Goal: Task Accomplishment & Management: Manage account settings

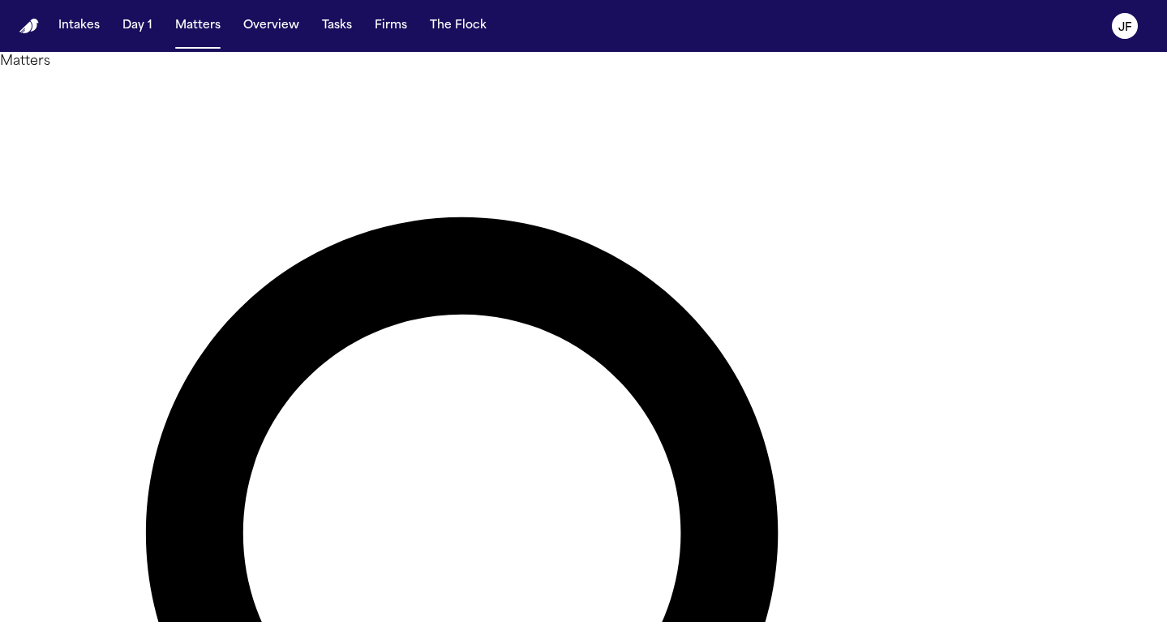
type input "********"
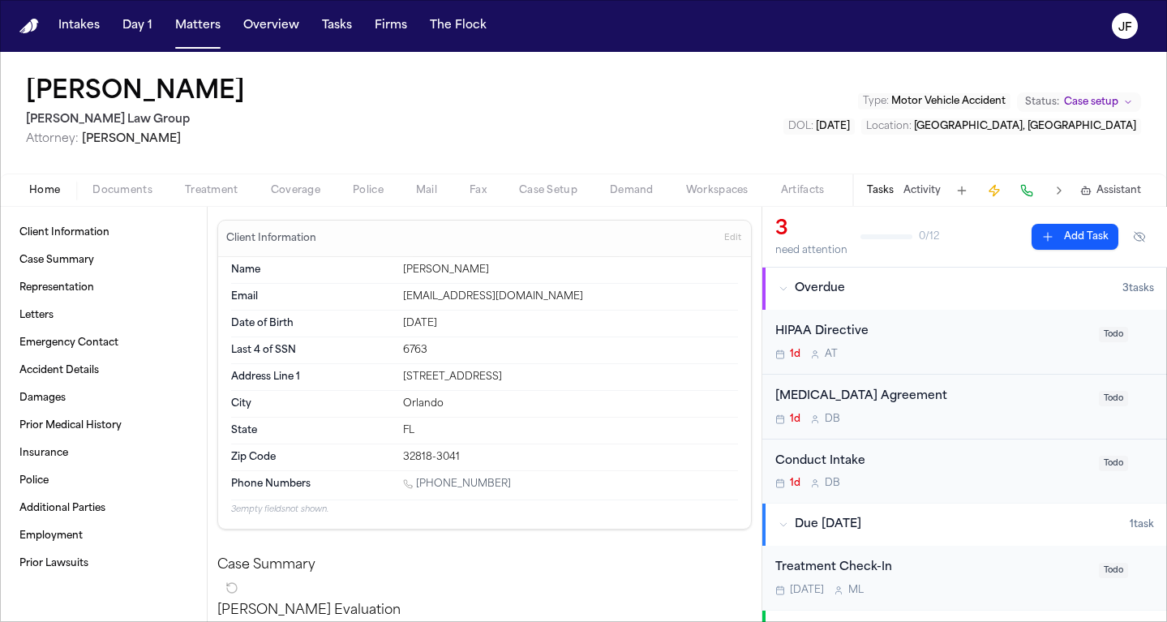
click at [109, 191] on span "Documents" at bounding box center [122, 190] width 60 height 13
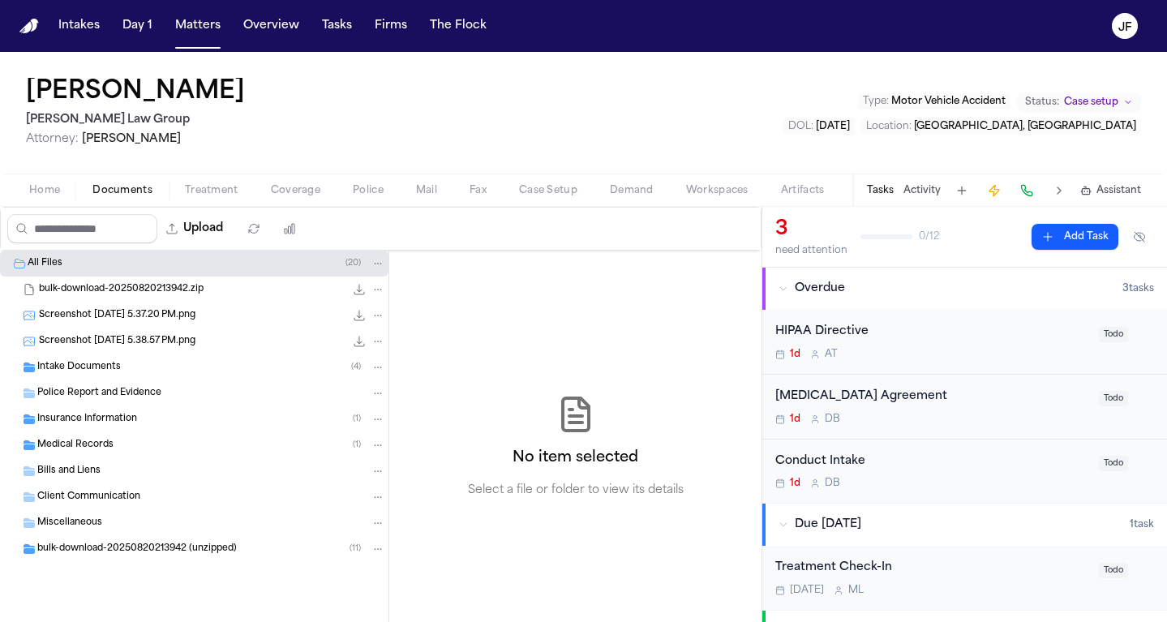
click at [114, 394] on span "Police Report and Evidence" at bounding box center [99, 394] width 124 height 14
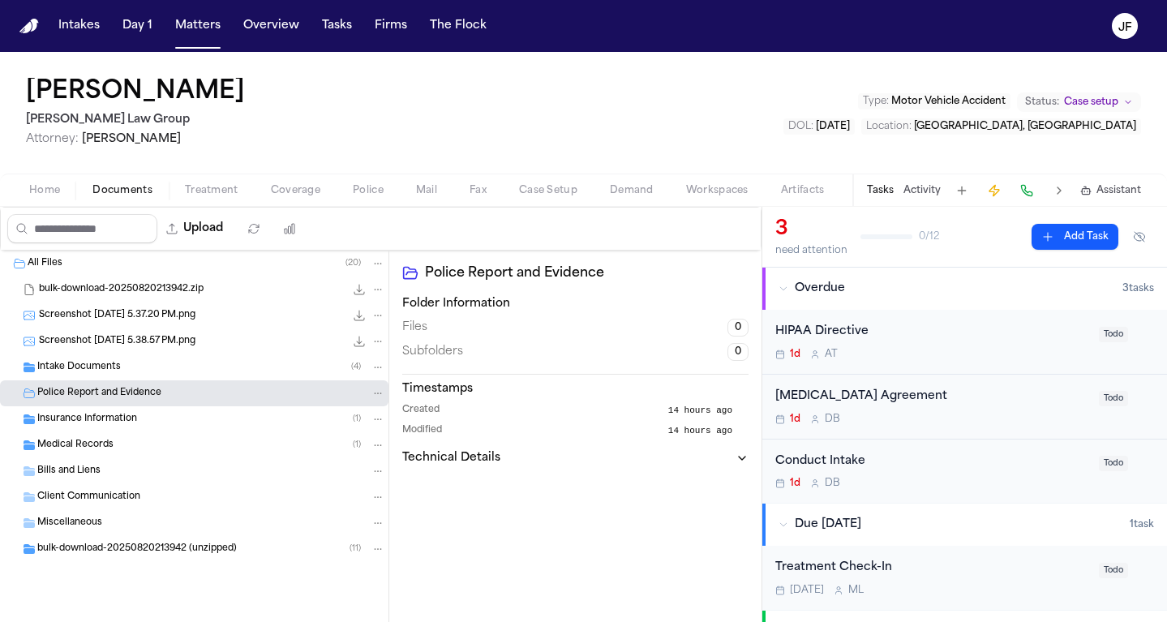
click at [306, 178] on div "Home Documents Treatment Coverage Police Mail Fax Case Setup Demand Workspaces …" at bounding box center [583, 190] width 1167 height 32
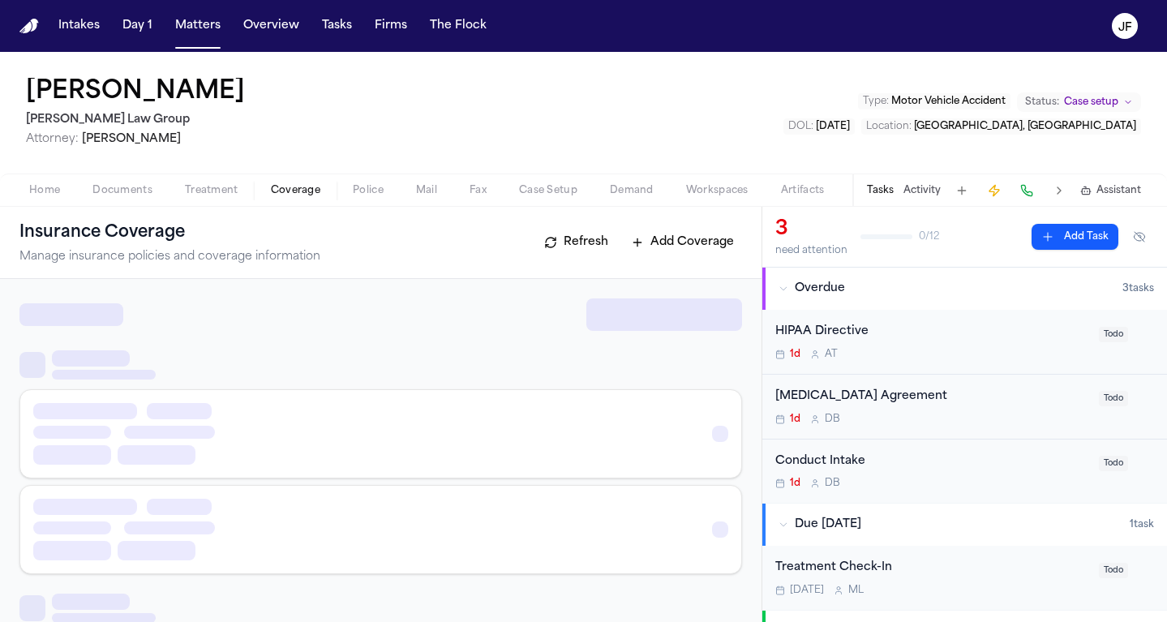
click at [298, 187] on span "Coverage" at bounding box center [295, 190] width 49 height 13
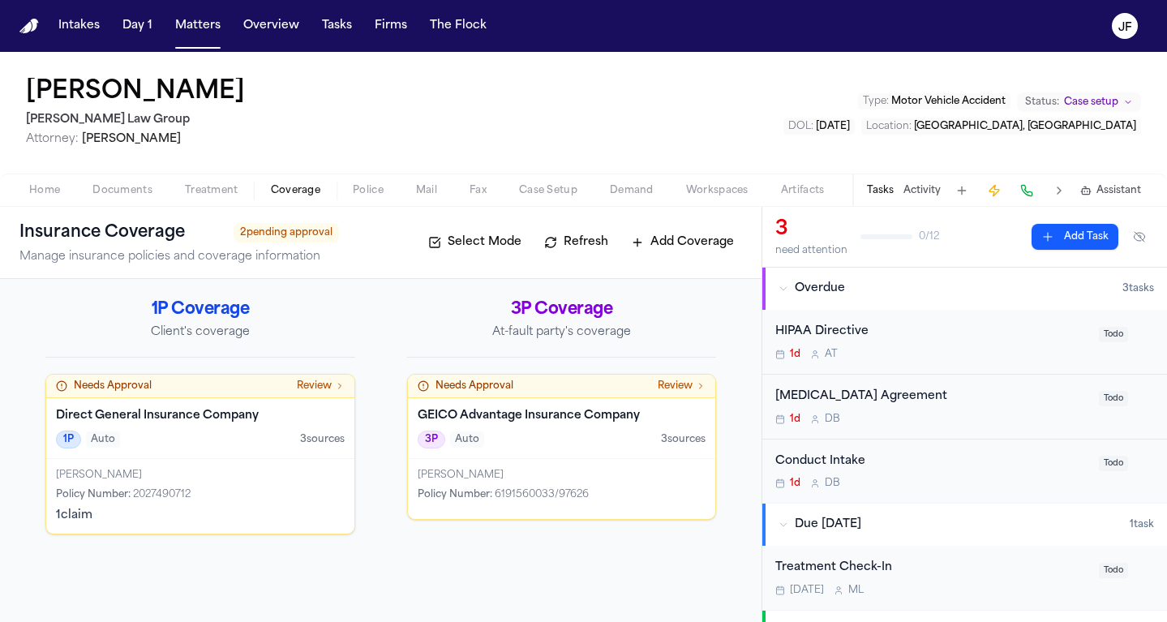
click at [221, 190] on span "Treatment" at bounding box center [212, 190] width 54 height 13
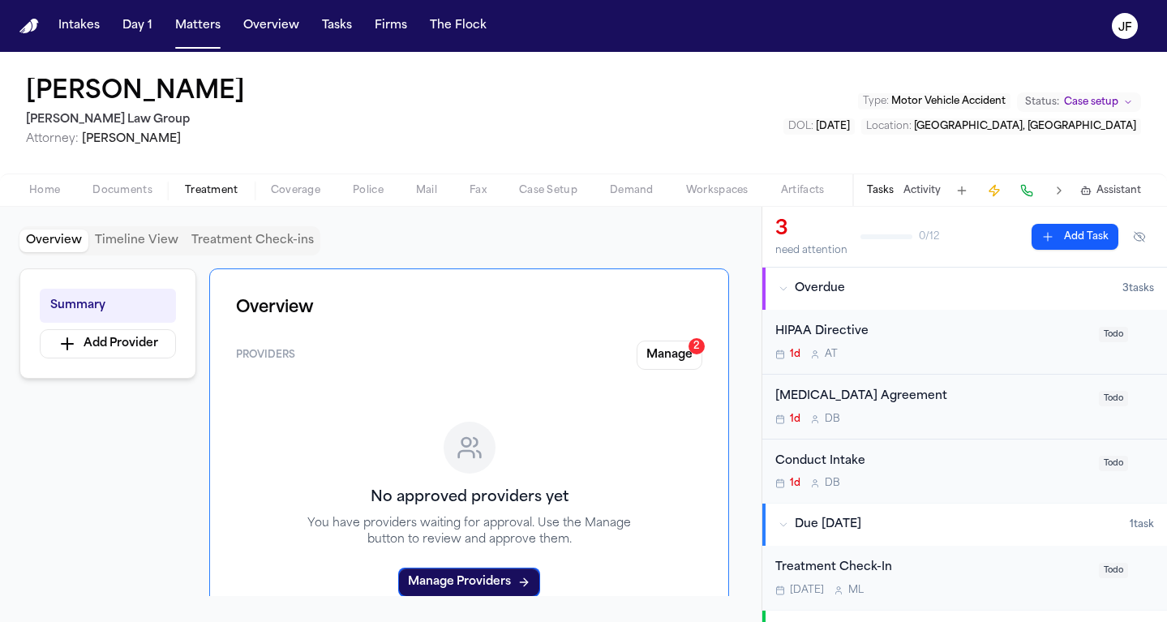
click at [140, 195] on span "Documents" at bounding box center [122, 190] width 60 height 13
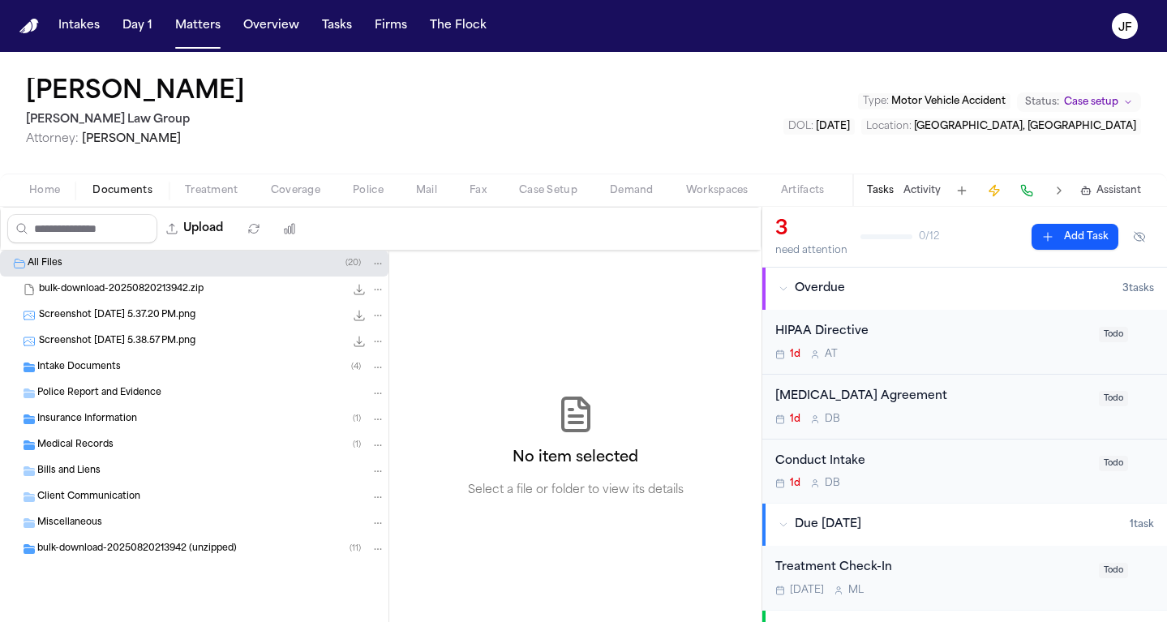
click at [152, 371] on div "Intake Documents ( 4 )" at bounding box center [211, 367] width 348 height 15
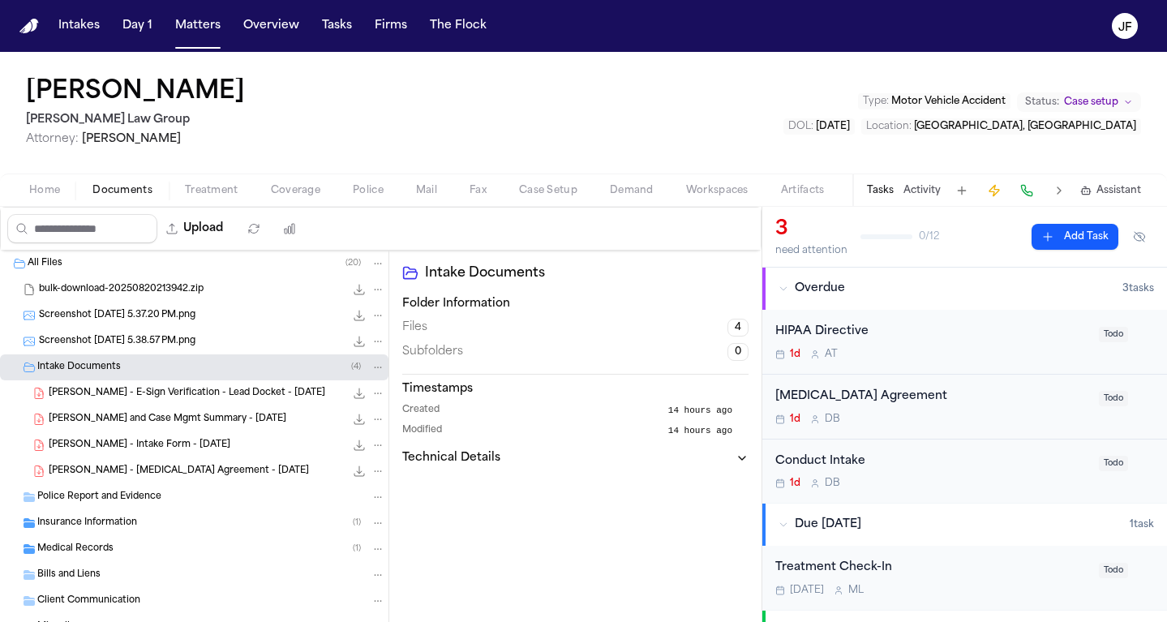
click at [170, 446] on span "[PERSON_NAME] - Intake Form - [DATE]" at bounding box center [140, 446] width 182 height 14
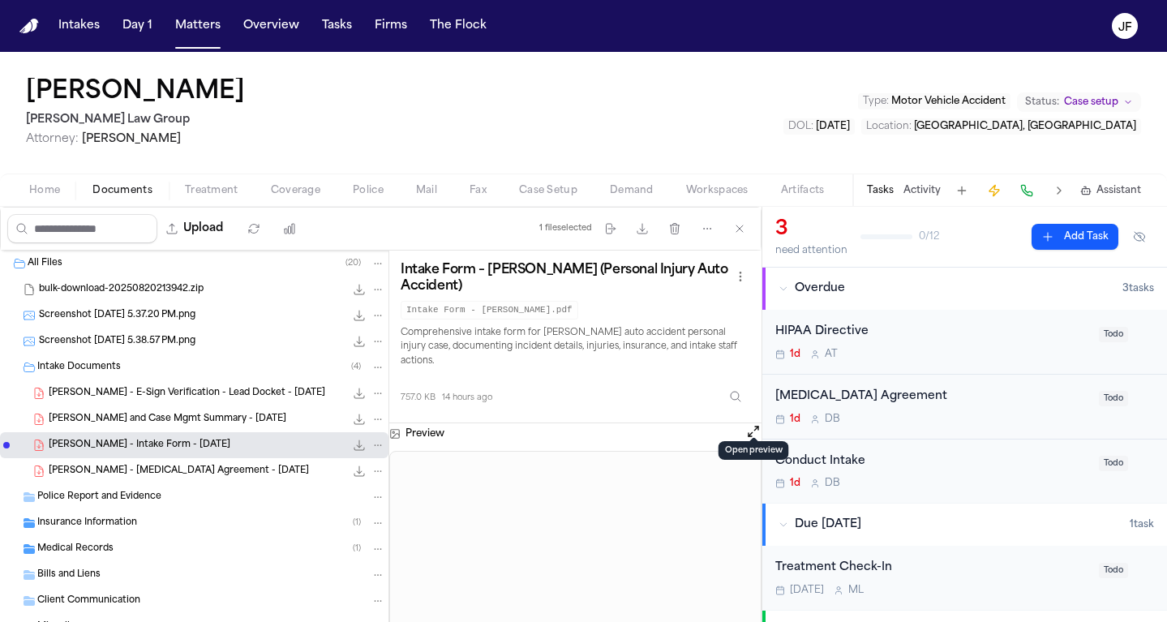
click at [750, 429] on button at bounding box center [754, 433] width 16 height 21
click at [752, 423] on button "Open preview" at bounding box center [754, 431] width 16 height 16
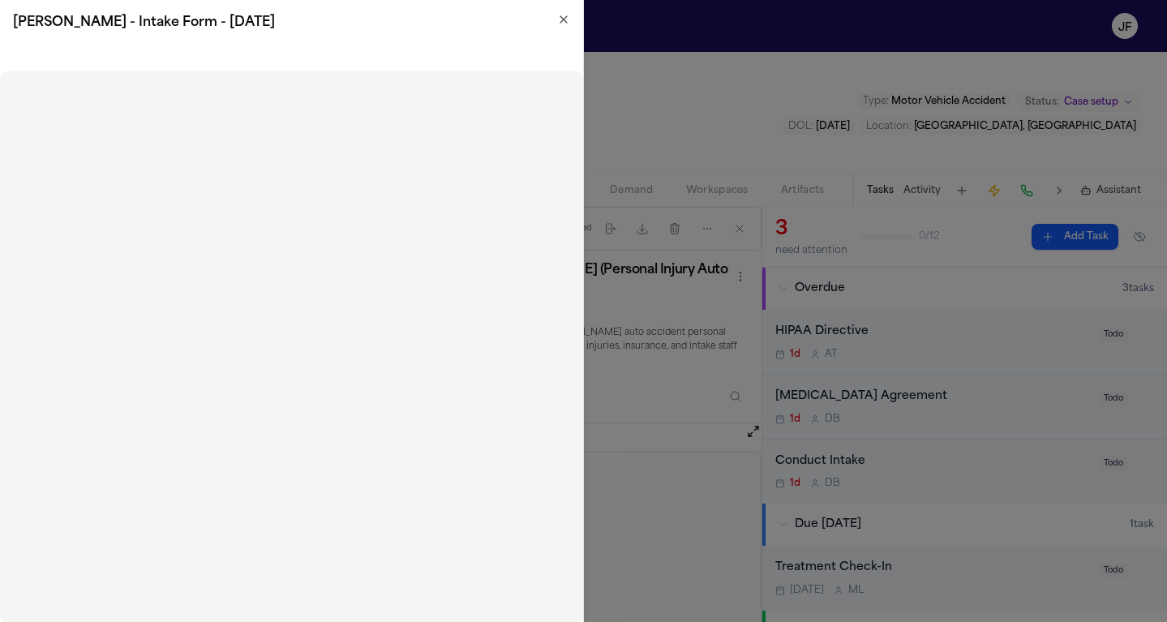
click at [571, 25] on div "[PERSON_NAME] - Intake Form - [DATE]" at bounding box center [291, 22] width 583 height 45
click at [560, 20] on icon "button" at bounding box center [563, 19] width 13 height 13
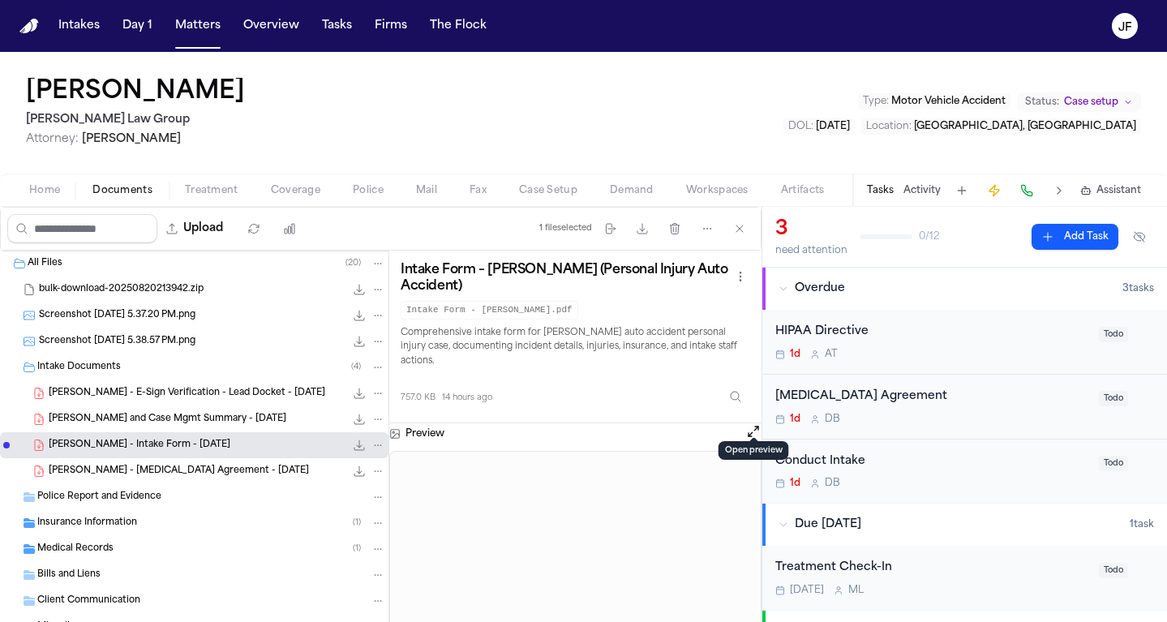
click at [758, 426] on button "Open preview" at bounding box center [754, 431] width 16 height 16
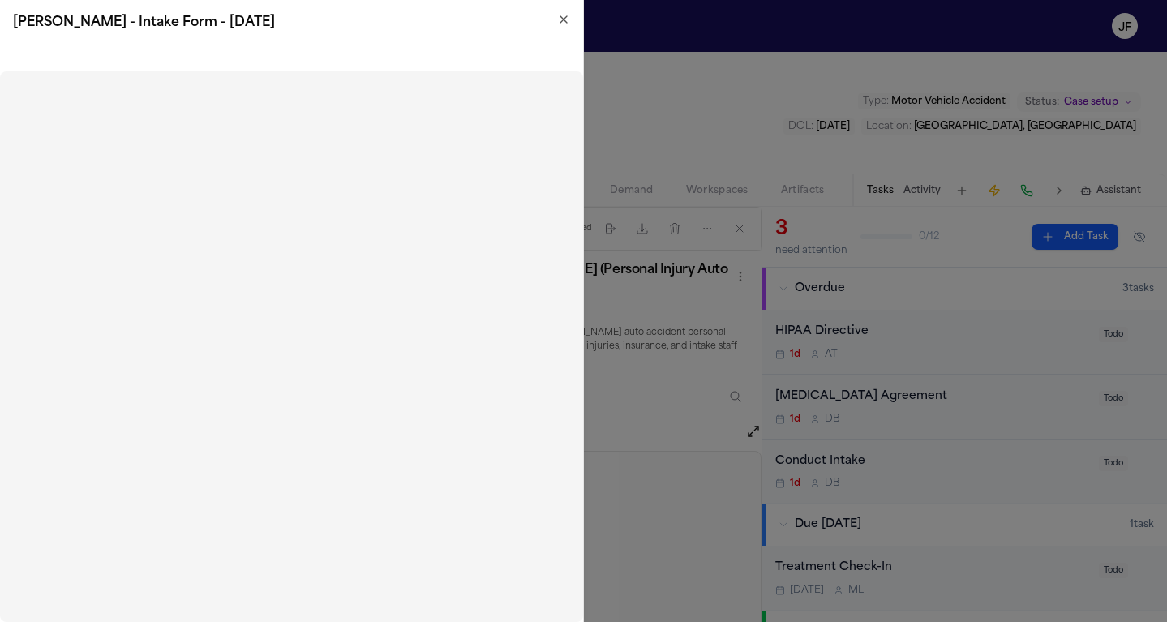
click at [564, 28] on h2 "[PERSON_NAME] - Intake Form - [DATE]" at bounding box center [291, 22] width 557 height 19
click at [564, 15] on icon "button" at bounding box center [563, 19] width 13 height 13
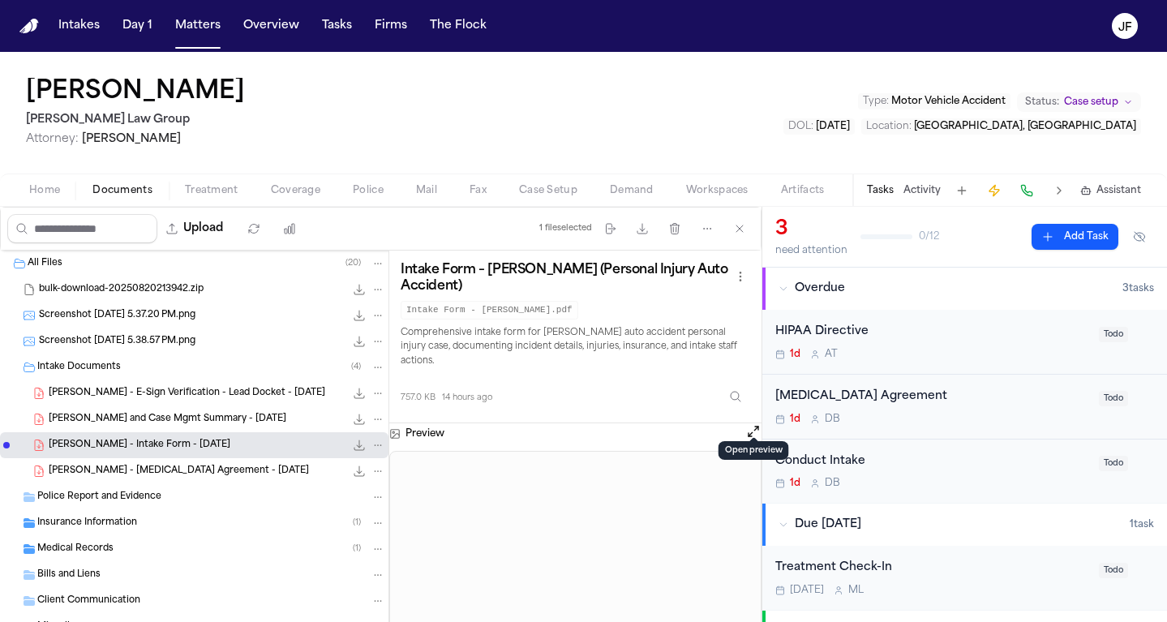
click at [750, 425] on button "Open preview" at bounding box center [754, 431] width 16 height 16
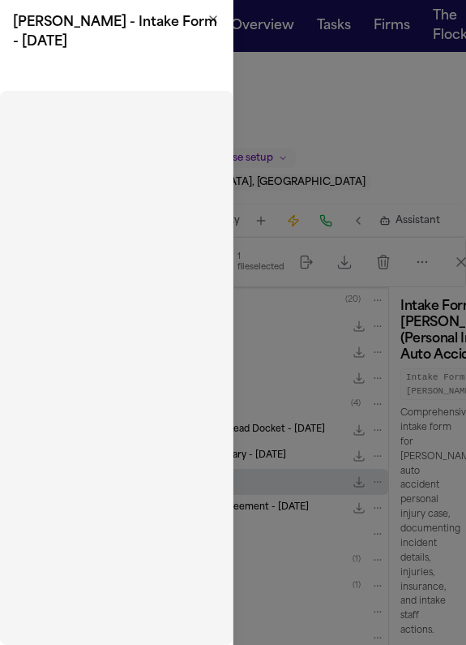
click at [214, 18] on icon "button" at bounding box center [213, 19] width 6 height 6
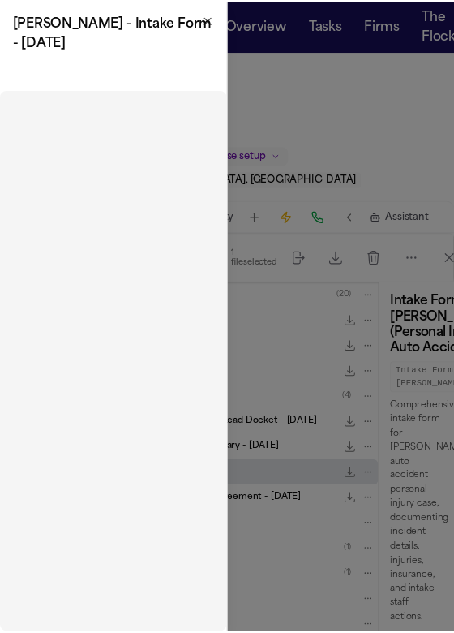
scroll to position [52, 0]
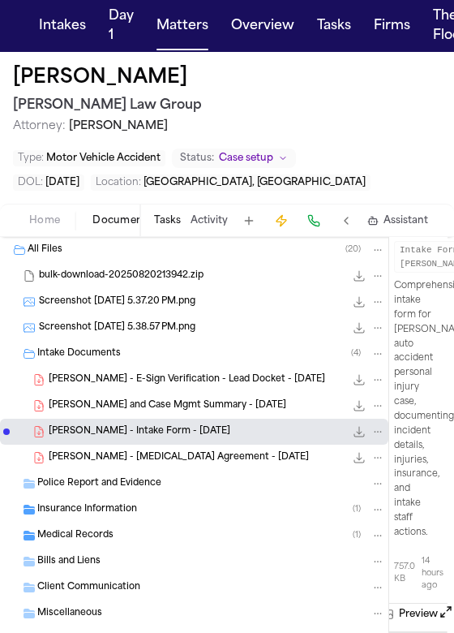
click at [353, 426] on icon "File: J. Pierre - Intake Form - 8.5.25" at bounding box center [359, 431] width 13 height 13
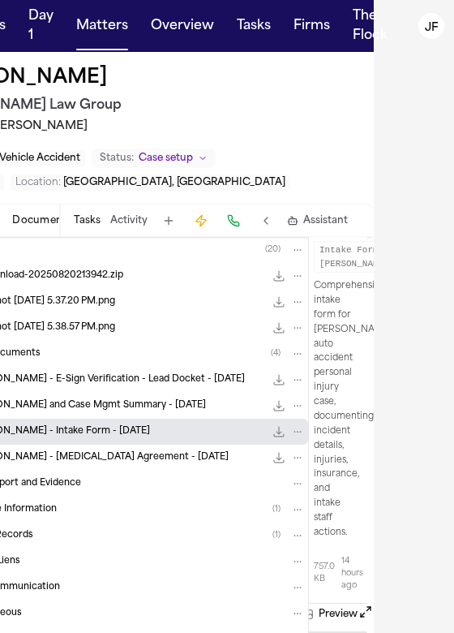
scroll to position [2, 80]
click at [317, 95] on h2 "[PERSON_NAME] Law Group" at bounding box center [147, 105] width 428 height 23
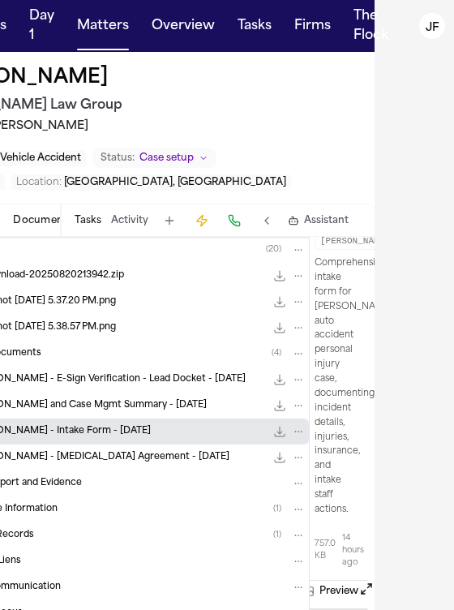
click at [273, 431] on icon "File: J. Pierre - Intake Form - 8.5.25" at bounding box center [279, 431] width 13 height 13
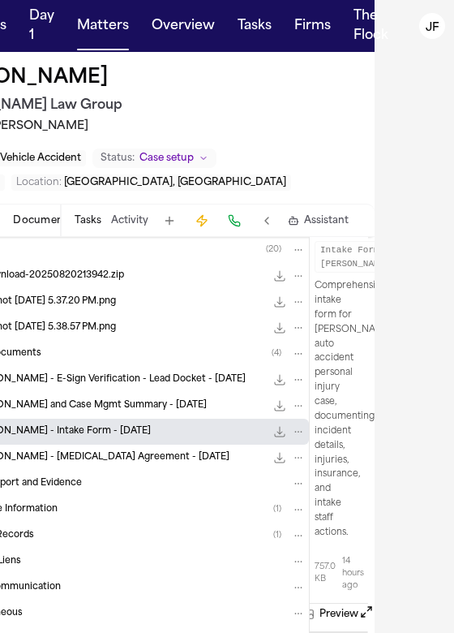
click at [119, 129] on span "Attorney: Karen Amador Vasallo" at bounding box center [147, 126] width 428 height 16
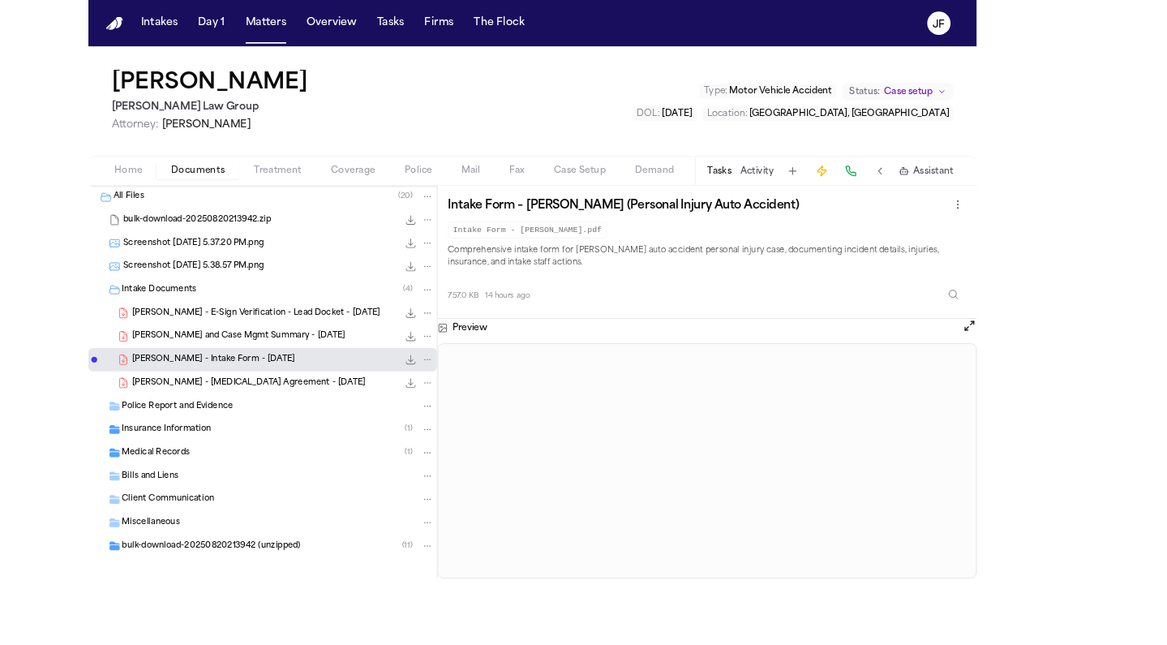
scroll to position [44, 0]
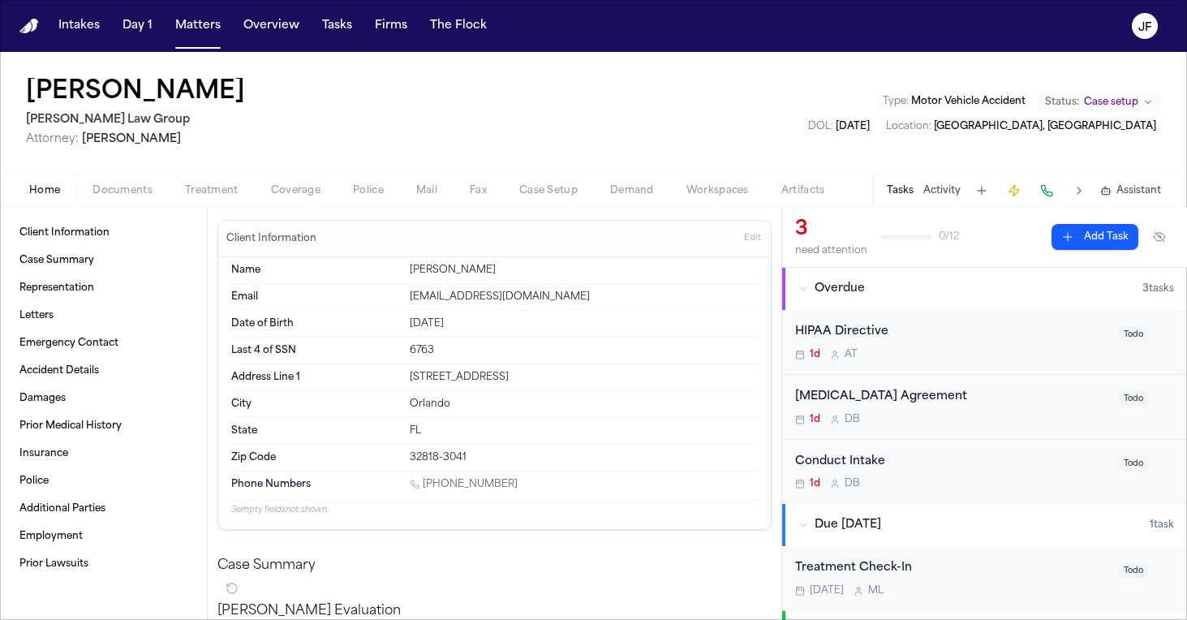
click at [268, 182] on button "Coverage" at bounding box center [296, 190] width 82 height 19
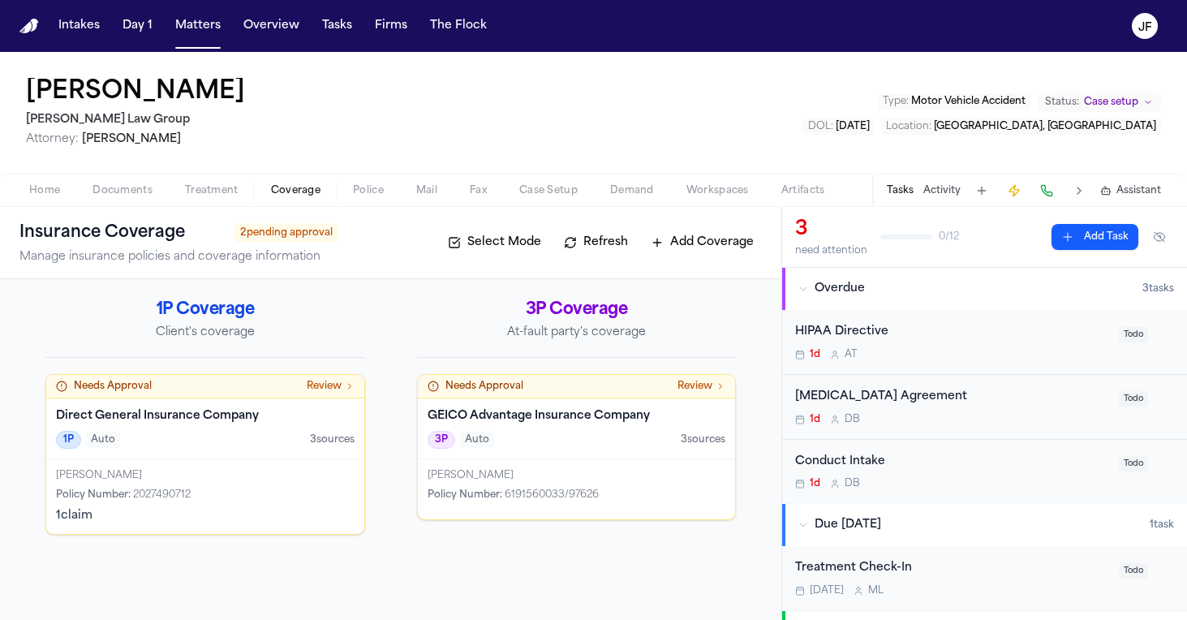
click at [243, 413] on h4 "Direct General Insurance Company" at bounding box center [205, 416] width 299 height 16
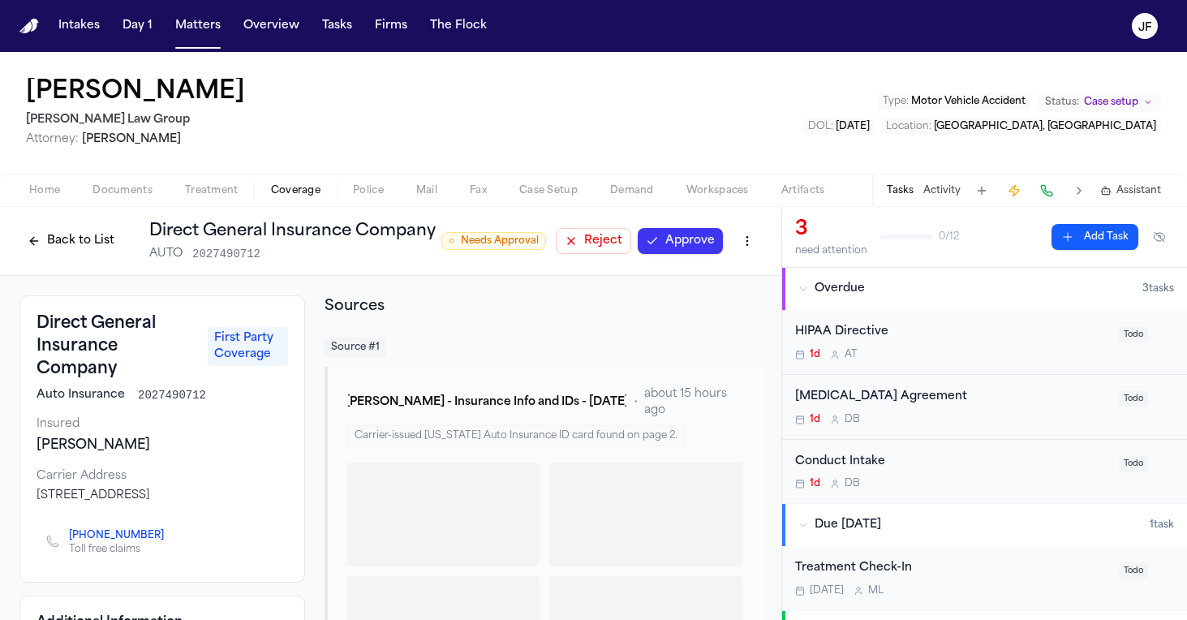
scroll to position [33, 0]
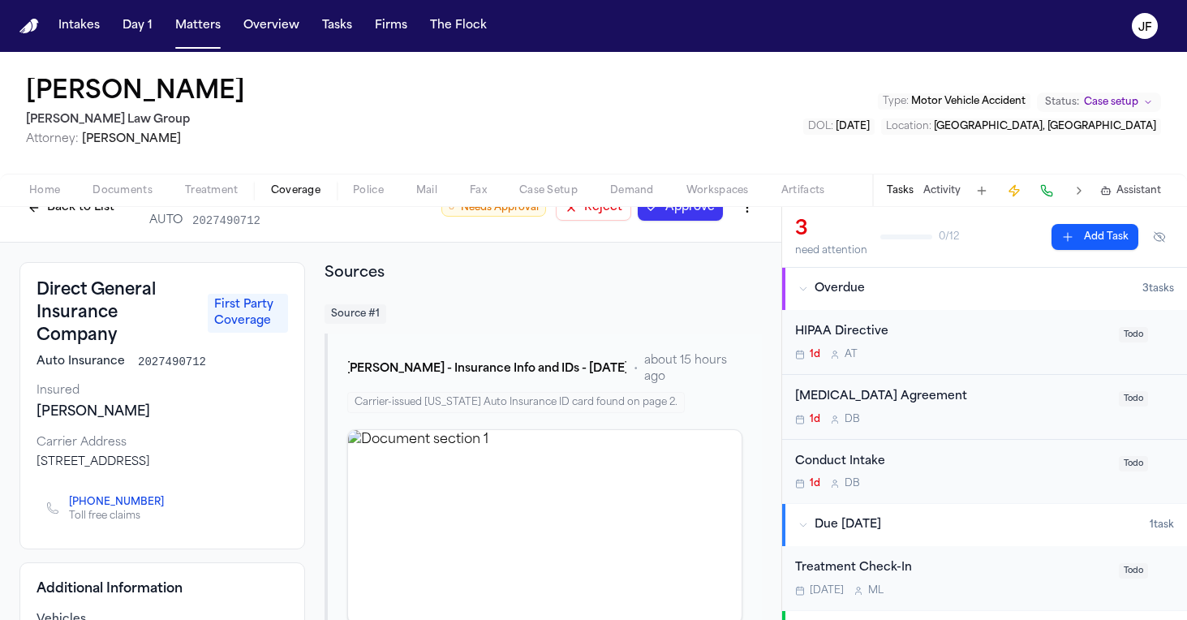
click at [129, 509] on link "+1 (800) 403-1077" at bounding box center [116, 502] width 95 height 13
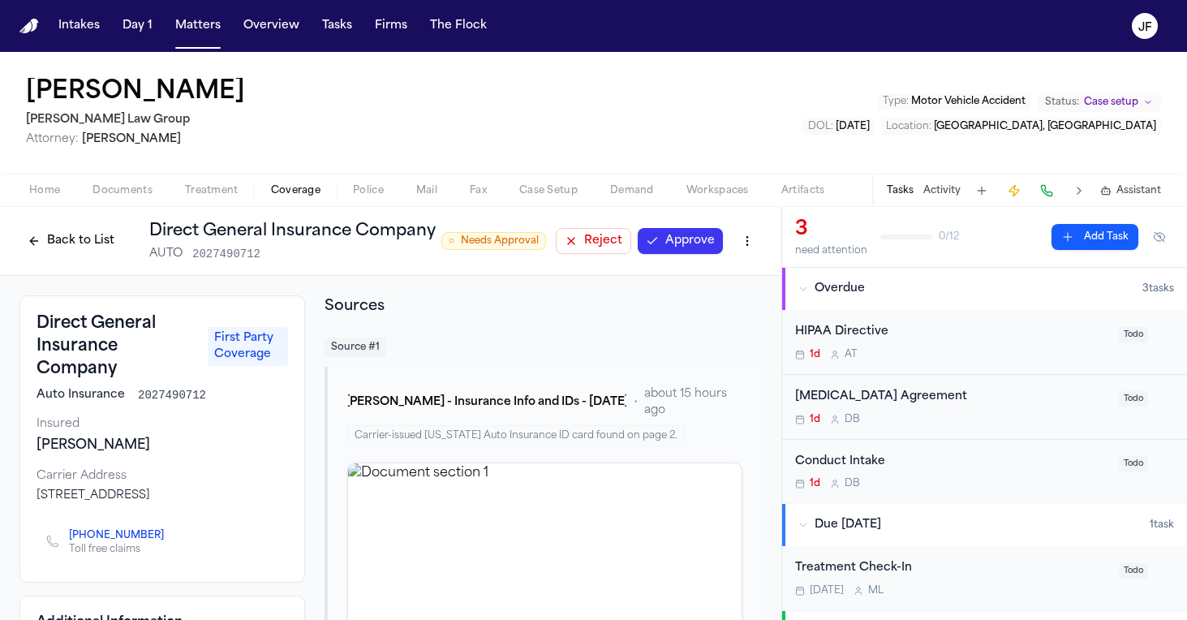
scroll to position [0, 0]
click at [93, 246] on button "Back to List" at bounding box center [70, 241] width 103 height 26
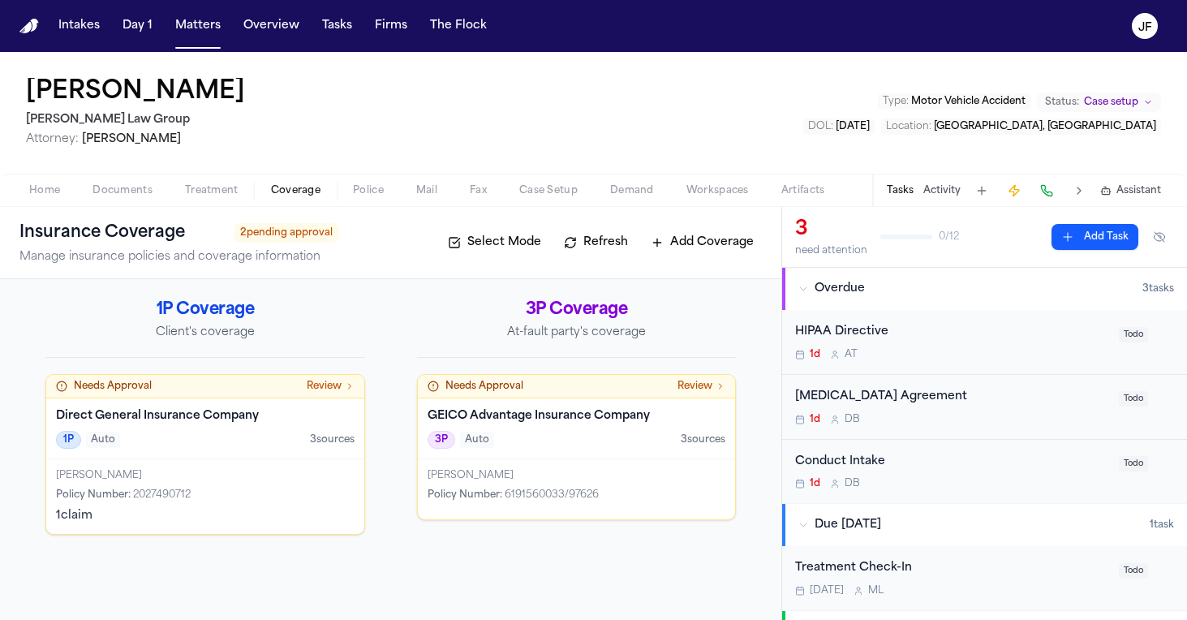
click at [307, 394] on div "Needs Approval Review" at bounding box center [205, 387] width 318 height 24
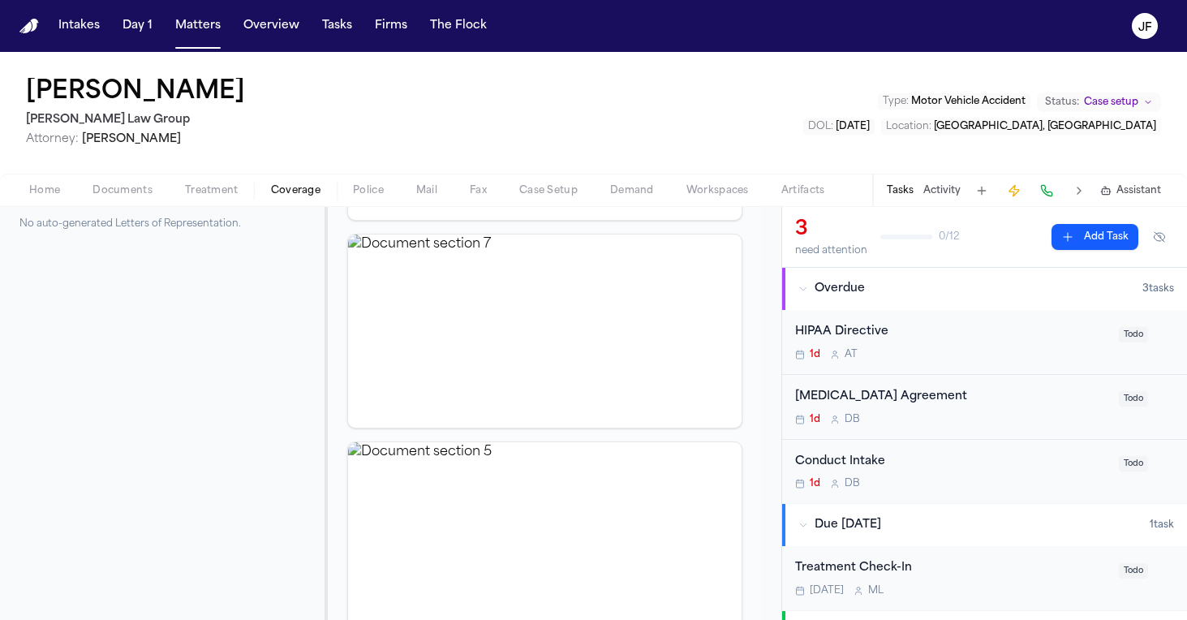
scroll to position [786, 0]
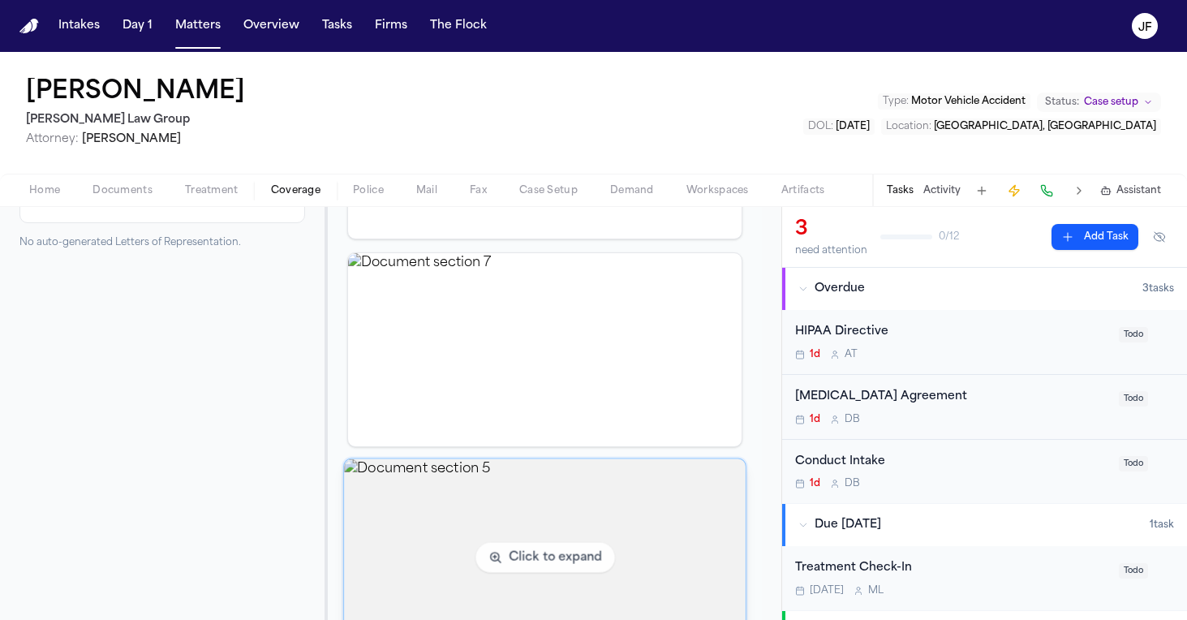
click at [513, 363] on img "View document section 7" at bounding box center [544, 349] width 393 height 193
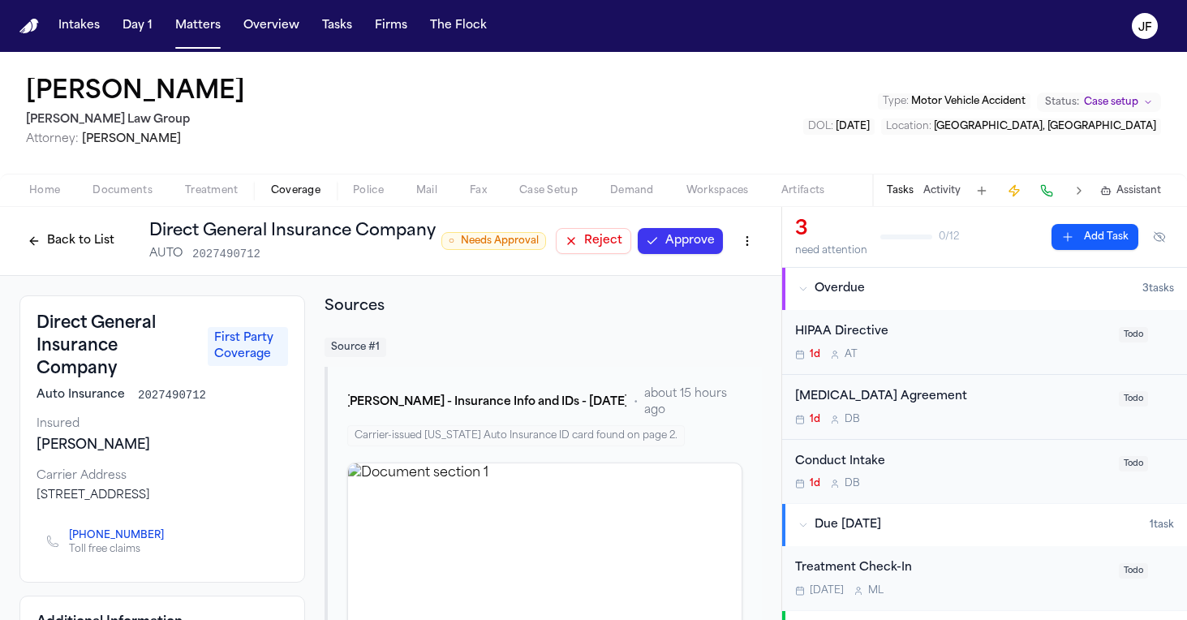
scroll to position [0, 0]
click at [678, 240] on button "Approve" at bounding box center [680, 241] width 85 height 26
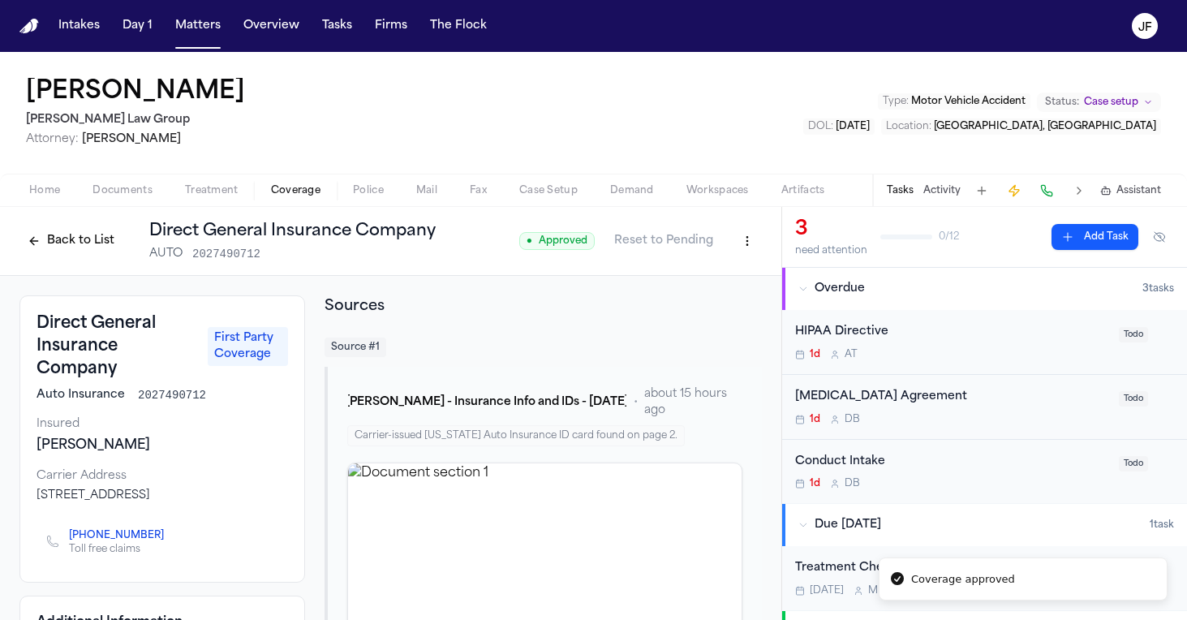
click at [71, 247] on button "Back to List" at bounding box center [70, 241] width 103 height 26
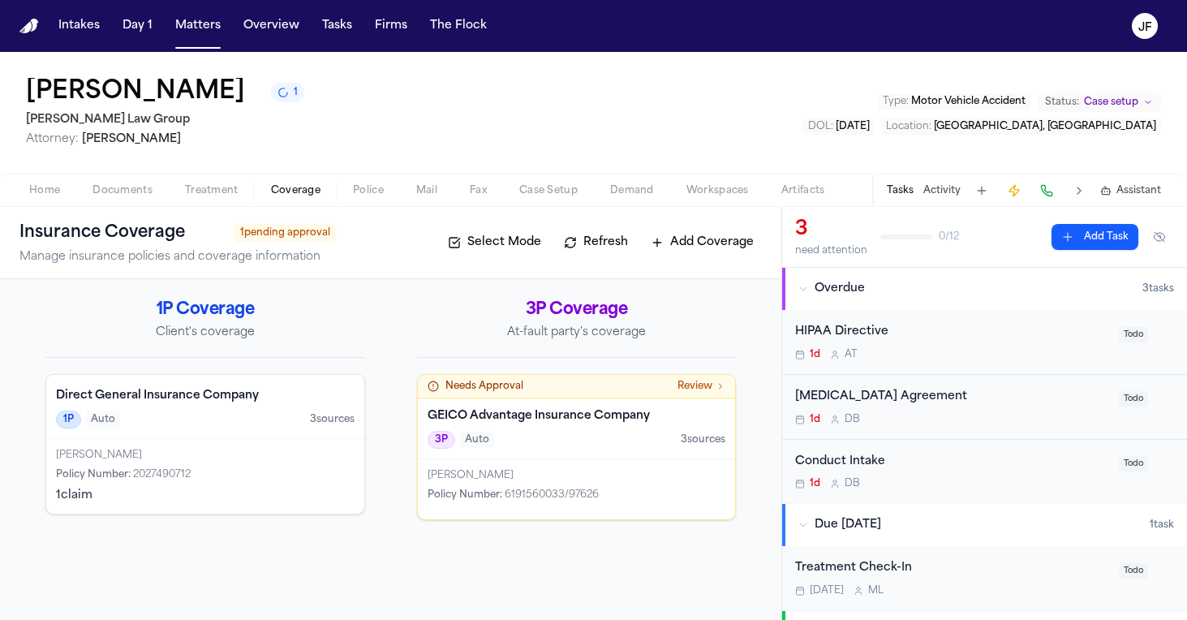
click at [198, 413] on div "1P Auto 3 source s" at bounding box center [205, 419] width 299 height 18
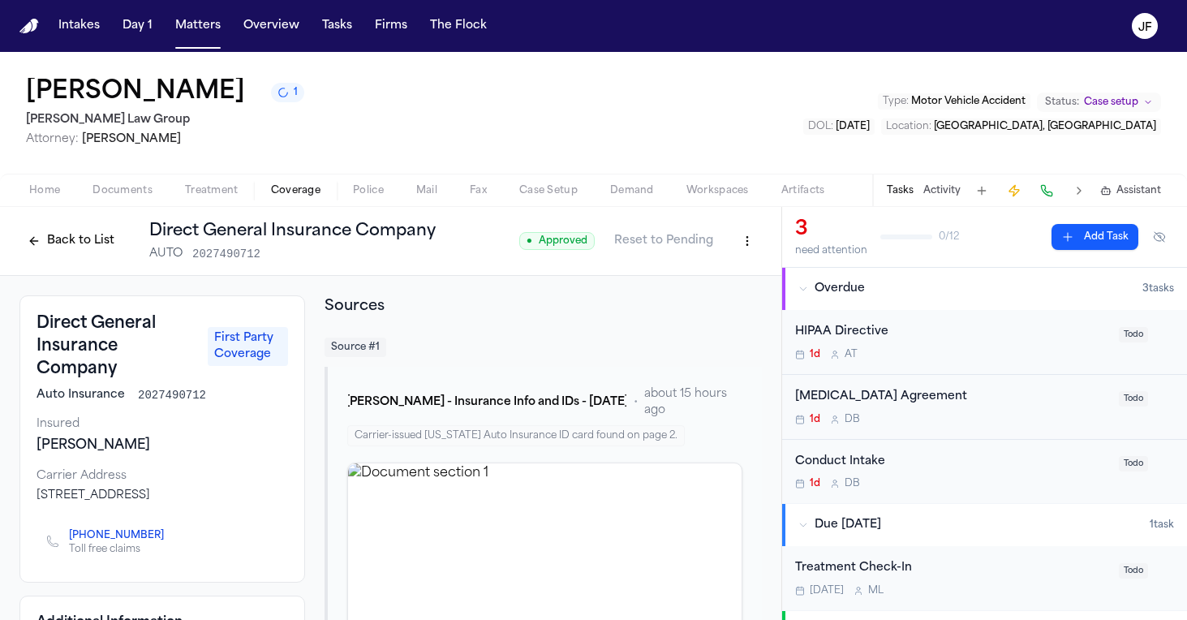
click at [139, 542] on link "+1 (800) 403-1077" at bounding box center [116, 535] width 95 height 13
click at [57, 237] on button "Back to List" at bounding box center [70, 241] width 103 height 26
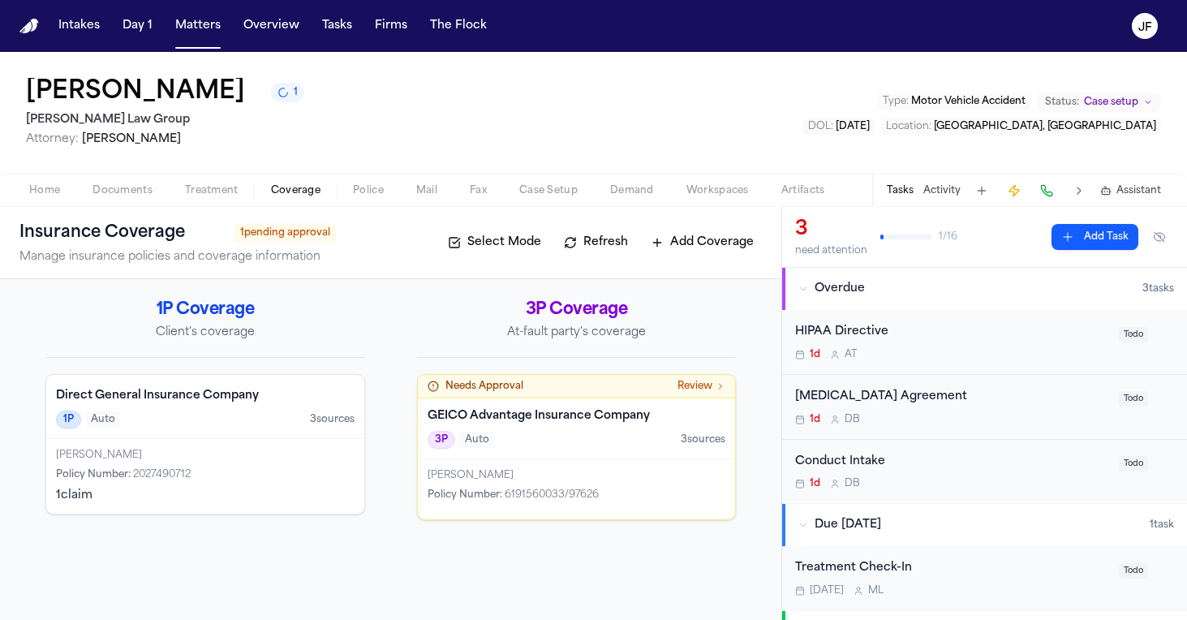
click at [277, 462] on div "Jerry Pierre Policy Number : 2027490712 1 claim" at bounding box center [205, 476] width 318 height 75
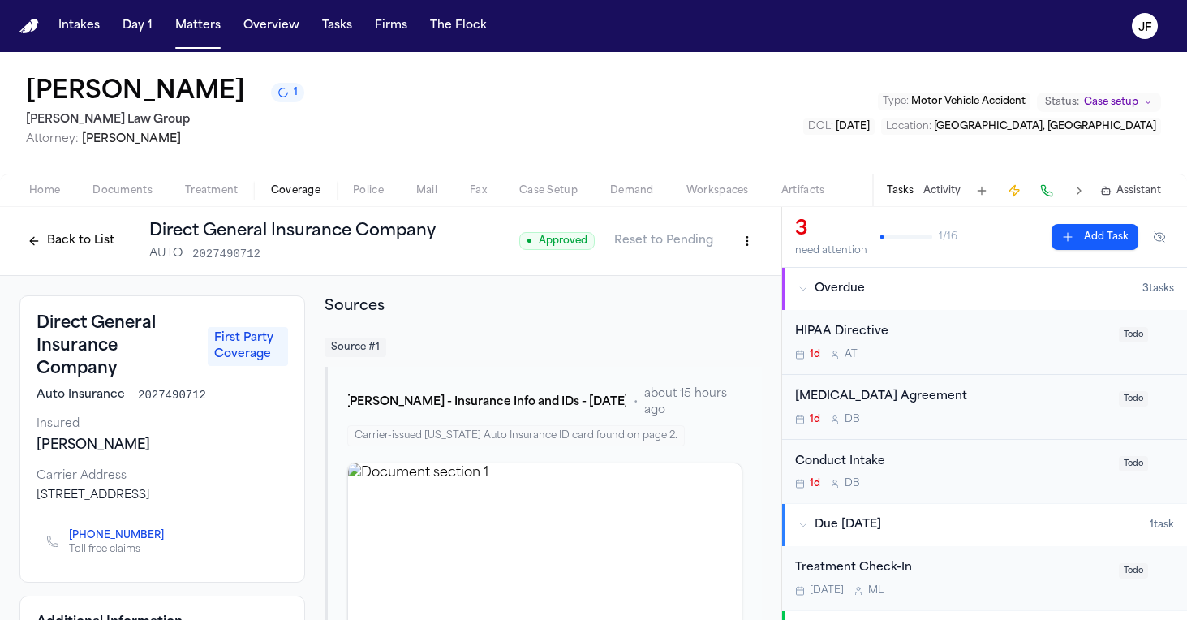
click at [75, 229] on button "Back to List" at bounding box center [70, 241] width 103 height 26
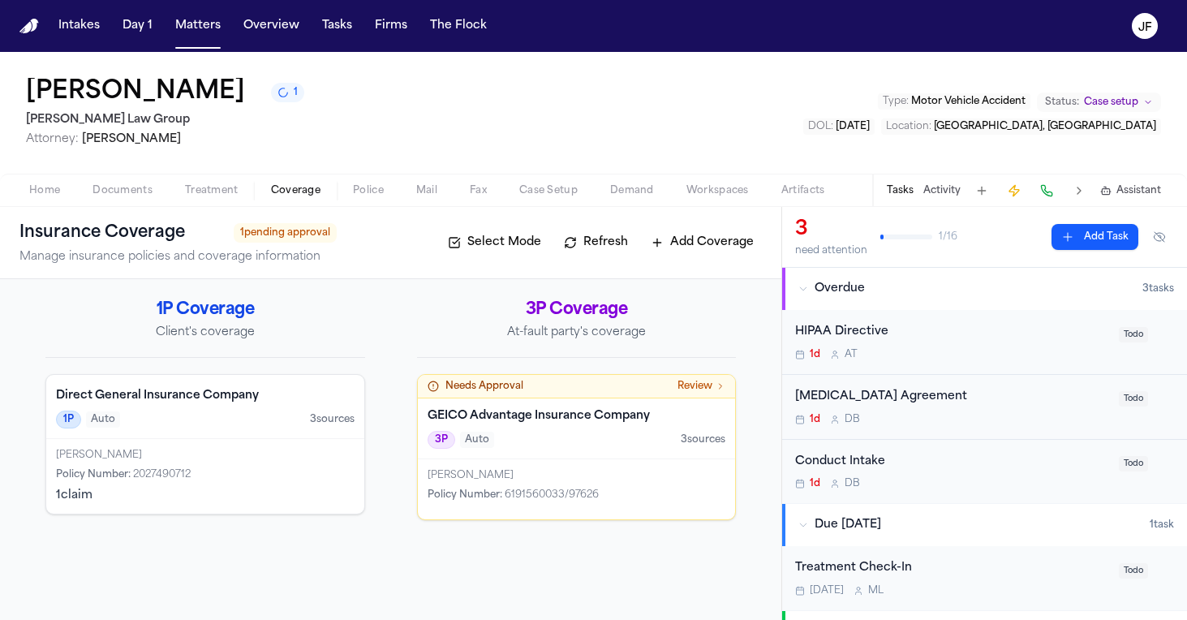
click at [184, 450] on div "[PERSON_NAME]" at bounding box center [205, 455] width 299 height 13
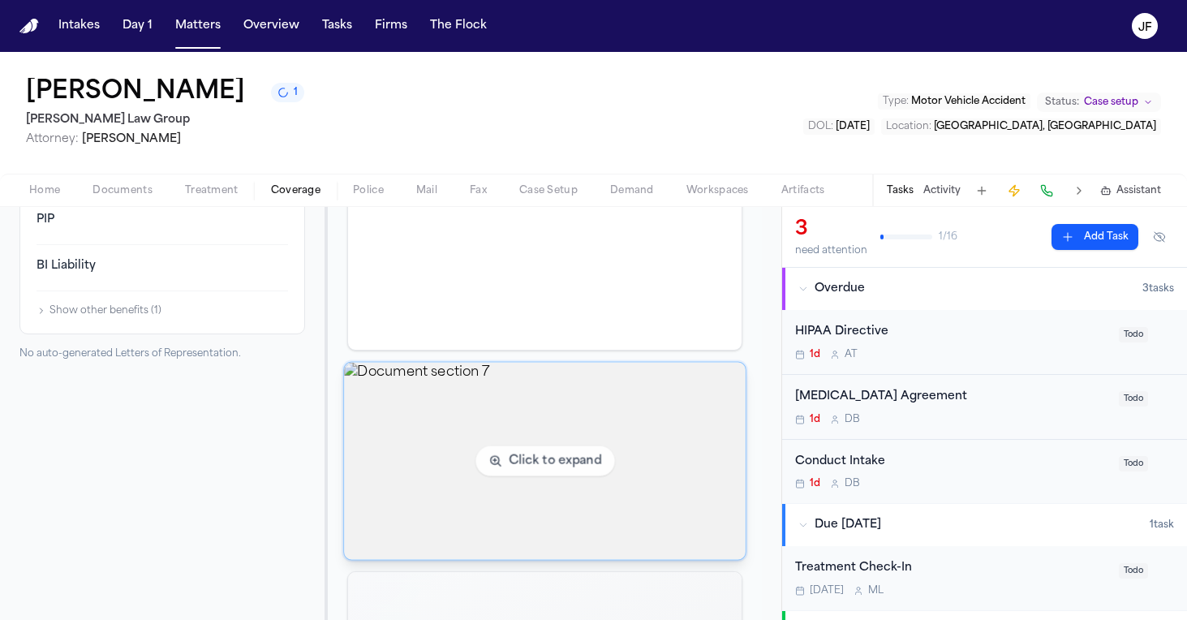
scroll to position [698, 0]
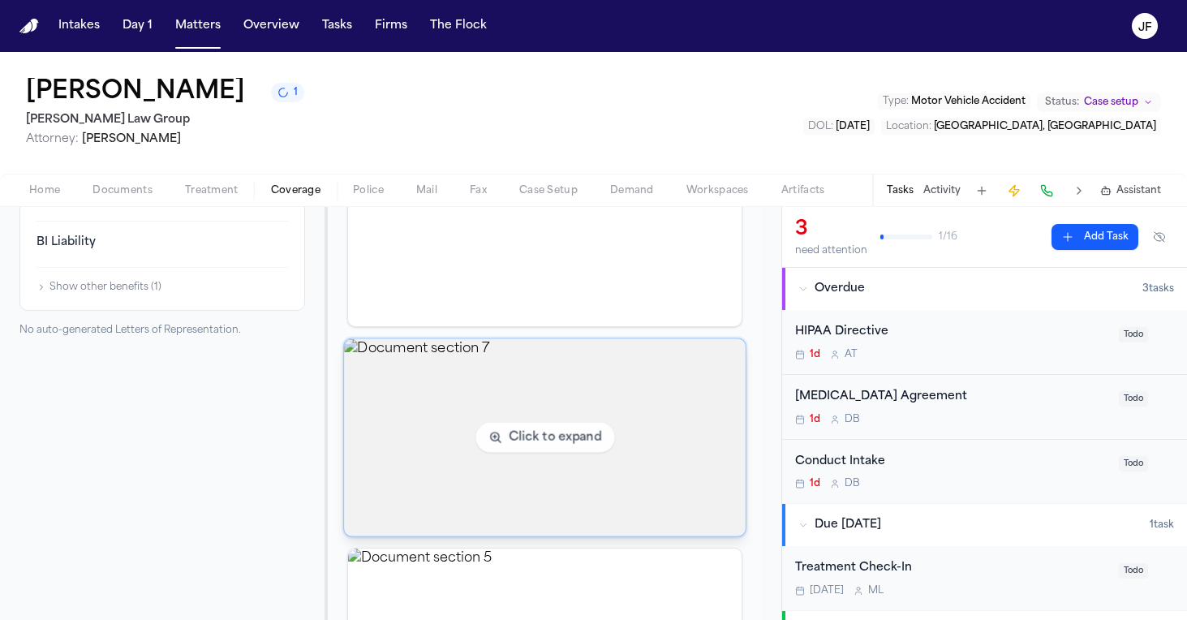
click at [633, 478] on img "View document section 7" at bounding box center [545, 437] width 402 height 197
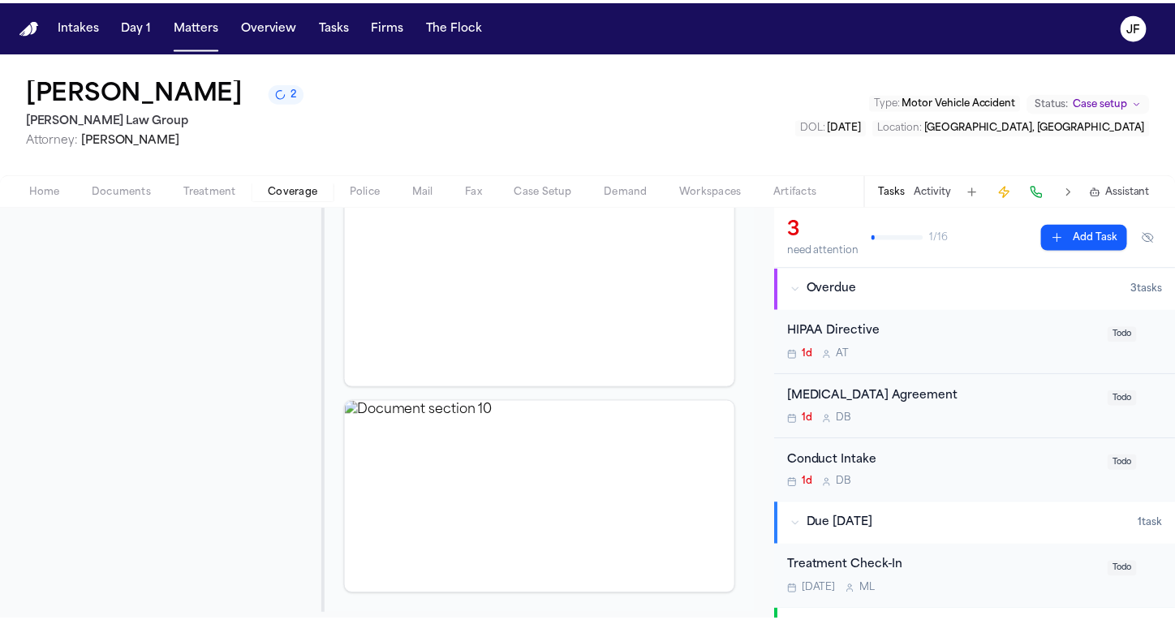
scroll to position [1826, 0]
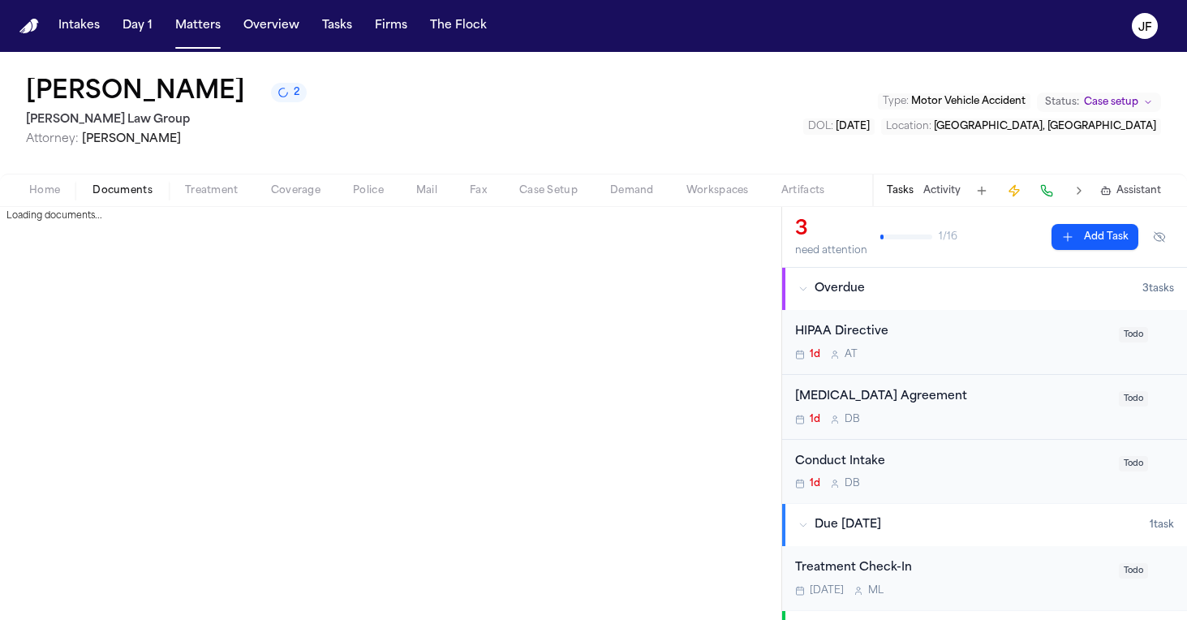
click at [131, 194] on span "Documents" at bounding box center [122, 190] width 60 height 13
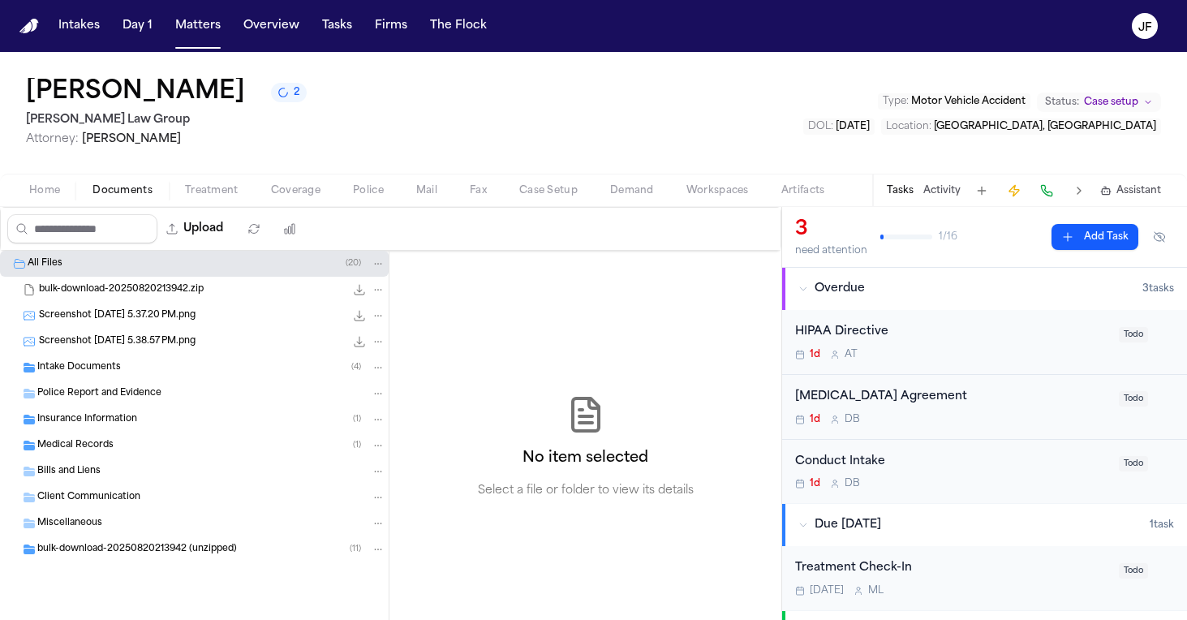
click at [184, 391] on div "Police Report and Evidence" at bounding box center [211, 393] width 348 height 15
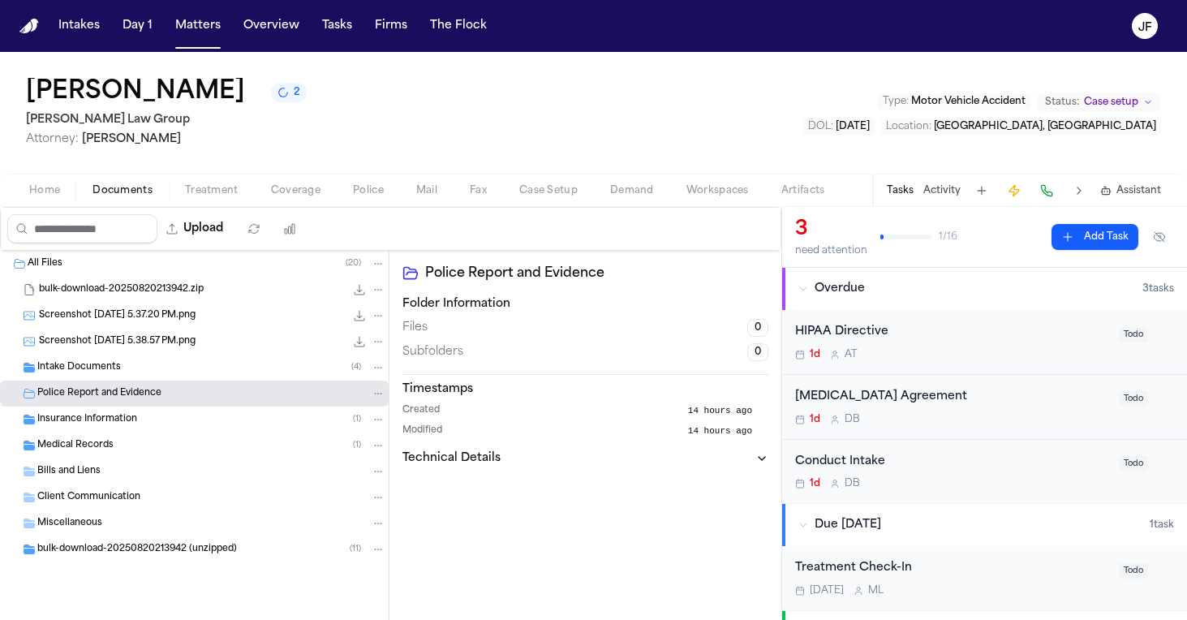
click at [196, 366] on div "Intake Documents ( 4 )" at bounding box center [211, 367] width 348 height 15
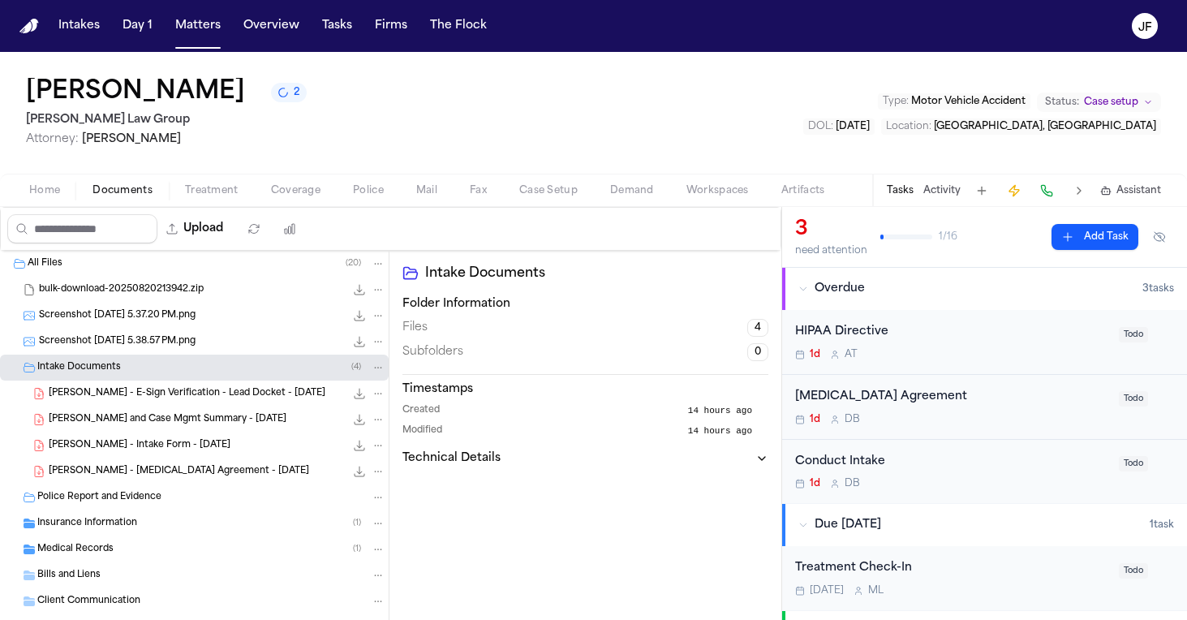
click at [208, 441] on div "J. Pierre - Intake Form - 8.5.25 757.0 KB • PDF" at bounding box center [217, 445] width 337 height 16
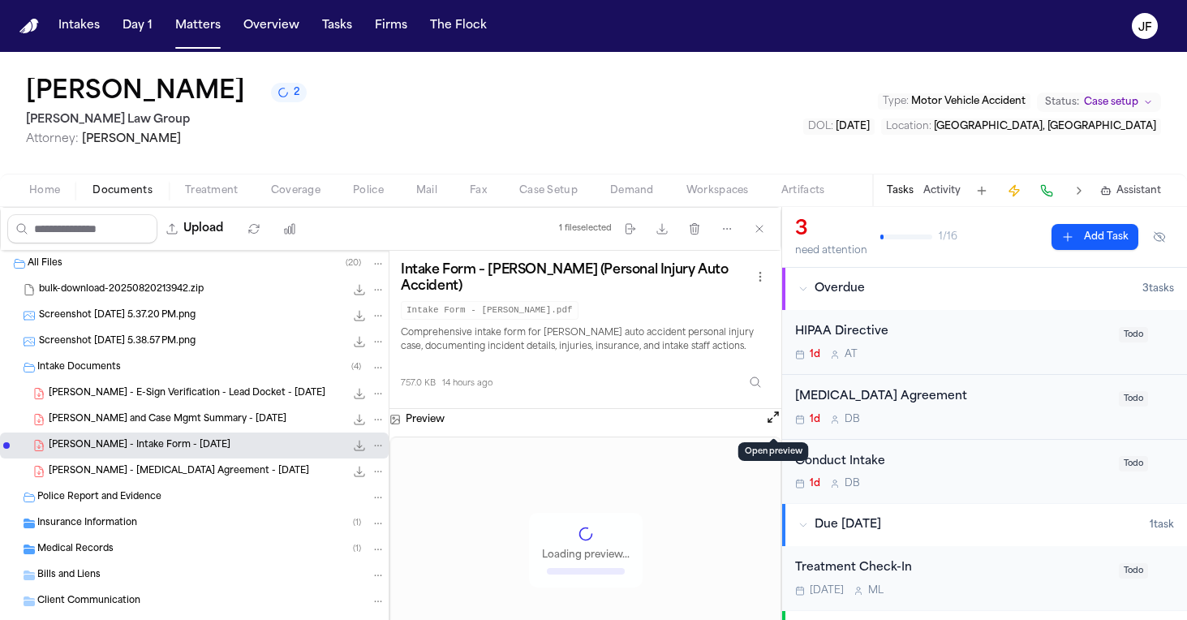
click at [776, 423] on button "Open preview" at bounding box center [773, 417] width 16 height 16
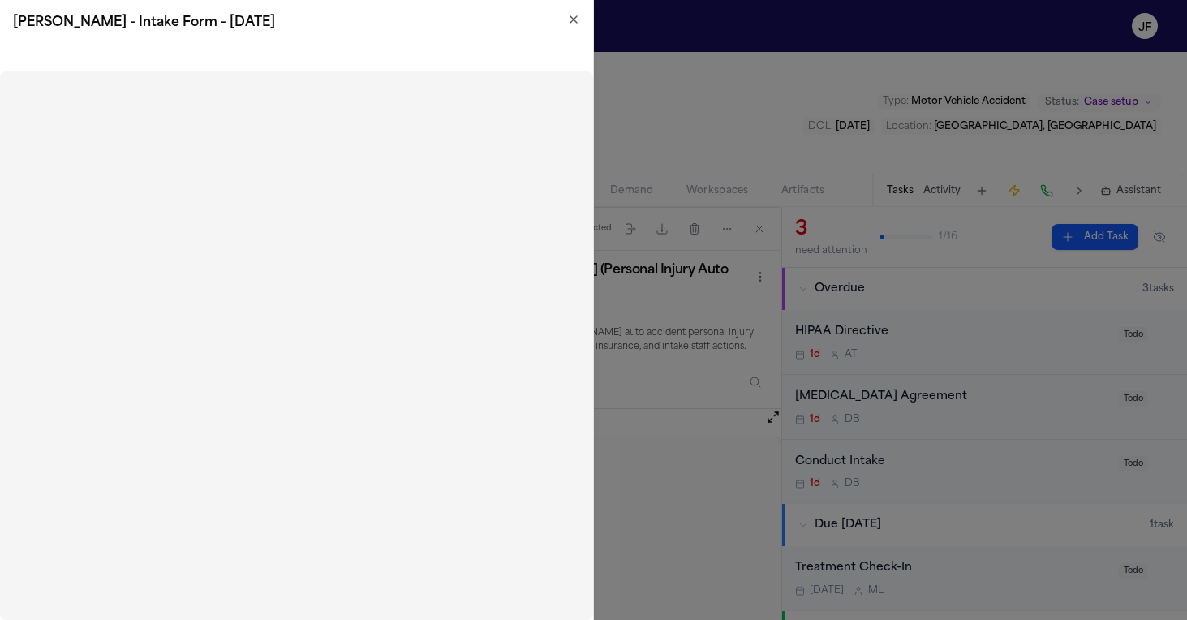
click at [573, 22] on icon "button" at bounding box center [573, 19] width 13 height 13
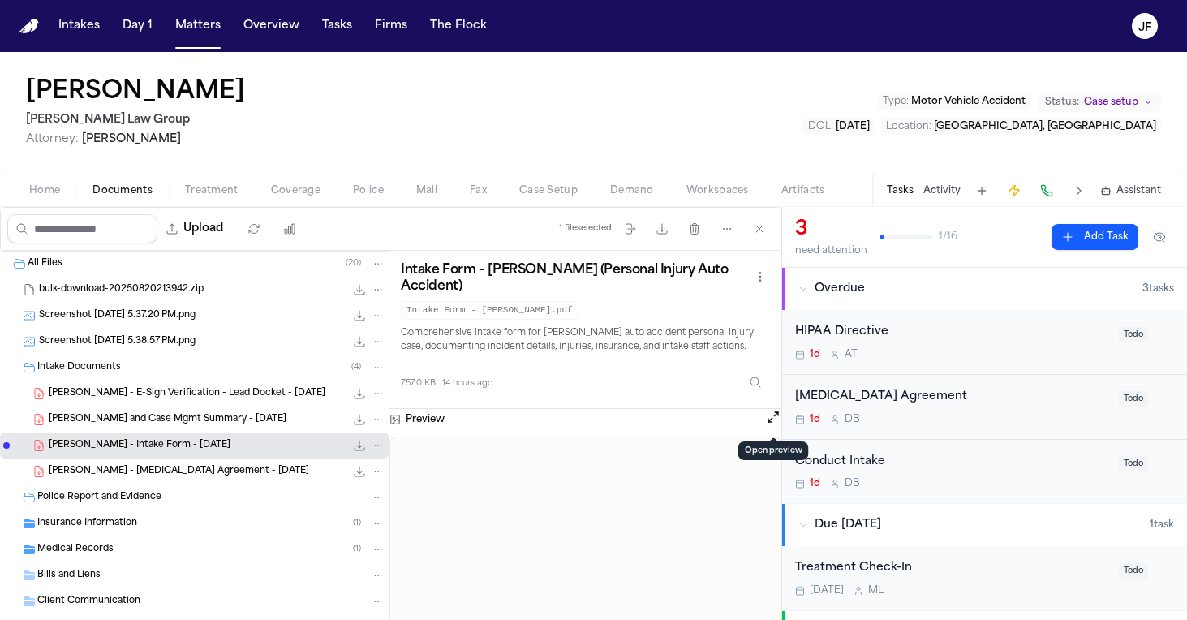
click at [289, 191] on span "Coverage" at bounding box center [295, 190] width 49 height 13
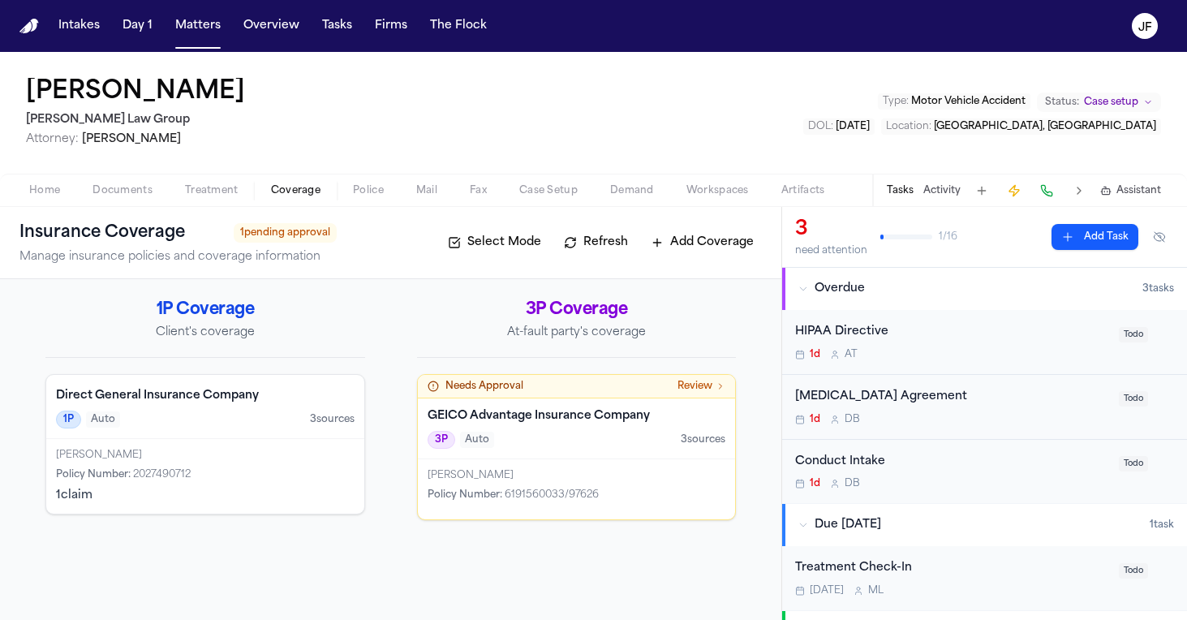
click at [336, 400] on h4 "Direct General Insurance Company" at bounding box center [205, 396] width 299 height 16
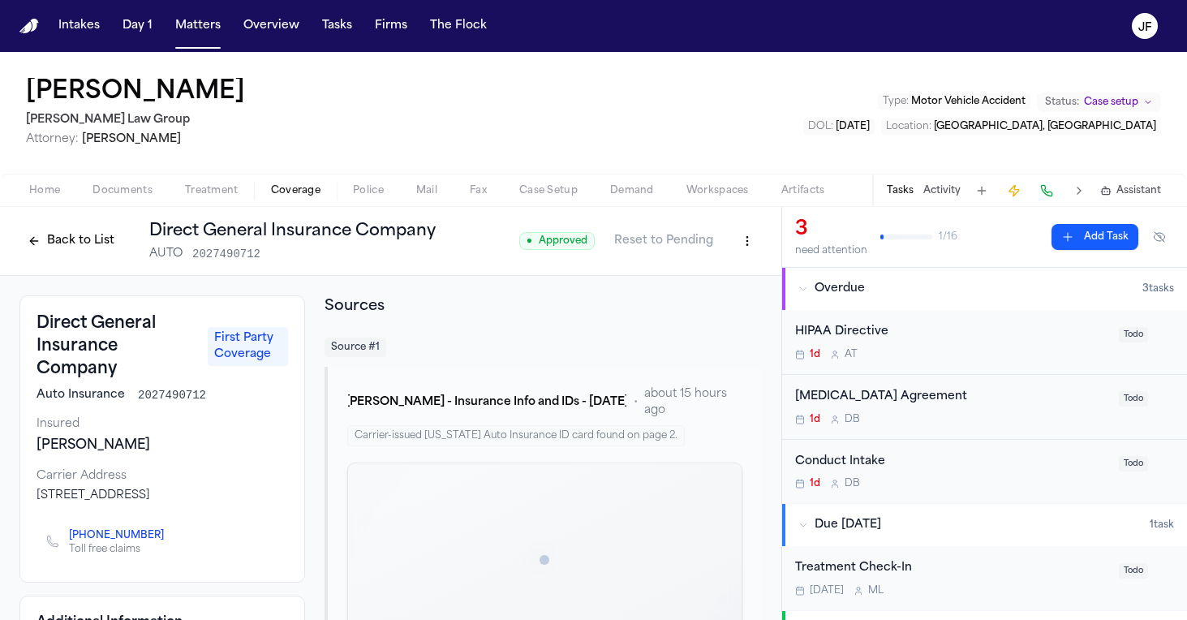
click at [741, 240] on html "Intakes Day 1 Matters Overview Tasks Firms The Flock JF Jerry Pierre Morgan Law…" at bounding box center [593, 310] width 1187 height 620
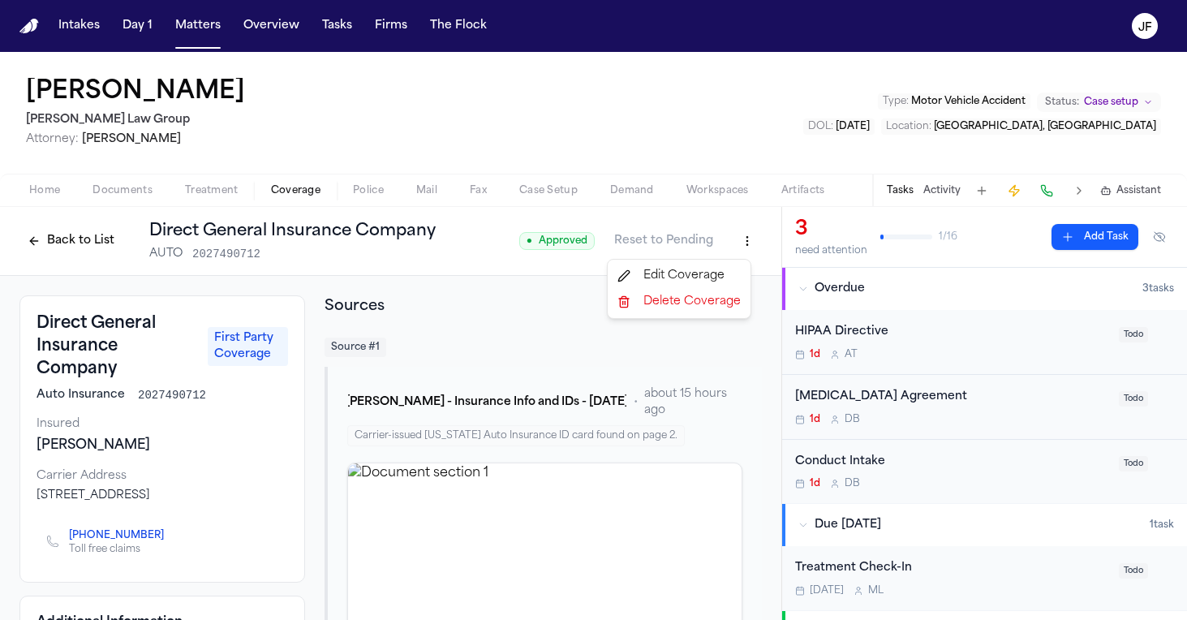
click at [716, 281] on div "Edit Coverage" at bounding box center [679, 276] width 136 height 26
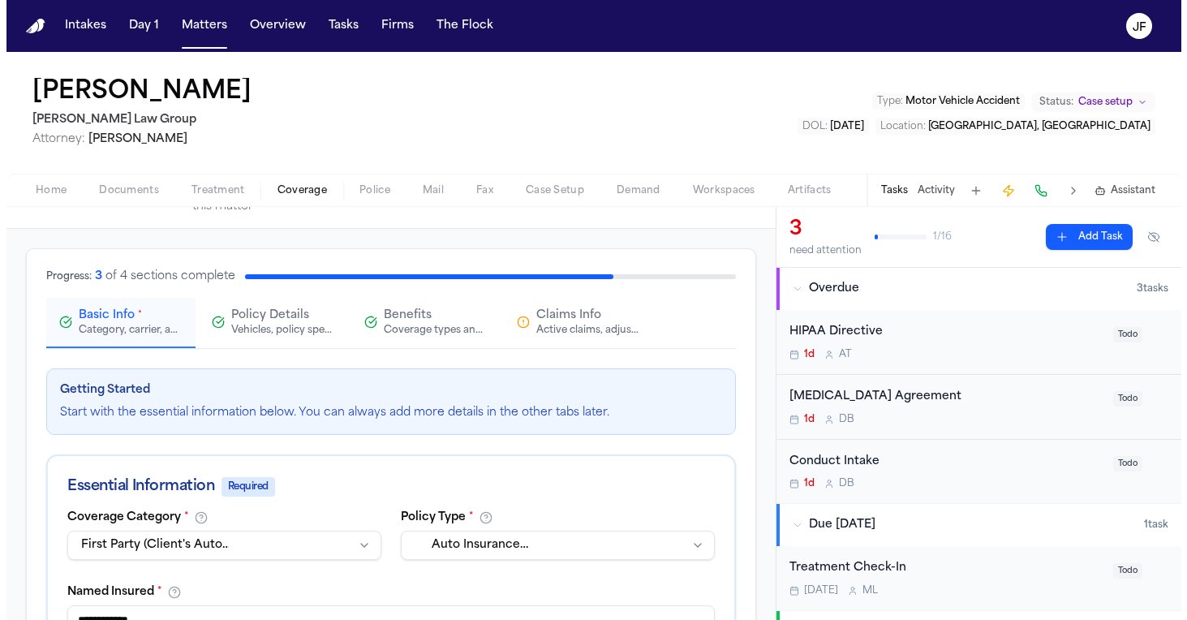
scroll to position [63, 0]
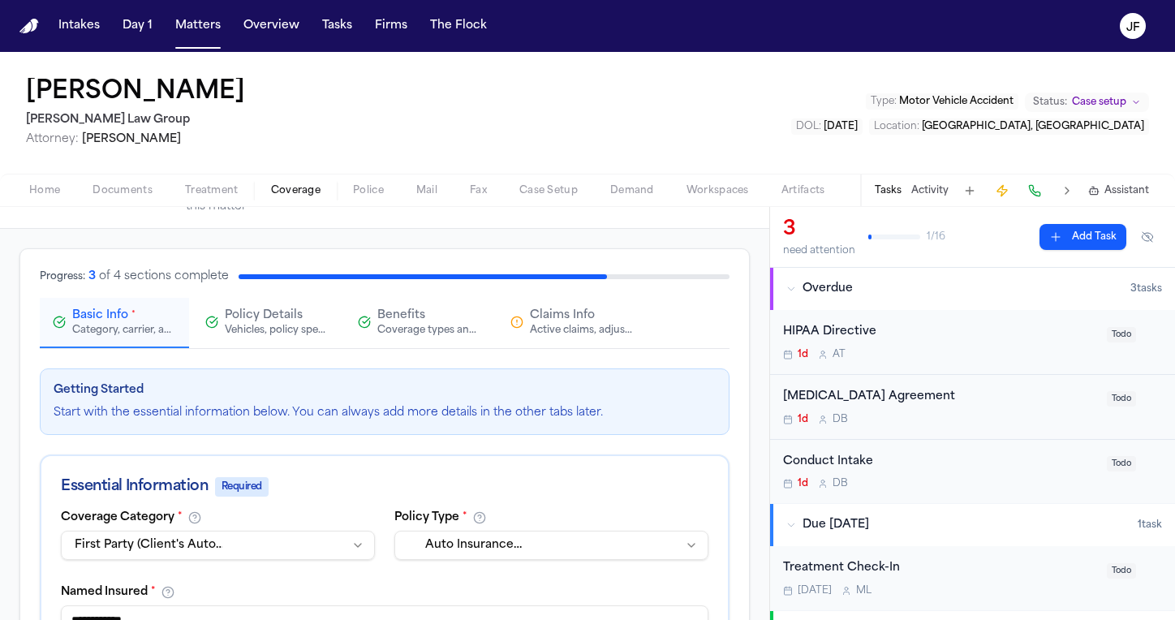
click at [535, 327] on div "Active claims, adjusters, and subrogation details" at bounding box center [582, 330] width 104 height 13
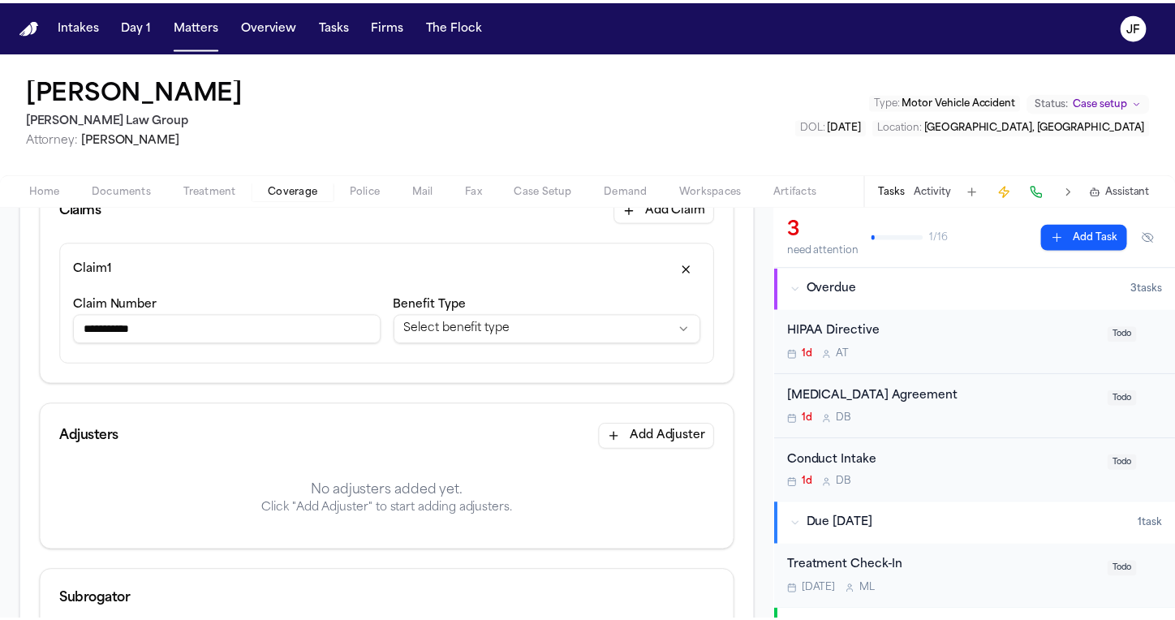
scroll to position [199, 0]
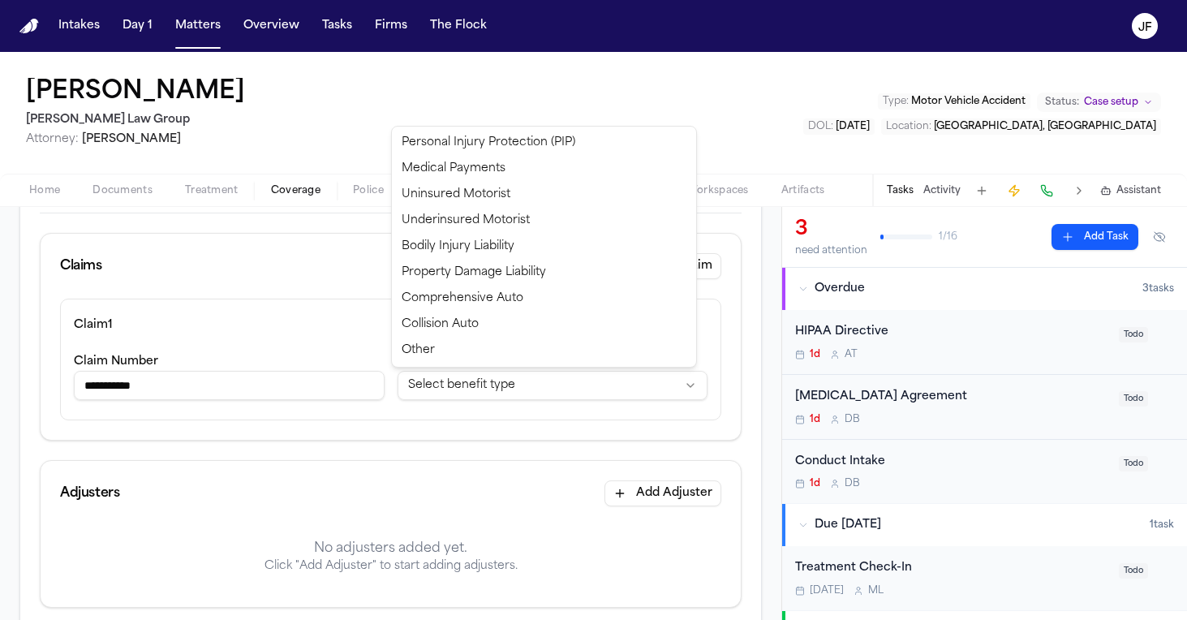
click at [484, 393] on html "**********" at bounding box center [593, 310] width 1187 height 620
select select "**********"
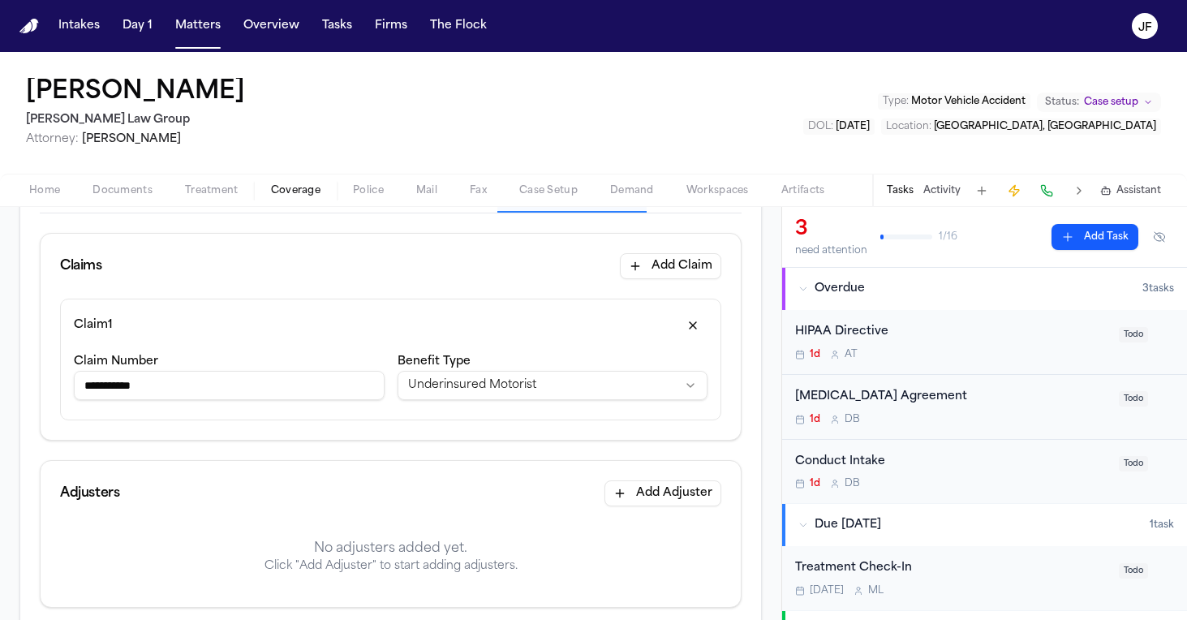
click at [512, 393] on html "**********" at bounding box center [593, 310] width 1187 height 620
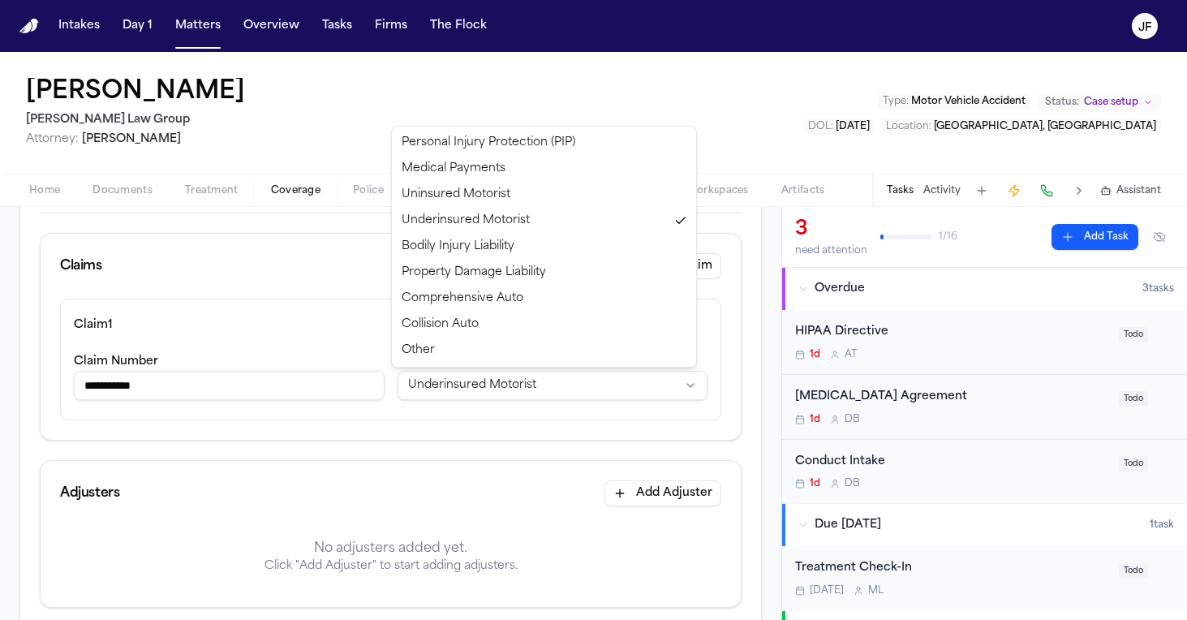
click at [512, 393] on html "**********" at bounding box center [593, 310] width 1187 height 620
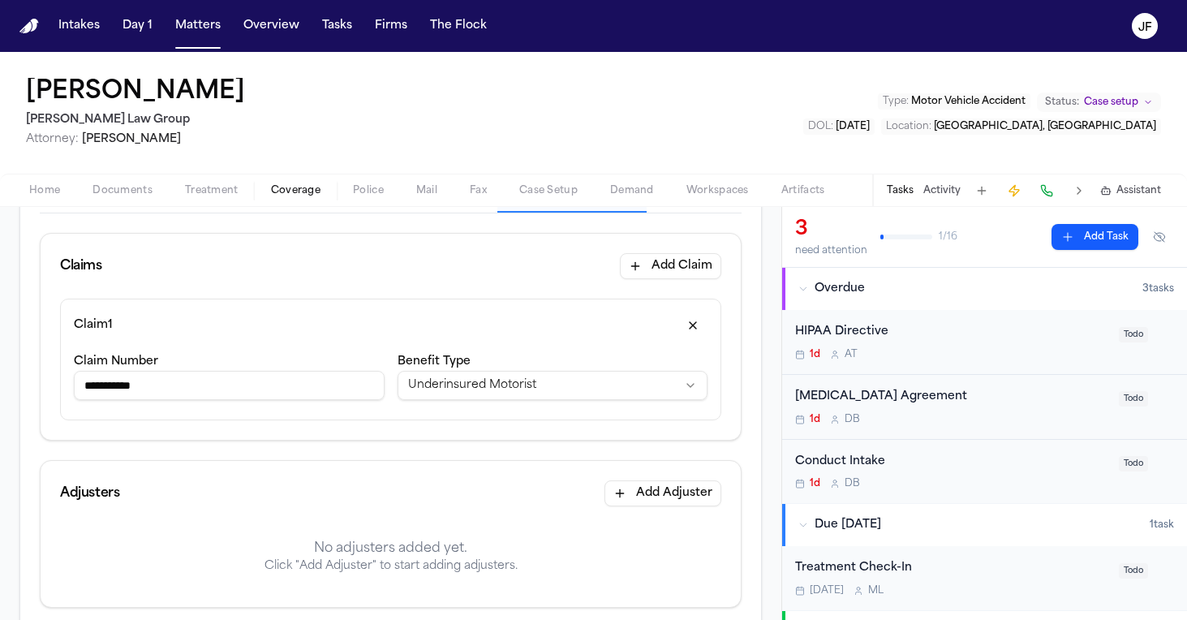
click at [655, 489] on button "Add Adjuster" at bounding box center [662, 493] width 117 height 26
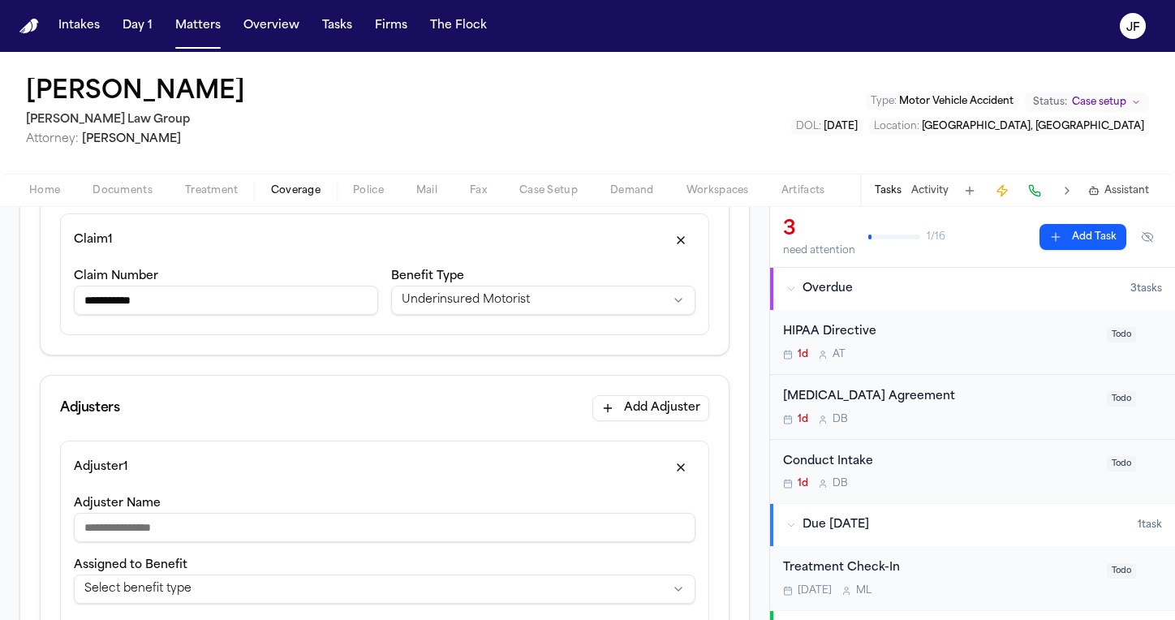
scroll to position [303, 0]
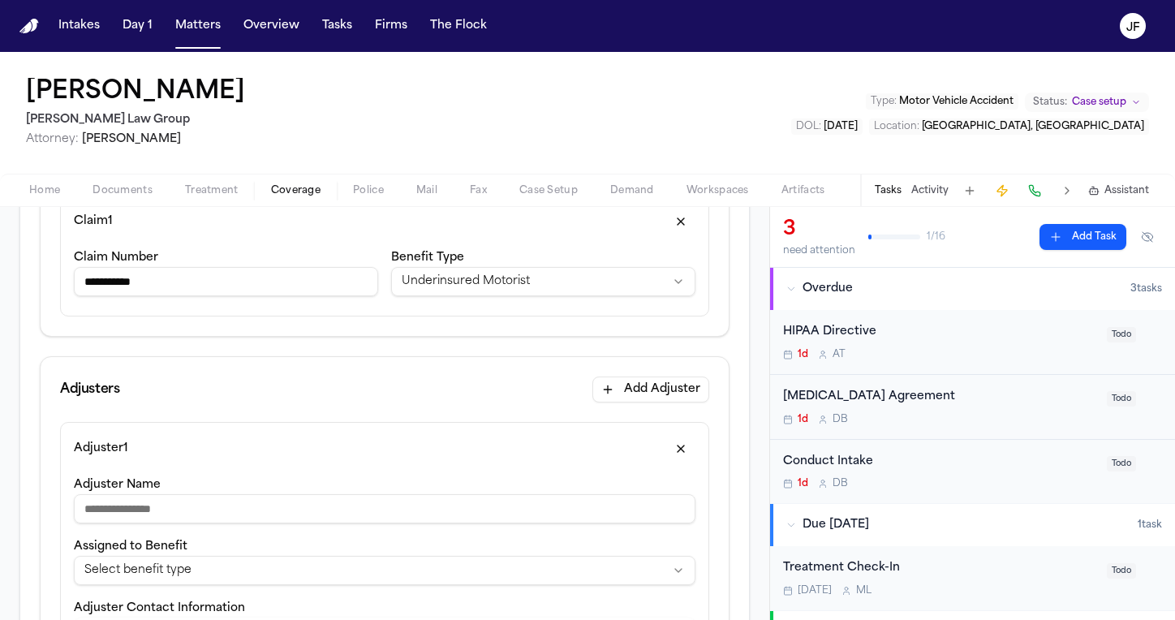
click at [142, 516] on input "Adjuster Name" at bounding box center [384, 508] width 621 height 29
paste input "**********"
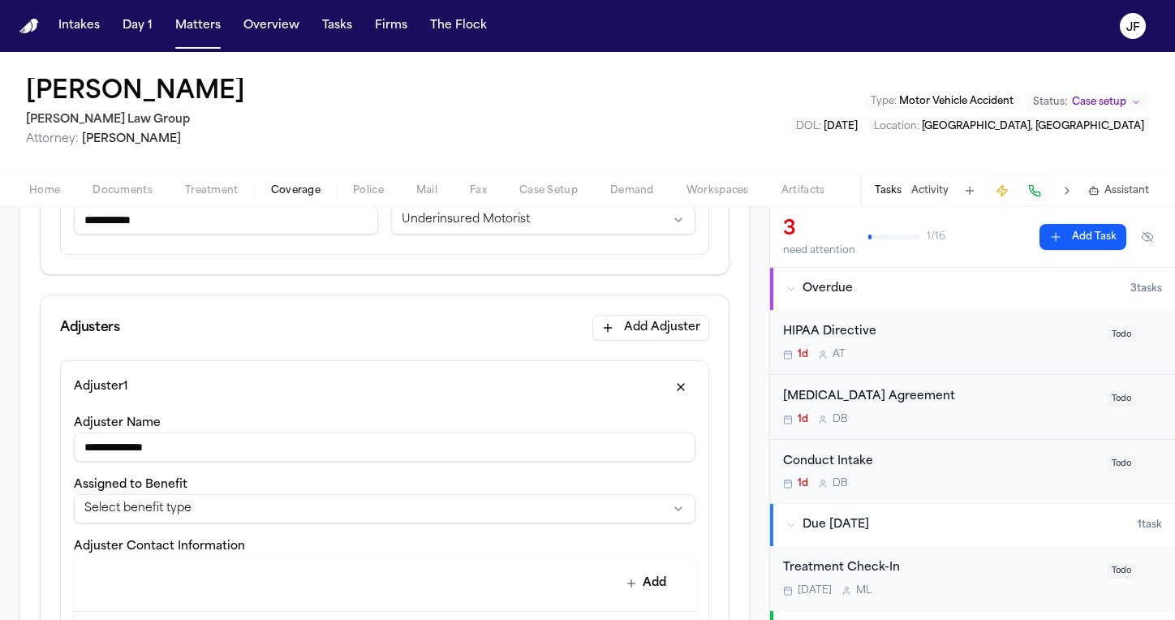
scroll to position [398, 0]
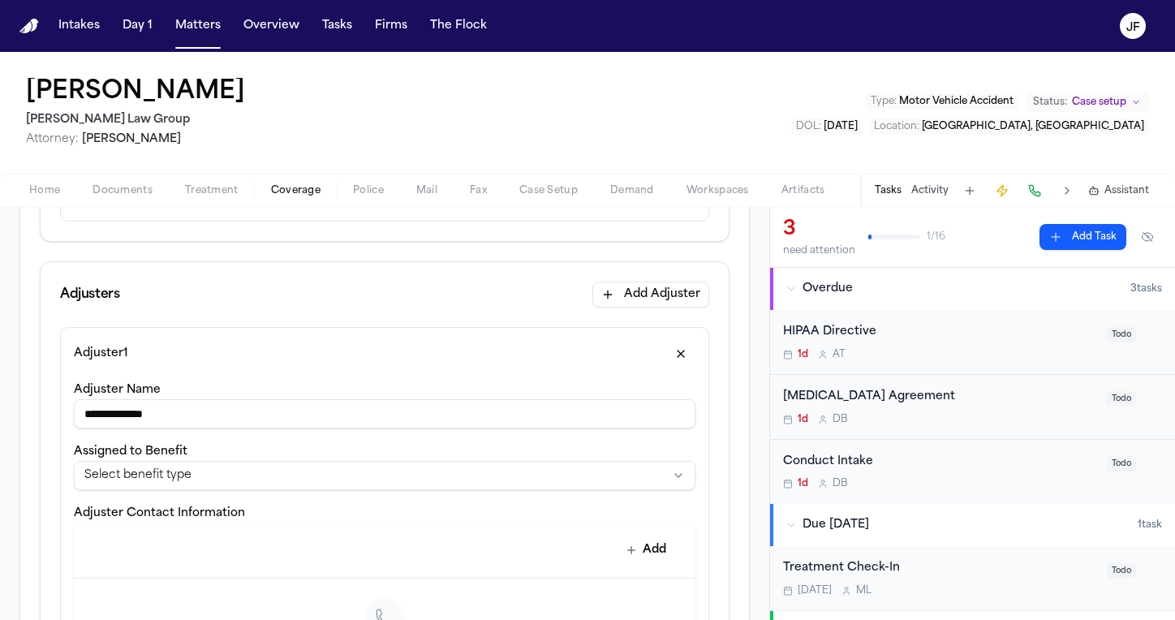
type input "**********"
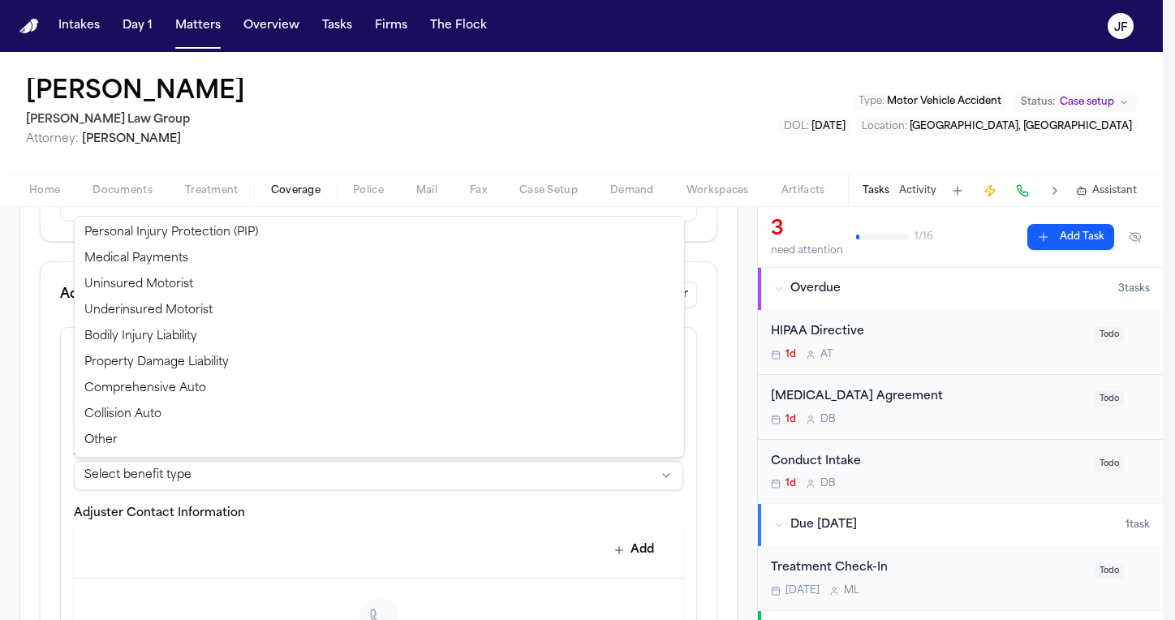
click at [188, 464] on html "**********" at bounding box center [587, 310] width 1175 height 620
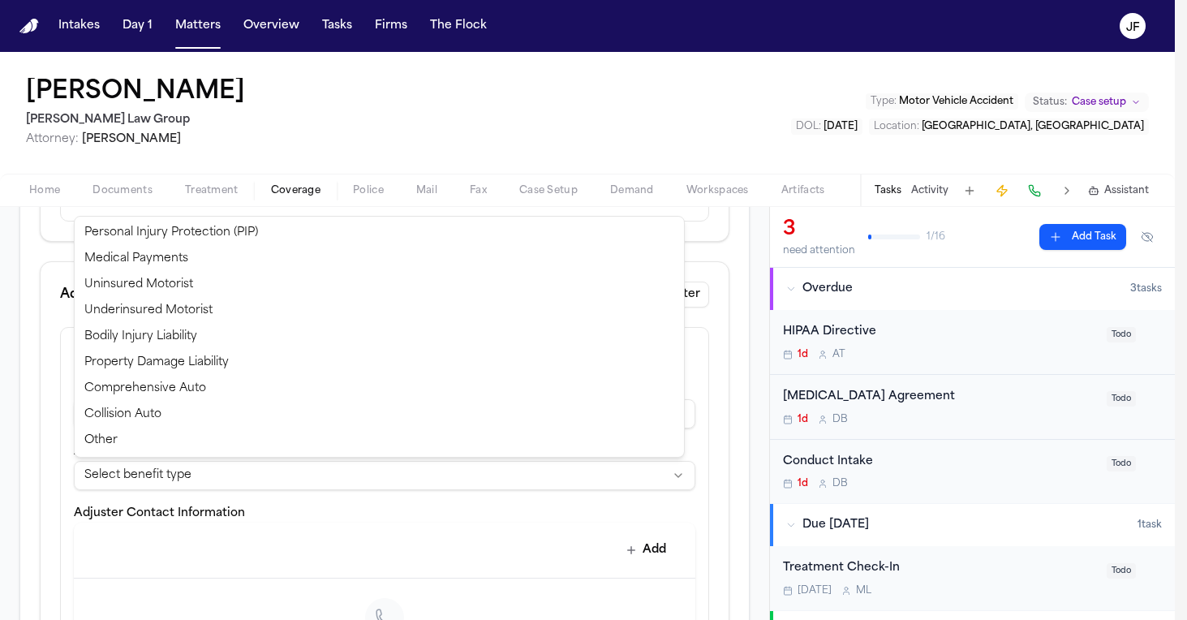
select select "**********"
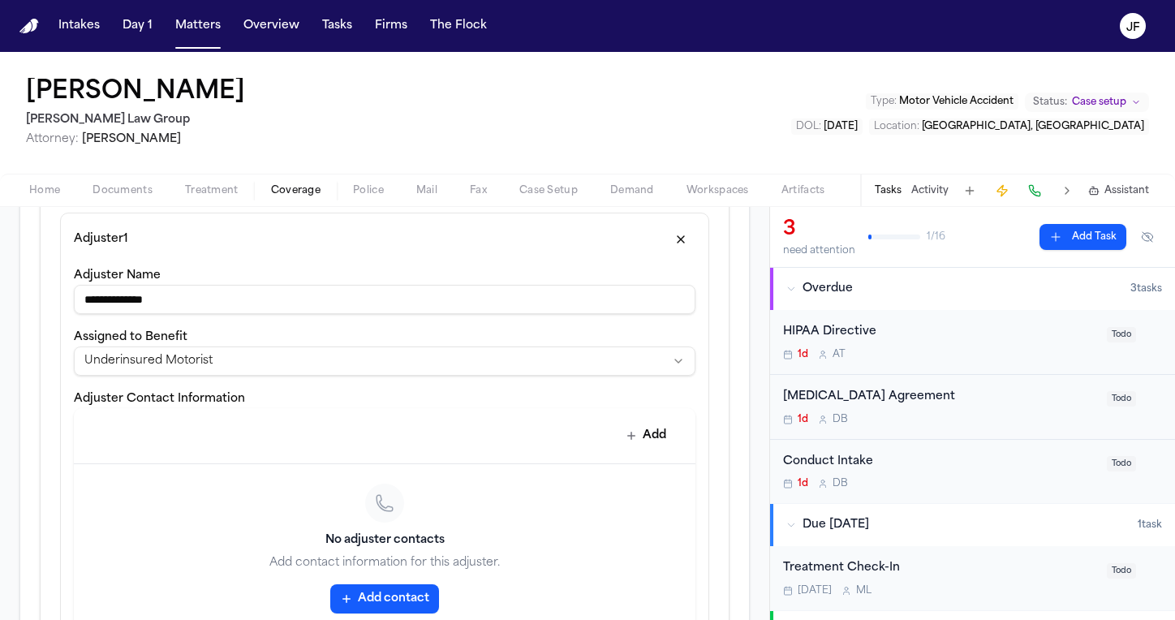
scroll to position [542, 0]
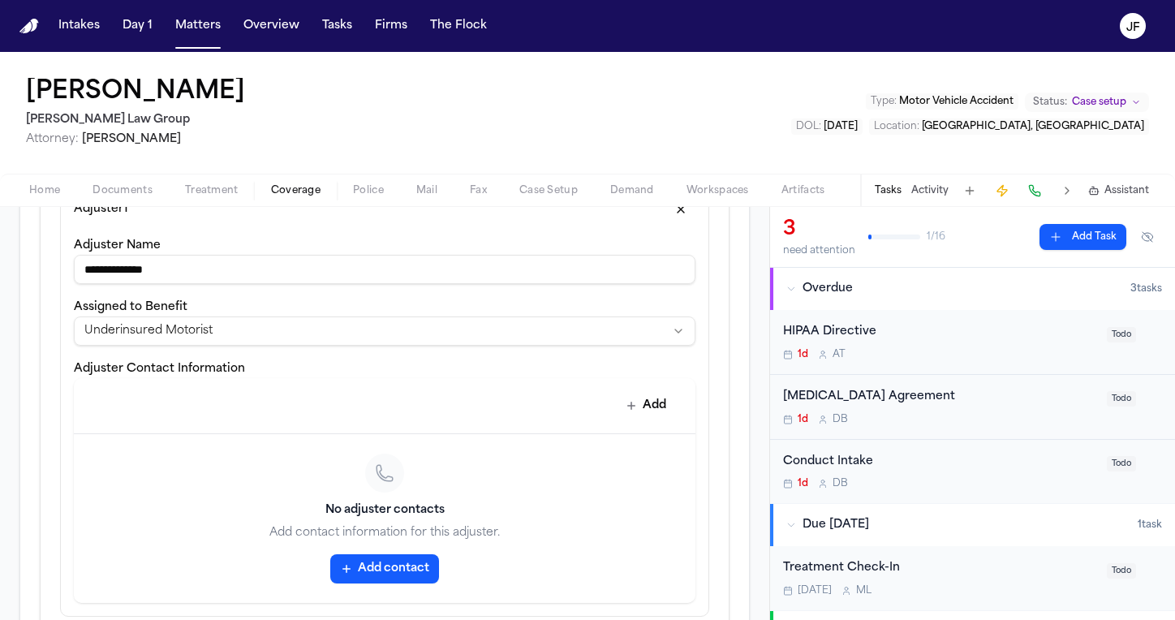
click at [383, 567] on button "Add contact" at bounding box center [384, 568] width 109 height 29
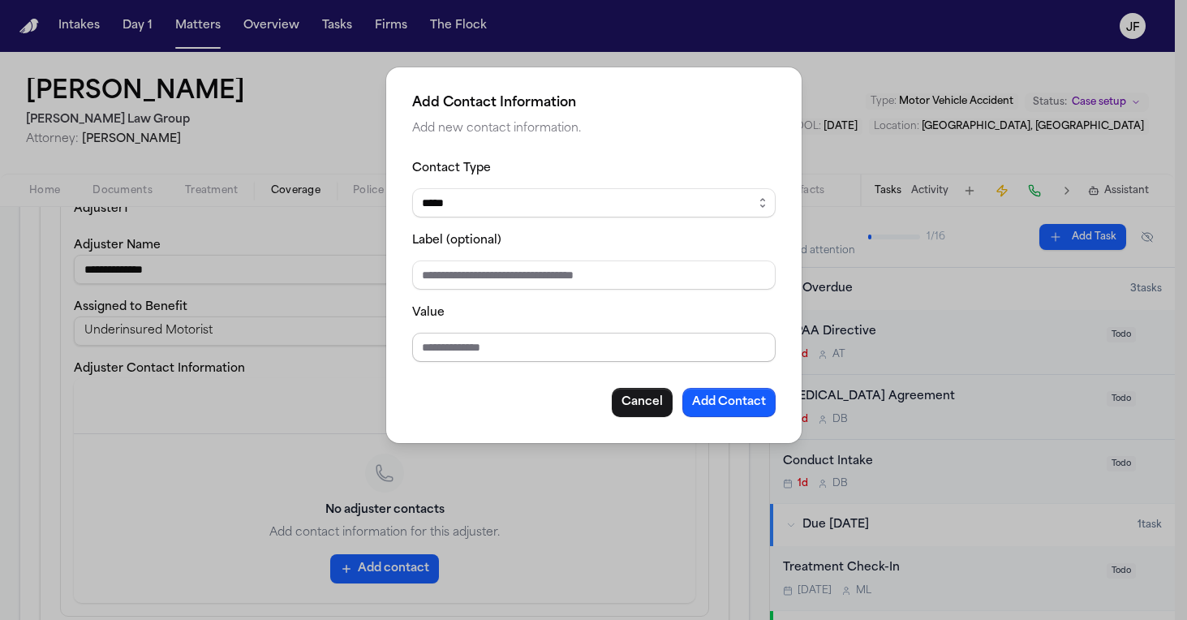
click at [518, 349] on input "Value" at bounding box center [593, 347] width 363 height 29
paste input "**********"
type input "**********"
click at [544, 279] on input "Label (optional)" at bounding box center [593, 274] width 363 height 29
type input "**********"
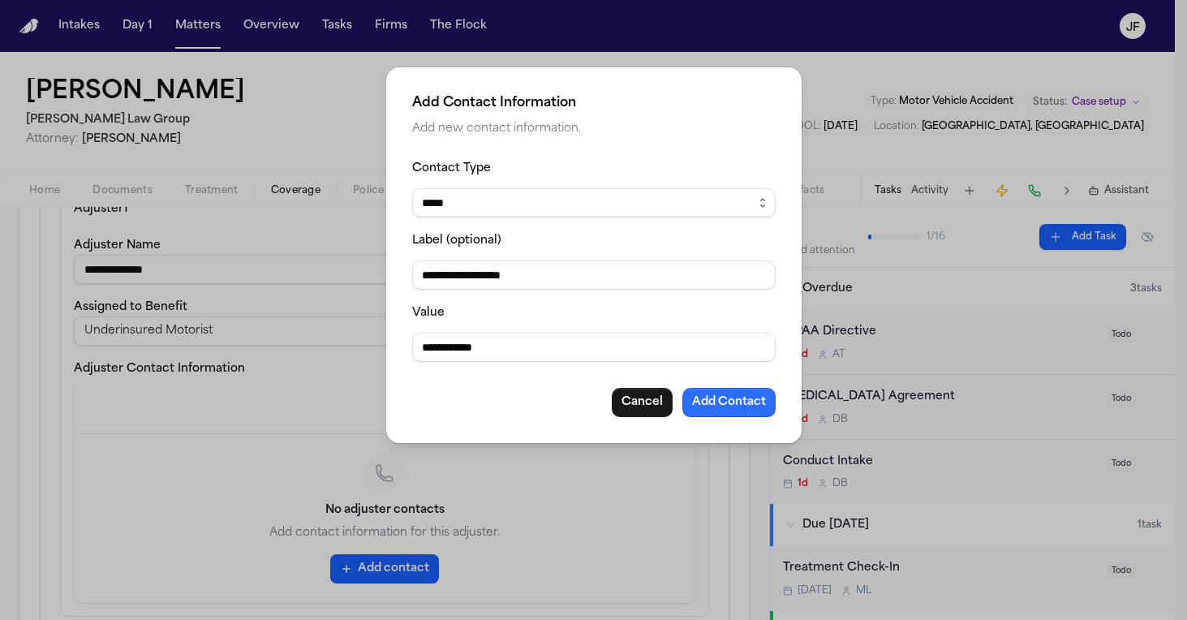
click at [707, 402] on button "Add Contact" at bounding box center [728, 402] width 93 height 29
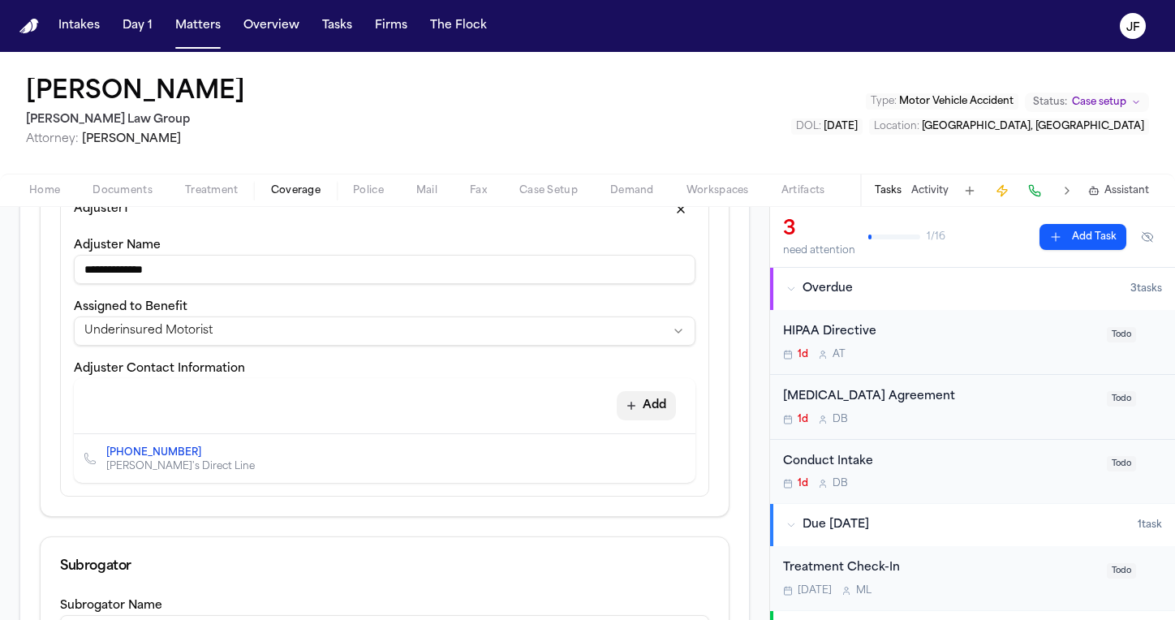
click at [634, 408] on button "Add" at bounding box center [646, 405] width 59 height 29
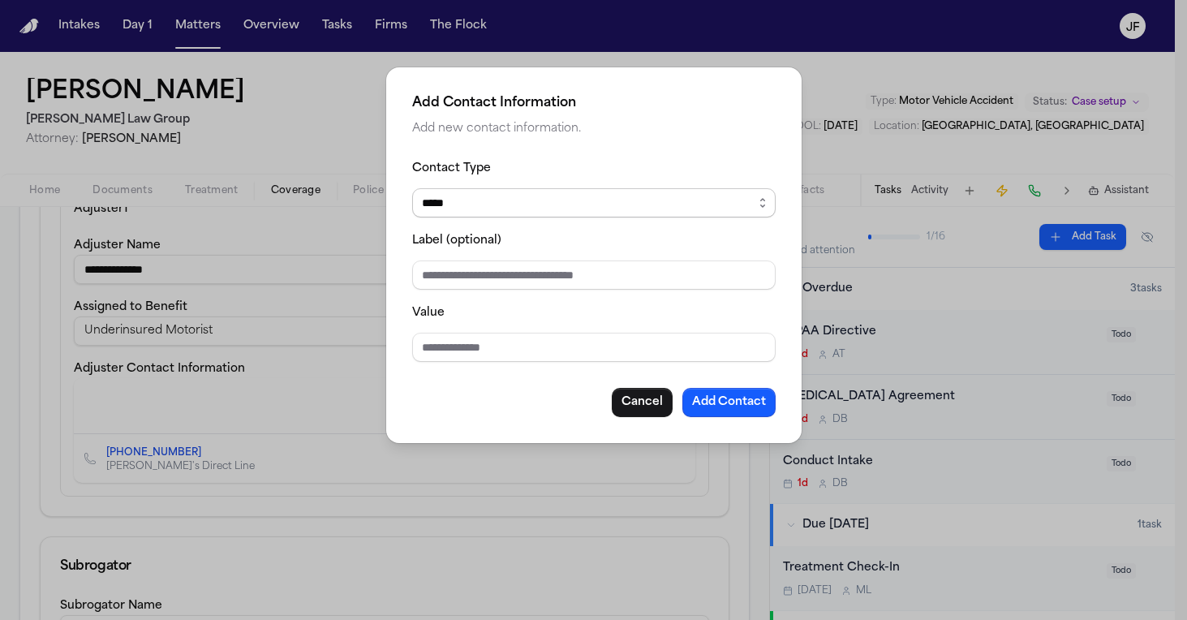
select select "***"
click at [565, 275] on input "Label (optional)" at bounding box center [593, 274] width 363 height 29
type input "**********"
click at [704, 406] on button "Add Contact" at bounding box center [728, 402] width 93 height 29
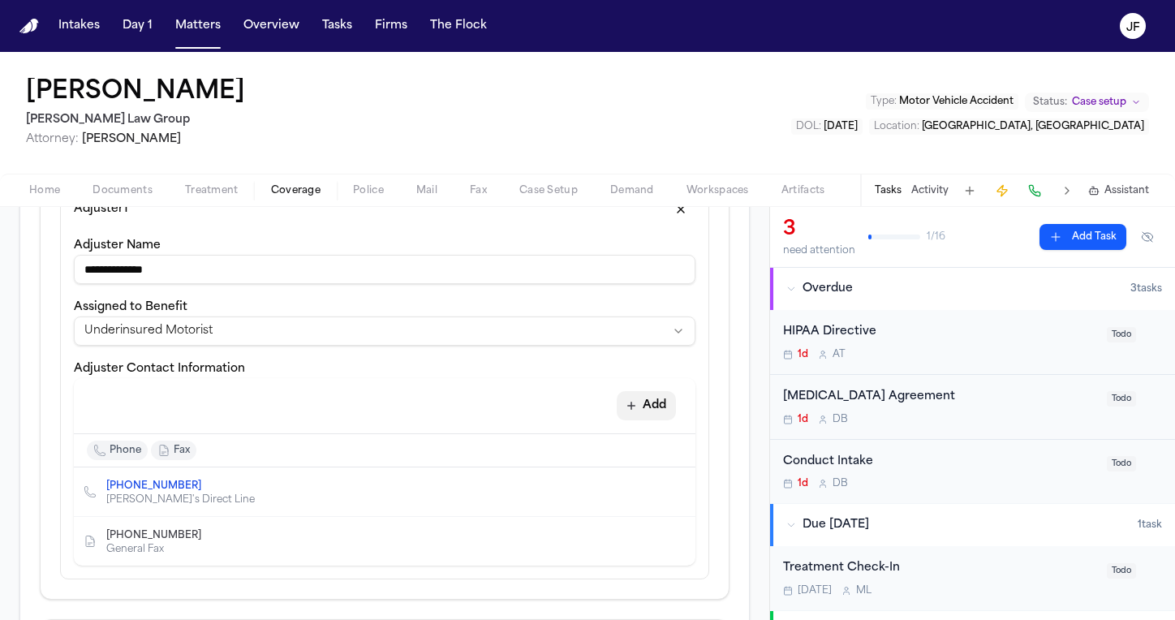
click at [649, 412] on button "Add" at bounding box center [646, 405] width 59 height 29
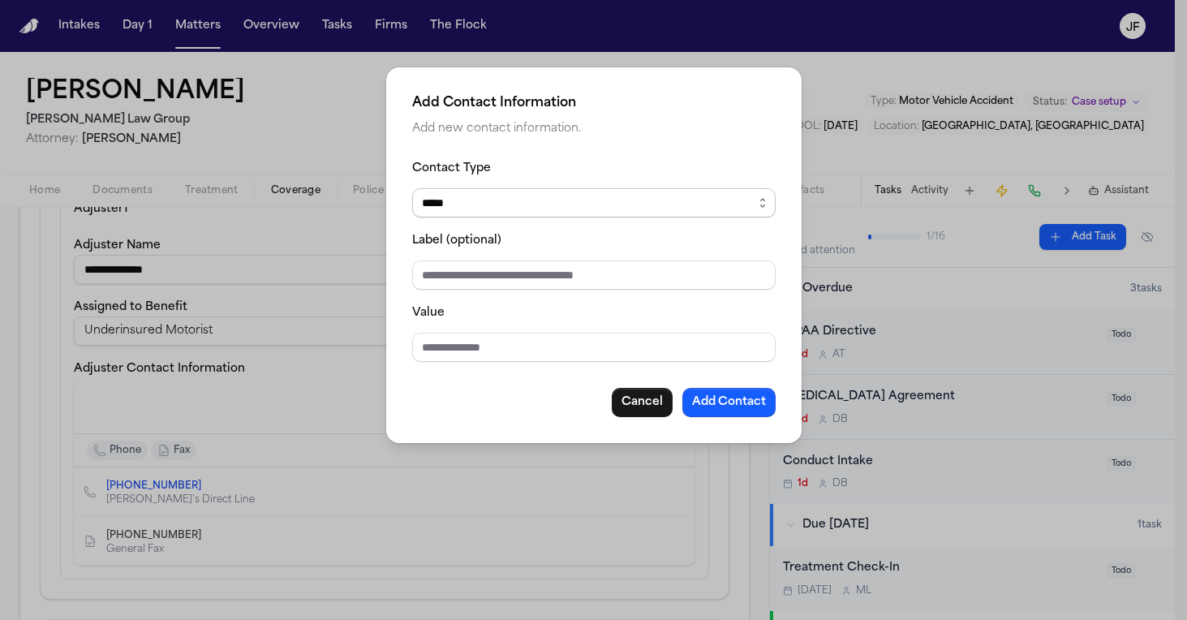
select select "*****"
click at [548, 279] on input "Label (optional)" at bounding box center [593, 274] width 363 height 29
type input "**********"
click at [732, 402] on button "Add Contact" at bounding box center [728, 402] width 93 height 29
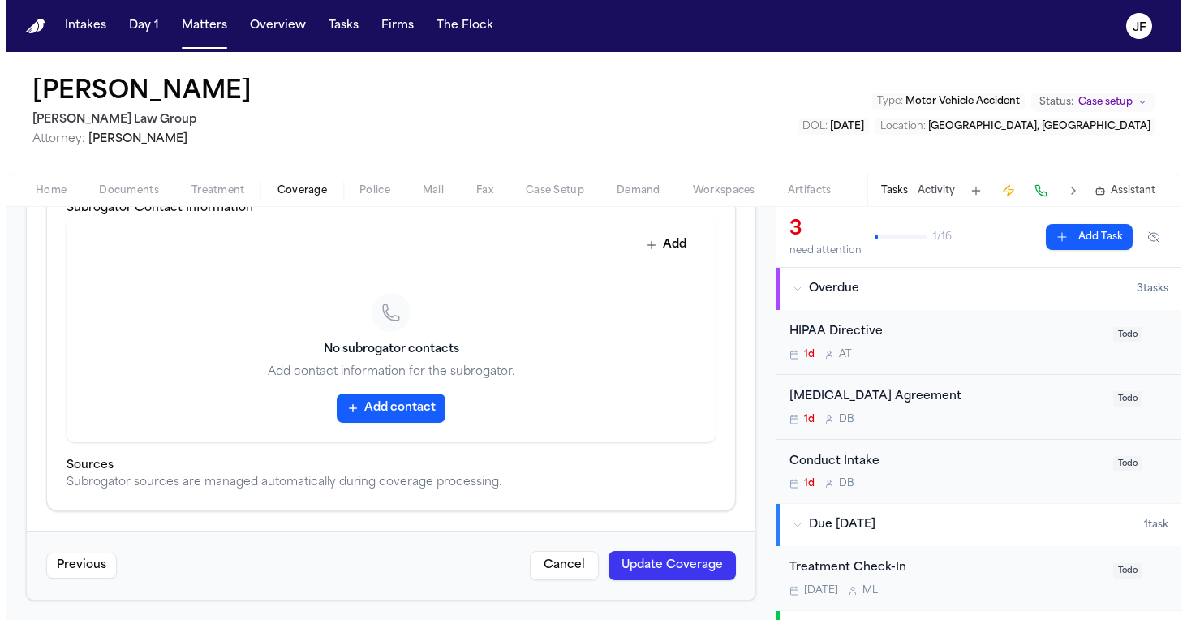
scroll to position [1133, 0]
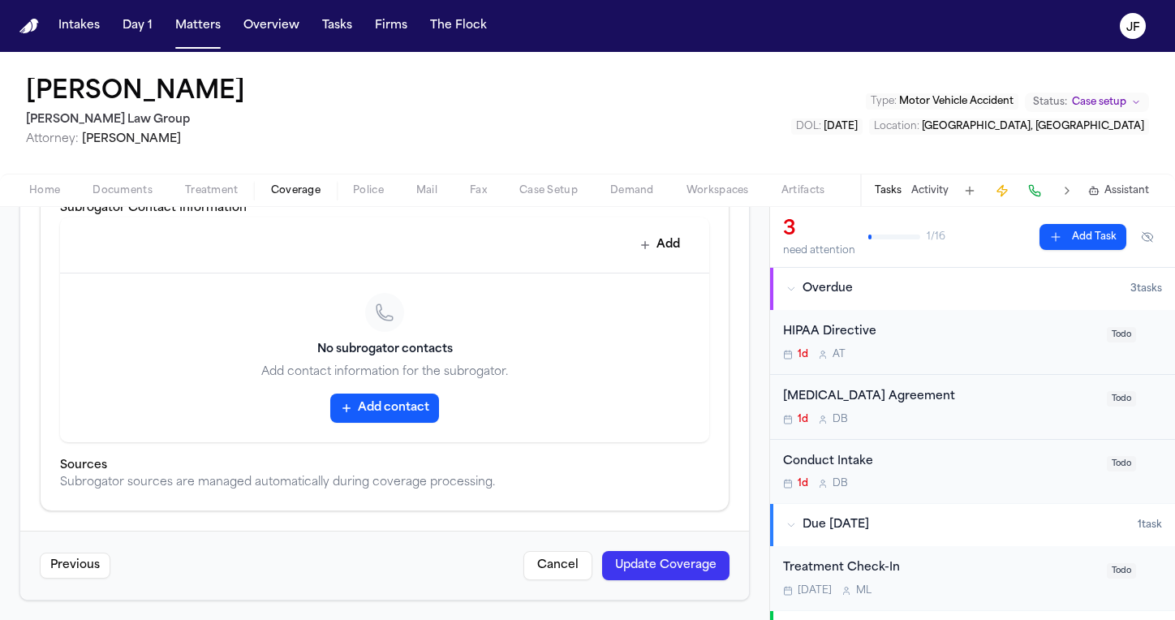
click at [650, 565] on button "Update Coverage" at bounding box center [665, 565] width 127 height 29
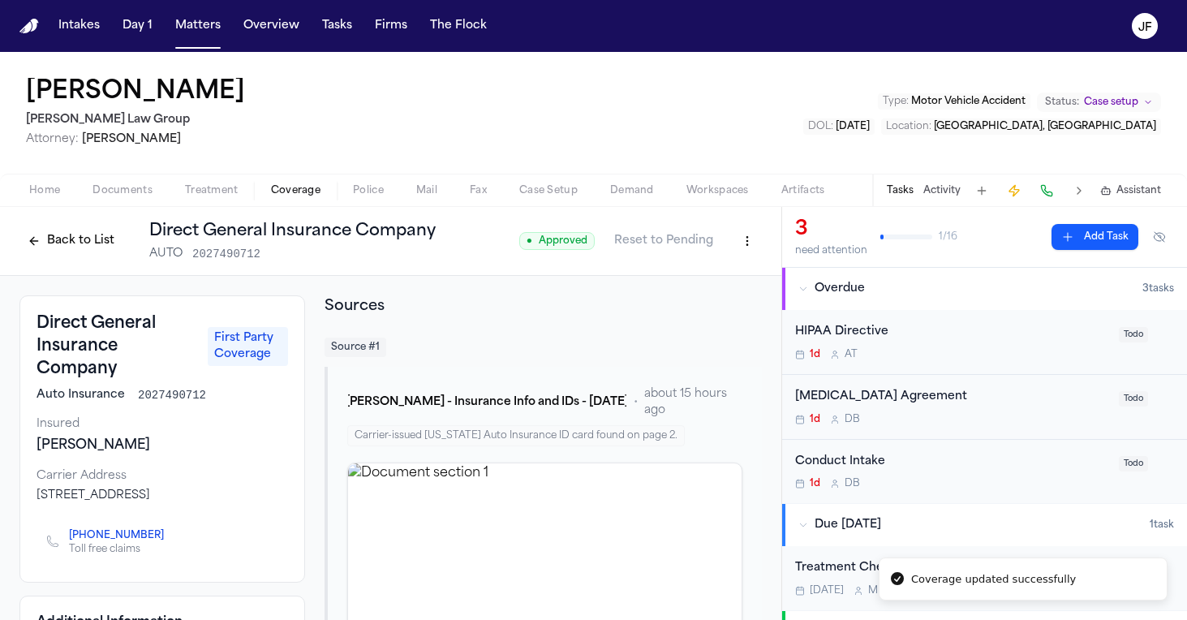
click at [93, 243] on button "Back to List" at bounding box center [70, 241] width 103 height 26
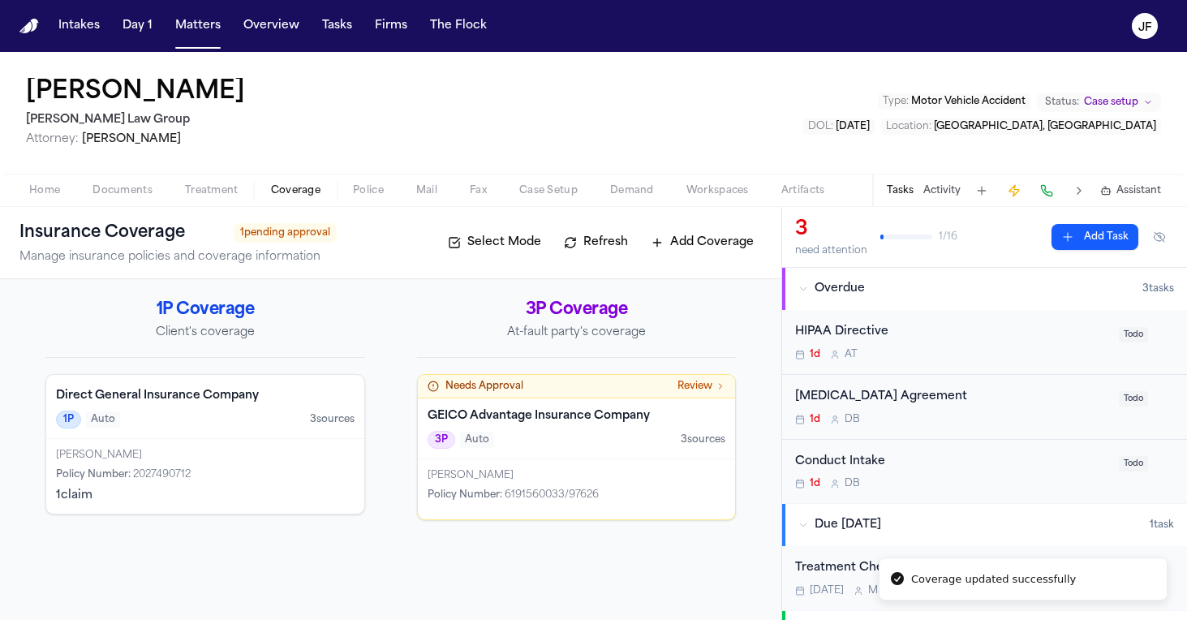
click at [646, 393] on div "Needs Approval Review" at bounding box center [577, 387] width 318 height 24
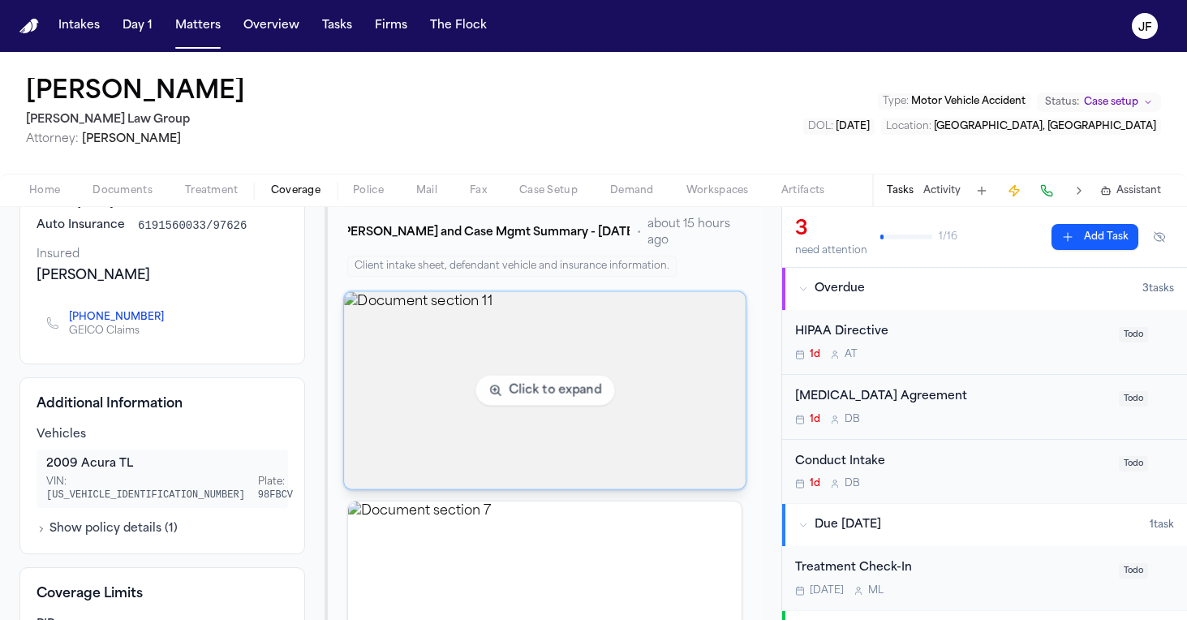
scroll to position [173, 0]
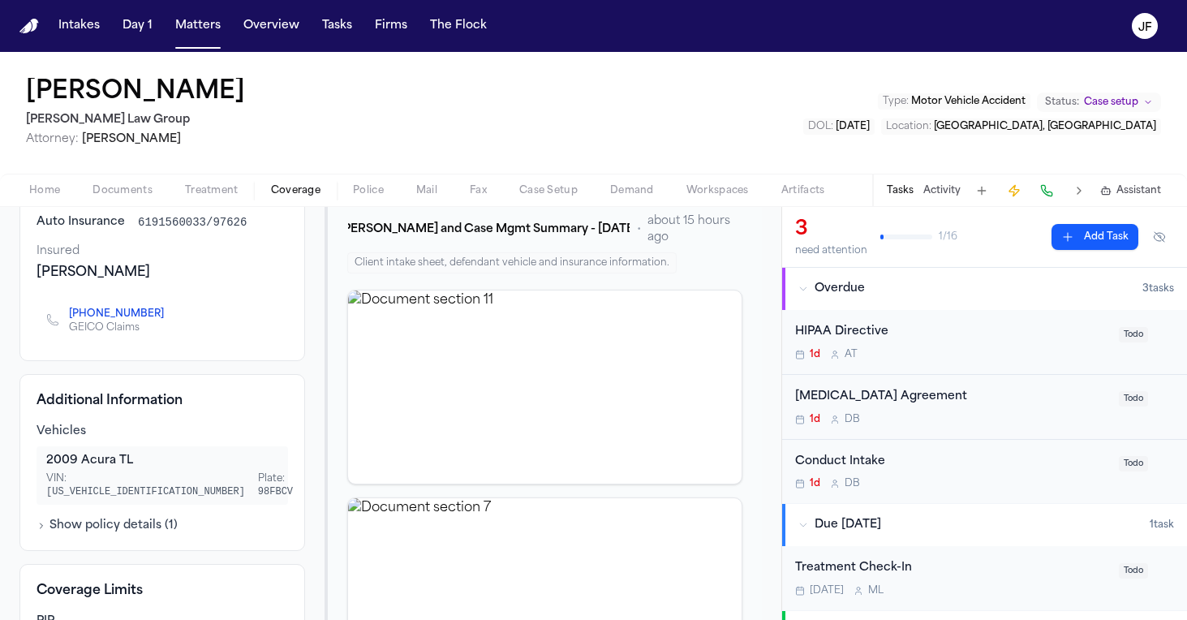
click at [142, 312] on link "+1 (800) 841-3000" at bounding box center [116, 313] width 95 height 13
click at [752, 130] on div "Jerry Pierre Morgan Law Group Attorney: Karen Amador Vasallo Type : Motor Vehic…" at bounding box center [593, 113] width 1187 height 122
click at [779, 138] on div "Jerry Pierre Morgan Law Group Attorney: Karen Amador Vasallo Type : Motor Vehic…" at bounding box center [593, 113] width 1187 height 122
click at [56, 197] on span "Home" at bounding box center [44, 190] width 31 height 13
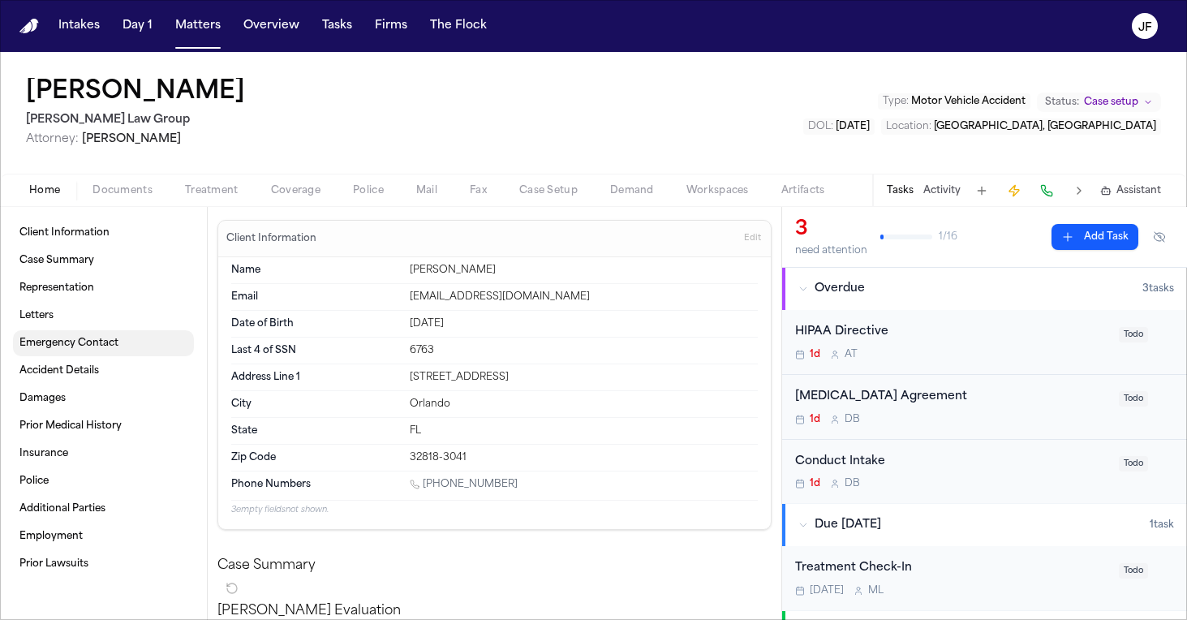
click at [72, 333] on link "Emergency Contact" at bounding box center [103, 343] width 181 height 26
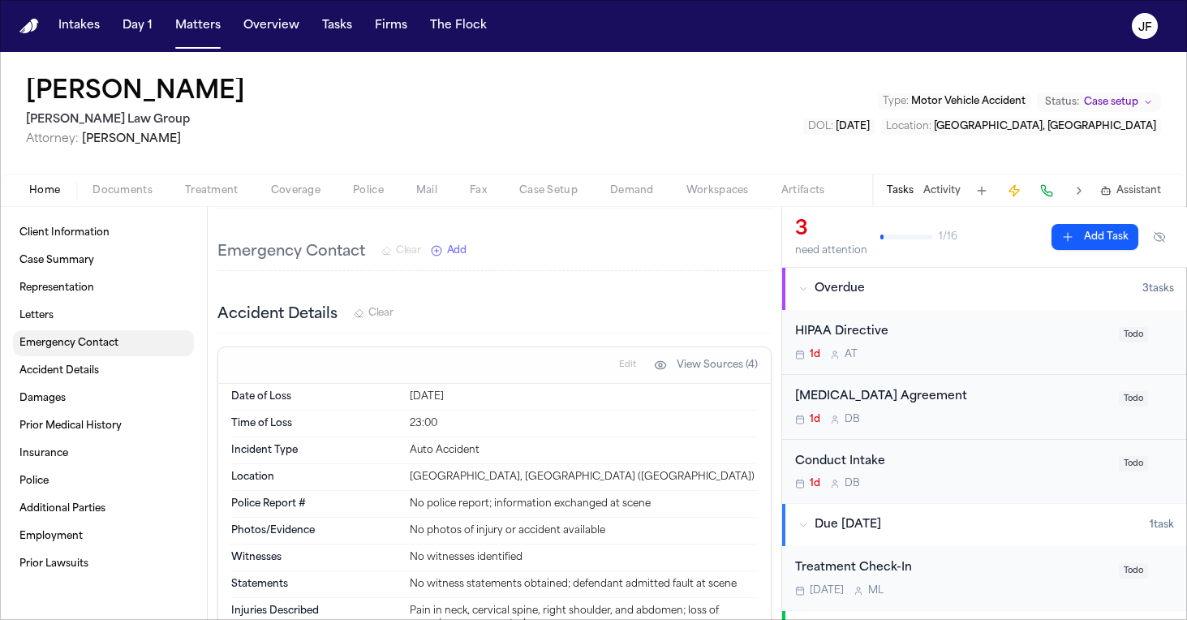
click at [71, 329] on div "Client Information Case Summary Representation Letters Emergency Contact Accide…" at bounding box center [103, 398] width 181 height 357
click at [60, 318] on link "Letters" at bounding box center [103, 316] width 181 height 26
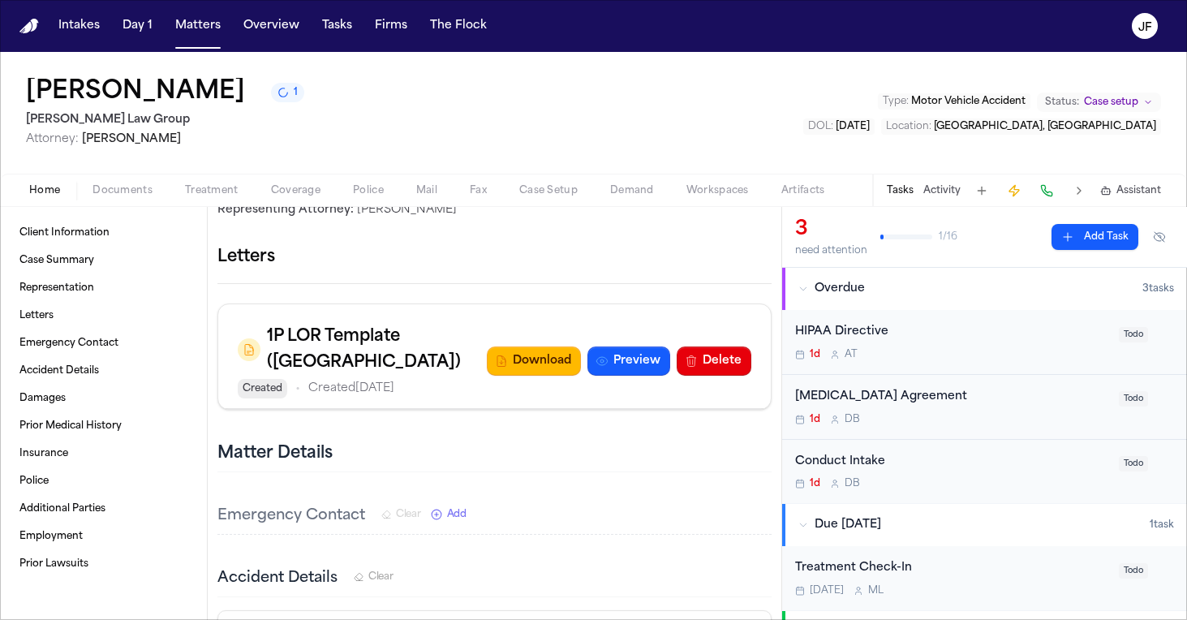
scroll to position [470, 0]
click at [608, 362] on button "Preview" at bounding box center [628, 361] width 83 height 29
click at [527, 372] on button "Download" at bounding box center [534, 361] width 94 height 29
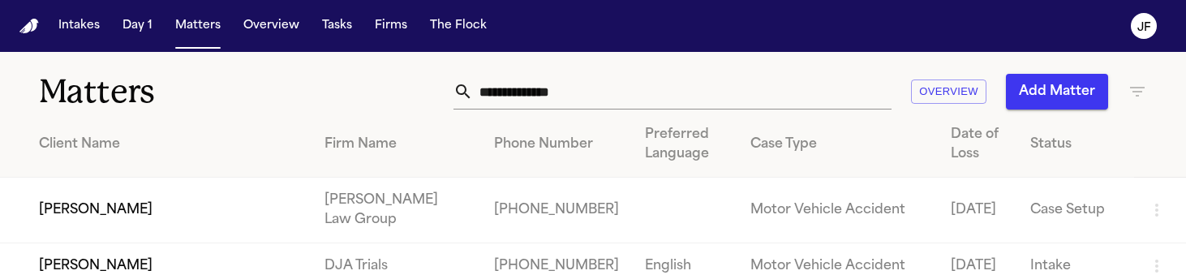
click at [97, 217] on td "[PERSON_NAME]" at bounding box center [156, 211] width 312 height 66
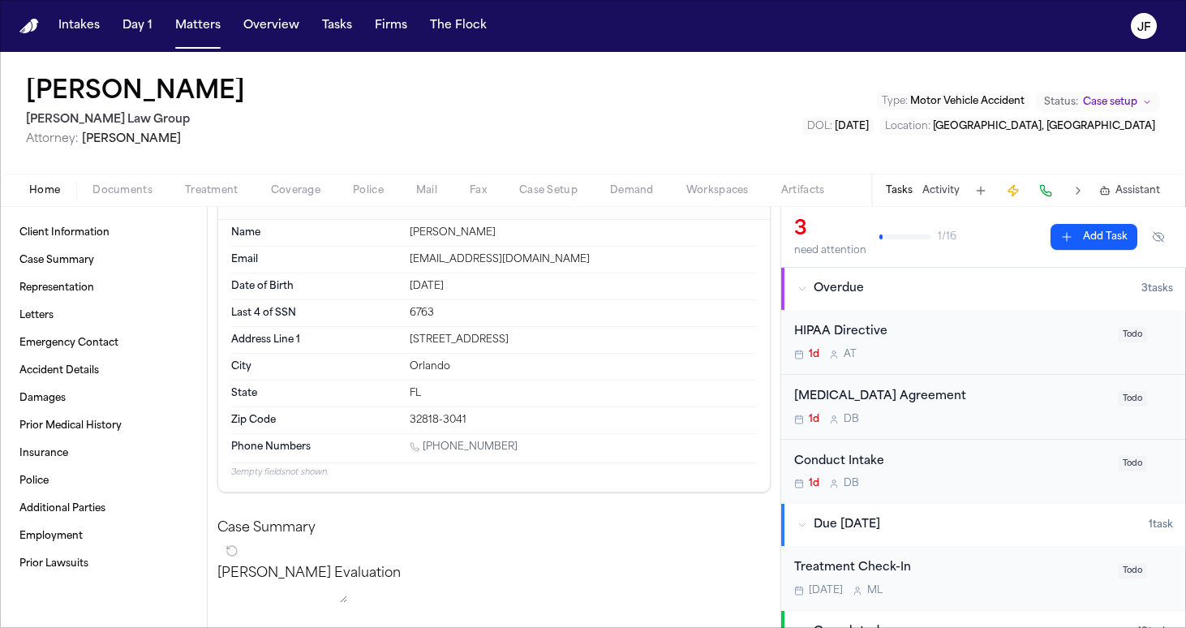
scroll to position [48, 0]
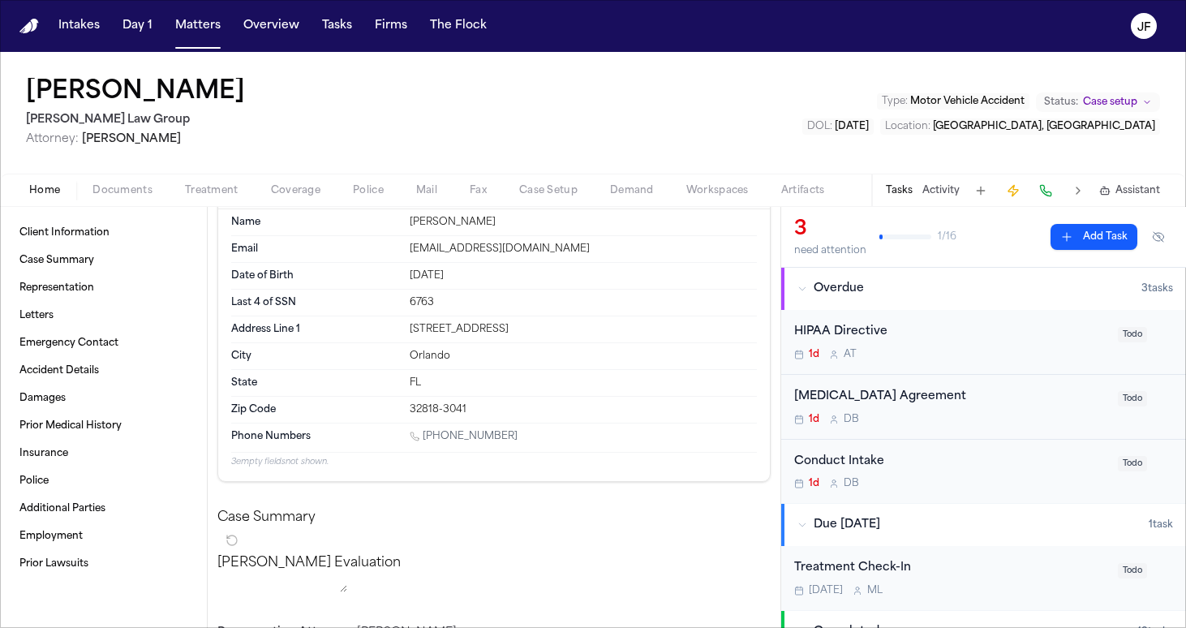
click at [291, 192] on span "Coverage" at bounding box center [295, 190] width 49 height 13
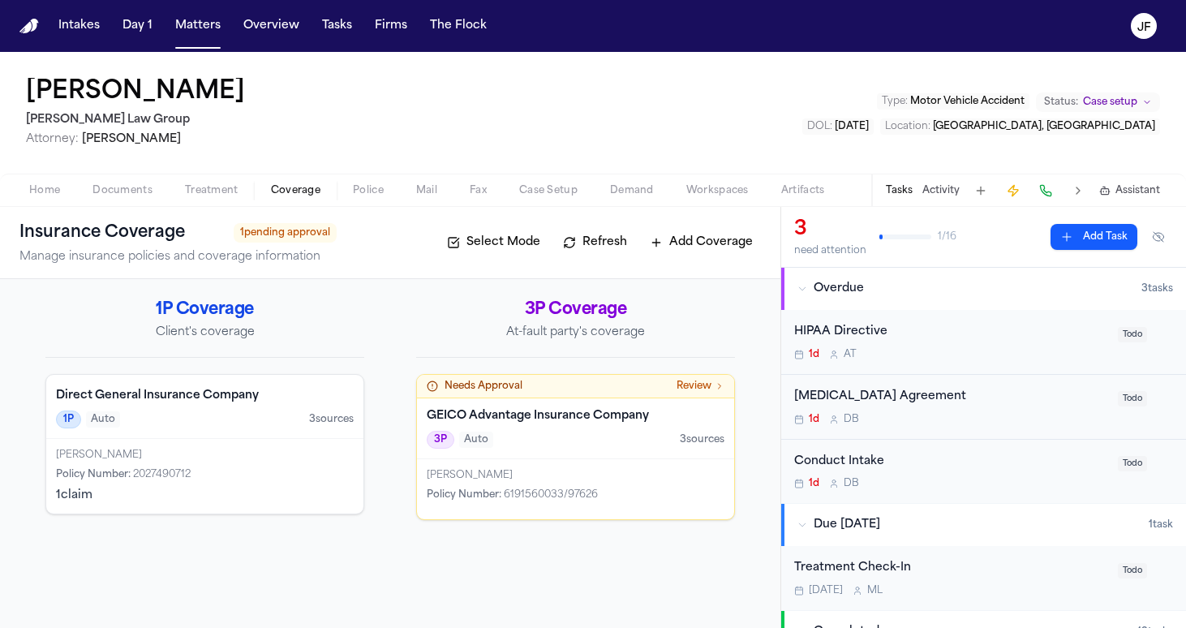
click at [586, 274] on div "GEICO Advantage Insurance Company 3P Auto 3 source s" at bounding box center [575, 428] width 317 height 61
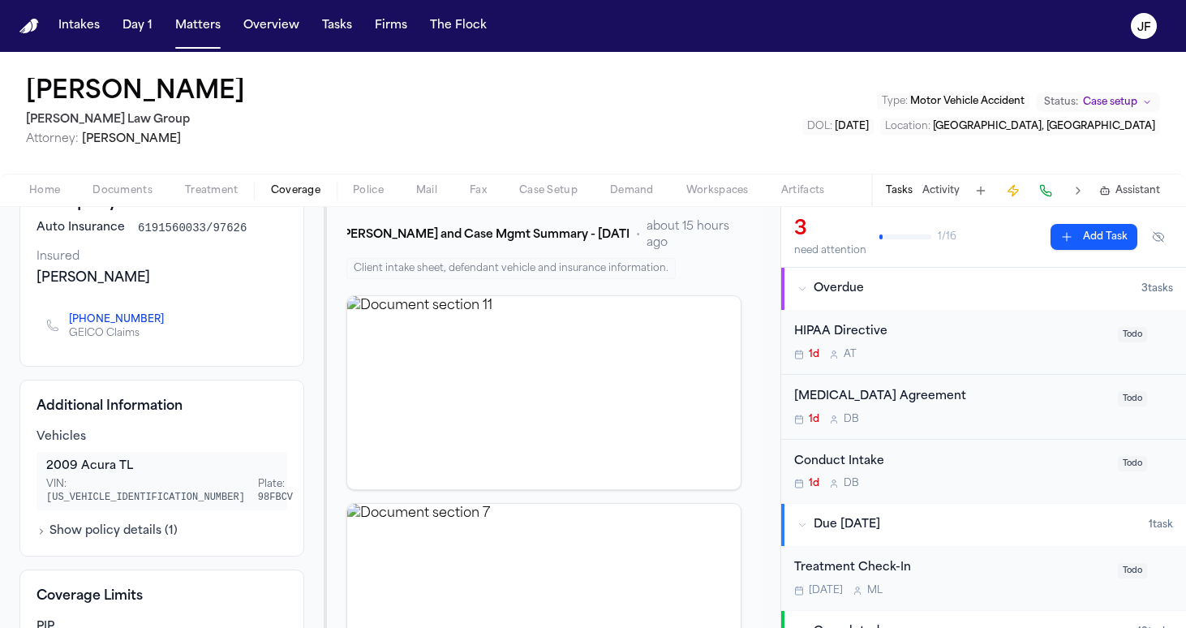
scroll to position [169, 0]
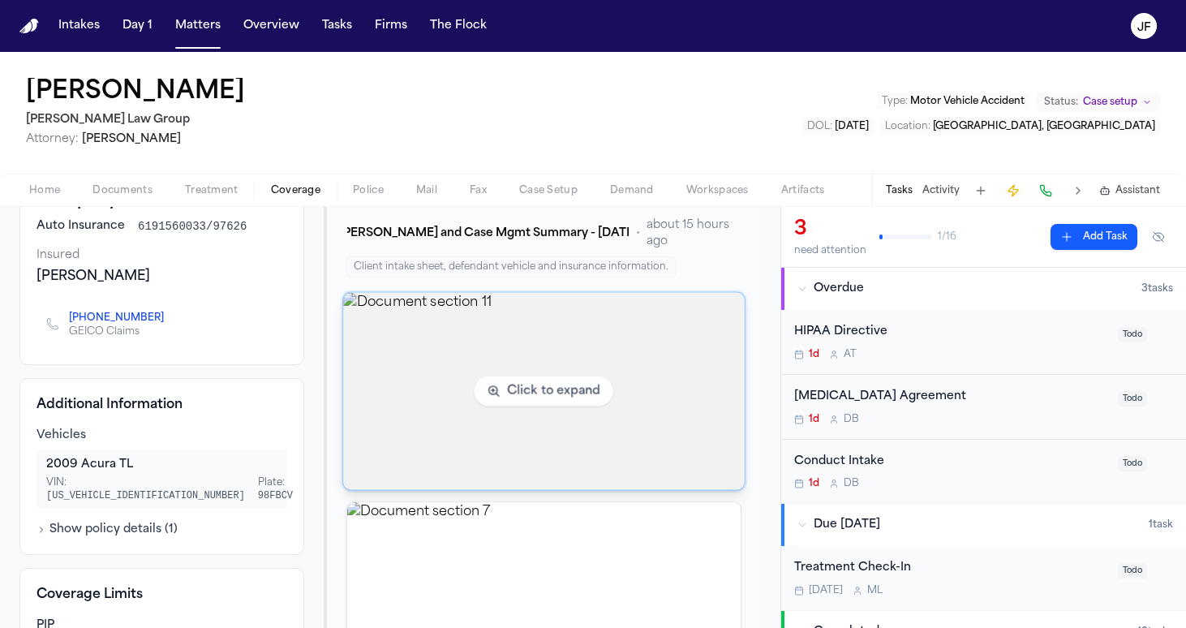
click at [580, 274] on img "View document section 11" at bounding box center [544, 391] width 402 height 197
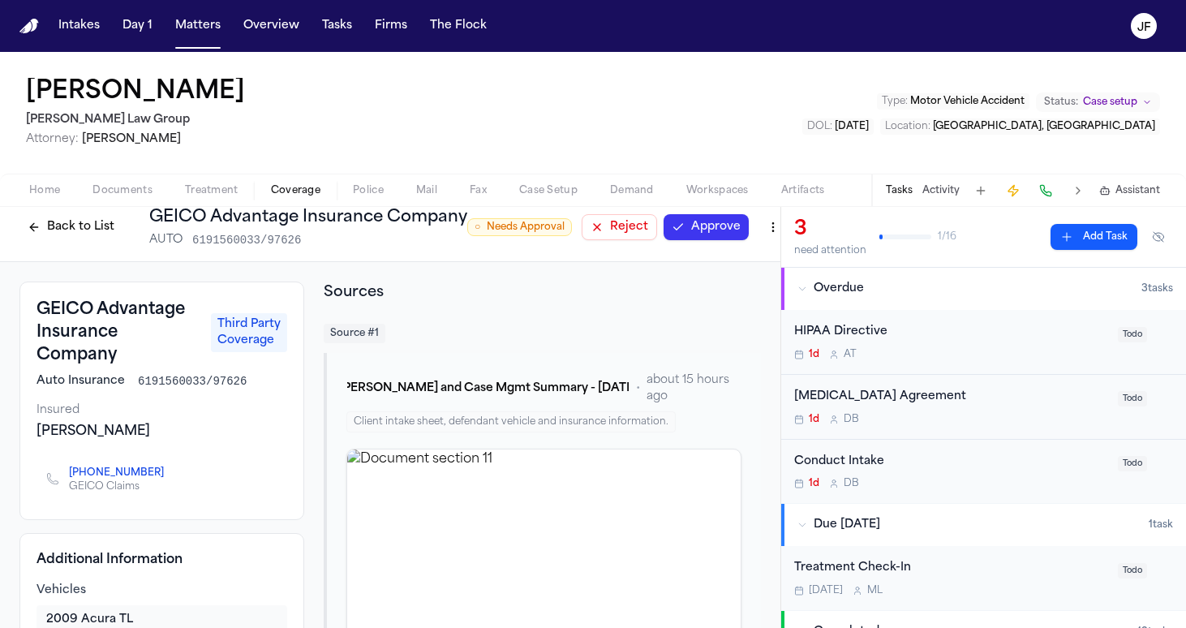
scroll to position [15, 0]
click at [586, 131] on div "[PERSON_NAME] Law Group Attorney: [PERSON_NAME] Type : Motor Vehicle Accident S…" at bounding box center [593, 113] width 1186 height 122
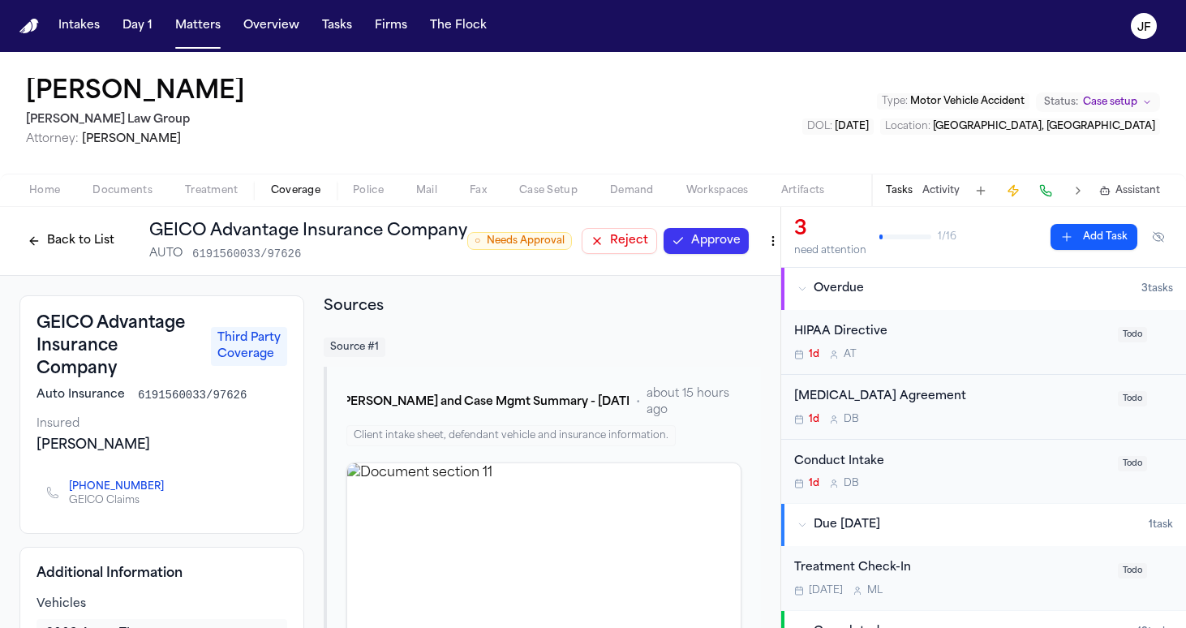
scroll to position [0, 0]
click at [586, 241] on button "Approve" at bounding box center [706, 241] width 85 height 26
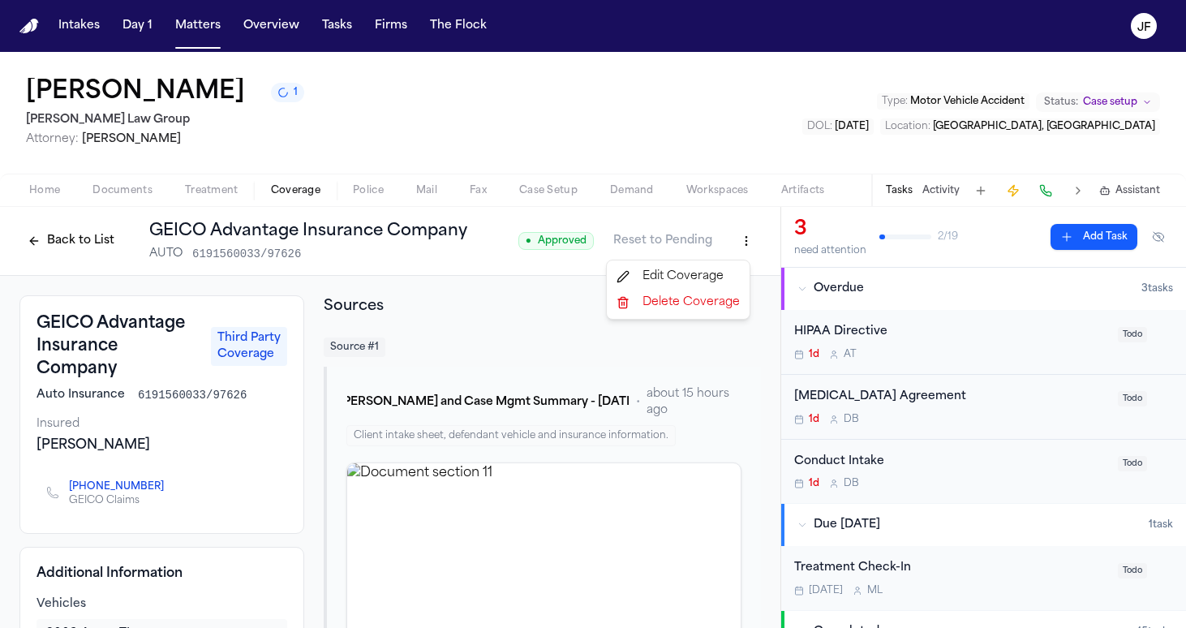
click at [586, 243] on html "Intakes Day 1 Matters Overview Tasks Firms The [PERSON_NAME] [PERSON_NAME] 1 [P…" at bounding box center [593, 314] width 1186 height 628
click at [586, 265] on div "Edit Coverage" at bounding box center [678, 277] width 136 height 26
select select "**********"
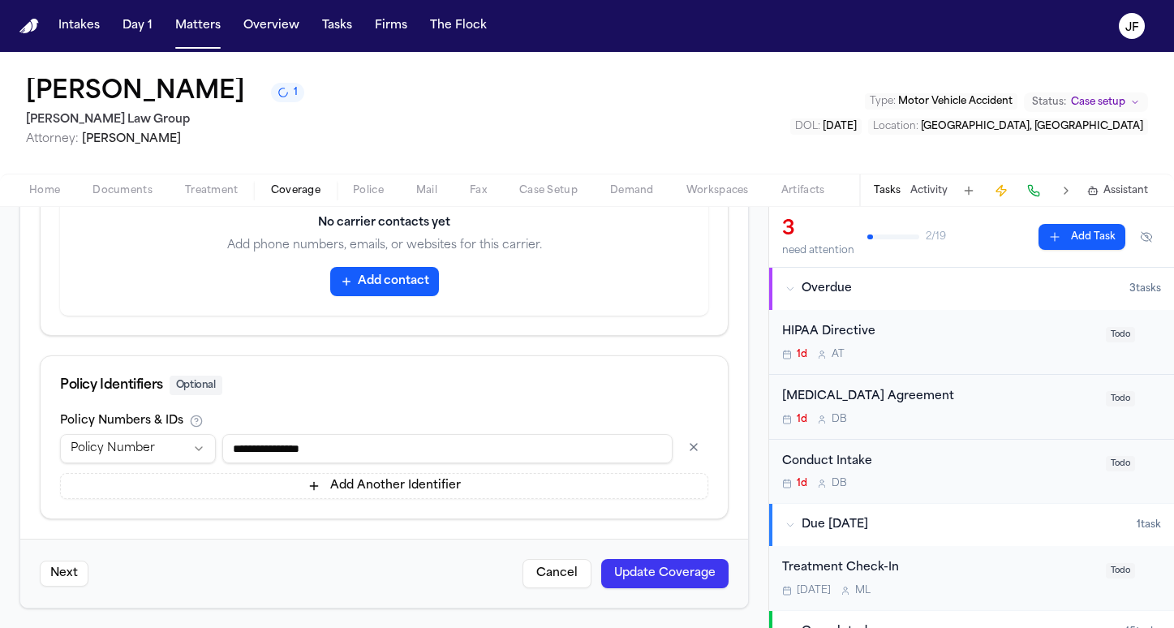
scroll to position [63, 0]
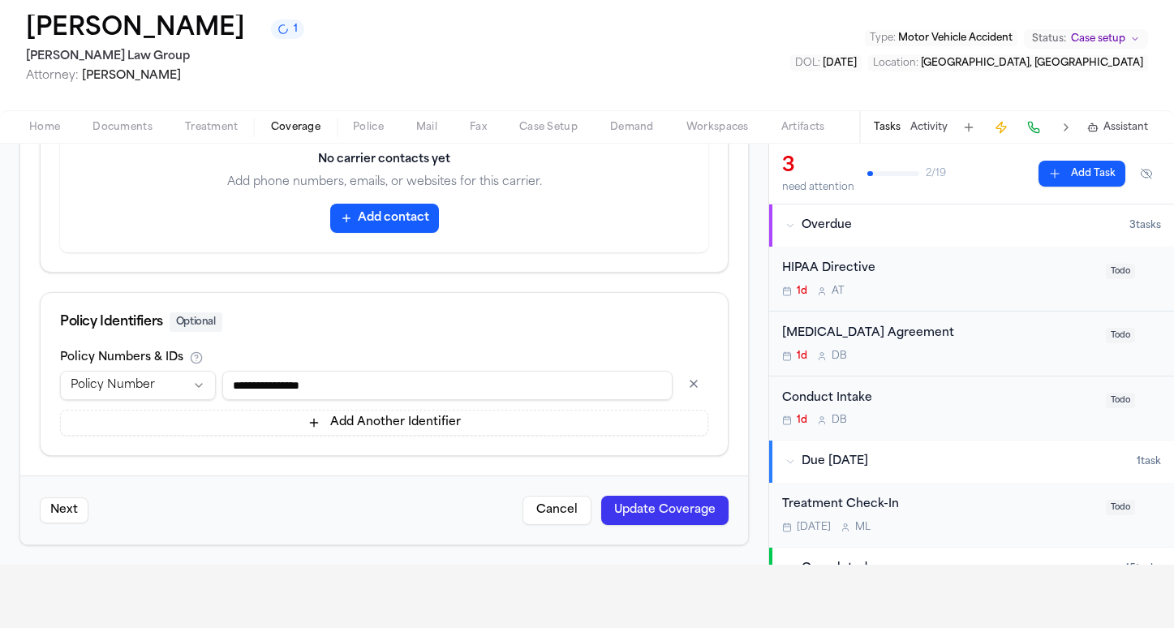
drag, startPoint x: 300, startPoint y: 385, endPoint x: 426, endPoint y: 389, distance: 125.8
click at [426, 274] on input "**********" at bounding box center [447, 385] width 450 height 29
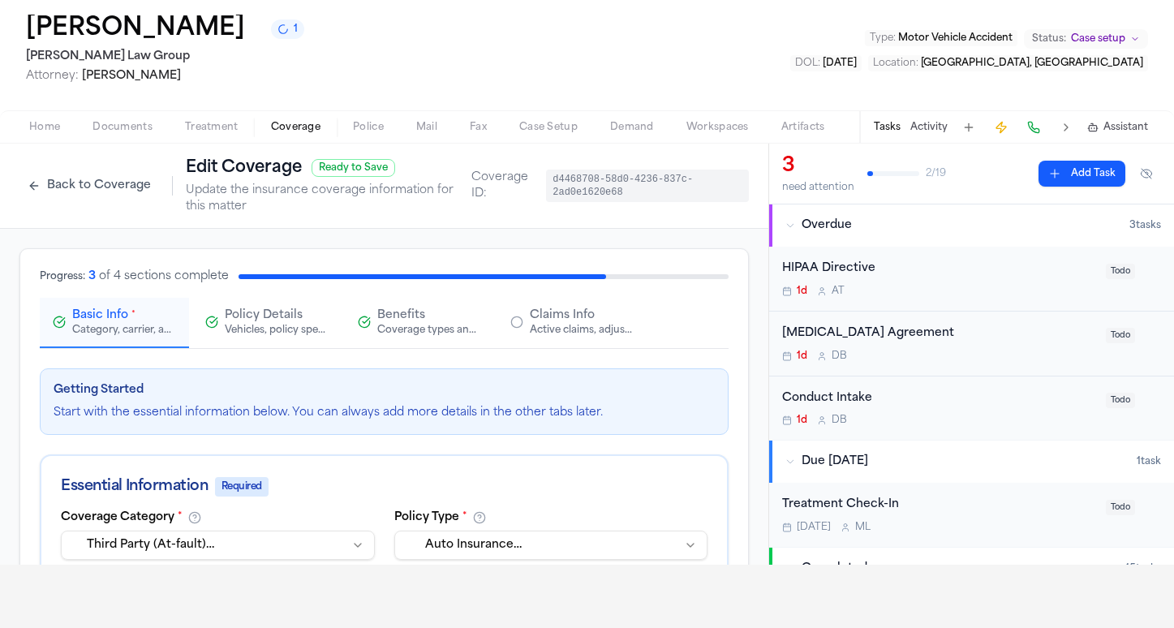
scroll to position [-1, 0]
type input "**********"
click at [572, 274] on span "Claims Info" at bounding box center [562, 315] width 65 height 16
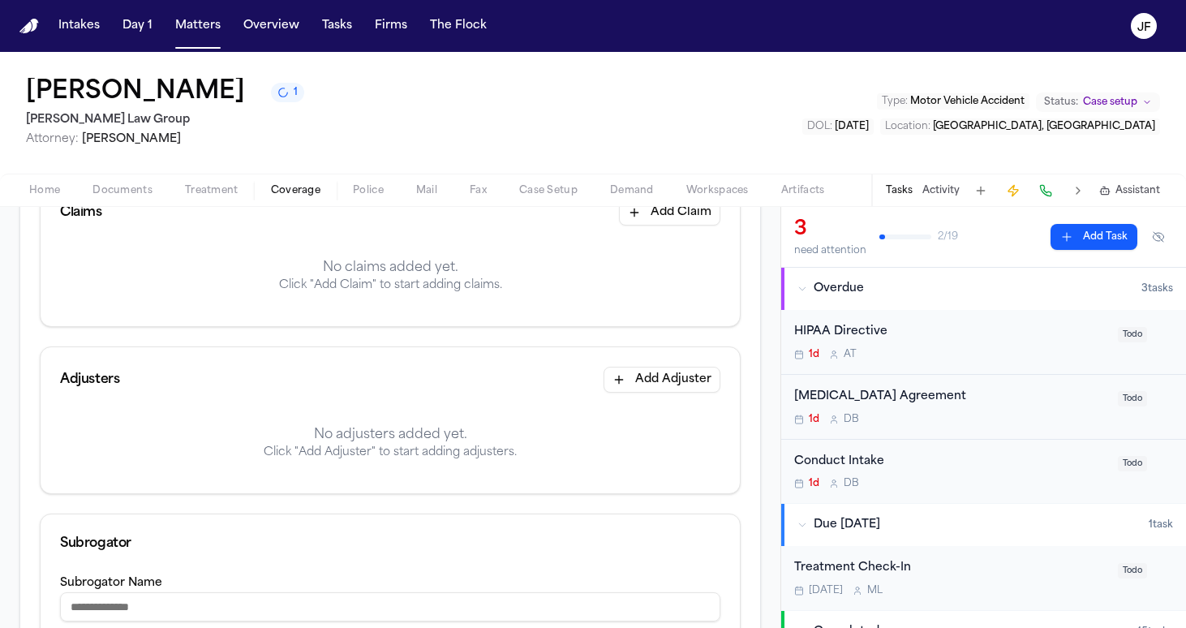
scroll to position [194, 0]
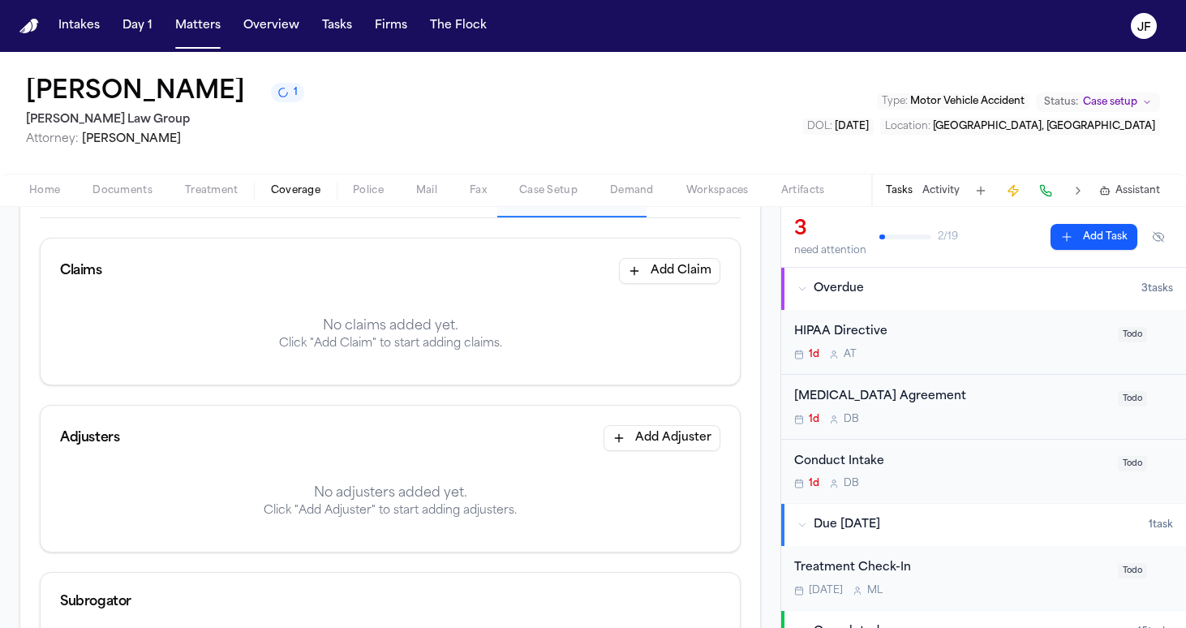
click at [586, 274] on button "Add Claim" at bounding box center [669, 271] width 101 height 26
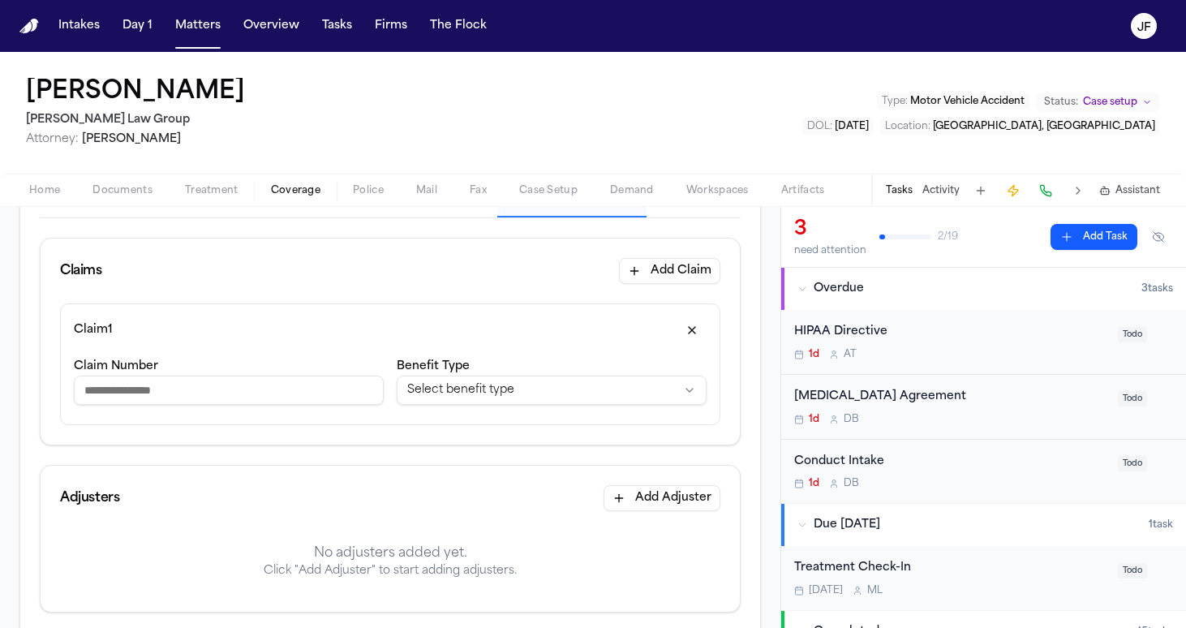
paste input "**********"
type input "**********"
click at [524, 274] on html "**********" at bounding box center [593, 314] width 1186 height 628
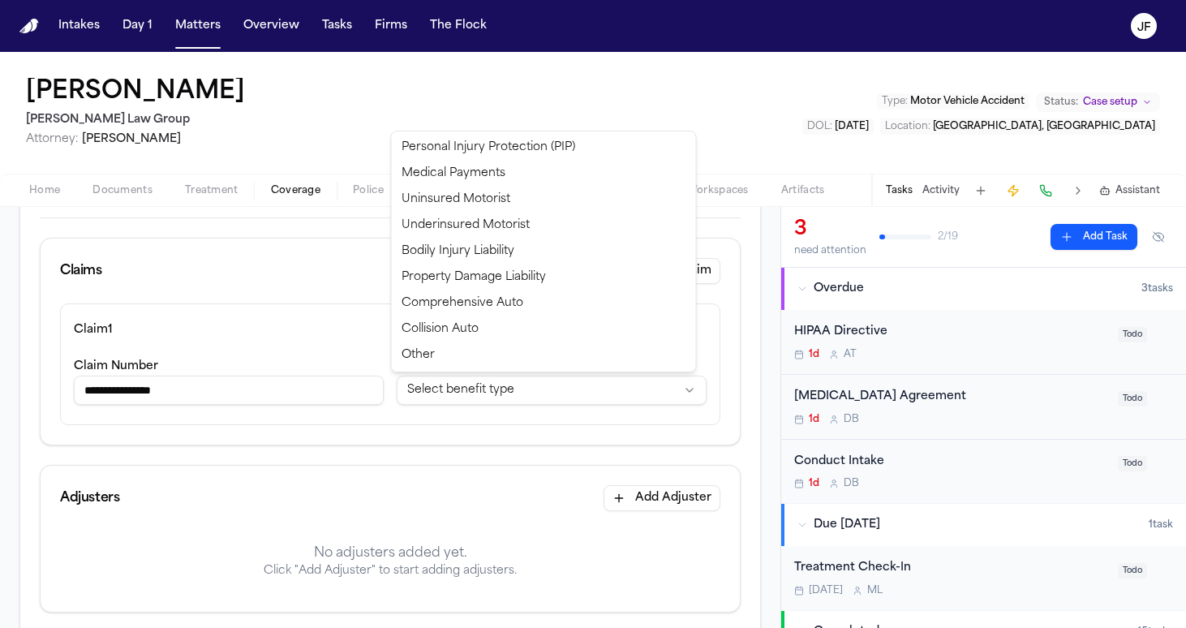
select select "**********"
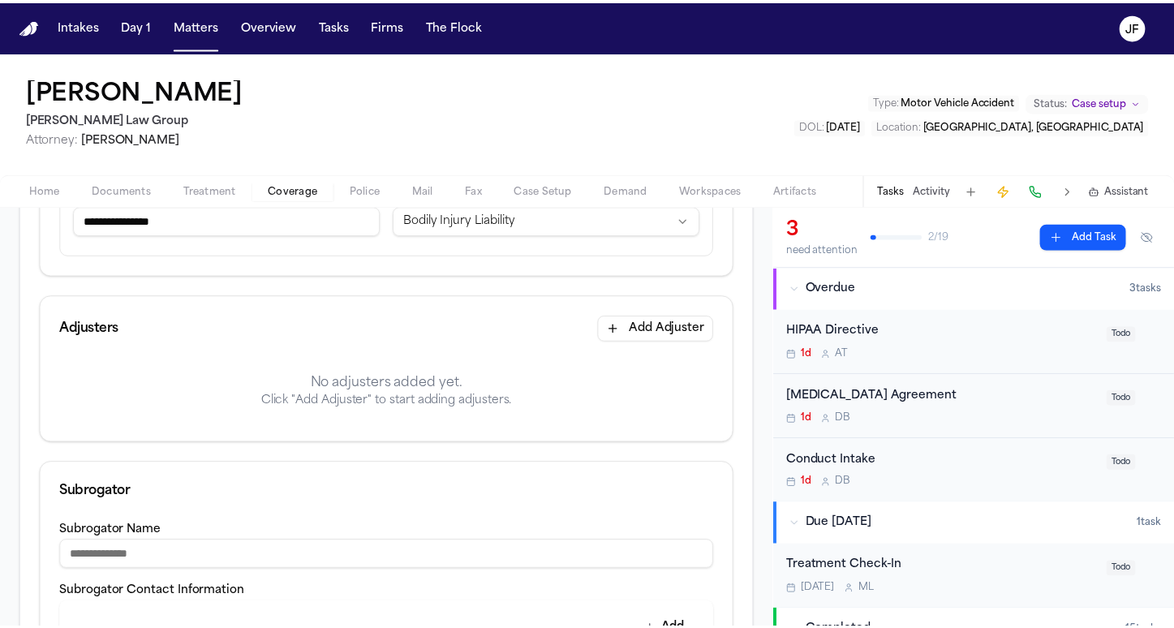
scroll to position [378, 0]
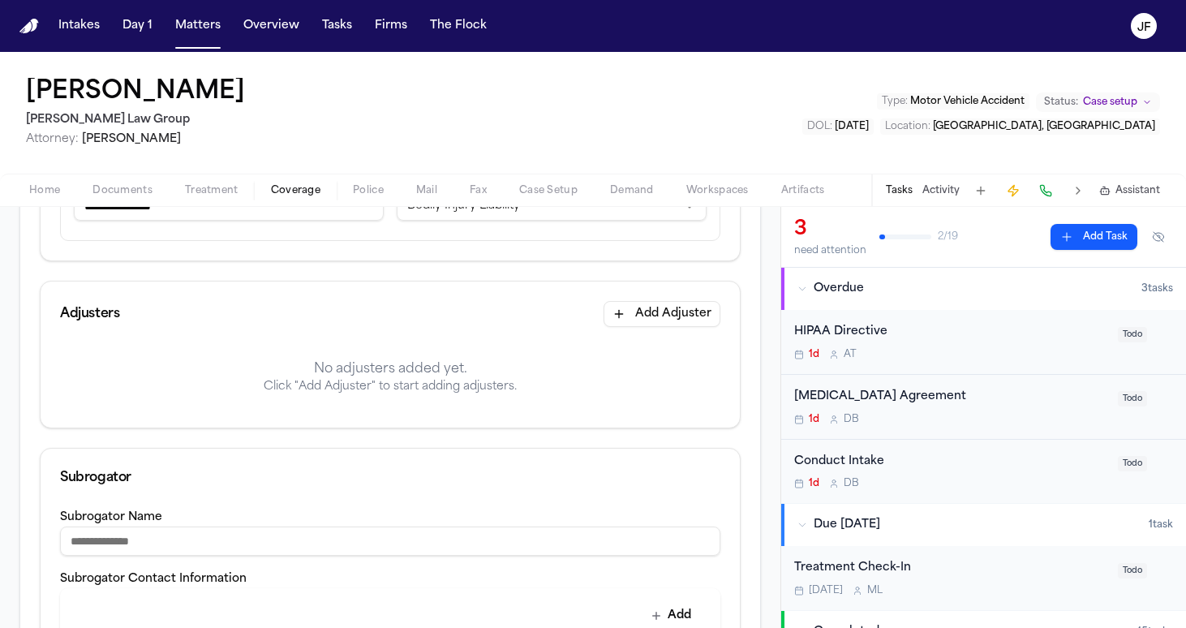
click at [586, 274] on button "Add Adjuster" at bounding box center [662, 314] width 117 height 26
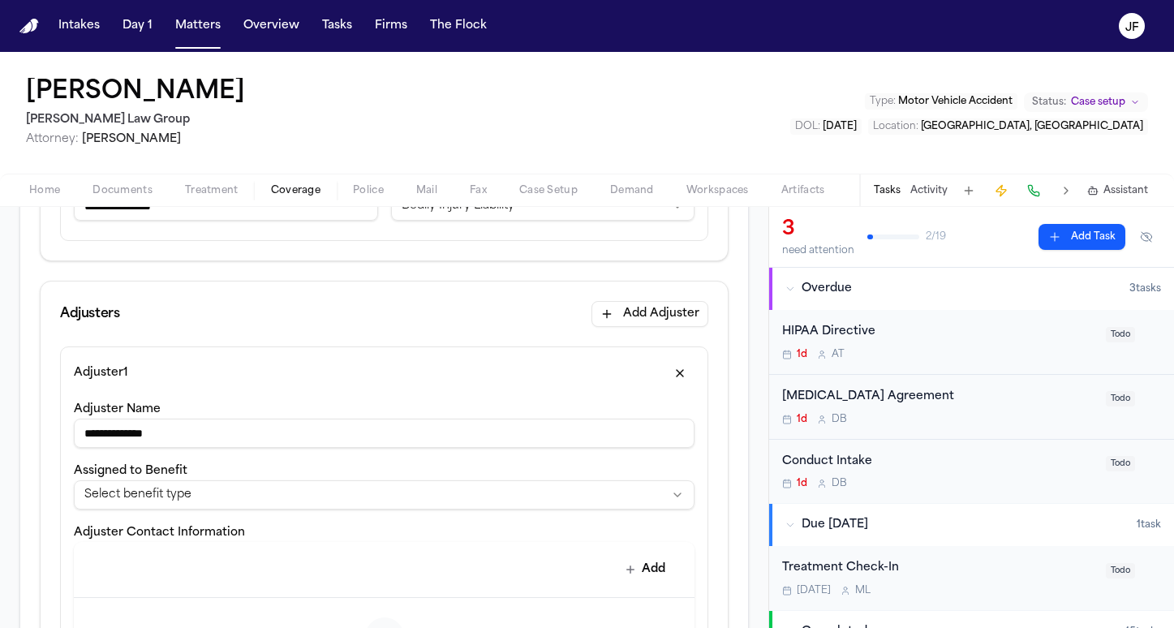
type input "**********"
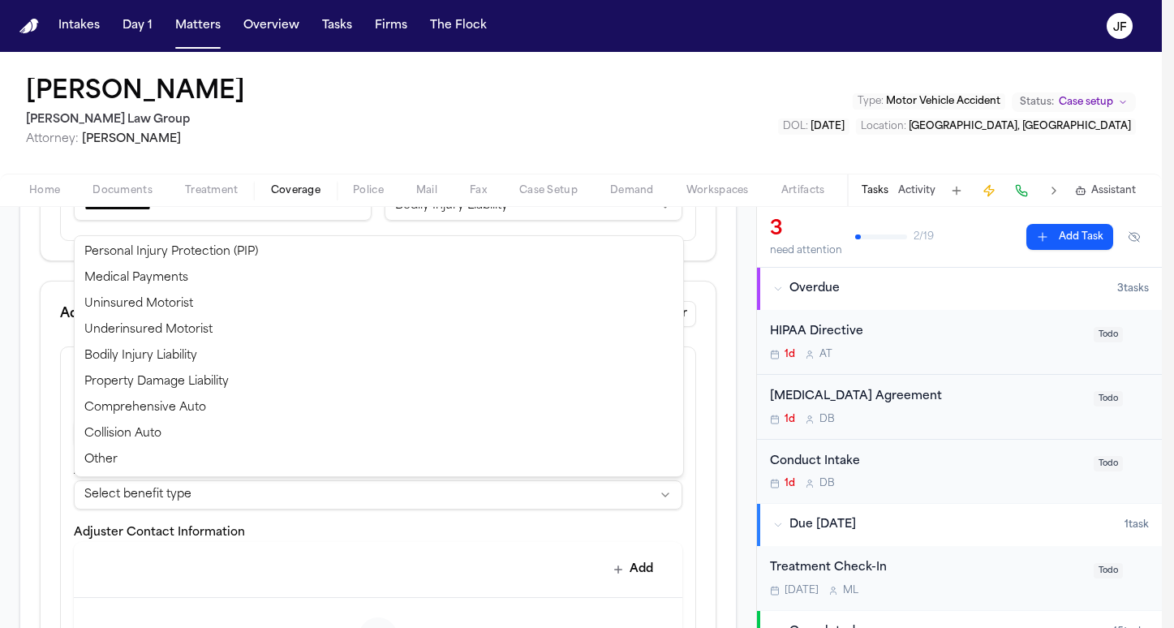
click at [322, 274] on html "**********" at bounding box center [587, 314] width 1174 height 628
select select "**********"
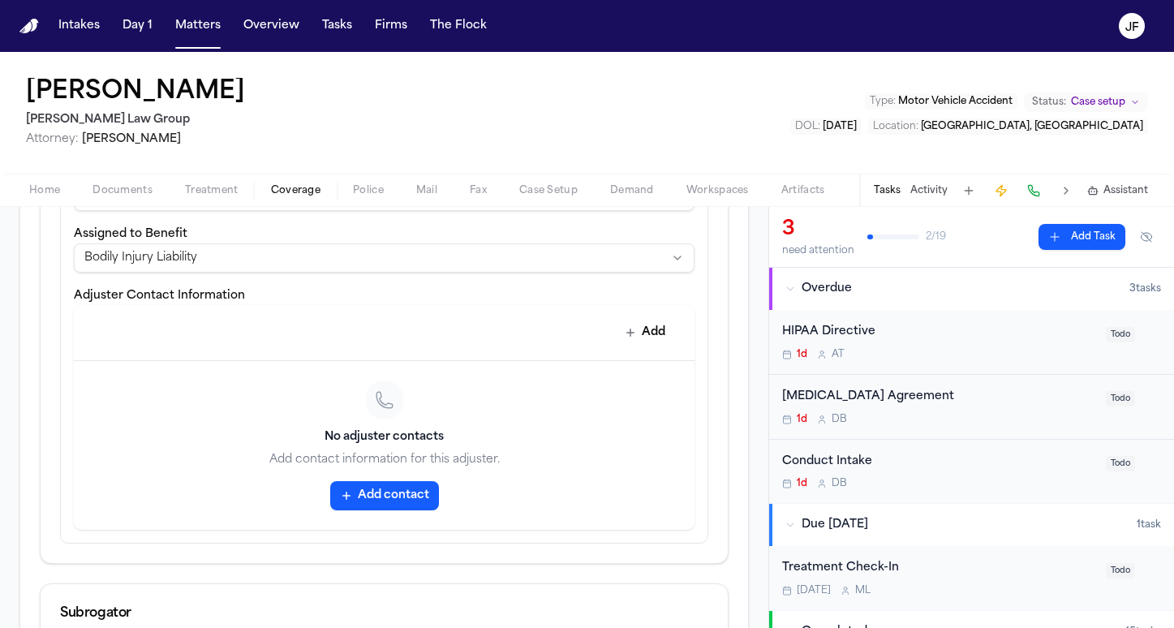
scroll to position [635, 0]
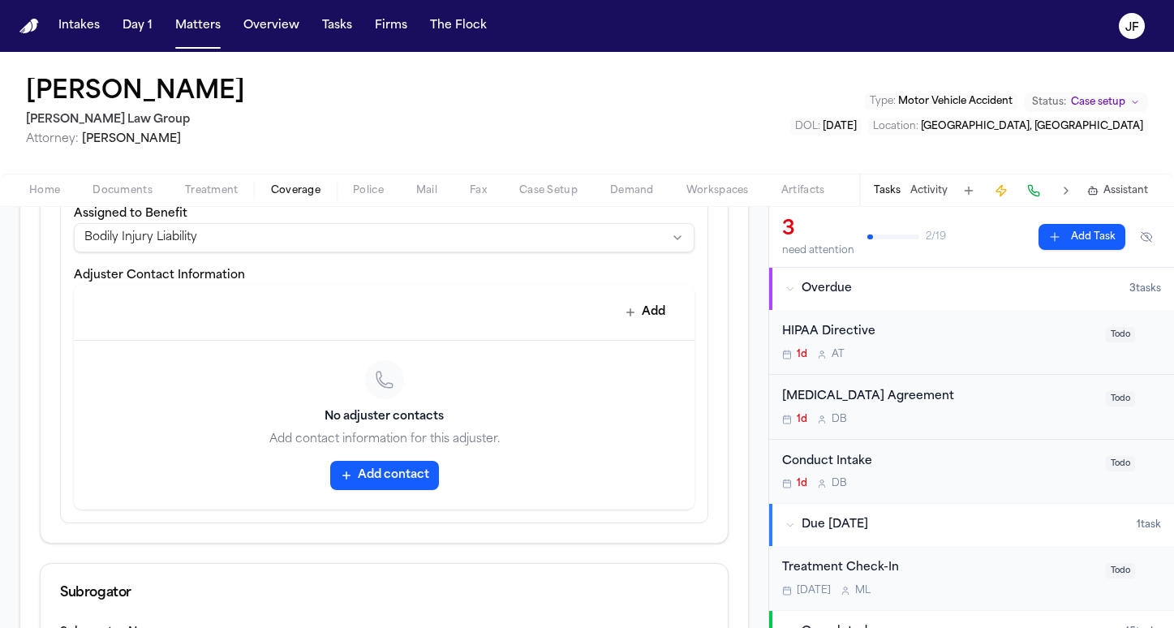
click at [359, 274] on button "Add contact" at bounding box center [384, 475] width 109 height 29
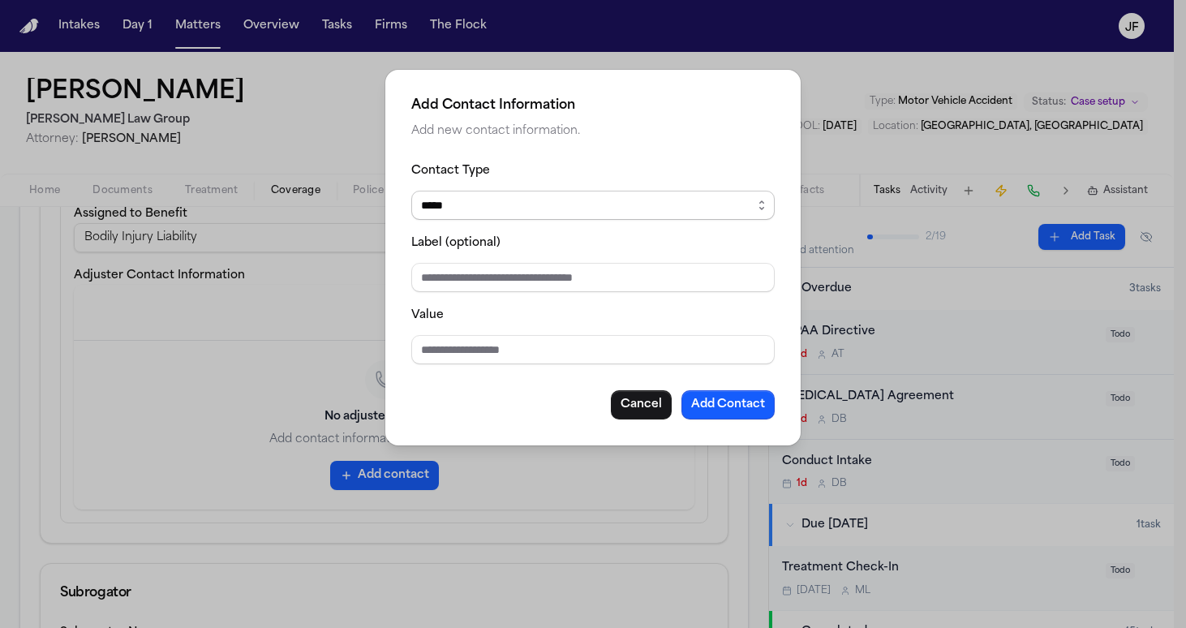
select select "***"
click at [521, 274] on input "Value" at bounding box center [592, 349] width 363 height 29
paste input "**********"
type input "**********"
click at [492, 274] on input "Label (optional)" at bounding box center [592, 277] width 363 height 29
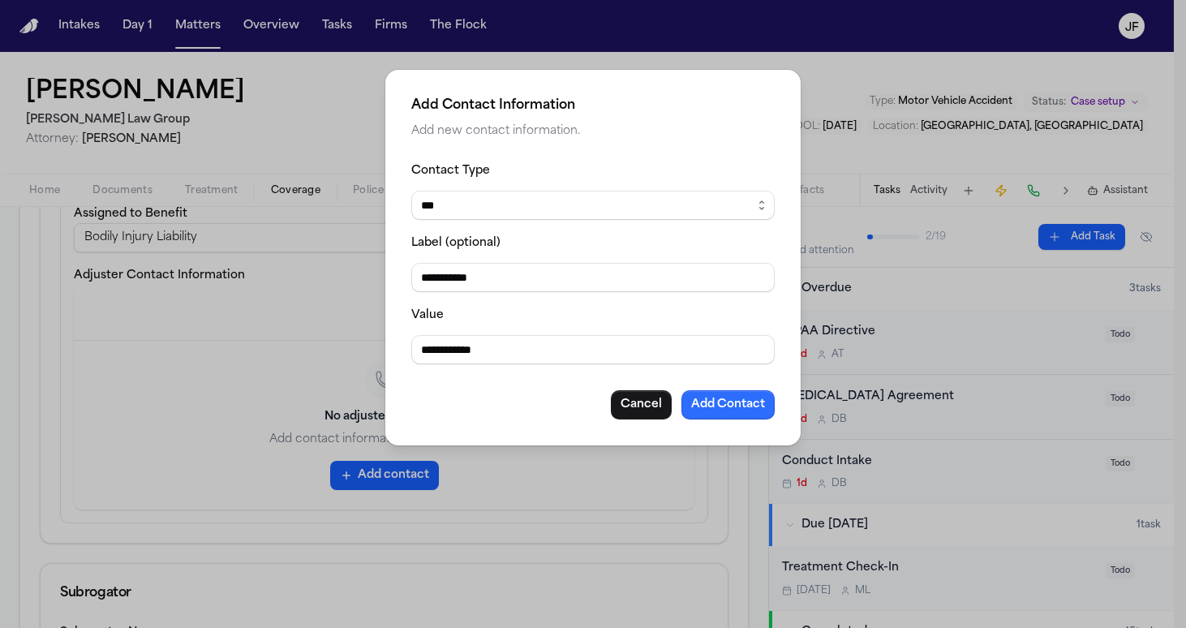
type input "**********"
click at [586, 274] on button "Add Contact" at bounding box center [727, 404] width 93 height 29
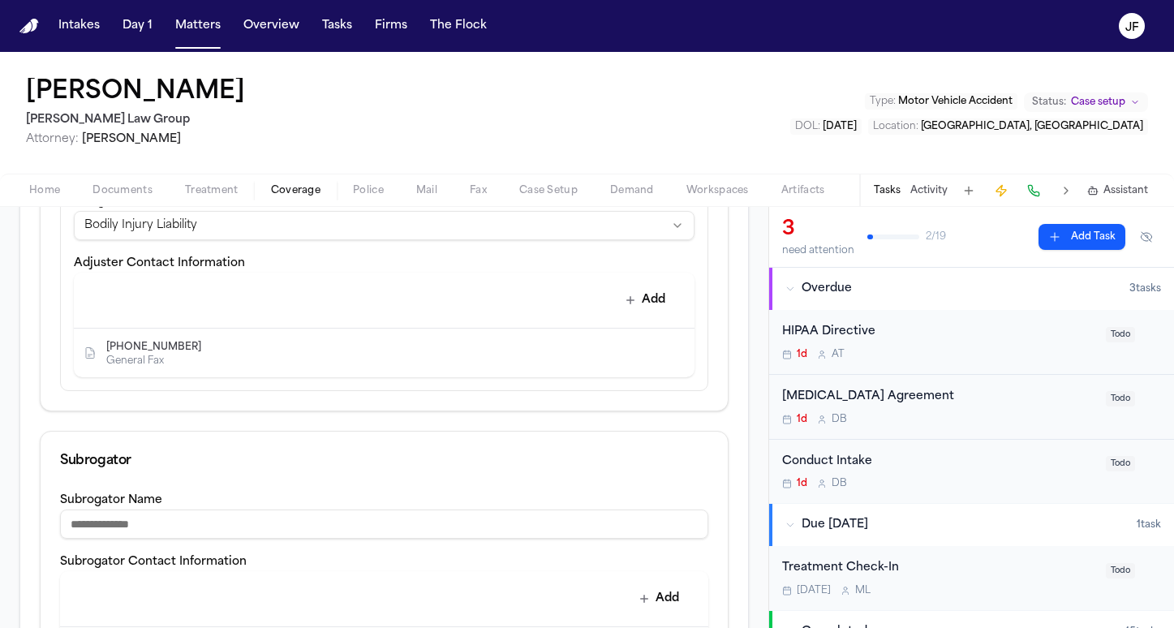
scroll to position [638, 0]
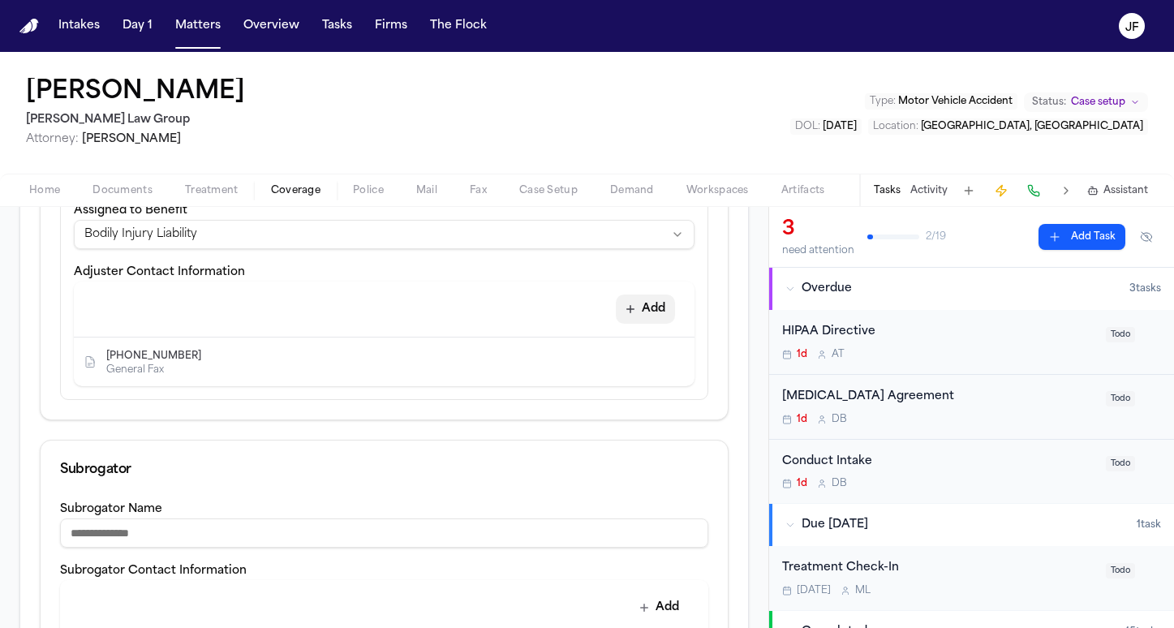
click at [586, 274] on button "Add" at bounding box center [645, 308] width 59 height 29
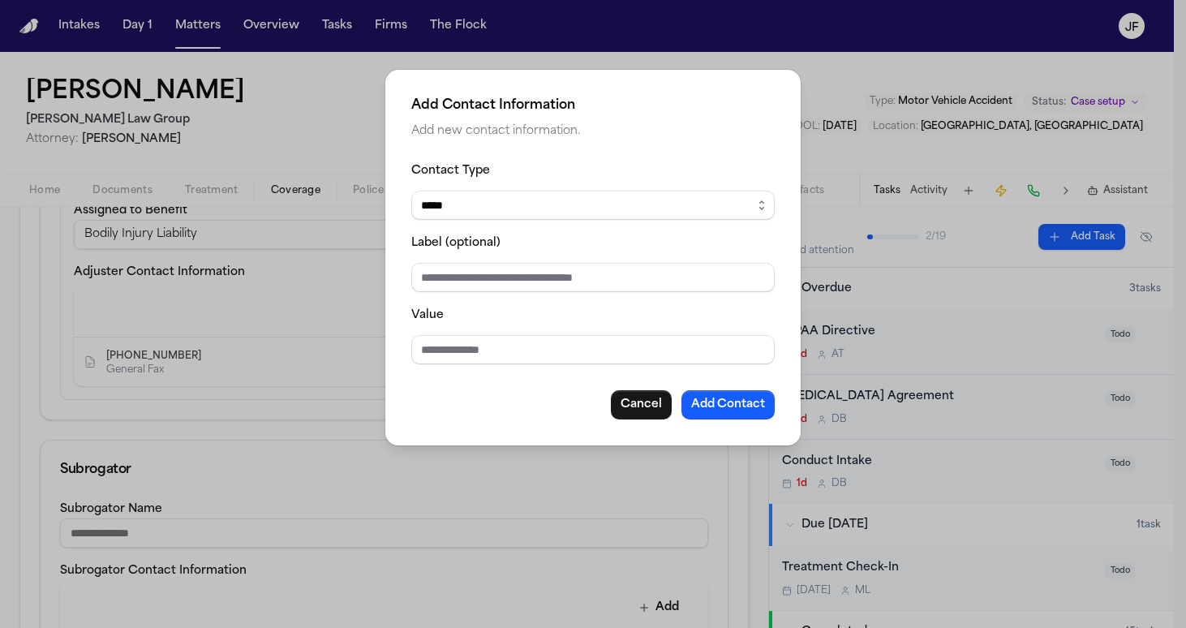
click at [581, 274] on input "Value" at bounding box center [592, 349] width 363 height 29
click at [581, 274] on fieldset "Contact Type ***** ***** ******* *** ***** Label (optional) Value" at bounding box center [592, 263] width 363 height 204
click at [586, 274] on input "Label (optional)" at bounding box center [592, 277] width 363 height 29
type input "**********"
click at [515, 274] on input "Value" at bounding box center [592, 349] width 363 height 29
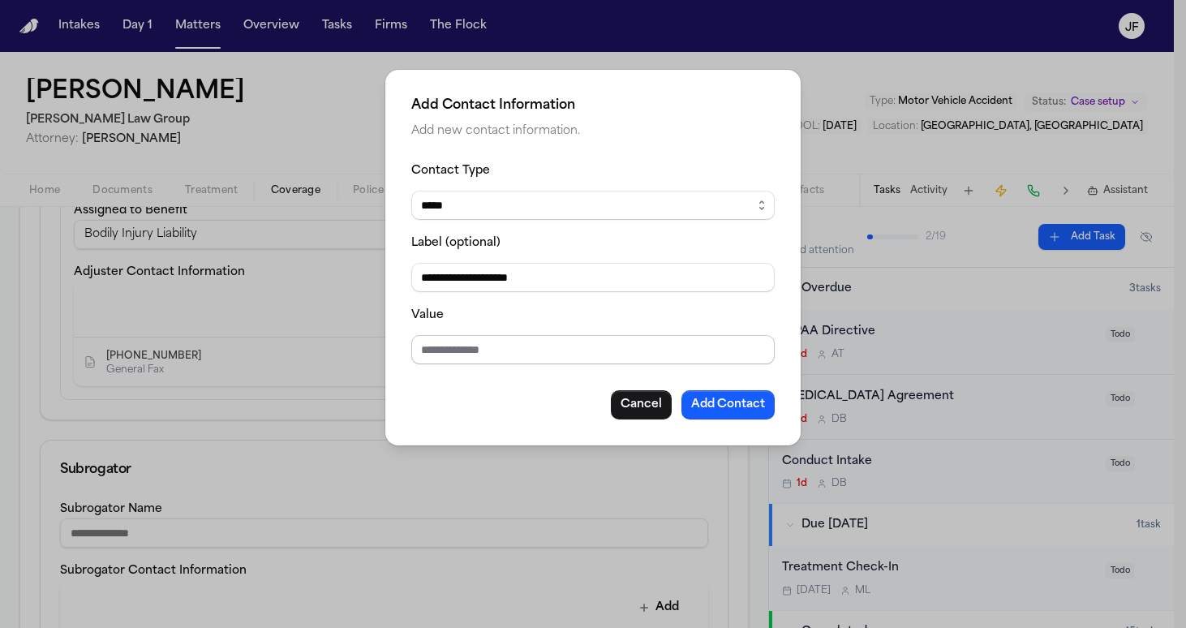
paste input "**********"
type input "**********"
click at [586, 274] on button "Add Contact" at bounding box center [727, 404] width 93 height 29
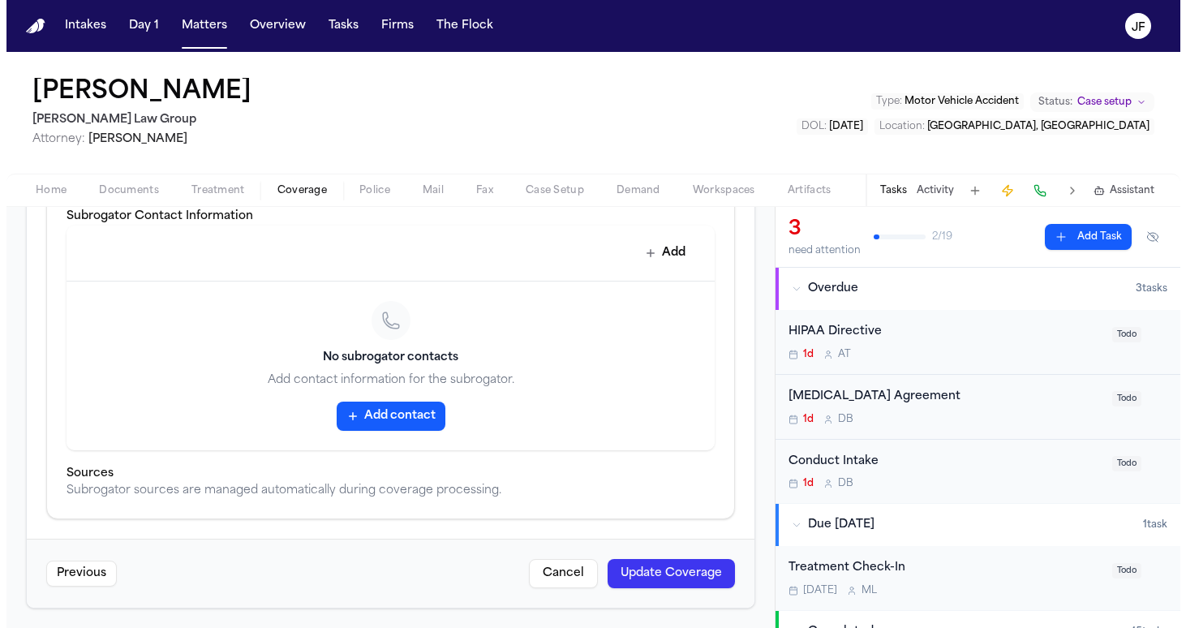
scroll to position [1076, 0]
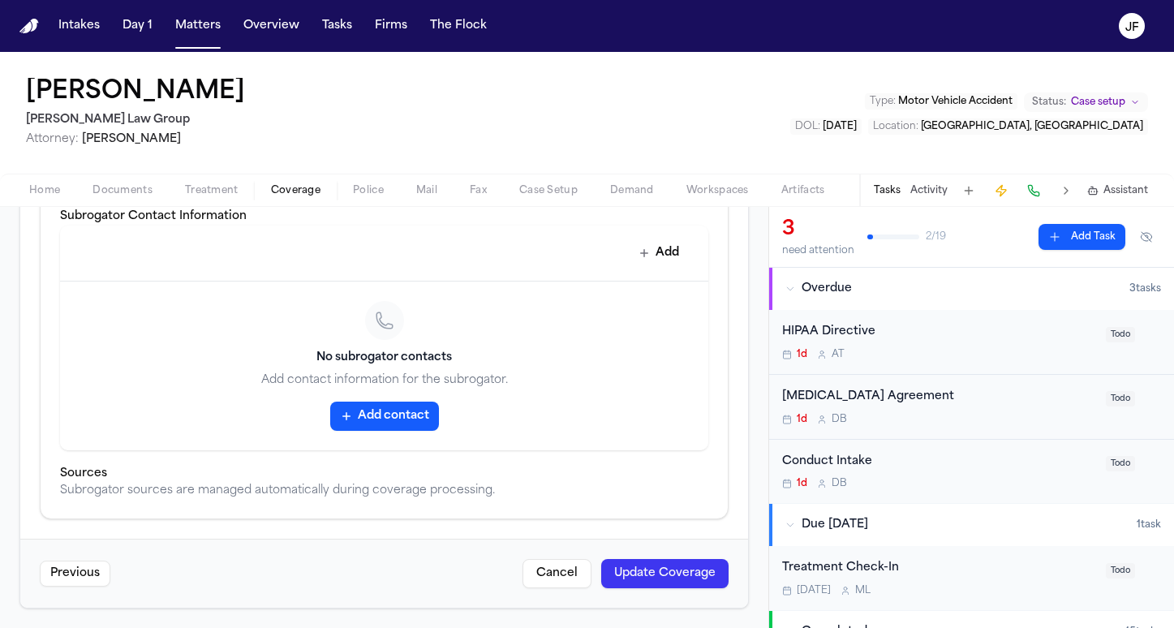
click at [586, 274] on button "Update Coverage" at bounding box center [664, 573] width 127 height 29
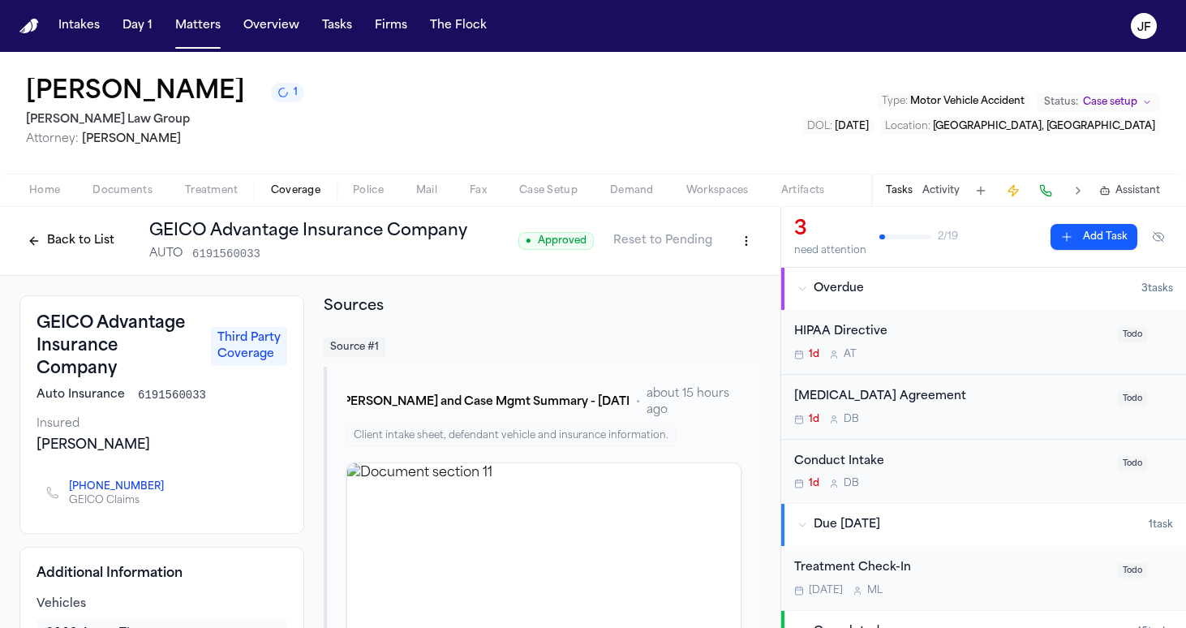
click at [86, 247] on button "Back to List" at bounding box center [70, 241] width 103 height 26
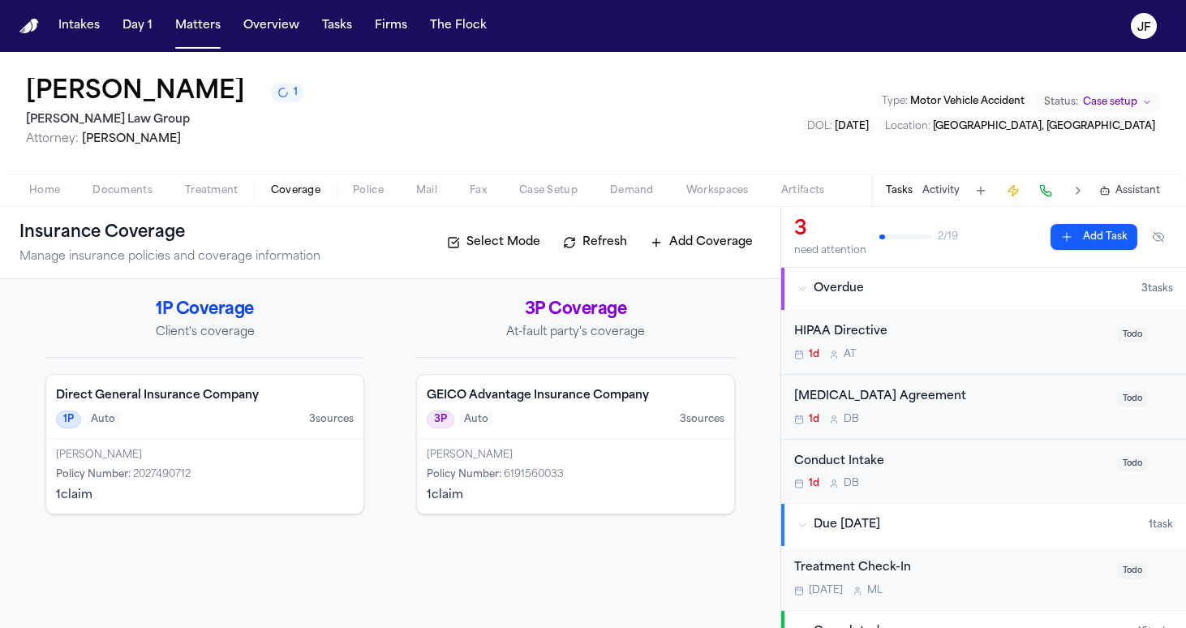
click at [583, 247] on button "Refresh" at bounding box center [595, 243] width 80 height 26
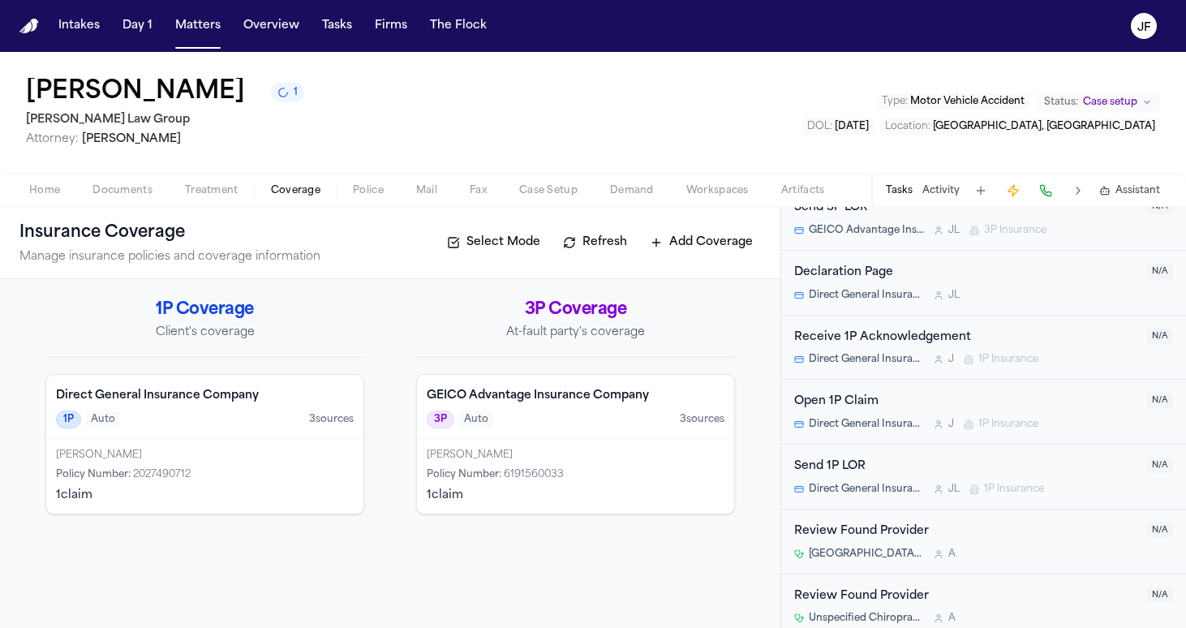
scroll to position [984, 0]
click at [586, 274] on div "Send 1P LOR" at bounding box center [965, 467] width 343 height 19
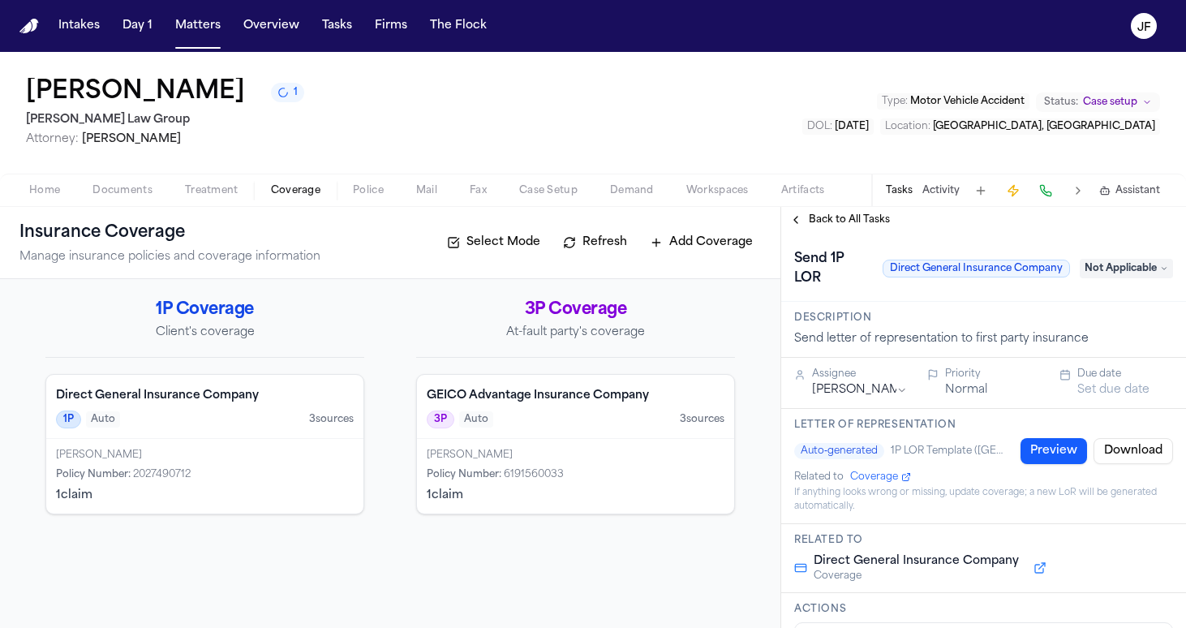
click at [586, 223] on span "Back to All Tasks" at bounding box center [849, 219] width 81 height 13
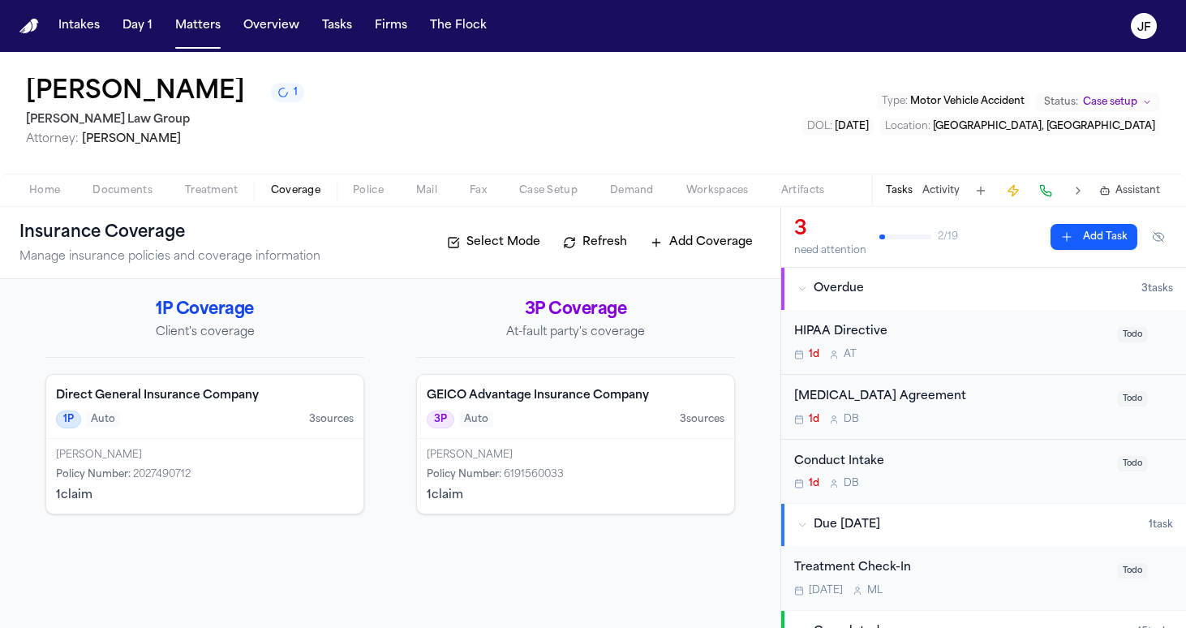
click at [50, 206] on div "Home Documents Treatment Coverage Police Mail Fax Case Setup Demand Workspaces …" at bounding box center [593, 190] width 1186 height 32
click at [45, 194] on span "Home" at bounding box center [44, 190] width 31 height 13
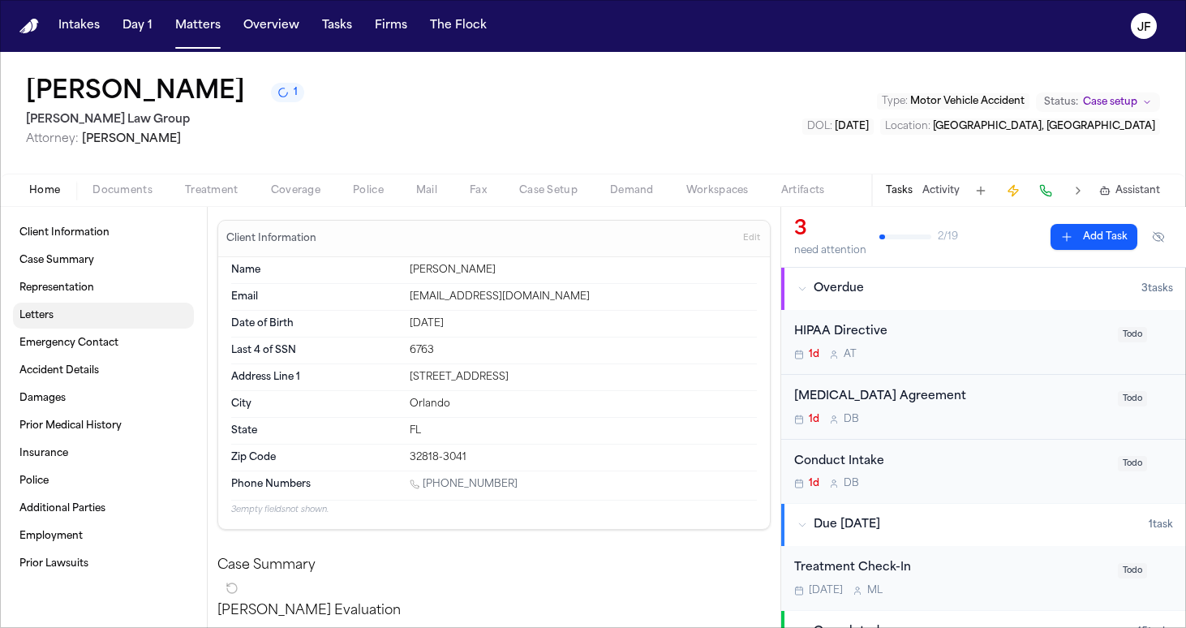
click at [59, 274] on link "Letters" at bounding box center [103, 316] width 181 height 26
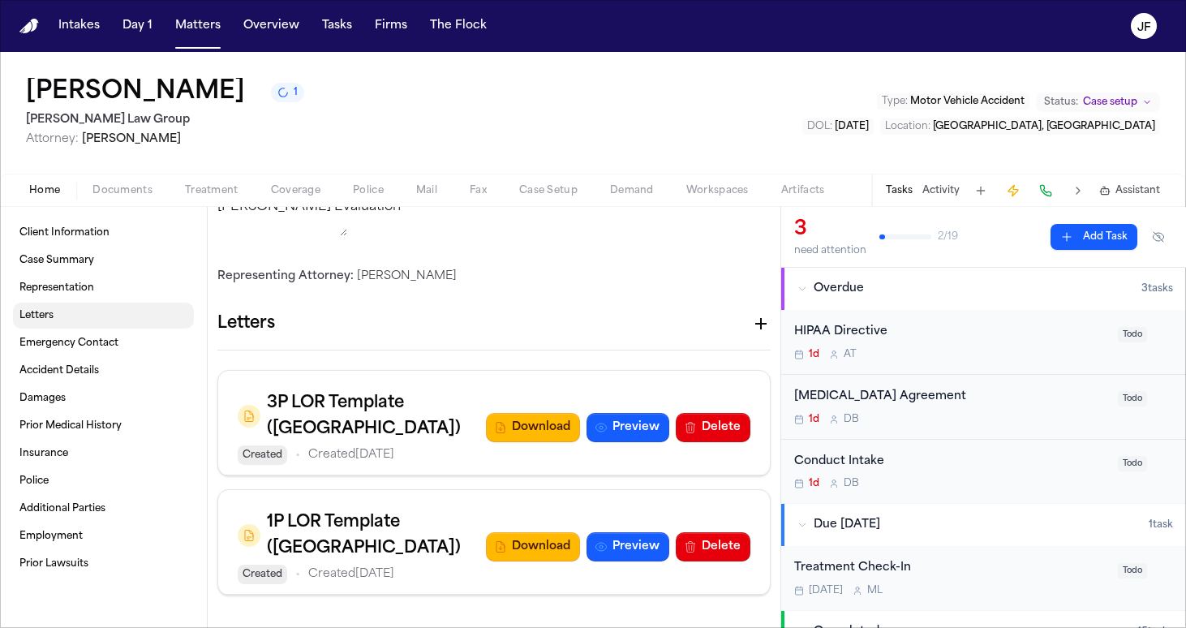
scroll to position [500, 0]
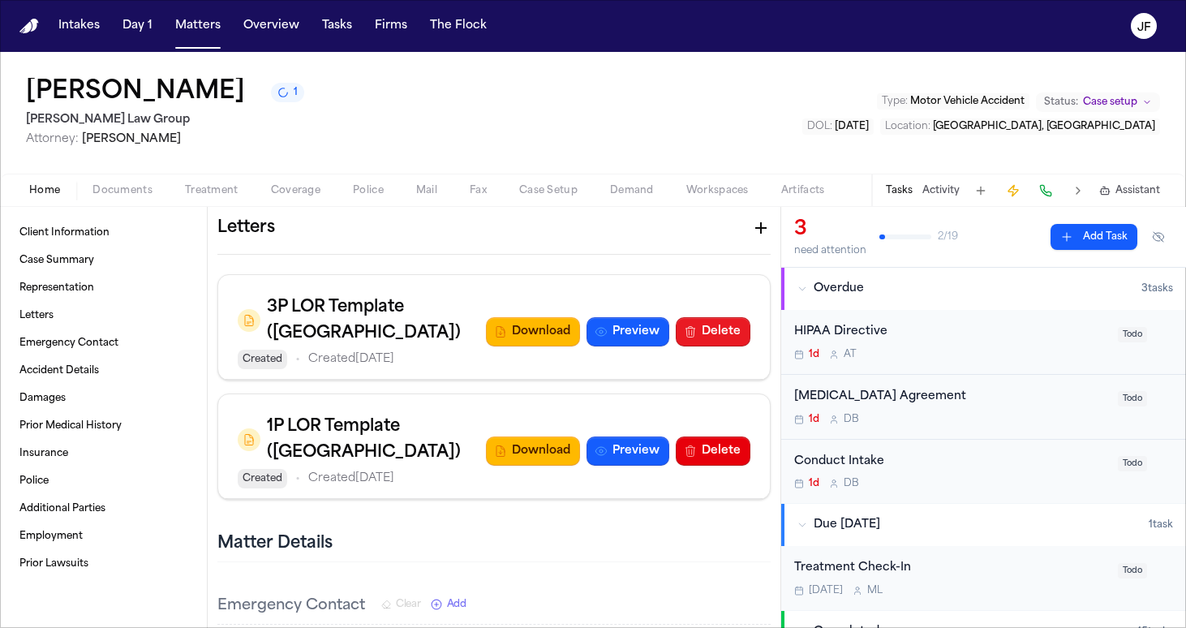
click at [586, 274] on button "Delete" at bounding box center [713, 331] width 75 height 29
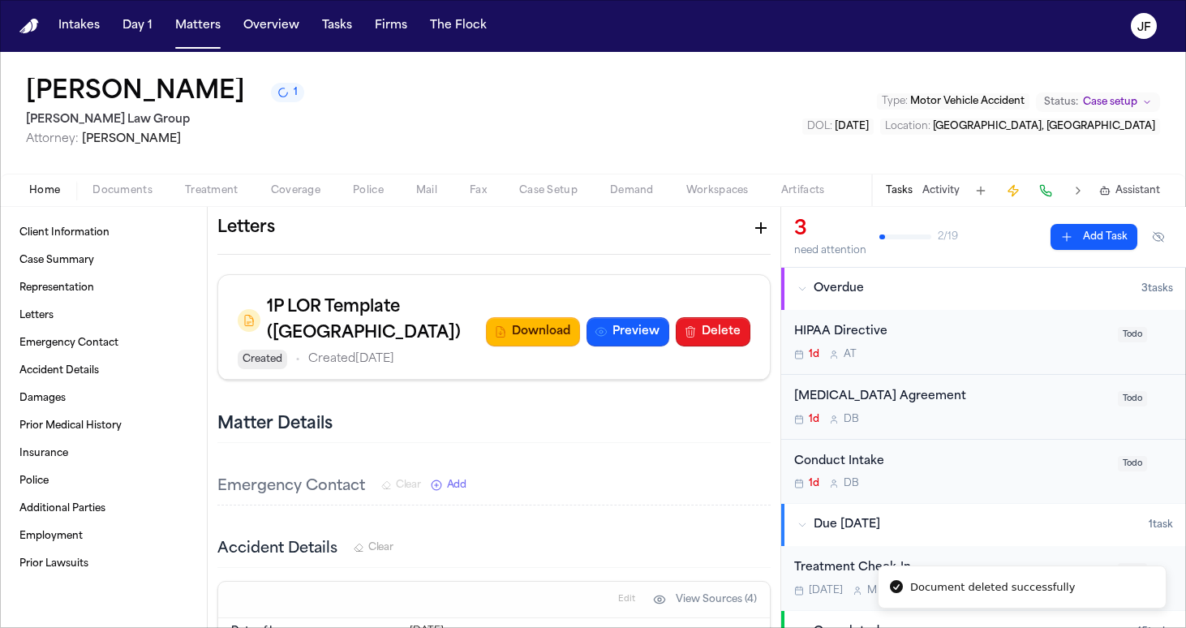
click at [586, 274] on button "Delete" at bounding box center [713, 331] width 75 height 29
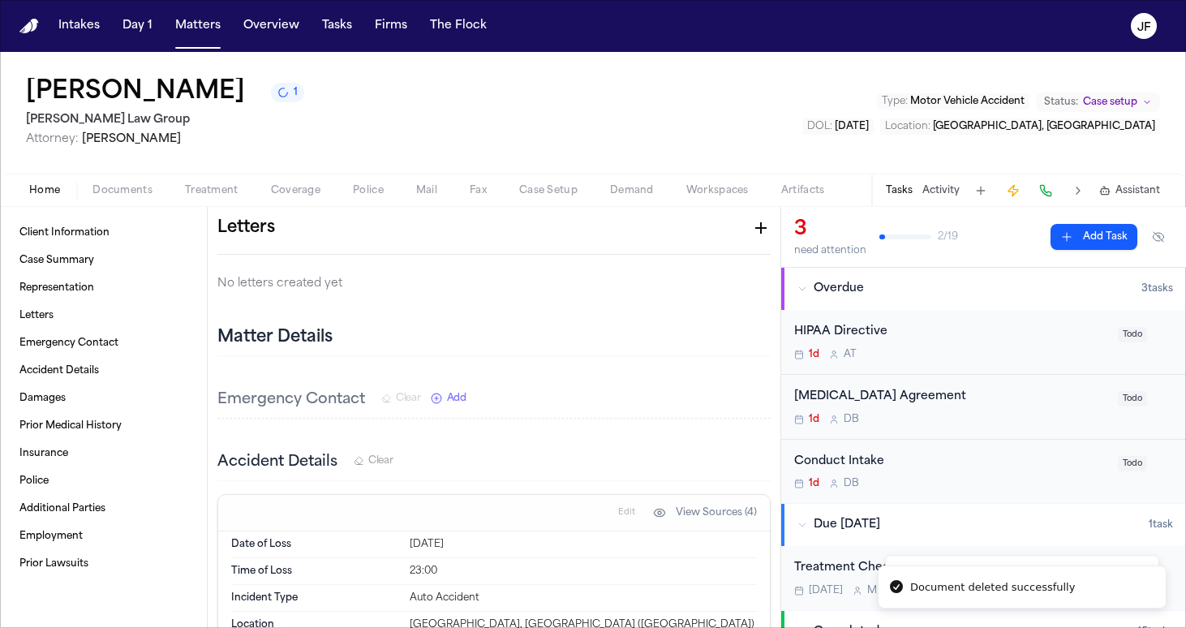
click at [586, 234] on icon "button" at bounding box center [760, 227] width 11 height 11
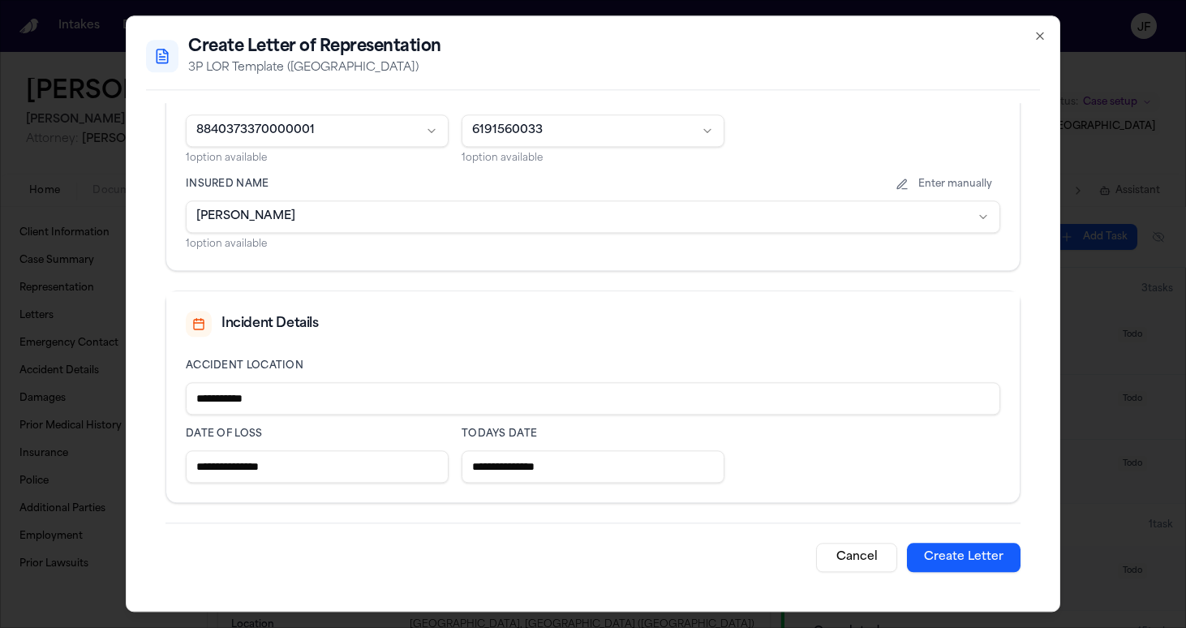
scroll to position [720, 0]
click at [255, 274] on input "**********" at bounding box center [317, 466] width 263 height 32
click at [342, 274] on input "**********" at bounding box center [317, 466] width 263 height 32
click at [249, 274] on input "**********" at bounding box center [317, 466] width 263 height 32
click at [586, 274] on button "Create Letter" at bounding box center [964, 557] width 114 height 29
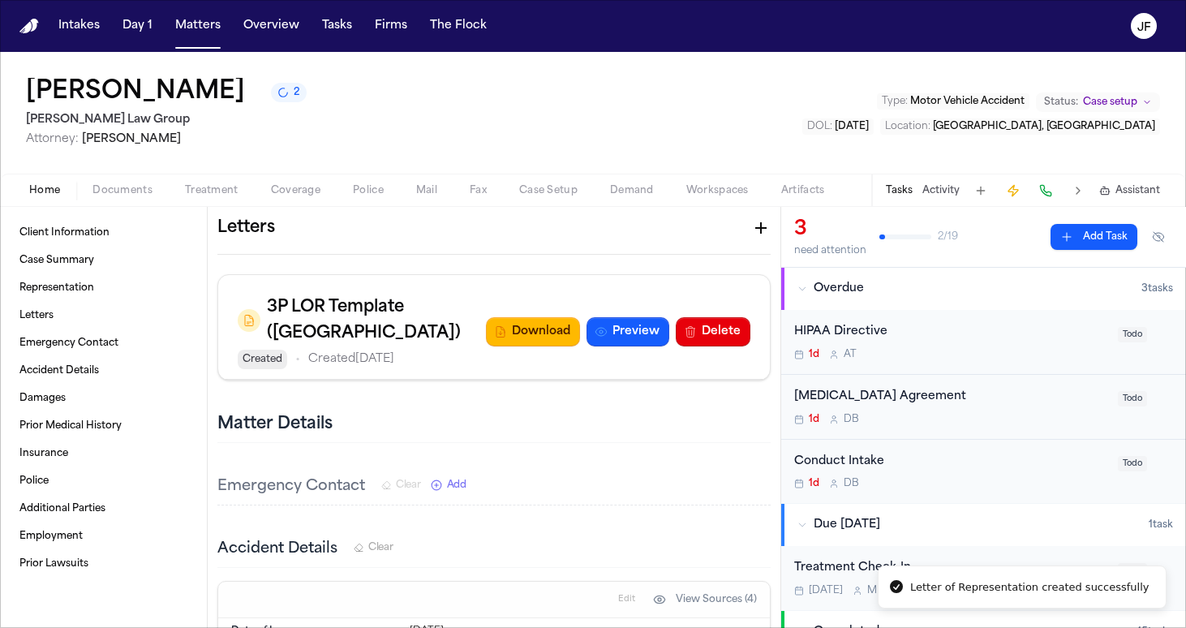
click at [586, 238] on icon "button" at bounding box center [760, 227] width 19 height 19
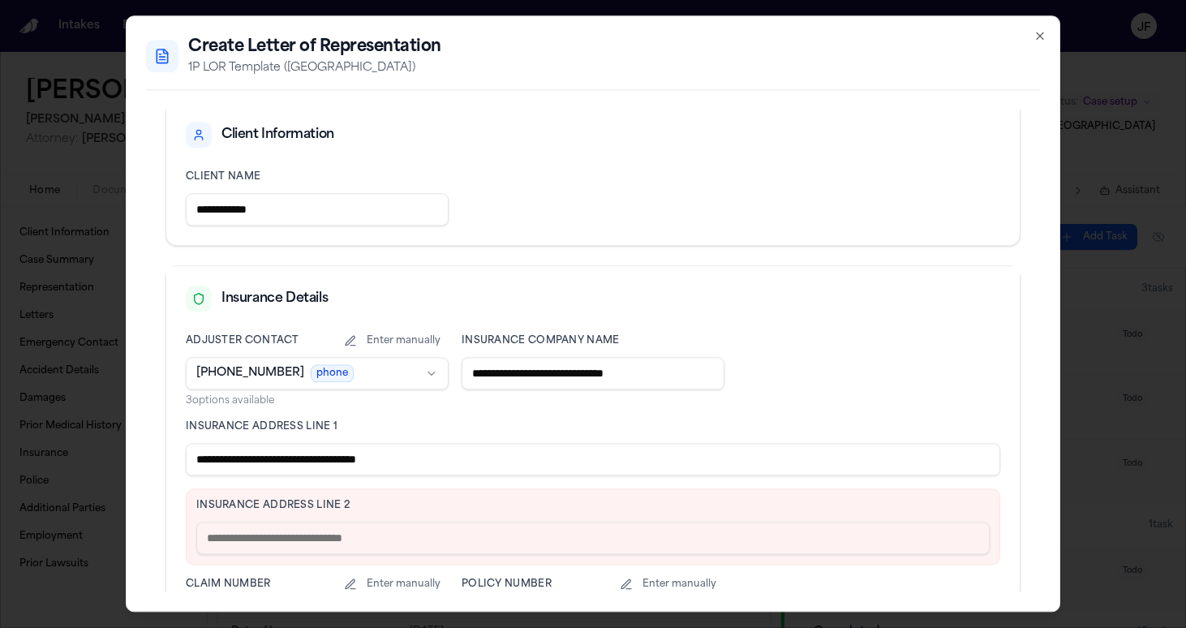
scroll to position [268, 0]
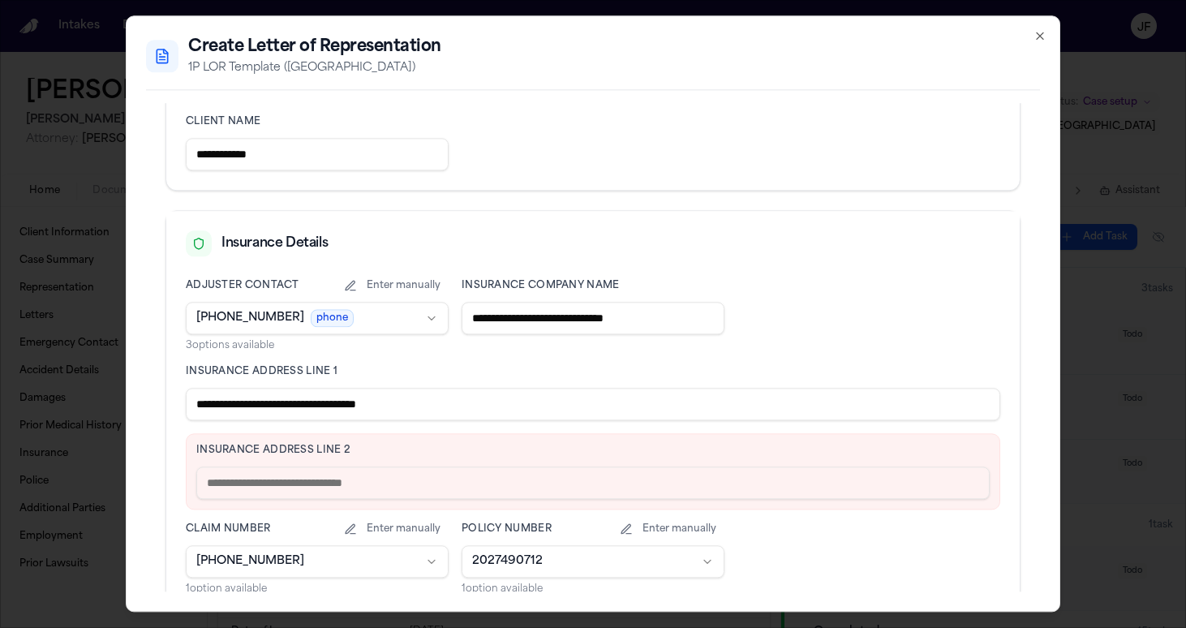
click at [360, 274] on body "Intakes Day 1 Matters Overview Tasks Firms The Flock JF Jerry Pierre 2 Morgan L…" at bounding box center [593, 314] width 1186 height 628
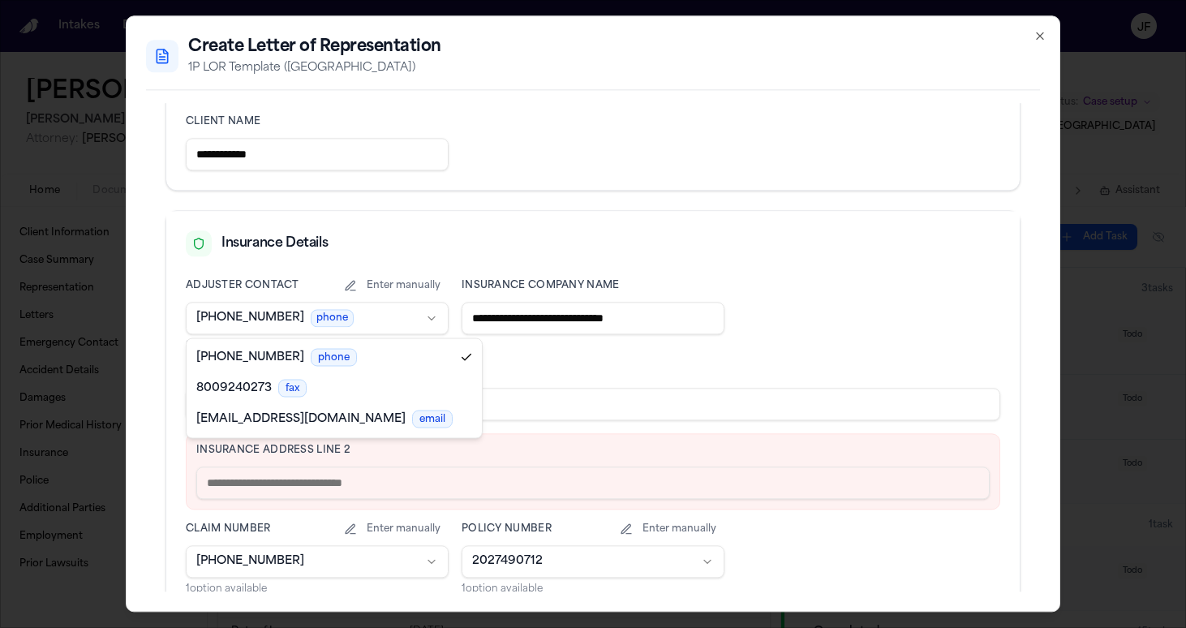
select select "**********"
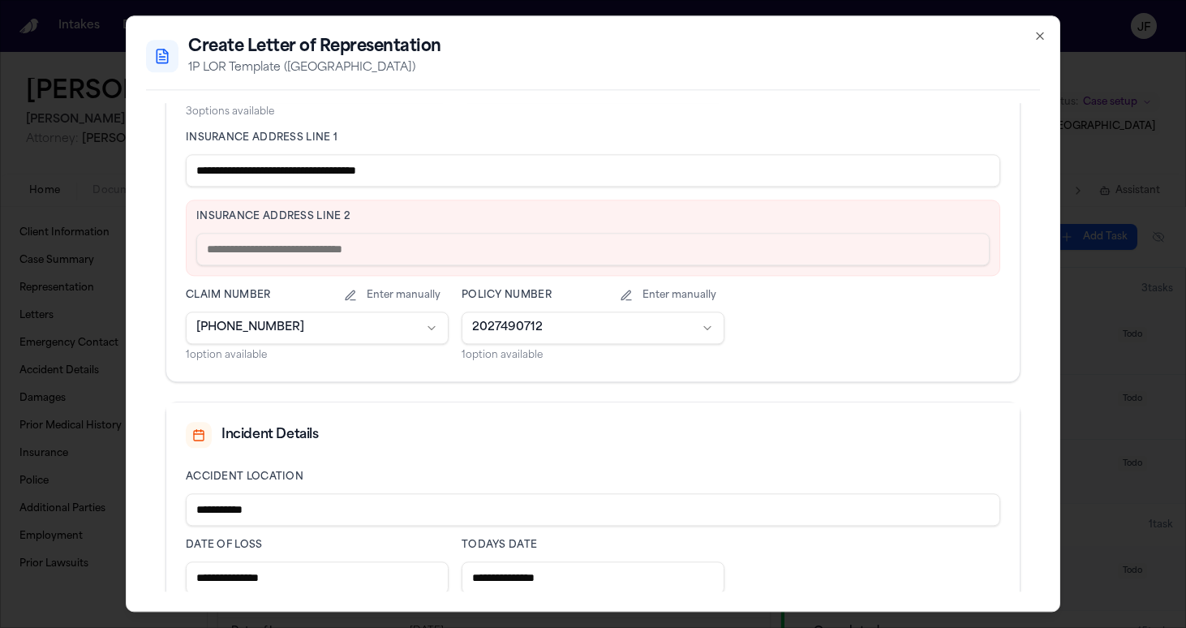
scroll to position [506, 0]
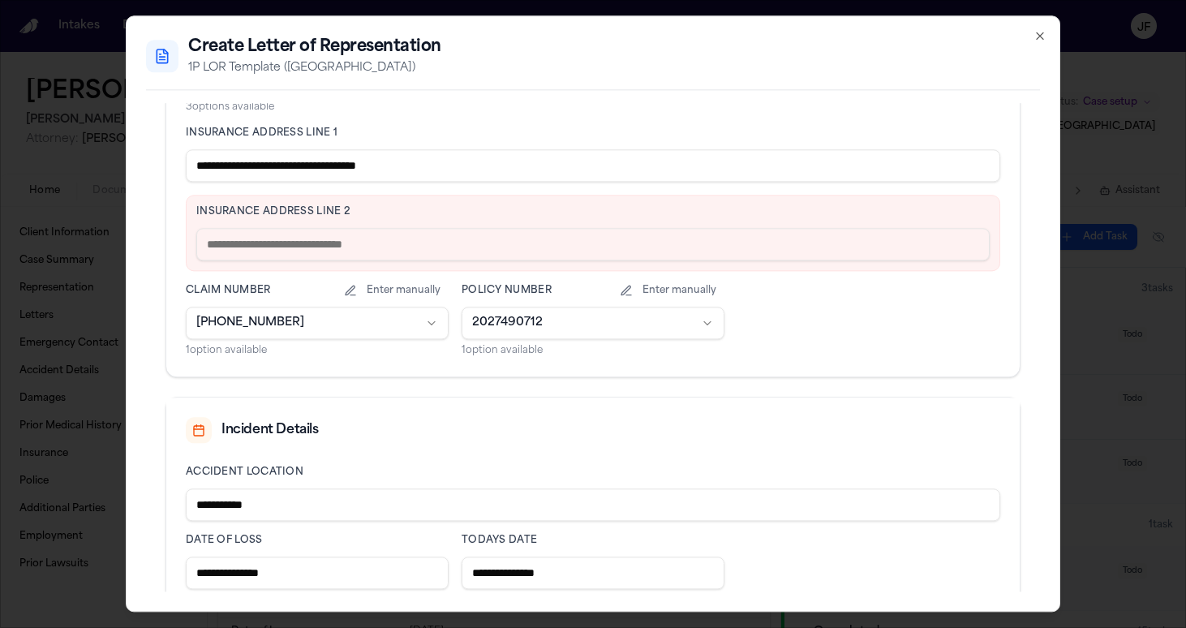
drag, startPoint x: 276, startPoint y: 170, endPoint x: 516, endPoint y: 186, distance: 240.6
paste input "**********"
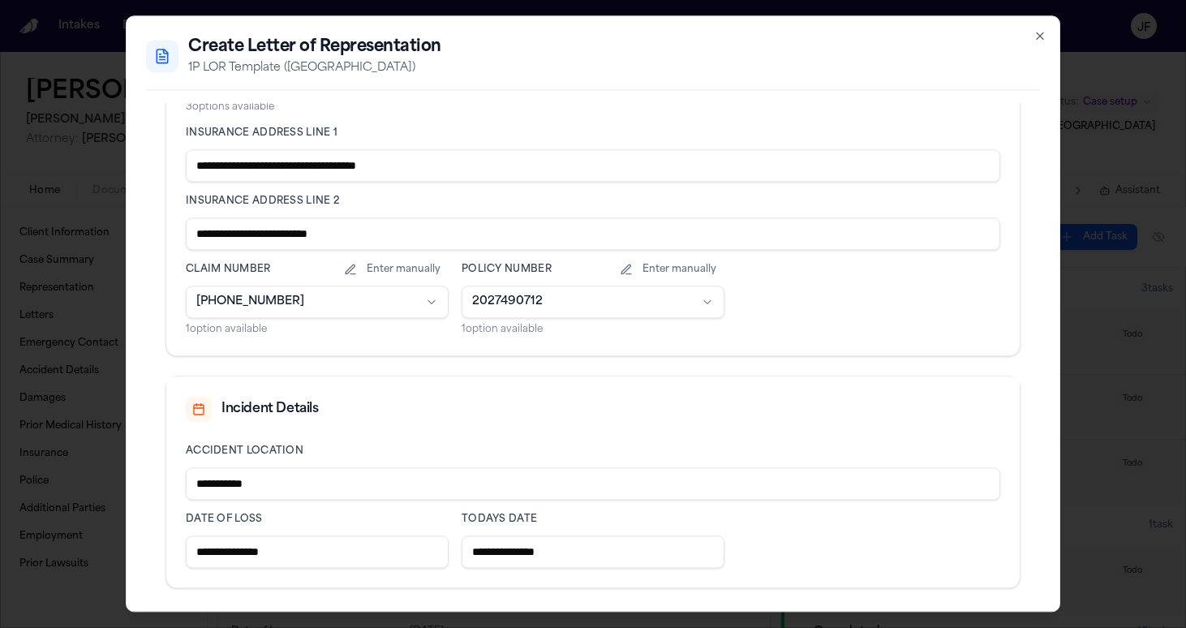
type input "**********"
drag, startPoint x: 316, startPoint y: 169, endPoint x: 590, endPoint y: 186, distance: 273.9
click at [586, 186] on div "**********" at bounding box center [593, 188] width 815 height 295
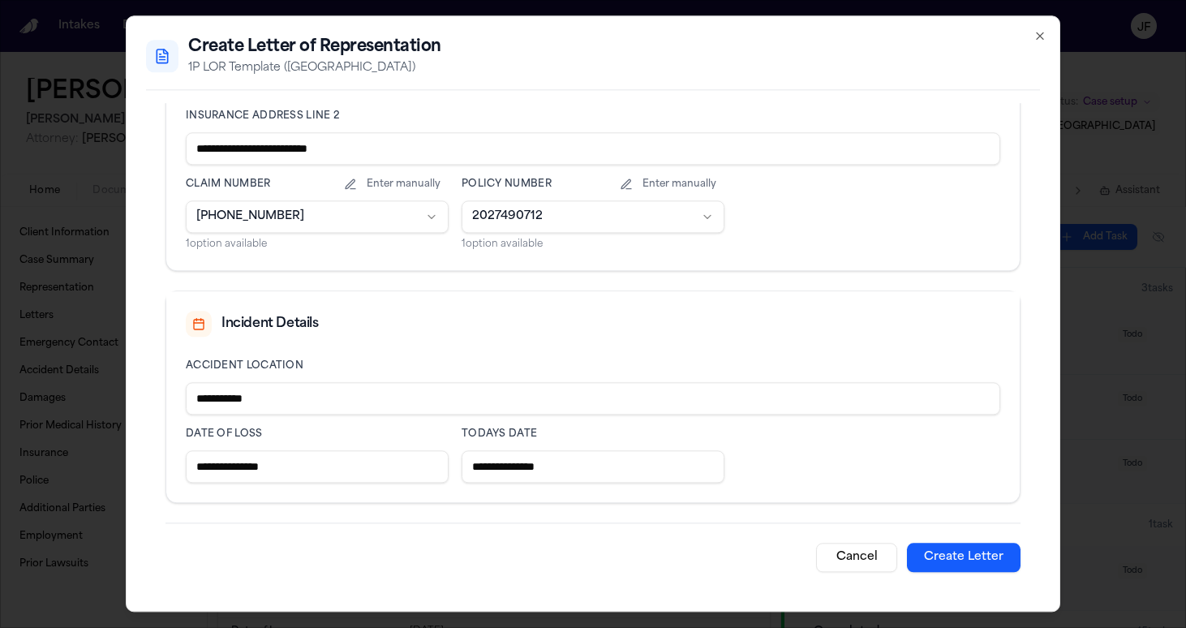
scroll to position [591, 0]
type input "**********"
click at [586, 274] on button "Create Letter" at bounding box center [964, 557] width 114 height 29
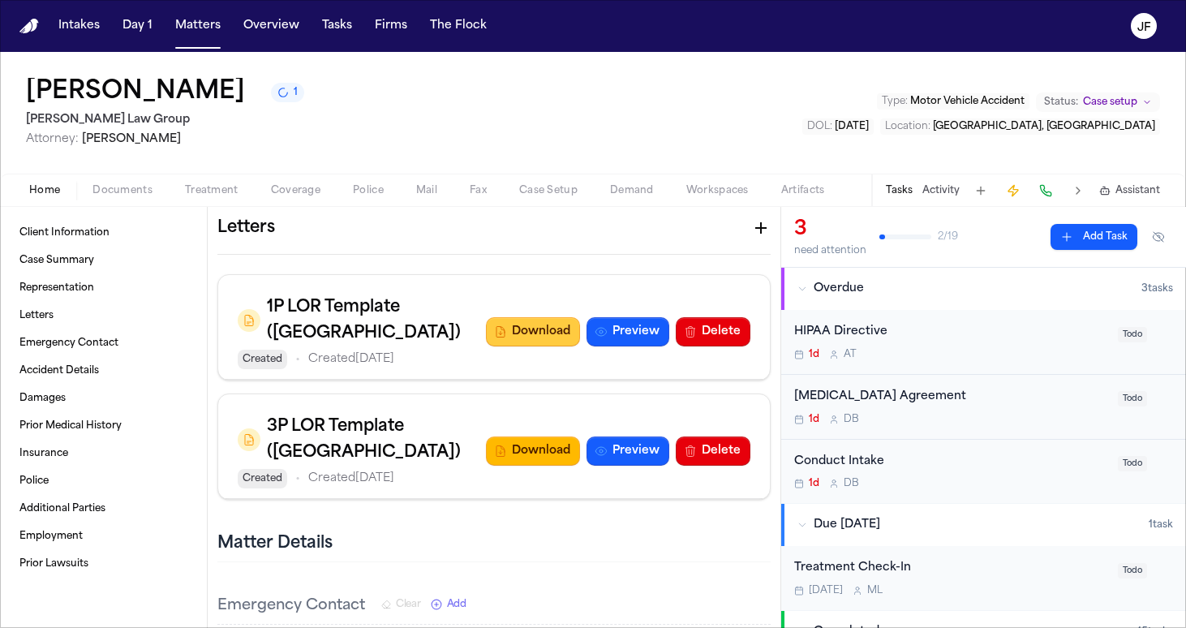
click at [532, 274] on button "Download" at bounding box center [533, 331] width 94 height 29
click at [529, 274] on button "Download" at bounding box center [533, 450] width 94 height 29
click at [65, 274] on link "Letters" at bounding box center [103, 316] width 181 height 26
click at [129, 195] on span "Documents" at bounding box center [122, 190] width 60 height 13
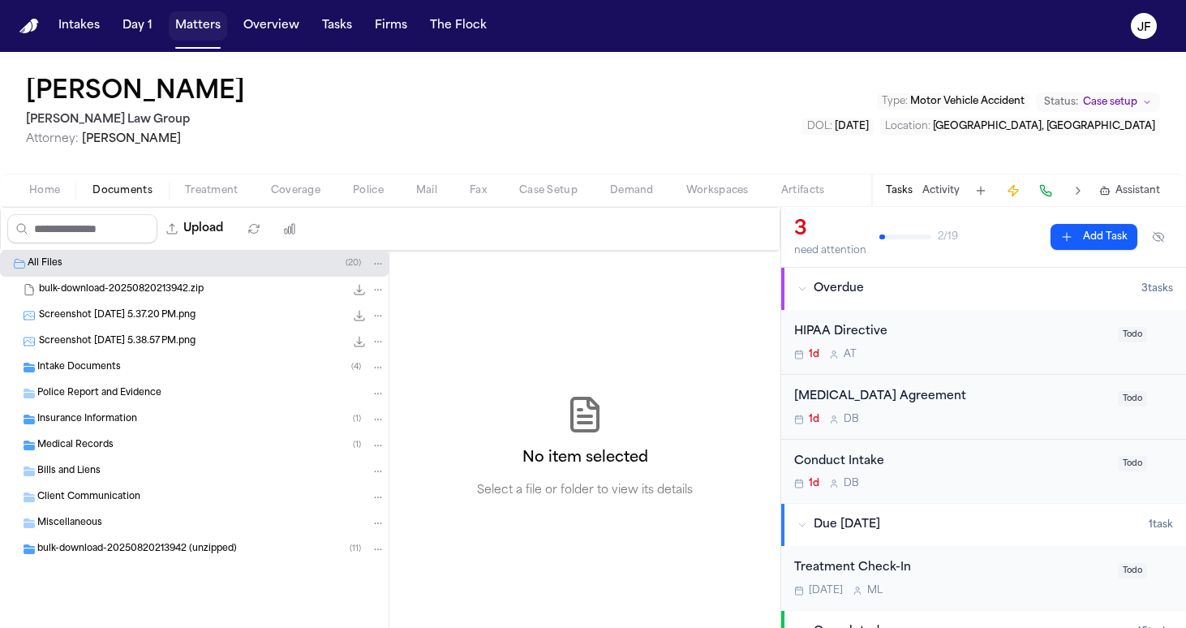
click at [195, 35] on button "Matters" at bounding box center [198, 25] width 58 height 29
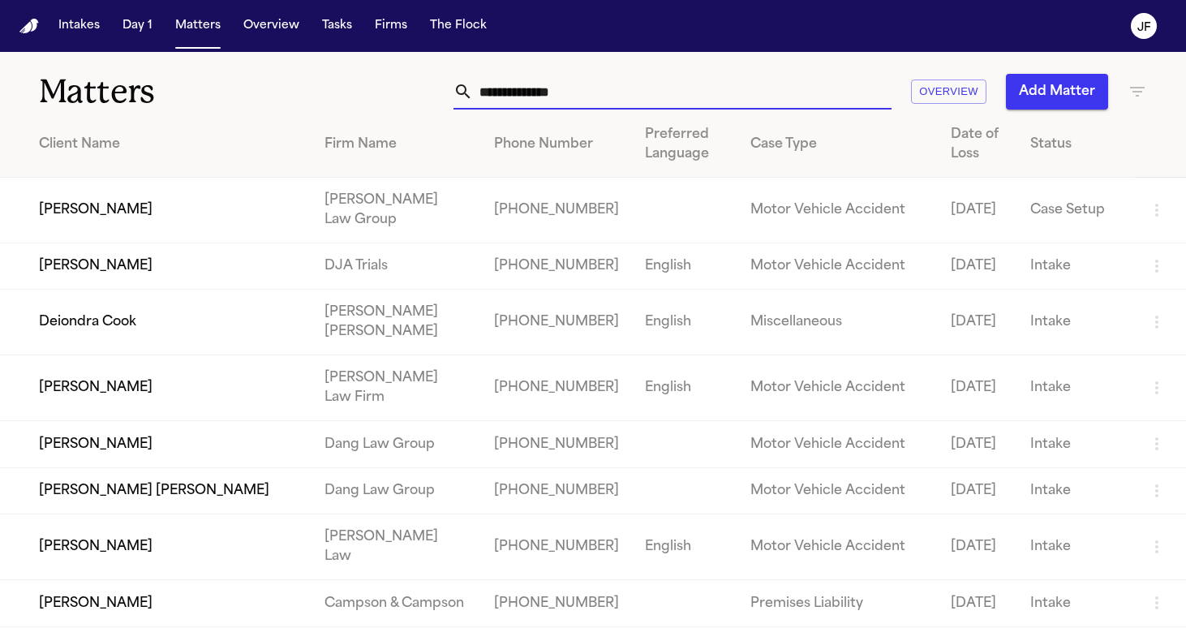
click at [551, 92] on input "text" at bounding box center [682, 92] width 419 height 36
drag, startPoint x: 553, startPoint y: 92, endPoint x: 424, endPoint y: 92, distance: 129.0
click at [424, 92] on div "** Overview Add Matter" at bounding box center [746, 92] width 801 height 36
paste input "**********"
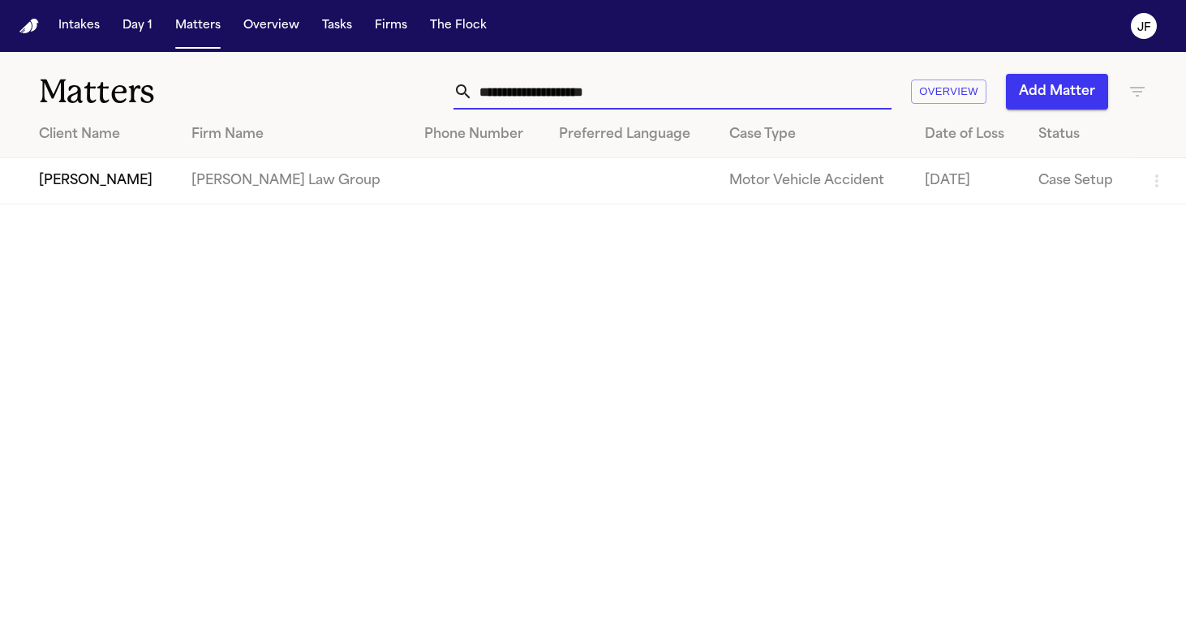
type input "**********"
click at [161, 187] on td "[PERSON_NAME]" at bounding box center [89, 181] width 178 height 46
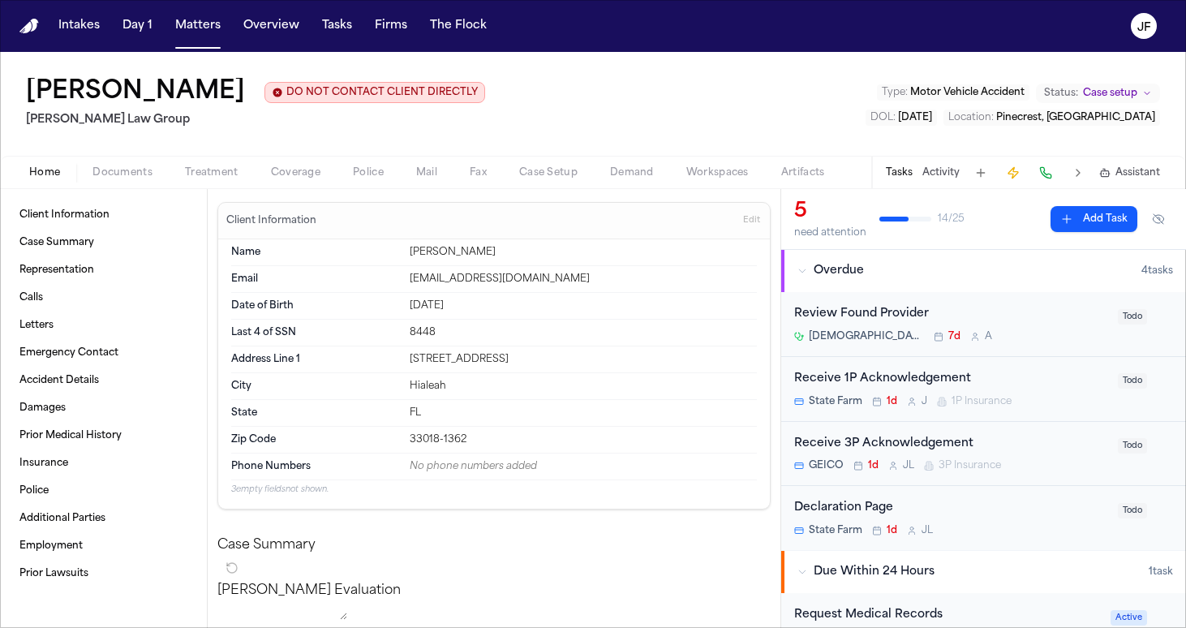
click at [135, 187] on div "Home Documents Treatment Coverage Police Mail Fax Case Setup Demand Workspaces …" at bounding box center [593, 172] width 1186 height 32
click at [320, 173] on button "Coverage" at bounding box center [296, 172] width 82 height 19
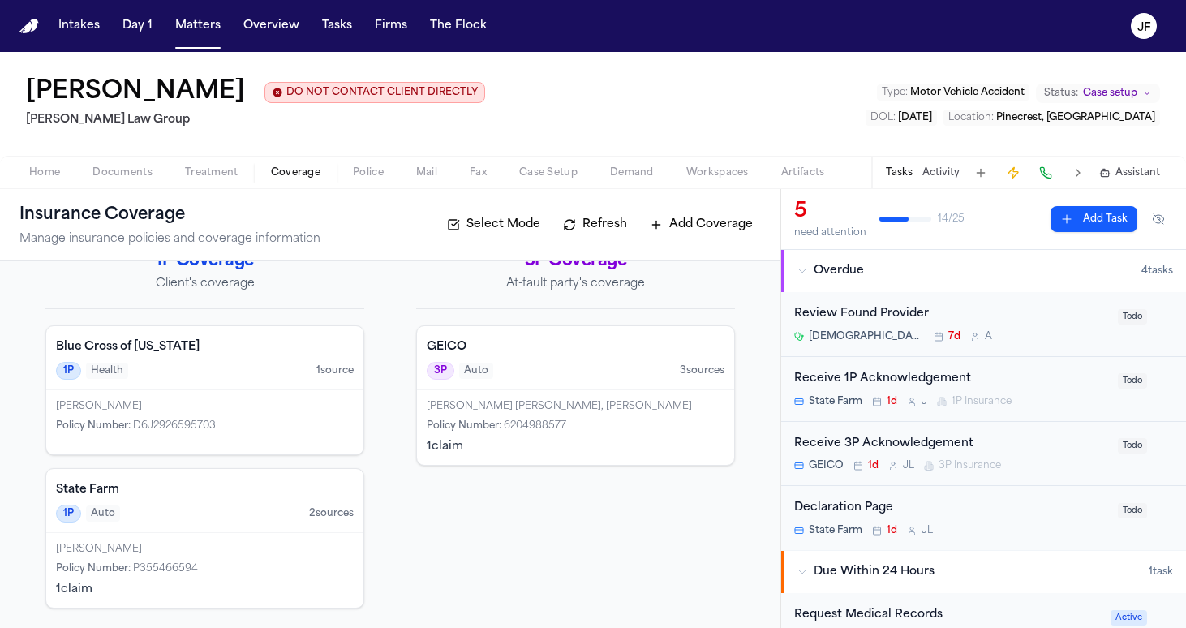
scroll to position [32, 0]
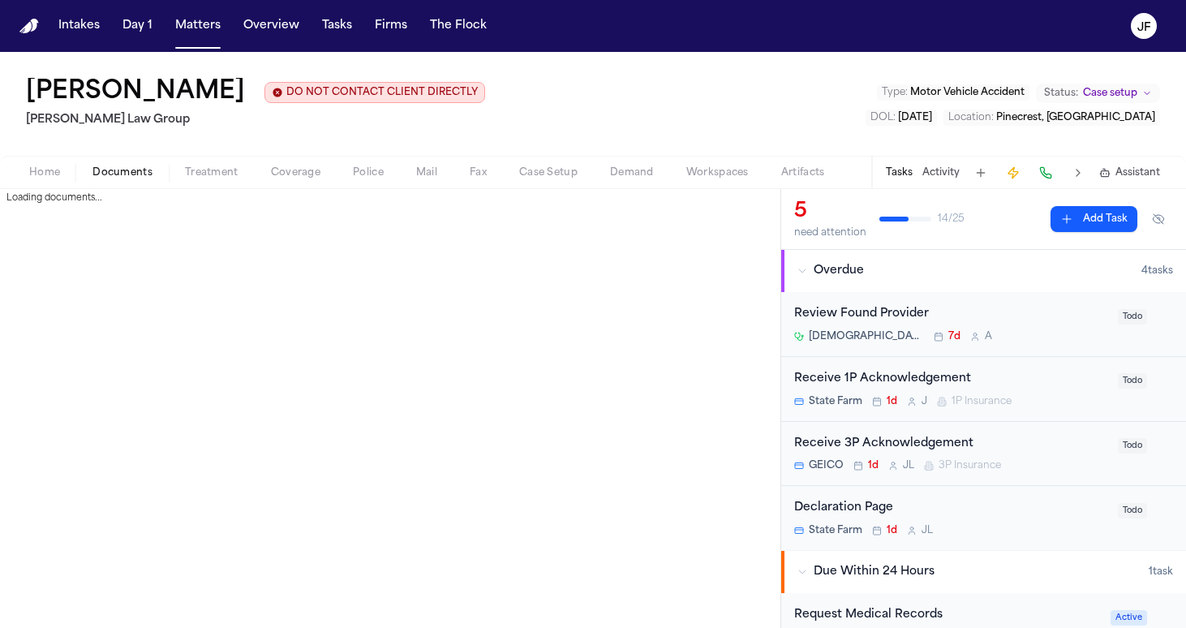
click at [136, 164] on button "Documents" at bounding box center [122, 172] width 92 height 19
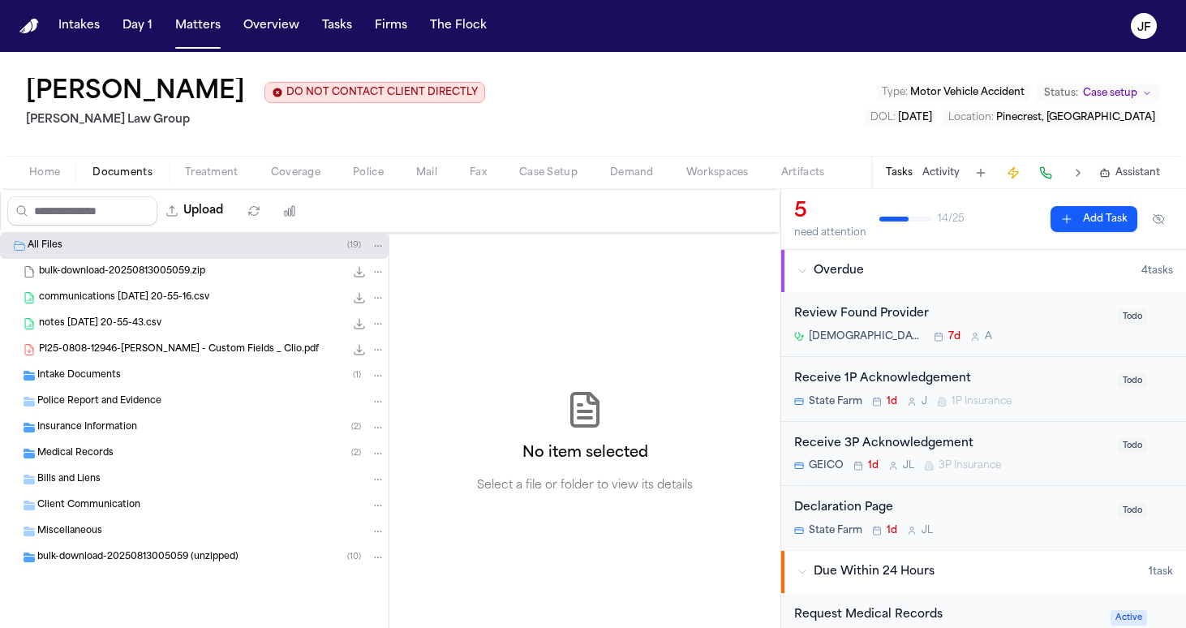
click at [80, 274] on span "Intake Documents" at bounding box center [79, 376] width 84 height 14
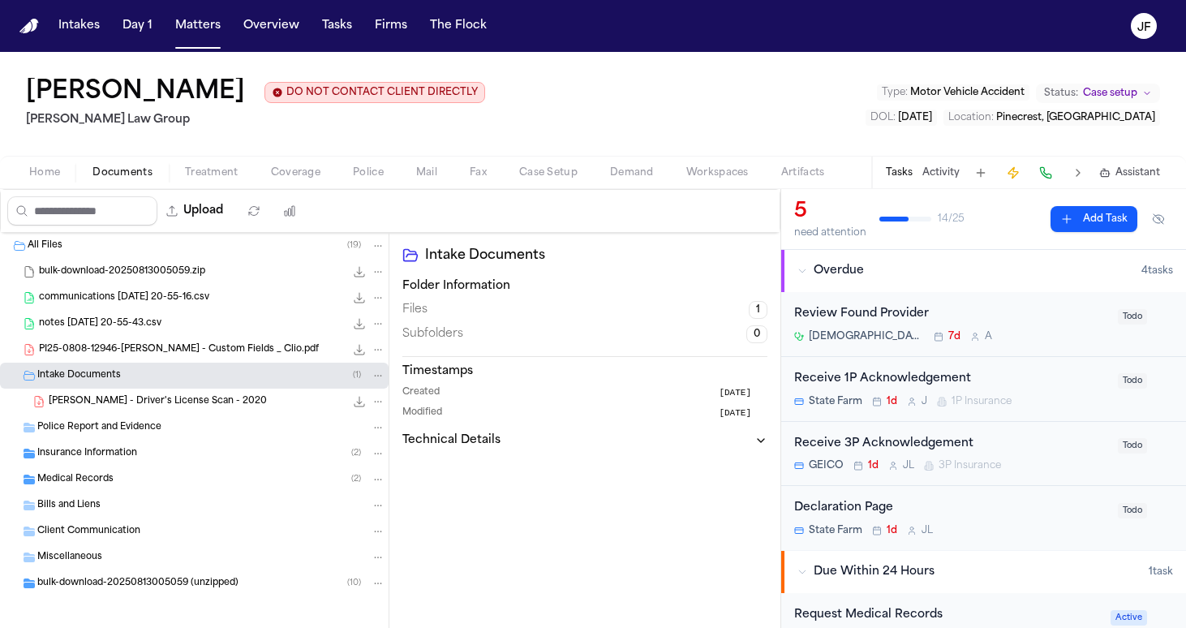
click at [81, 274] on span "Intake Documents" at bounding box center [79, 376] width 84 height 14
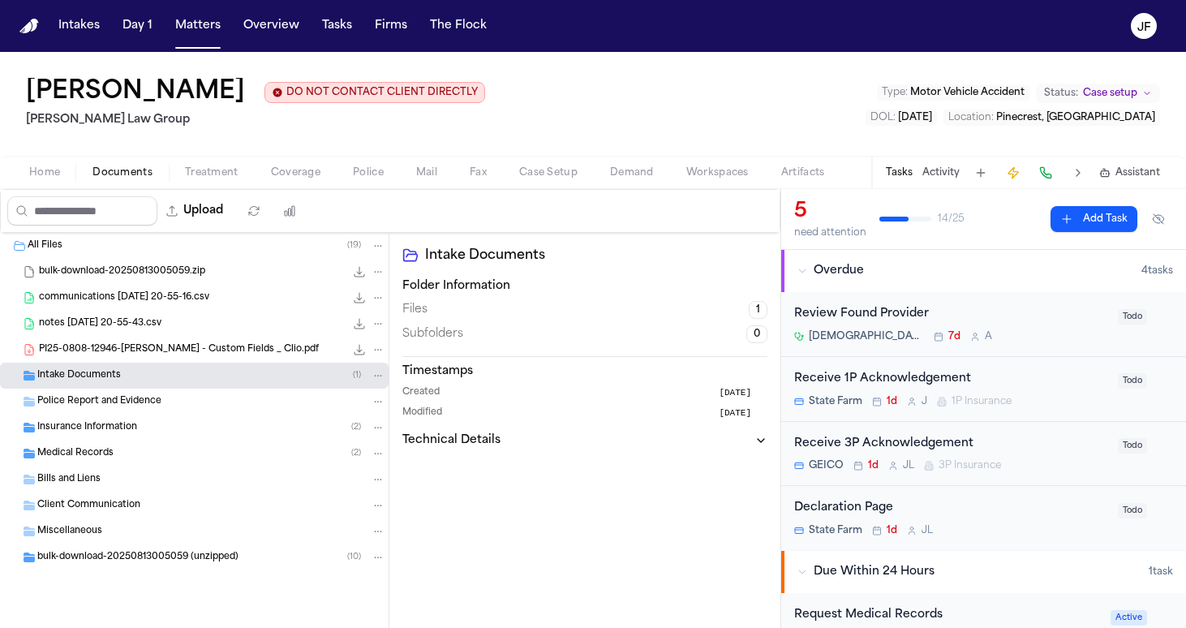
click at [84, 274] on span "Police Report and Evidence" at bounding box center [99, 402] width 124 height 14
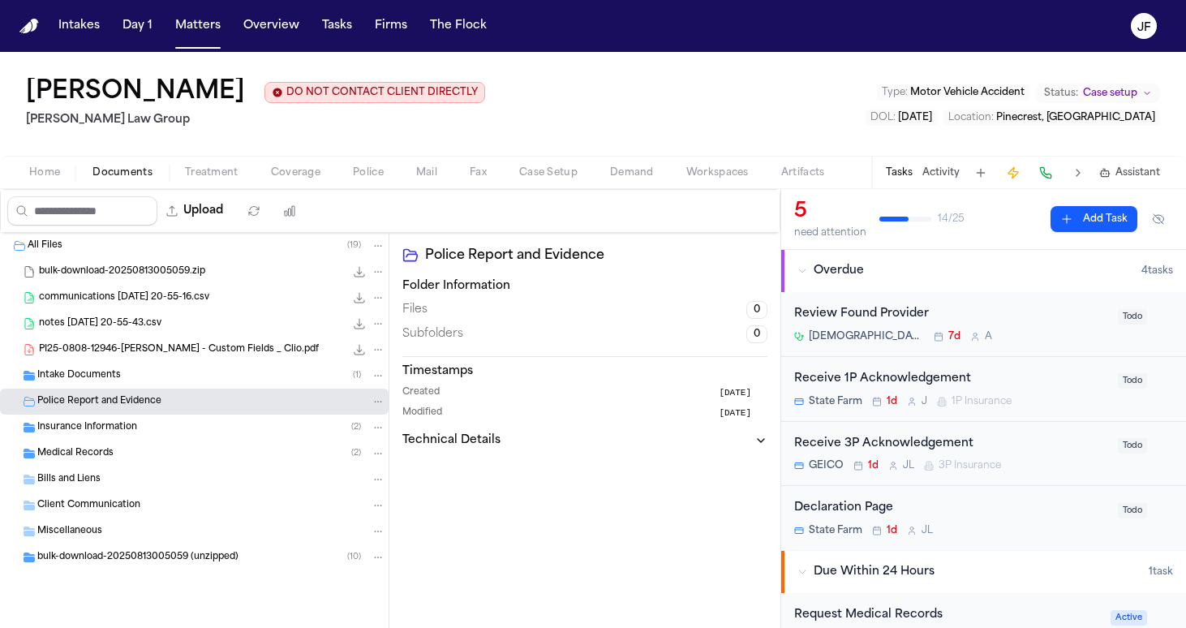
click at [92, 274] on div "Intake Documents ( 1 )" at bounding box center [194, 376] width 389 height 26
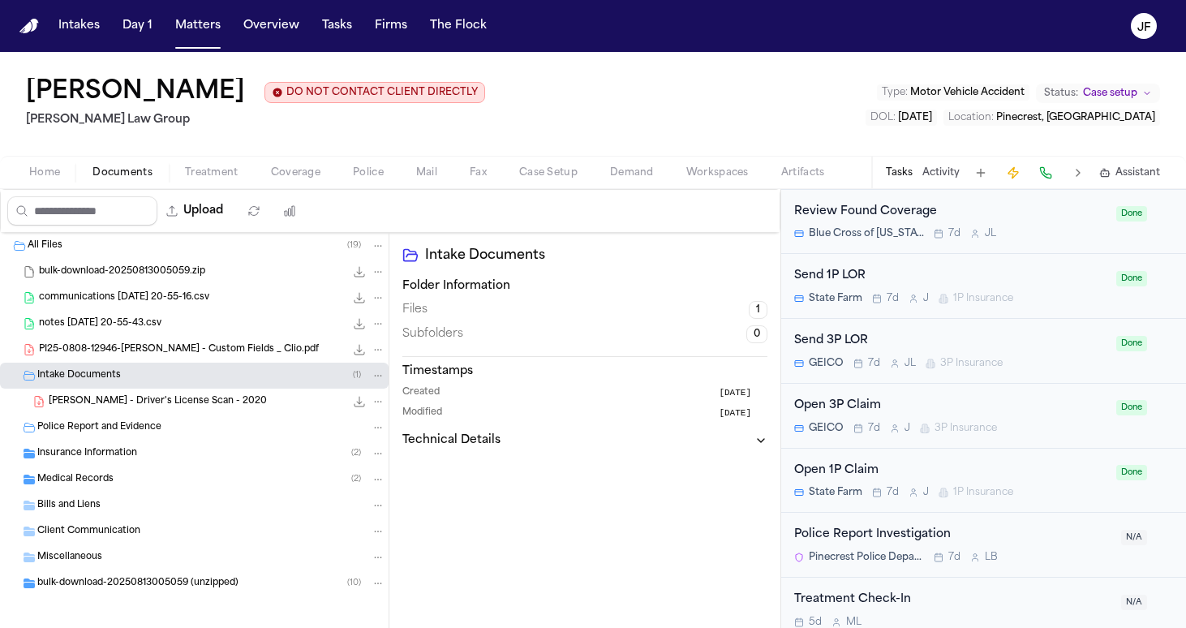
click at [586, 274] on div "Police Report Investigation" at bounding box center [952, 535] width 317 height 19
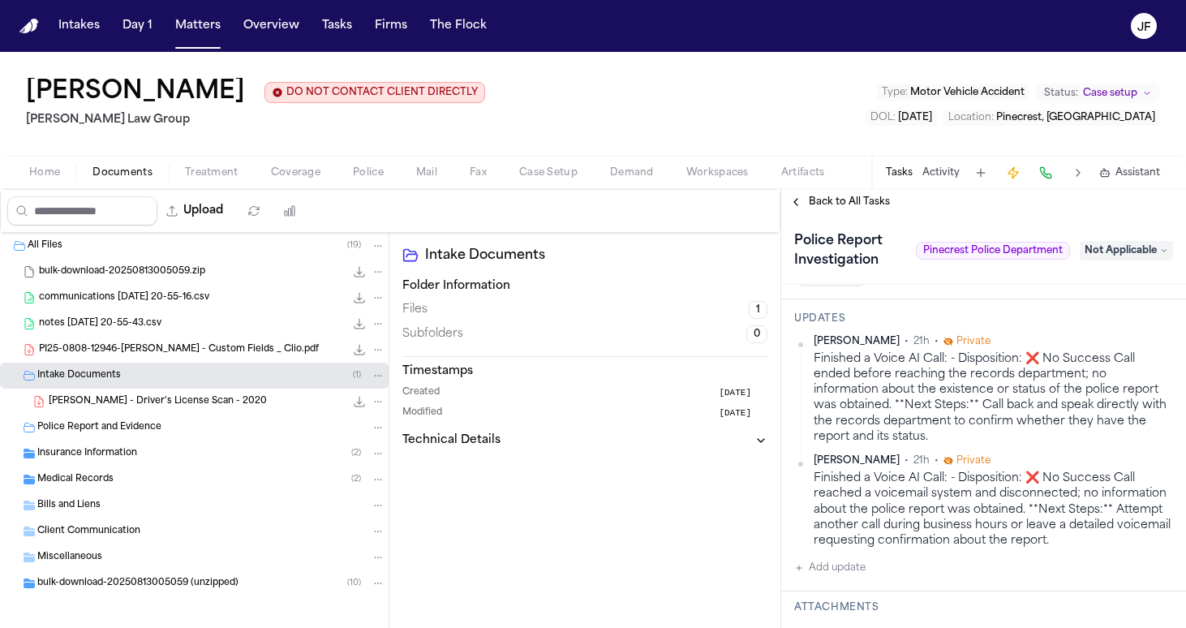
scroll to position [703, 0]
click at [120, 274] on div "M. Sofo - Driver's License Scan - 2020 242.7 KB • PDF" at bounding box center [217, 401] width 337 height 16
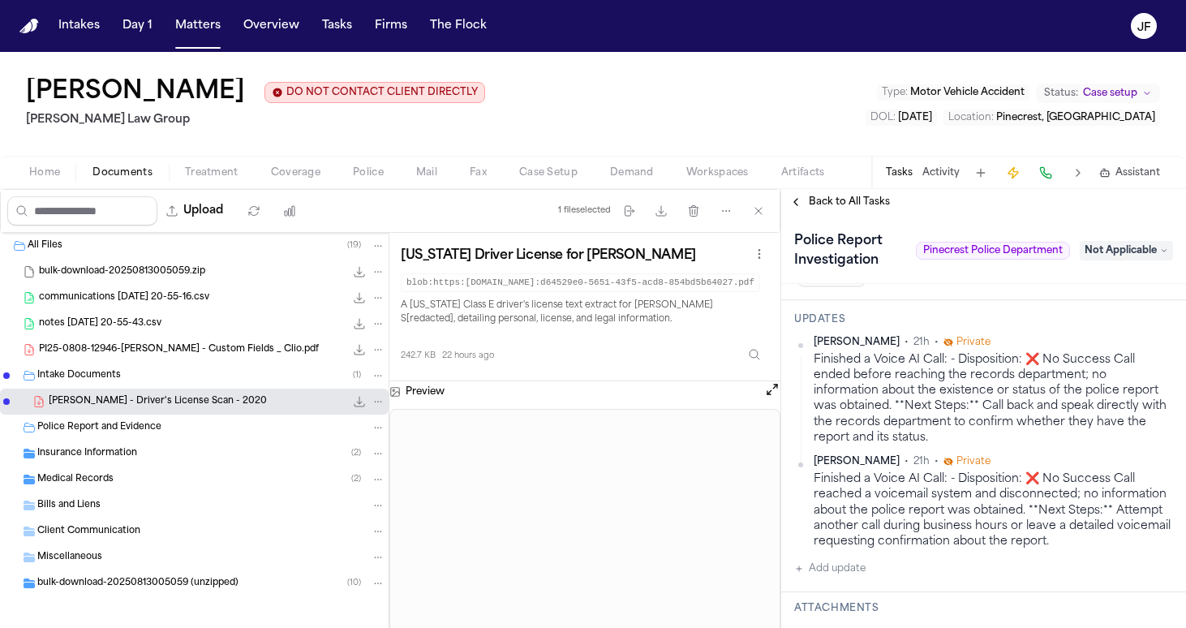
click at [161, 274] on span "PI25-0808-12946-Maegan Elizabeth Sofo - Custom Fields _ Clio.pdf" at bounding box center [179, 350] width 280 height 14
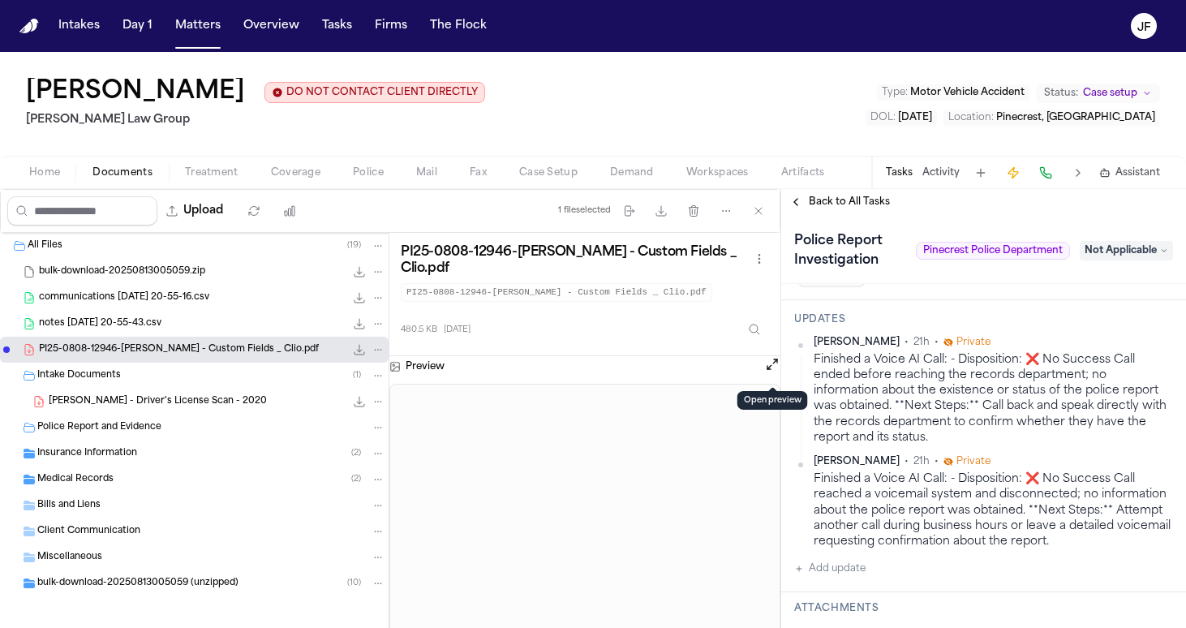
click at [586, 274] on button "Open preview" at bounding box center [772, 364] width 16 height 16
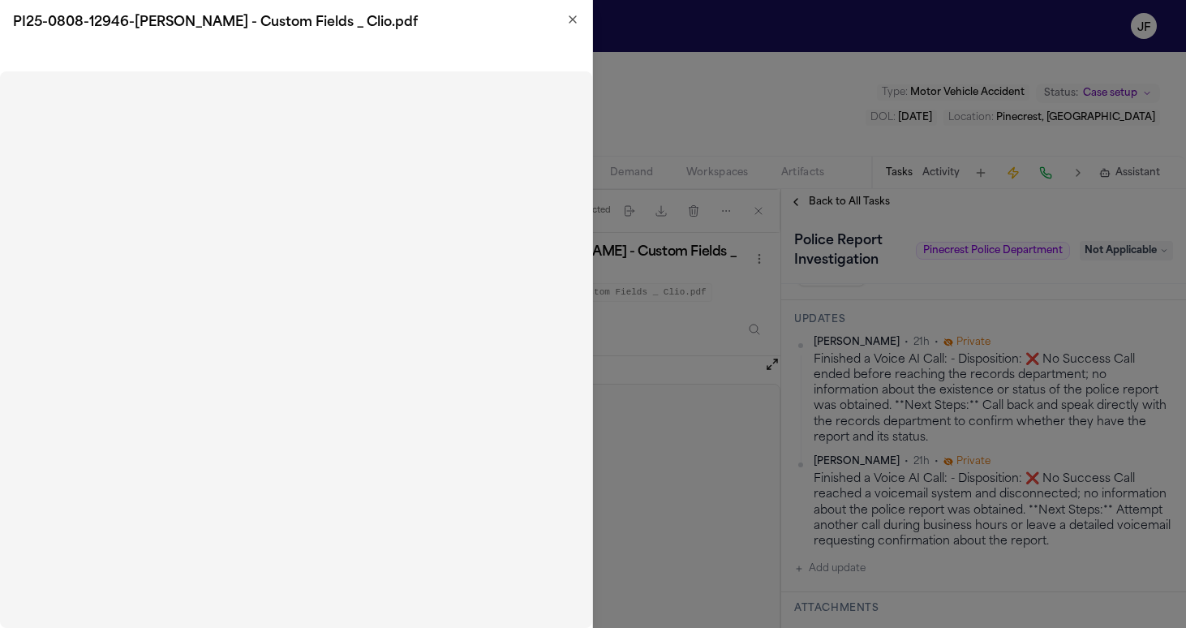
click at [577, 24] on icon "button" at bounding box center [572, 19] width 13 height 13
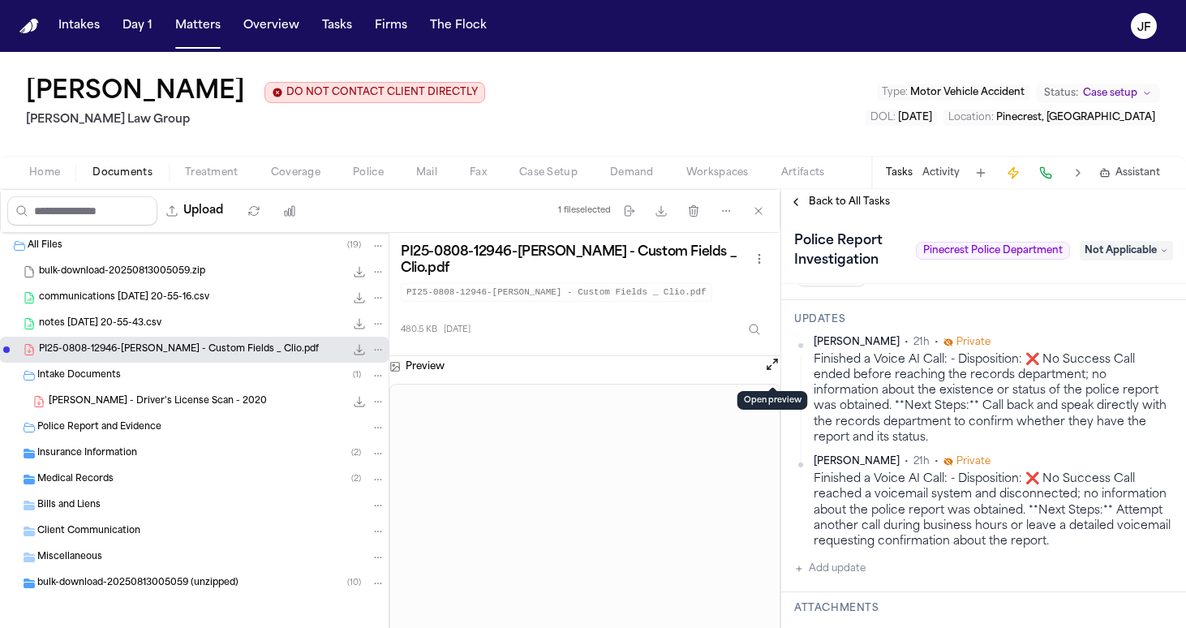
click at [353, 274] on icon "File: PI25-0808-12946-Maegan Elizabeth Sofo - Custom Fields _ Clio.pdf" at bounding box center [359, 349] width 13 height 13
click at [177, 274] on div "Police Report and Evidence" at bounding box center [194, 428] width 389 height 26
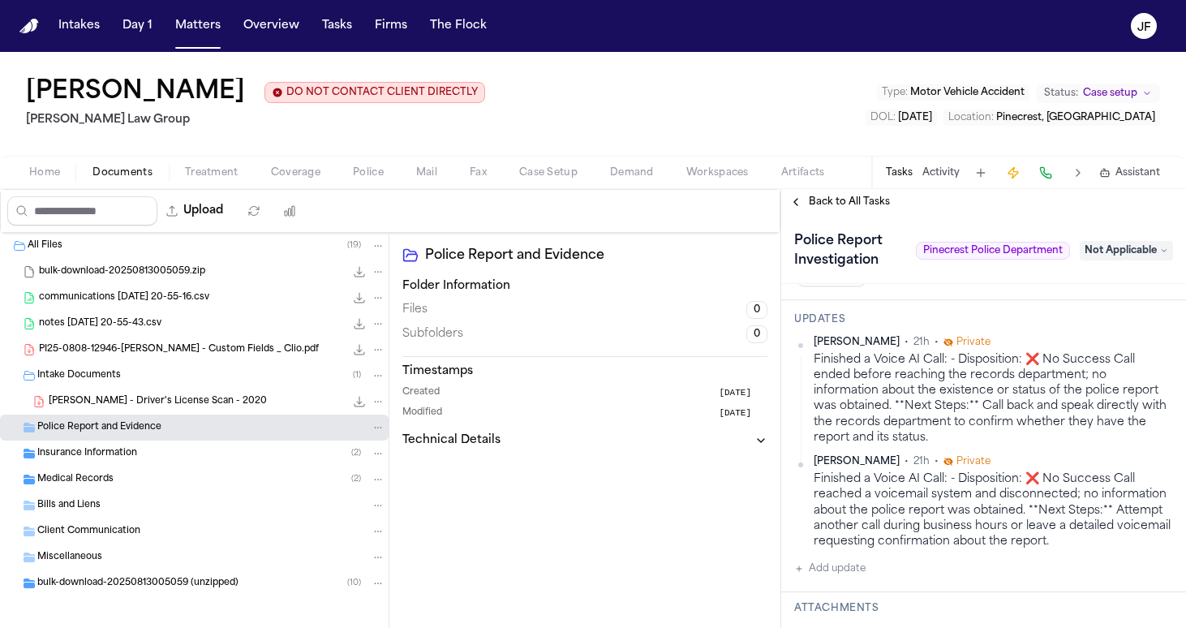
click at [206, 274] on div "Insurance Information ( 2 )" at bounding box center [211, 453] width 348 height 15
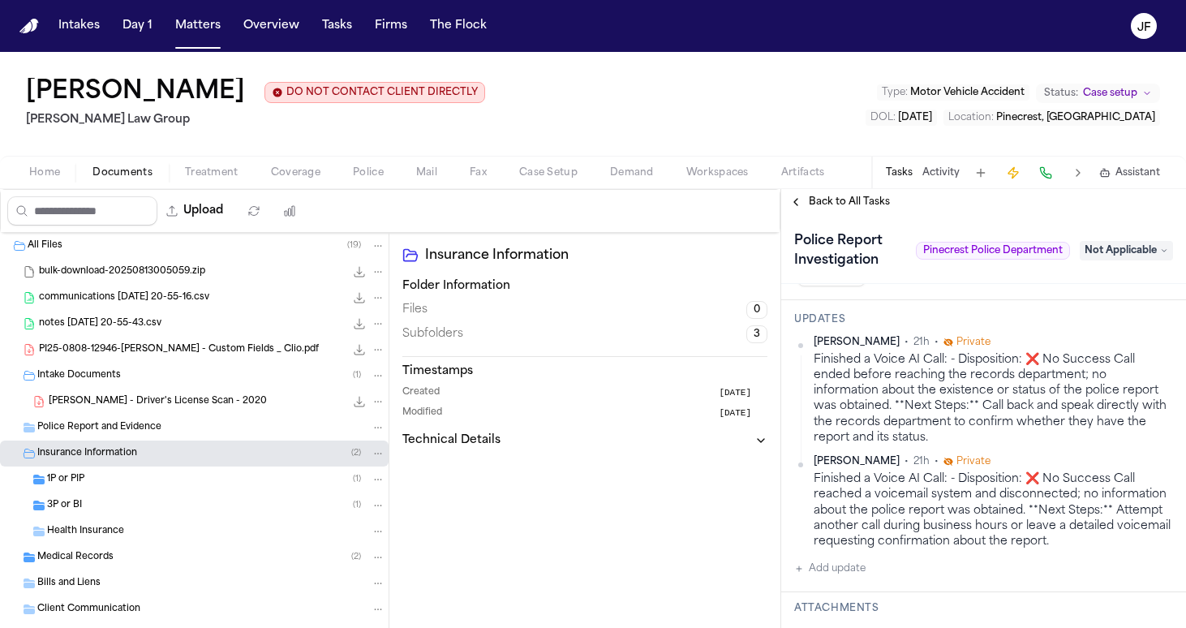
click at [213, 274] on div "Police Report and Evidence" at bounding box center [211, 427] width 348 height 15
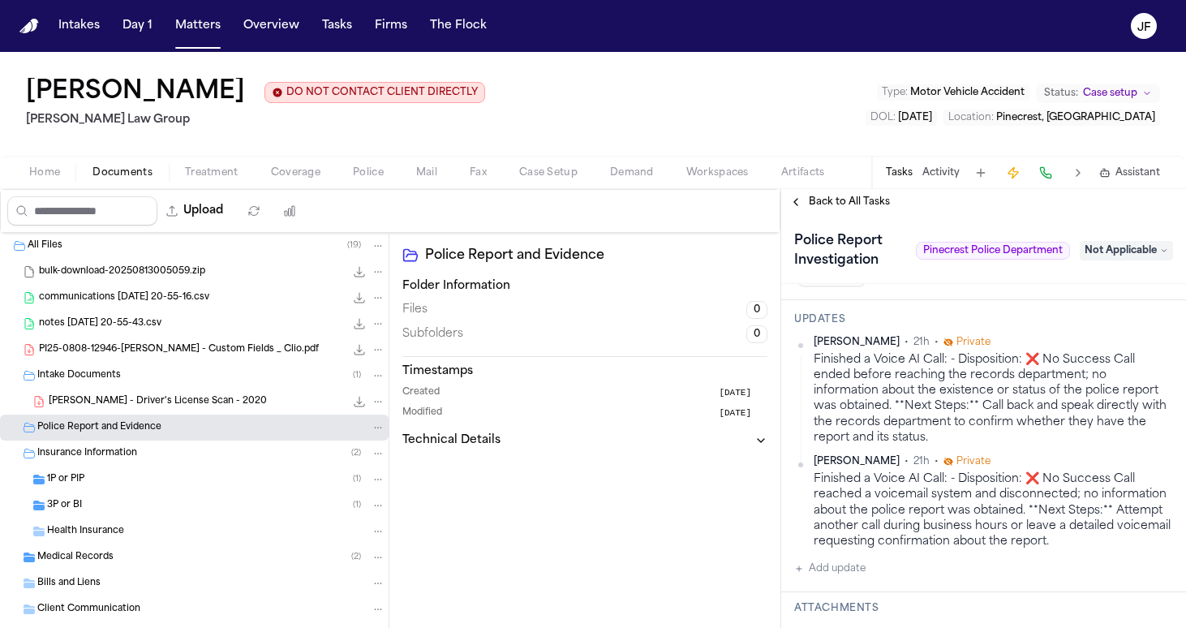
scroll to position [0, 0]
click at [586, 202] on span "Back to All Tasks" at bounding box center [849, 202] width 81 height 13
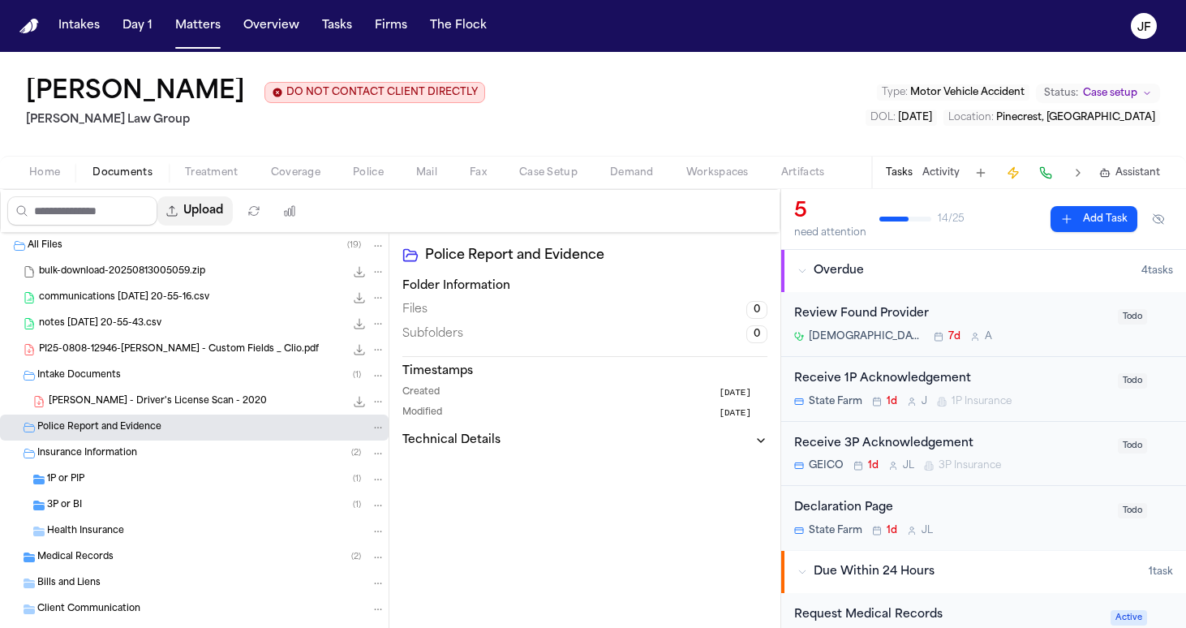
click at [233, 216] on button "Upload" at bounding box center [194, 210] width 75 height 29
select select "**********"
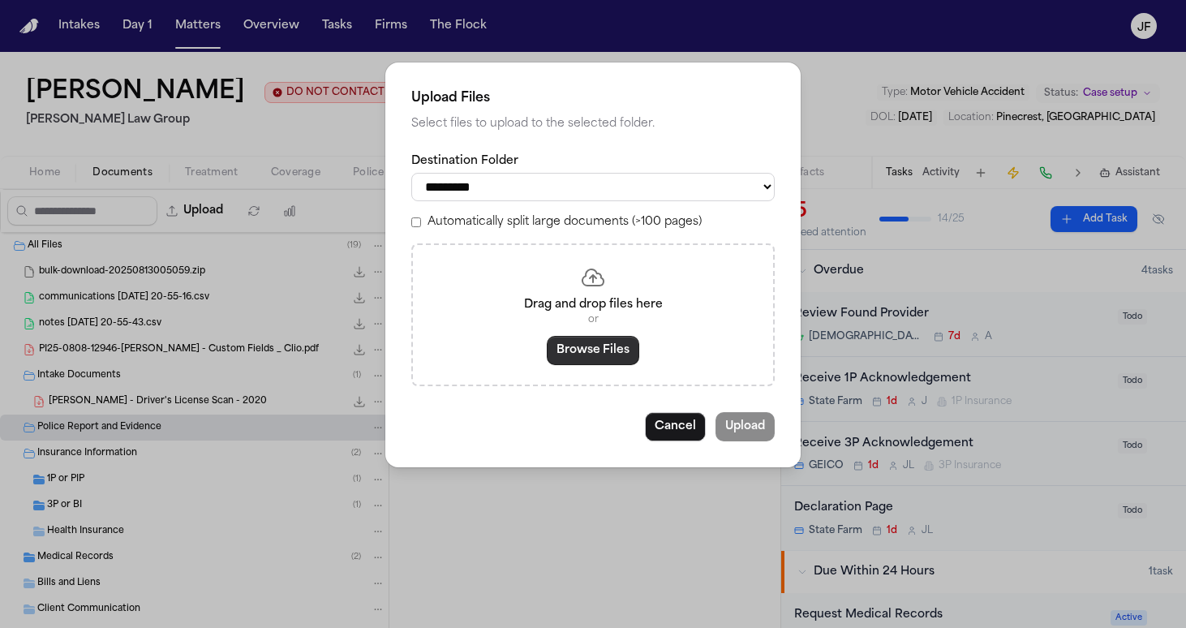
click at [582, 274] on button "Browse Files" at bounding box center [593, 350] width 92 height 29
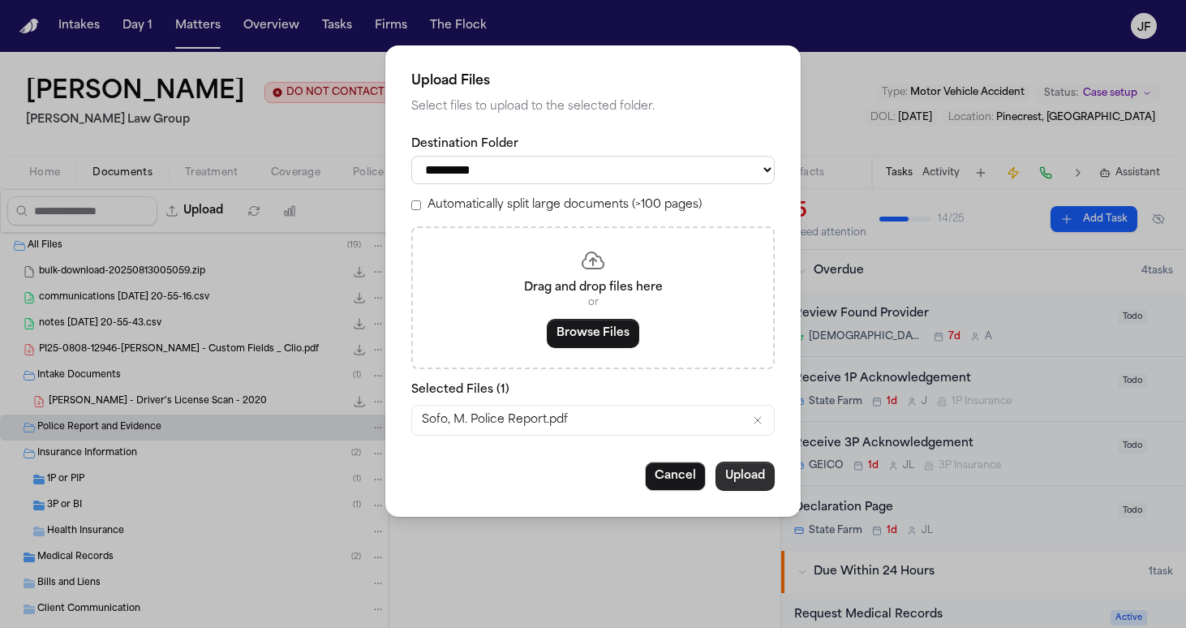
click at [586, 274] on button "Upload" at bounding box center [745, 476] width 59 height 29
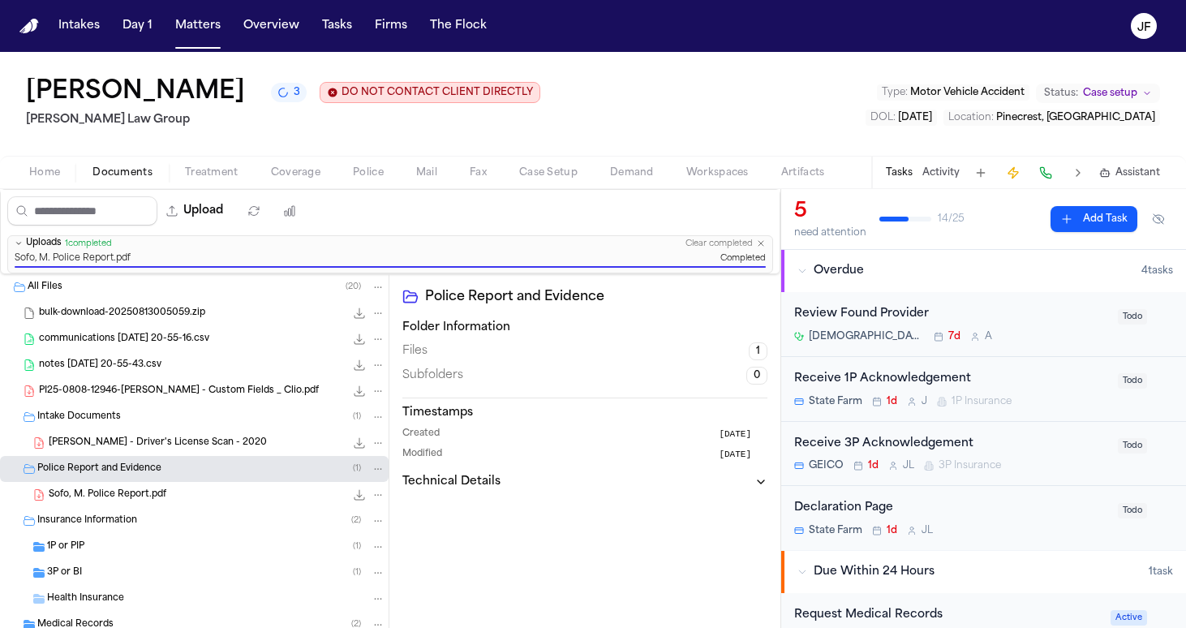
click at [103, 274] on div "3P or BI ( 1 )" at bounding box center [194, 573] width 389 height 26
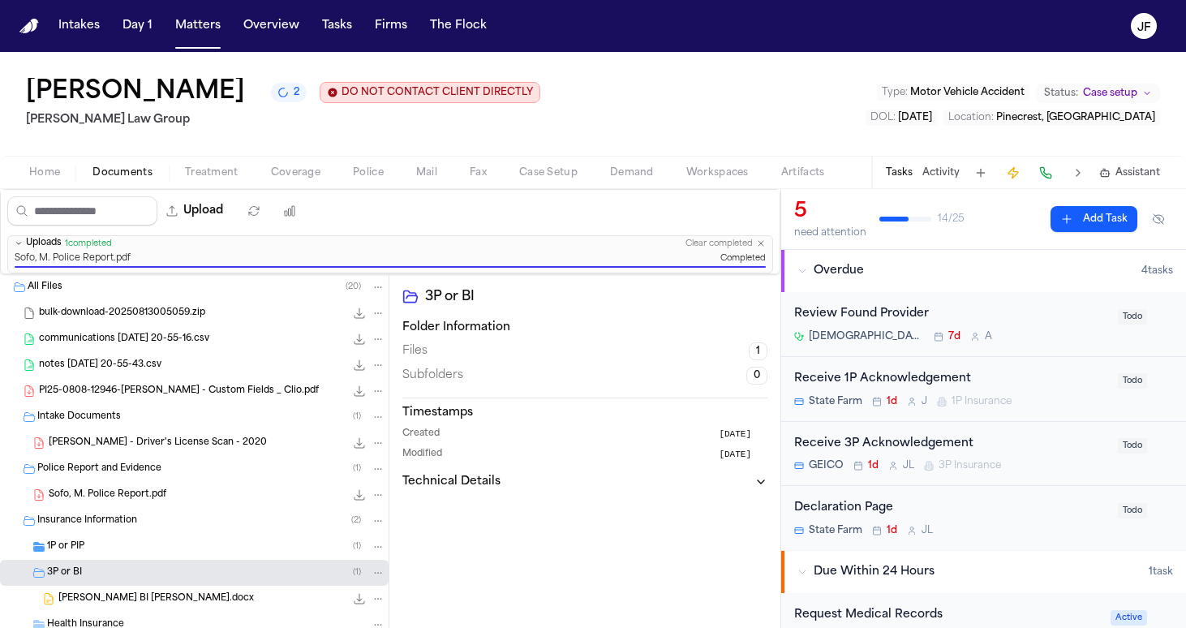
click at [105, 274] on div "1P or PIP ( 1 )" at bounding box center [216, 546] width 338 height 15
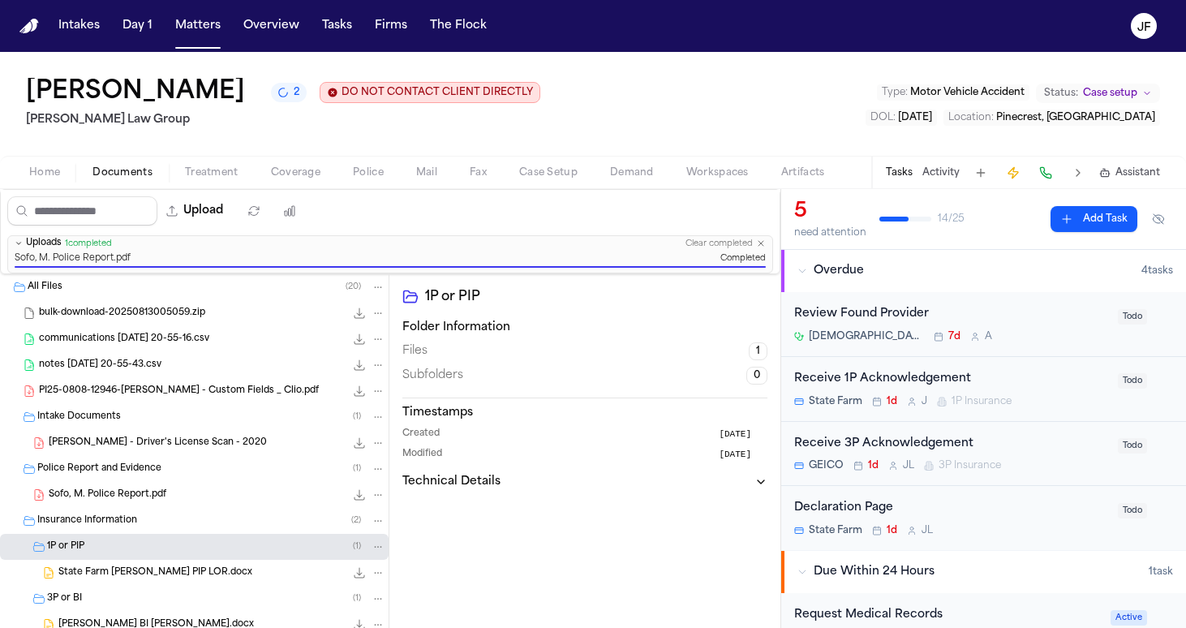
click at [88, 274] on span "Insurance Information" at bounding box center [87, 521] width 100 height 14
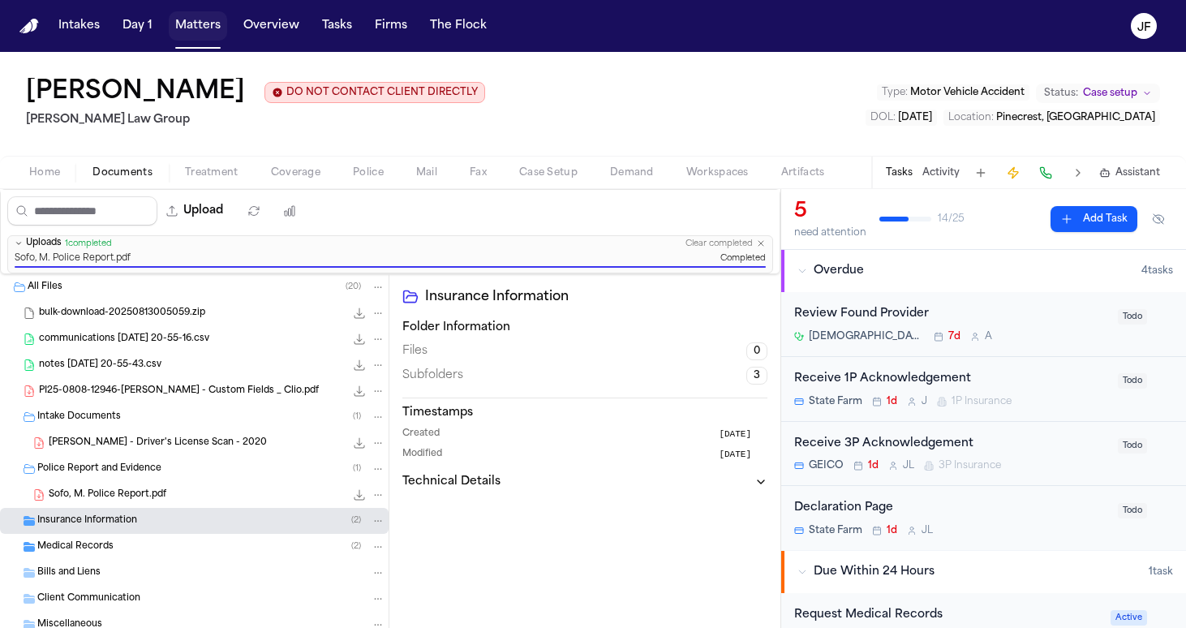
click at [213, 39] on button "Matters" at bounding box center [198, 25] width 58 height 29
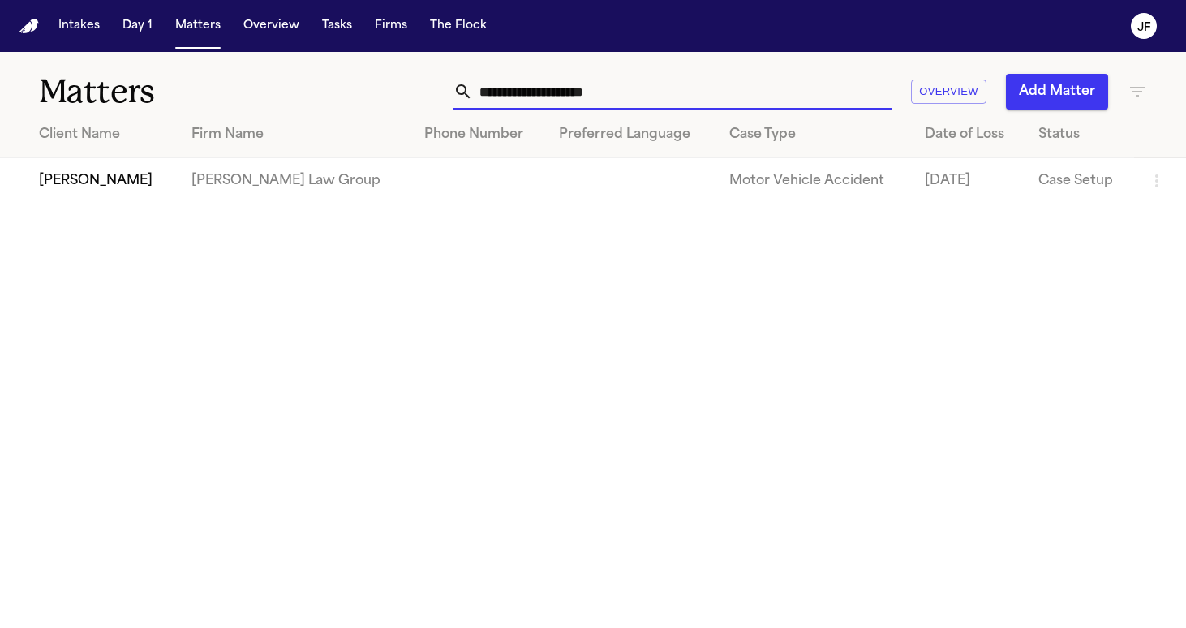
drag, startPoint x: 655, startPoint y: 90, endPoint x: 428, endPoint y: 83, distance: 226.5
click at [428, 83] on div "**********" at bounding box center [746, 92] width 801 height 36
type input "**********"
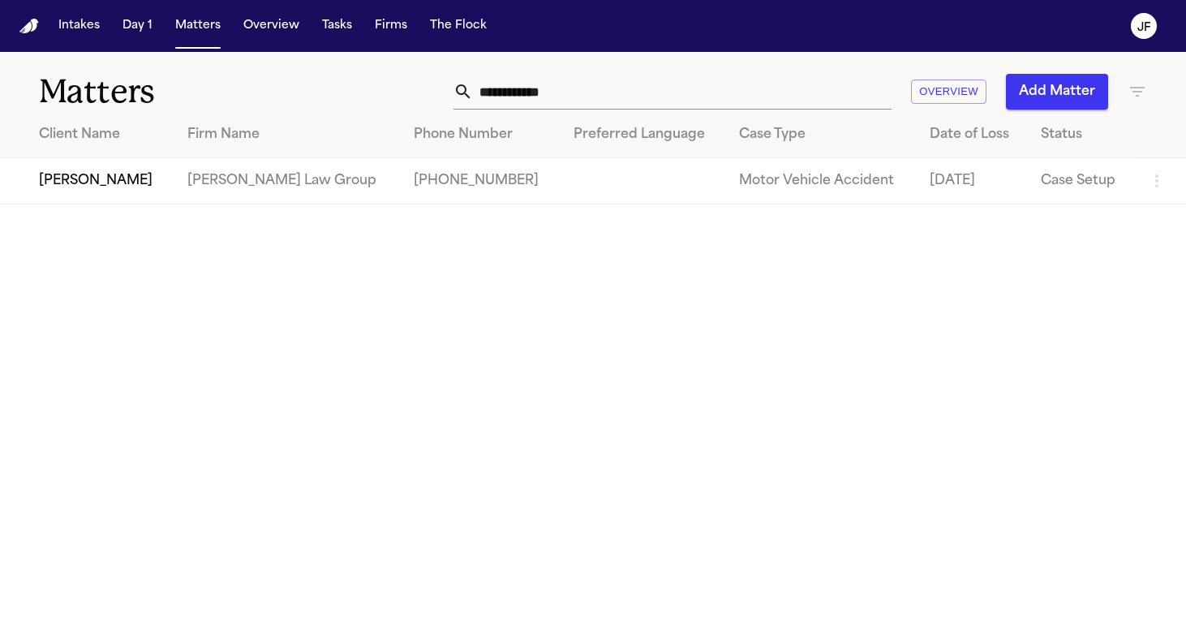
click at [64, 183] on td "[PERSON_NAME]" at bounding box center [87, 181] width 174 height 46
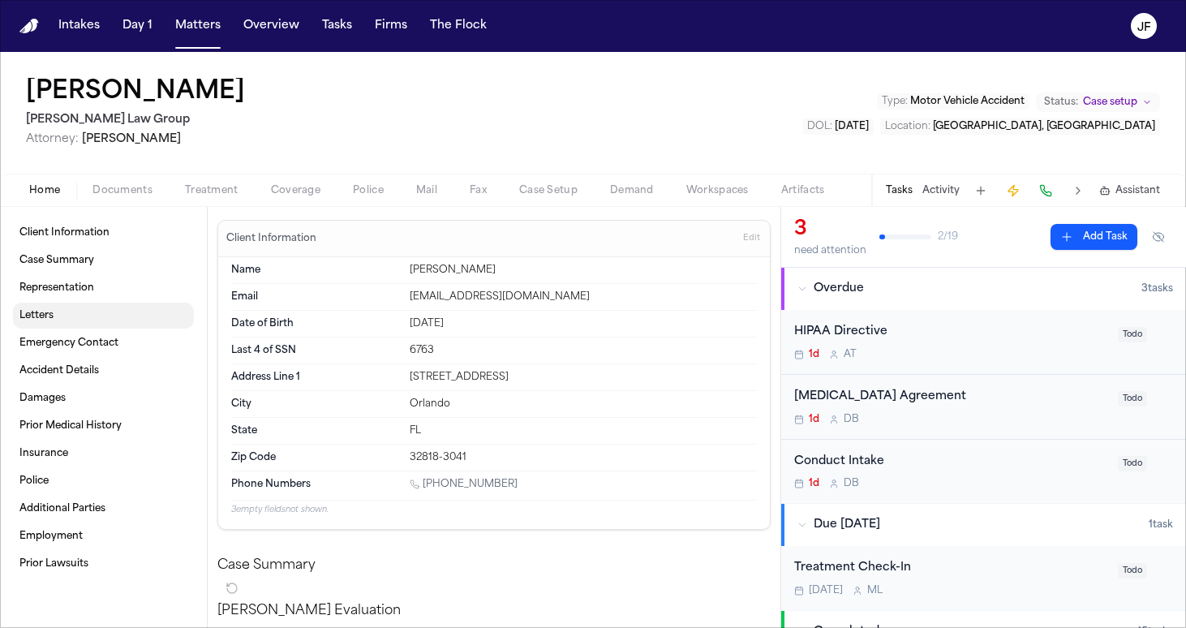
click at [73, 274] on link "Letters" at bounding box center [103, 316] width 181 height 26
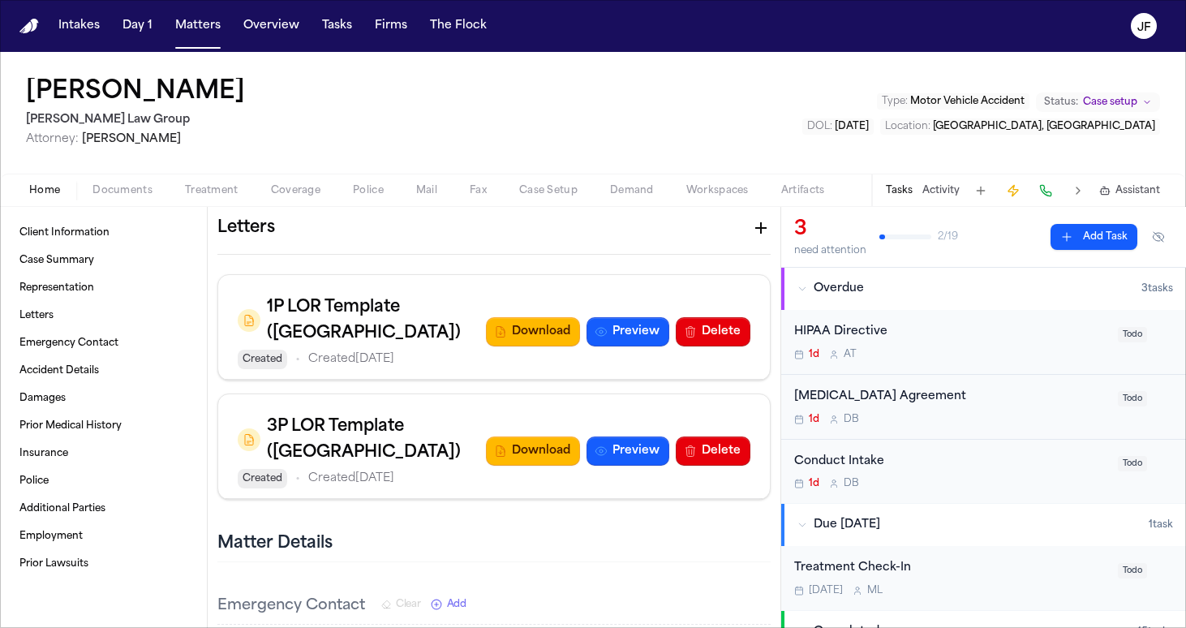
click at [113, 196] on span "Documents" at bounding box center [122, 190] width 60 height 13
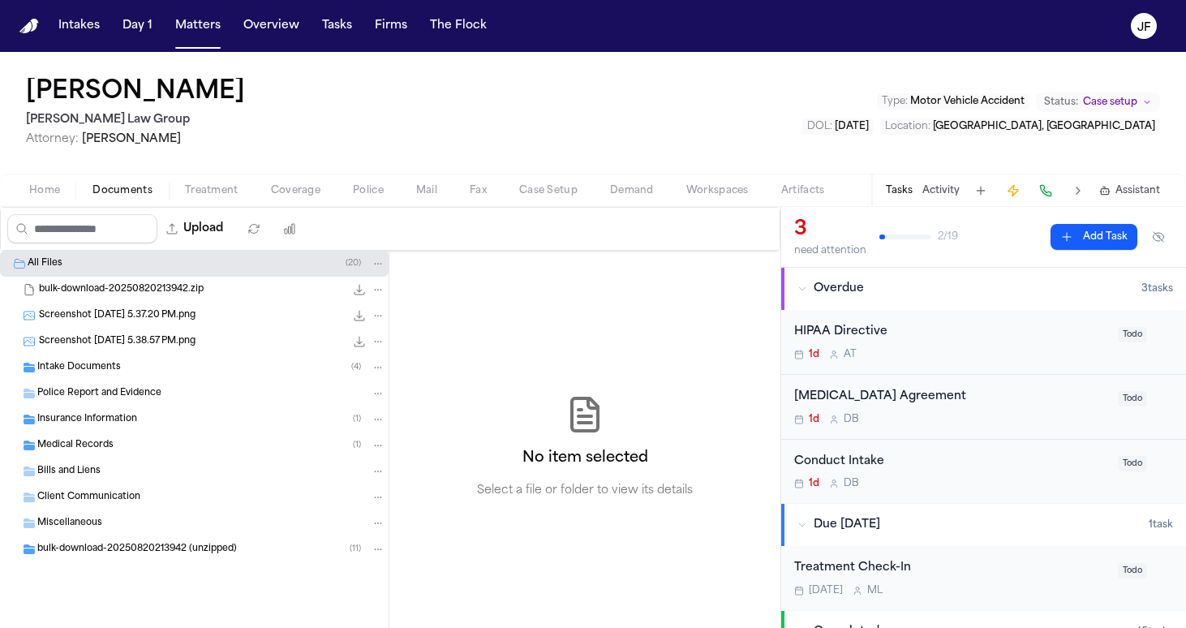
click at [91, 274] on span "Insurance Information" at bounding box center [87, 420] width 100 height 14
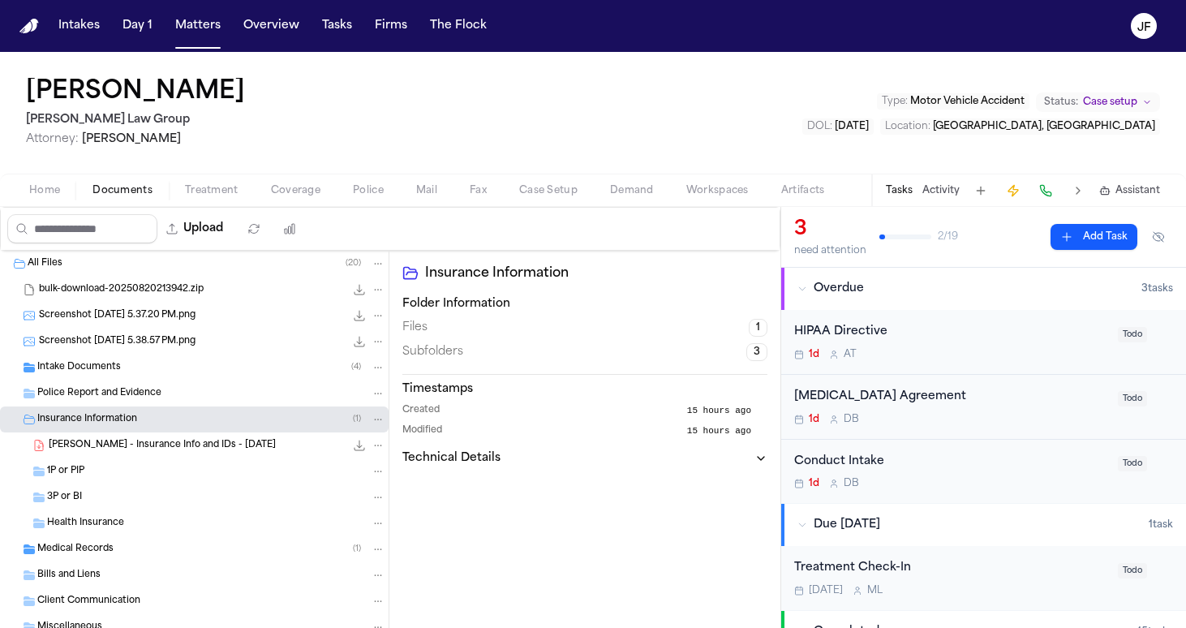
click at [110, 274] on span "J. Pierre - Insurance Info and IDs - 8.5.25" at bounding box center [162, 446] width 227 height 14
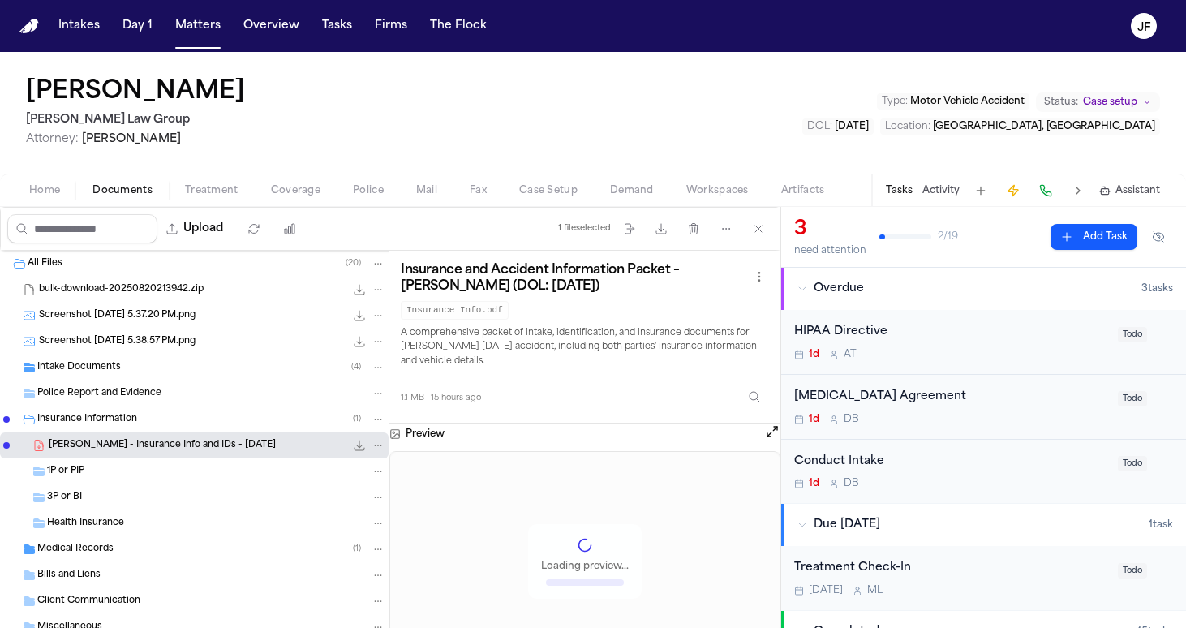
click at [97, 274] on div "1P or PIP" at bounding box center [216, 471] width 338 height 15
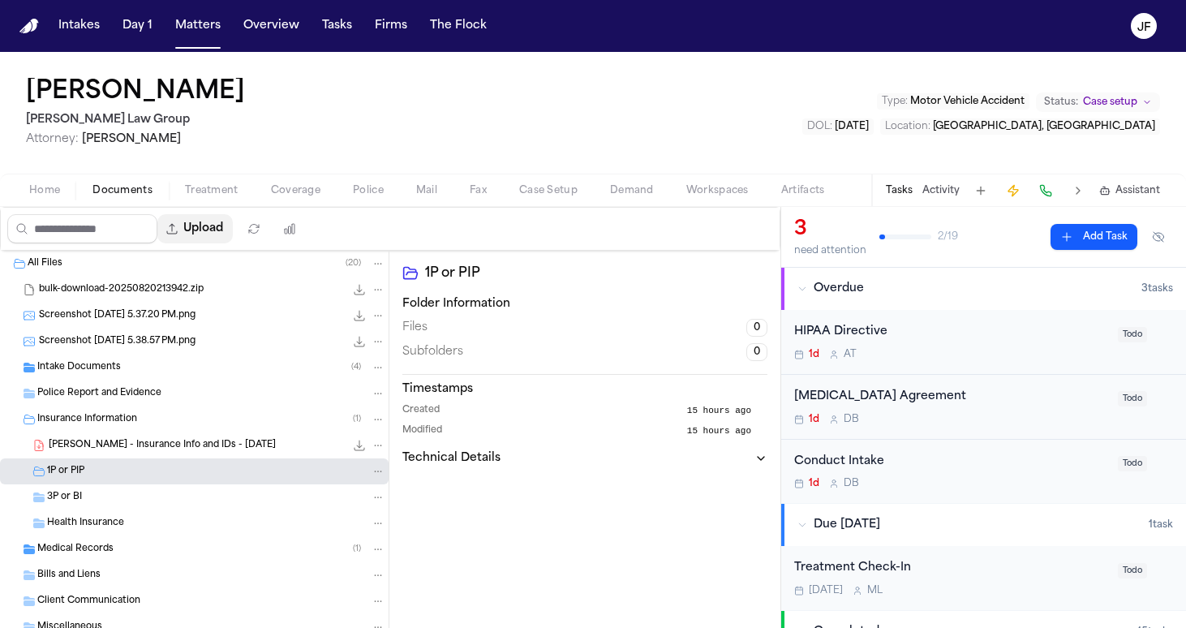
click at [233, 227] on button "Upload" at bounding box center [194, 228] width 75 height 29
select select "**********"
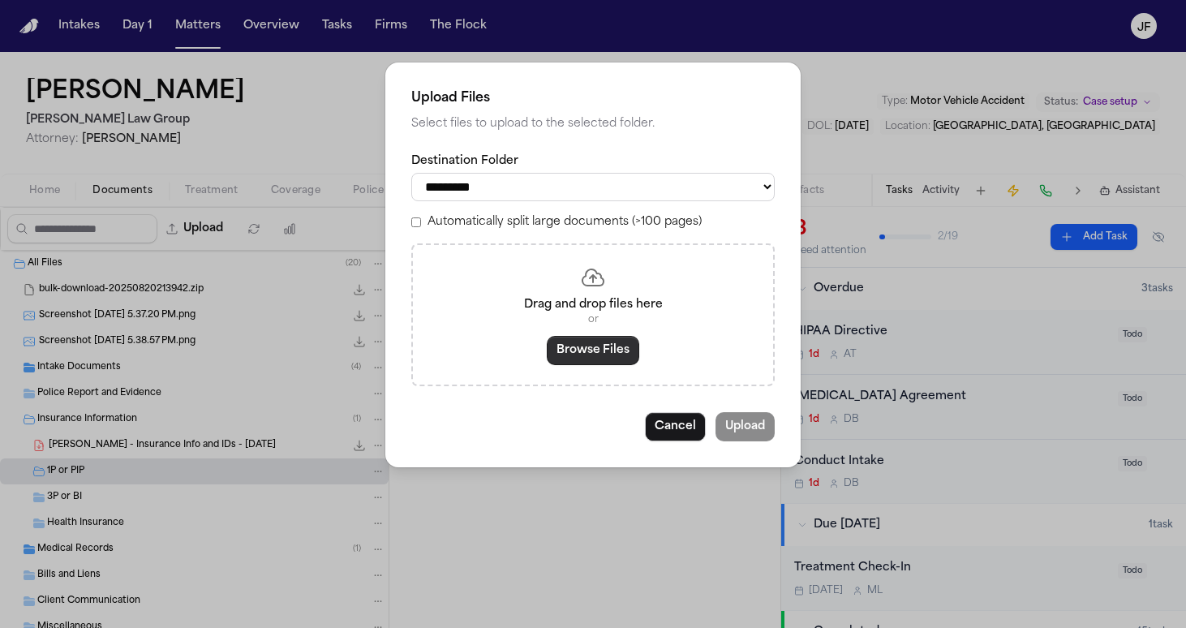
click at [573, 274] on button "Browse Files" at bounding box center [593, 350] width 92 height 29
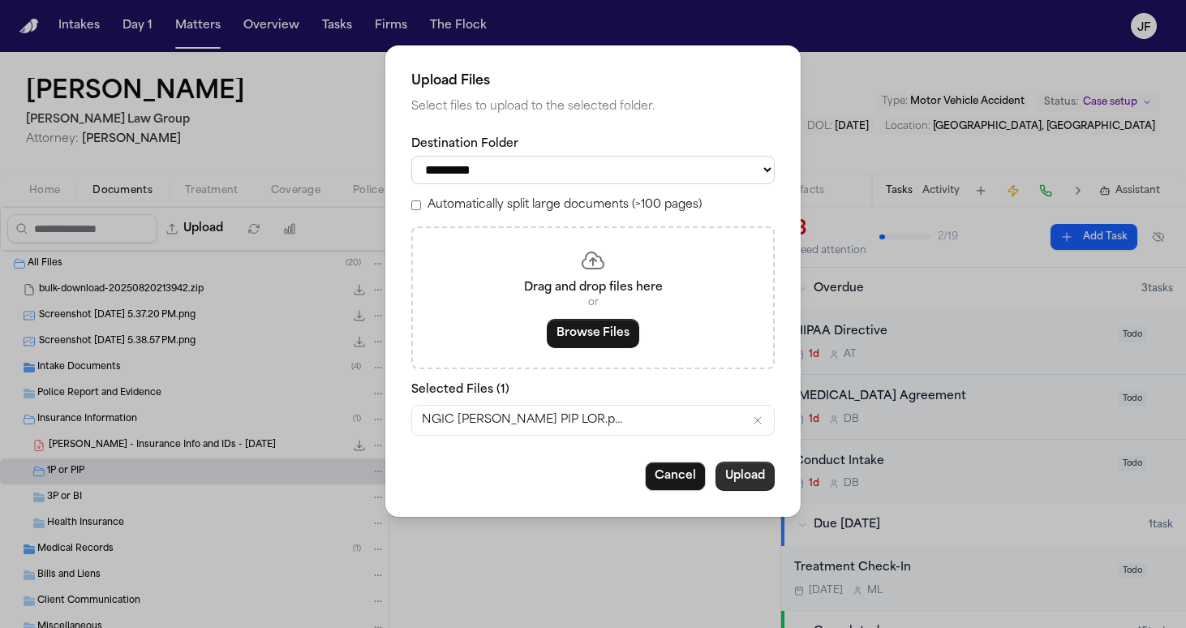
click at [586, 274] on button "Upload" at bounding box center [745, 476] width 59 height 29
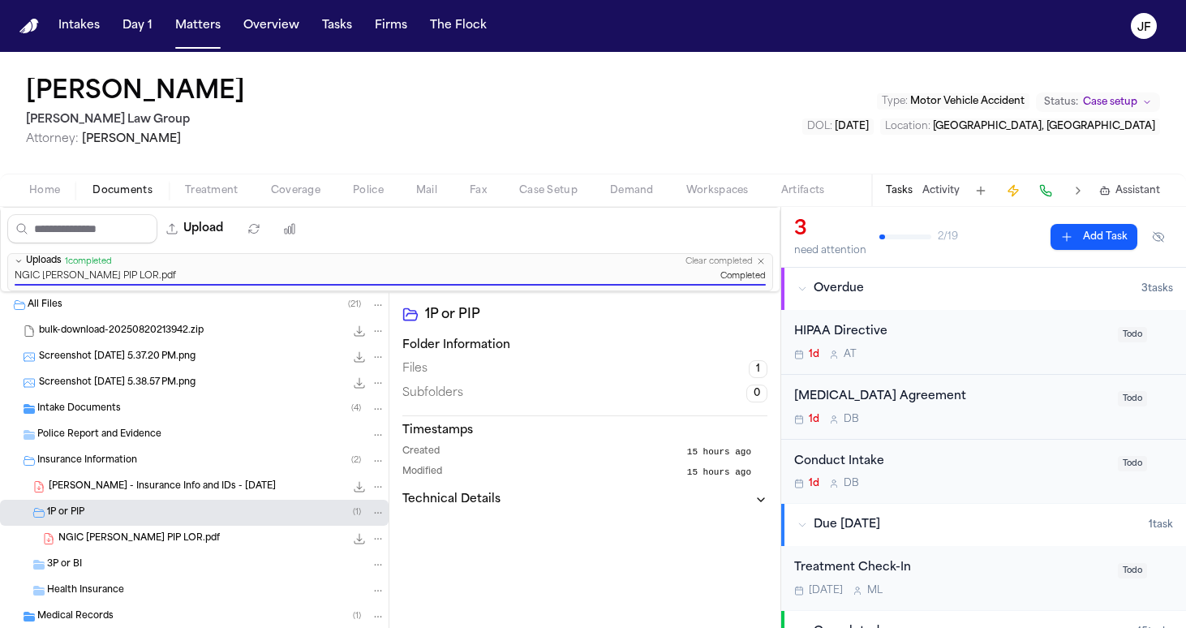
click at [168, 274] on div "3P or BI" at bounding box center [216, 564] width 338 height 15
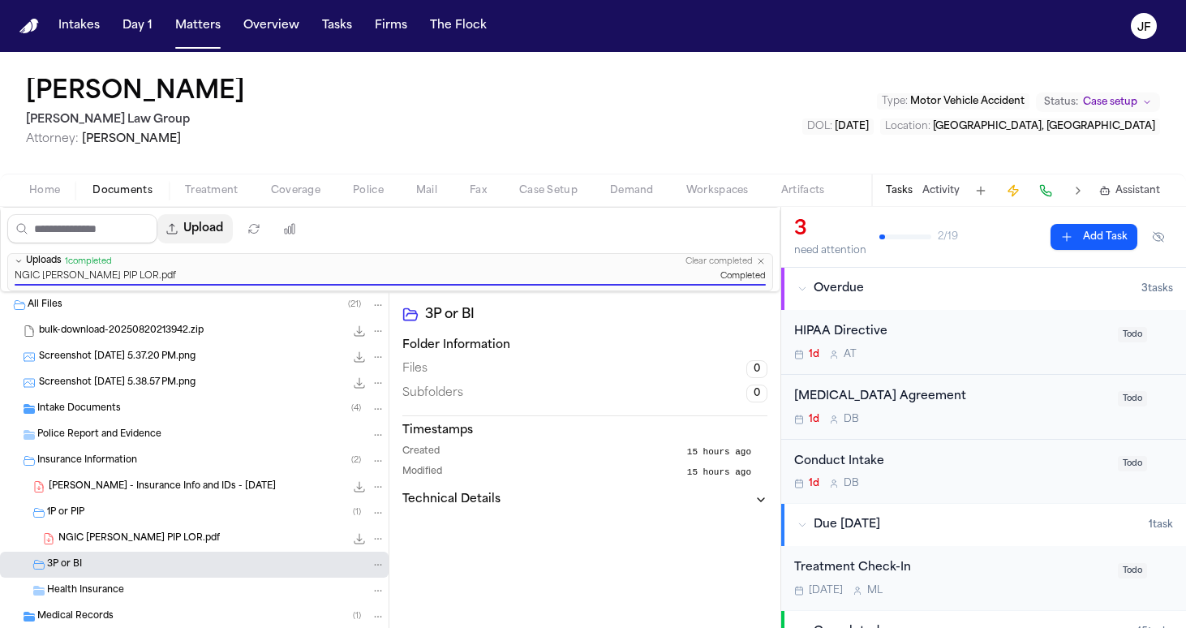
click at [233, 233] on button "Upload" at bounding box center [194, 228] width 75 height 29
select select "**********"
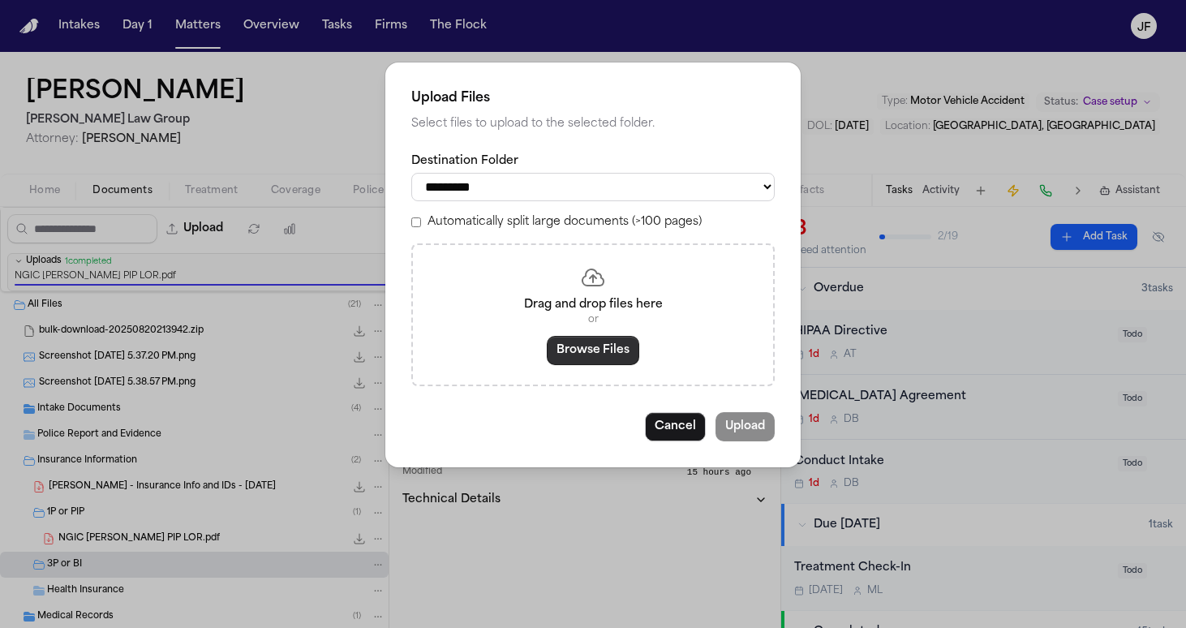
click at [586, 274] on button "Browse Files" at bounding box center [593, 350] width 92 height 29
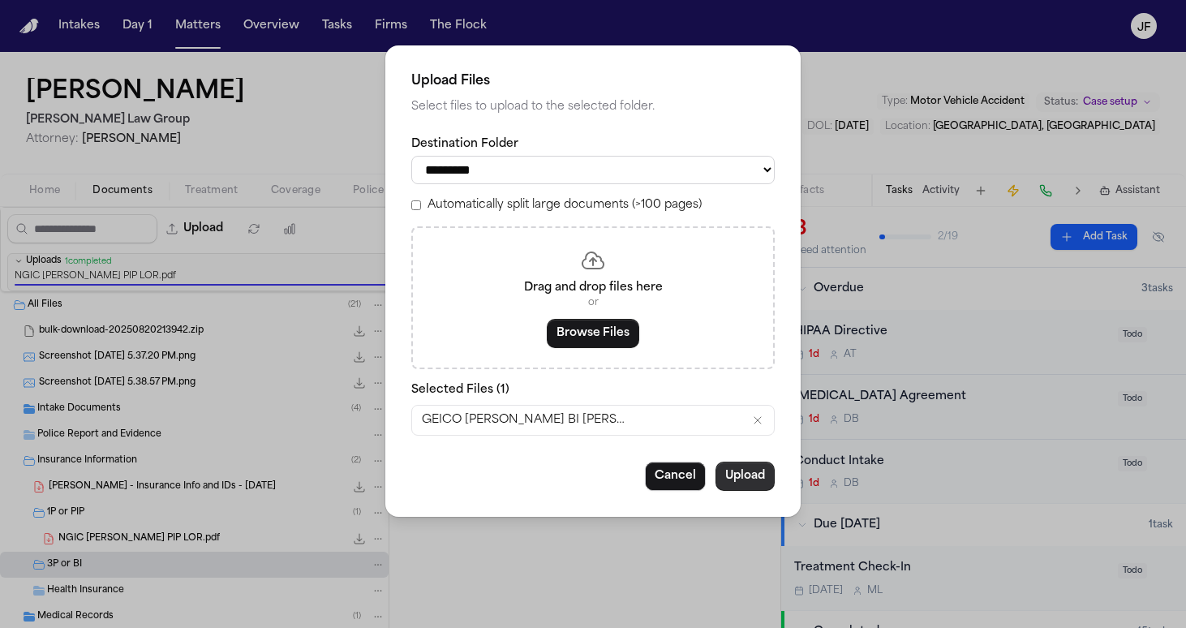
click at [586, 274] on button "Upload" at bounding box center [745, 476] width 59 height 29
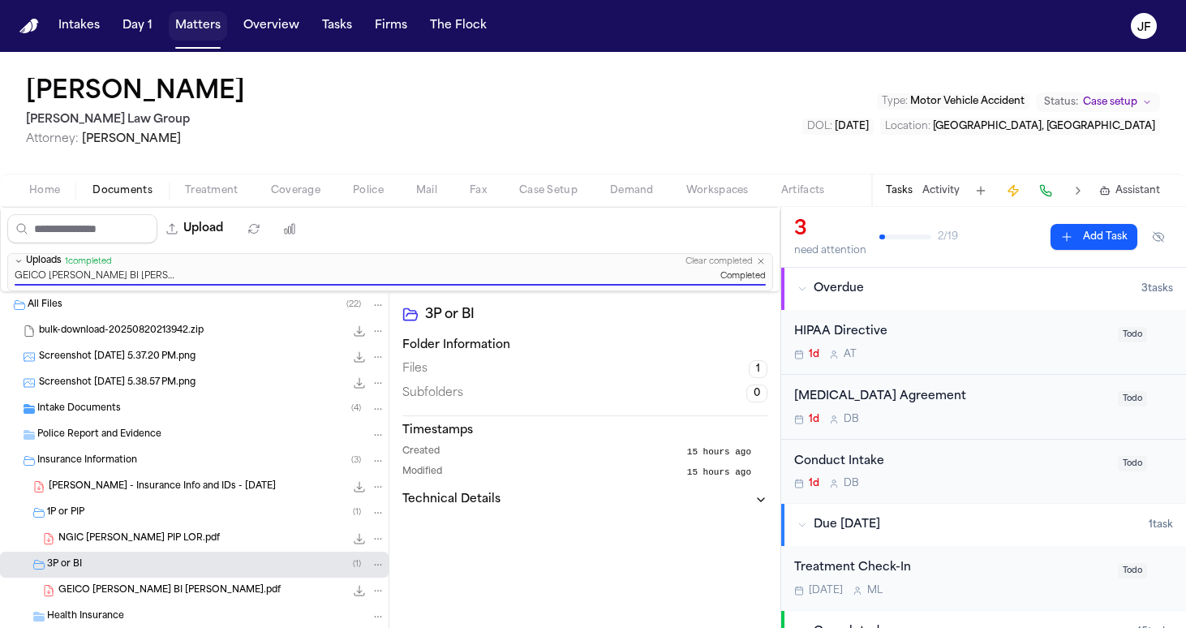
click at [196, 26] on button "Matters" at bounding box center [198, 25] width 58 height 29
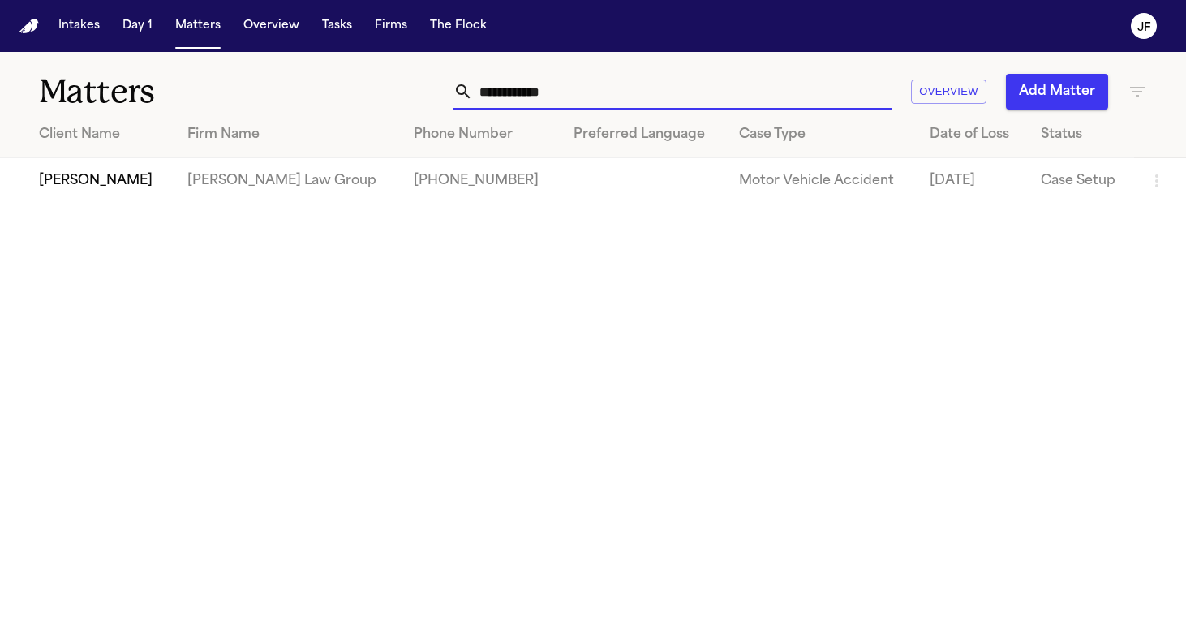
drag, startPoint x: 554, startPoint y: 89, endPoint x: 372, endPoint y: 105, distance: 182.4
click at [372, 105] on div "**********" at bounding box center [746, 92] width 801 height 36
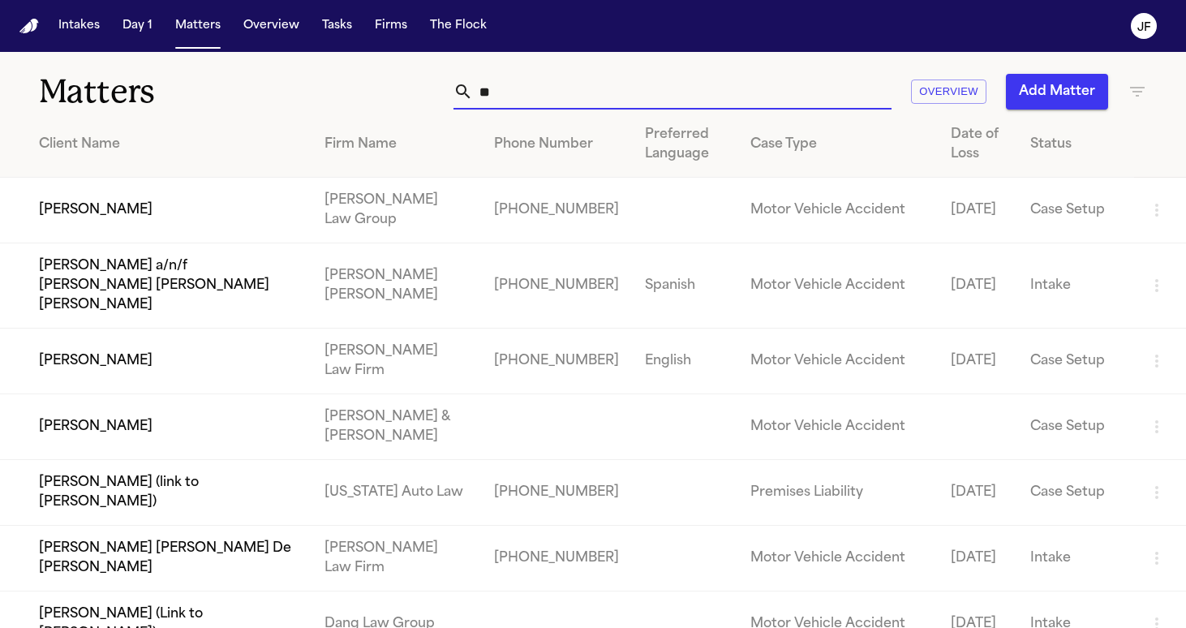
type input "*"
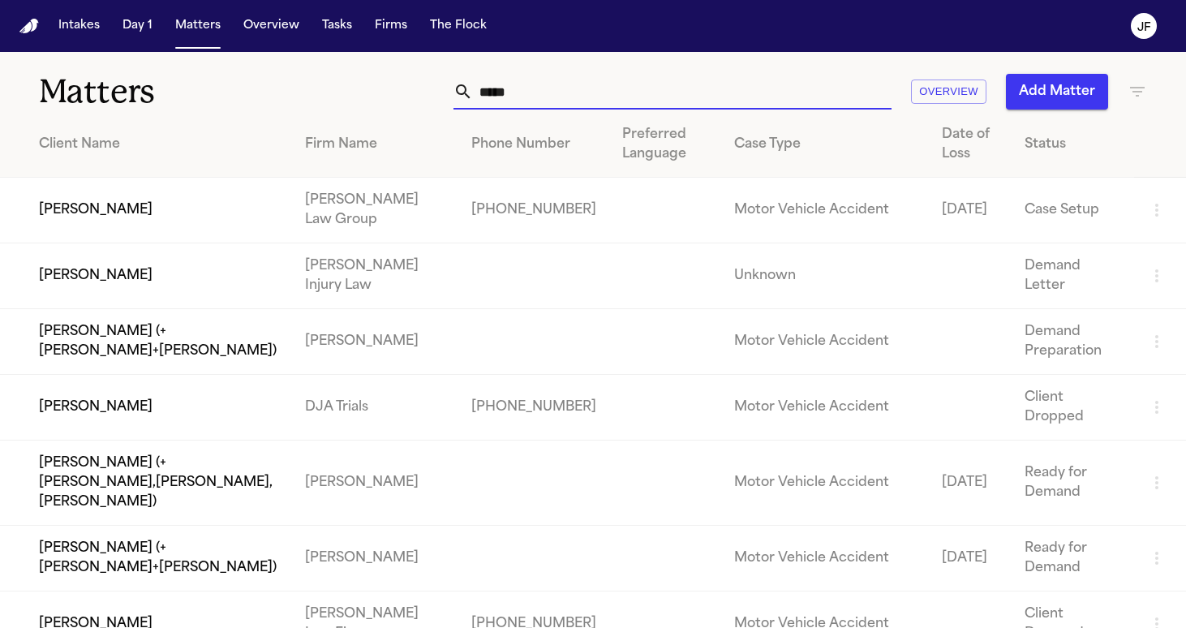
type input "*****"
click at [183, 208] on td "[PERSON_NAME]" at bounding box center [146, 211] width 292 height 66
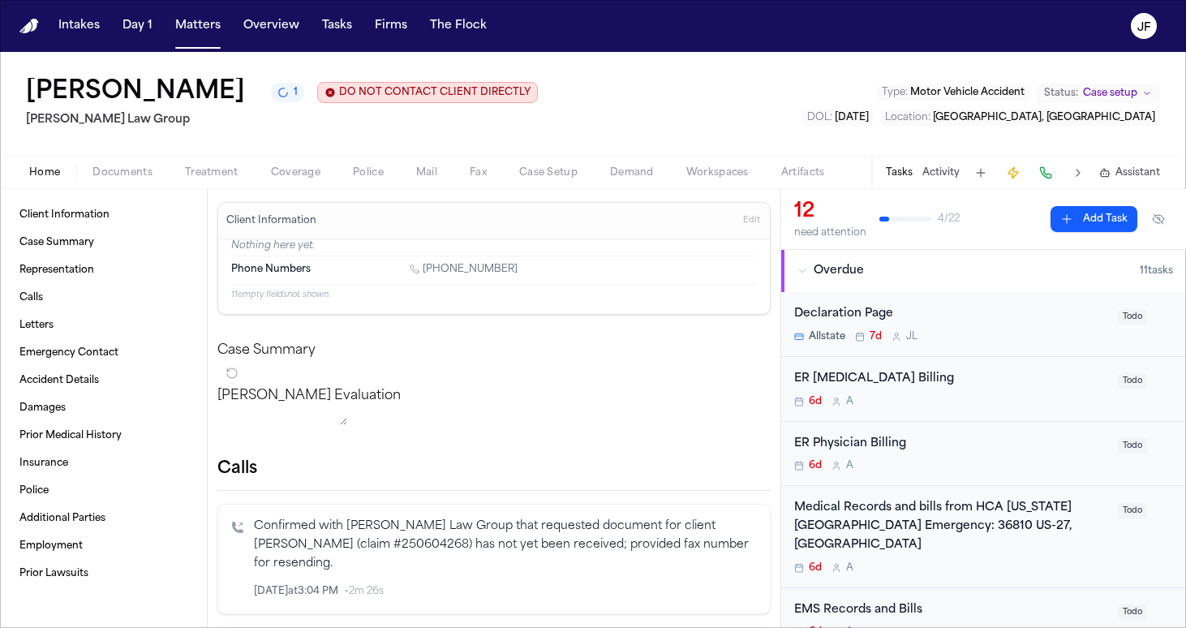
click at [242, 1] on nav "Intakes Day 1 Matters Overview Tasks Firms The [PERSON_NAME]" at bounding box center [593, 26] width 1186 height 52
click at [84, 274] on link "Letters" at bounding box center [103, 325] width 181 height 26
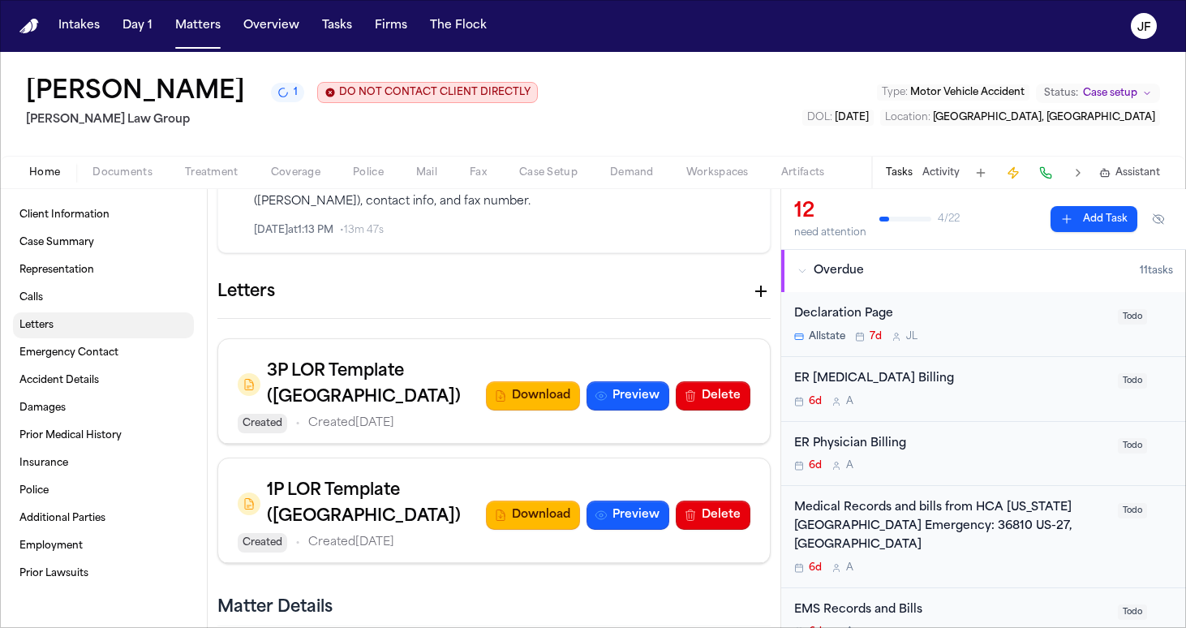
scroll to position [563, 0]
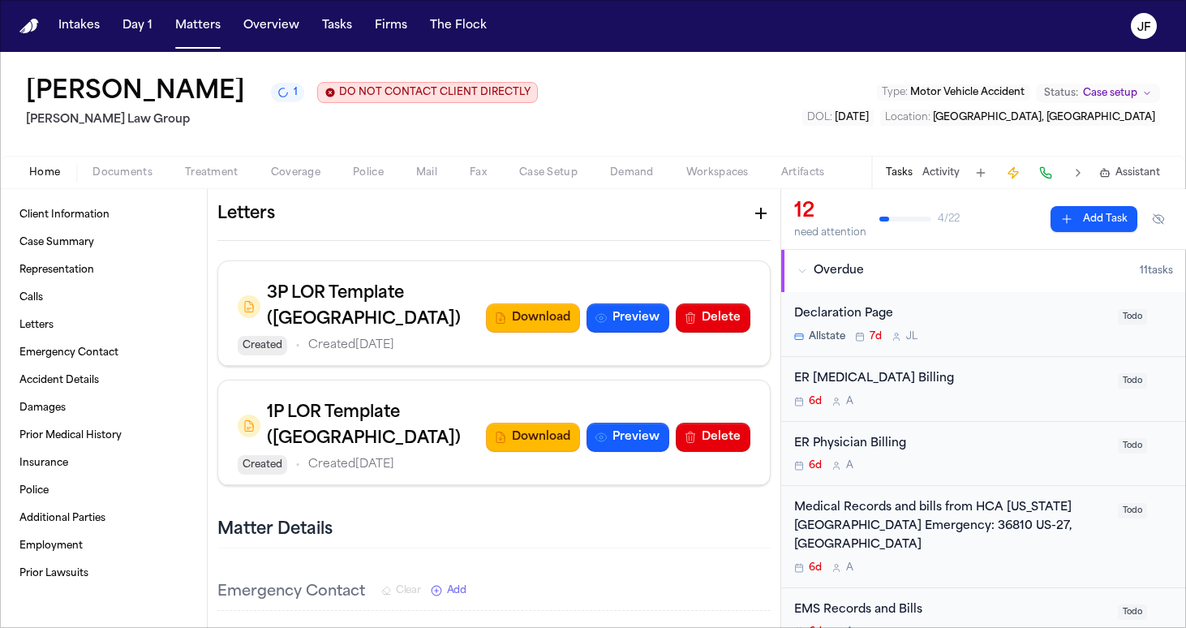
click at [127, 185] on div "Home Documents Treatment Coverage Police Mail Fax Case Setup Demand Workspaces …" at bounding box center [593, 172] width 1186 height 32
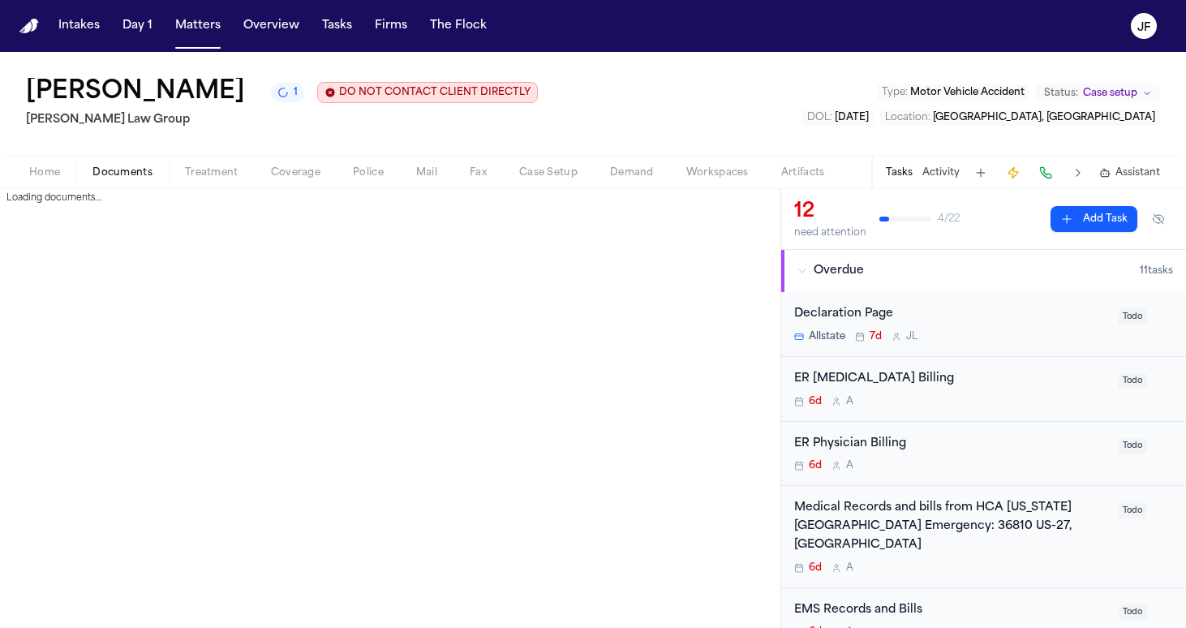
click at [121, 170] on span "Documents" at bounding box center [122, 172] width 60 height 13
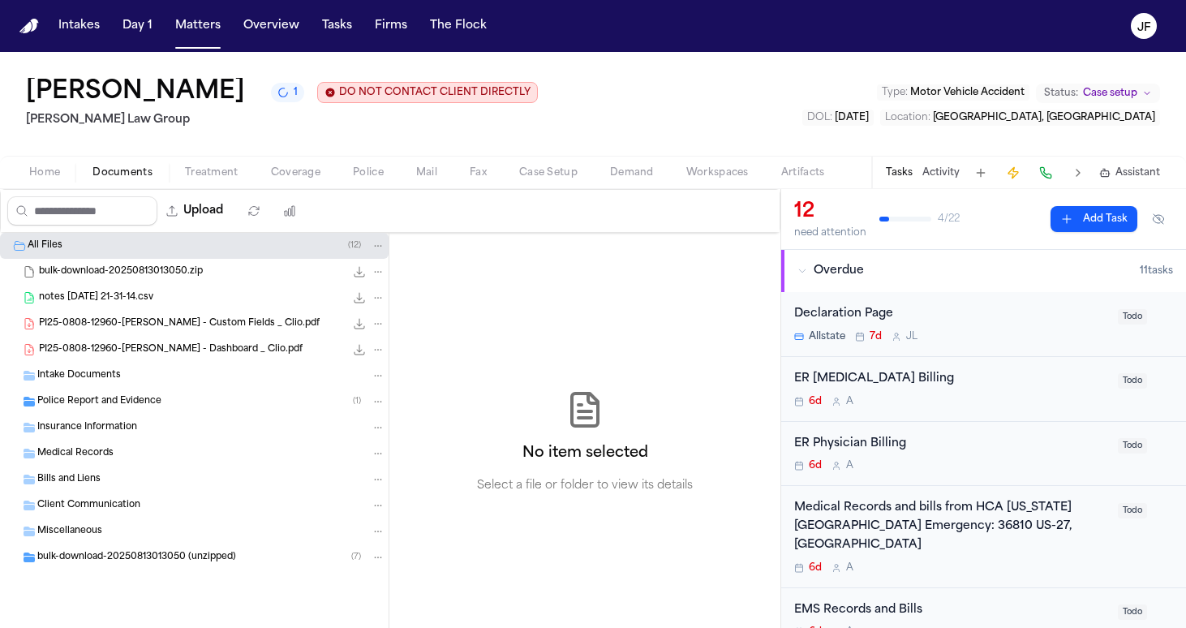
click at [74, 274] on div "Insurance Information" at bounding box center [211, 427] width 348 height 15
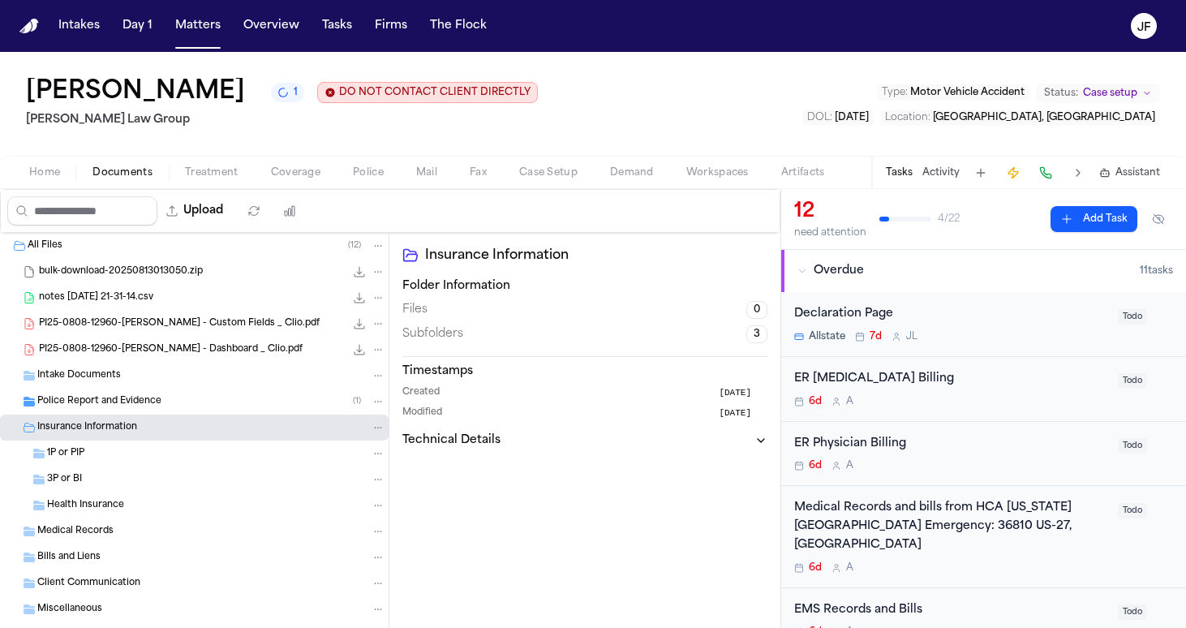
click at [72, 274] on div "1P or PIP" at bounding box center [194, 454] width 389 height 26
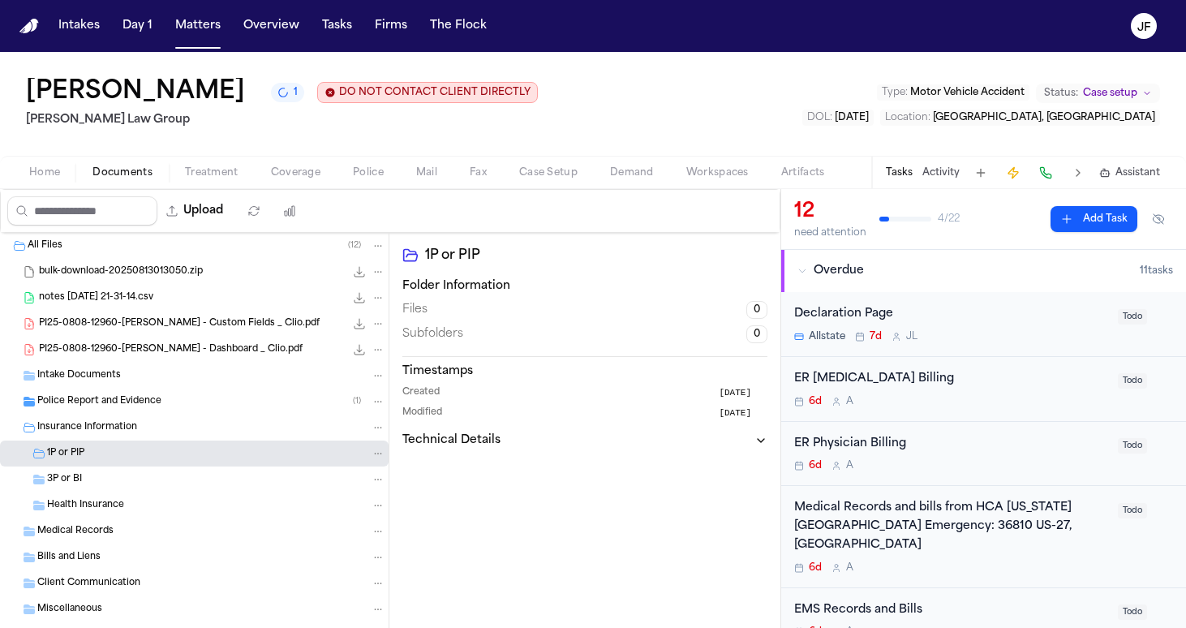
click at [78, 274] on span "1P or PIP" at bounding box center [65, 454] width 37 height 14
click at [233, 209] on button "Upload" at bounding box center [194, 210] width 75 height 29
select select "**********"
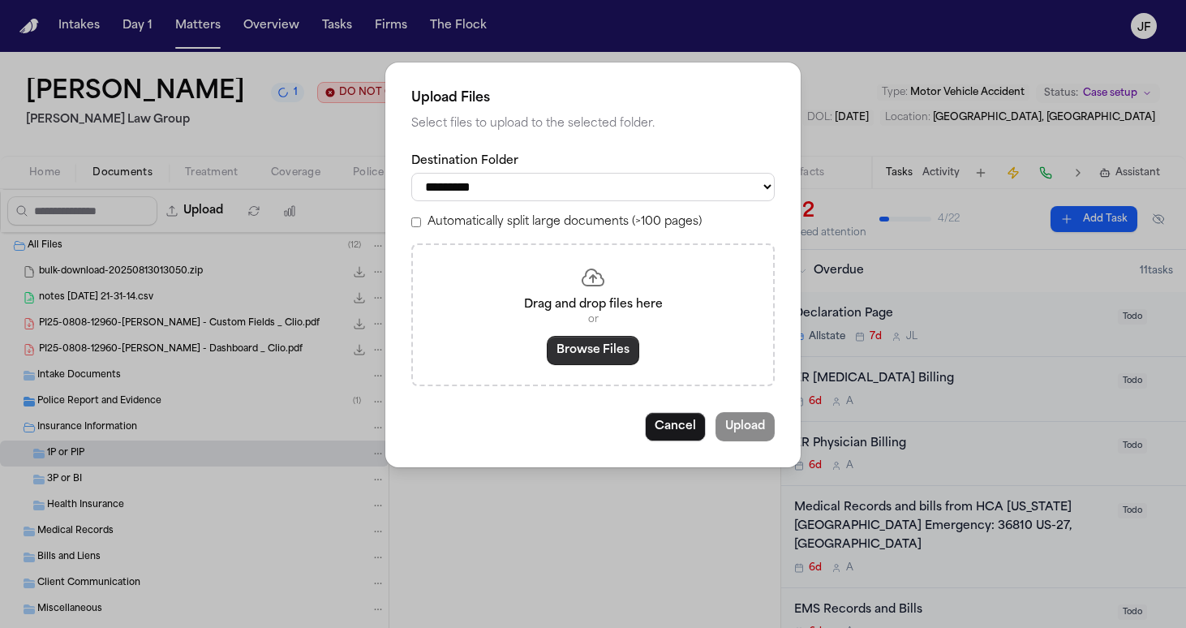
click at [569, 274] on button "Browse Files" at bounding box center [593, 350] width 92 height 29
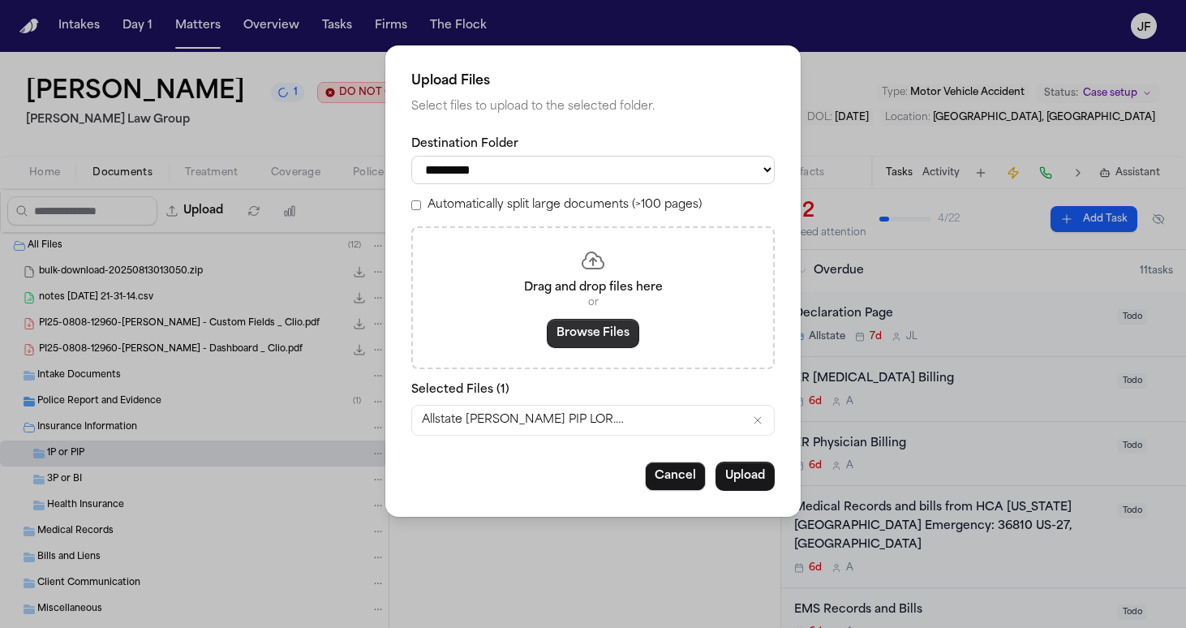
click at [586, 274] on button "Browse Files" at bounding box center [593, 333] width 92 height 29
click at [586, 274] on button "Upload" at bounding box center [745, 476] width 59 height 29
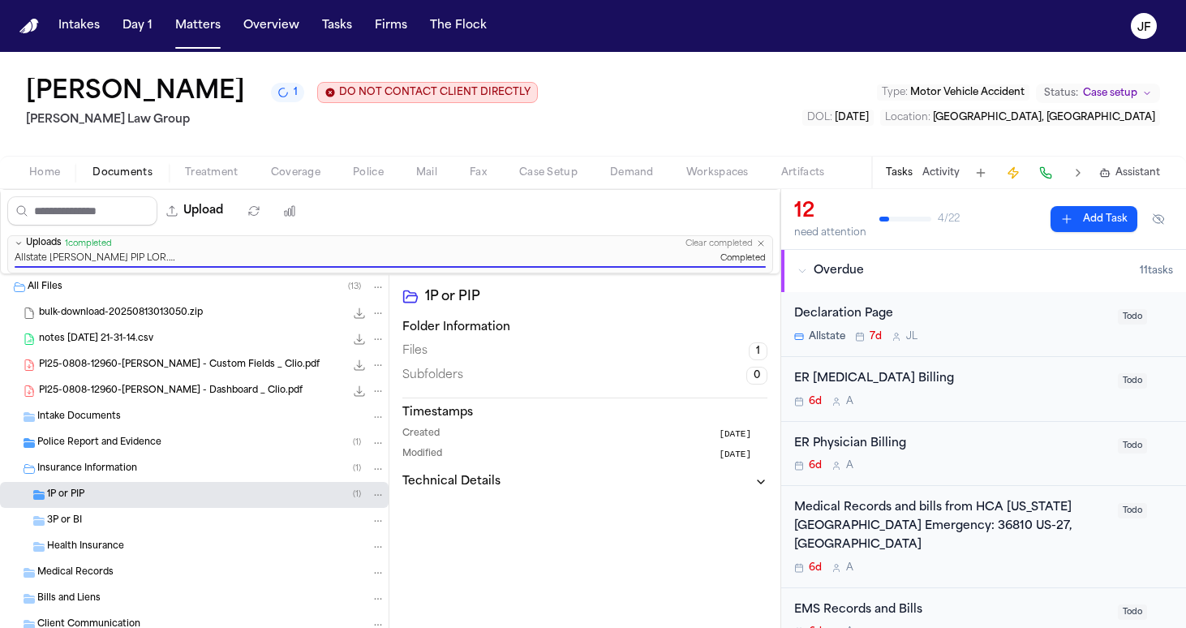
click at [179, 274] on div "3P or BI" at bounding box center [216, 521] width 338 height 15
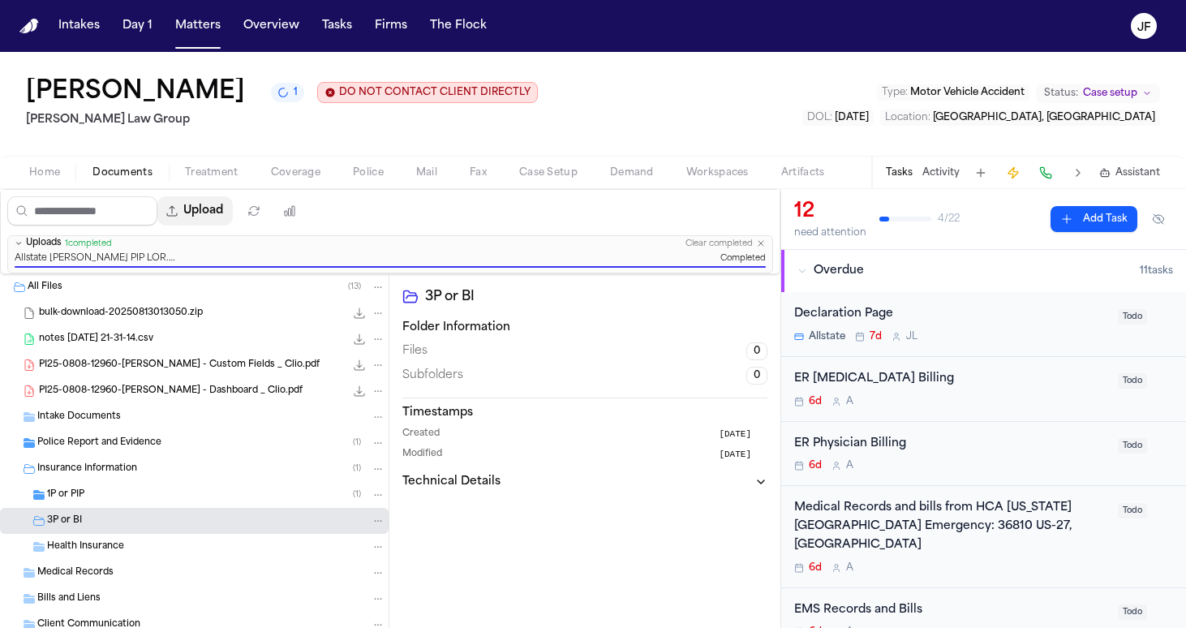
click at [227, 218] on button "Upload" at bounding box center [194, 210] width 75 height 29
select select "**********"
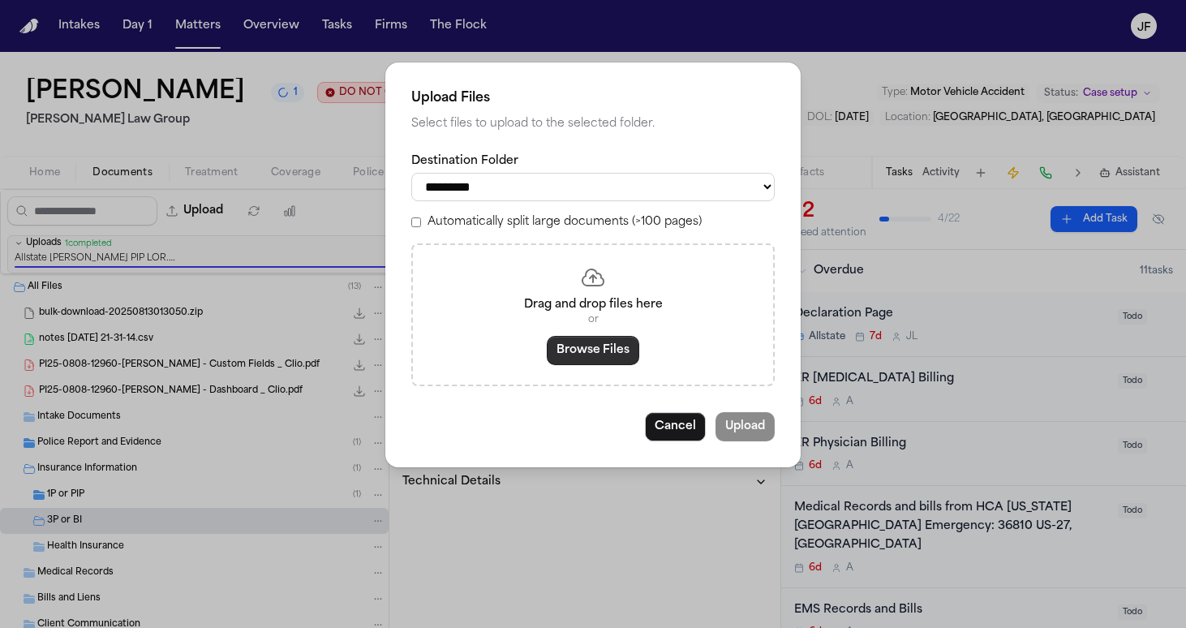
click at [578, 274] on button "Browse Files" at bounding box center [593, 350] width 92 height 29
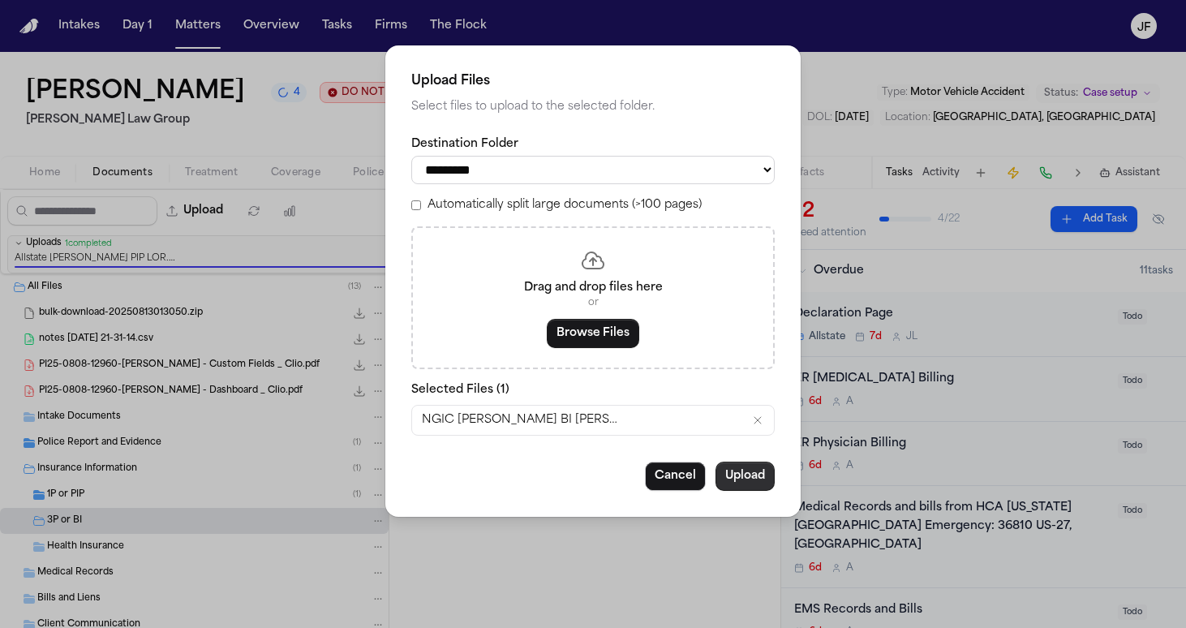
click at [586, 274] on button "Upload" at bounding box center [745, 476] width 59 height 29
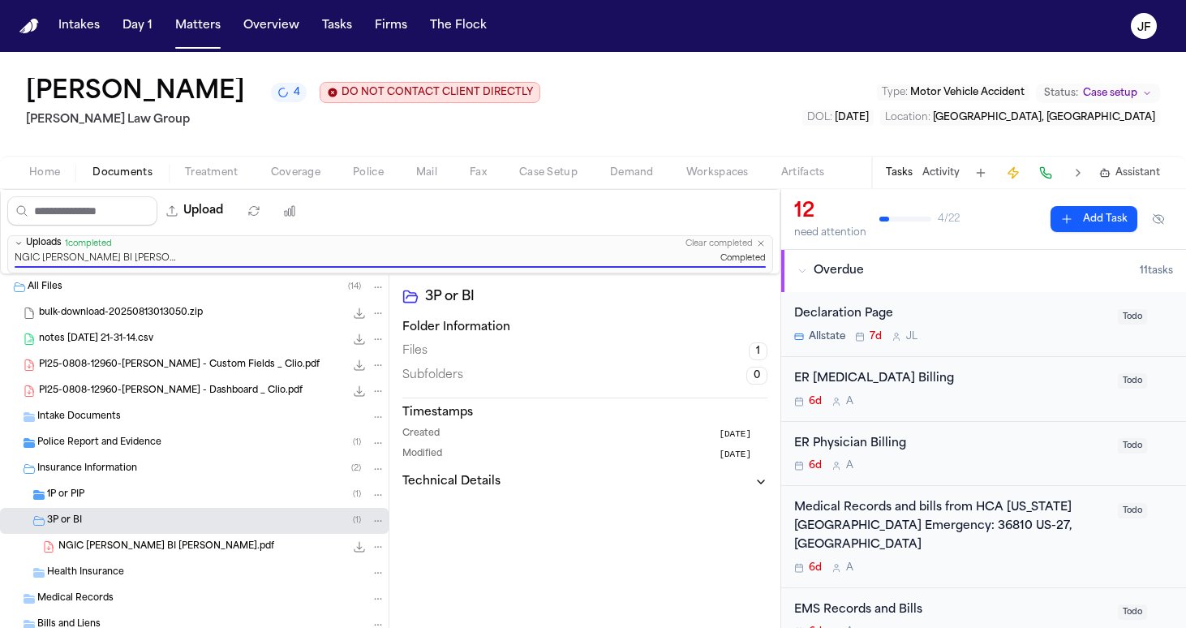
click at [185, 274] on div "1P or PIP ( 1 )" at bounding box center [216, 495] width 338 height 15
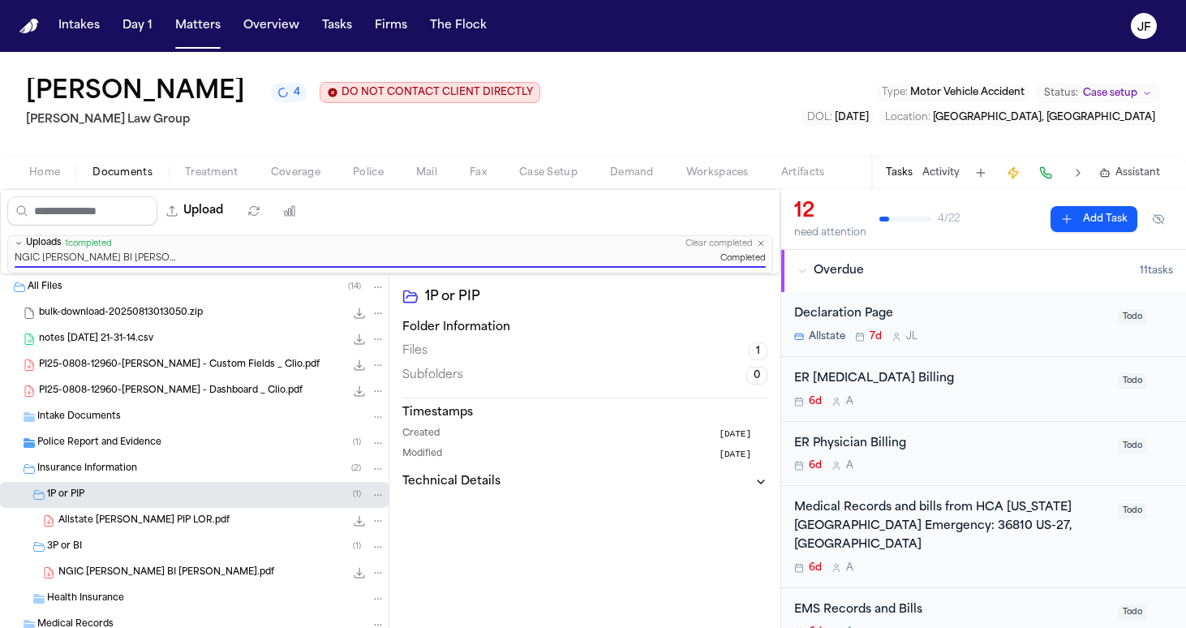
click at [185, 274] on div "1P or PIP ( 1 )" at bounding box center [216, 495] width 338 height 15
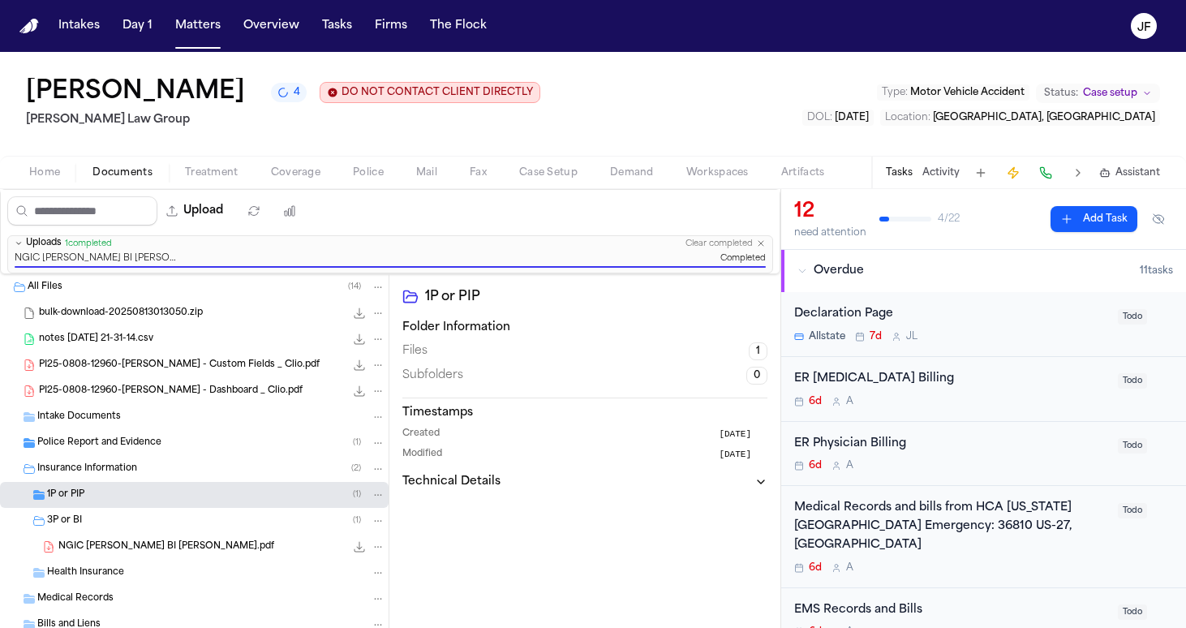
click at [180, 274] on div "3P or BI ( 1 )" at bounding box center [194, 521] width 389 height 26
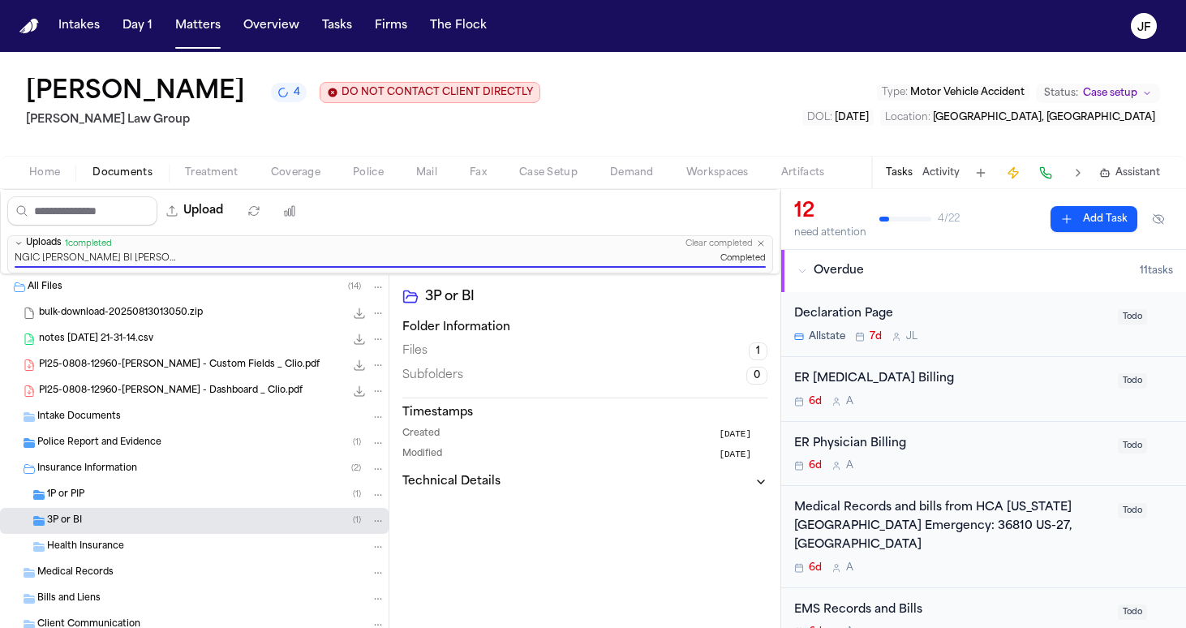
click at [159, 274] on div "Insurance Information ( 2 )" at bounding box center [211, 469] width 348 height 15
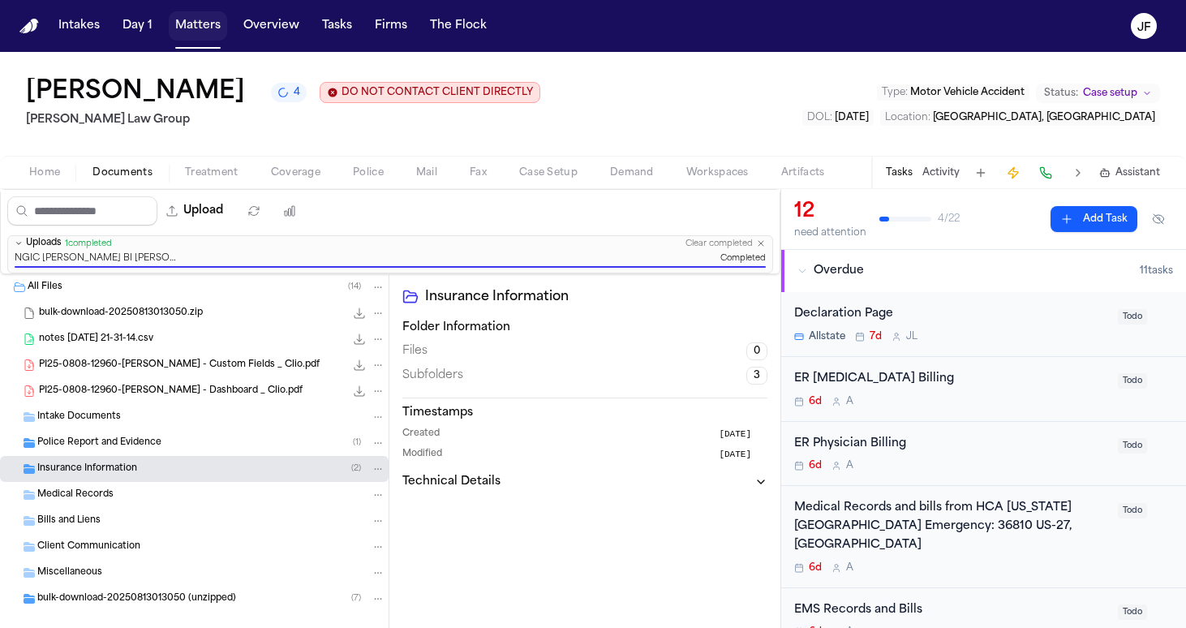
click at [198, 25] on button "Matters" at bounding box center [198, 25] width 58 height 29
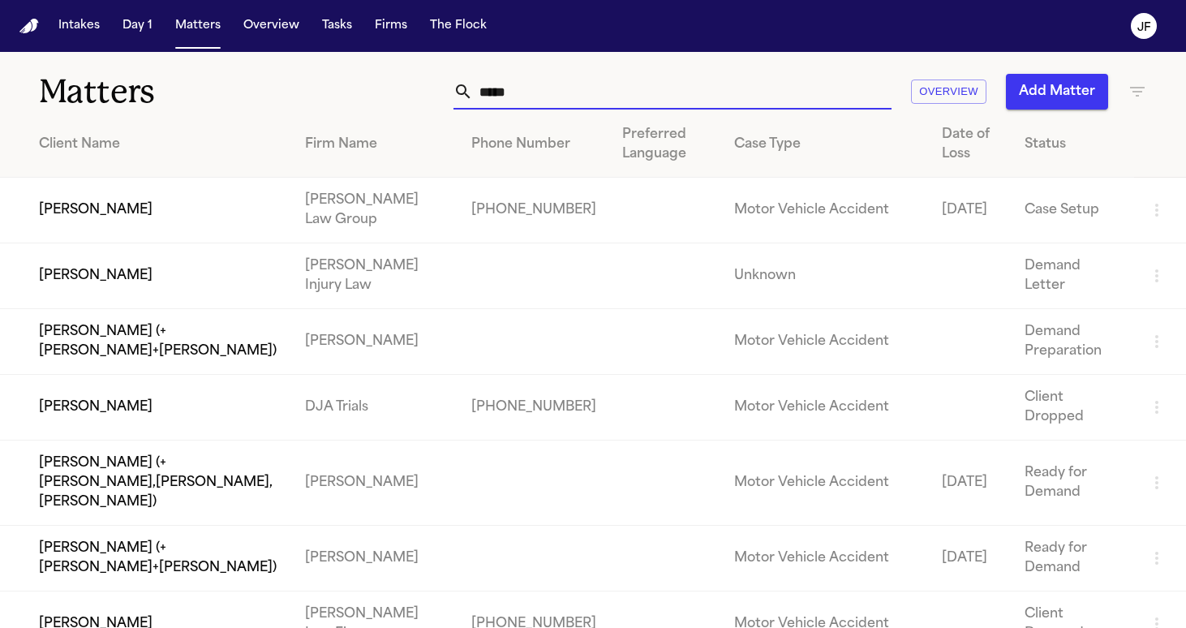
drag, startPoint x: 537, startPoint y: 89, endPoint x: 343, endPoint y: 83, distance: 194.0
click at [346, 83] on div "***** Overview Add Matter" at bounding box center [746, 92] width 801 height 36
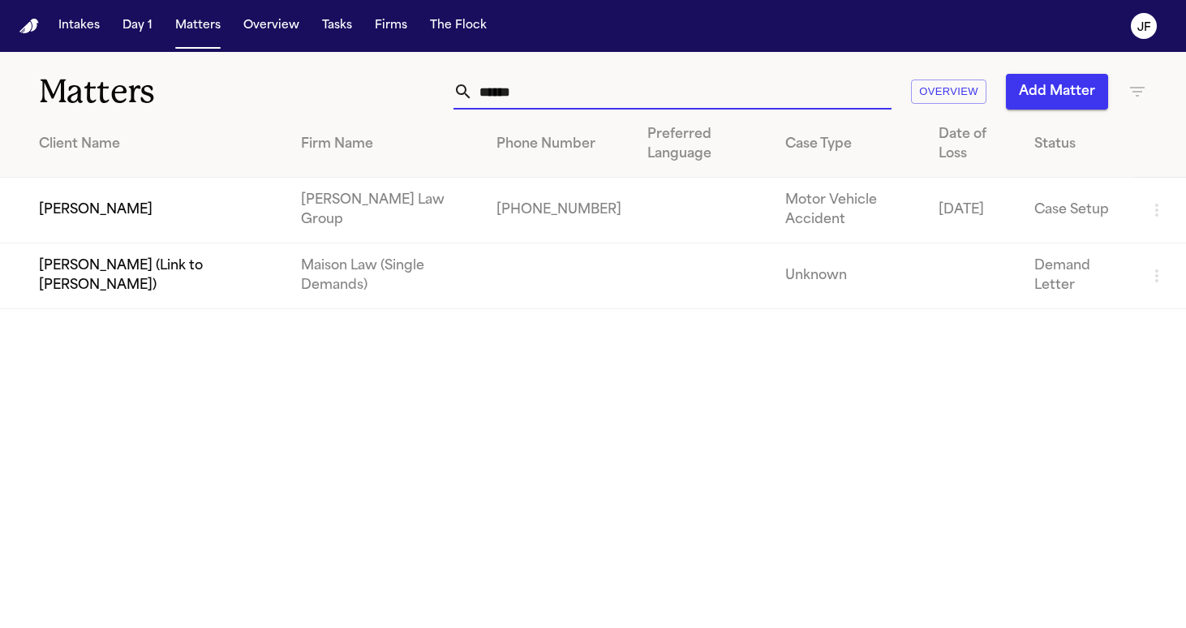
type input "******"
drag, startPoint x: 343, startPoint y: 83, endPoint x: 69, endPoint y: 215, distance: 304.4
click at [69, 215] on td "Jennifer Gaydos" at bounding box center [144, 211] width 288 height 66
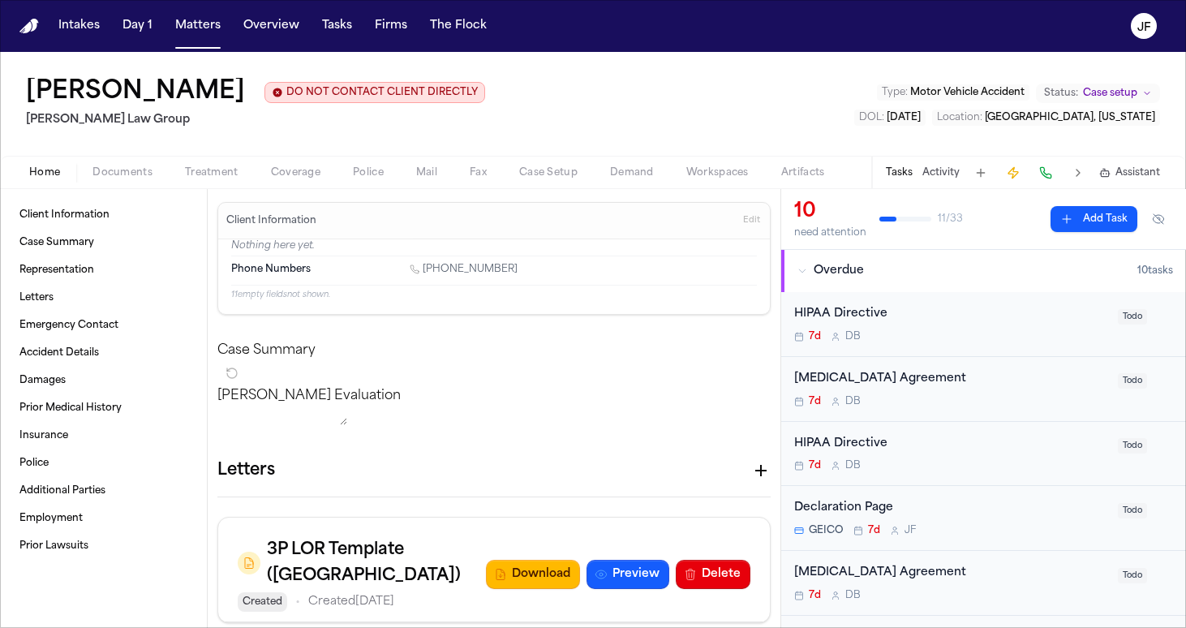
click at [118, 177] on span "Documents" at bounding box center [122, 172] width 60 height 13
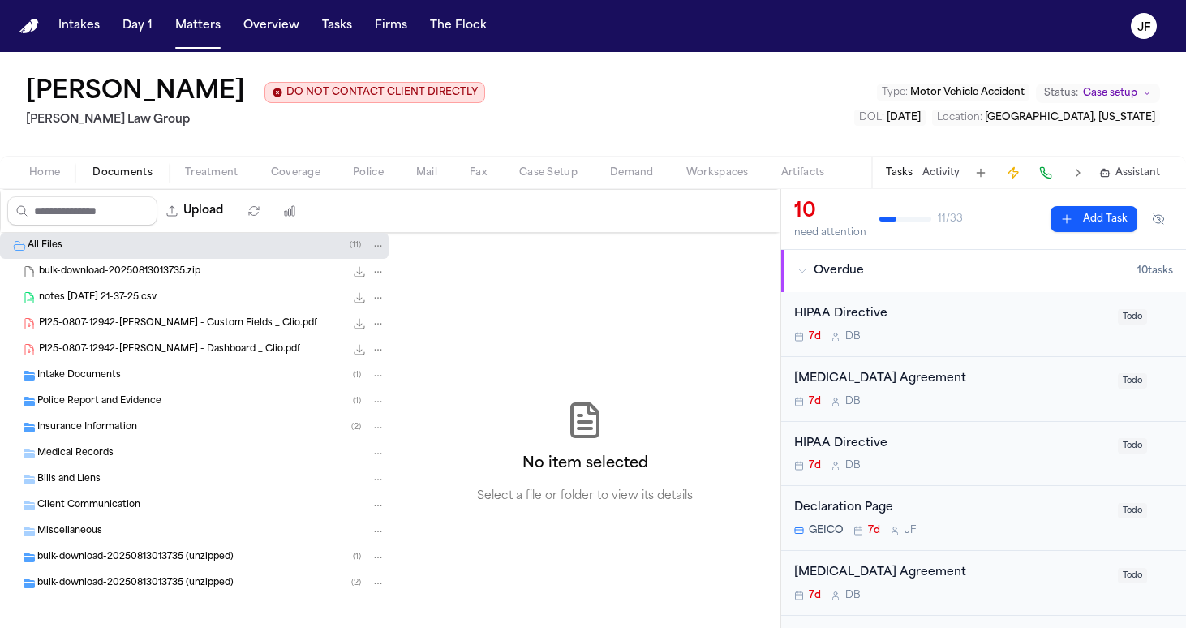
click at [127, 274] on span "Insurance Information" at bounding box center [87, 428] width 100 height 14
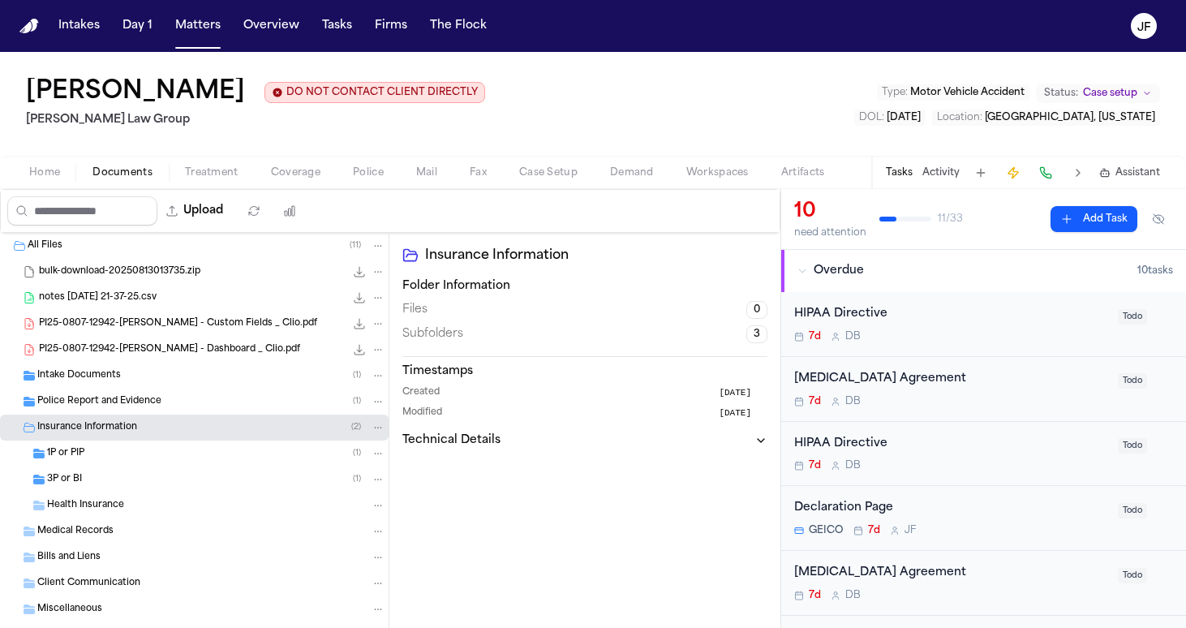
click at [123, 274] on div "1P or PIP ( 1 )" at bounding box center [216, 453] width 338 height 15
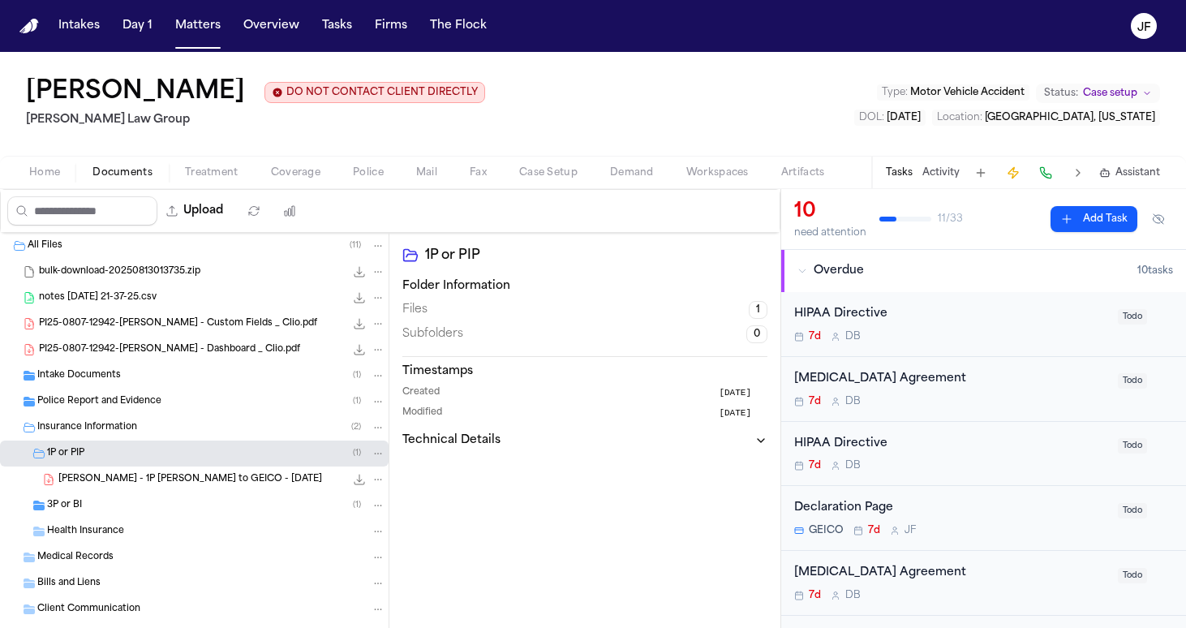
click at [123, 274] on div "3P or BI ( 1 )" at bounding box center [216, 505] width 338 height 15
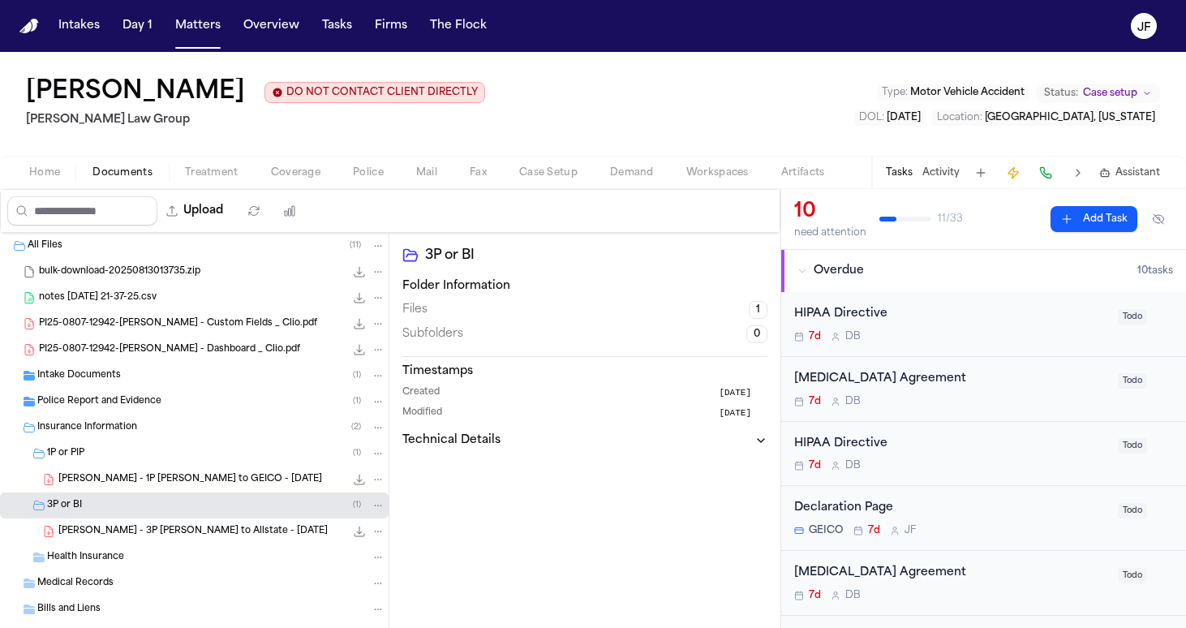
click at [273, 274] on div "J. Gaydos - 1P LOR to GEICO - 8.20.25 159.9 KB • PDF" at bounding box center [221, 479] width 327 height 16
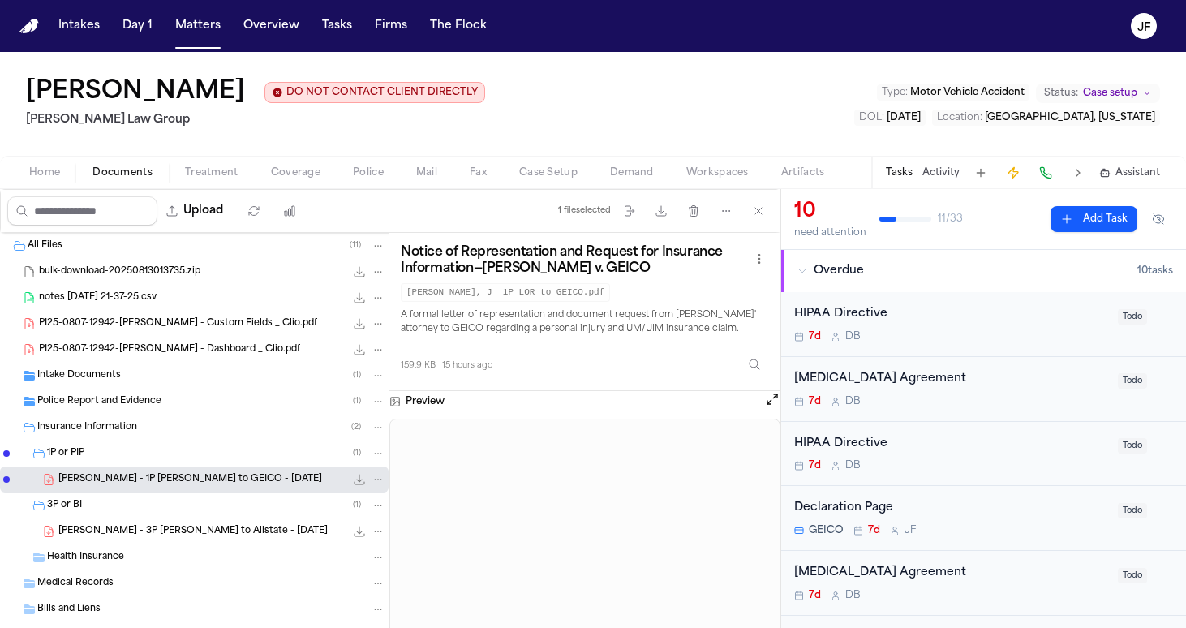
click at [586, 256] on html "Intakes Day 1 Matters Overview Tasks Firms The Flock JF Jennifer Gaydos DO NOT …" at bounding box center [593, 314] width 1186 height 628
click at [586, 215] on html "Intakes Day 1 Matters Overview Tasks Firms The Flock JF Jennifer Gaydos DO NOT …" at bounding box center [593, 314] width 1186 height 628
click at [586, 215] on icon "button" at bounding box center [694, 210] width 9 height 11
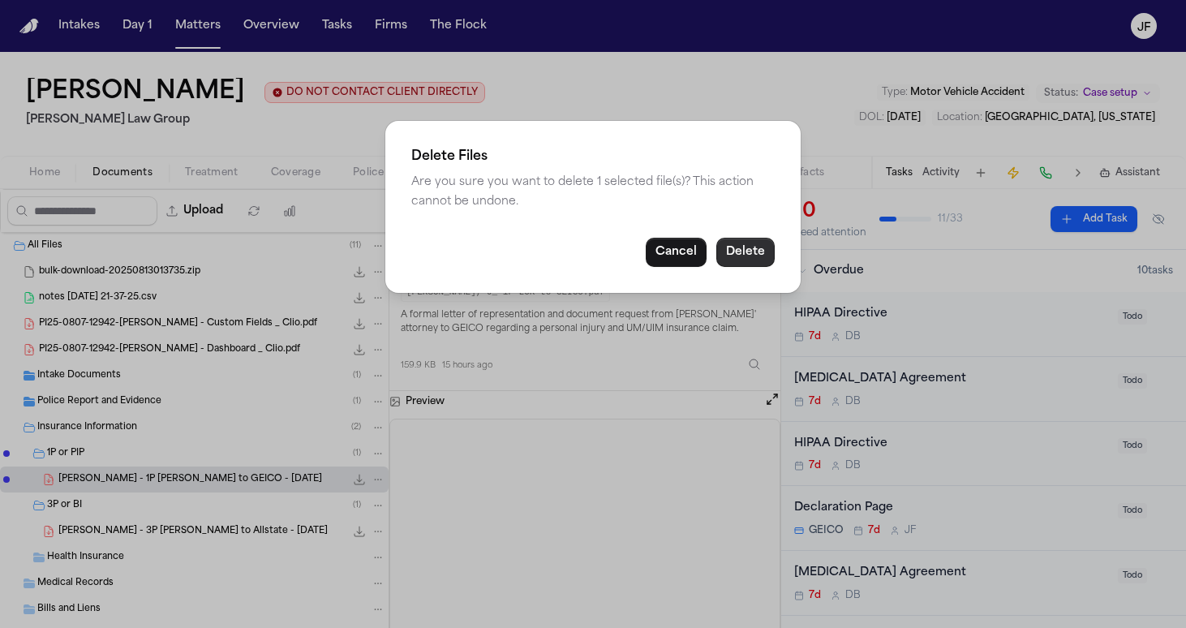
click at [586, 250] on button "Delete" at bounding box center [745, 252] width 58 height 29
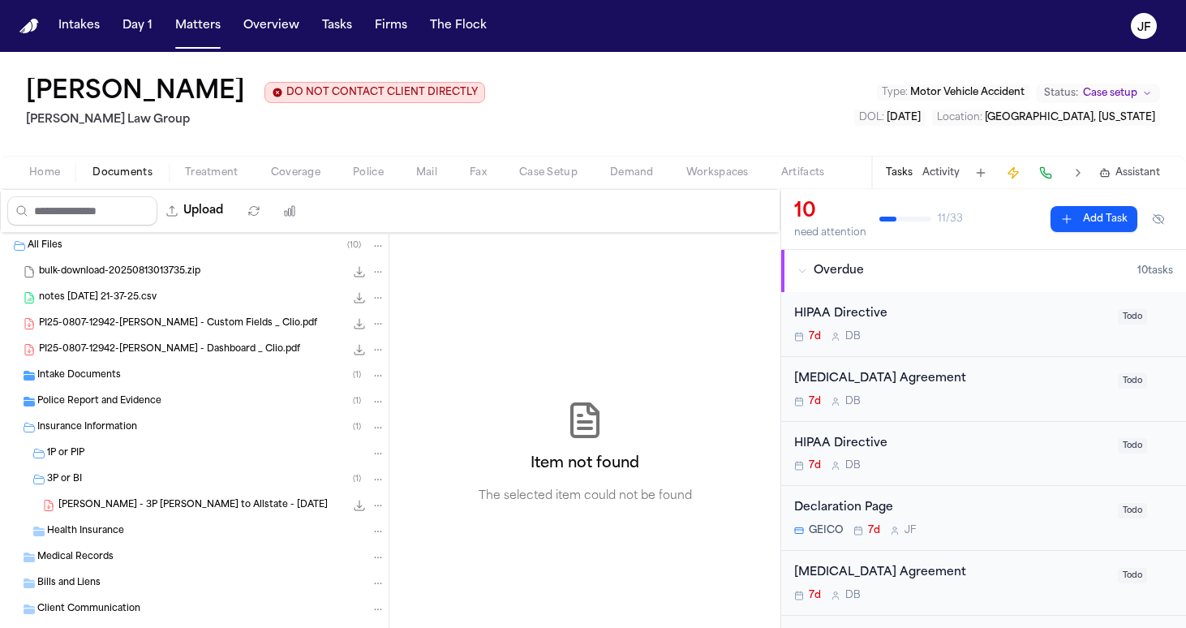
click at [169, 274] on span "J. Gaydos - 3P LOR to Allstate - 8.20.25" at bounding box center [192, 506] width 269 height 14
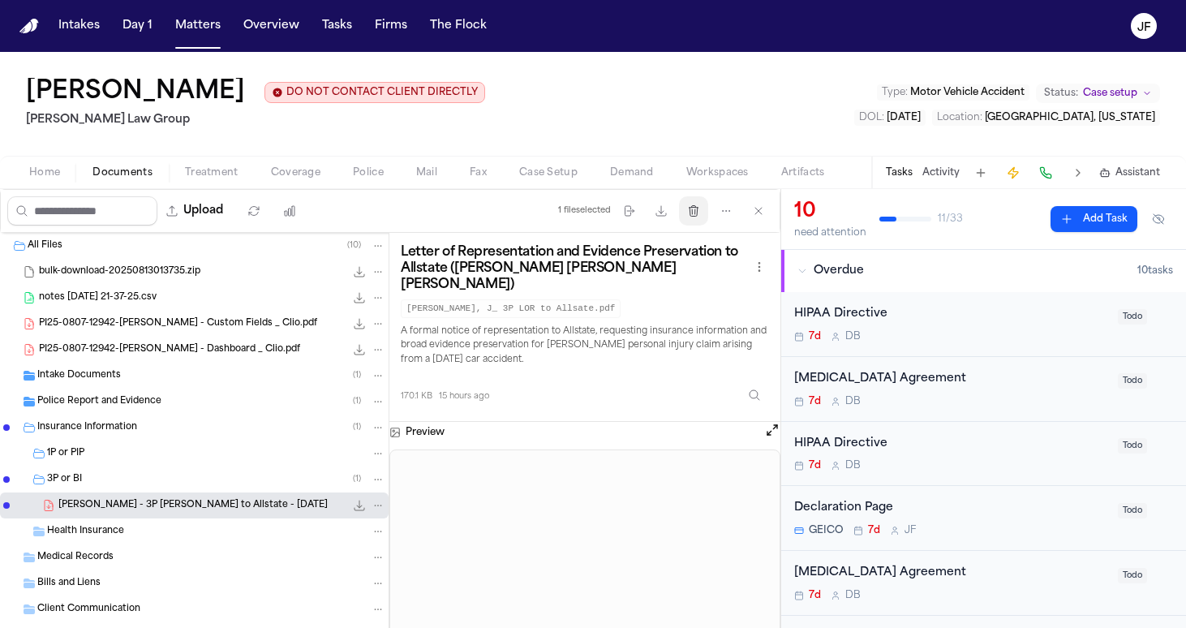
click at [586, 211] on button "Delete files" at bounding box center [693, 210] width 29 height 29
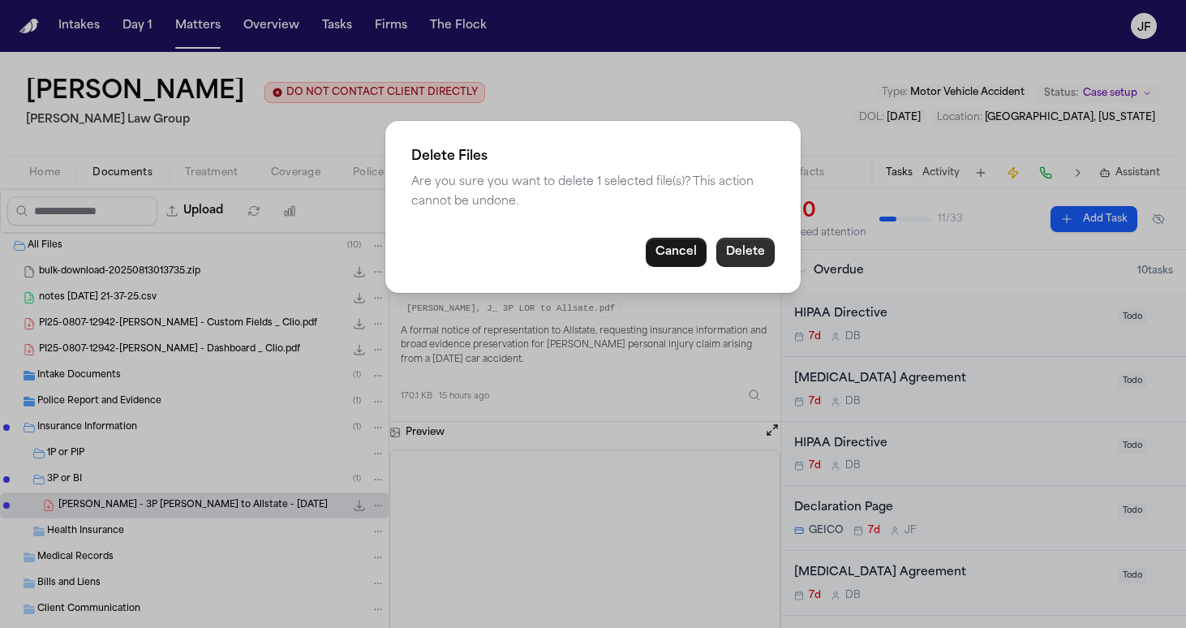
click at [586, 247] on button "Delete" at bounding box center [745, 252] width 58 height 29
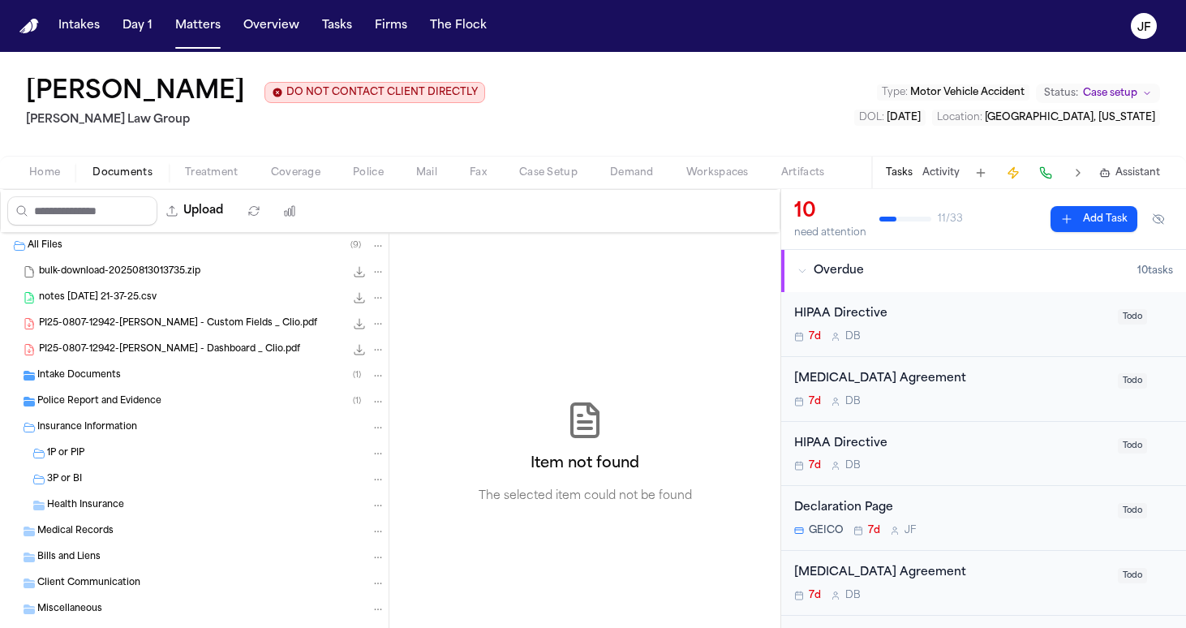
click at [150, 274] on div "1P or PIP" at bounding box center [216, 453] width 338 height 15
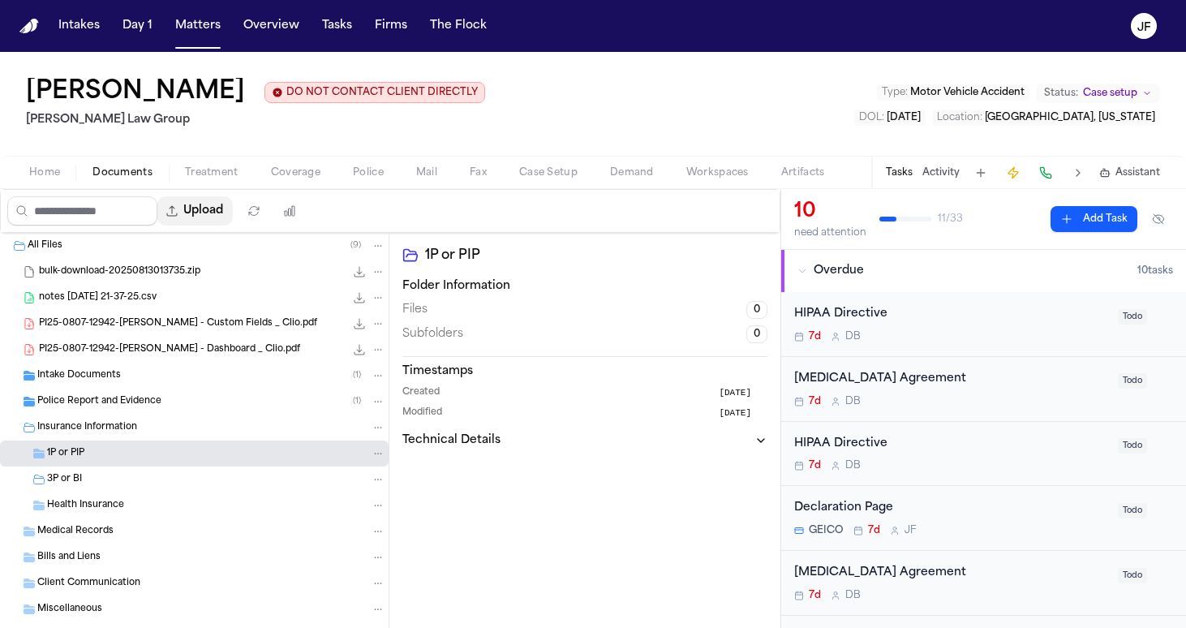
click at [233, 221] on button "Upload" at bounding box center [194, 210] width 75 height 29
select select "**********"
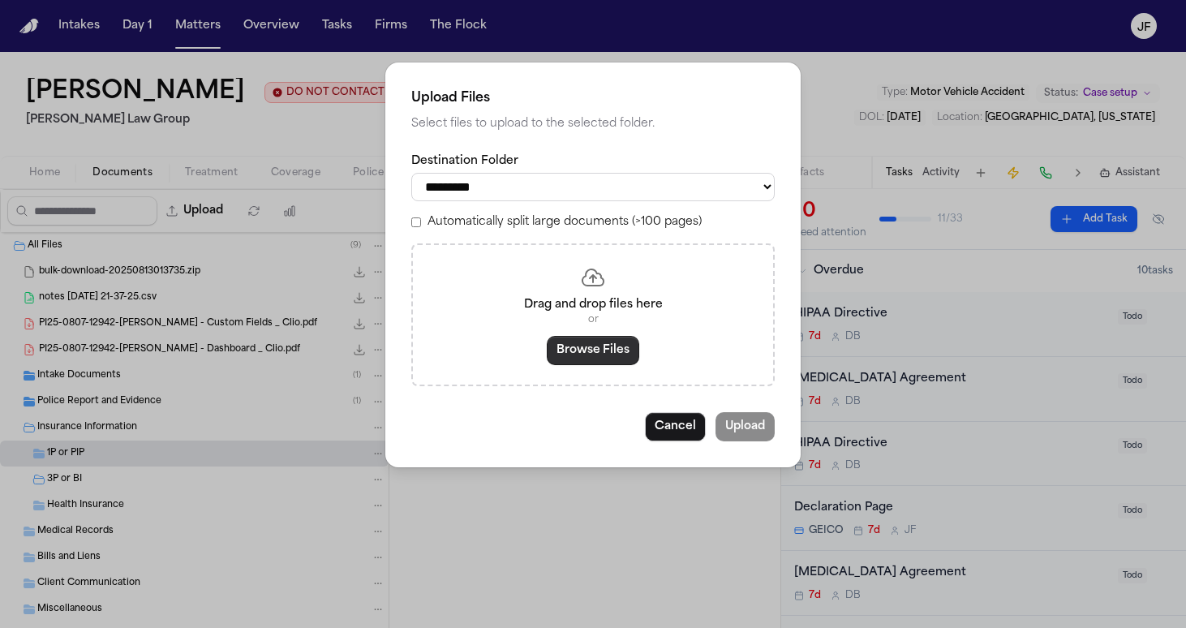
click at [582, 274] on button "Browse Files" at bounding box center [593, 350] width 92 height 29
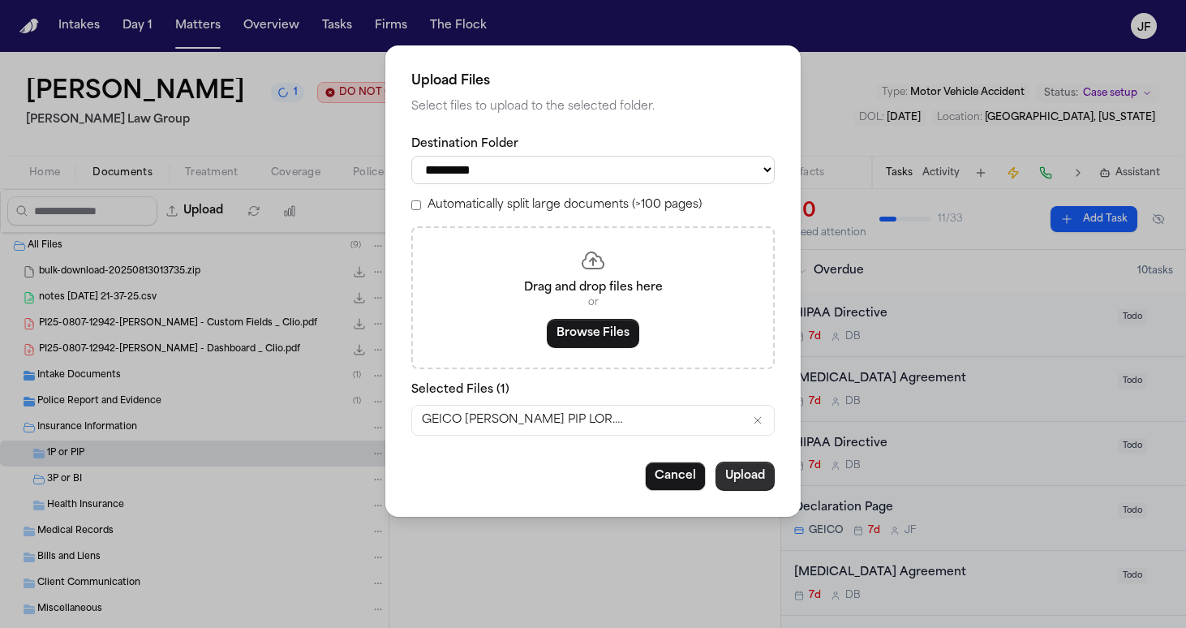
click at [586, 274] on button "Upload" at bounding box center [745, 476] width 59 height 29
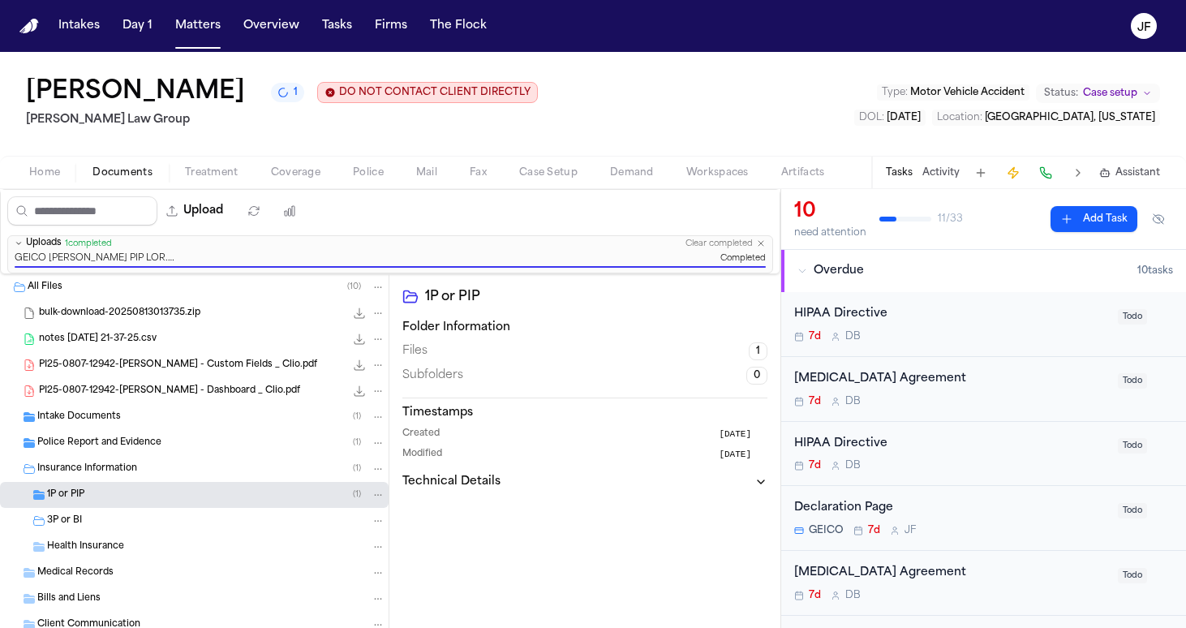
click at [125, 274] on div "3P or BI" at bounding box center [216, 521] width 338 height 15
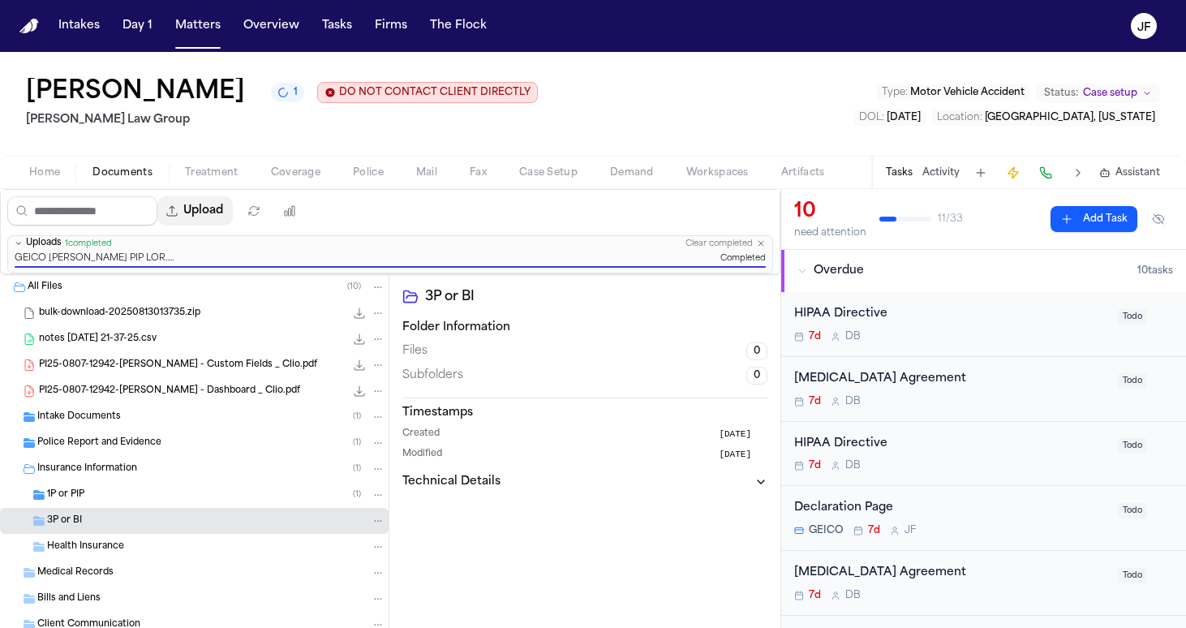
click at [233, 220] on button "Upload" at bounding box center [194, 210] width 75 height 29
select select "**********"
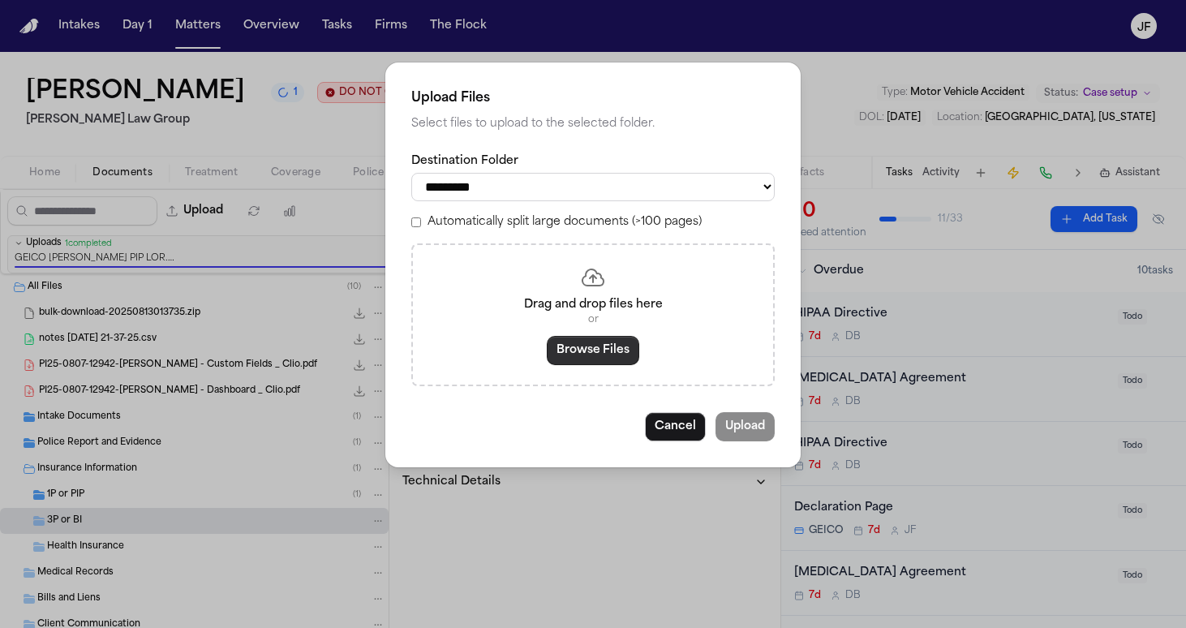
click at [586, 274] on button "Browse Files" at bounding box center [593, 350] width 92 height 29
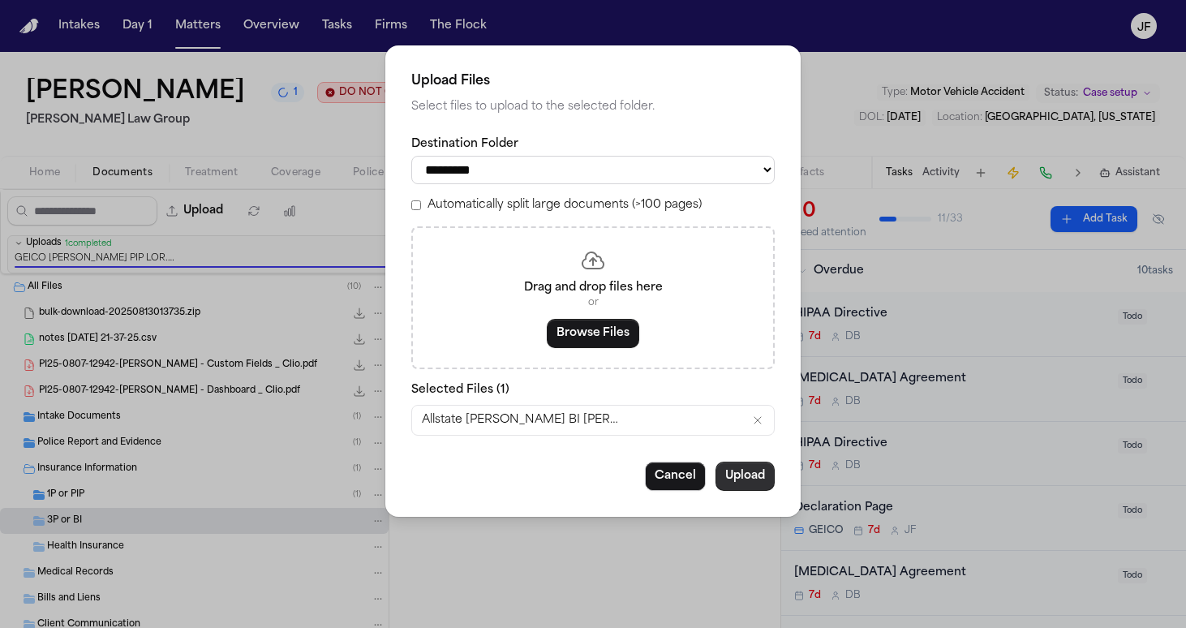
click at [586, 274] on button "Upload" at bounding box center [745, 476] width 59 height 29
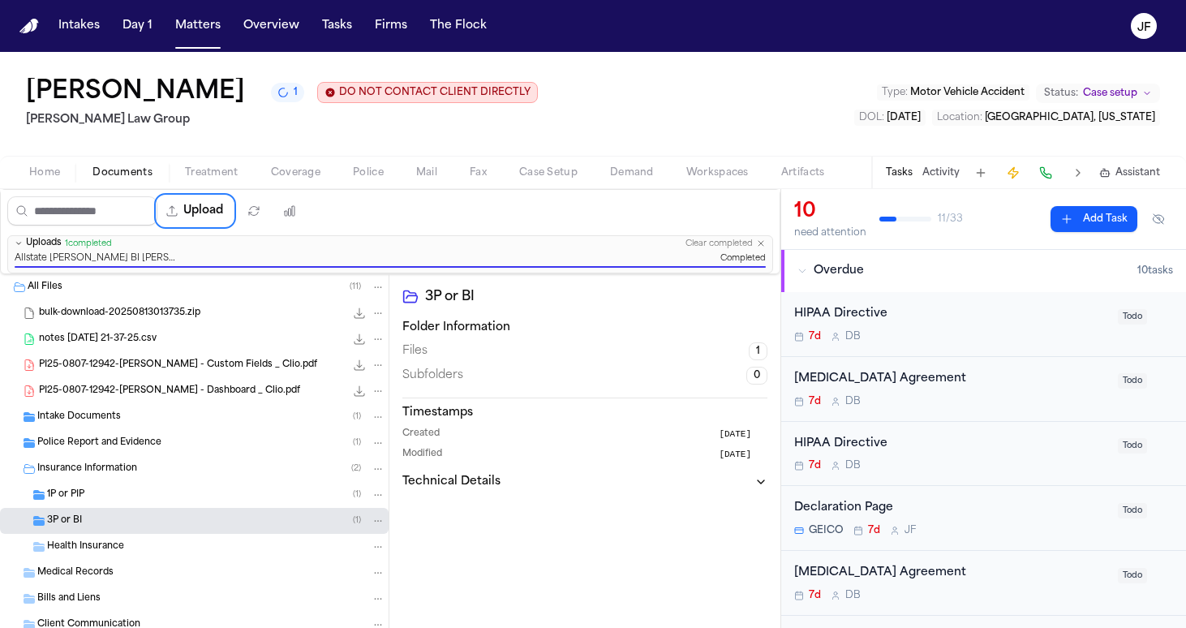
click at [586, 111] on div "Jennifer Gaydos 1 DO NOT CONTACT CLIENT DIRECTLY DO NOT CONTACT Morgan Law Grou…" at bounding box center [593, 104] width 1186 height 104
click at [191, 274] on div "1P or PIP ( 1 )" at bounding box center [216, 495] width 338 height 15
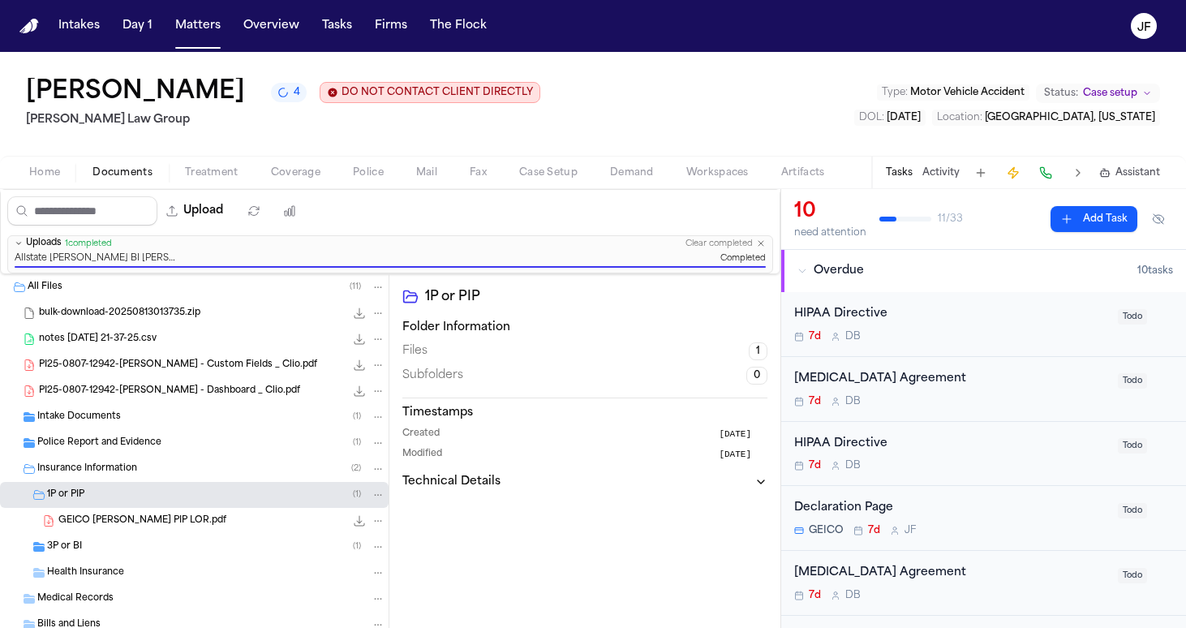
click at [204, 274] on div "1P or PIP ( 1 )" at bounding box center [216, 495] width 338 height 15
click at [182, 274] on div "3P or BI ( 1 )" at bounding box center [216, 521] width 338 height 15
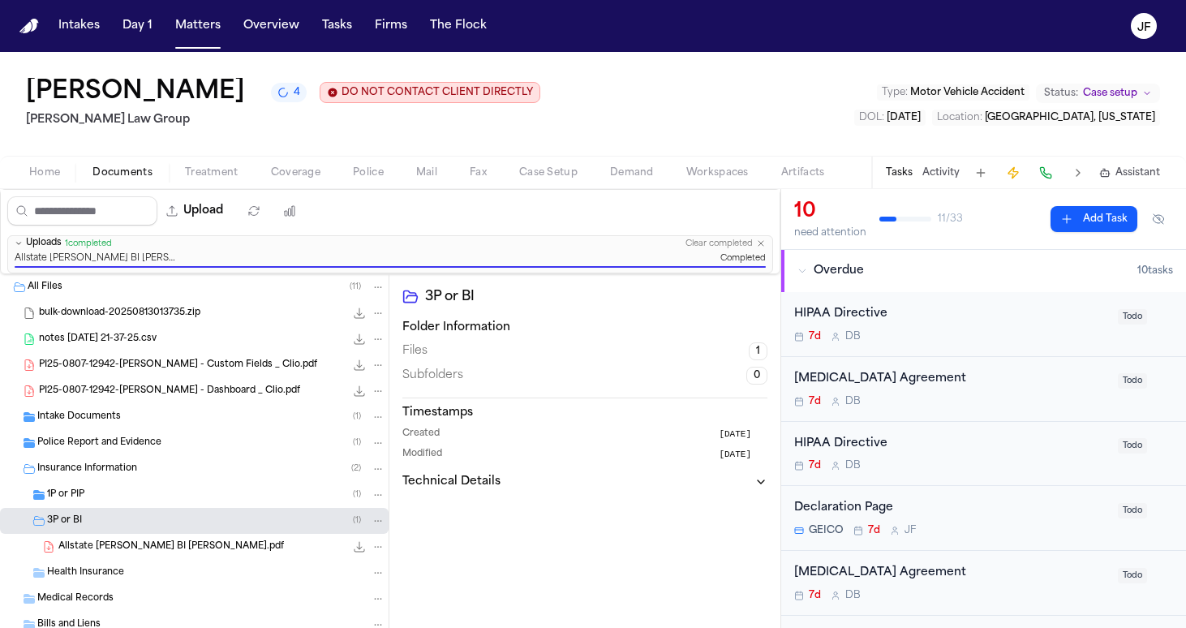
click at [182, 274] on div "3P or BI ( 1 )" at bounding box center [216, 521] width 338 height 15
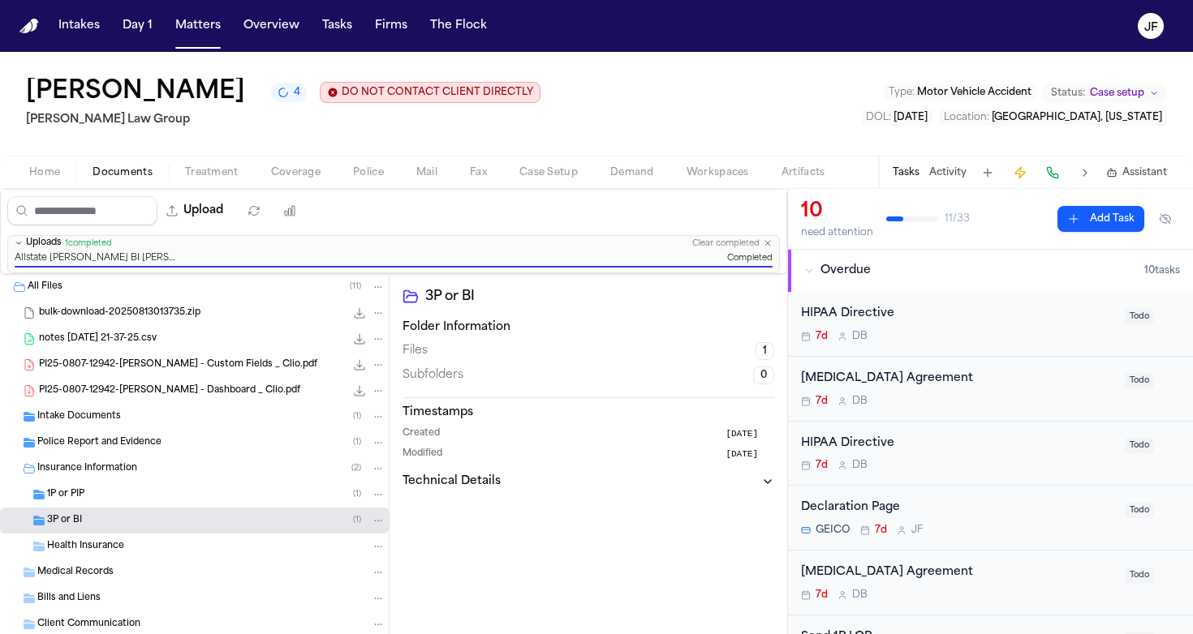
click at [540, 85] on div "Jennifer Gaydos 4 DO NOT CONTACT CLIENT DIRECTLY DO NOT CONTACT Morgan Law Grou…" at bounding box center [596, 104] width 1193 height 104
click at [342, 33] on button "Tasks" at bounding box center [337, 25] width 43 height 29
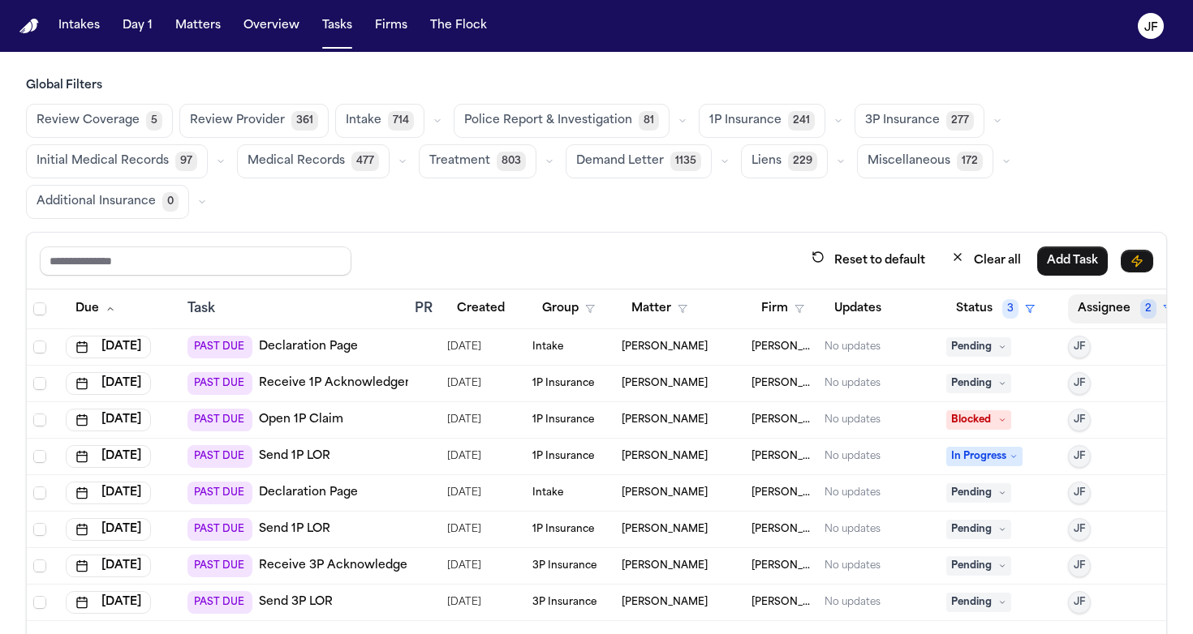
click at [586, 274] on button "Assignee 2" at bounding box center [1125, 308] width 114 height 29
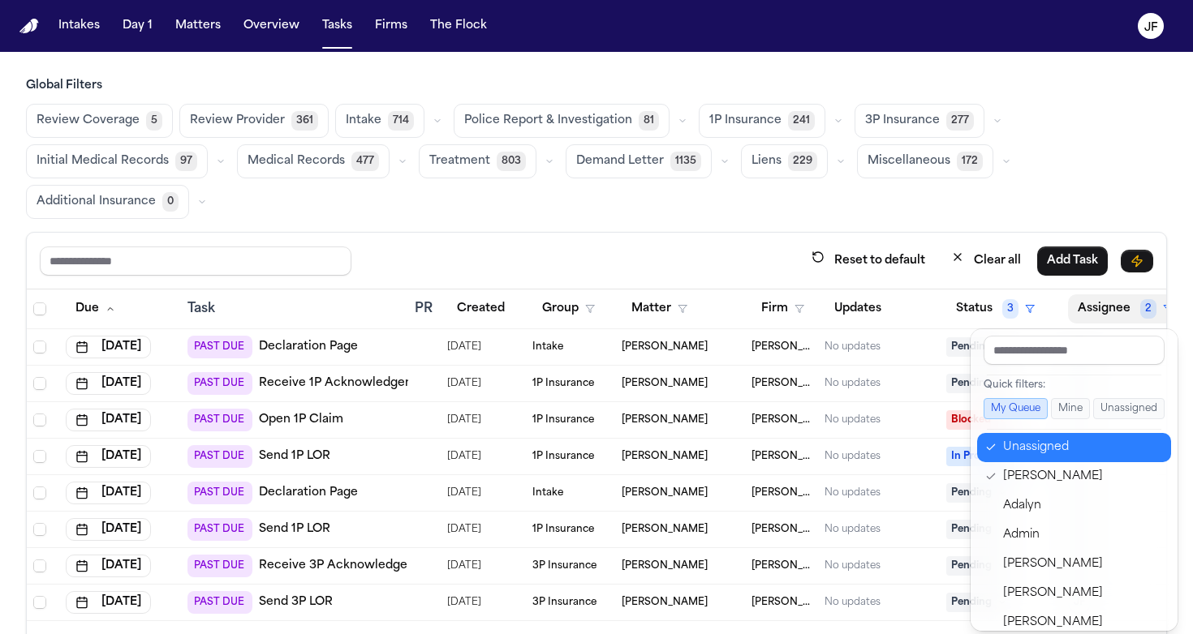
click at [586, 274] on div "Unassigned" at bounding box center [1082, 447] width 158 height 19
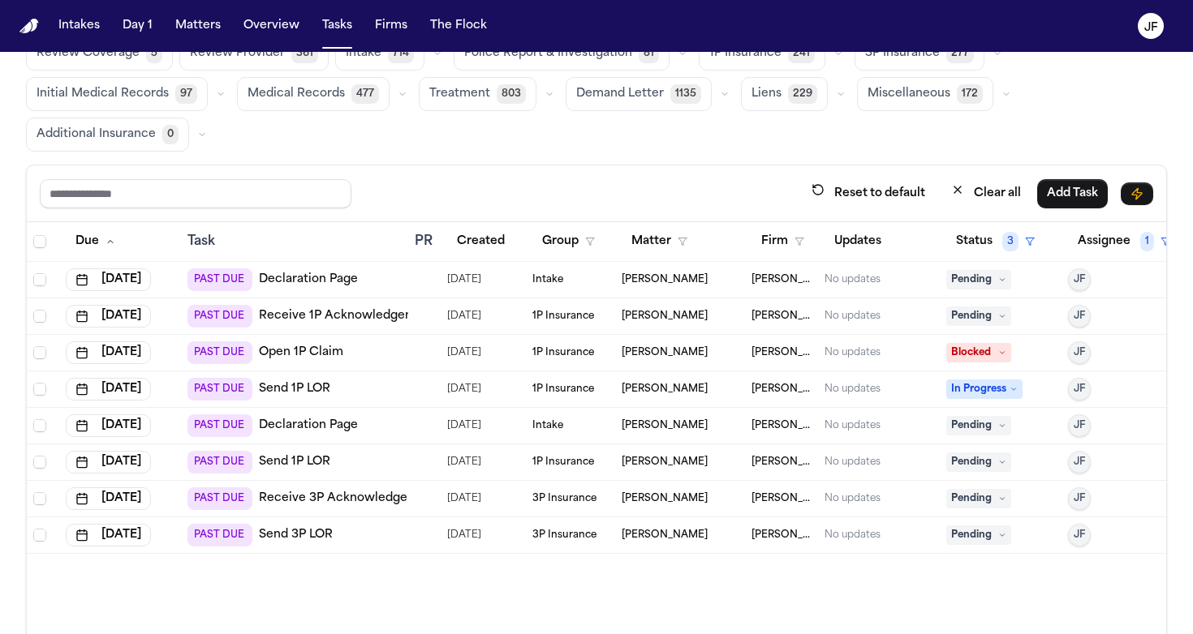
scroll to position [55, 0]
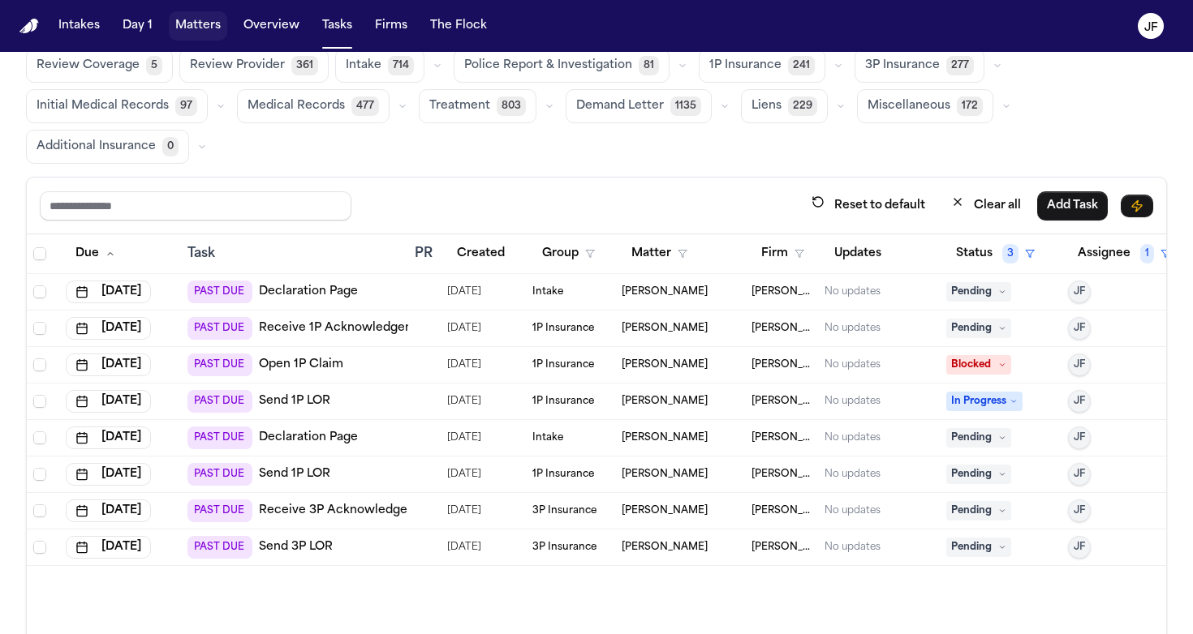
click at [194, 19] on button "Matters" at bounding box center [198, 25] width 58 height 29
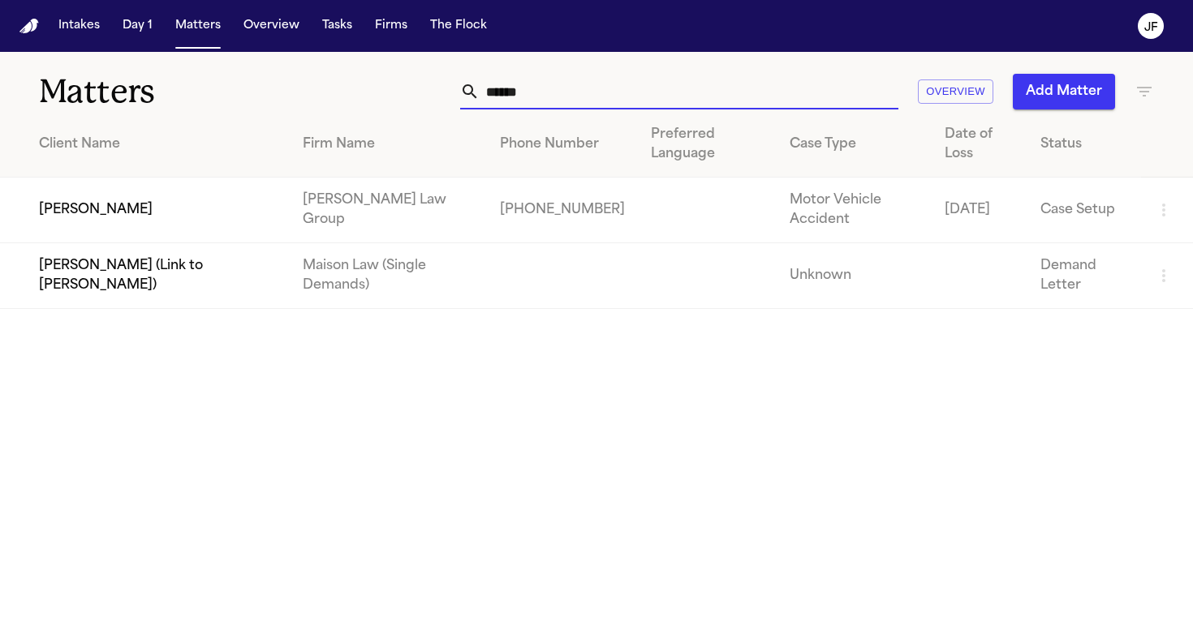
drag, startPoint x: 599, startPoint y: 84, endPoint x: 406, endPoint y: 84, distance: 193.1
click at [406, 84] on div "****** Overview Add Matter" at bounding box center [751, 92] width 806 height 36
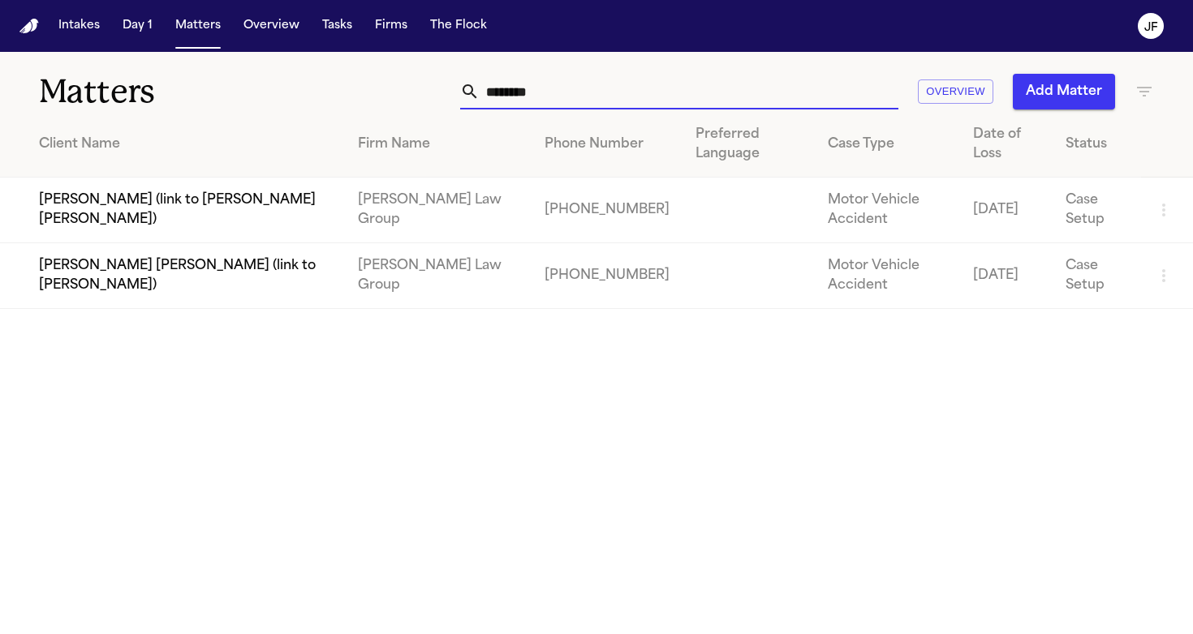
type input "********"
click at [142, 269] on td "Luis Santana Cabrera (link to Belgica Garcia)" at bounding box center [172, 276] width 345 height 66
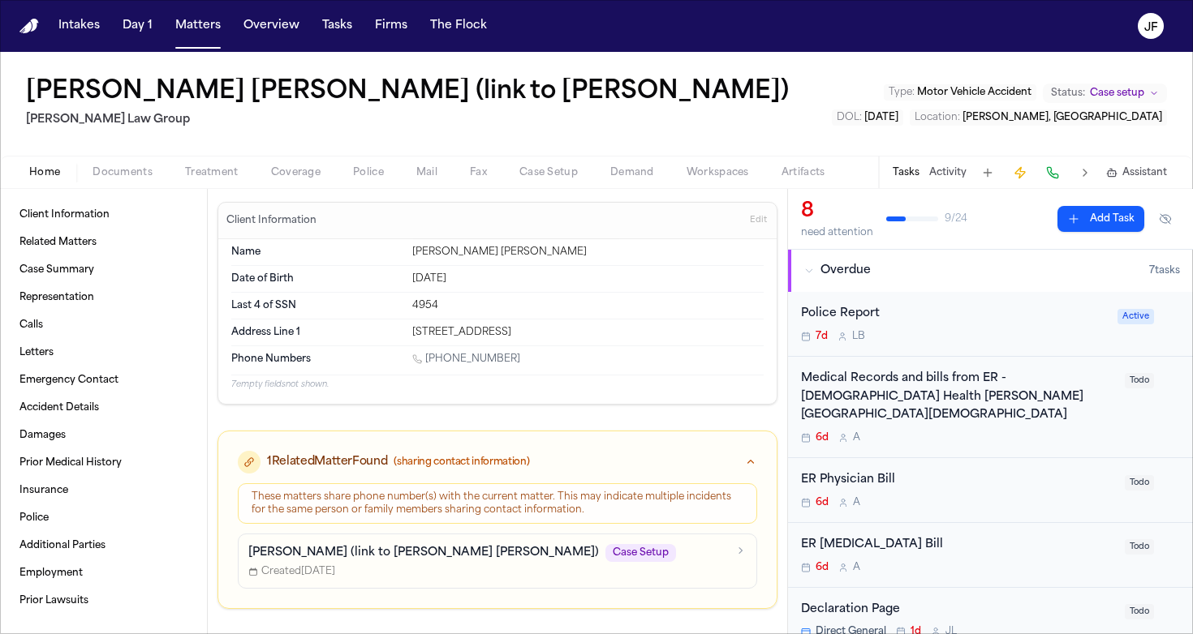
click at [275, 155] on div "Luis Santana Cabrera (link to Belgica Garcia) Morgan Law Group Type : Motor Veh…" at bounding box center [596, 104] width 1193 height 104
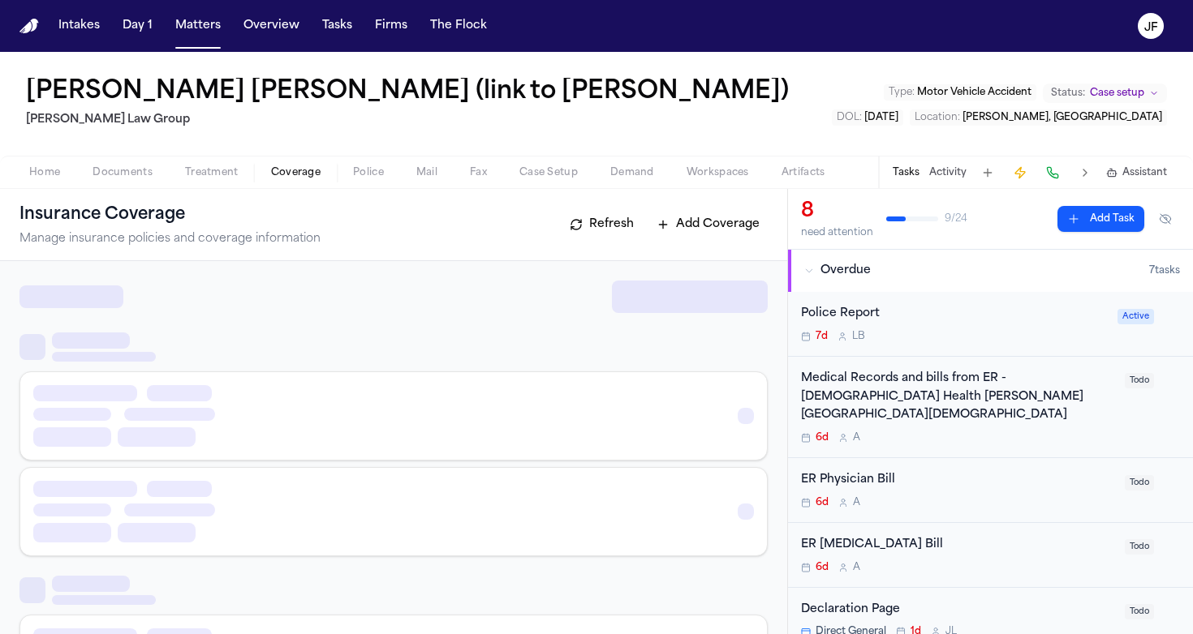
click at [280, 167] on span "Coverage" at bounding box center [295, 172] width 49 height 13
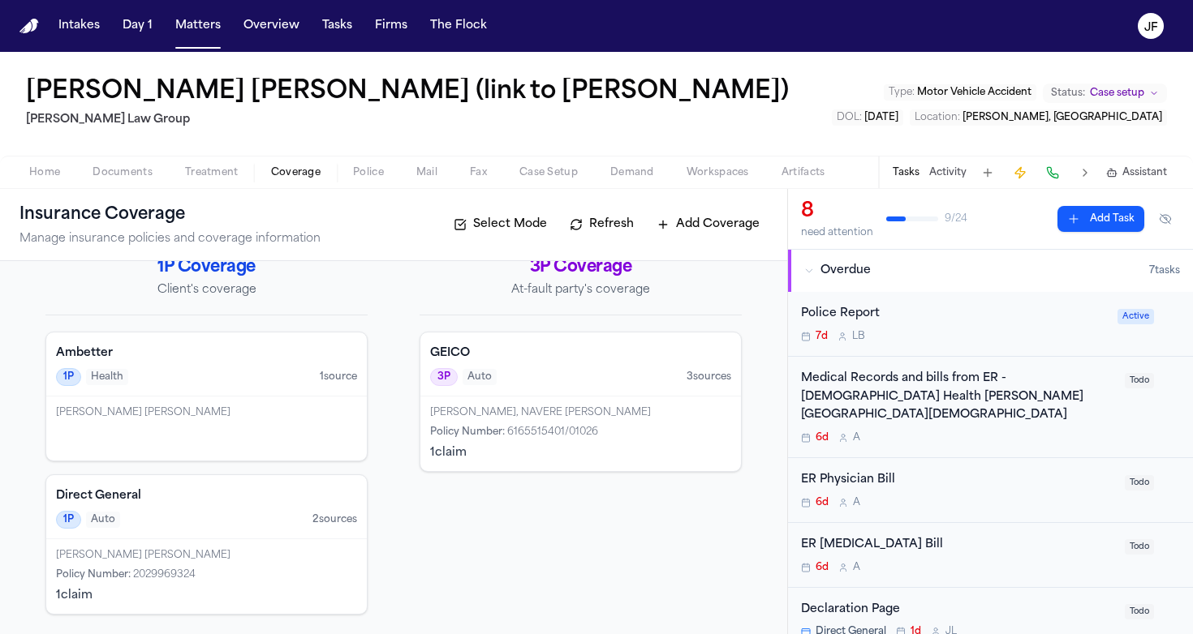
scroll to position [24, 0]
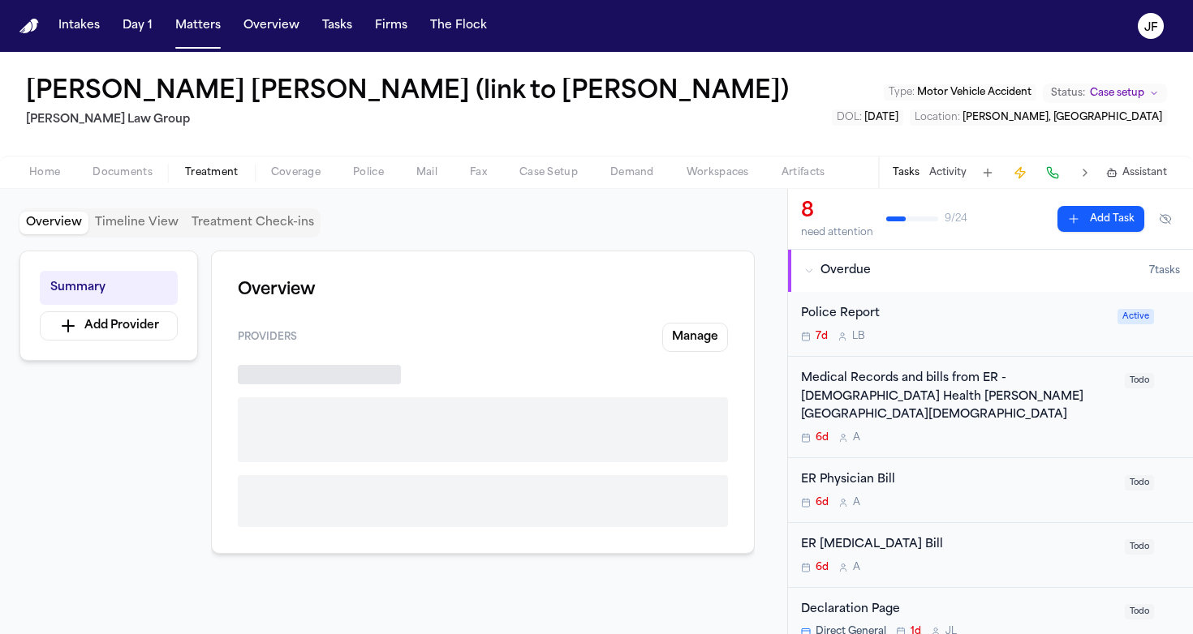
click at [217, 176] on span "Treatment" at bounding box center [212, 172] width 54 height 13
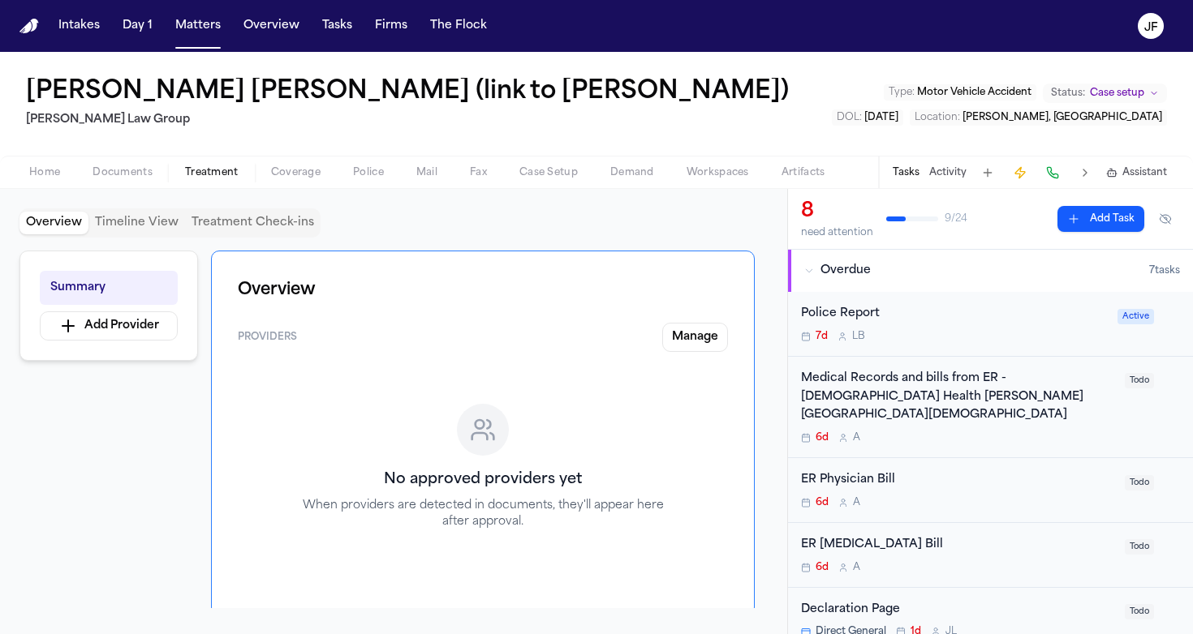
click at [131, 168] on span "Documents" at bounding box center [122, 172] width 60 height 13
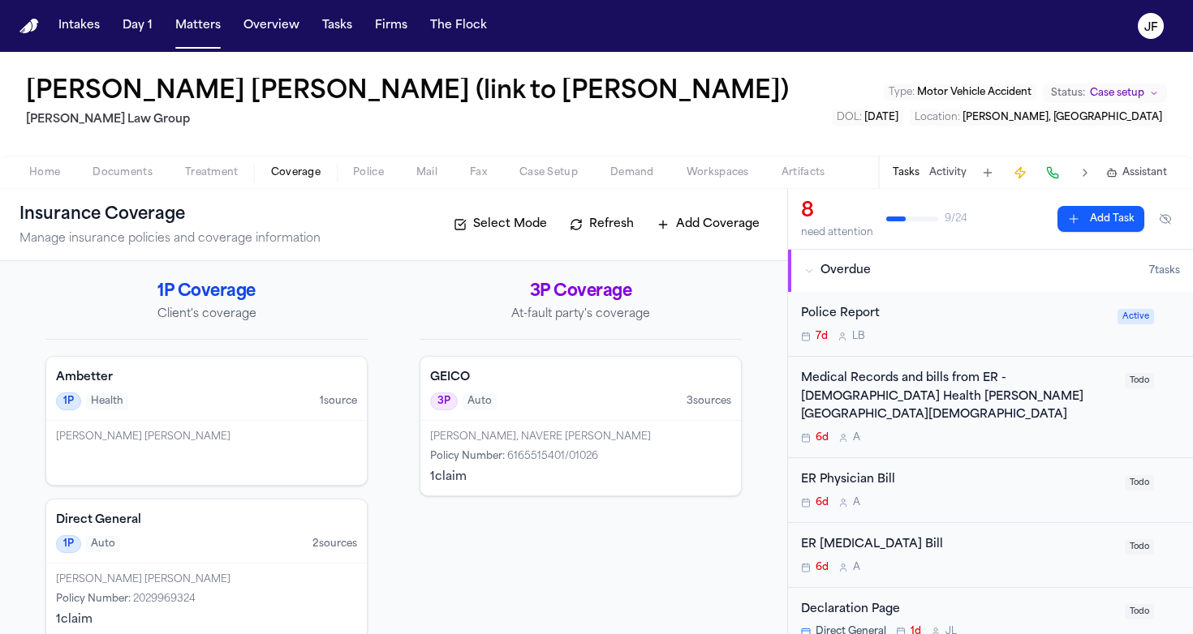
click at [274, 170] on span "Coverage" at bounding box center [295, 172] width 49 height 13
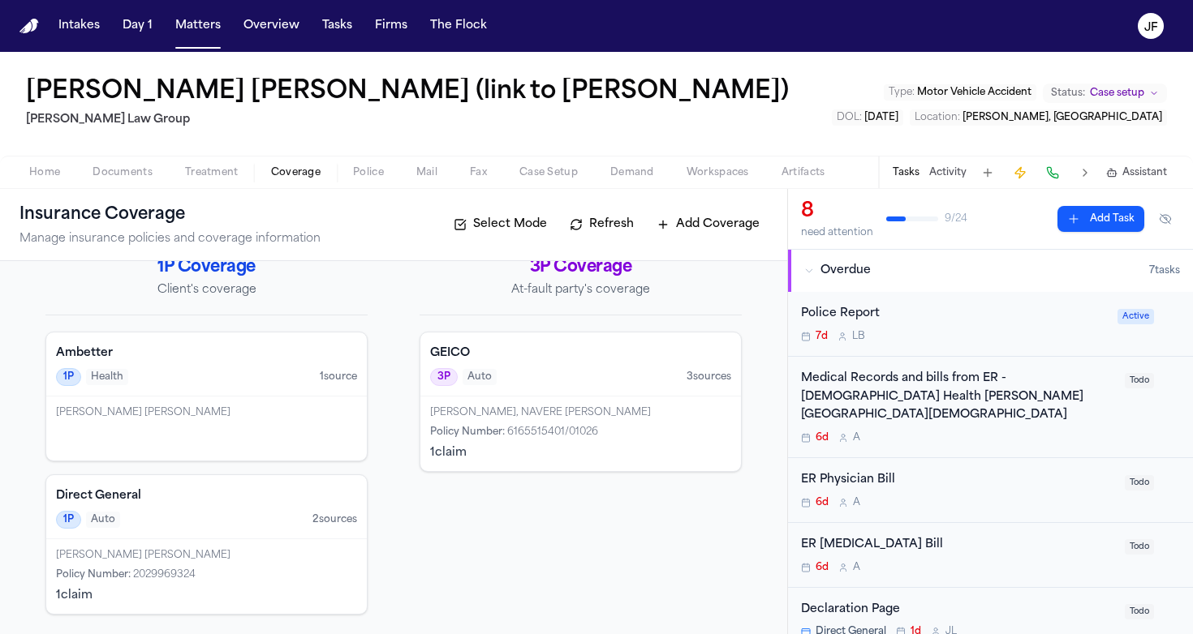
scroll to position [24, 0]
click at [116, 184] on div "Home Documents Treatment Coverage Police Mail Fax Case Setup Demand Workspaces …" at bounding box center [596, 172] width 1193 height 32
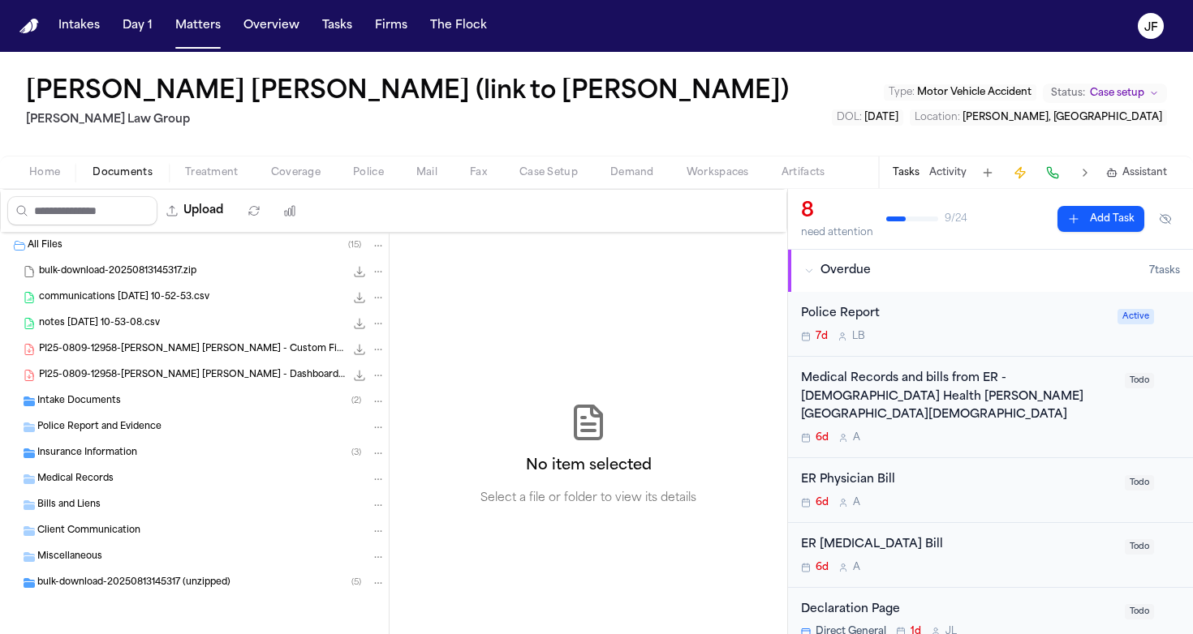
click at [126, 169] on span "Documents" at bounding box center [122, 172] width 60 height 13
click at [330, 28] on button "Tasks" at bounding box center [337, 25] width 43 height 29
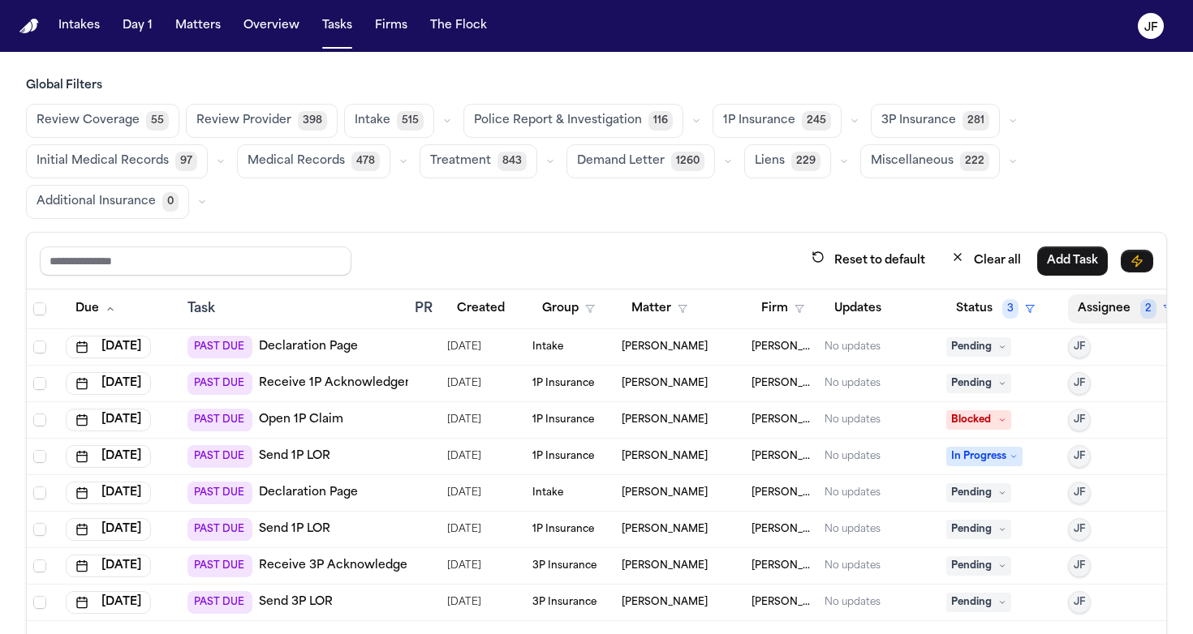
click at [586, 274] on th "Assignee 2" at bounding box center [1118, 310] width 114 height 40
click at [586, 274] on button "Assignee 2" at bounding box center [1125, 308] width 114 height 29
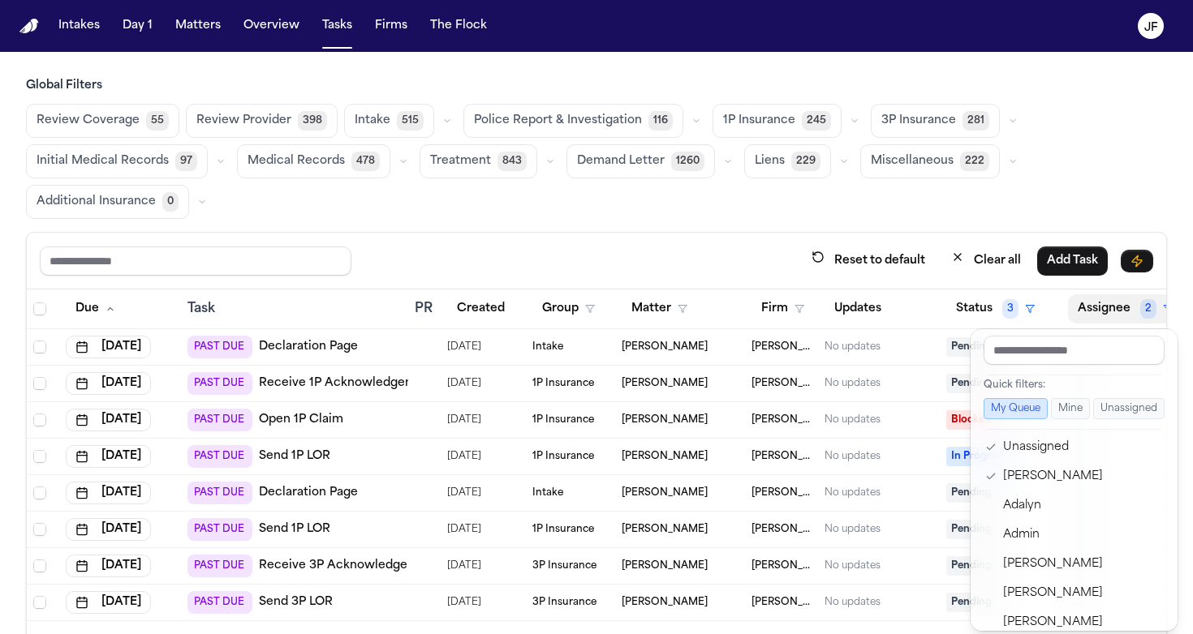
click at [586, 114] on div "Global Filters Review Coverage 55 Review Provider 398 Intake 515 Police Report …" at bounding box center [596, 412] width 1141 height 668
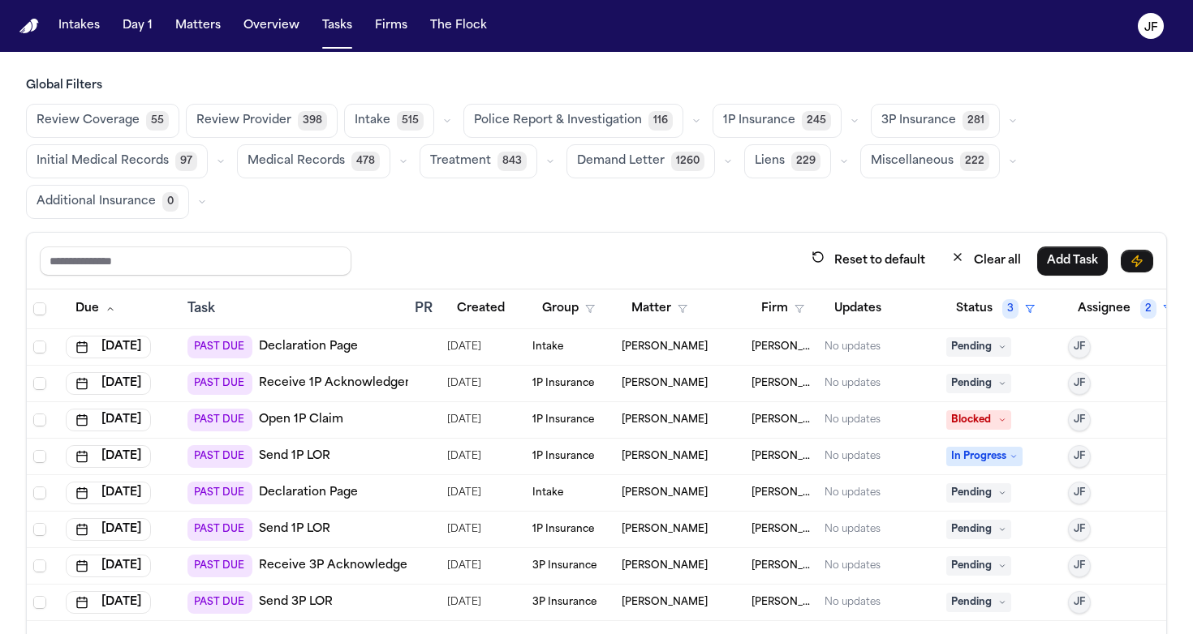
click at [586, 131] on button "Police Report & Investigation 116" at bounding box center [573, 121] width 220 height 34
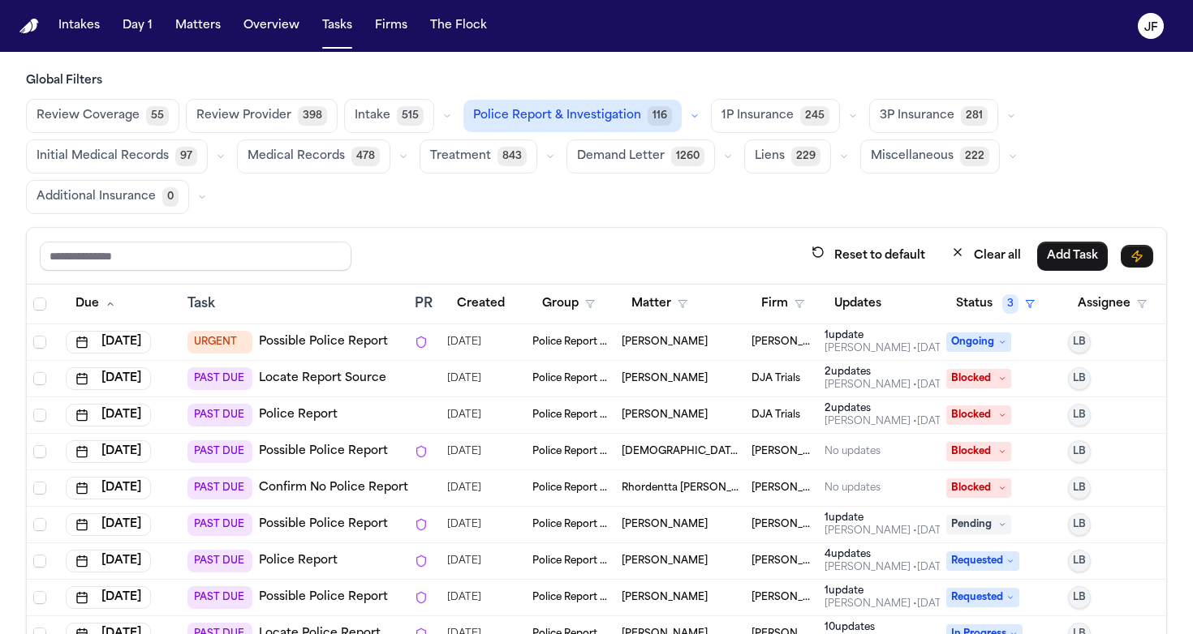
scroll to position [2, 0]
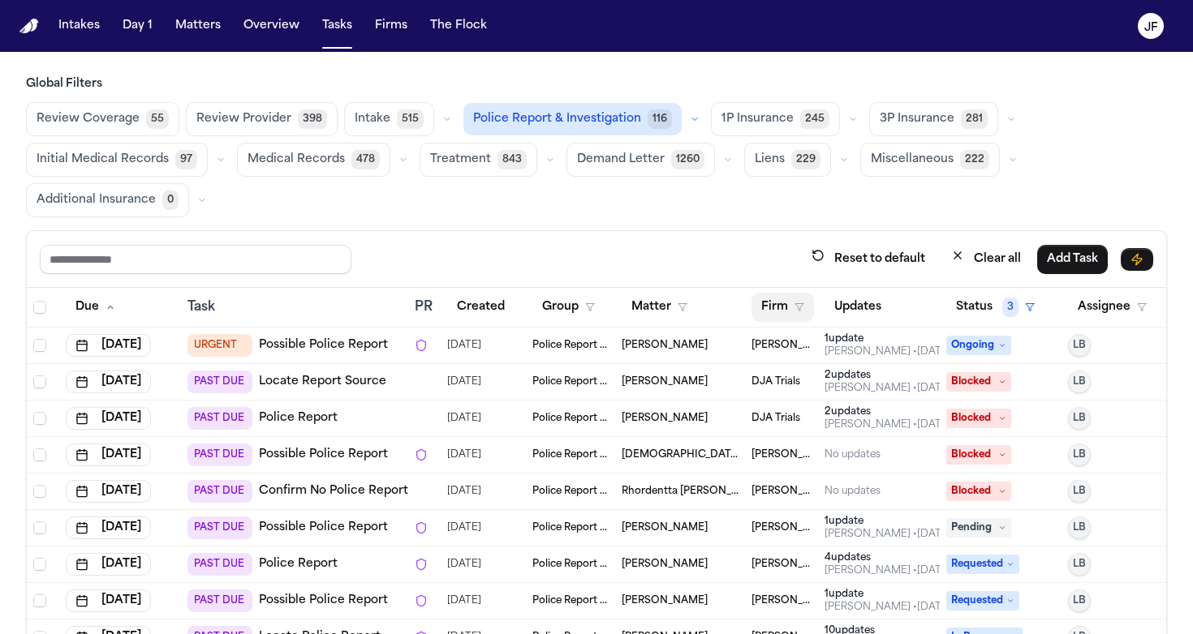
click at [586, 274] on button "Firm" at bounding box center [782, 307] width 62 height 29
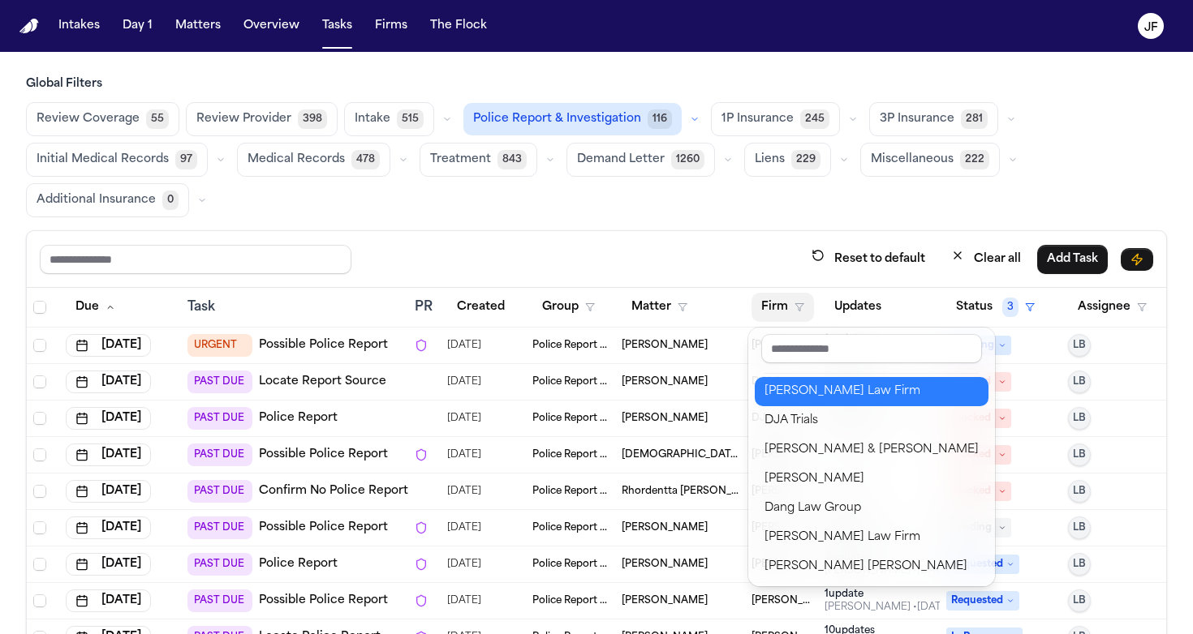
click at [586, 274] on div "[PERSON_NAME] Law Firm" at bounding box center [871, 391] width 214 height 19
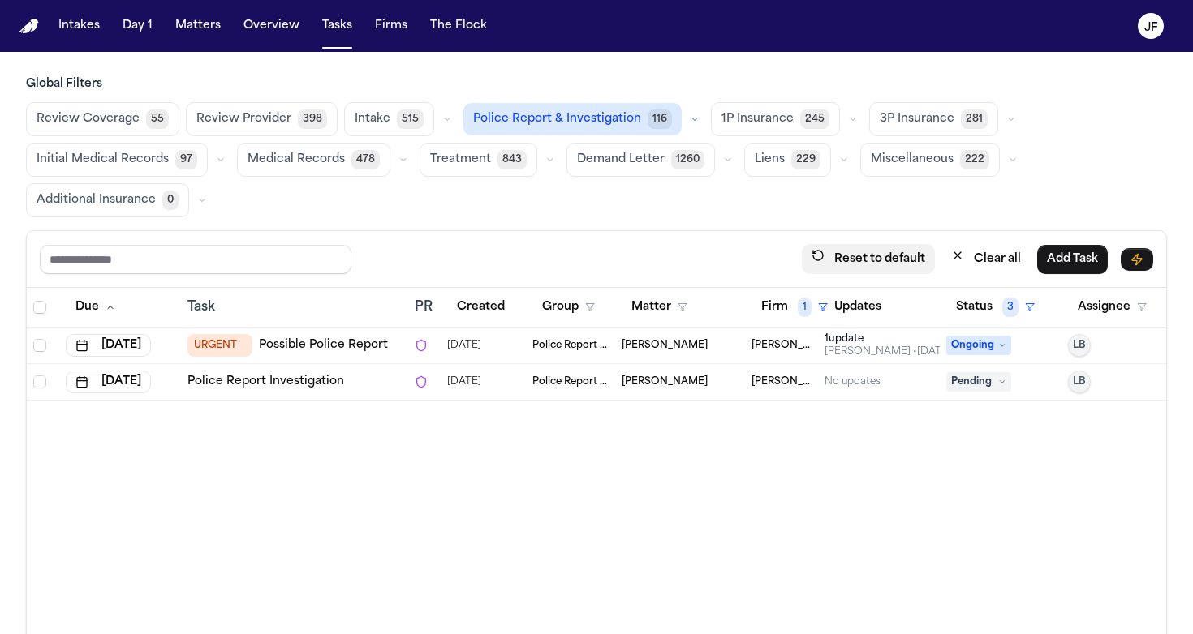
click at [586, 263] on button "Reset to default" at bounding box center [868, 259] width 133 height 30
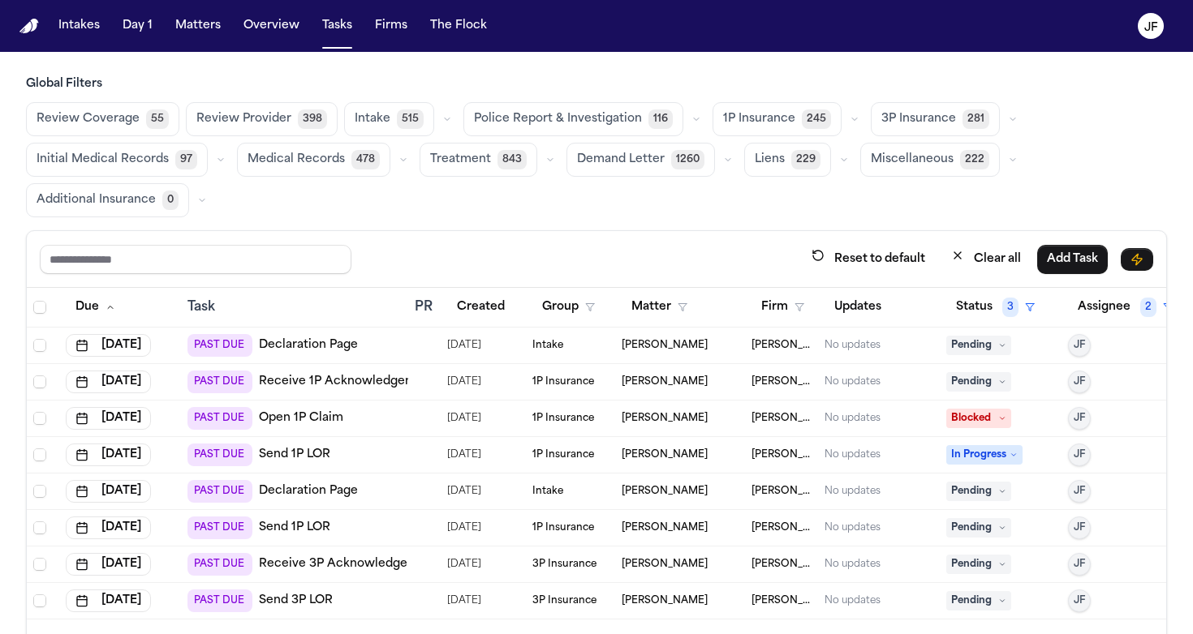
click at [405, 3] on nav "Intakes Day 1 Matters Overview Tasks Firms The Flock JF" at bounding box center [596, 26] width 1193 height 52
click at [585, 123] on span "Police Report & Investigation" at bounding box center [558, 119] width 168 height 16
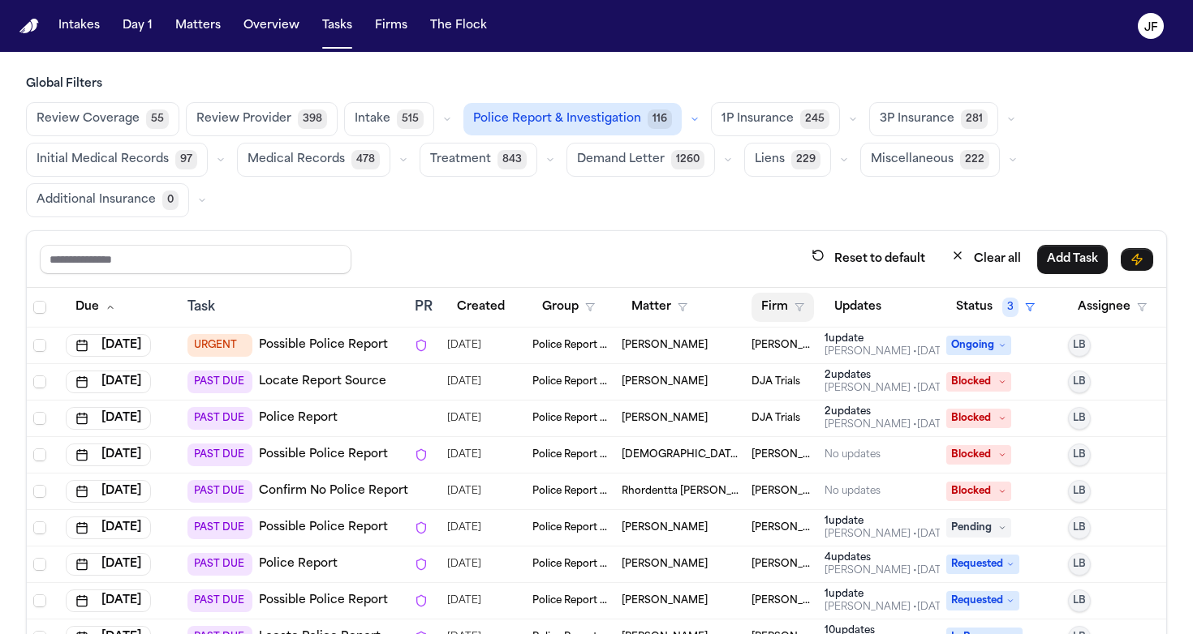
click at [586, 274] on polygon "button" at bounding box center [799, 307] width 8 height 7
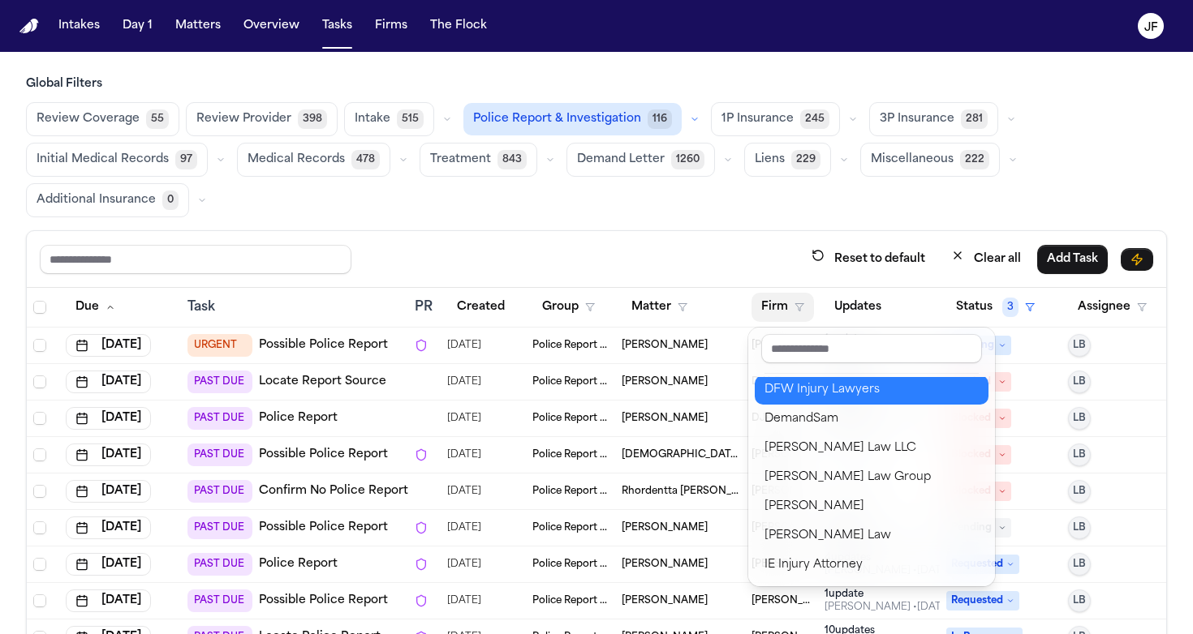
scroll to position [381, 0]
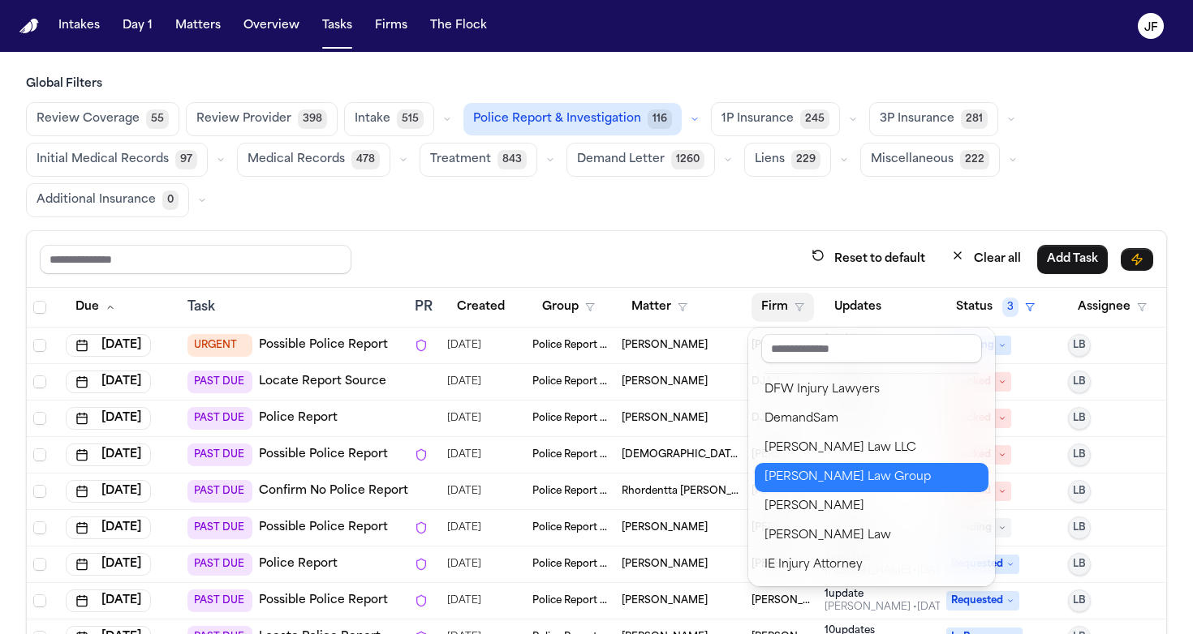
click at [586, 274] on div "Morgan Law Group" at bounding box center [871, 477] width 214 height 19
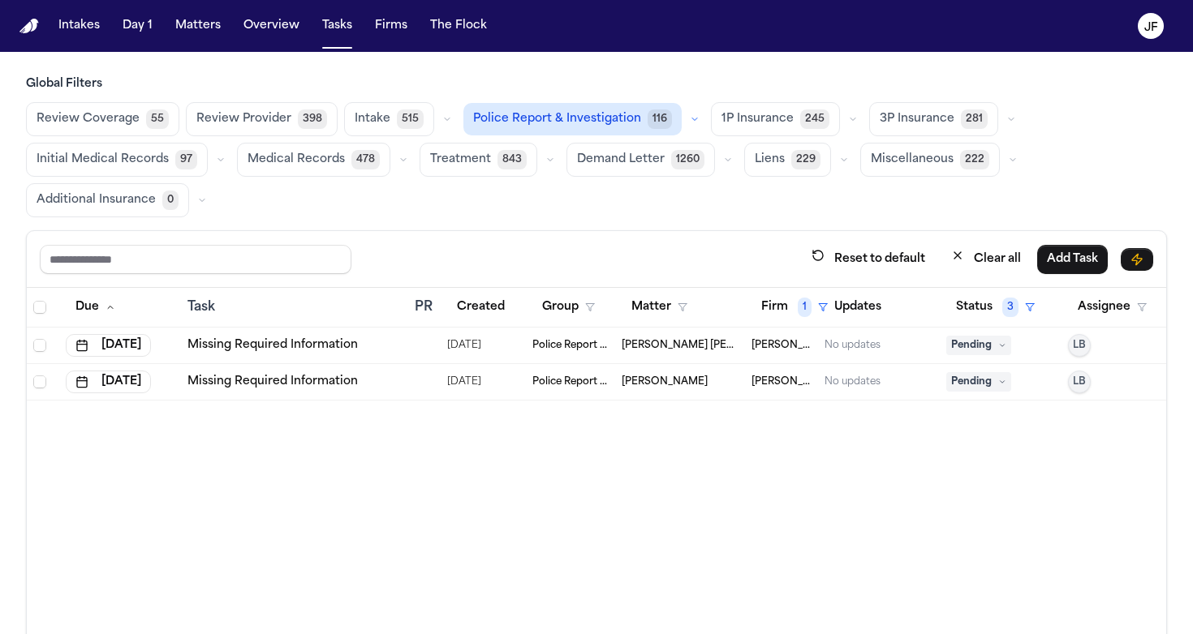
click at [211, 274] on link "Missing Required Information" at bounding box center [272, 382] width 170 height 16
click at [586, 256] on button "Clear all" at bounding box center [985, 261] width 89 height 30
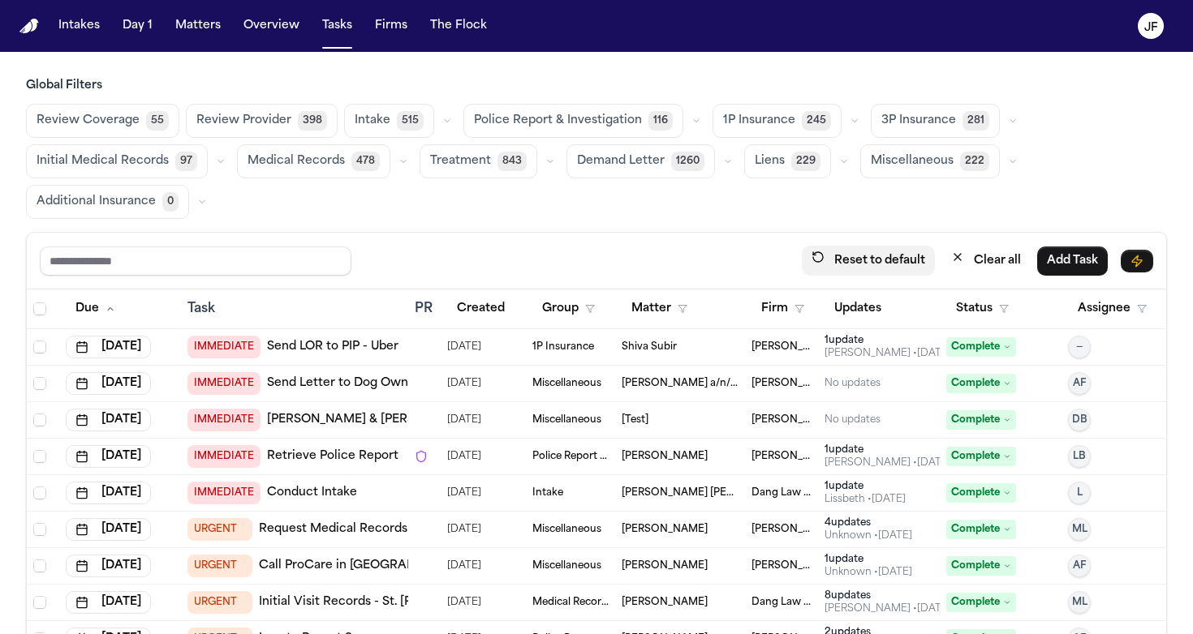
click at [586, 260] on button "Reset to default" at bounding box center [868, 261] width 133 height 30
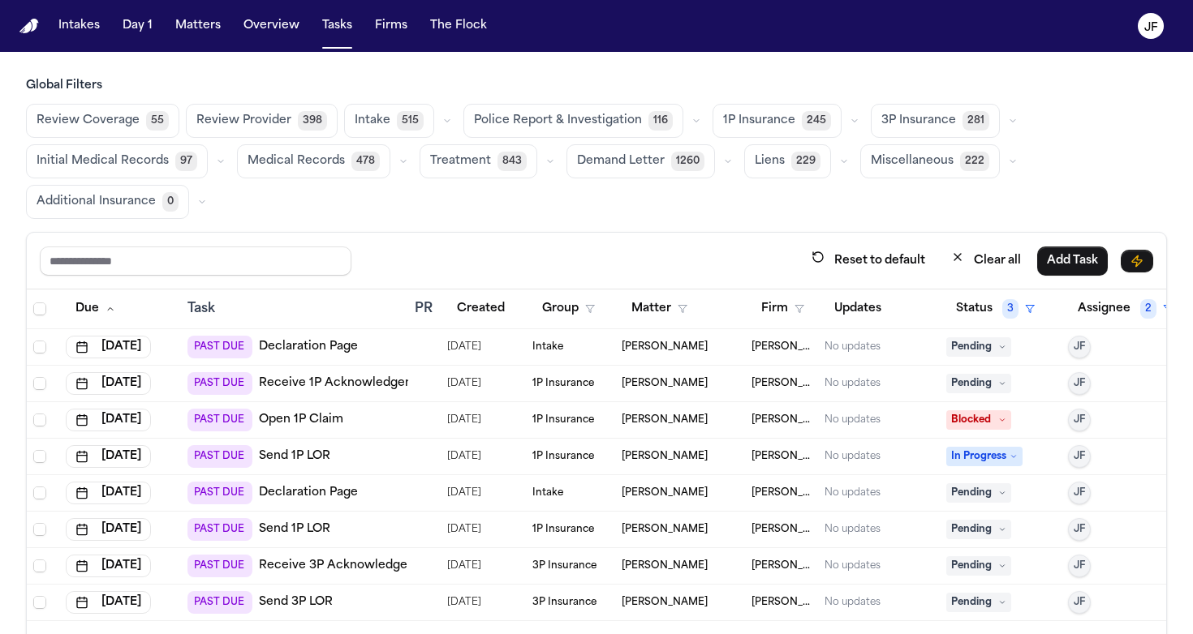
click at [586, 128] on span "Police Report & Investigation" at bounding box center [558, 121] width 168 height 16
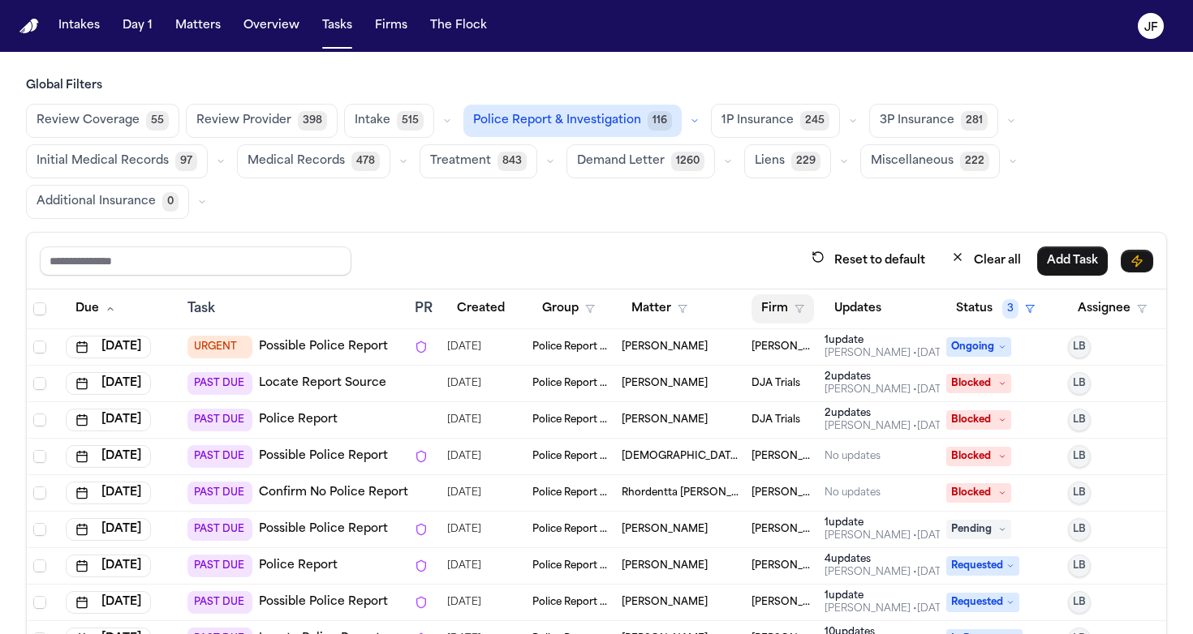
click at [586, 274] on button "Firm" at bounding box center [782, 308] width 62 height 29
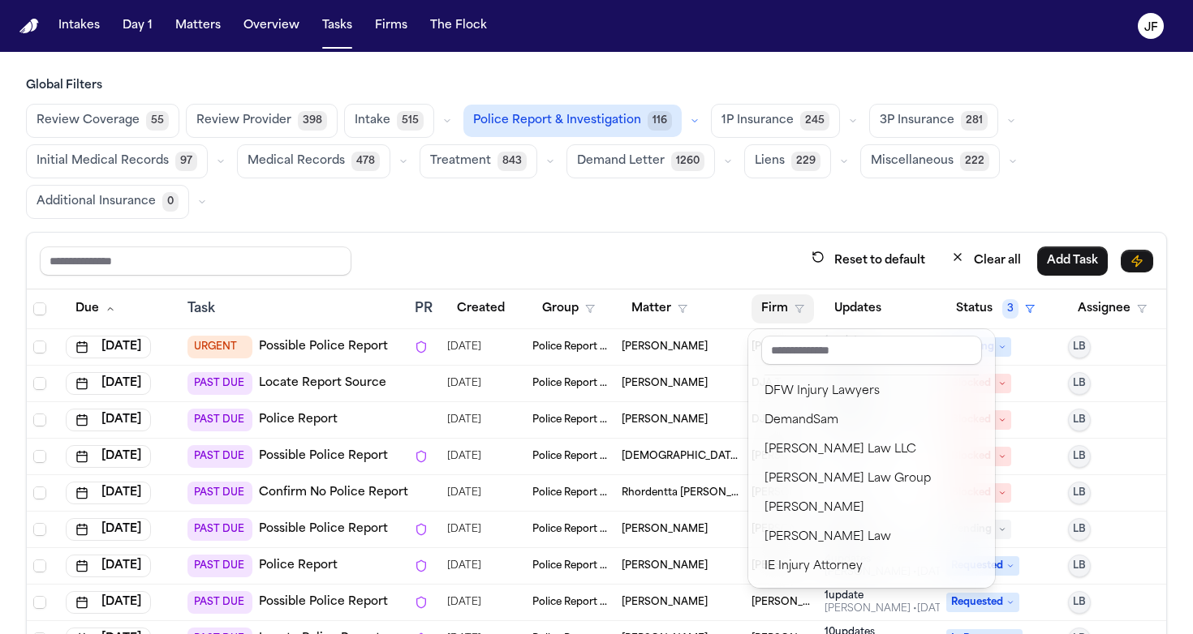
scroll to position [381, 0]
click at [586, 274] on div "Morgan Law Group" at bounding box center [871, 479] width 214 height 19
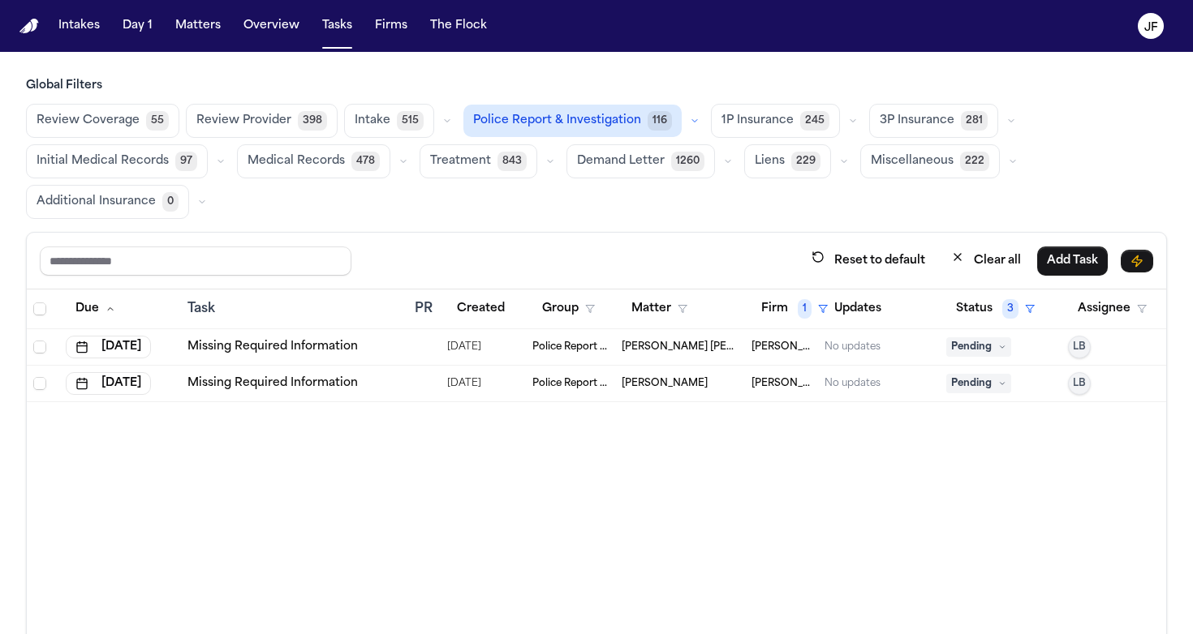
click at [302, 274] on link "Missing Required Information" at bounding box center [272, 384] width 170 height 16
click at [318, 274] on link "Missing Required Information" at bounding box center [272, 347] width 170 height 16
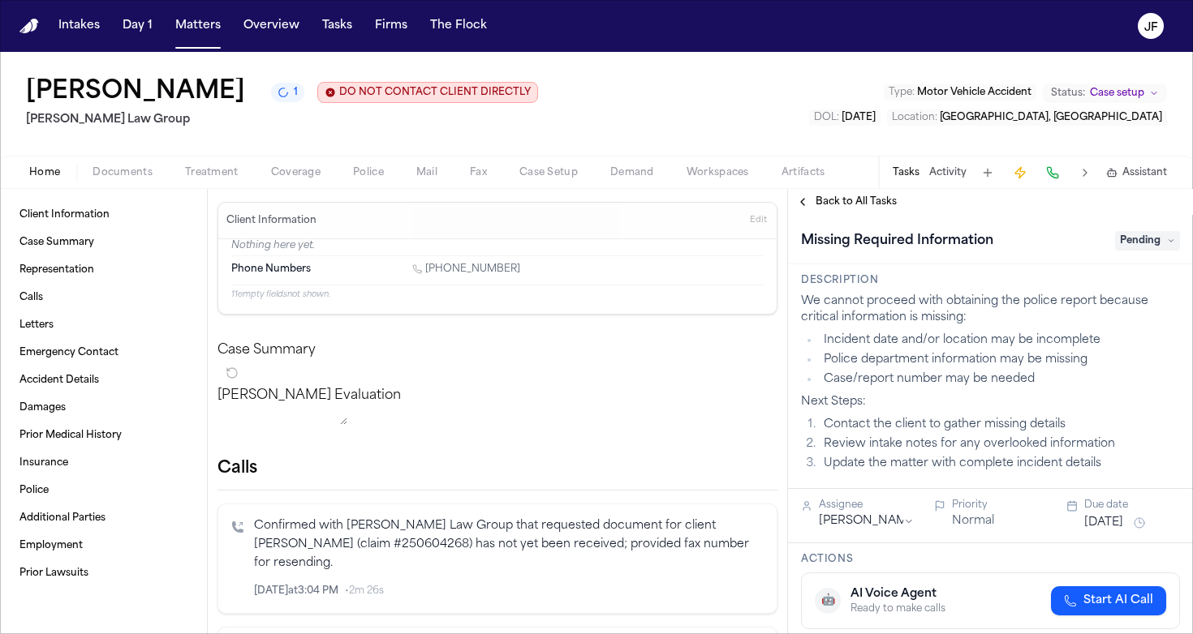
click at [362, 178] on span "Police" at bounding box center [368, 172] width 31 height 13
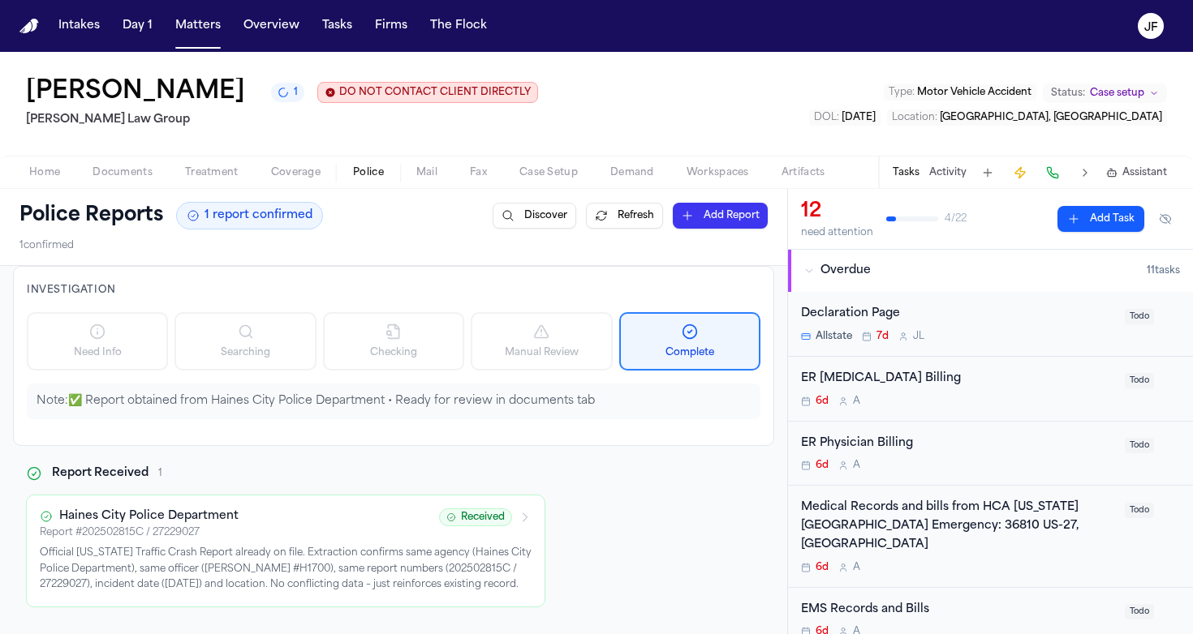
click at [122, 179] on span "Documents" at bounding box center [122, 172] width 60 height 13
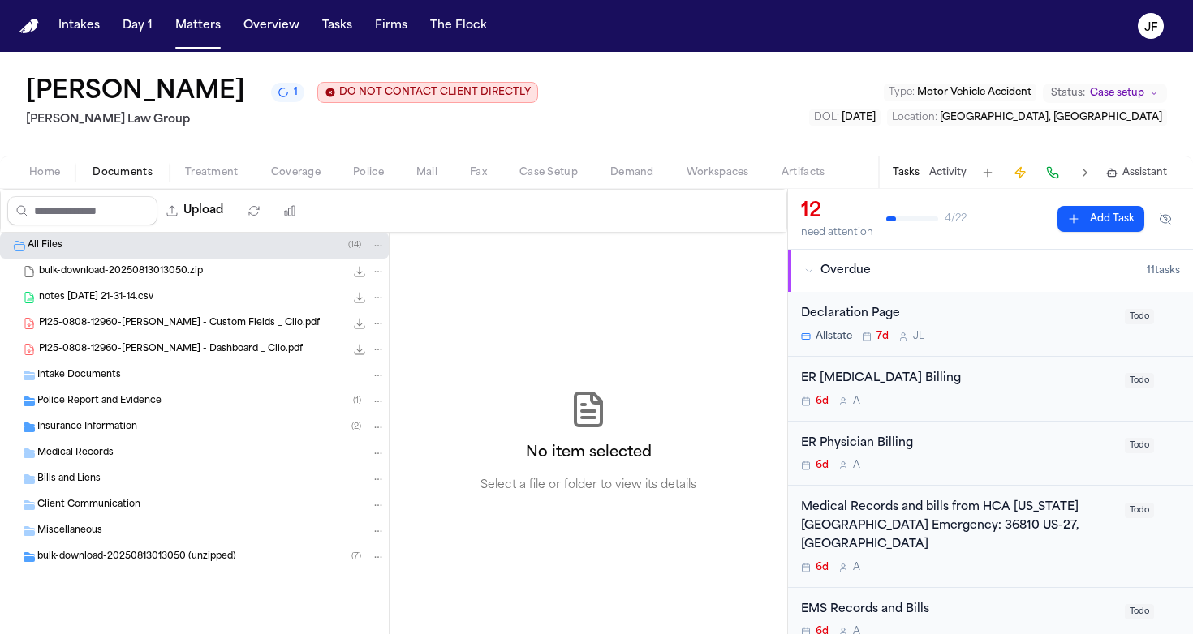
click at [109, 402] on span "Police Report and Evidence" at bounding box center [99, 402] width 124 height 14
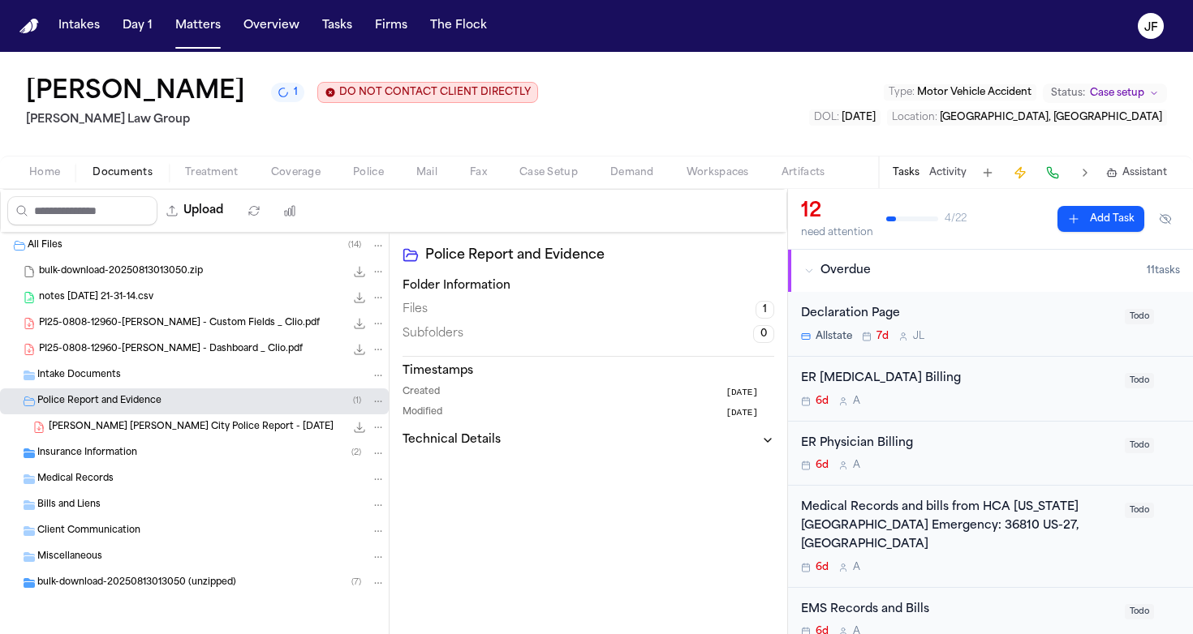
click at [908, 176] on button "Tasks" at bounding box center [905, 172] width 27 height 13
click at [961, 167] on button "Activity" at bounding box center [947, 172] width 37 height 13
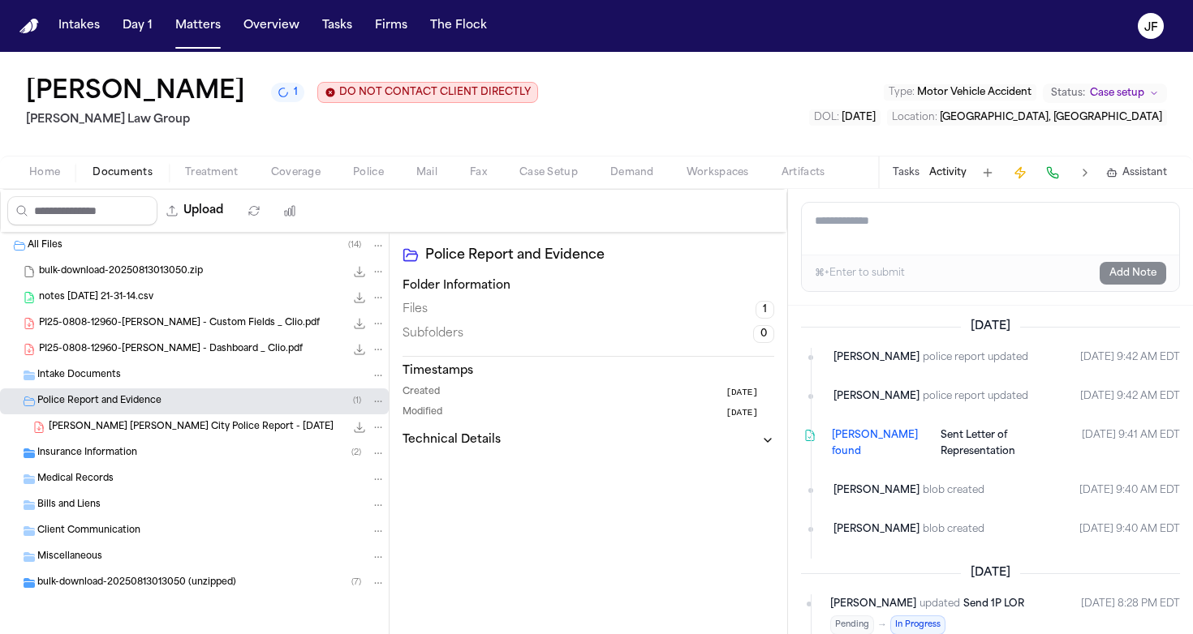
click at [899, 178] on button "Tasks" at bounding box center [905, 172] width 27 height 13
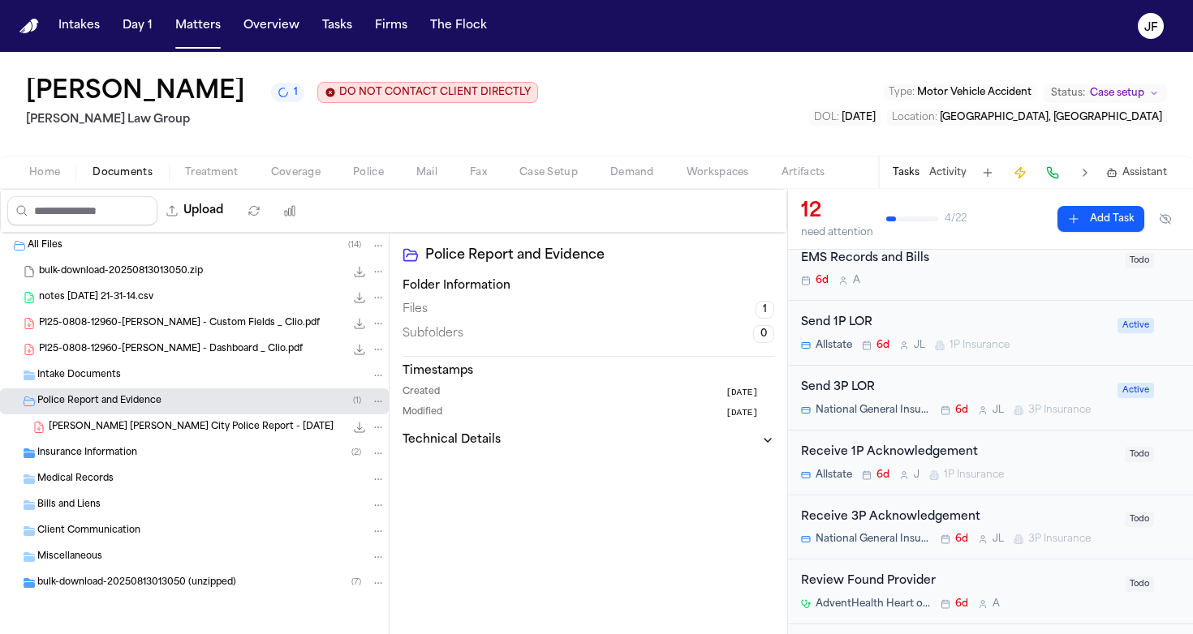
scroll to position [363, 0]
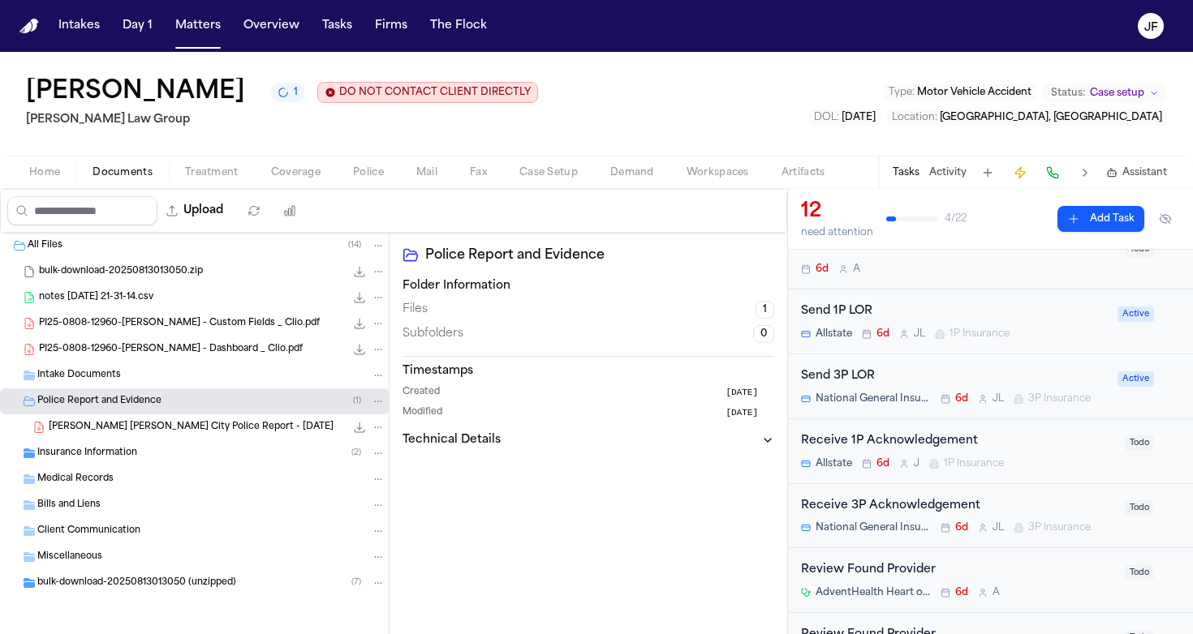
click at [849, 303] on div "Send 1P LOR" at bounding box center [954, 312] width 307 height 19
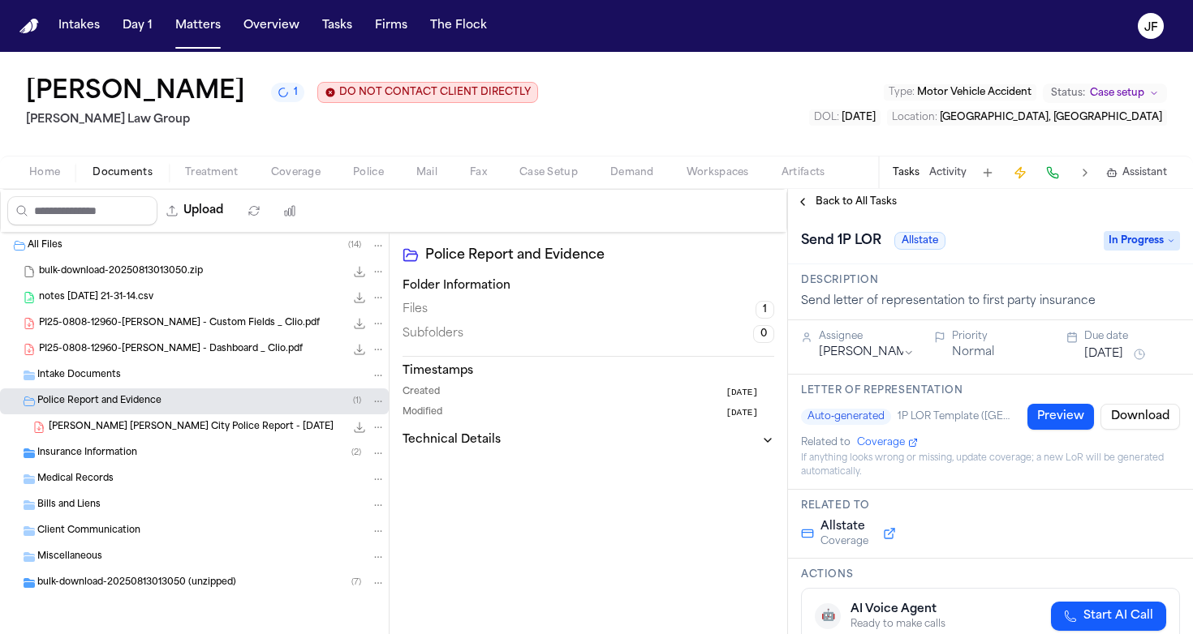
click at [807, 201] on button "Back to All Tasks" at bounding box center [846, 202] width 117 height 13
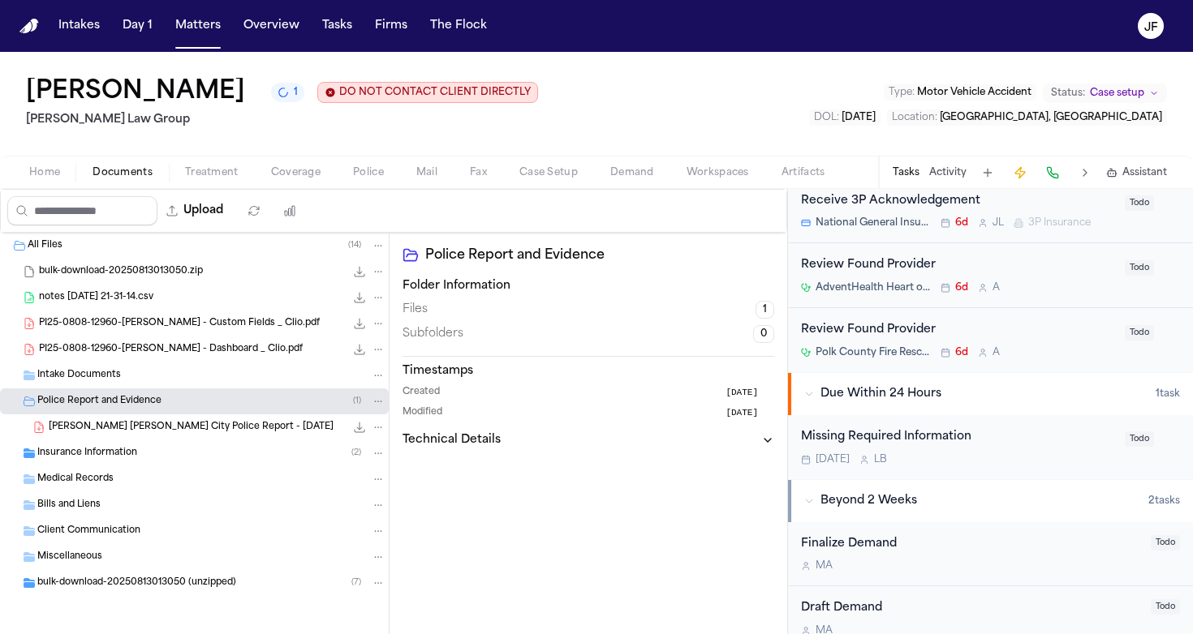
scroll to position [703, 0]
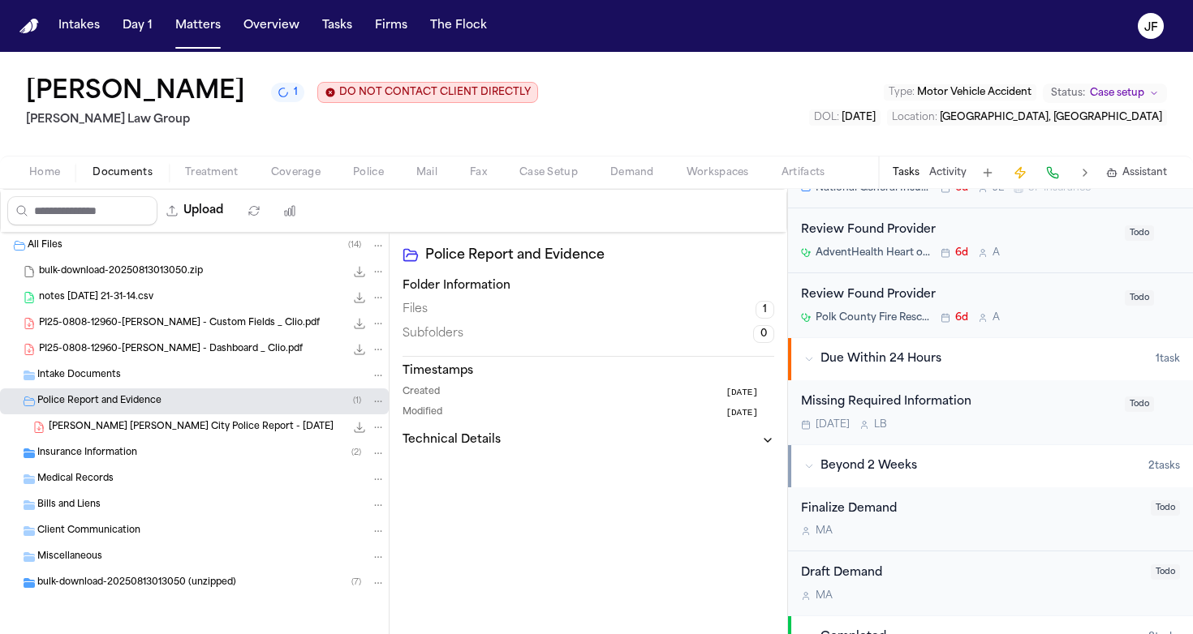
click at [905, 393] on div "Missing Required Information" at bounding box center [958, 402] width 314 height 19
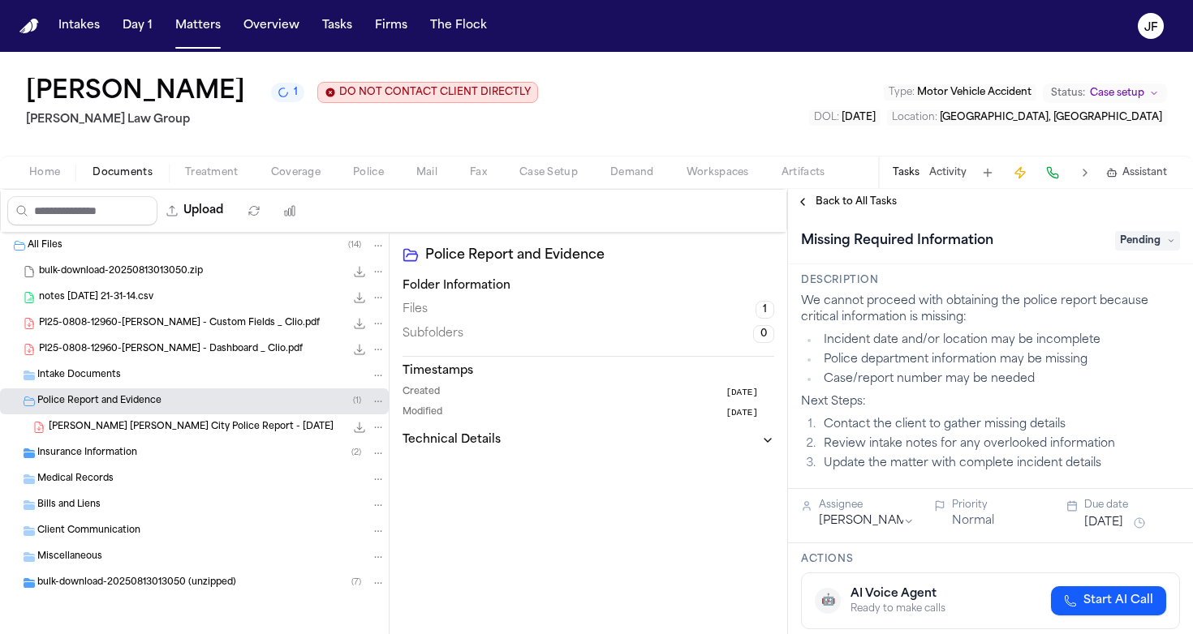
click at [1137, 246] on span "Pending" at bounding box center [1147, 240] width 65 height 19
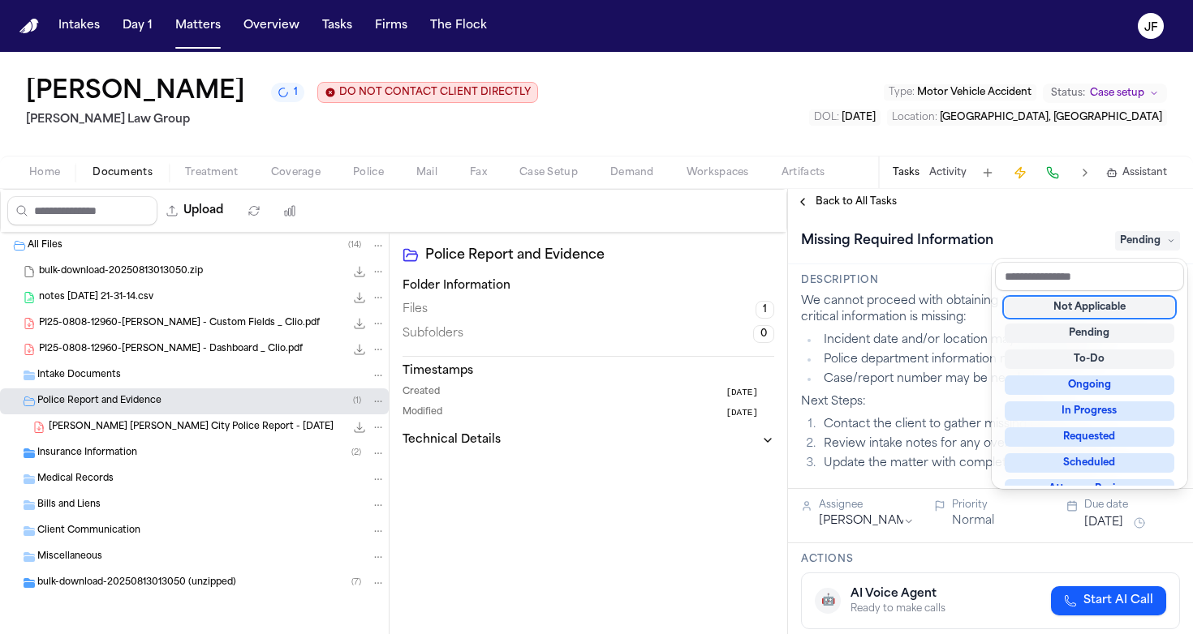
click at [1138, 243] on span "Pending" at bounding box center [1147, 240] width 65 height 19
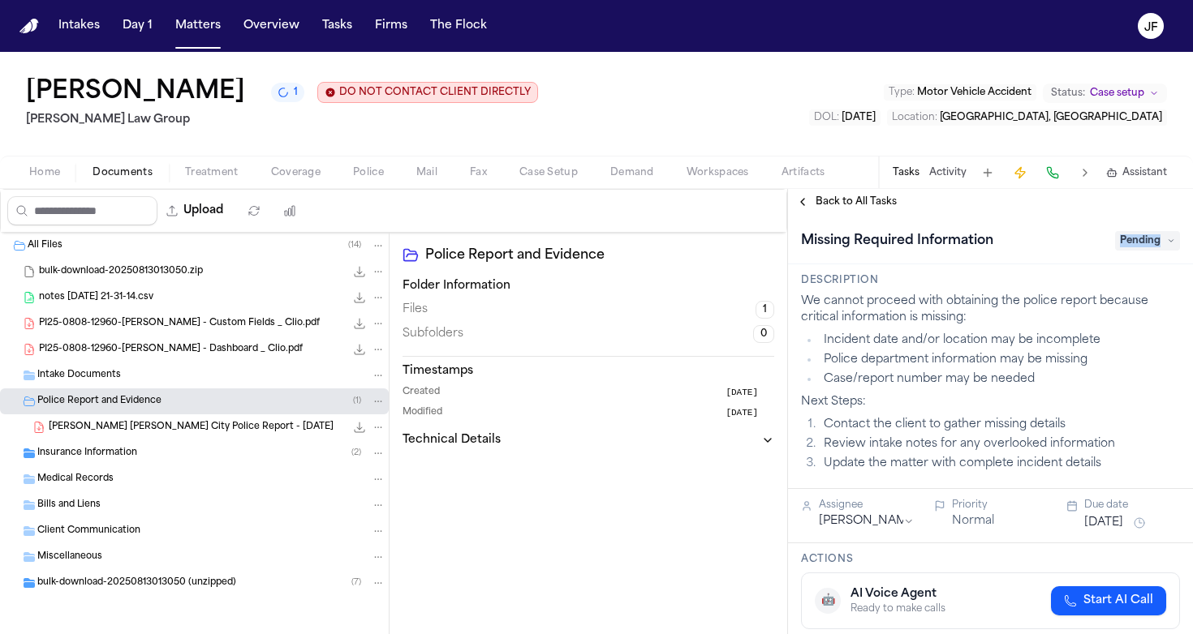
click at [1138, 243] on span "Pending" at bounding box center [1147, 240] width 65 height 19
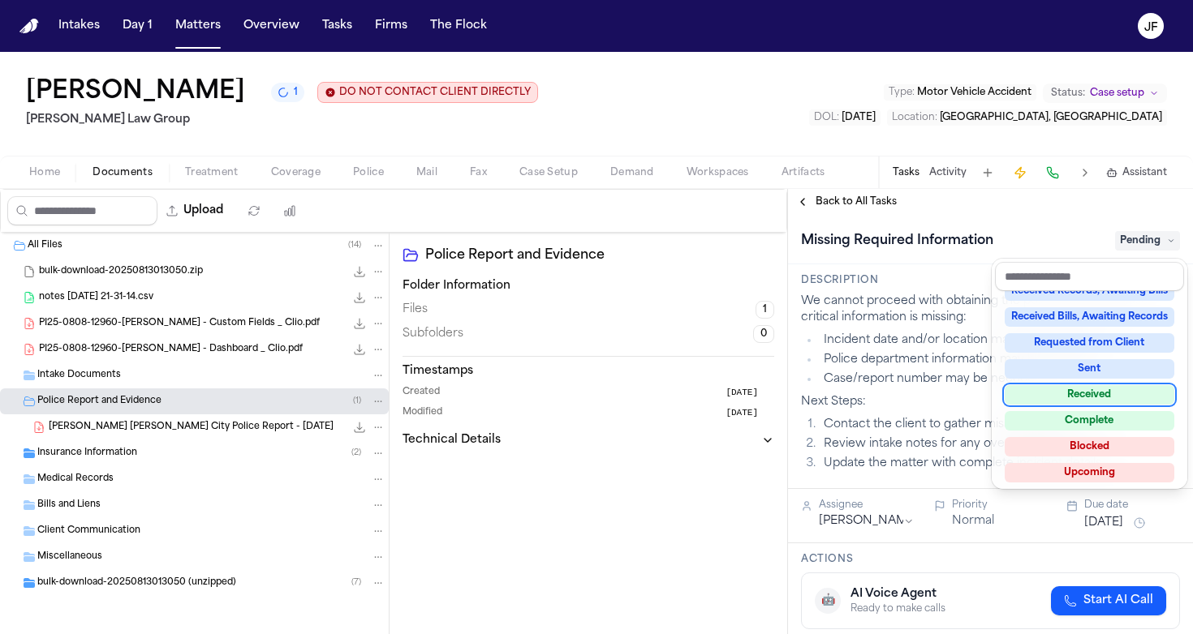
scroll to position [248, 0]
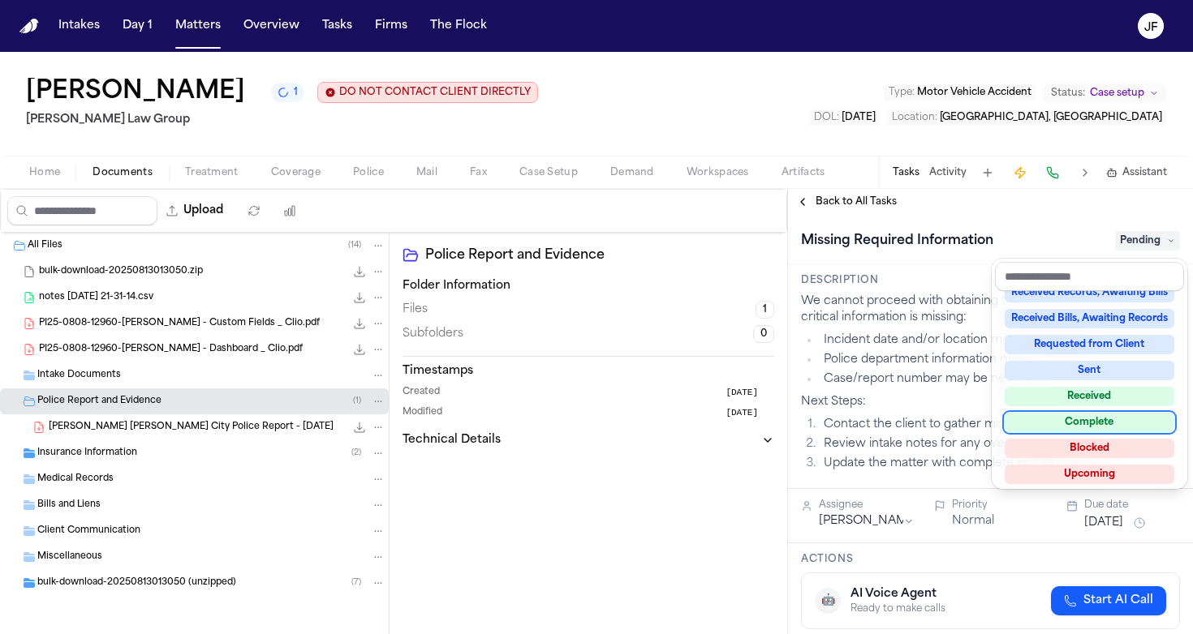
click at [1098, 419] on div "Complete" at bounding box center [1089, 422] width 170 height 19
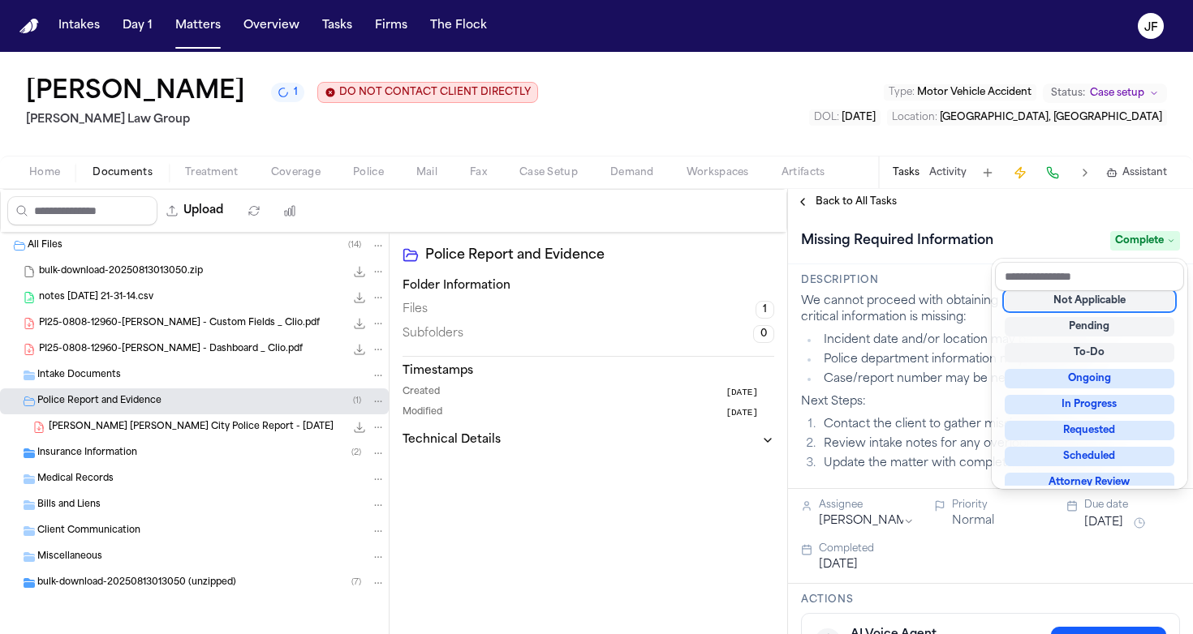
click at [865, 203] on div "Back to All Tasks Missing Required Information Complete Description We cannot p…" at bounding box center [990, 411] width 405 height 445
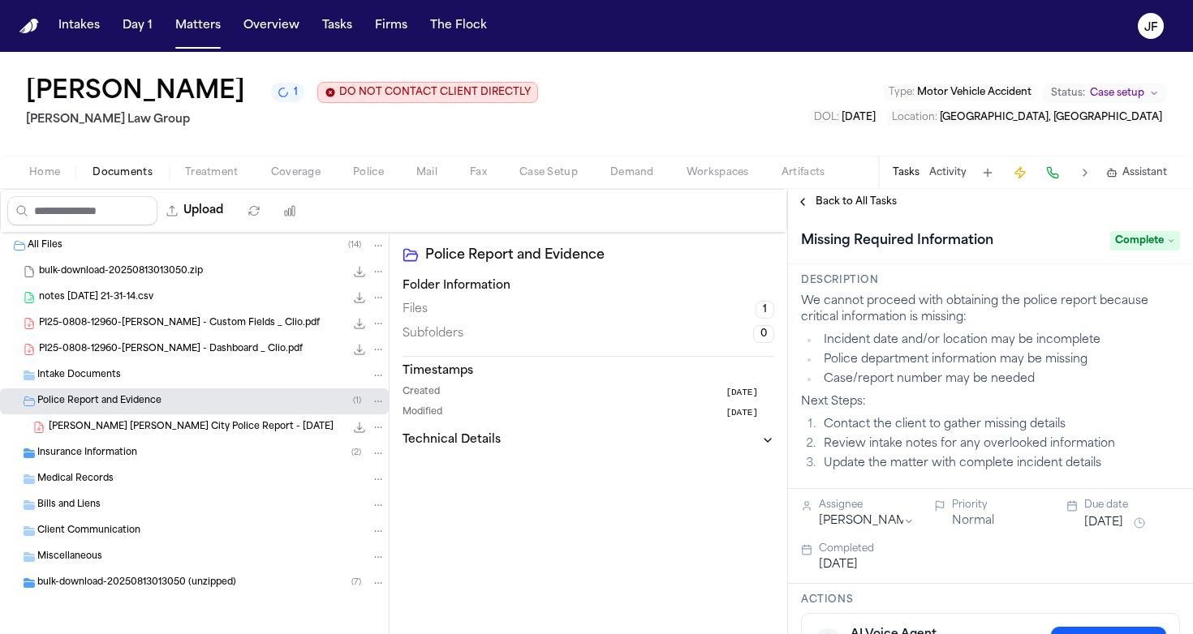
click at [853, 204] on span "Back to All Tasks" at bounding box center [855, 202] width 81 height 13
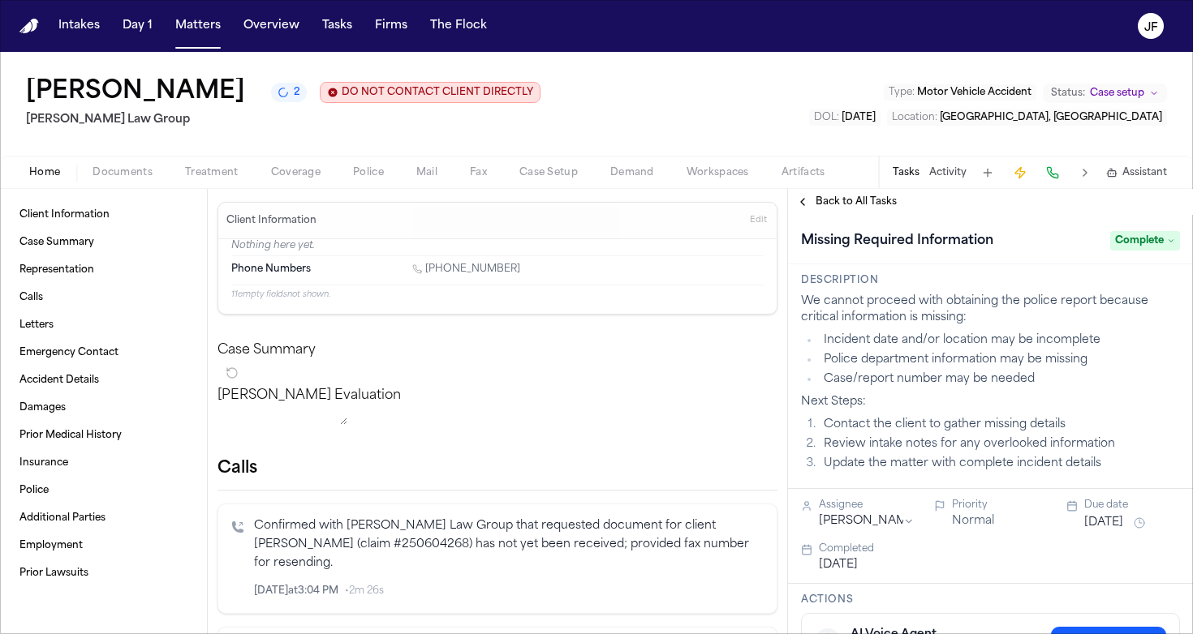
click at [832, 199] on span "Back to All Tasks" at bounding box center [855, 202] width 81 height 13
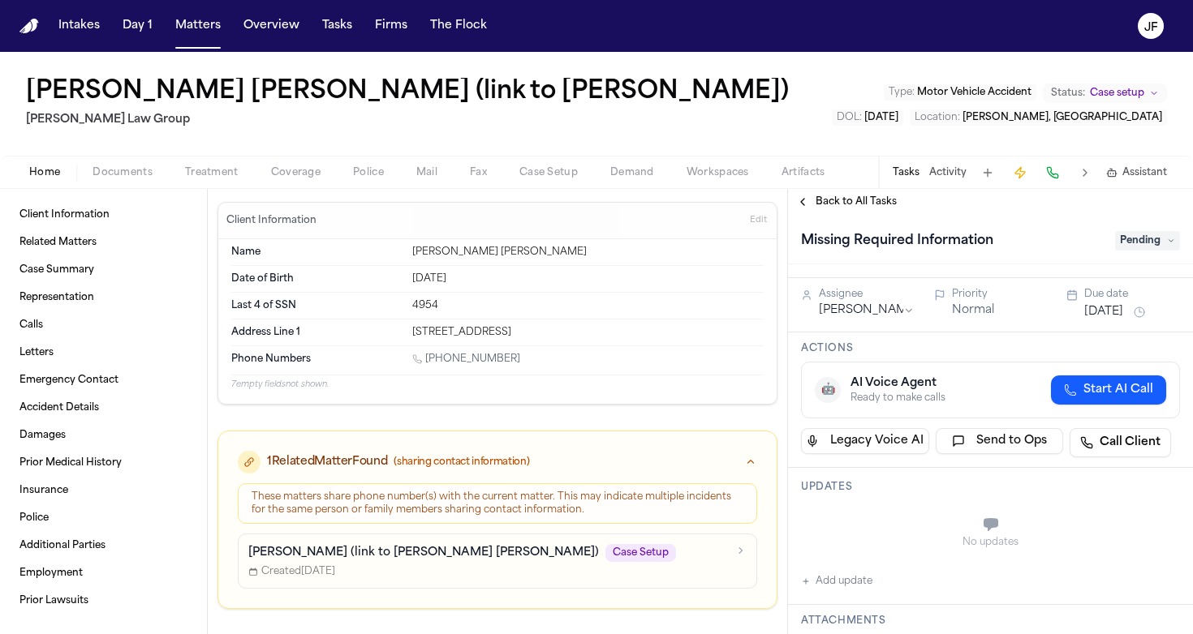
scroll to position [216, 0]
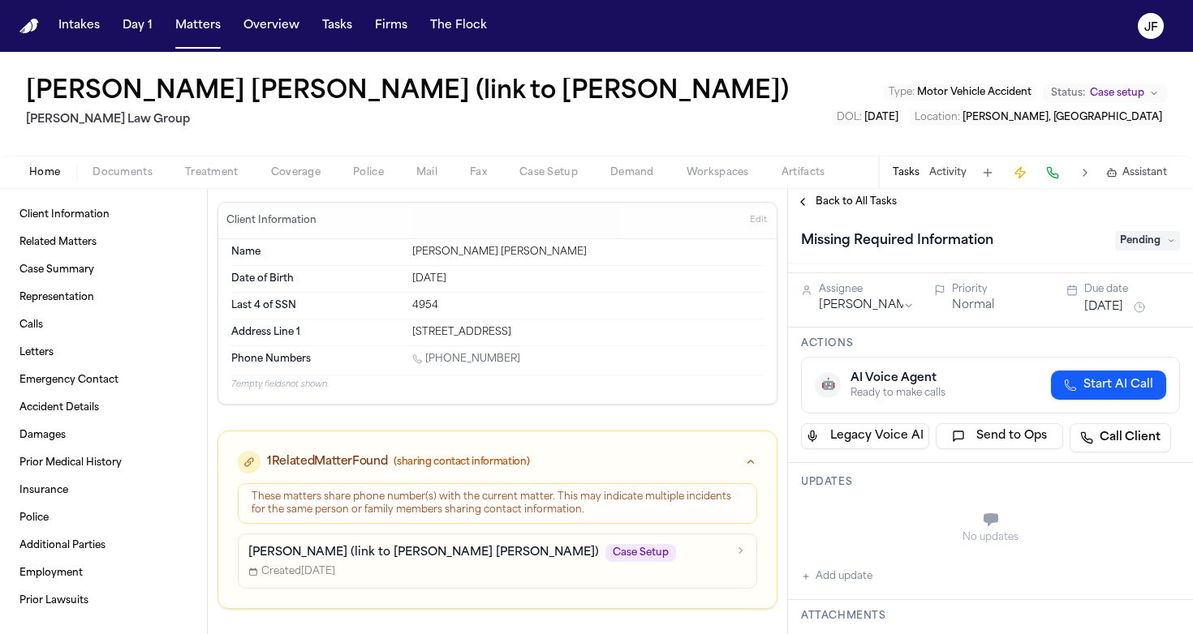
click at [843, 201] on span "Back to All Tasks" at bounding box center [855, 202] width 81 height 13
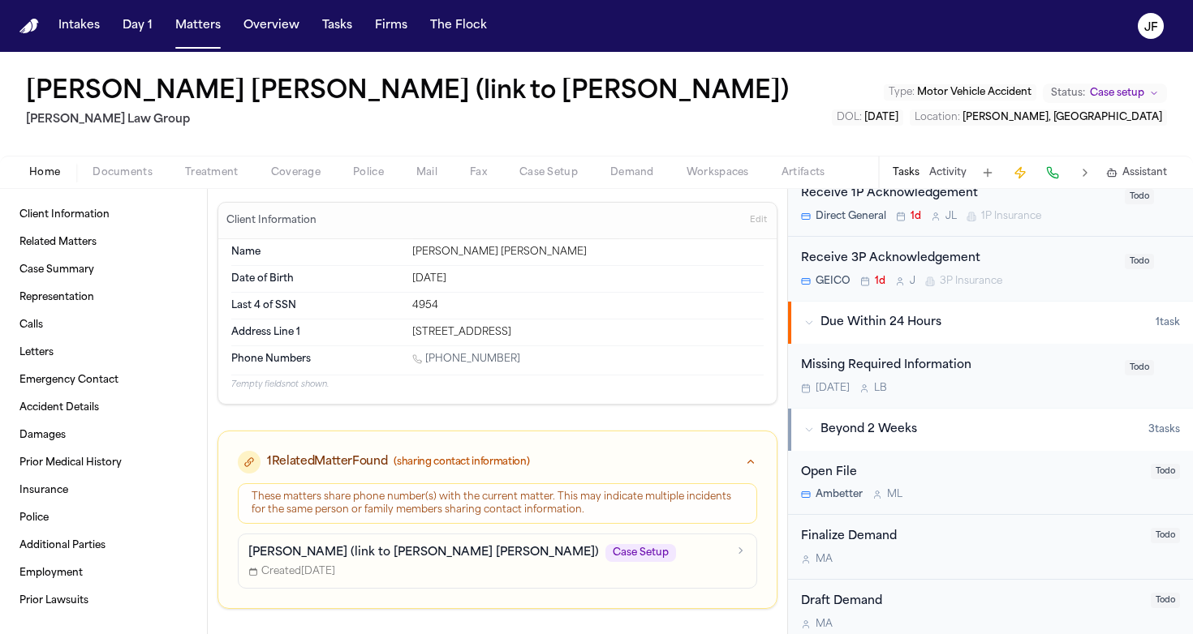
scroll to position [453, 0]
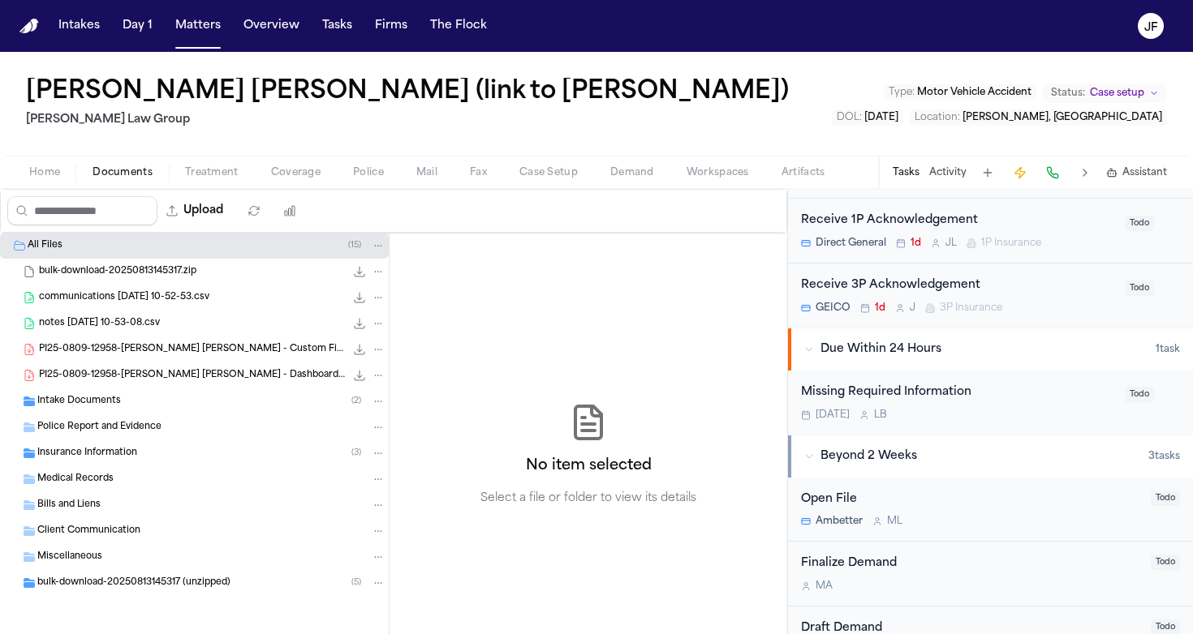
click at [131, 172] on span "Documents" at bounding box center [122, 172] width 60 height 13
click at [122, 423] on span "Police Report and Evidence" at bounding box center [99, 428] width 124 height 14
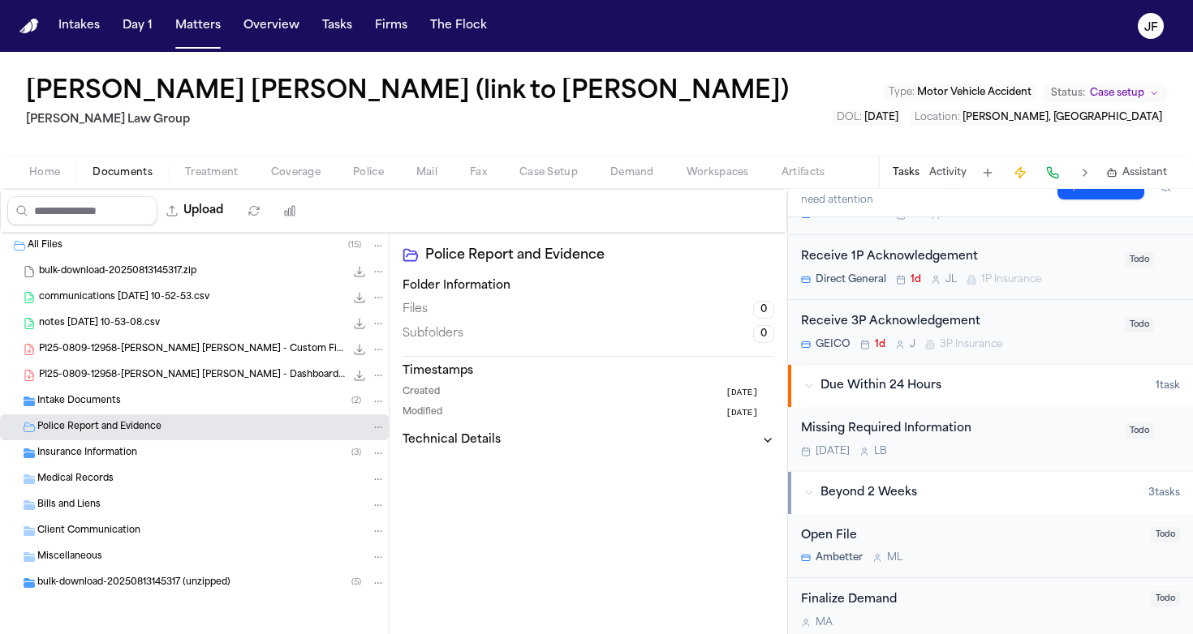
scroll to position [422, 0]
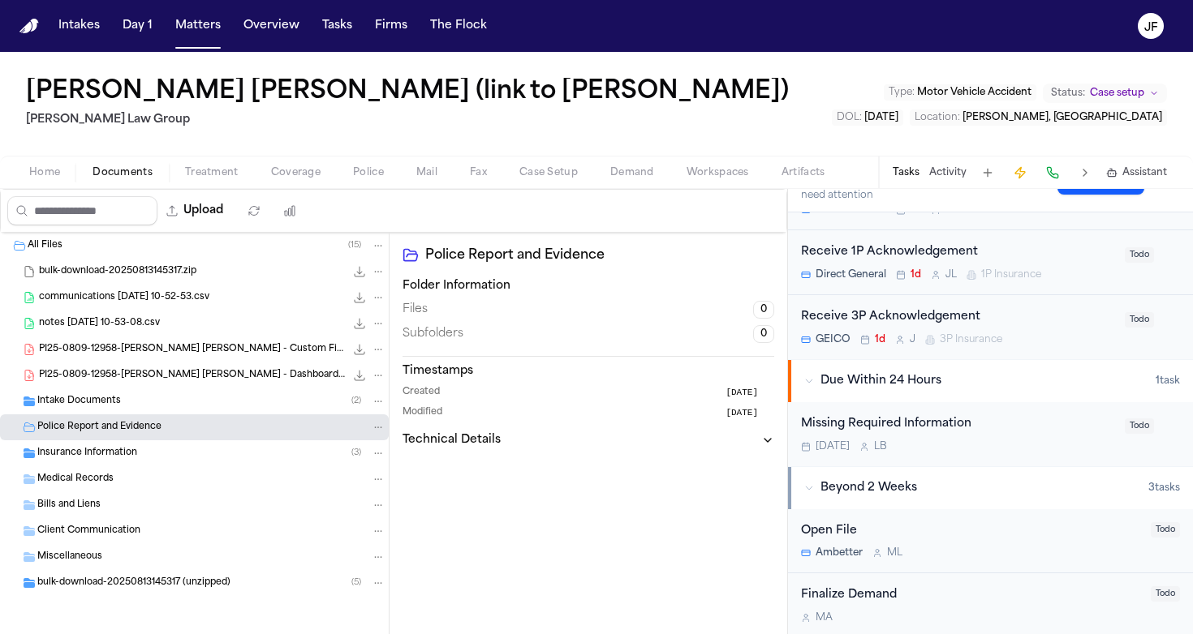
click at [894, 415] on div "Missing Required Information" at bounding box center [958, 424] width 314 height 19
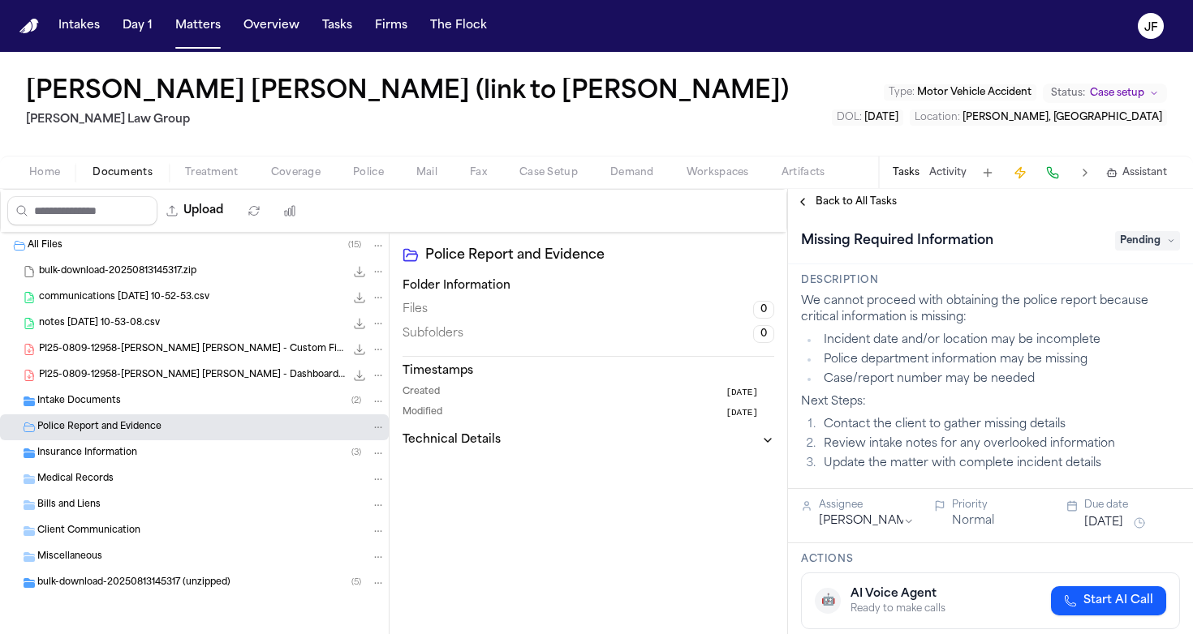
click at [1155, 239] on span "Pending" at bounding box center [1147, 240] width 65 height 19
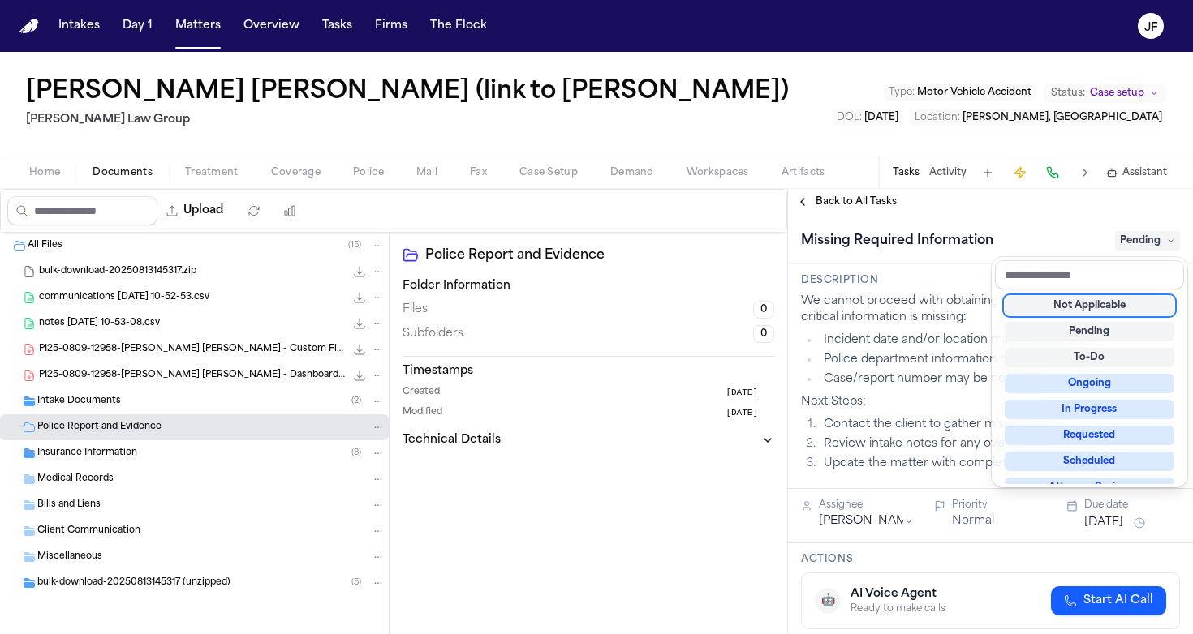
click at [1095, 308] on div "Not Applicable" at bounding box center [1089, 305] width 170 height 19
click at [860, 207] on div "Back to All Tasks Missing Required Information Not Applicable Description We ca…" at bounding box center [990, 411] width 405 height 445
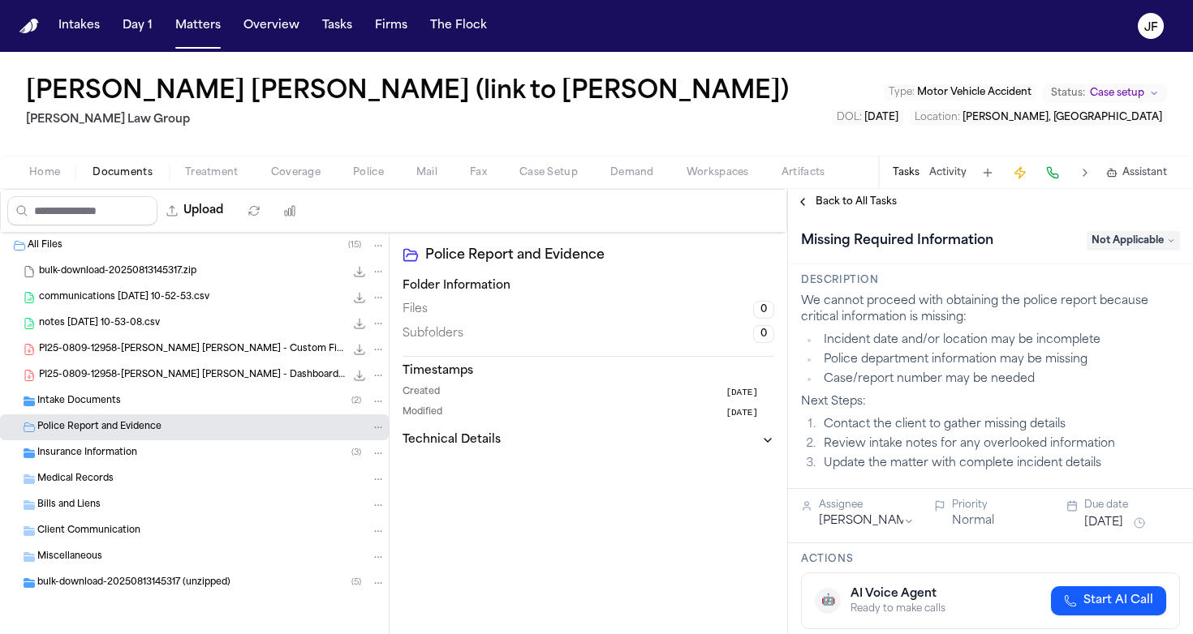
click at [864, 200] on span "Back to All Tasks" at bounding box center [855, 202] width 81 height 13
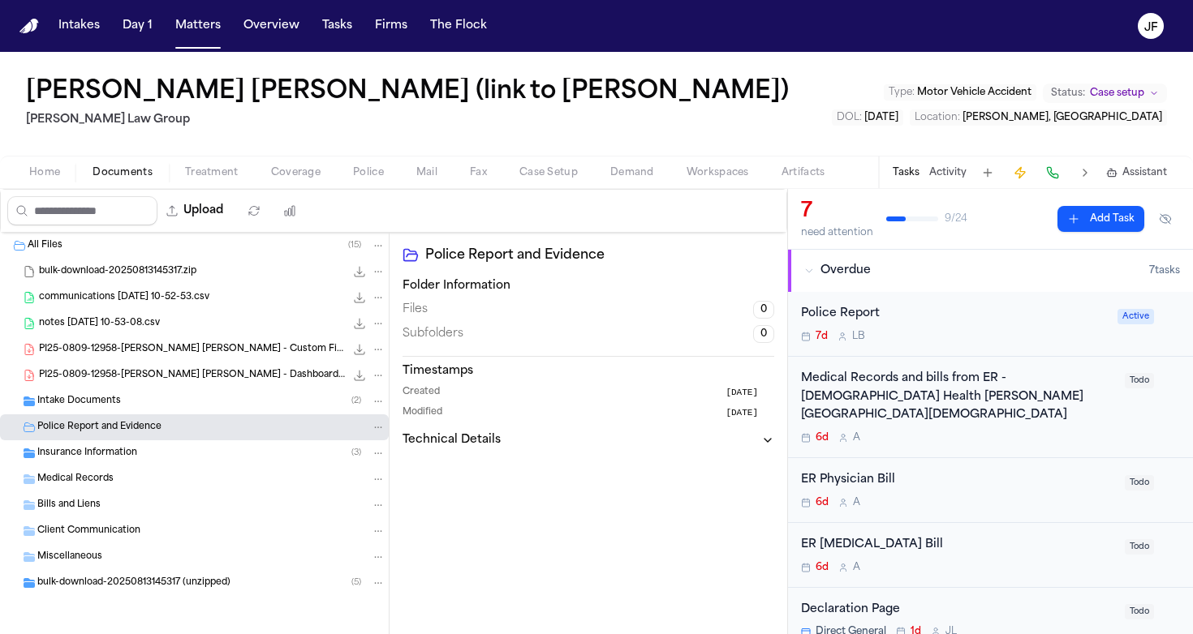
click at [1012, 333] on div "7d L B" at bounding box center [954, 336] width 307 height 13
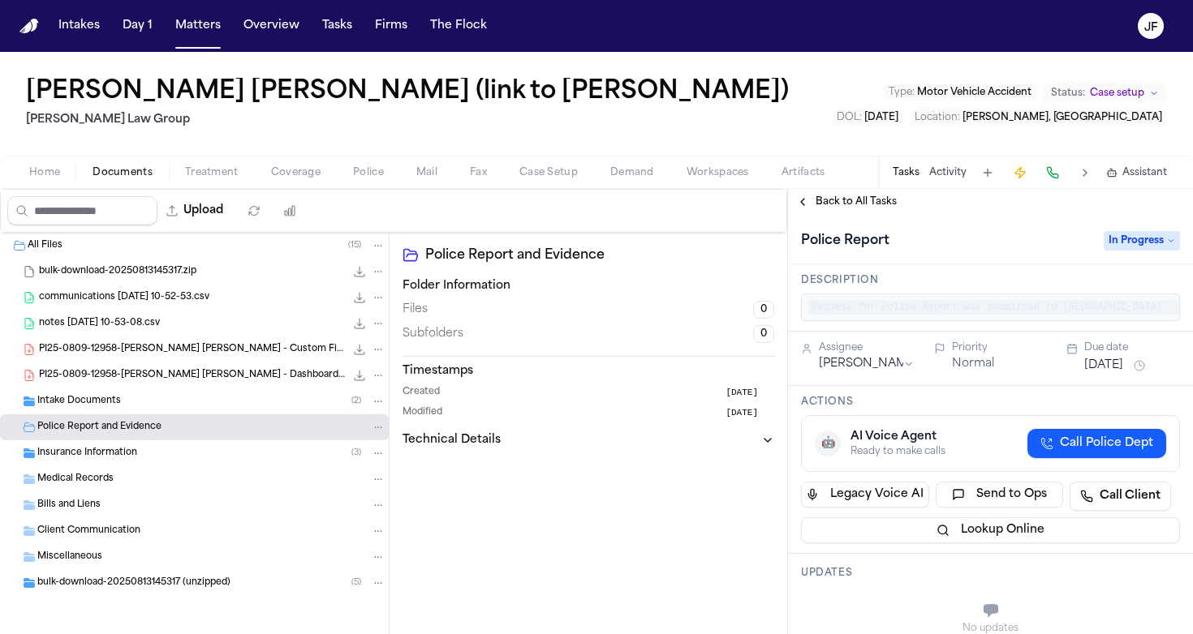
click at [823, 205] on span "Back to All Tasks" at bounding box center [855, 202] width 81 height 13
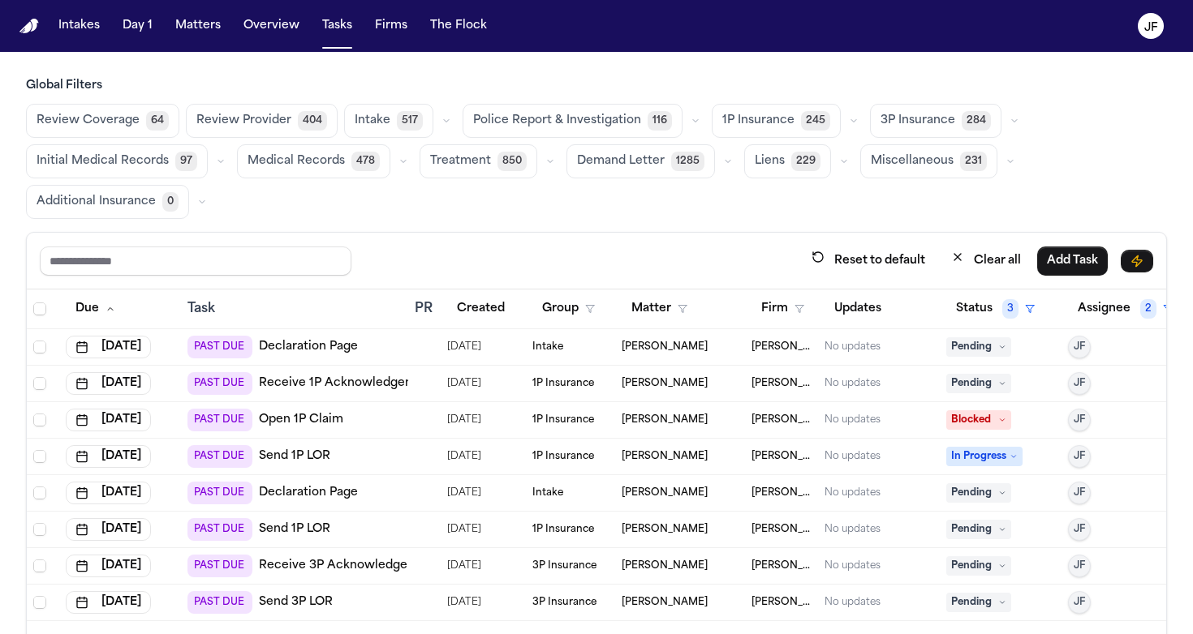
click at [617, 130] on button "Police Report & Investigation 116" at bounding box center [572, 121] width 220 height 34
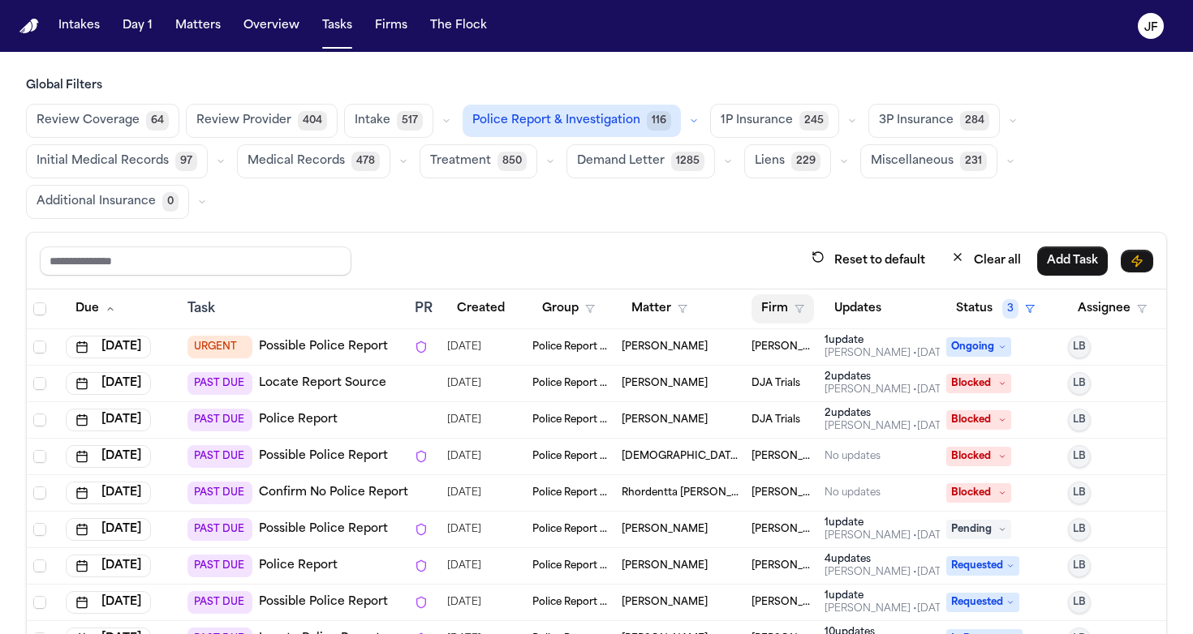
click at [799, 309] on polygon "button" at bounding box center [799, 309] width 8 height 7
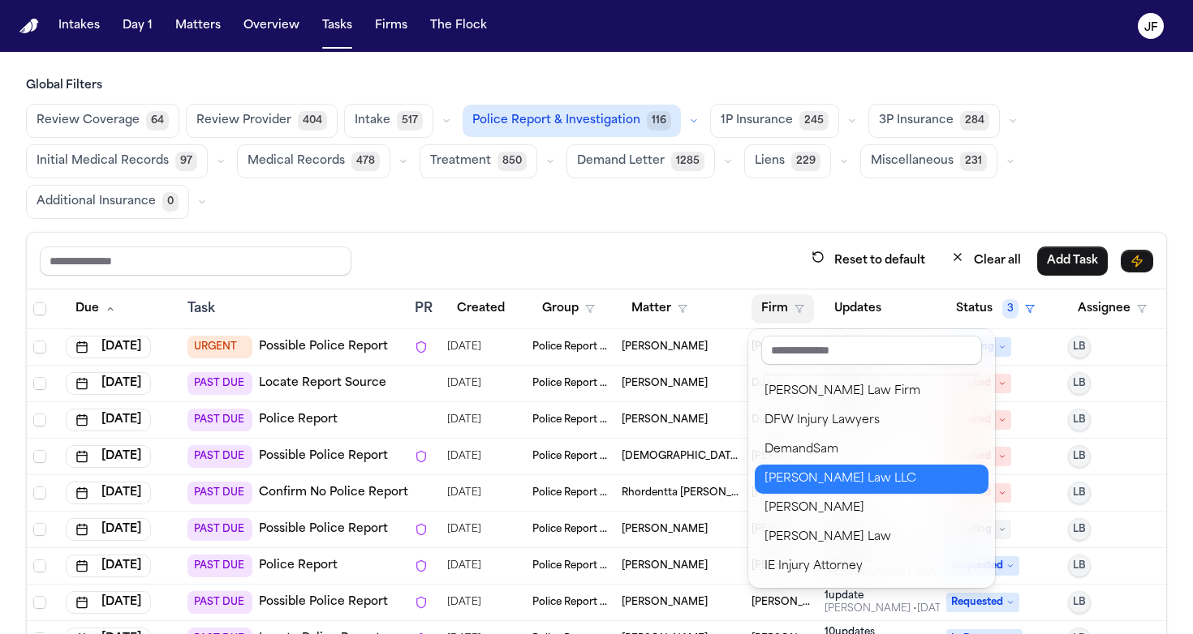
scroll to position [352, 0]
click at [698, 259] on div "Reset to default Clear all Add Task Due Task PR Created Group Matter Firm Updat…" at bounding box center [596, 489] width 1141 height 514
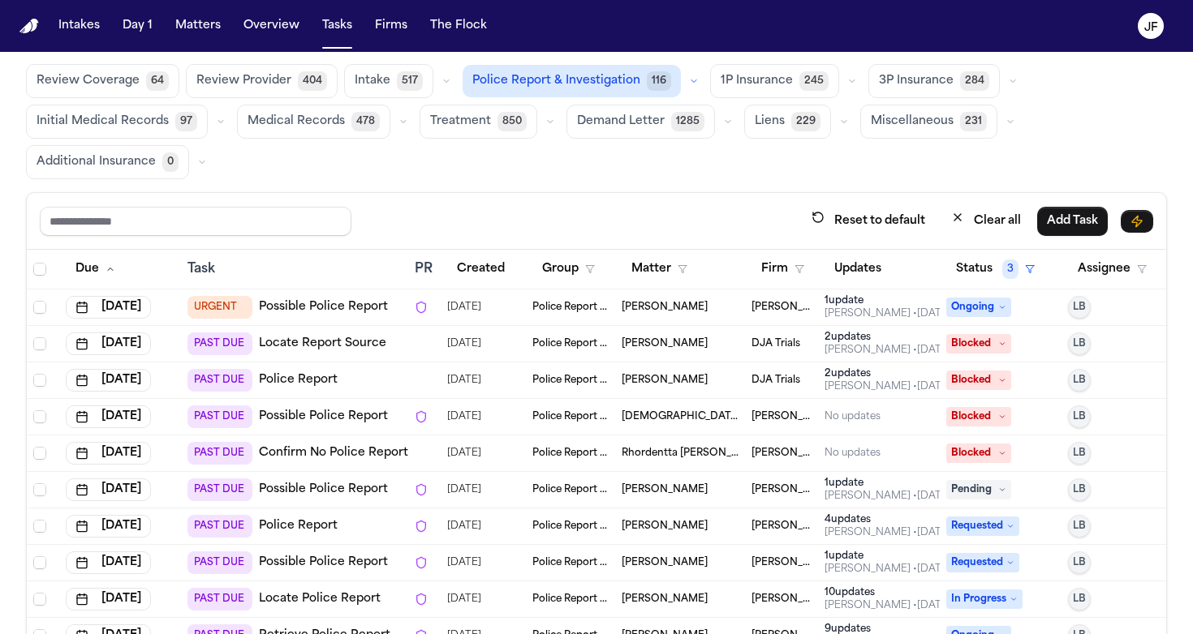
scroll to position [41, 0]
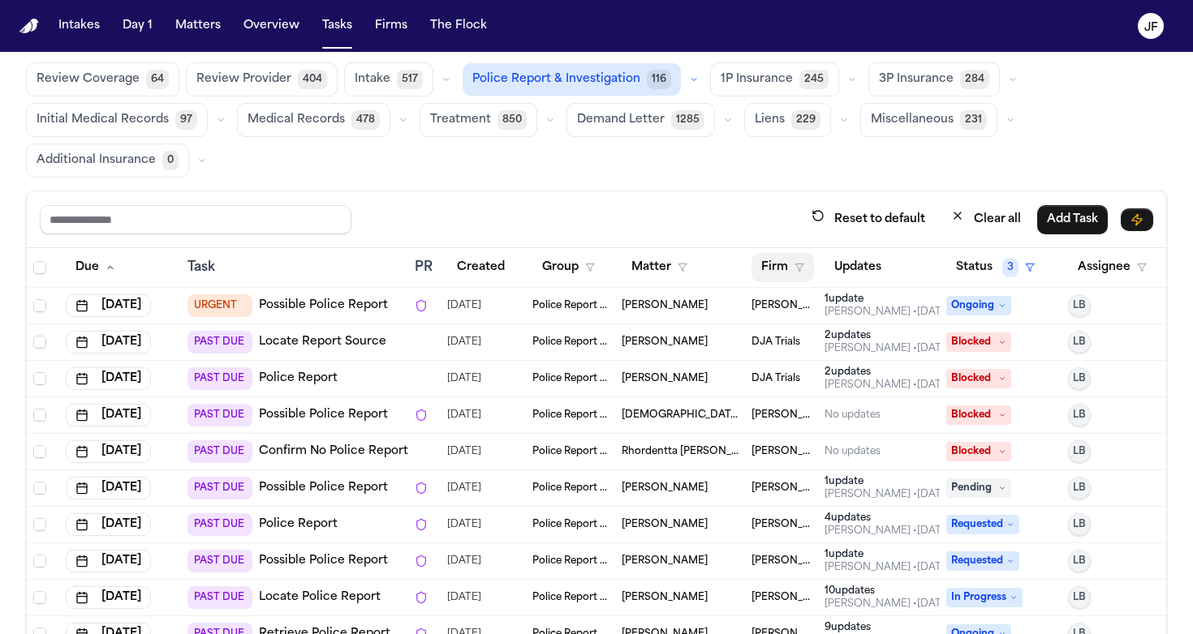
click at [793, 273] on button "Firm" at bounding box center [782, 267] width 62 height 29
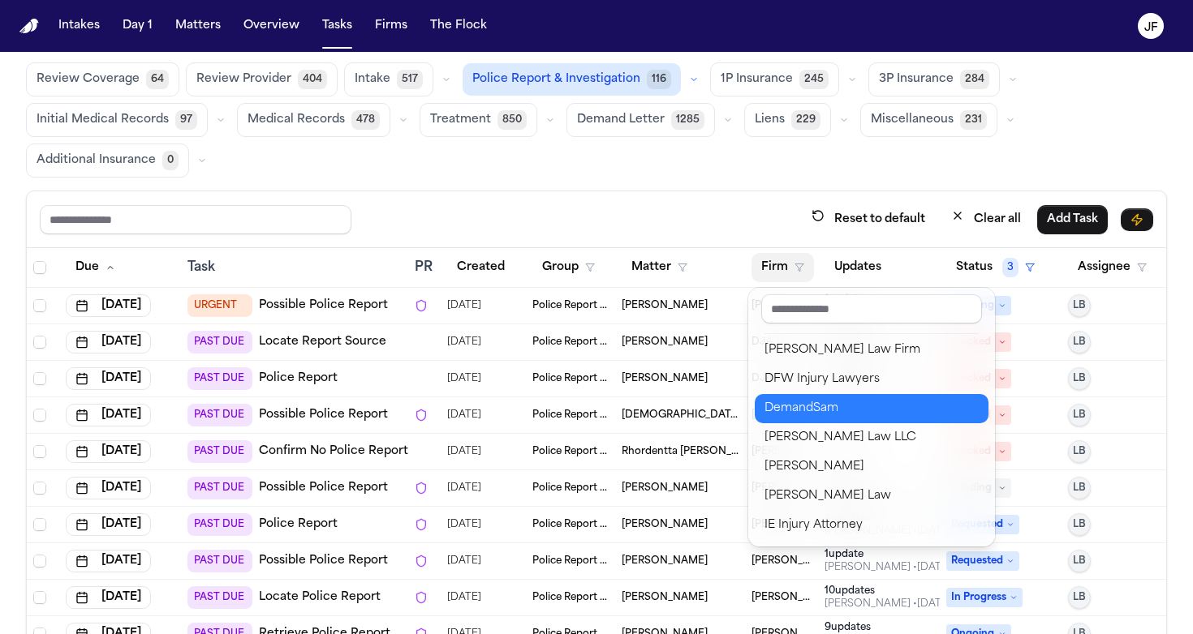
scroll to position [352, 0]
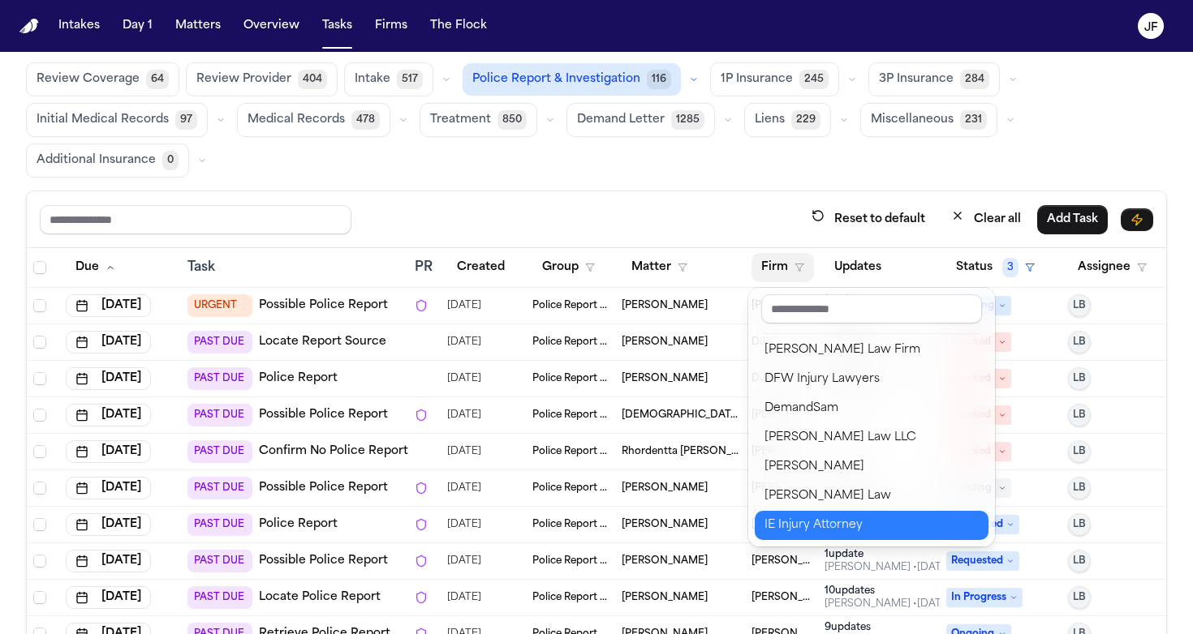
click at [815, 525] on div "IE Injury Attorney" at bounding box center [871, 525] width 214 height 19
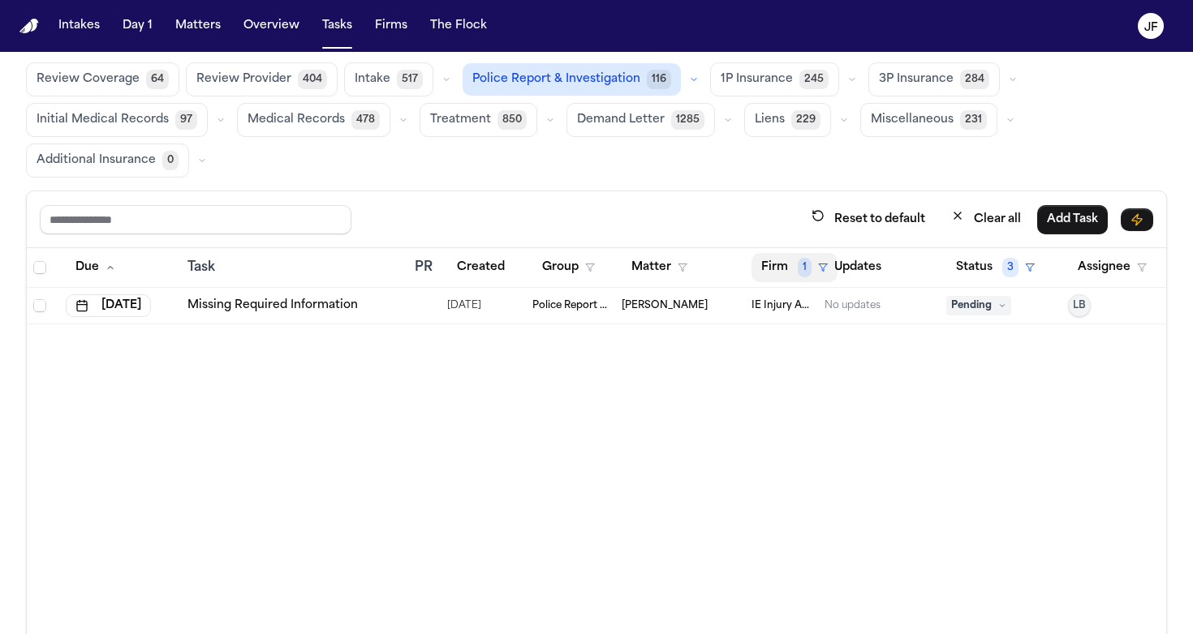
click at [803, 267] on span "1" at bounding box center [804, 267] width 14 height 19
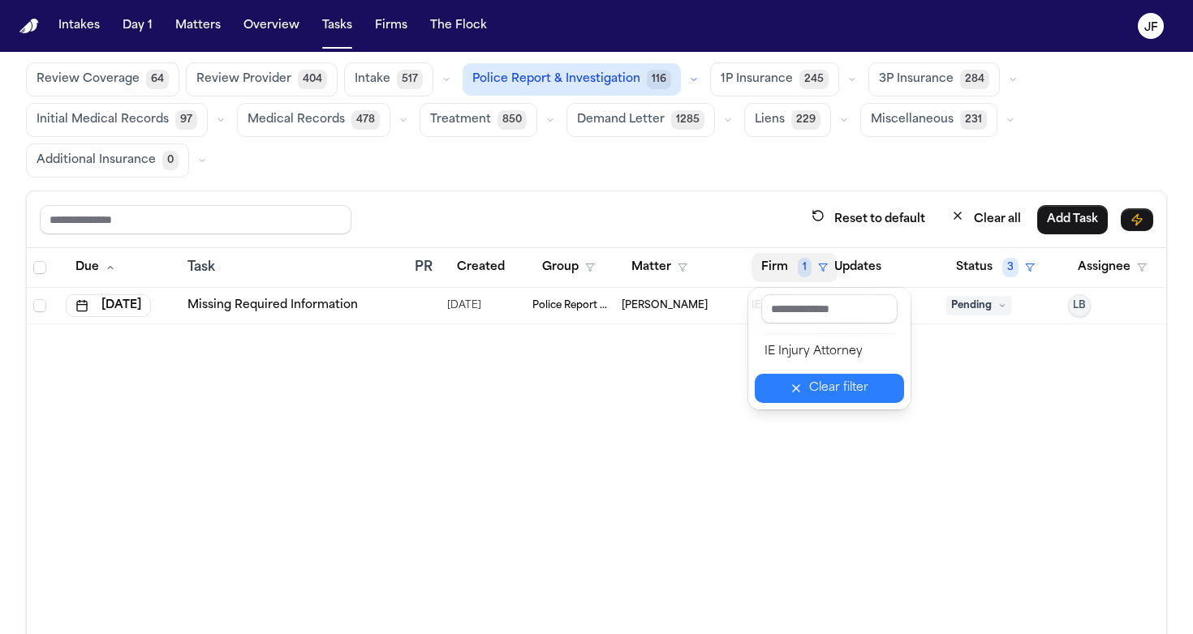
click at [802, 392] on icon "button" at bounding box center [795, 388] width 13 height 13
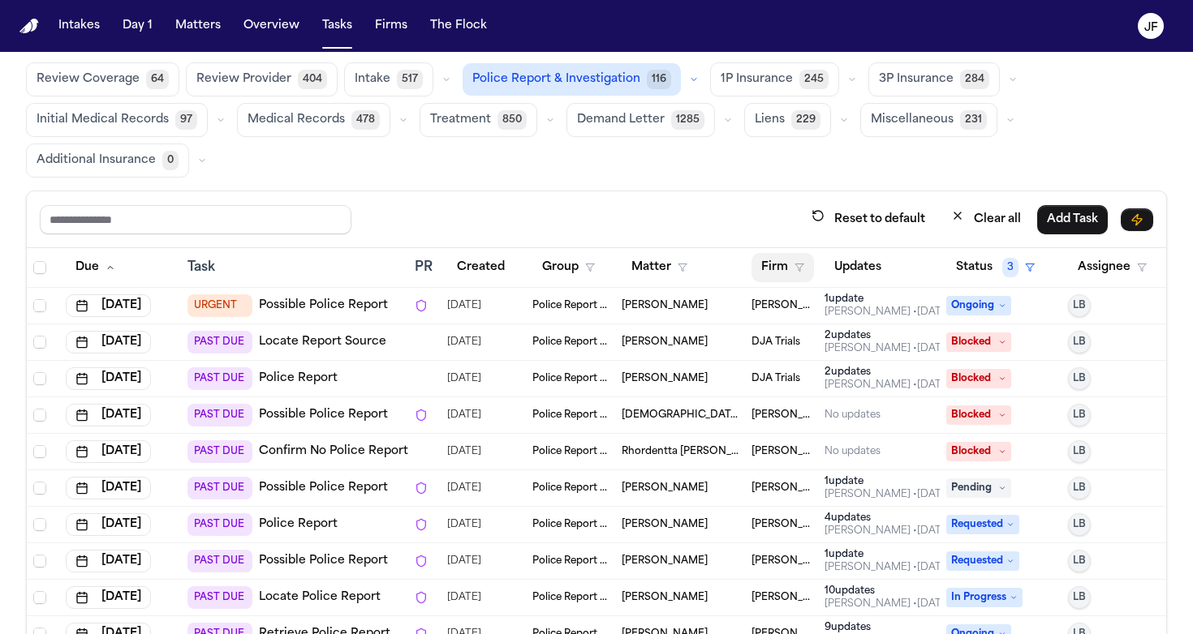
click at [795, 283] on th "Firm" at bounding box center [781, 268] width 73 height 40
click at [795, 272] on button "Firm" at bounding box center [782, 267] width 62 height 29
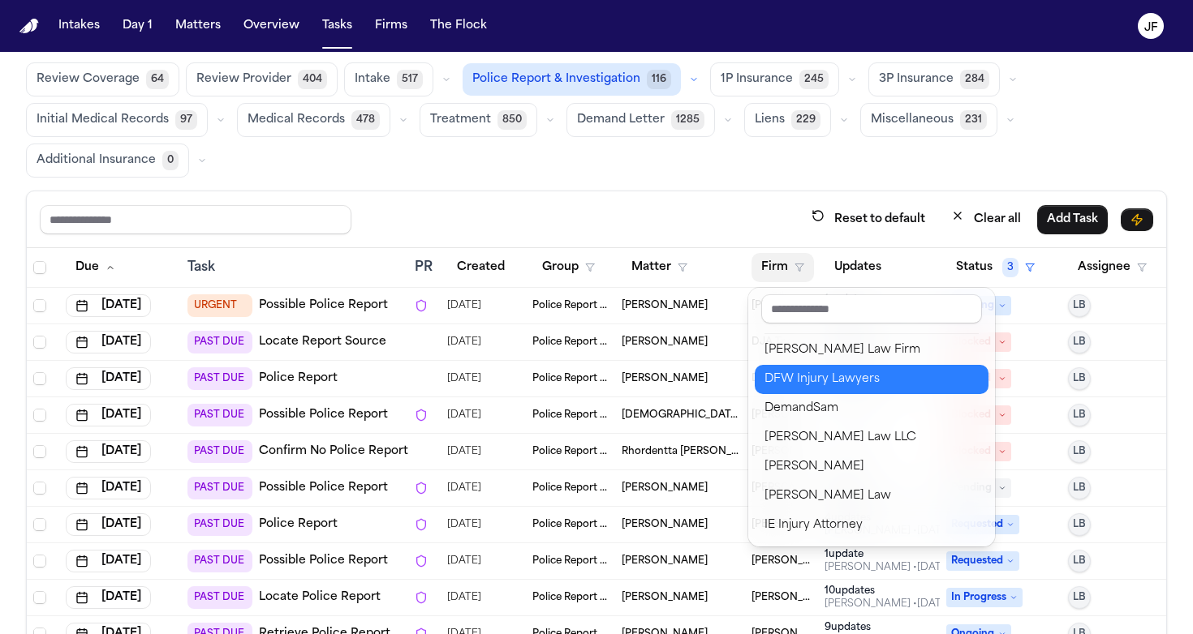
click at [808, 382] on div "DFW Injury Lawyers" at bounding box center [871, 379] width 214 height 19
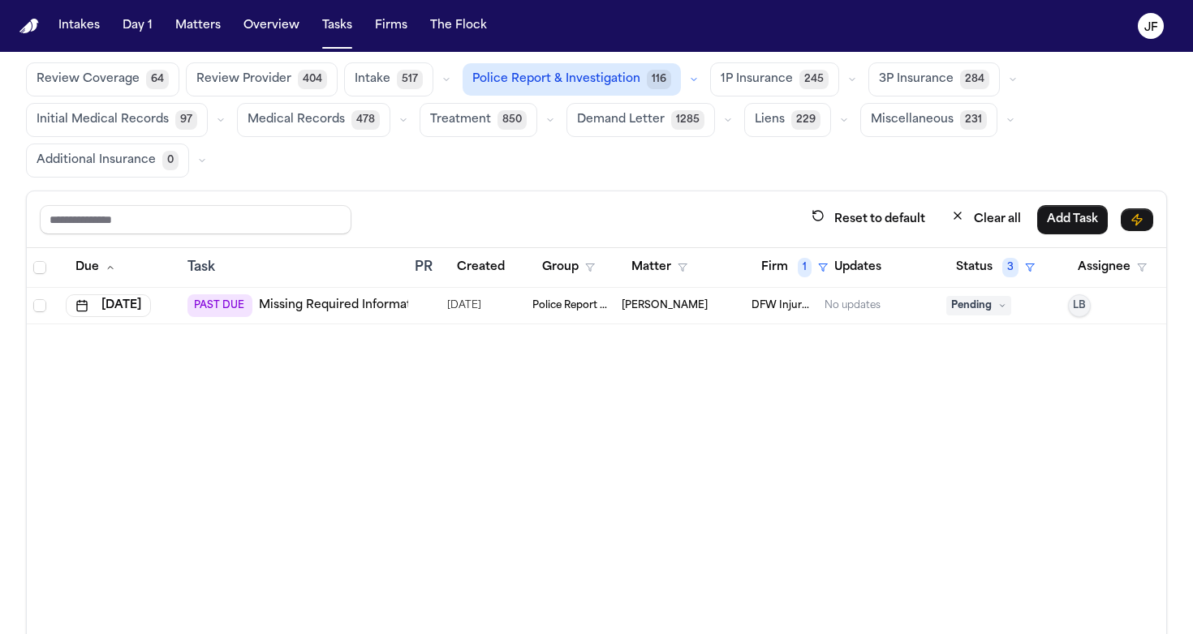
click at [360, 308] on link "Missing Required Information" at bounding box center [344, 306] width 170 height 16
click at [647, 82] on span "116" at bounding box center [659, 79] width 24 height 19
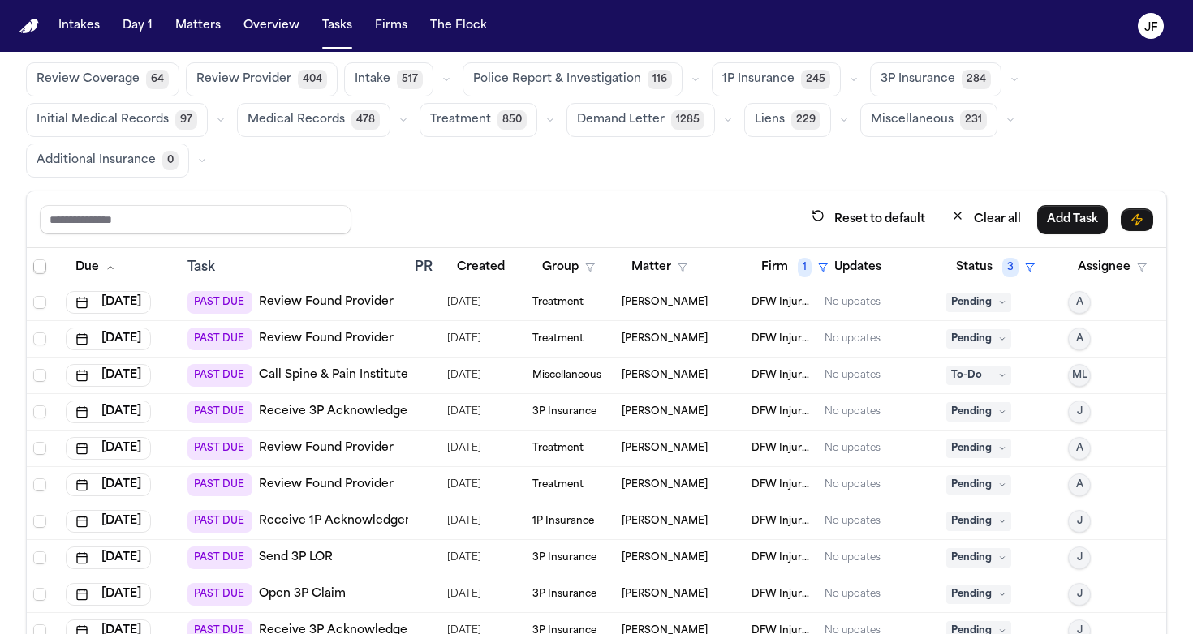
scroll to position [1138, 0]
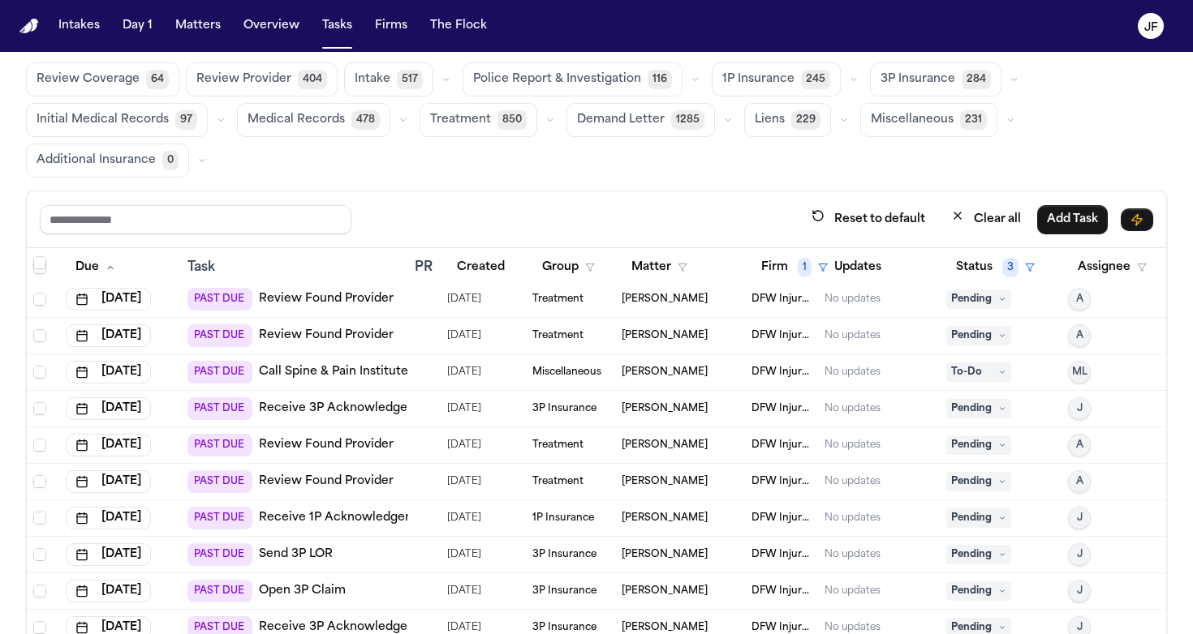
click at [615, 75] on span "Police Report & Investigation" at bounding box center [557, 79] width 168 height 16
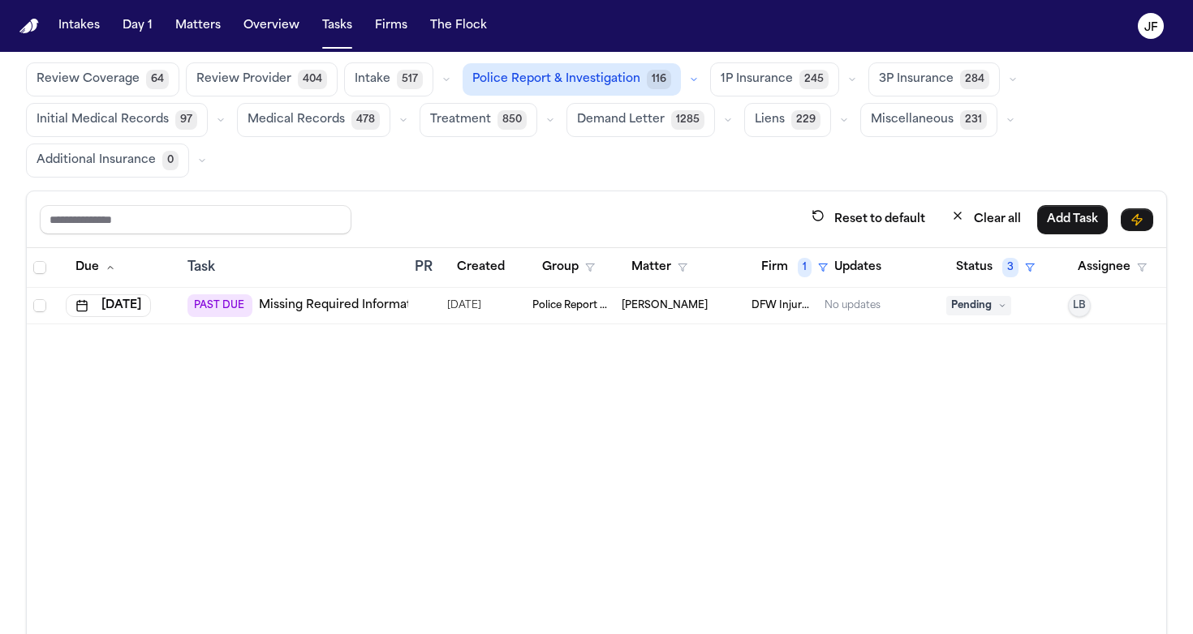
scroll to position [0, 0]
click at [331, 312] on link "Missing Required Information" at bounding box center [344, 306] width 170 height 16
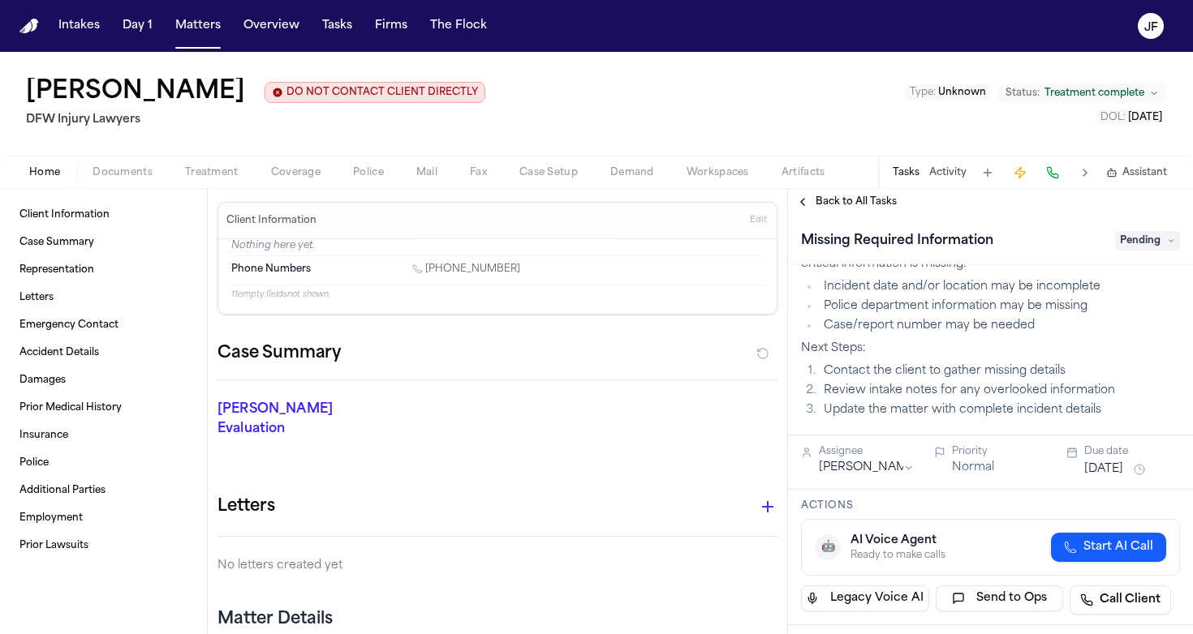
scroll to position [65, 0]
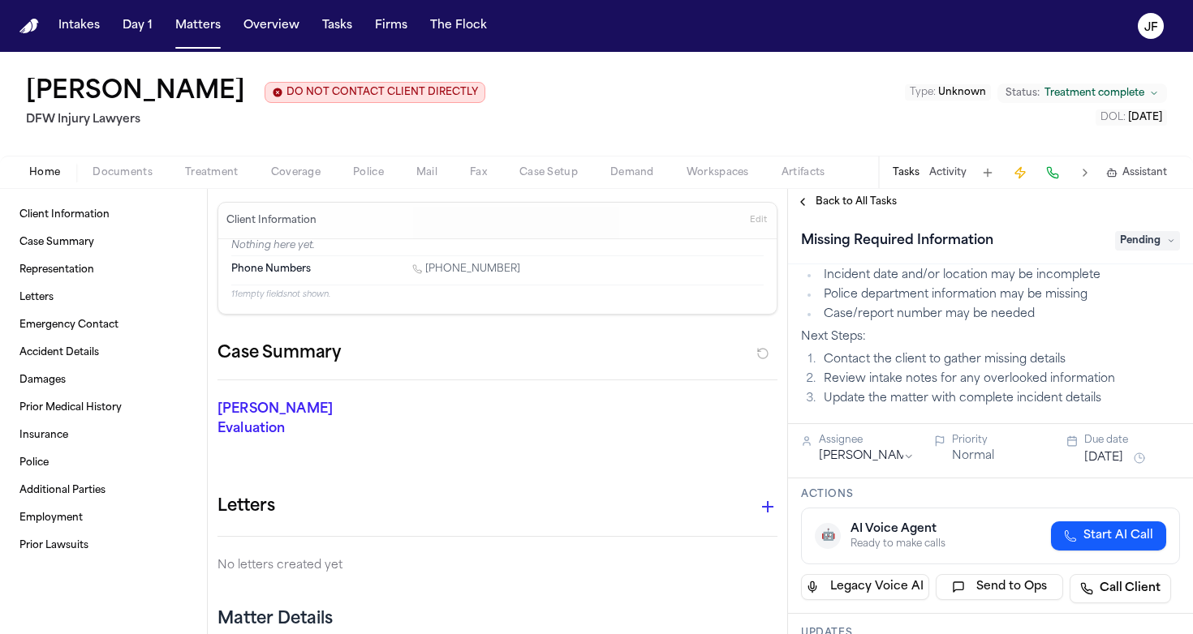
click at [838, 199] on span "Back to All Tasks" at bounding box center [855, 202] width 81 height 13
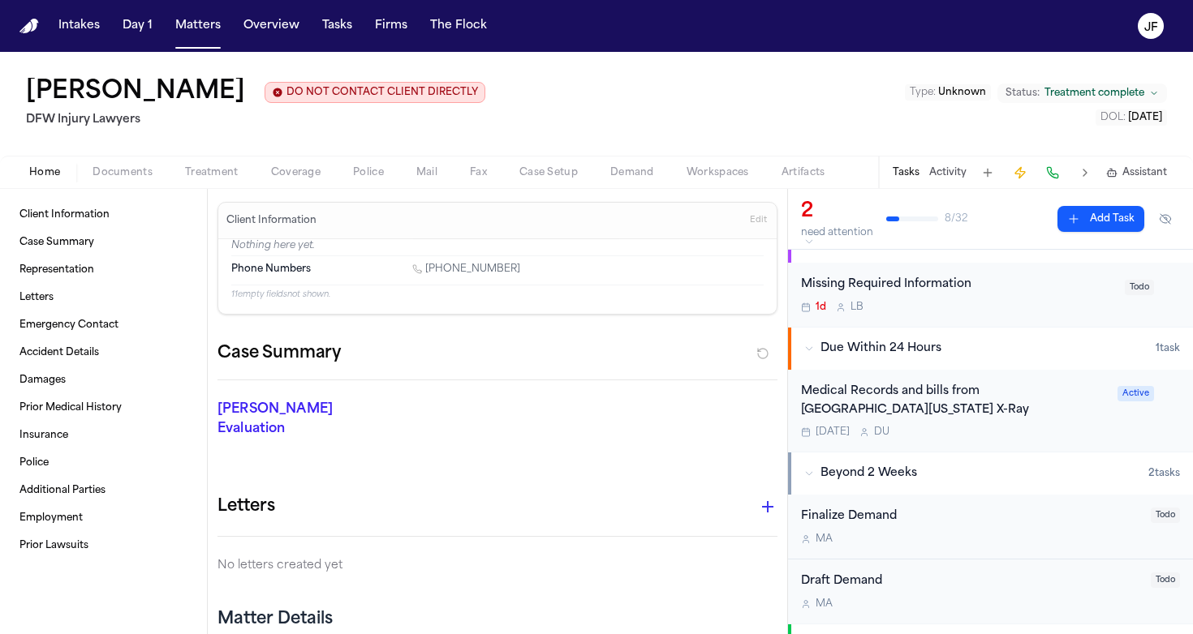
scroll to position [49, 0]
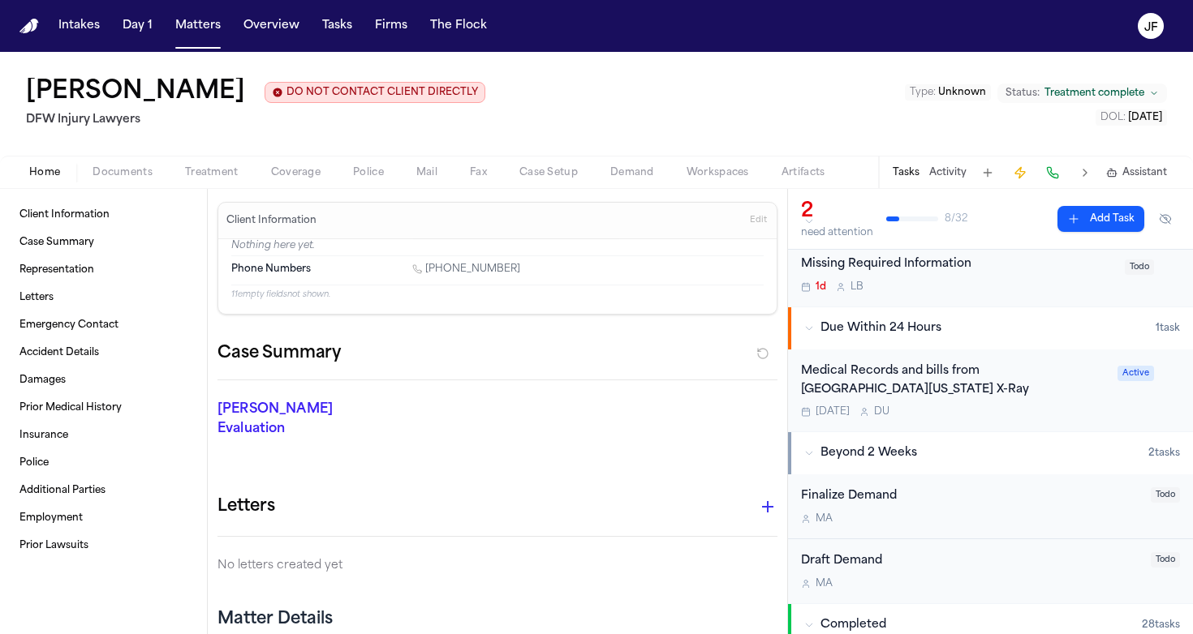
click at [110, 179] on span "Documents" at bounding box center [122, 172] width 60 height 13
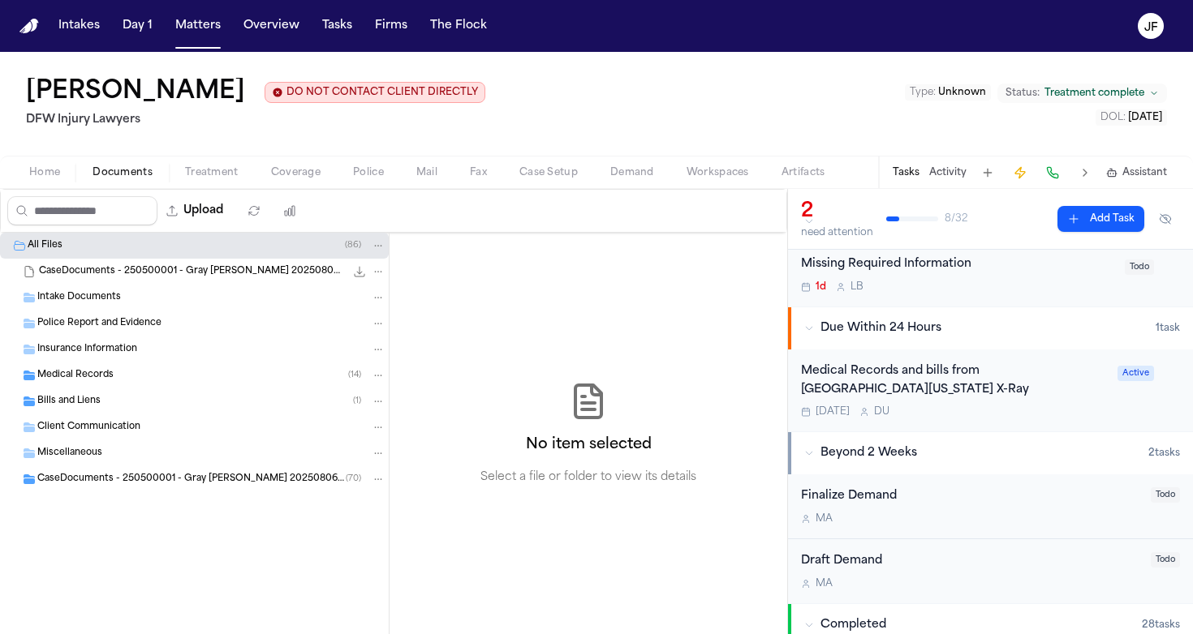
click at [114, 333] on div "Police Report and Evidence" at bounding box center [194, 324] width 389 height 26
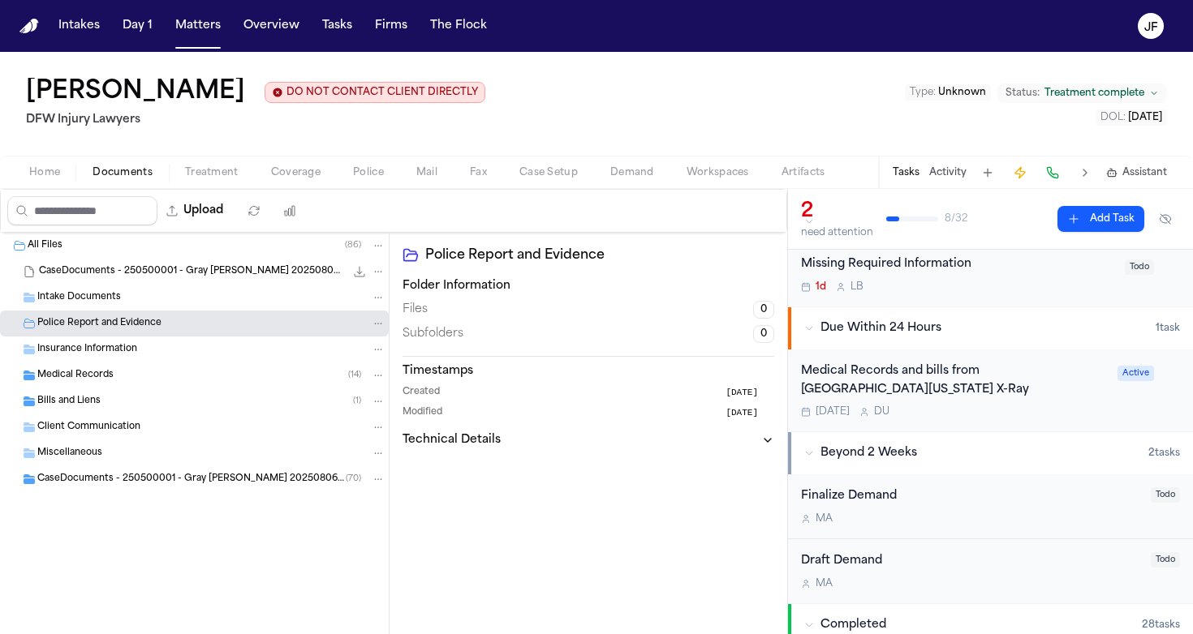
click at [125, 290] on div "Intake Documents" at bounding box center [194, 298] width 389 height 26
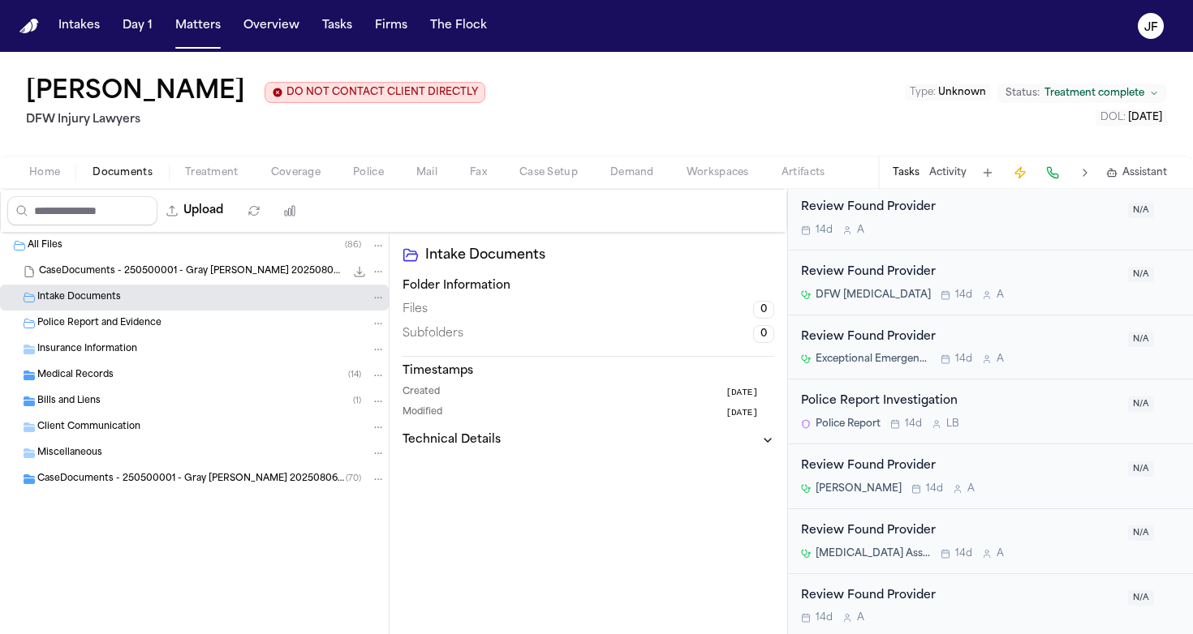
scroll to position [983, 0]
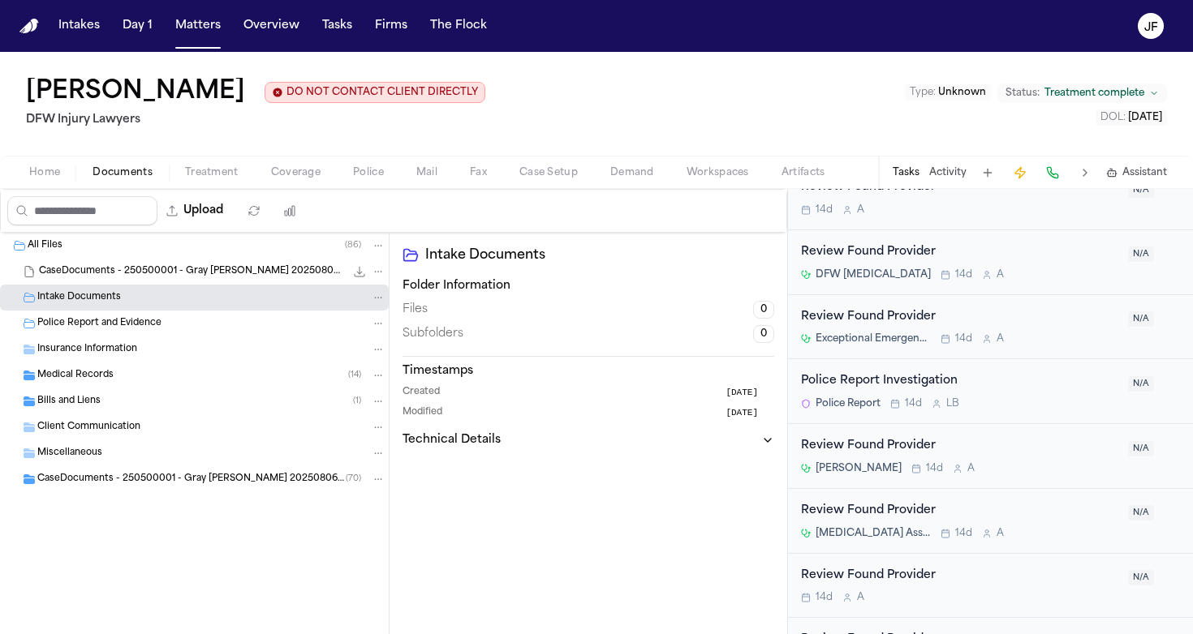
click at [899, 372] on div "Police Report Investigation" at bounding box center [959, 381] width 317 height 19
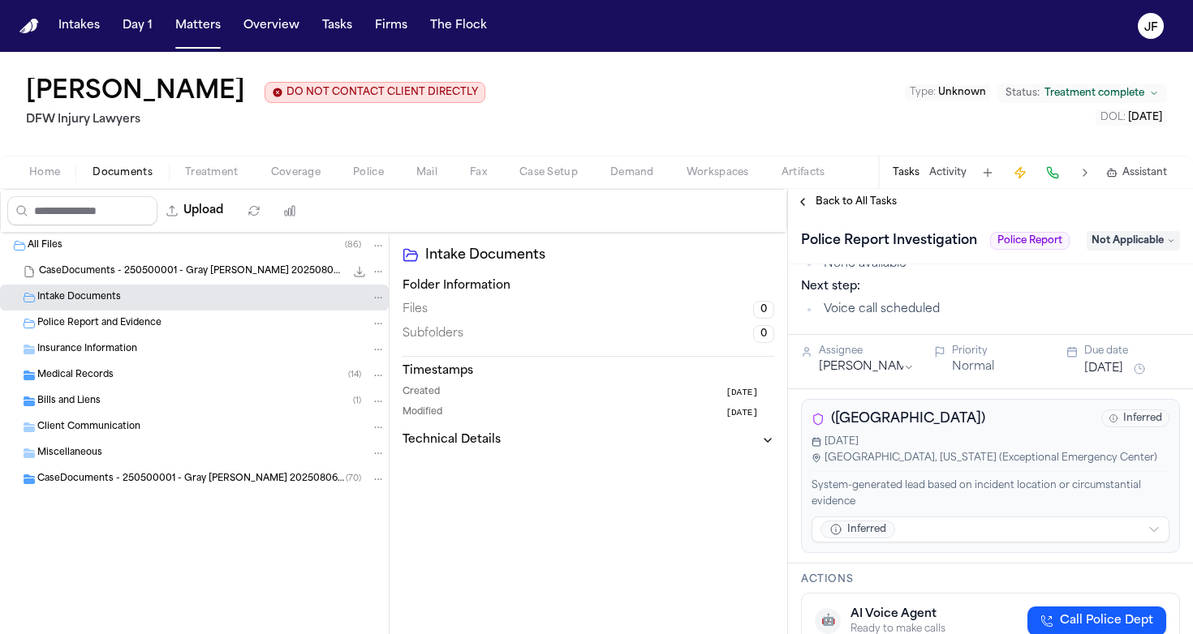
scroll to position [150, 0]
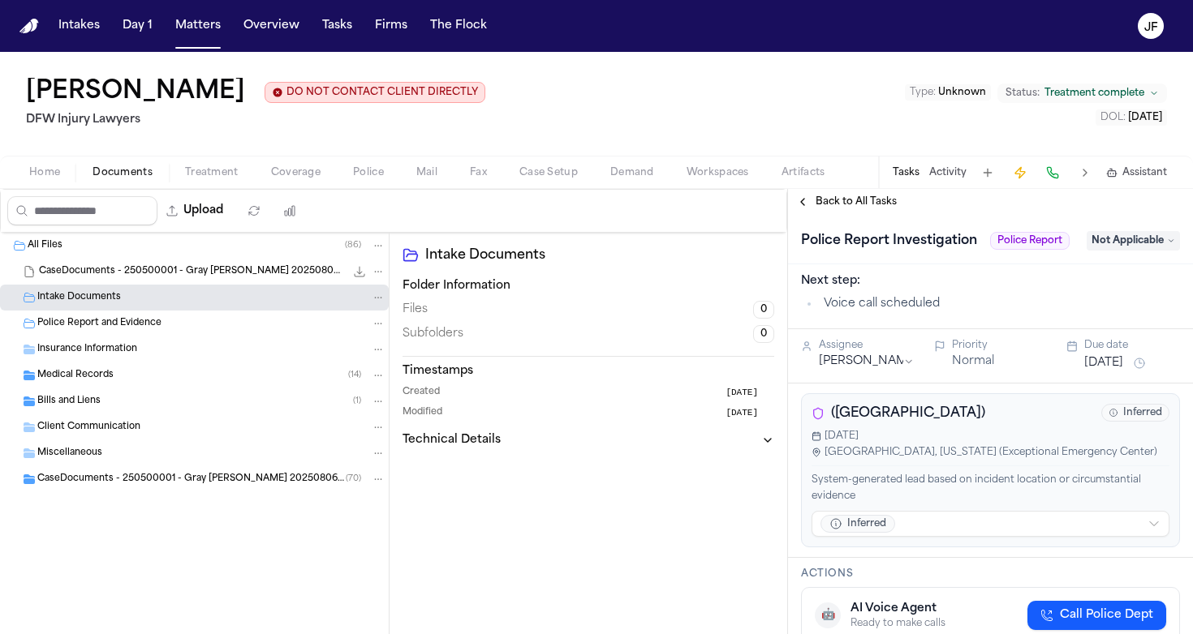
click at [822, 203] on span "Back to All Tasks" at bounding box center [855, 202] width 81 height 13
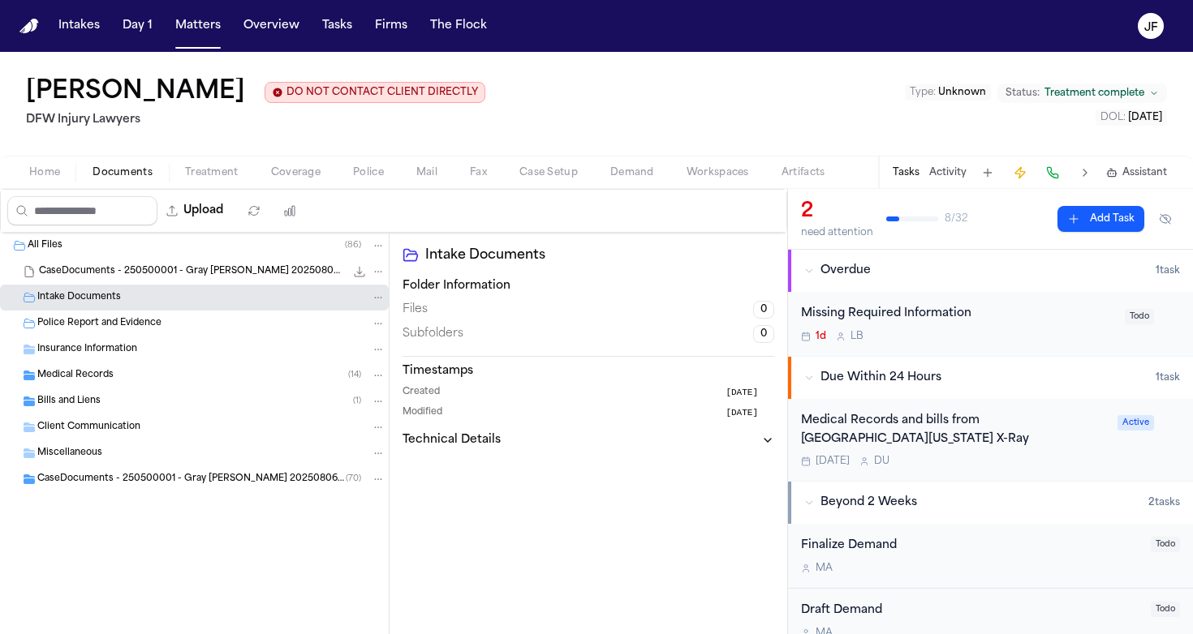
click at [368, 175] on span "Police" at bounding box center [368, 172] width 31 height 13
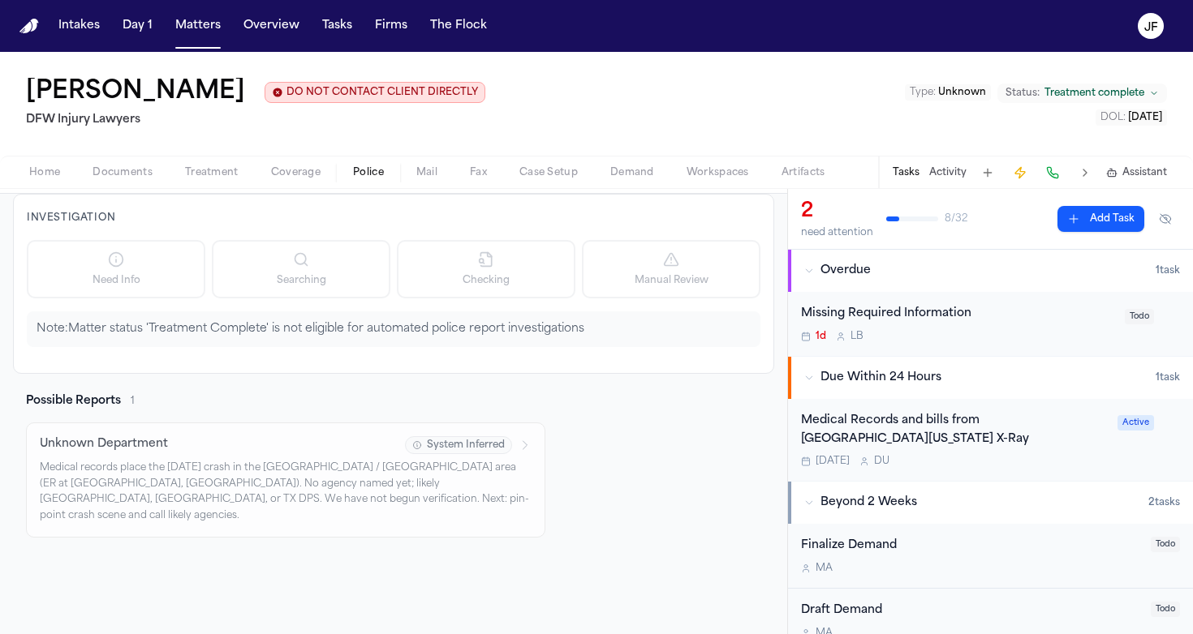
scroll to position [48, 0]
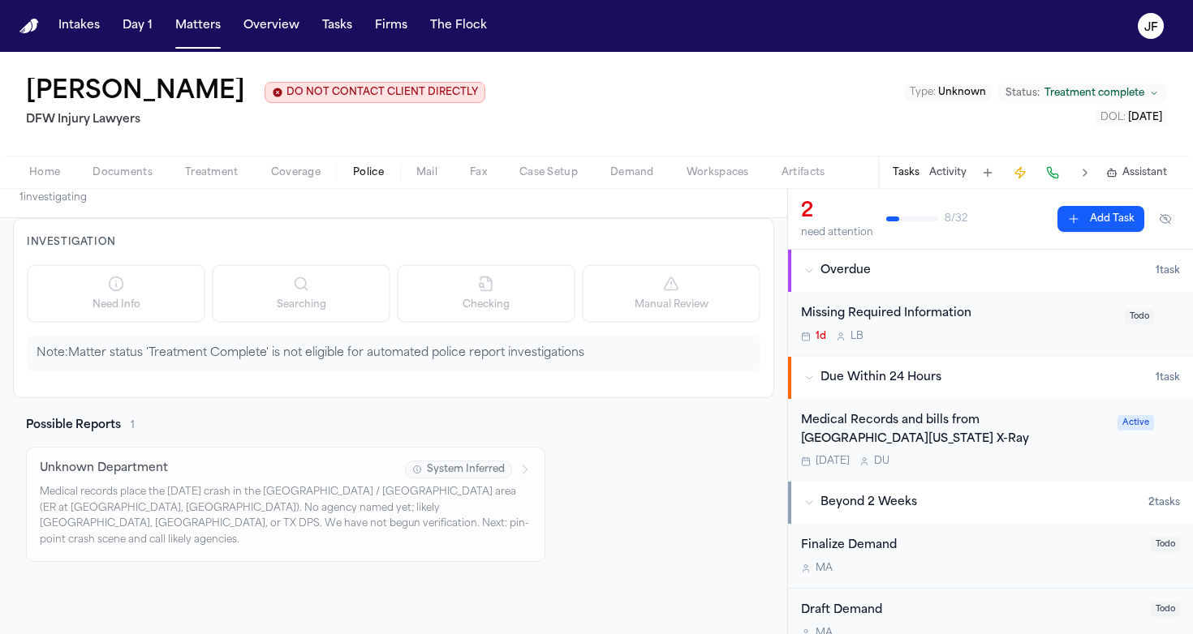
click at [958, 179] on button "Activity" at bounding box center [947, 172] width 37 height 13
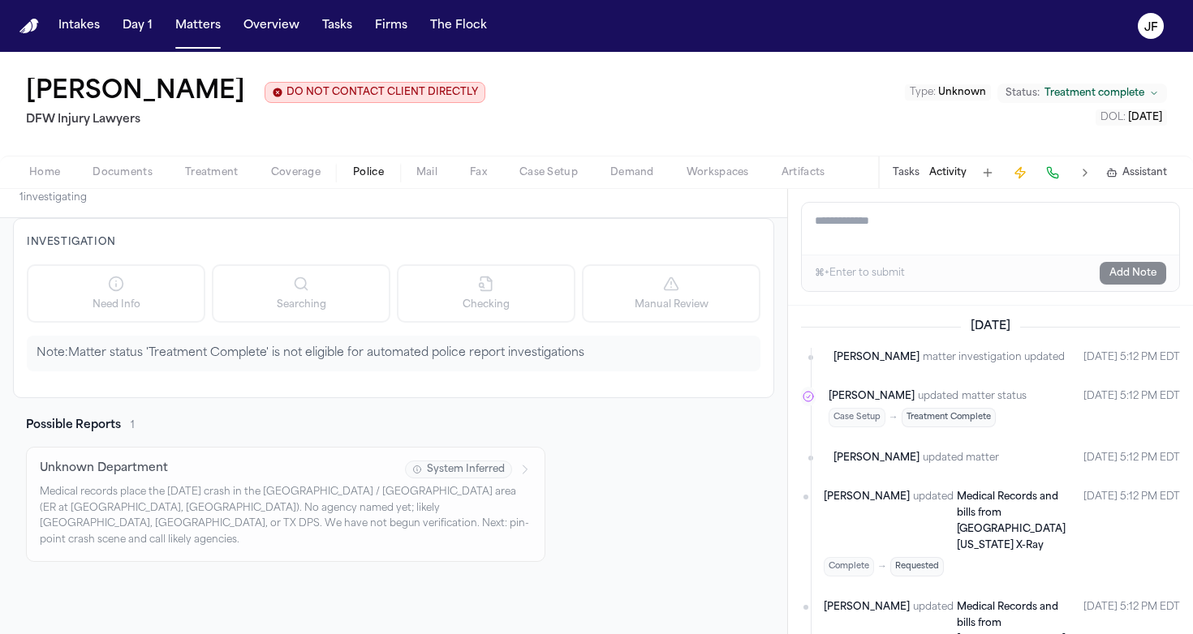
scroll to position [0, 0]
click at [644, 1] on nav "Intakes Day 1 Matters Overview Tasks Firms The [PERSON_NAME]" at bounding box center [596, 26] width 1193 height 52
click at [200, 30] on button "Matters" at bounding box center [198, 25] width 58 height 29
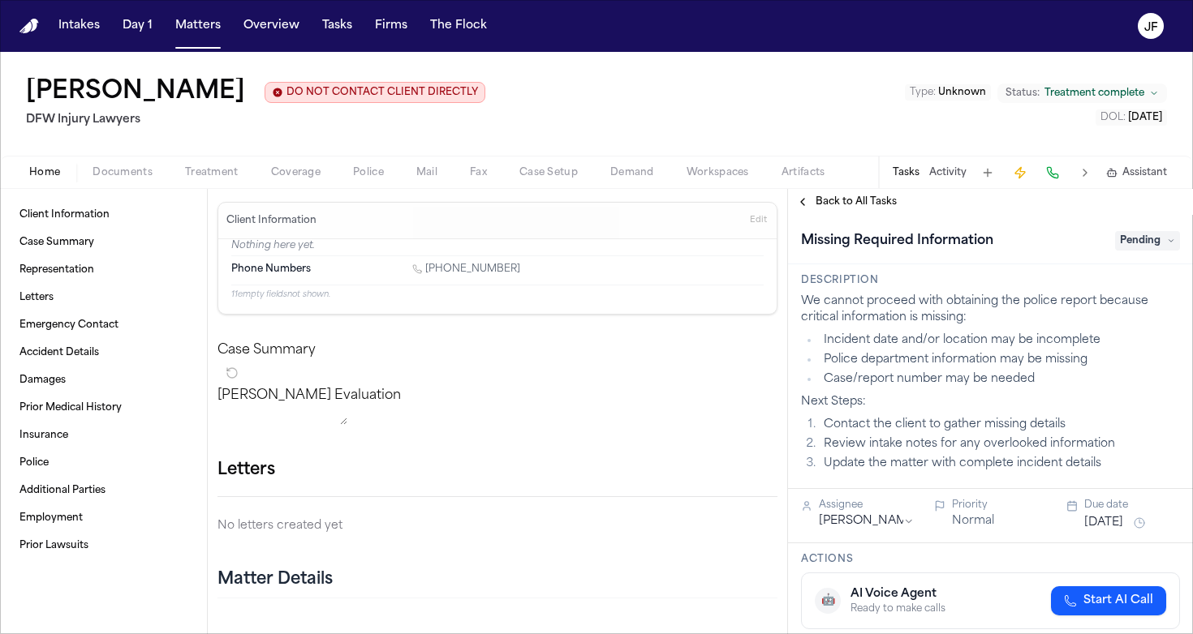
click at [119, 187] on div "Home Documents Treatment Coverage Police Mail Fax Case Setup Demand Workspaces …" at bounding box center [596, 172] width 1193 height 32
click at [97, 223] on link "Client Information" at bounding box center [103, 215] width 181 height 26
click at [124, 185] on div "Home Documents Treatment Coverage Police Mail Fax Case Setup Demand Workspaces …" at bounding box center [596, 172] width 1193 height 32
click at [124, 174] on span "Documents" at bounding box center [122, 172] width 60 height 13
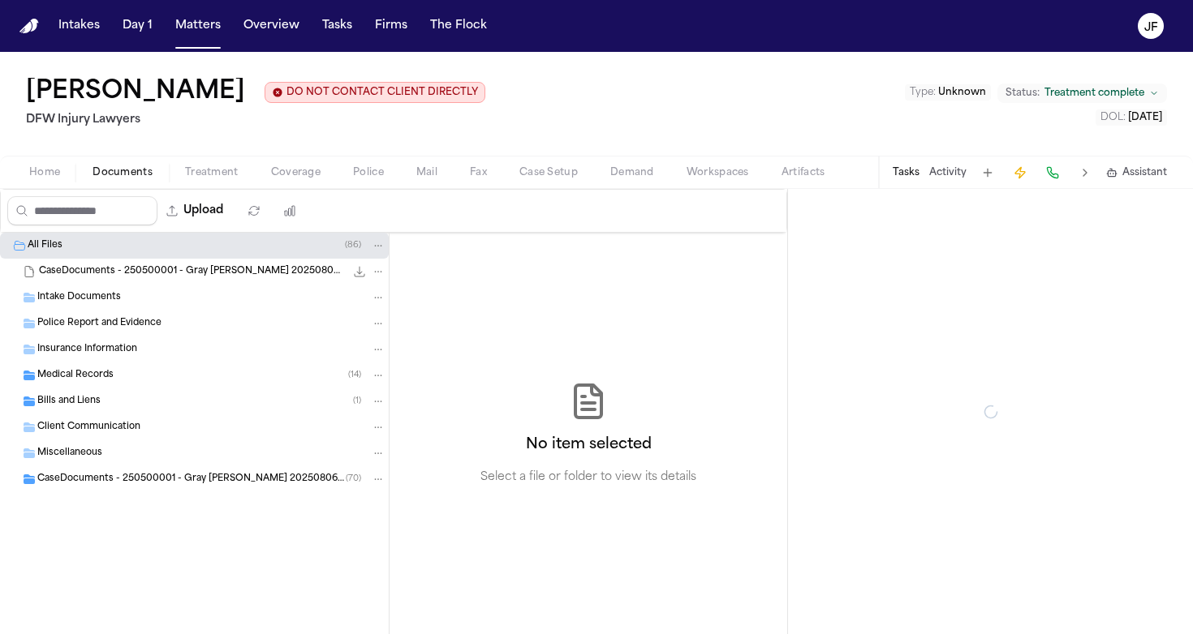
click at [115, 299] on span "Intake Documents" at bounding box center [79, 298] width 84 height 14
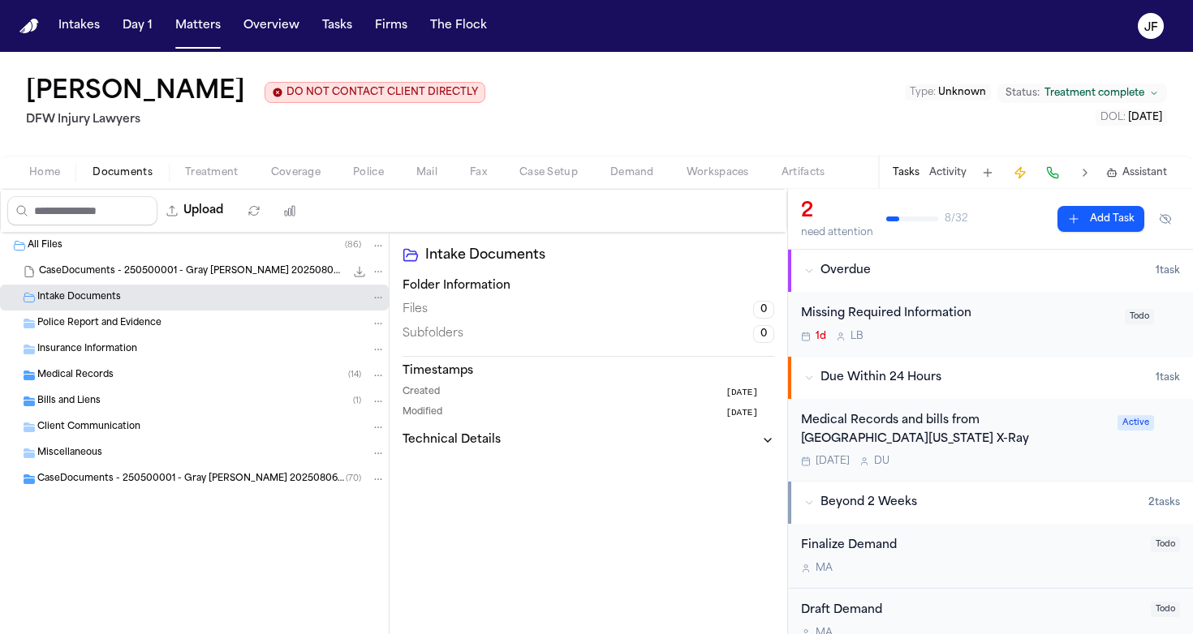
click at [209, 283] on div "CaseDocuments - 250500001 - Gray [PERSON_NAME] 20250806195655.zip 73.0 MB • ZIP" at bounding box center [194, 272] width 389 height 26
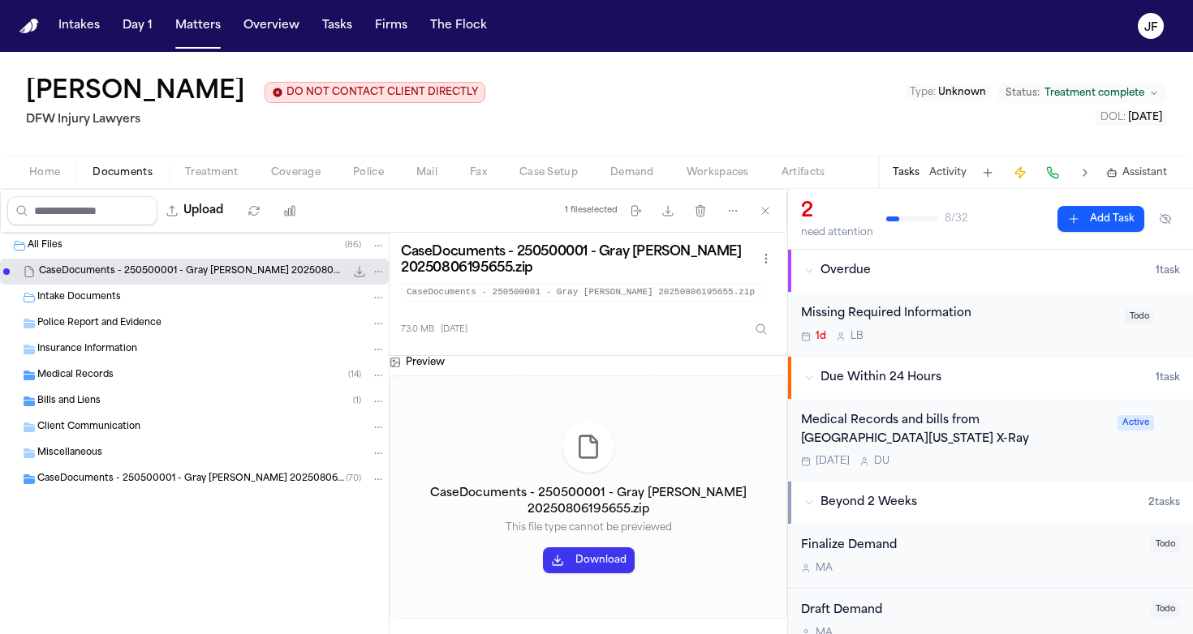
click at [578, 565] on button "Download" at bounding box center [589, 561] width 92 height 26
click at [381, 9] on nav "Intakes Day 1 Matters Overview Tasks Firms The [PERSON_NAME]" at bounding box center [596, 26] width 1193 height 52
click at [105, 309] on div "Intake Documents" at bounding box center [194, 298] width 389 height 26
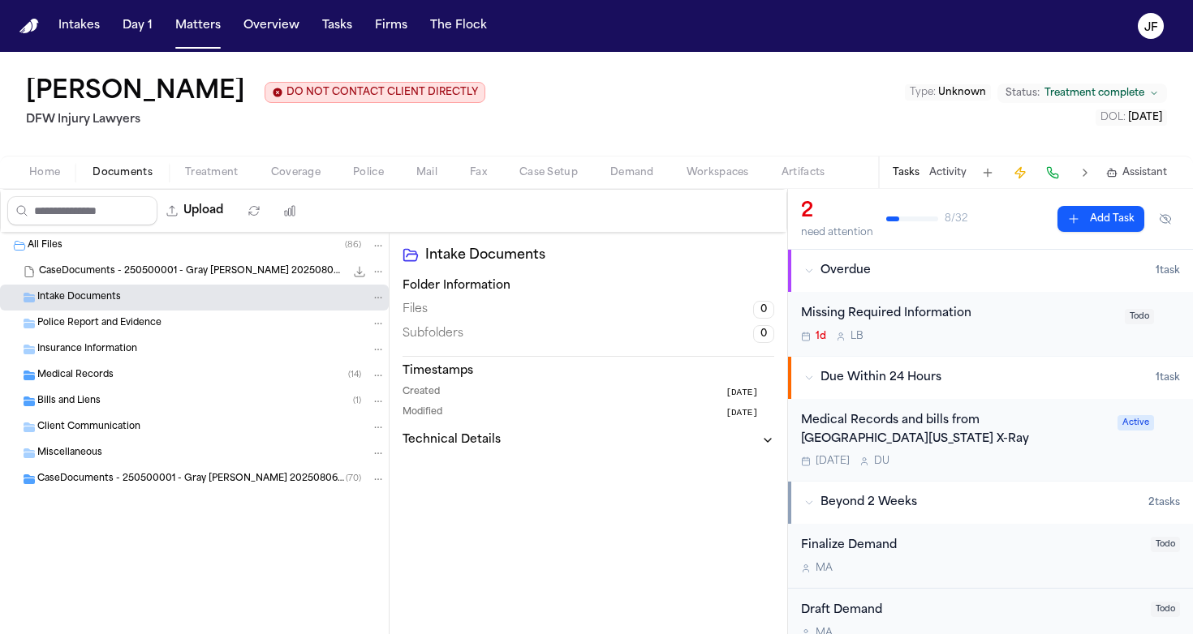
click at [111, 325] on span "Police Report and Evidence" at bounding box center [99, 324] width 124 height 14
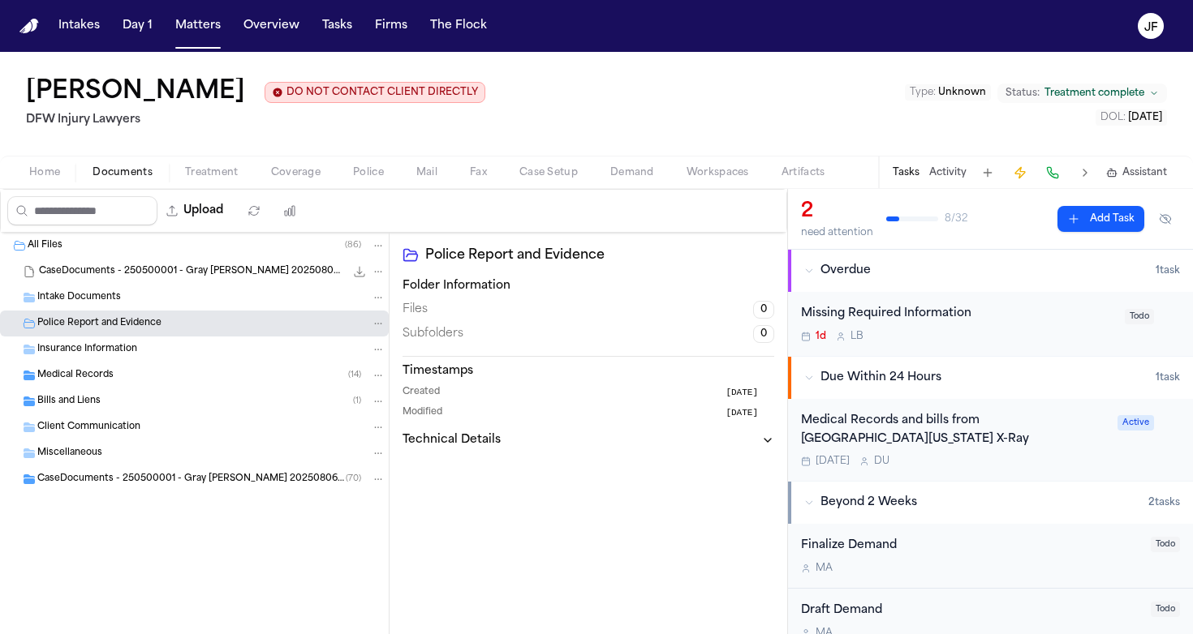
click at [117, 355] on span "Insurance Information" at bounding box center [87, 350] width 100 height 14
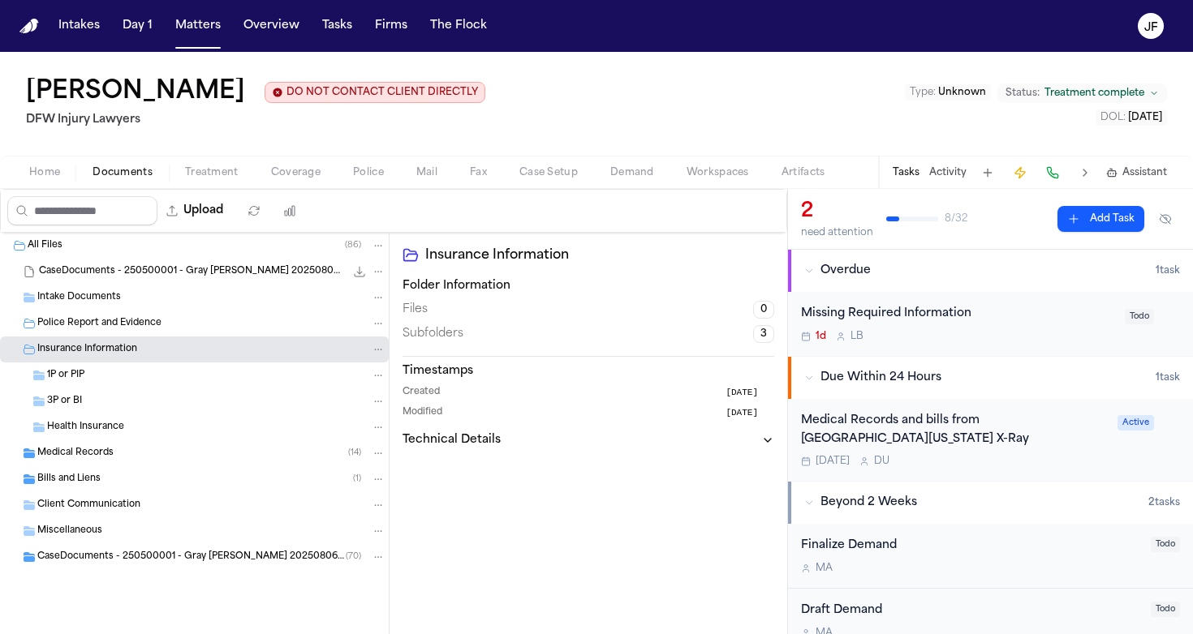
click at [121, 348] on span "Insurance Information" at bounding box center [87, 350] width 100 height 14
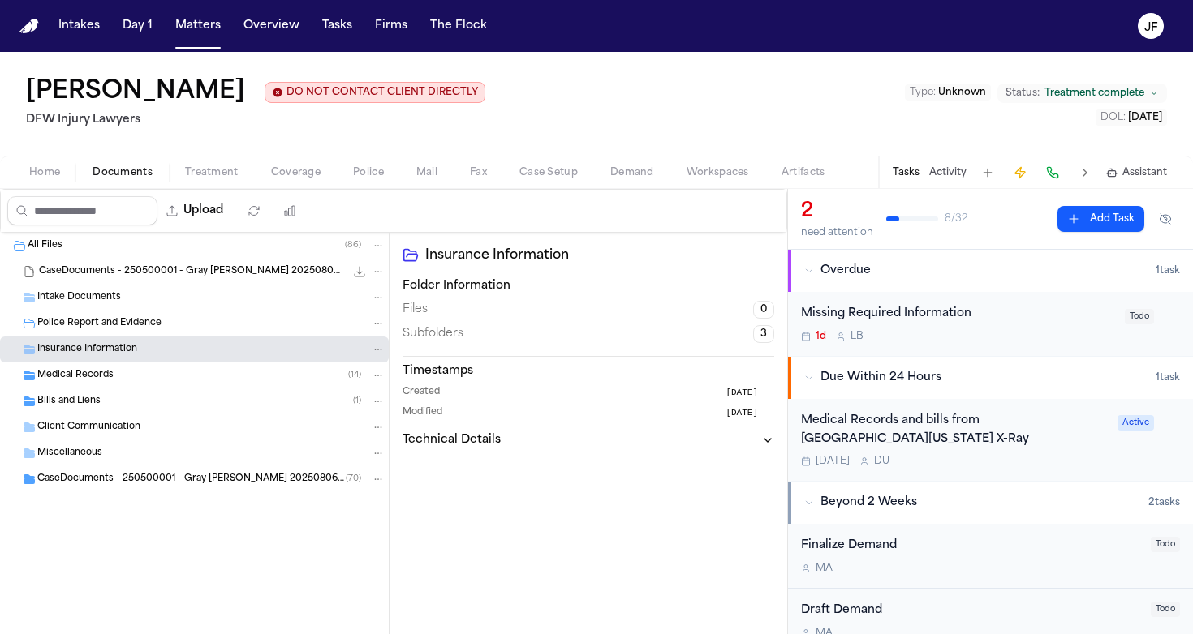
click at [92, 476] on span "CaseDocuments - 250500001 - Gray v. Doe 20250806195655 (unzipped)" at bounding box center [191, 480] width 308 height 14
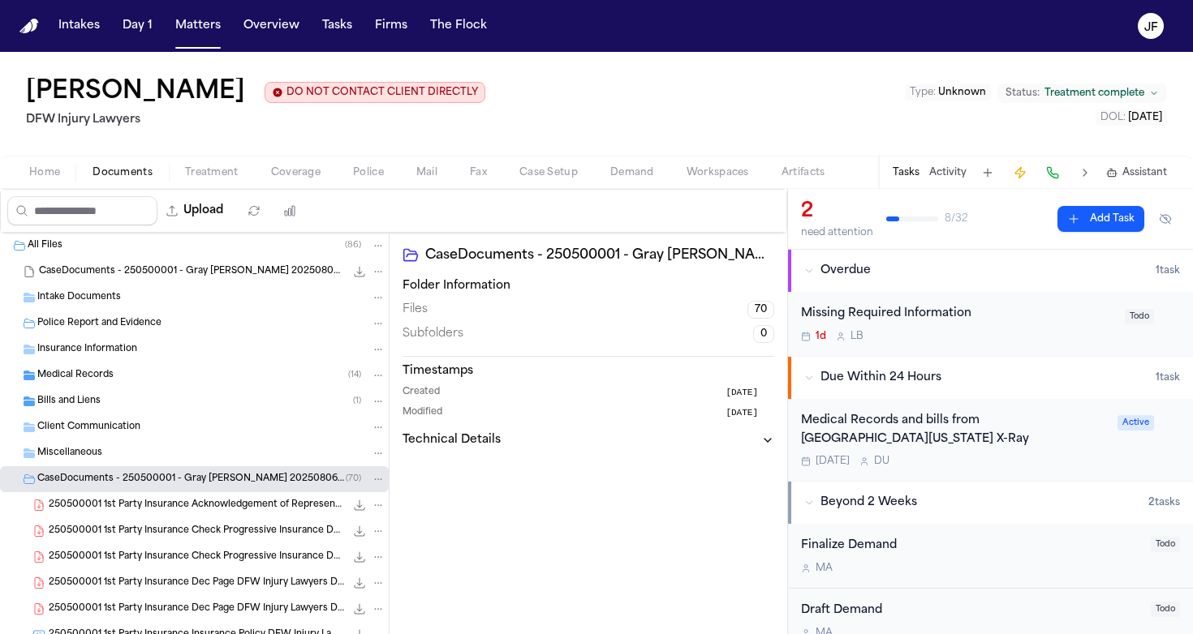
click at [224, 505] on span "250500001 1st Party Insurance Acknowledgement of Representation DFW Injury Lawy…" at bounding box center [197, 506] width 296 height 14
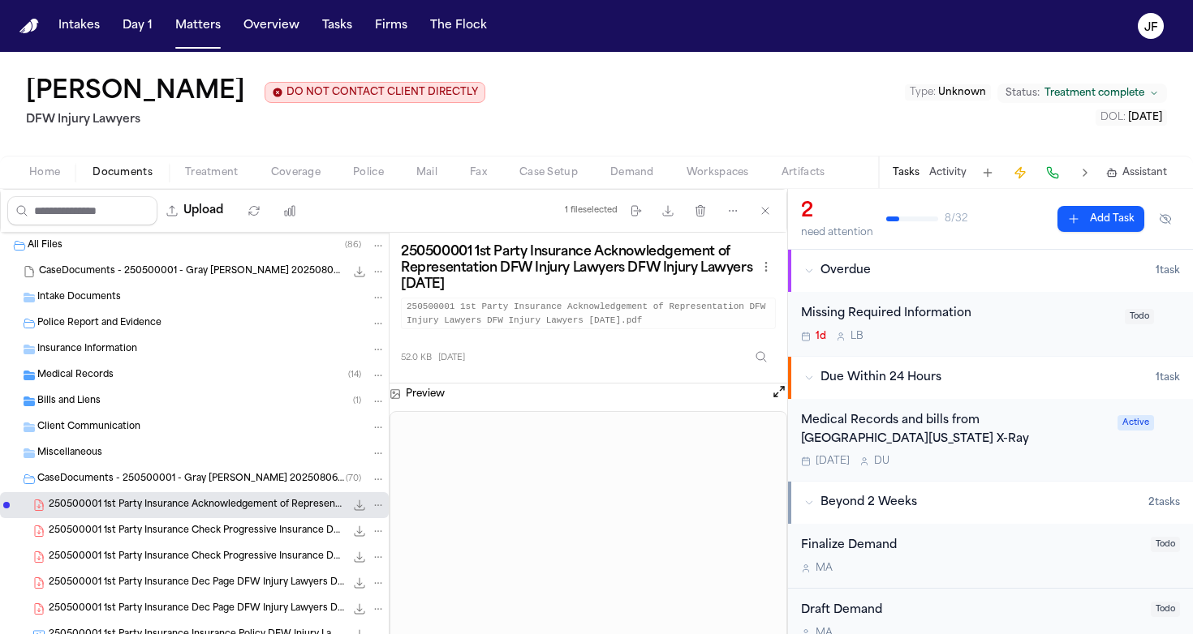
click at [312, 187] on div "Home Documents Treatment Coverage Police Mail Fax Case Setup Demand Workspaces …" at bounding box center [596, 172] width 1193 height 32
click at [299, 170] on span "Coverage" at bounding box center [295, 172] width 49 height 13
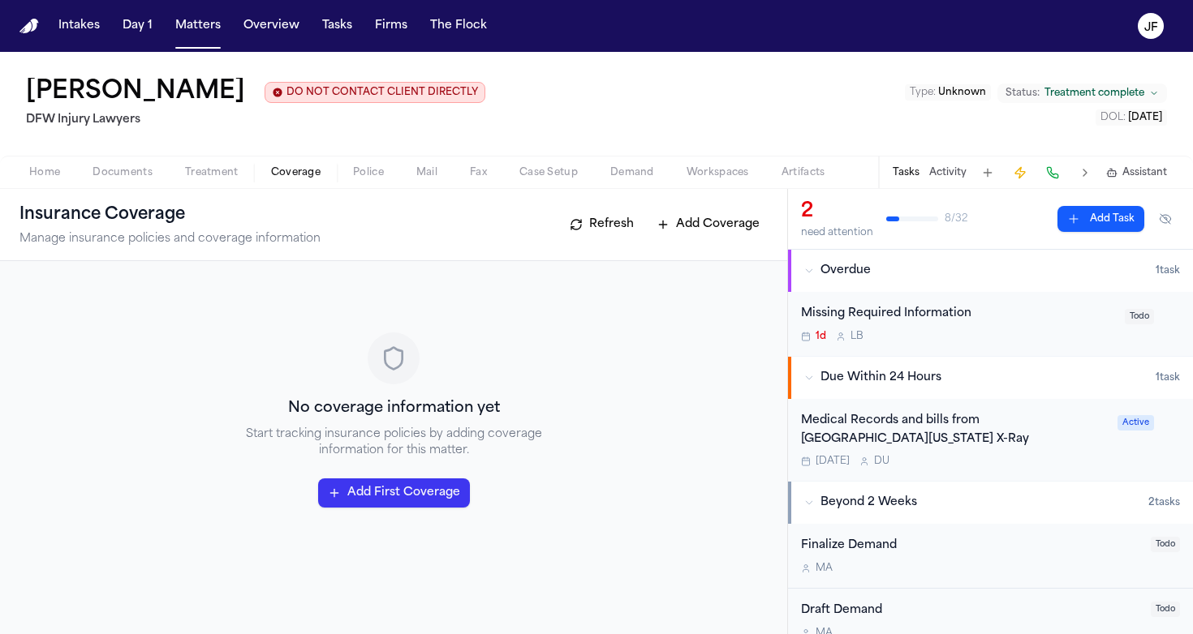
click at [130, 184] on div "Home Documents Treatment Coverage Police Mail Fax Case Setup Demand Workspaces …" at bounding box center [596, 172] width 1193 height 32
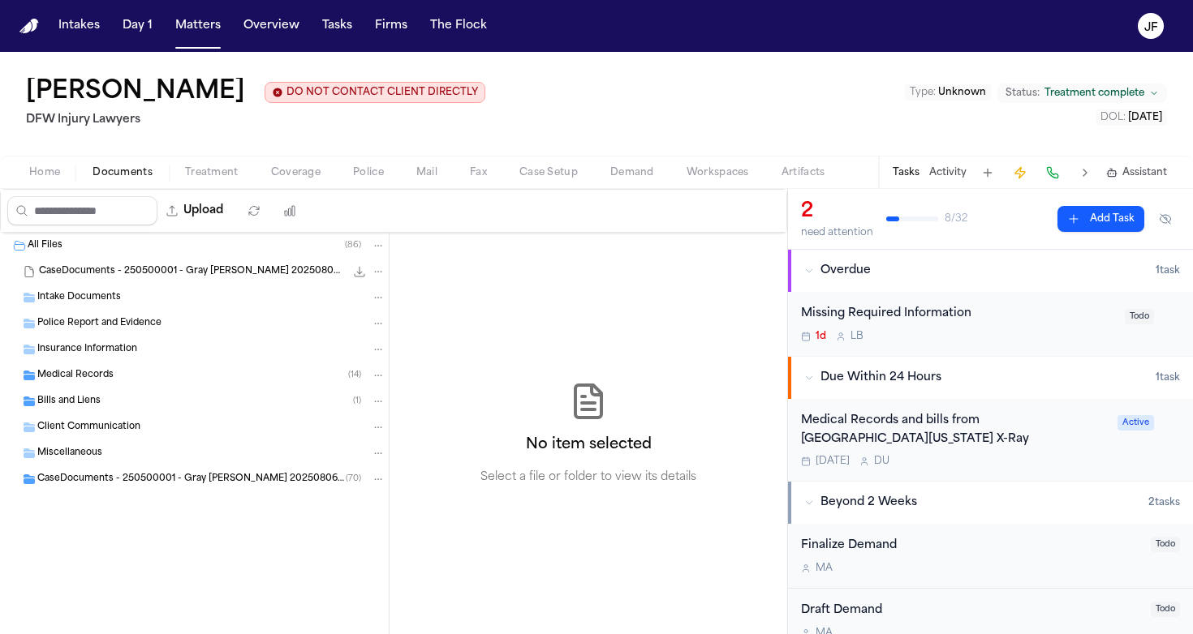
click at [127, 170] on span "Documents" at bounding box center [122, 172] width 60 height 13
click at [146, 483] on span "CaseDocuments - 250500001 - Gray v. Doe 20250806195655 (unzipped)" at bounding box center [191, 480] width 308 height 14
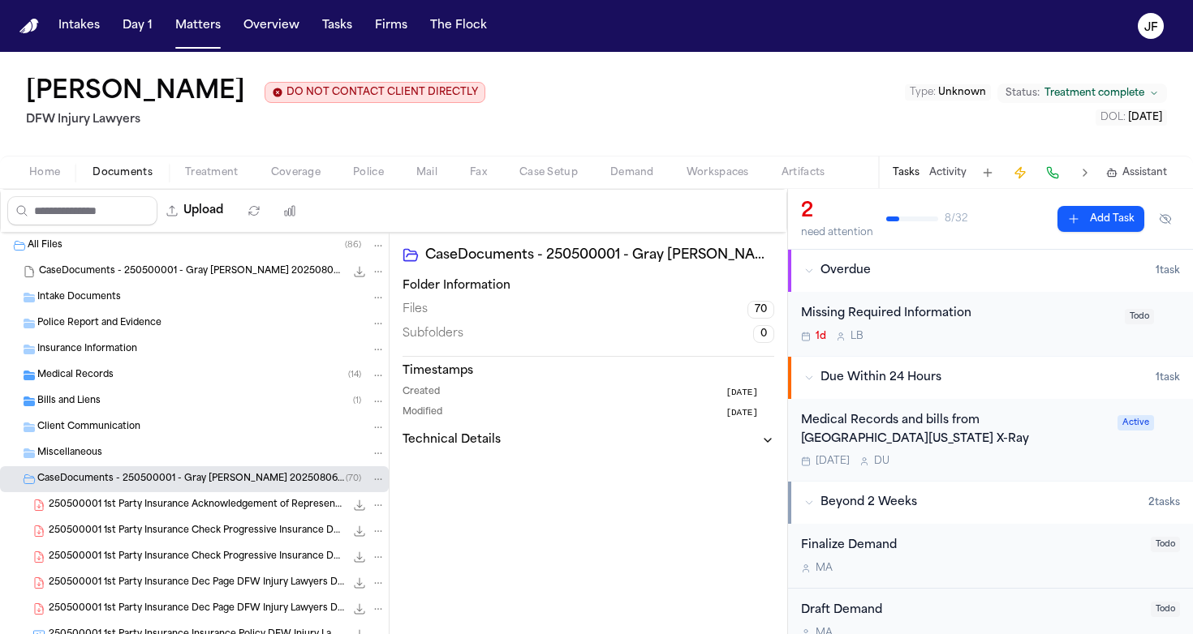
click at [153, 512] on span "250500001 1st Party Insurance Acknowledgement of Representation DFW Injury Lawy…" at bounding box center [197, 506] width 296 height 14
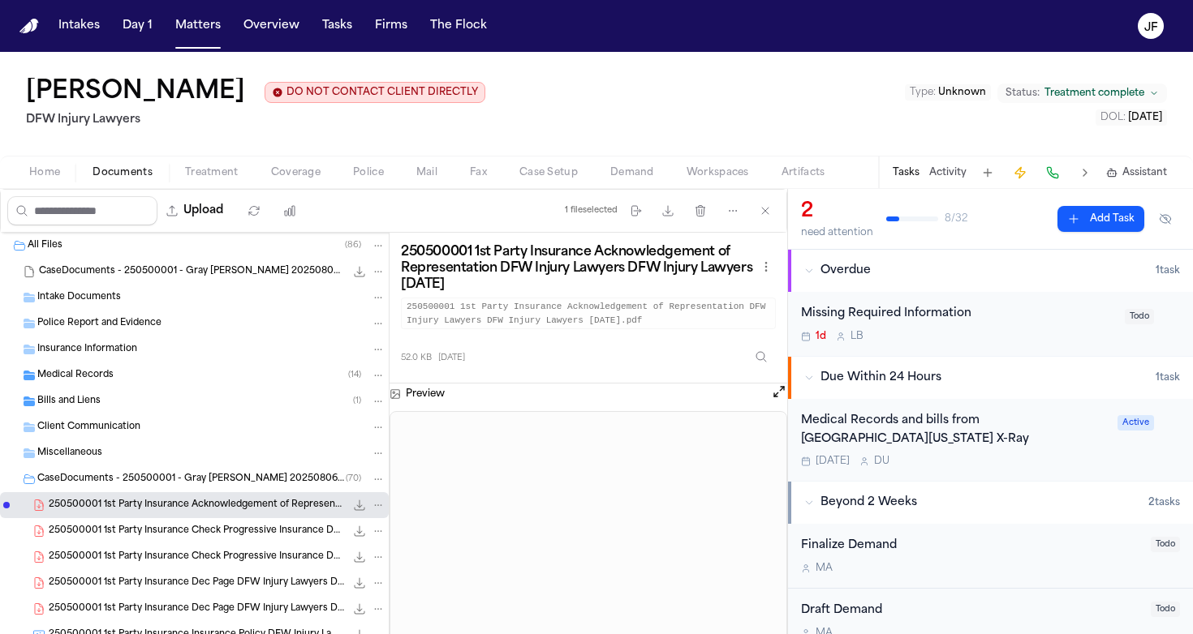
click at [170, 536] on span "250500001 1st Party Insurance Check Progressive Insurance DFW Injury Lawyers 06…" at bounding box center [197, 532] width 296 height 14
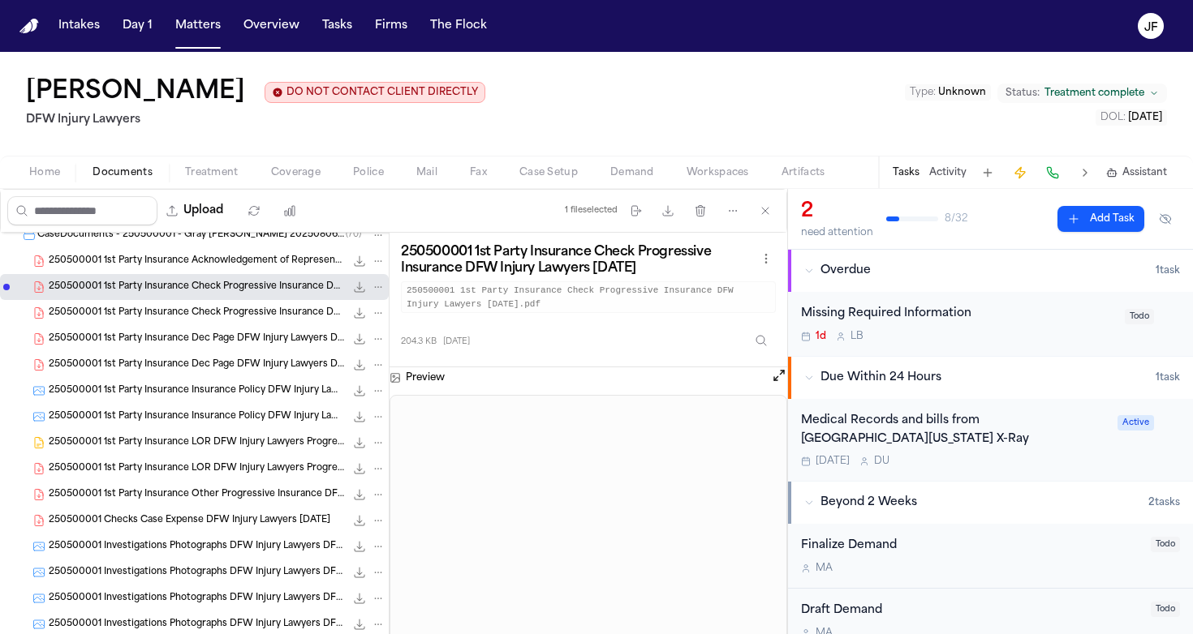
scroll to position [247, 0]
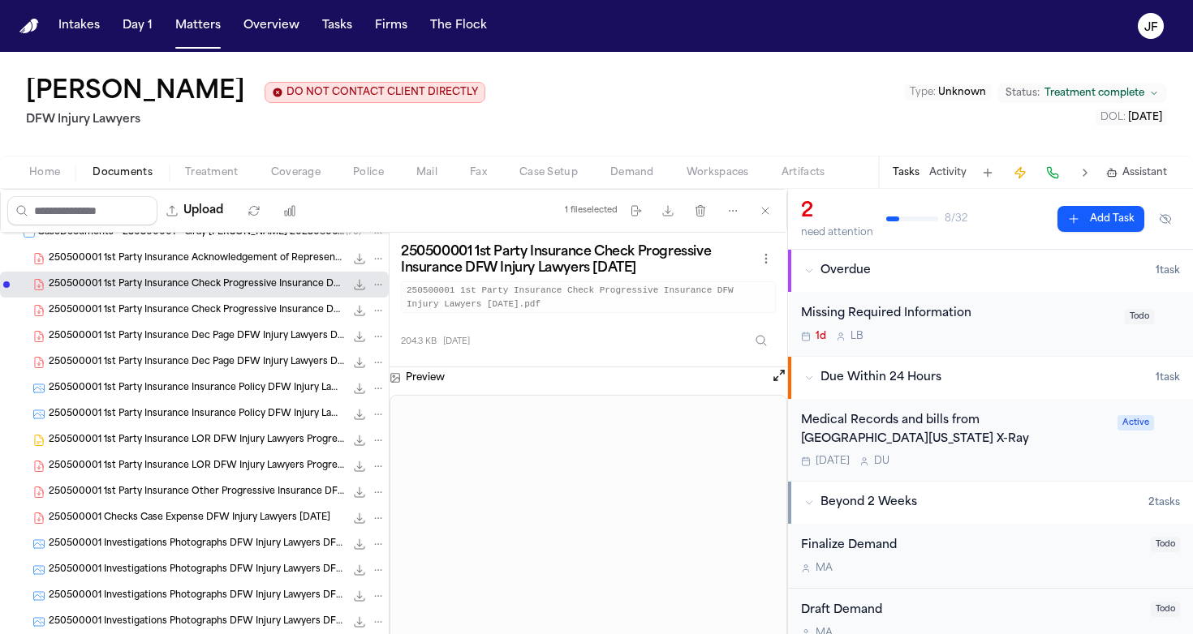
click at [191, 393] on span "250500001 1st Party Insurance Insurance Policy DFW Injury Lawyers DFW Injury La…" at bounding box center [197, 389] width 296 height 14
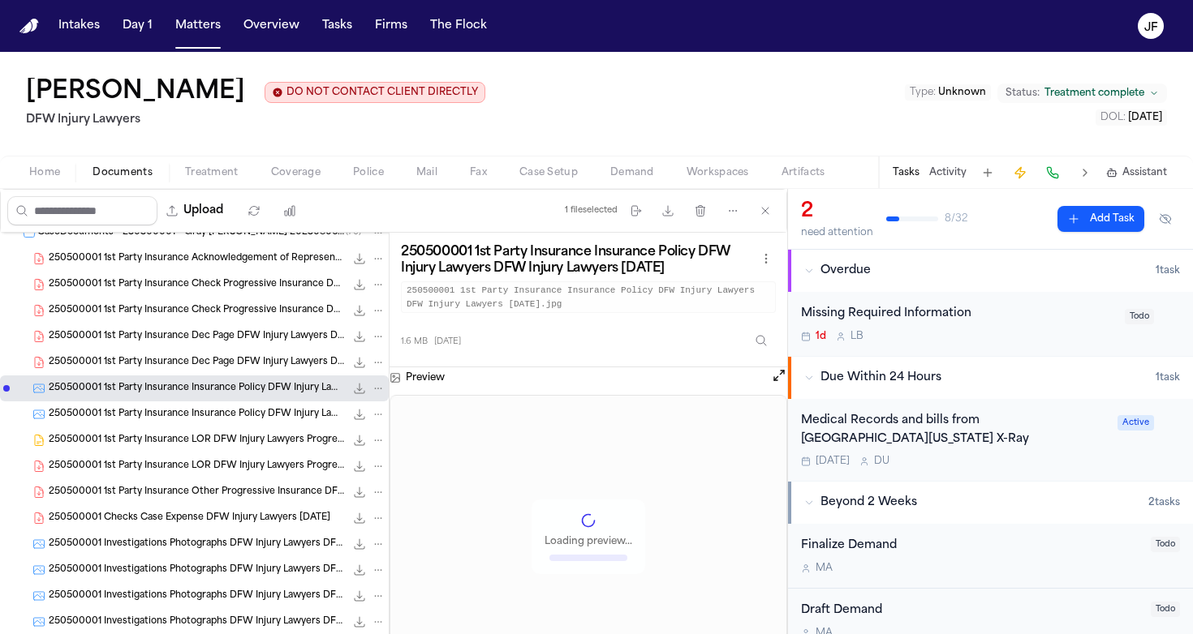
click at [207, 363] on span "250500001 1st Party Insurance Dec Page DFW Injury Lawyers DFW Injury Lawyers 05…" at bounding box center [197, 363] width 296 height 14
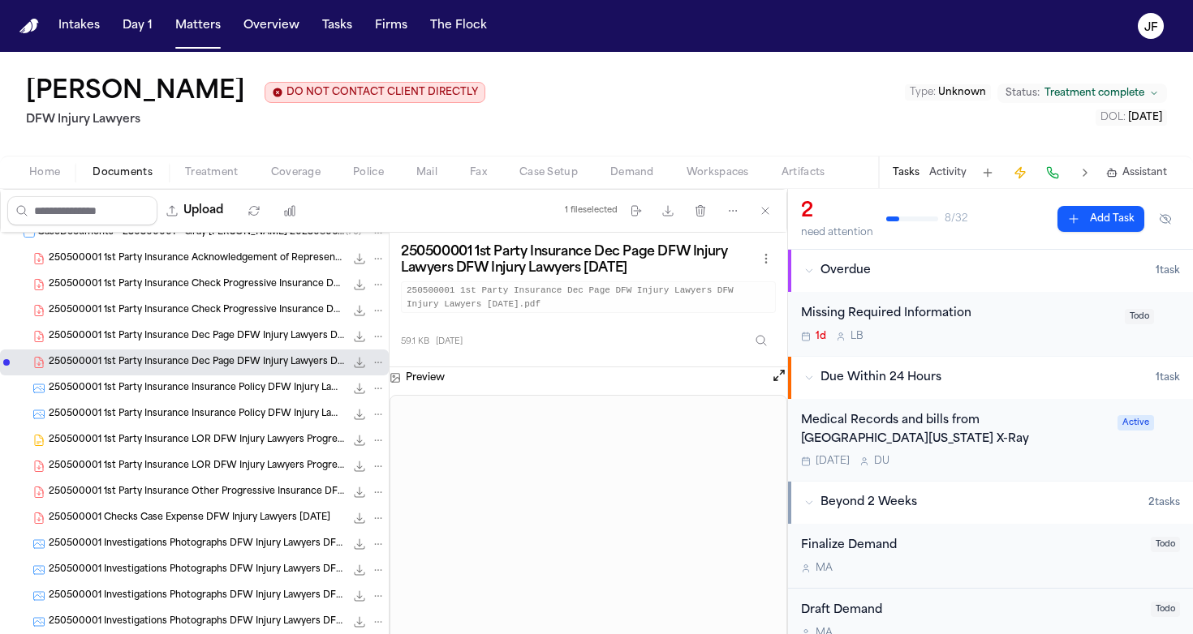
scroll to position [0, 0]
click at [228, 321] on div "250500001 1st Party Insurance Check Progressive Insurance DFW Injury Lawyers 06…" at bounding box center [194, 311] width 389 height 26
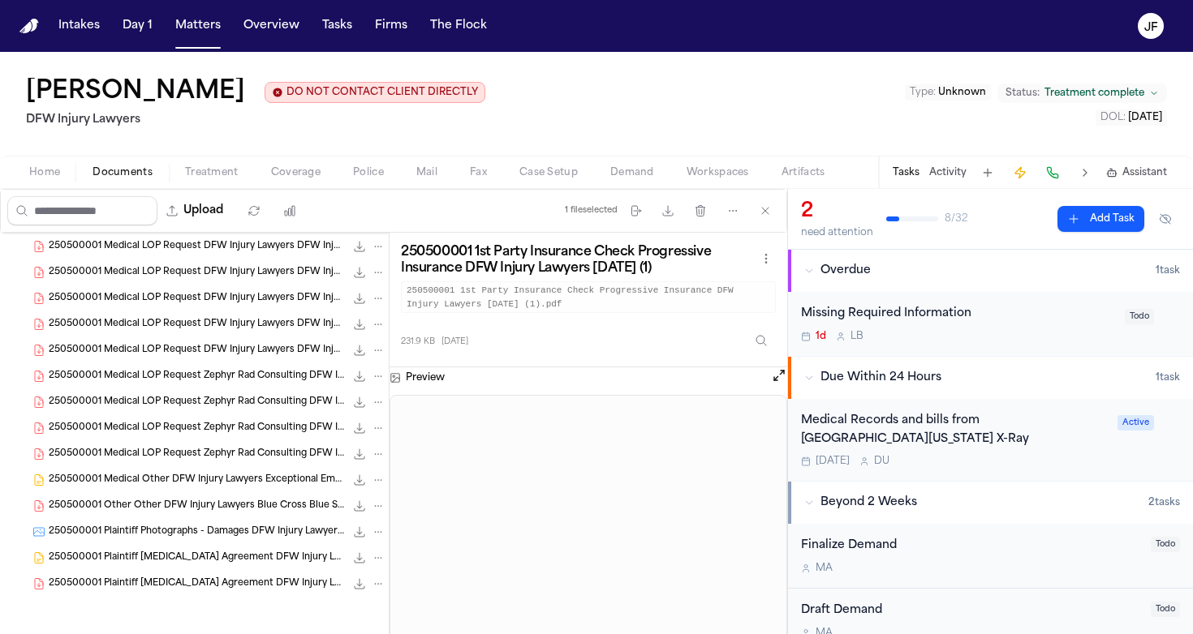
scroll to position [1714, 0]
click at [175, 570] on div "250500001 Plaintiff Retainer Agreement DFW Injury Lawyers 05-01-2025 43.6 KB • …" at bounding box center [194, 558] width 389 height 26
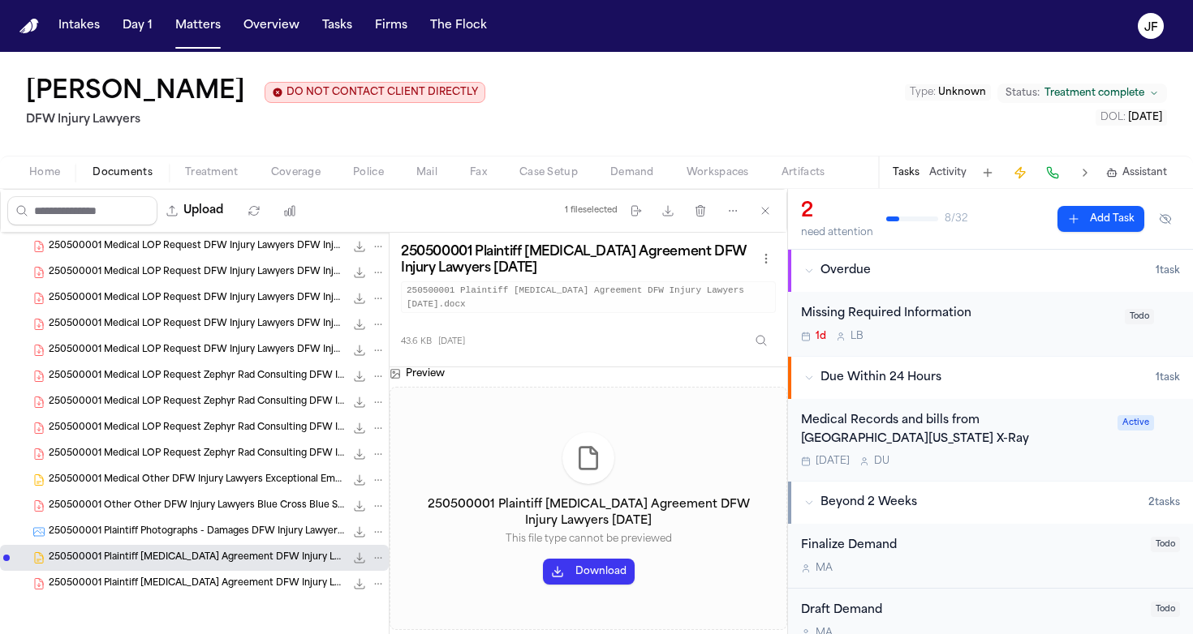
click at [217, 591] on div "250500001 Plaintiff Retainer Agreement DFW Injury Lawyers 05-01-2025 473.7 KB •…" at bounding box center [217, 584] width 337 height 16
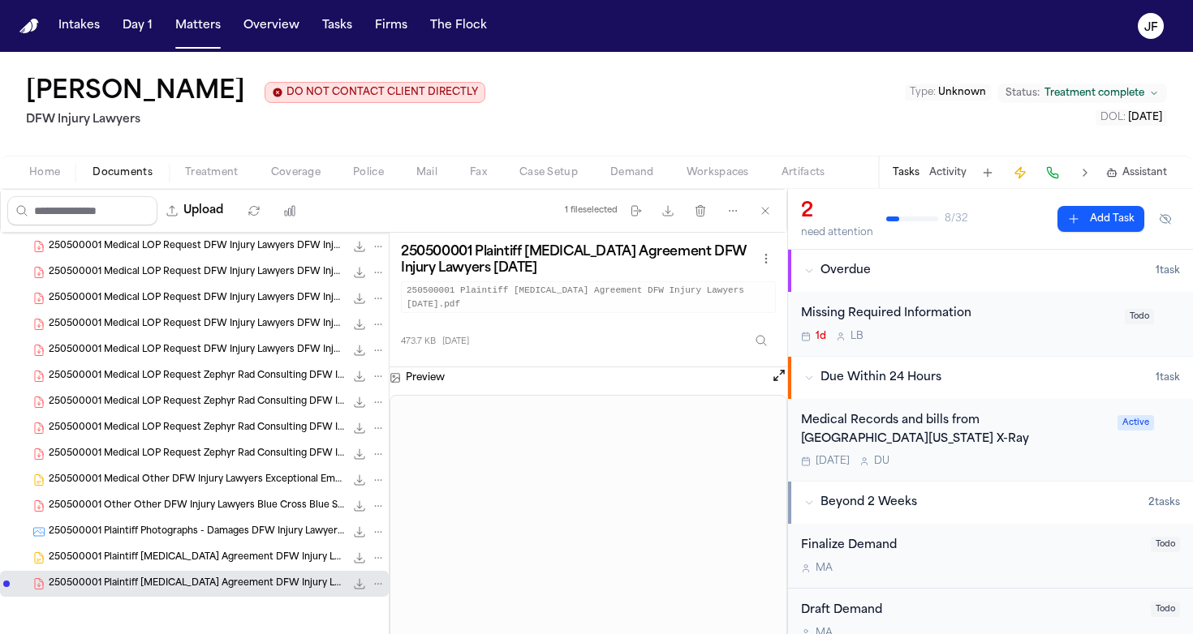
click at [225, 566] on div "250500001 Plaintiff Retainer Agreement DFW Injury Lawyers 05-01-2025 43.6 KB • …" at bounding box center [194, 558] width 389 height 26
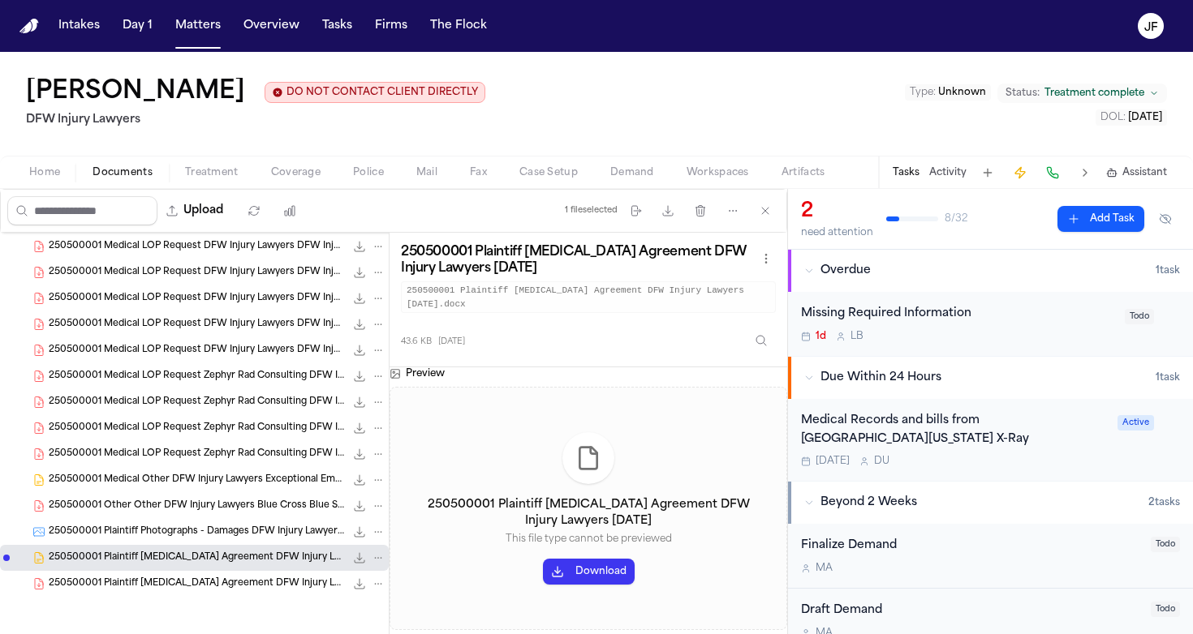
click at [226, 535] on span "250500001 Plaintiff Photographs - Damages DFW Injury Lawyers DFW Injury Lawyers…" at bounding box center [197, 533] width 296 height 14
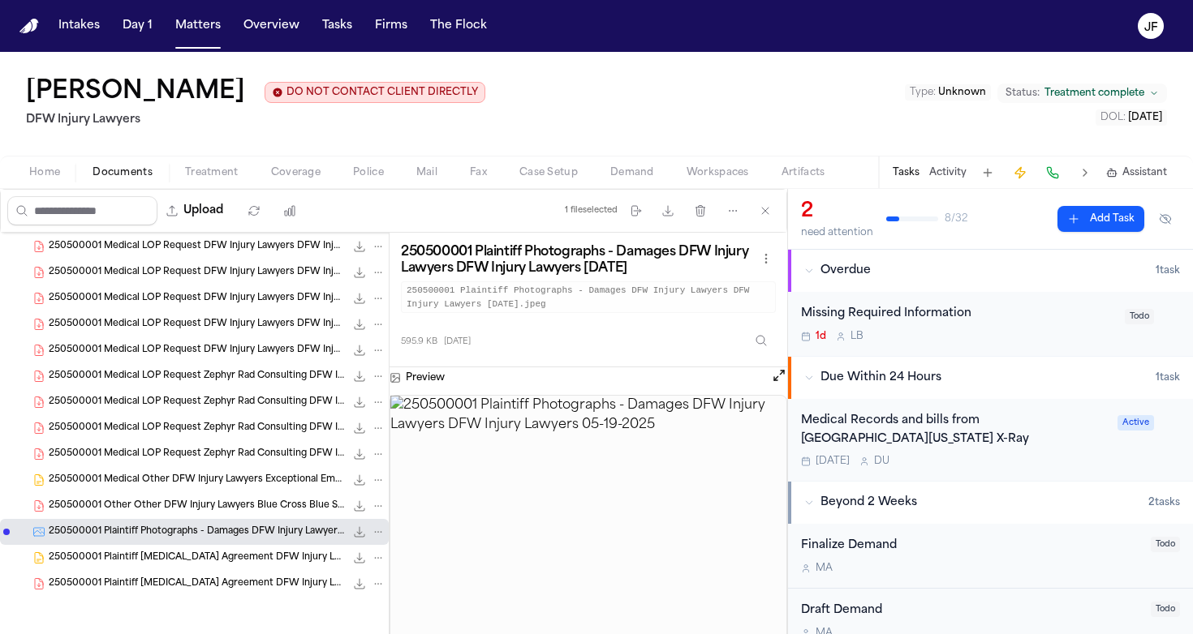
scroll to position [0, 0]
click at [0, 0] on span "1.9 MB • PDF" at bounding box center [0, 0] width 0 height 0
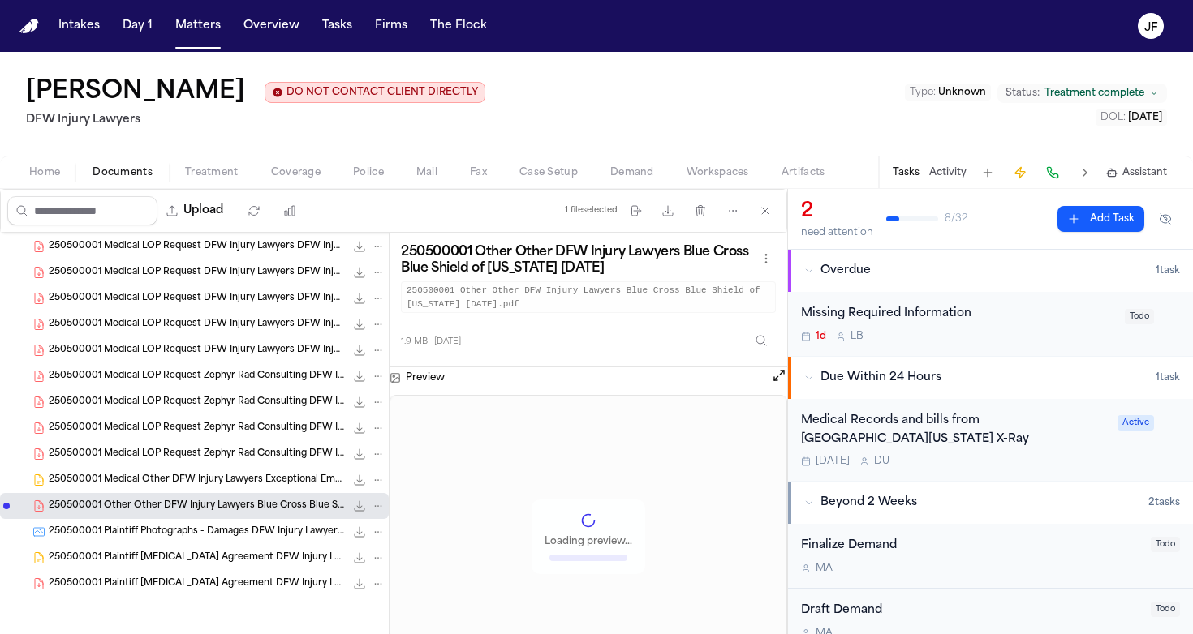
click at [196, 478] on span "250500001 Medical Other DFW Injury Lawyers Exceptional Emergency Center - Fort …" at bounding box center [197, 481] width 296 height 14
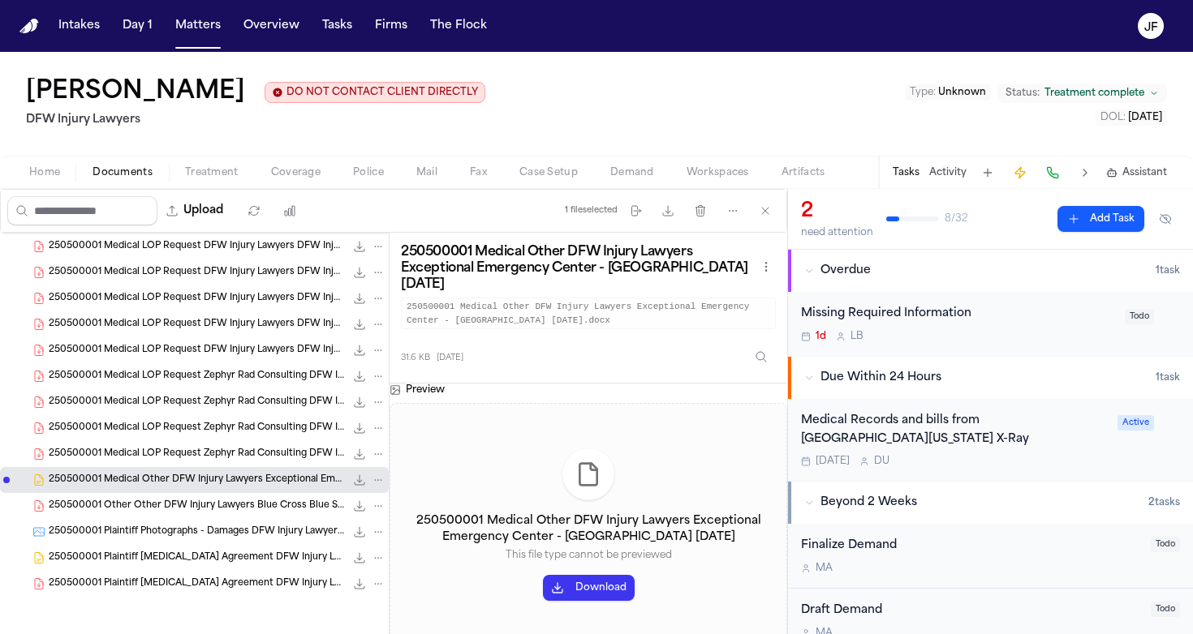
click at [204, 462] on div "250500001 Medical LOP Request Zephyr Rad Consulting DFW Injury Lawyers 07-07-20…" at bounding box center [217, 454] width 337 height 16
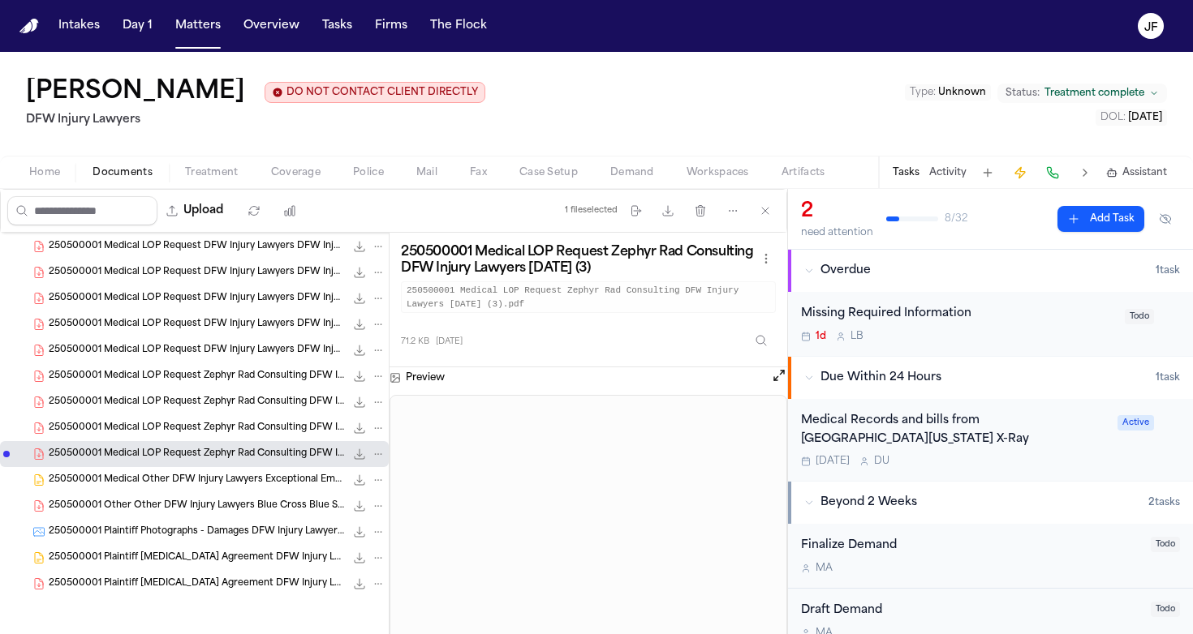
click at [239, 422] on span "250500001 Medical LOP Request Zephyr Rad Consulting DFW Injury Lawyers 07-07-20…" at bounding box center [197, 429] width 296 height 14
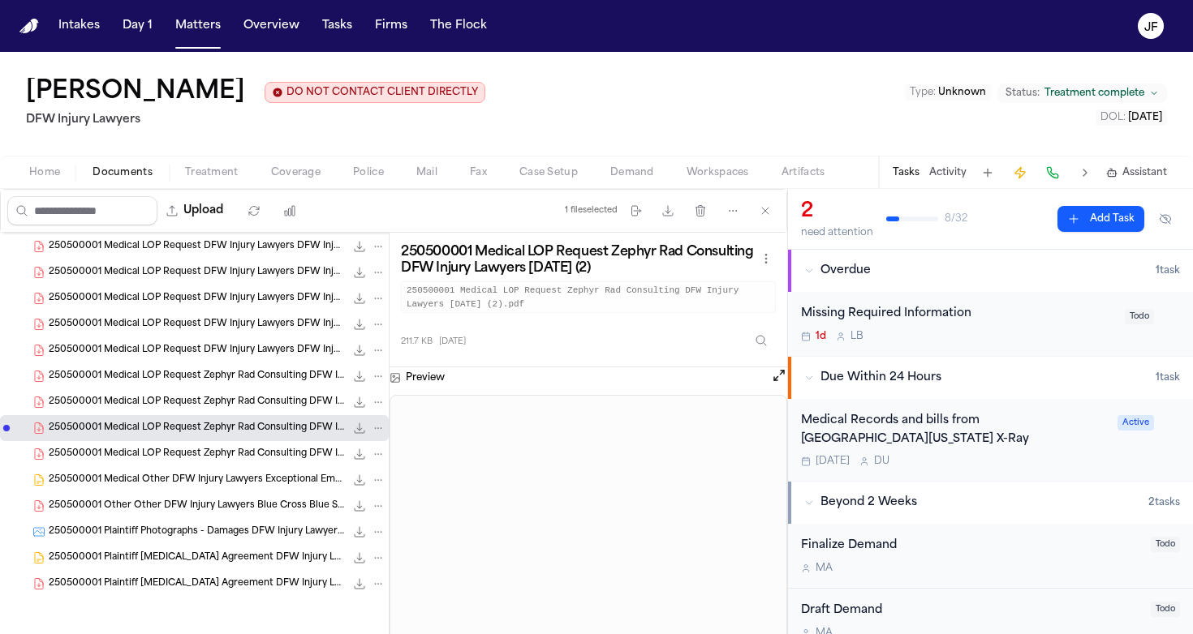
click at [234, 401] on span "250500001 Medical LOP Request Zephyr Rad Consulting DFW Injury Lawyers 07-07-20…" at bounding box center [197, 403] width 296 height 14
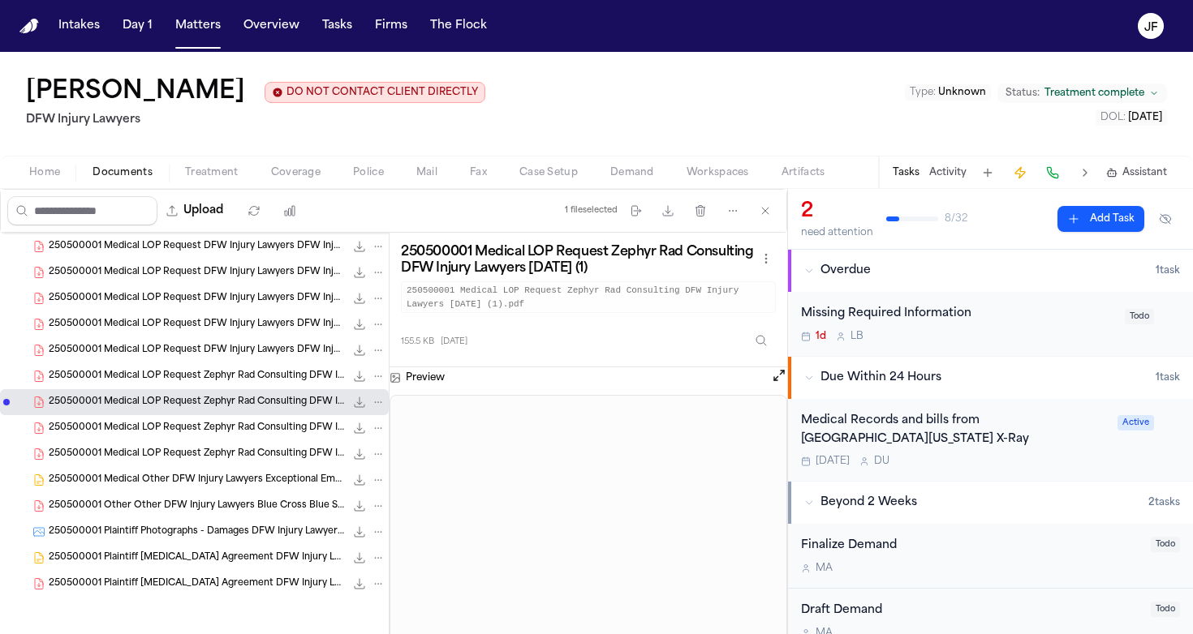
click at [230, 383] on div "250500001 Medical LOP Request Zephyr Rad Consulting DFW Injury Lawyers 07-07-20…" at bounding box center [217, 376] width 337 height 16
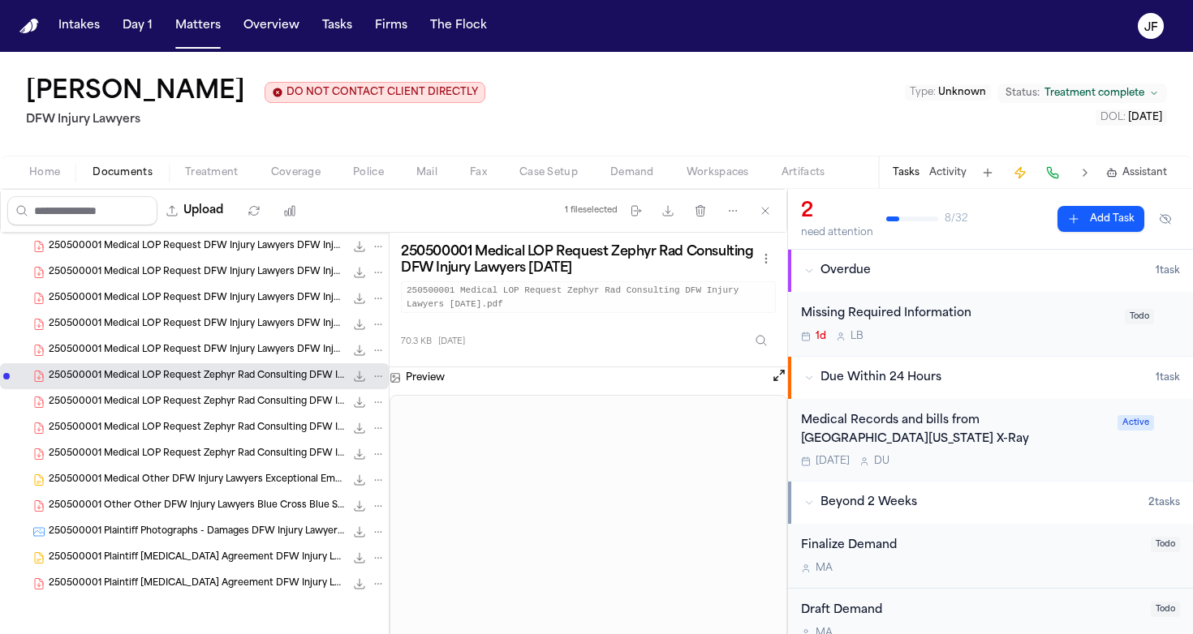
click at [230, 359] on div "250500001 Medical LOP Request DFW Injury Lawyers DFW Injury Lawyers 08-04-2025 …" at bounding box center [194, 350] width 389 height 26
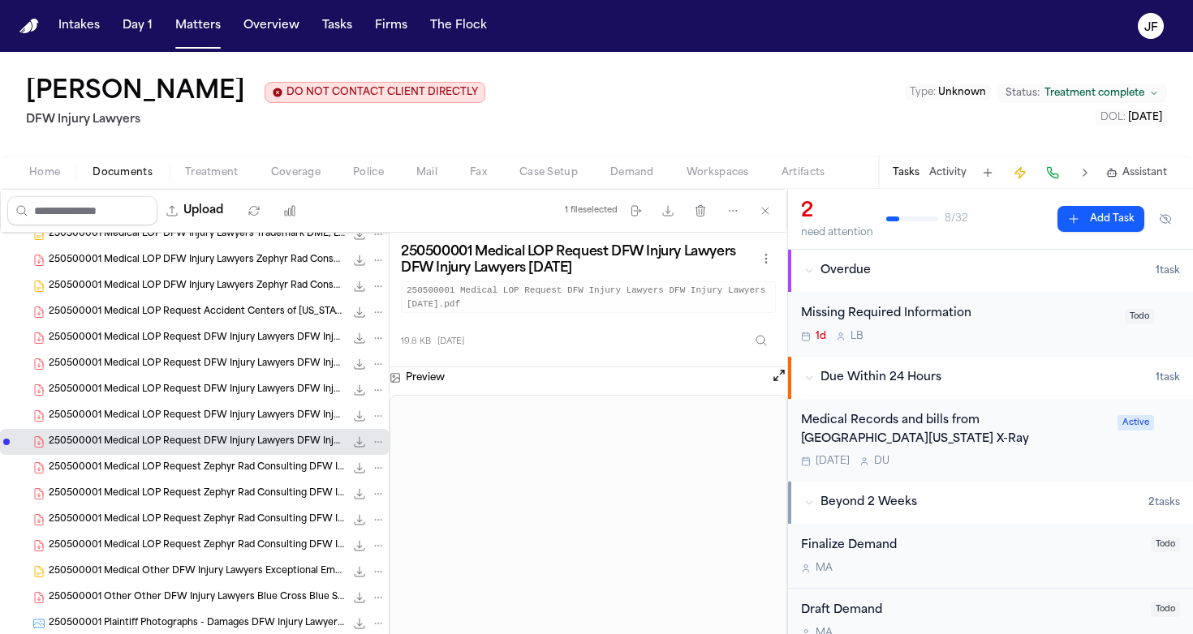
scroll to position [1614, 0]
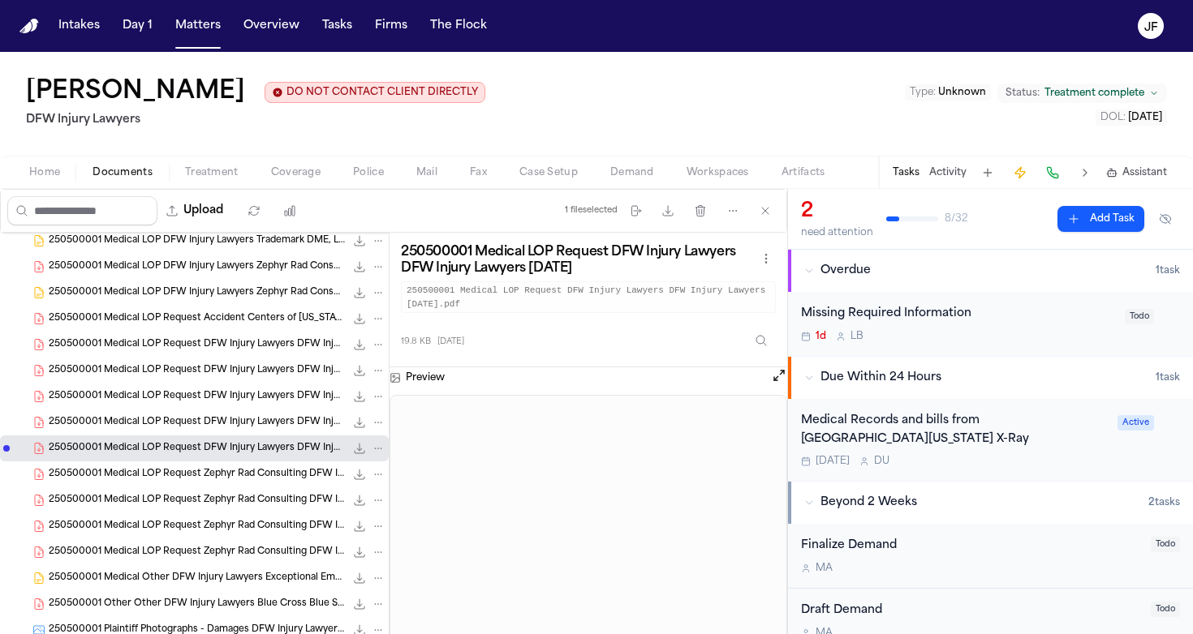
click at [199, 415] on div "250500001 Medical LOP Request DFW Injury Lawyers DFW Injury Lawyers 07-28-2025 …" at bounding box center [194, 423] width 389 height 26
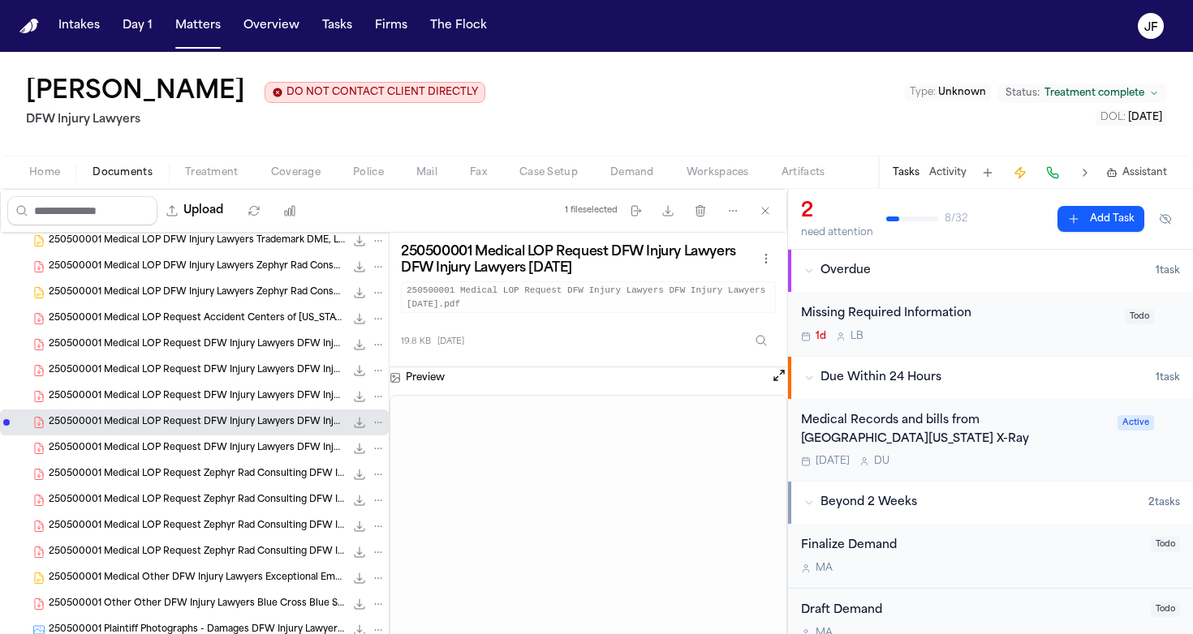
click at [201, 396] on span "250500001 Medical LOP Request DFW Injury Lawyers DFW Injury Lawyers 07-02-2025" at bounding box center [197, 397] width 296 height 14
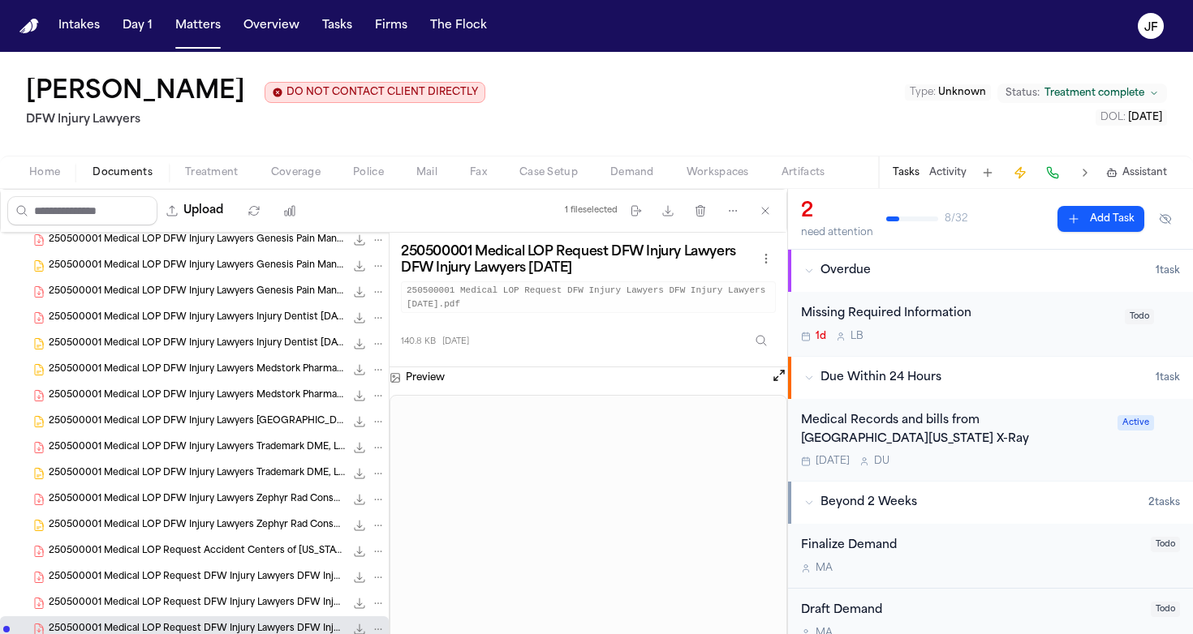
click at [201, 396] on span "250500001 Medical LOP DFW Injury Lawyers Medstork Pharmacy 05-22-2025" at bounding box center [197, 396] width 296 height 14
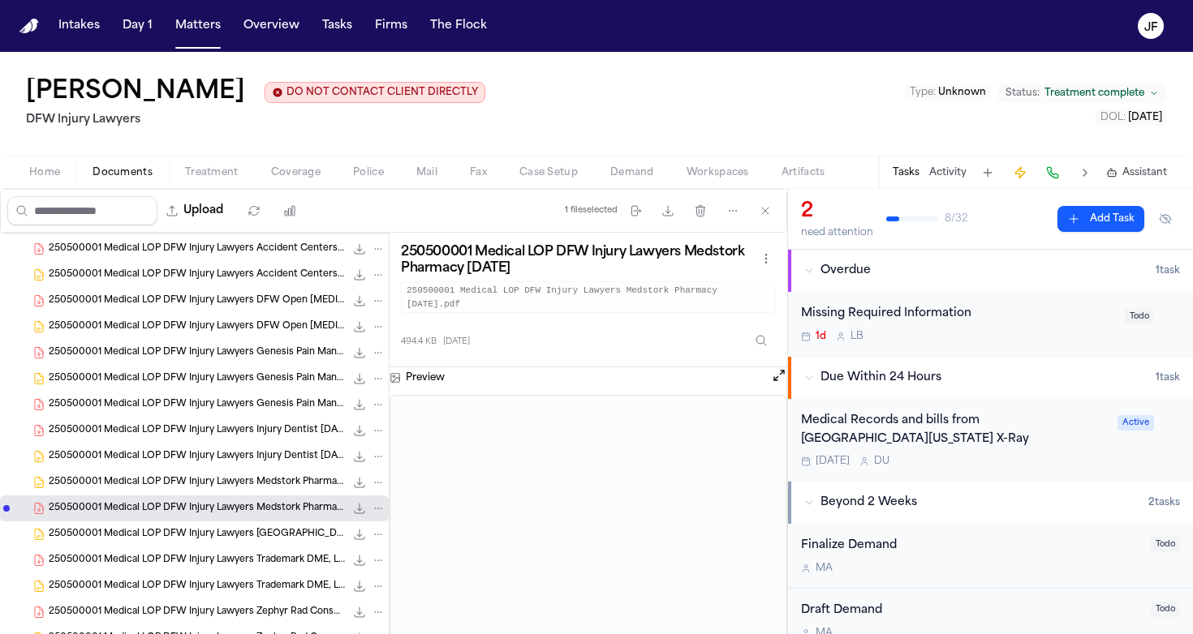
click at [201, 396] on div "250500001 Medical LOP DFW Injury Lawyers Genesis Pain Management 05-28-2025 497…" at bounding box center [194, 405] width 389 height 26
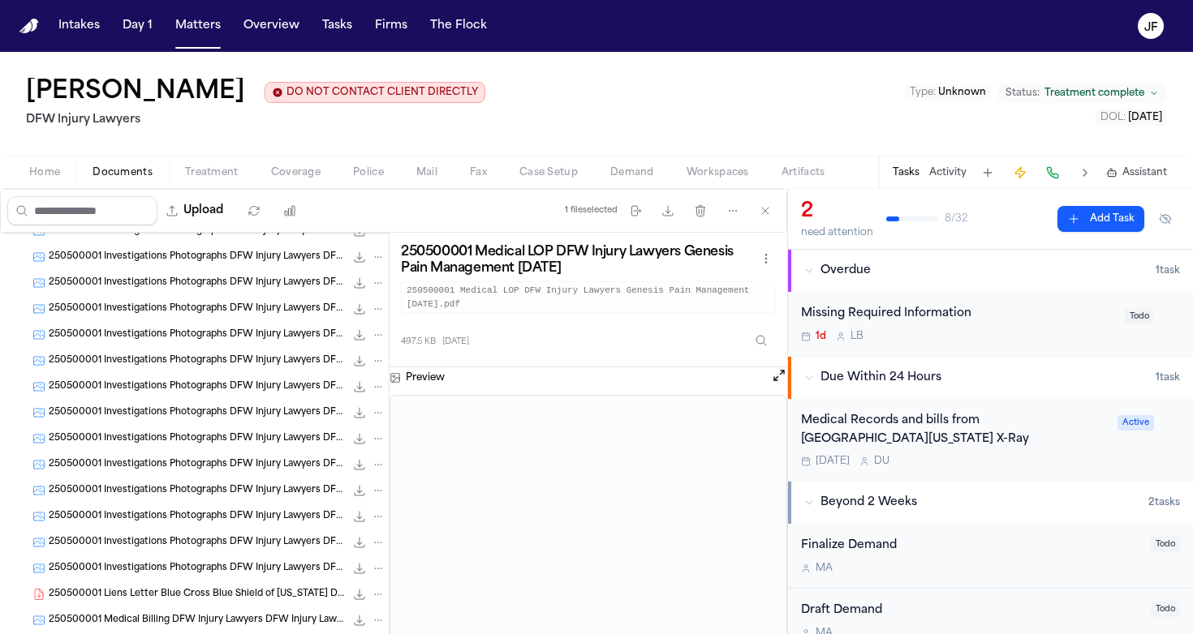
scroll to position [544, 0]
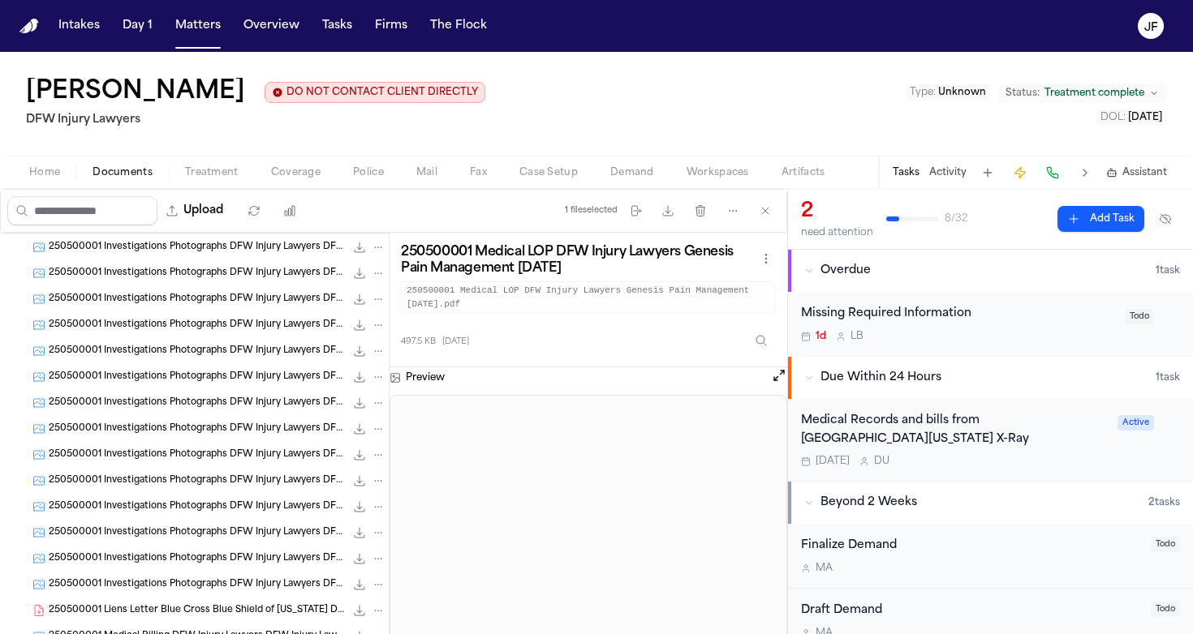
click at [202, 582] on span "250500001 Investigations Photographs DFW Injury Lawyers DFW Injury Lawyers 05-1…" at bounding box center [197, 585] width 296 height 14
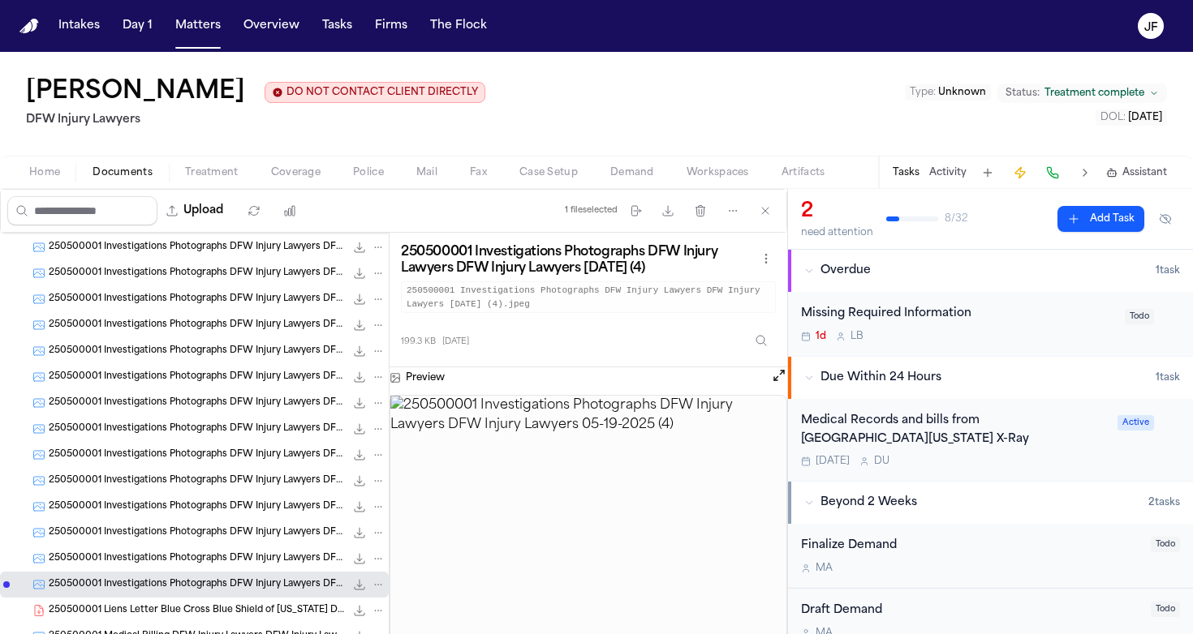
click at [239, 463] on div "250500001 Investigations Photographs DFW Injury Lawyers DFW Injury Lawyers 05-0…" at bounding box center [217, 455] width 337 height 16
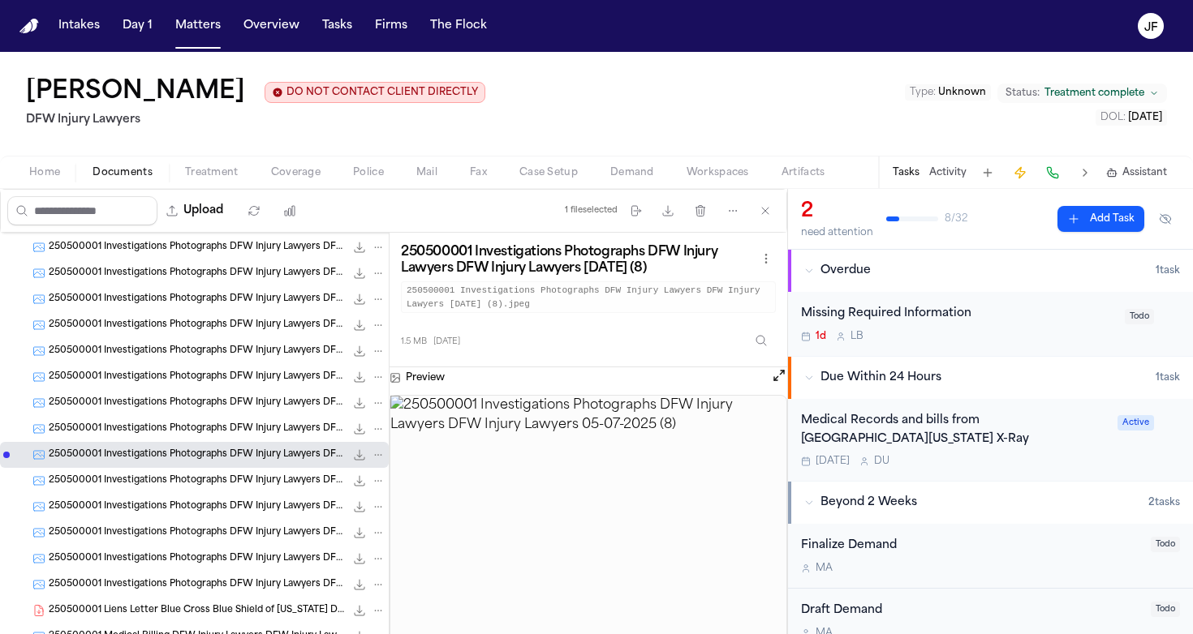
click at [243, 423] on div "250500001 Investigations Photographs DFW Injury Lawyers DFW Injury Lawyers 05-0…" at bounding box center [217, 429] width 337 height 16
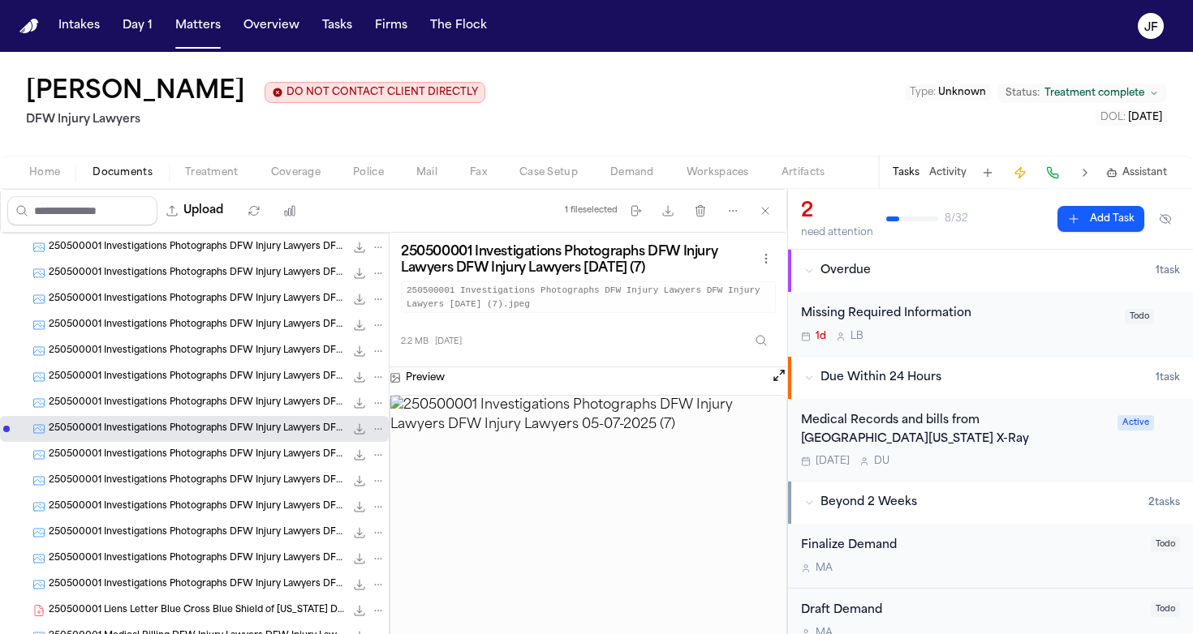
scroll to position [0, 0]
click at [218, 419] on div "250500001 Investigations Photographs DFW Injury Lawyers DFW Injury Lawyers 05-0…" at bounding box center [194, 429] width 389 height 26
click at [219, 410] on span "250500001 Investigations Photographs DFW Injury Lawyers DFW Injury Lawyers 05-0…" at bounding box center [197, 404] width 296 height 14
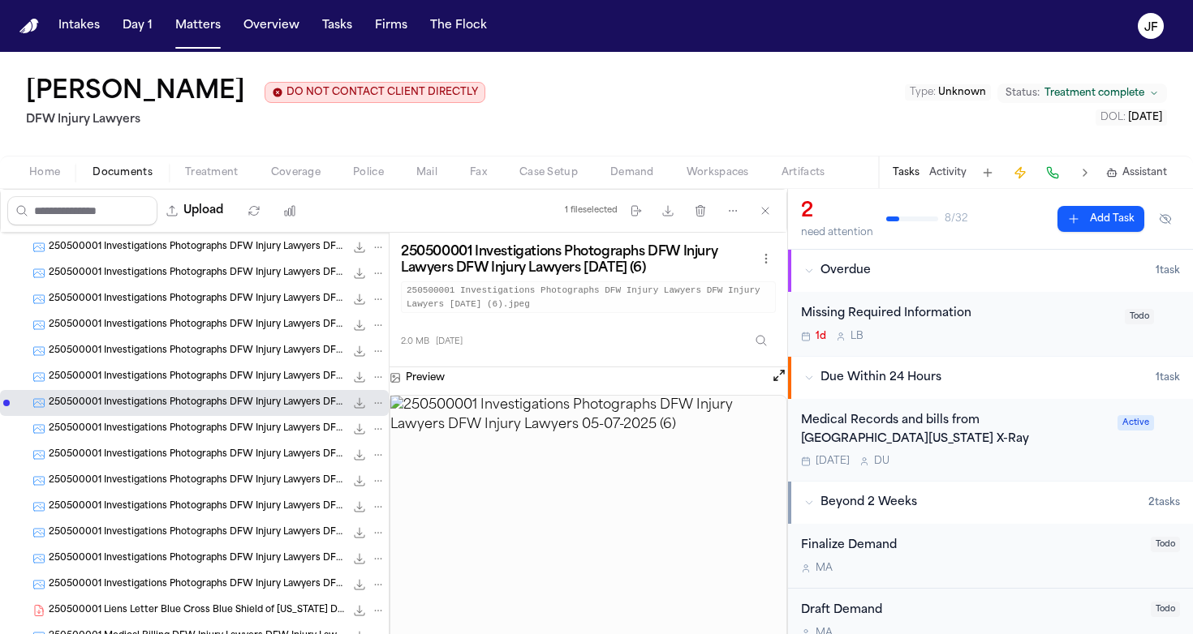
click at [217, 380] on span "250500001 Investigations Photographs DFW Injury Lawyers DFW Injury Lawyers 05-0…" at bounding box center [197, 378] width 296 height 14
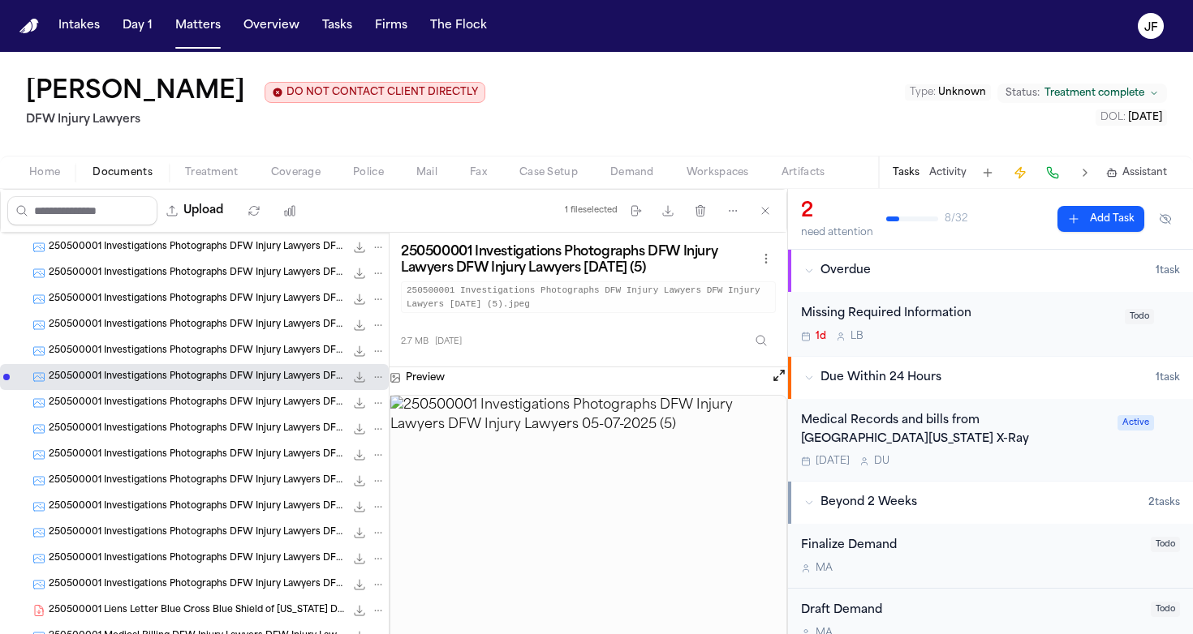
click at [219, 350] on span "250500001 Investigations Photographs DFW Injury Lawyers DFW Injury Lawyers 05-0…" at bounding box center [197, 352] width 296 height 14
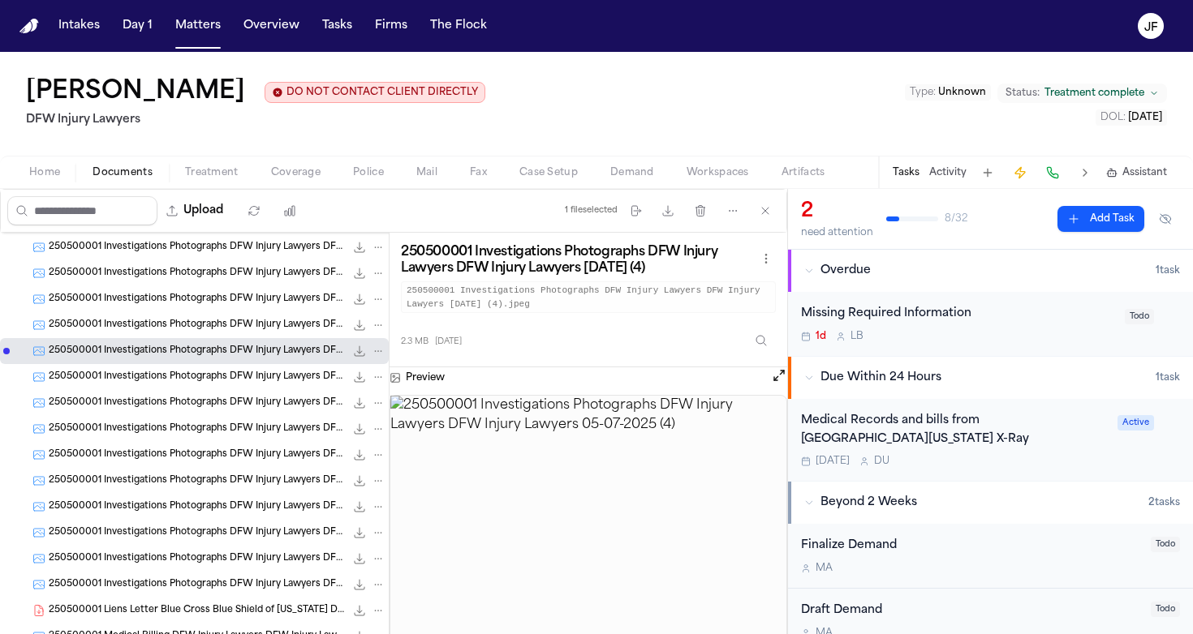
click at [226, 330] on span "250500001 Investigations Photographs DFW Injury Lawyers DFW Injury Lawyers 05-0…" at bounding box center [197, 326] width 296 height 14
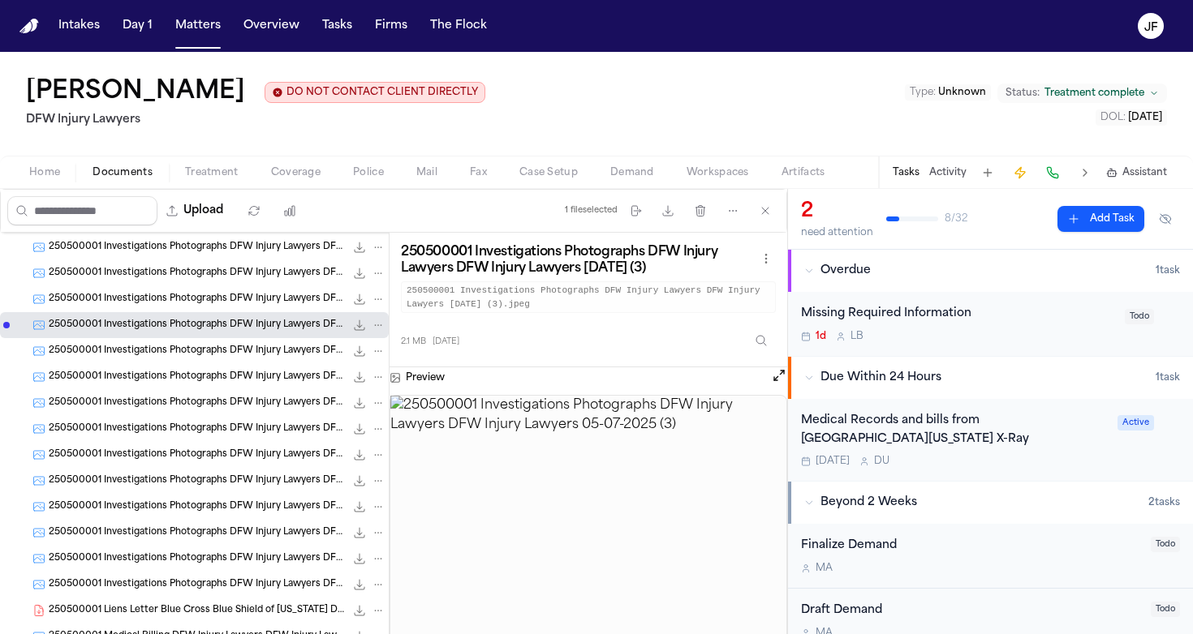
click at [250, 304] on span "250500001 Investigations Photographs DFW Injury Lawyers DFW Injury Lawyers 05-0…" at bounding box center [197, 300] width 296 height 14
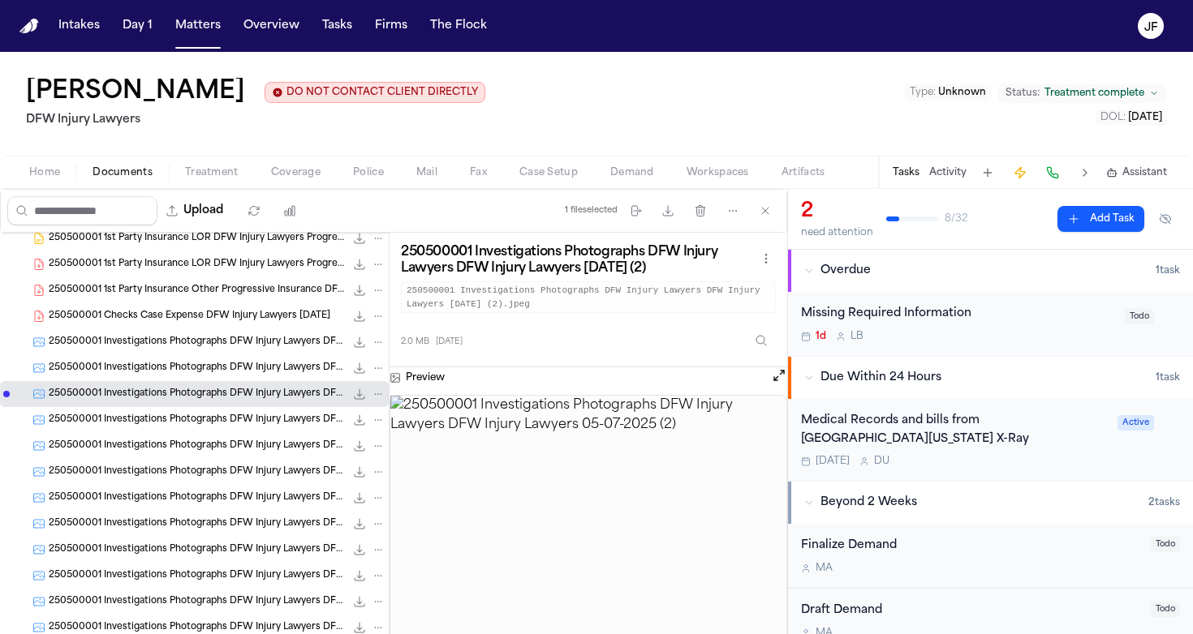
scroll to position [447, 0]
click at [251, 357] on div "250500001 Investigations Photographs DFW Injury Lawyers DFW Injury Lawyers 05-0…" at bounding box center [194, 344] width 389 height 26
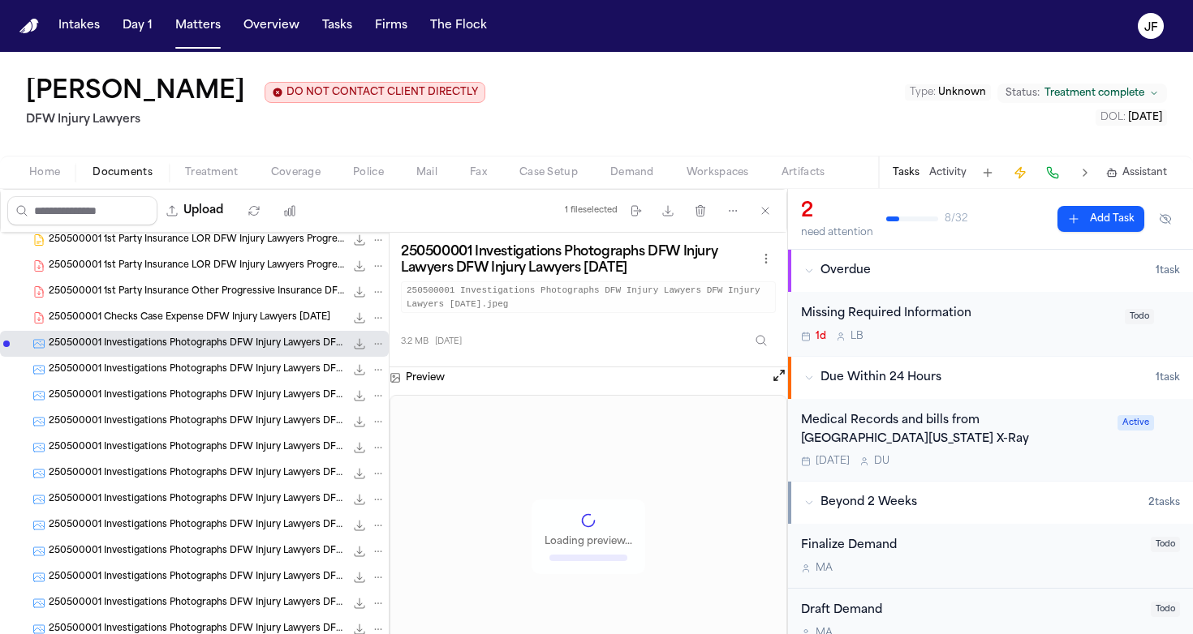
click at [235, 320] on span "250500001 Checks Case Expense DFW Injury Lawyers 07-01-2025" at bounding box center [190, 319] width 282 height 14
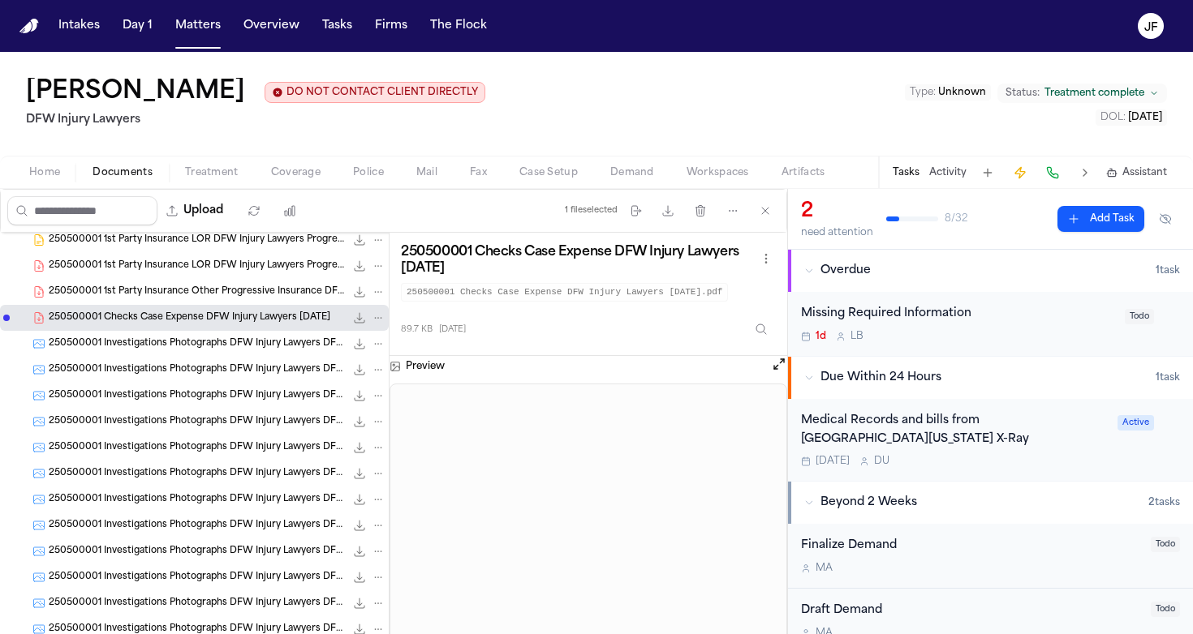
click at [220, 294] on span "250500001 1st Party Insurance Other Progressive Insurance DFW Injury Lawyers 06…" at bounding box center [197, 293] width 296 height 14
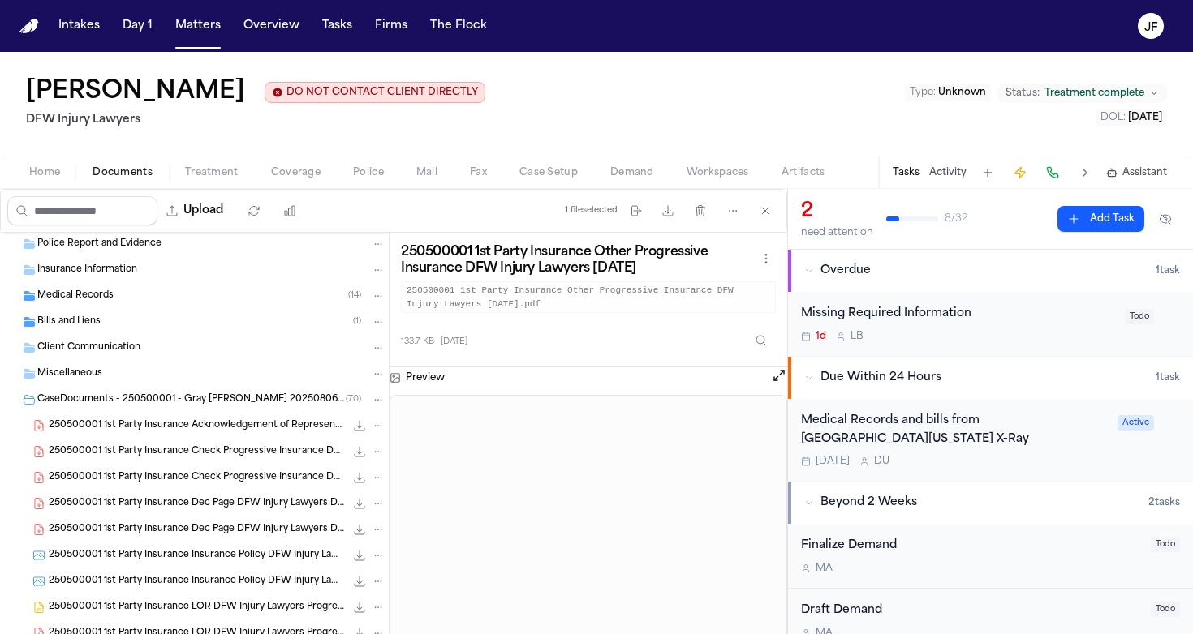
scroll to position [99, 0]
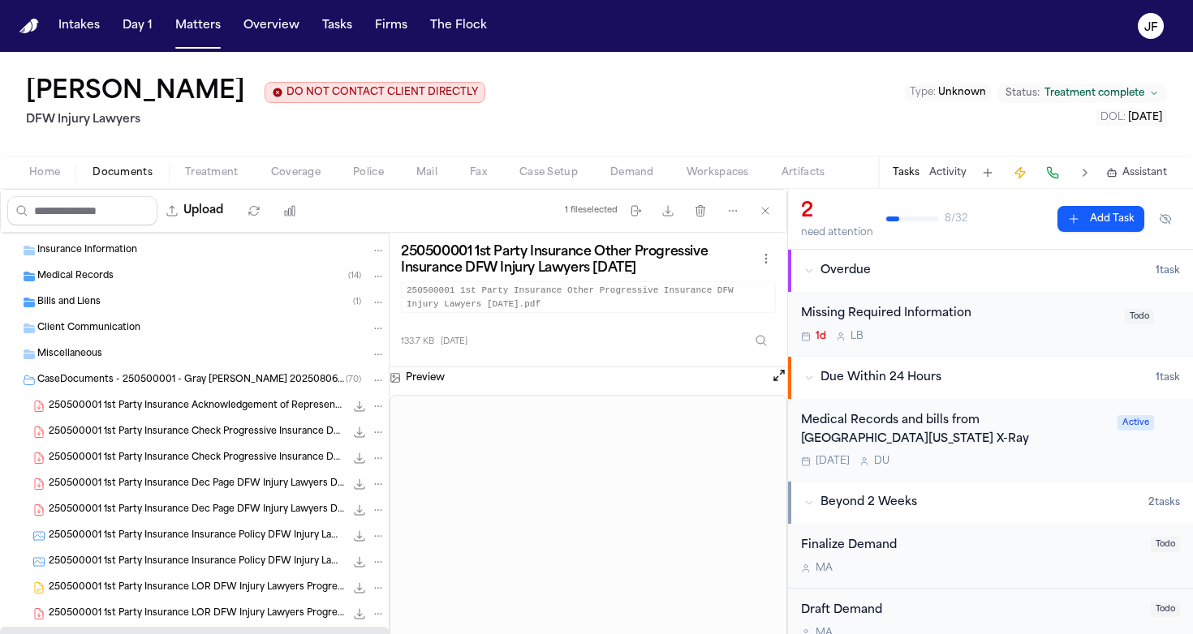
click at [183, 424] on div "250500001 1st Party Insurance Check Progressive Insurance DFW Injury Lawyers 06…" at bounding box center [194, 432] width 389 height 26
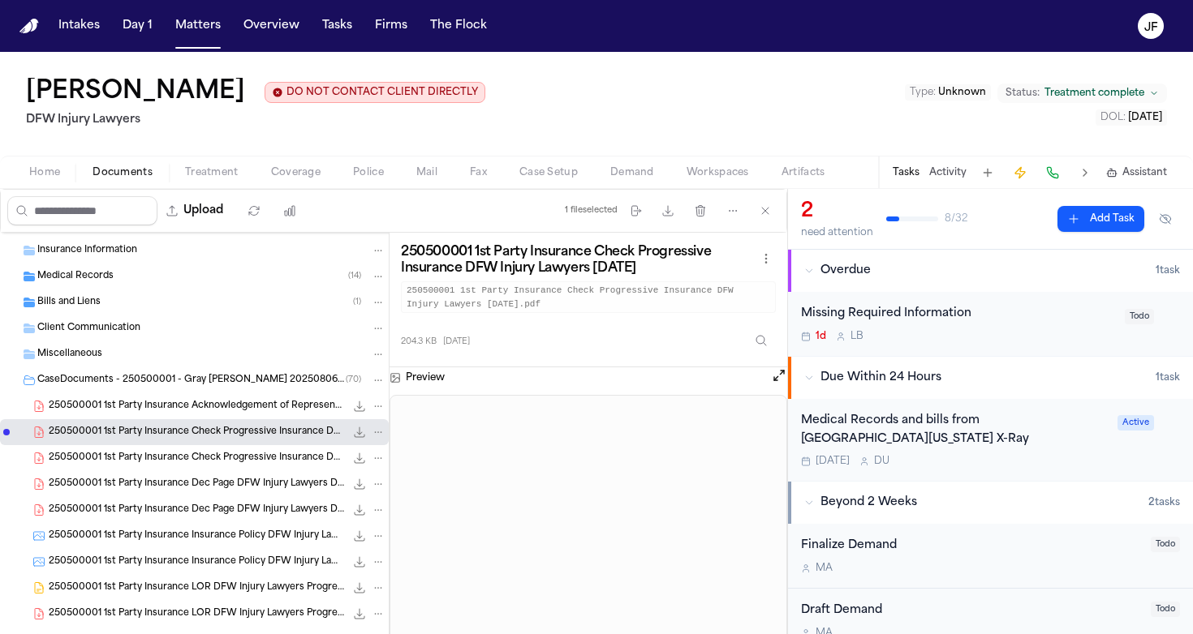
click at [234, 409] on span "250500001 1st Party Insurance Acknowledgement of Representation DFW Injury Lawy…" at bounding box center [197, 407] width 296 height 14
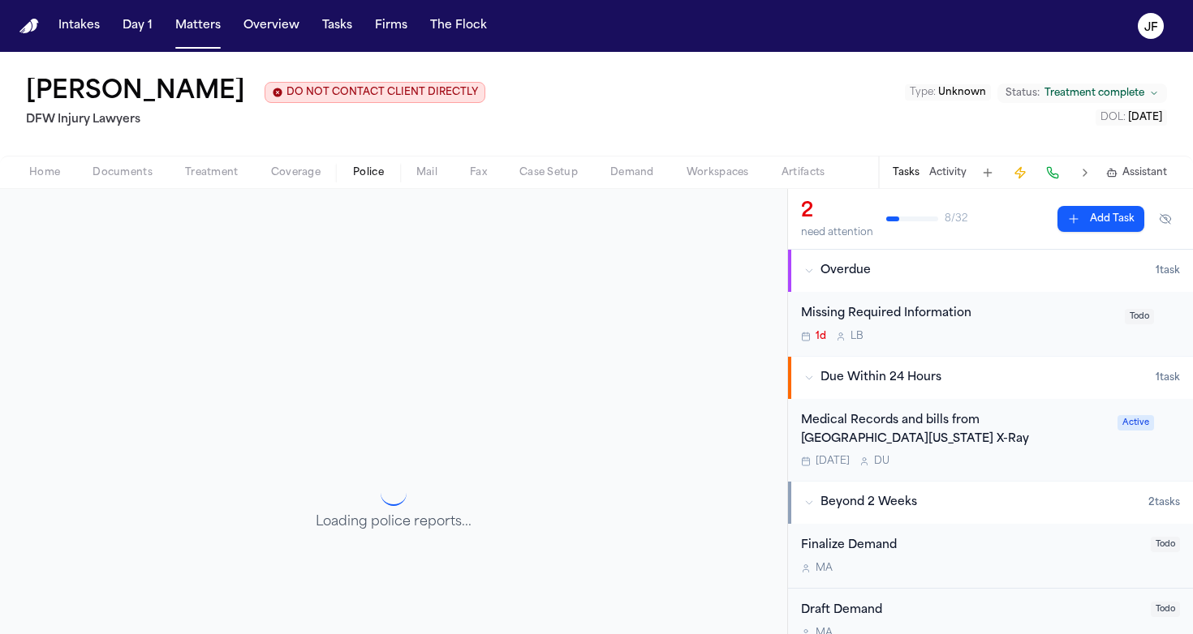
click at [359, 174] on span "Police" at bounding box center [368, 172] width 31 height 13
click at [310, 179] on span "Coverage" at bounding box center [295, 172] width 49 height 13
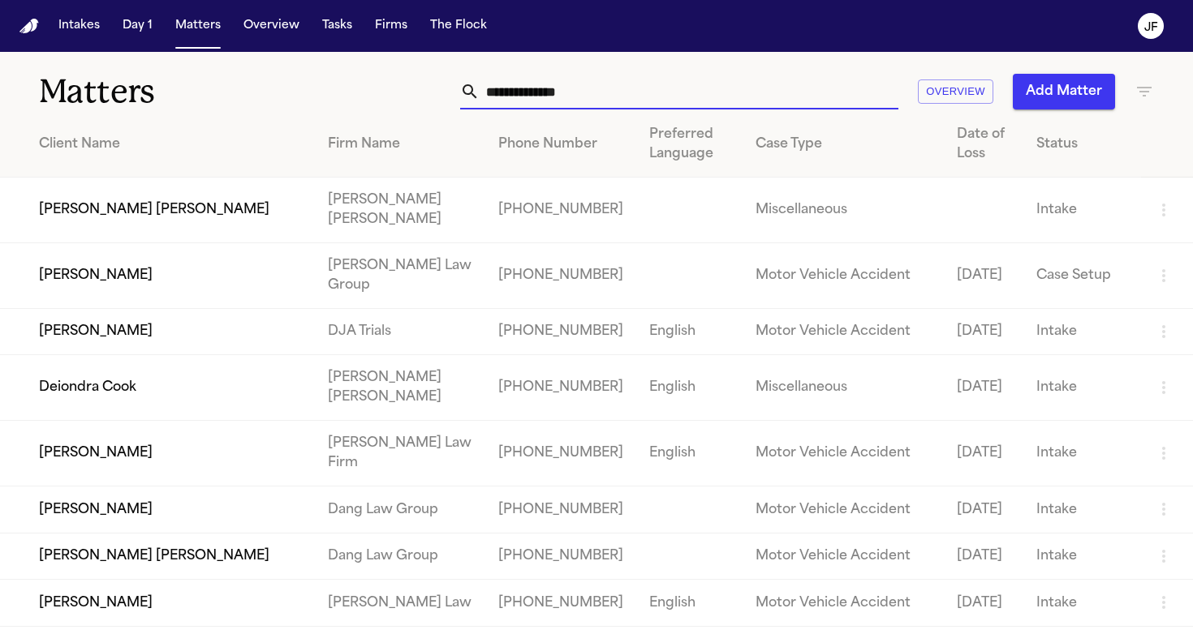
click at [533, 76] on input "text" at bounding box center [688, 92] width 419 height 36
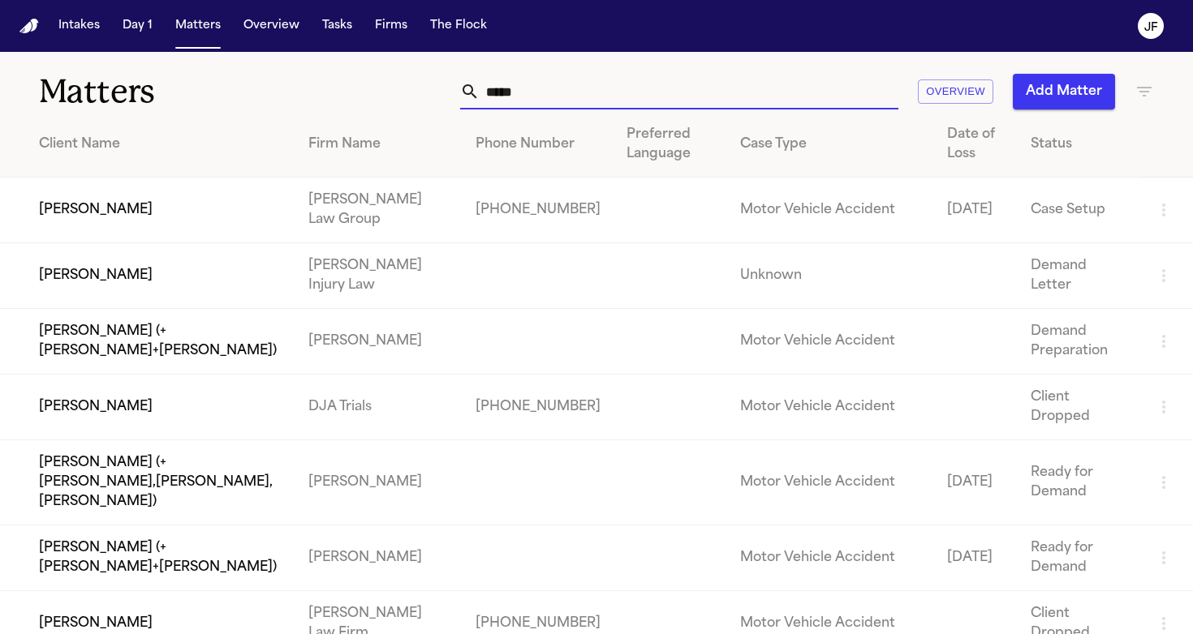
type input "*****"
click at [162, 225] on td "[PERSON_NAME]" at bounding box center [147, 211] width 295 height 66
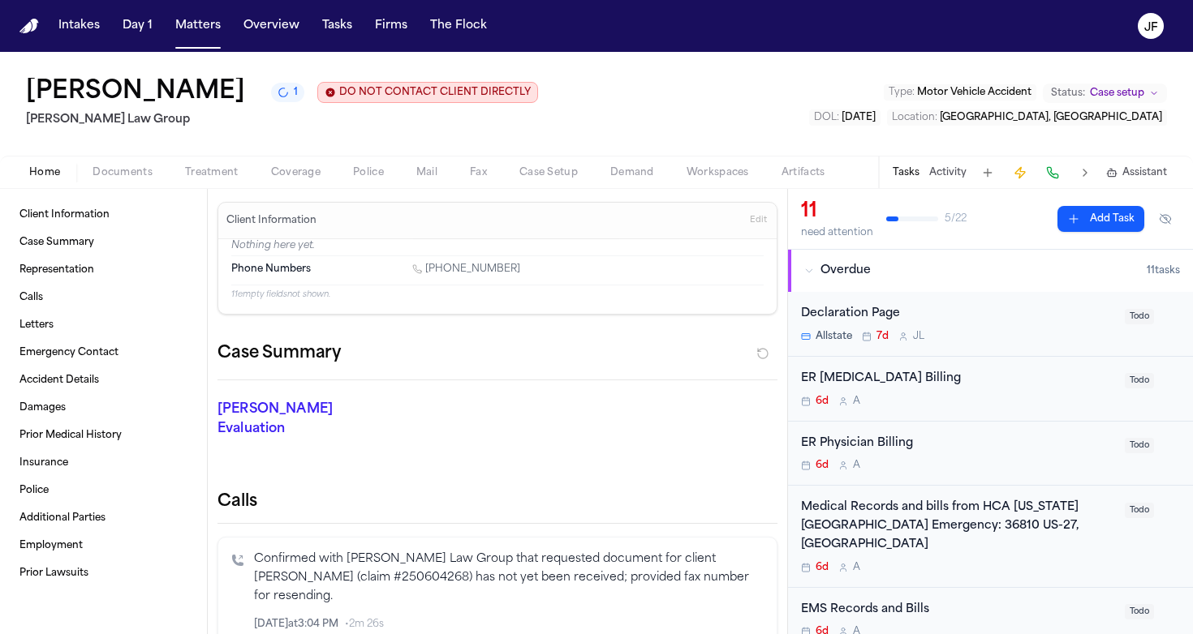
click at [101, 170] on span "Documents" at bounding box center [122, 172] width 60 height 13
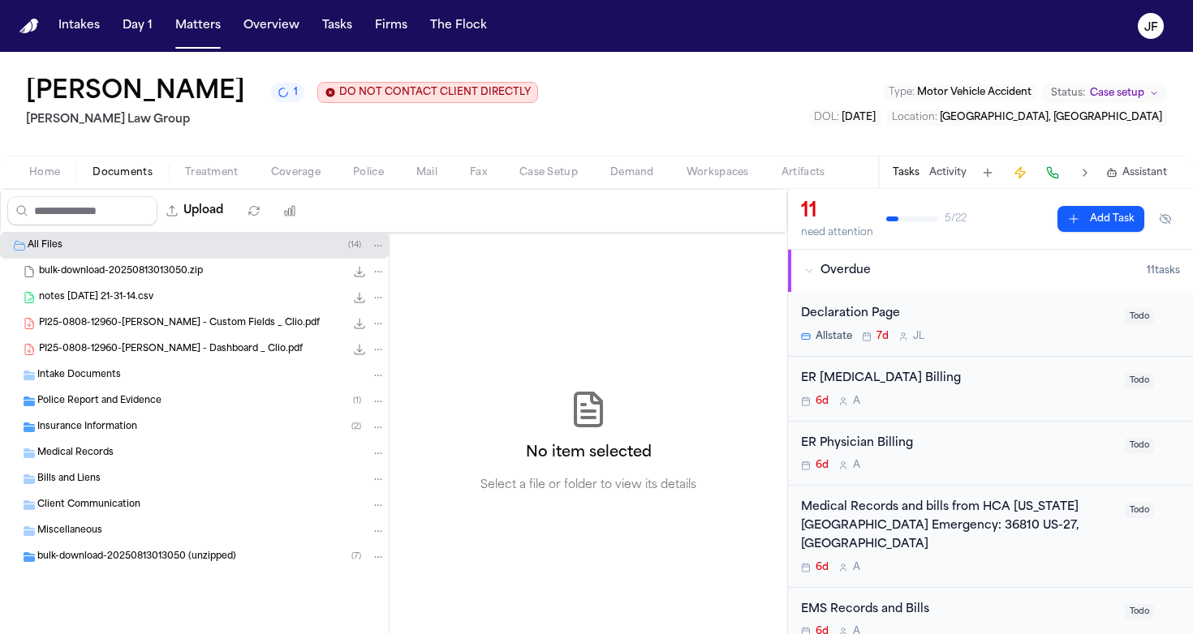
click at [170, 435] on div "Insurance Information ( 2 )" at bounding box center [211, 427] width 348 height 15
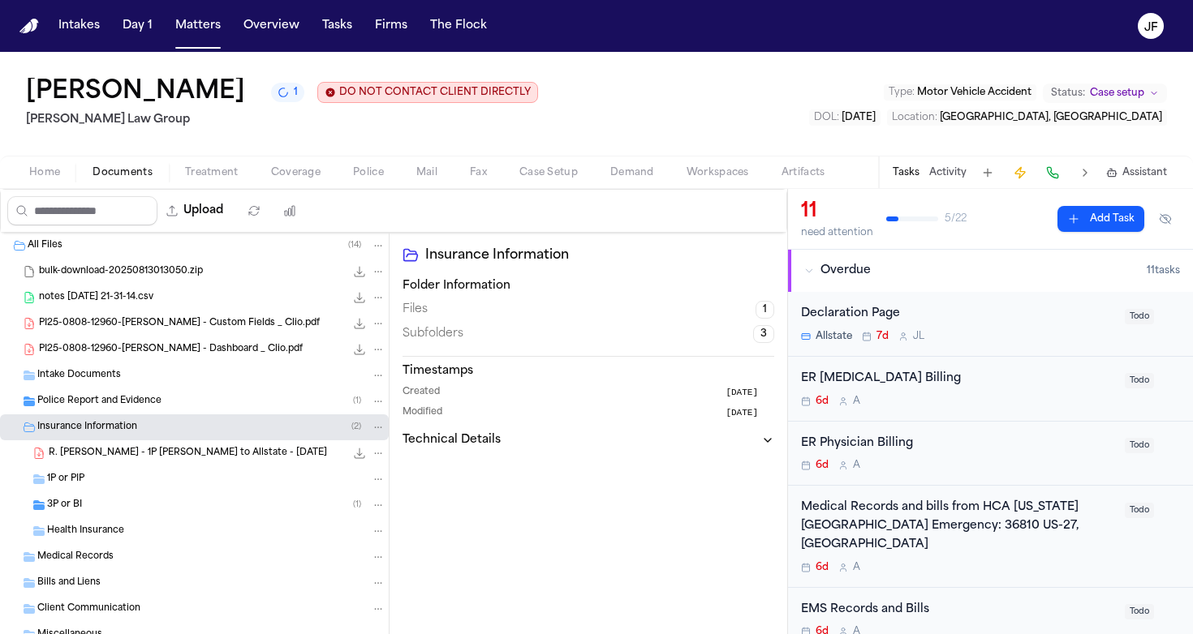
click at [168, 459] on span "R. Valencia Rodriguez - 1P LOR to Allstate - 8.20.25" at bounding box center [188, 454] width 278 height 14
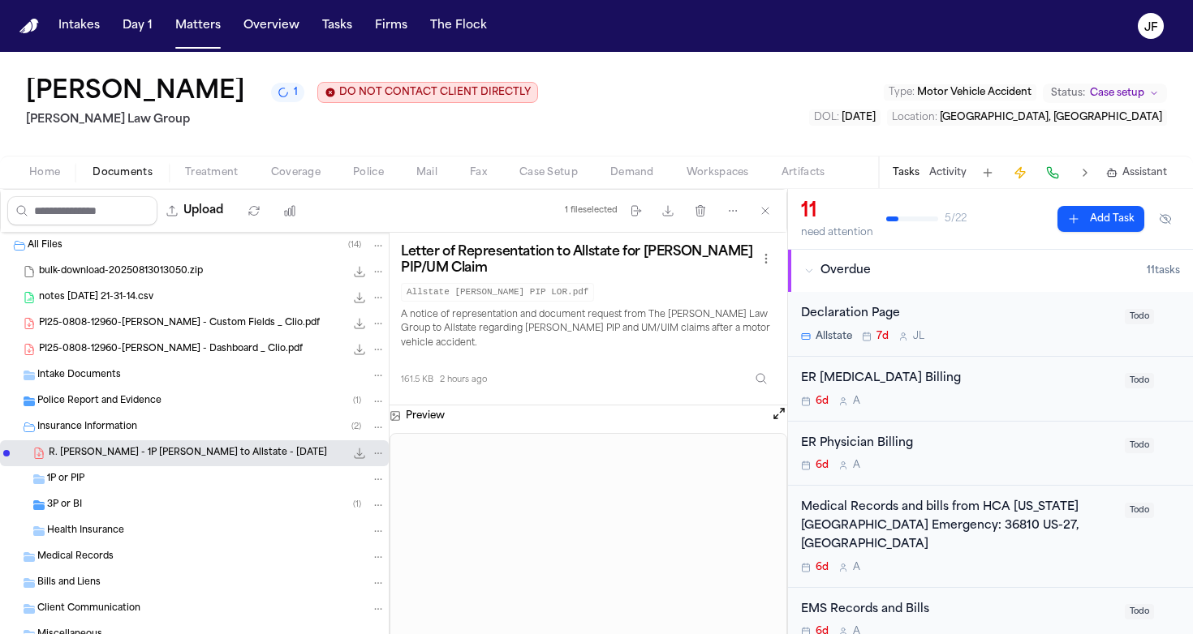
click at [152, 510] on div "3P or BI ( 1 )" at bounding box center [216, 505] width 338 height 15
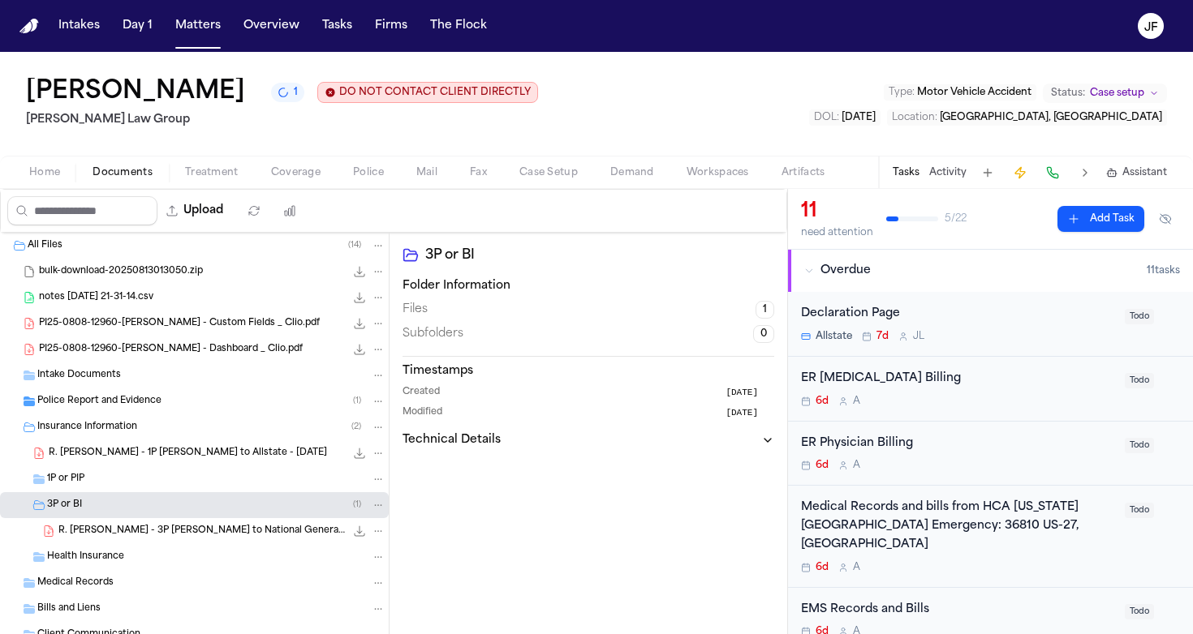
click at [170, 539] on span "R. Valencia Rodriguez - 3P LOR to National General Insurance - 8.20.25" at bounding box center [201, 532] width 286 height 14
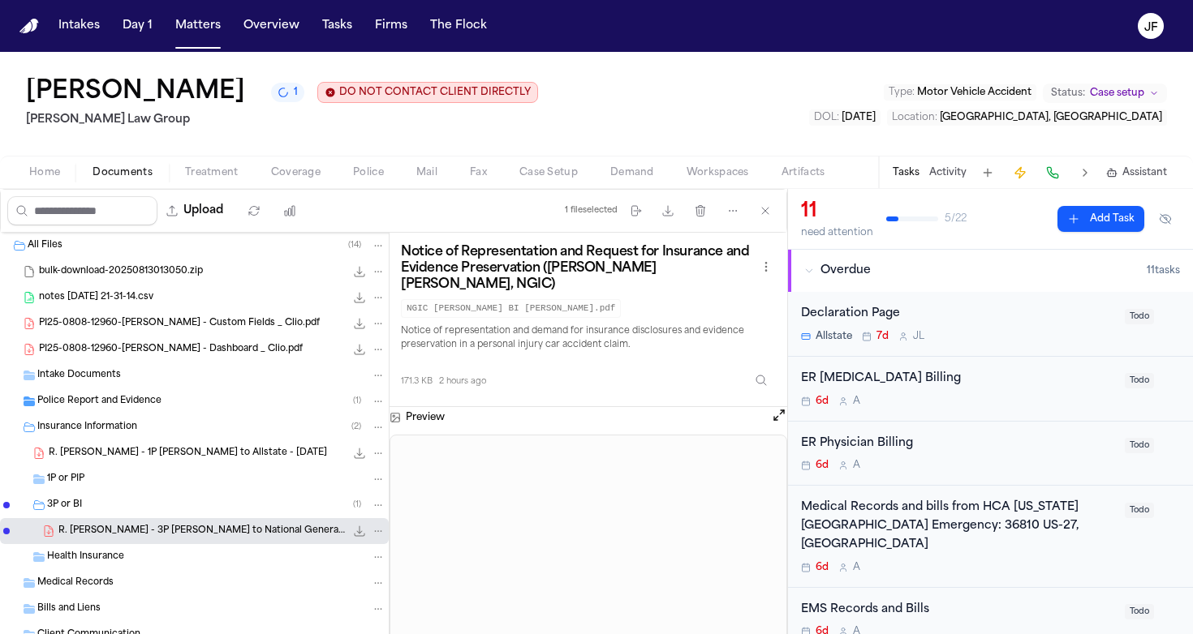
click at [184, 445] on div "R. Valencia Rodriguez - 1P LOR to Allstate - 8.20.25 161.5 KB • PDF" at bounding box center [194, 454] width 389 height 26
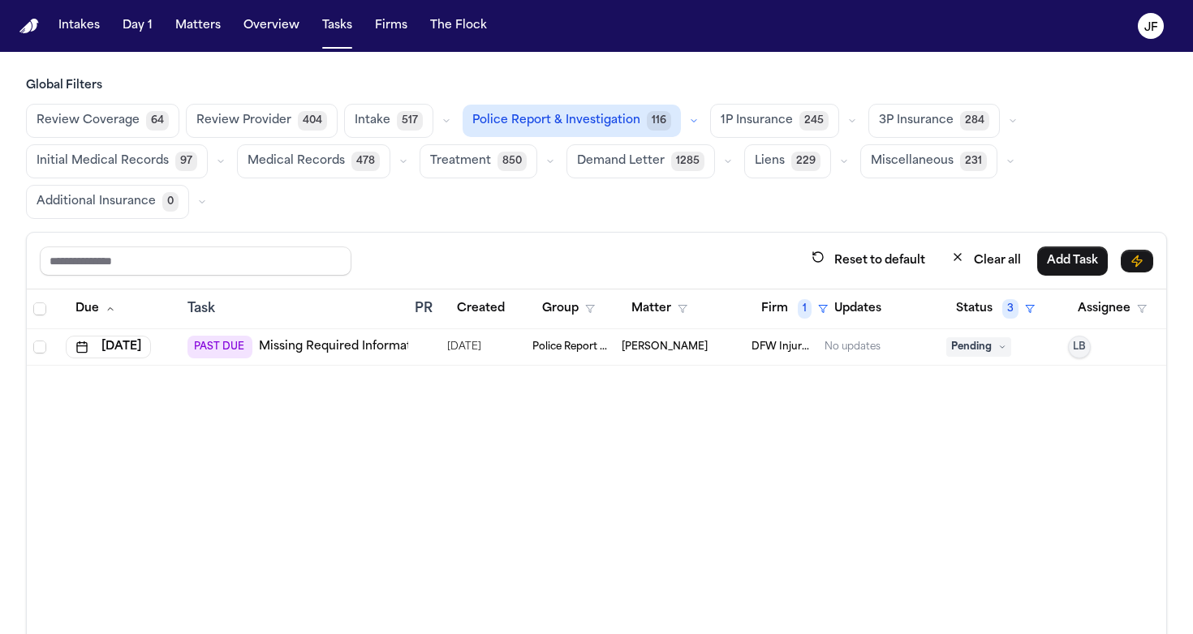
scroll to position [41, 0]
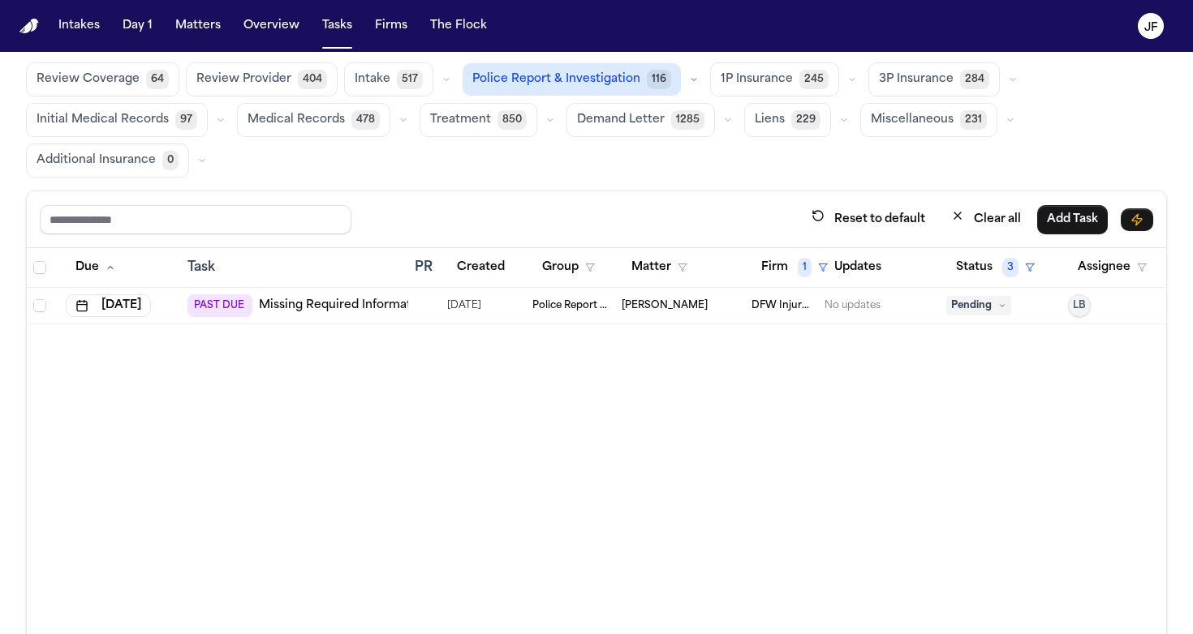
click at [395, 1] on nav "Intakes Day 1 Matters Overview Tasks Firms The [PERSON_NAME]" at bounding box center [596, 26] width 1193 height 52
click at [206, 31] on button "Matters" at bounding box center [198, 25] width 58 height 29
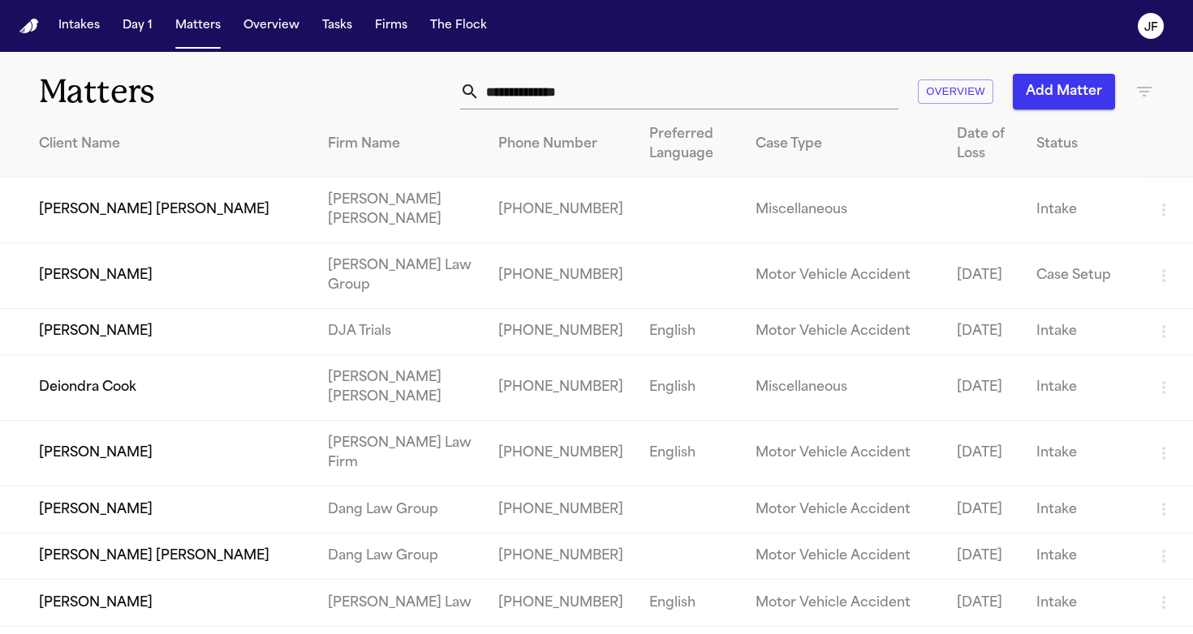
click at [663, 110] on div "Matters Overview Add Matter" at bounding box center [596, 82] width 1193 height 60
click at [662, 101] on input "text" at bounding box center [688, 92] width 419 height 36
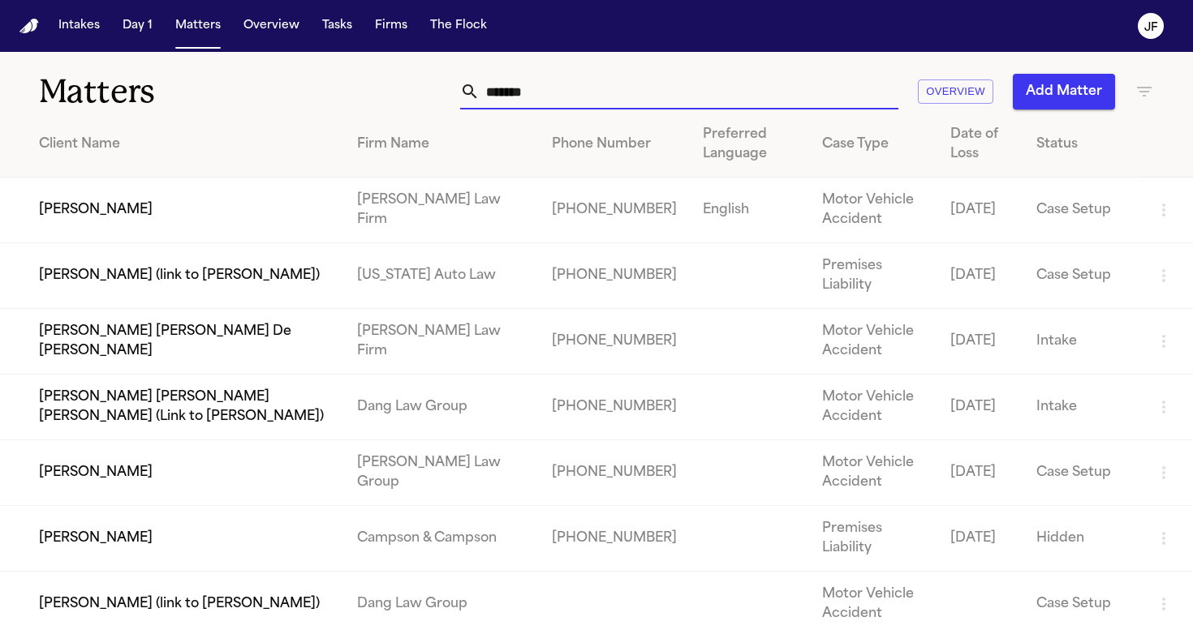
type input "********"
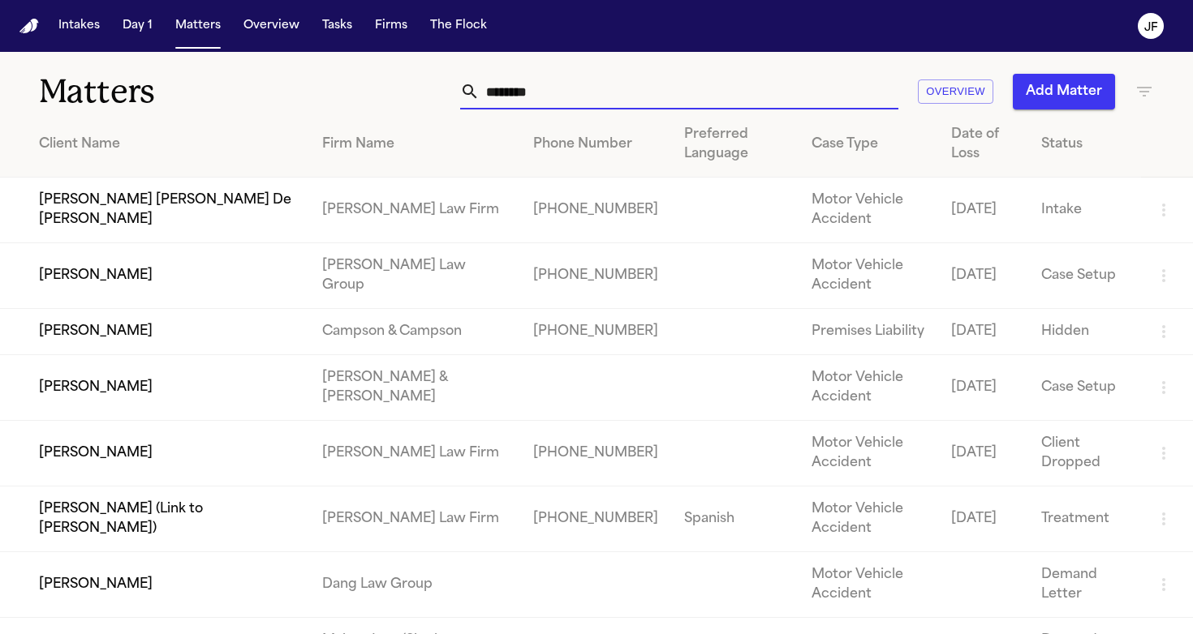
drag, startPoint x: 641, startPoint y: 103, endPoint x: 85, endPoint y: 273, distance: 581.2
click at [85, 273] on td "[PERSON_NAME]" at bounding box center [154, 276] width 309 height 66
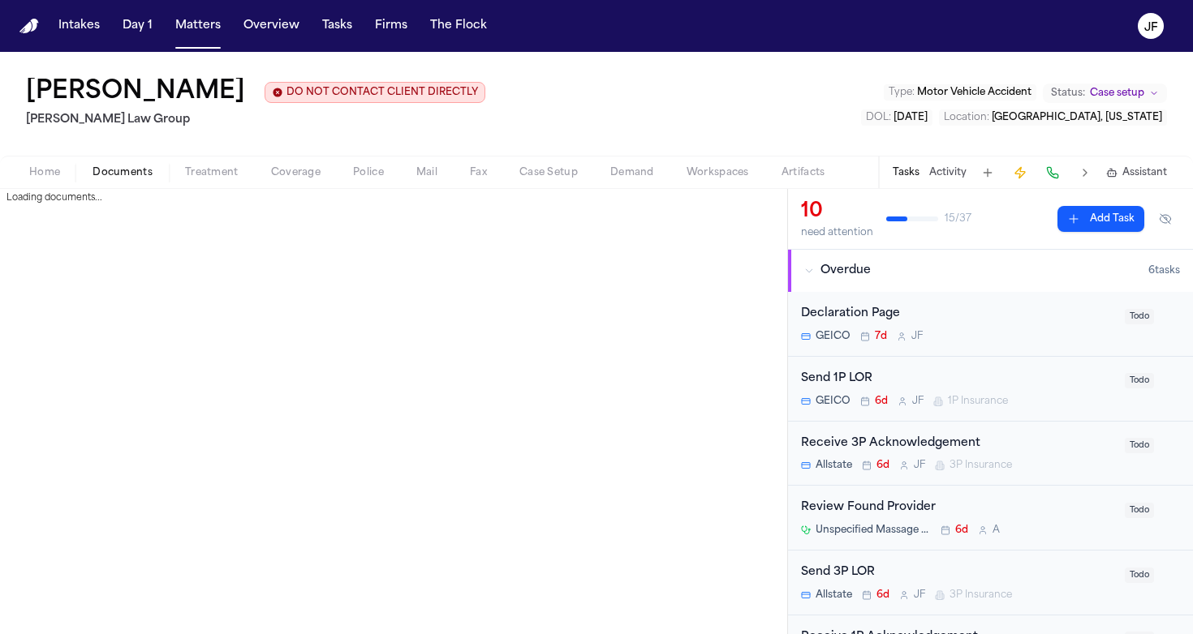
click at [129, 179] on span "Documents" at bounding box center [122, 172] width 60 height 13
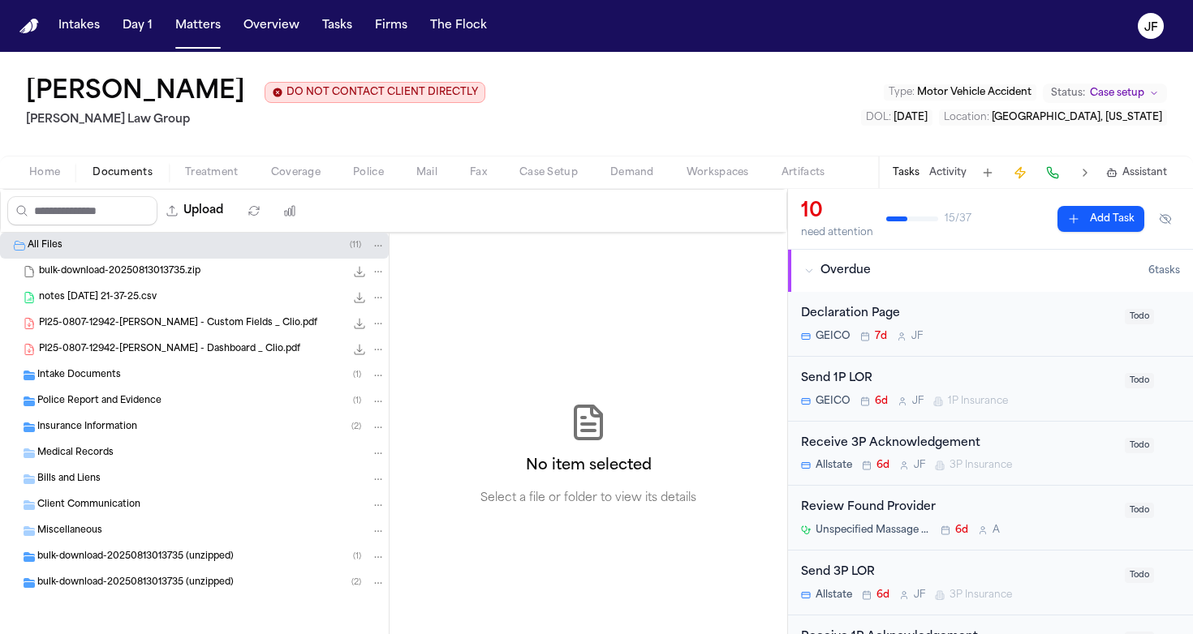
click at [102, 425] on span "Insurance Information" at bounding box center [87, 428] width 100 height 14
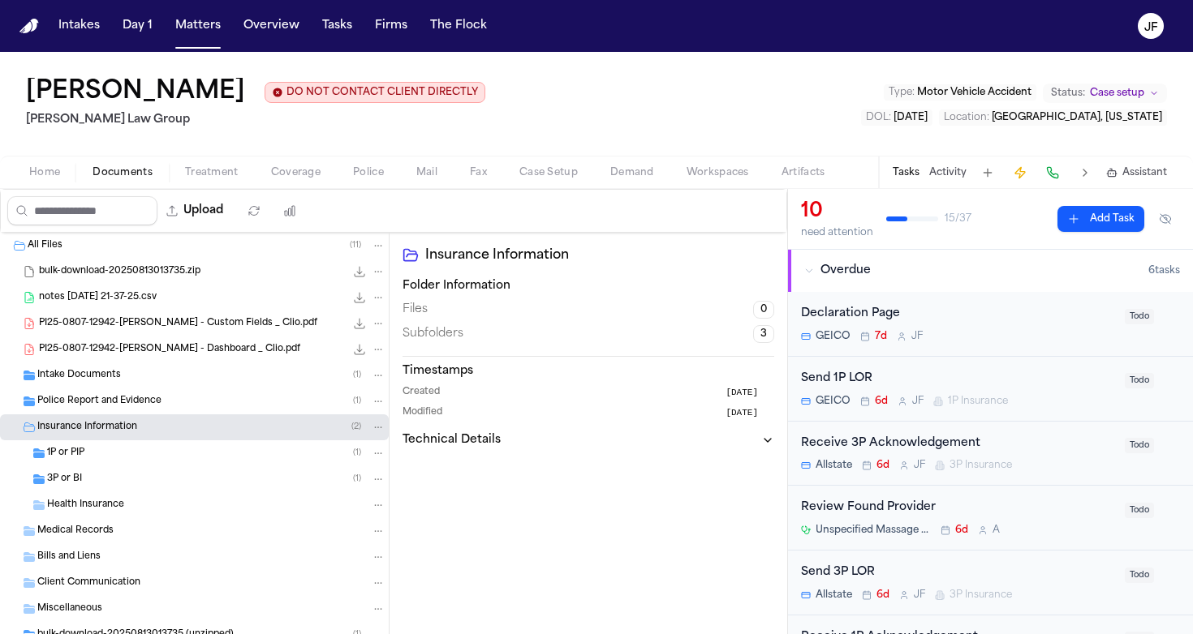
click at [102, 458] on div "1P or PIP ( 1 )" at bounding box center [216, 453] width 338 height 15
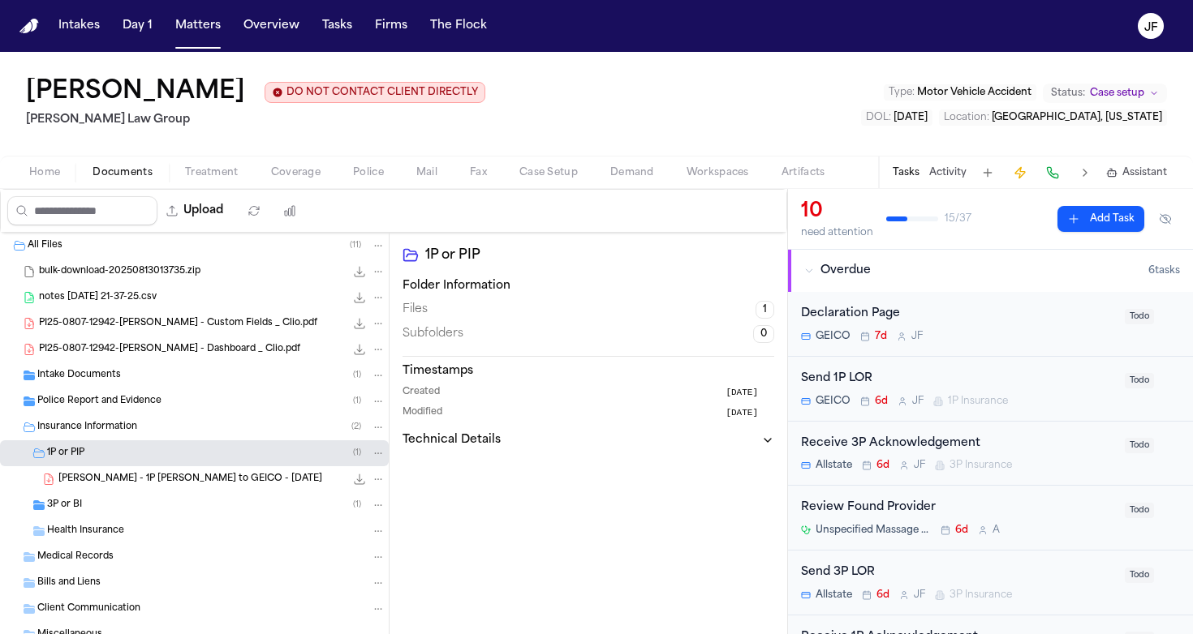
click at [100, 509] on div "3P or BI ( 1 )" at bounding box center [216, 505] width 338 height 15
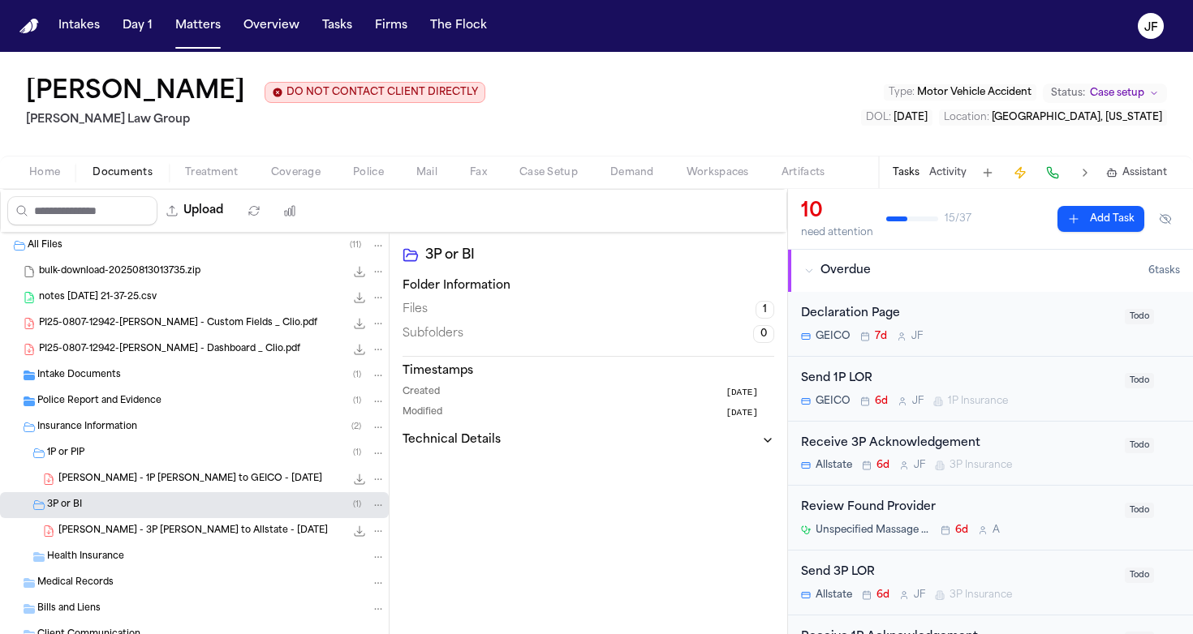
click at [153, 485] on span "J. Gaydos - 1P LOR to GEICO - 8.20.25" at bounding box center [190, 480] width 264 height 14
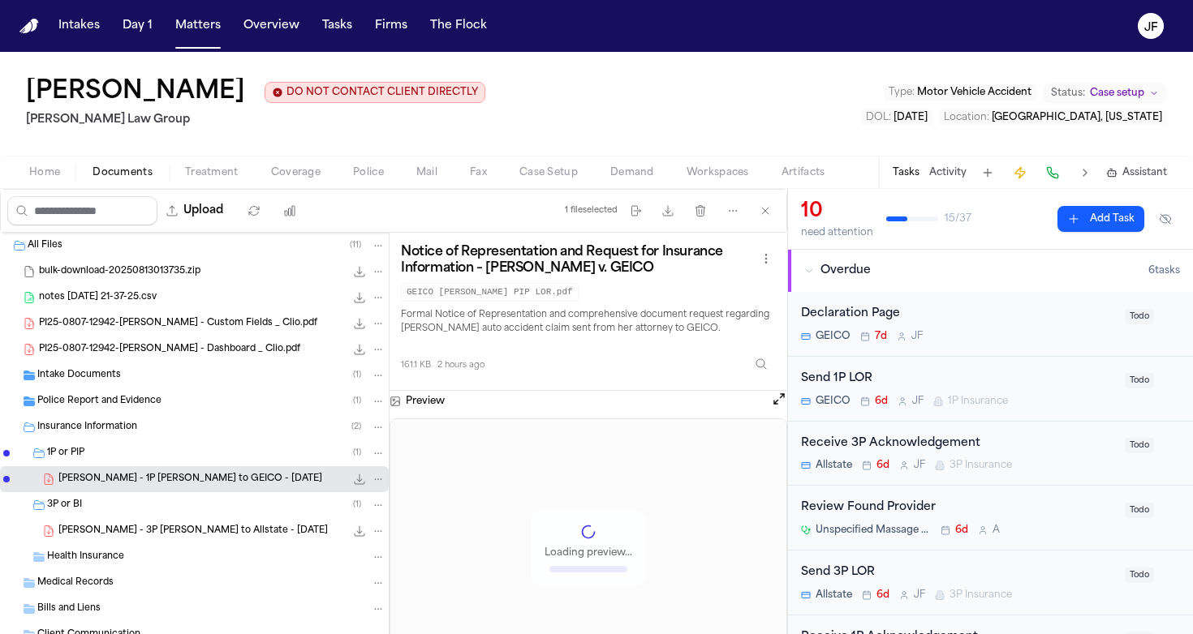
click at [353, 482] on icon "File: J. Gaydos - 1P LOR to GEICO - 8.20.25" at bounding box center [359, 479] width 13 height 13
click at [301, 179] on span "Coverage" at bounding box center [295, 172] width 49 height 13
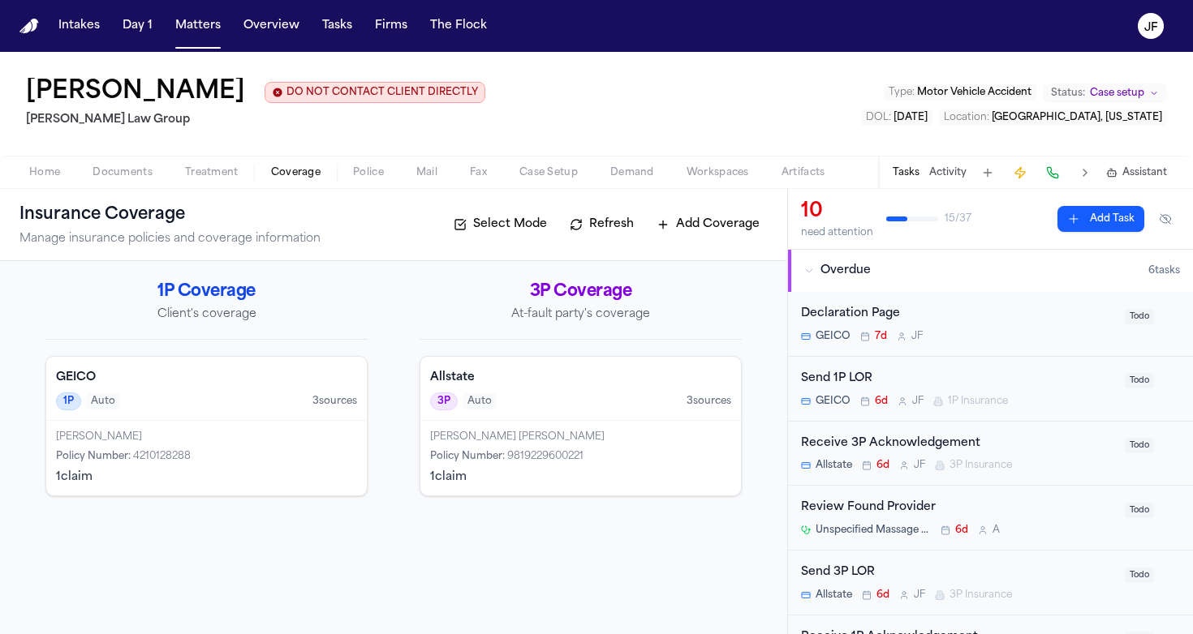
click at [254, 466] on div "Jennifer Ann Gaydos Policy Number : 4210128288 1 claim" at bounding box center [206, 458] width 320 height 75
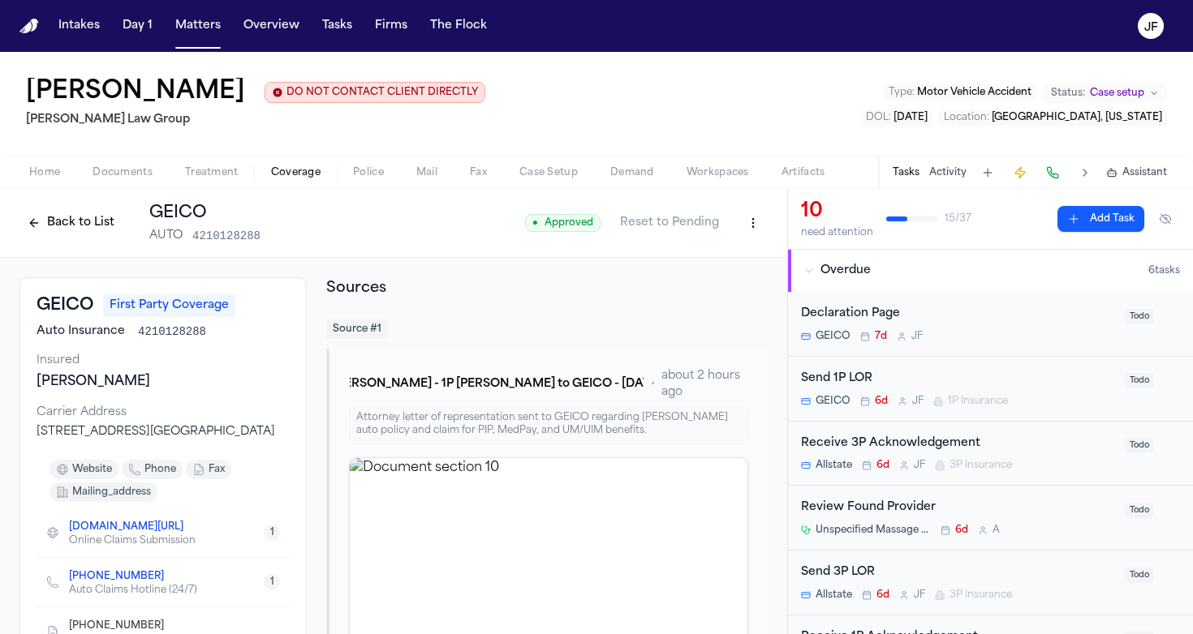
click at [54, 227] on button "Back to List" at bounding box center [70, 223] width 103 height 26
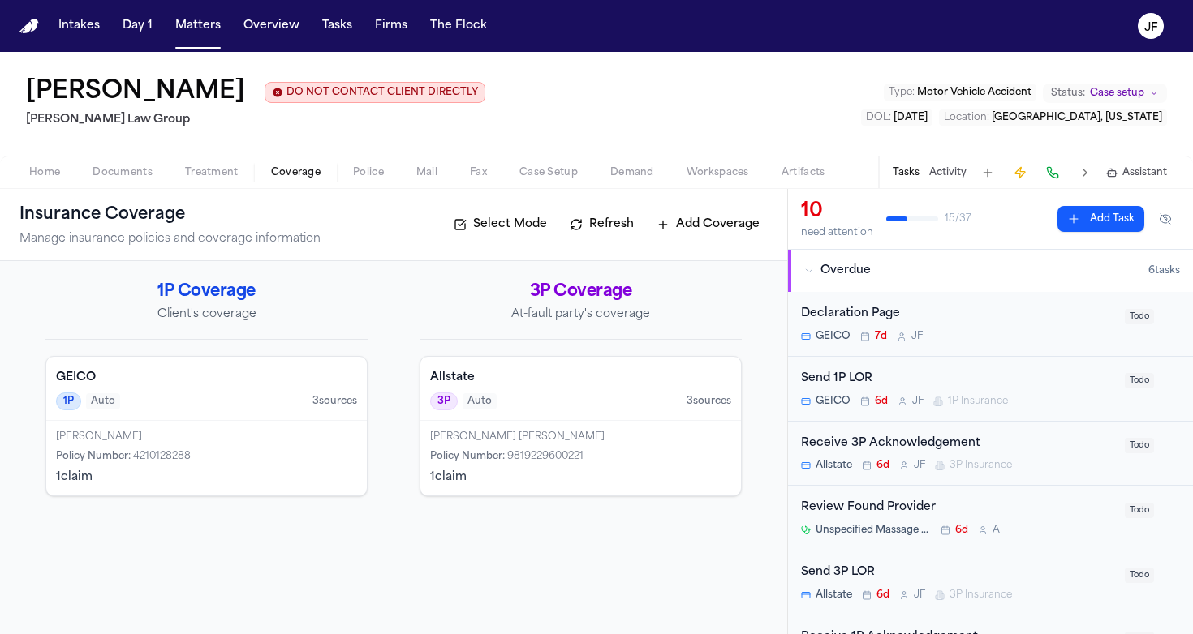
click at [140, 174] on span "Documents" at bounding box center [122, 172] width 60 height 13
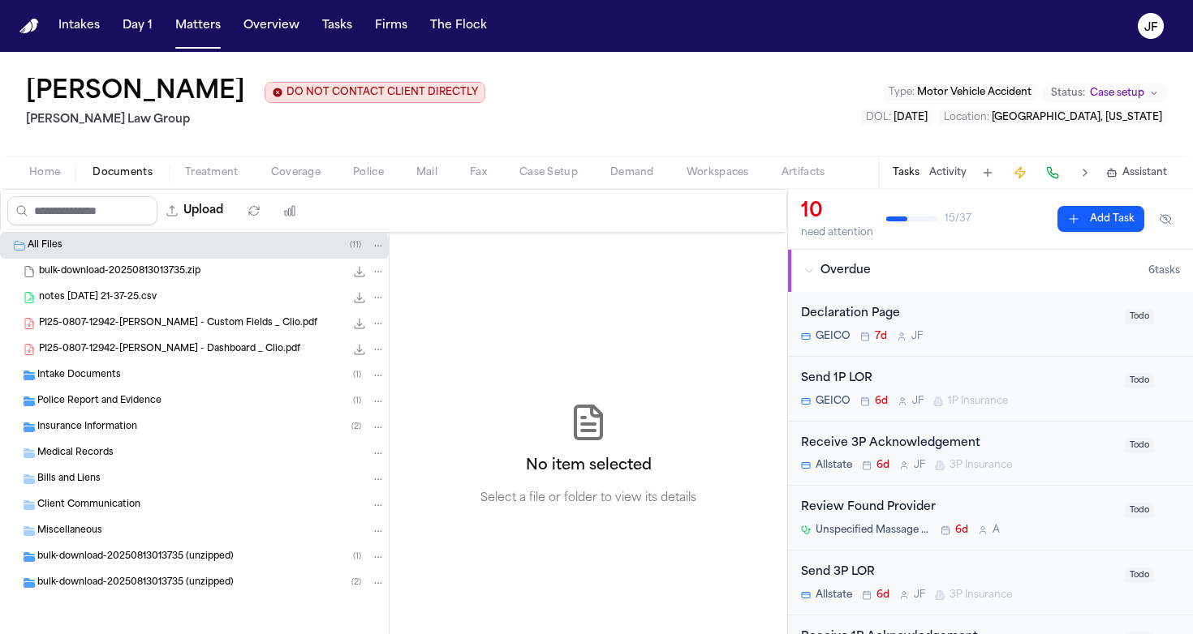
click at [303, 167] on span "Coverage" at bounding box center [295, 172] width 49 height 13
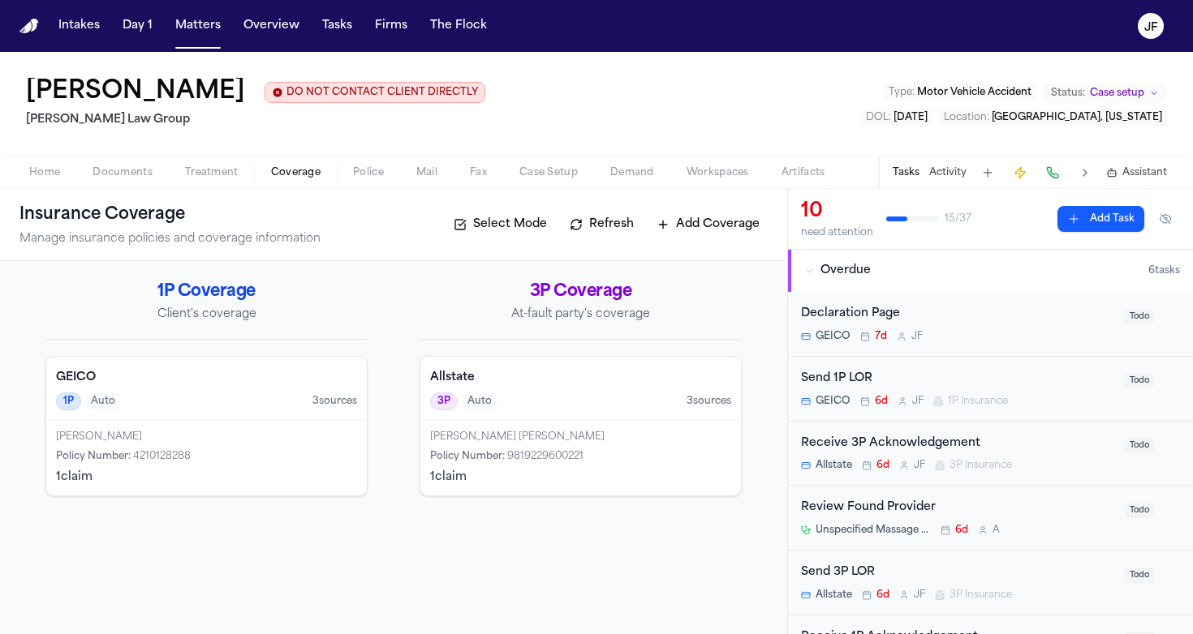
click at [117, 172] on span "Documents" at bounding box center [122, 172] width 60 height 13
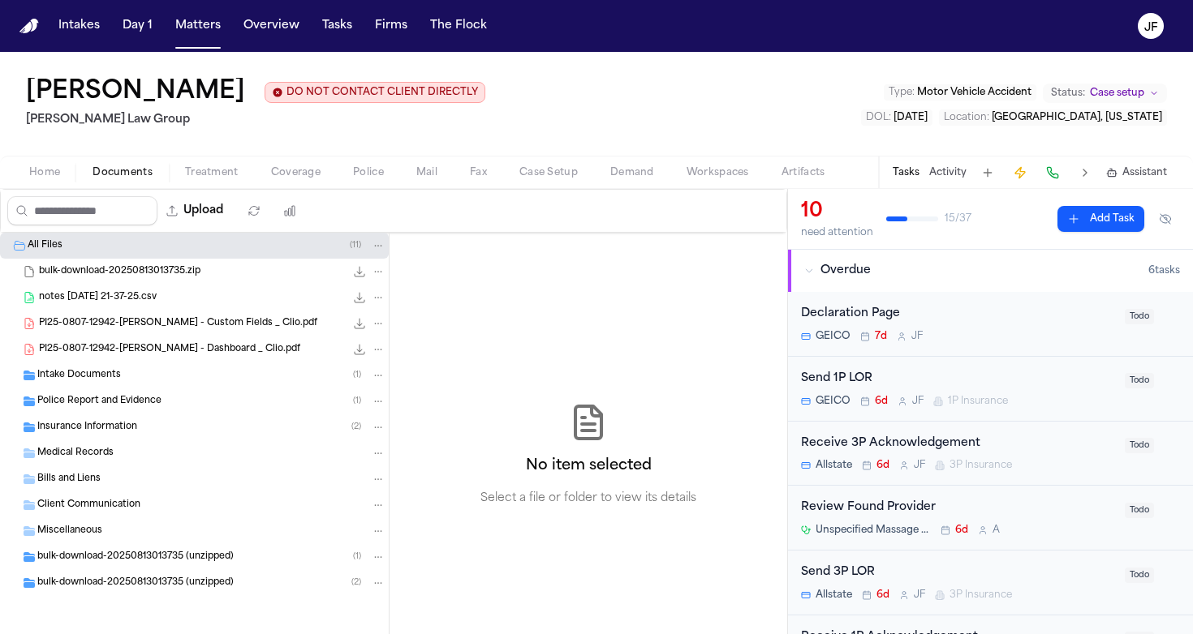
scroll to position [1, 0]
click at [198, 428] on div "Insurance Information ( 2 )" at bounding box center [211, 427] width 348 height 15
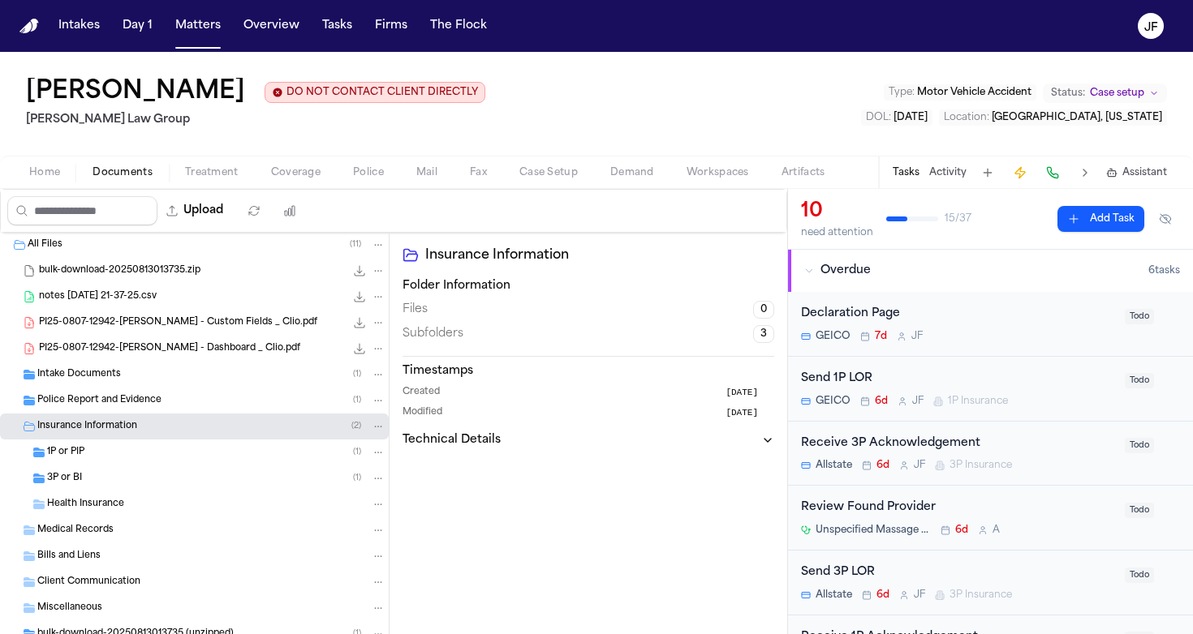
click at [186, 473] on div "3P or BI ( 1 )" at bounding box center [216, 478] width 338 height 15
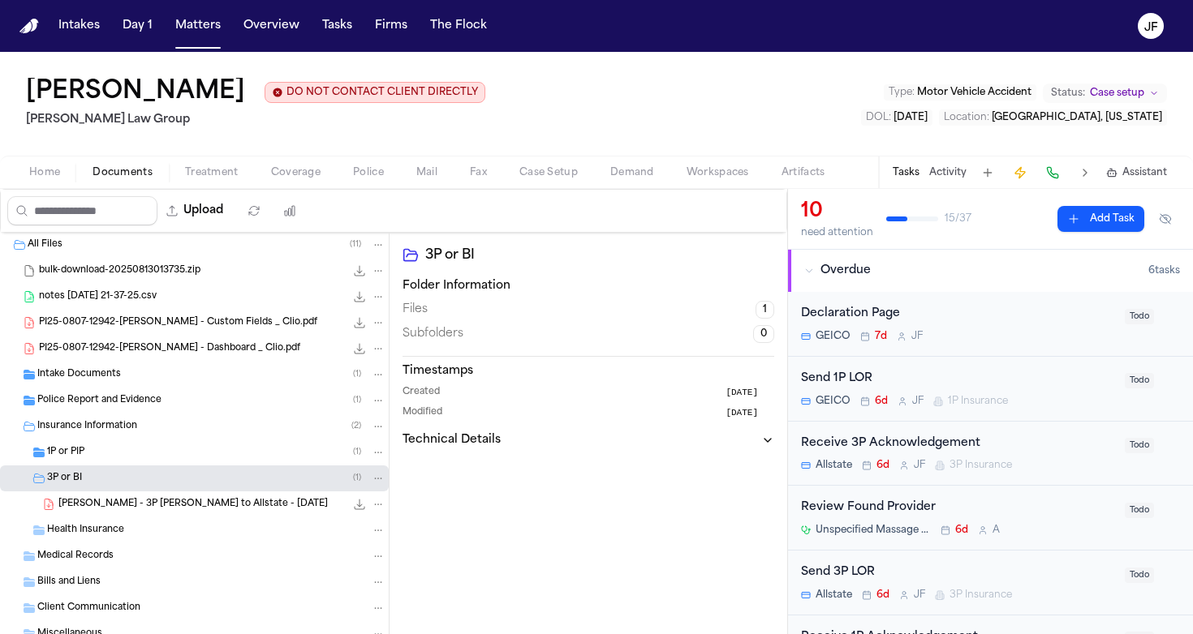
click at [178, 507] on span "J. Gaydos - 3P LOR to Allstate - 8.20.25" at bounding box center [192, 505] width 269 height 14
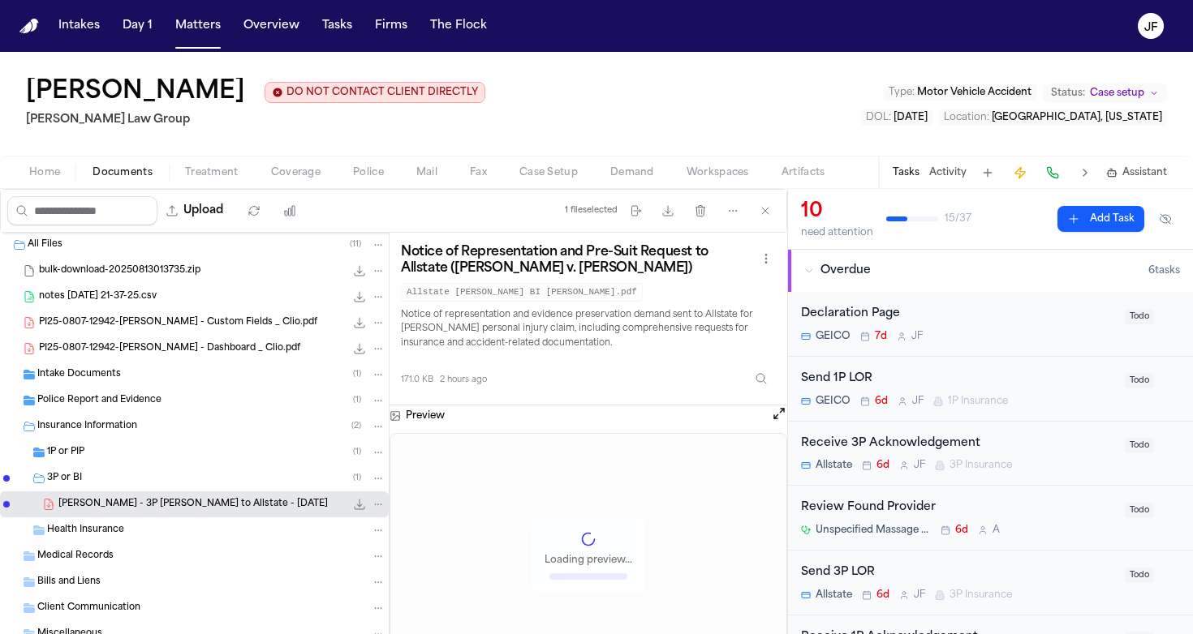
click at [353, 505] on icon "File: J. Gaydos - 3P LOR to Allstate - 8.20.25" at bounding box center [359, 504] width 13 height 13
click at [189, 478] on div "3P or BI ( 1 )" at bounding box center [216, 478] width 338 height 15
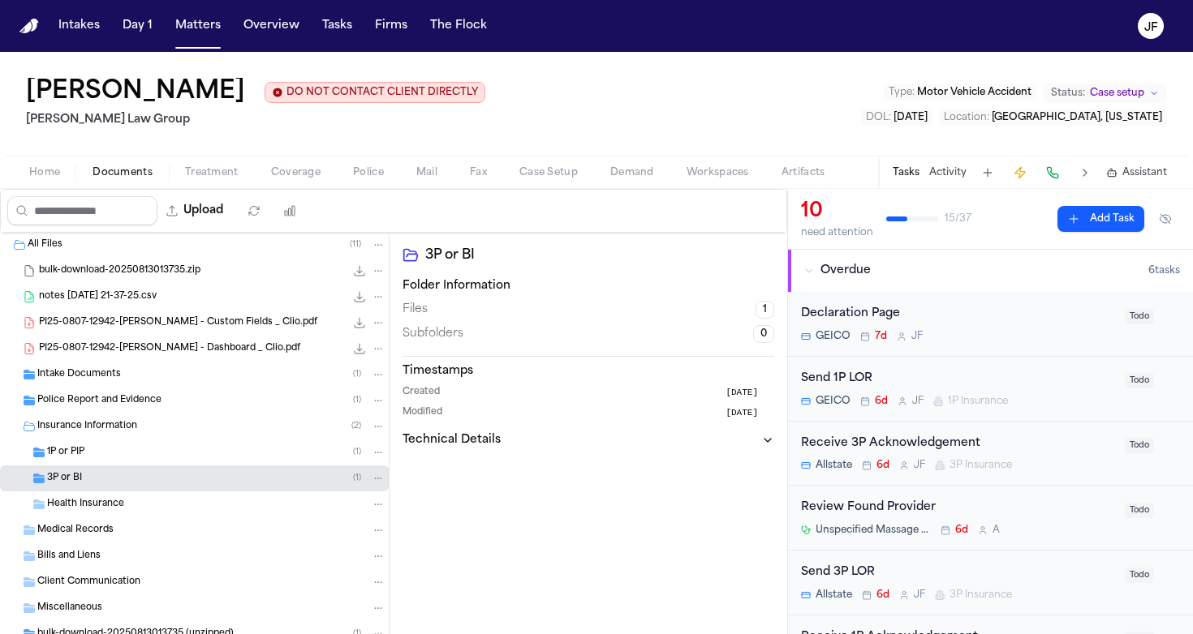
click at [199, 452] on div "1P or PIP ( 1 )" at bounding box center [216, 452] width 338 height 15
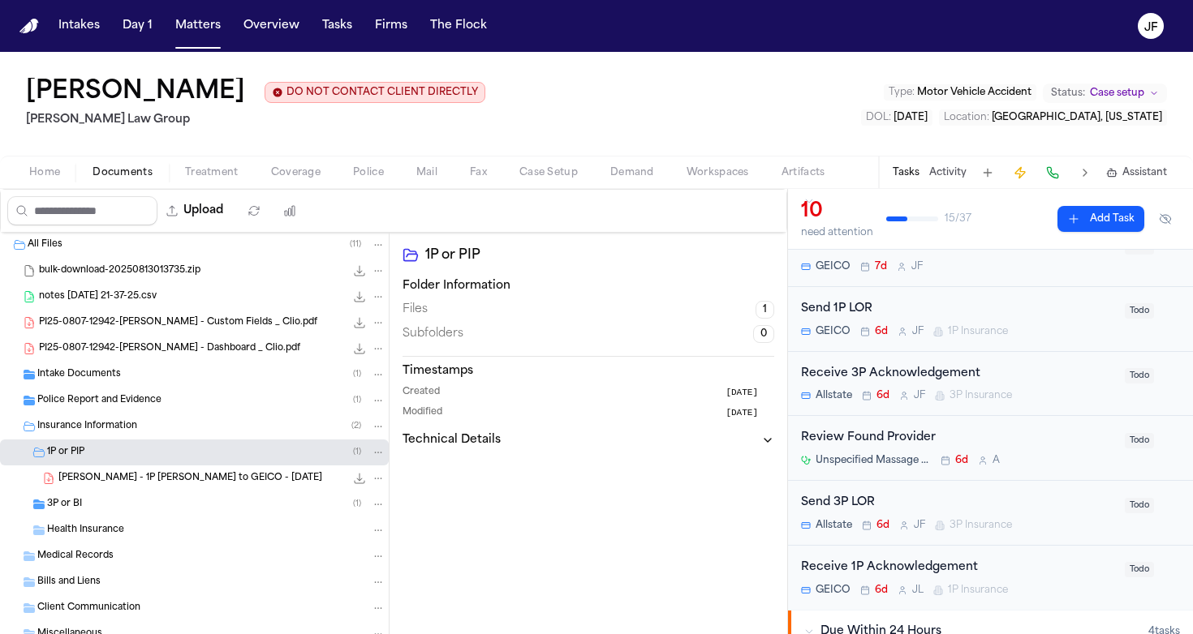
scroll to position [72, 0]
click at [839, 306] on div "Send 1P LOR" at bounding box center [958, 307] width 314 height 19
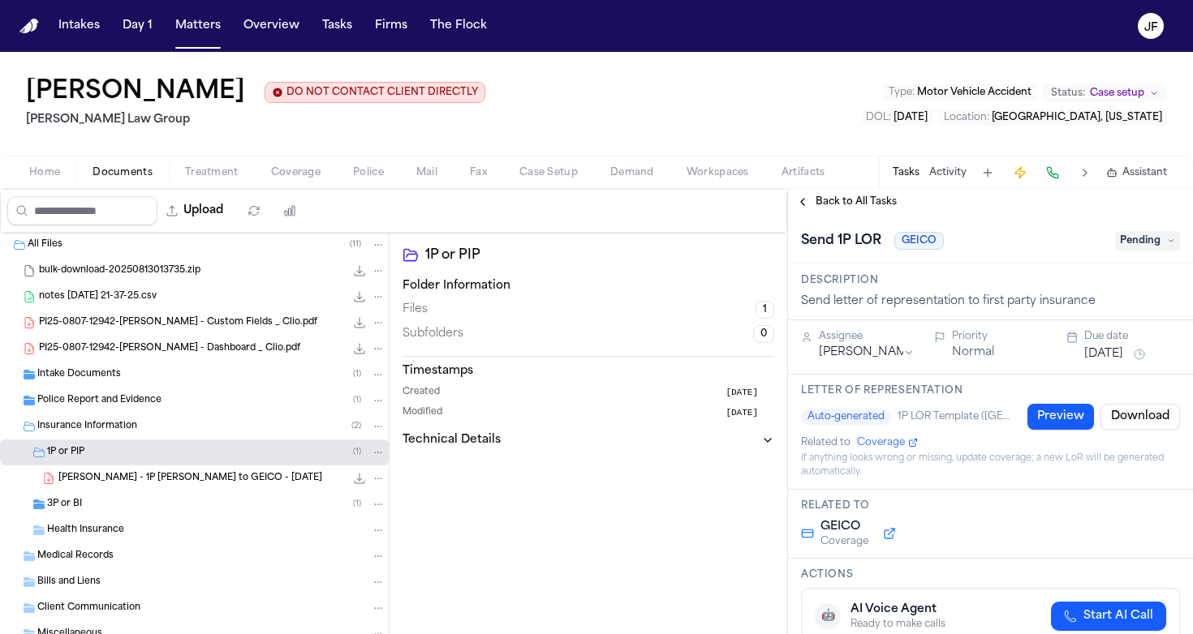
click at [1145, 247] on span "Pending" at bounding box center [1147, 240] width 65 height 19
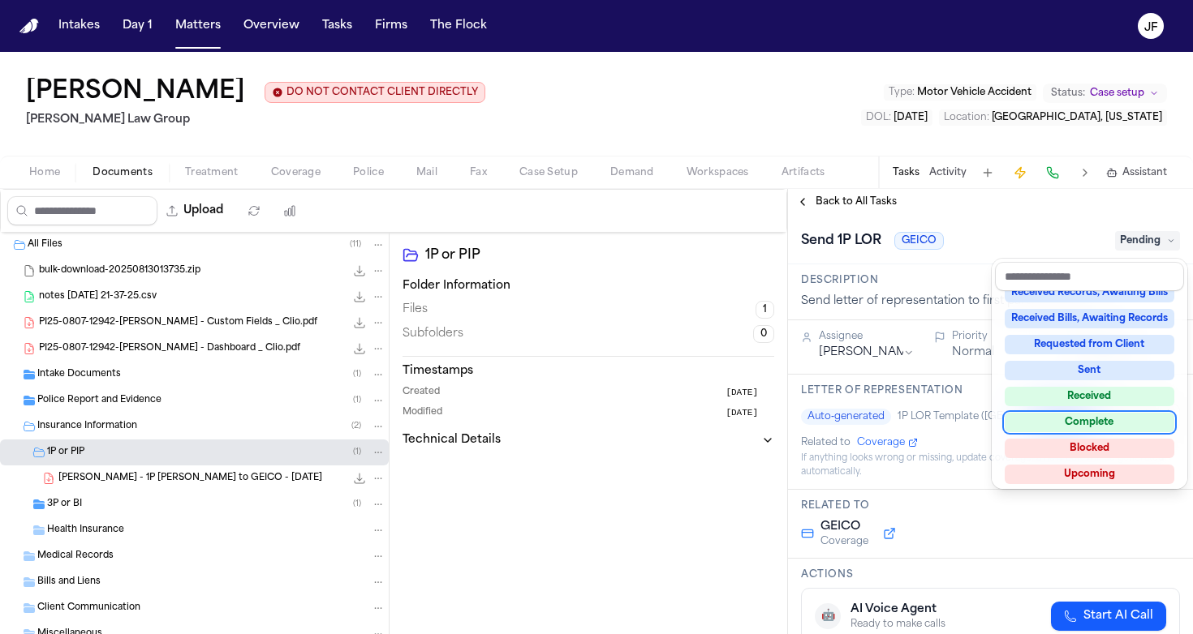
click at [1076, 420] on div "Complete" at bounding box center [1089, 422] width 170 height 19
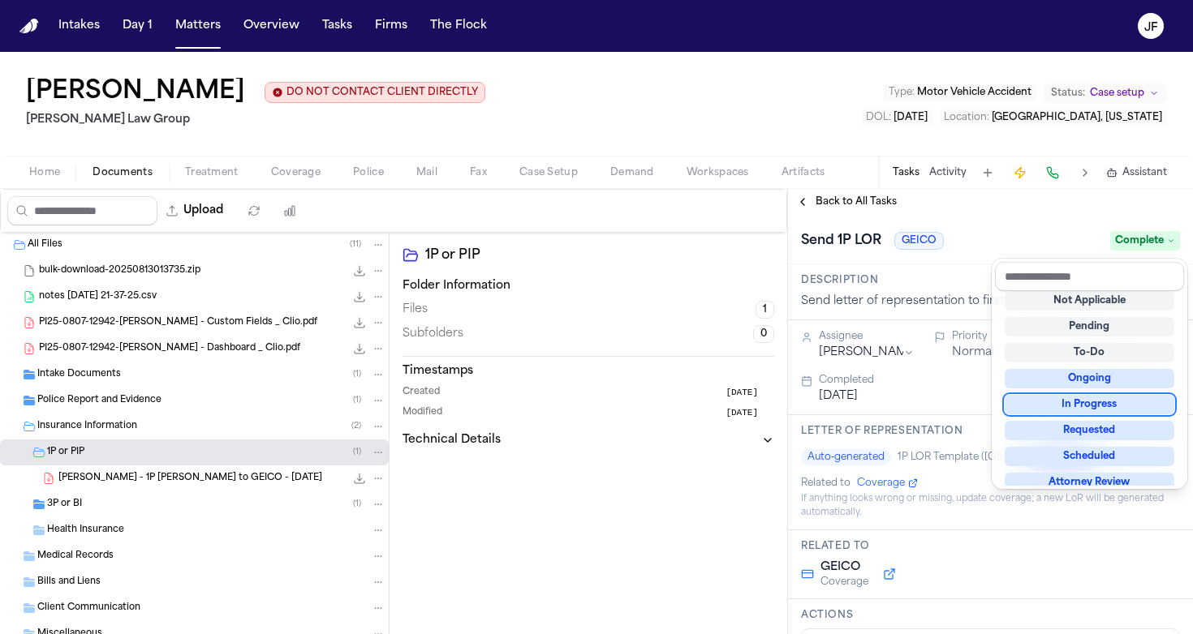
click at [823, 212] on div "**********" at bounding box center [990, 411] width 405 height 445
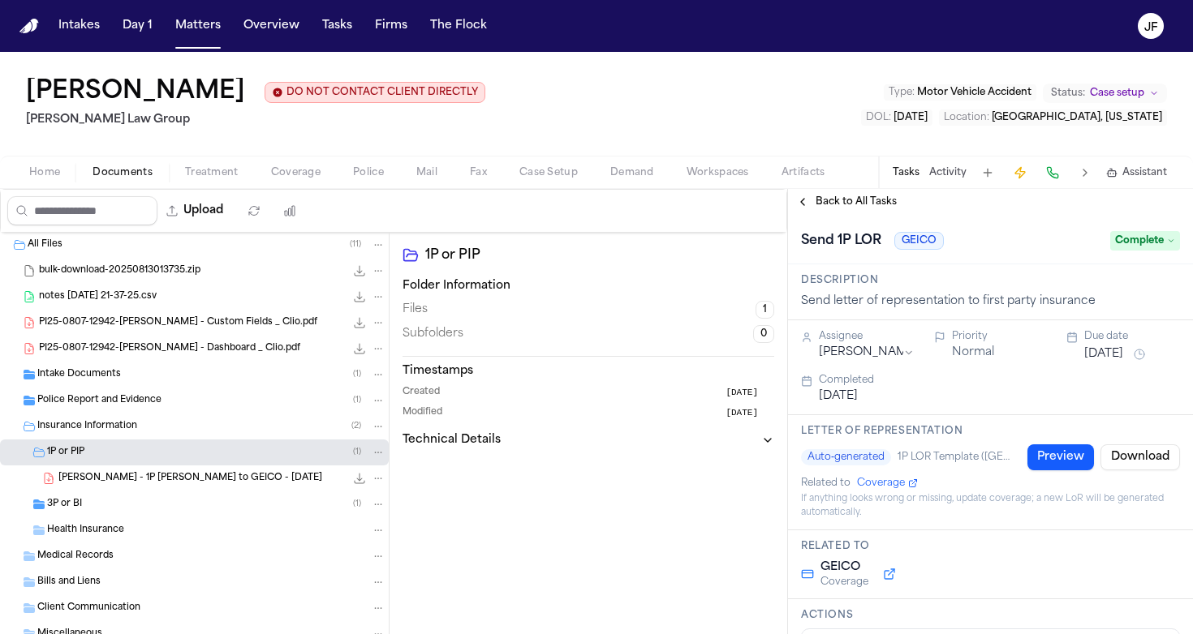
click at [830, 205] on span "Back to All Tasks" at bounding box center [855, 202] width 81 height 13
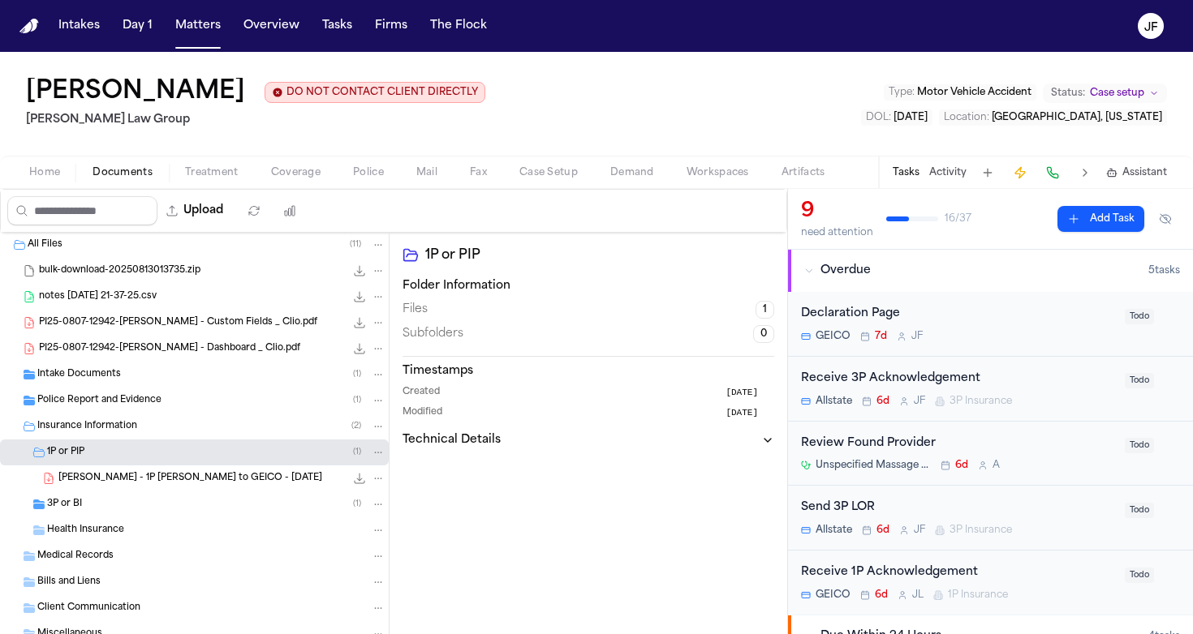
click at [152, 486] on span "J. Gaydos - 1P LOR to GEICO - 8.20.25" at bounding box center [190, 479] width 264 height 14
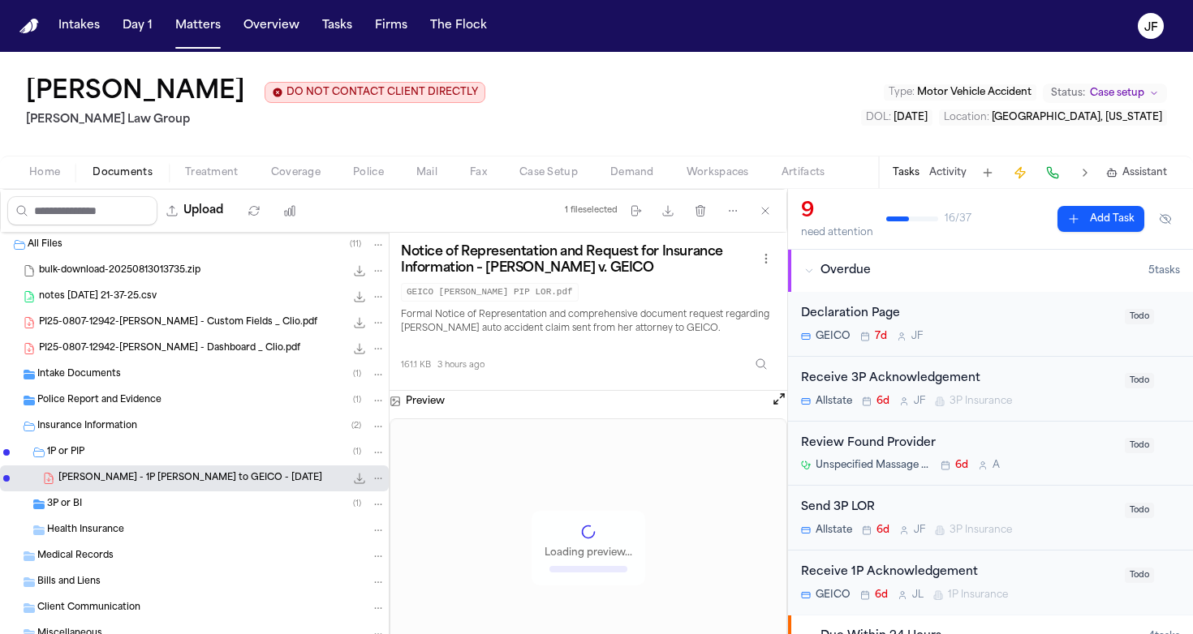
click at [85, 462] on div "1P or PIP ( 1 )" at bounding box center [194, 453] width 389 height 26
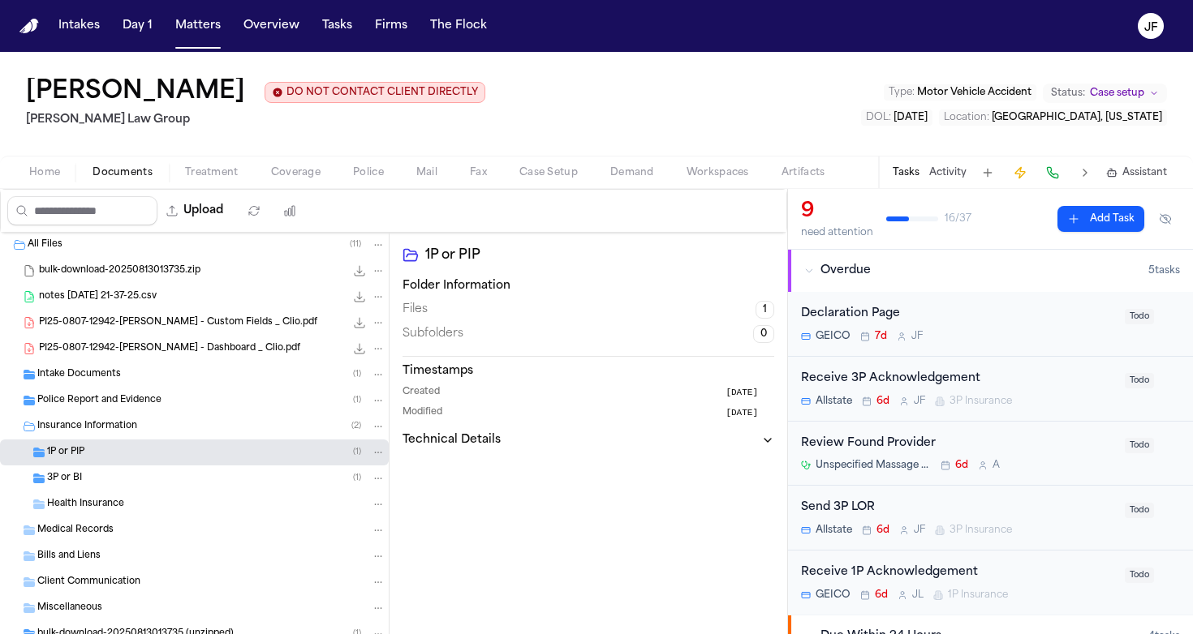
click at [82, 483] on div "3P or BI ( 1 )" at bounding box center [216, 478] width 338 height 15
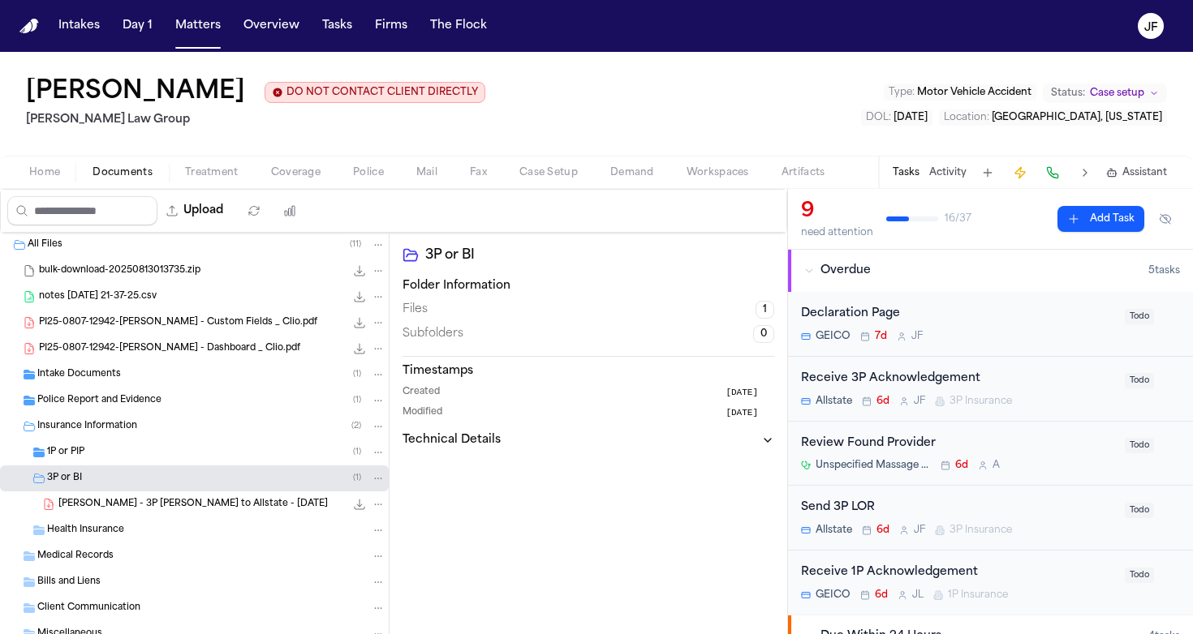
click at [114, 509] on span "J. Gaydos - 3P LOR to Allstate - 8.20.25" at bounding box center [192, 505] width 269 height 14
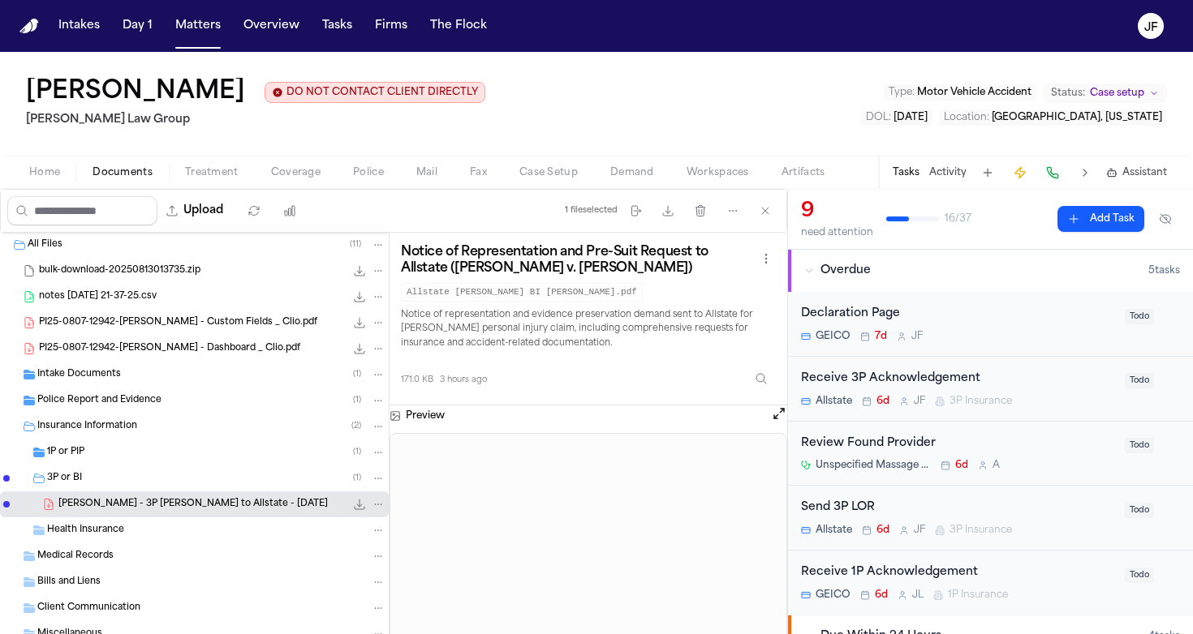
click at [353, 505] on icon "File: J. Gaydos - 3P LOR to Allstate - 8.20.25" at bounding box center [359, 504] width 13 height 13
click at [710, 168] on span "Workspaces" at bounding box center [717, 172] width 62 height 13
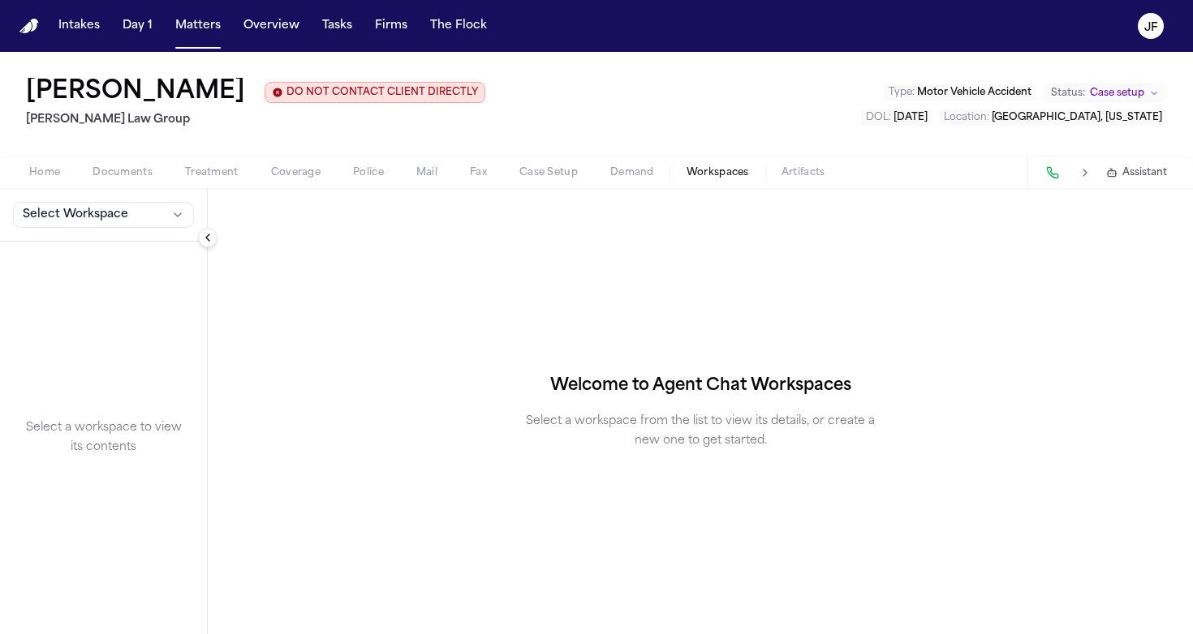
click at [132, 173] on span "Documents" at bounding box center [122, 172] width 60 height 13
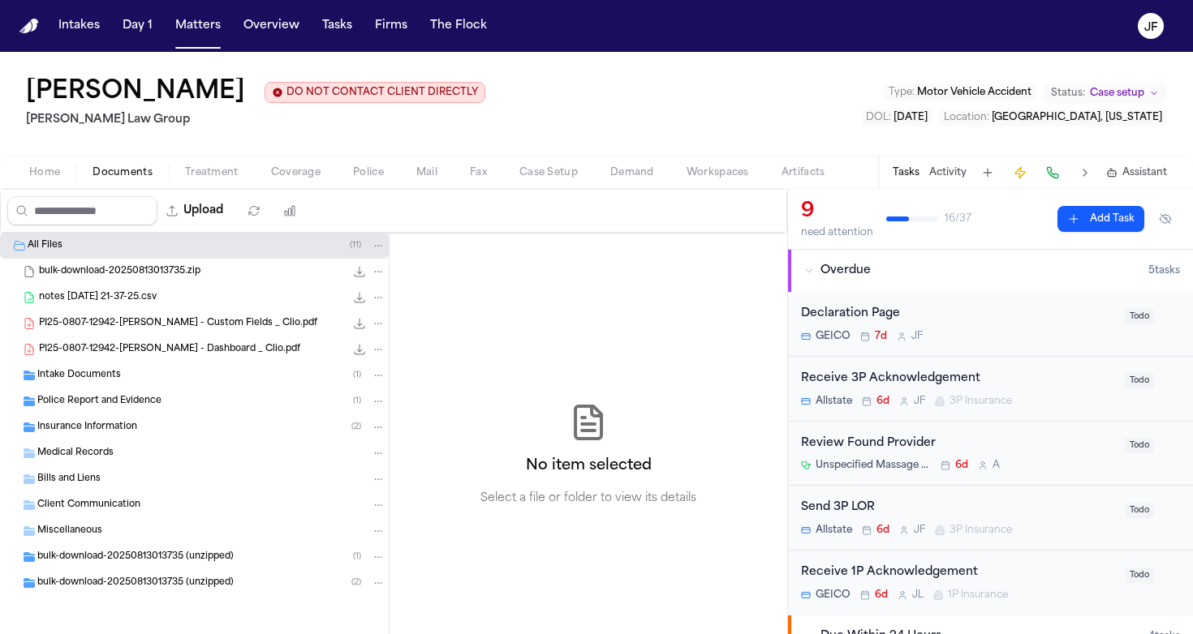
click at [103, 419] on div "Insurance Information ( 2 )" at bounding box center [194, 428] width 389 height 26
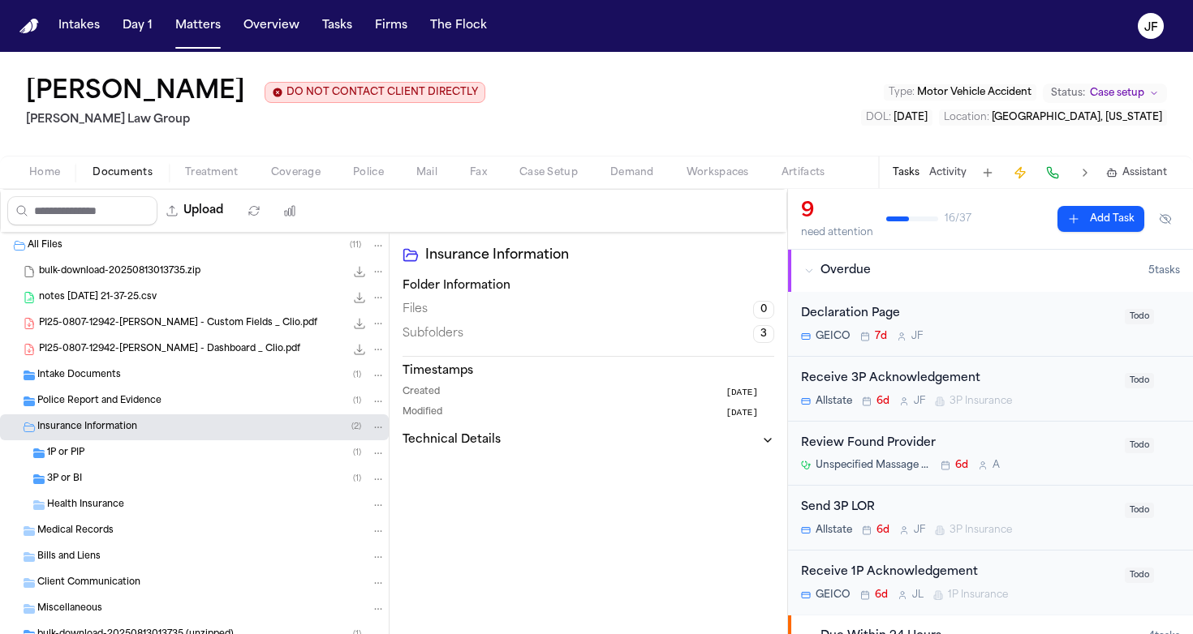
click at [80, 486] on span "3P or BI" at bounding box center [64, 480] width 35 height 14
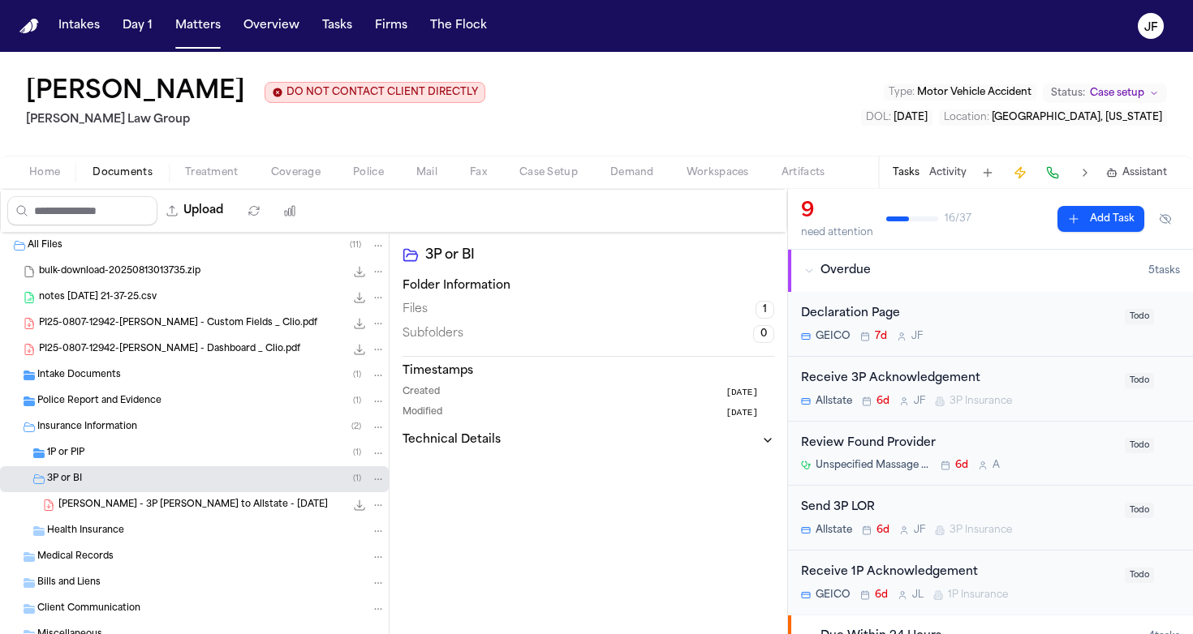
click at [101, 509] on span "J. Gaydos - 3P LOR to Allstate - 8.20.25" at bounding box center [192, 506] width 269 height 14
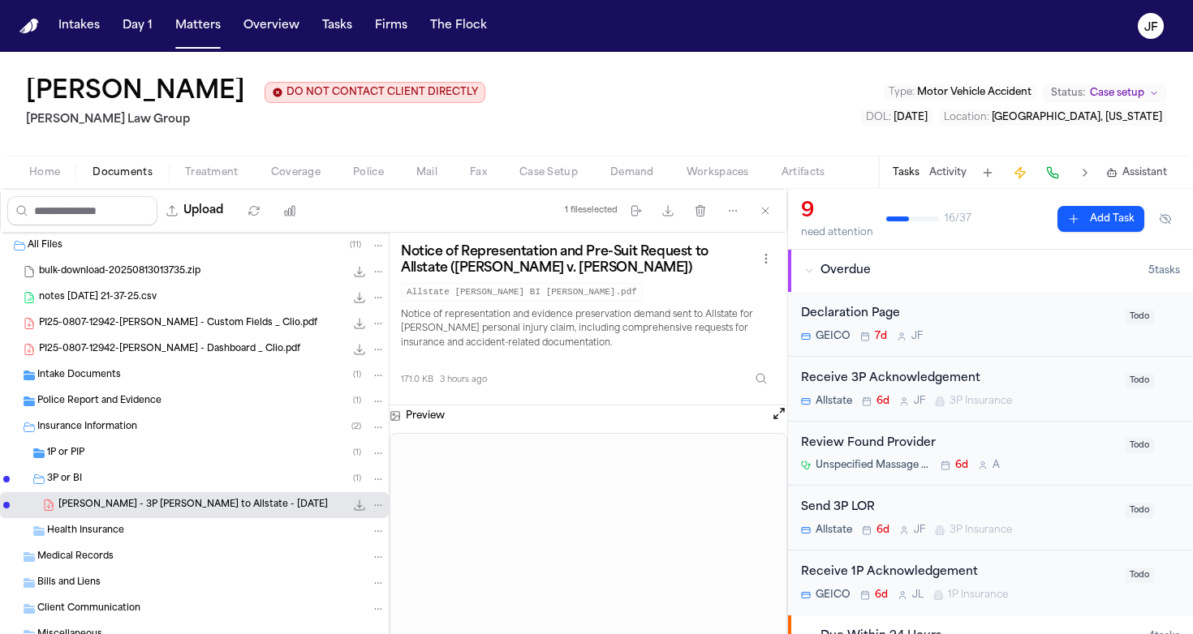
click at [772, 418] on button "Open preview" at bounding box center [779, 414] width 16 height 16
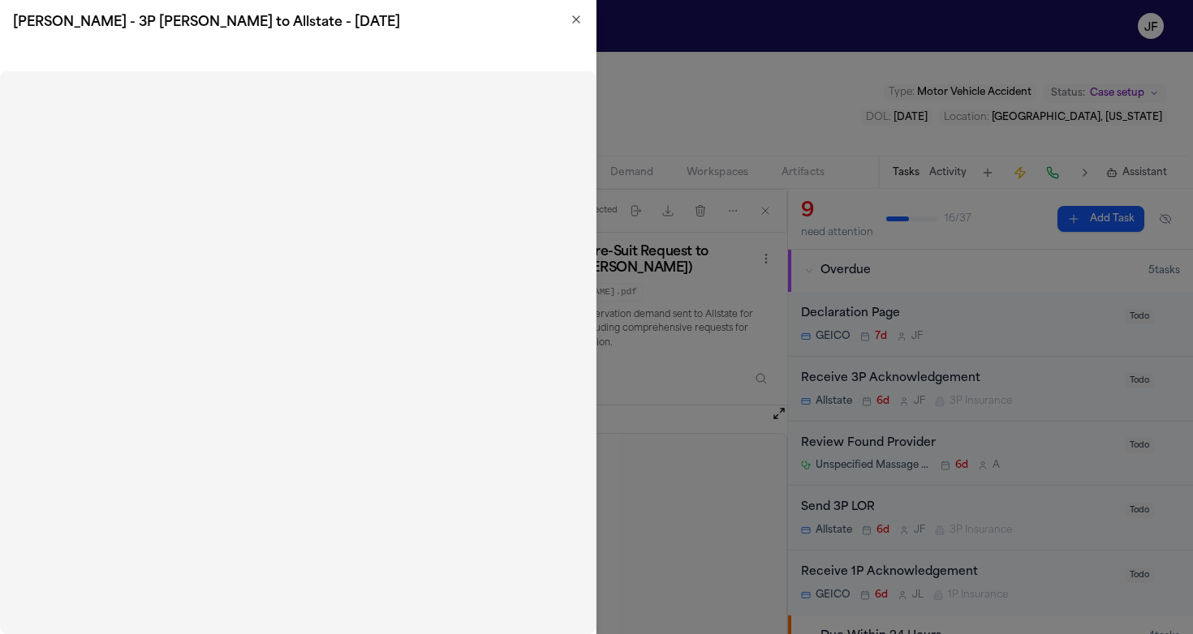
click at [574, 23] on icon "button" at bounding box center [576, 19] width 13 height 13
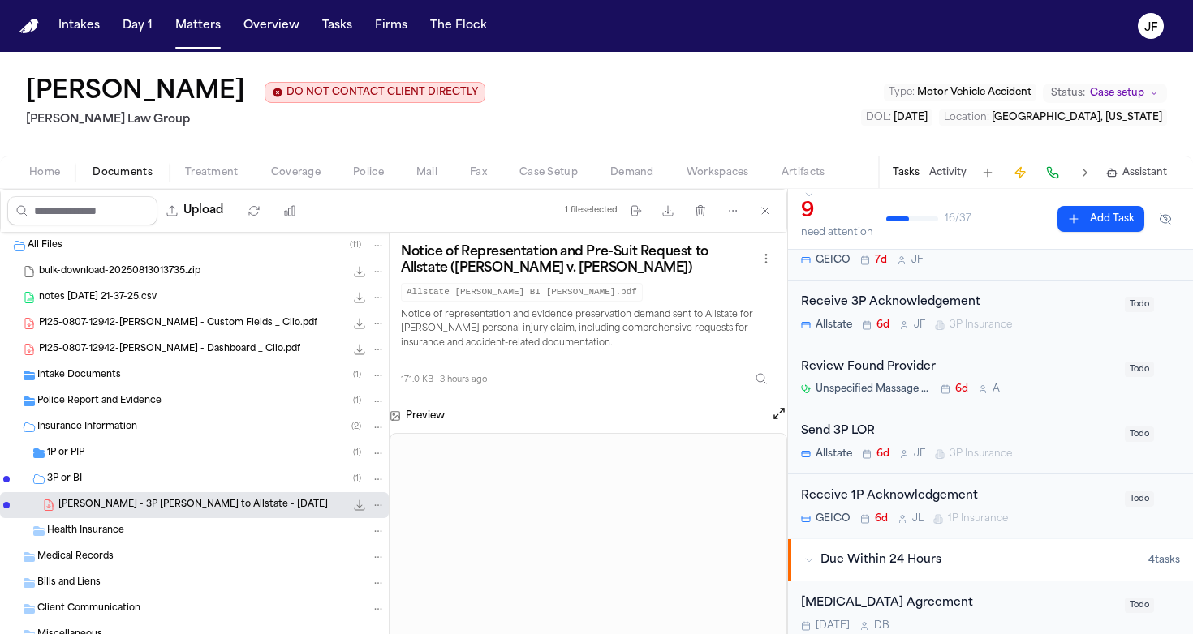
scroll to position [80, 0]
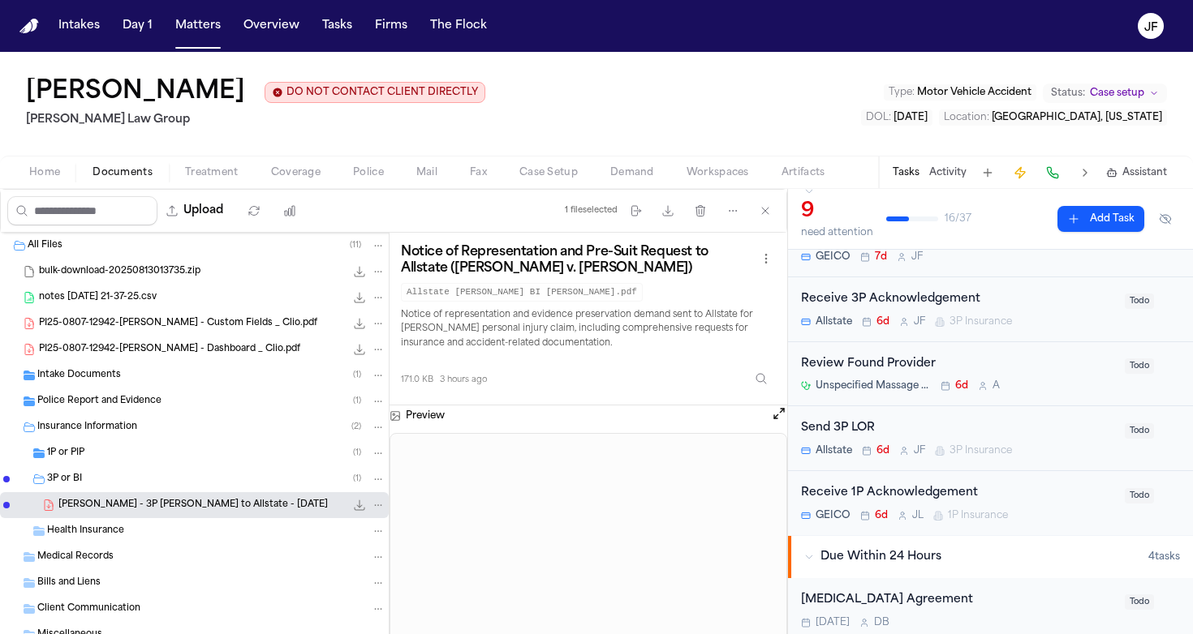
click at [852, 431] on div "Send 3P LOR" at bounding box center [958, 428] width 314 height 19
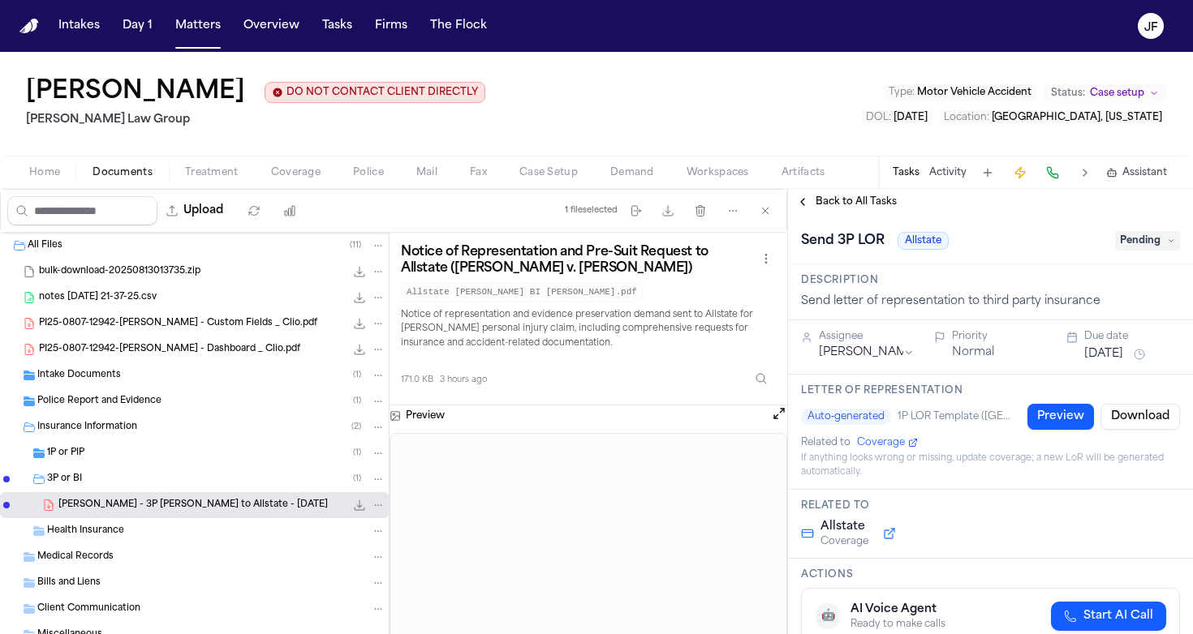
click at [1141, 240] on span "Pending" at bounding box center [1147, 240] width 65 height 19
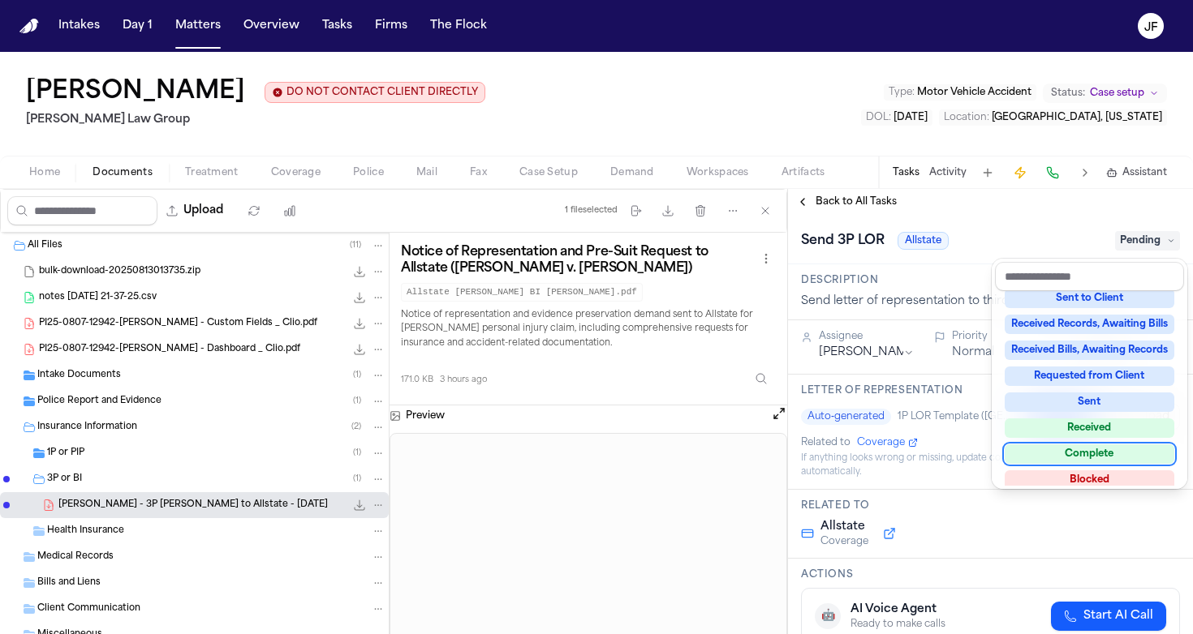
click at [1072, 459] on div "Complete" at bounding box center [1089, 454] width 170 height 19
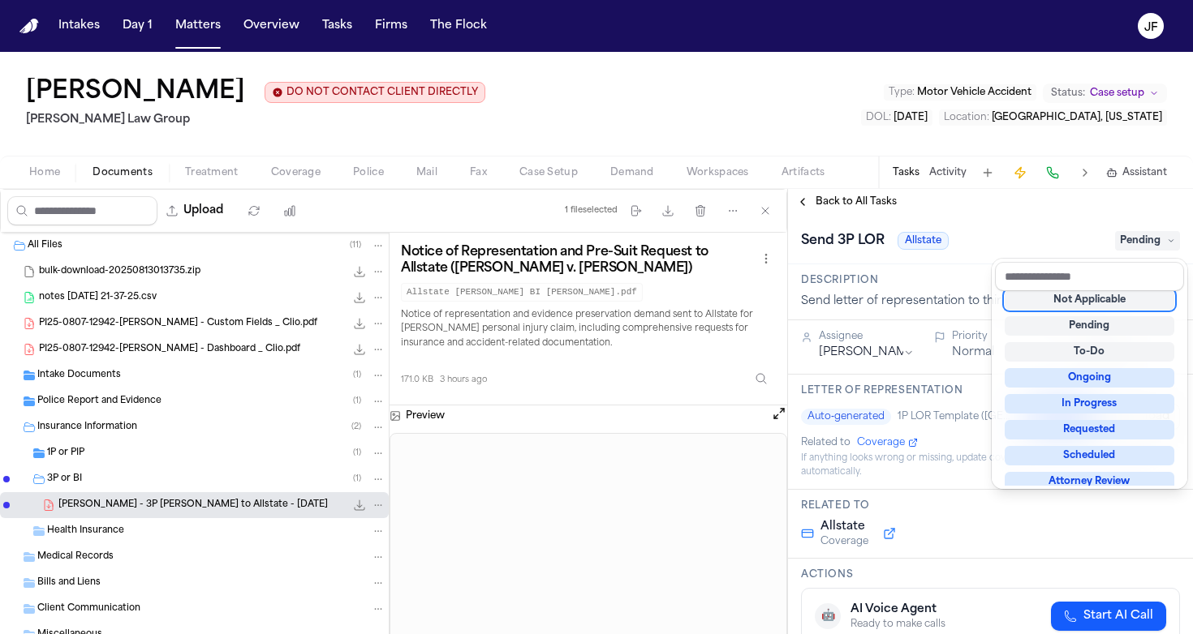
scroll to position [6, 0]
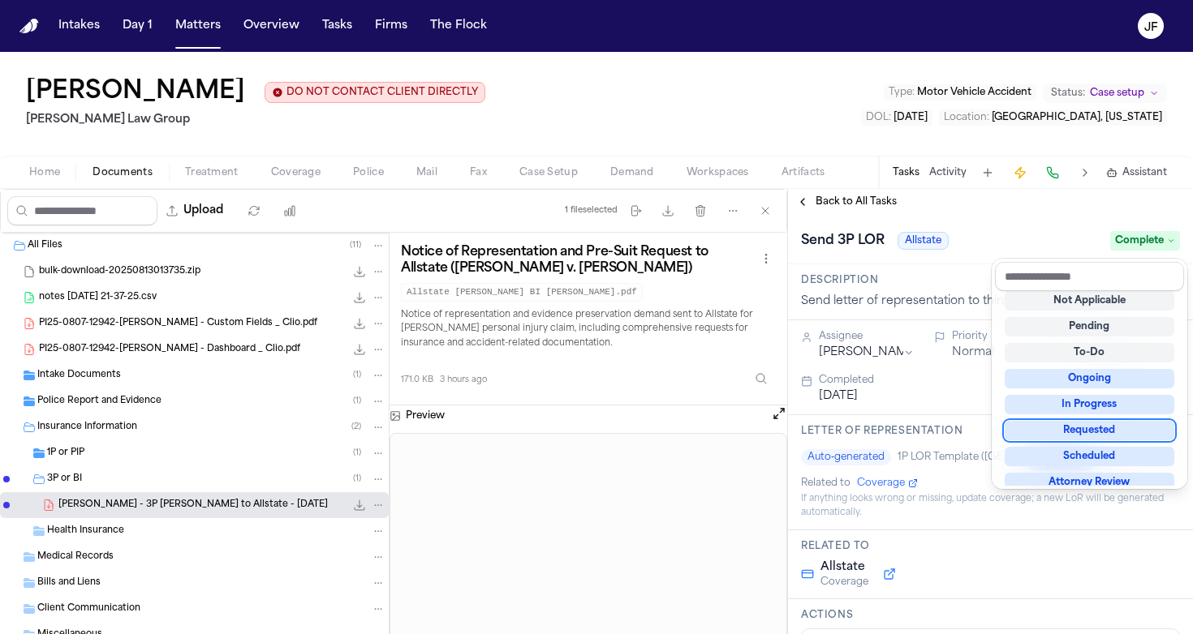
click at [844, 208] on div "**********" at bounding box center [990, 411] width 405 height 445
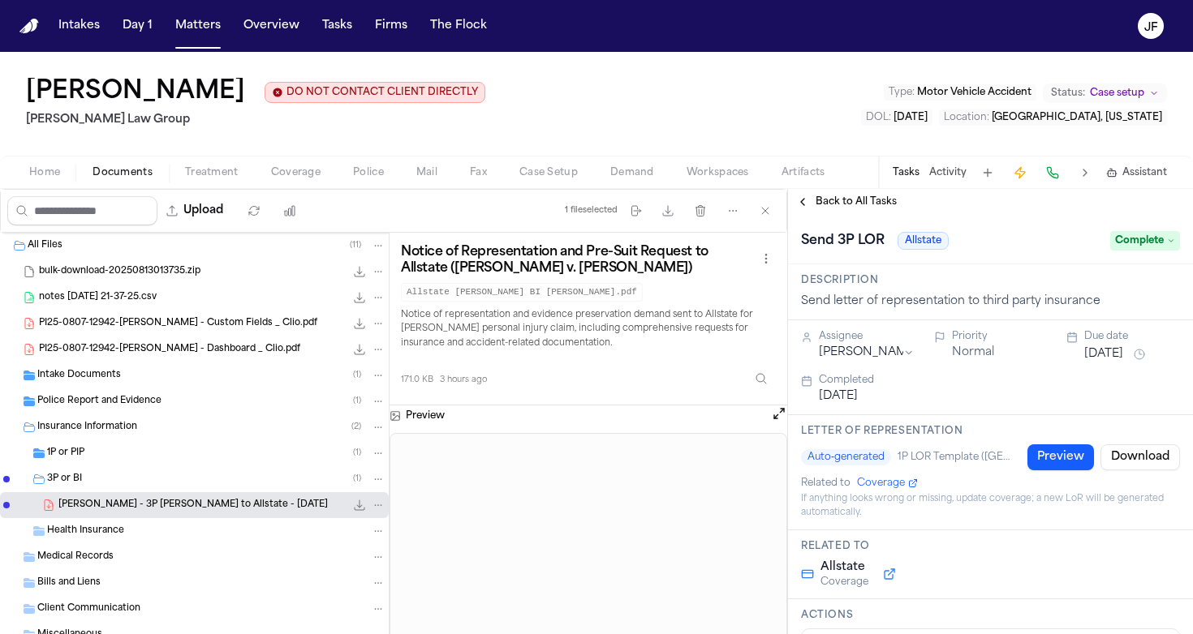
click at [844, 208] on span "Back to All Tasks" at bounding box center [855, 202] width 81 height 13
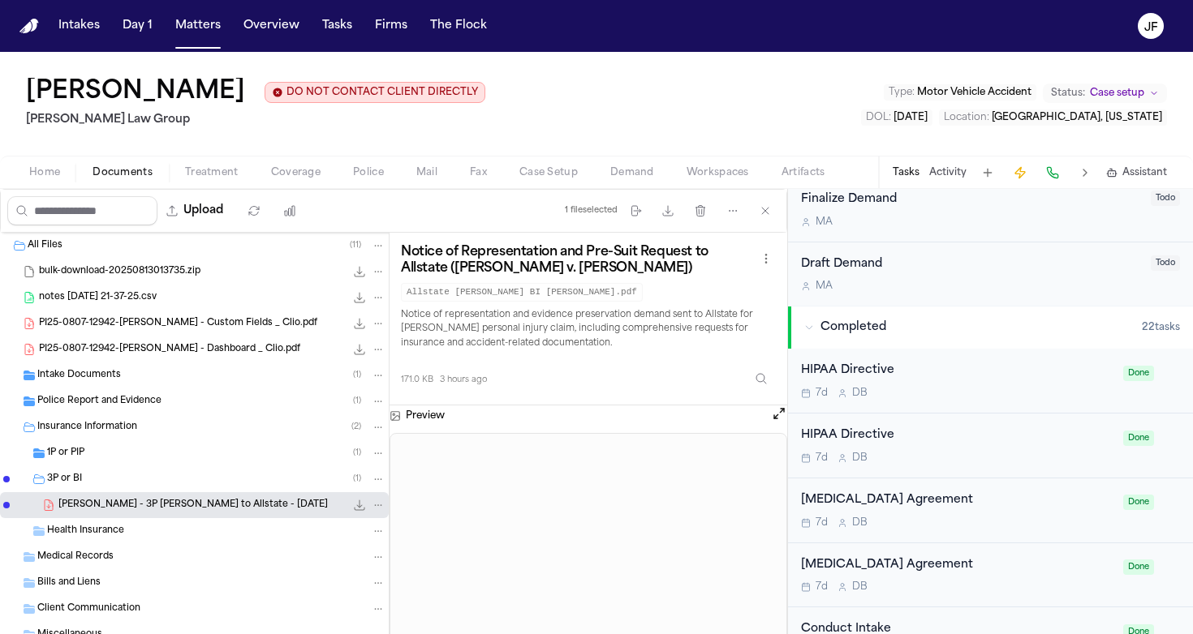
scroll to position [1244, 0]
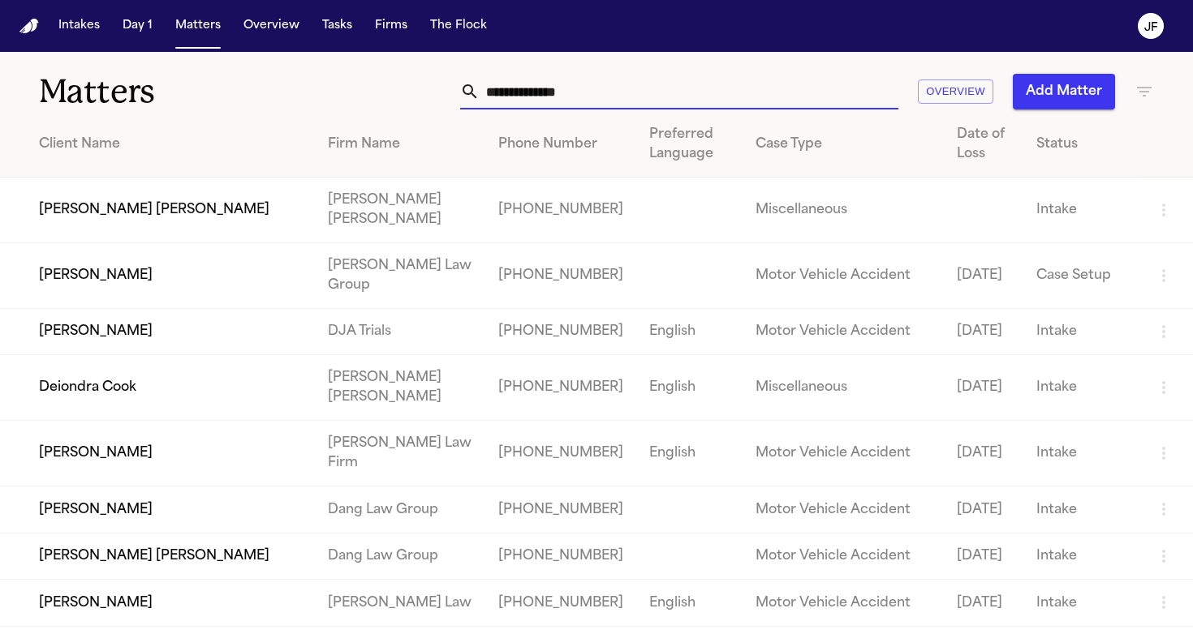
click at [553, 92] on input "text" at bounding box center [688, 92] width 419 height 36
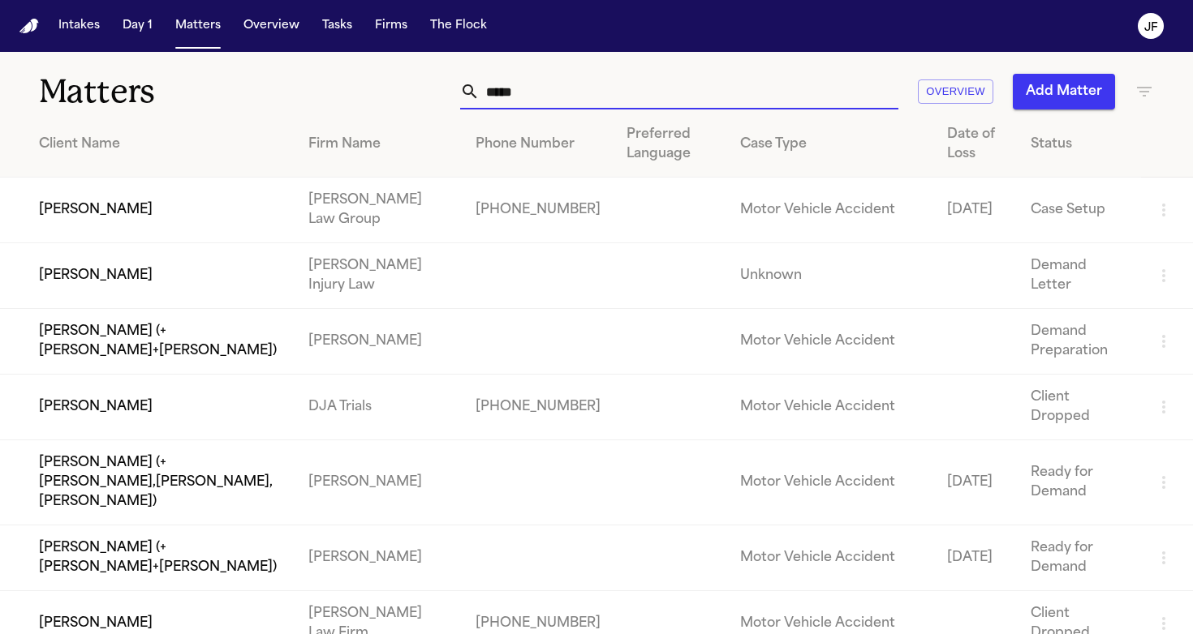
type input "*****"
click at [178, 212] on td "[PERSON_NAME]" at bounding box center [147, 211] width 295 height 66
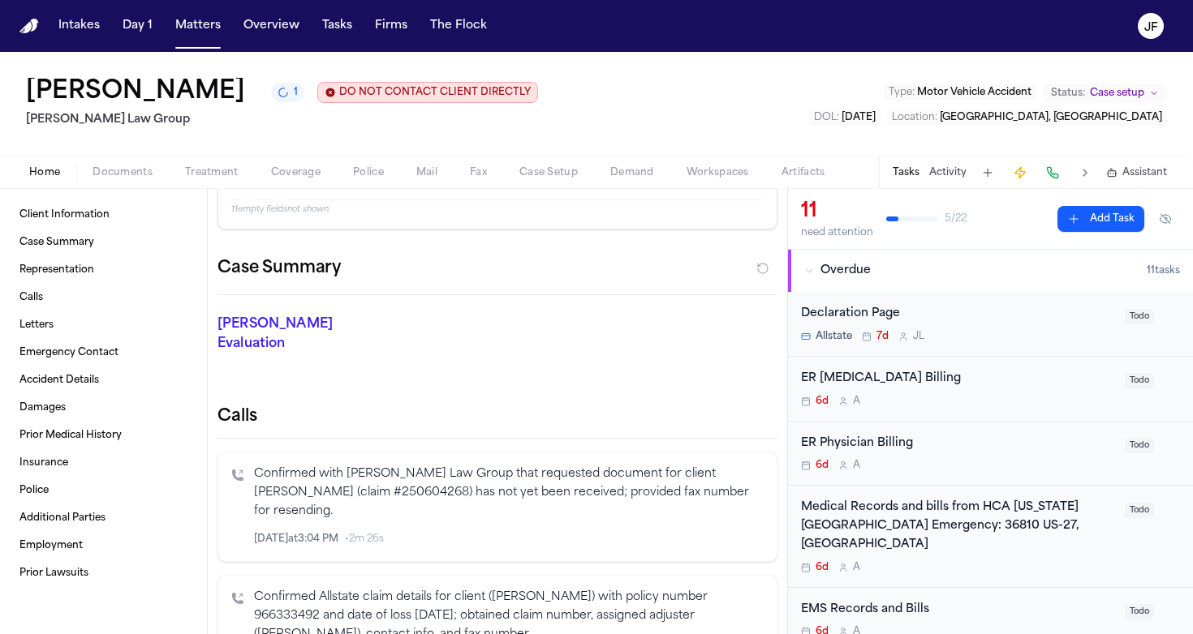
scroll to position [110, 0]
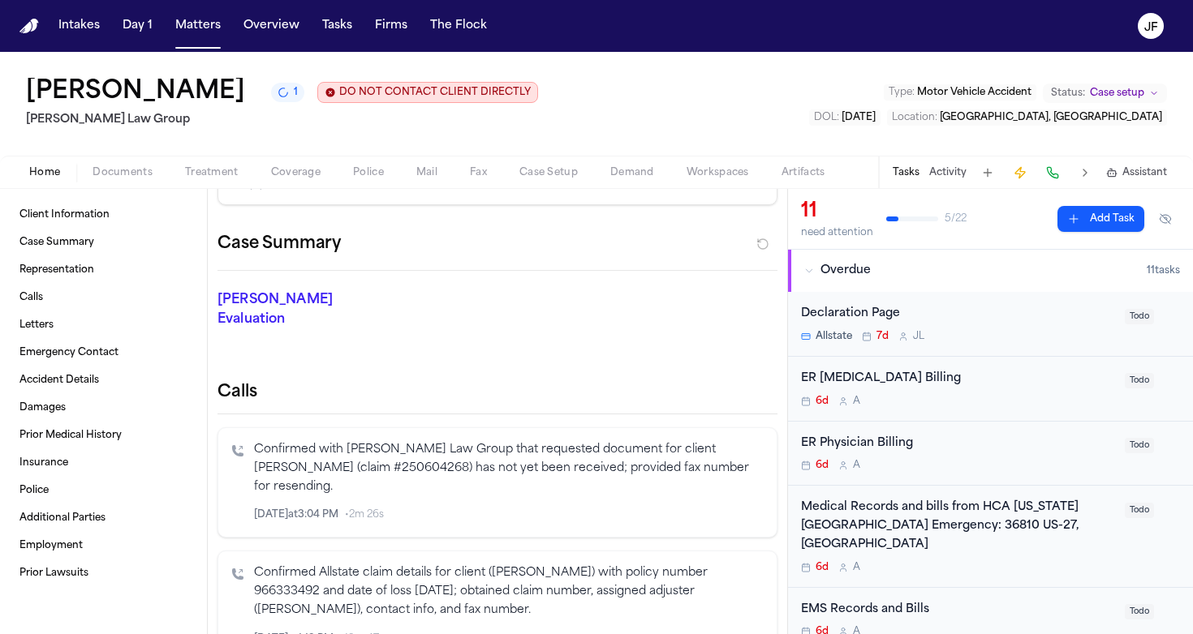
click at [135, 171] on span "Documents" at bounding box center [122, 172] width 60 height 13
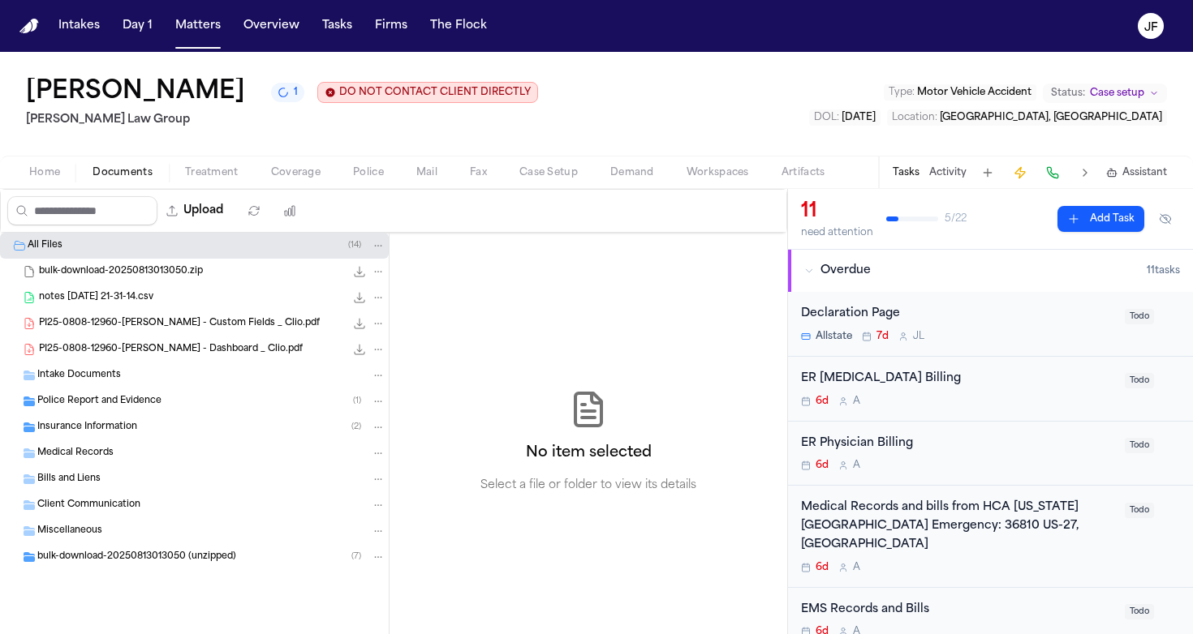
click at [141, 385] on div "Intake Documents" at bounding box center [194, 376] width 389 height 26
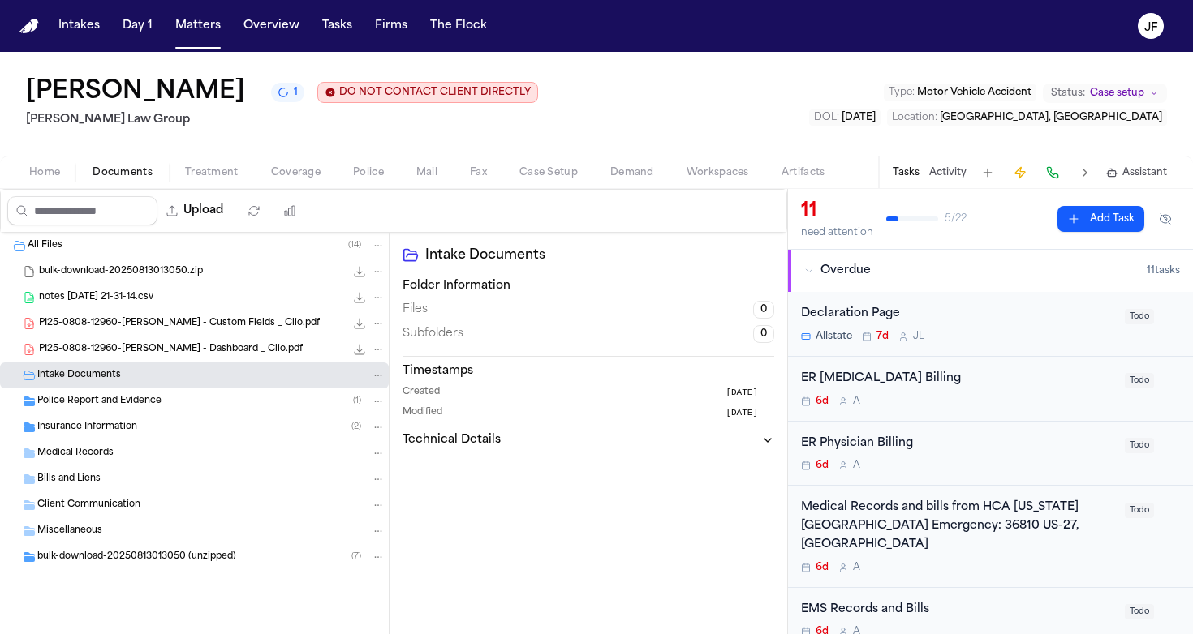
click at [144, 409] on span "Police Report and Evidence" at bounding box center [99, 402] width 124 height 14
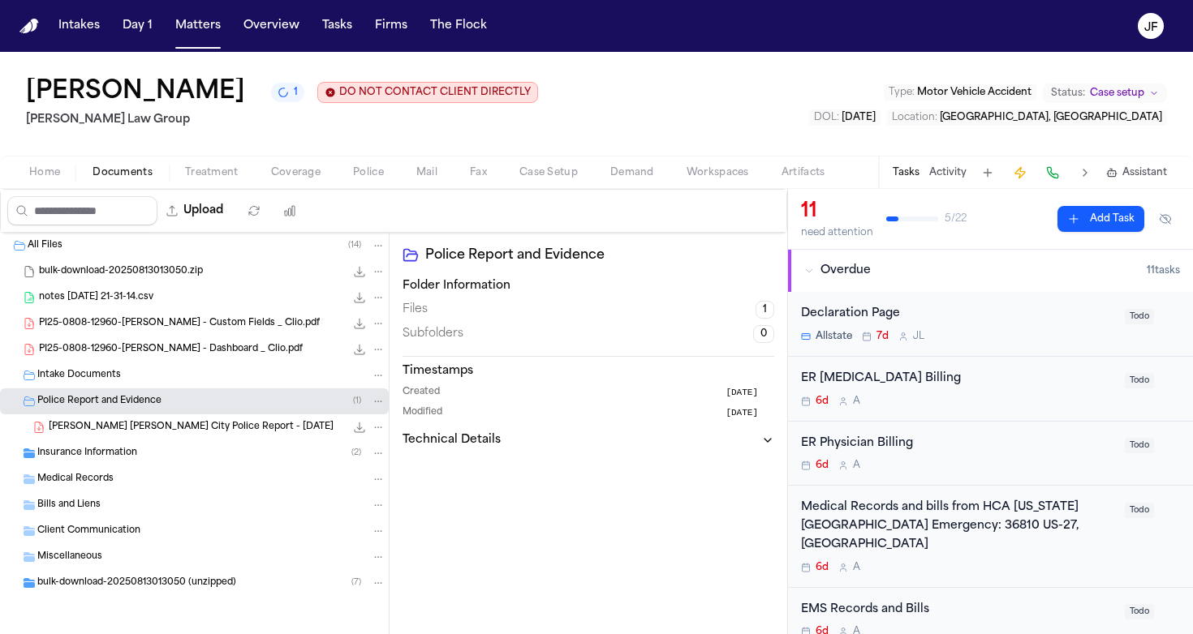
click at [156, 395] on div "Police Report and Evidence ( 1 )" at bounding box center [194, 402] width 389 height 26
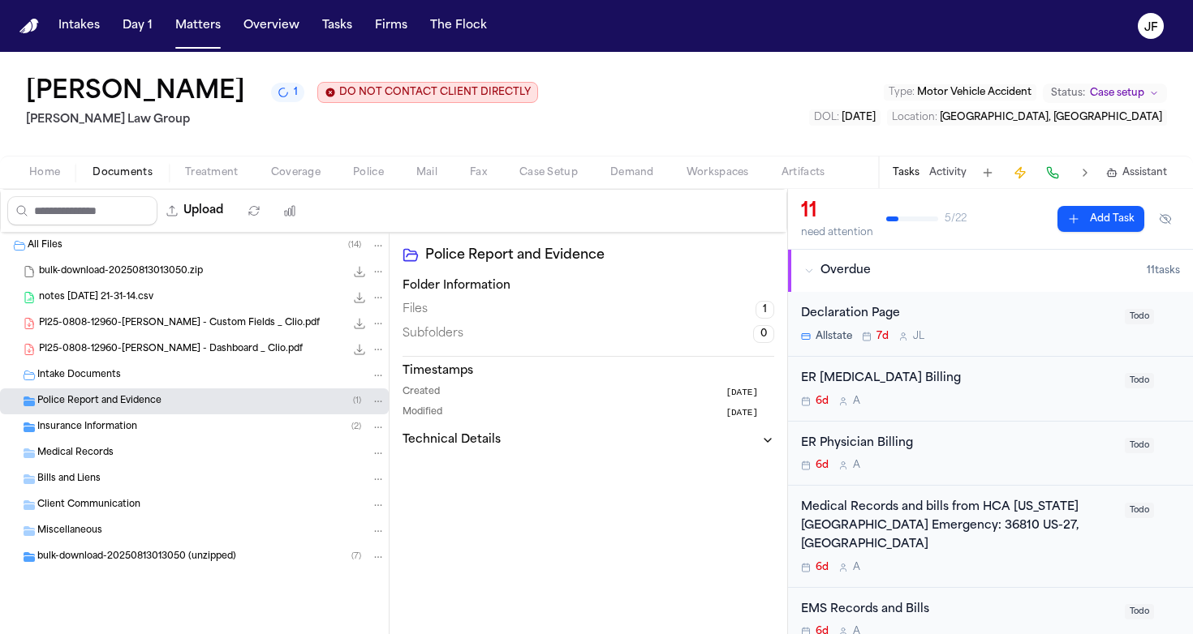
click at [141, 435] on div "Insurance Information ( 2 )" at bounding box center [211, 427] width 348 height 15
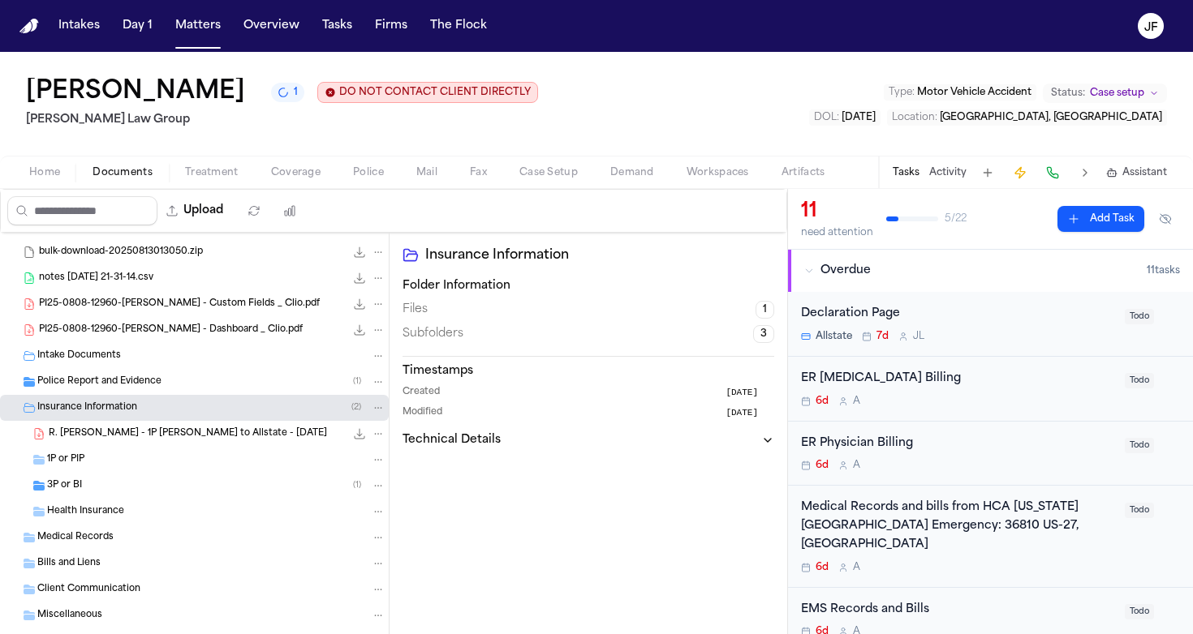
scroll to position [36, 0]
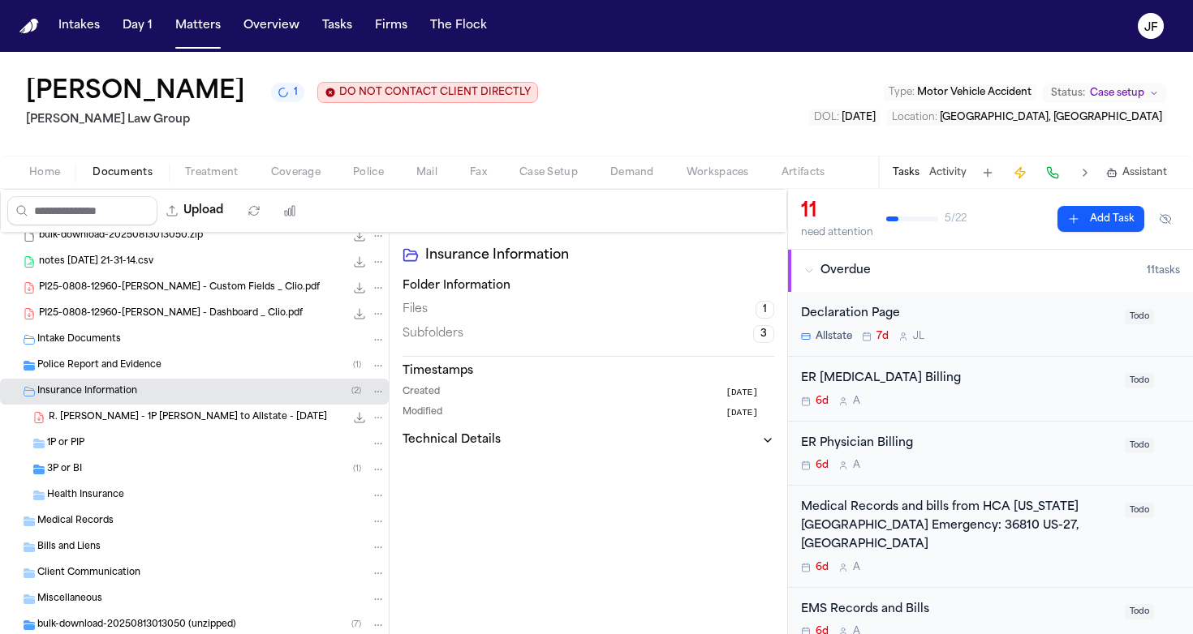
click at [131, 464] on div "3P or BI ( 1 )" at bounding box center [216, 469] width 338 height 15
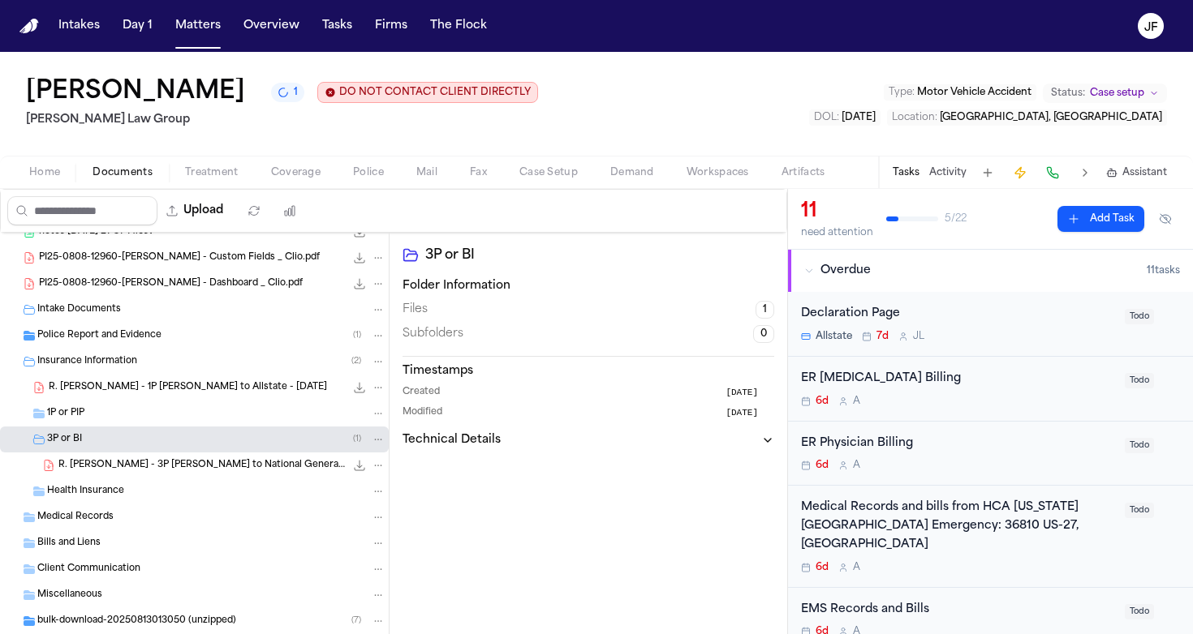
scroll to position [67, 0]
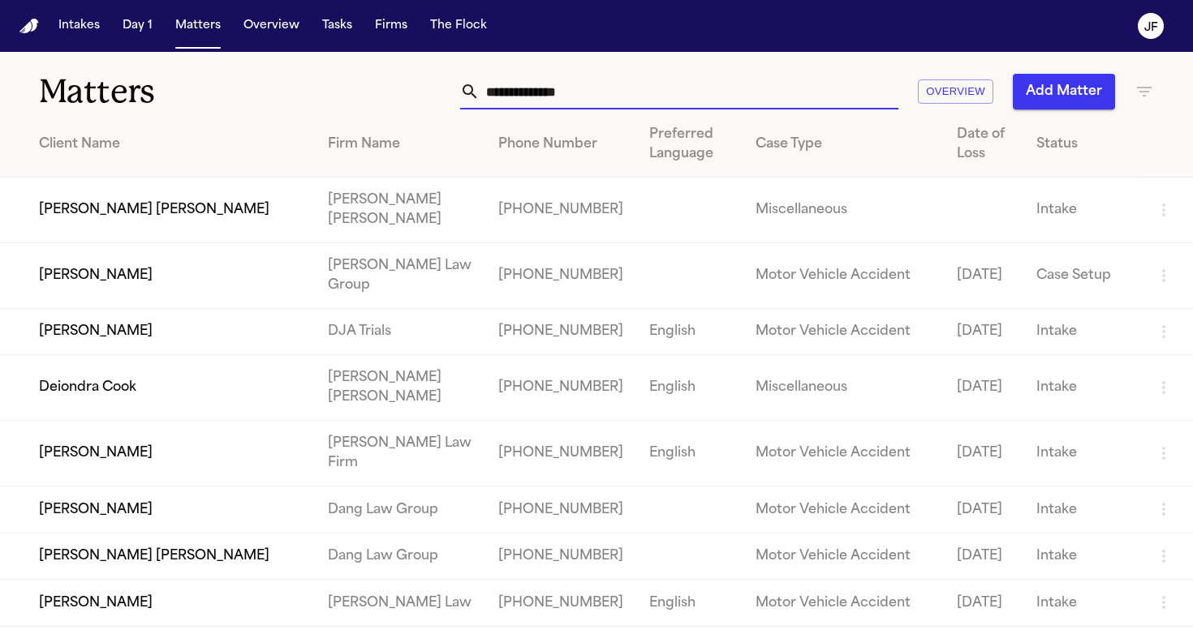
click at [490, 93] on input "text" at bounding box center [688, 92] width 419 height 36
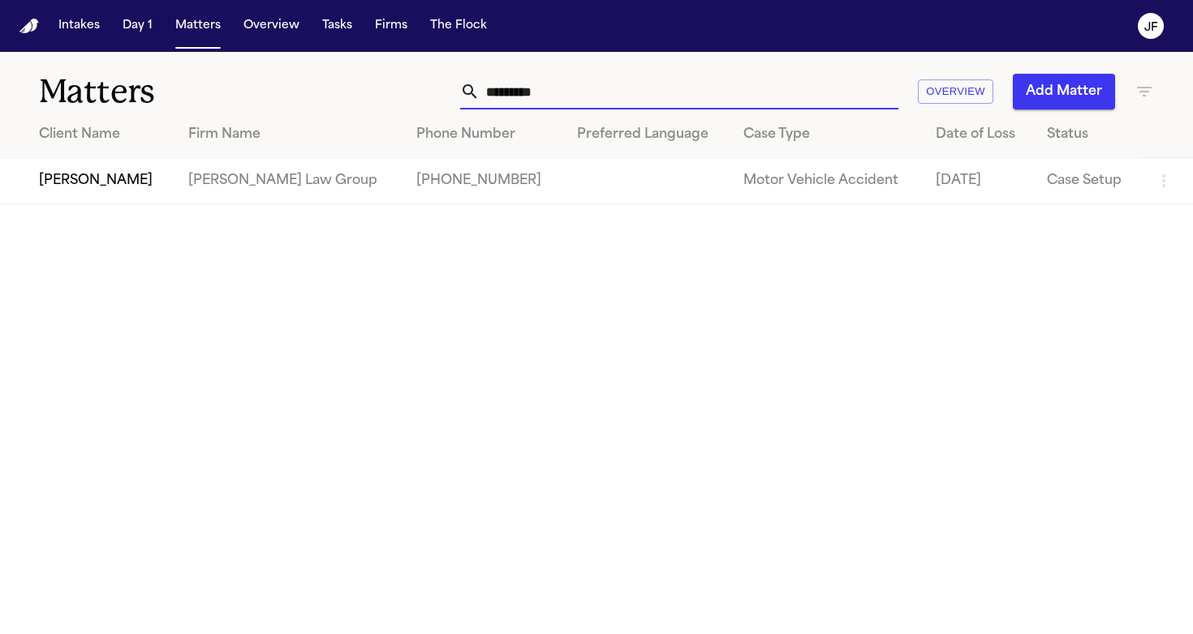
type input "*********"
click at [51, 187] on td "Jerry Pierre" at bounding box center [87, 181] width 175 height 46
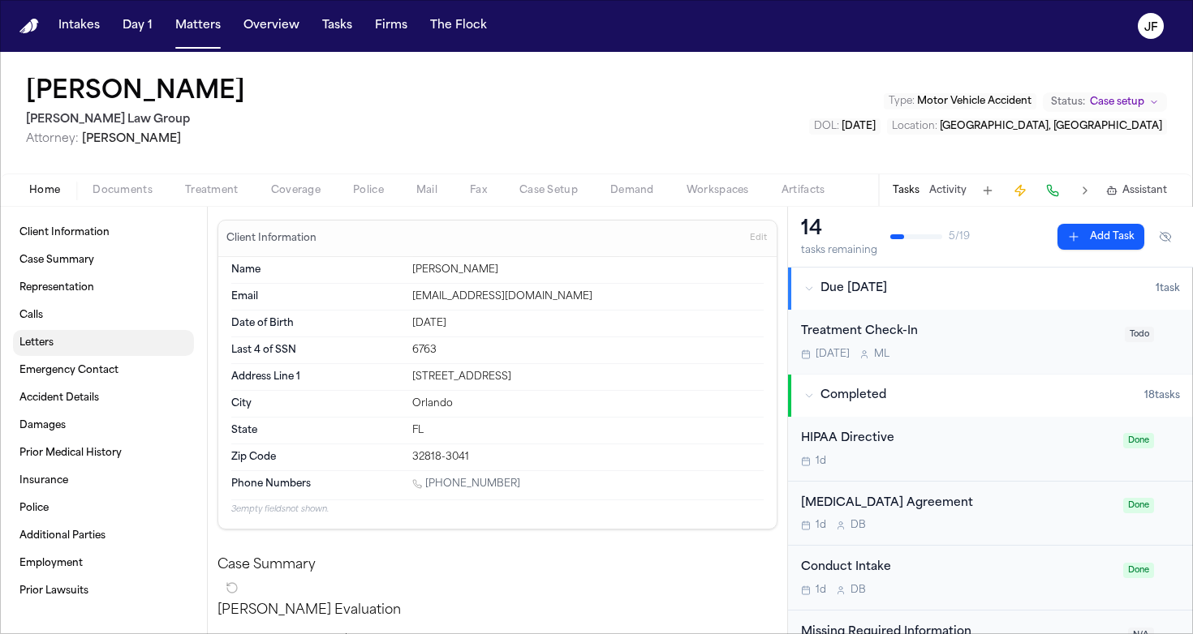
click at [71, 345] on link "Letters" at bounding box center [103, 343] width 181 height 26
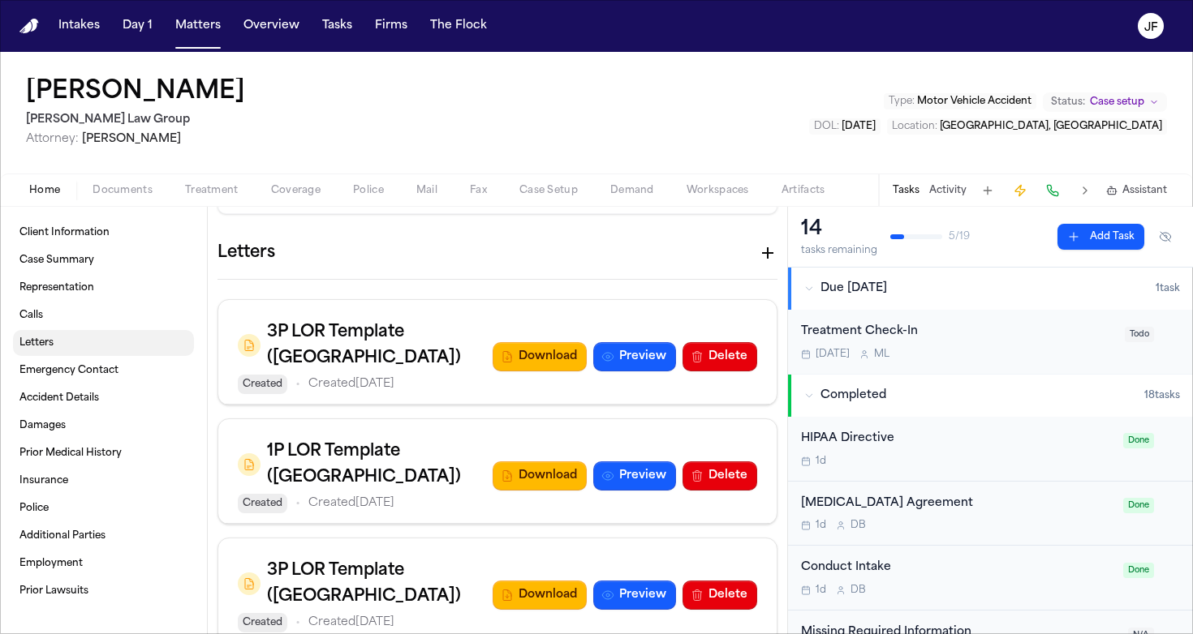
scroll to position [974, 0]
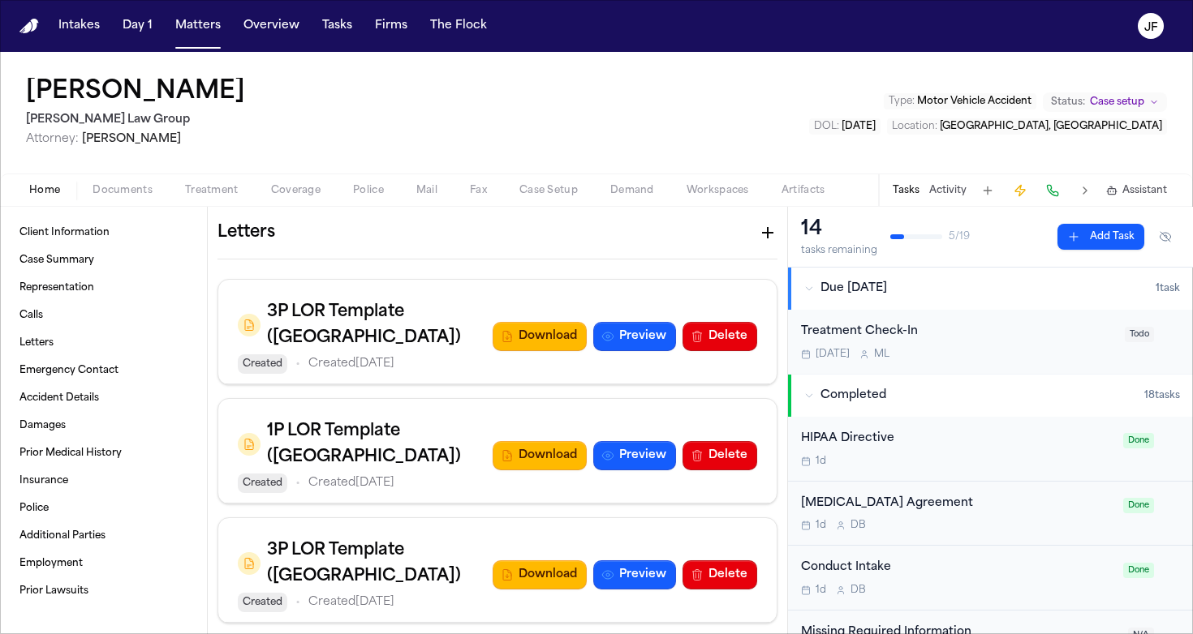
click at [134, 199] on span "button" at bounding box center [123, 200] width 80 height 2
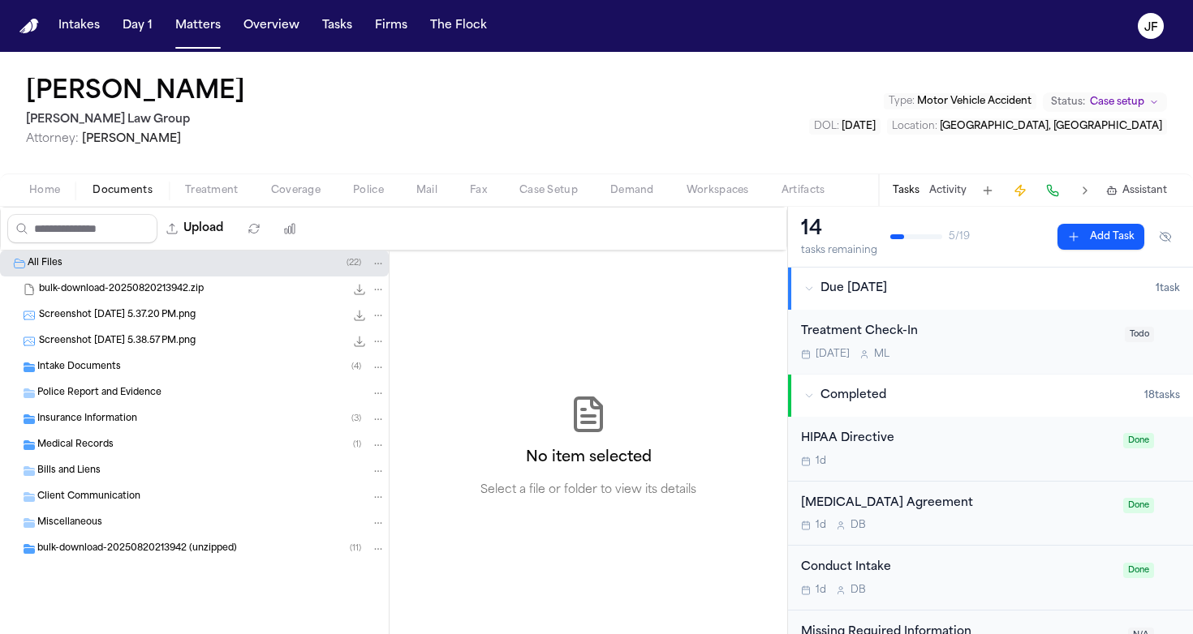
click at [135, 407] on div "Insurance Information ( 3 )" at bounding box center [194, 419] width 389 height 26
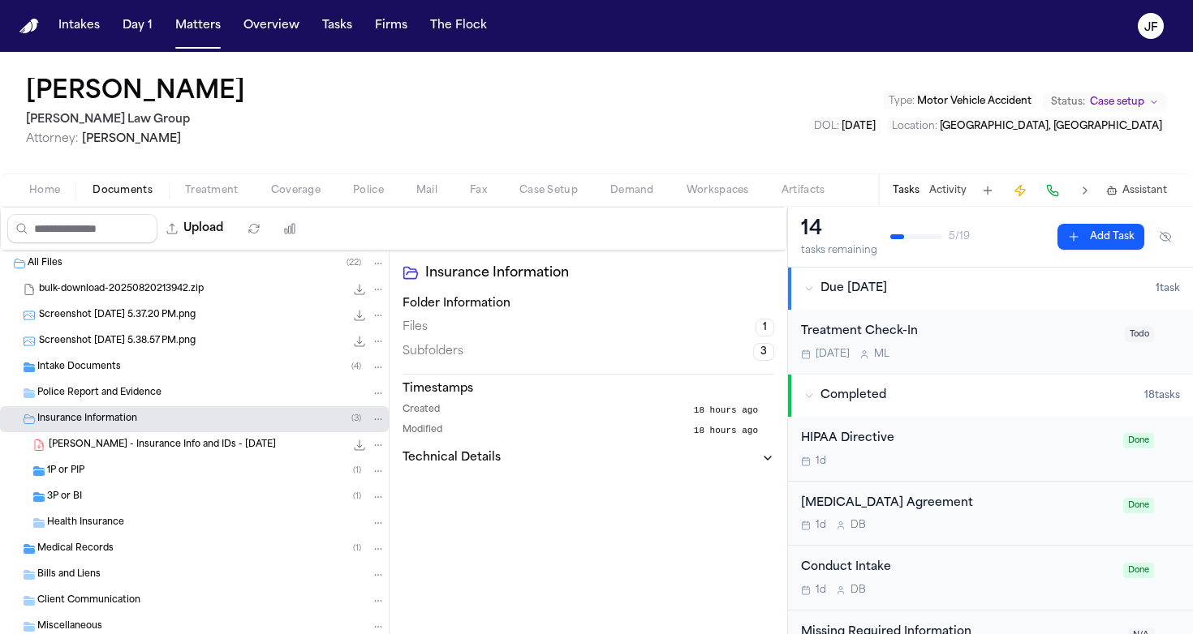
click at [109, 466] on div "1P or PIP ( 1 )" at bounding box center [216, 471] width 338 height 15
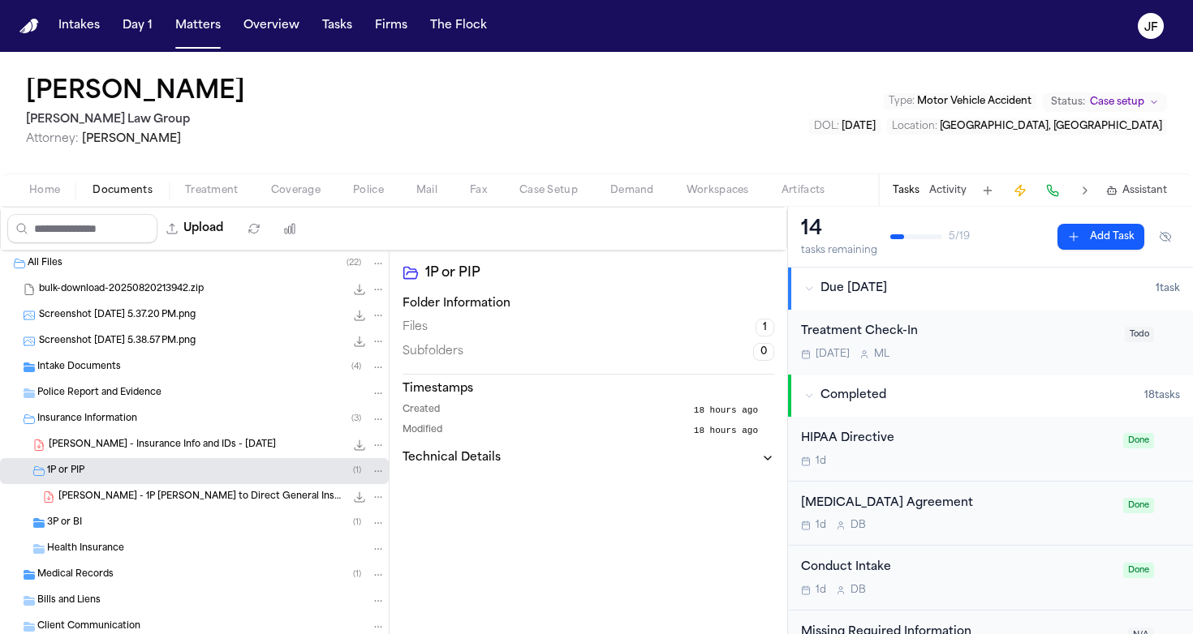
click at [127, 423] on span "Insurance Information" at bounding box center [87, 420] width 100 height 14
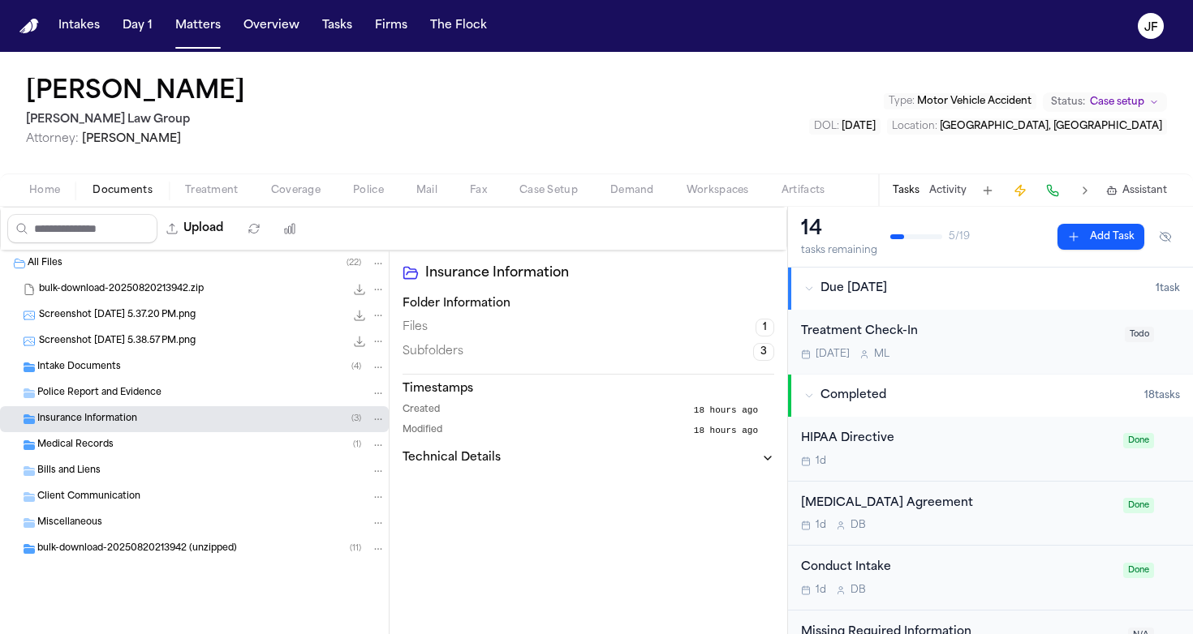
click at [127, 423] on span "Insurance Information" at bounding box center [87, 420] width 100 height 14
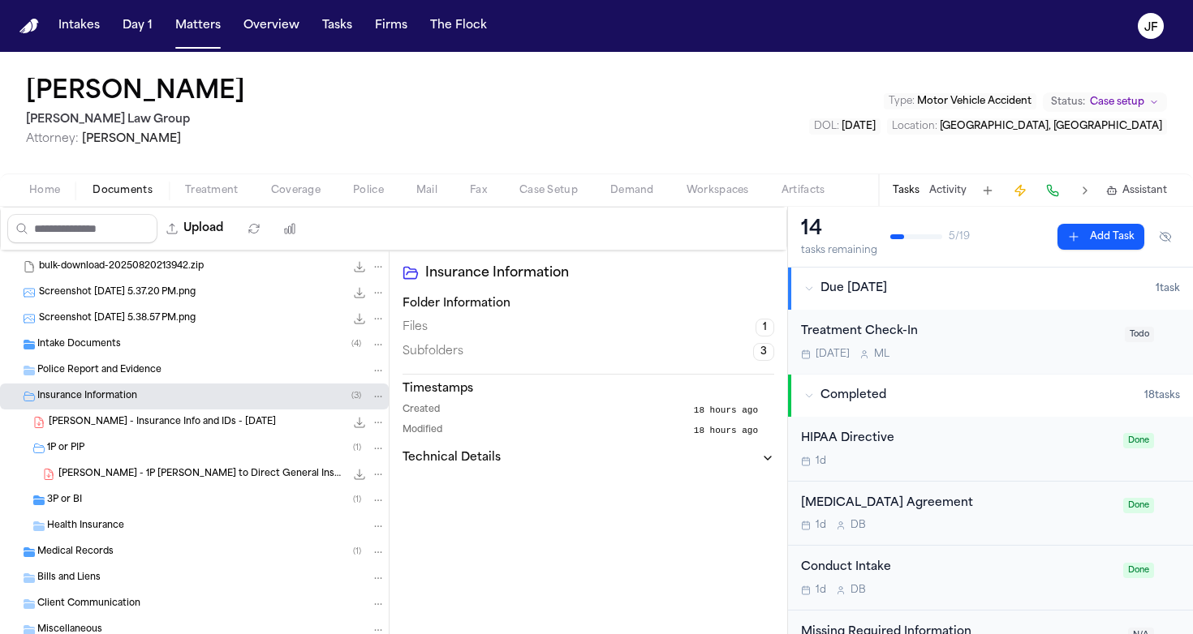
scroll to position [49, 0]
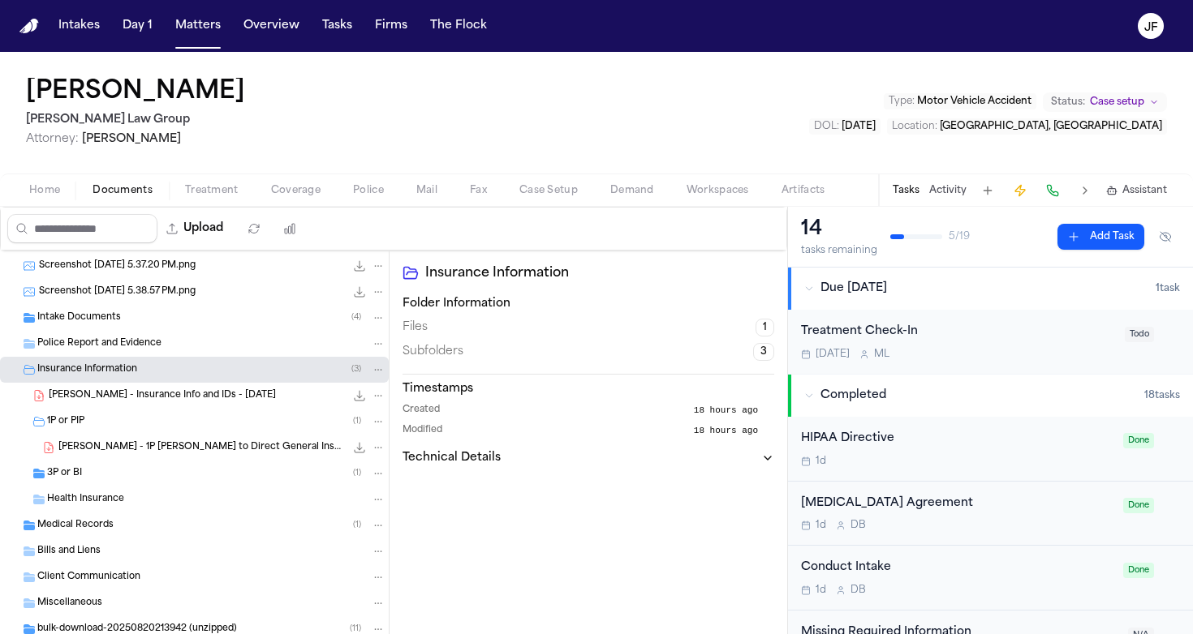
click at [105, 469] on div "3P or BI ( 1 )" at bounding box center [216, 473] width 338 height 15
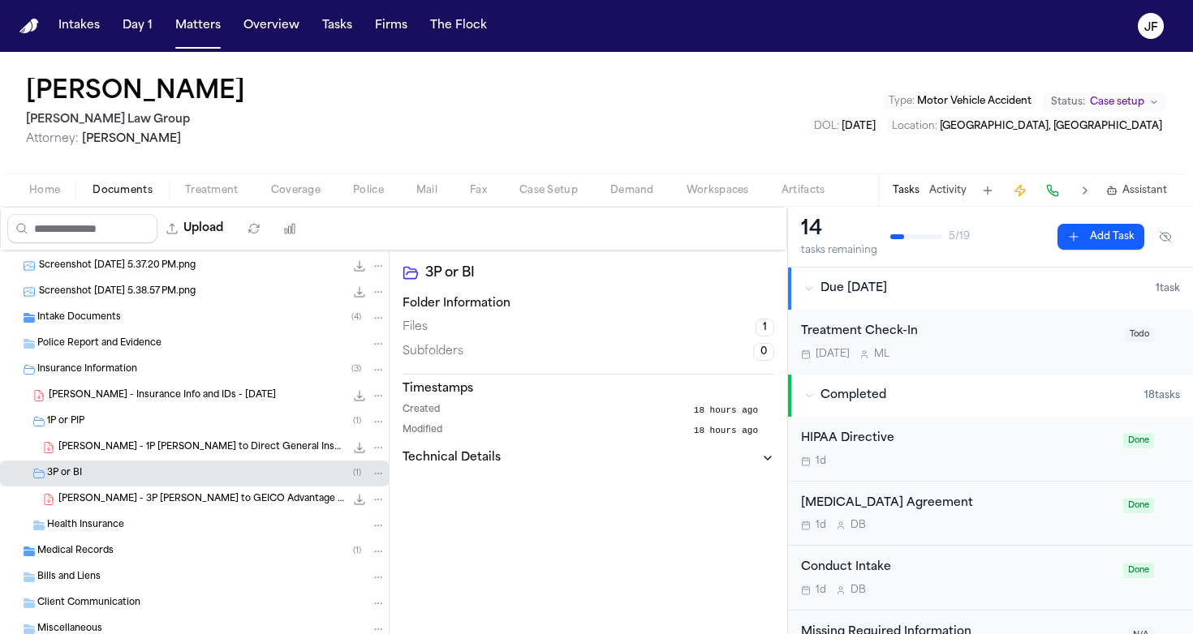
click at [196, 499] on span "J. Pierre - 3P LOR to GEICO Advantage Insurance Company - 8.5.25" at bounding box center [201, 500] width 286 height 14
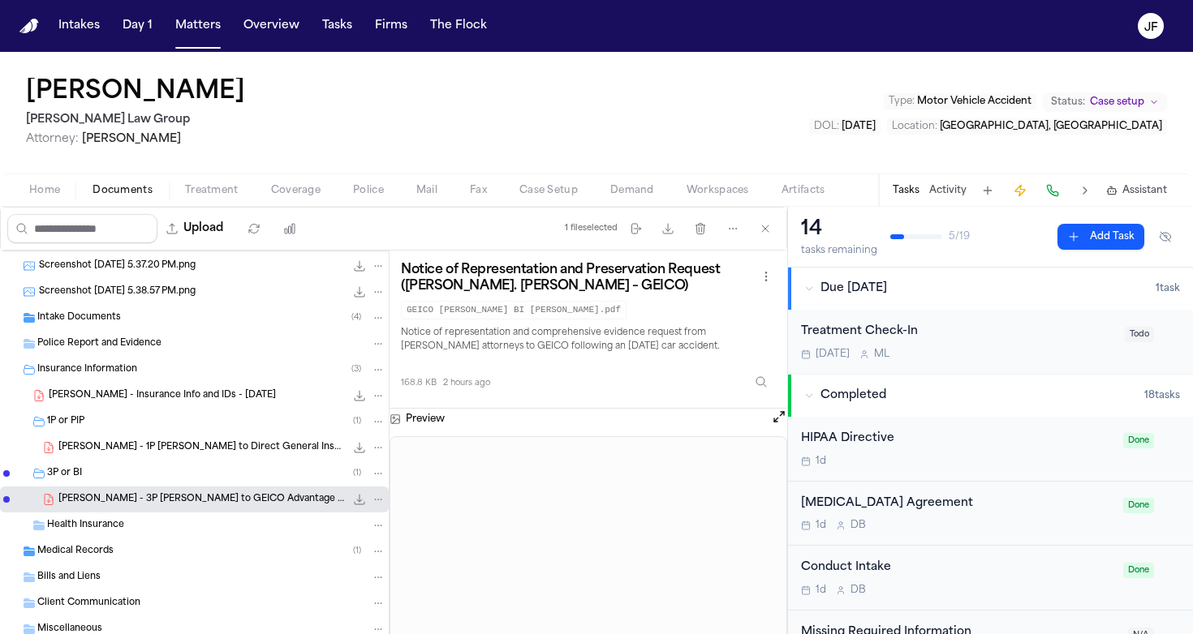
click at [353, 503] on icon "File: J. Pierre - 3P LOR to GEICO Advantage Insurance Company - 8.5.25" at bounding box center [359, 499] width 13 height 13
click at [766, 418] on div "Preview" at bounding box center [588, 419] width 398 height 21
click at [780, 418] on button "Open preview" at bounding box center [779, 417] width 16 height 16
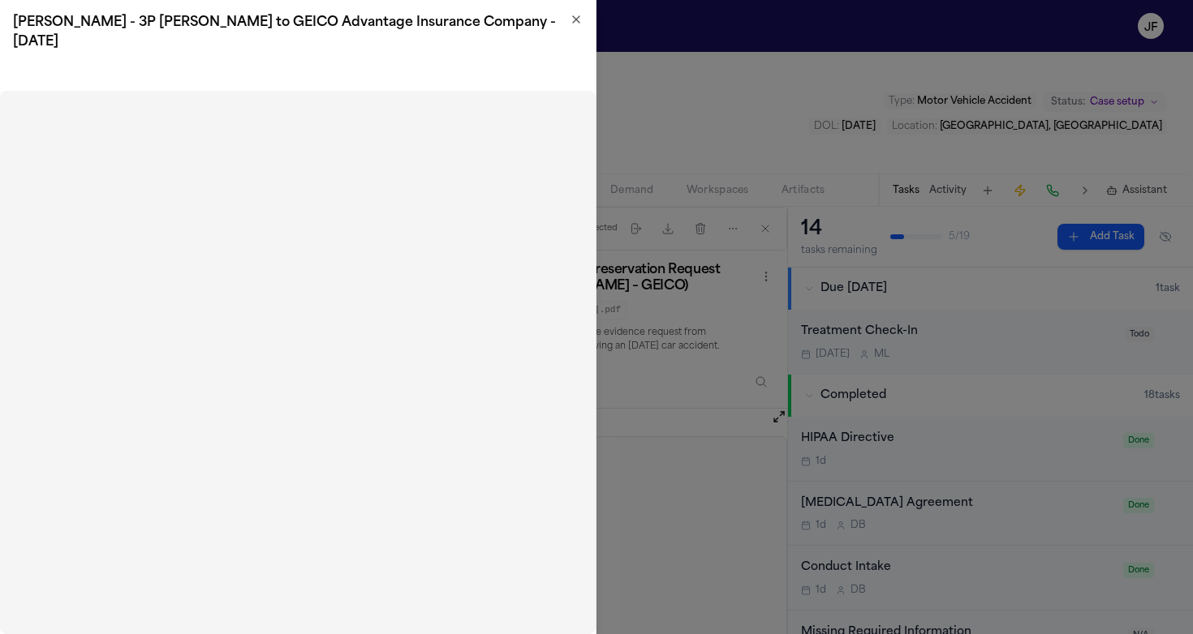
click at [574, 13] on icon "button" at bounding box center [576, 19] width 13 height 13
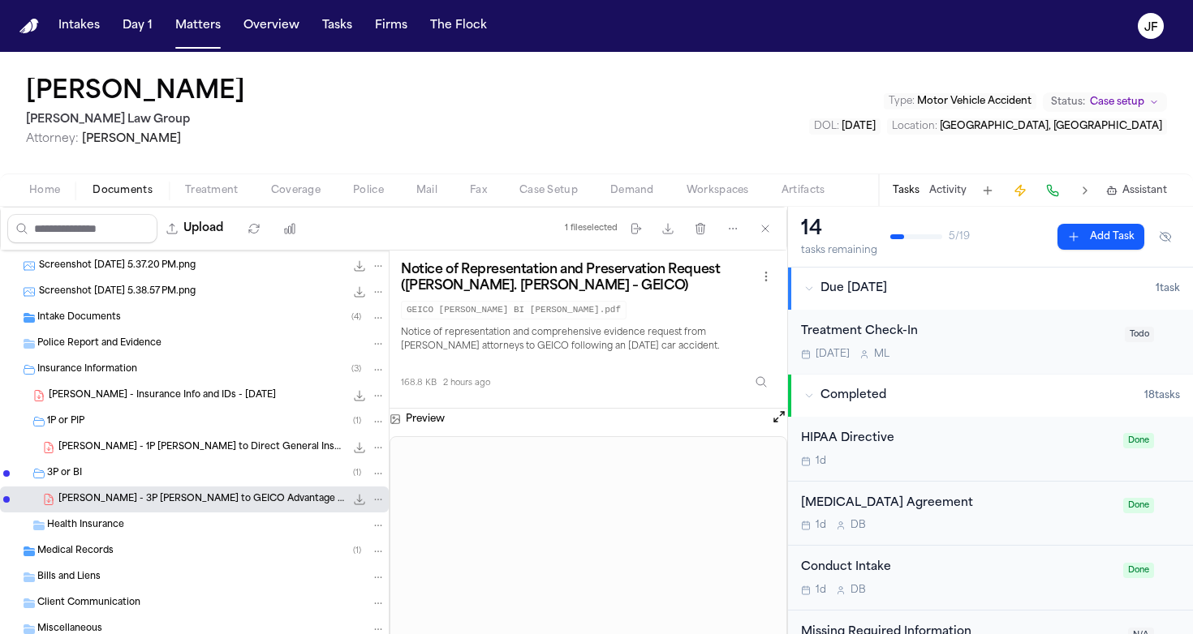
scroll to position [0, 0]
click at [905, 187] on button "Tasks" at bounding box center [905, 190] width 27 height 13
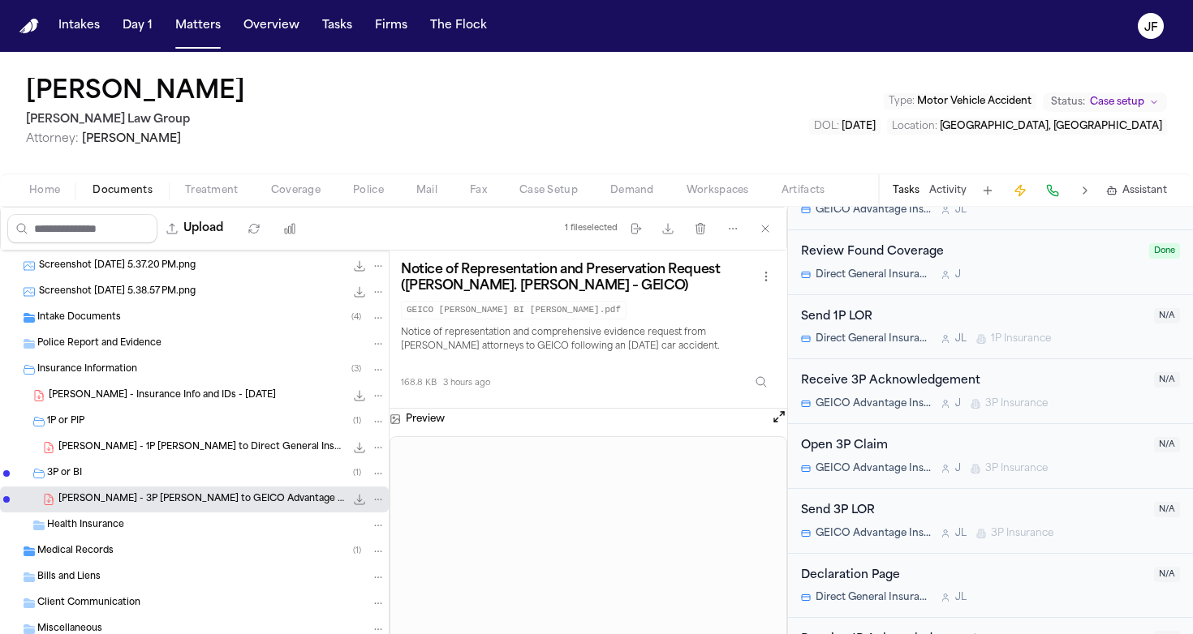
scroll to position [706, 0]
click at [849, 436] on div "Open 3P Claim" at bounding box center [972, 445] width 343 height 19
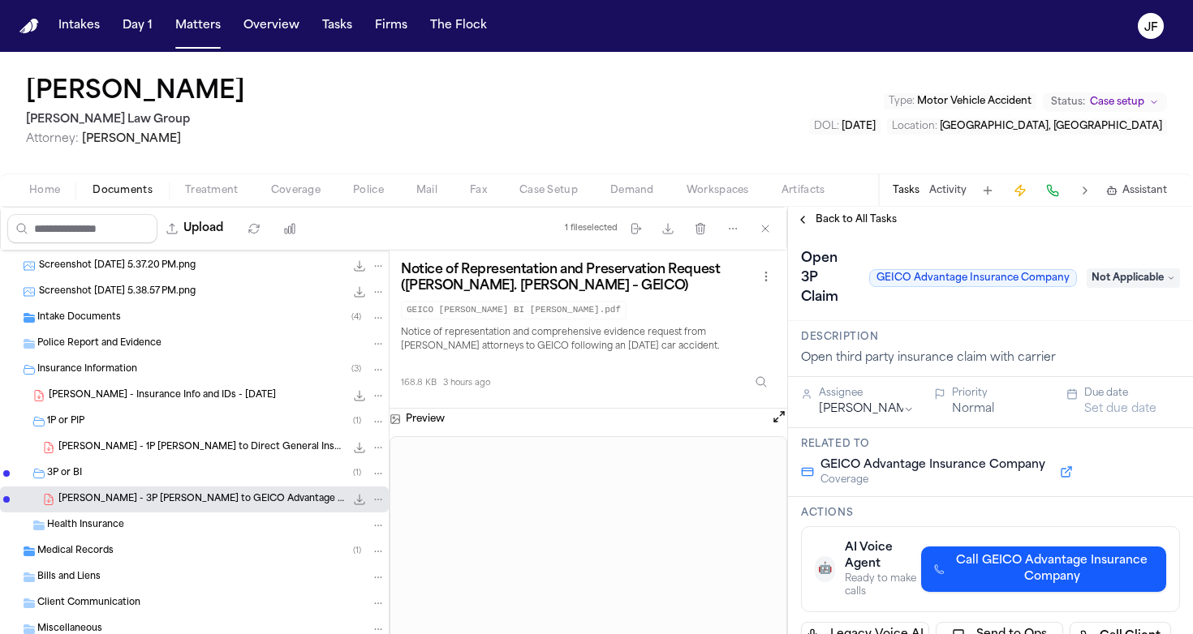
click at [1131, 269] on span "Not Applicable" at bounding box center [1132, 278] width 93 height 19
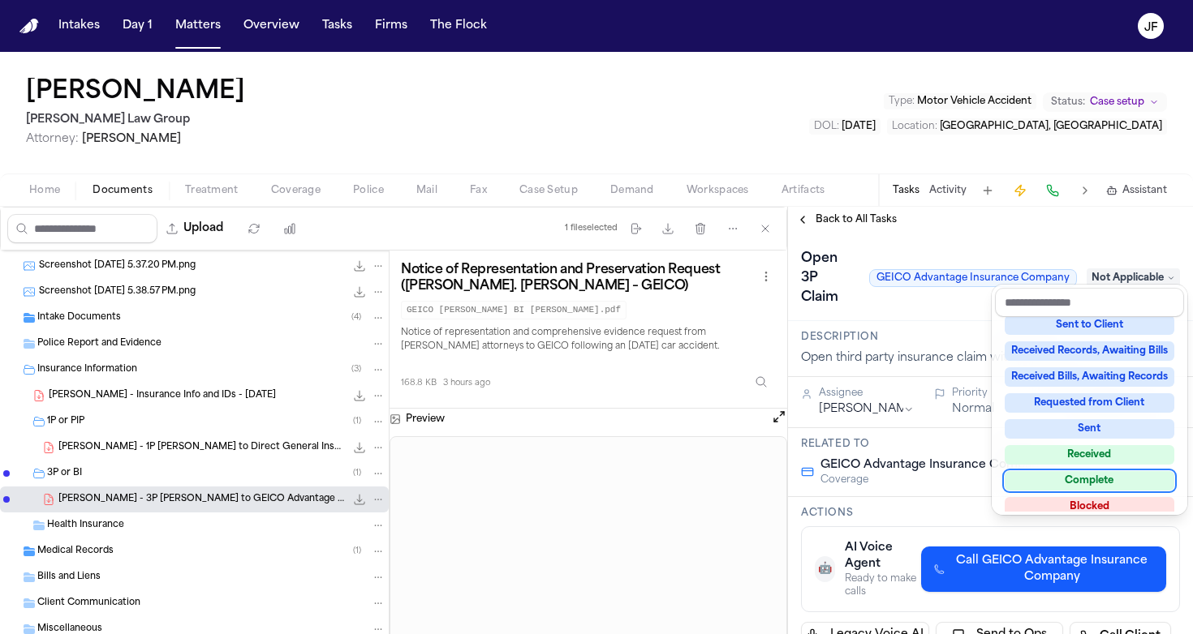
click at [1052, 484] on div "Complete" at bounding box center [1089, 480] width 170 height 19
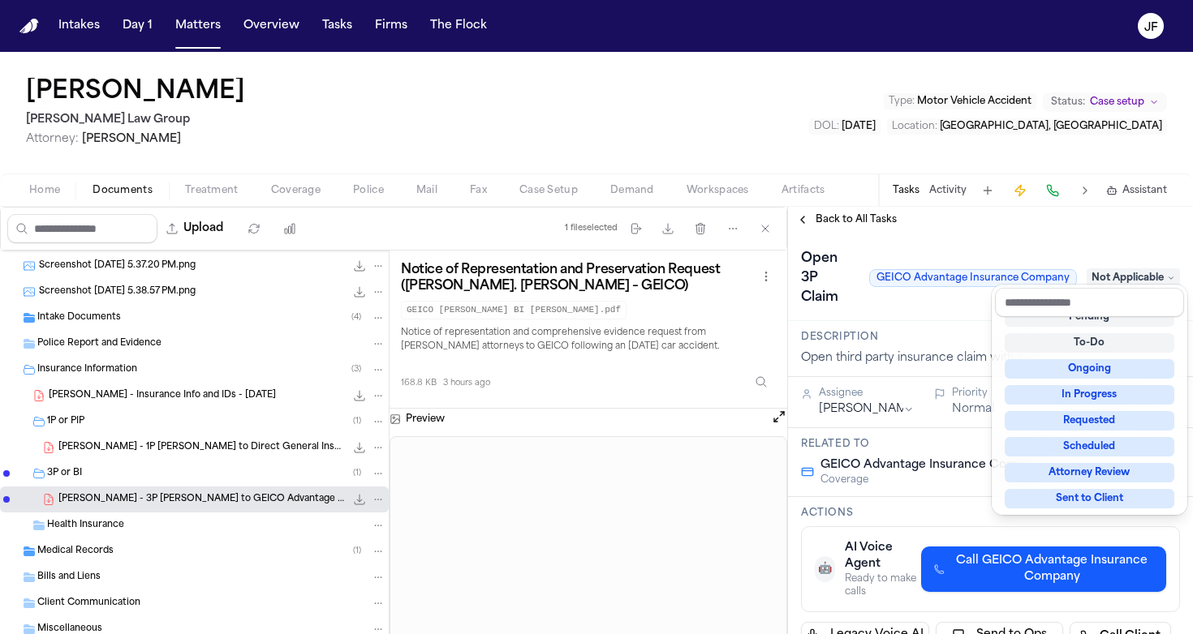
scroll to position [6, 0]
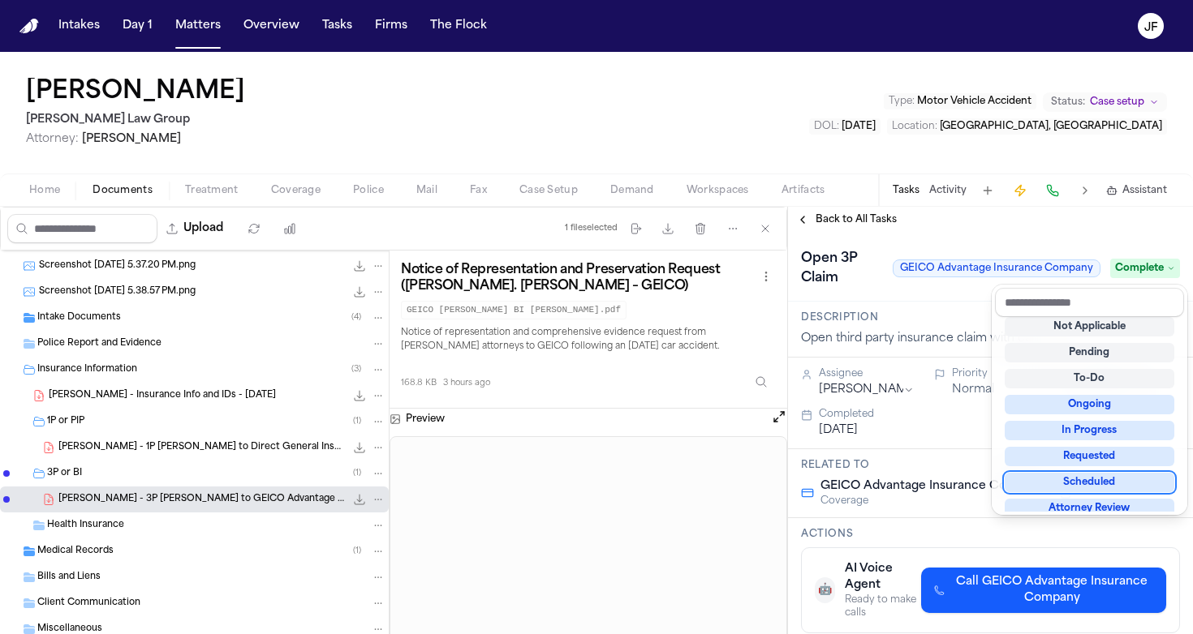
click at [855, 215] on div "**********" at bounding box center [990, 421] width 405 height 428
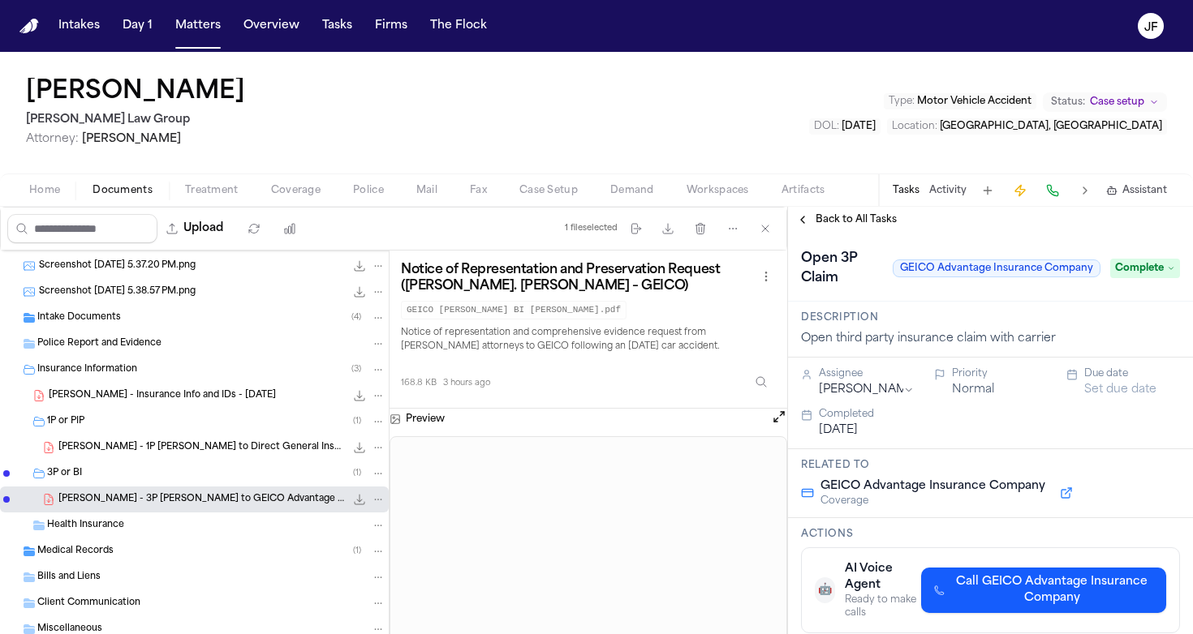
click at [855, 215] on span "Back to All Tasks" at bounding box center [855, 219] width 81 height 13
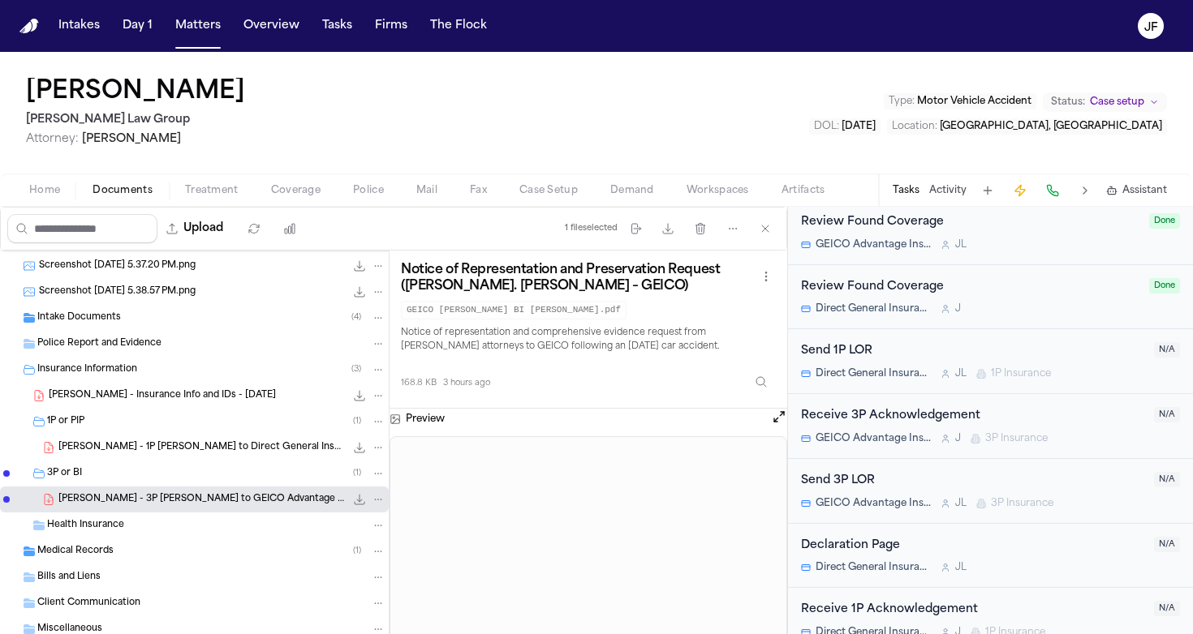
scroll to position [746, 0]
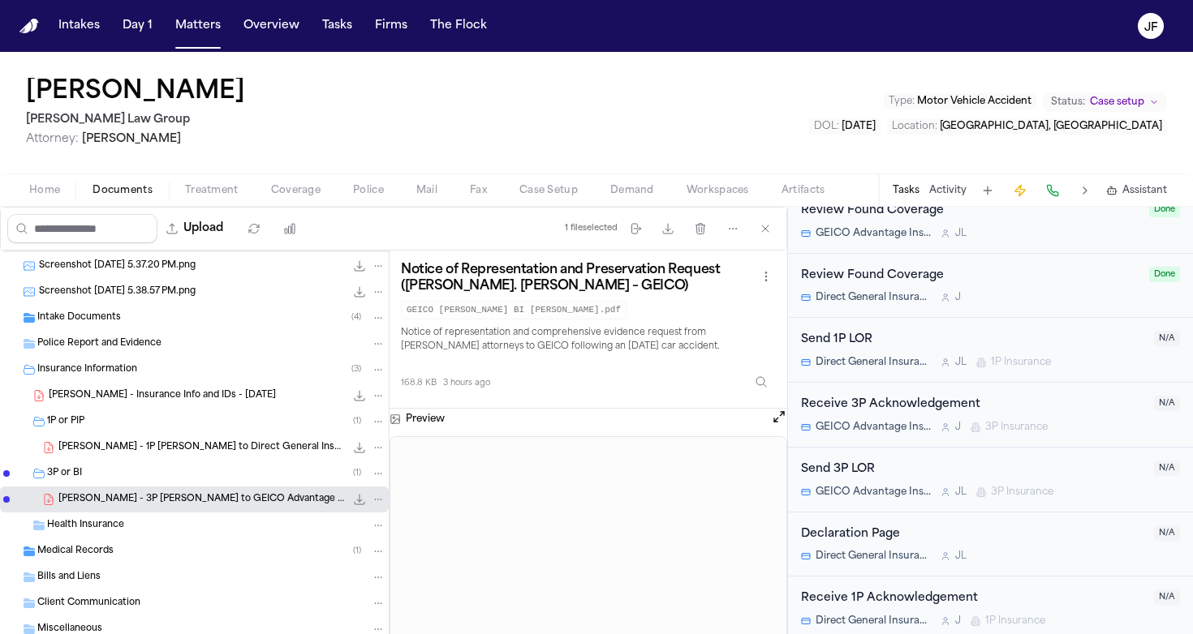
click at [862, 332] on div "Send 1P LOR" at bounding box center [972, 340] width 343 height 19
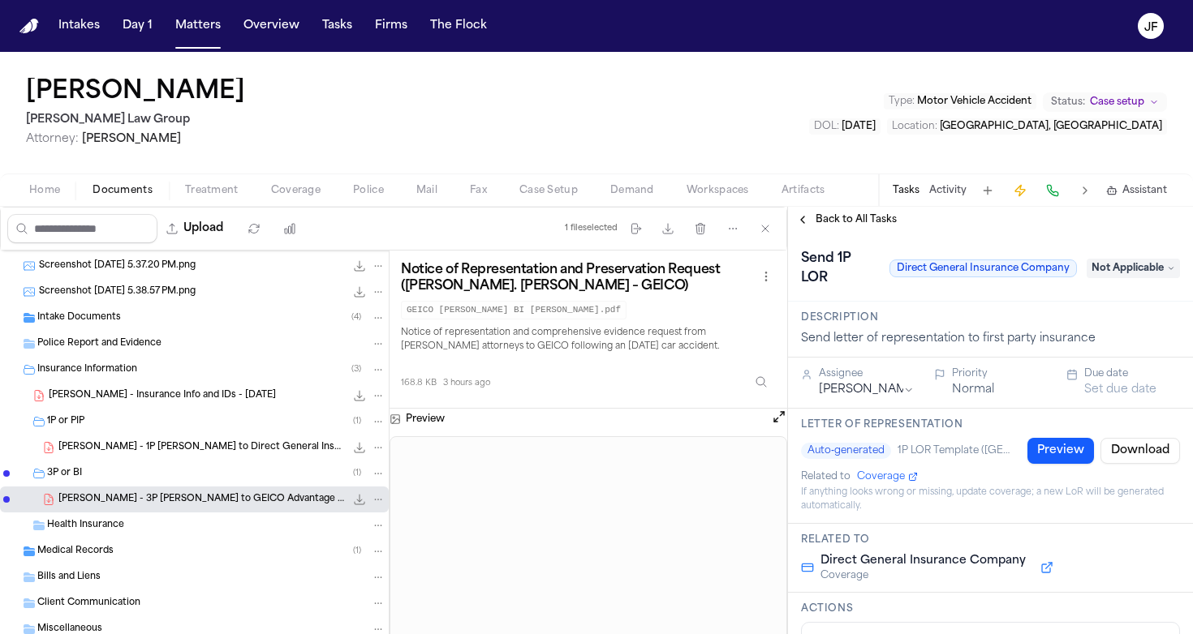
click at [1106, 265] on span "Not Applicable" at bounding box center [1132, 268] width 93 height 19
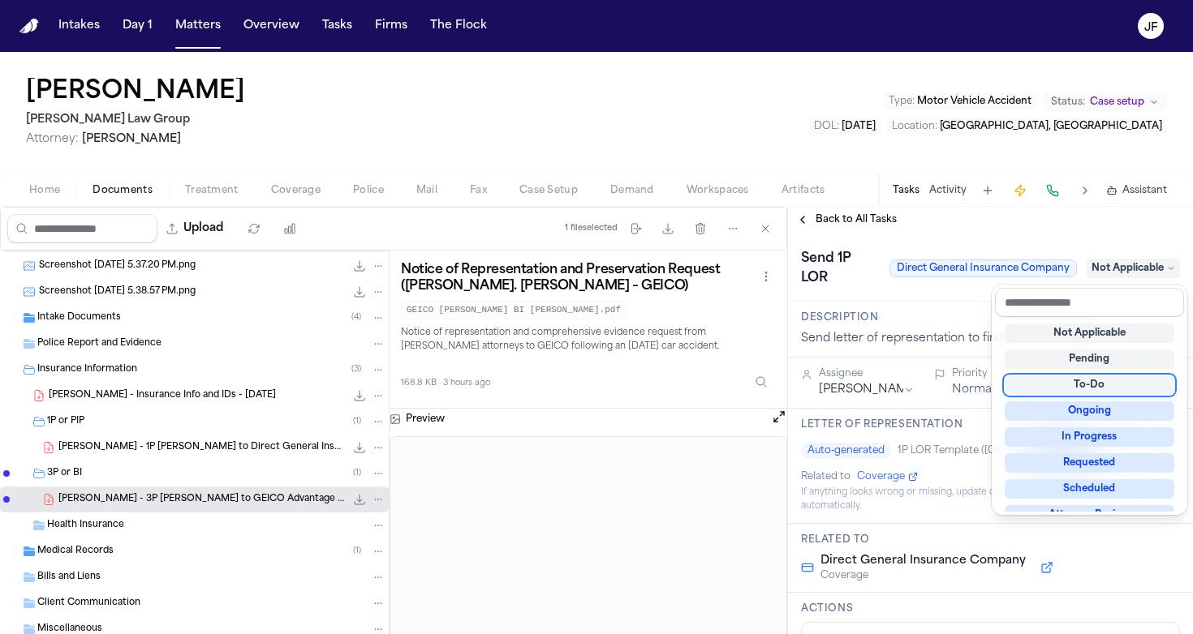
click at [1068, 387] on div "To-Do" at bounding box center [1089, 385] width 170 height 19
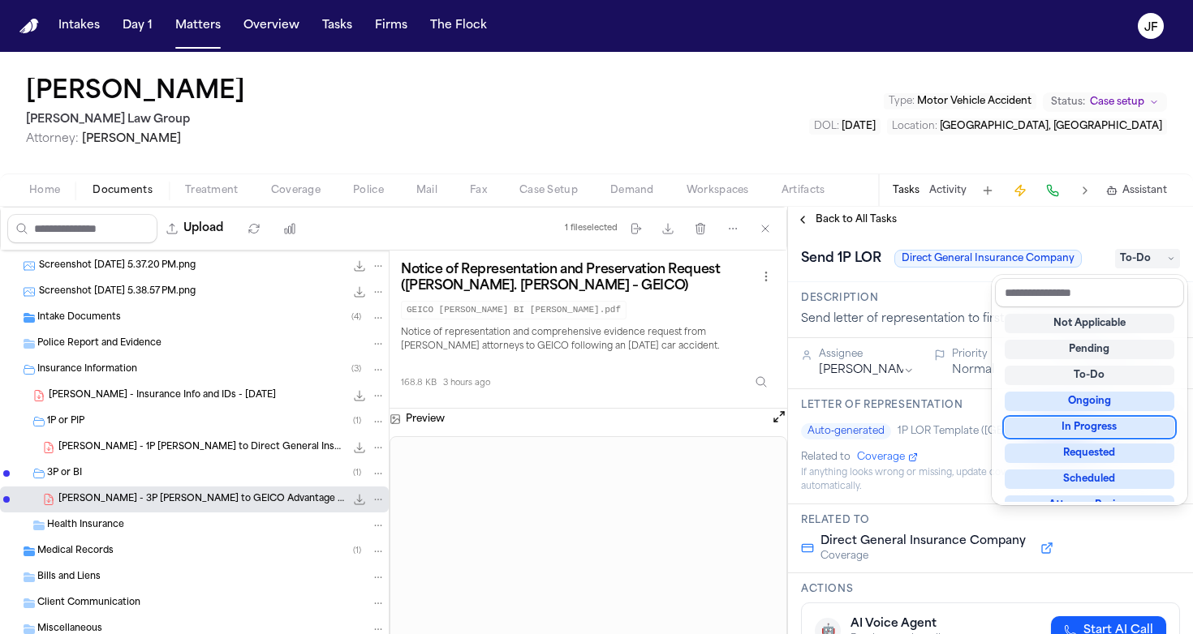
click at [1053, 423] on div "In Progress" at bounding box center [1089, 427] width 170 height 19
click at [874, 221] on div "**********" at bounding box center [990, 421] width 405 height 428
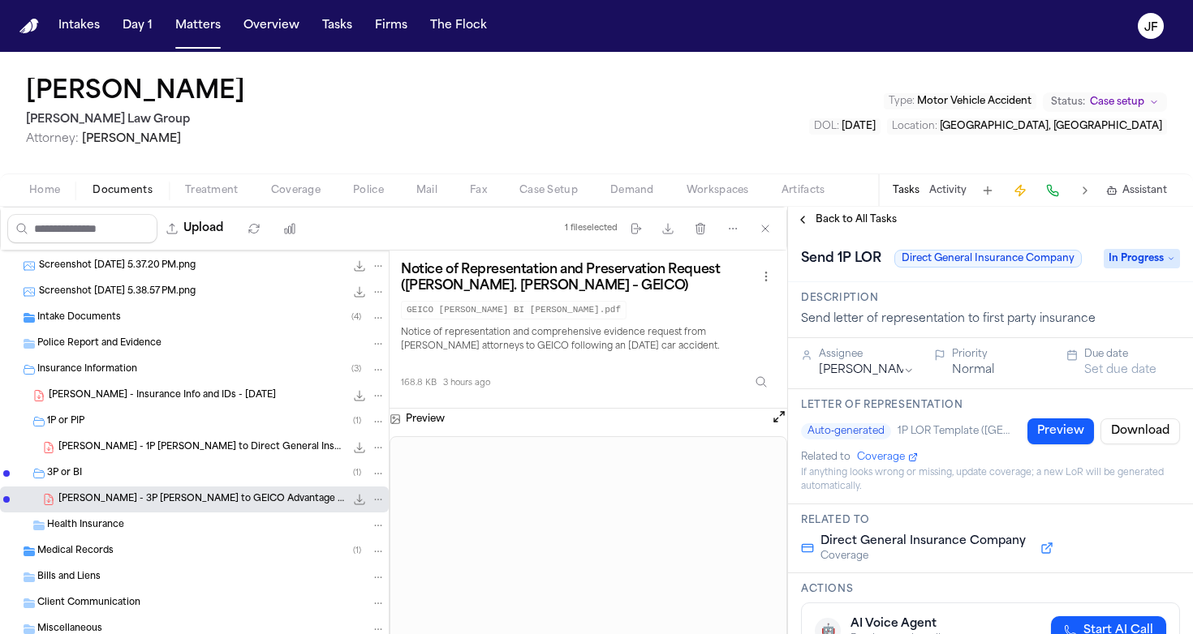
click at [874, 221] on span "Back to All Tasks" at bounding box center [855, 219] width 81 height 13
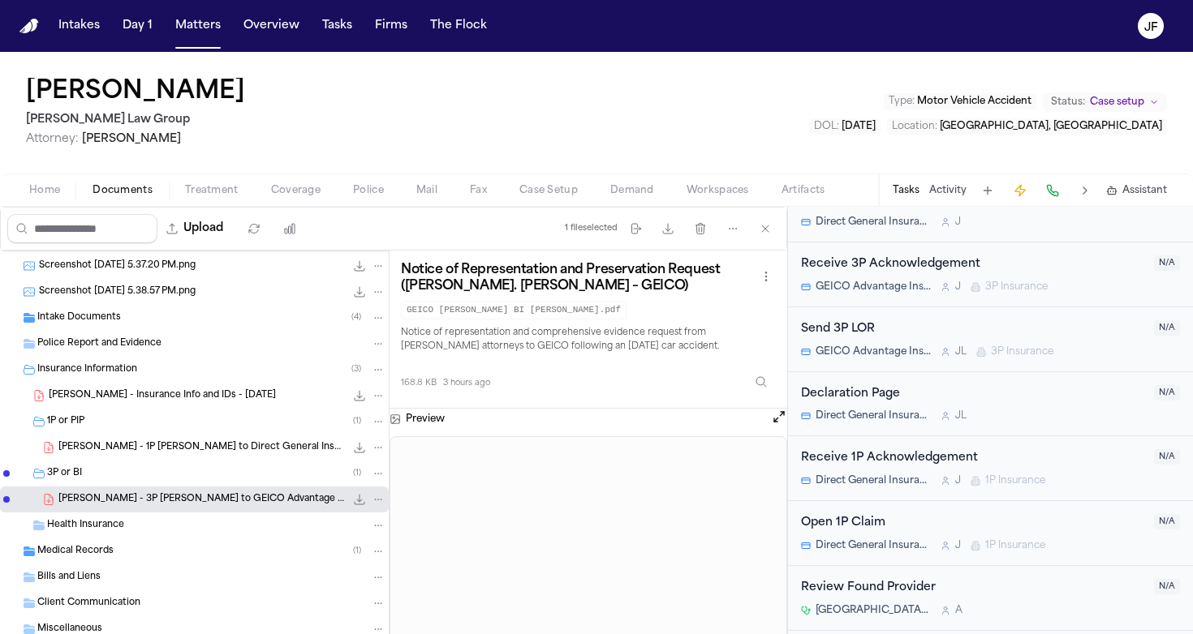
scroll to position [920, 0]
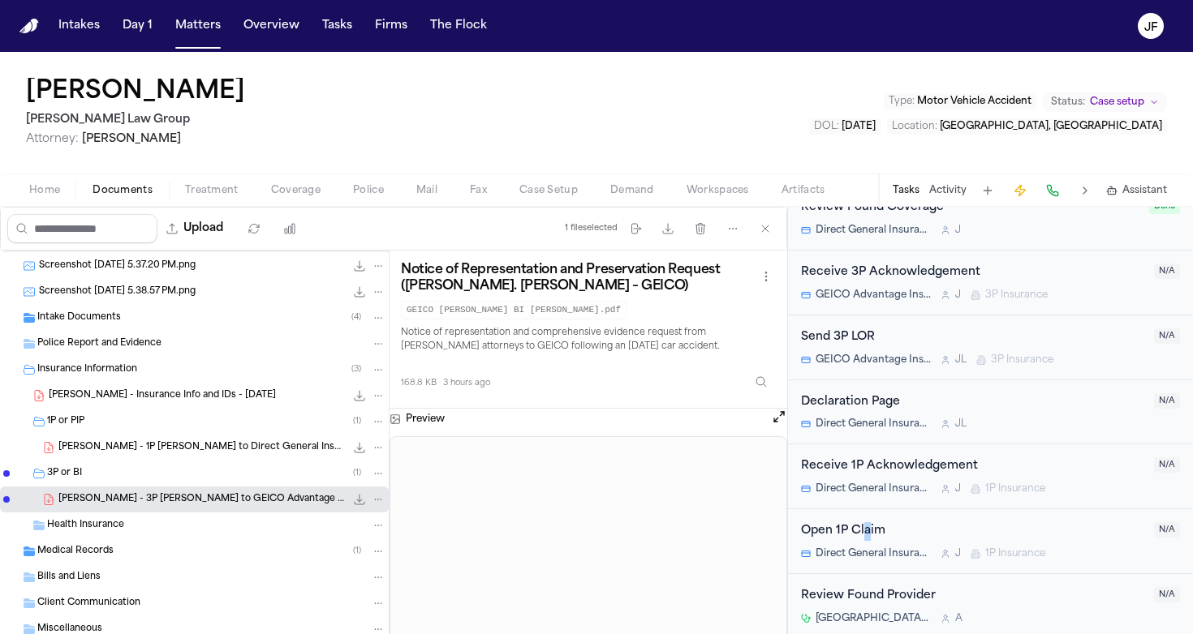
click at [866, 522] on div "Open 1P Claim" at bounding box center [972, 531] width 343 height 19
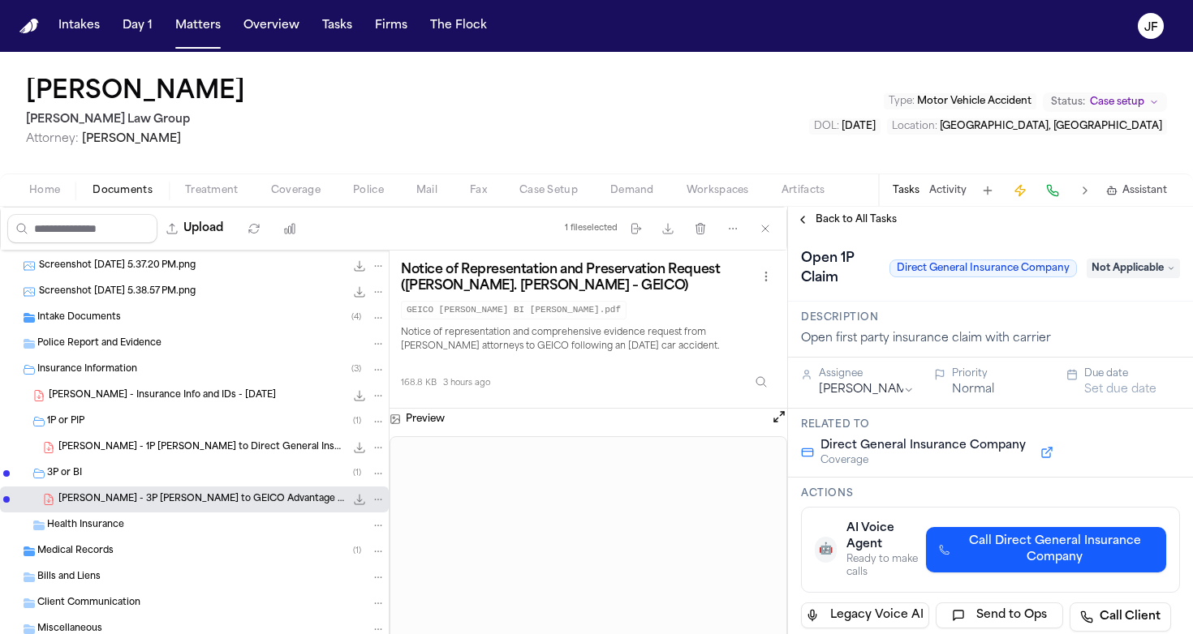
click at [1117, 264] on span "Not Applicable" at bounding box center [1132, 268] width 93 height 19
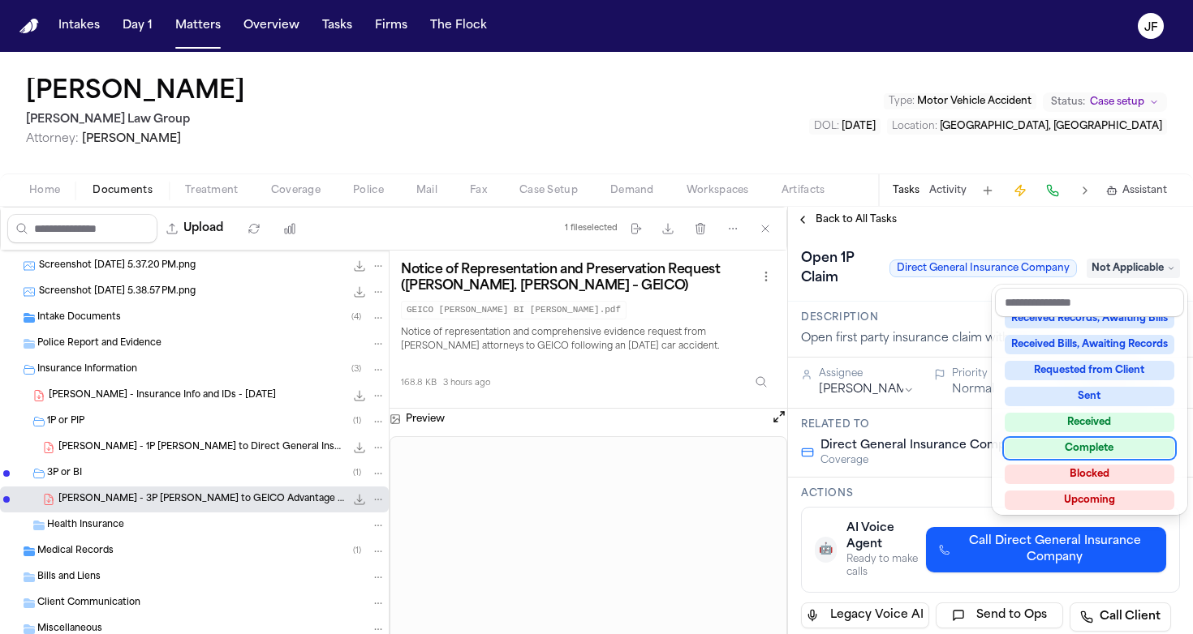
click at [1063, 451] on div "Complete" at bounding box center [1089, 448] width 170 height 19
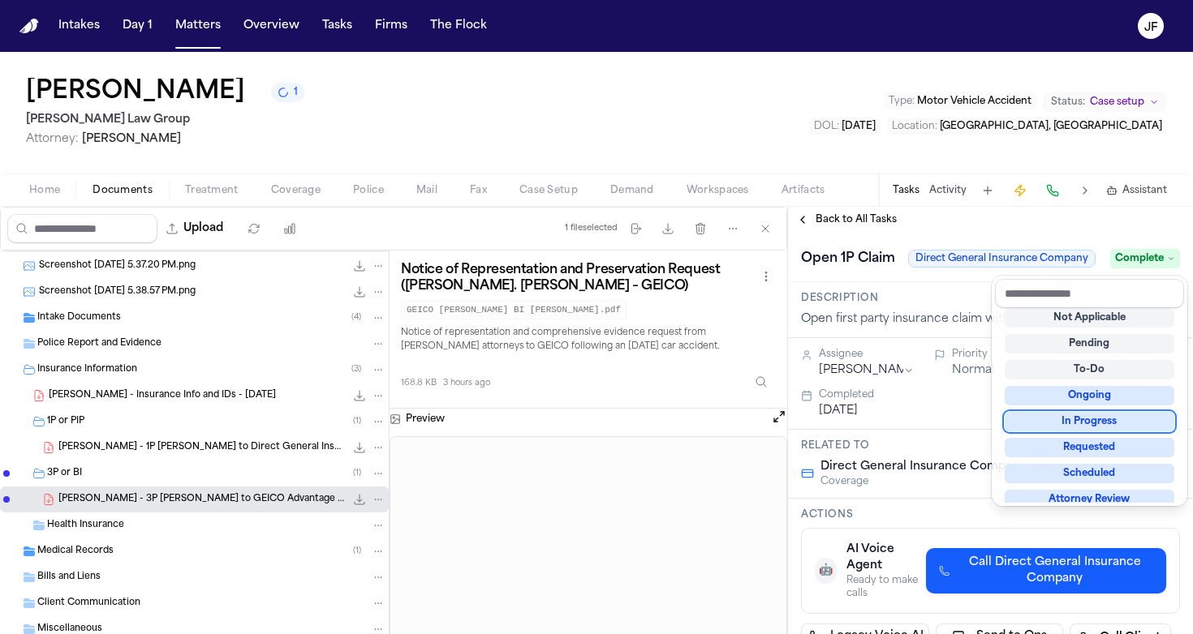
click at [856, 221] on div "**********" at bounding box center [990, 421] width 405 height 428
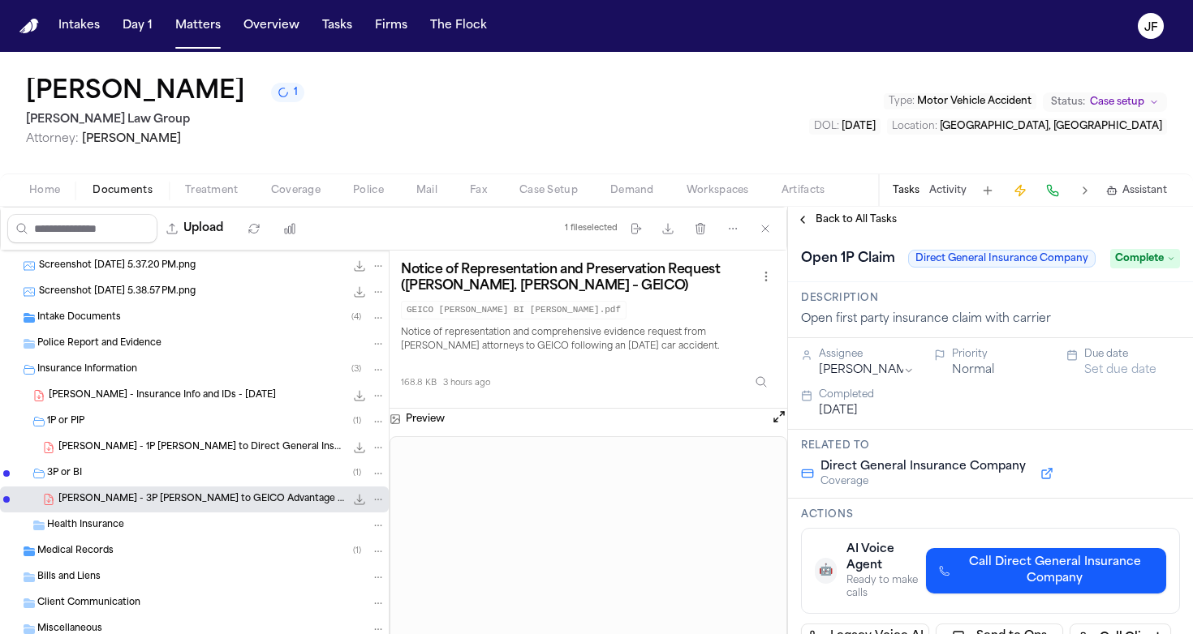
click at [856, 221] on span "Back to All Tasks" at bounding box center [855, 219] width 81 height 13
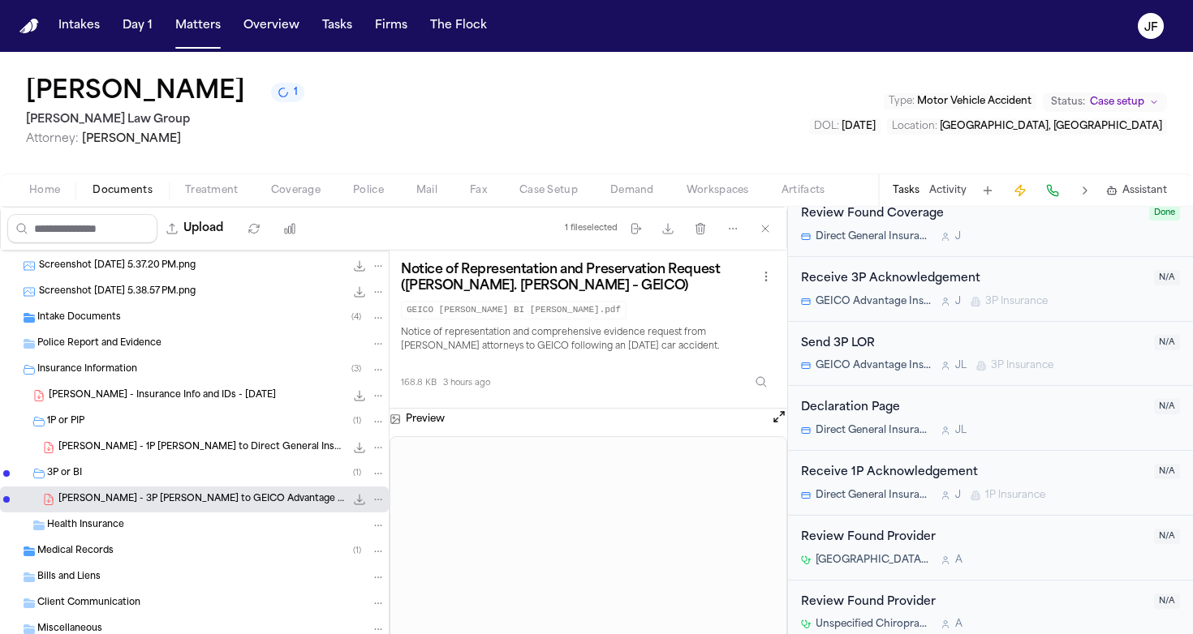
scroll to position [978, 0]
click at [190, 399] on span "J. Pierre - Insurance Info and IDs - 8.5.25" at bounding box center [162, 396] width 227 height 14
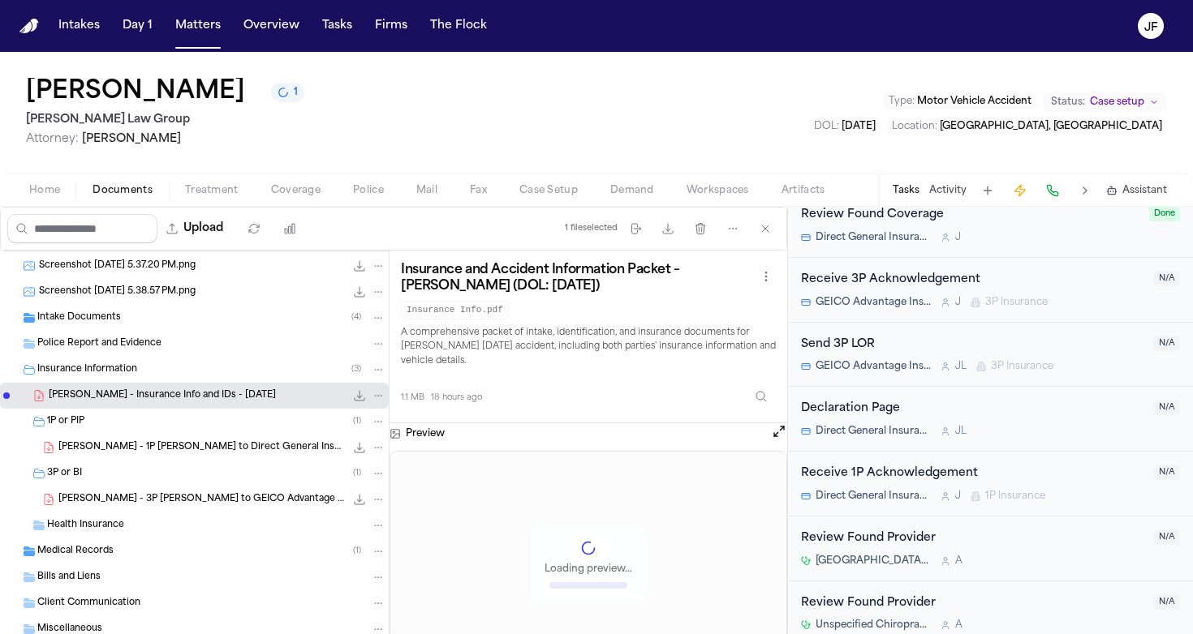
scroll to position [0, 0]
click at [874, 465] on div "Receive 1P Acknowledgement" at bounding box center [972, 474] width 343 height 19
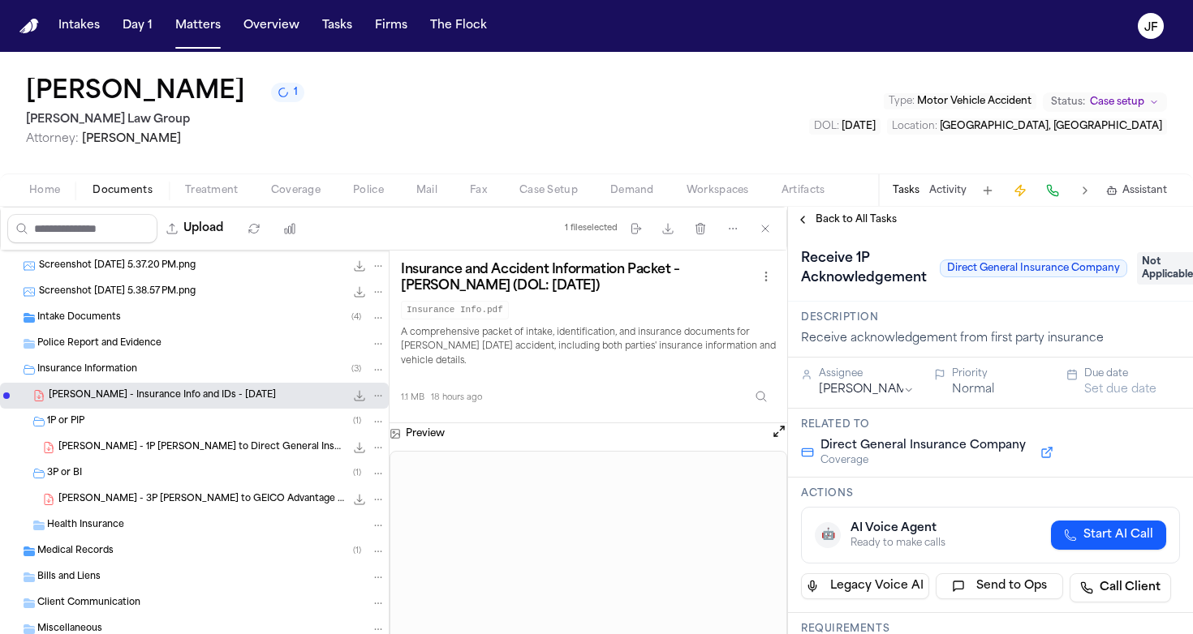
click at [1158, 267] on span "Not Applicable" at bounding box center [1169, 268] width 65 height 32
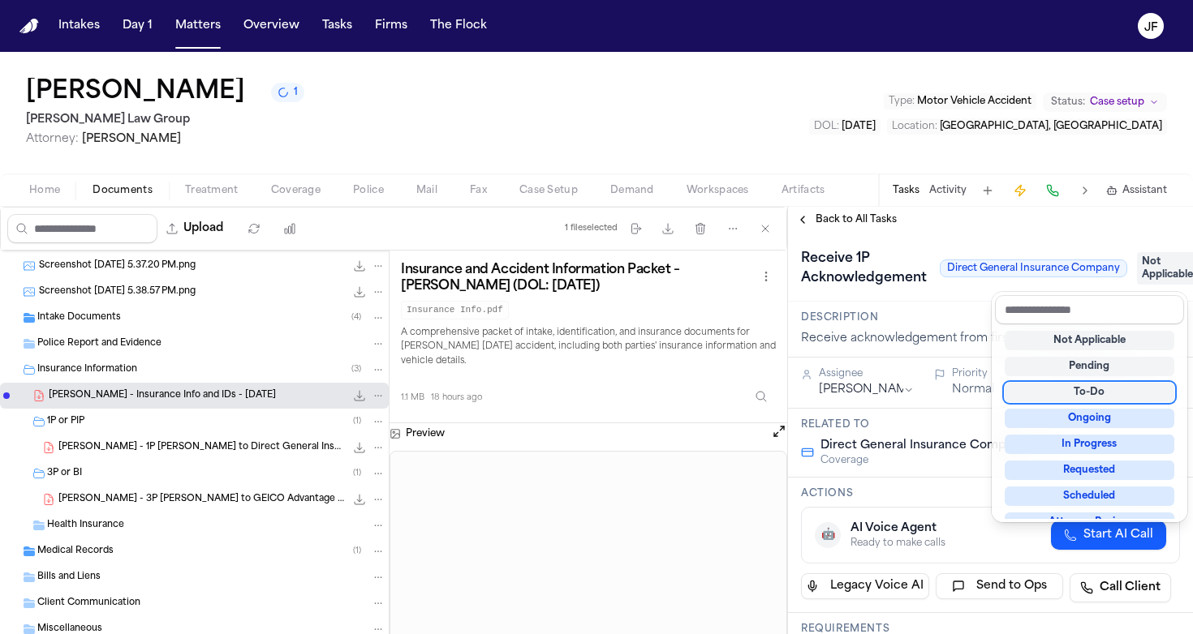
click at [1049, 398] on div "To-Do" at bounding box center [1089, 392] width 170 height 19
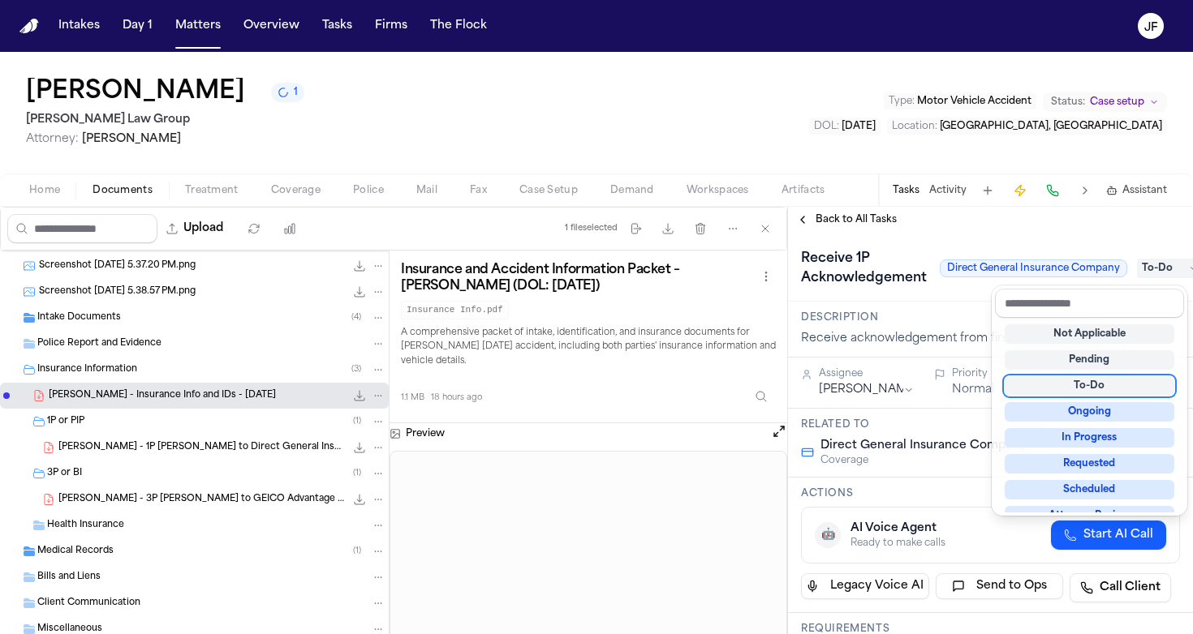
click at [1036, 392] on div "To-Do" at bounding box center [1089, 385] width 170 height 19
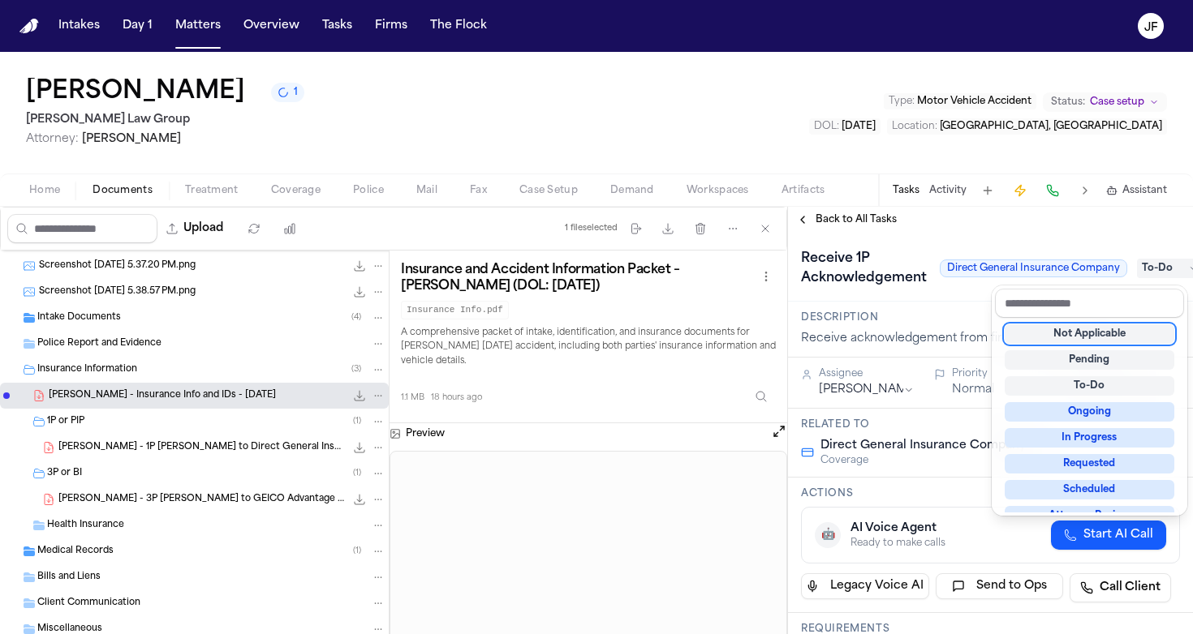
click at [849, 217] on div "**********" at bounding box center [990, 421] width 405 height 428
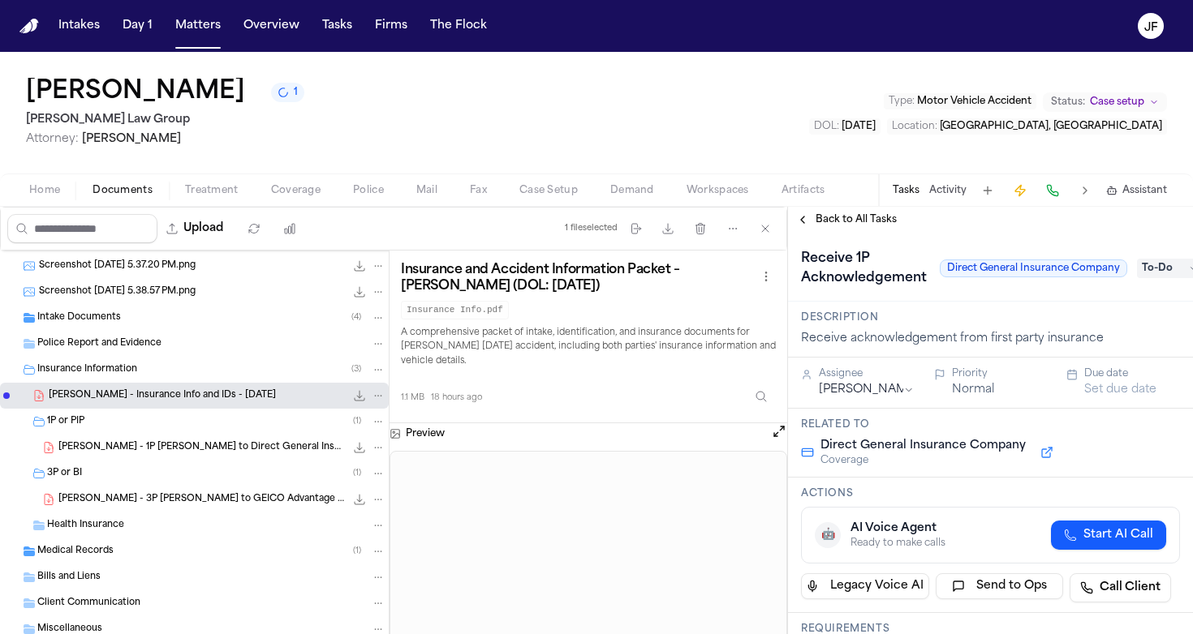
click at [847, 231] on div "Back to All Tasks" at bounding box center [990, 220] width 405 height 26
click at [850, 224] on span "Back to All Tasks" at bounding box center [855, 219] width 81 height 13
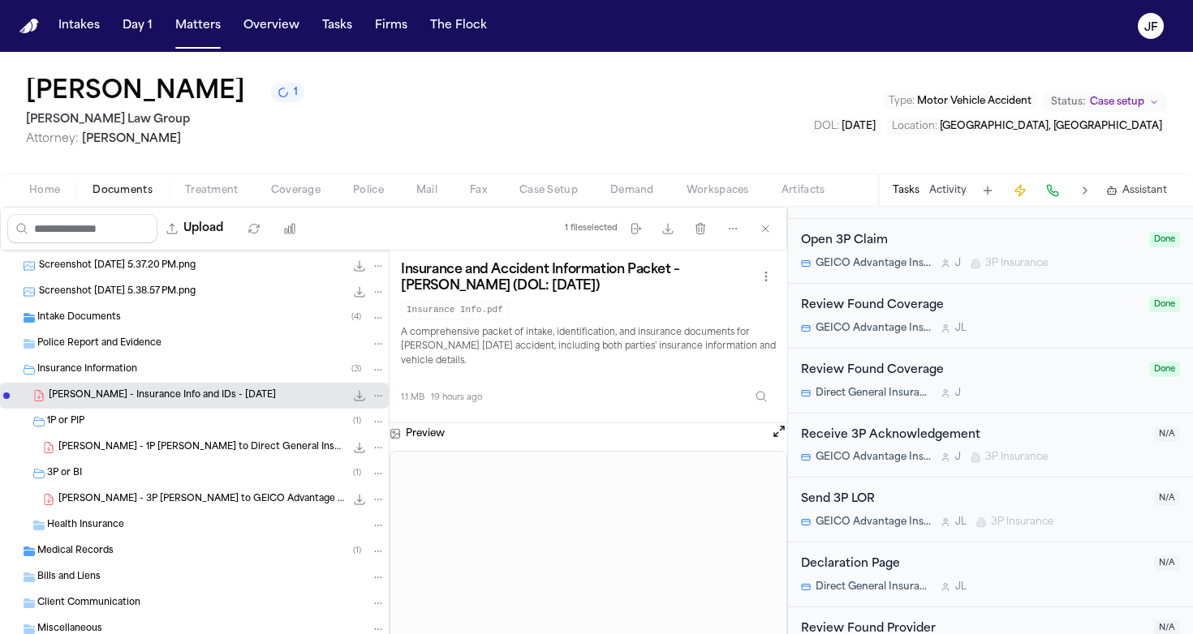
scroll to position [901, 0]
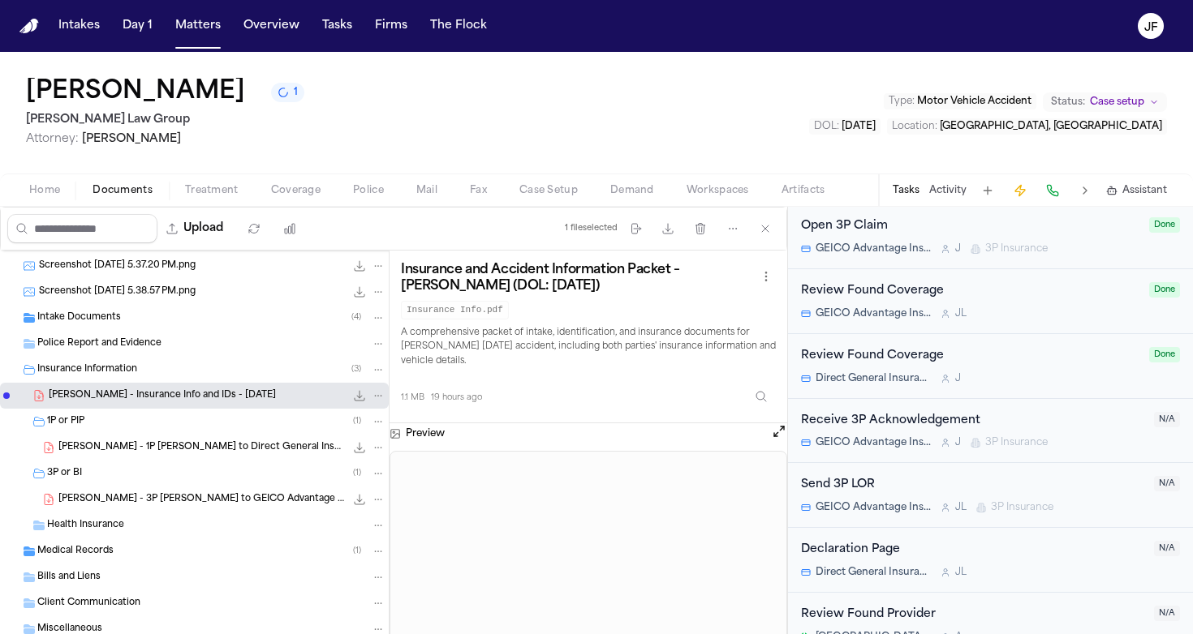
click at [909, 412] on div "Receive 3P Acknowledgement" at bounding box center [972, 421] width 343 height 19
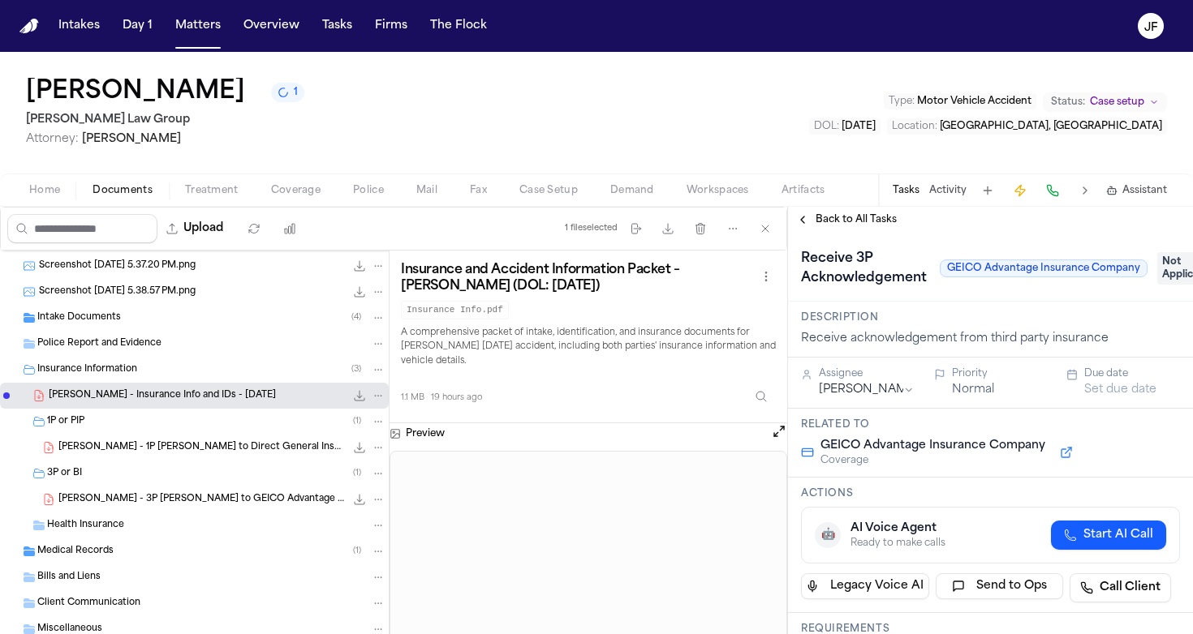
click at [1167, 268] on span "Not Applicable" at bounding box center [1189, 268] width 65 height 32
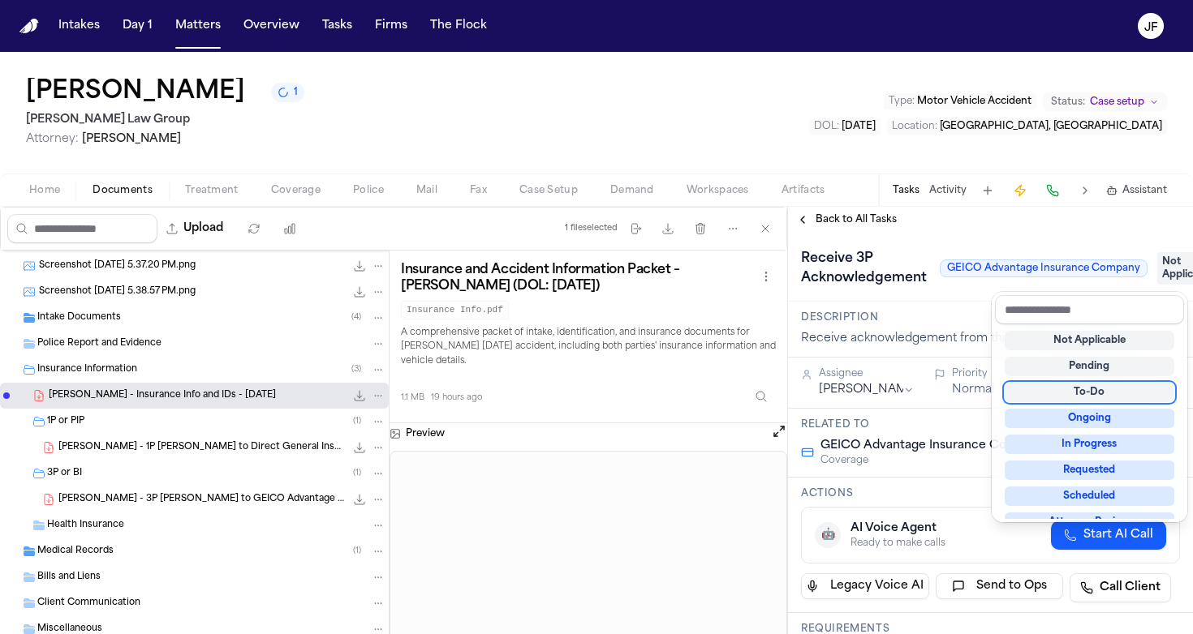
click at [1081, 395] on div "To-Do" at bounding box center [1089, 392] width 170 height 19
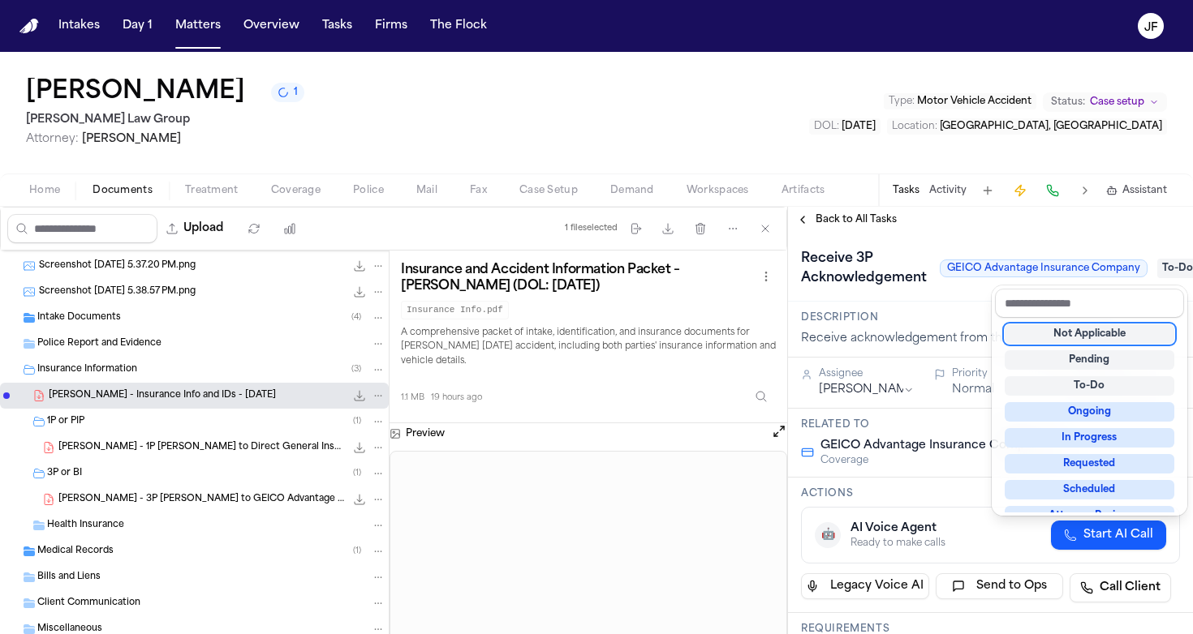
click at [866, 222] on div "**********" at bounding box center [990, 421] width 405 height 428
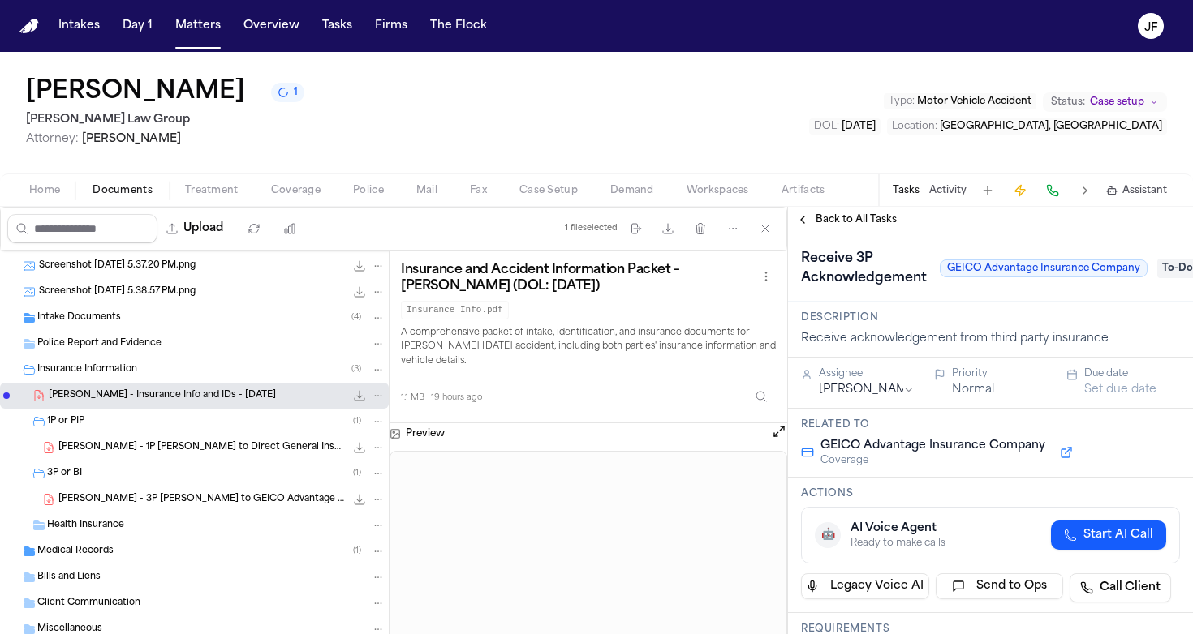
click at [837, 217] on span "Back to All Tasks" at bounding box center [855, 219] width 81 height 13
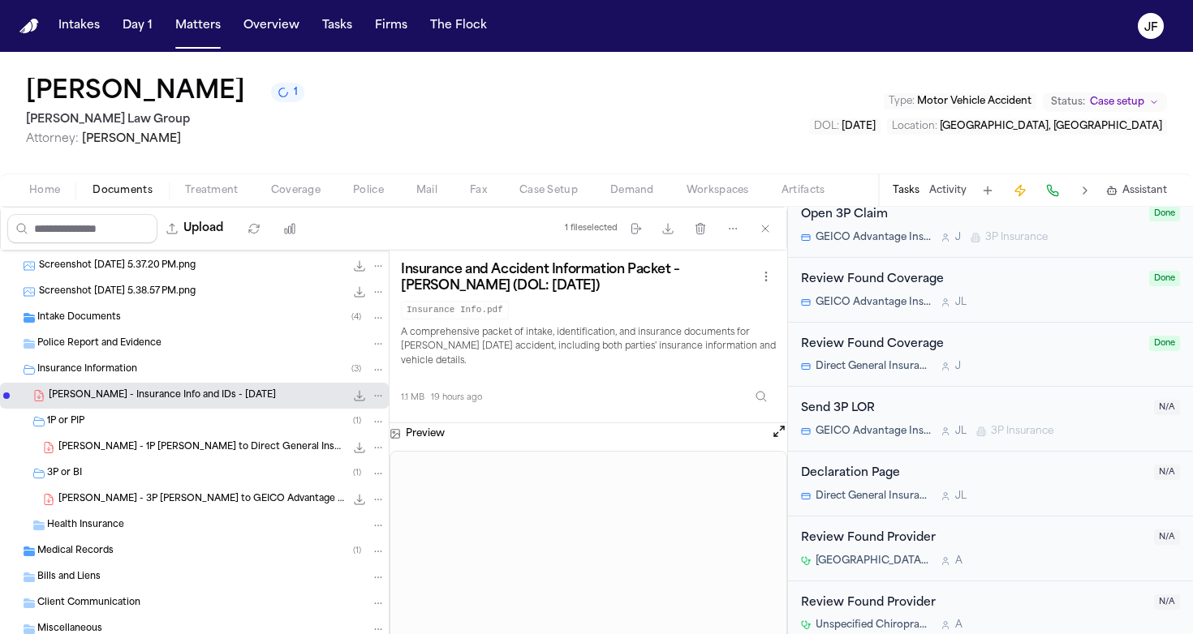
scroll to position [961, 0]
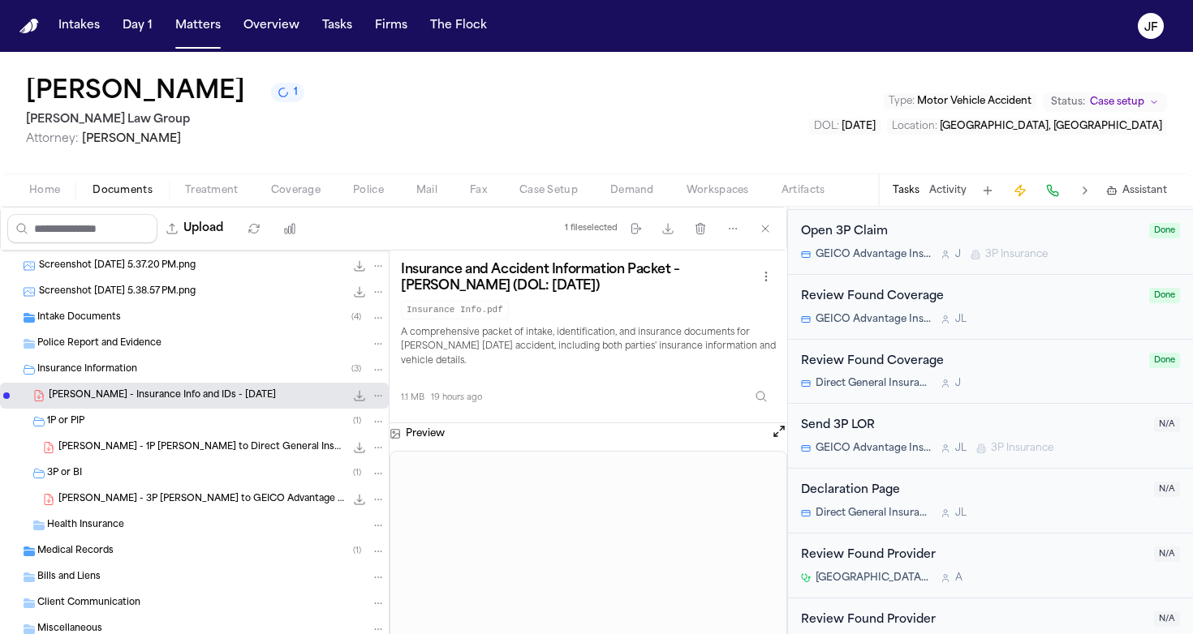
click at [840, 420] on div "Send 3P LOR" at bounding box center [972, 426] width 343 height 19
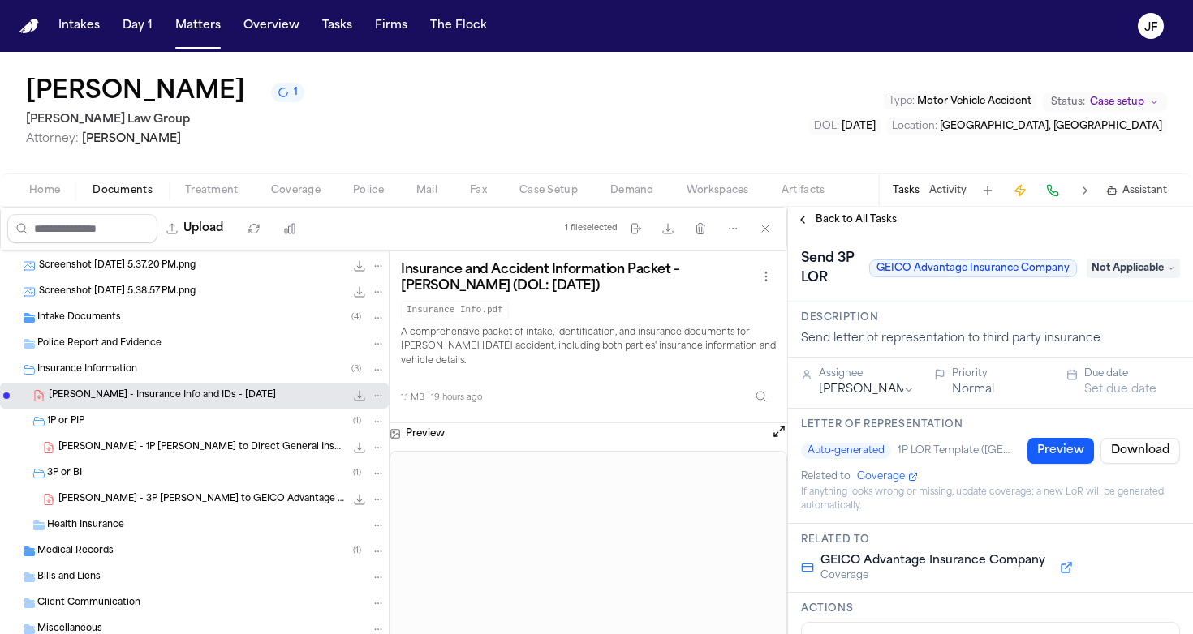
click at [1145, 267] on span "Not Applicable" at bounding box center [1132, 268] width 93 height 19
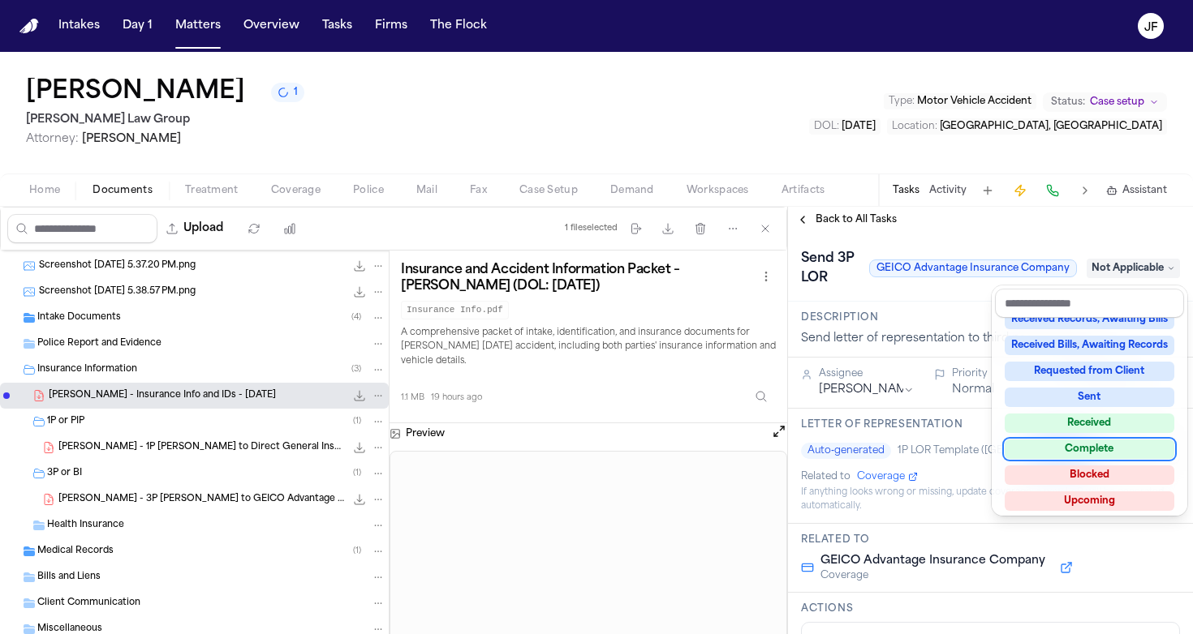
click at [1064, 451] on div "Complete" at bounding box center [1089, 449] width 170 height 19
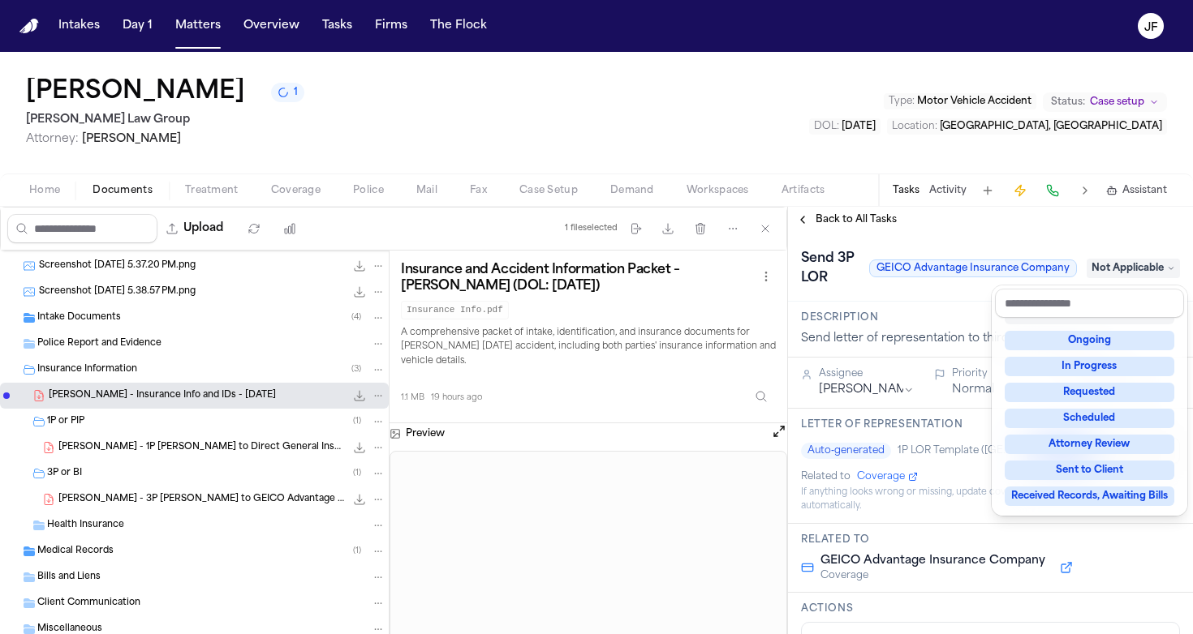
scroll to position [6, 0]
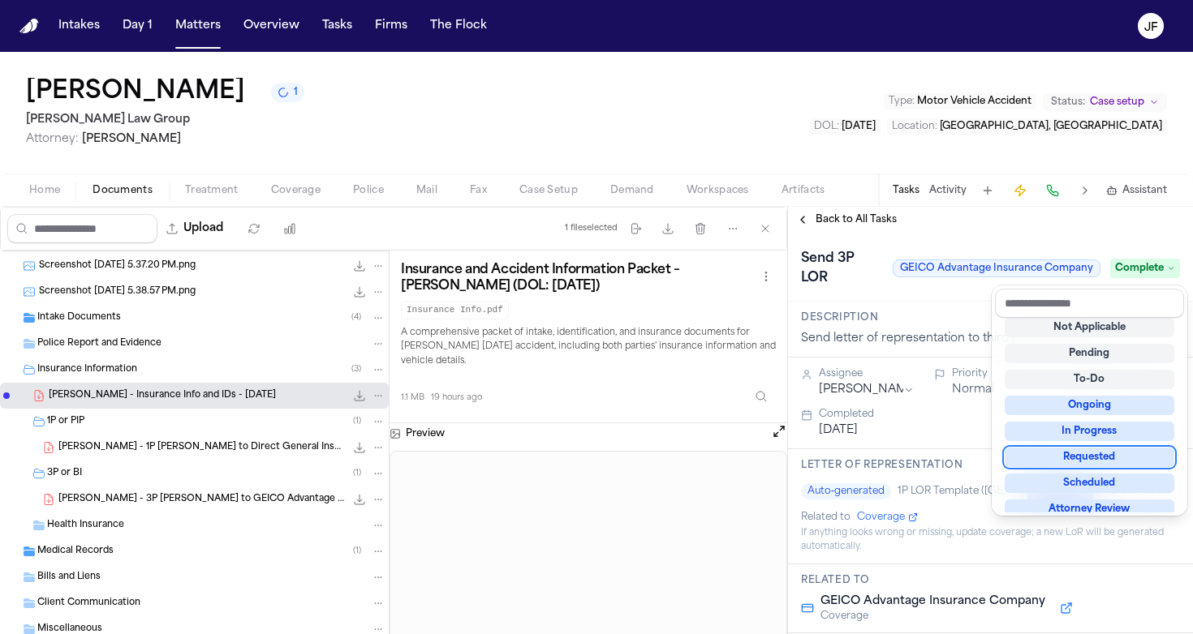
click at [853, 222] on div "**********" at bounding box center [990, 421] width 405 height 428
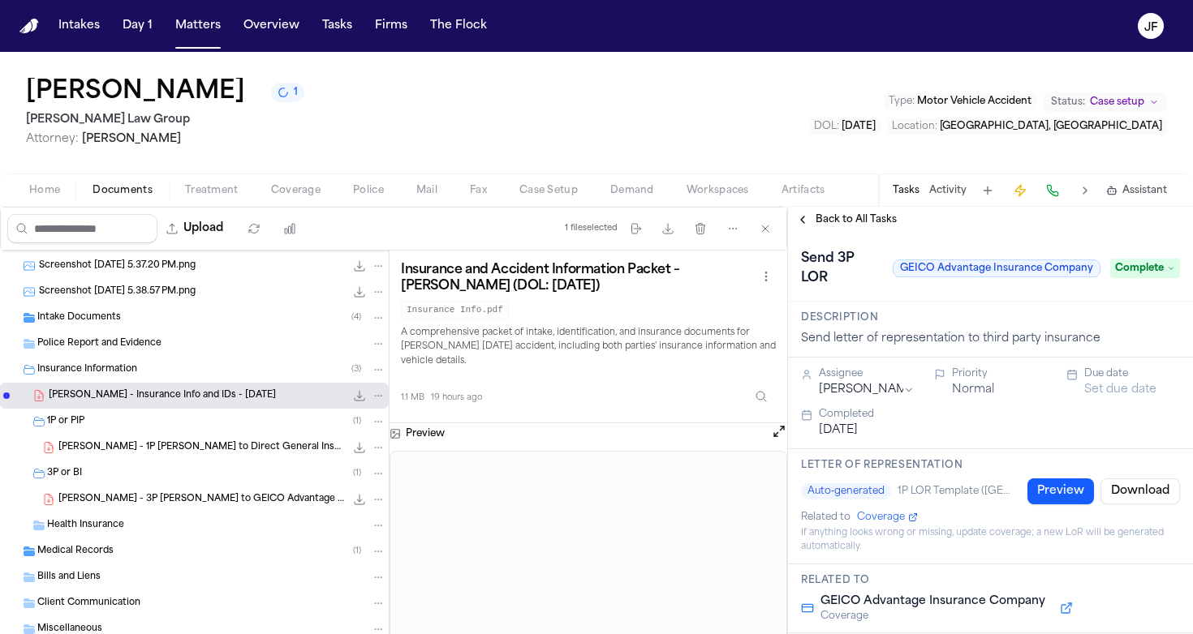
click at [853, 222] on span "Back to All Tasks" at bounding box center [855, 219] width 81 height 13
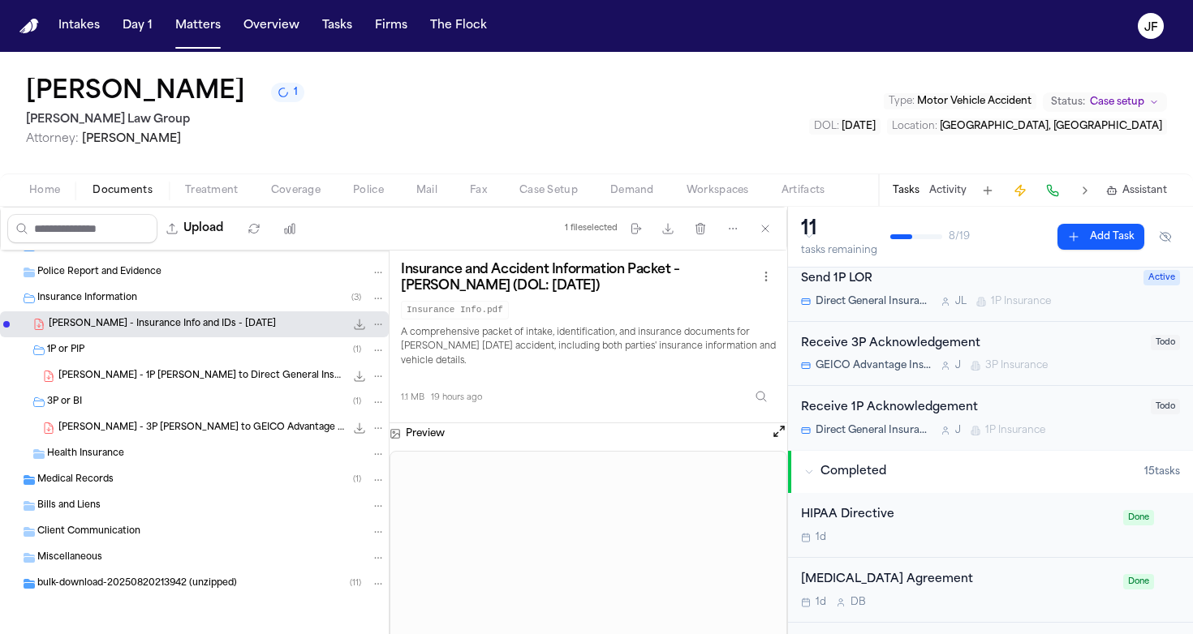
scroll to position [165, 0]
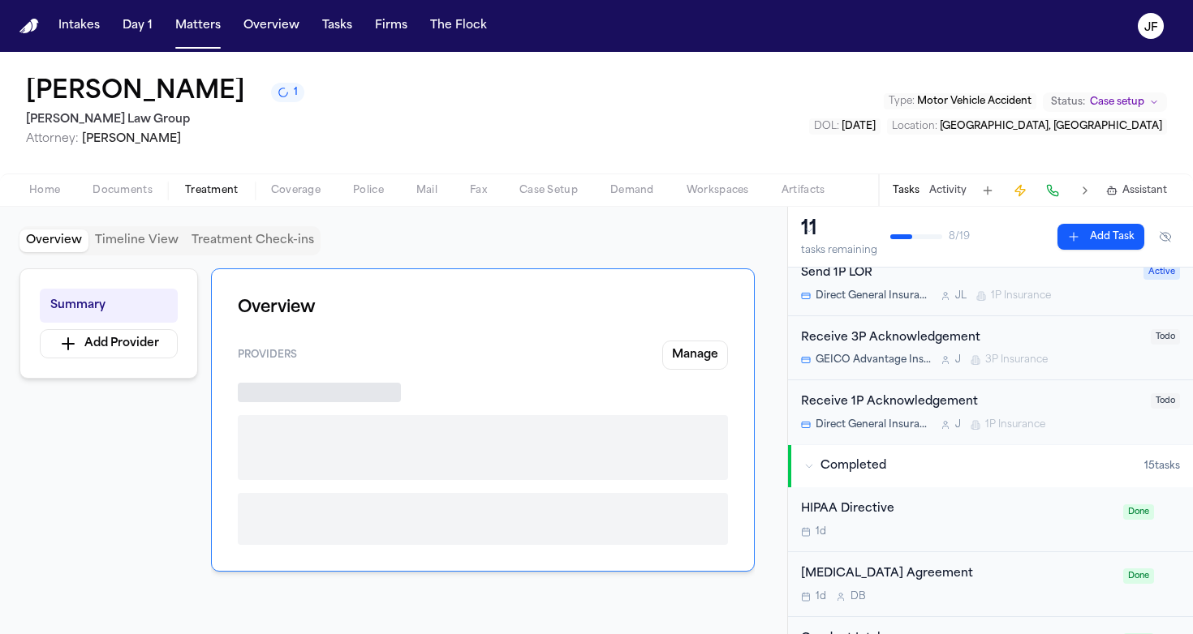
click at [223, 192] on span "Treatment" at bounding box center [212, 190] width 54 height 13
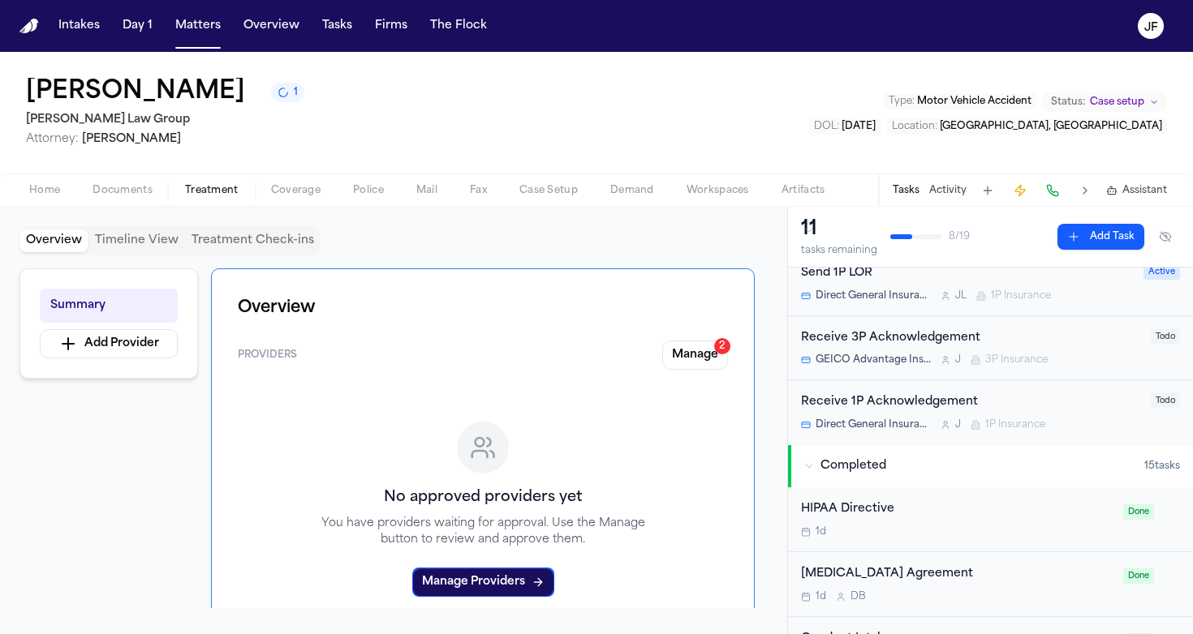
click at [291, 189] on span "Coverage" at bounding box center [295, 190] width 49 height 13
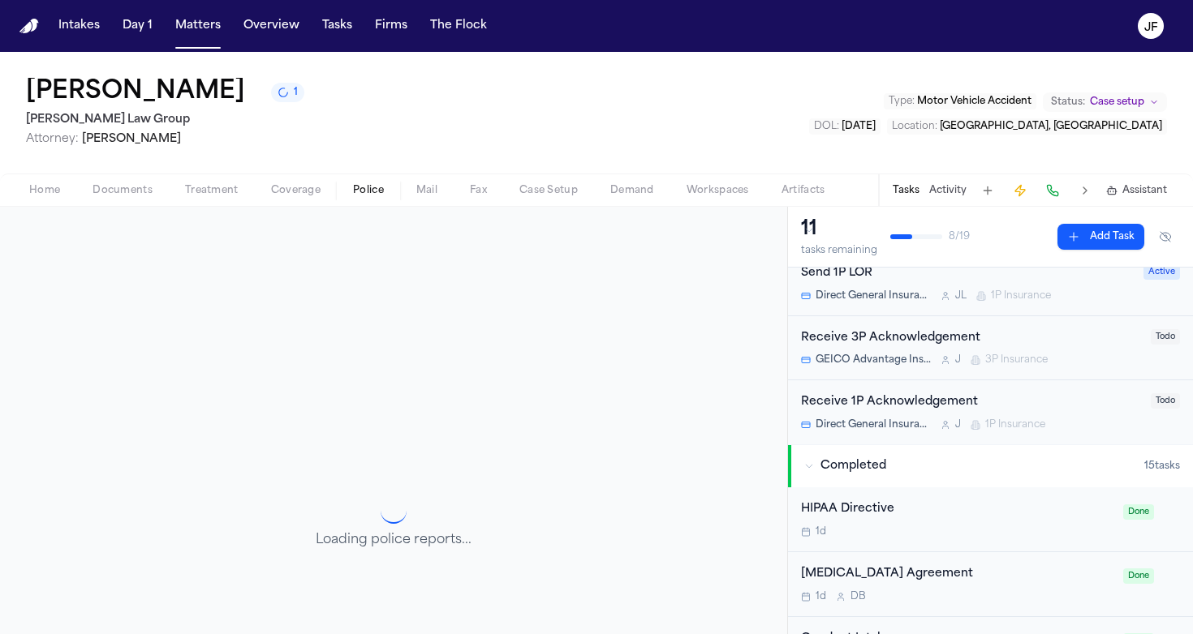
click at [366, 181] on button "Police" at bounding box center [368, 190] width 63 height 19
click at [135, 194] on span "Documents" at bounding box center [122, 190] width 60 height 13
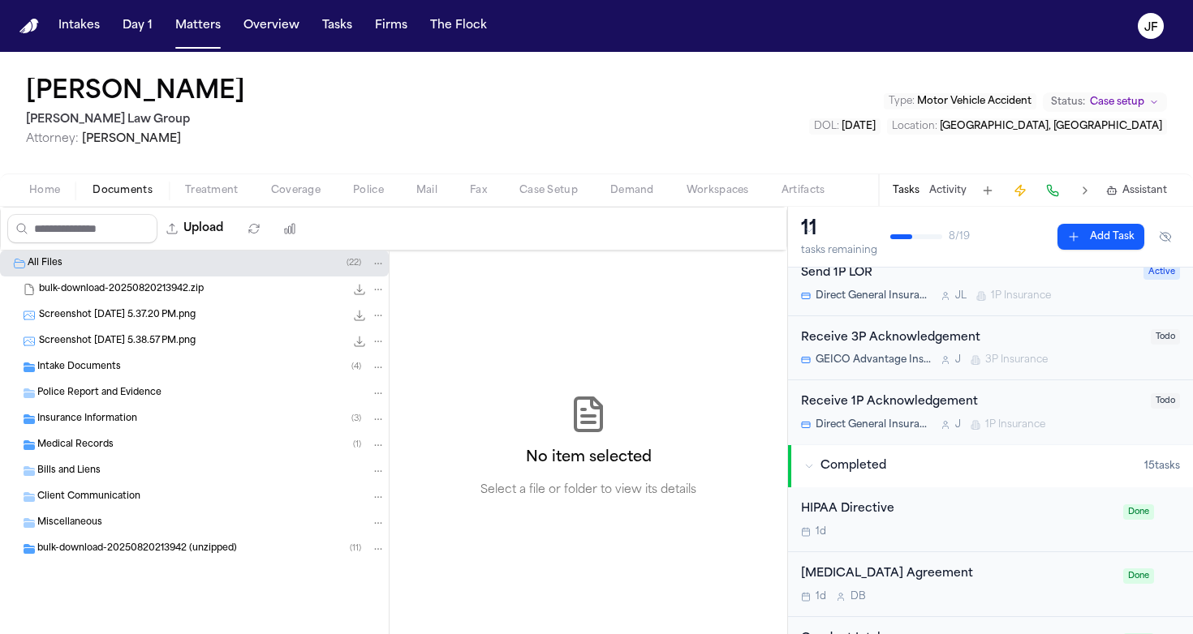
drag, startPoint x: 216, startPoint y: 146, endPoint x: 81, endPoint y: 140, distance: 134.8
click at [81, 140] on div "Jerry Pierre Morgan Law Group Attorney: Karen Amador Vasallo Type : Motor Vehic…" at bounding box center [596, 113] width 1193 height 122
copy span "Karen Amador Vasallo"
click at [172, 418] on div "Insurance Information ( 3 )" at bounding box center [211, 419] width 348 height 15
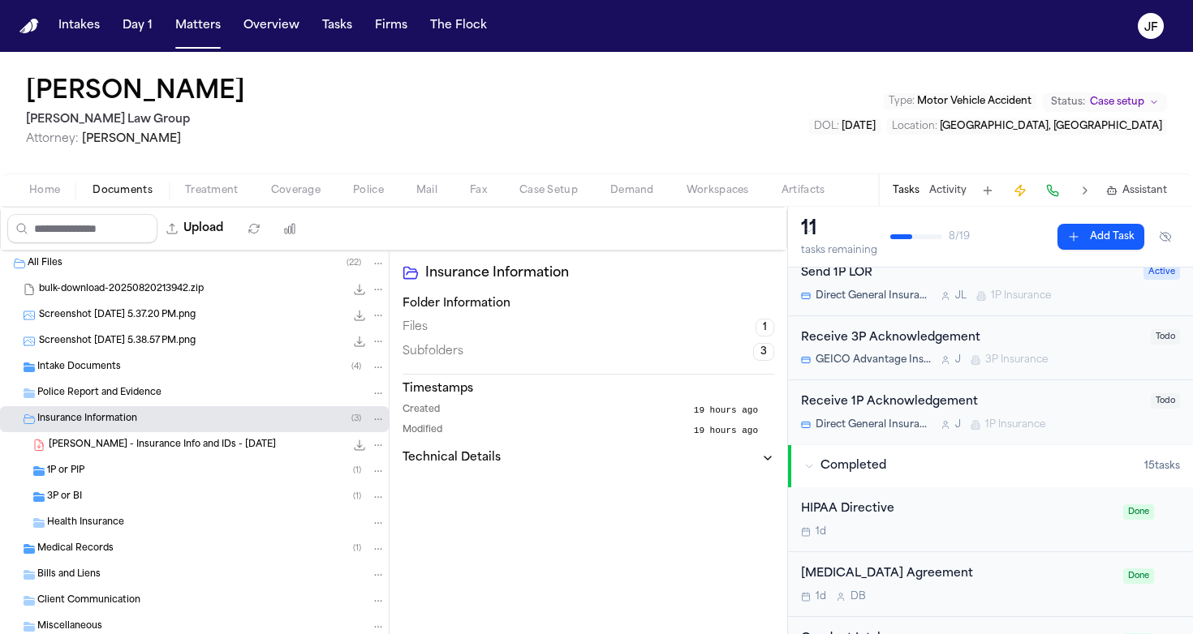
click at [135, 473] on div "1P or PIP ( 1 )" at bounding box center [216, 471] width 338 height 15
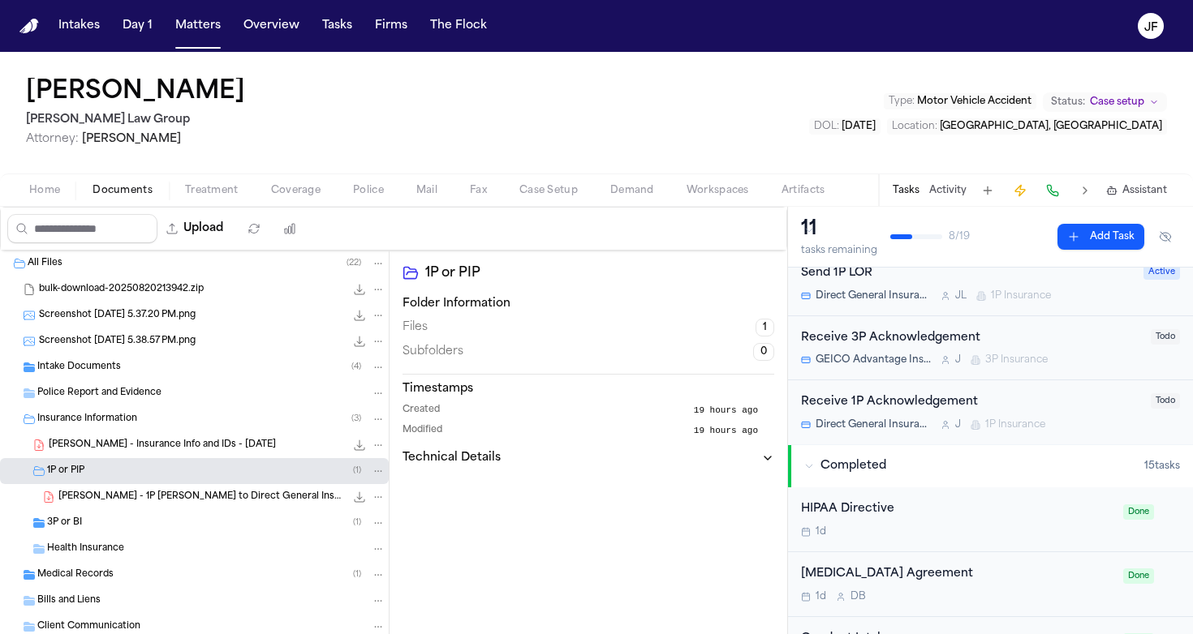
click at [118, 533] on div "3P or BI ( 1 )" at bounding box center [194, 523] width 389 height 26
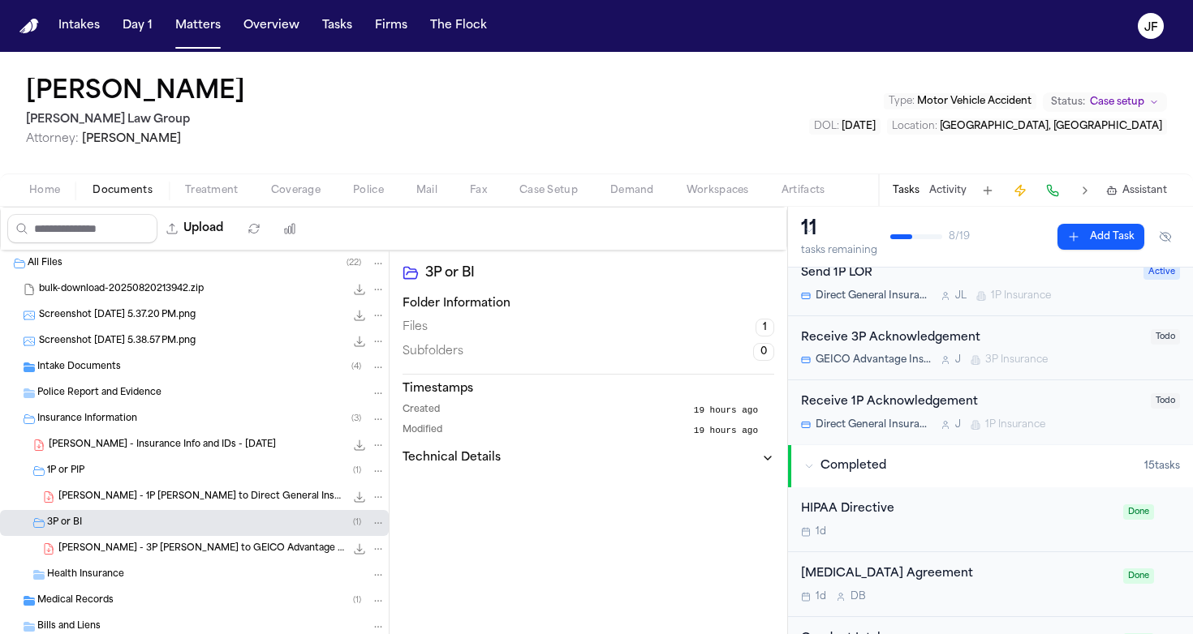
click at [186, 504] on div "J. Pierre - 1P LOR to Direct General Insurance Company - 8.21.25 160.5 KB • PDF" at bounding box center [221, 497] width 327 height 16
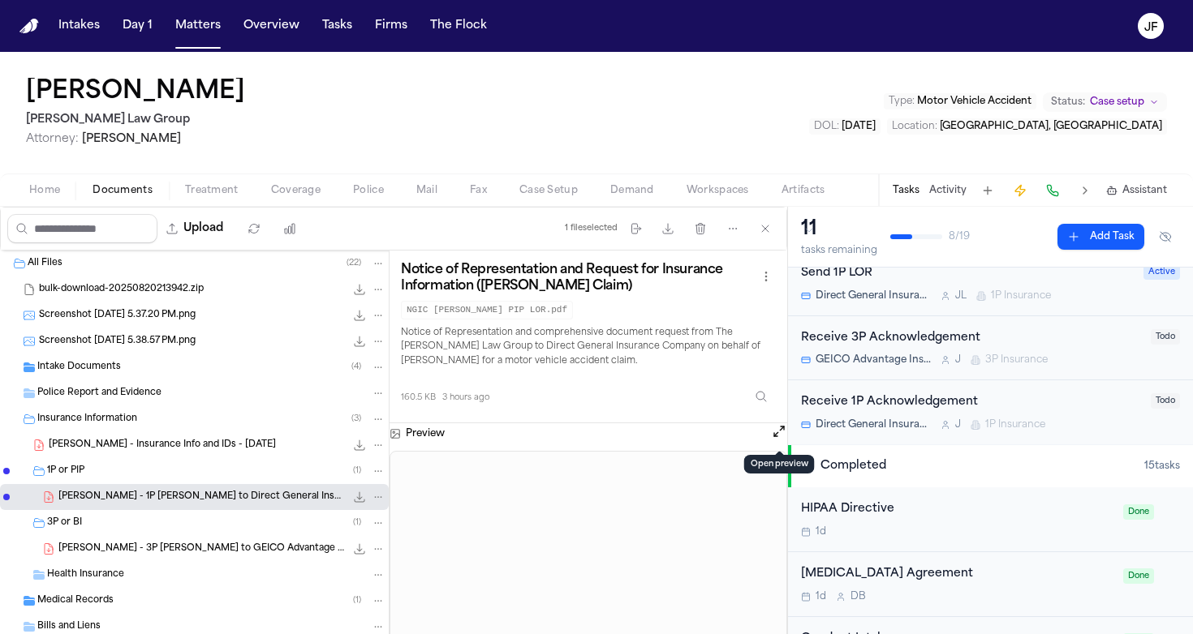
click at [780, 437] on button "Open preview" at bounding box center [779, 431] width 16 height 16
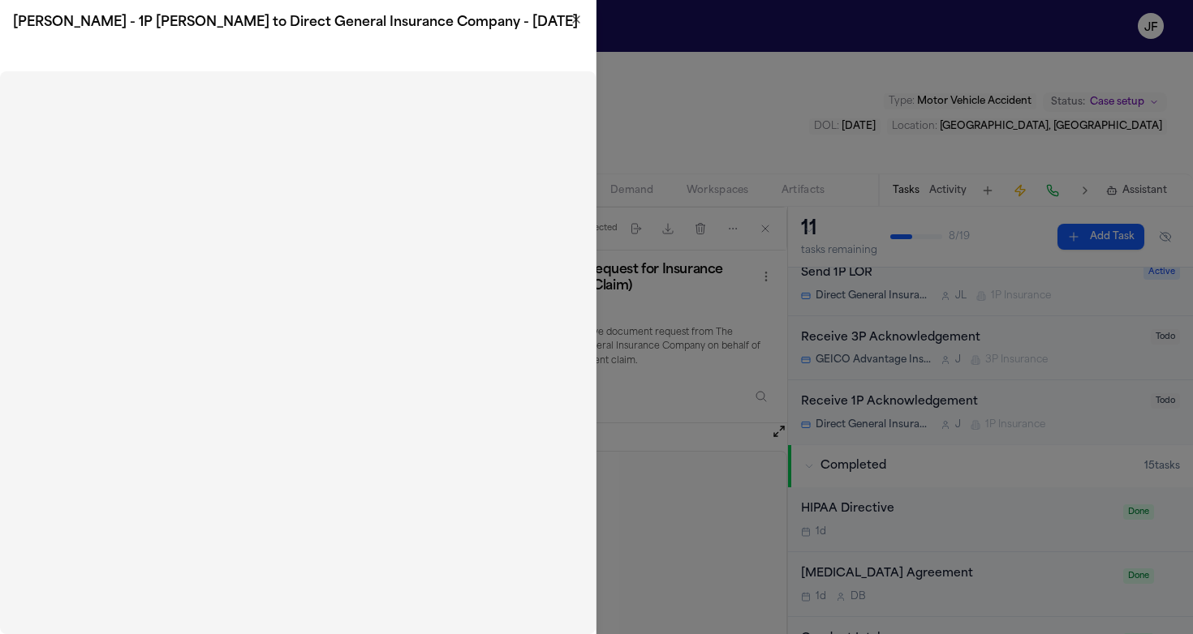
click at [570, 19] on icon "button" at bounding box center [576, 19] width 13 height 13
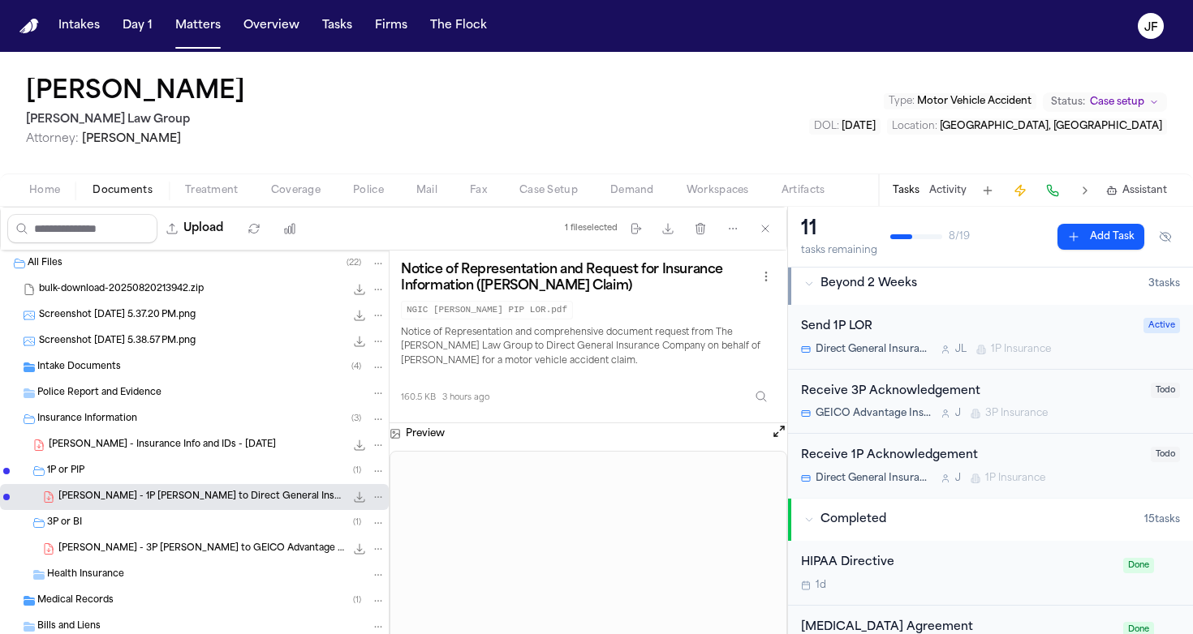
scroll to position [103, 0]
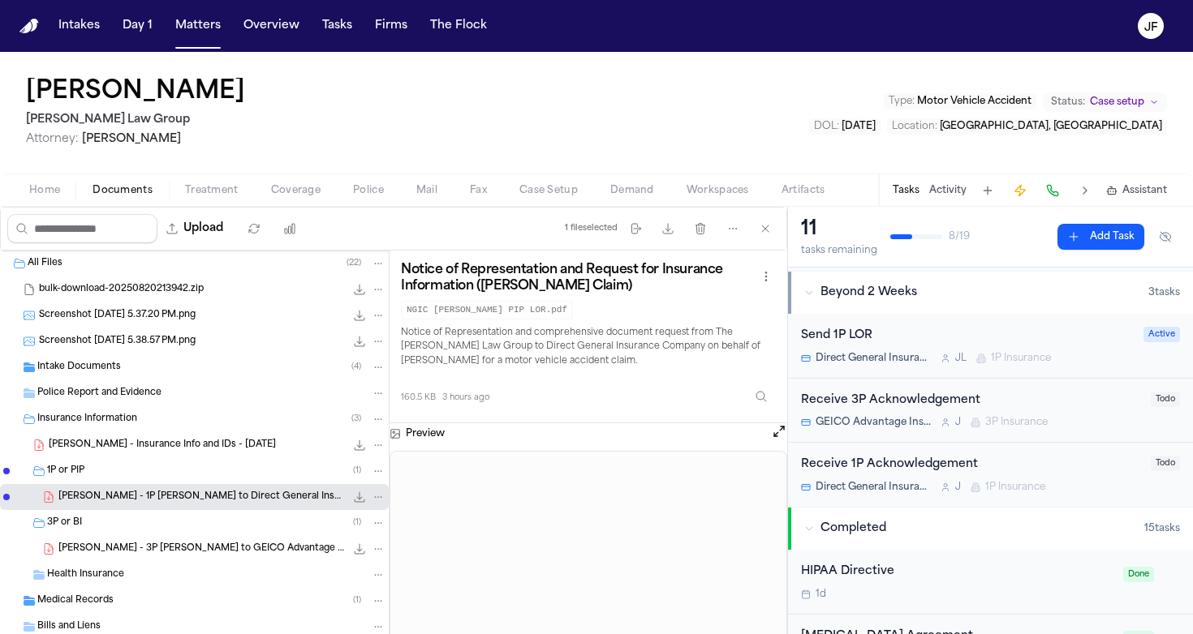
click at [836, 337] on div "Send 1P LOR" at bounding box center [967, 336] width 333 height 19
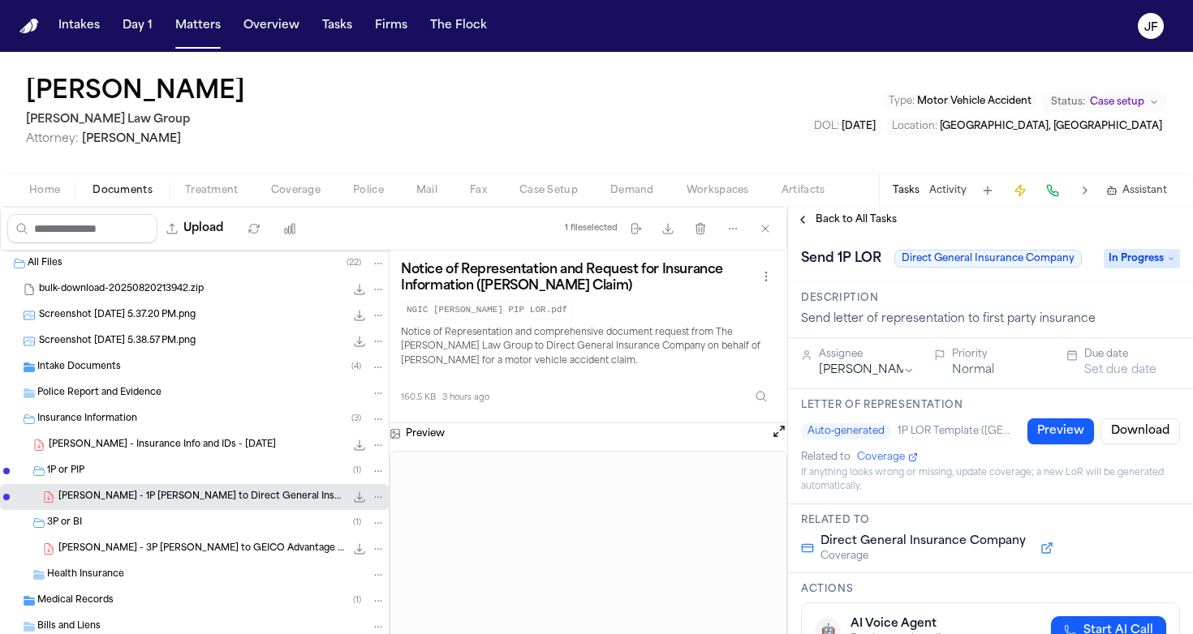
click at [1161, 258] on span "In Progress" at bounding box center [1141, 258] width 76 height 19
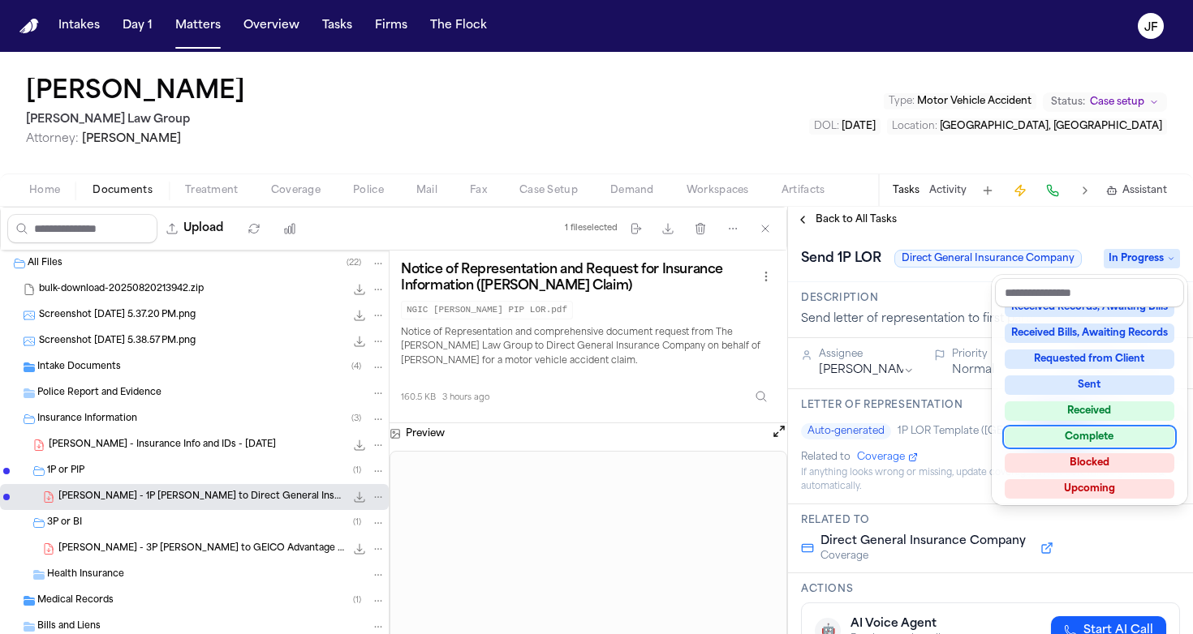
click at [1070, 440] on div "Complete" at bounding box center [1089, 437] width 170 height 19
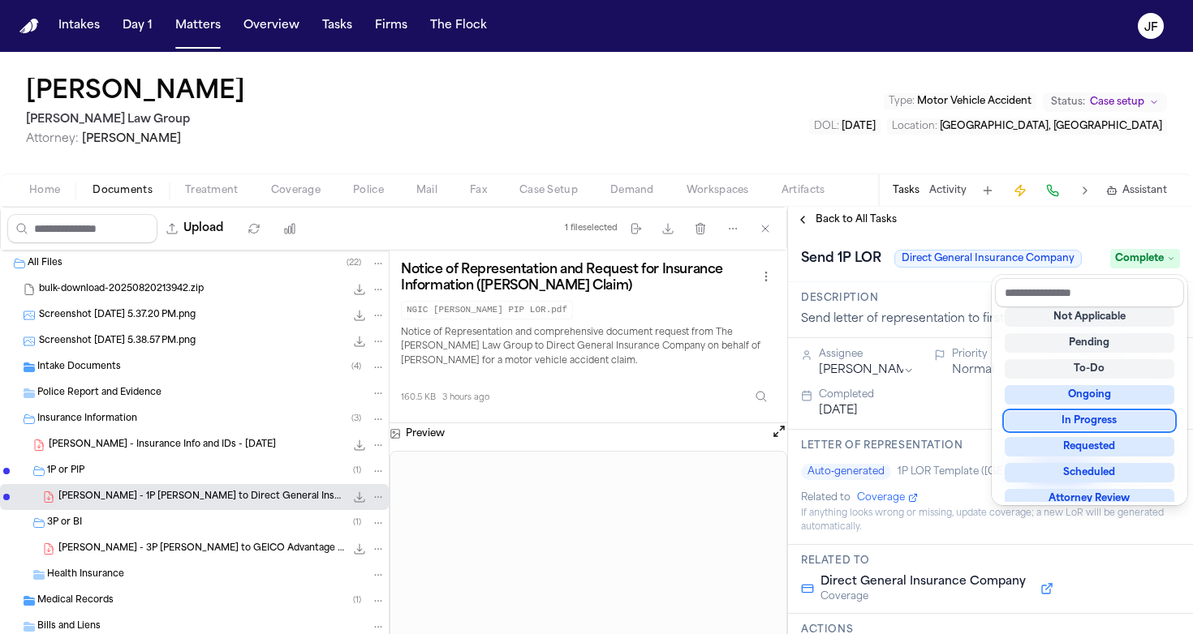
click at [860, 223] on div "**********" at bounding box center [990, 421] width 405 height 428
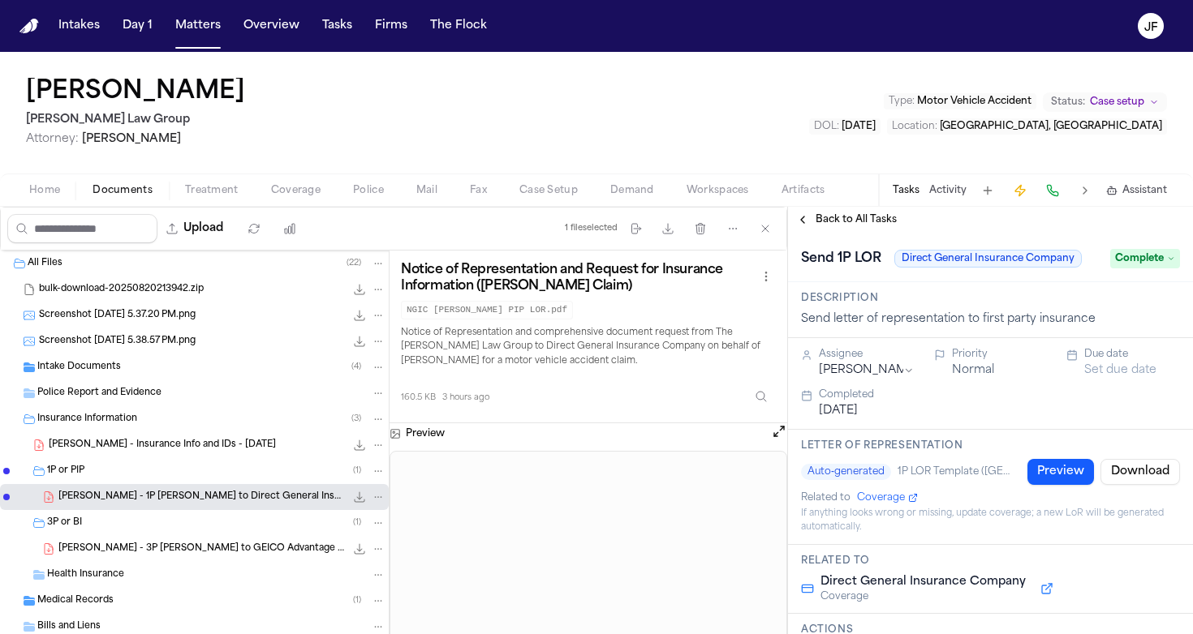
click at [852, 221] on span "Back to All Tasks" at bounding box center [855, 219] width 81 height 13
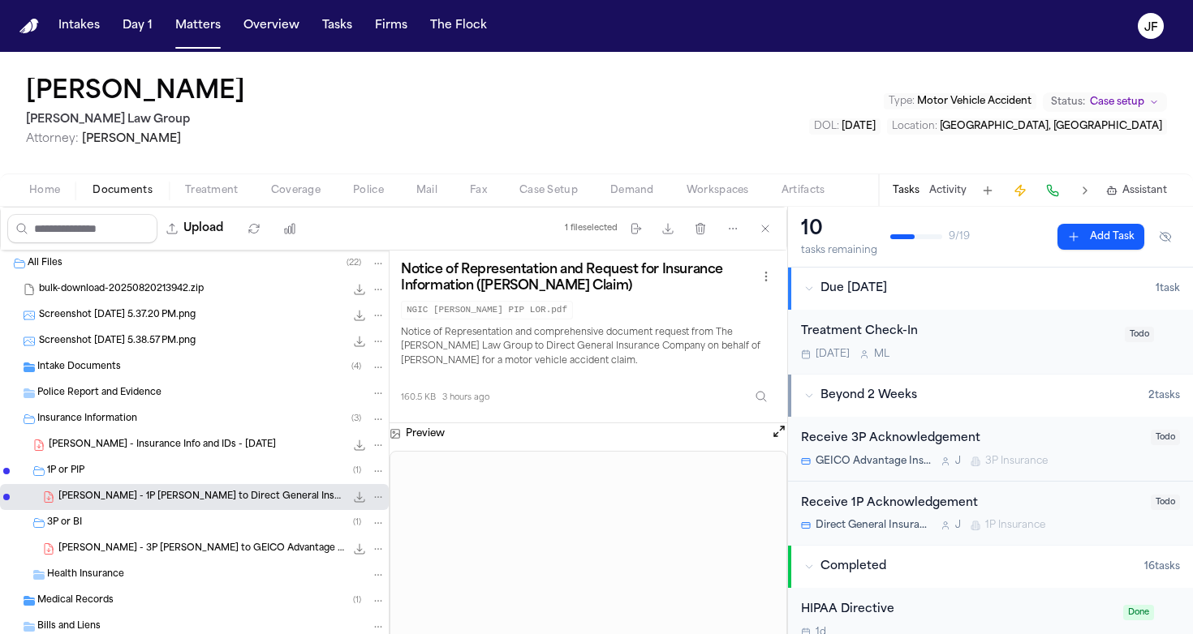
click at [328, 151] on div "Jerry Pierre Morgan Law Group Attorney: Karen Amador Vasallo Type : Motor Vehic…" at bounding box center [596, 113] width 1193 height 122
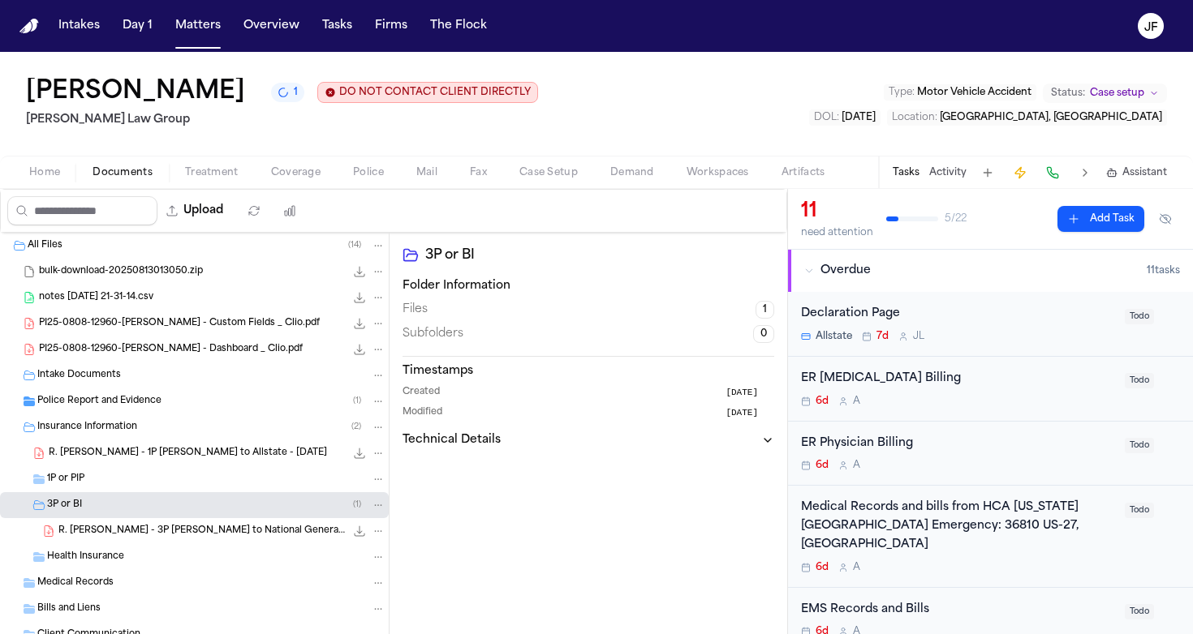
scroll to position [67, 0]
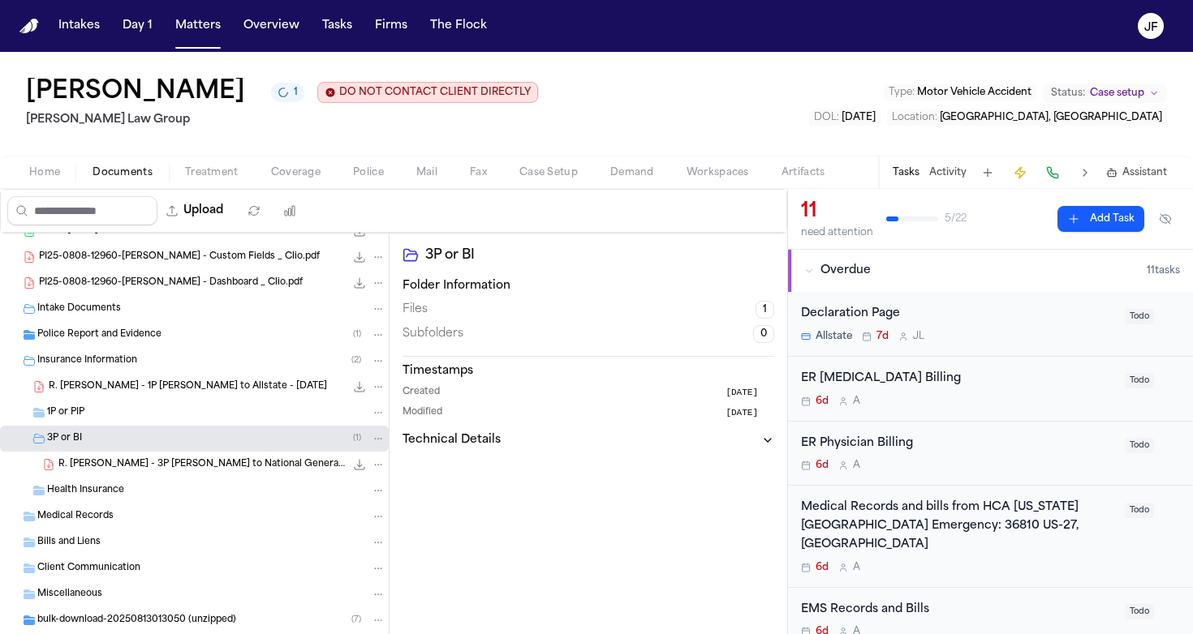
click at [180, 471] on span "R. [PERSON_NAME] - 3P [PERSON_NAME] to National General Insurance - [DATE]" at bounding box center [201, 465] width 286 height 14
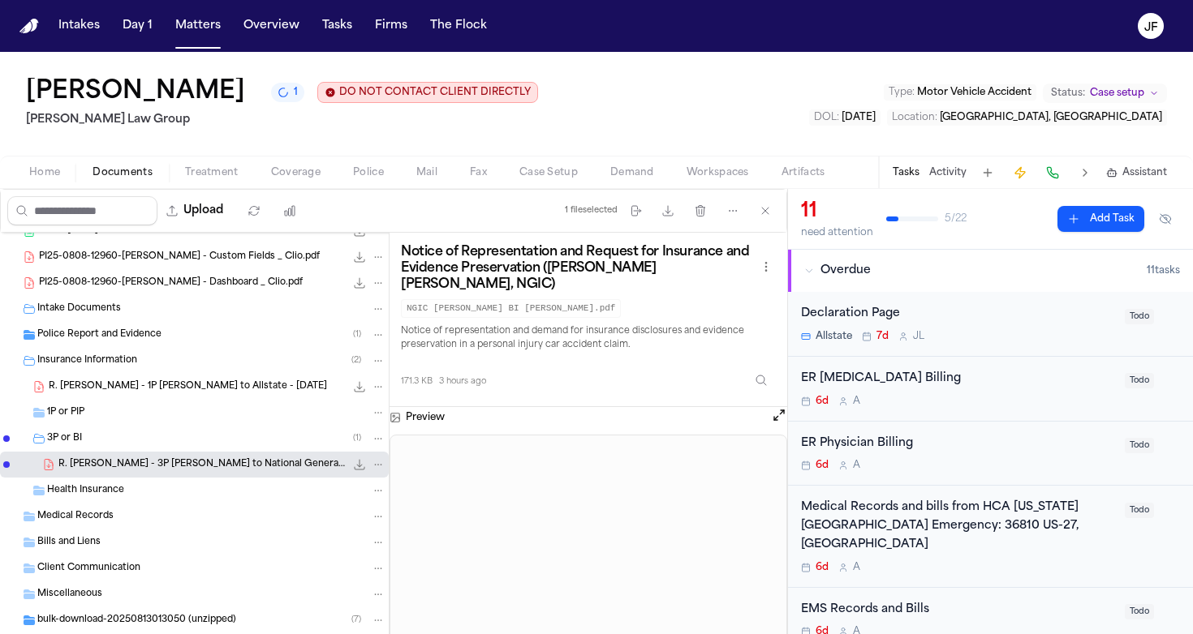
click at [351, 467] on button "File: R. Valencia Rodriguez - 3P LOR to National General Insurance - 8.20.25" at bounding box center [359, 465] width 16 height 16
click at [90, 415] on div "1P or PIP" at bounding box center [216, 413] width 338 height 15
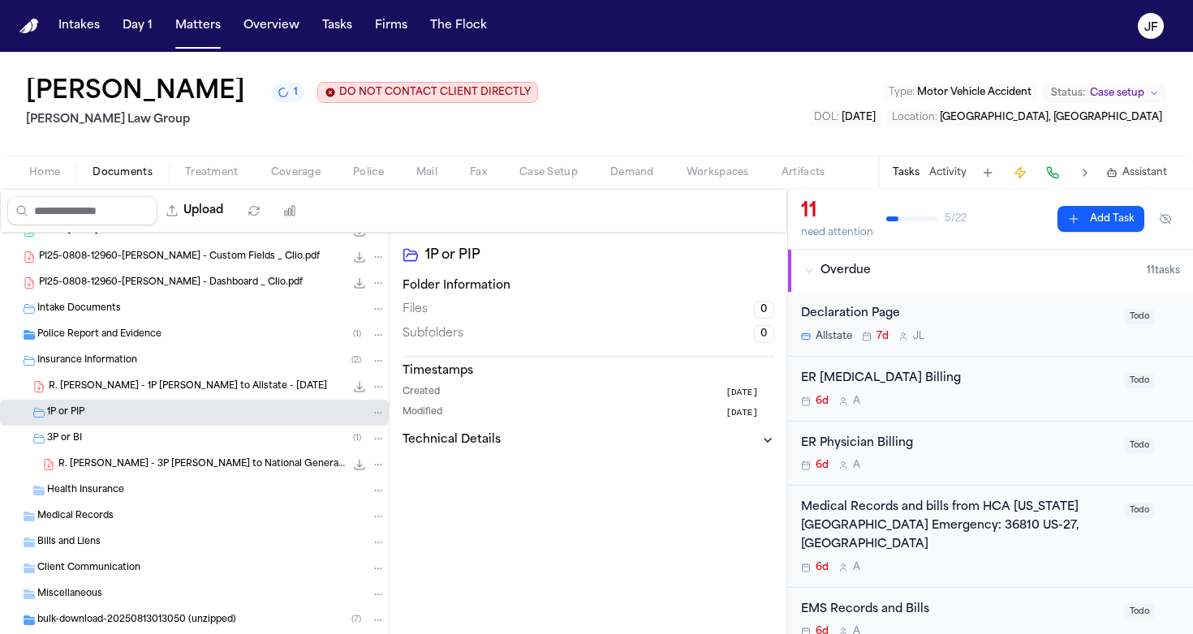
click at [127, 420] on div "1P or PIP" at bounding box center [216, 413] width 338 height 15
click at [161, 391] on span "R. [PERSON_NAME] - 1P [PERSON_NAME] to Allstate - [DATE]" at bounding box center [188, 387] width 278 height 14
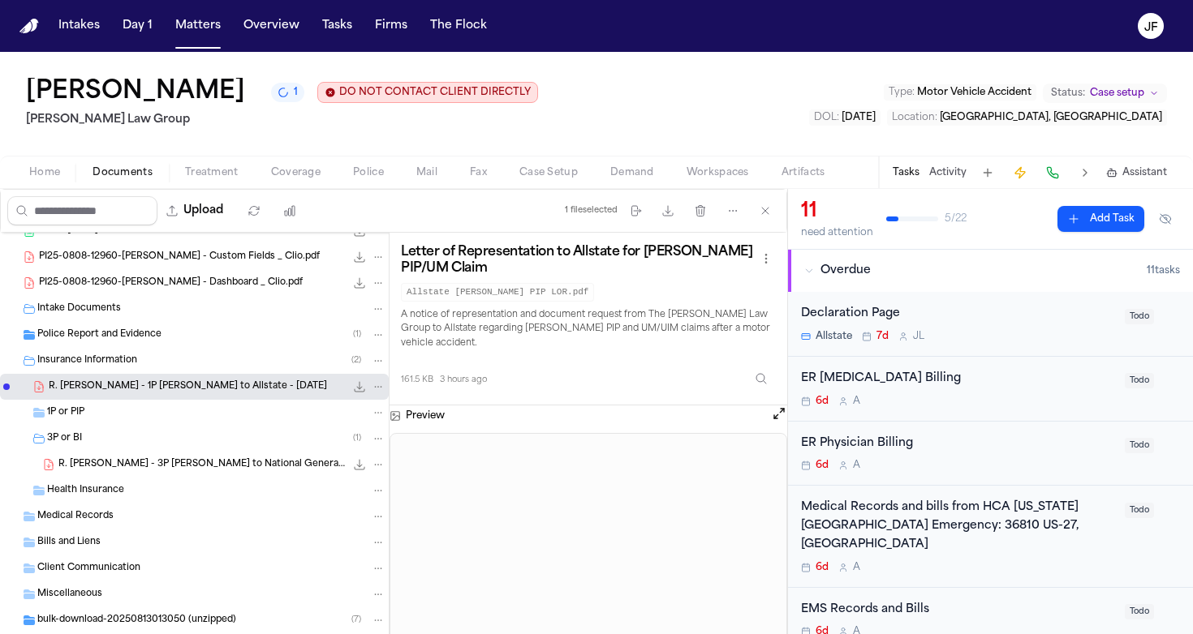
click at [299, 413] on div "1P or PIP" at bounding box center [216, 413] width 338 height 15
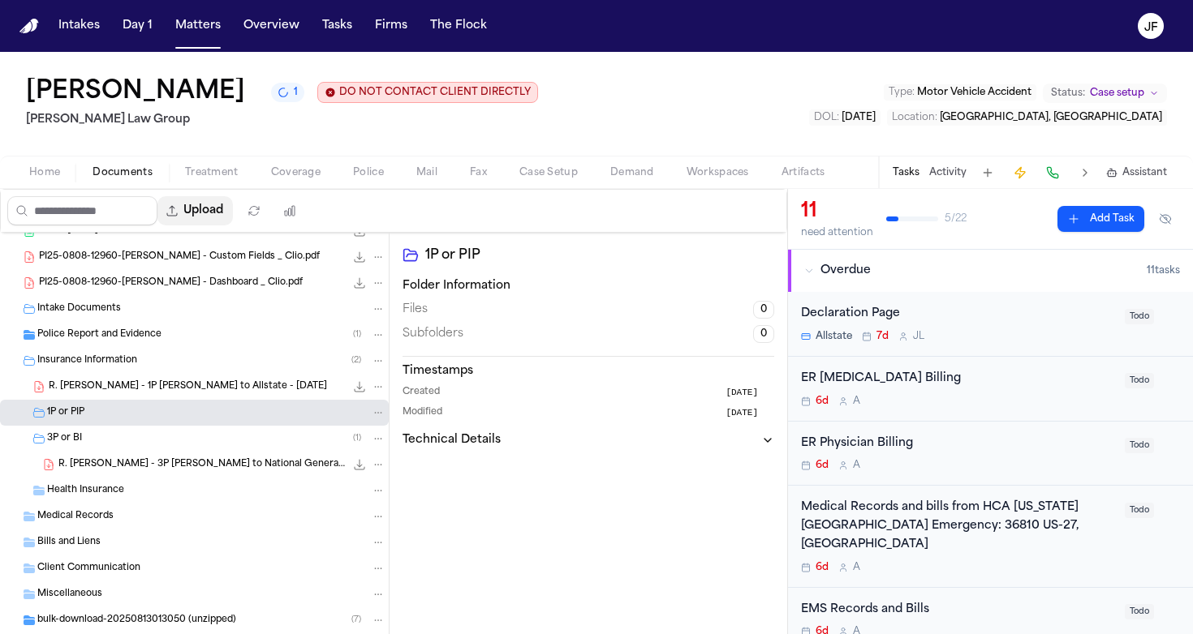
click at [233, 217] on button "Upload" at bounding box center [194, 210] width 75 height 29
select select "**********"
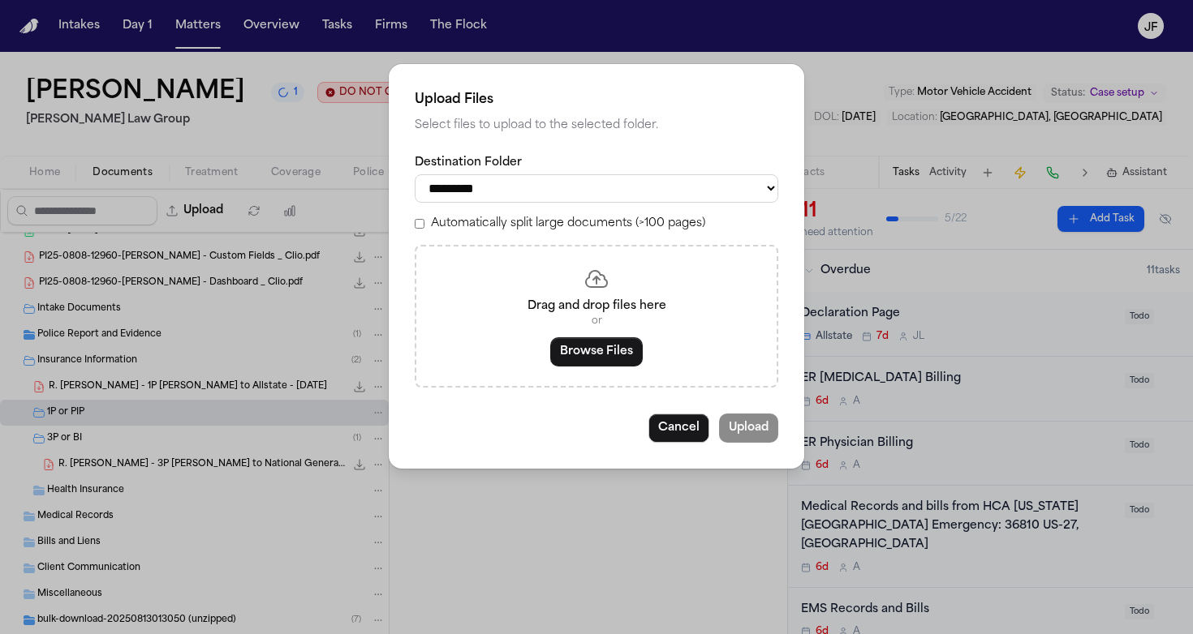
click at [698, 445] on div "**********" at bounding box center [596, 266] width 415 height 405
click at [696, 440] on button "Cancel" at bounding box center [678, 428] width 61 height 29
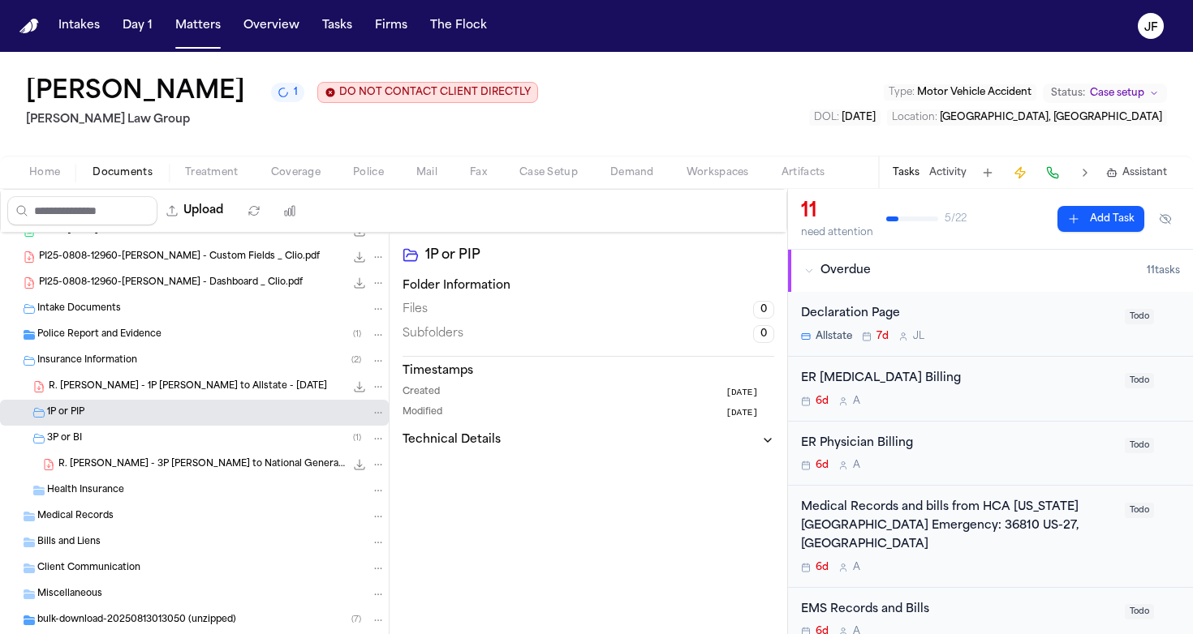
click at [355, 390] on icon "File: R. Valencia Rodriguez - 1P LOR to Allstate - 8.20.25" at bounding box center [360, 387] width 11 height 11
click at [0, 0] on span "161.5 KB • PDF" at bounding box center [0, 0] width 0 height 0
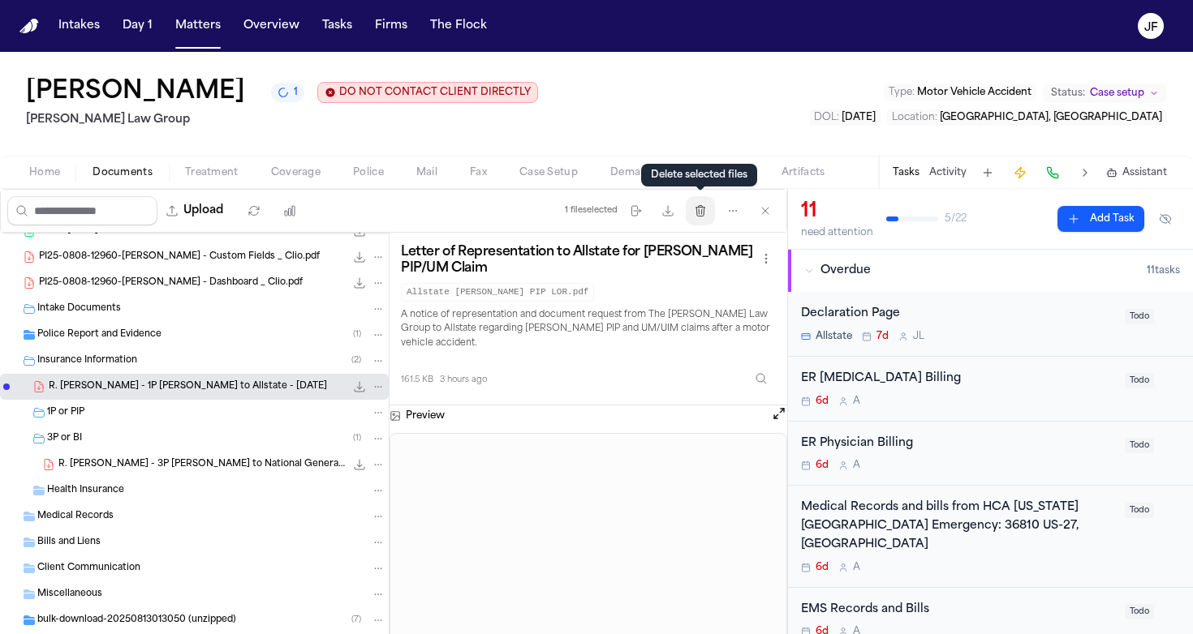
click at [704, 217] on icon "button" at bounding box center [700, 210] width 13 height 13
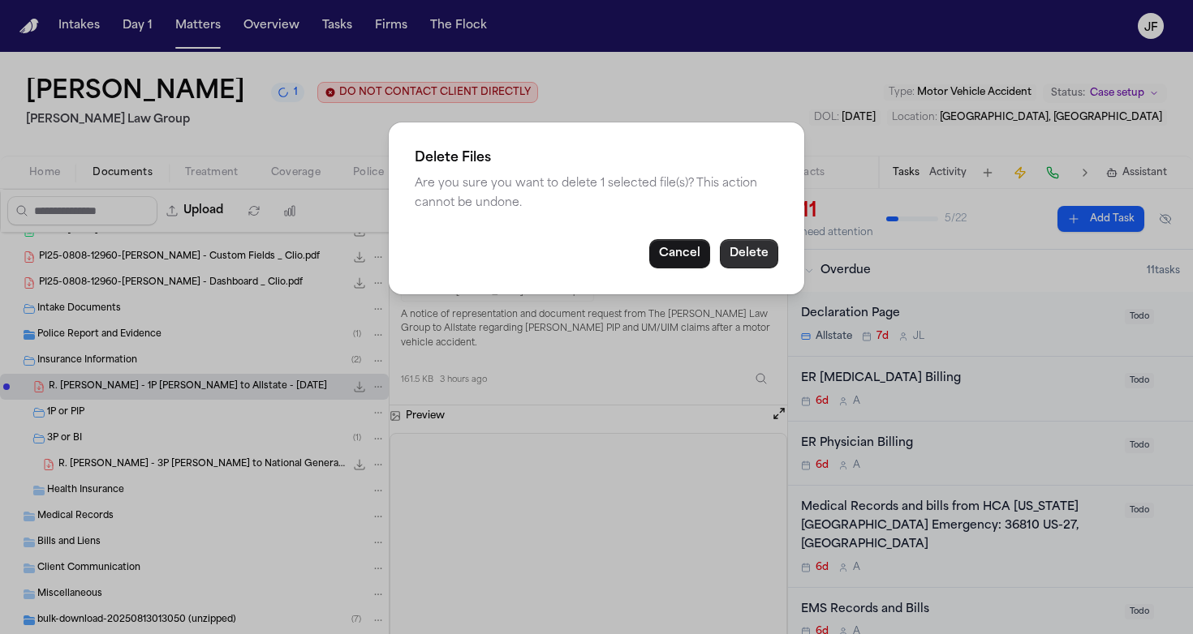
click at [742, 246] on button "Delete" at bounding box center [749, 253] width 58 height 29
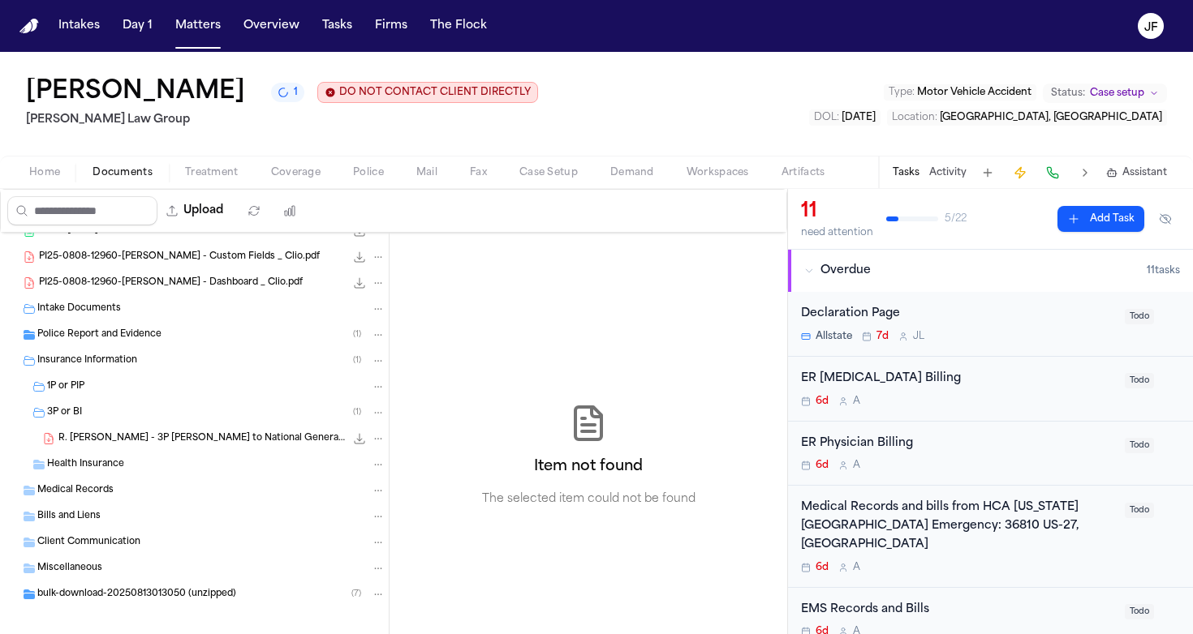
click at [188, 387] on div "1P or PIP" at bounding box center [216, 387] width 338 height 15
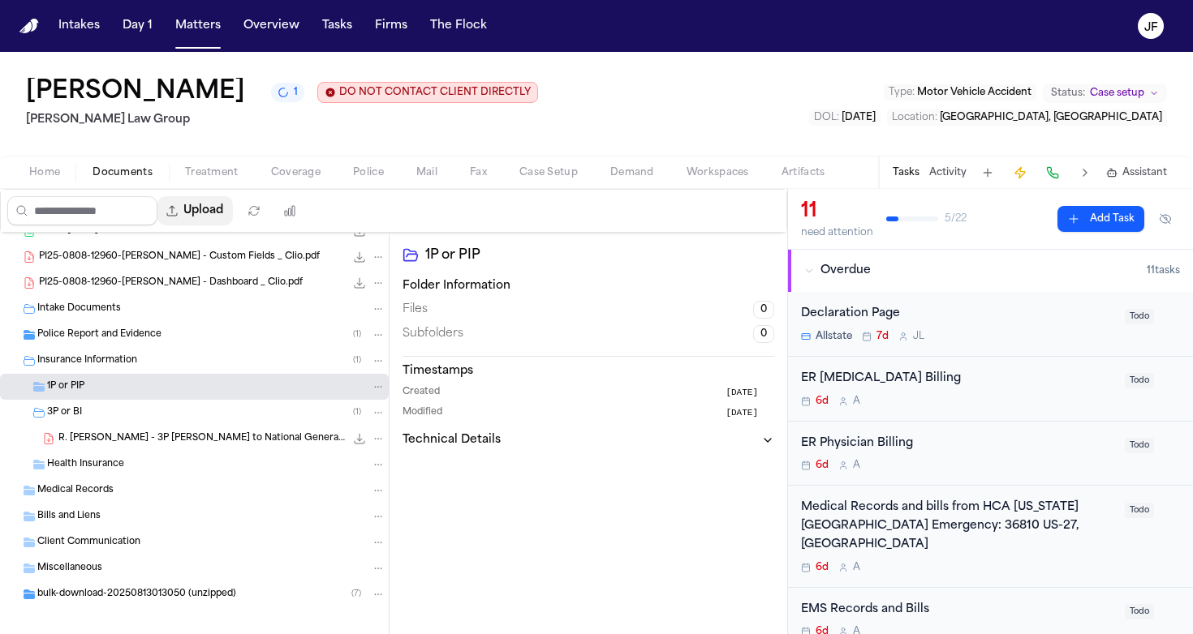
click at [230, 208] on button "Upload" at bounding box center [194, 210] width 75 height 29
select select "**********"
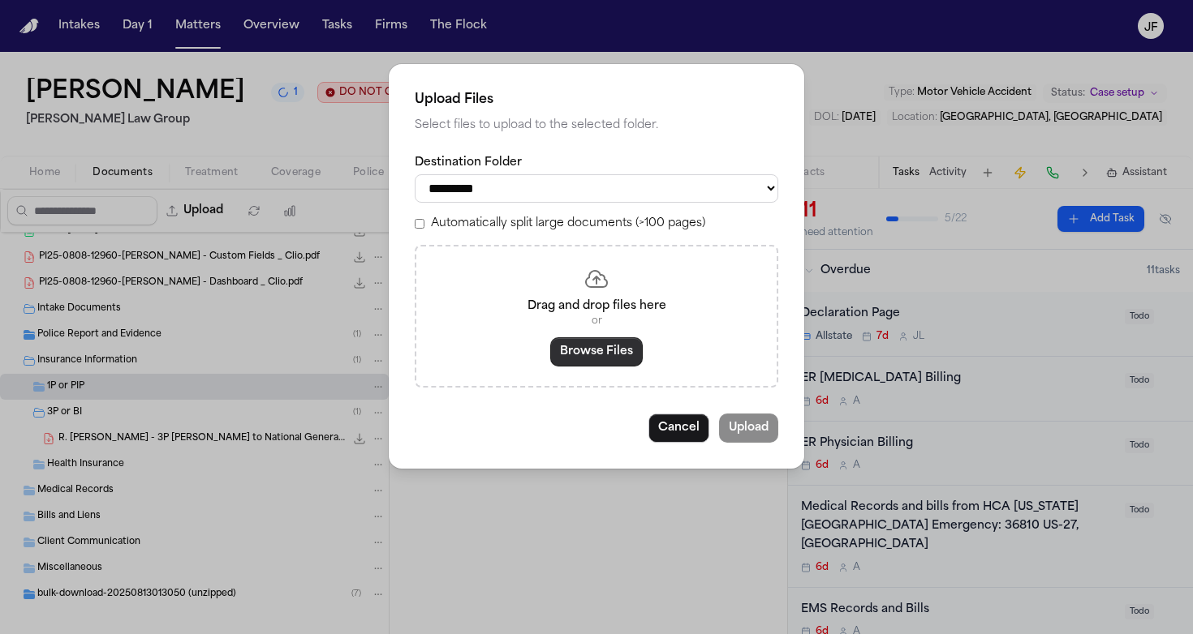
click at [586, 344] on button "Browse Files" at bounding box center [596, 351] width 92 height 29
click at [579, 339] on button "Browse Files" at bounding box center [596, 351] width 92 height 29
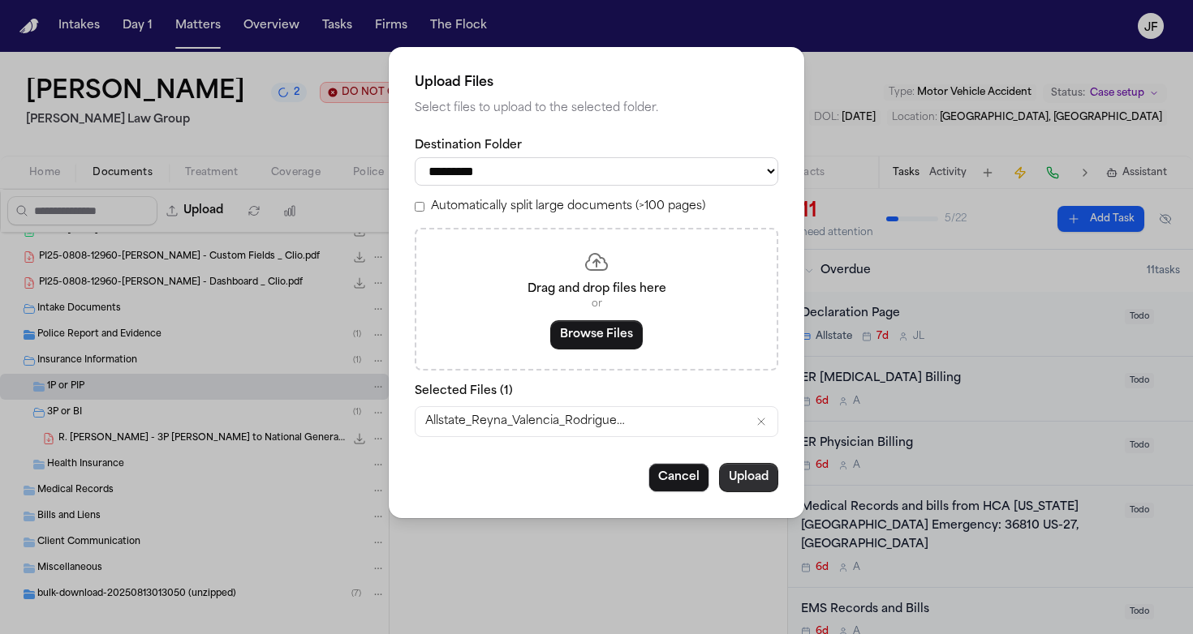
click at [748, 471] on button "Upload" at bounding box center [748, 477] width 59 height 29
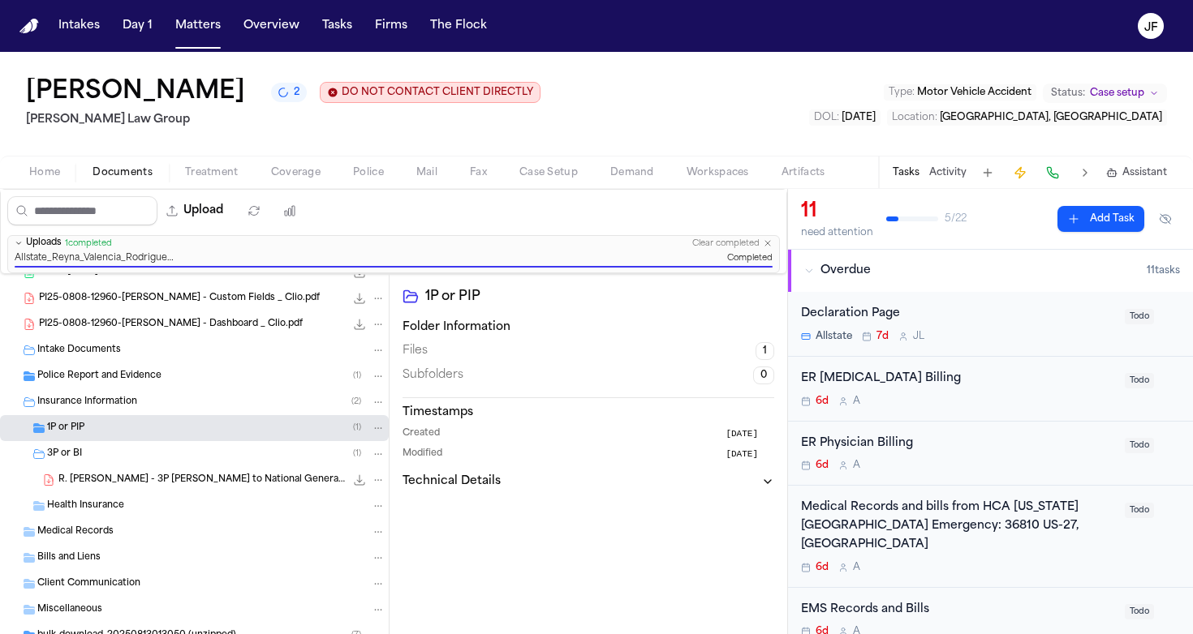
click at [148, 428] on div "1P or PIP ( 1 )" at bounding box center [216, 428] width 338 height 15
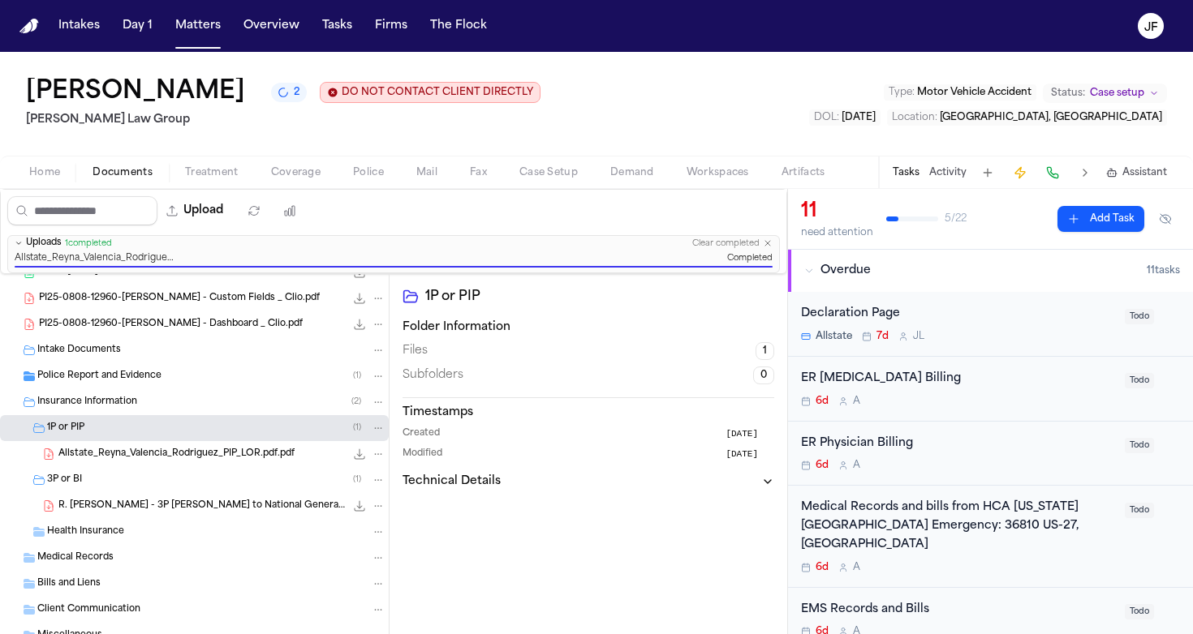
click at [257, 460] on span "Allstate_Reyna_Valencia_Rodriguez_PIP_LOR.pdf.pdf" at bounding box center [176, 455] width 236 height 14
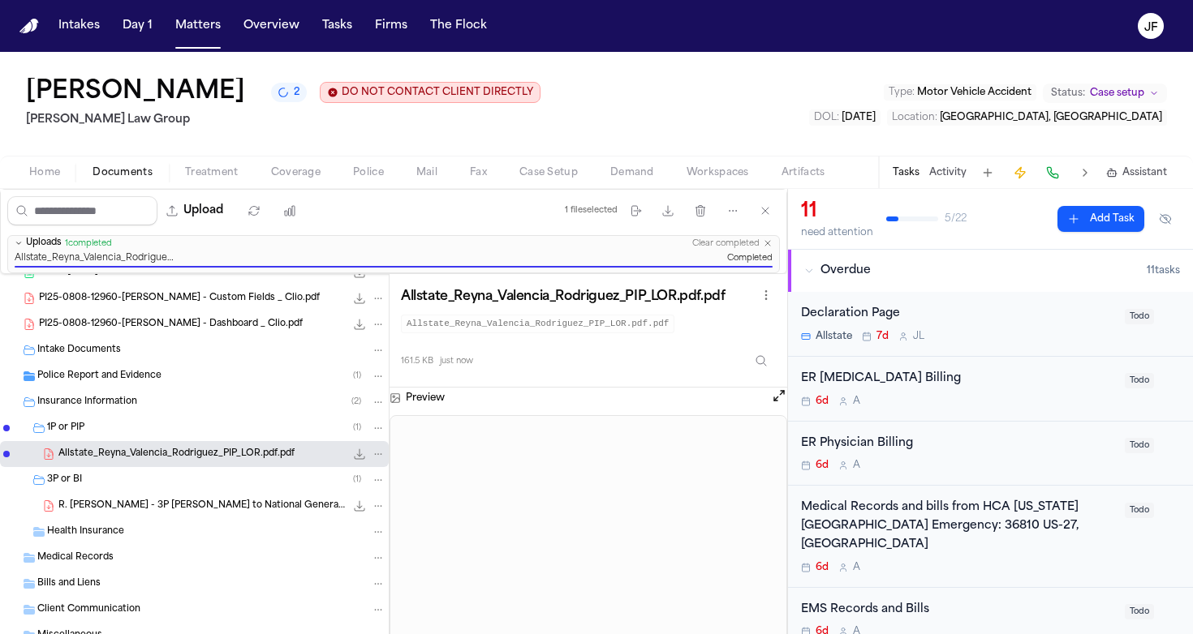
click at [353, 453] on icon "File: Allstate_Reyna_Valencia_Rodriguez_PIP_LOR.pdf.pdf" at bounding box center [359, 454] width 13 height 13
click at [251, 514] on div "R. [PERSON_NAME] - 3P [PERSON_NAME] to National General Insurance - [DATE] 171.…" at bounding box center [221, 506] width 327 height 16
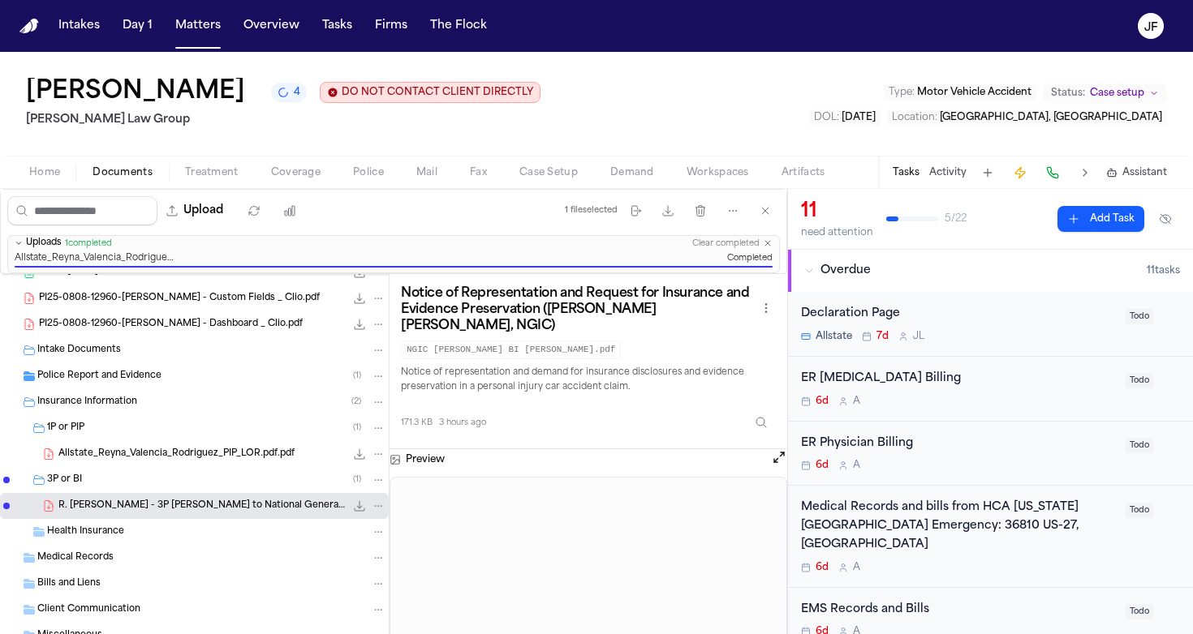
scroll to position [0, 0]
click at [353, 503] on icon "File: R. Valencia Rodriguez - 3P LOR to National General Insurance - 8.20.25" at bounding box center [359, 506] width 13 height 13
click at [605, 0] on nav "Intakes Day 1 Matters Overview Tasks Firms The [PERSON_NAME]" at bounding box center [596, 26] width 1193 height 52
click at [258, 465] on div "Allstate_Reyna_Valencia_Rodriguez_PIP_LOR.pdf.pdf 161.5 KB • PDF" at bounding box center [194, 454] width 389 height 26
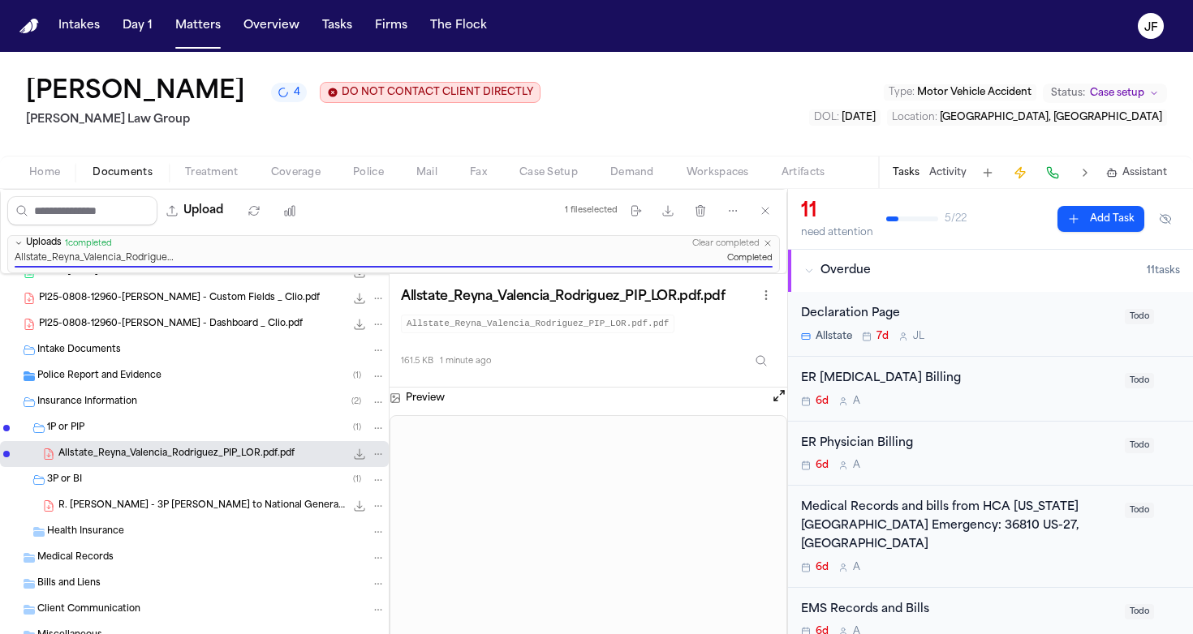
click at [780, 396] on button "Open preview" at bounding box center [779, 396] width 16 height 16
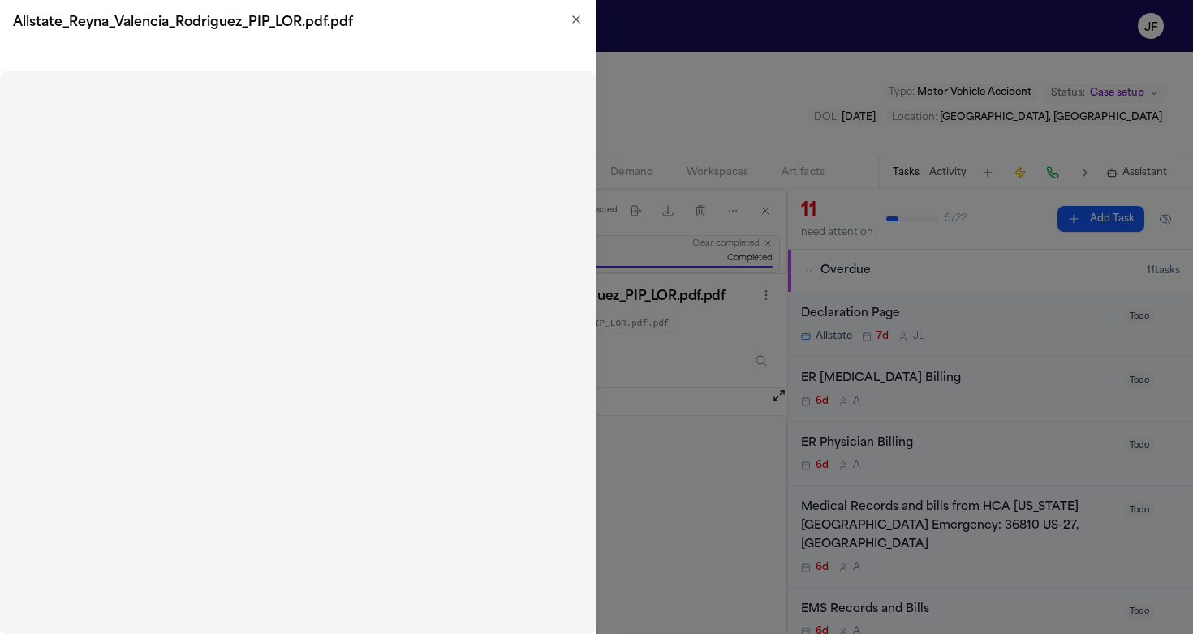
click at [571, 25] on icon "button" at bounding box center [576, 19] width 13 height 13
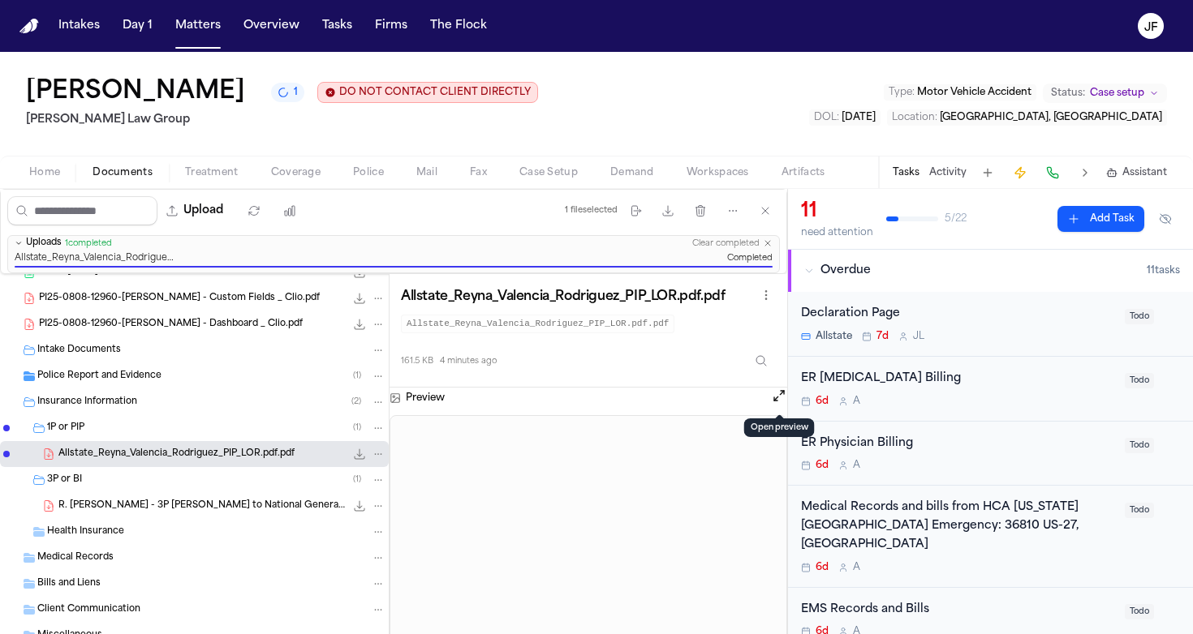
click at [779, 396] on button "Open preview" at bounding box center [779, 396] width 16 height 16
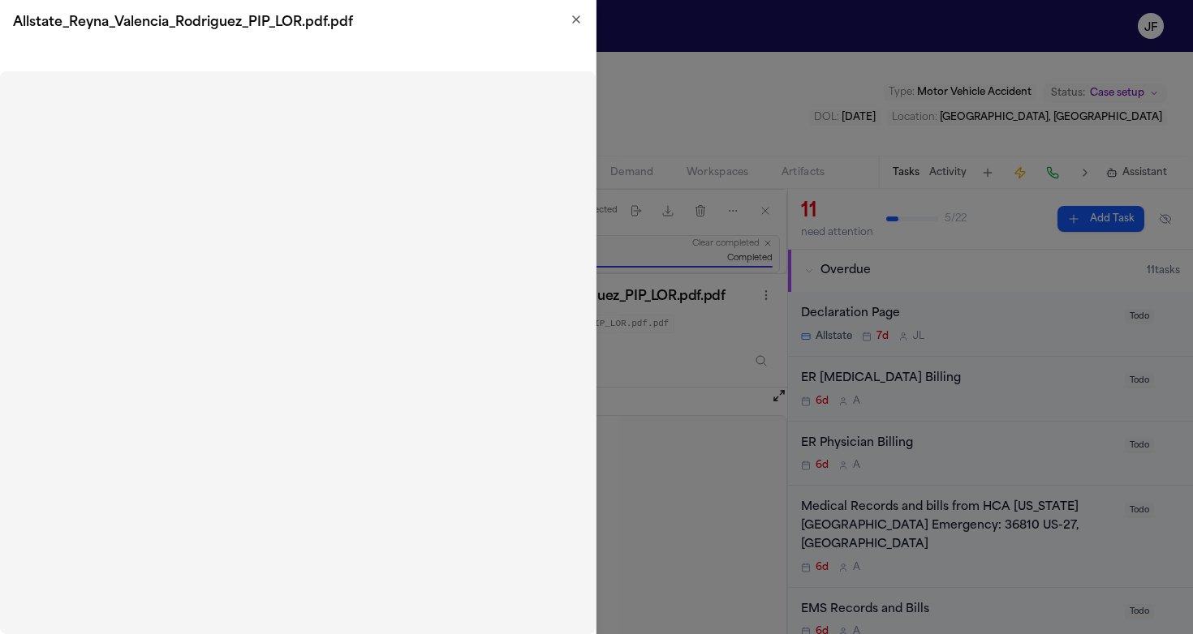
click at [569, 21] on div "Allstate_Reyna_Valencia_Rodriguez_PIP_LOR.pdf.pdf Close" at bounding box center [298, 317] width 596 height 634
click at [574, 21] on icon "button" at bounding box center [576, 19] width 6 height 6
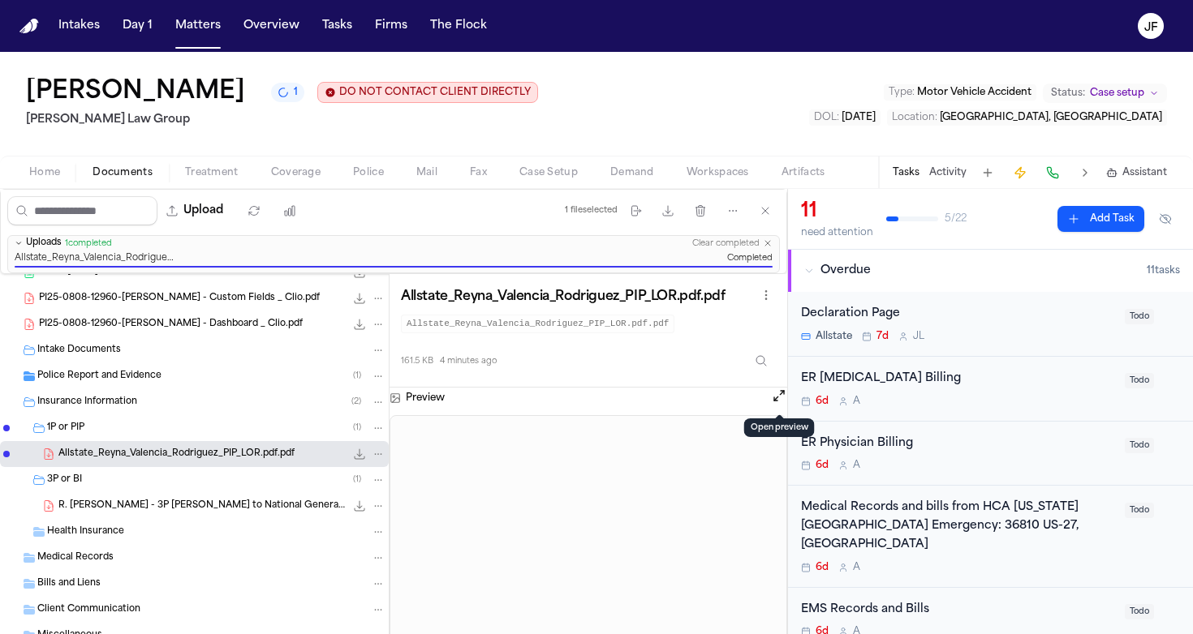
click at [169, 501] on span "R. [PERSON_NAME] - 3P [PERSON_NAME] to National General Insurance - [DATE]" at bounding box center [201, 507] width 286 height 14
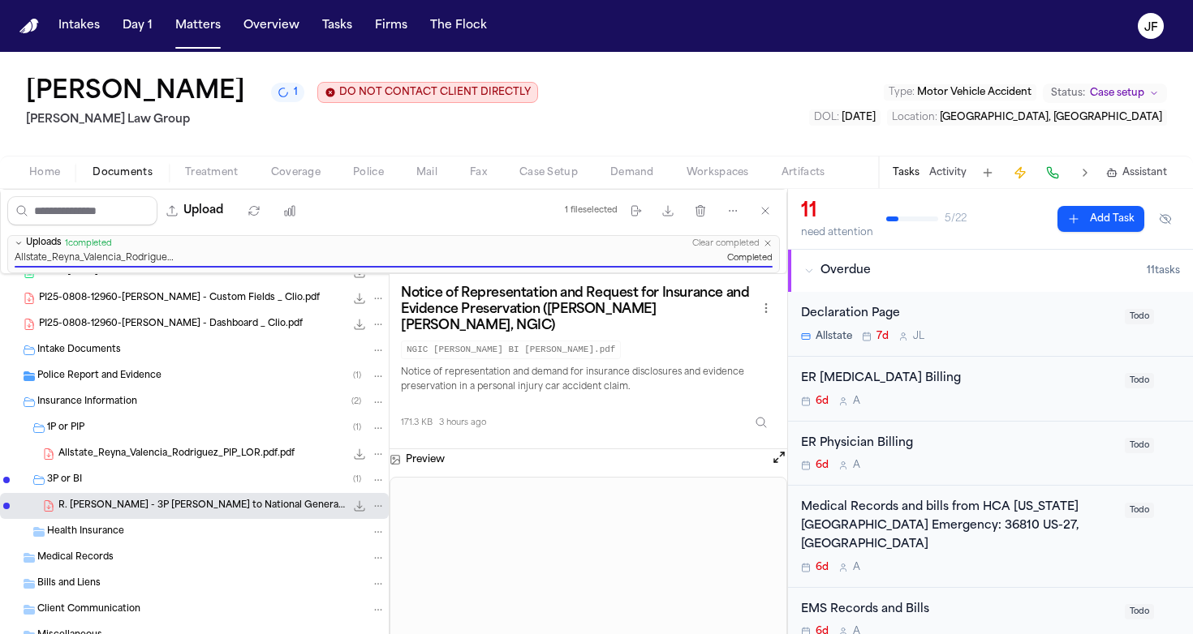
click at [776, 458] on button "Open preview" at bounding box center [779, 457] width 16 height 16
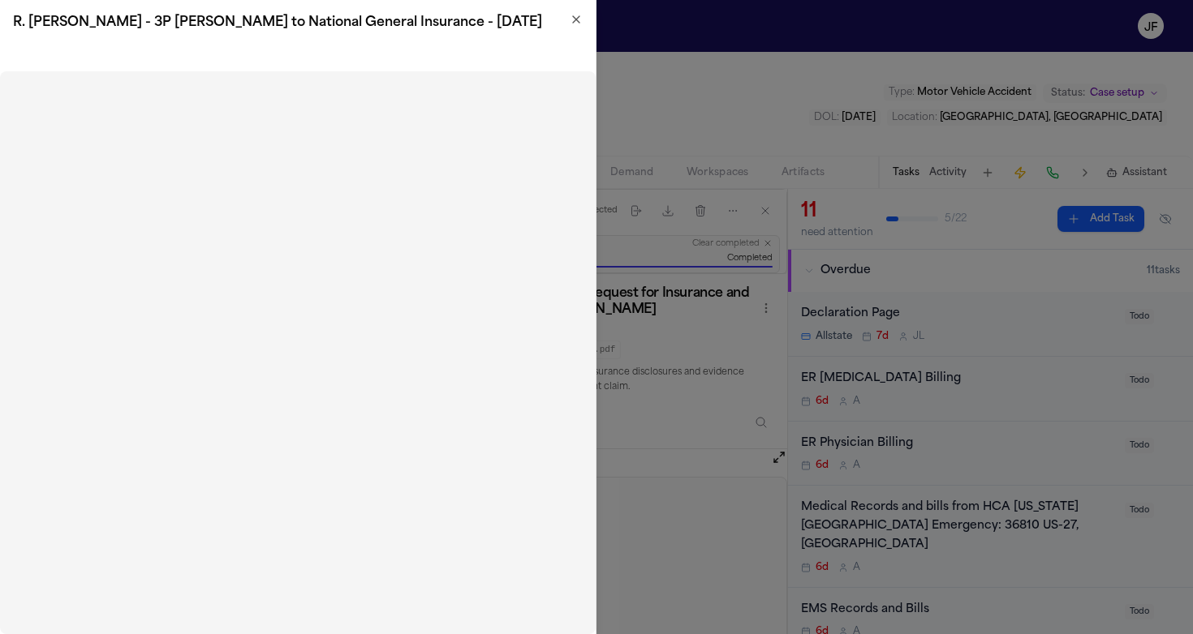
click at [571, 18] on icon "button" at bounding box center [576, 19] width 13 height 13
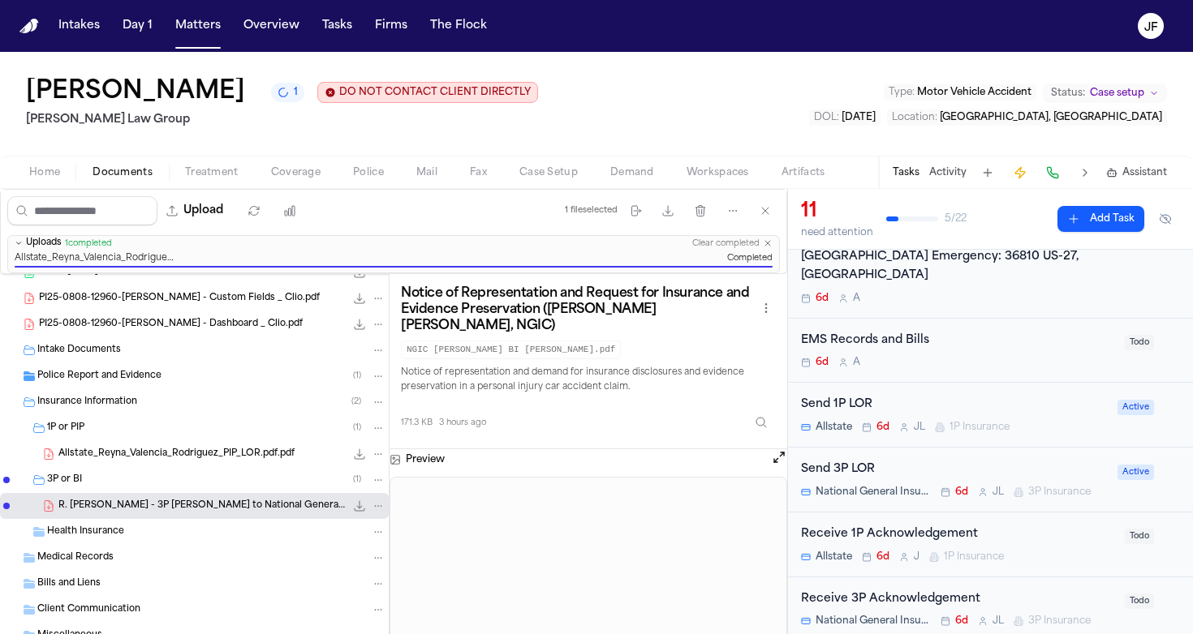
scroll to position [290, 0]
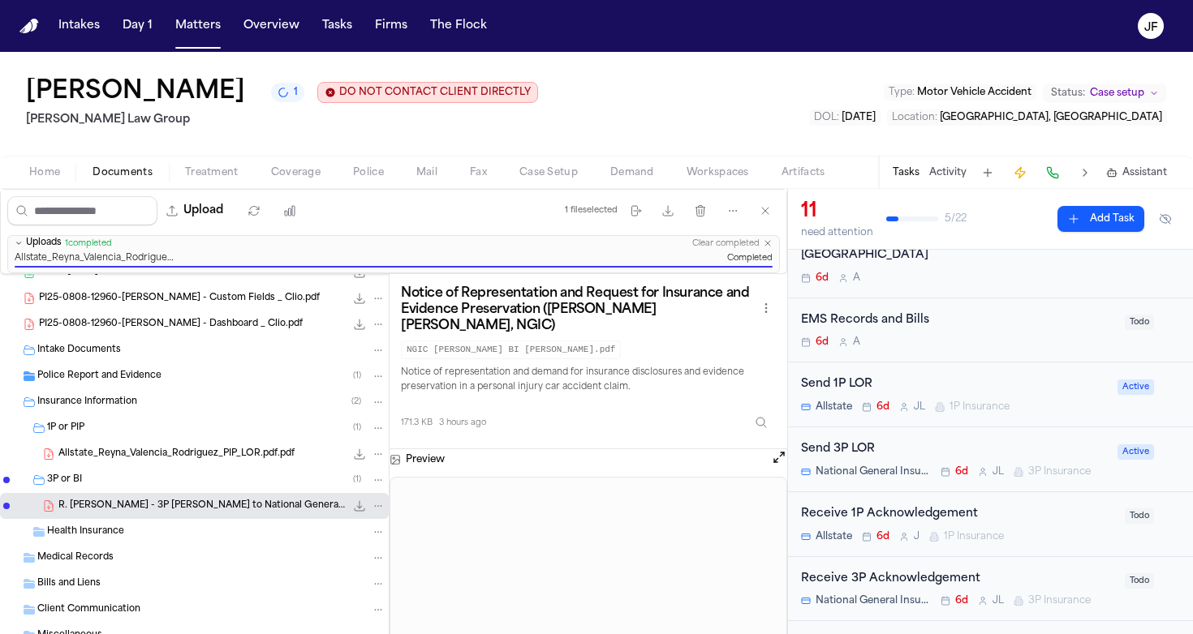
click at [845, 376] on div "Send 1P LOR" at bounding box center [954, 385] width 307 height 19
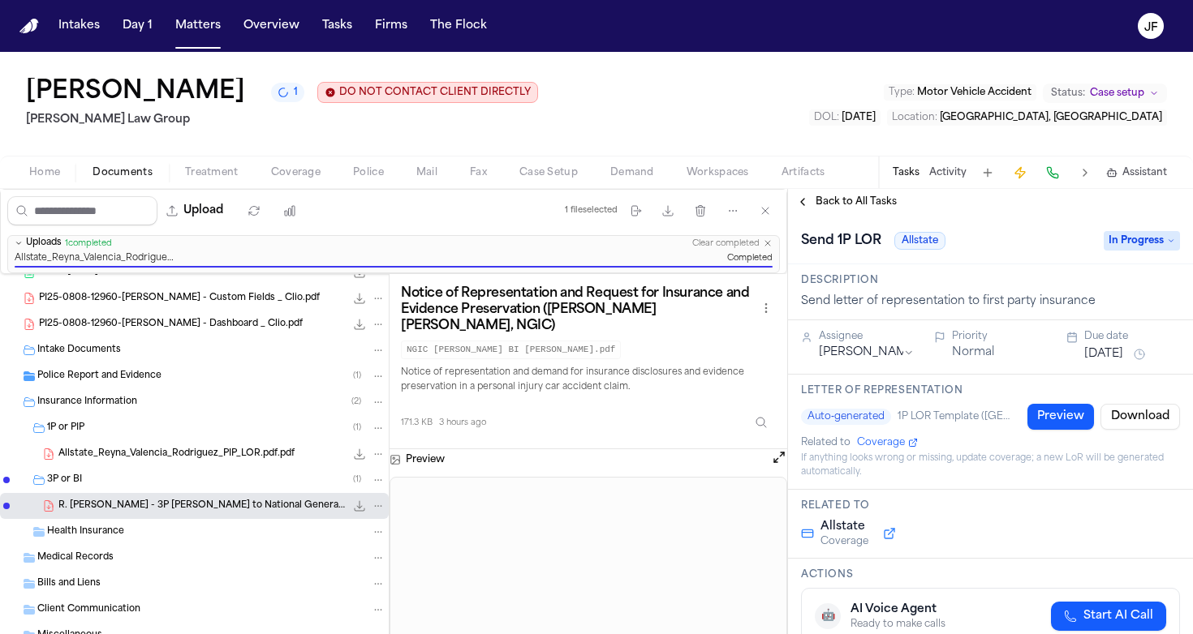
click at [1157, 232] on div "Send 1P LOR Allstate In Progress" at bounding box center [990, 241] width 379 height 26
click at [1154, 246] on span "In Progress" at bounding box center [1141, 240] width 76 height 19
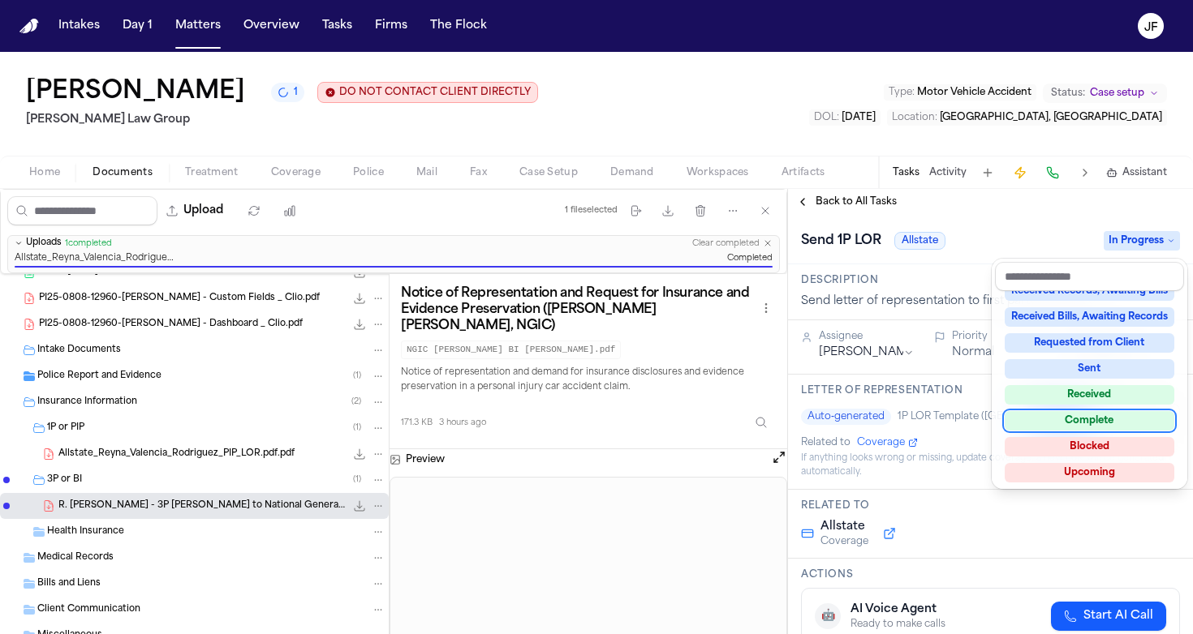
click at [1062, 415] on div "Complete" at bounding box center [1089, 420] width 170 height 19
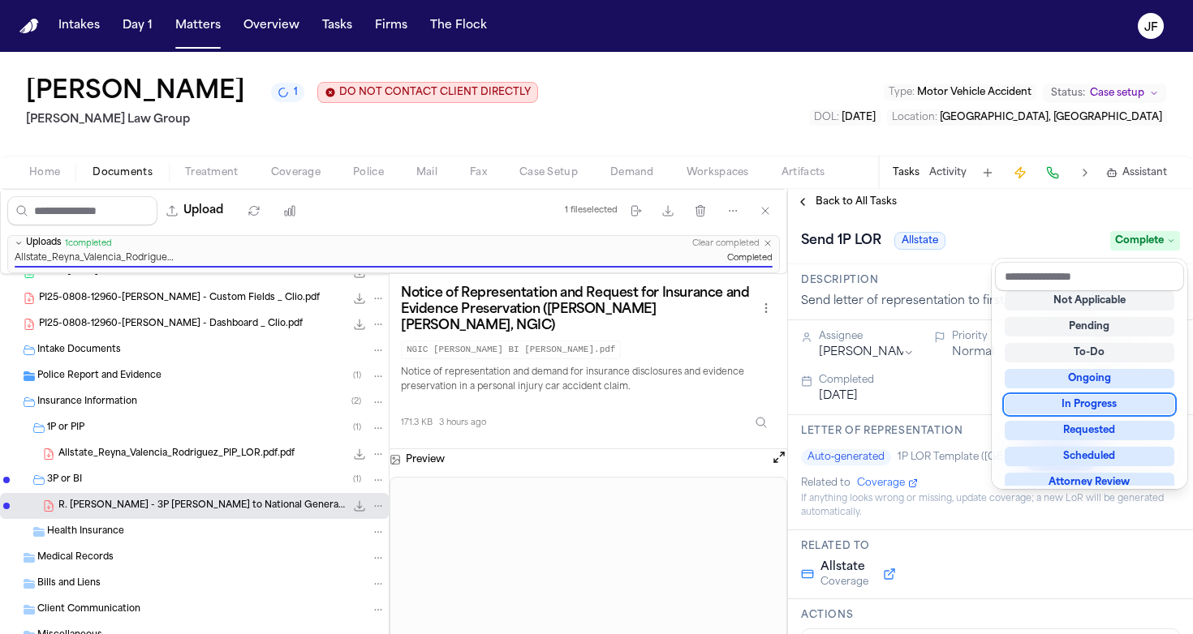
click at [858, 206] on div "**********" at bounding box center [990, 411] width 405 height 445
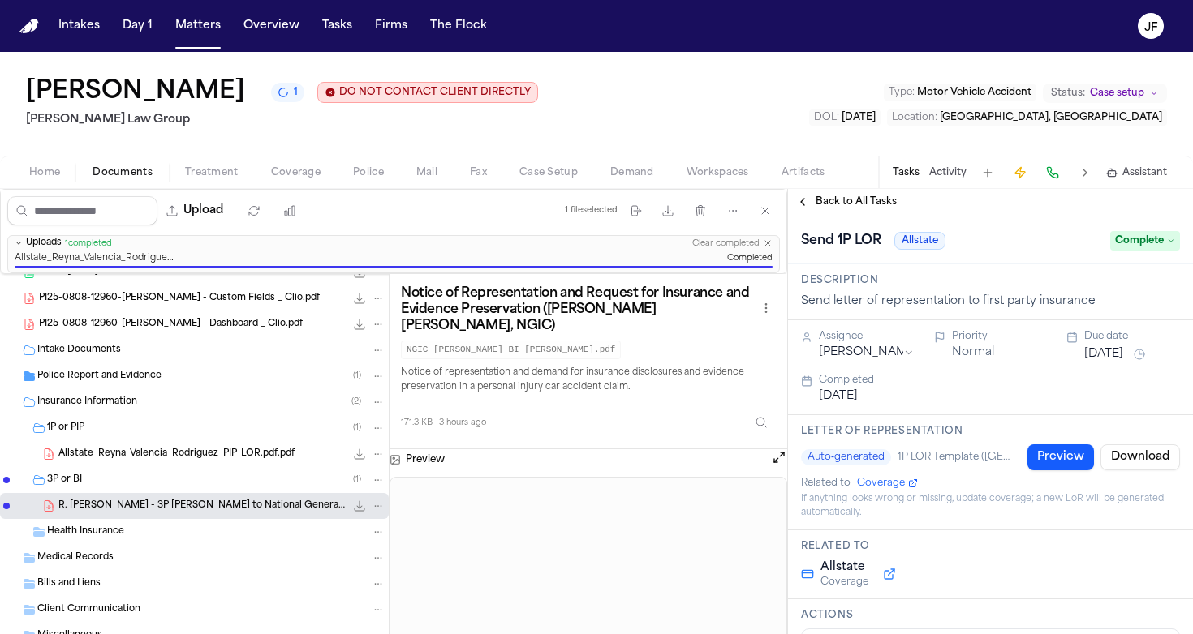
click at [862, 202] on span "Back to All Tasks" at bounding box center [855, 202] width 81 height 13
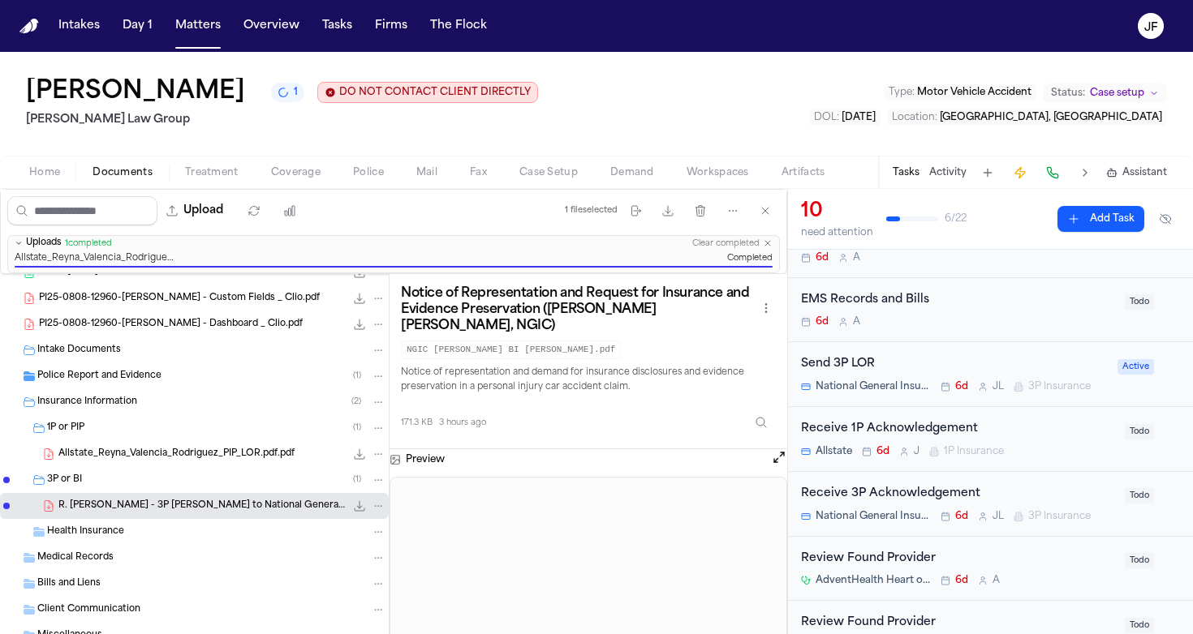
scroll to position [333, 0]
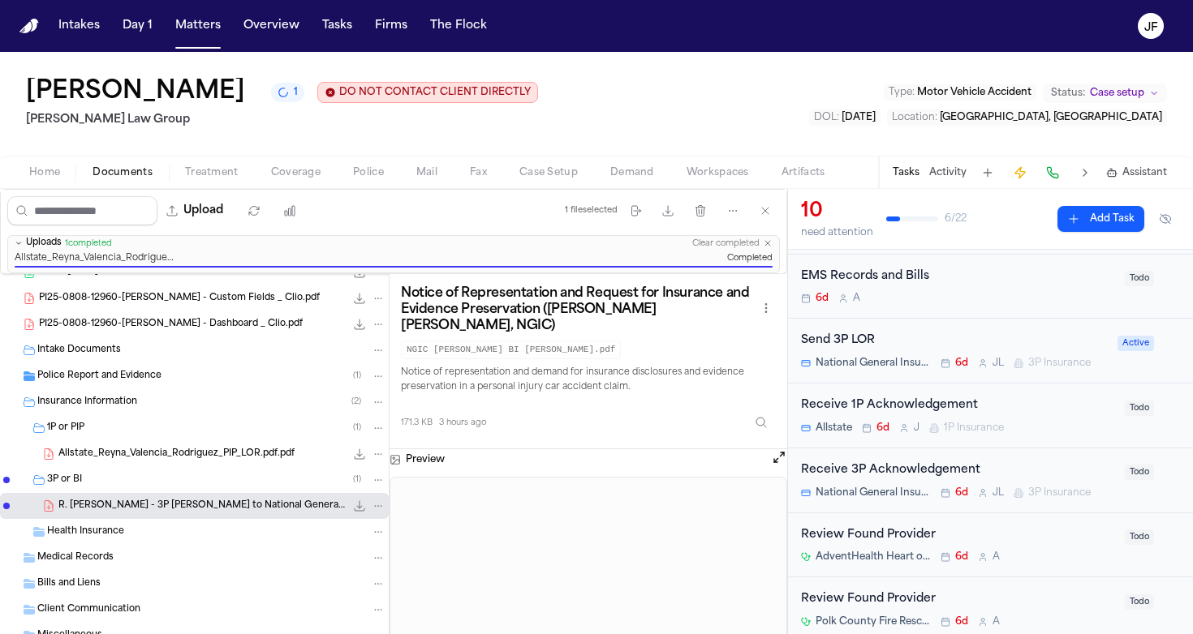
click at [843, 332] on div "Send 3P LOR" at bounding box center [954, 341] width 307 height 19
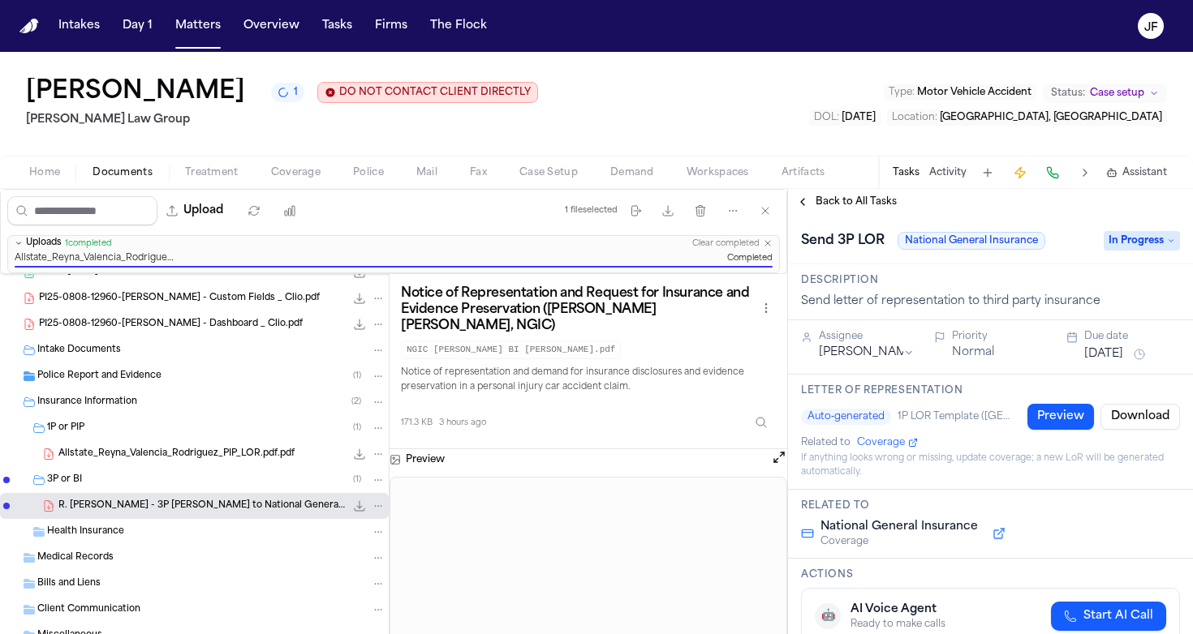
click at [1147, 242] on span "In Progress" at bounding box center [1141, 240] width 76 height 19
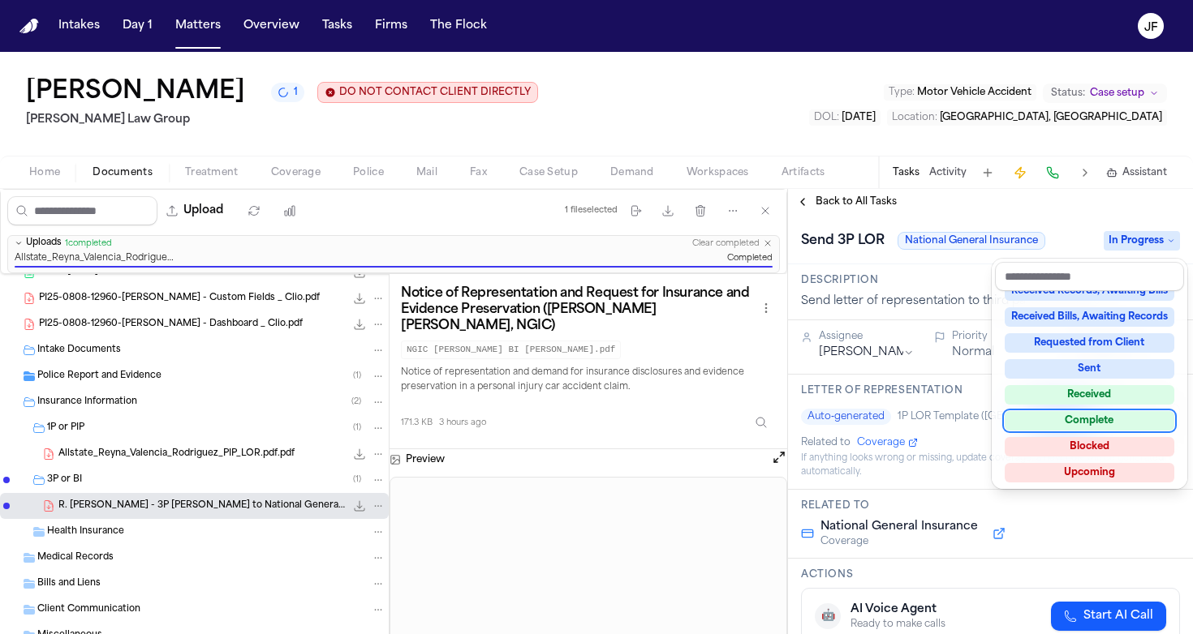
click at [1071, 422] on div "Complete" at bounding box center [1089, 420] width 170 height 19
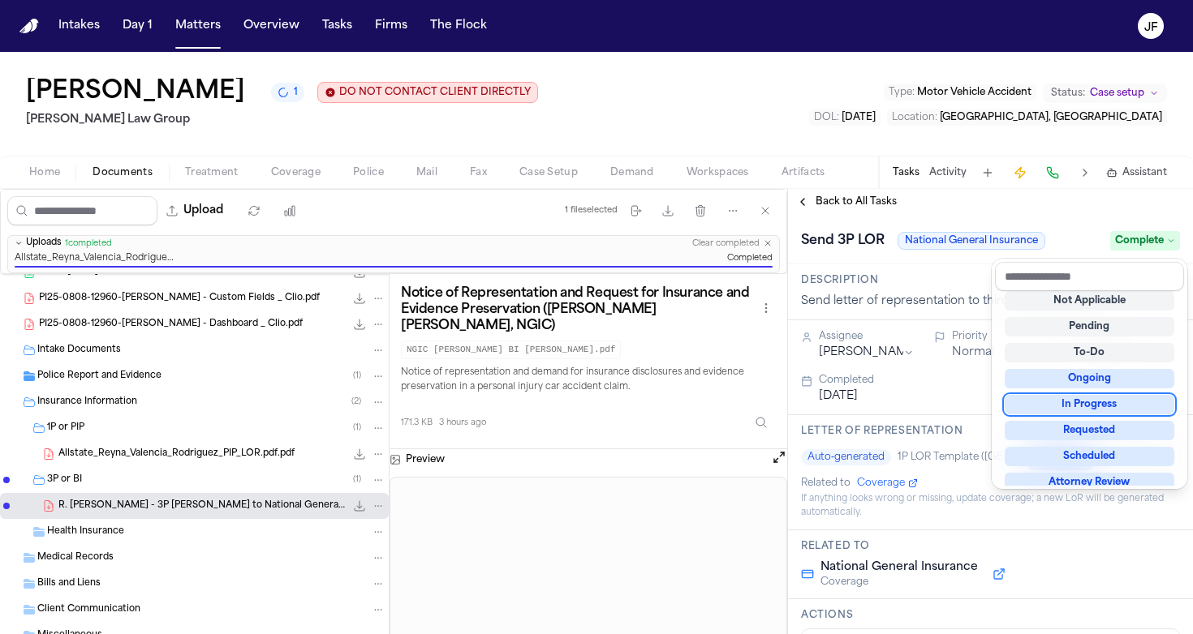
click at [847, 201] on div "**********" at bounding box center [990, 411] width 405 height 445
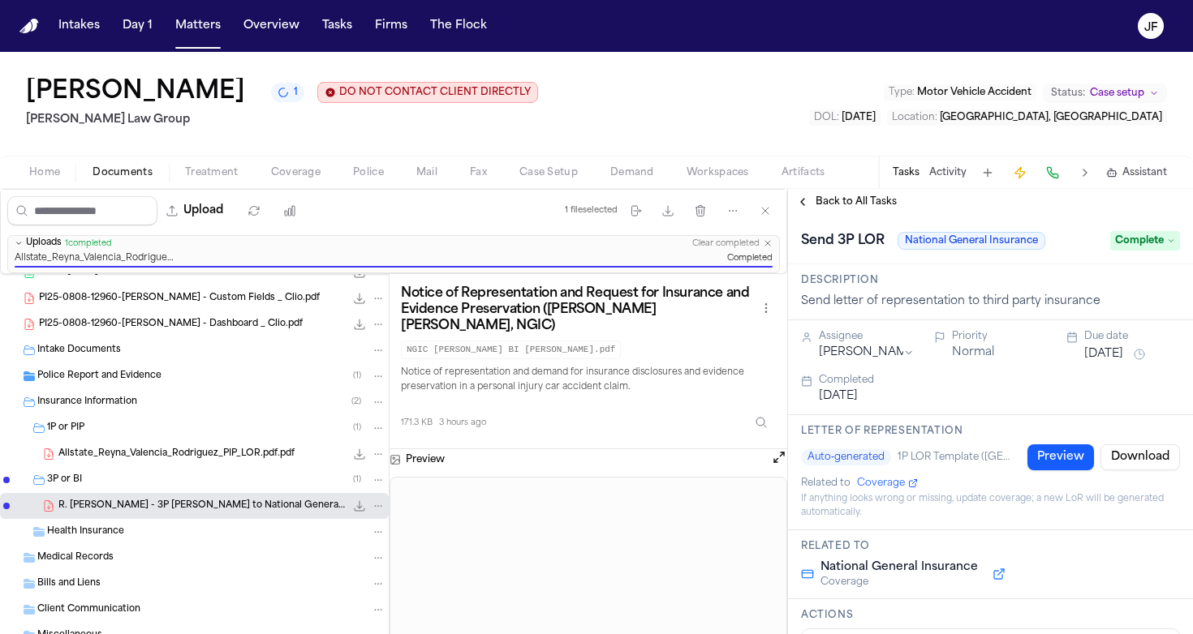
click at [848, 201] on span "Back to All Tasks" at bounding box center [855, 202] width 81 height 13
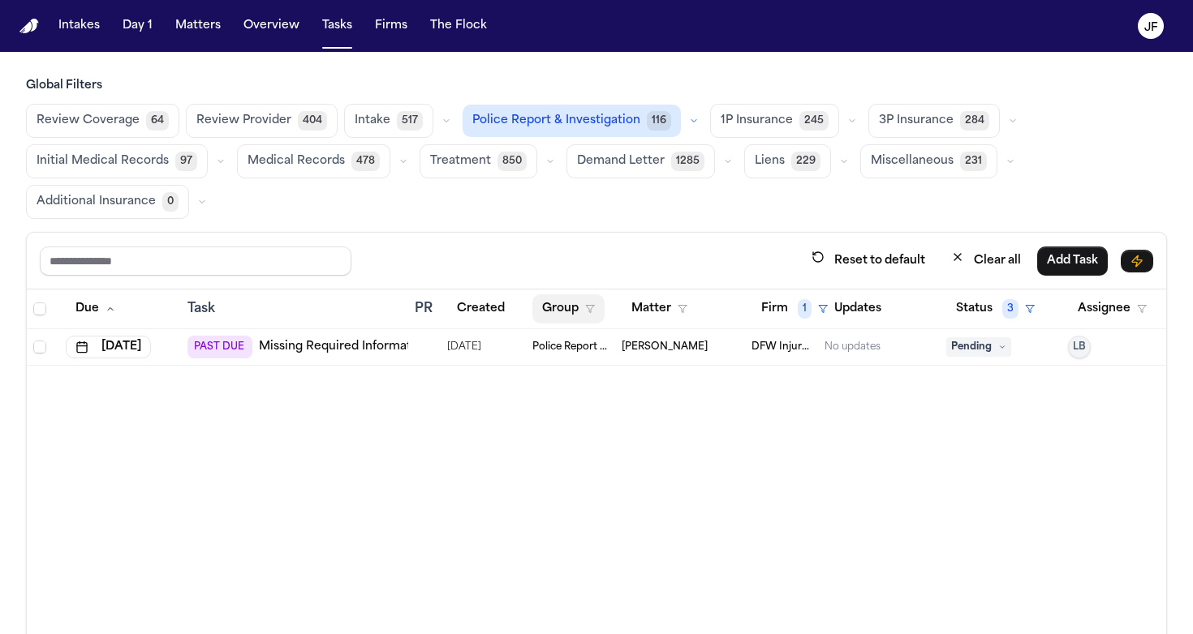
scroll to position [41, 0]
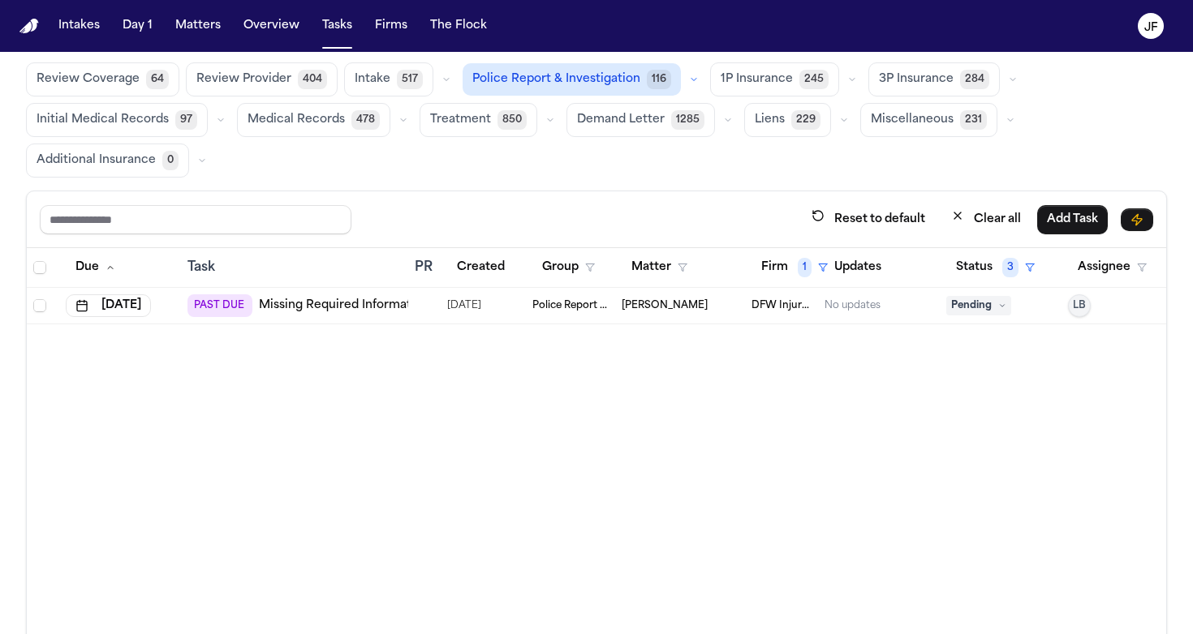
click at [316, 307] on link "Missing Required Information" at bounding box center [344, 306] width 170 height 16
click at [203, 40] on button "Matters" at bounding box center [198, 25] width 58 height 29
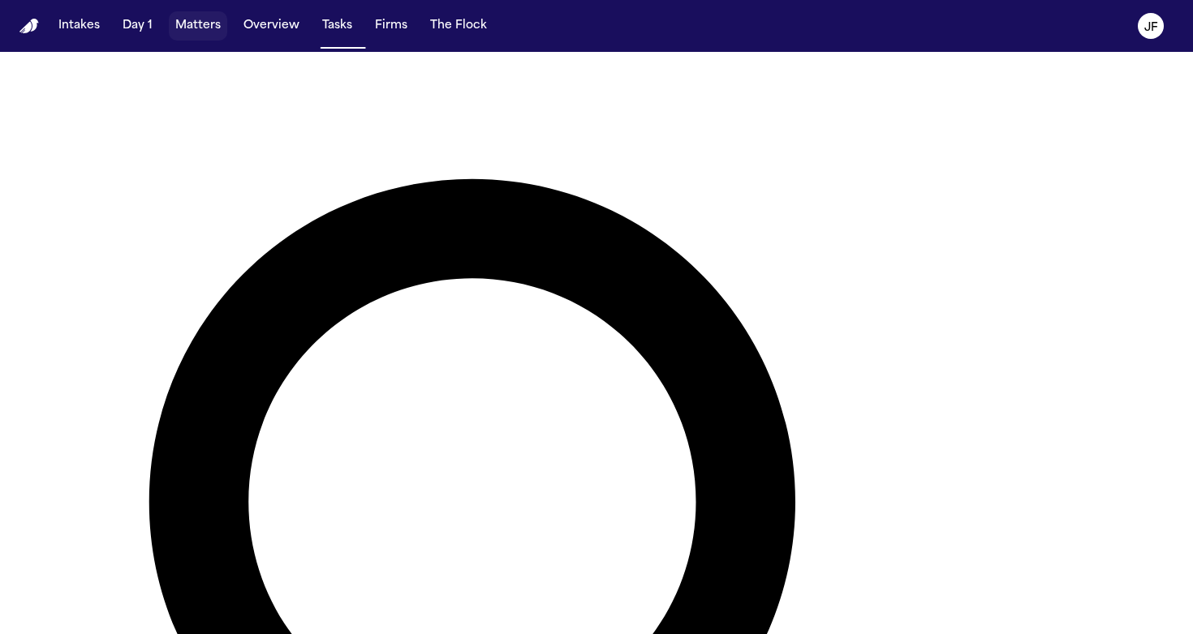
click at [197, 28] on button "Matters" at bounding box center [198, 25] width 58 height 29
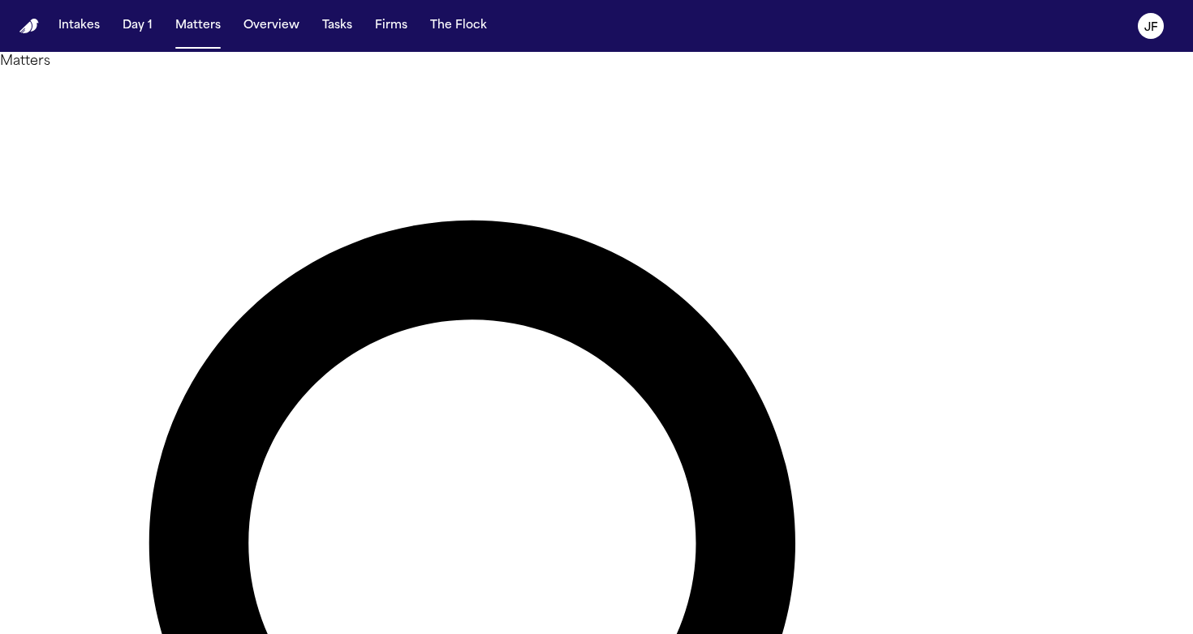
type input "*******"
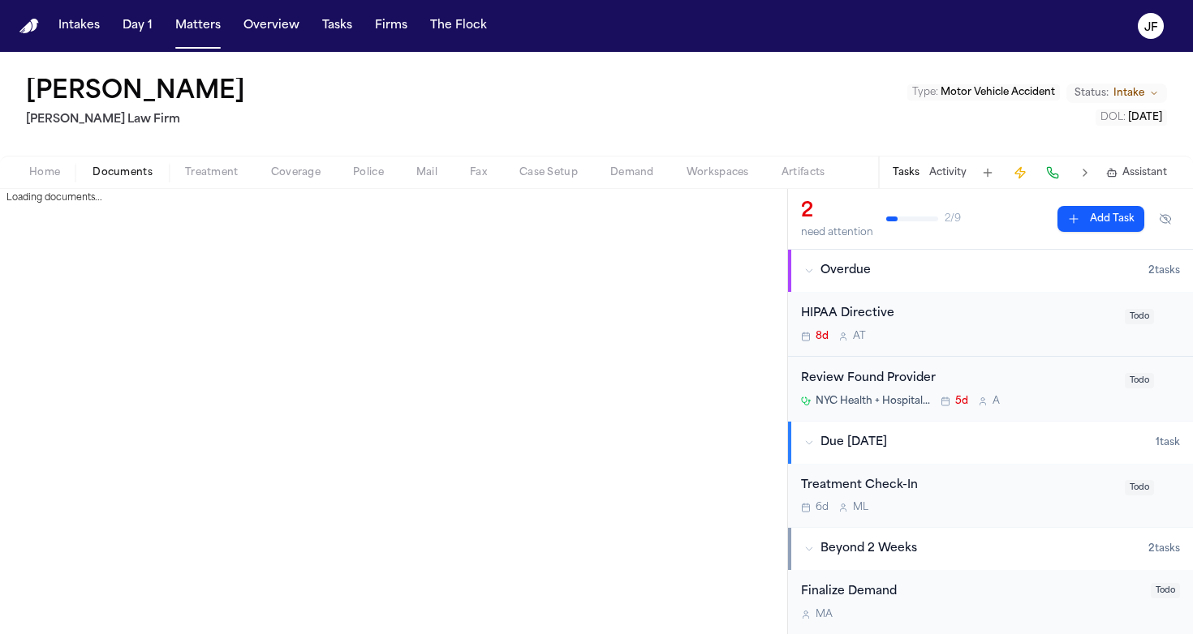
click at [123, 176] on span "Documents" at bounding box center [122, 172] width 60 height 13
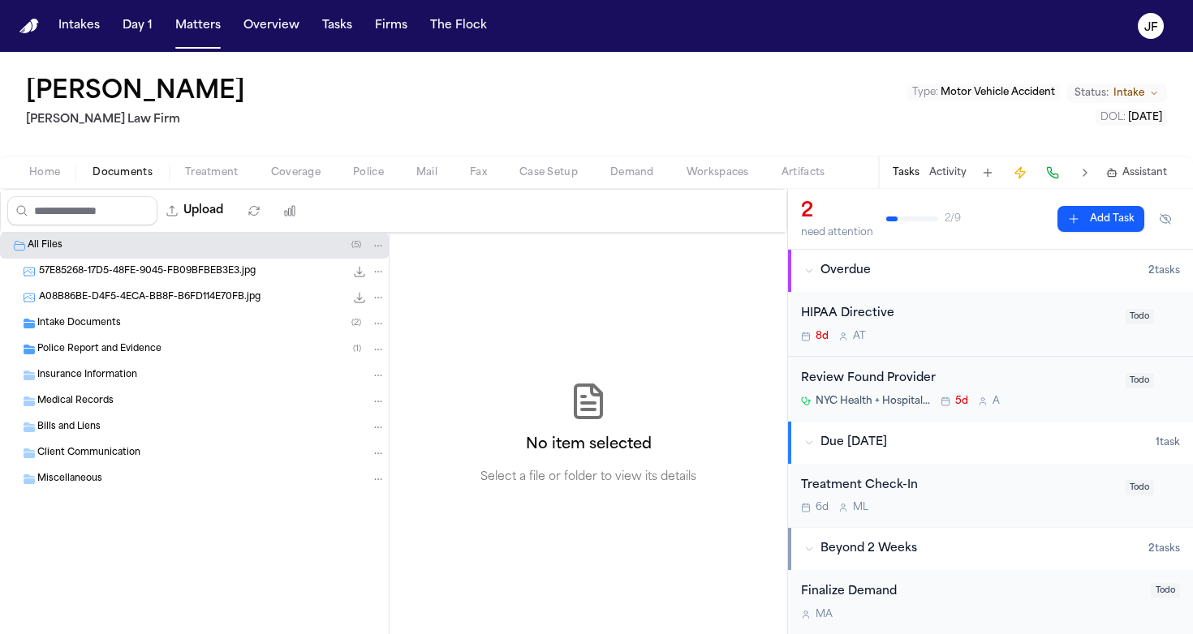
click at [189, 350] on div "Police Report and Evidence ( 1 )" at bounding box center [211, 349] width 348 height 15
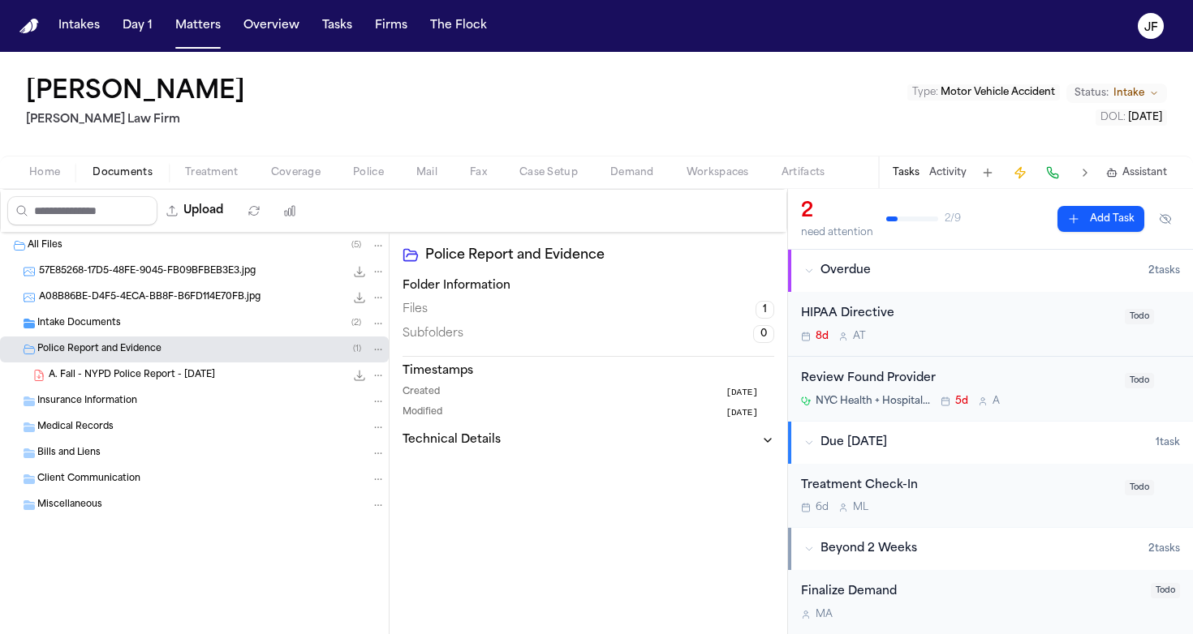
click at [191, 379] on span "A. Fall - NYPD Police Report - 8.6.25" at bounding box center [132, 376] width 166 height 14
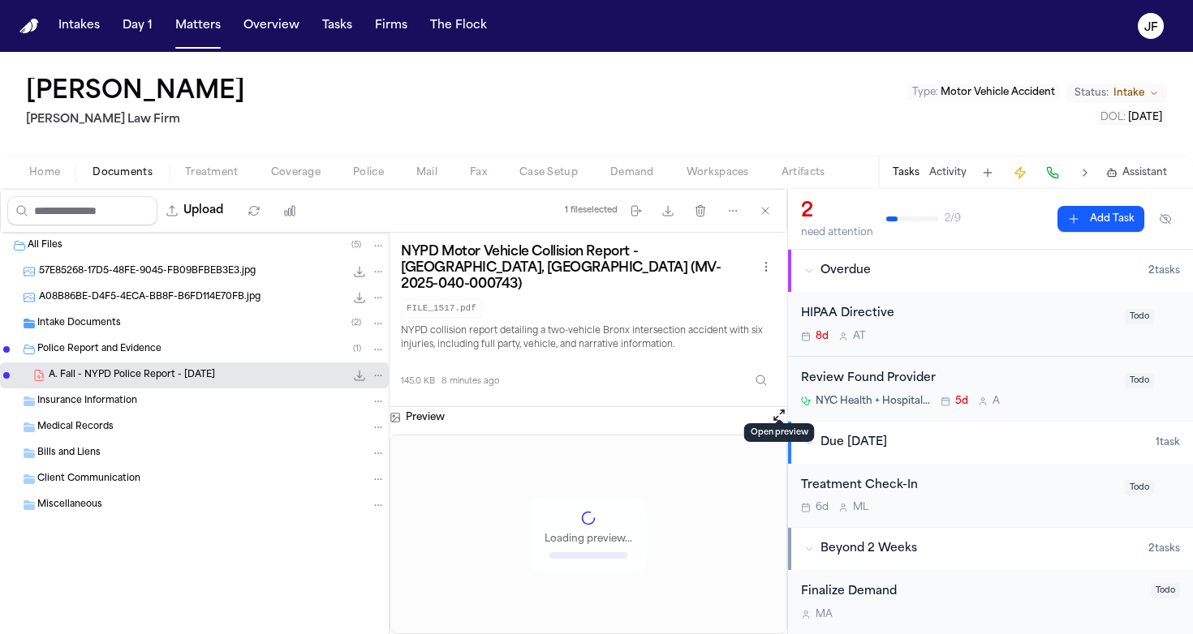
click at [775, 408] on button "Open preview" at bounding box center [779, 415] width 16 height 16
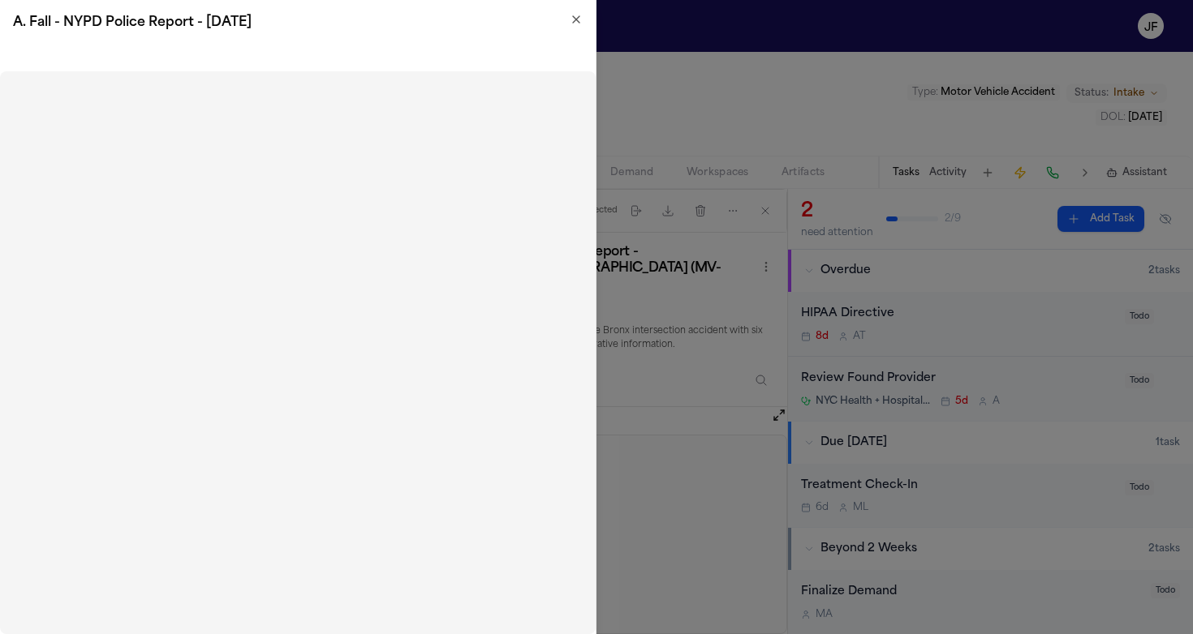
click at [577, 20] on icon "button" at bounding box center [576, 19] width 6 height 6
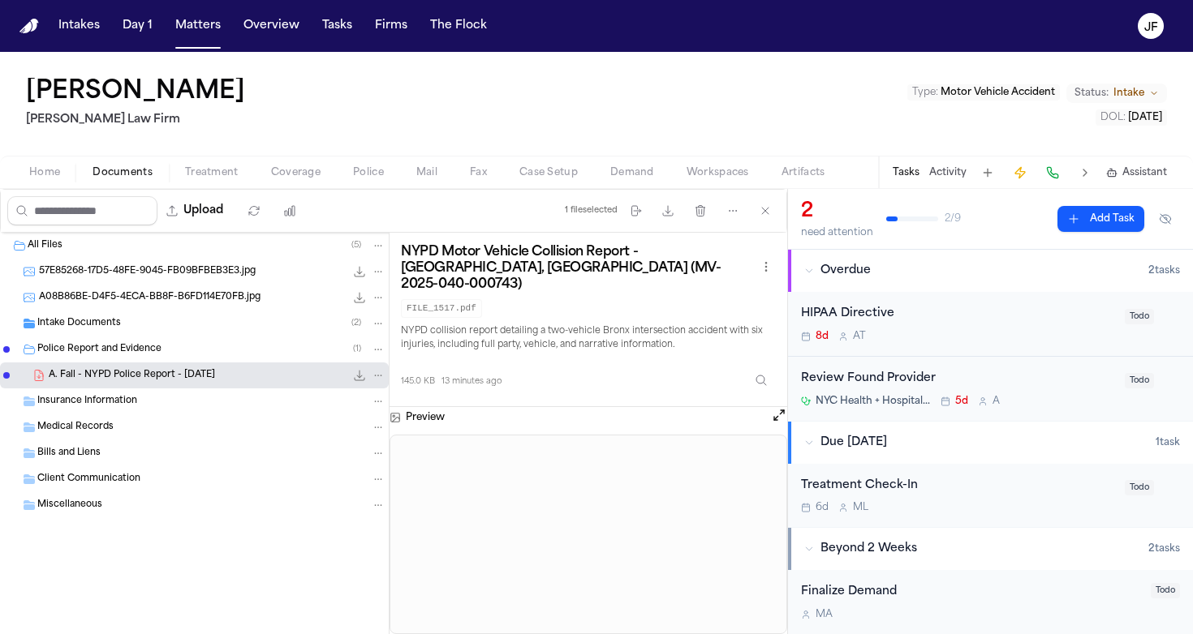
click at [363, 379] on icon "File: A. Fall - NYPD Police Report - 8.6.25" at bounding box center [359, 375] width 13 height 13
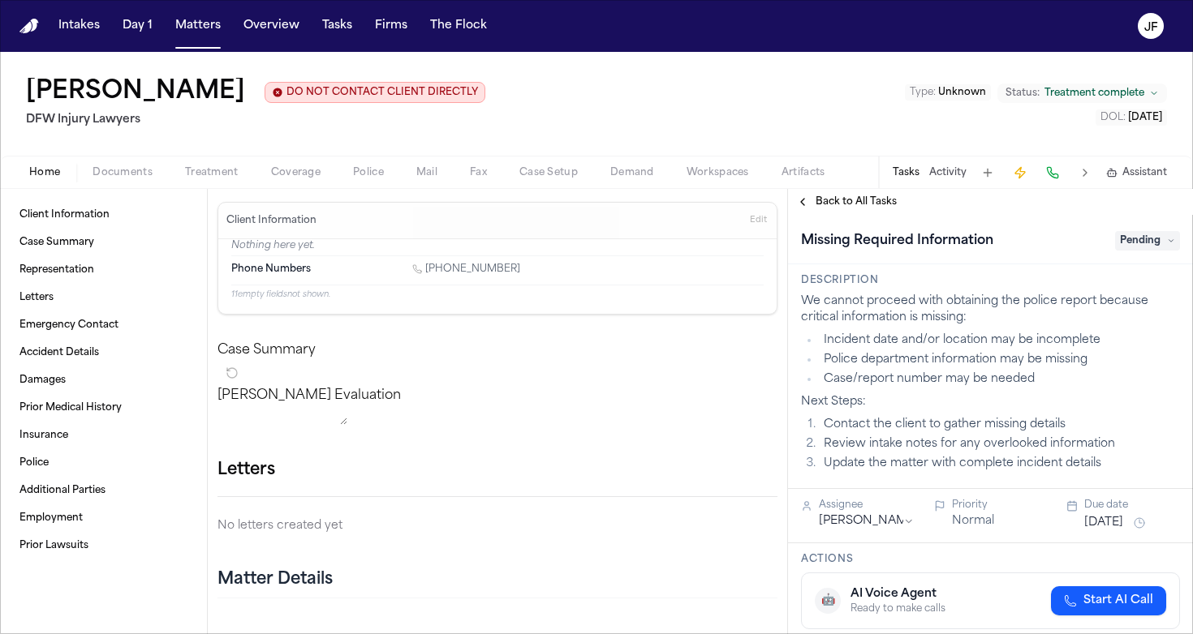
click at [144, 184] on div "Home Documents Treatment Coverage Police Mail Fax Case Setup Demand Workspaces …" at bounding box center [596, 172] width 1193 height 32
click at [120, 179] on span "Documents" at bounding box center [122, 172] width 60 height 13
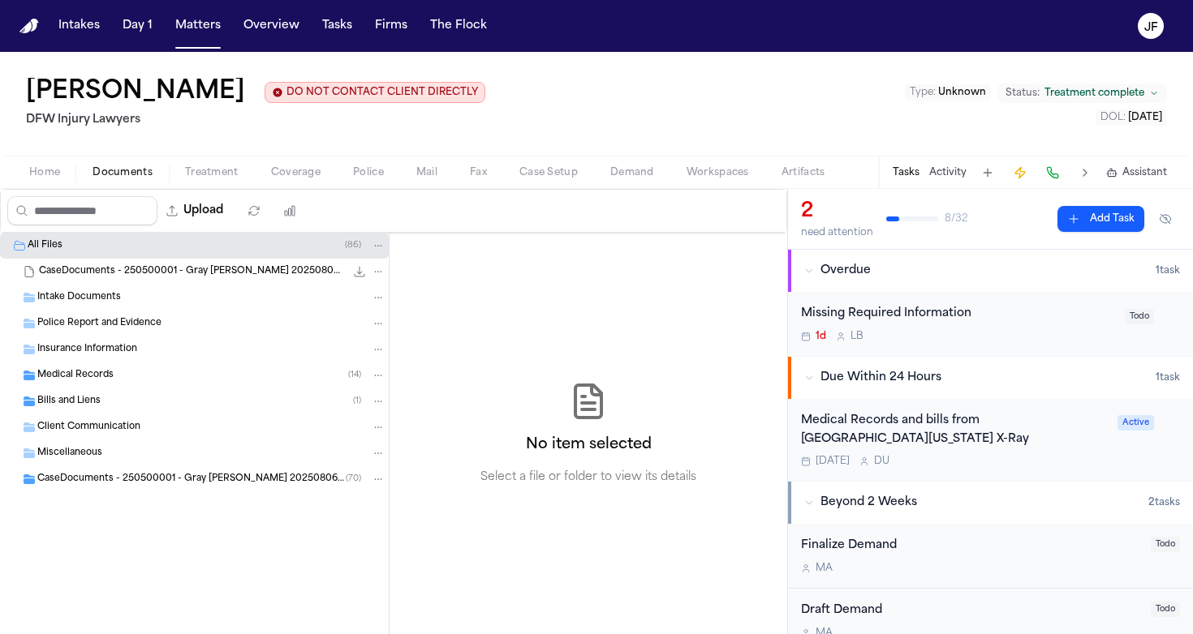
click at [115, 294] on span "Intake Documents" at bounding box center [79, 298] width 84 height 14
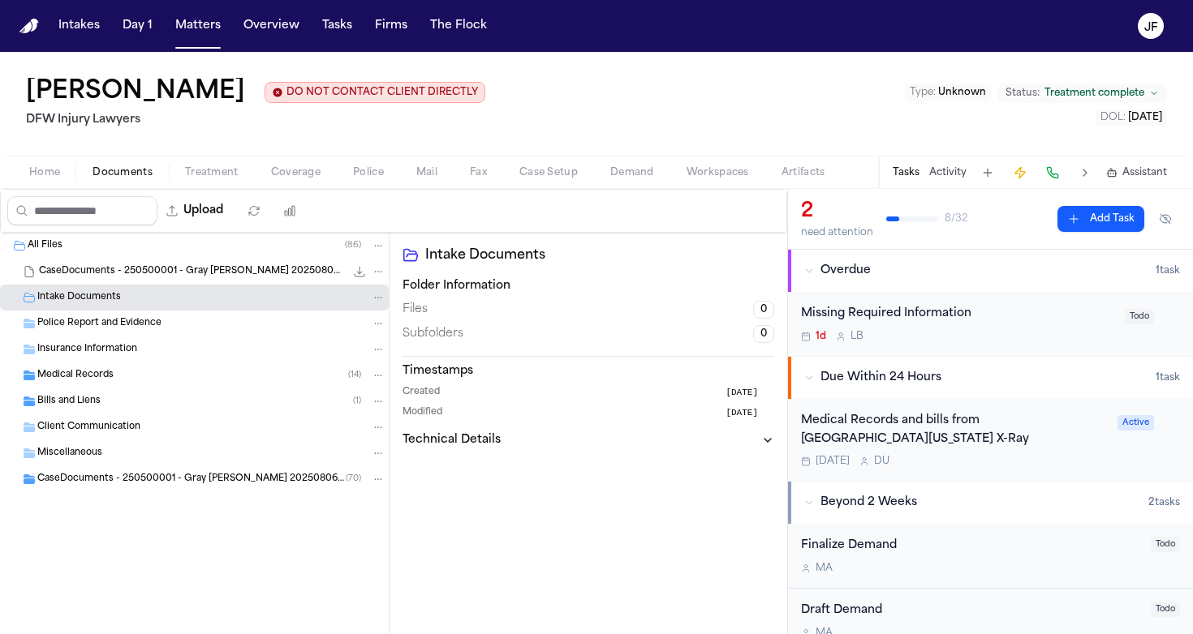
click at [178, 282] on div "CaseDocuments - 250500001 - Gray [PERSON_NAME] 20250806195655.zip 73.0 MB • ZIP" at bounding box center [194, 272] width 389 height 26
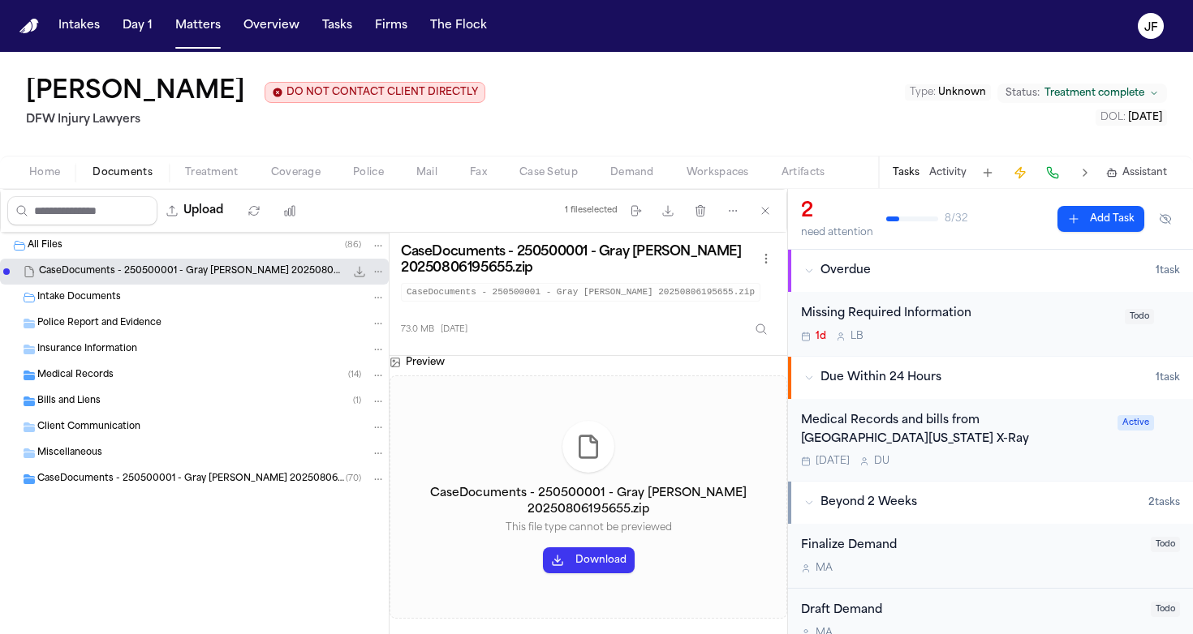
click at [157, 337] on div "Police Report and Evidence" at bounding box center [194, 324] width 389 height 26
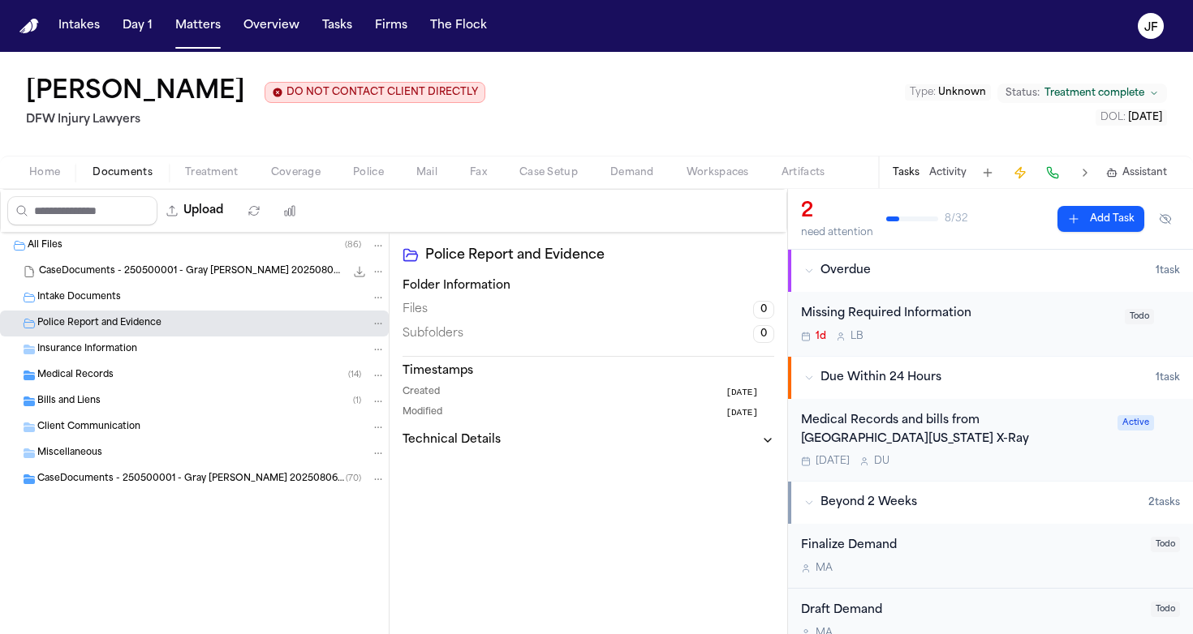
click at [153, 360] on div "Insurance Information" at bounding box center [194, 350] width 389 height 26
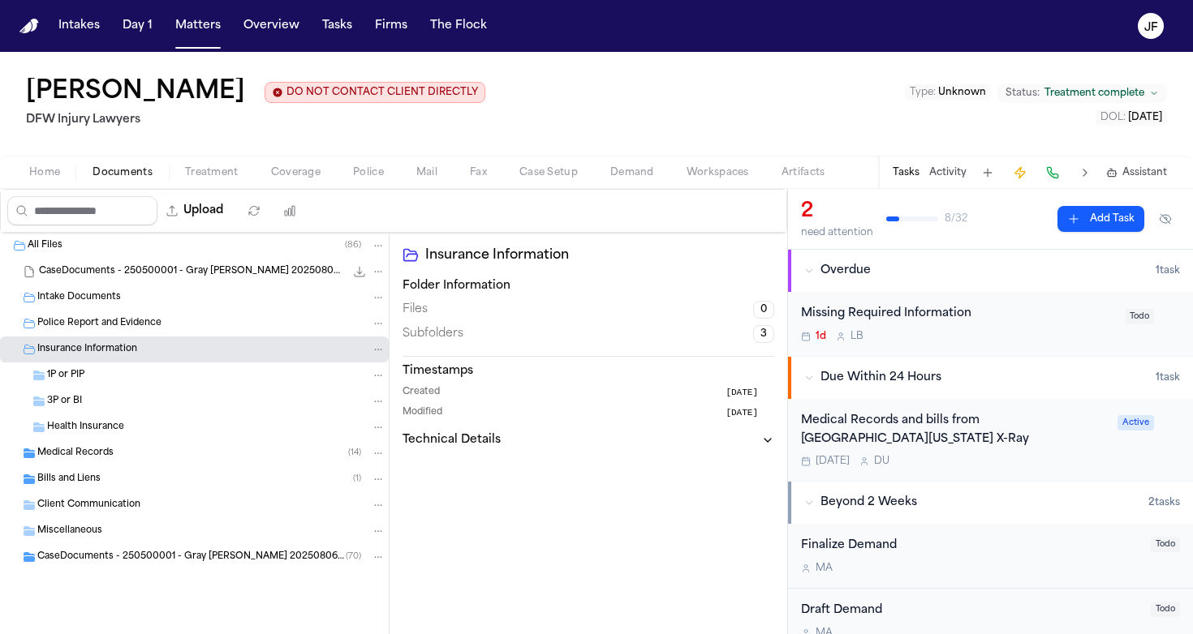
click at [159, 348] on div "Insurance Information" at bounding box center [211, 349] width 348 height 15
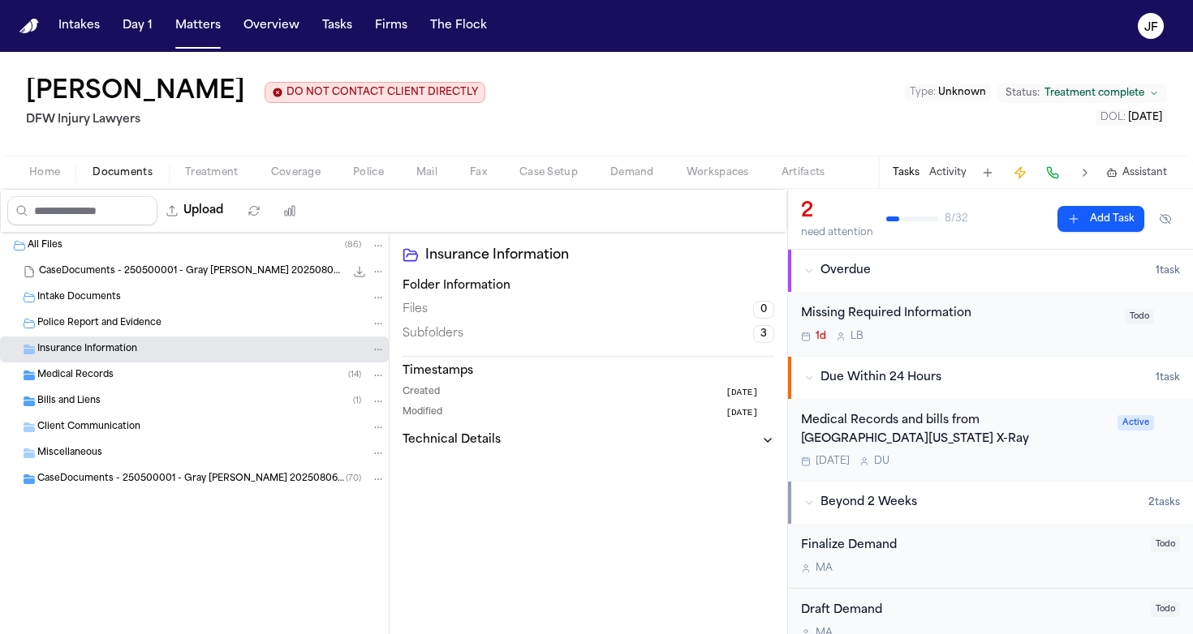
click at [119, 476] on span "CaseDocuments - 250500001 - Gray [PERSON_NAME] 20250806195655 (unzipped)" at bounding box center [191, 480] width 308 height 14
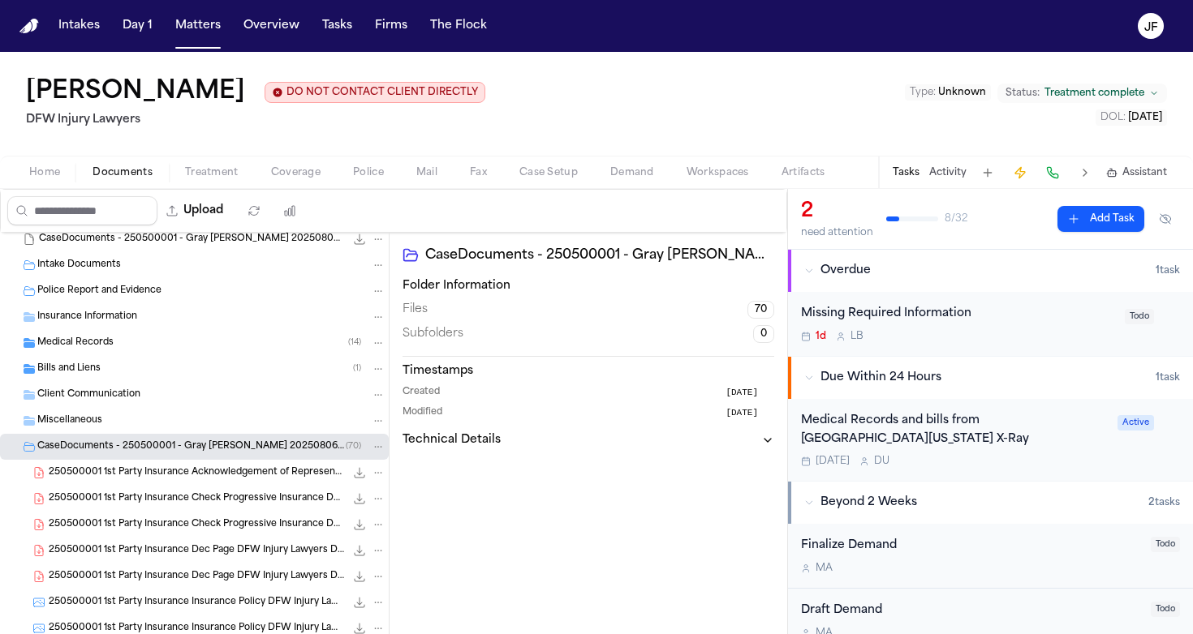
scroll to position [48, 0]
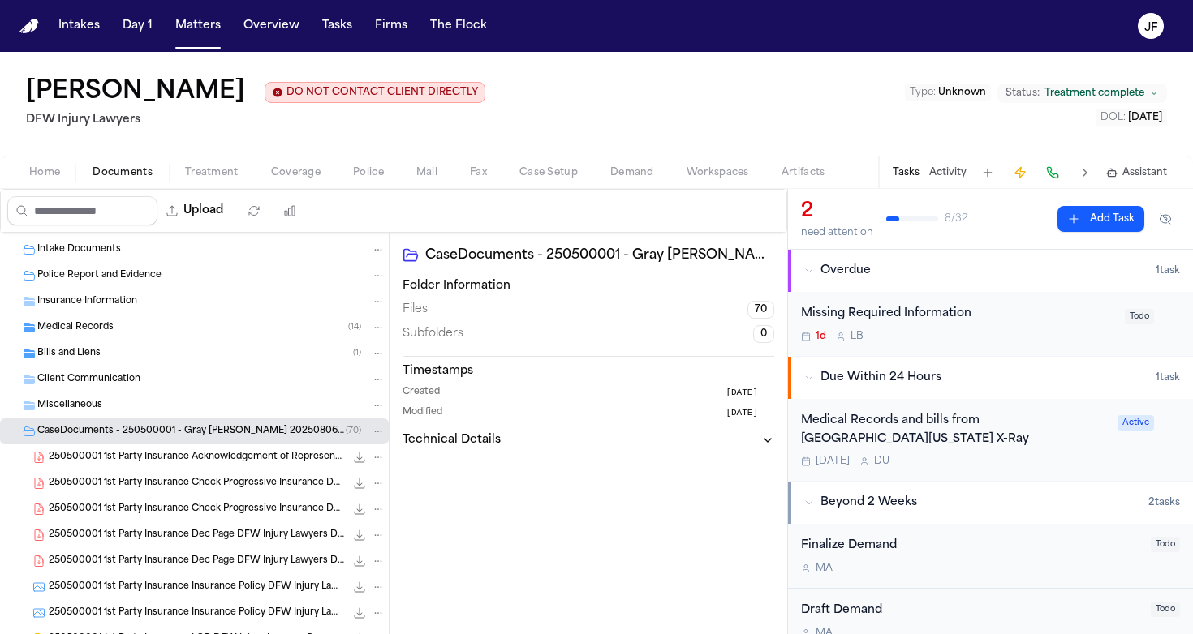
click at [0, 0] on span "52.0 KB • PDF" at bounding box center [0, 0] width 0 height 0
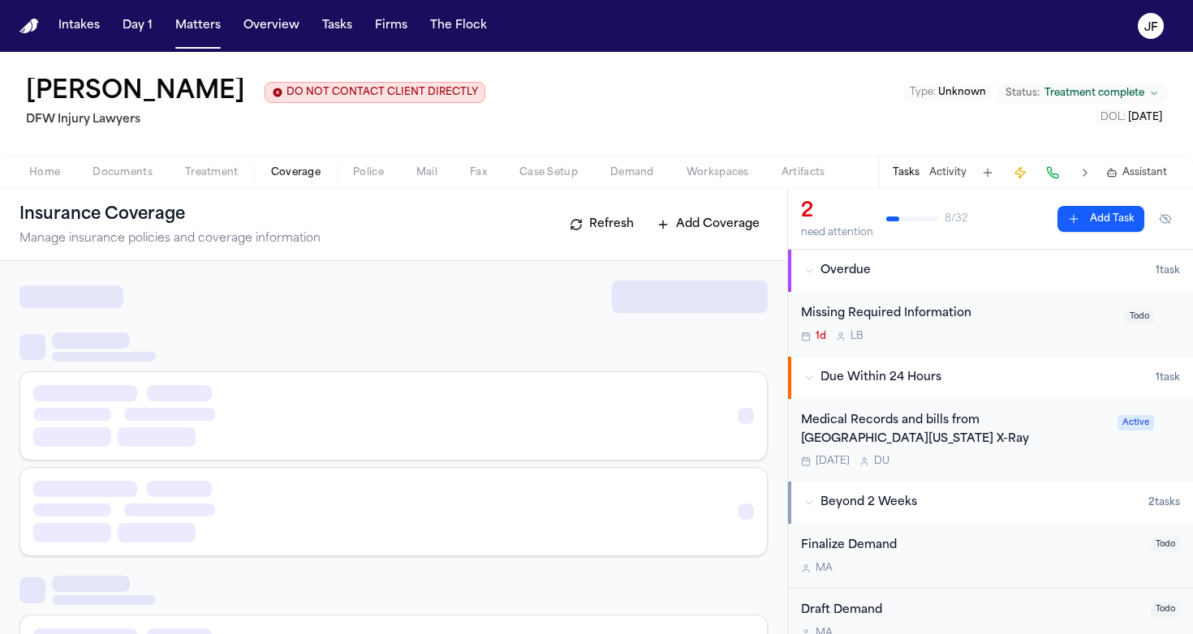
click at [273, 179] on span "Coverage" at bounding box center [295, 172] width 49 height 13
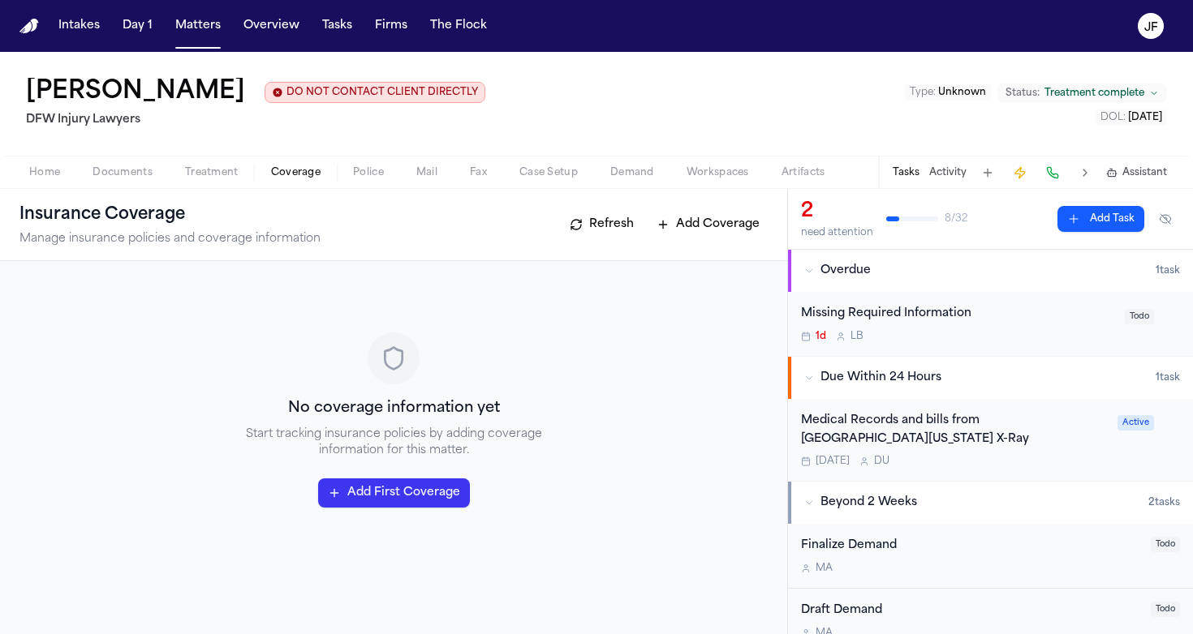
click at [118, 179] on span "Documents" at bounding box center [122, 172] width 60 height 13
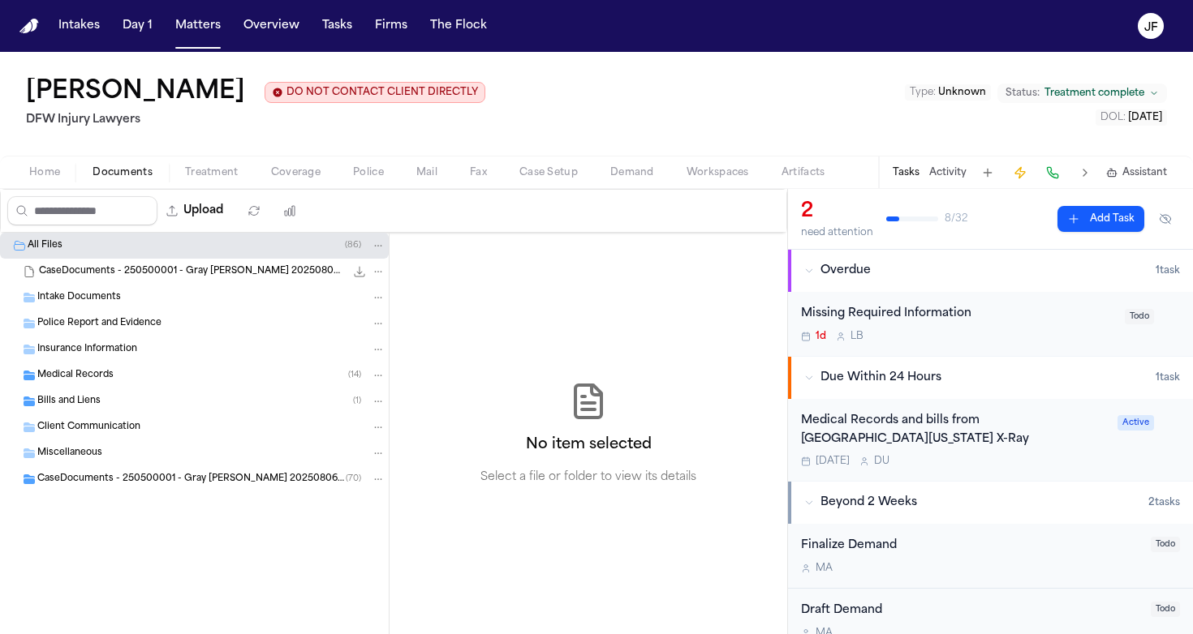
click at [936, 174] on button "Activity" at bounding box center [947, 172] width 37 height 13
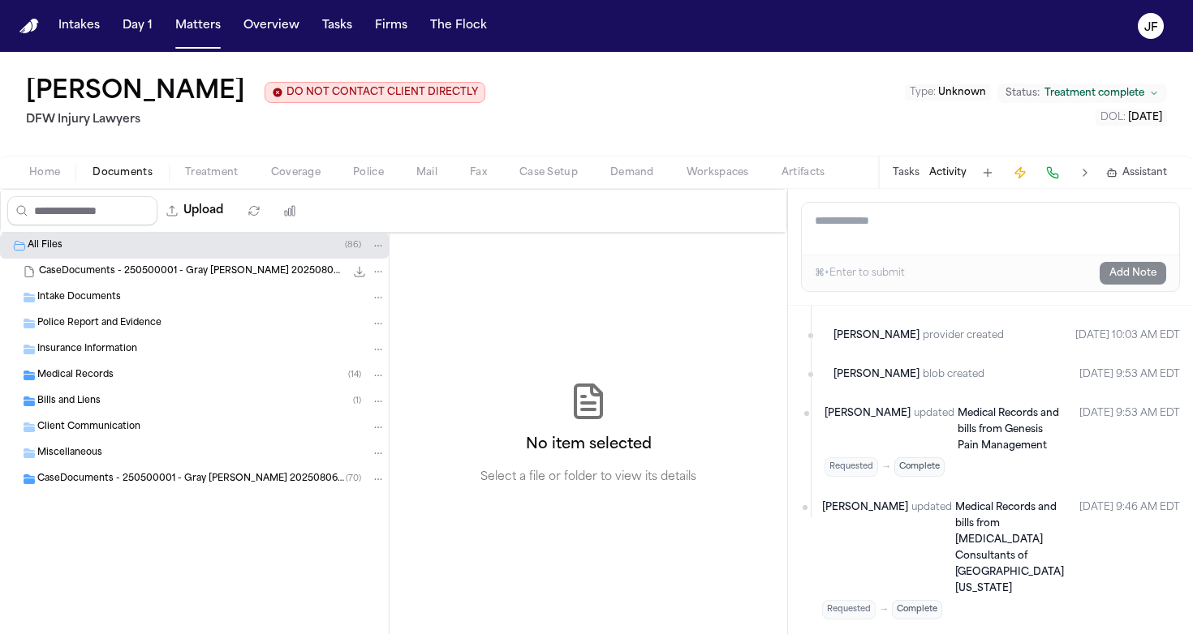
scroll to position [3136, 0]
click at [137, 457] on div "Miscellaneous" at bounding box center [211, 453] width 348 height 15
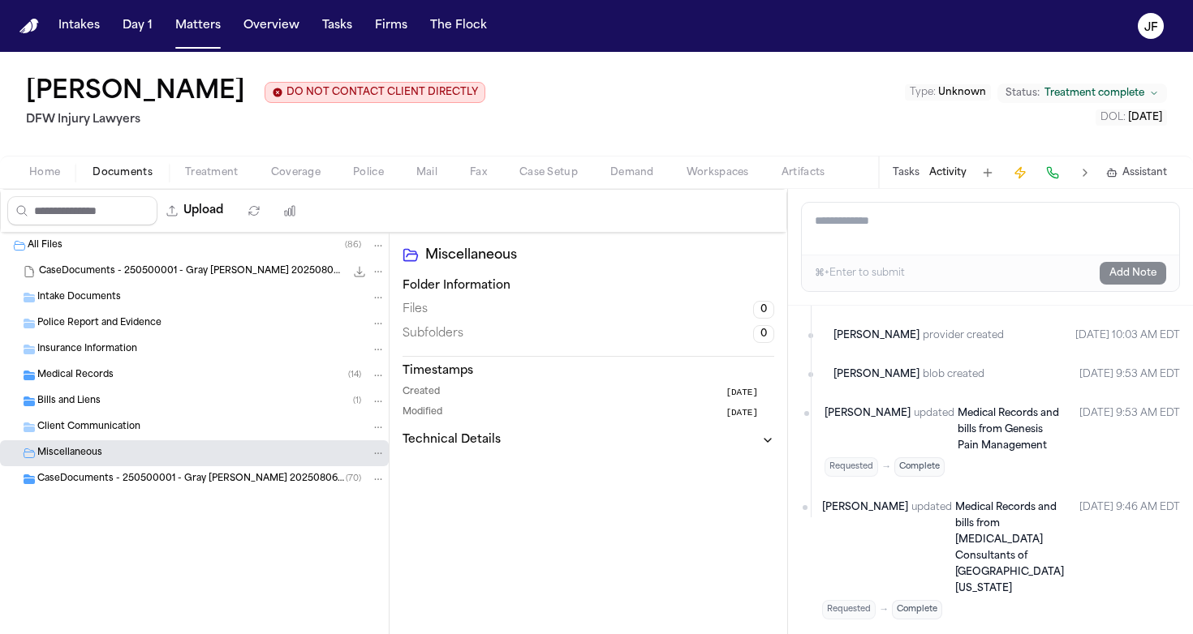
click at [142, 474] on div "CaseDocuments - 250500001 - Gray [PERSON_NAME] 20250806195655 (unzipped) ( 70 )" at bounding box center [211, 479] width 348 height 15
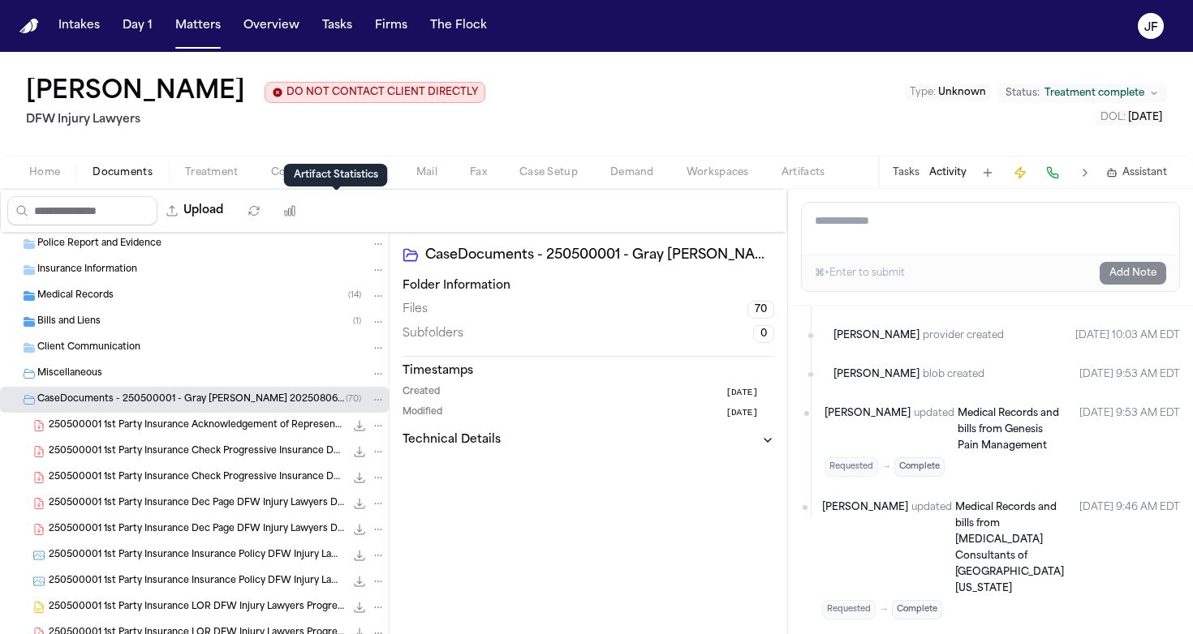
scroll to position [88, 0]
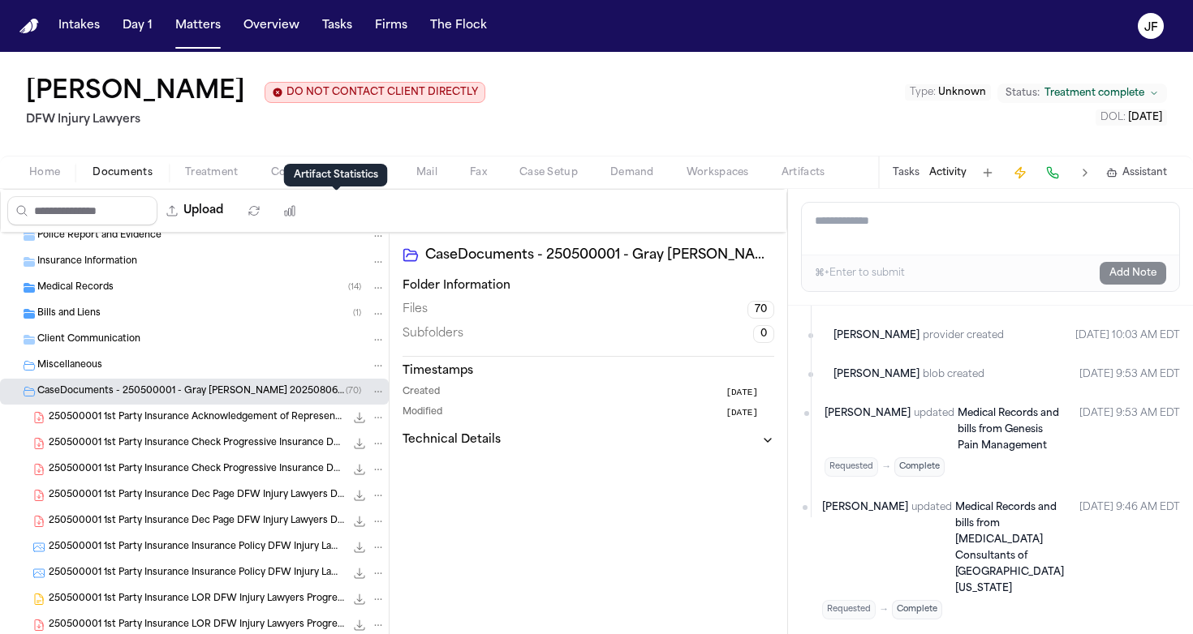
click at [243, 428] on div "250500001 1st Party Insurance Acknowledgement of Representation DFW Injury Lawy…" at bounding box center [194, 418] width 389 height 26
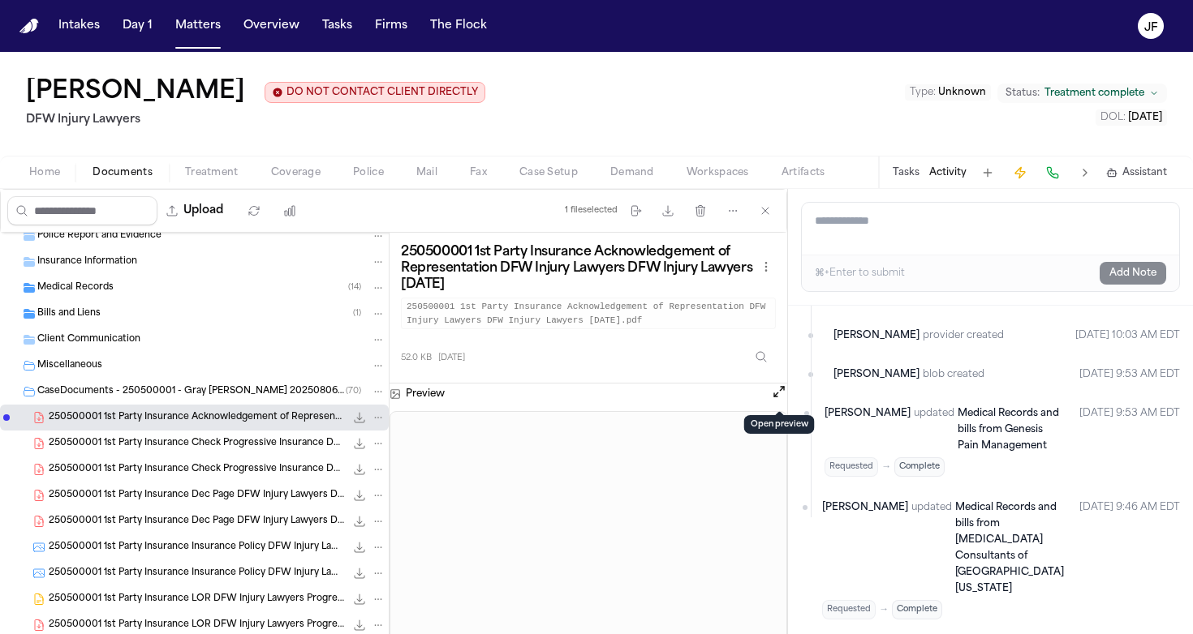
click at [780, 394] on button "Open preview" at bounding box center [779, 392] width 16 height 16
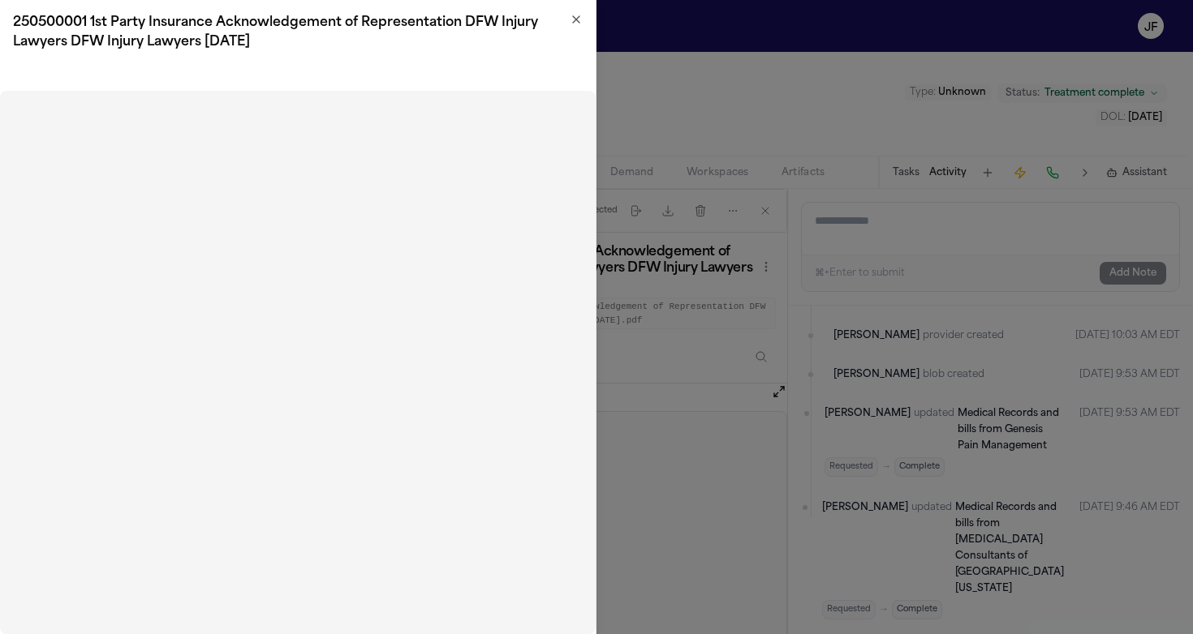
click at [579, 21] on icon "button" at bounding box center [576, 19] width 13 height 13
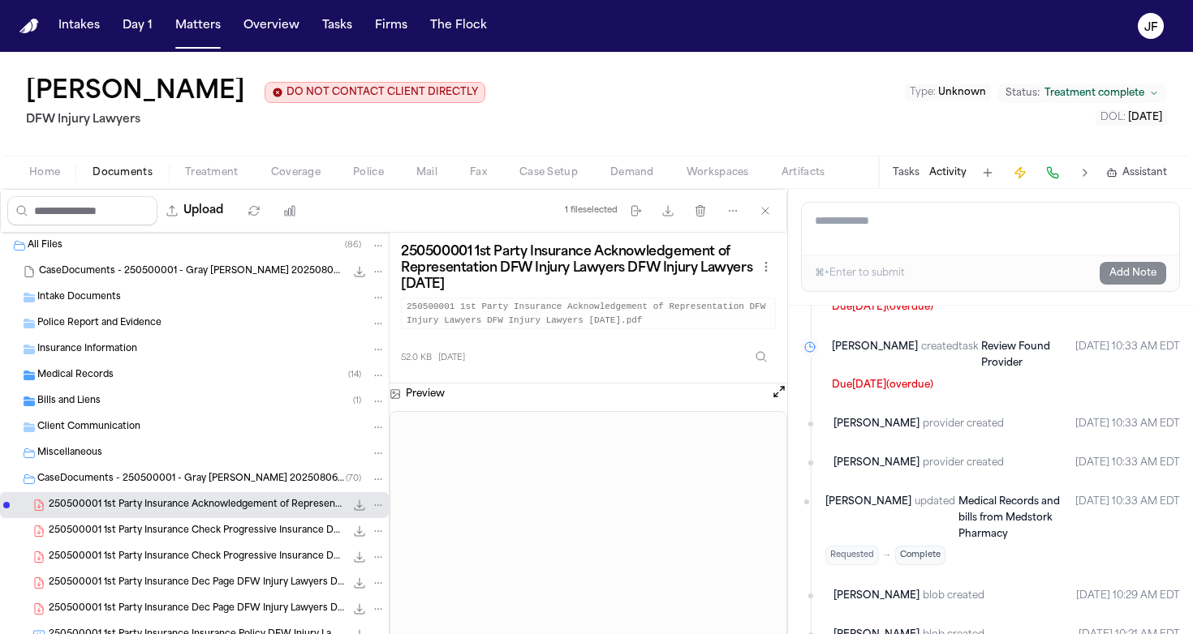
scroll to position [0, 0]
click at [114, 294] on span "Intake Documents" at bounding box center [79, 298] width 84 height 14
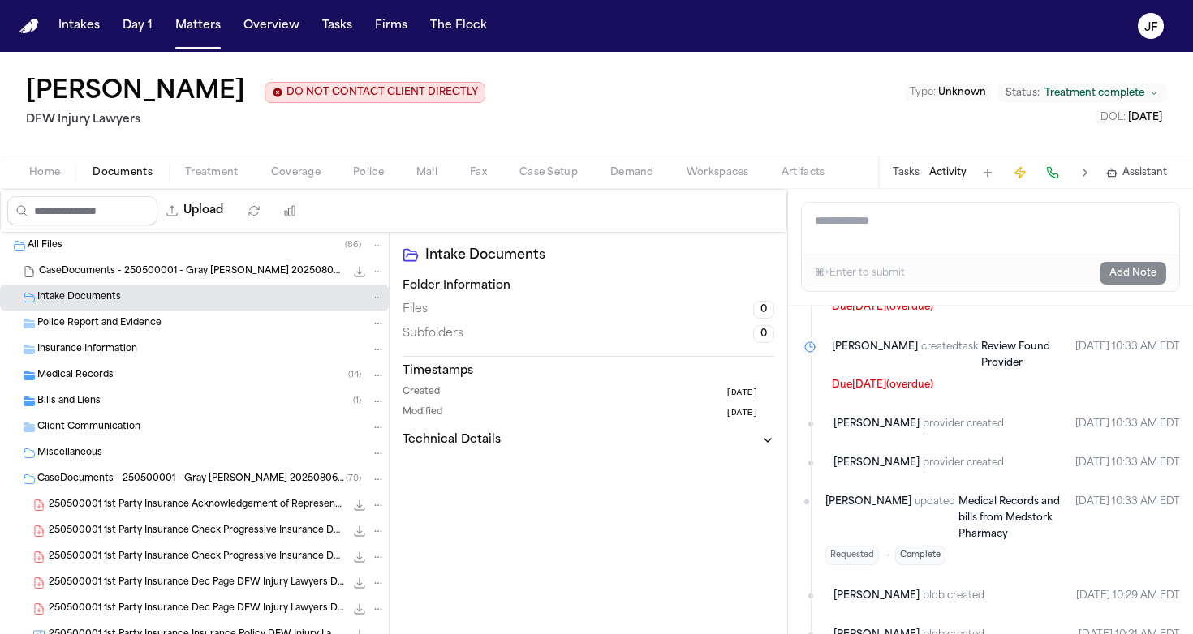
click at [114, 295] on span "Intake Documents" at bounding box center [79, 298] width 84 height 14
click at [105, 329] on span "Police Report and Evidence" at bounding box center [99, 324] width 124 height 14
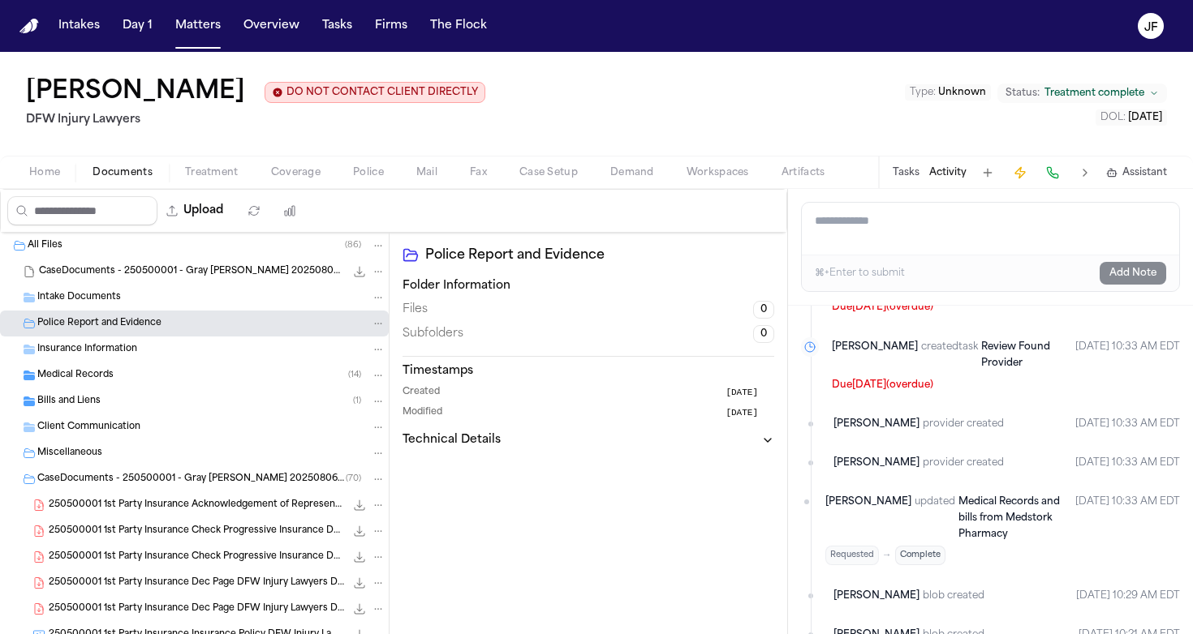
click at [105, 329] on span "Police Report and Evidence" at bounding box center [99, 324] width 124 height 14
click at [96, 380] on span "Medical Records" at bounding box center [75, 376] width 76 height 14
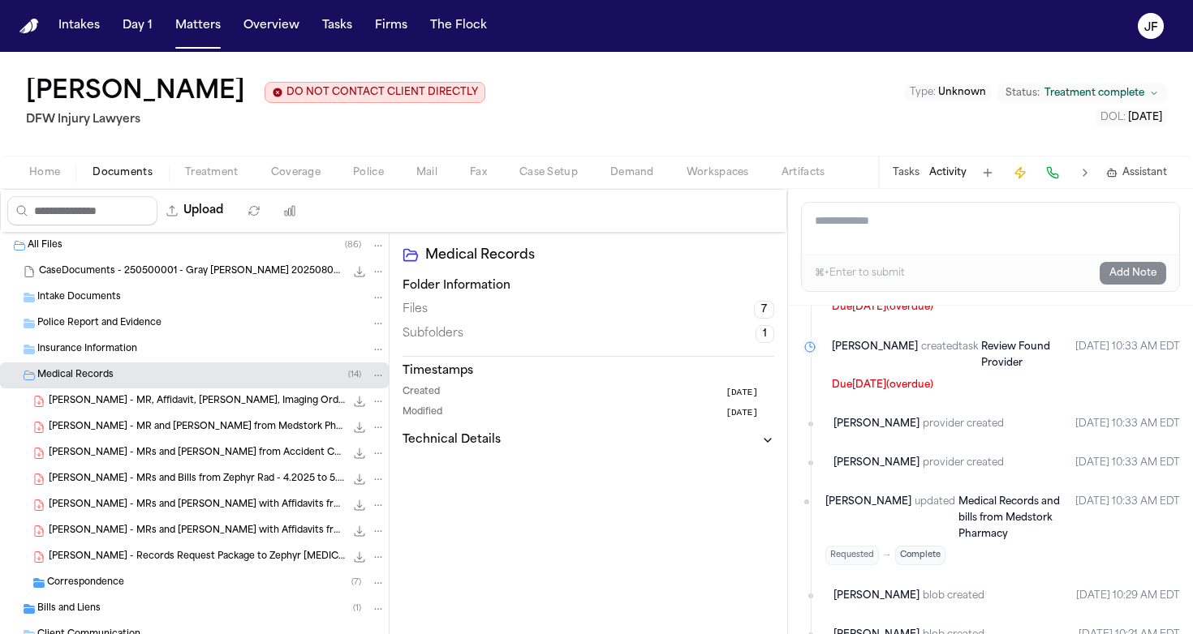
click at [96, 380] on span "Medical Records" at bounding box center [75, 376] width 76 height 14
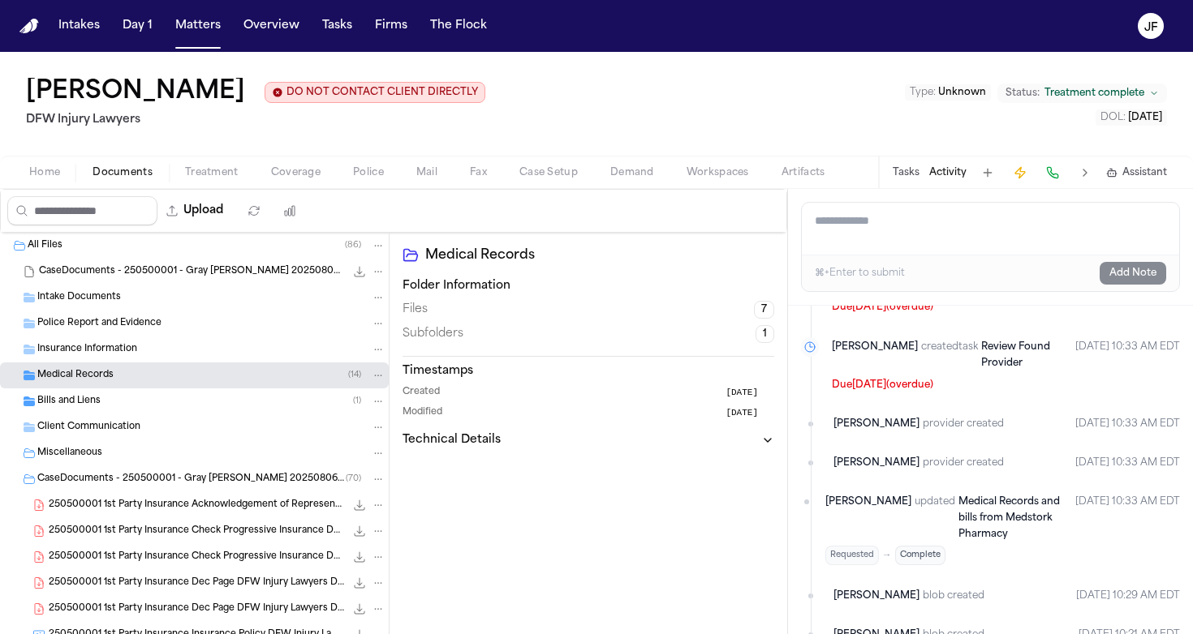
click at [95, 408] on span "Bills and Liens" at bounding box center [68, 402] width 63 height 14
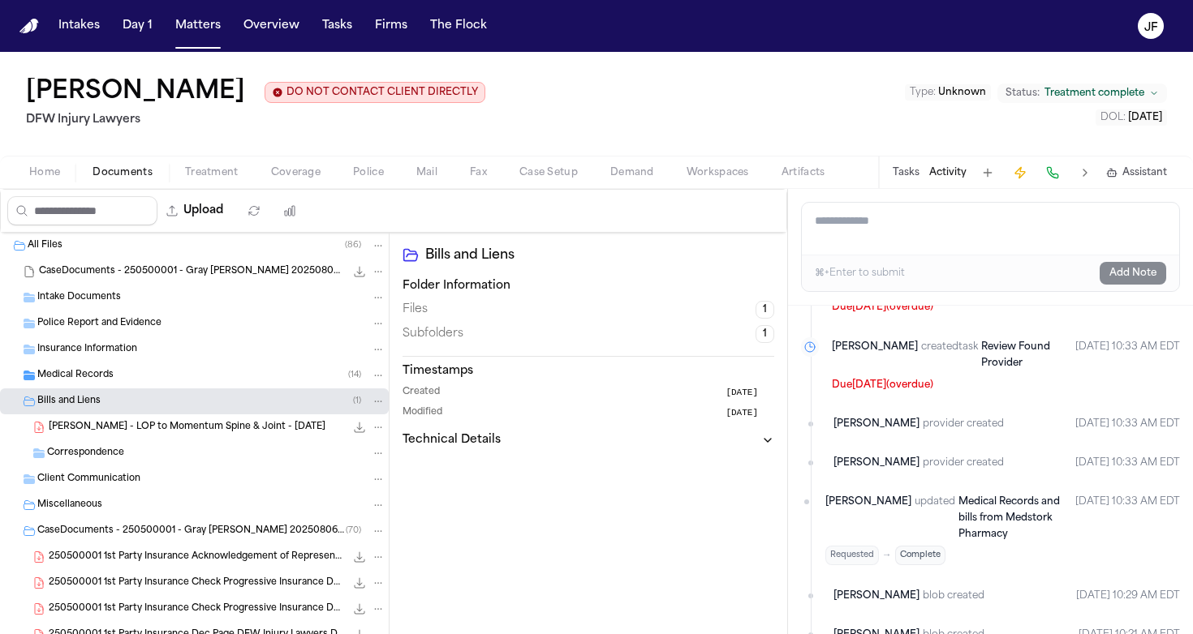
click at [95, 408] on span "Bills and Liens" at bounding box center [68, 402] width 63 height 14
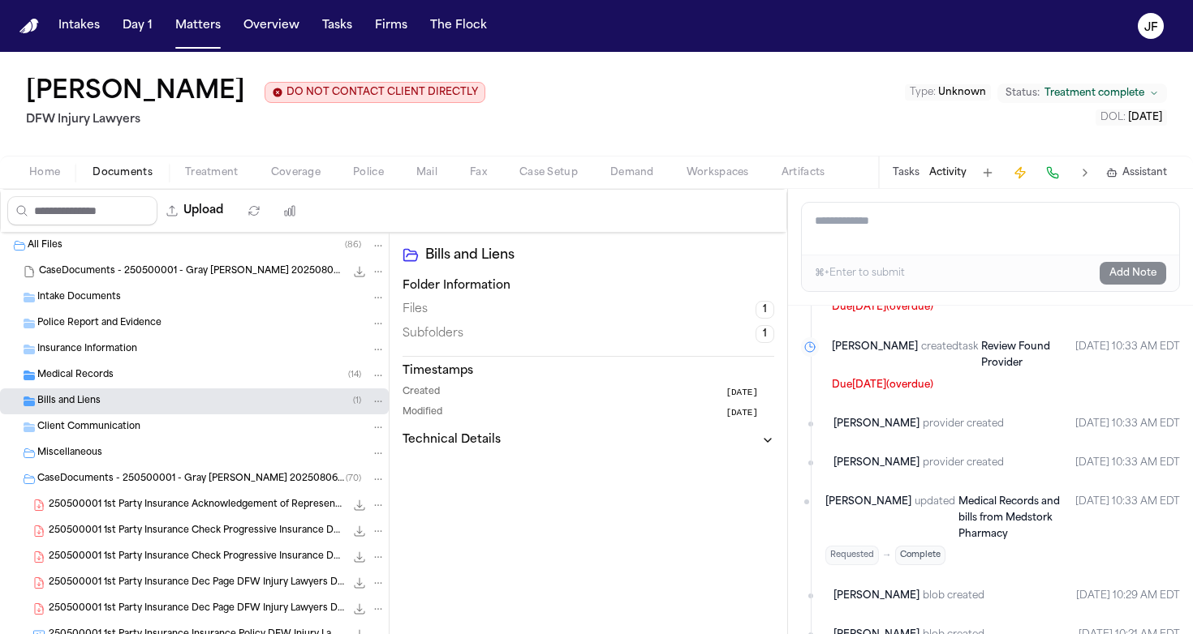
click at [95, 408] on span "Bills and Liens" at bounding box center [68, 402] width 63 height 14
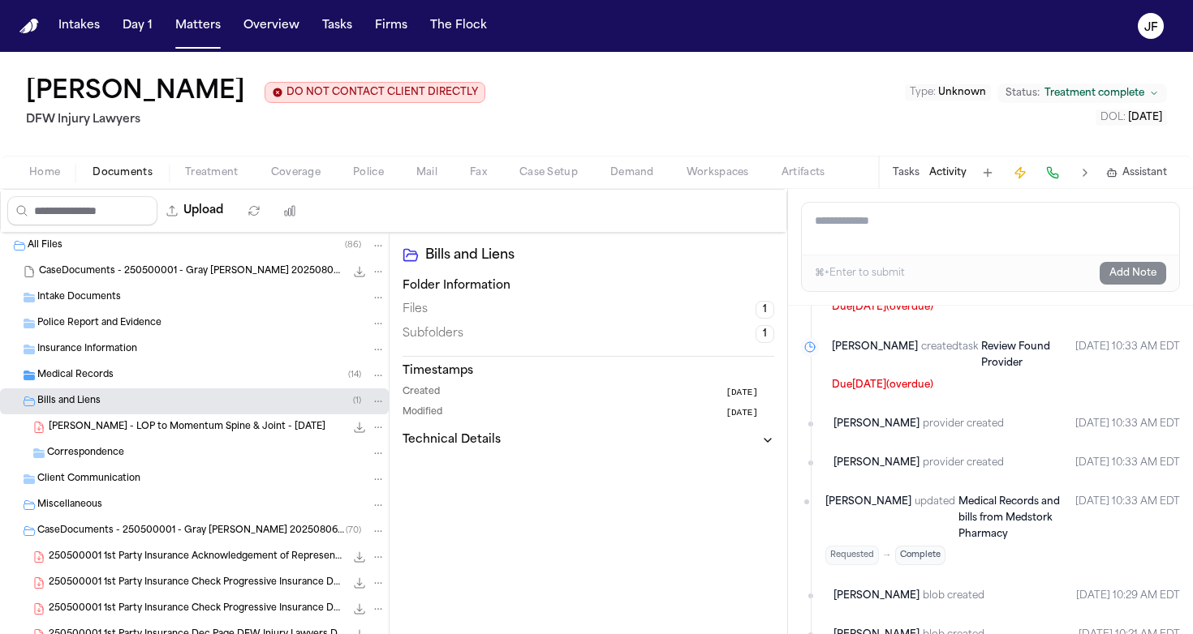
click at [95, 408] on span "Bills and Liens" at bounding box center [68, 402] width 63 height 14
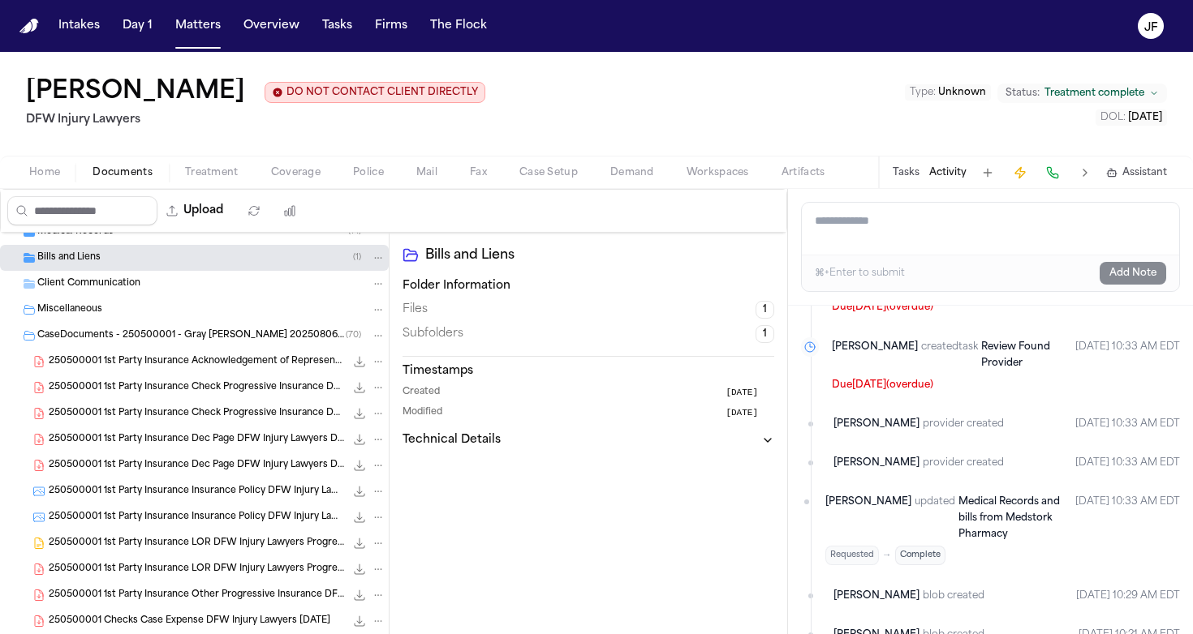
scroll to position [151, 0]
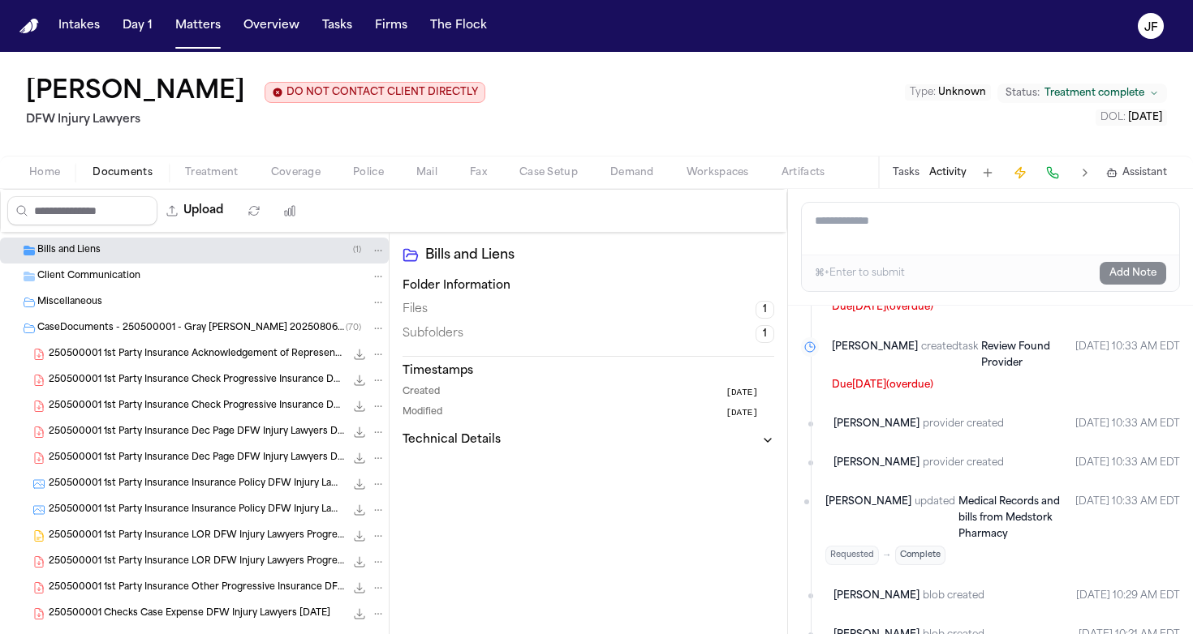
click at [117, 535] on span "250500001 1st Party Insurance LOR DFW Injury Lawyers Progressive Insurance 05-0…" at bounding box center [197, 537] width 296 height 14
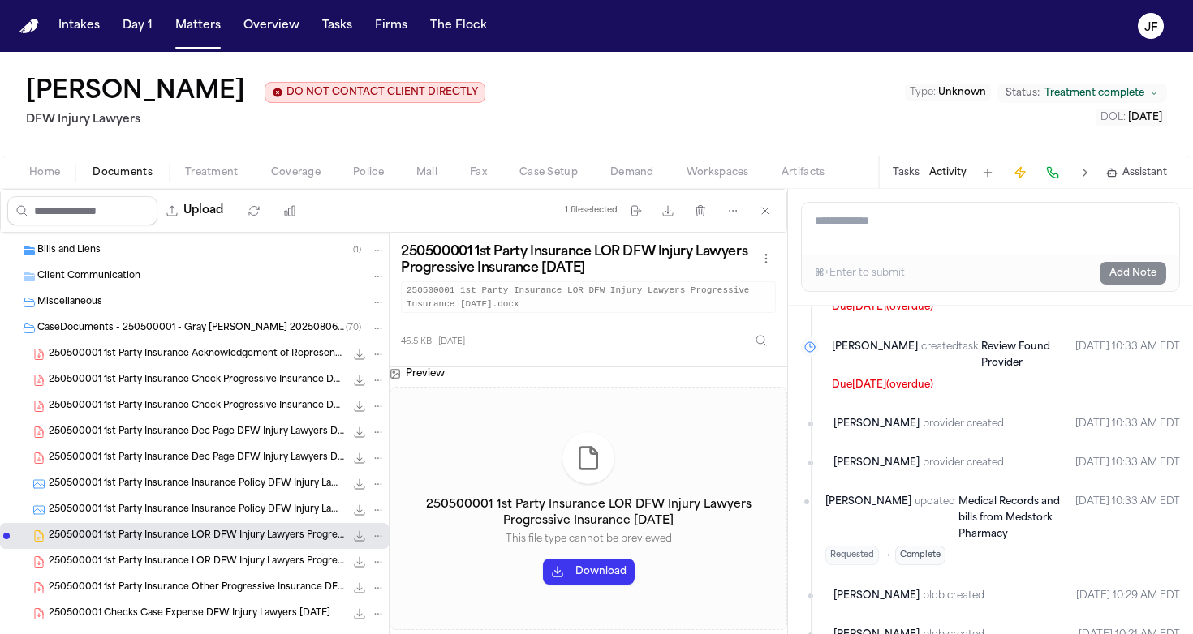
click at [141, 521] on div "250500001 1st Party Insurance Insurance Policy DFW Injury Lawyers DFW Injury La…" at bounding box center [194, 510] width 389 height 26
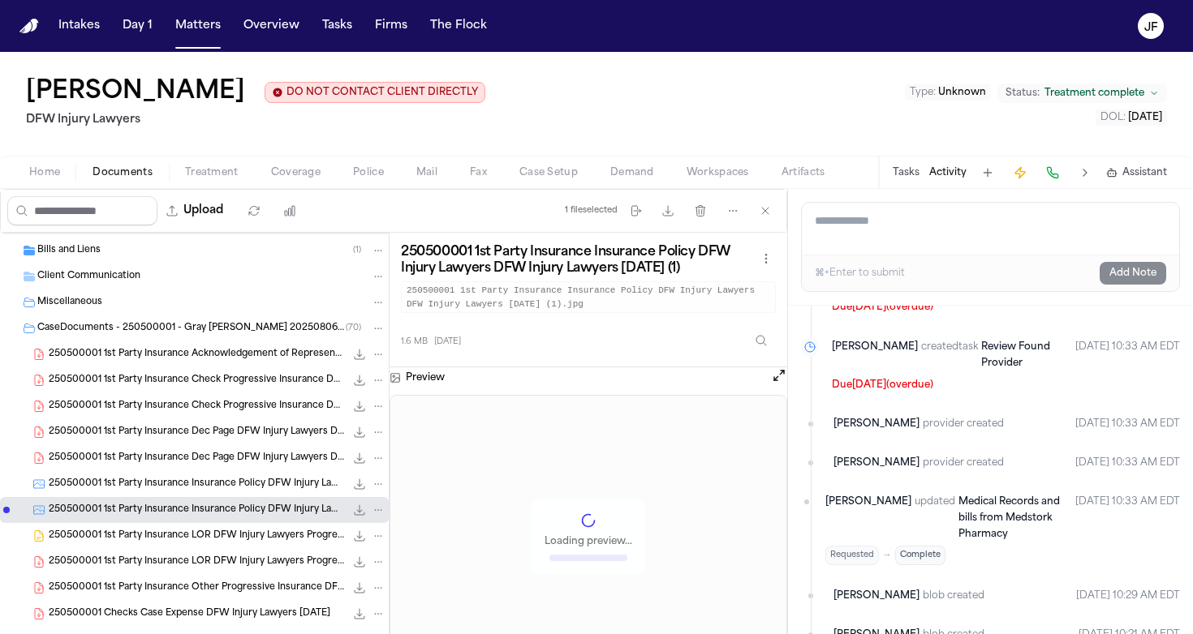
scroll to position [0, 0]
click at [253, 358] on span "250500001 1st Party Insurance Acknowledgement of Representation DFW Injury Lawy…" at bounding box center [197, 355] width 296 height 14
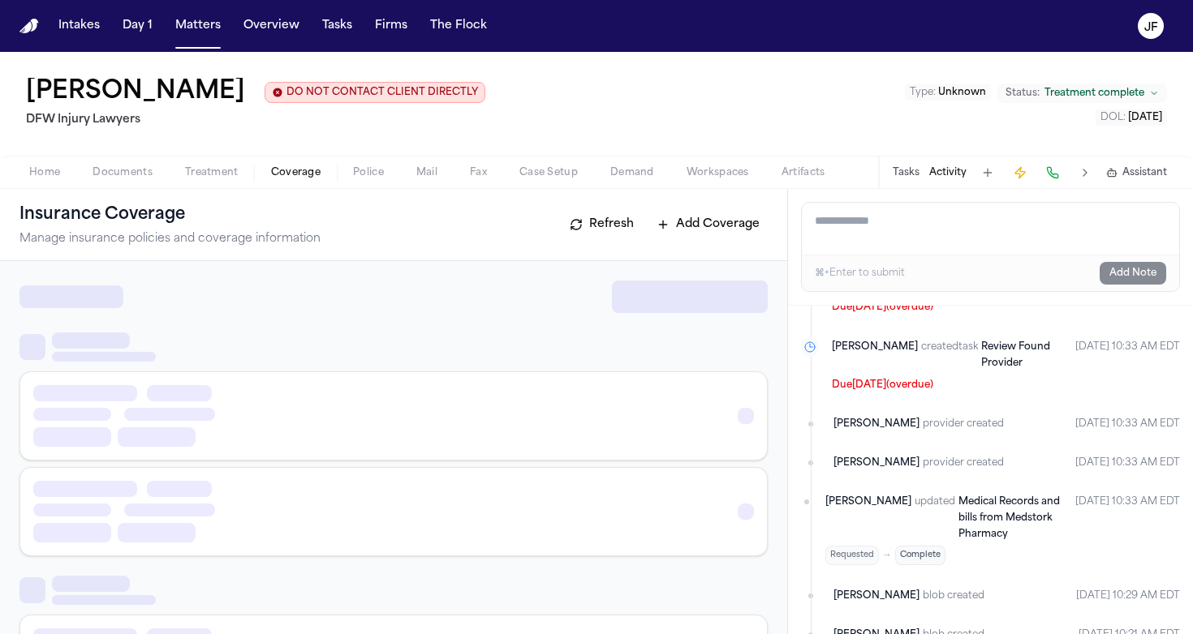
click at [289, 178] on span "Coverage" at bounding box center [295, 172] width 49 height 13
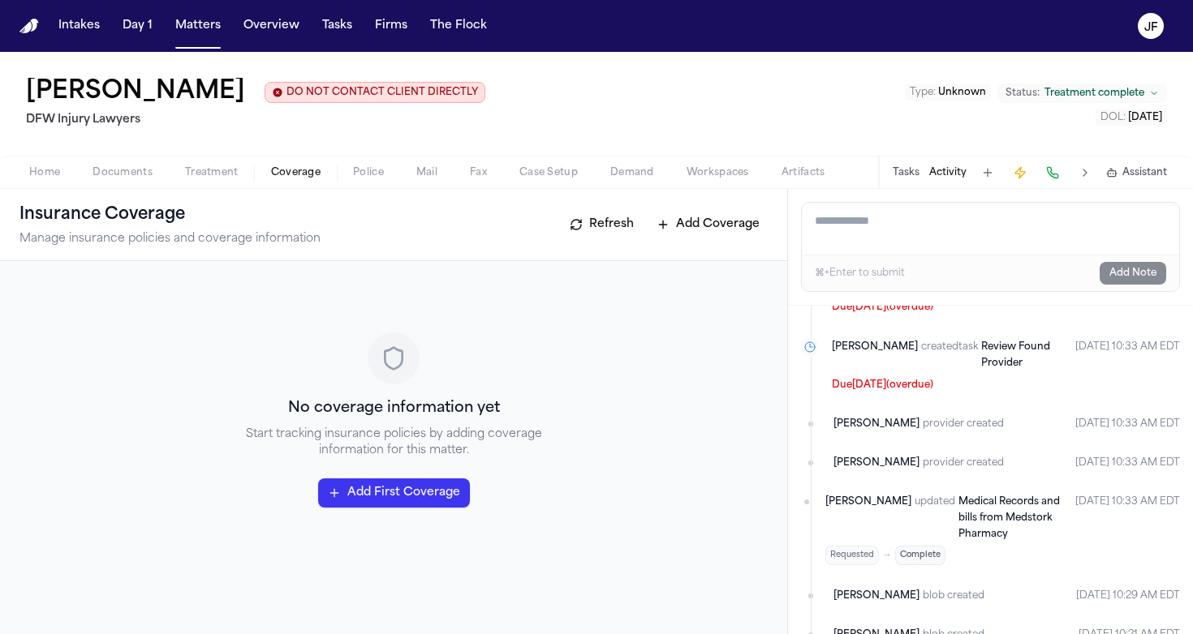
click at [208, 184] on div "Home Documents Treatment Coverage Police Mail Fax Case Setup Demand Workspaces …" at bounding box center [596, 172] width 1193 height 32
click at [152, 186] on div "Home Documents Treatment Coverage Police Mail Fax Case Setup Demand Workspaces …" at bounding box center [596, 172] width 1193 height 32
click at [139, 186] on div "Home Documents Treatment Coverage Police Mail Fax Case Setup Demand Workspaces …" at bounding box center [596, 172] width 1193 height 32
click at [137, 178] on span "Documents" at bounding box center [122, 172] width 60 height 13
click at [295, 175] on span "Coverage" at bounding box center [295, 172] width 49 height 13
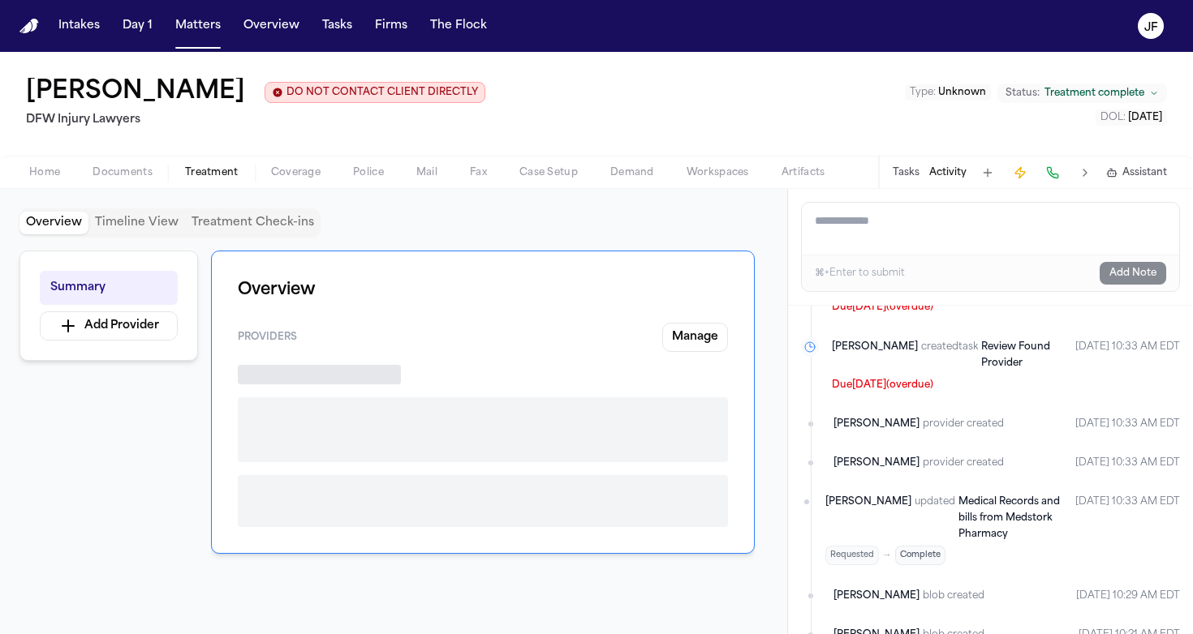
click at [194, 170] on span "Treatment" at bounding box center [212, 172] width 54 height 13
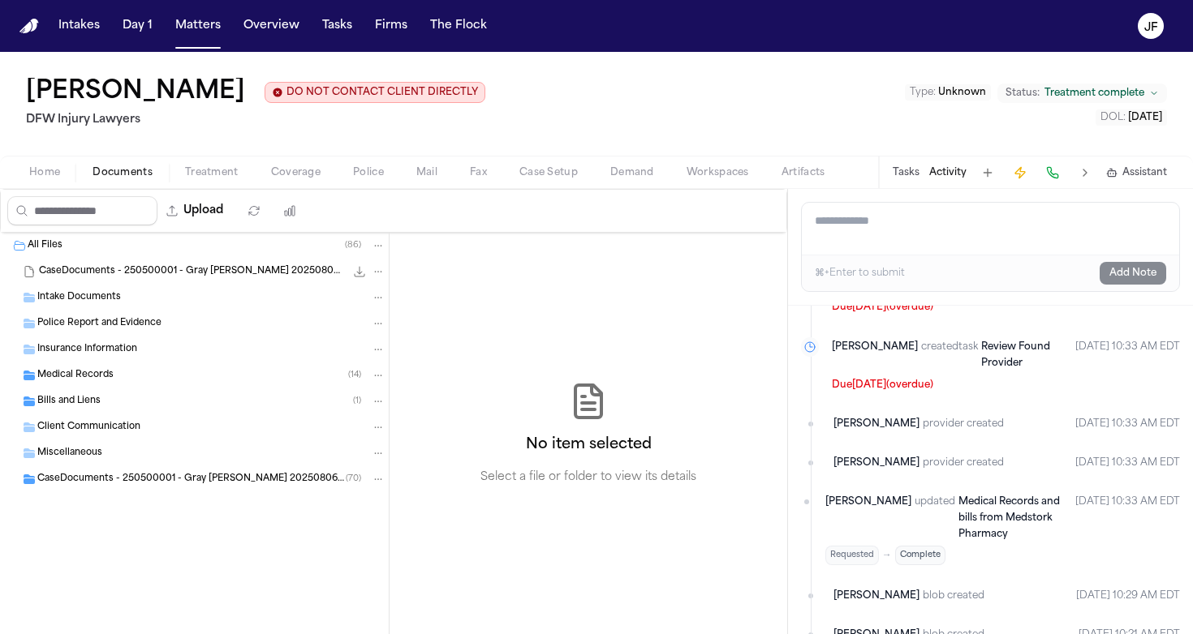
click at [120, 177] on span "Documents" at bounding box center [122, 172] width 60 height 13
click at [125, 480] on span "CaseDocuments - 250500001 - Gray v. Doe 20250806195655 (unzipped)" at bounding box center [191, 480] width 308 height 14
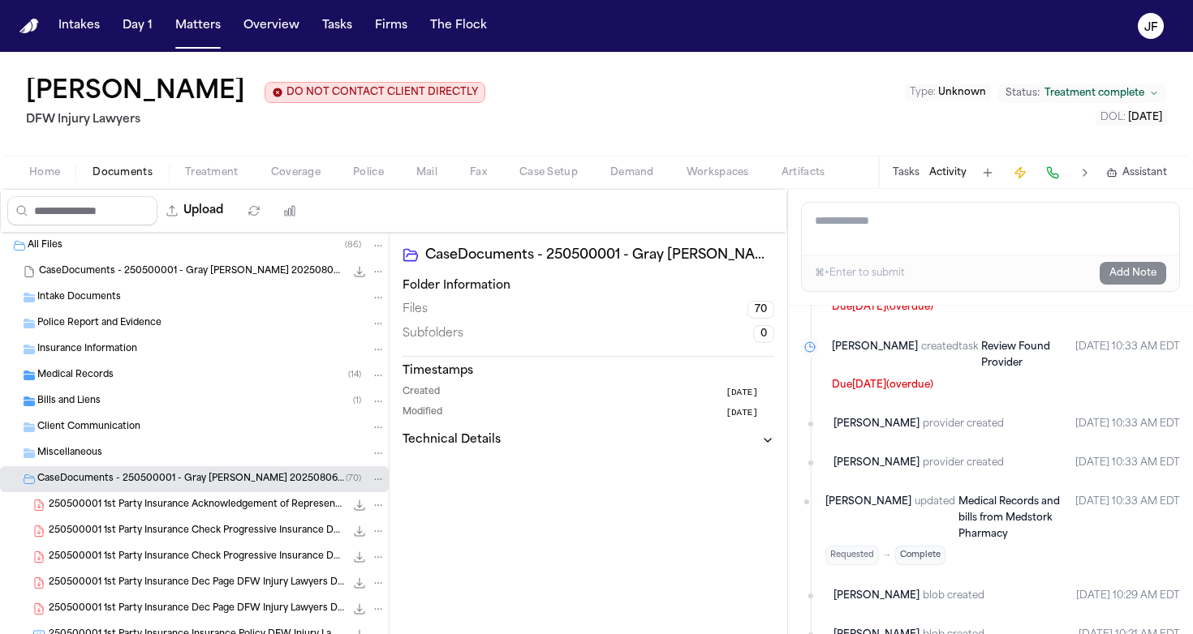
click at [127, 511] on span "250500001 1st Party Insurance Acknowledgement of Representation DFW Injury Lawy…" at bounding box center [197, 506] width 296 height 14
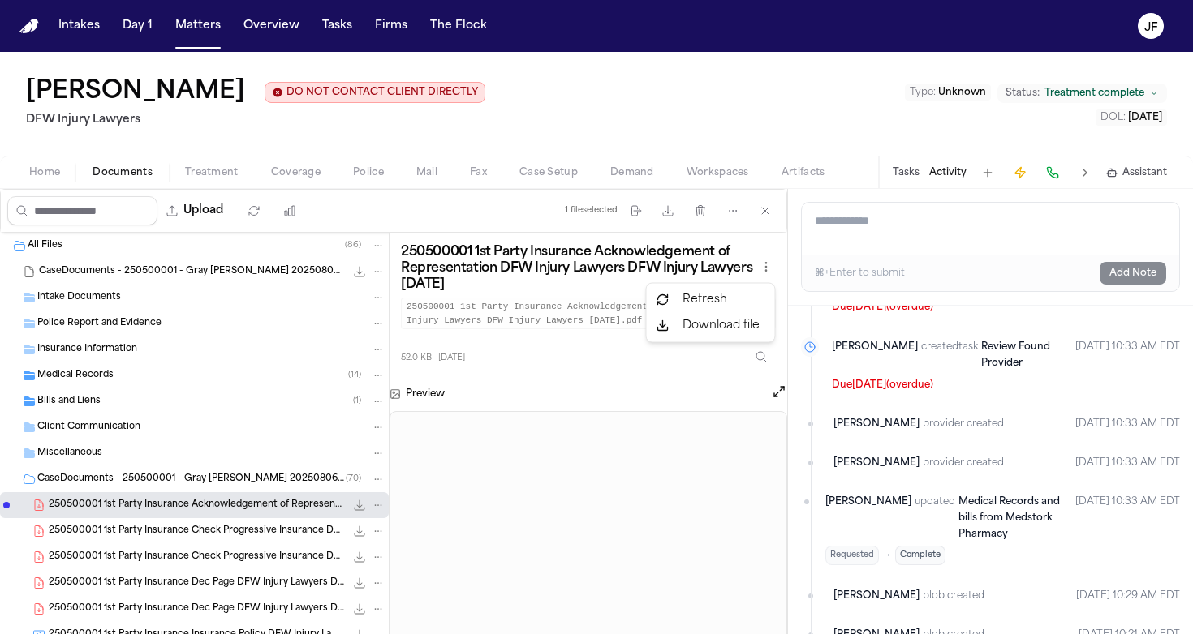
click at [768, 261] on html "Intakes Day 1 Matters Overview Tasks Firms The Flock JF Lenatra Gray DO NOT CON…" at bounding box center [596, 317] width 1193 height 634
click at [733, 217] on html "Intakes Day 1 Matters Overview Tasks Firms The Flock JF Lenatra Gray DO NOT CON…" at bounding box center [596, 317] width 1193 height 634
click at [733, 216] on icon "button" at bounding box center [732, 210] width 13 height 13
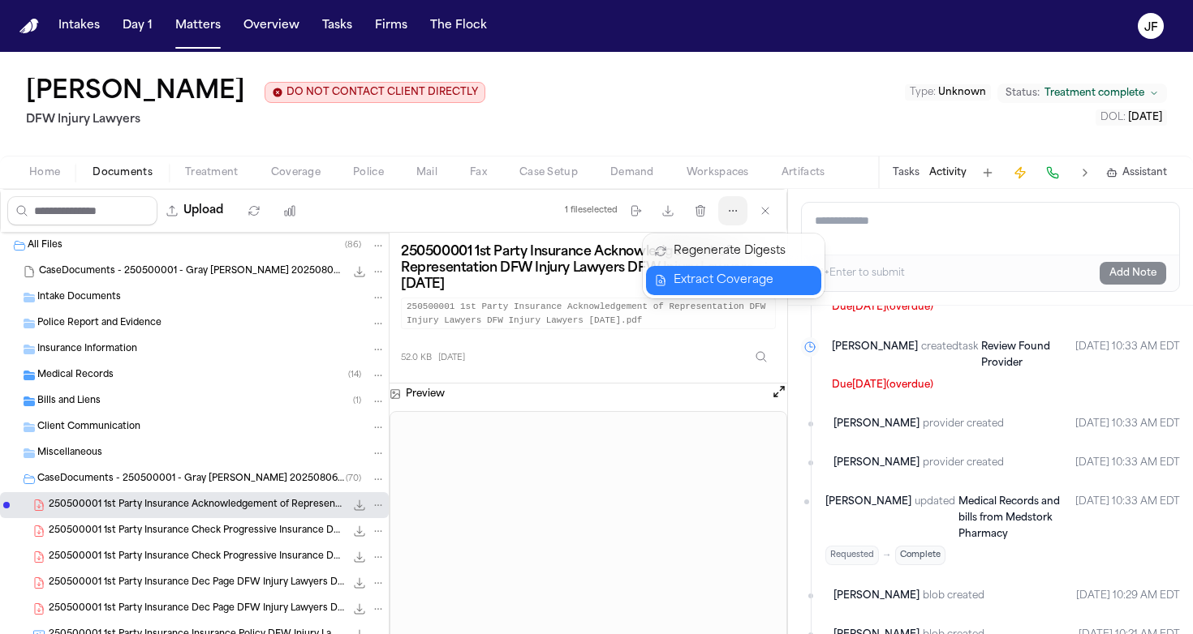
click at [703, 287] on button "Extract Coverage" at bounding box center [733, 280] width 175 height 29
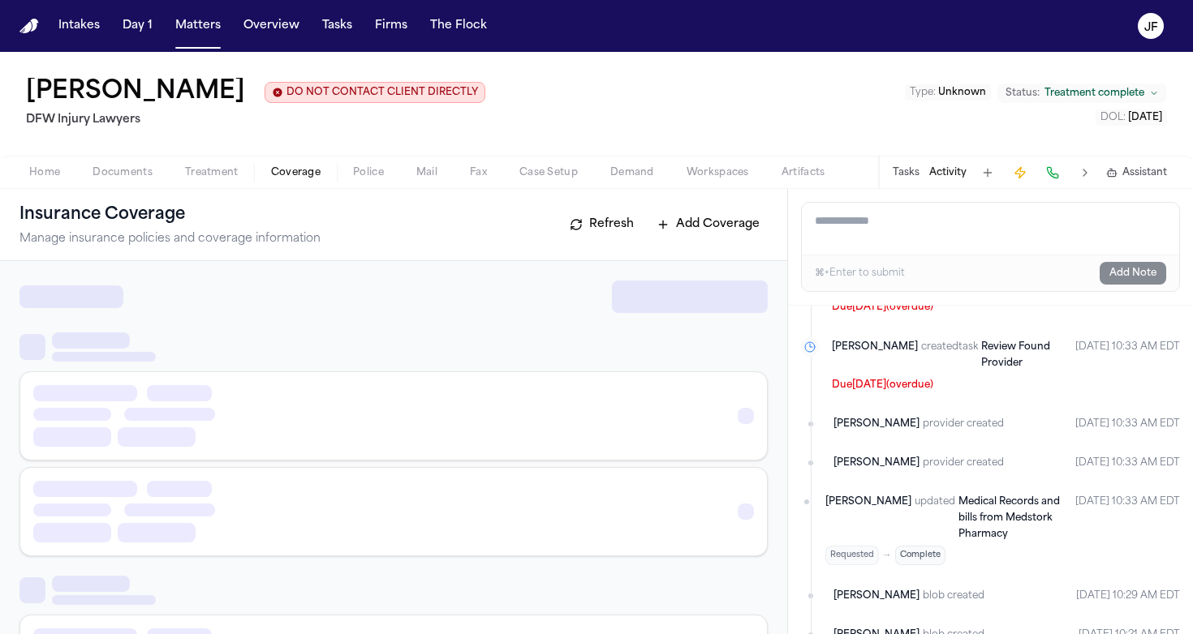
click at [297, 174] on span "Coverage" at bounding box center [295, 172] width 49 height 13
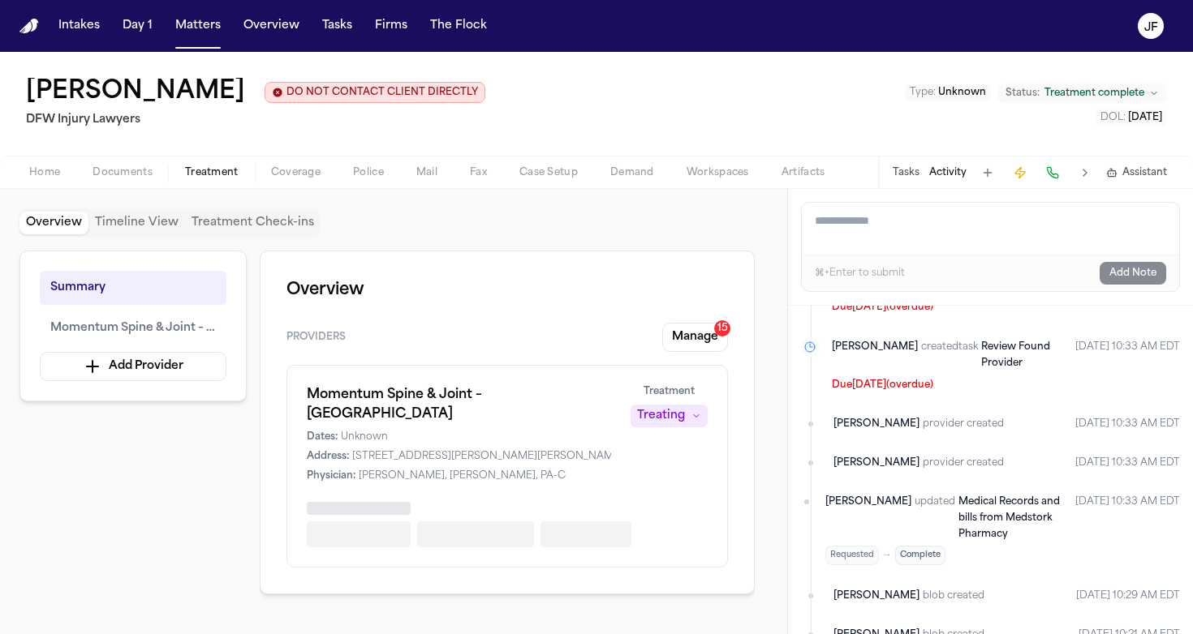
drag, startPoint x: 204, startPoint y: 179, endPoint x: 191, endPoint y: 179, distance: 13.0
click at [204, 179] on span "Treatment" at bounding box center [212, 172] width 54 height 13
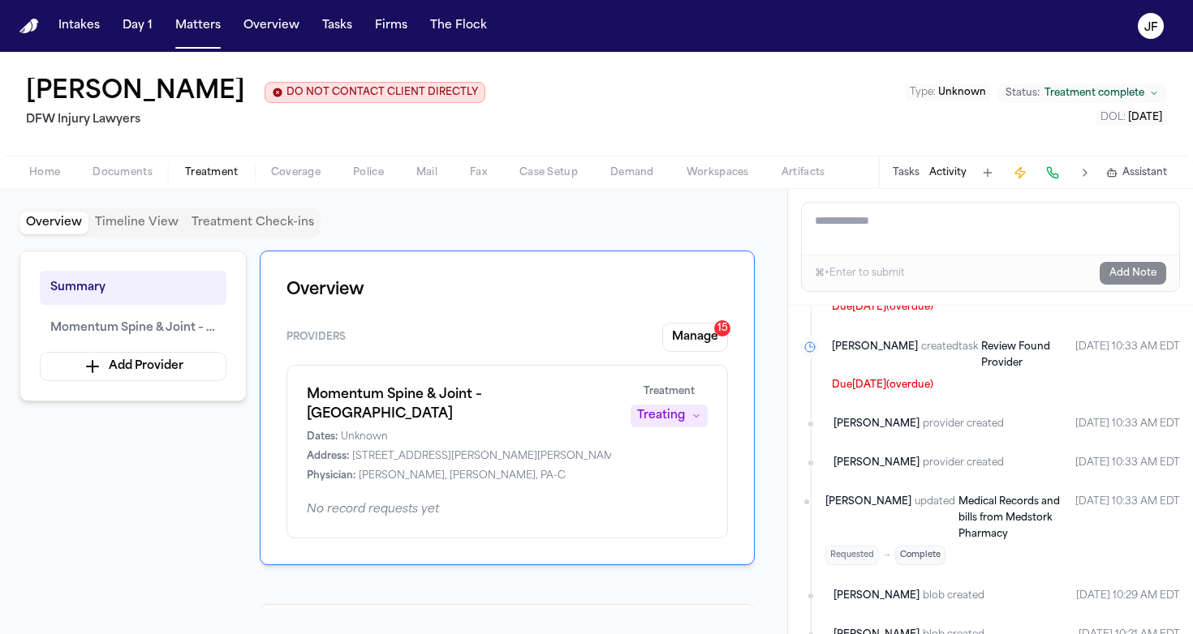
click at [127, 179] on span "Documents" at bounding box center [122, 172] width 60 height 13
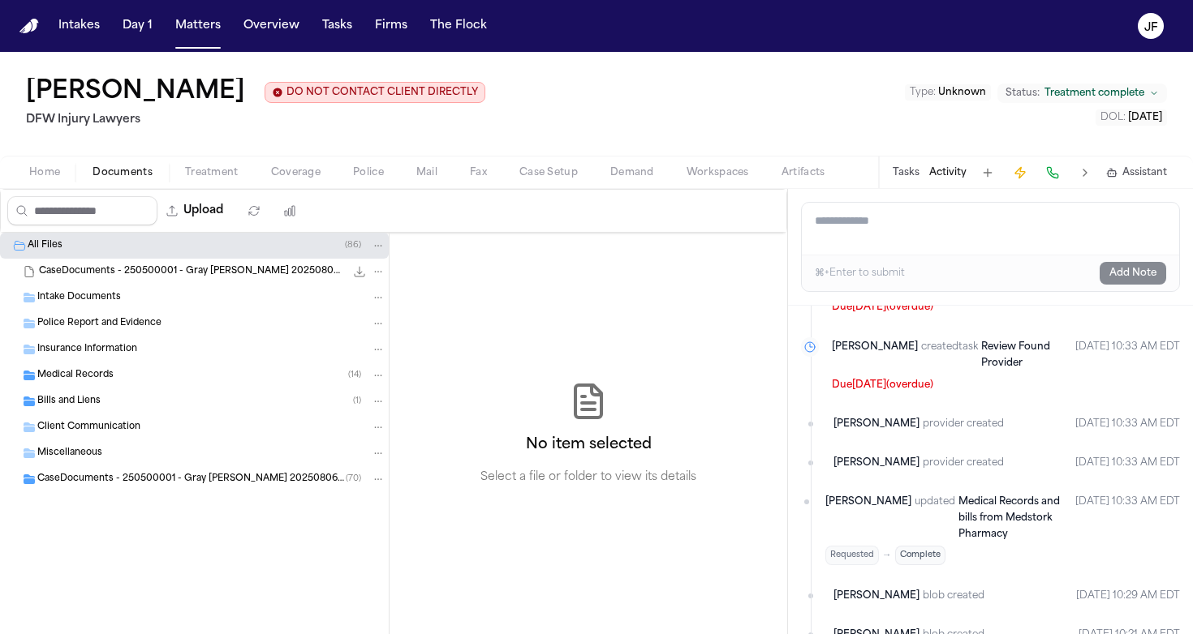
click at [290, 174] on span "Coverage" at bounding box center [295, 172] width 49 height 13
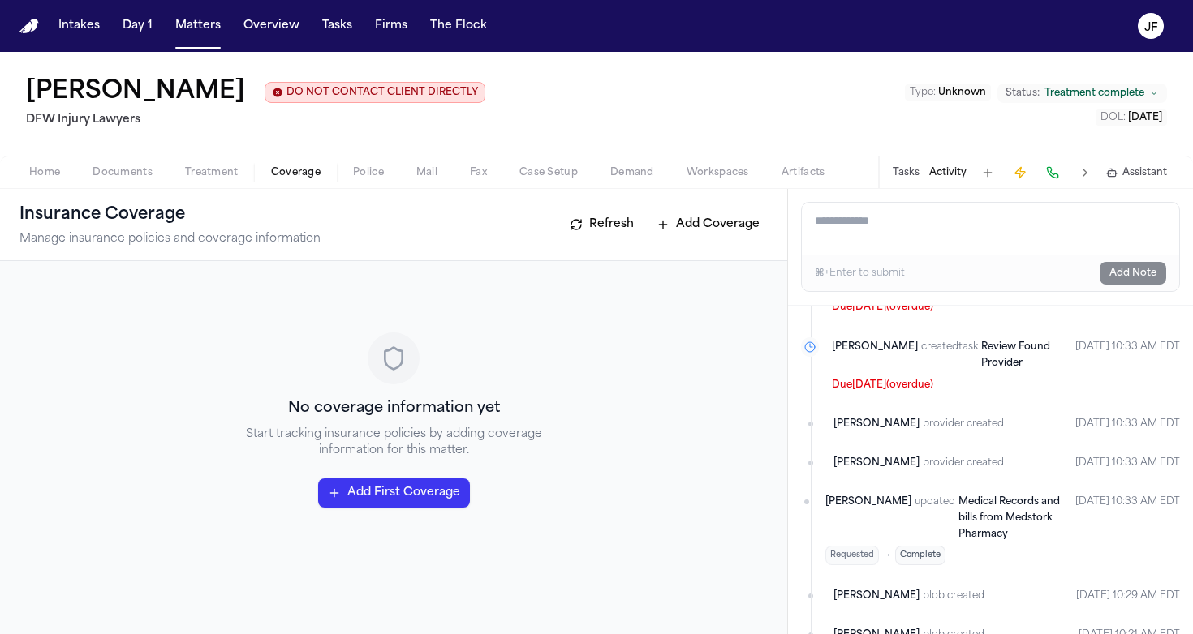
click at [131, 187] on div "Home Documents Treatment Coverage Police Mail Fax Case Setup Demand Workspaces …" at bounding box center [596, 172] width 1193 height 32
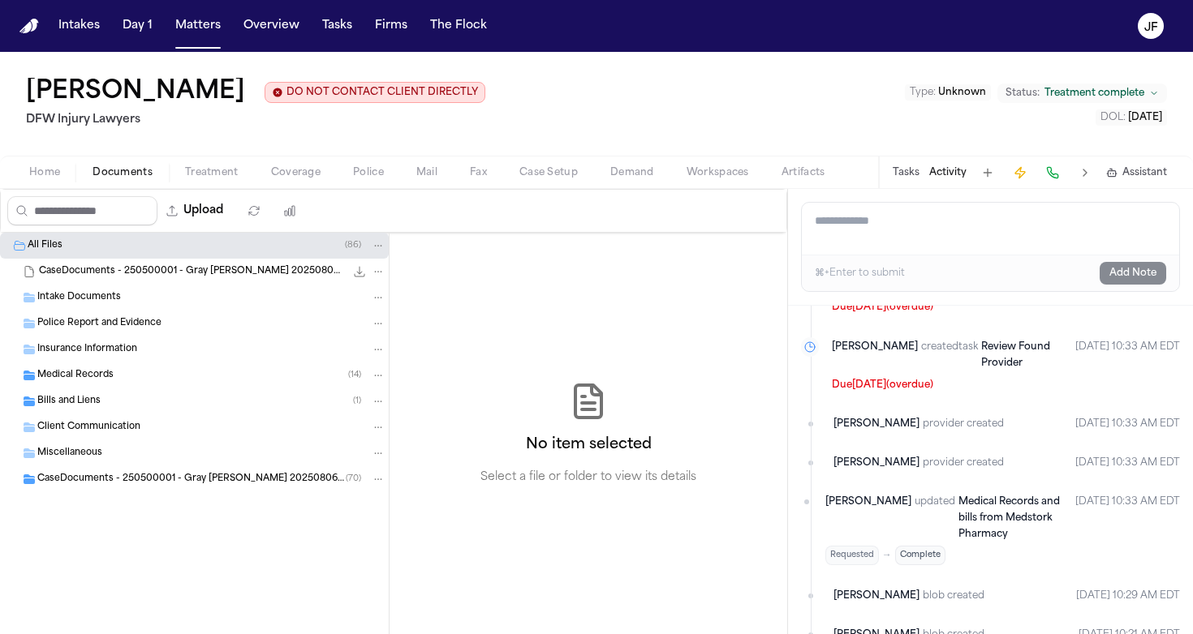
click at [125, 179] on span "Documents" at bounding box center [122, 172] width 60 height 13
click at [28, 181] on button "Home" at bounding box center [44, 172] width 63 height 19
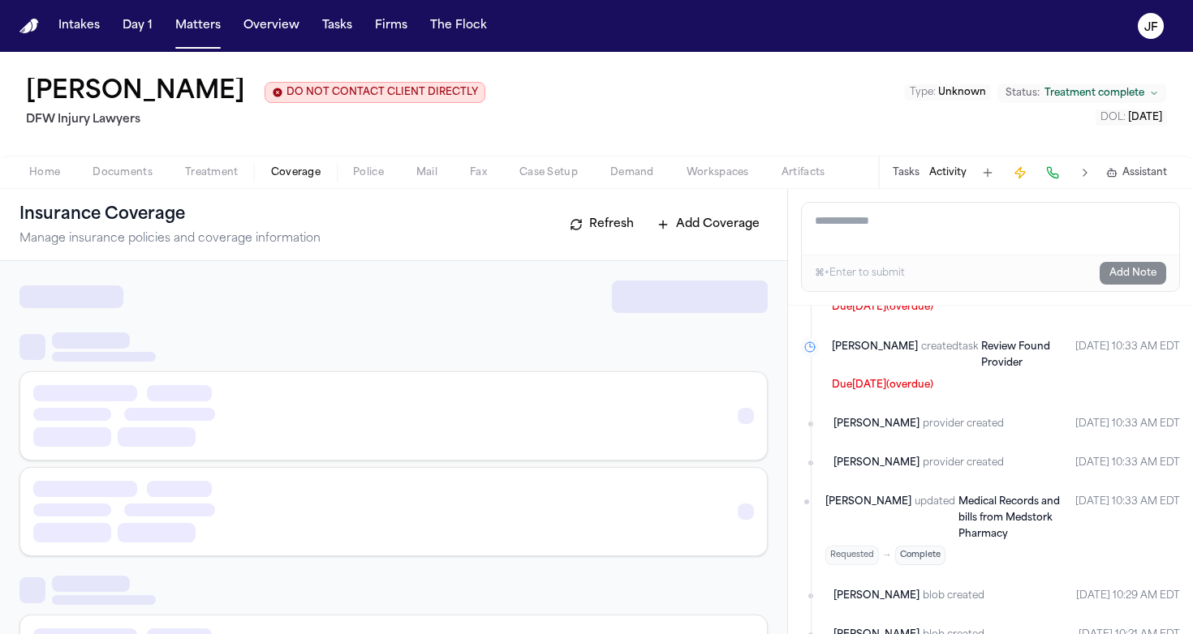
click at [309, 177] on span "Coverage" at bounding box center [295, 172] width 49 height 13
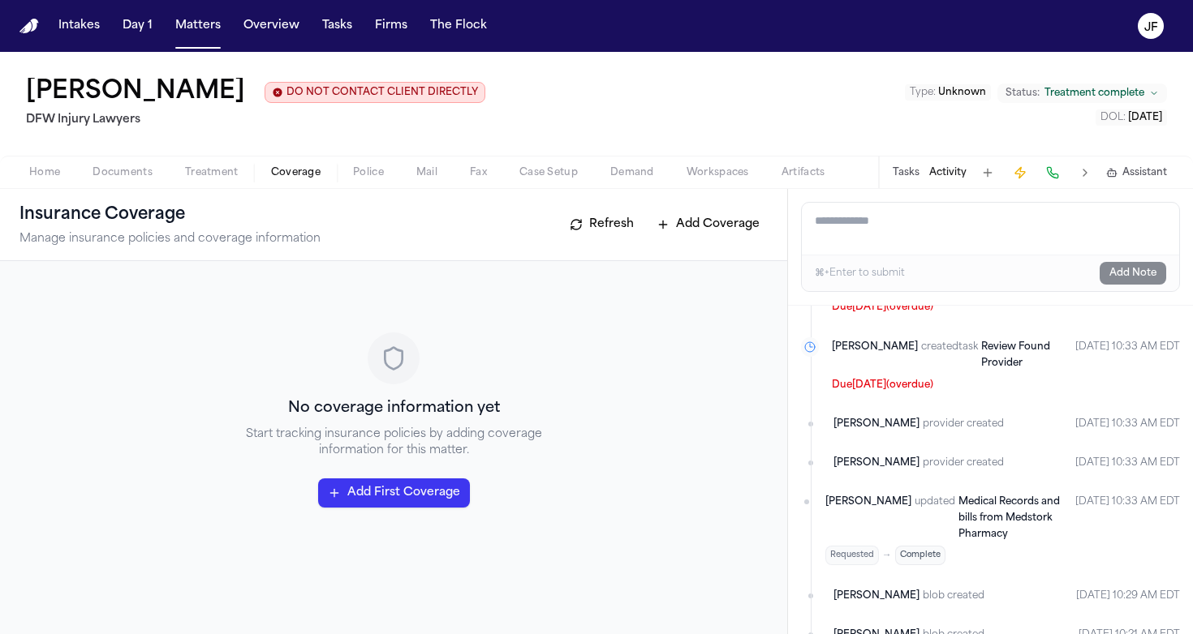
click at [60, 177] on button "Home" at bounding box center [44, 172] width 63 height 19
click at [263, 170] on button "Coverage" at bounding box center [296, 172] width 82 height 19
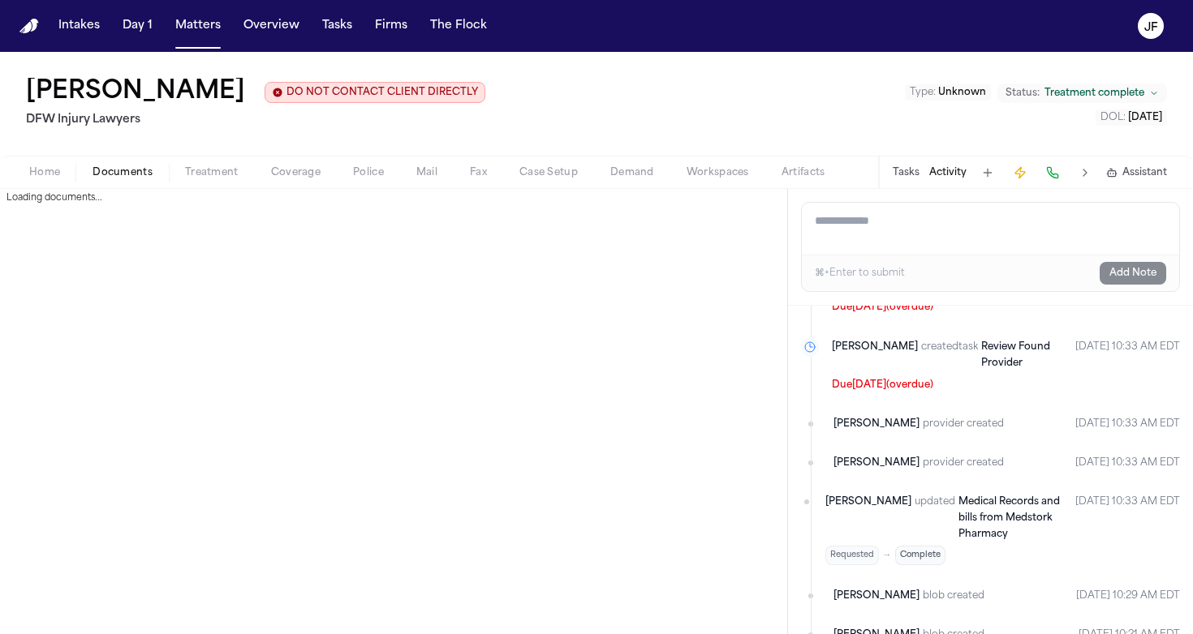
click at [155, 175] on button "Documents" at bounding box center [122, 172] width 92 height 19
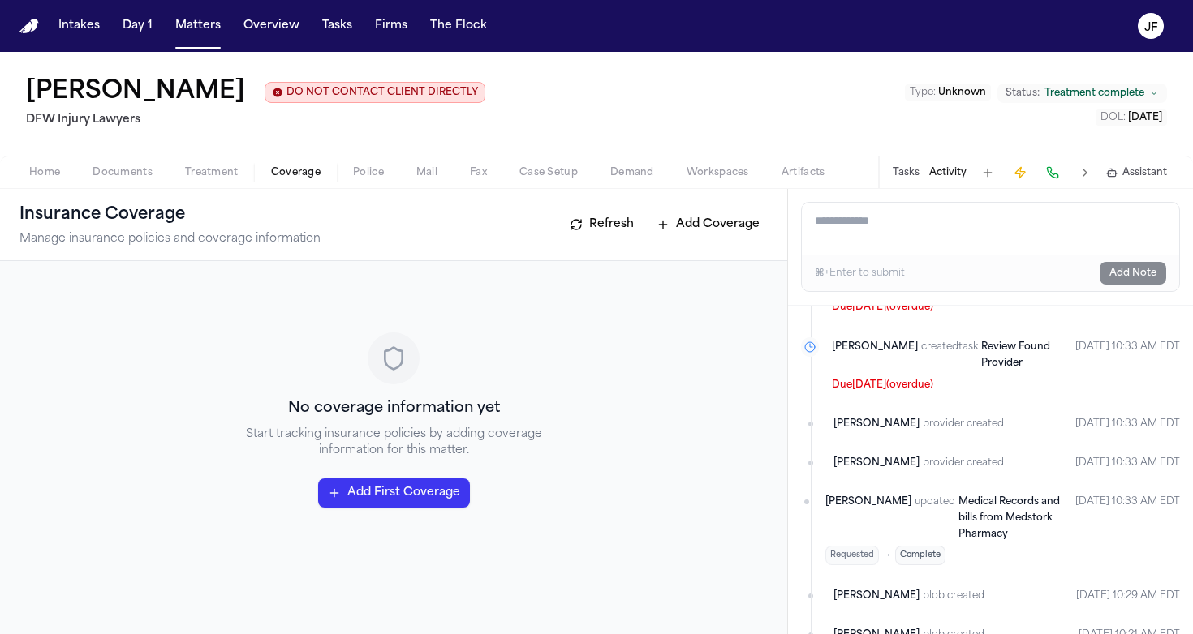
click at [314, 171] on span "Coverage" at bounding box center [295, 172] width 49 height 13
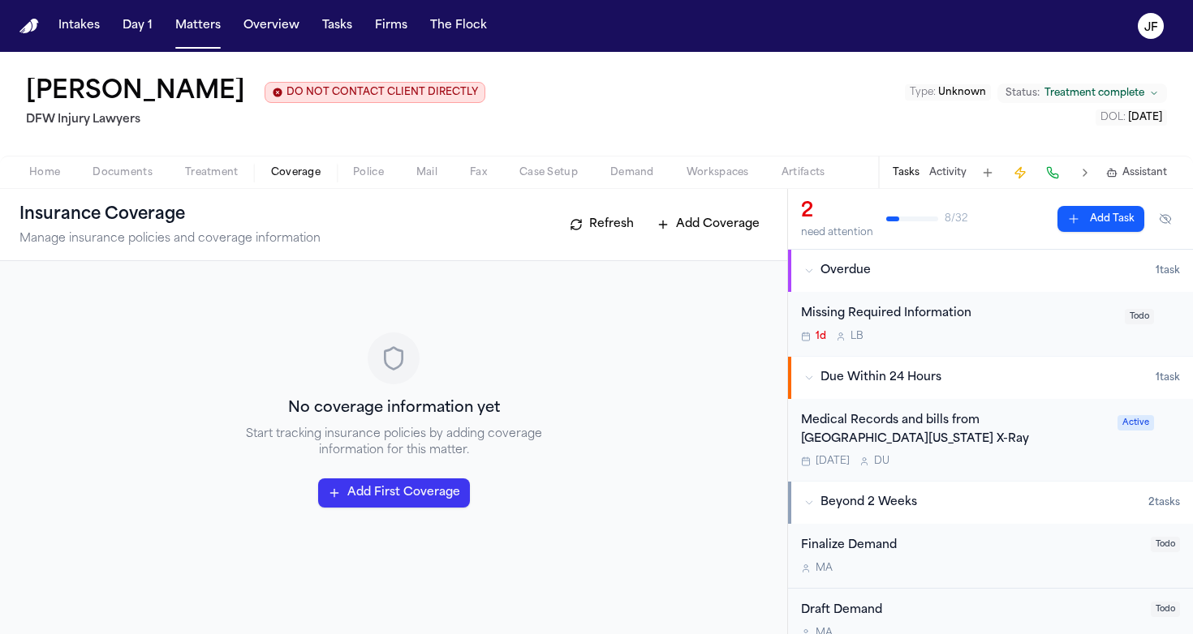
click at [110, 169] on span "Documents" at bounding box center [122, 172] width 60 height 13
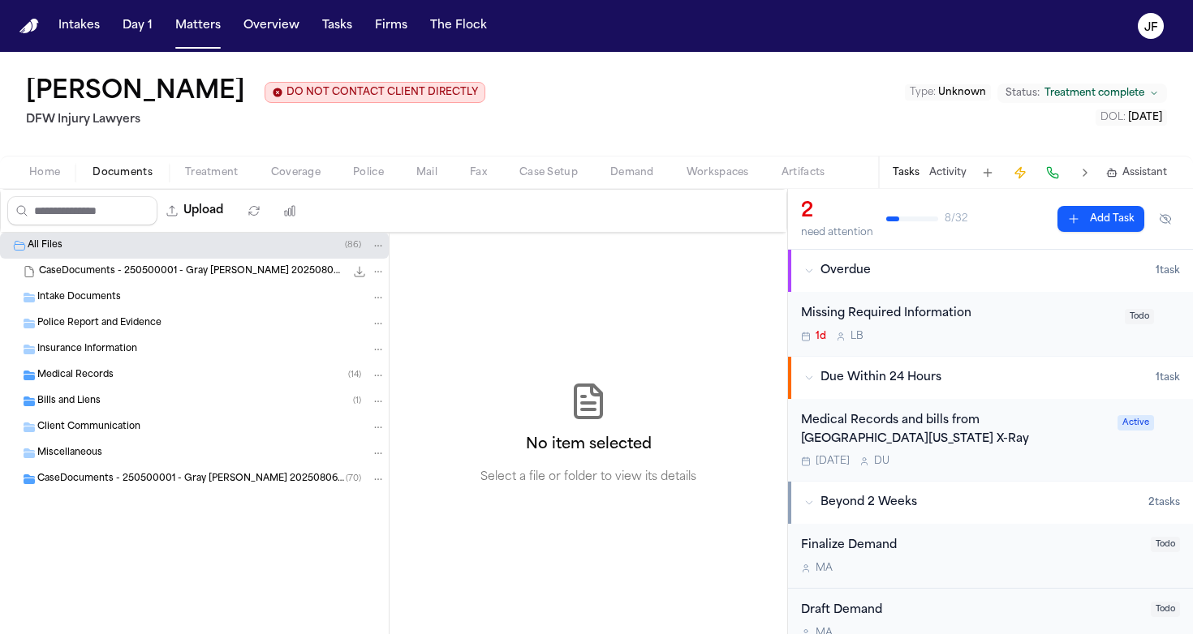
click at [275, 174] on span "Coverage" at bounding box center [295, 172] width 49 height 13
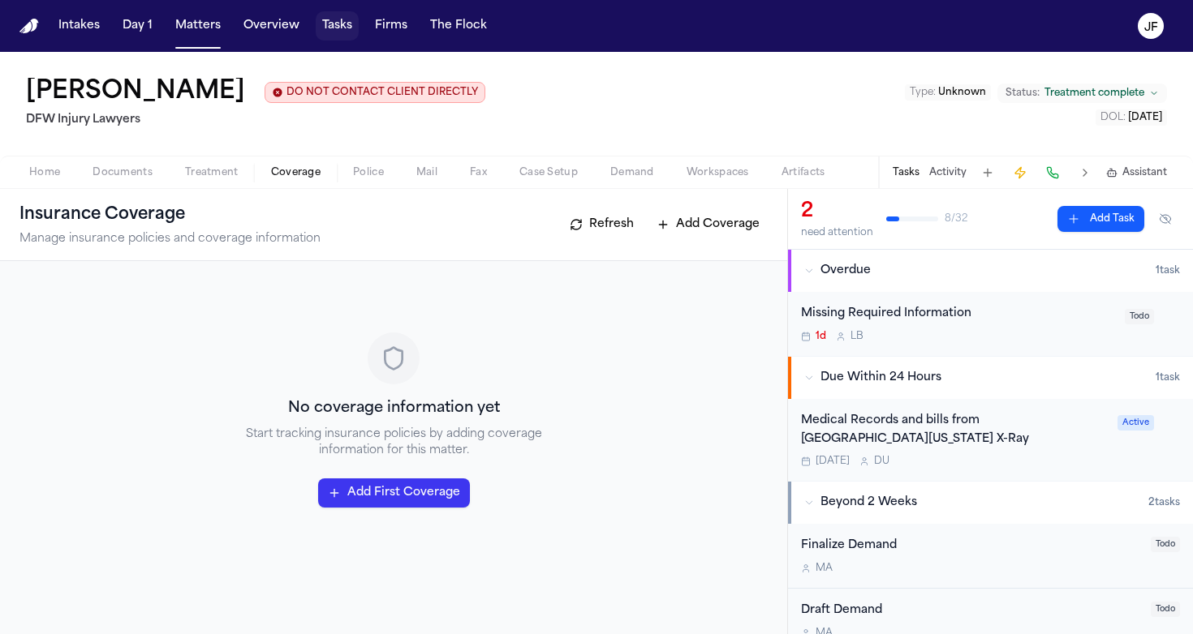
click at [325, 26] on button "Tasks" at bounding box center [337, 25] width 43 height 29
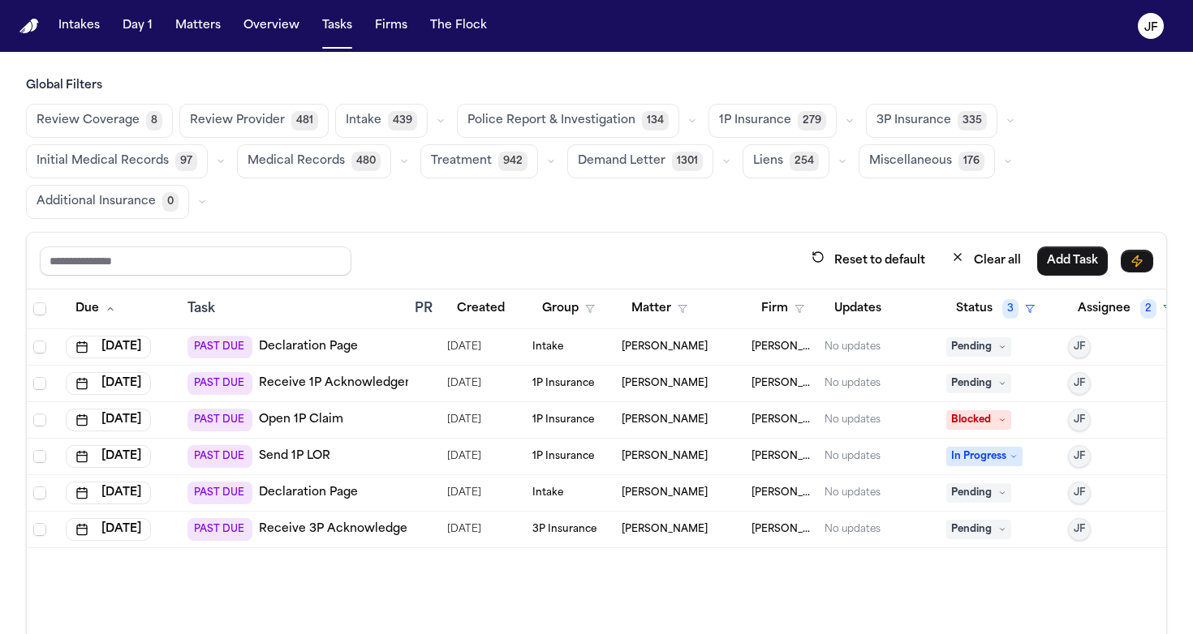
click at [600, 127] on span "Police Report & Investigation" at bounding box center [551, 121] width 168 height 16
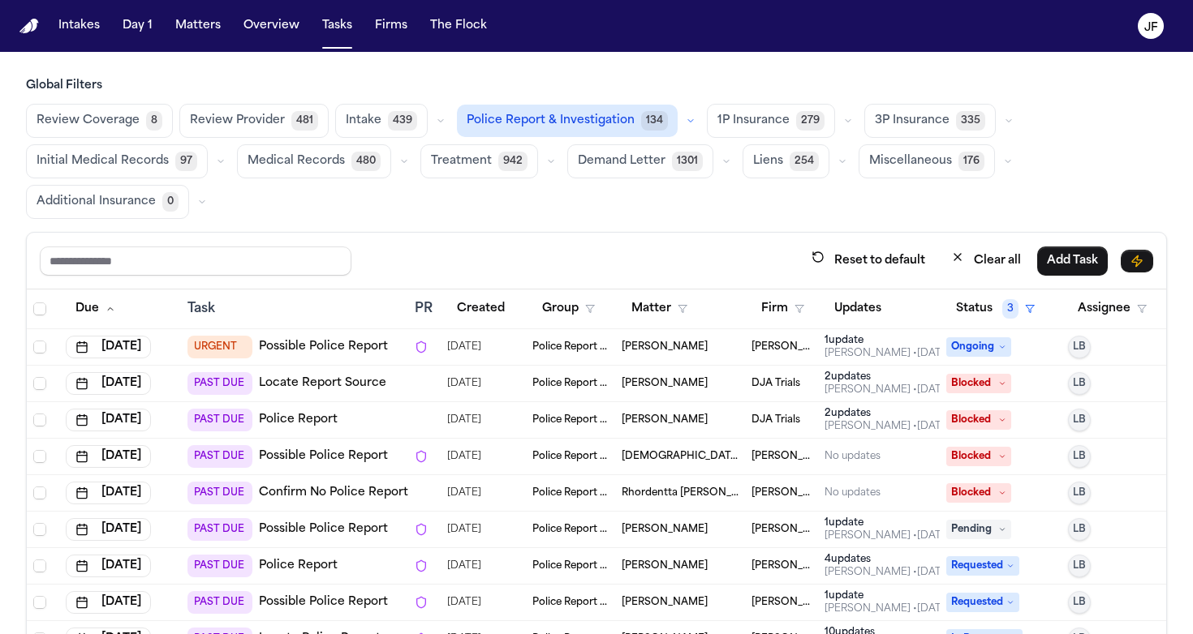
click at [681, 115] on button "button" at bounding box center [690, 120] width 19 height 19
click at [574, 158] on button "Police Report 49" at bounding box center [548, 160] width 181 height 32
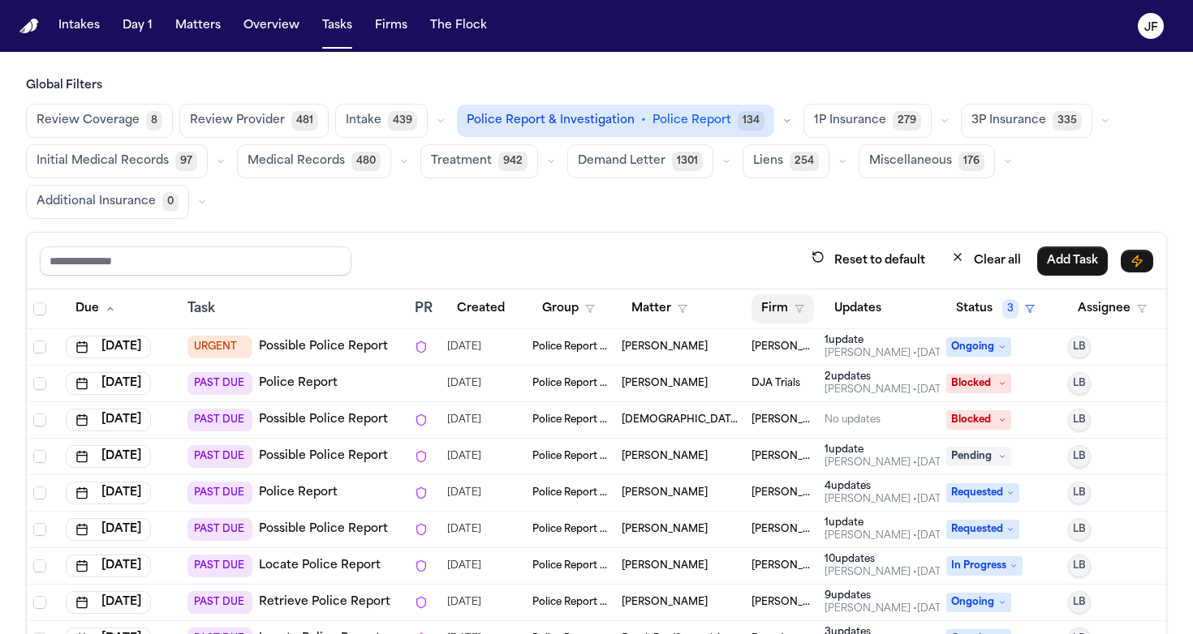
click at [792, 310] on button "Firm" at bounding box center [782, 308] width 62 height 29
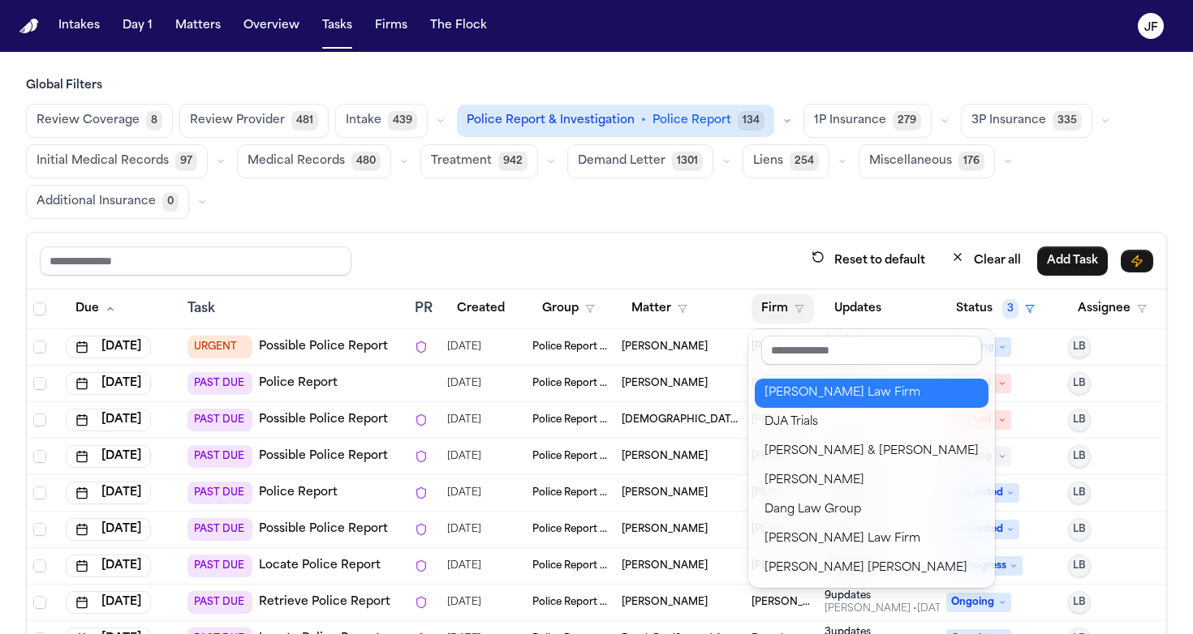
click at [790, 393] on div "[PERSON_NAME] Law Firm" at bounding box center [871, 393] width 214 height 19
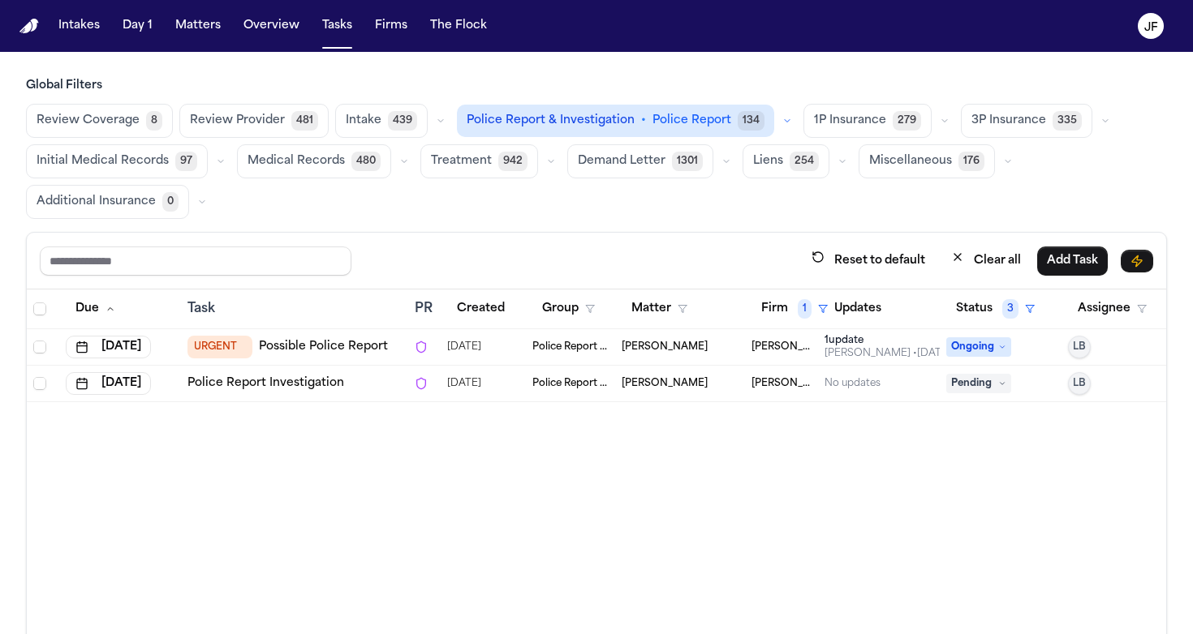
click at [292, 346] on link "Possible Police Report" at bounding box center [323, 347] width 129 height 16
click at [297, 388] on link "Police Report Investigation" at bounding box center [265, 384] width 157 height 16
click at [784, 308] on button "Firm 1" at bounding box center [794, 308] width 86 height 29
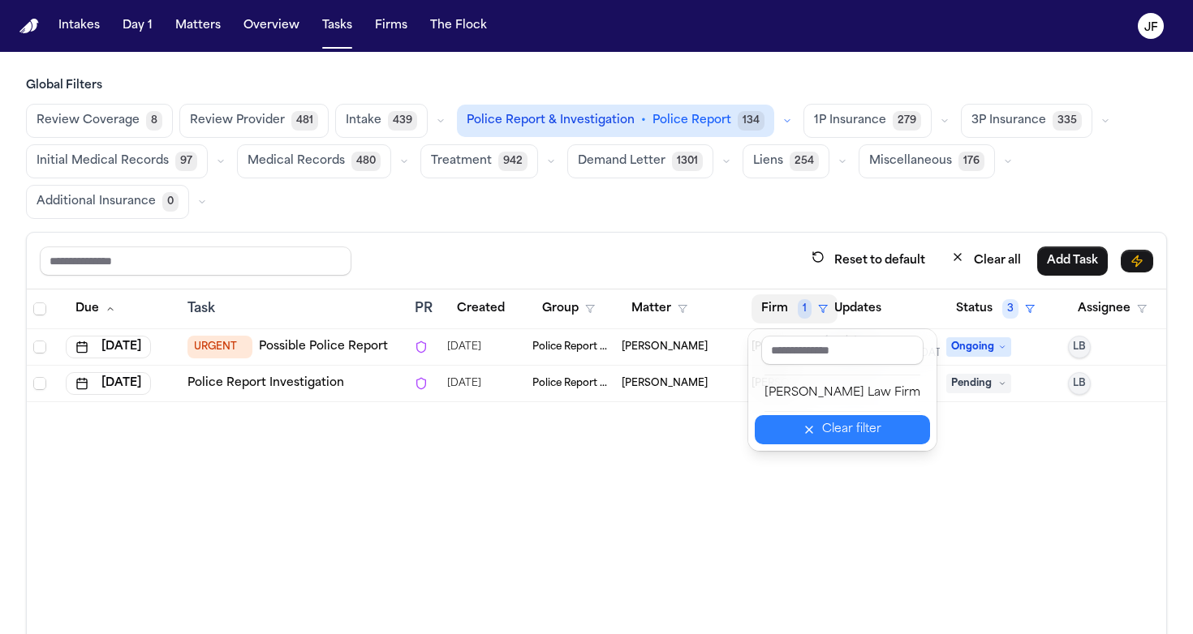
click at [810, 423] on button "Clear filter" at bounding box center [841, 429] width 175 height 29
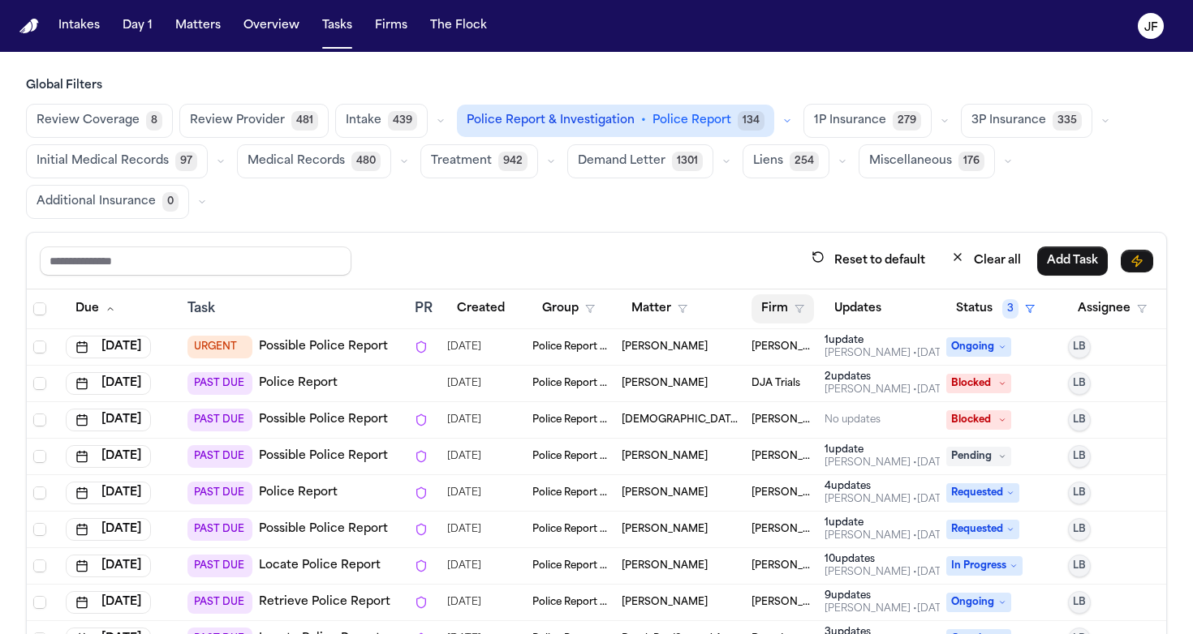
click at [797, 307] on icon "button" at bounding box center [799, 309] width 10 height 10
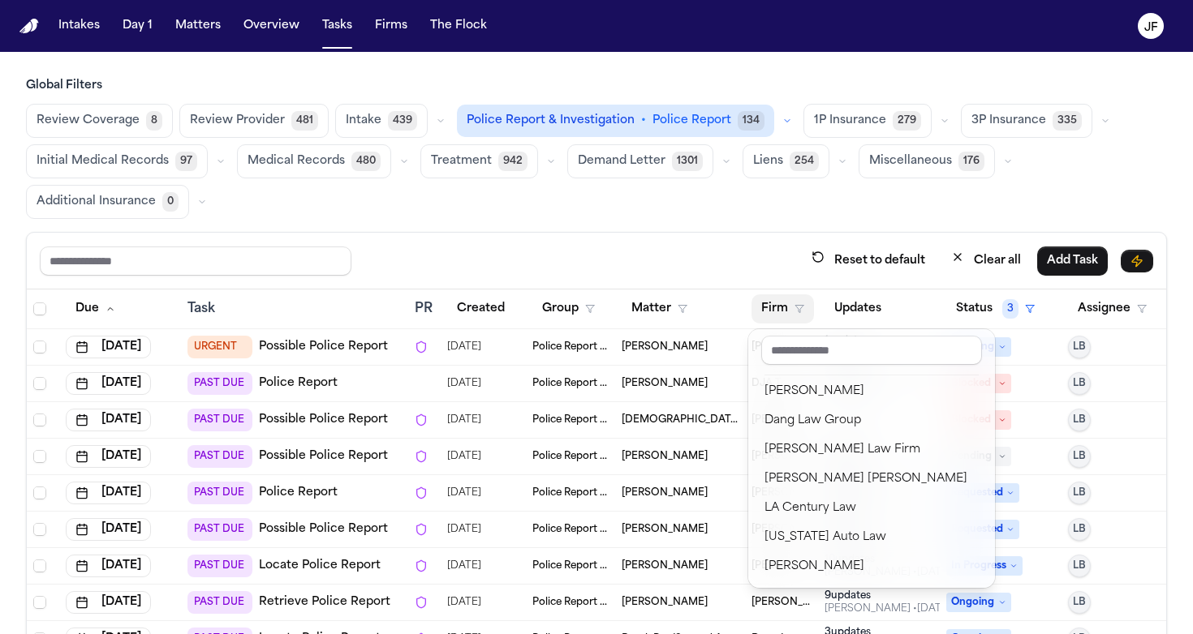
scroll to position [89, 0]
click at [716, 229] on div "Global Filters Review Coverage 8 Review Provider 481 Intake 439 Police Report &…" at bounding box center [596, 412] width 1141 height 668
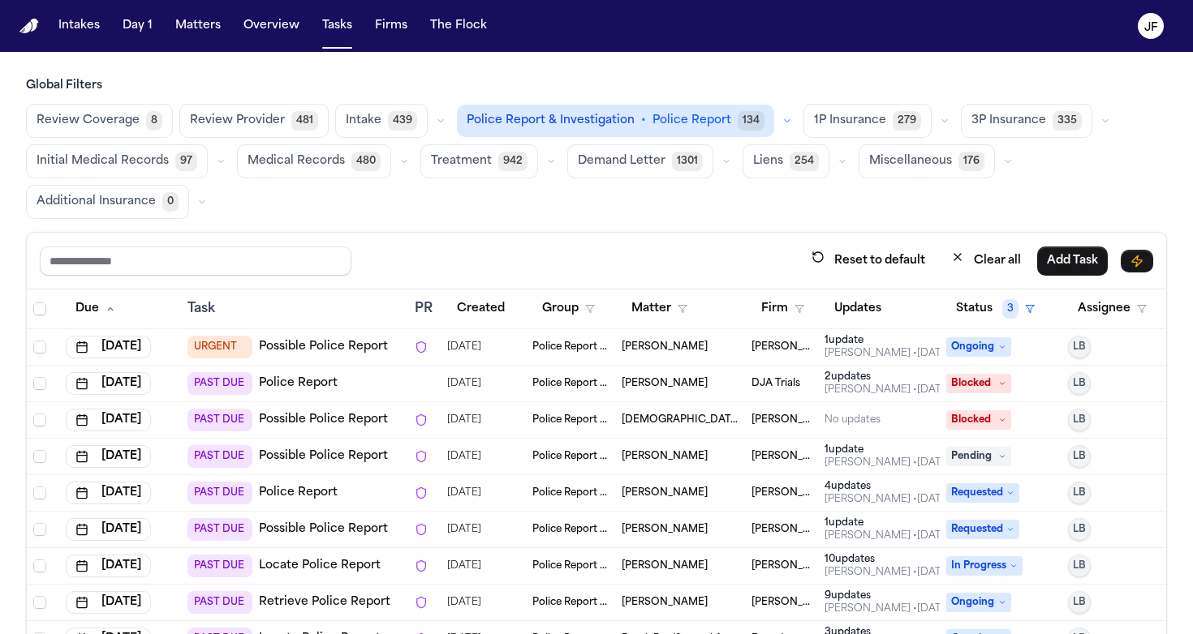
click at [760, 127] on div "Police Report & Investigation • Police Report 134" at bounding box center [627, 121] width 340 height 32
click at [782, 122] on icon "button" at bounding box center [787, 121] width 10 height 10
click at [606, 153] on span "49" at bounding box center [617, 160] width 23 height 19
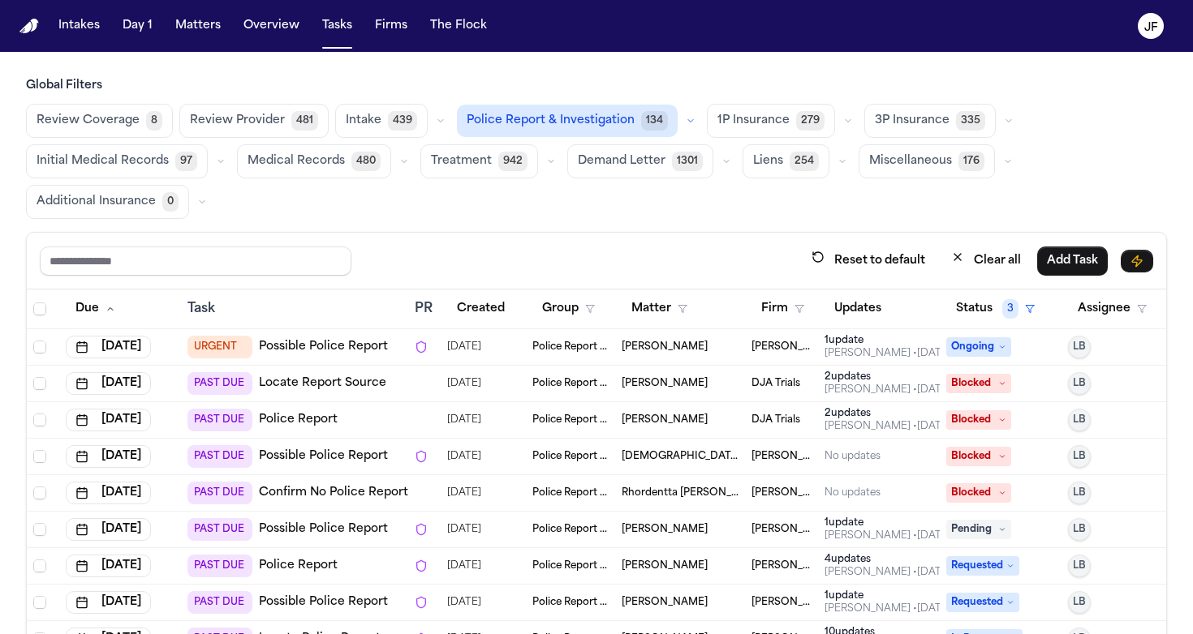
click at [673, 219] on div "Global Filters Review Coverage 8 Review Provider 481 Intake 439 Police Report &…" at bounding box center [596, 412] width 1141 height 668
click at [795, 311] on icon "button" at bounding box center [799, 309] width 10 height 10
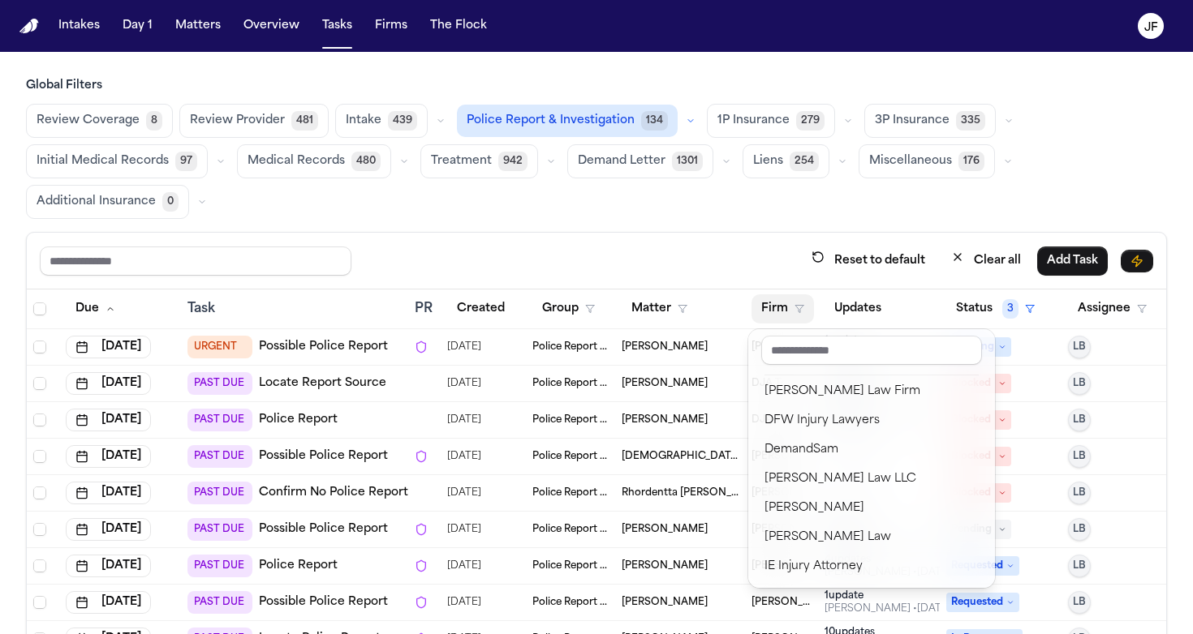
scroll to position [352, 0]
click at [827, 475] on div "Morse Law LLC" at bounding box center [871, 479] width 214 height 19
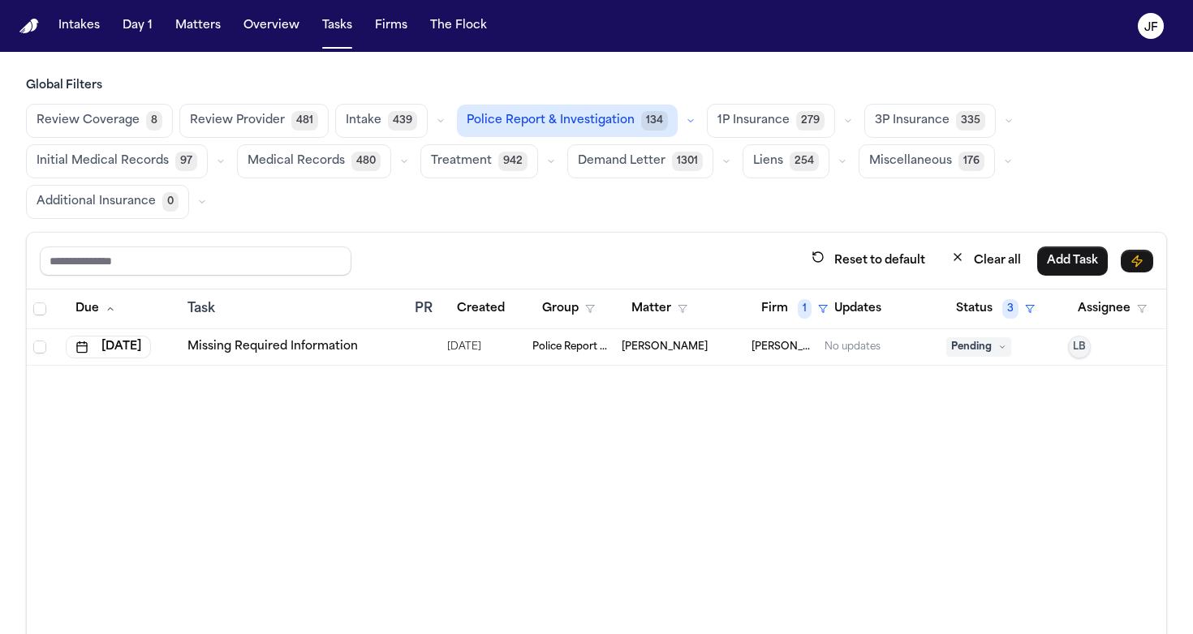
click at [295, 346] on link "Missing Required Information" at bounding box center [272, 347] width 170 height 16
click at [802, 309] on span "1" at bounding box center [804, 308] width 14 height 19
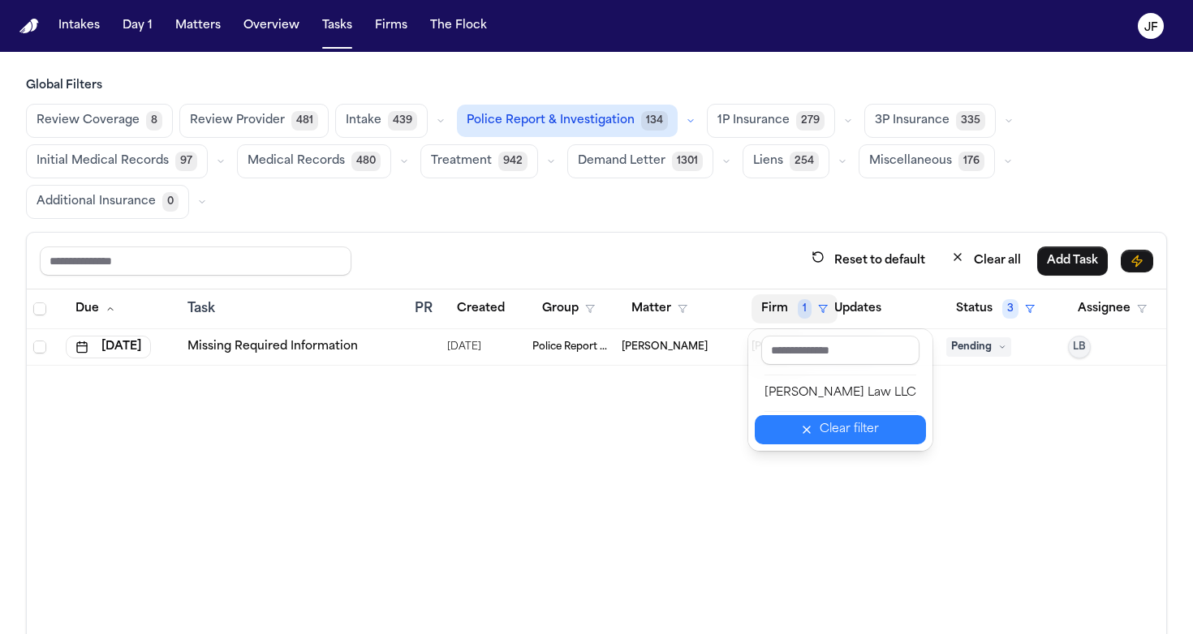
click at [807, 423] on button "Clear filter" at bounding box center [839, 429] width 171 height 29
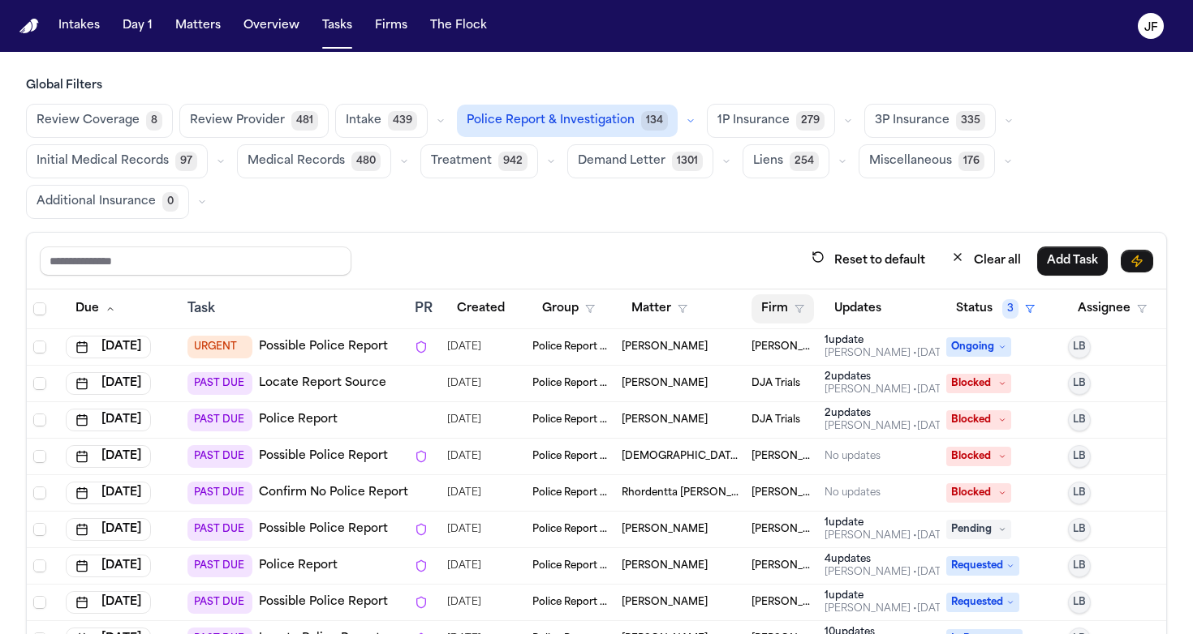
click at [795, 306] on polygon "button" at bounding box center [799, 309] width 8 height 7
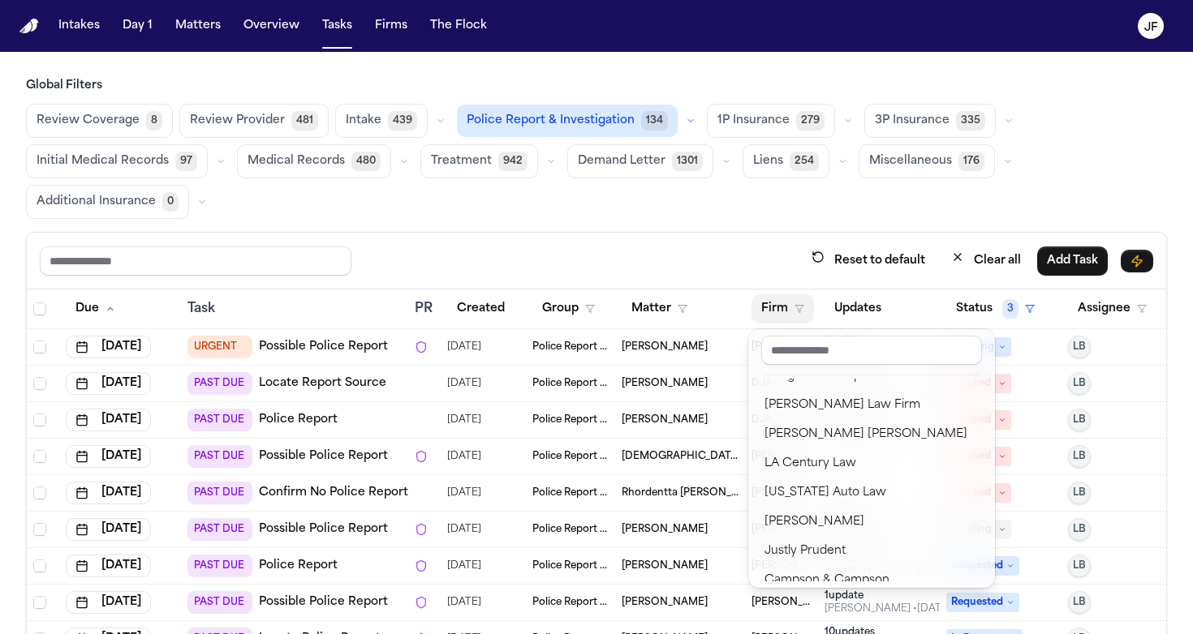
scroll to position [100, 0]
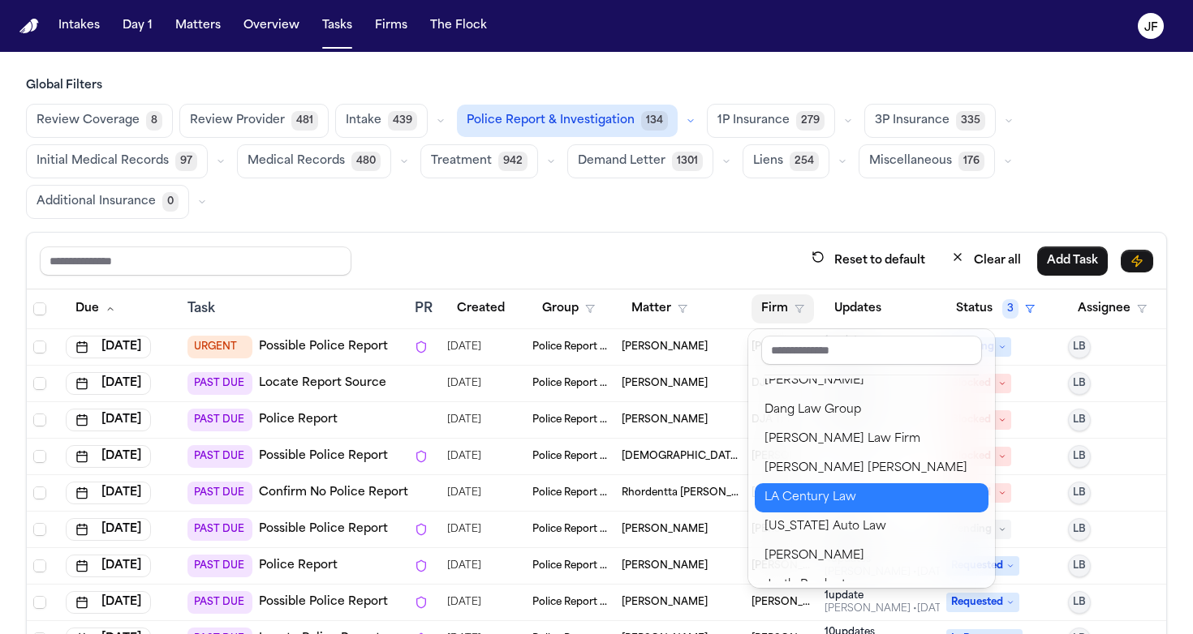
click at [855, 463] on div "Steele Adams Hosman" at bounding box center [871, 468] width 214 height 19
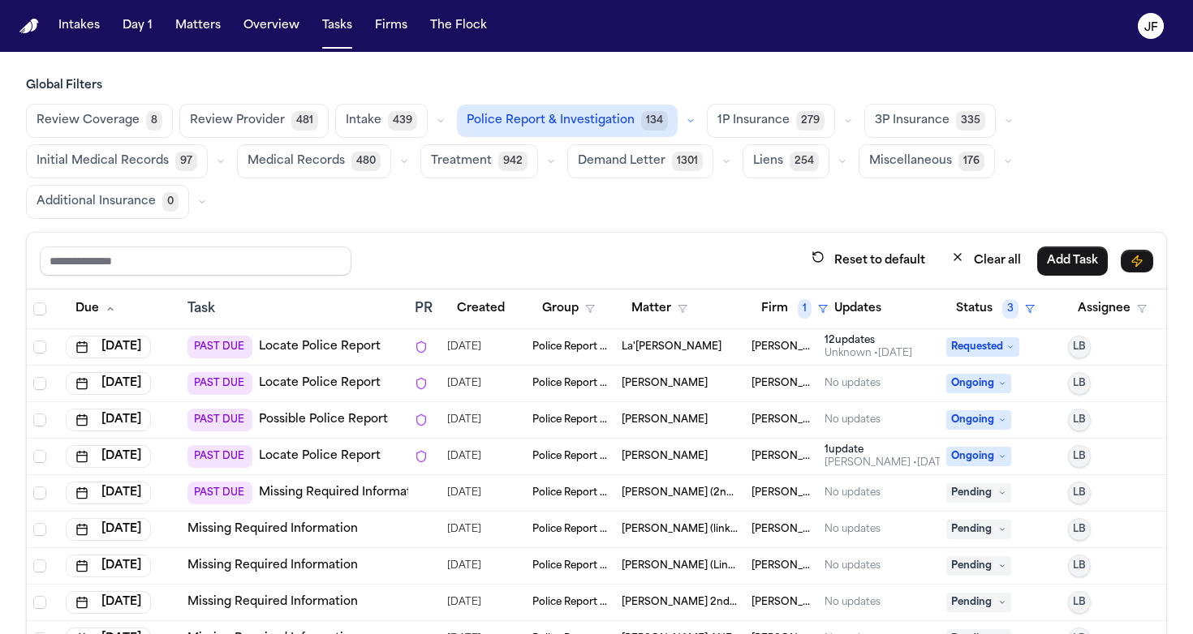
click at [447, 254] on div "Reset to default Clear all Add Task" at bounding box center [596, 261] width 1113 height 30
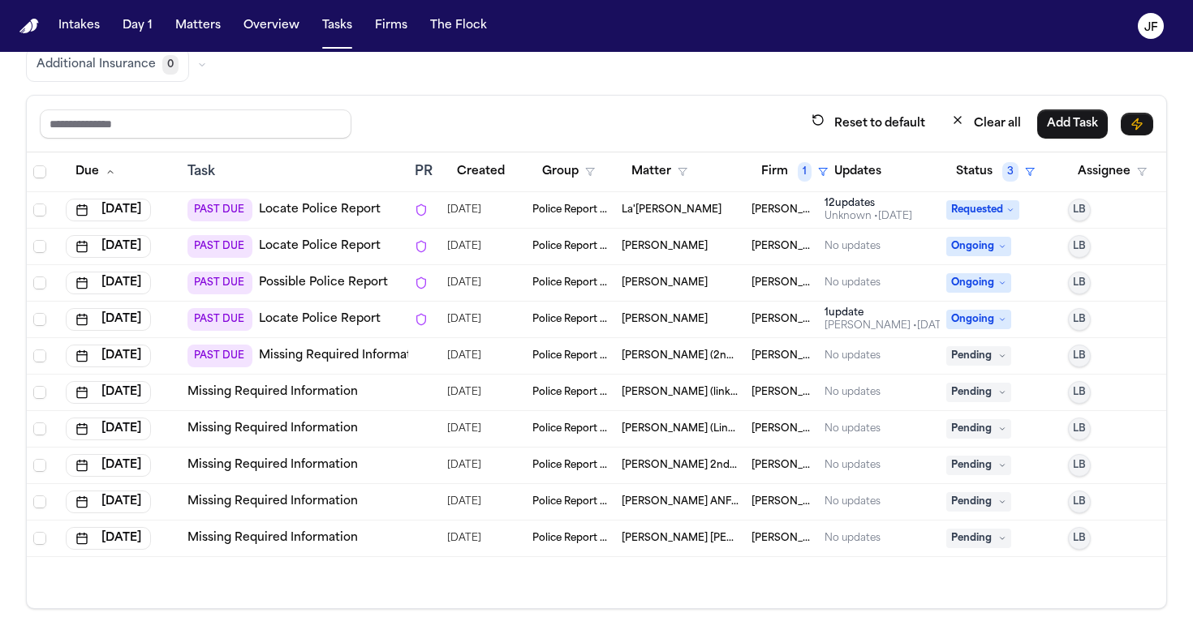
scroll to position [0, 0]
click at [266, 541] on link "Missing Required Information" at bounding box center [272, 539] width 170 height 16
click at [336, 502] on link "Missing Required Information" at bounding box center [272, 502] width 170 height 16
click at [256, 463] on link "Missing Required Information" at bounding box center [272, 466] width 170 height 16
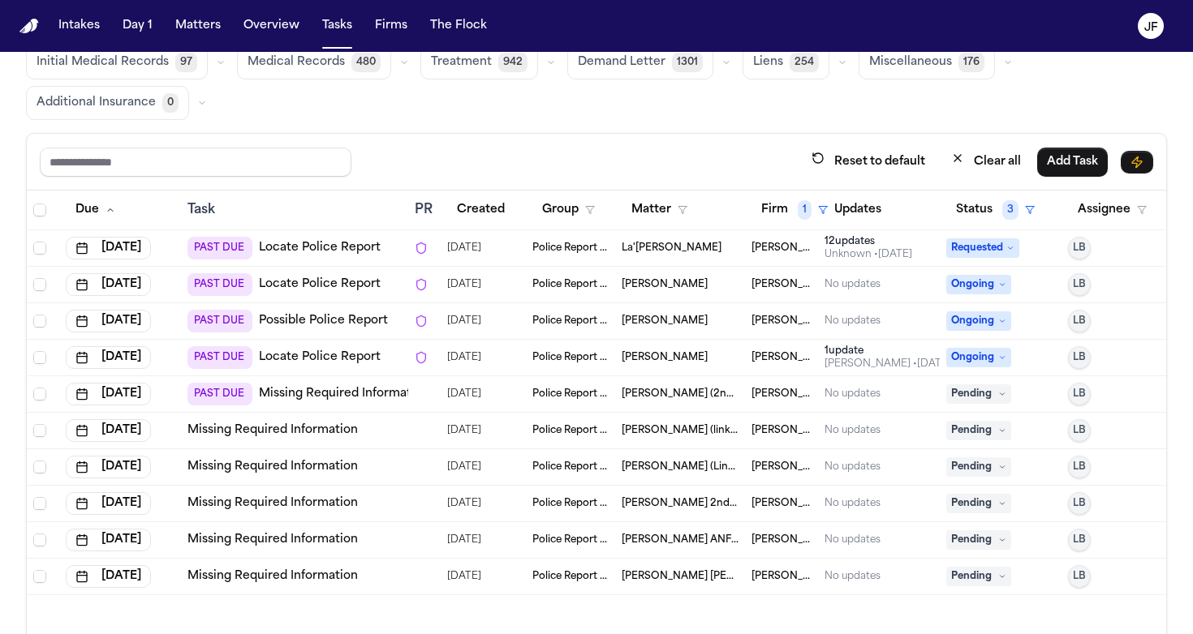
scroll to position [124, 0]
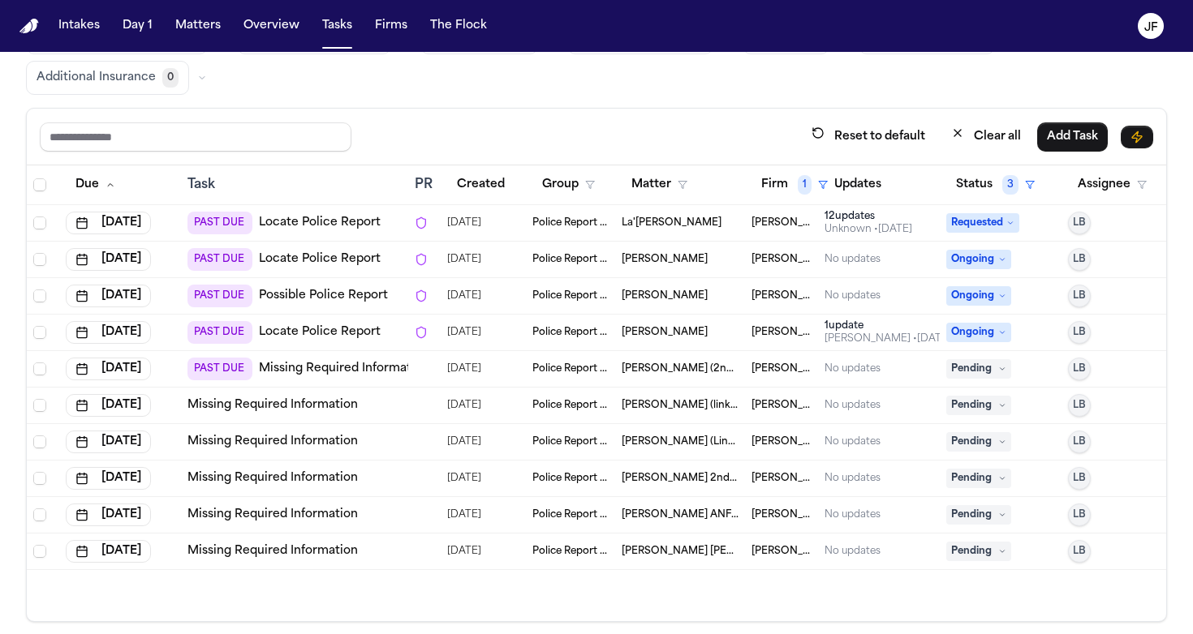
click at [326, 474] on link "Missing Required Information" at bounding box center [272, 479] width 170 height 16
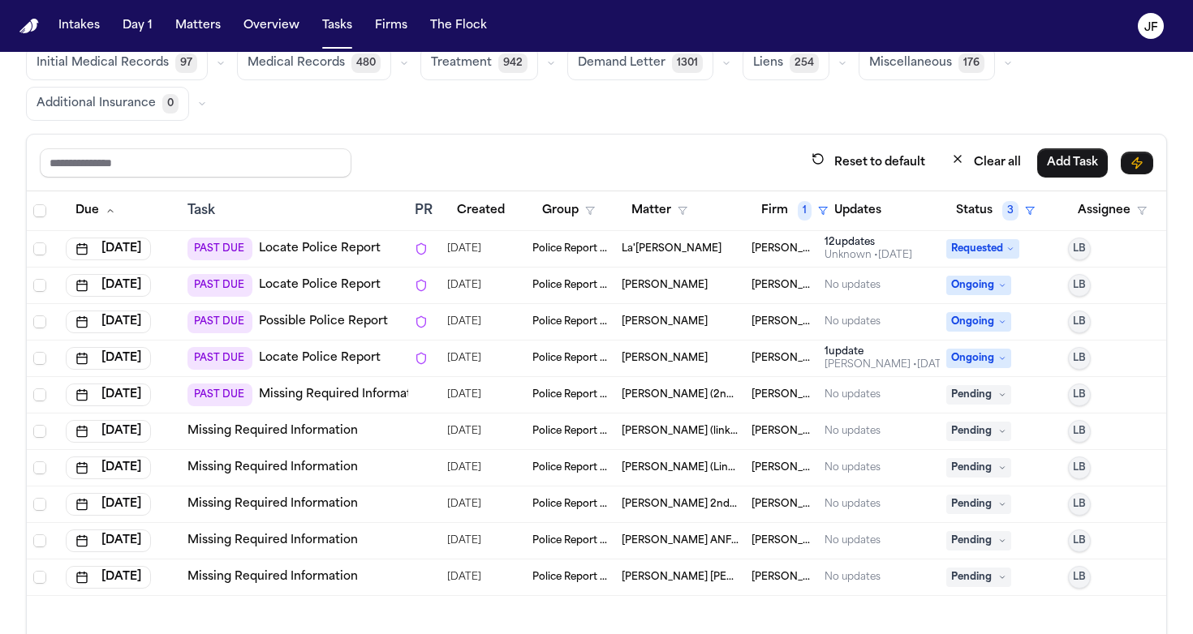
scroll to position [97, 0]
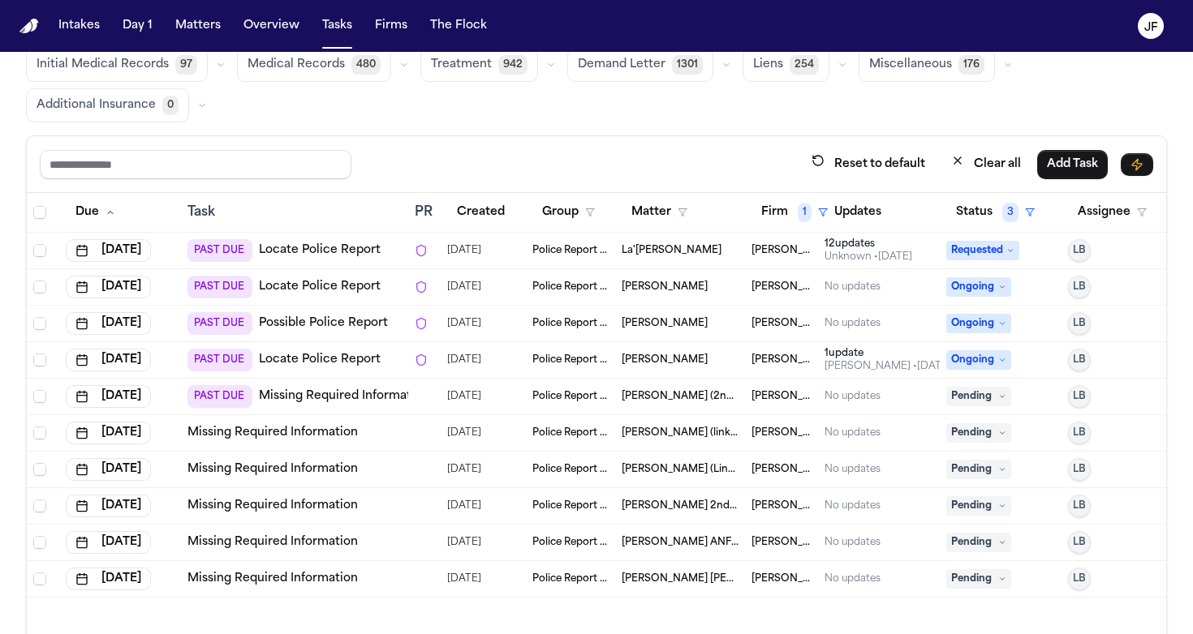
click at [340, 393] on link "Missing Required Information" at bounding box center [344, 397] width 170 height 16
click at [198, 33] on button "Matters" at bounding box center [198, 25] width 58 height 29
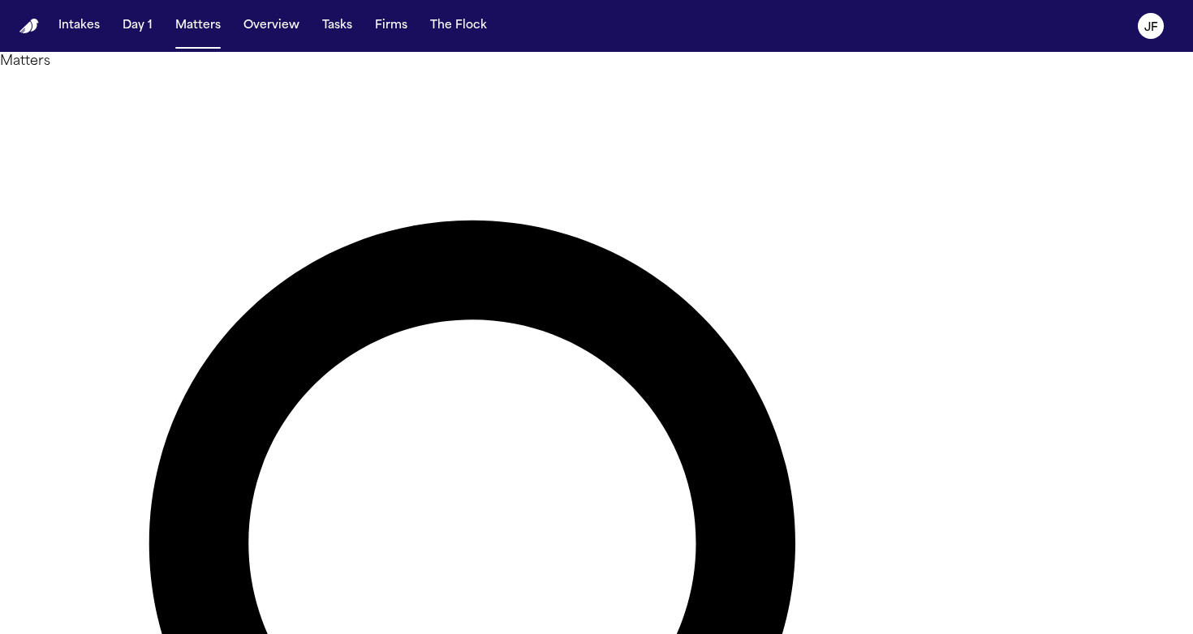
paste input "**********"
type input "**********"
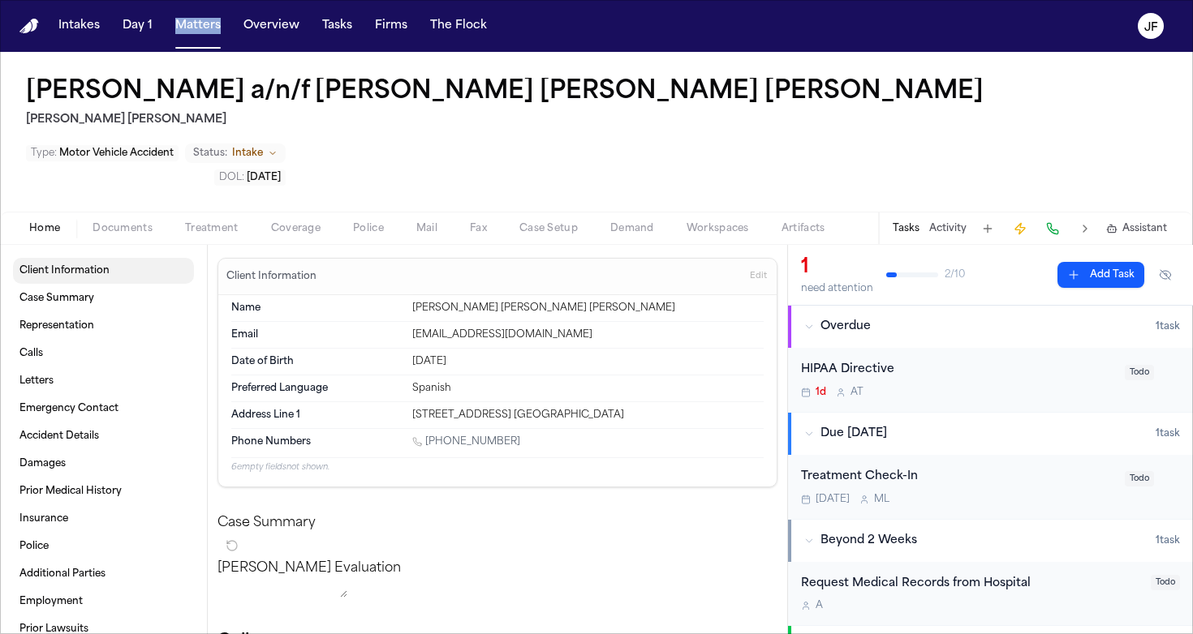
click at [127, 258] on link "Client Information" at bounding box center [103, 271] width 181 height 26
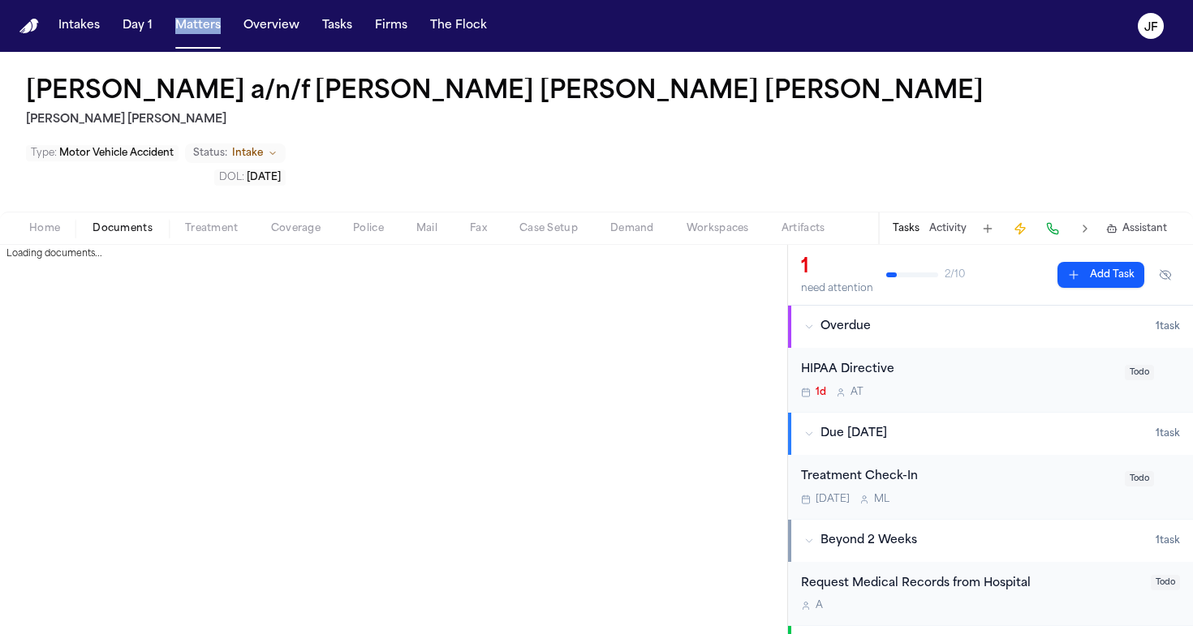
click at [110, 219] on button "Documents" at bounding box center [122, 228] width 92 height 19
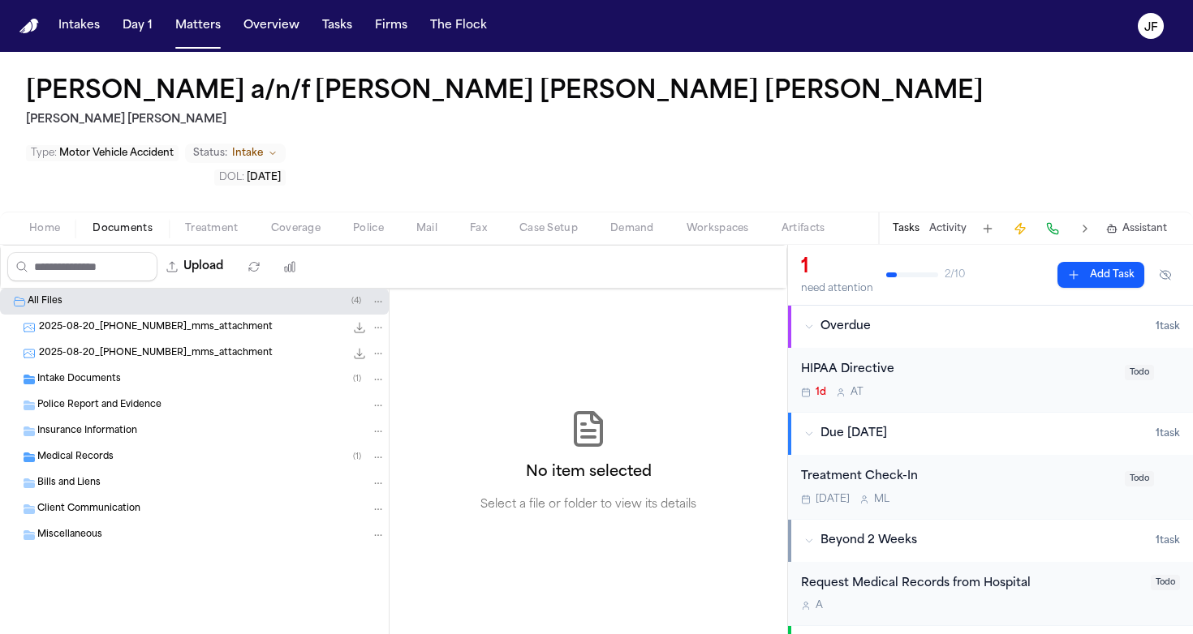
click at [106, 373] on span "Intake Documents" at bounding box center [79, 380] width 84 height 14
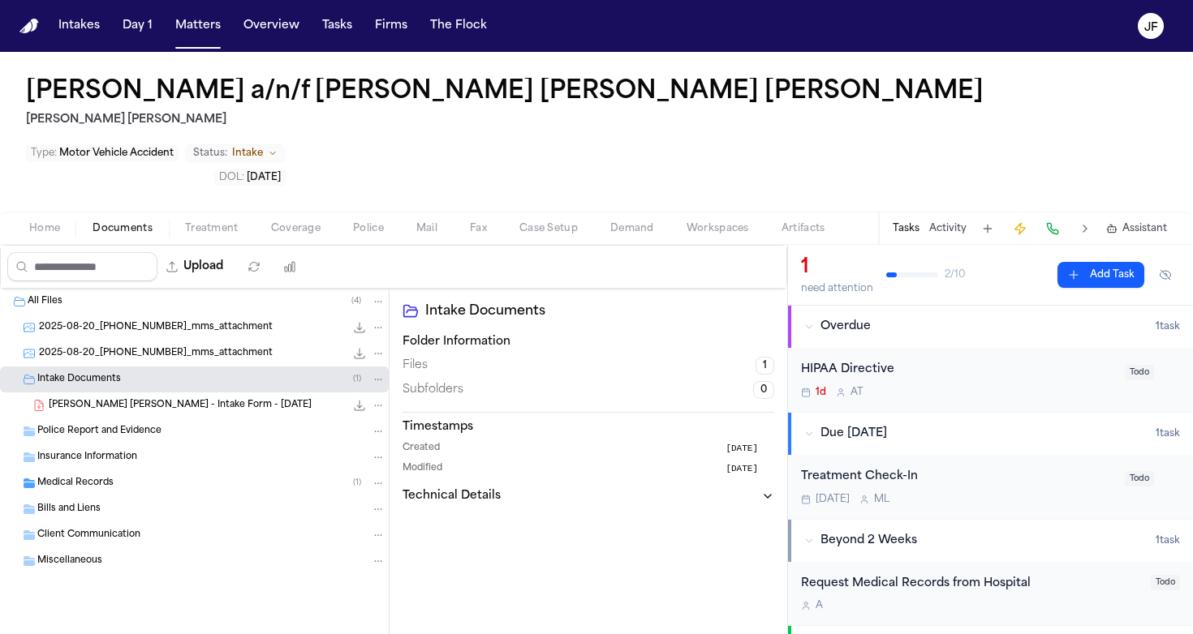
click at [140, 399] on span "C. Rodriguez Terrero - Intake Form - 8.19.25" at bounding box center [180, 406] width 263 height 14
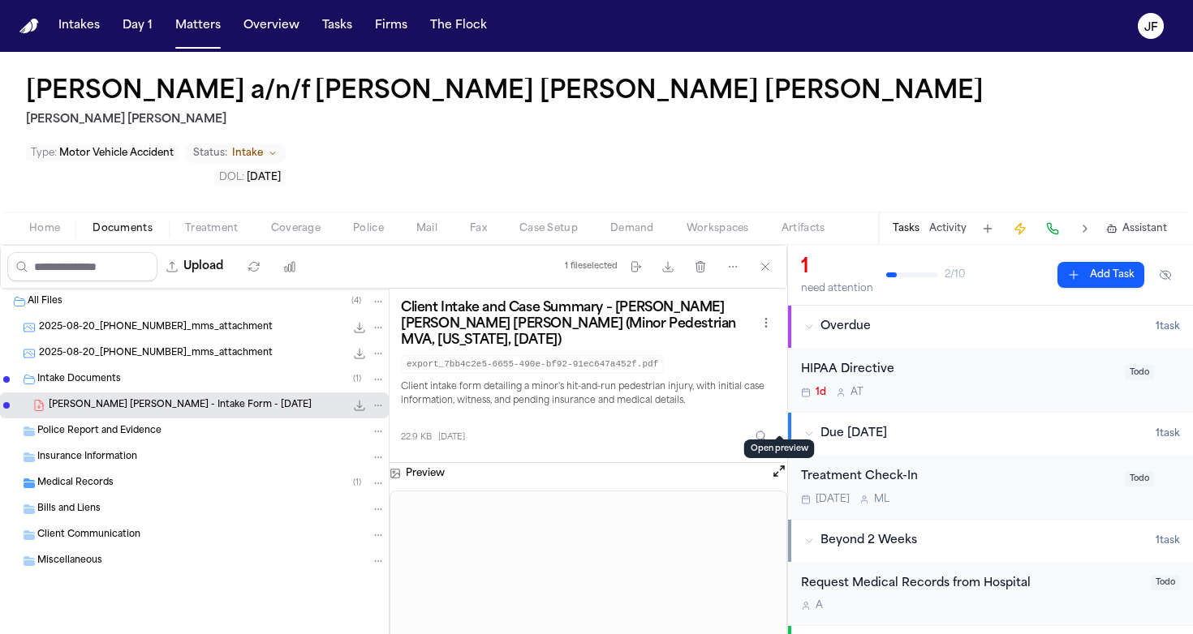
click at [779, 463] on button "Open preview" at bounding box center [779, 471] width 16 height 16
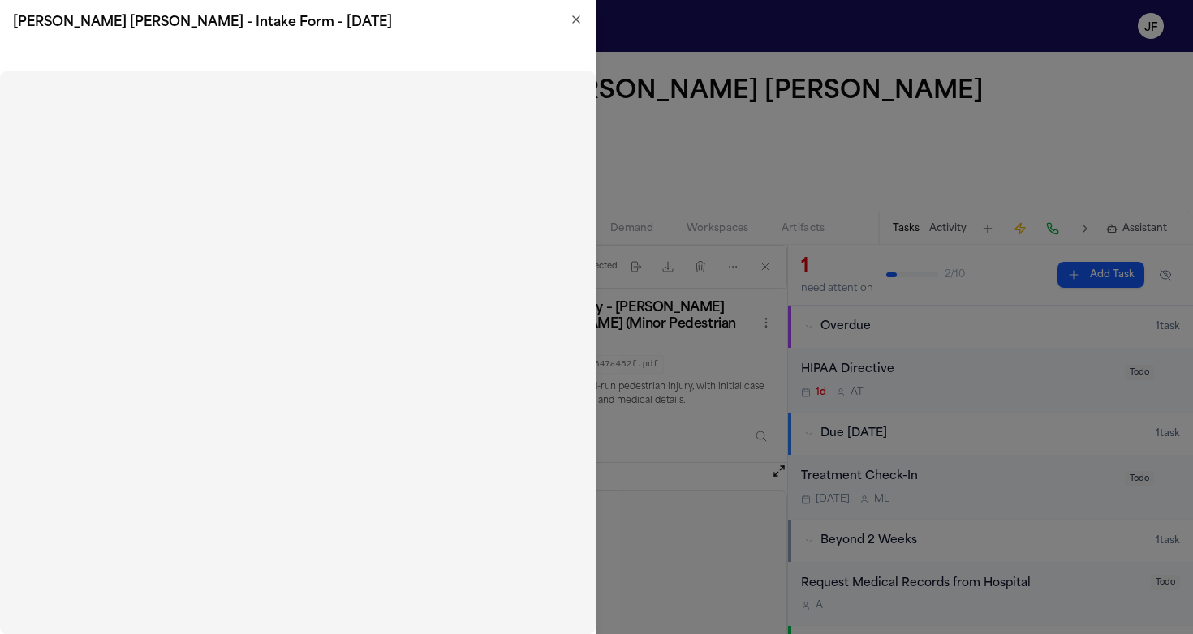
click at [576, 21] on icon "button" at bounding box center [576, 19] width 13 height 13
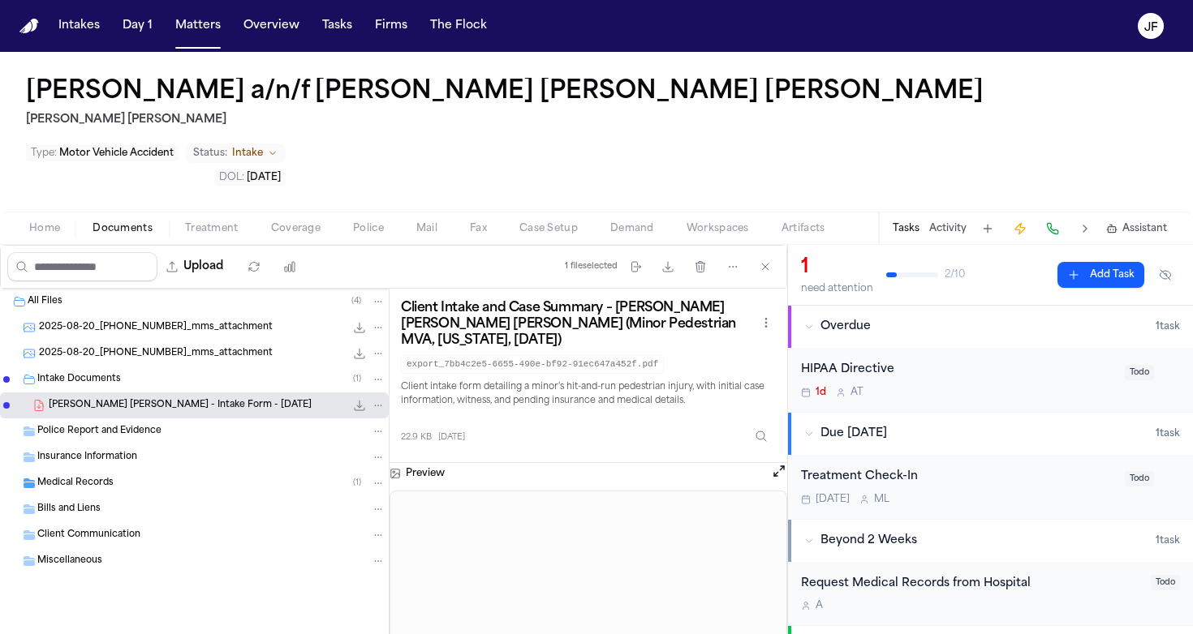
click at [342, 219] on button "Police" at bounding box center [368, 228] width 63 height 19
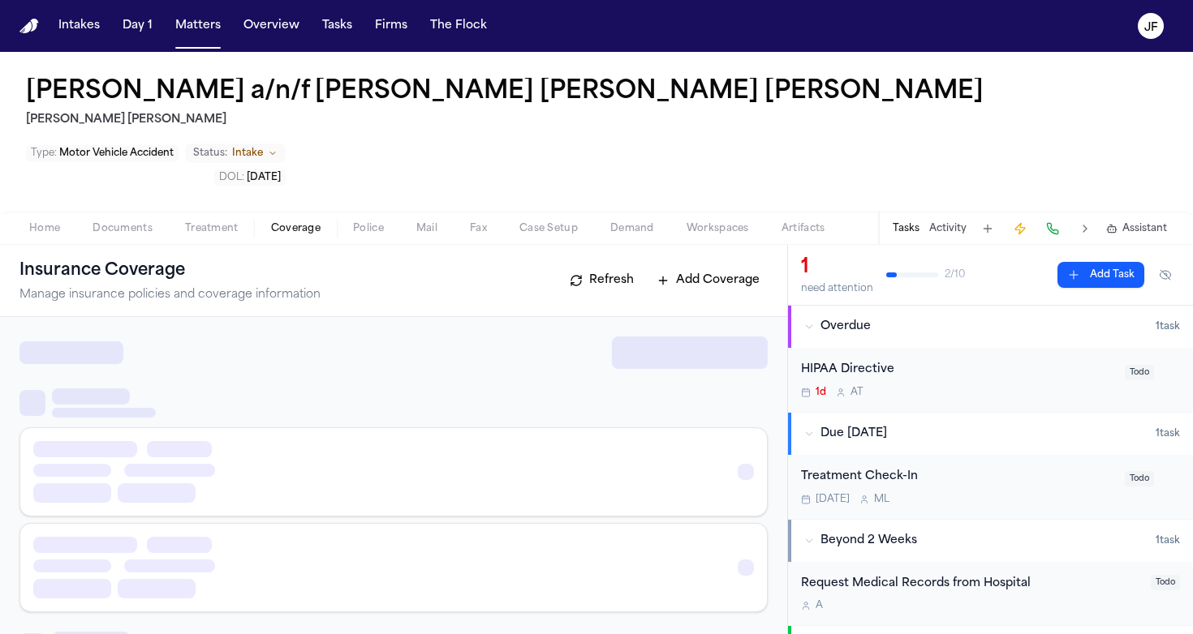
click at [299, 222] on span "Coverage" at bounding box center [295, 228] width 49 height 13
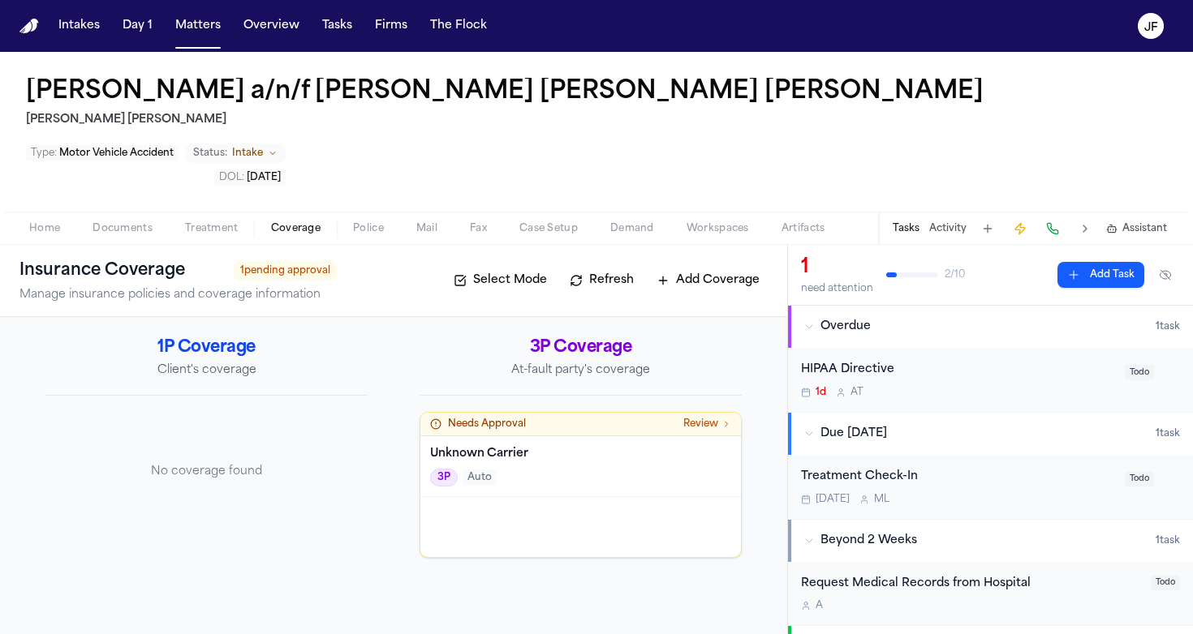
click at [147, 222] on span "Documents" at bounding box center [122, 228] width 60 height 13
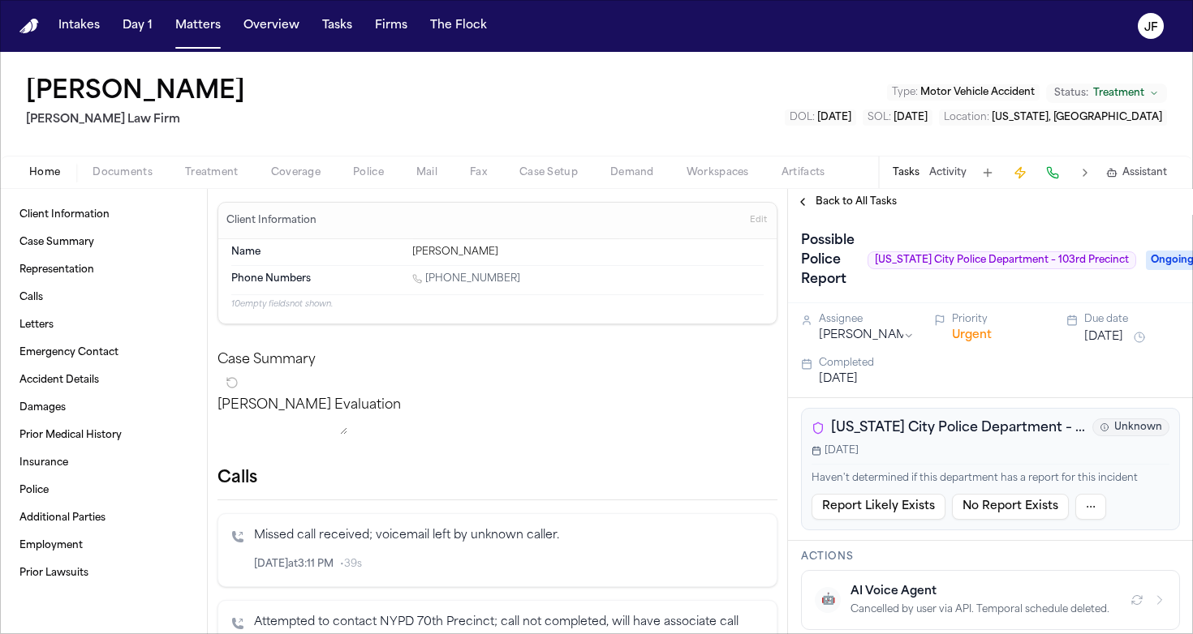
click at [855, 432] on span "[US_STATE] City Police Department – [GEOGRAPHIC_DATA] ([GEOGRAPHIC_DATA])" at bounding box center [958, 428] width 255 height 19
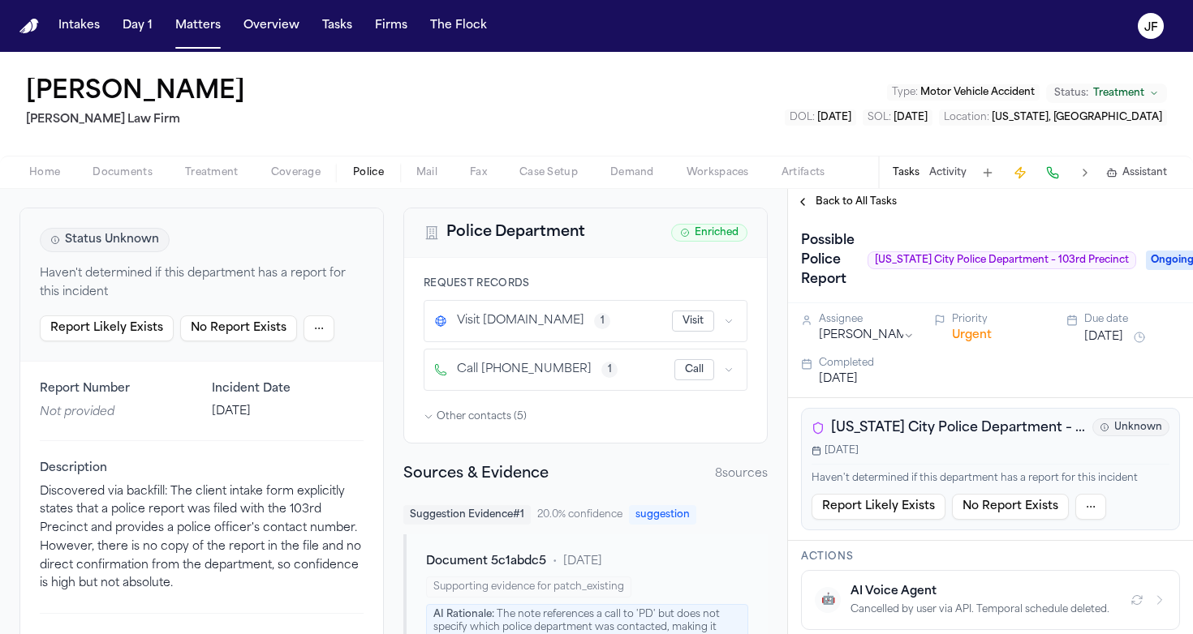
scroll to position [58, 0]
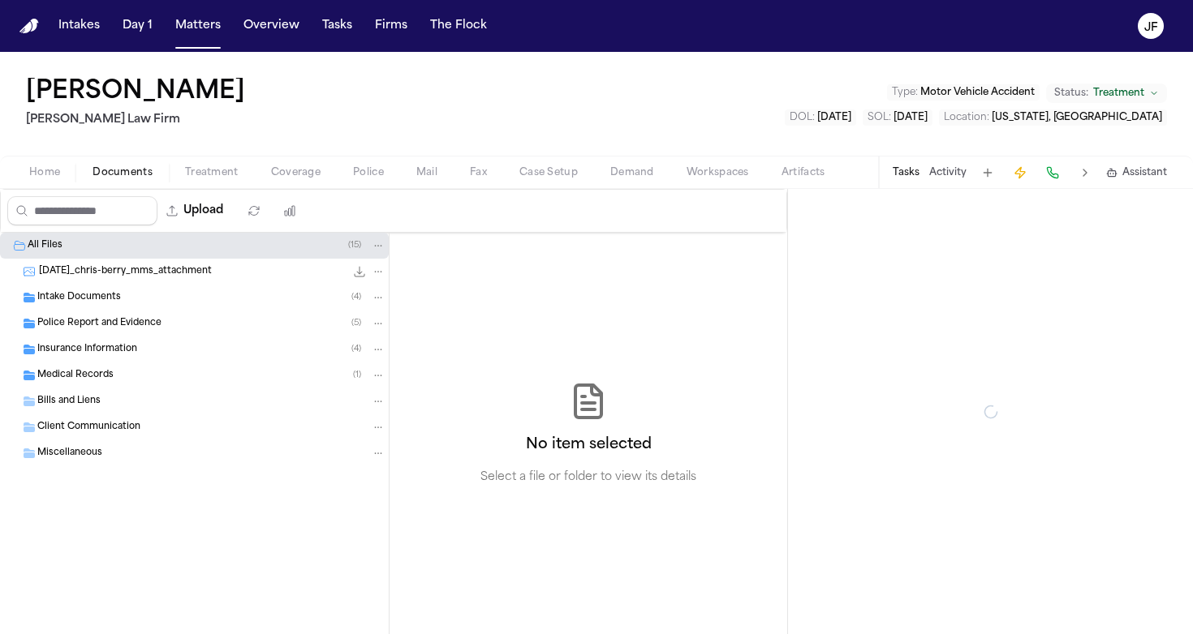
click at [122, 179] on span "Documents" at bounding box center [122, 172] width 60 height 13
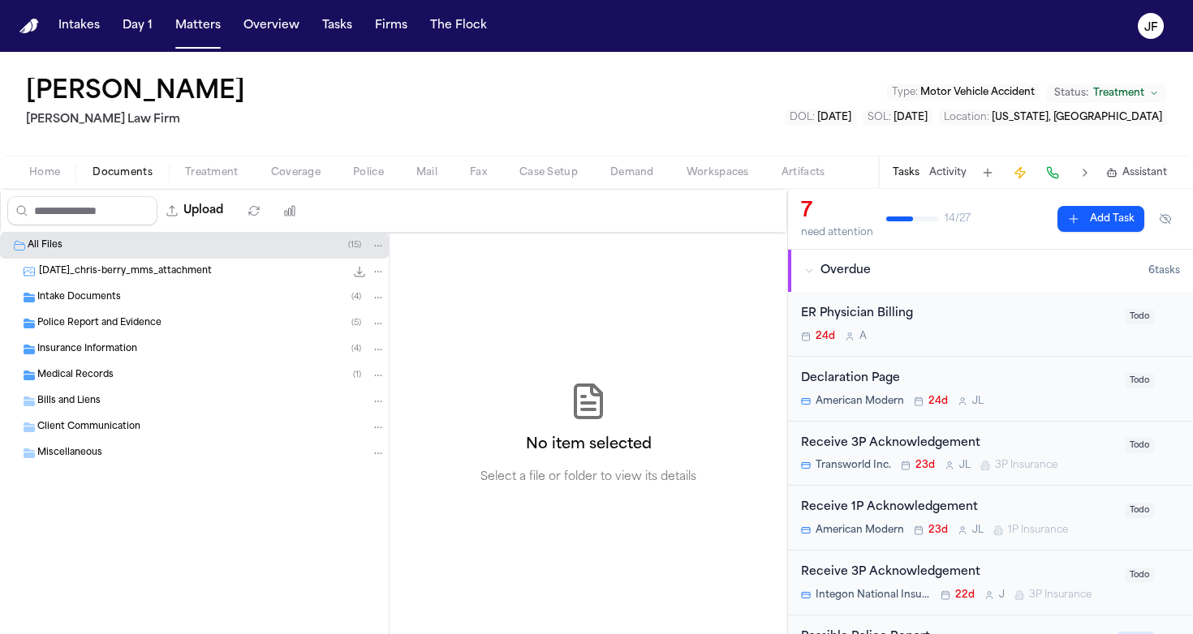
click at [131, 291] on div "Intake Documents ( 4 )" at bounding box center [211, 297] width 348 height 15
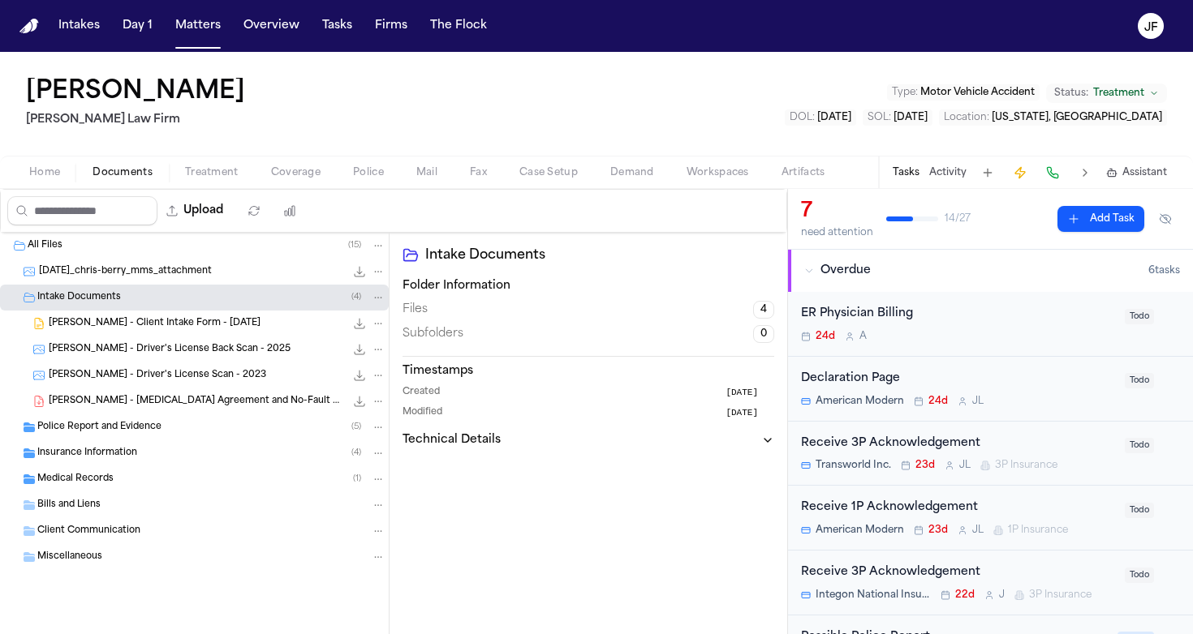
click at [166, 328] on span "[PERSON_NAME] - Client Intake Form - [DATE]" at bounding box center [155, 324] width 212 height 14
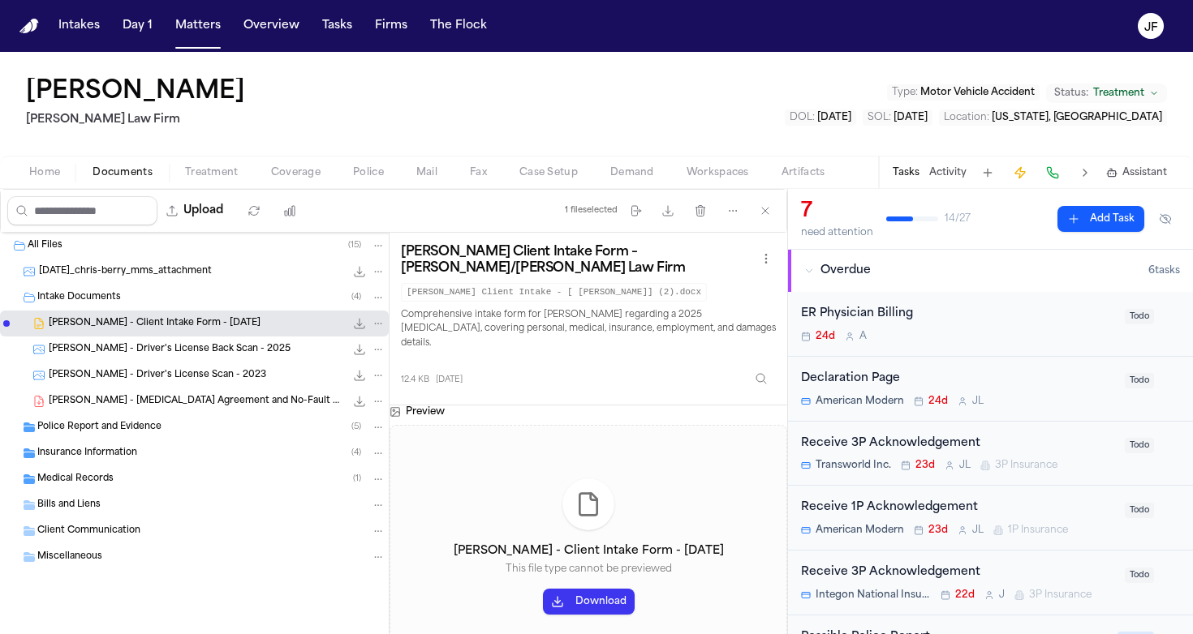
click at [606, 479] on div at bounding box center [588, 505] width 52 height 52
click at [249, 343] on div "[PERSON_NAME] - Driver's License Back Scan - 2025 596.6 KB • JPG" at bounding box center [217, 350] width 337 height 16
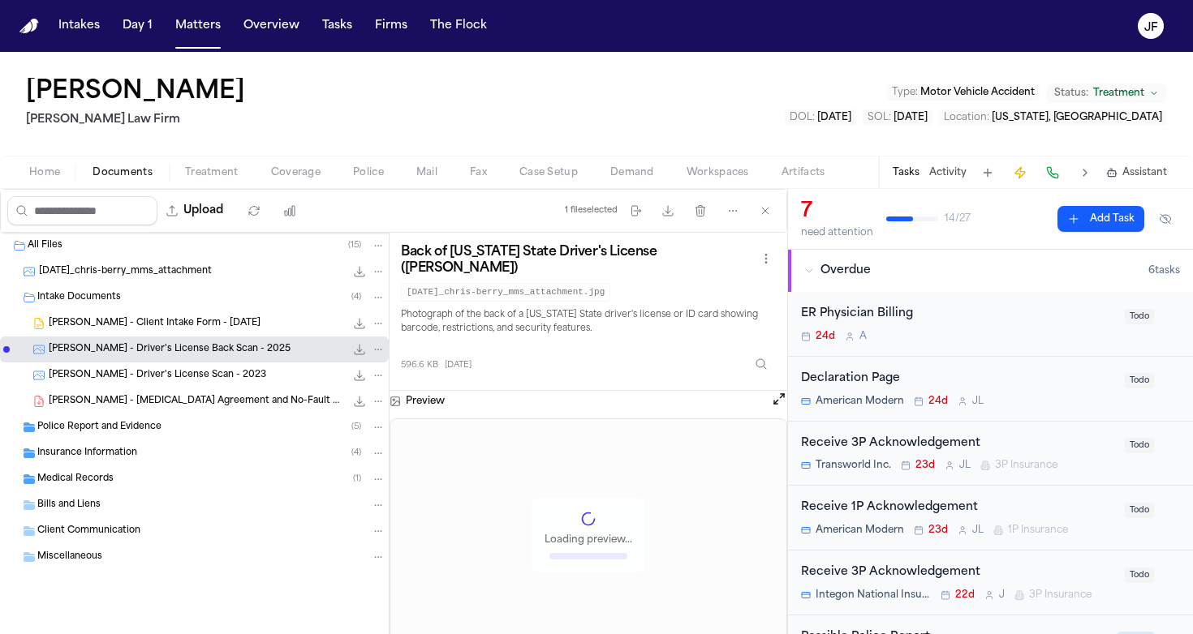
click at [261, 315] on div "[PERSON_NAME] - Client Intake Form - [DATE] 12.4 KB • DOCX" at bounding box center [194, 324] width 389 height 26
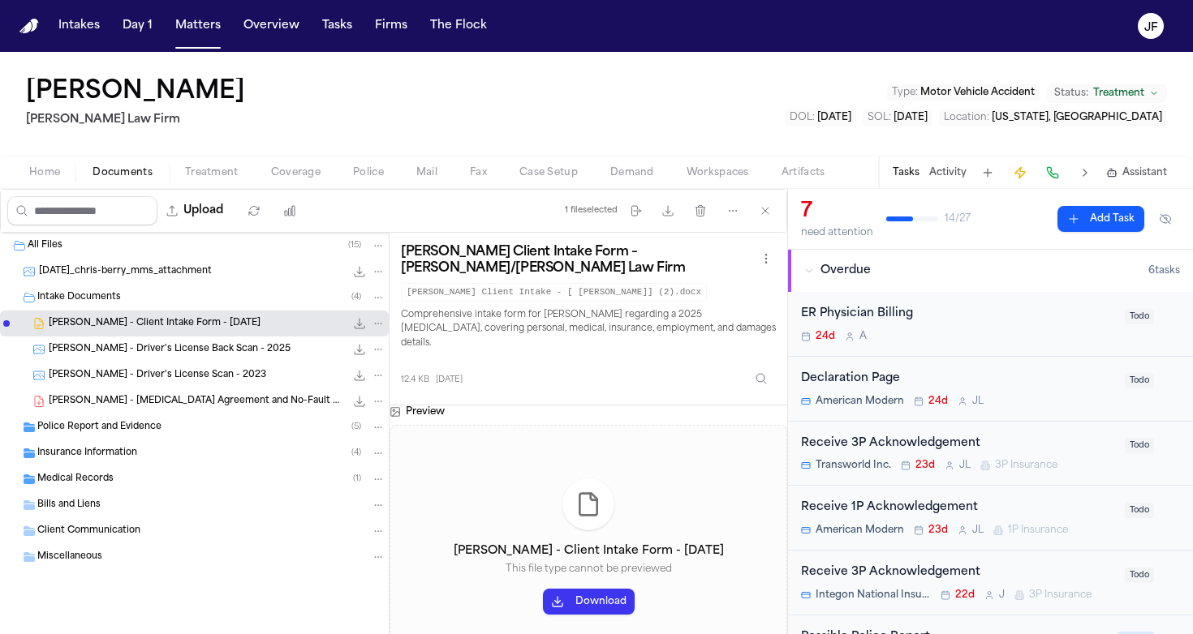
click at [582, 589] on button "Download" at bounding box center [589, 602] width 92 height 26
click at [257, 398] on span "[PERSON_NAME] - [MEDICAL_DATA] Agreement and No-Fault Application Packet - [DAT…" at bounding box center [197, 402] width 296 height 14
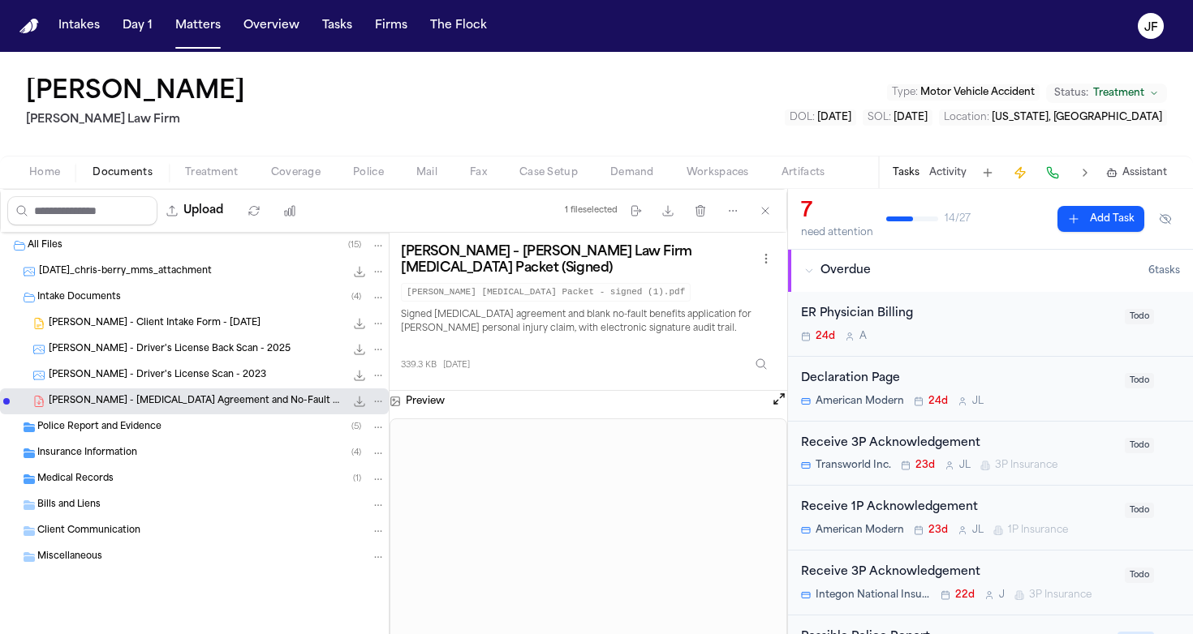
click at [196, 430] on div "Police Report and Evidence ( 5 )" at bounding box center [211, 427] width 348 height 15
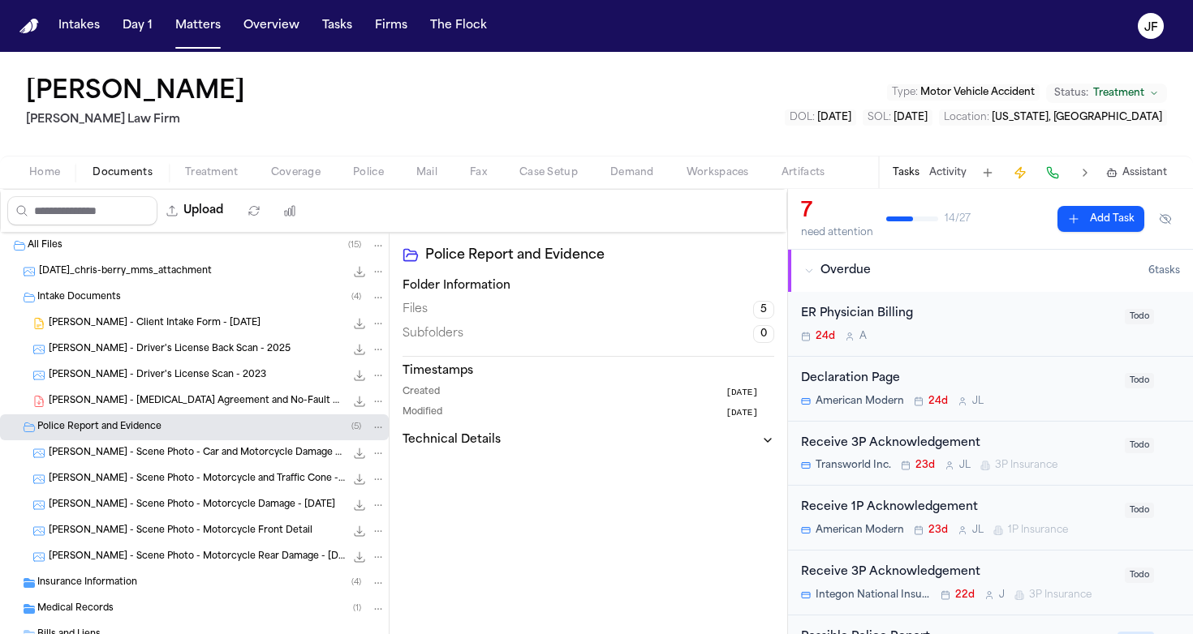
click at [208, 460] on div "[PERSON_NAME] - Scene Photo - Car and Motorcycle Damage - [DATE] 64.1 KB • JPG" at bounding box center [217, 453] width 337 height 16
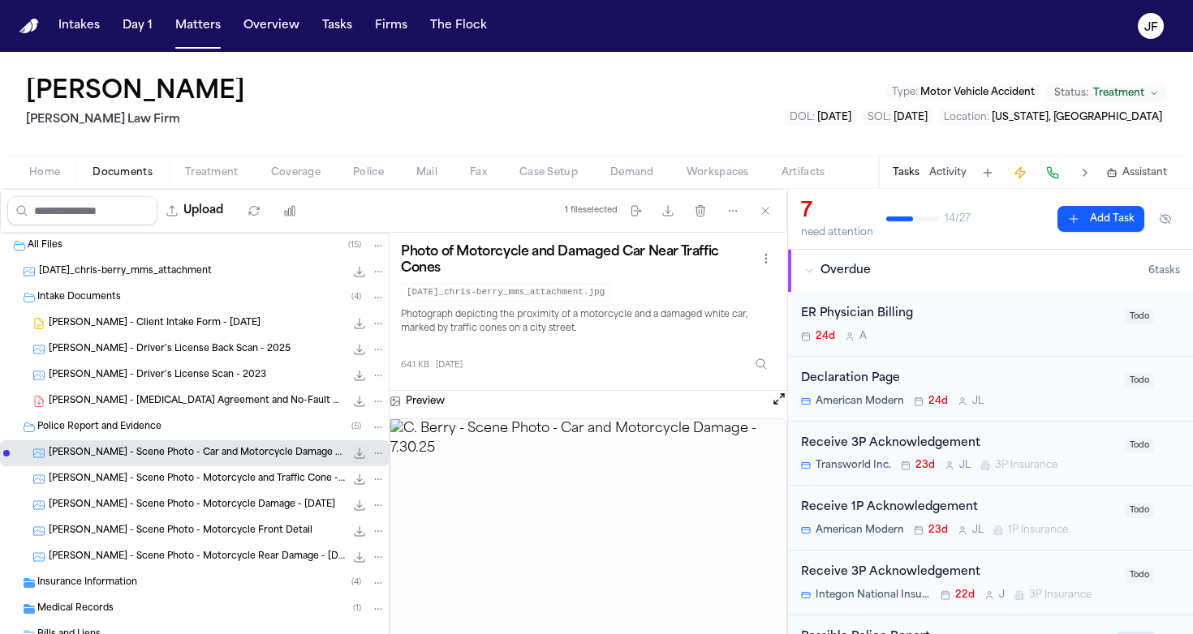
click at [234, 471] on div "[PERSON_NAME] - Scene Photo - Motorcycle and Traffic Cone - [DATE] 58.4 KB • JPG" at bounding box center [217, 479] width 337 height 16
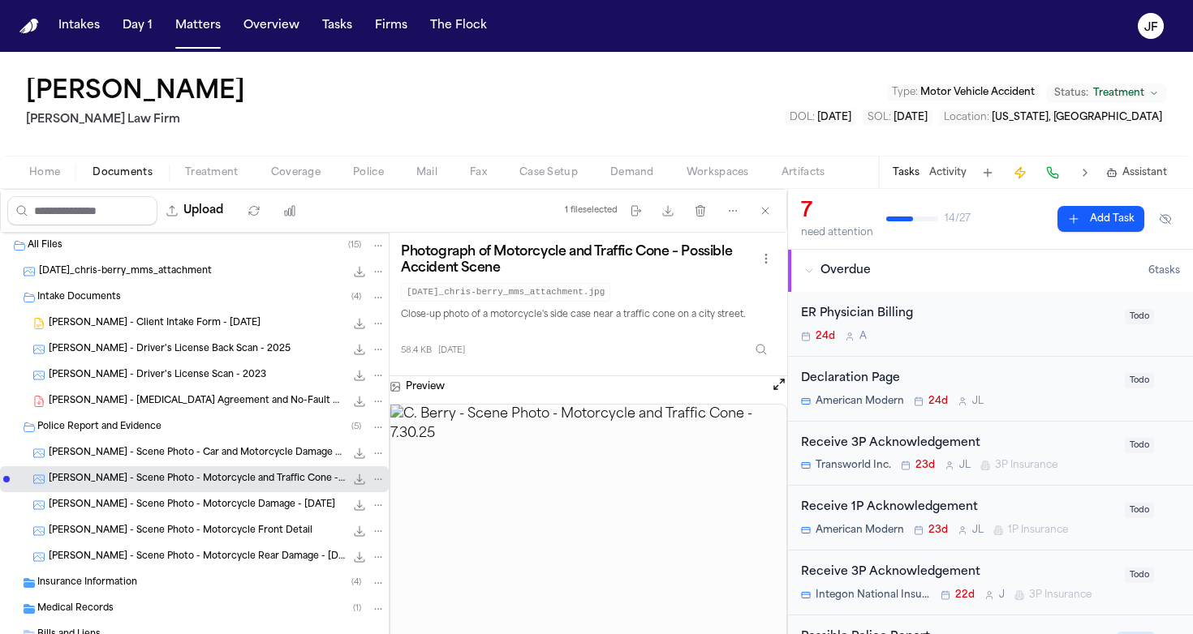
click at [239, 511] on span "[PERSON_NAME] - Scene Photo - Motorcycle Damage - [DATE]" at bounding box center [192, 506] width 286 height 14
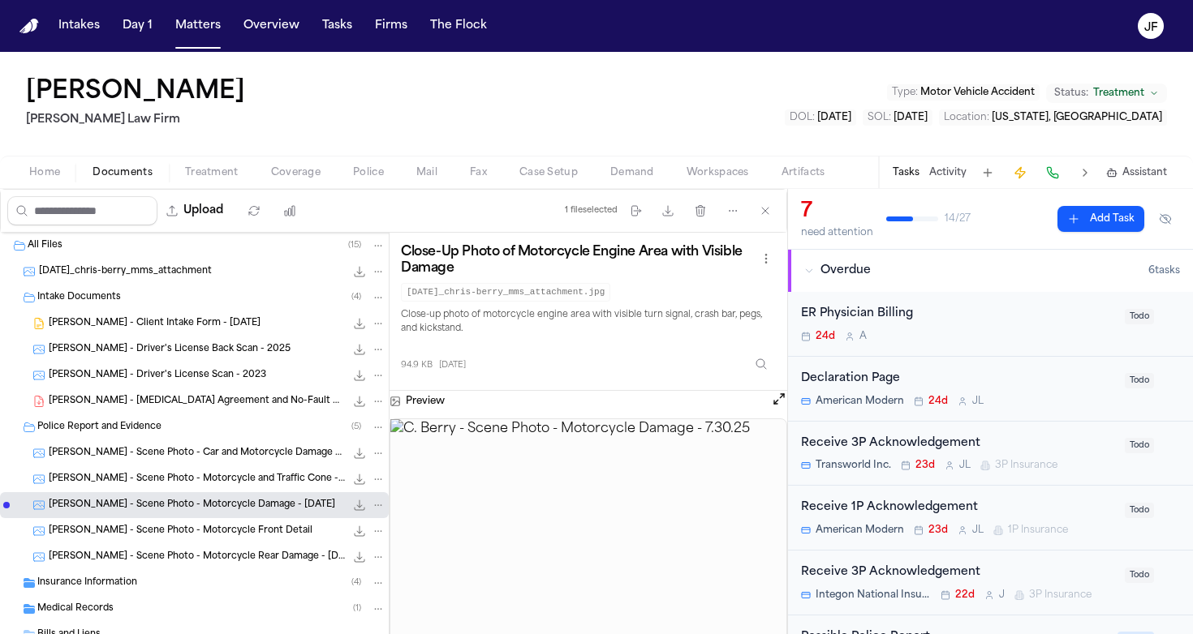
click at [238, 534] on span "[PERSON_NAME] - Scene Photo - Motorcycle Front Detail" at bounding box center [181, 532] width 264 height 14
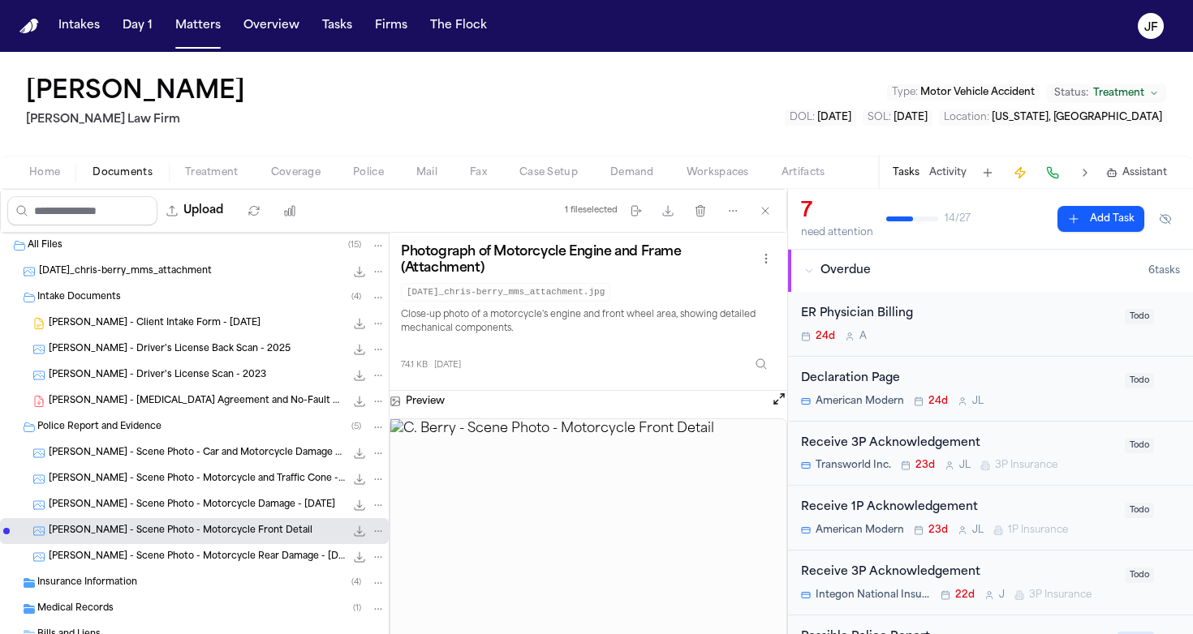
click at [239, 556] on span "[PERSON_NAME] - Scene Photo - Motorcycle Rear Damage - [DATE]" at bounding box center [197, 558] width 296 height 14
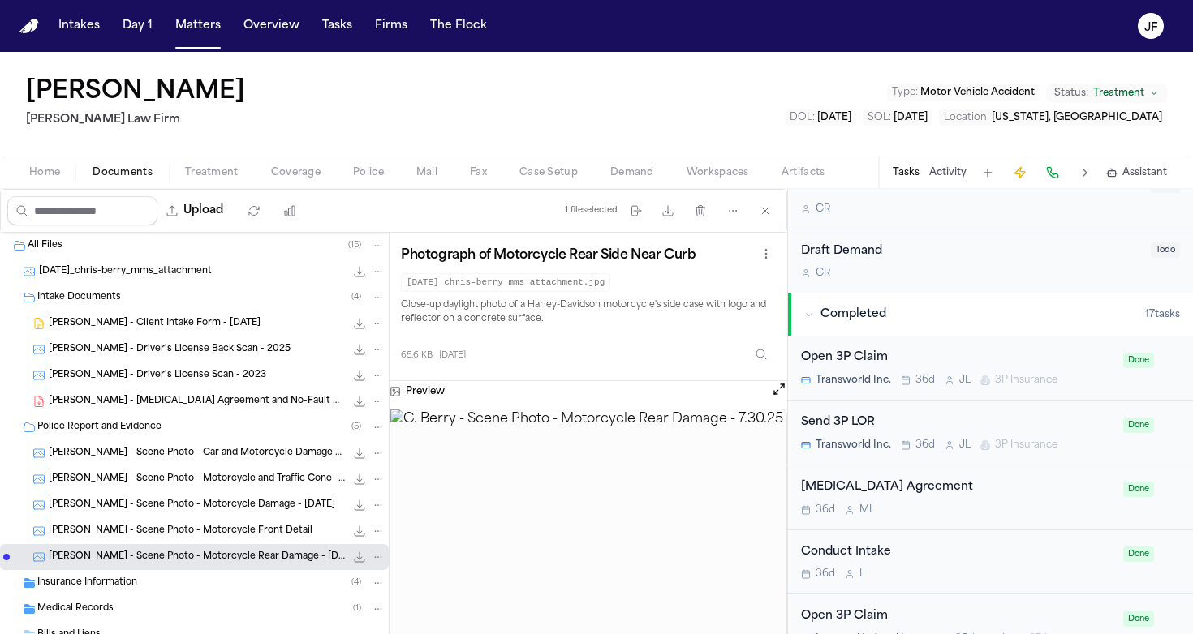
scroll to position [909, 0]
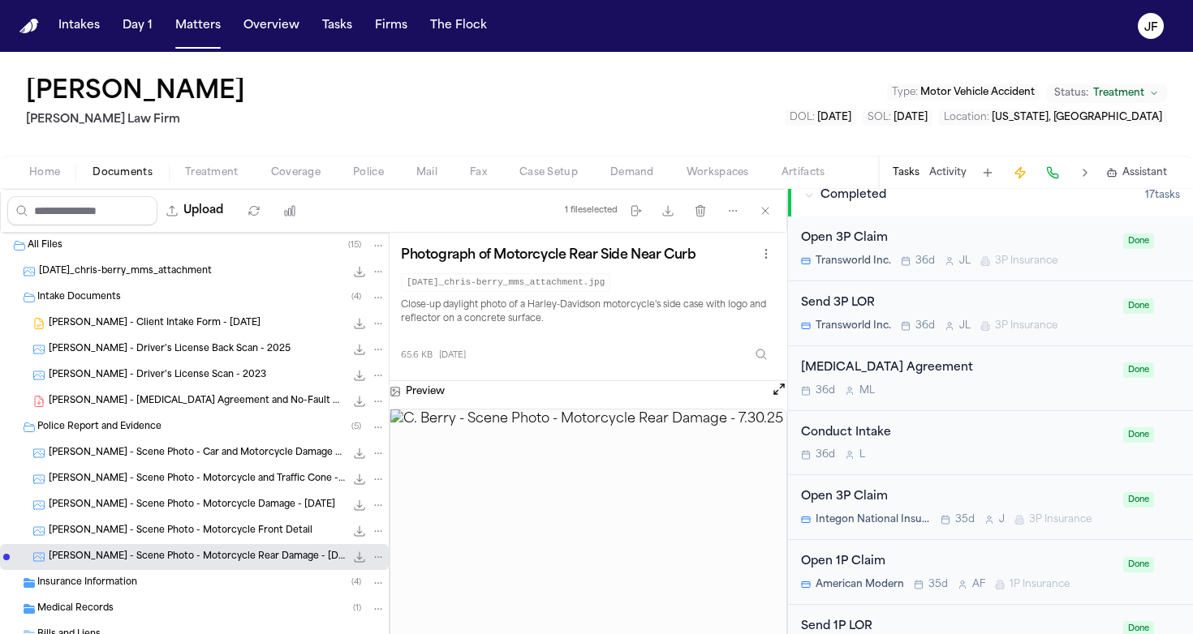
click at [132, 576] on div "Insurance Information ( 4 )" at bounding box center [211, 583] width 348 height 15
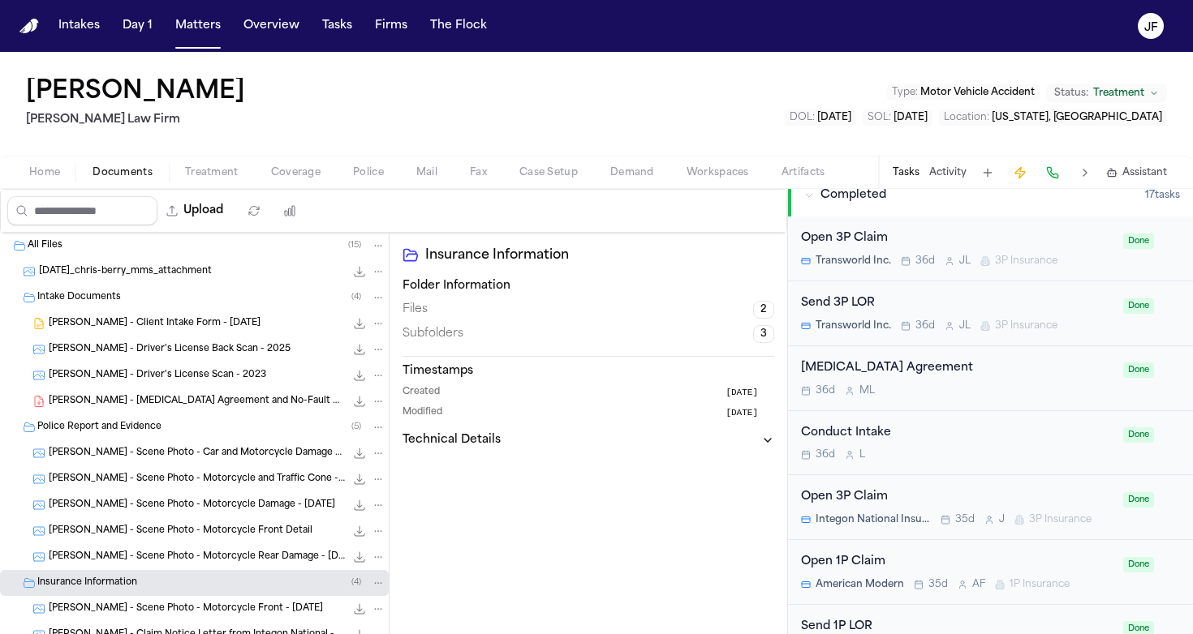
click at [89, 434] on div "Police Report and Evidence ( 5 )" at bounding box center [211, 427] width 348 height 15
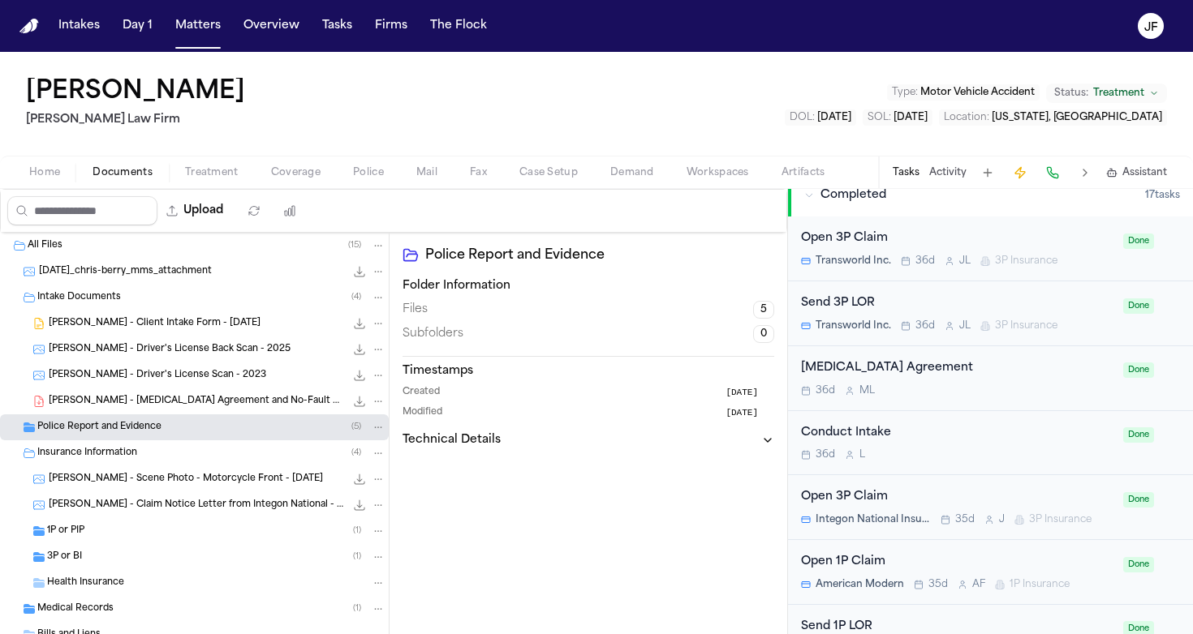
click at [185, 507] on span "[PERSON_NAME] - Claim Notice Letter from Integon National - [DATE]" at bounding box center [197, 506] width 296 height 14
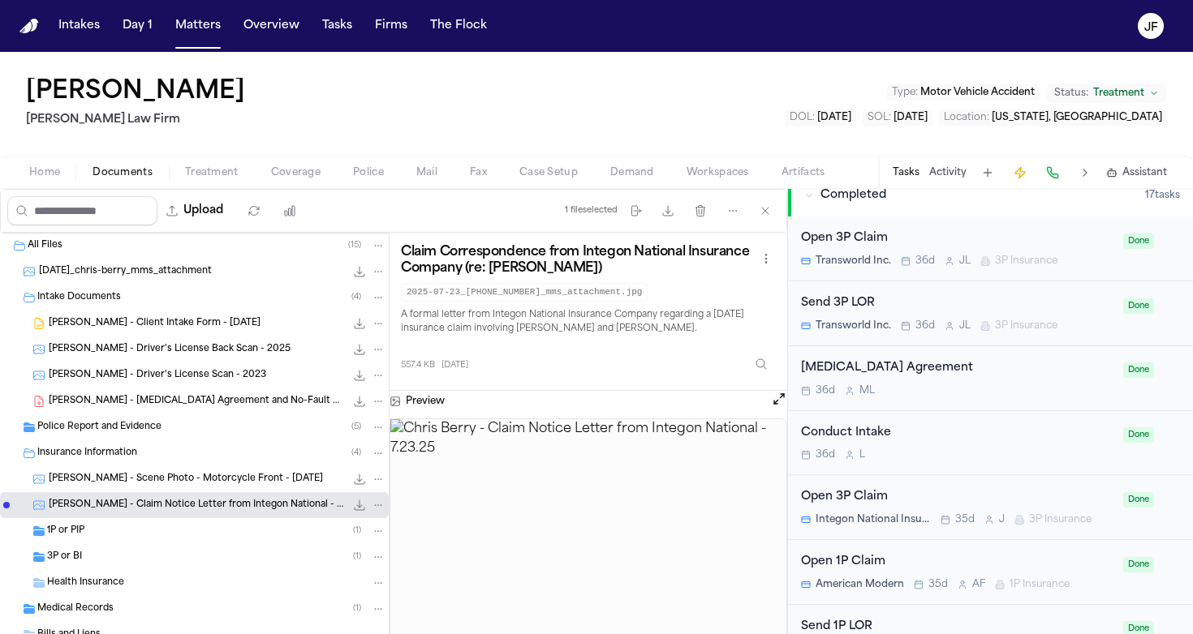
click at [120, 535] on div "1P or PIP ( 1 )" at bounding box center [216, 531] width 338 height 15
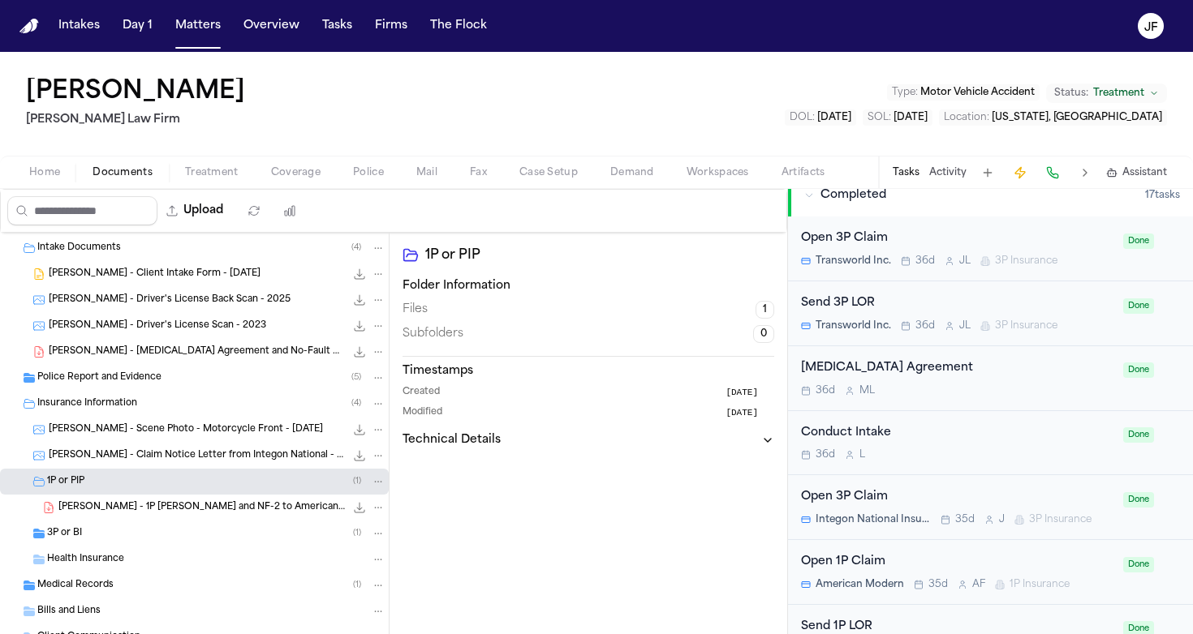
scroll to position [57, 0]
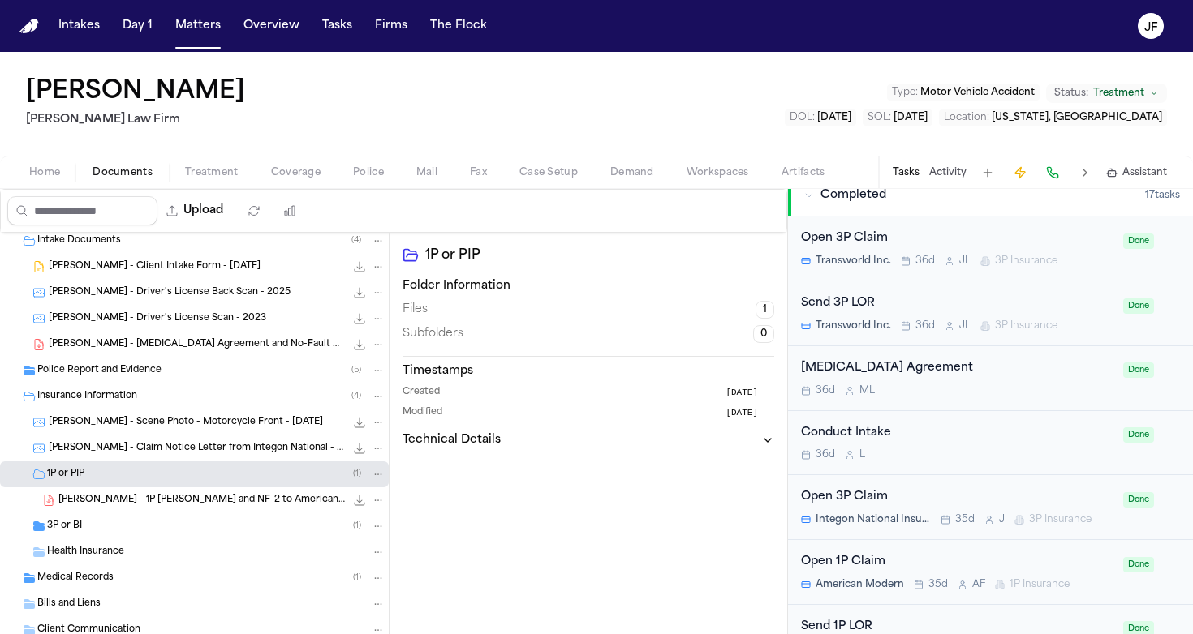
click at [130, 528] on div "3P or BI ( 1 )" at bounding box center [216, 526] width 338 height 15
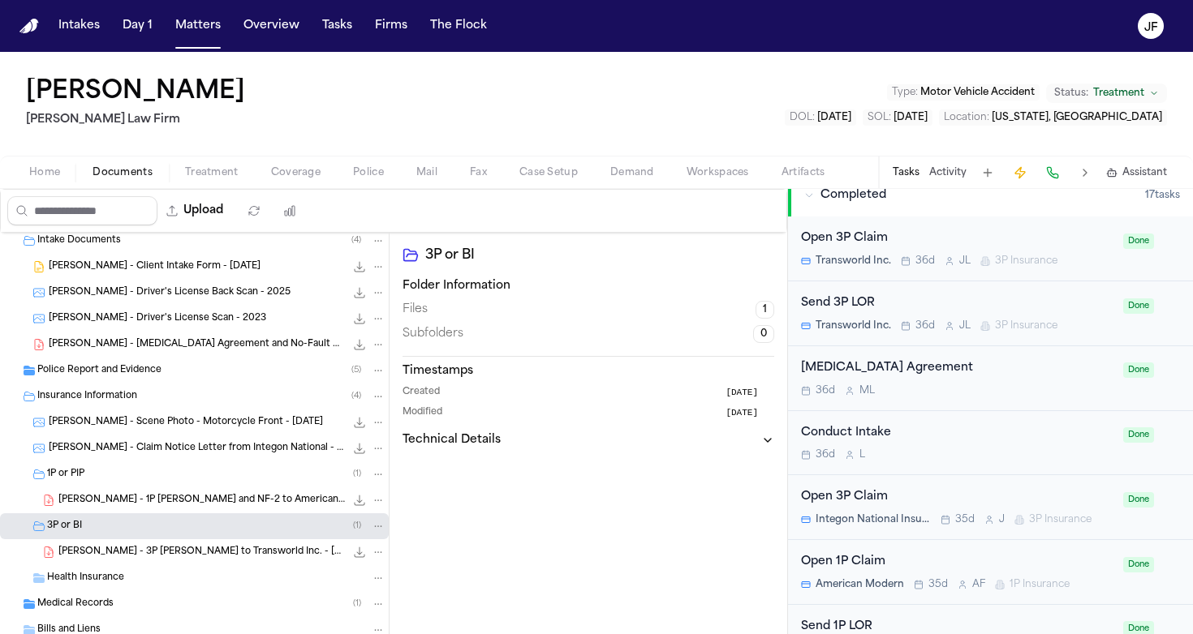
click at [130, 529] on div "3P or BI ( 1 )" at bounding box center [216, 526] width 338 height 15
click at [133, 471] on div "1P or PIP ( 1 )" at bounding box center [216, 474] width 338 height 15
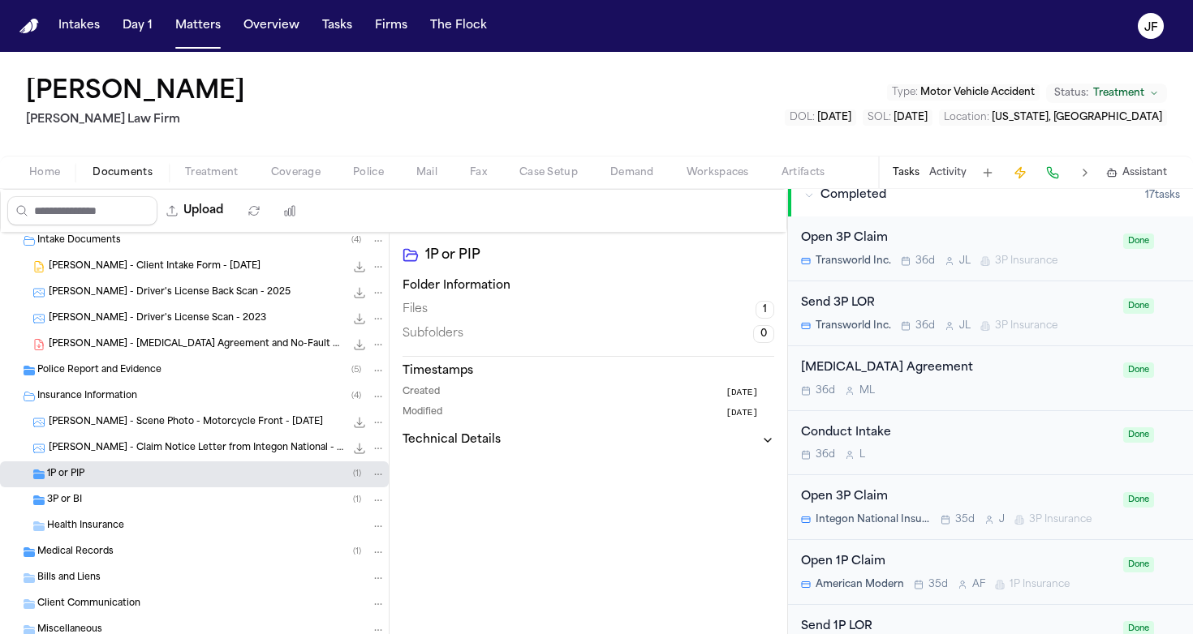
click at [167, 382] on div "Police Report and Evidence ( 5 )" at bounding box center [194, 371] width 389 height 26
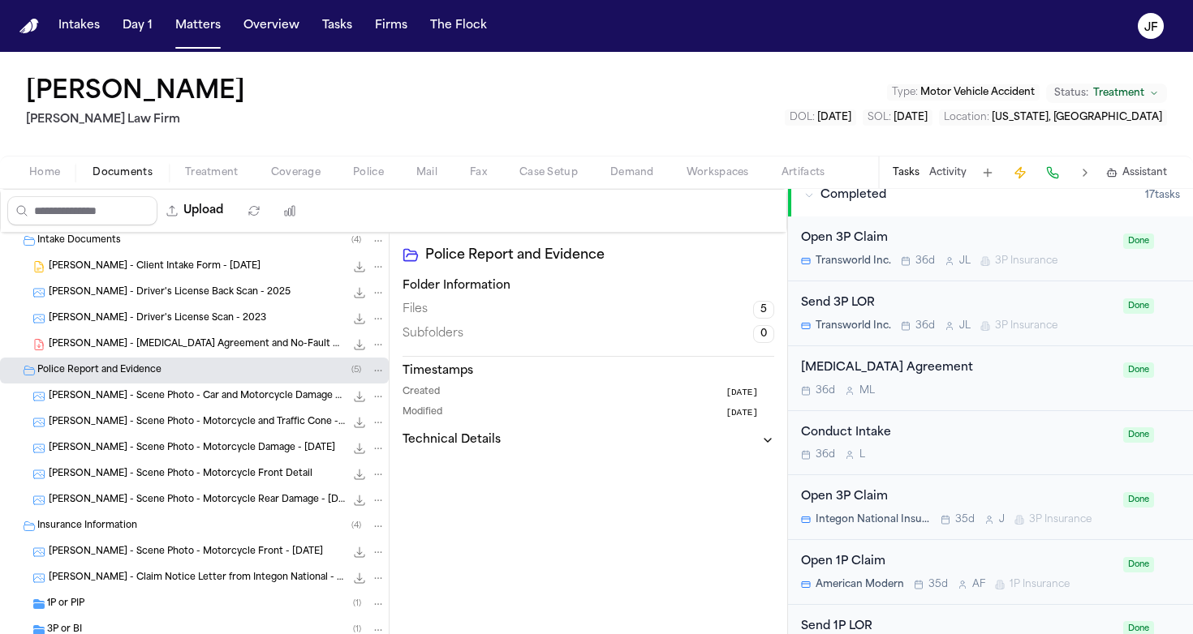
click at [175, 378] on div "Police Report and Evidence ( 5 )" at bounding box center [194, 371] width 389 height 26
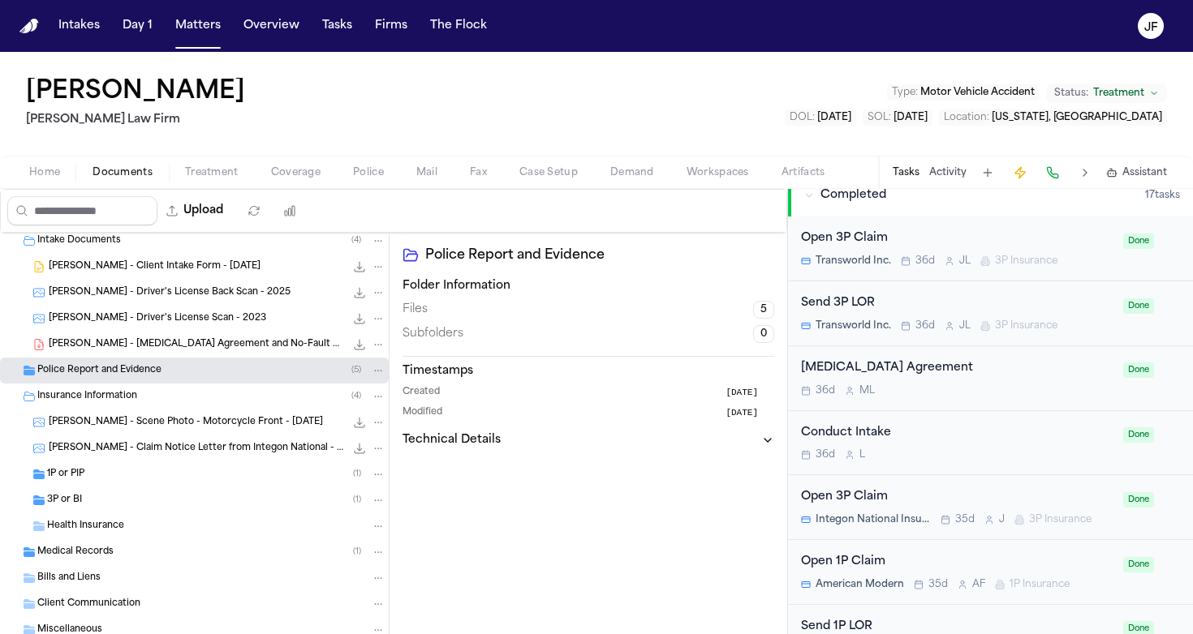
click at [176, 390] on div "Insurance Information ( 4 )" at bounding box center [211, 396] width 348 height 15
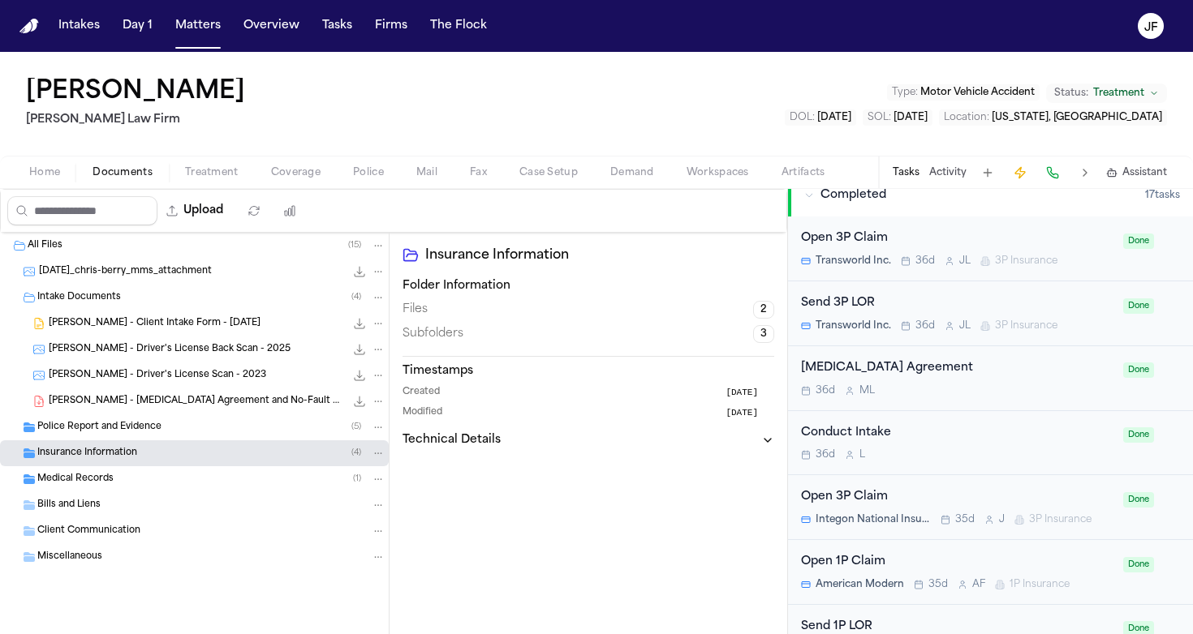
scroll to position [0, 0]
click at [178, 522] on div "Client Communication" at bounding box center [194, 531] width 389 height 26
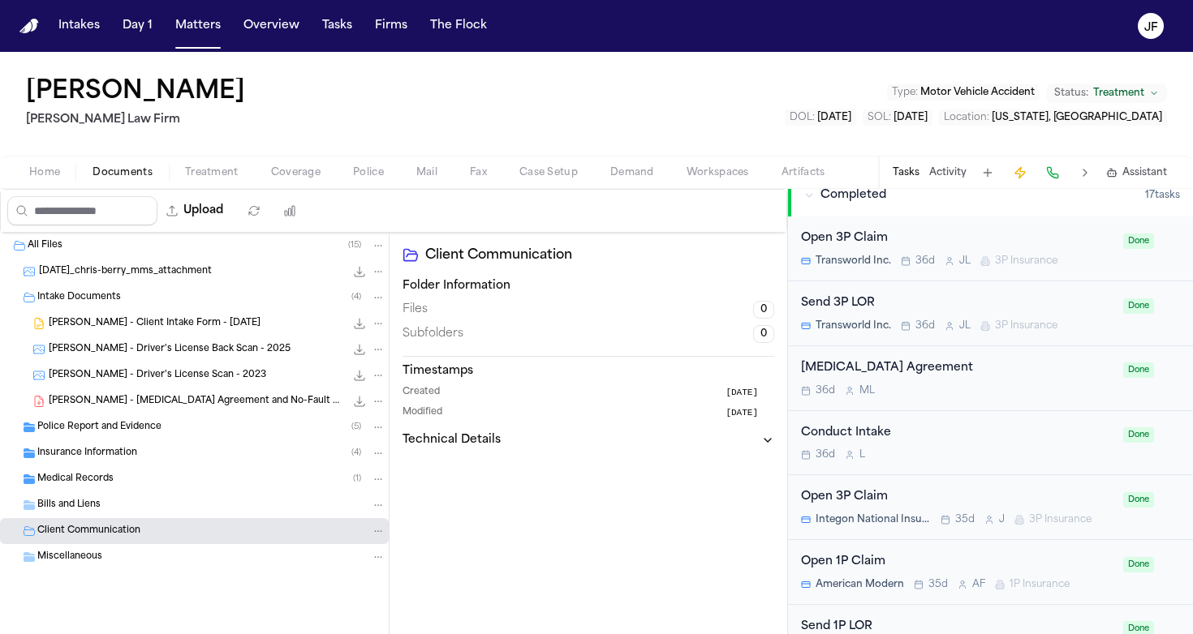
click at [178, 504] on div "Bills and Liens" at bounding box center [211, 505] width 348 height 15
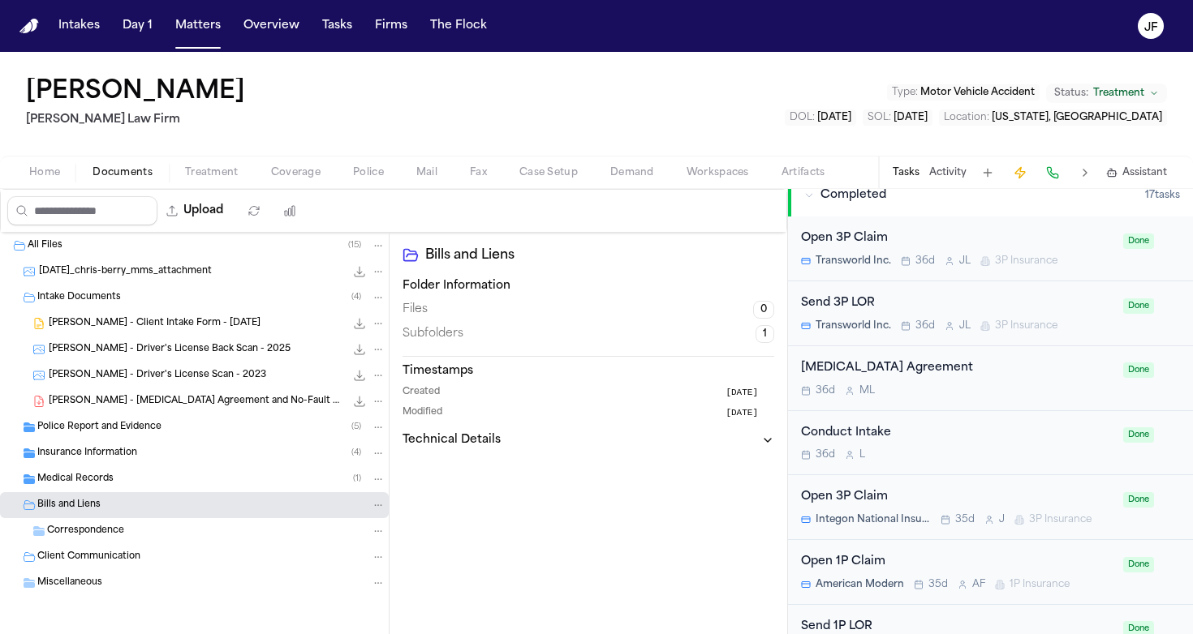
click at [182, 501] on div "Bills and Liens" at bounding box center [211, 505] width 348 height 15
click at [196, 533] on div "Client Communication" at bounding box center [211, 531] width 348 height 15
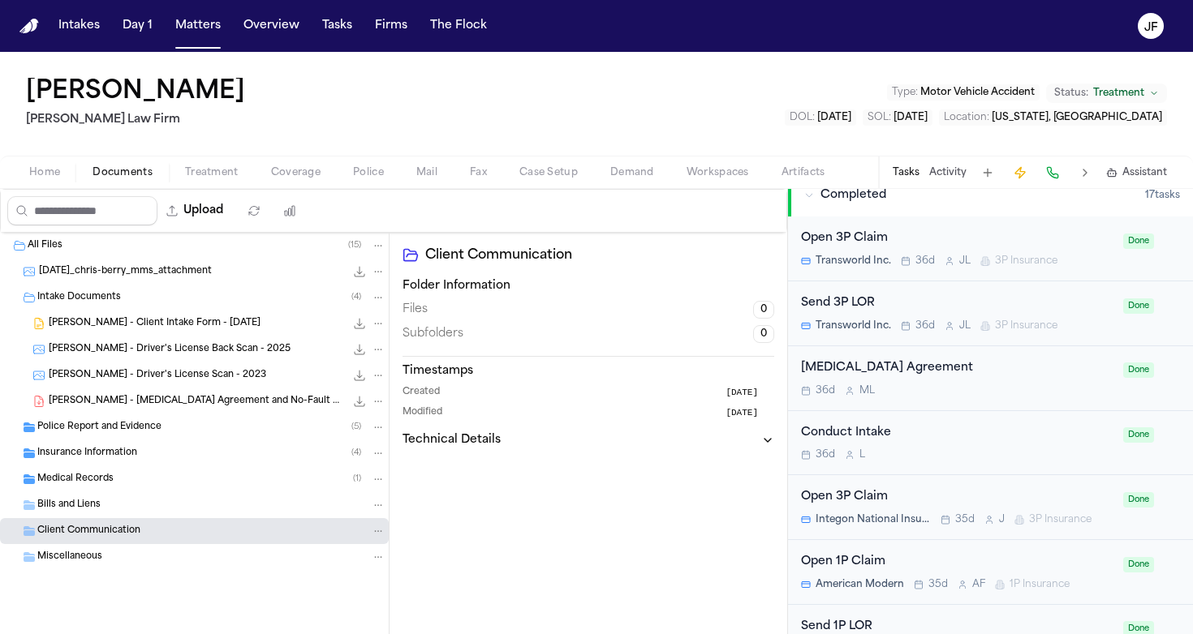
click at [196, 561] on div "Miscellaneous" at bounding box center [211, 557] width 348 height 15
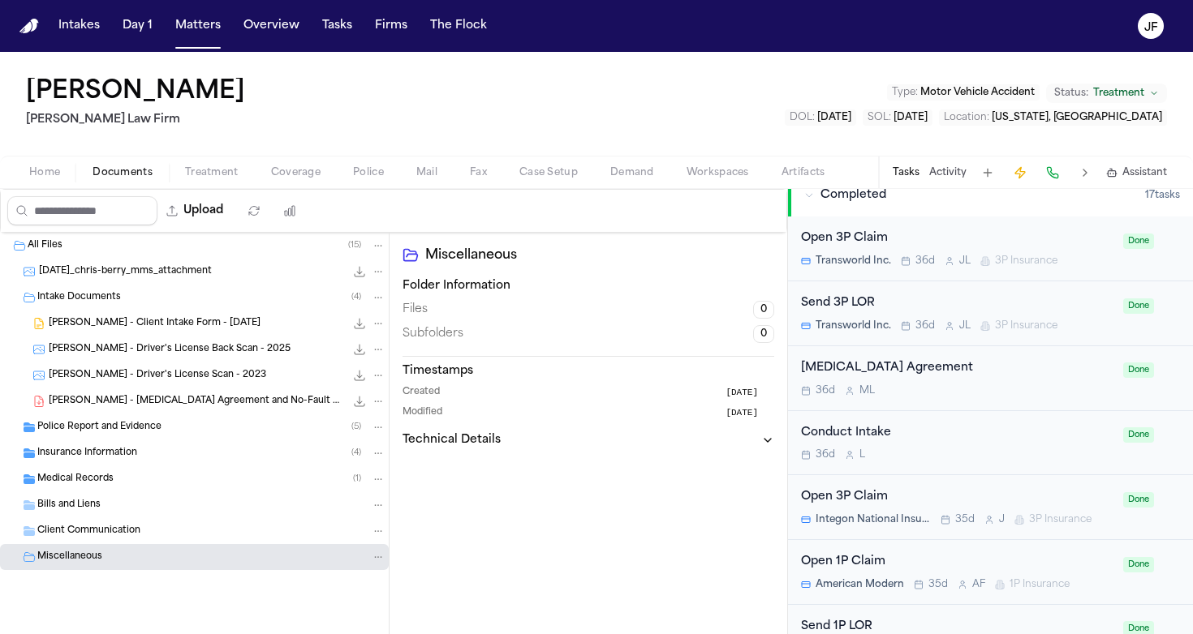
click at [196, 520] on div "Client Communication" at bounding box center [194, 531] width 389 height 26
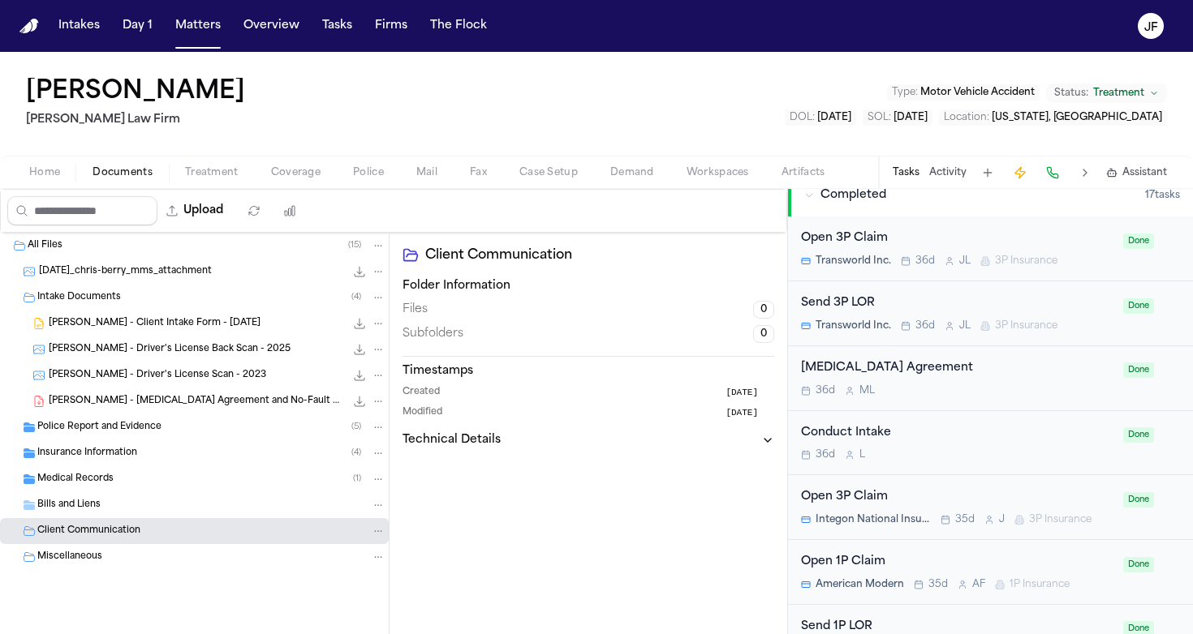
click at [196, 522] on div "Client Communication" at bounding box center [194, 531] width 389 height 26
click at [196, 552] on div "Miscellaneous" at bounding box center [211, 557] width 348 height 15
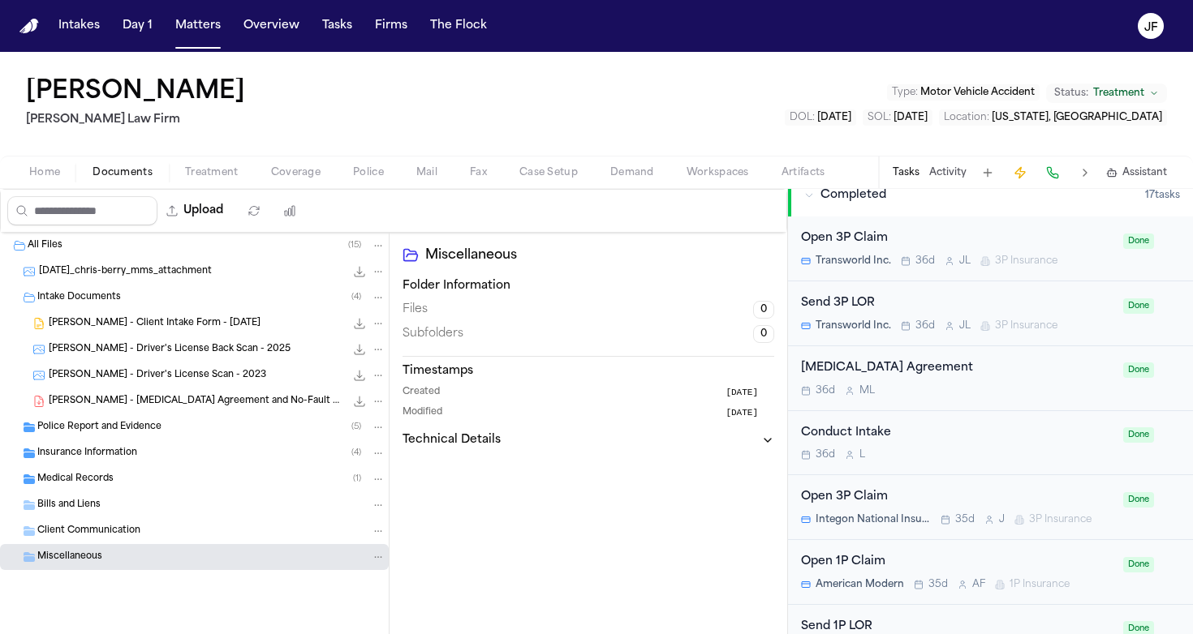
click at [197, 507] on div "Bills and Liens" at bounding box center [211, 505] width 348 height 15
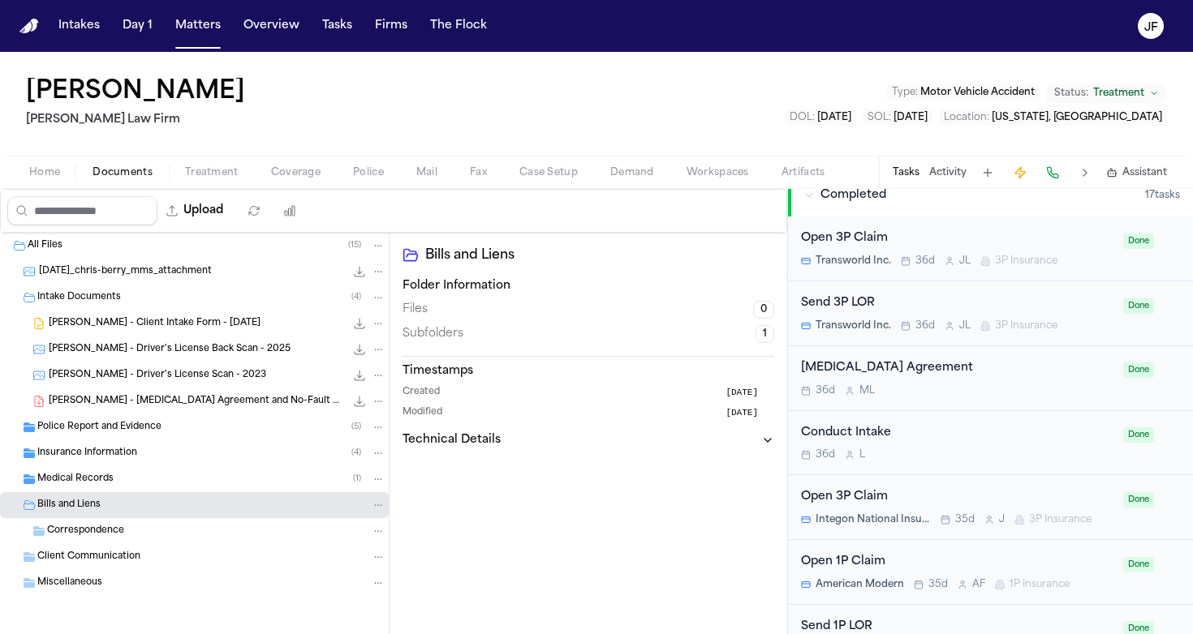
click at [200, 536] on div "Correspondence" at bounding box center [216, 531] width 338 height 15
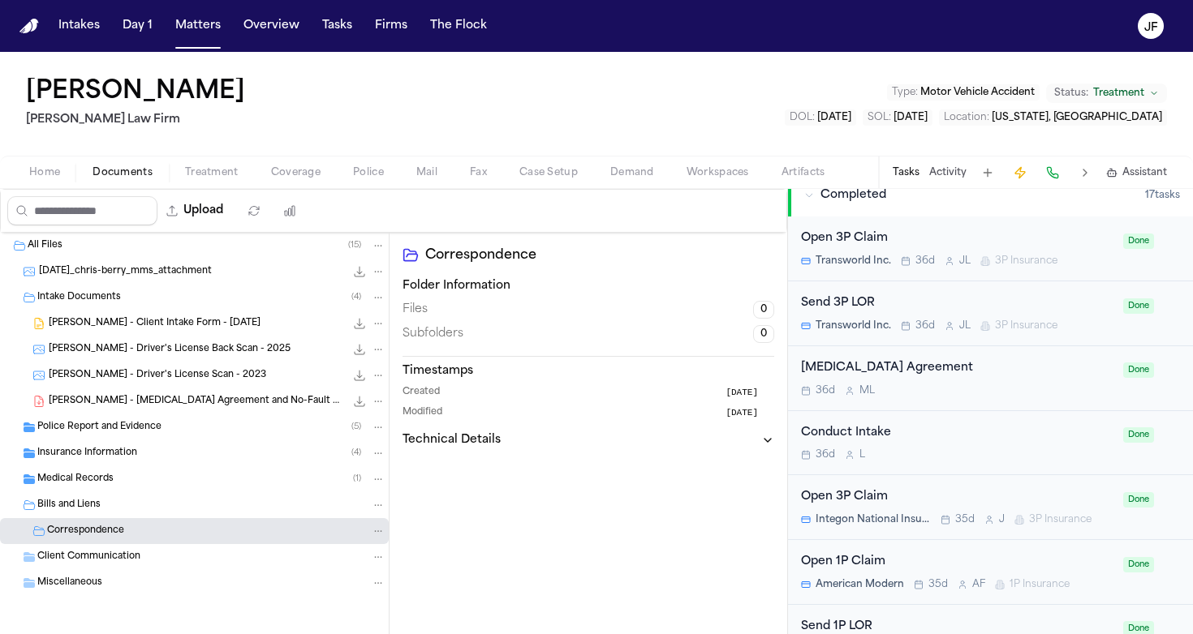
click at [200, 536] on div "Correspondence" at bounding box center [216, 531] width 338 height 15
click at [200, 512] on div "Bills and Liens" at bounding box center [211, 505] width 348 height 15
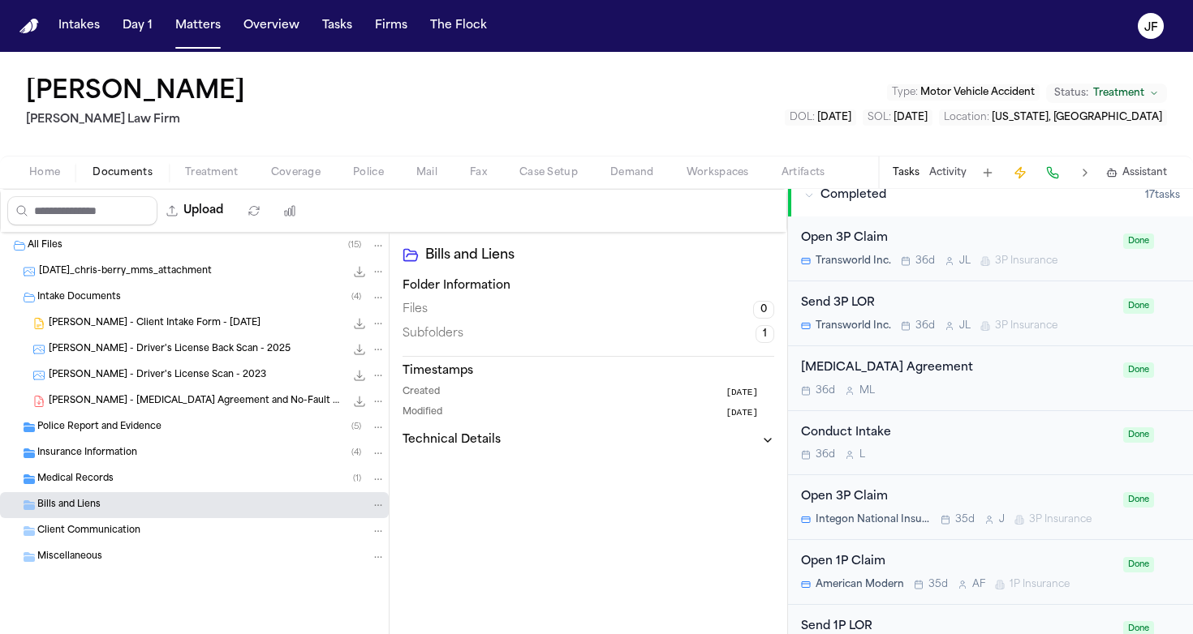
click at [205, 294] on div "Intake Documents ( 4 )" at bounding box center [211, 297] width 348 height 15
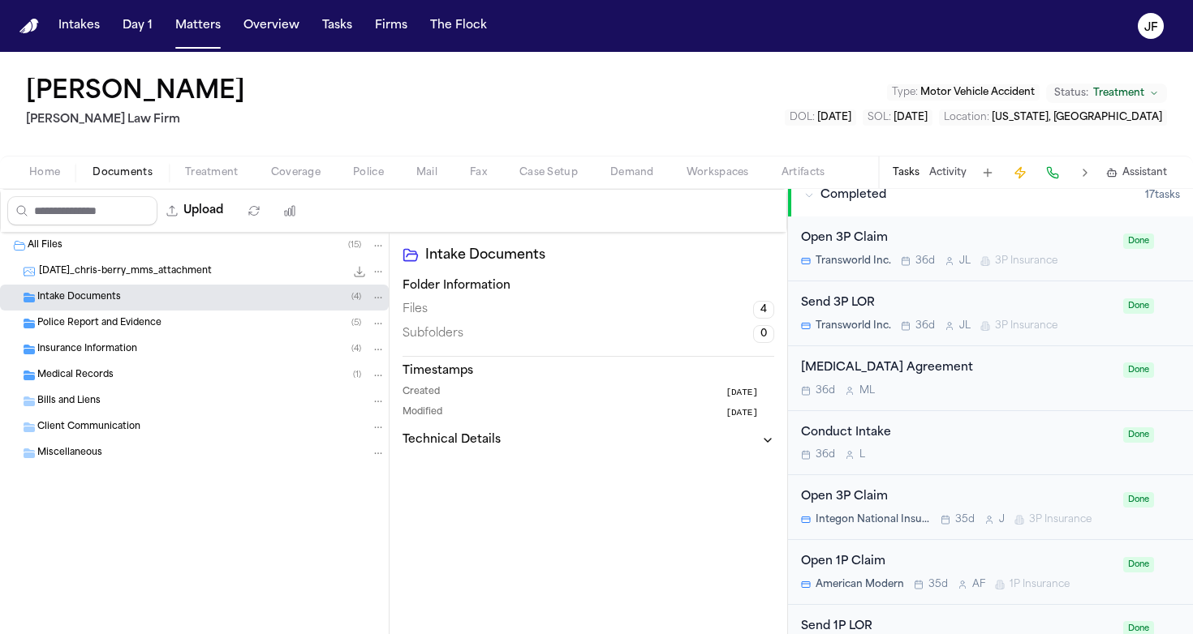
click at [960, 174] on button "Activity" at bounding box center [947, 172] width 37 height 13
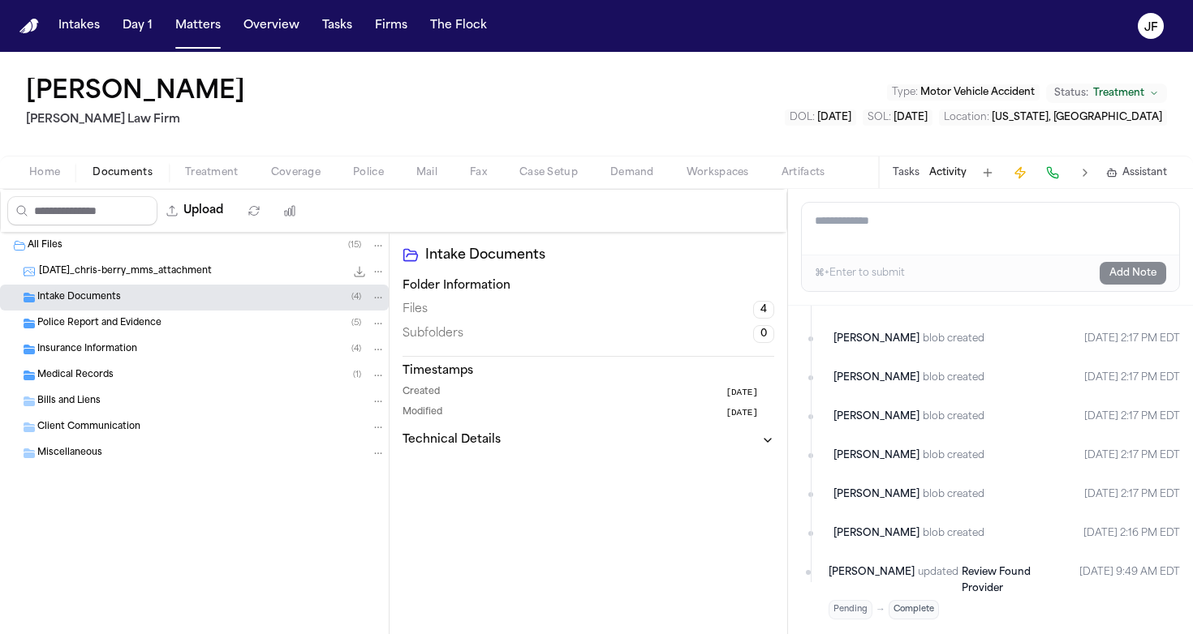
click at [903, 175] on button "Tasks" at bounding box center [905, 172] width 27 height 13
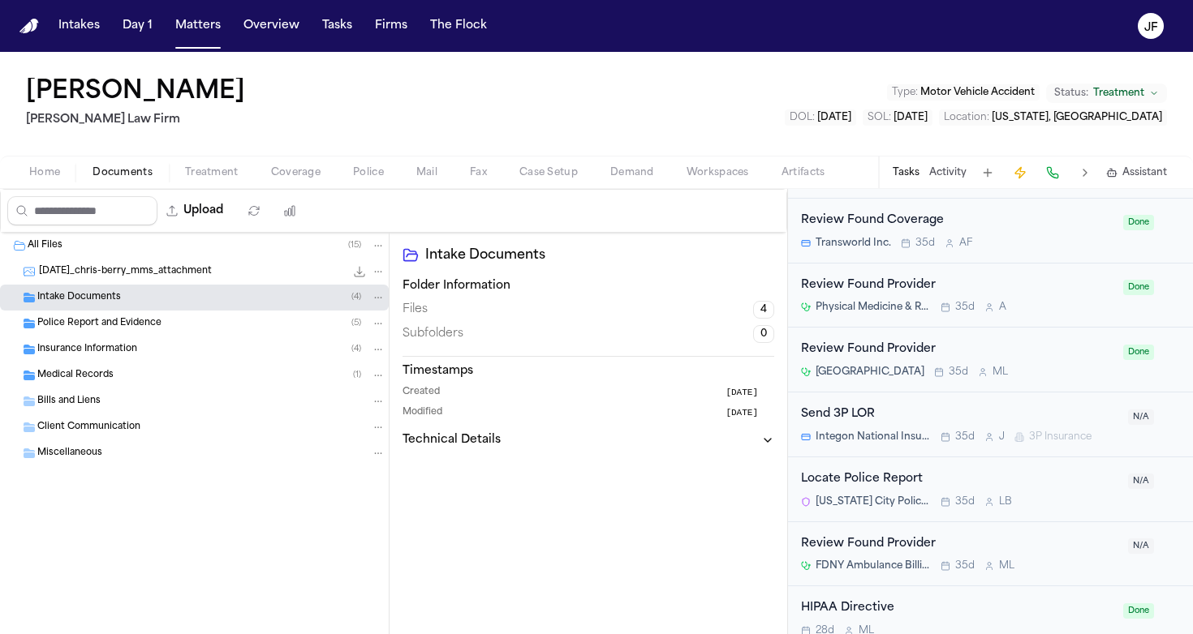
scroll to position [1574, 0]
click at [870, 471] on div "Locate Police Report" at bounding box center [959, 480] width 317 height 19
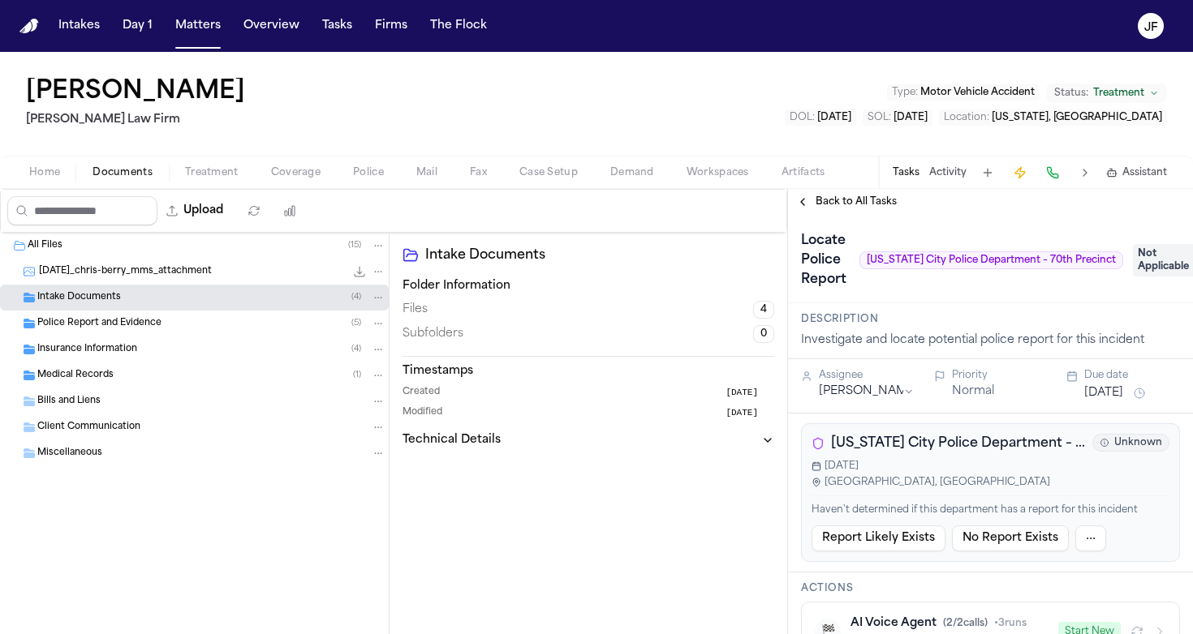
click at [69, 170] on button "Home" at bounding box center [44, 172] width 63 height 19
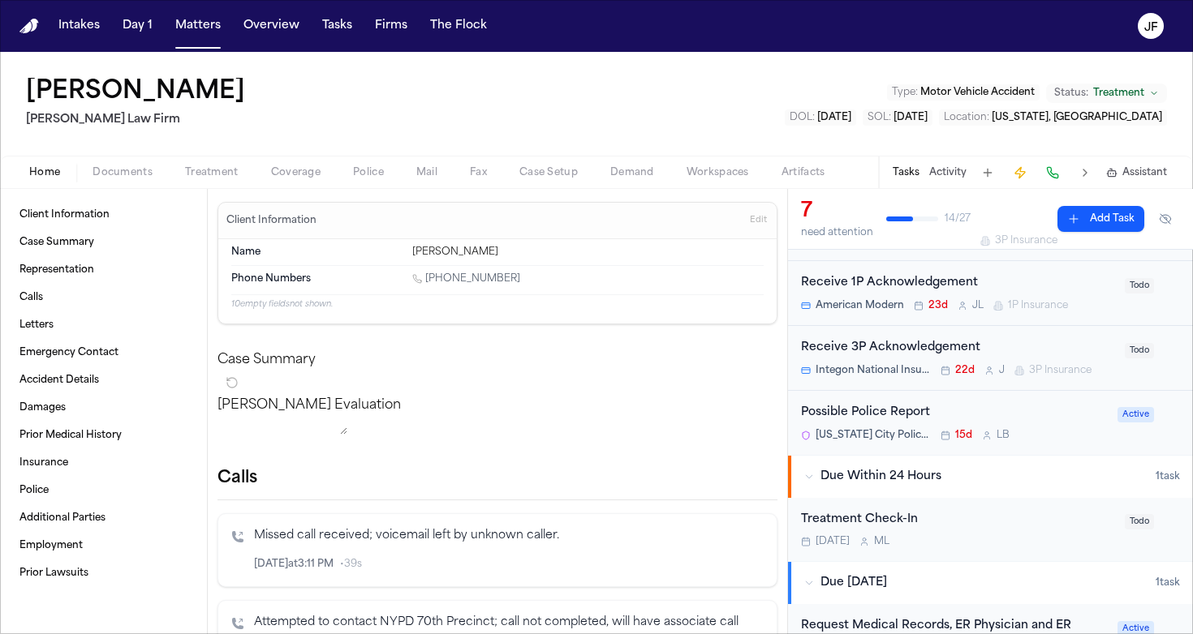
scroll to position [248, 0]
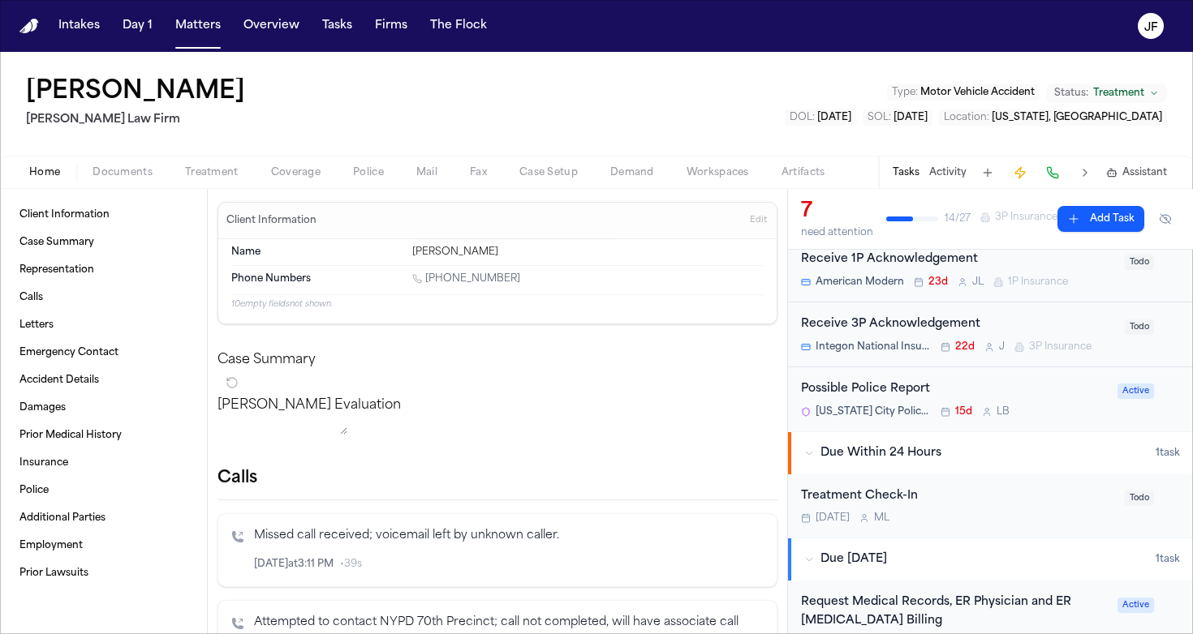
click at [874, 397] on div "Possible Police Report New York City Police Department – 103rd Precinct 15d L B" at bounding box center [954, 399] width 307 height 38
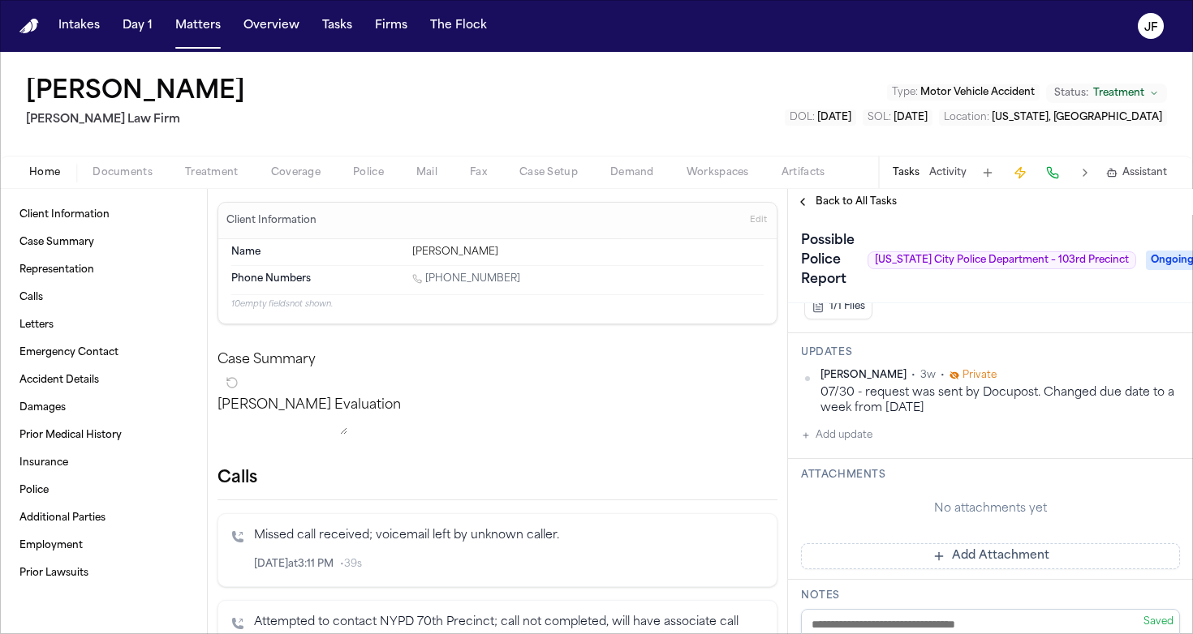
scroll to position [458, 0]
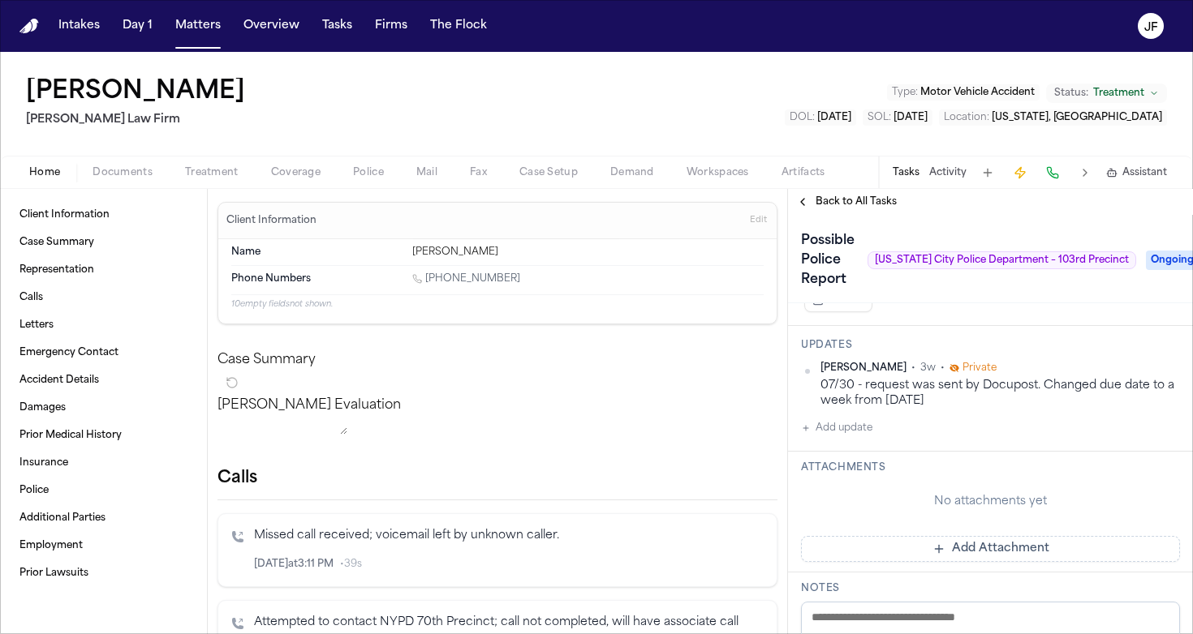
click at [436, 171] on span "Mail" at bounding box center [426, 172] width 21 height 13
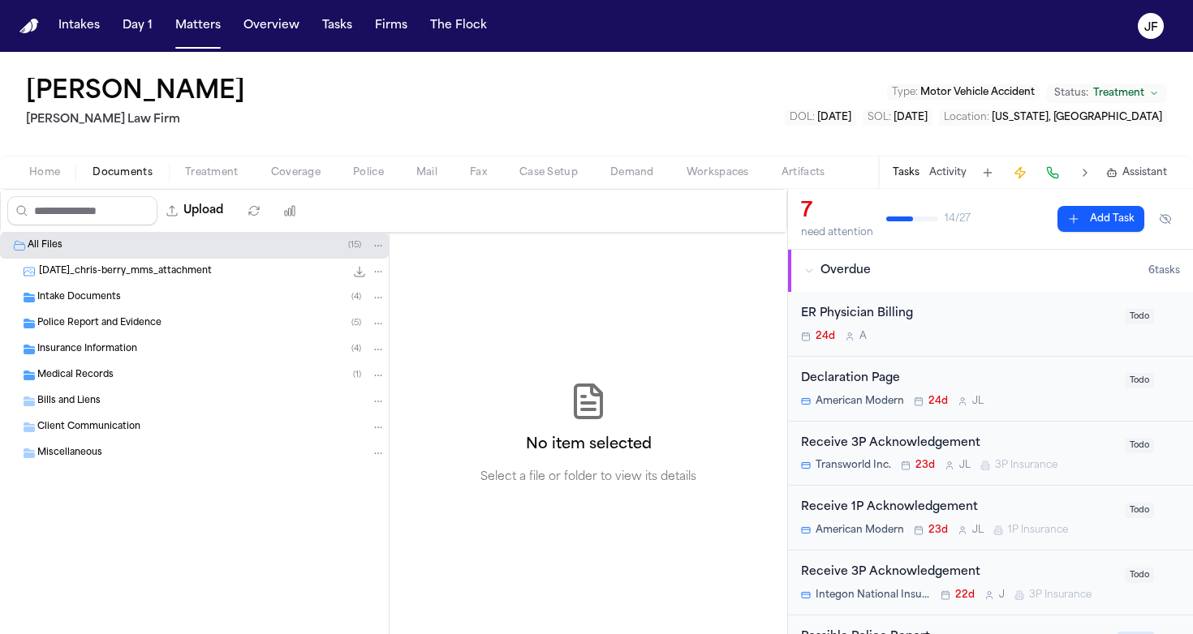
click at [100, 172] on span "Documents" at bounding box center [122, 172] width 60 height 13
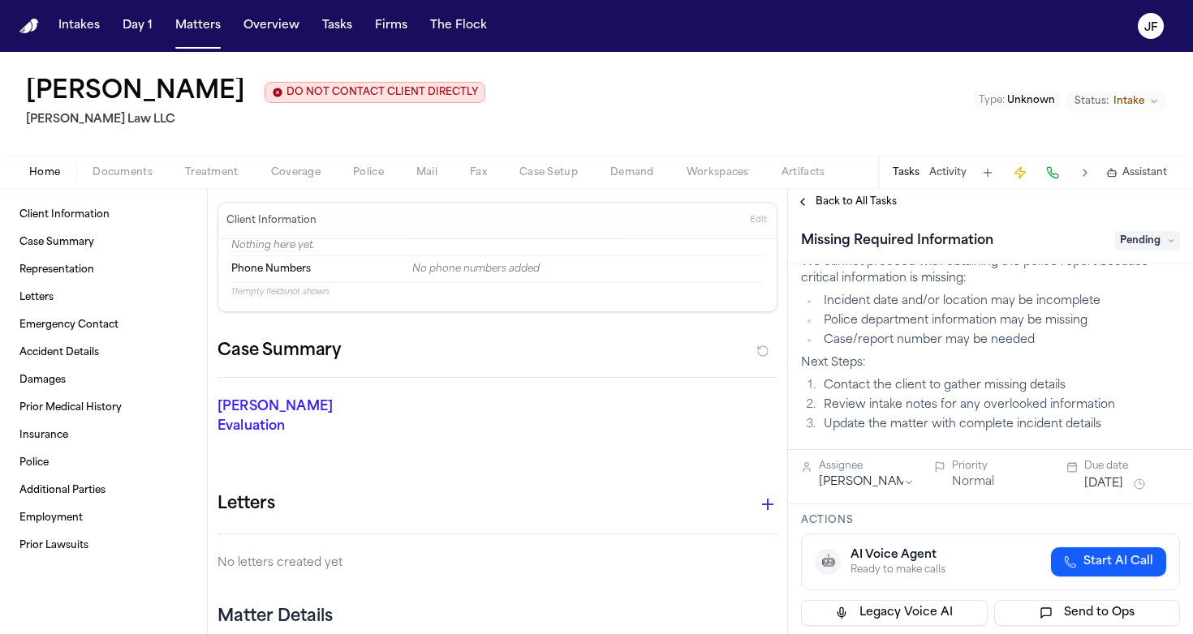
scroll to position [62, 0]
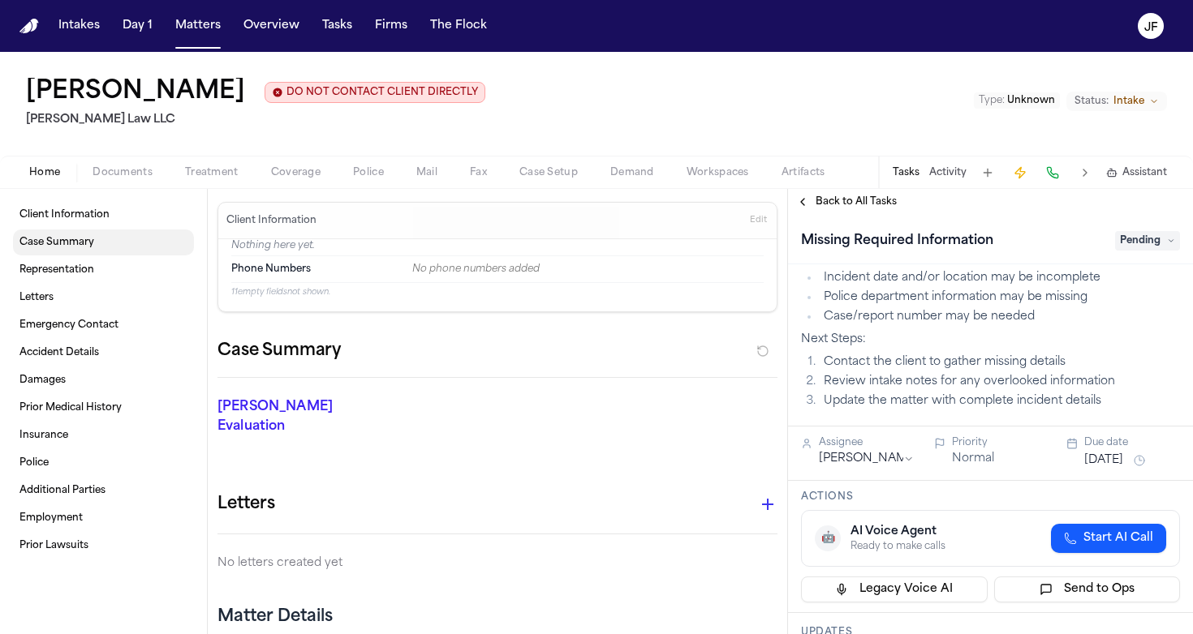
click at [73, 247] on span "Case Summary" at bounding box center [56, 242] width 75 height 13
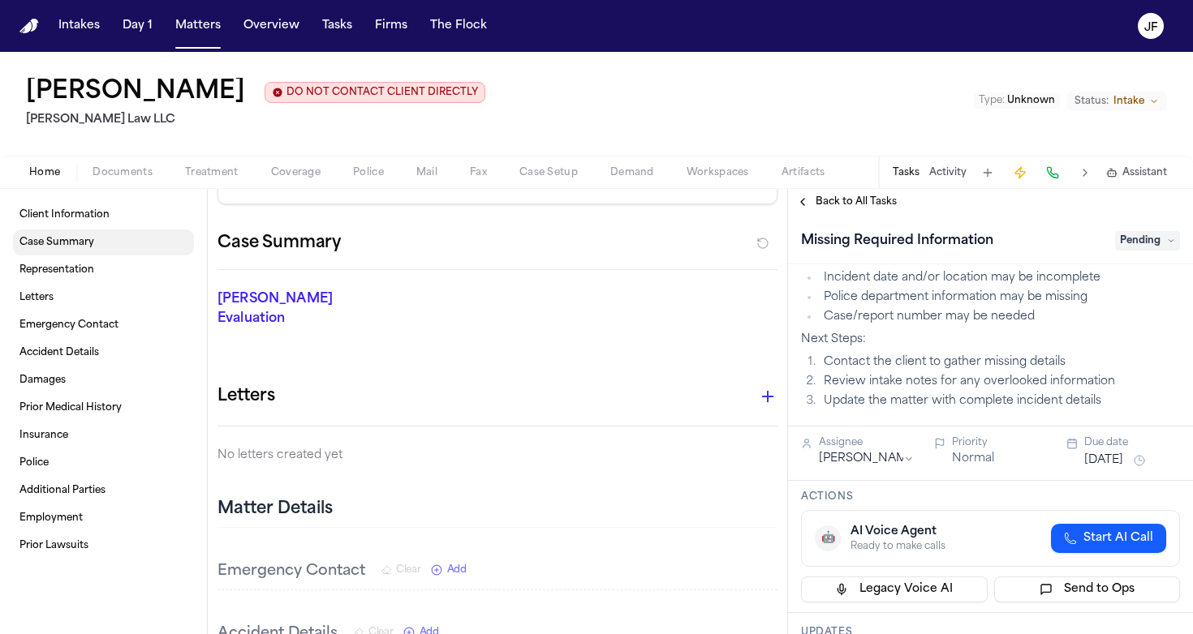
scroll to position [130, 0]
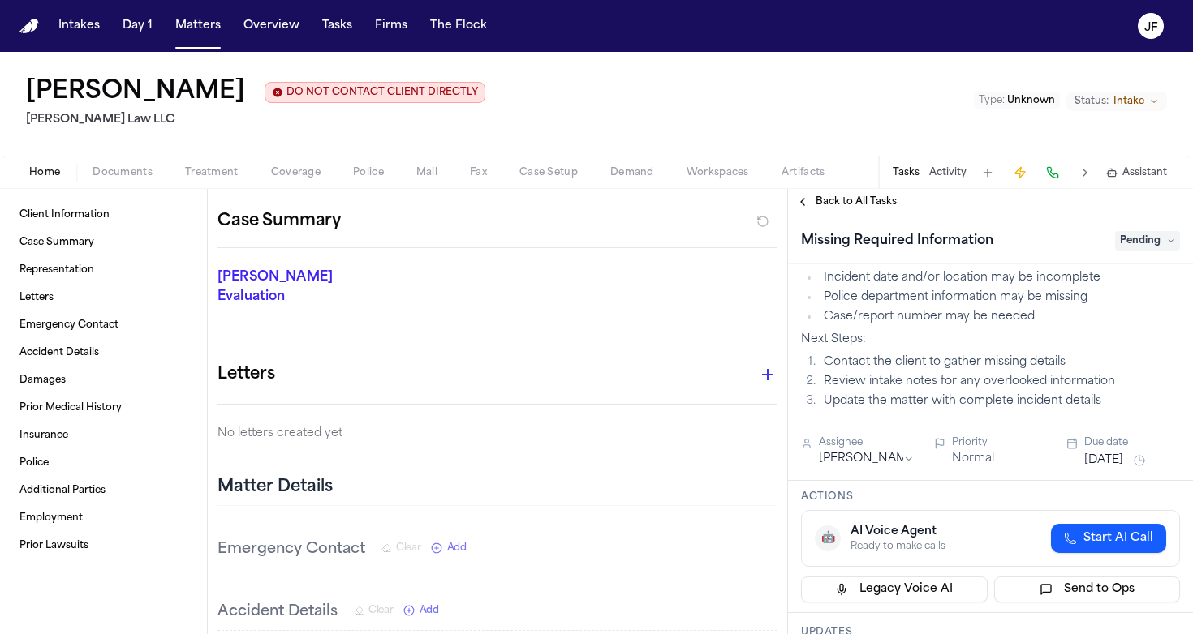
click at [105, 178] on span "Documents" at bounding box center [122, 172] width 60 height 13
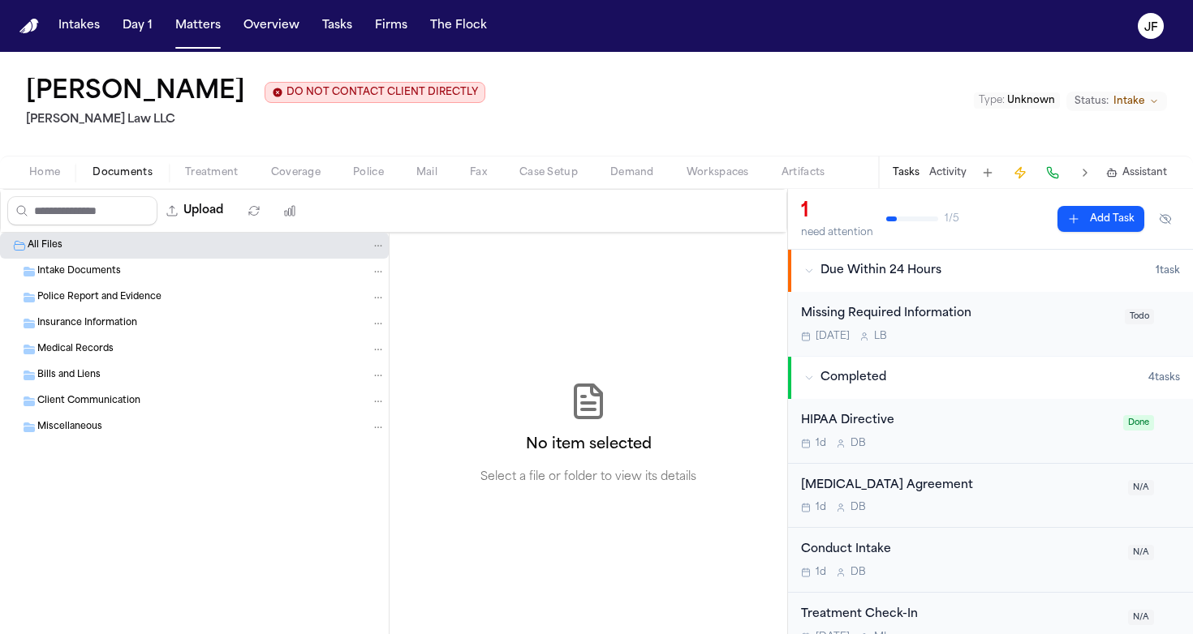
click at [101, 269] on span "Intake Documents" at bounding box center [79, 272] width 84 height 14
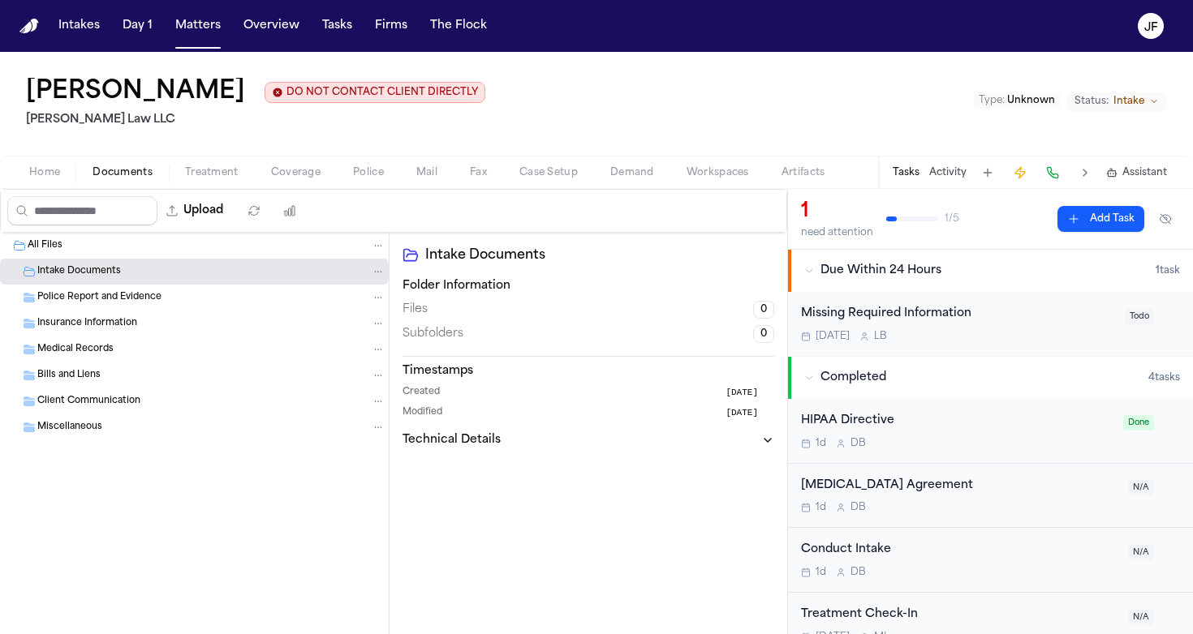
click at [102, 274] on span "Intake Documents" at bounding box center [79, 272] width 84 height 14
click at [102, 253] on div "All Files" at bounding box center [207, 246] width 358 height 15
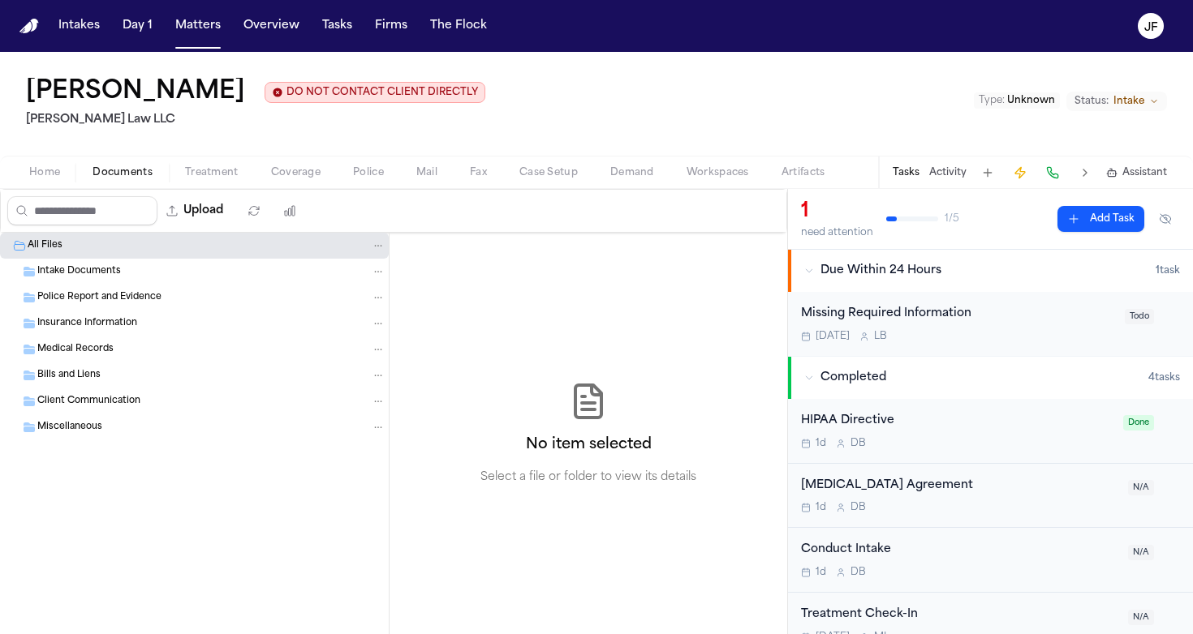
click at [102, 253] on div "All Files" at bounding box center [207, 246] width 358 height 15
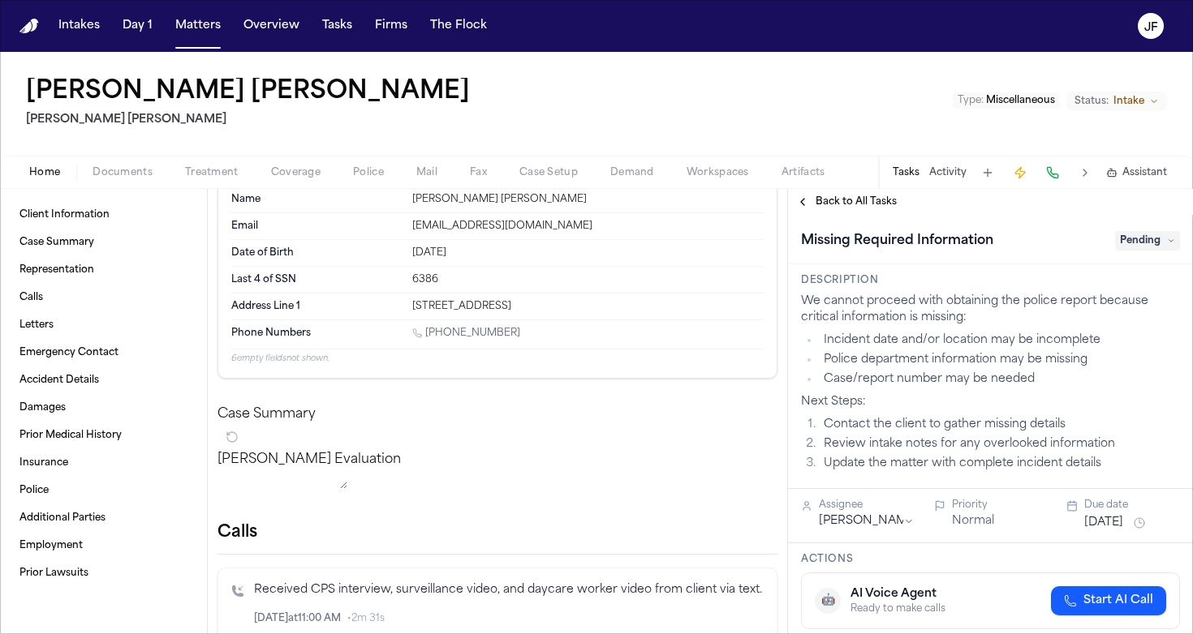
click at [821, 208] on span "Back to All Tasks" at bounding box center [855, 202] width 81 height 13
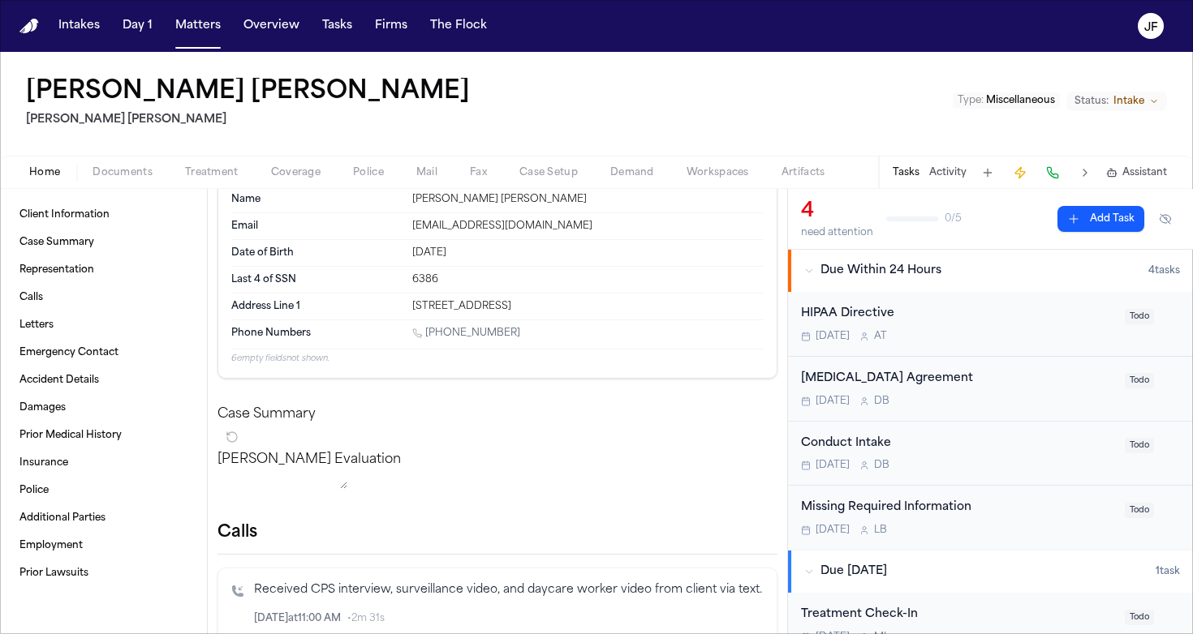
click at [115, 178] on span "Documents" at bounding box center [122, 172] width 60 height 13
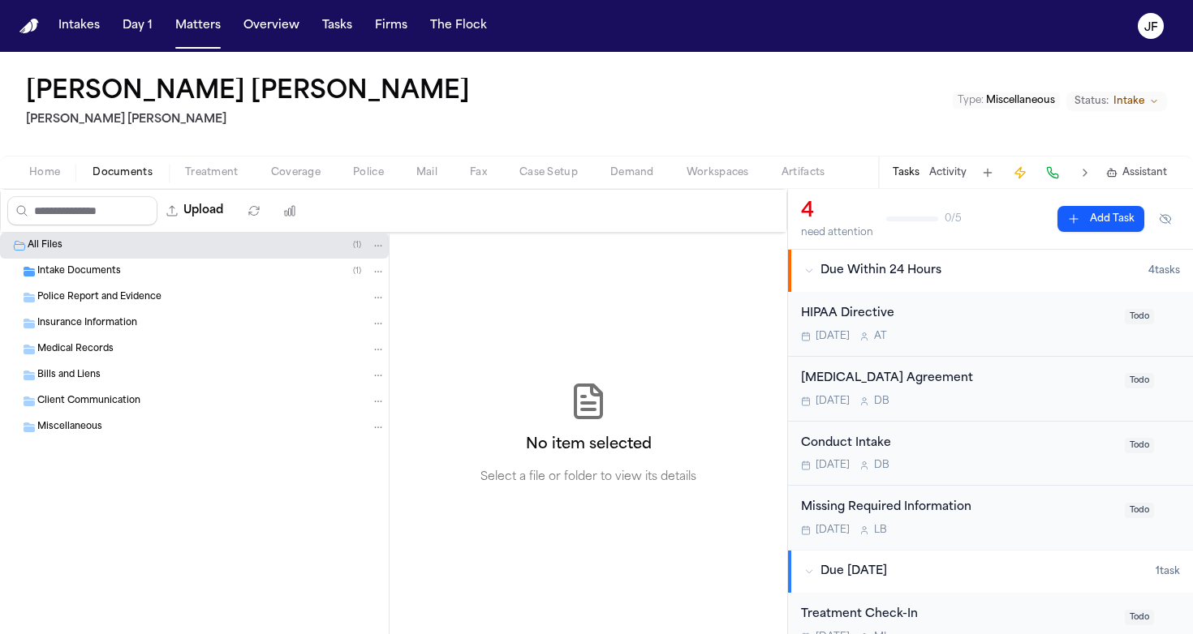
click at [93, 276] on span "Intake Documents" at bounding box center [79, 272] width 84 height 14
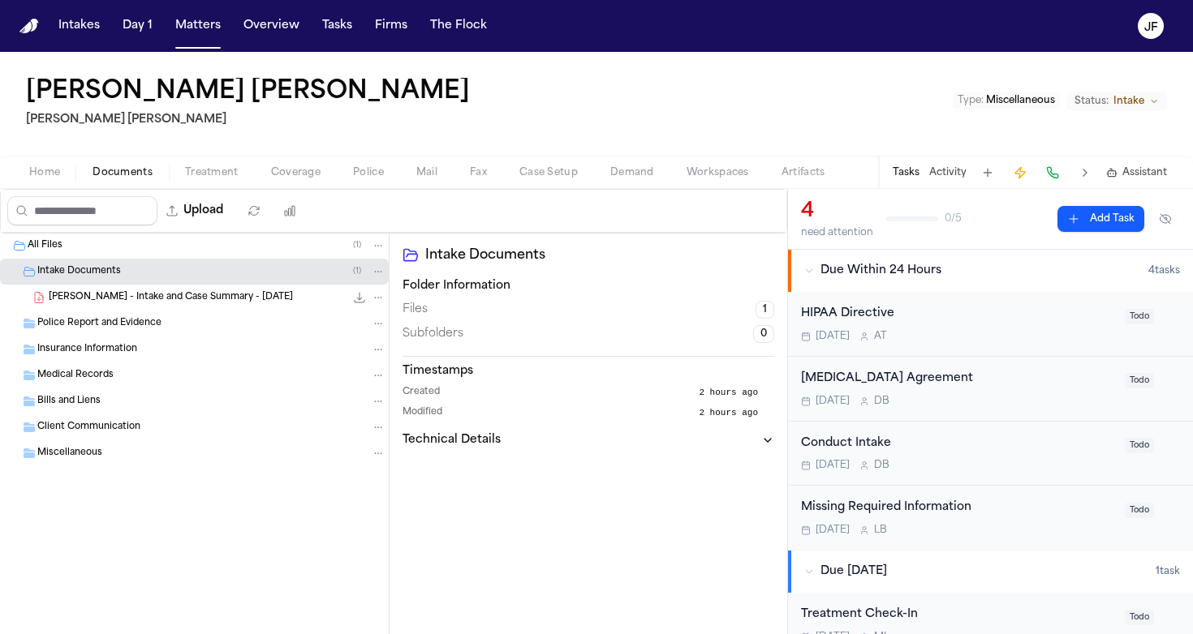
click at [94, 309] on div "[PERSON_NAME] - Intake and Case Summary - [DATE] 26.3 KB • PDF" at bounding box center [194, 298] width 389 height 26
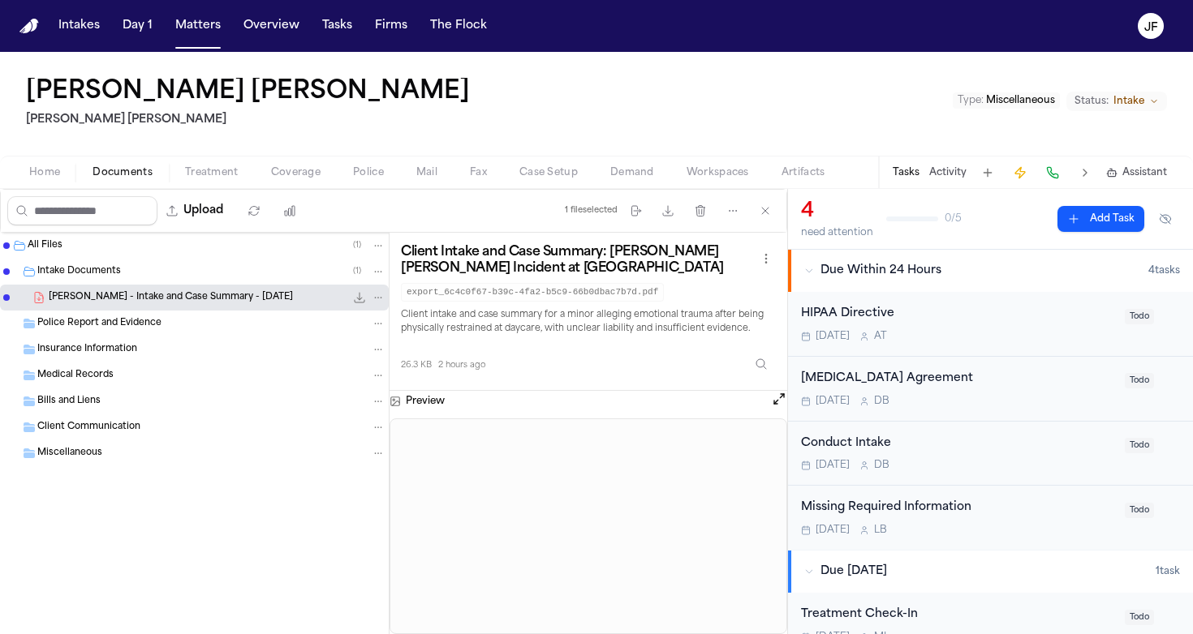
click at [359, 298] on icon "File: C. Valenia - Intake and Case Summary - 8.21.25" at bounding box center [359, 297] width 13 height 13
click at [223, 174] on span "Treatment" at bounding box center [212, 172] width 54 height 13
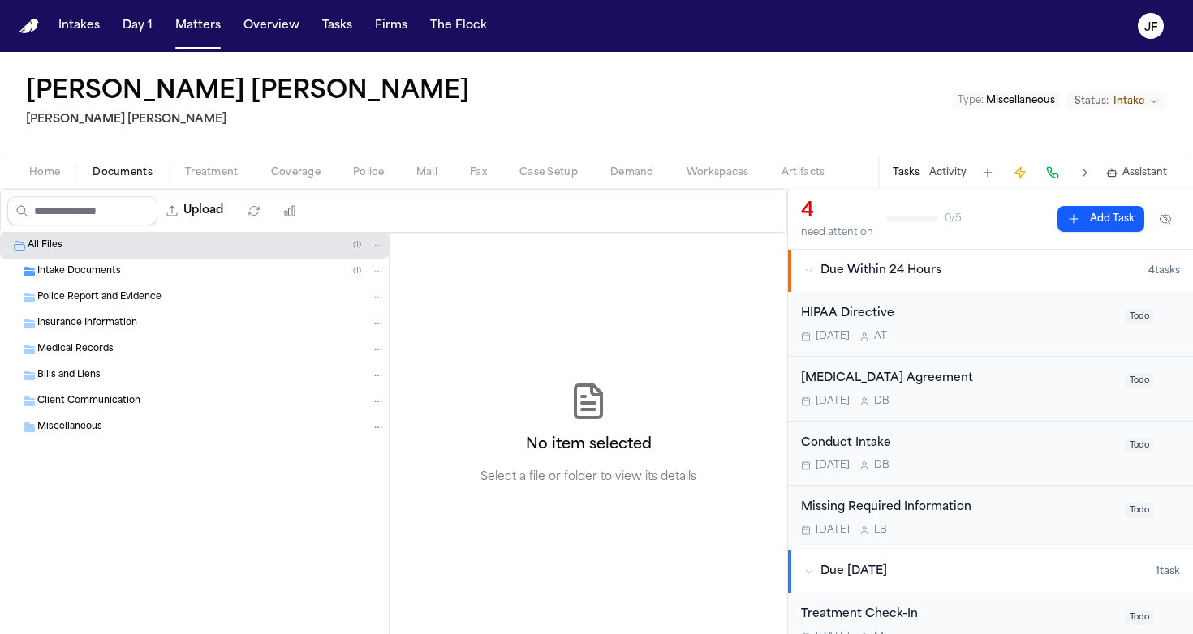
click at [114, 166] on span "Documents" at bounding box center [122, 172] width 60 height 13
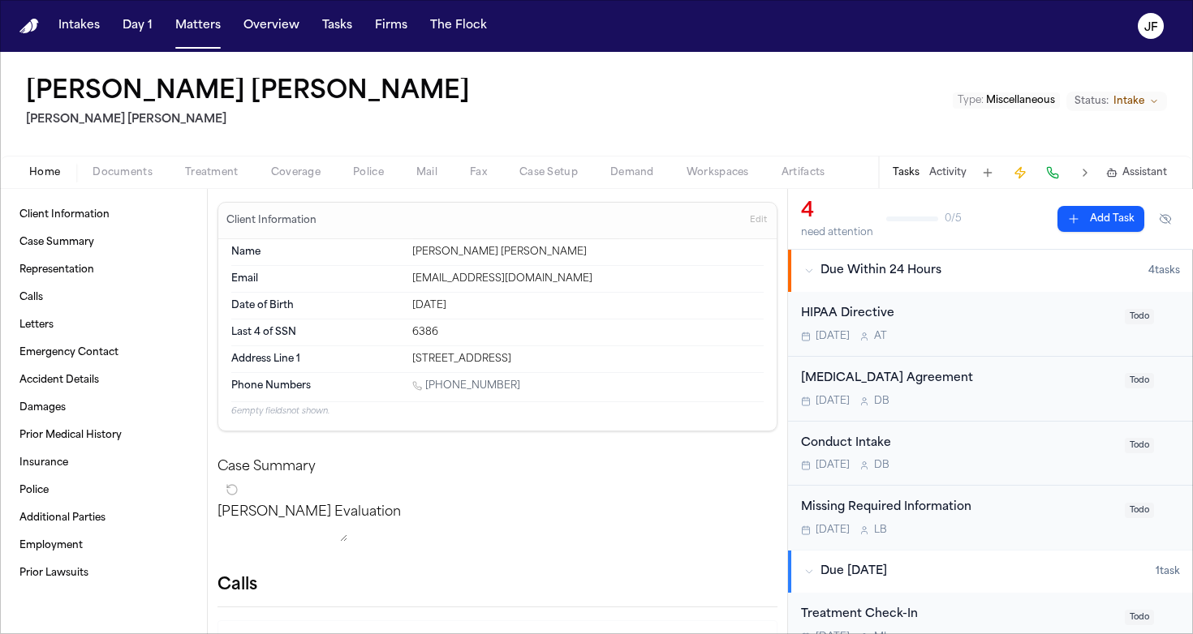
click at [37, 177] on span "Home" at bounding box center [44, 172] width 31 height 13
click at [117, 178] on span "Documents" at bounding box center [122, 172] width 60 height 13
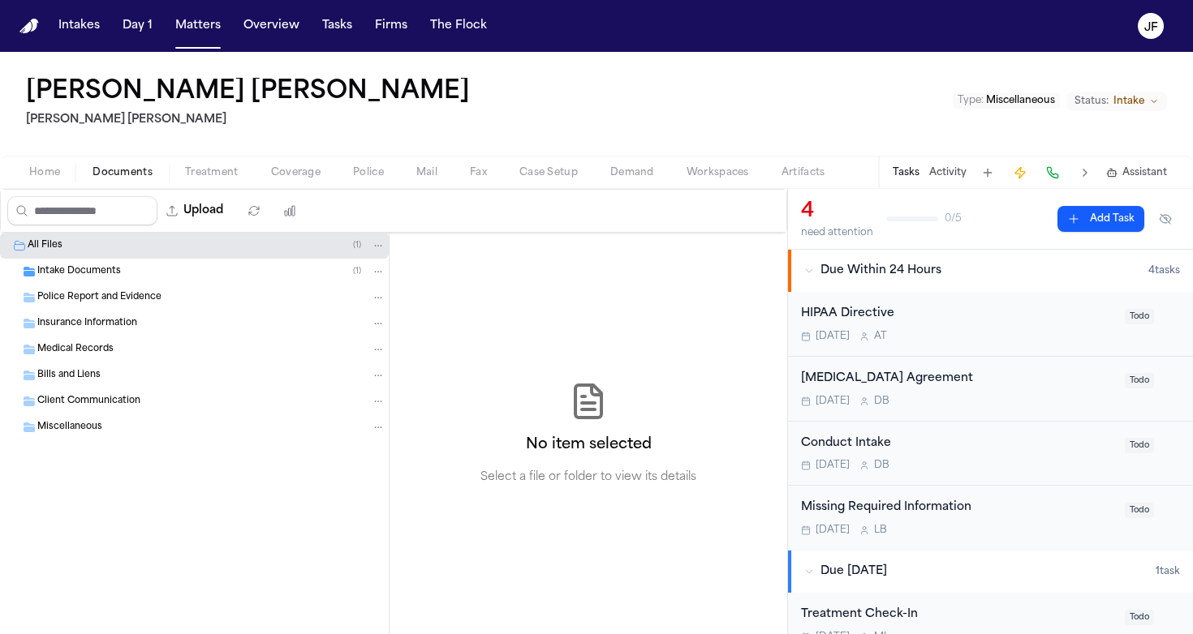
click at [143, 263] on div "Intake Documents ( 1 )" at bounding box center [194, 272] width 389 height 26
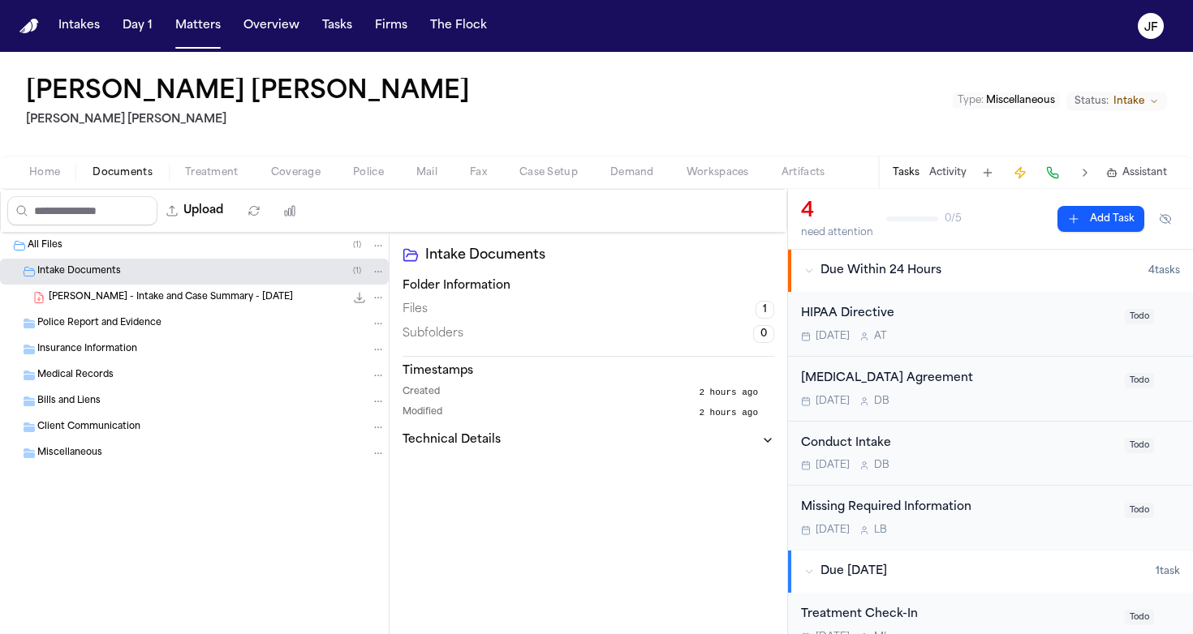
click at [143, 281] on div "Intake Documents ( 1 )" at bounding box center [194, 272] width 389 height 26
click at [213, 308] on div "Police Report and Evidence" at bounding box center [194, 298] width 389 height 26
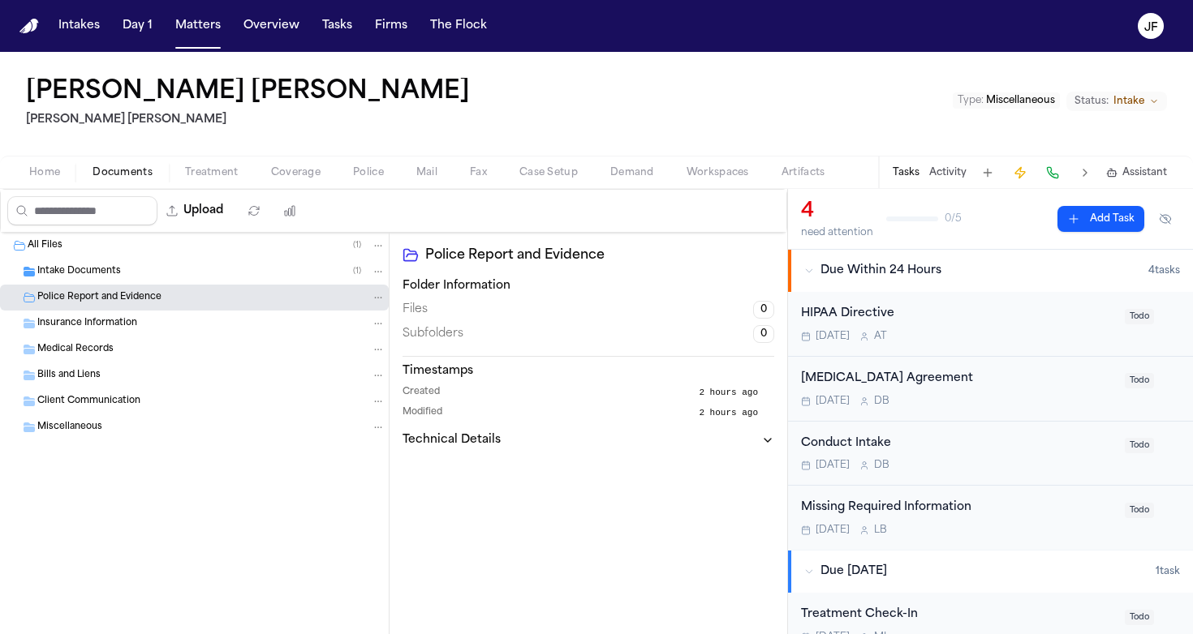
click at [209, 287] on div "Police Report and Evidence" at bounding box center [194, 298] width 389 height 26
click at [208, 284] on div "Intake Documents ( 1 )" at bounding box center [194, 272] width 389 height 26
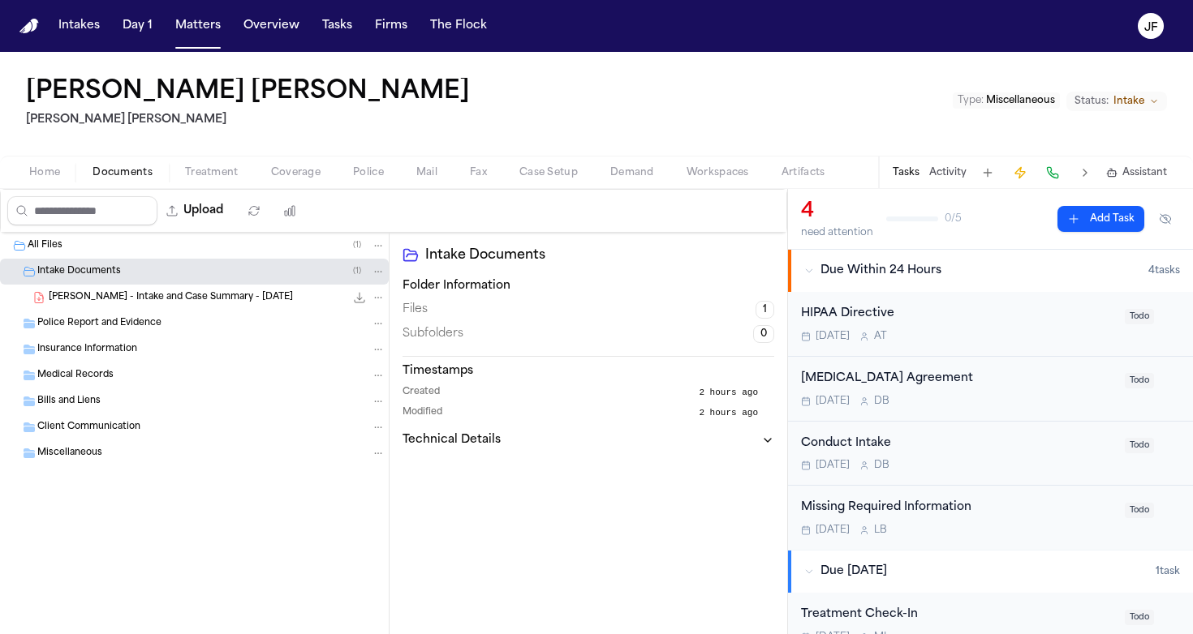
click at [216, 310] on div "C. Valenia - Intake and Case Summary - 8.21.25 26.3 KB • PDF" at bounding box center [194, 298] width 389 height 26
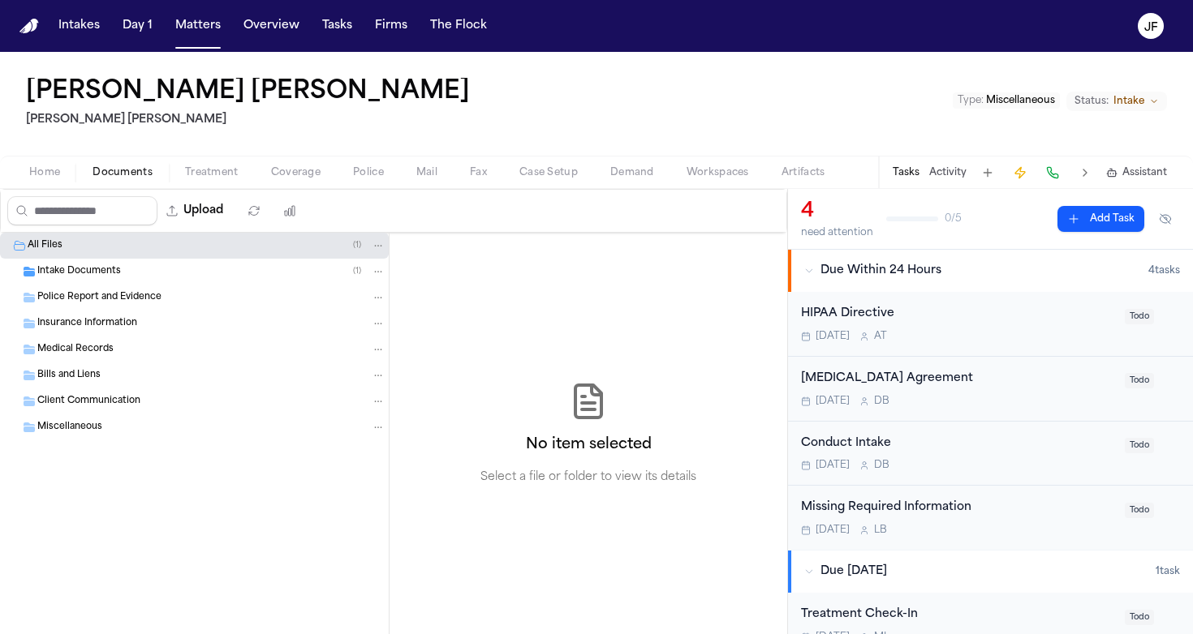
click at [268, 252] on div "All Files ( 1 )" at bounding box center [207, 246] width 358 height 15
click at [268, 264] on div "Intake Documents ( 1 )" at bounding box center [194, 272] width 389 height 26
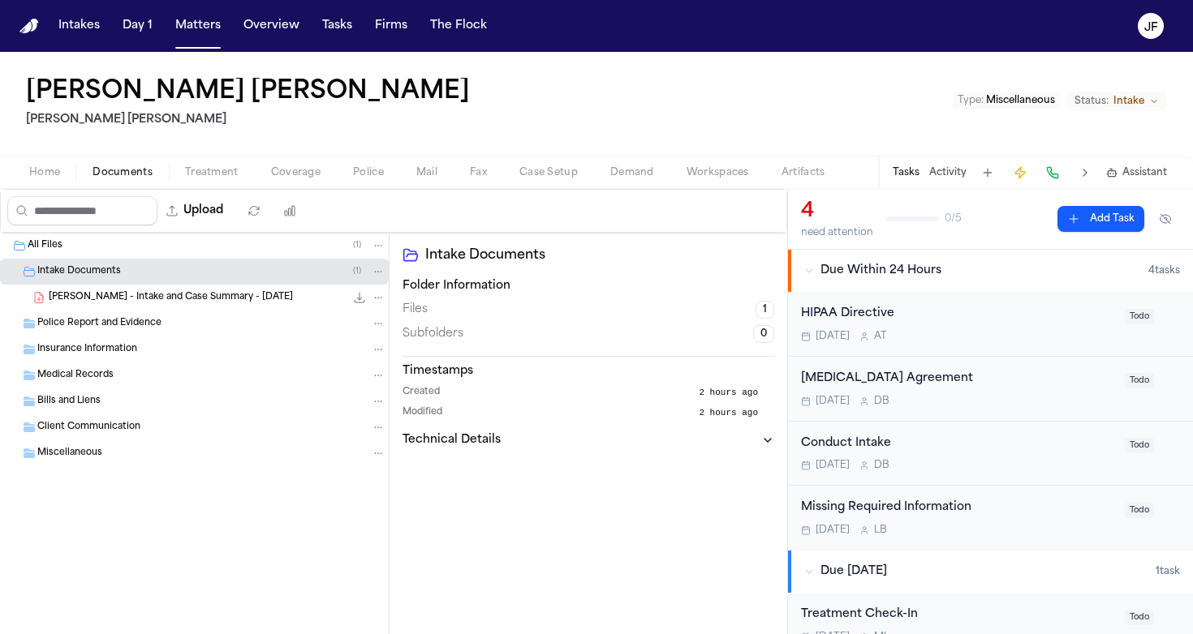
click at [0, 0] on span "26.3 KB • PDF" at bounding box center [0, 0] width 0 height 0
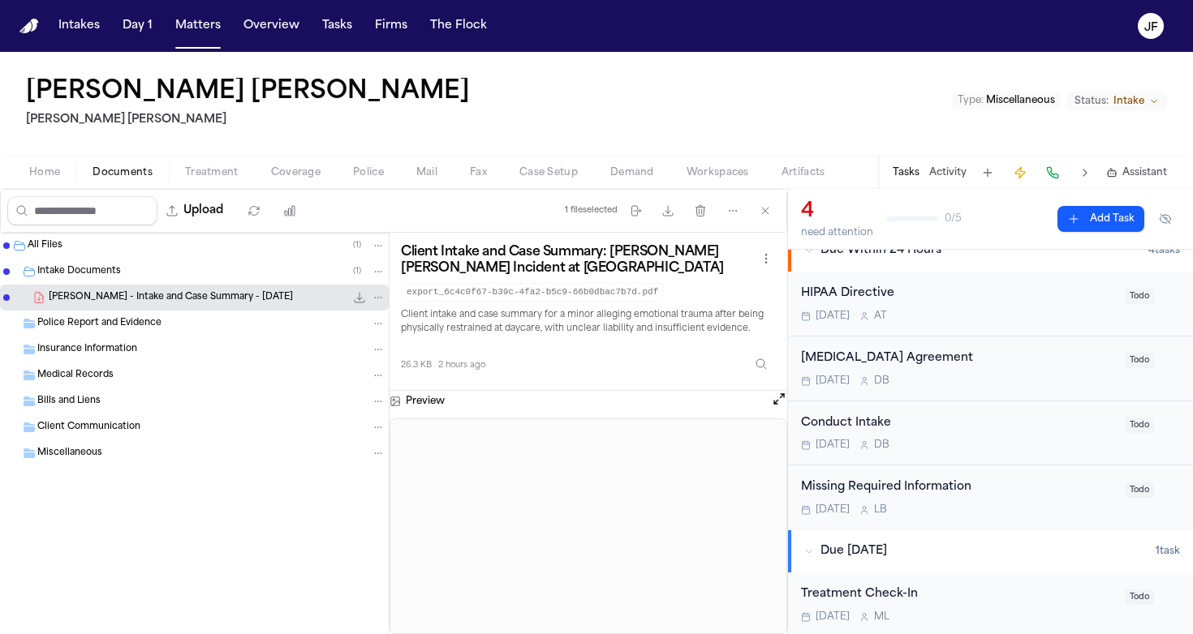
scroll to position [19, 0]
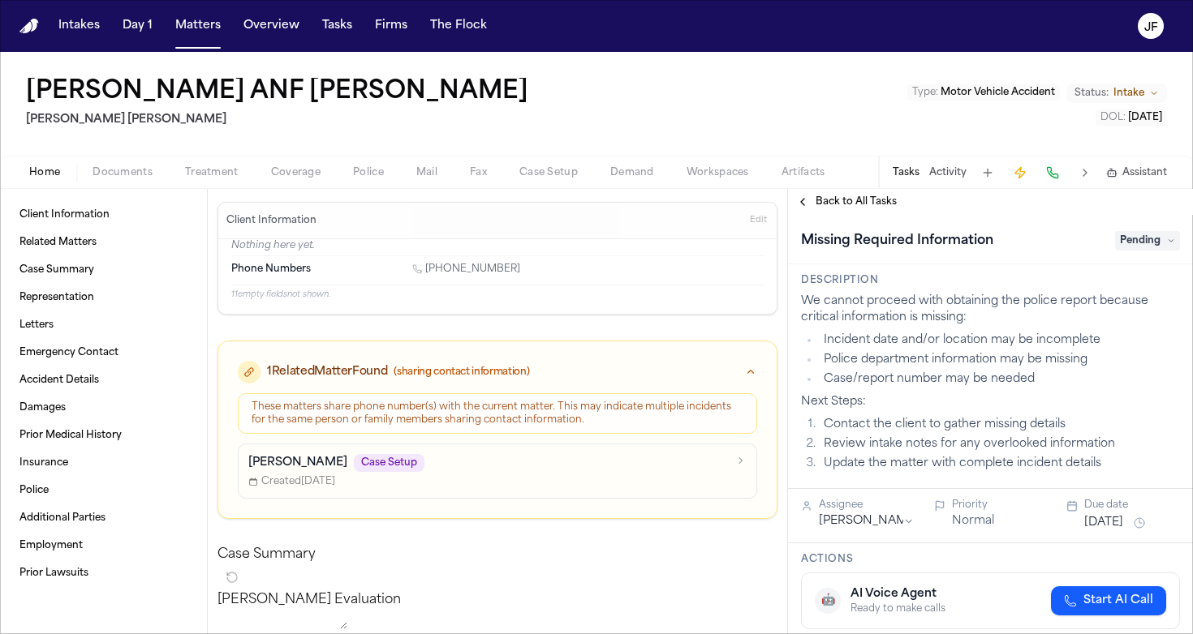
click at [127, 185] on div "Home Documents Treatment Coverage Police Mail Fax Case Setup Demand Workspaces …" at bounding box center [596, 172] width 1193 height 32
click at [121, 178] on span "Documents" at bounding box center [122, 172] width 60 height 13
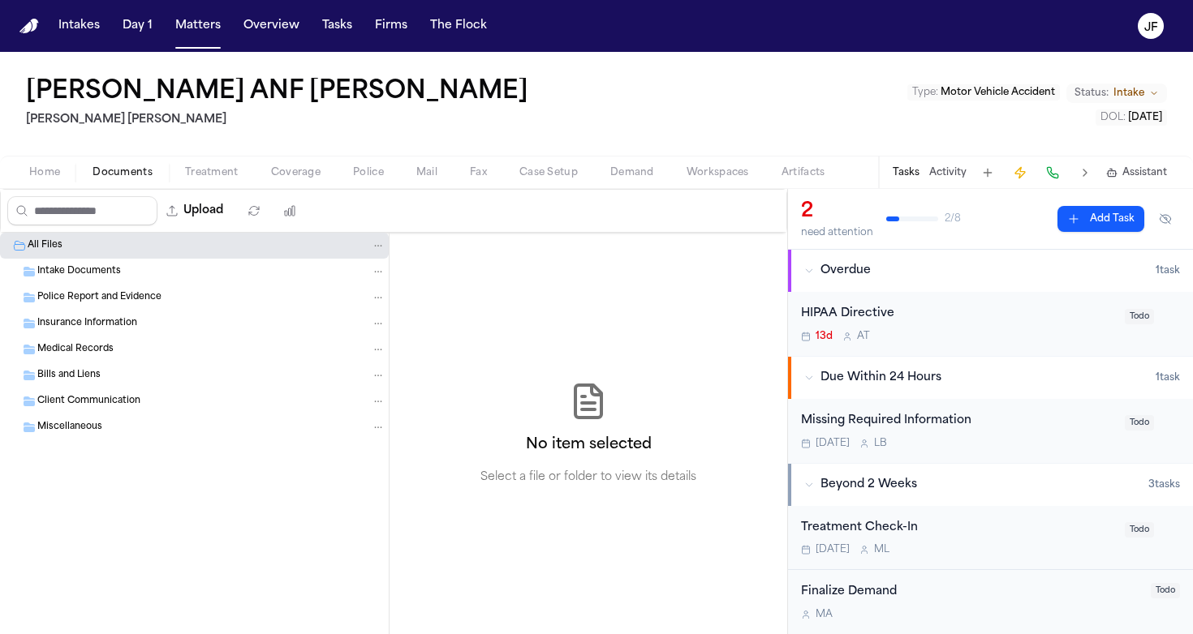
click at [118, 279] on div "Intake Documents" at bounding box center [194, 272] width 389 height 26
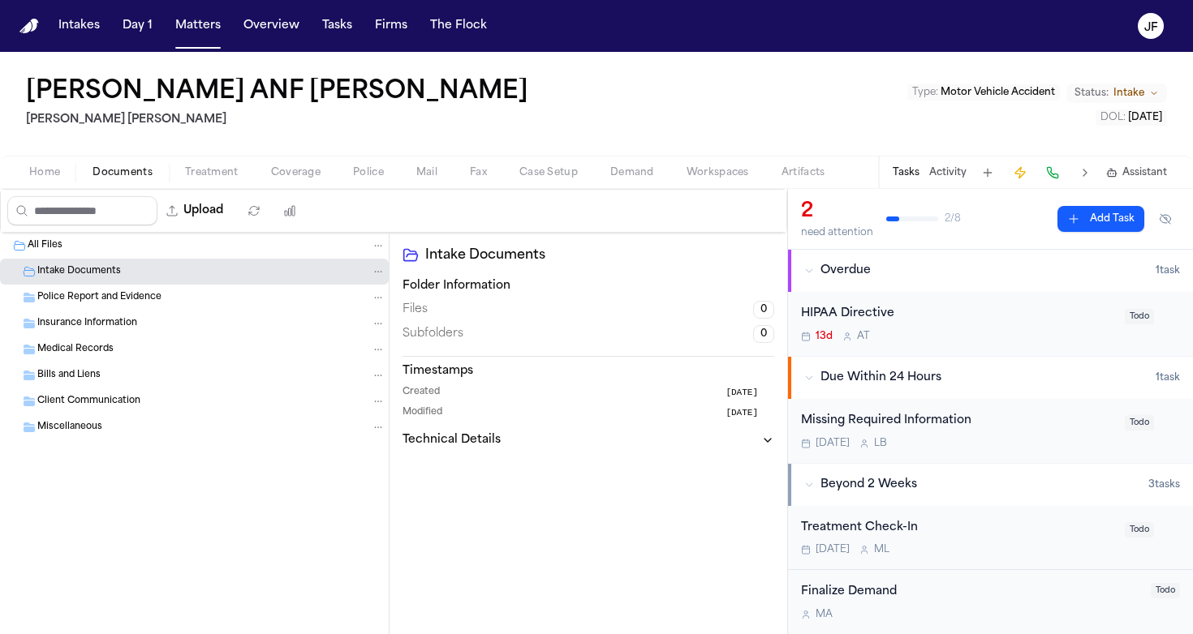
click at [118, 297] on span "Police Report and Evidence" at bounding box center [99, 298] width 124 height 14
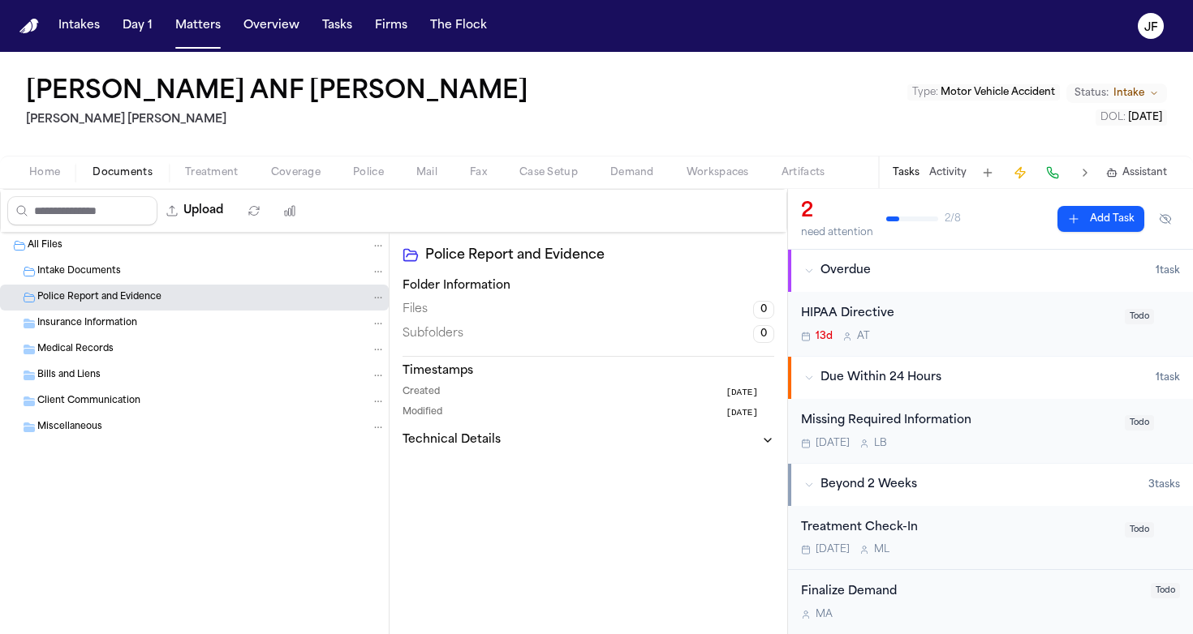
click at [115, 318] on span "Insurance Information" at bounding box center [87, 324] width 100 height 14
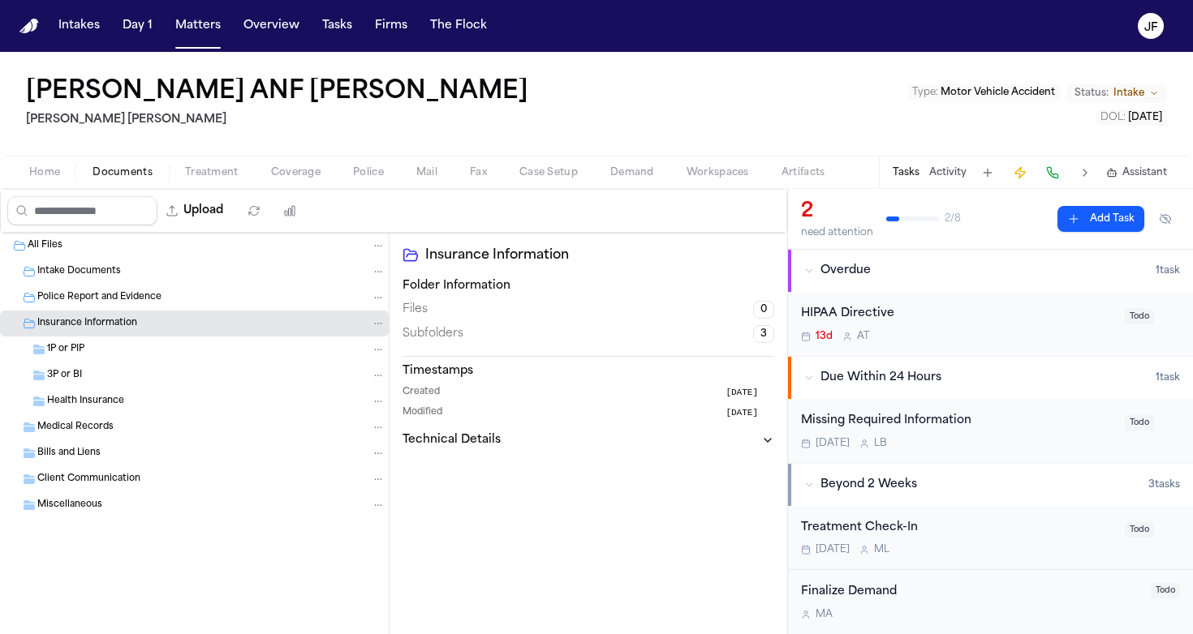
click at [129, 320] on span "Insurance Information" at bounding box center [87, 324] width 100 height 14
click at [125, 348] on div "Medical Records" at bounding box center [211, 349] width 348 height 15
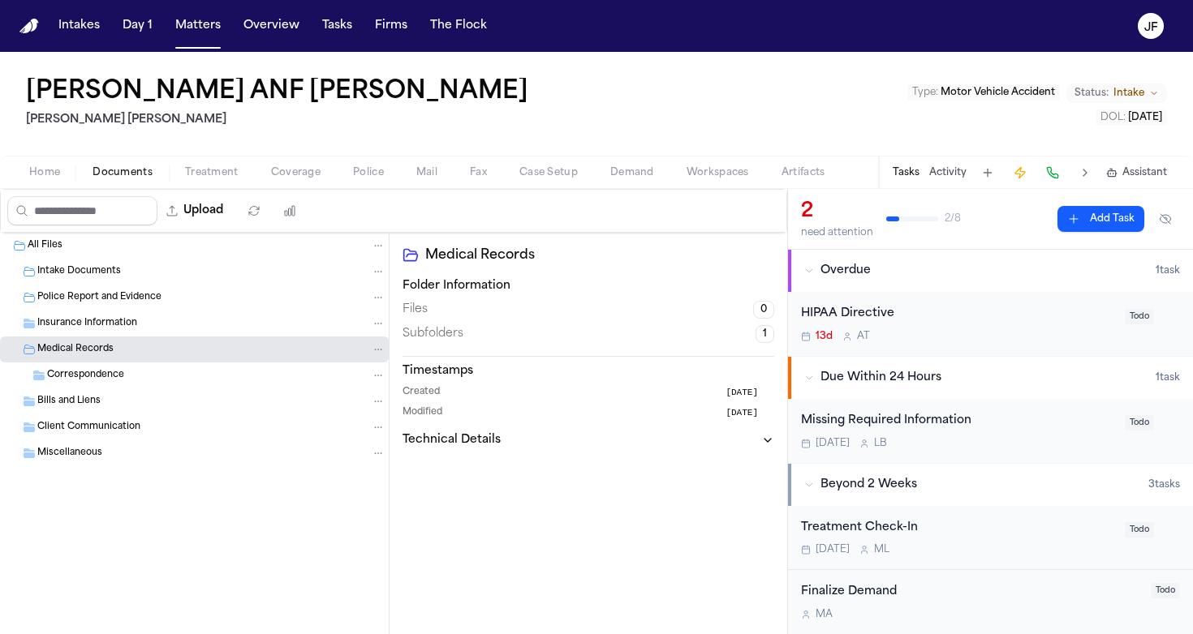
click at [131, 341] on div "Medical Records" at bounding box center [194, 350] width 389 height 26
click at [119, 388] on div "Bills and Liens" at bounding box center [194, 376] width 389 height 26
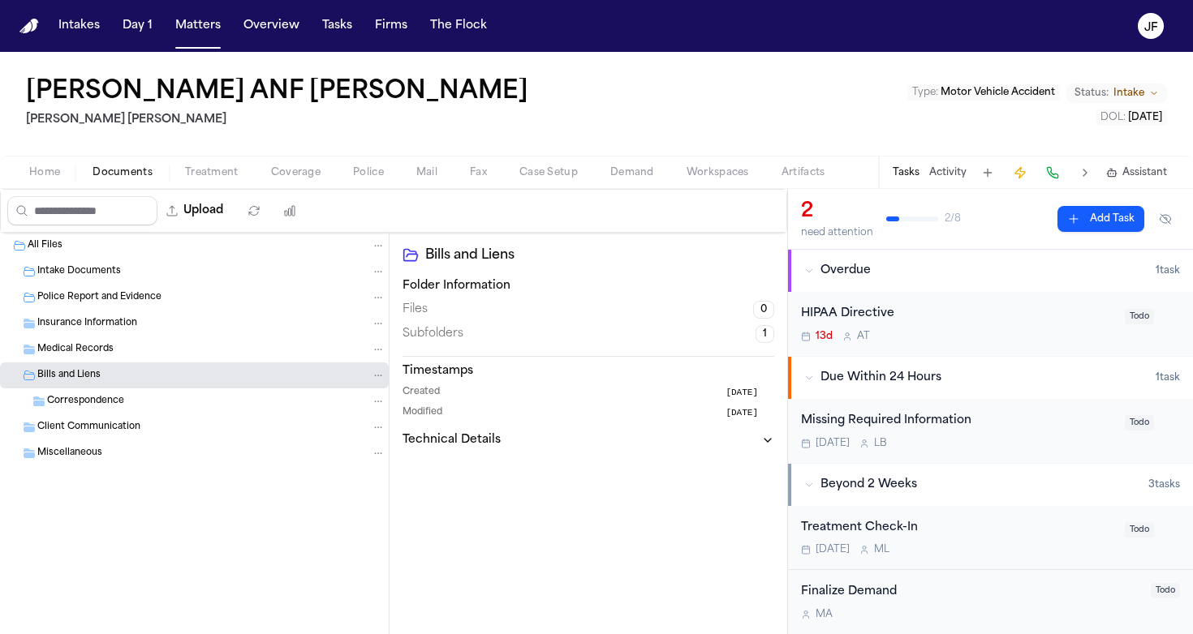
click at [130, 389] on div "Correspondence" at bounding box center [194, 402] width 389 height 26
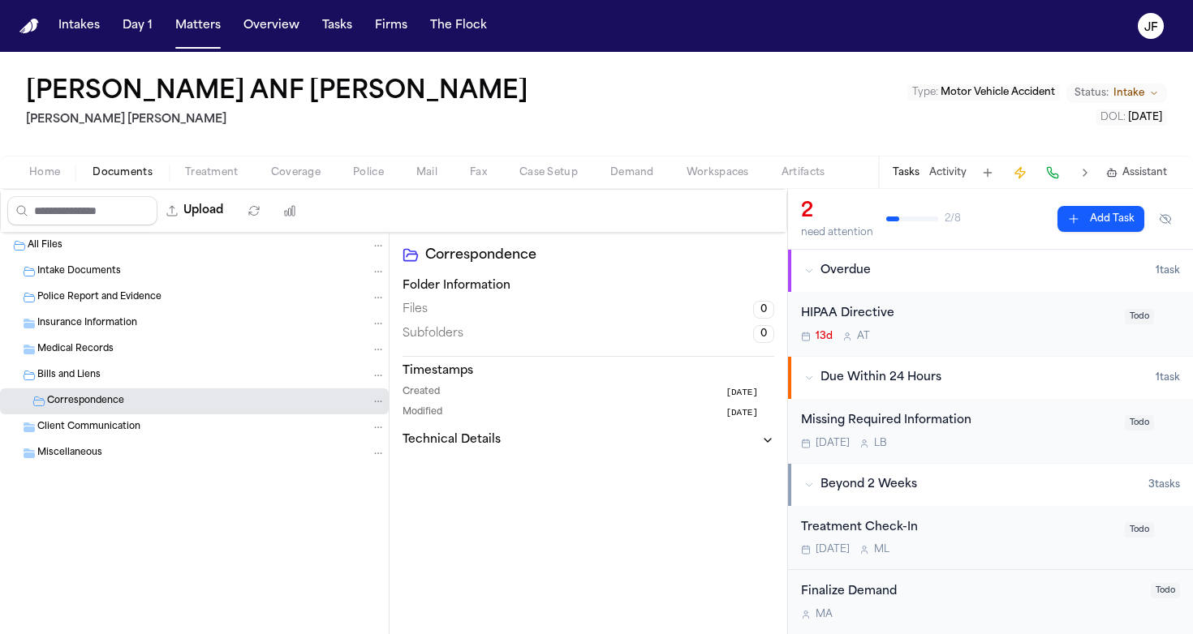
click at [129, 403] on div "Correspondence" at bounding box center [216, 401] width 338 height 15
click at [131, 376] on div "Bills and Liens" at bounding box center [211, 375] width 348 height 15
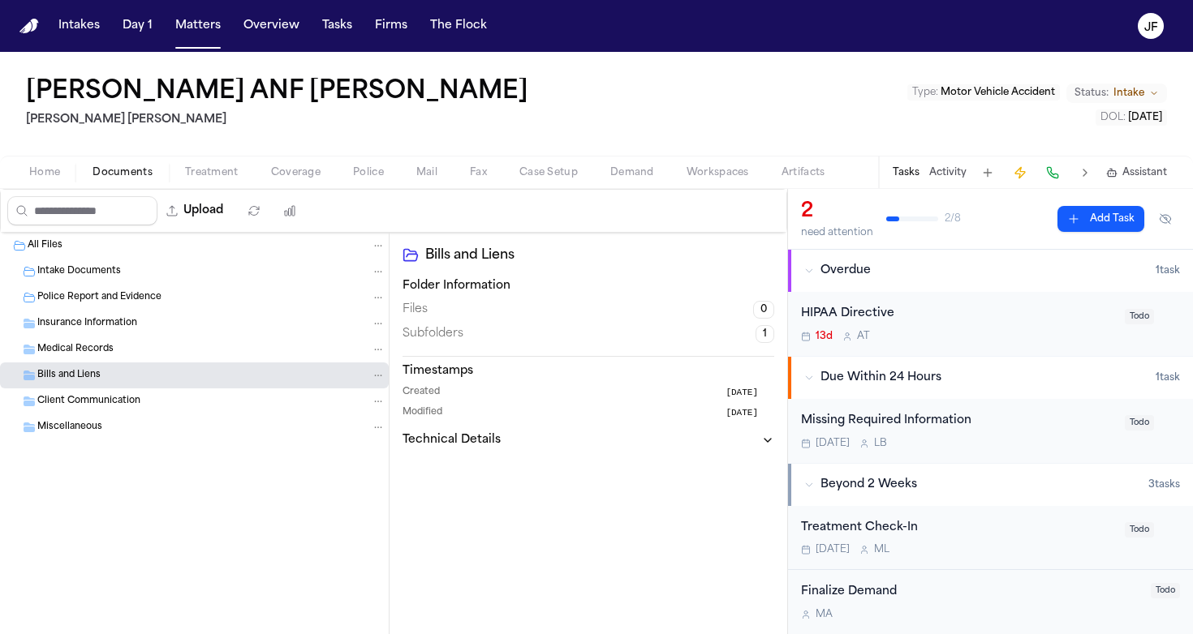
click at [140, 395] on div "Client Communication" at bounding box center [211, 401] width 348 height 15
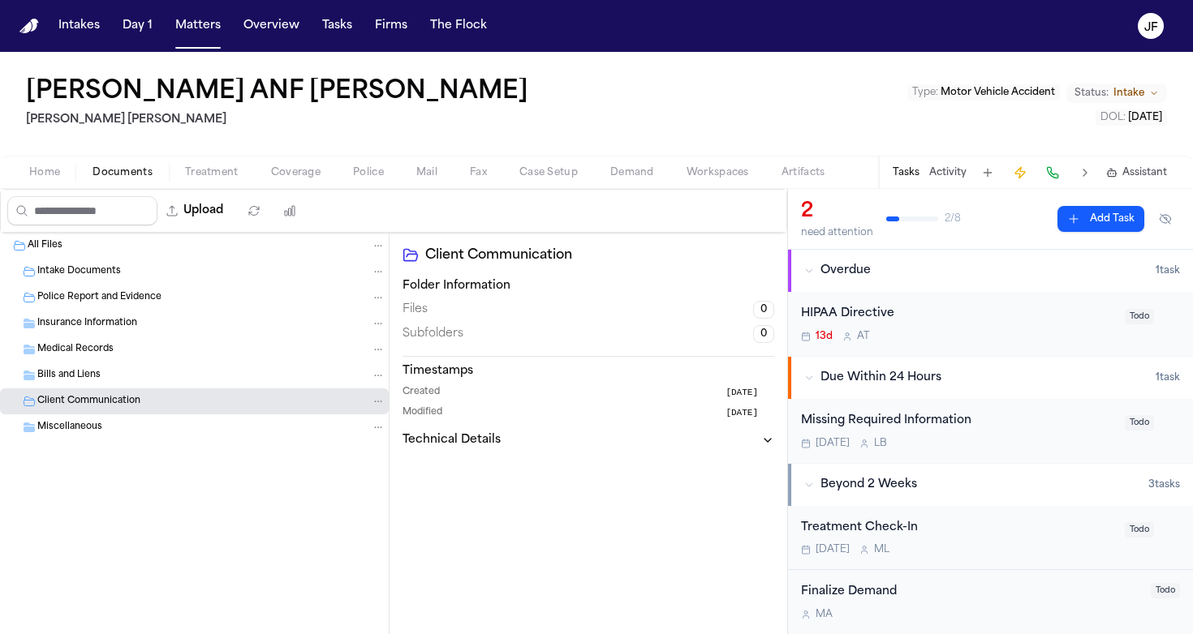
click at [140, 395] on div "Client Communication" at bounding box center [211, 401] width 348 height 15
click at [127, 427] on div "Miscellaneous" at bounding box center [211, 427] width 348 height 15
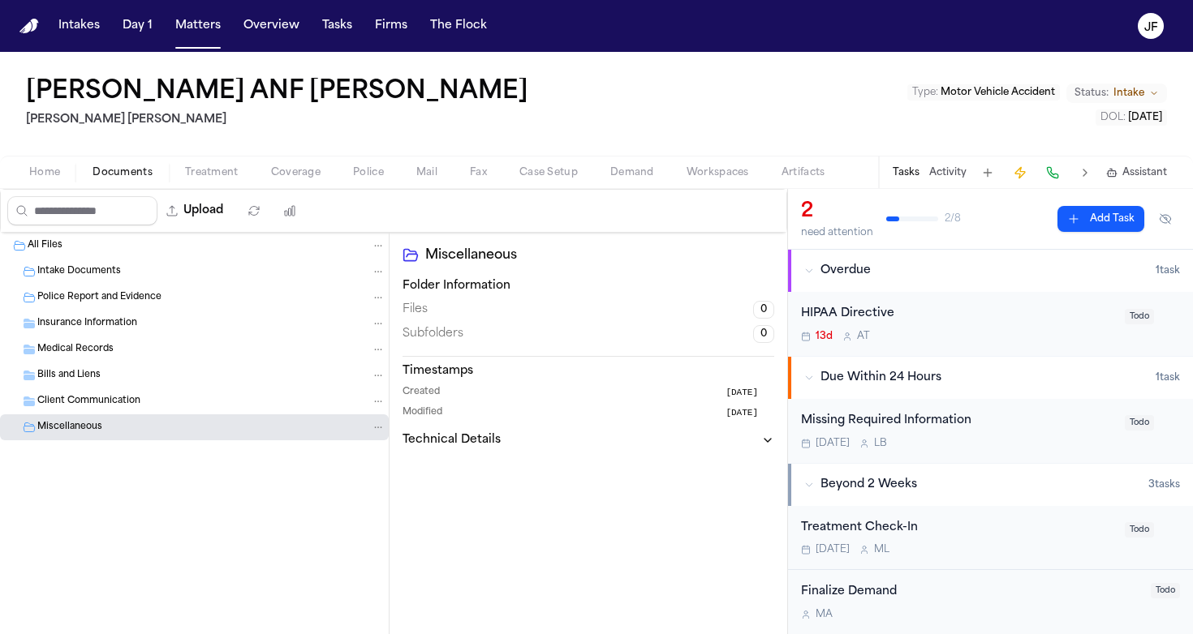
click at [127, 427] on div "Miscellaneous" at bounding box center [211, 427] width 348 height 15
click at [217, 181] on span "button" at bounding box center [211, 182] width 73 height 2
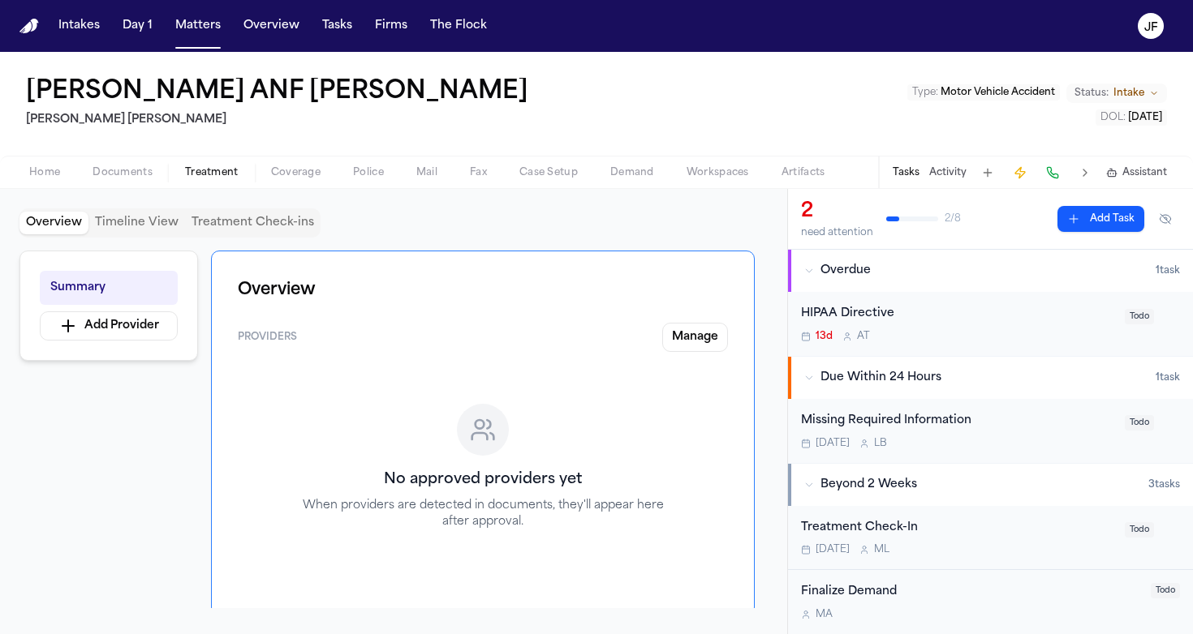
click at [298, 183] on div "Home Documents Treatment Coverage Police Mail Fax Case Setup Demand Workspaces …" at bounding box center [596, 172] width 1193 height 32
click at [290, 177] on span "Coverage" at bounding box center [295, 172] width 49 height 13
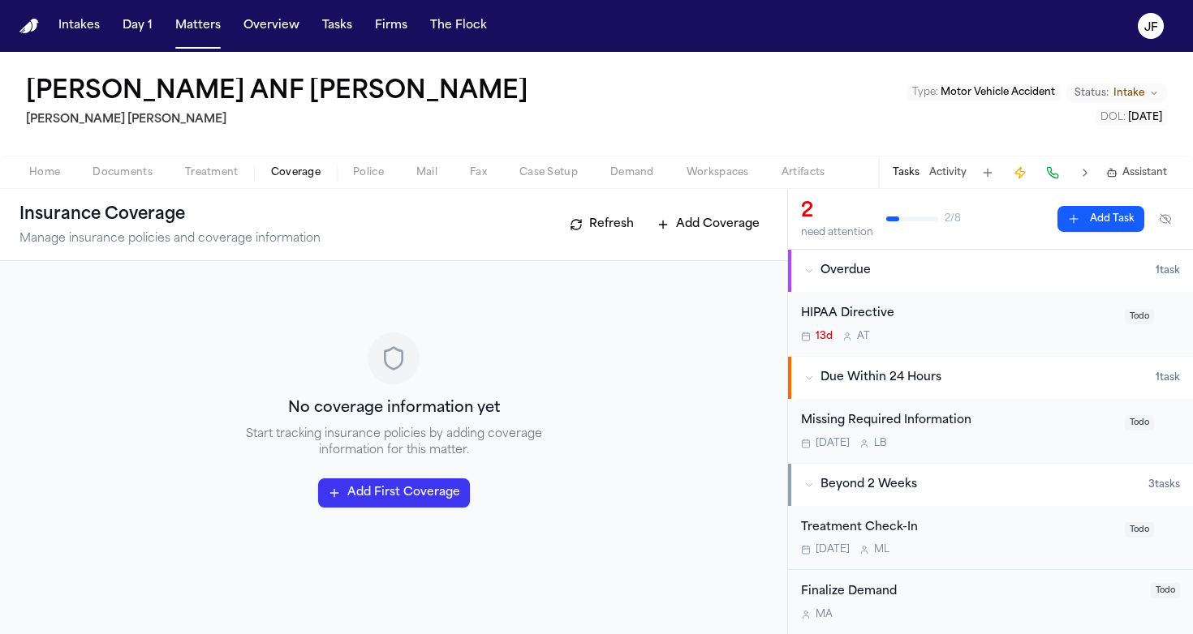
click at [132, 172] on span "Documents" at bounding box center [122, 172] width 60 height 13
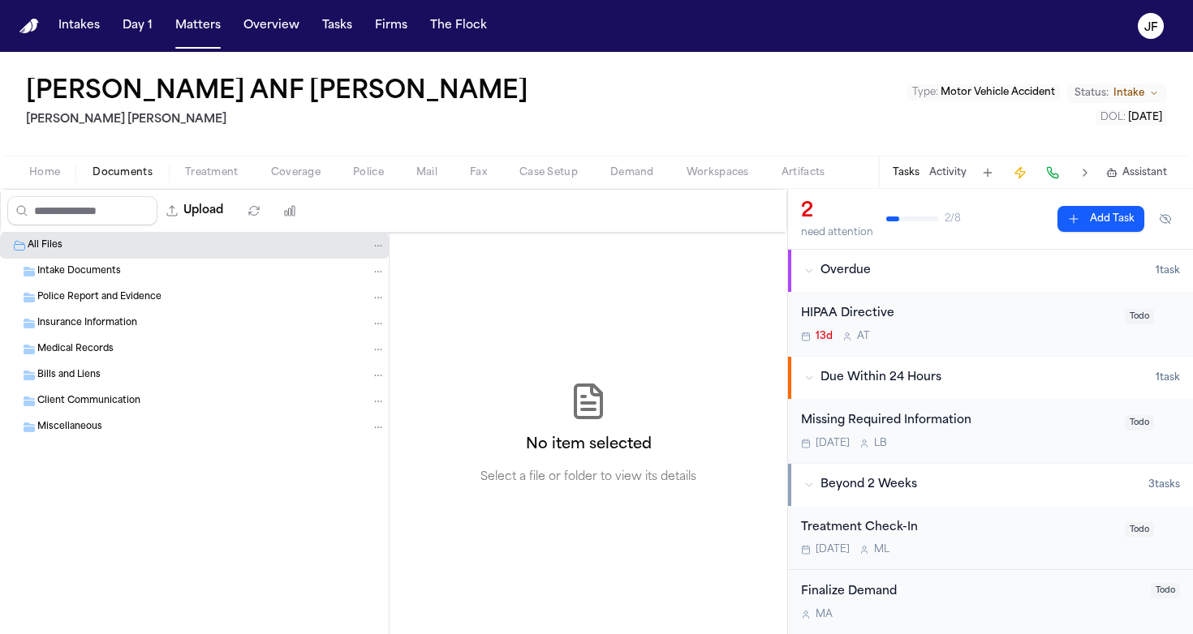
click at [24, 174] on button "Home" at bounding box center [44, 172] width 63 height 19
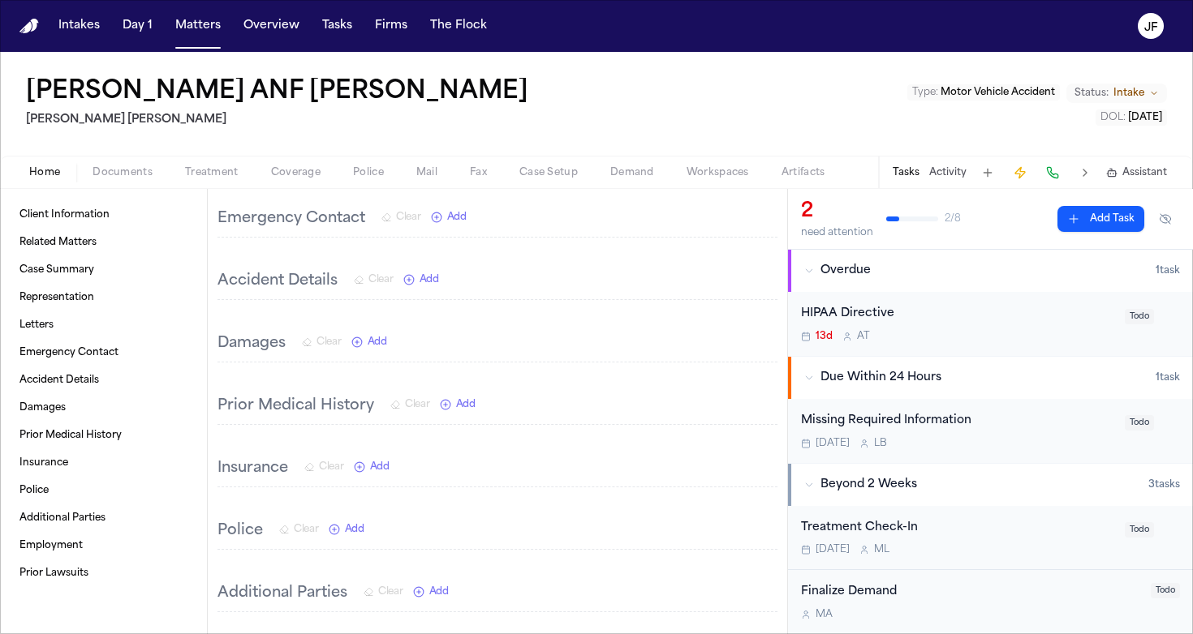
scroll to position [703, 0]
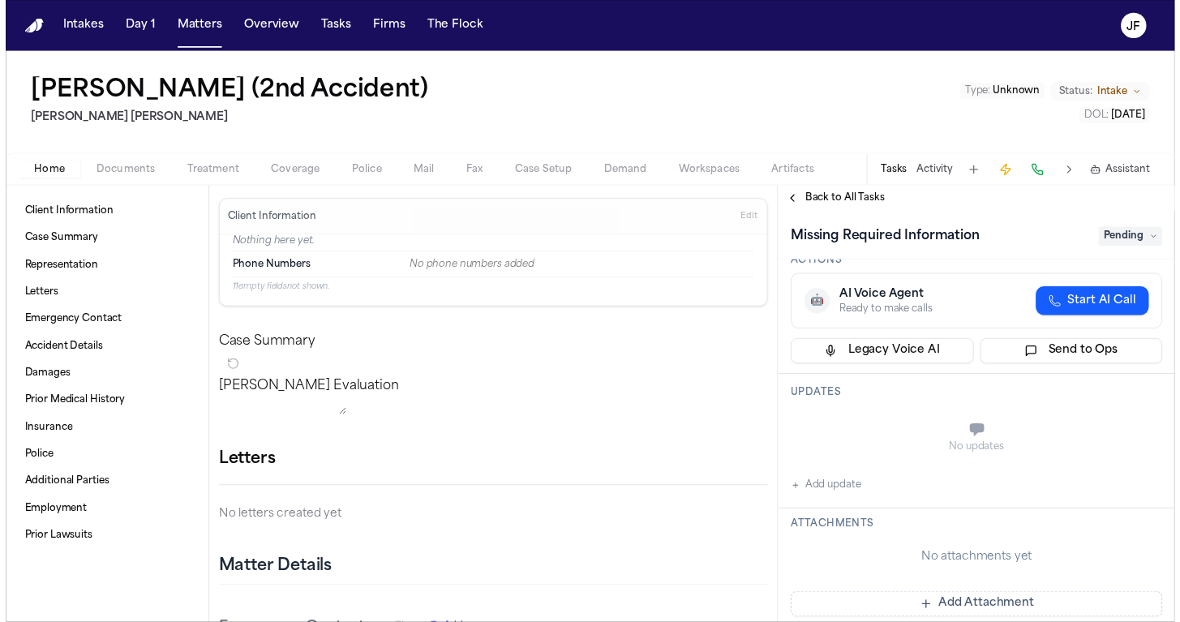
scroll to position [300, 0]
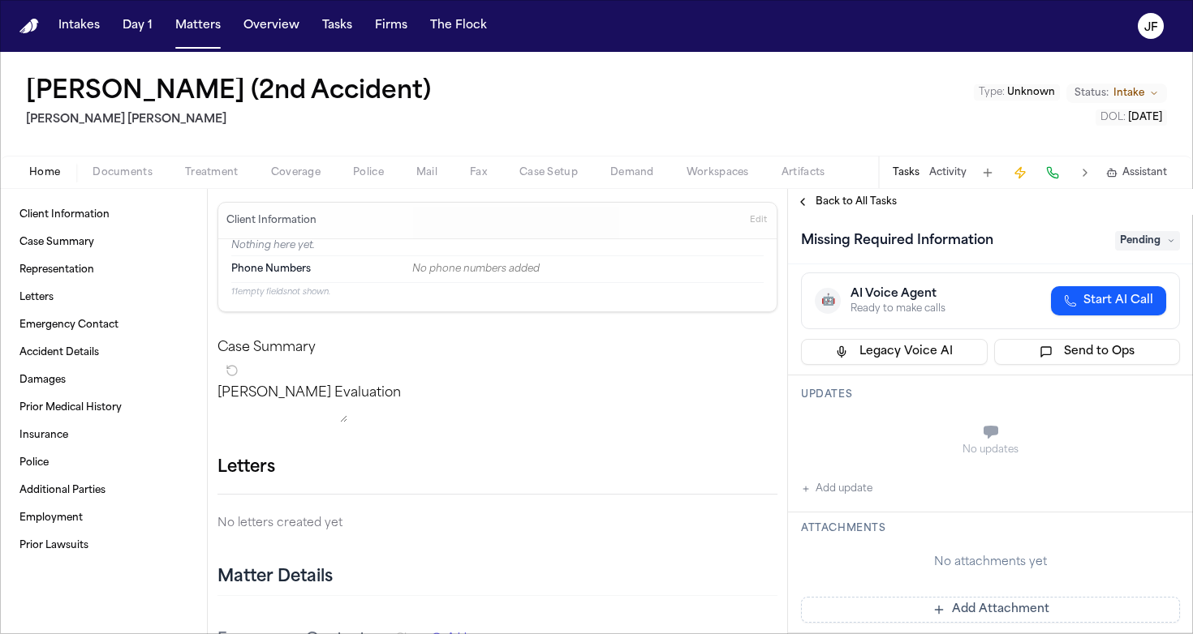
click at [100, 174] on span "Documents" at bounding box center [122, 172] width 60 height 13
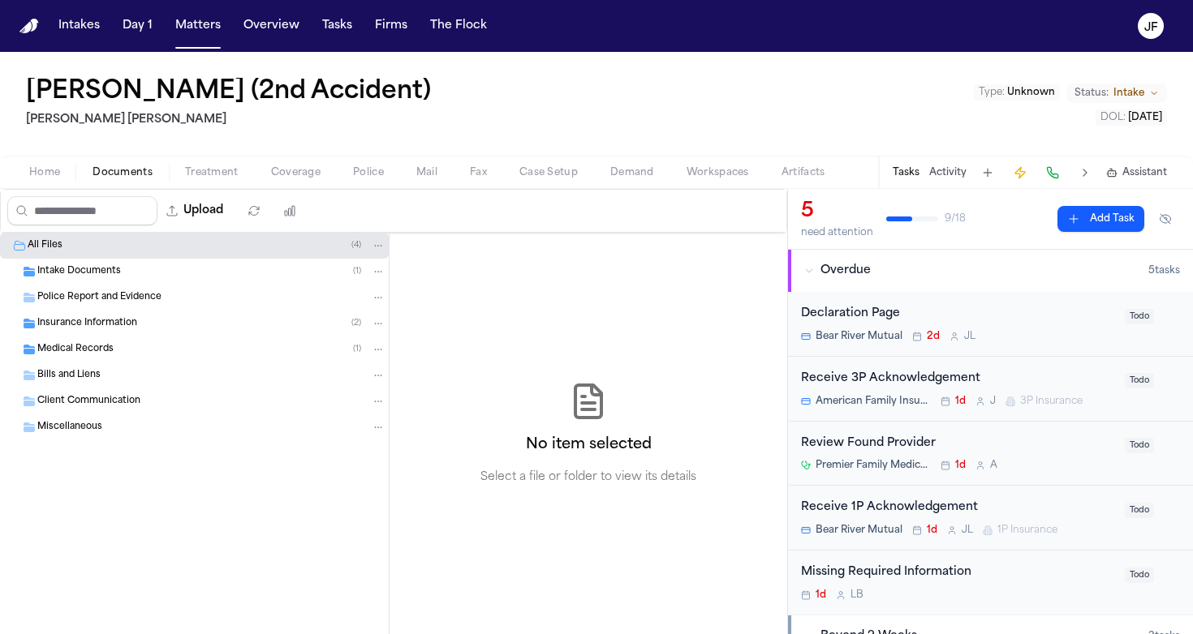
click at [127, 262] on div "Intake Documents ( 1 )" at bounding box center [194, 272] width 389 height 26
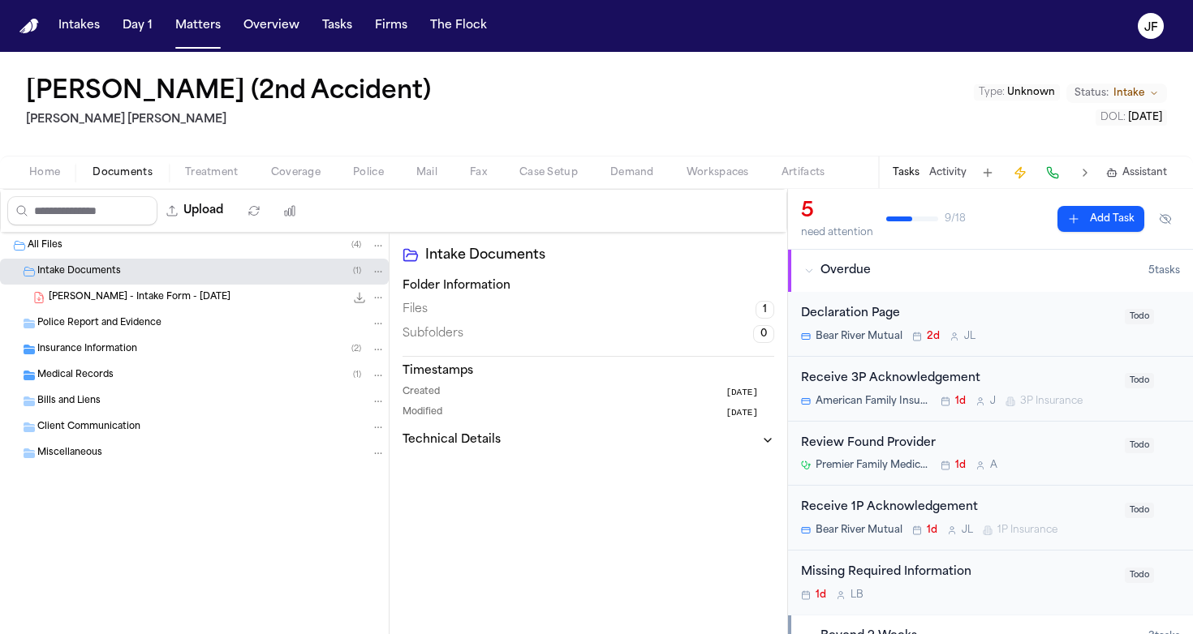
click at [131, 308] on div "[PERSON_NAME] - Intake Form - [DATE] 40.7 KB • PDF" at bounding box center [194, 298] width 389 height 26
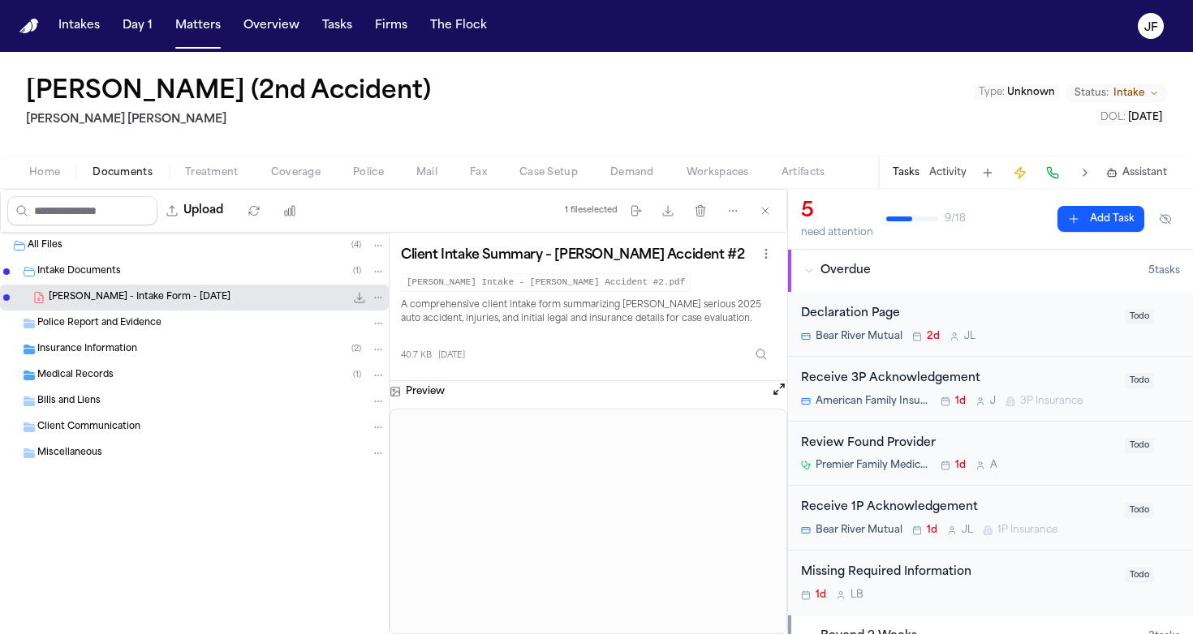
click at [777, 392] on button "Open preview" at bounding box center [779, 389] width 16 height 16
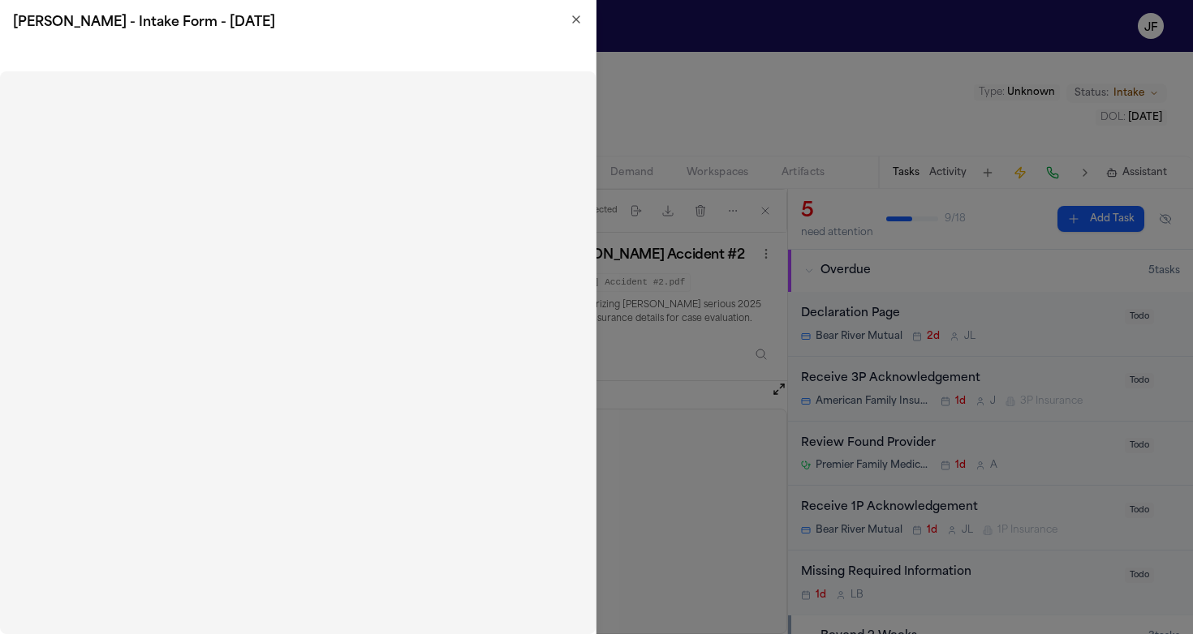
click at [577, 22] on icon "button" at bounding box center [576, 19] width 13 height 13
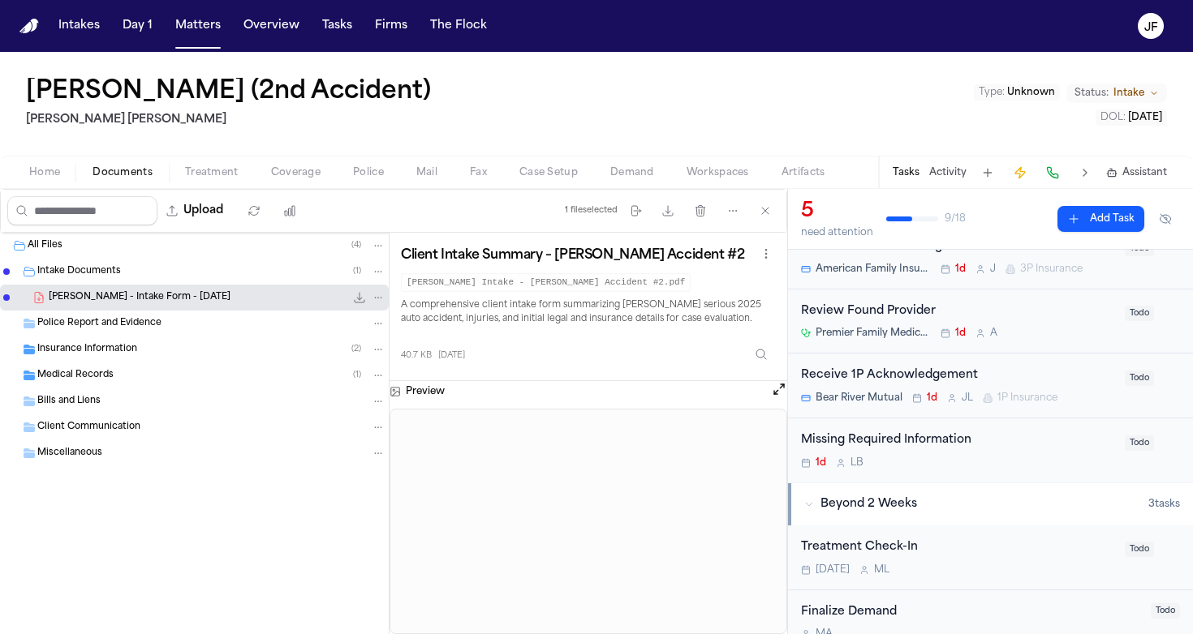
scroll to position [140, 0]
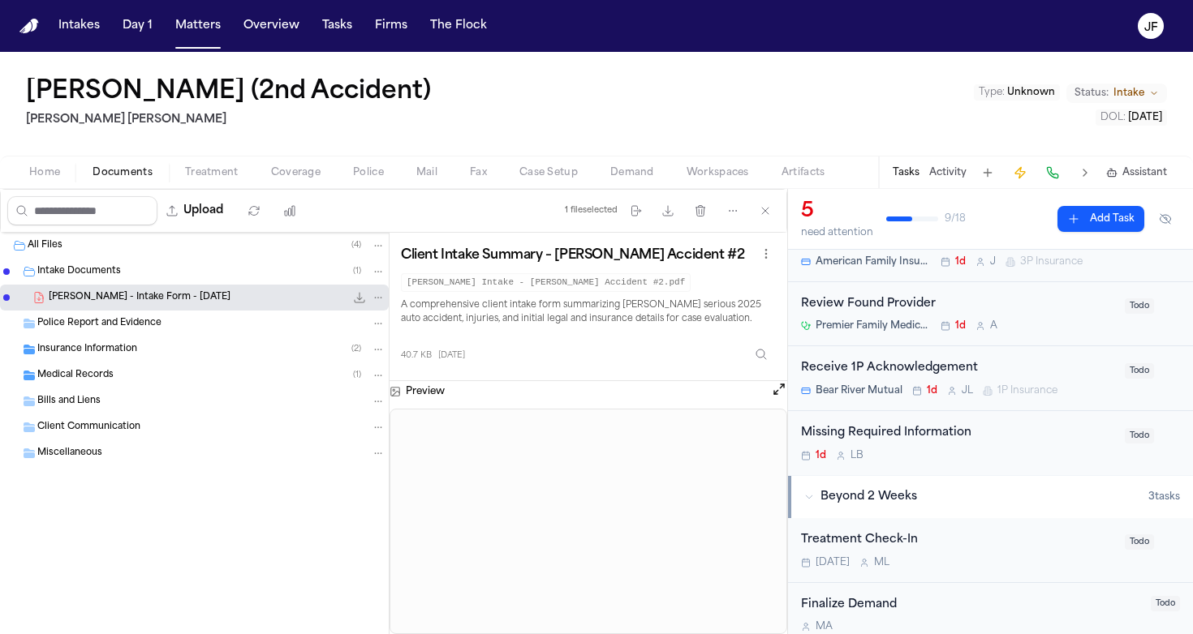
click at [901, 424] on div "Missing Required Information" at bounding box center [958, 433] width 314 height 19
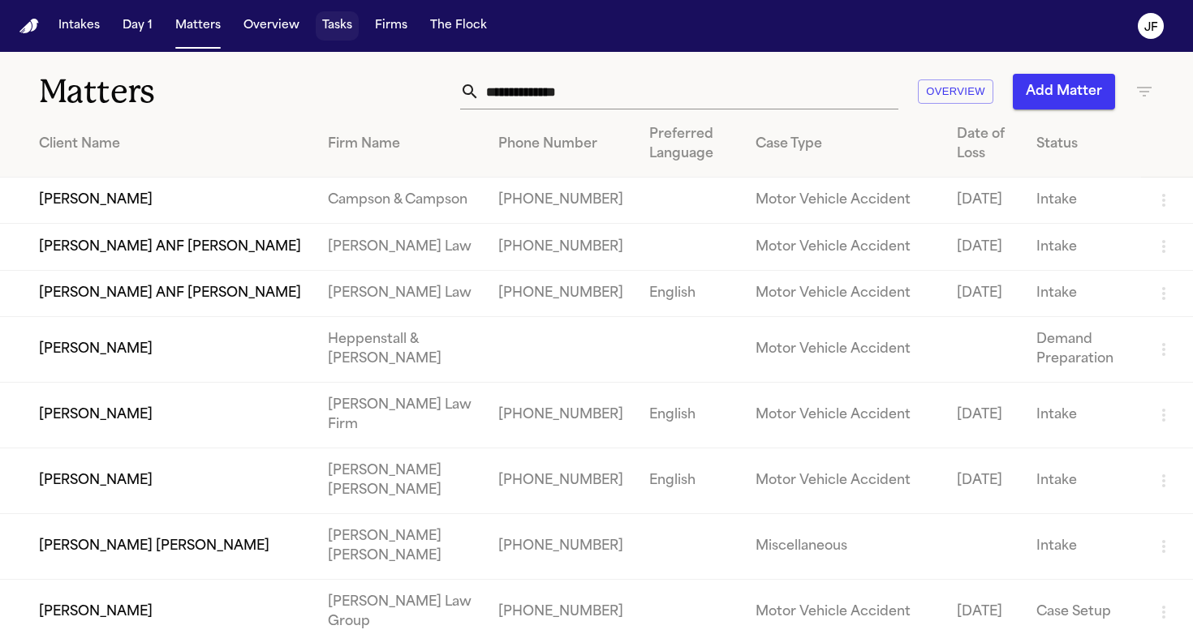
click at [322, 27] on button "Tasks" at bounding box center [337, 25] width 43 height 29
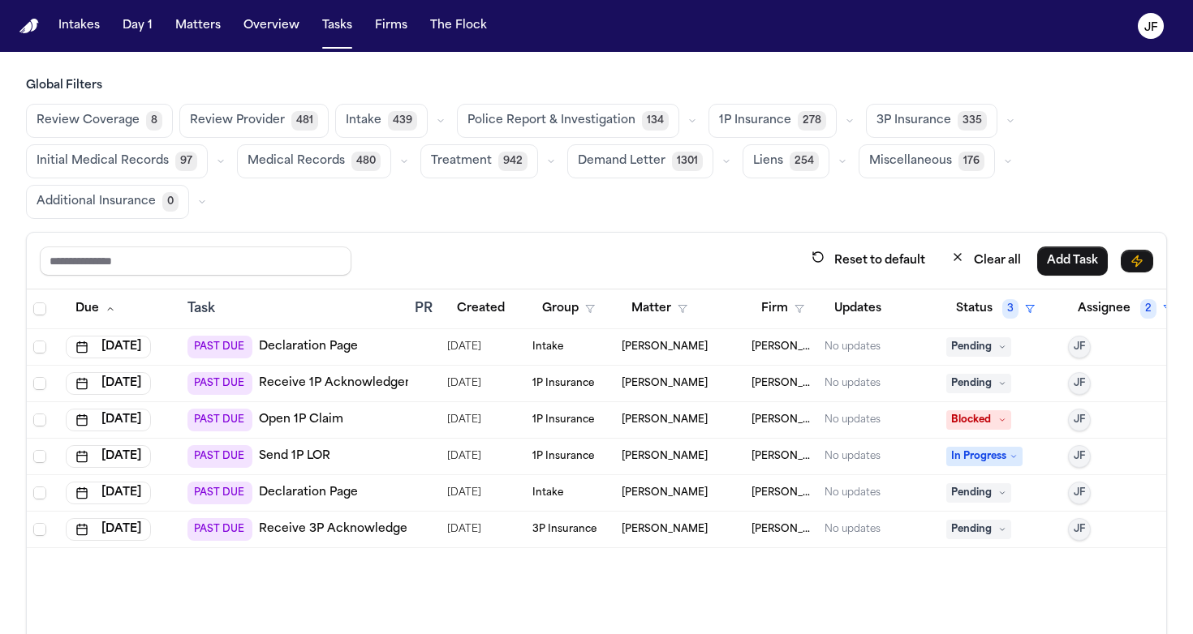
click at [643, 127] on span "134" at bounding box center [655, 120] width 27 height 19
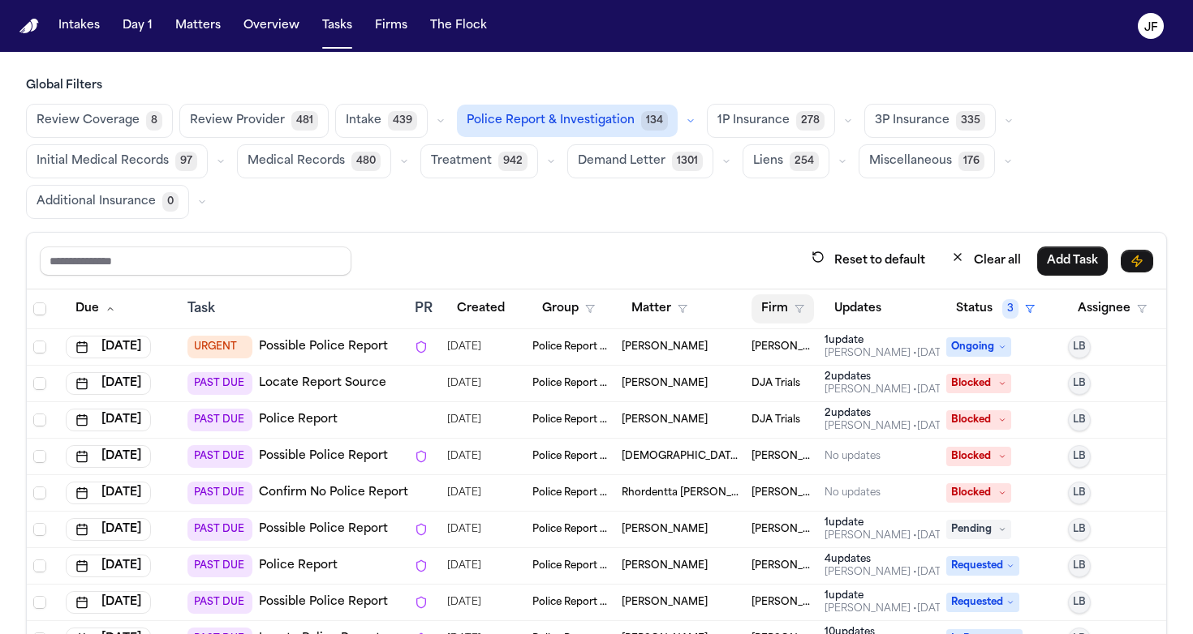
click at [795, 306] on polygon "button" at bounding box center [799, 309] width 8 height 7
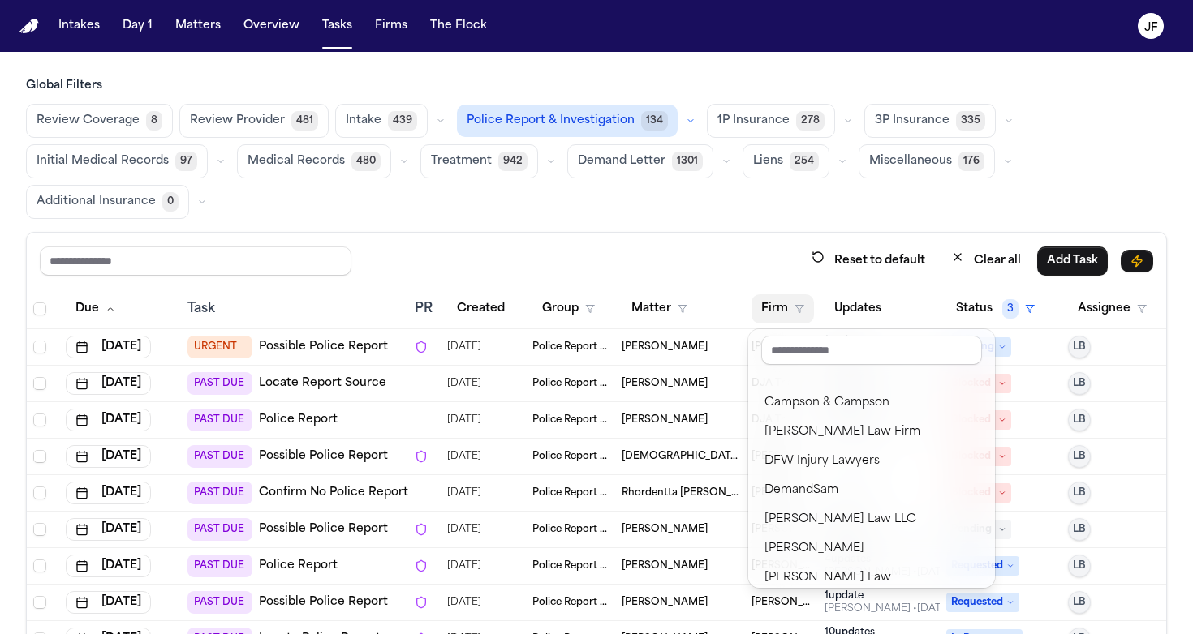
scroll to position [316, 0]
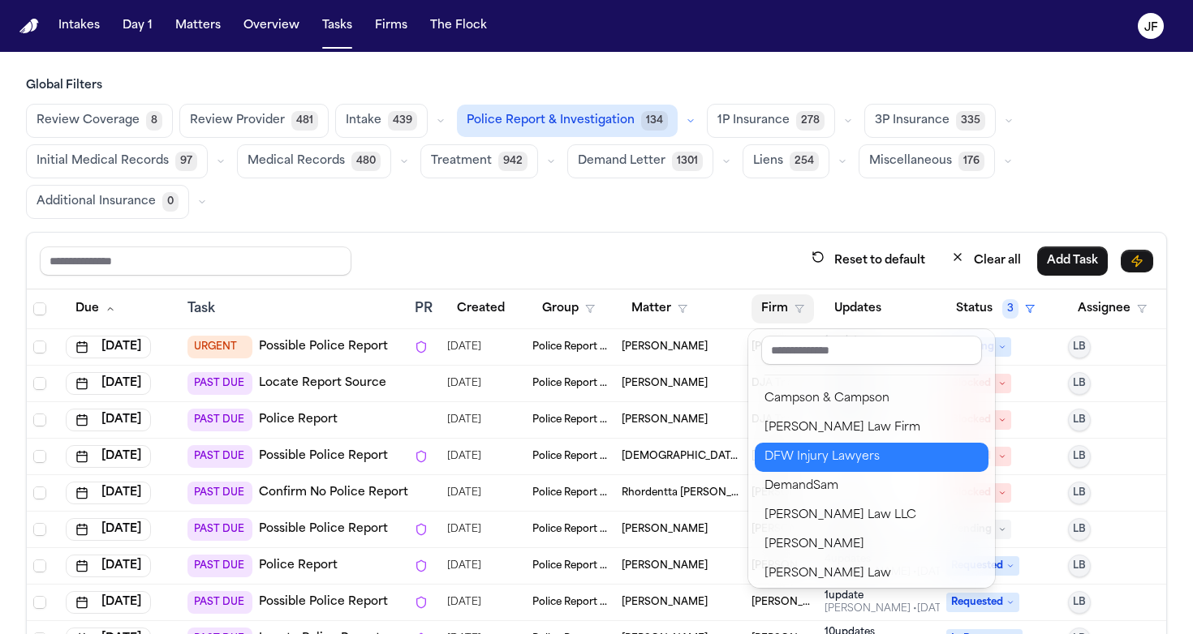
click at [836, 470] on button "DFW Injury Lawyers" at bounding box center [871, 457] width 234 height 29
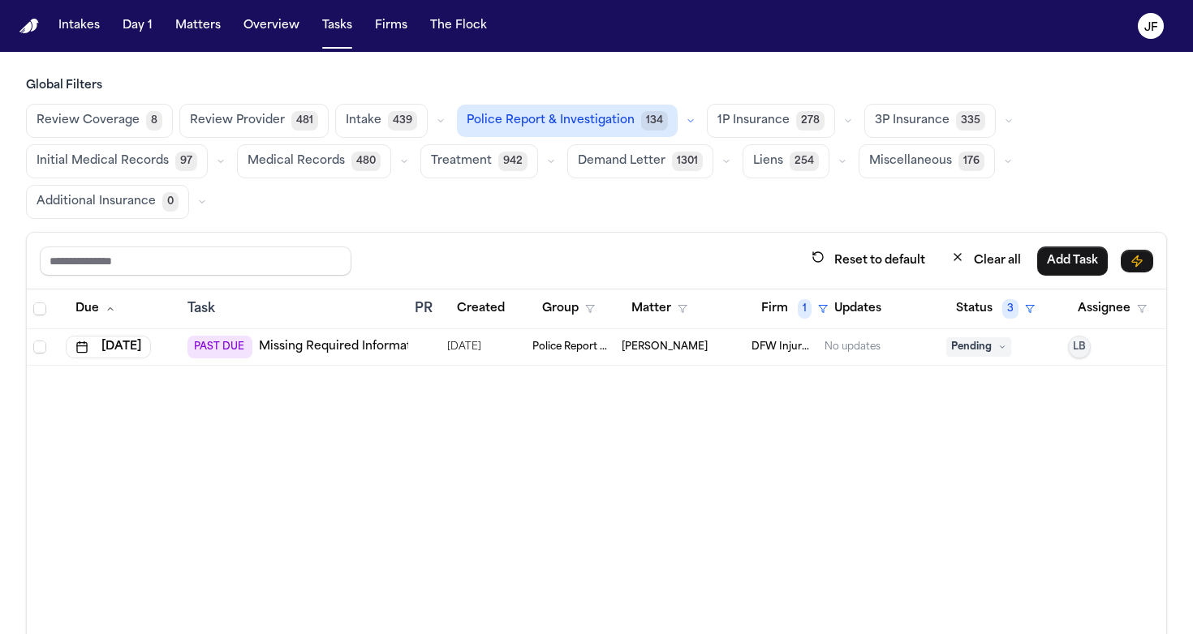
click at [684, 121] on button "button" at bounding box center [690, 120] width 19 height 19
click at [579, 163] on button "Police Report 49" at bounding box center [548, 160] width 181 height 32
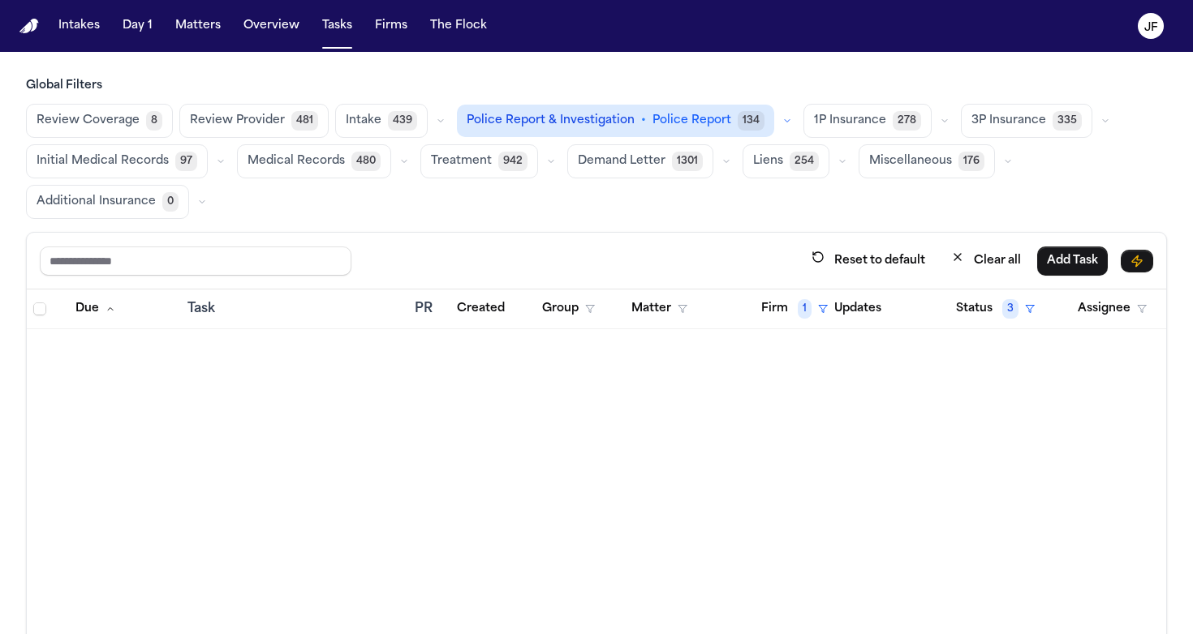
click at [777, 119] on button "button" at bounding box center [786, 120] width 19 height 19
click at [544, 195] on span "Police Report Escalation" at bounding box center [537, 193] width 141 height 16
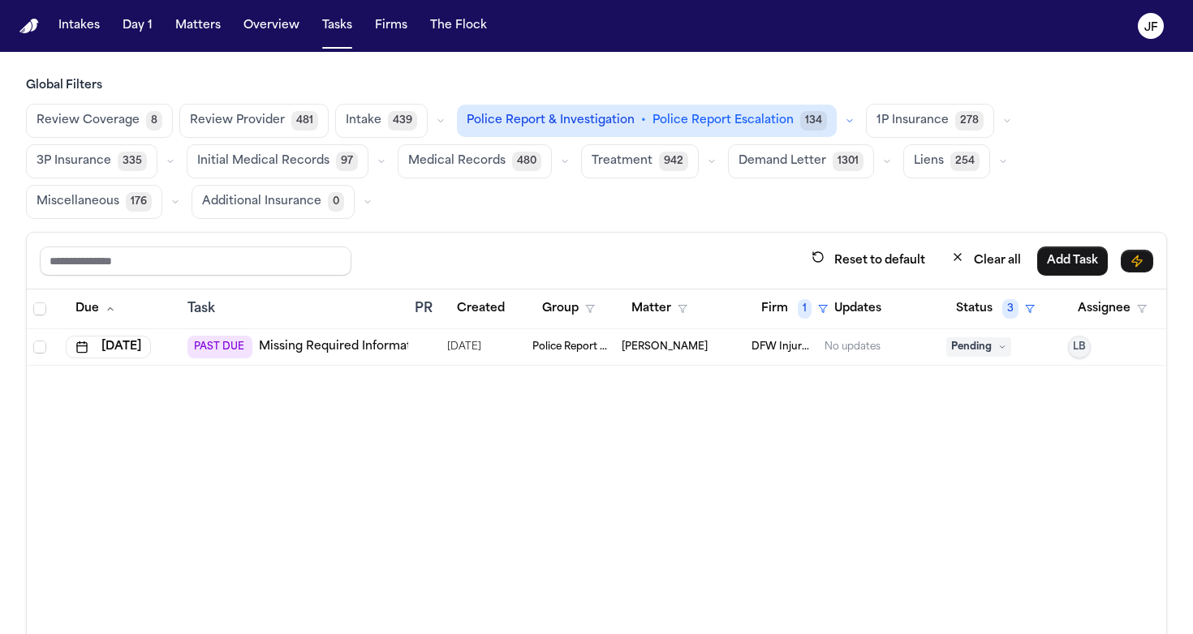
click at [845, 121] on icon "button" at bounding box center [850, 121] width 10 height 10
click at [561, 167] on button "Police Report 49" at bounding box center [548, 160] width 181 height 32
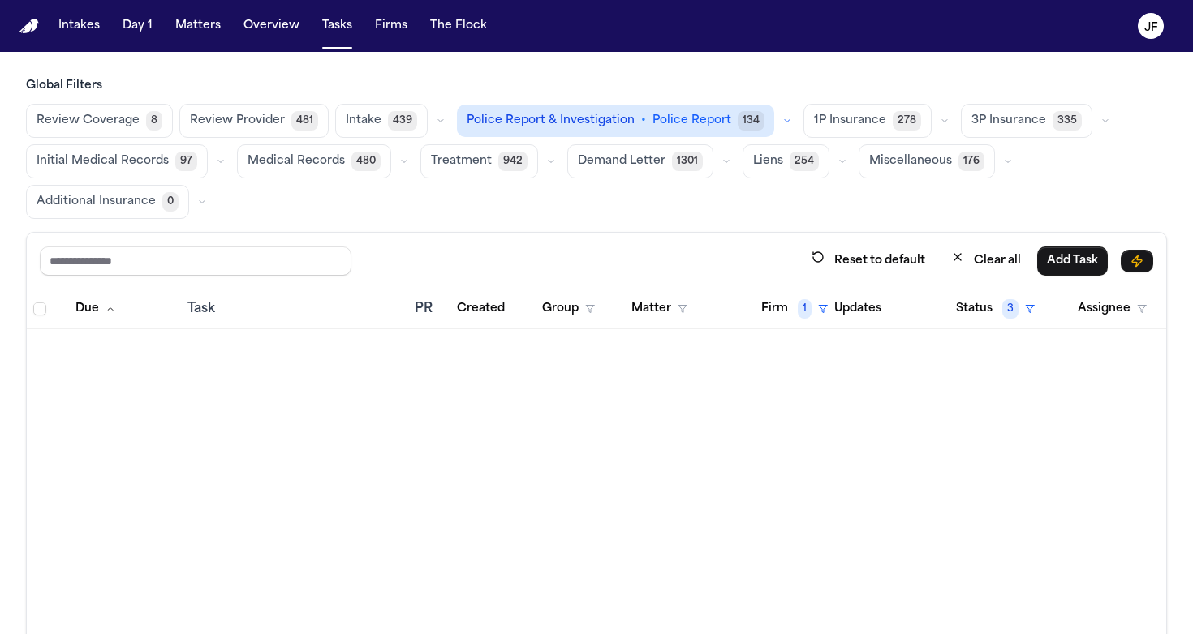
click at [782, 116] on icon "button" at bounding box center [787, 121] width 10 height 10
click at [579, 183] on button "Police Report Escalation 81" at bounding box center [548, 193] width 181 height 32
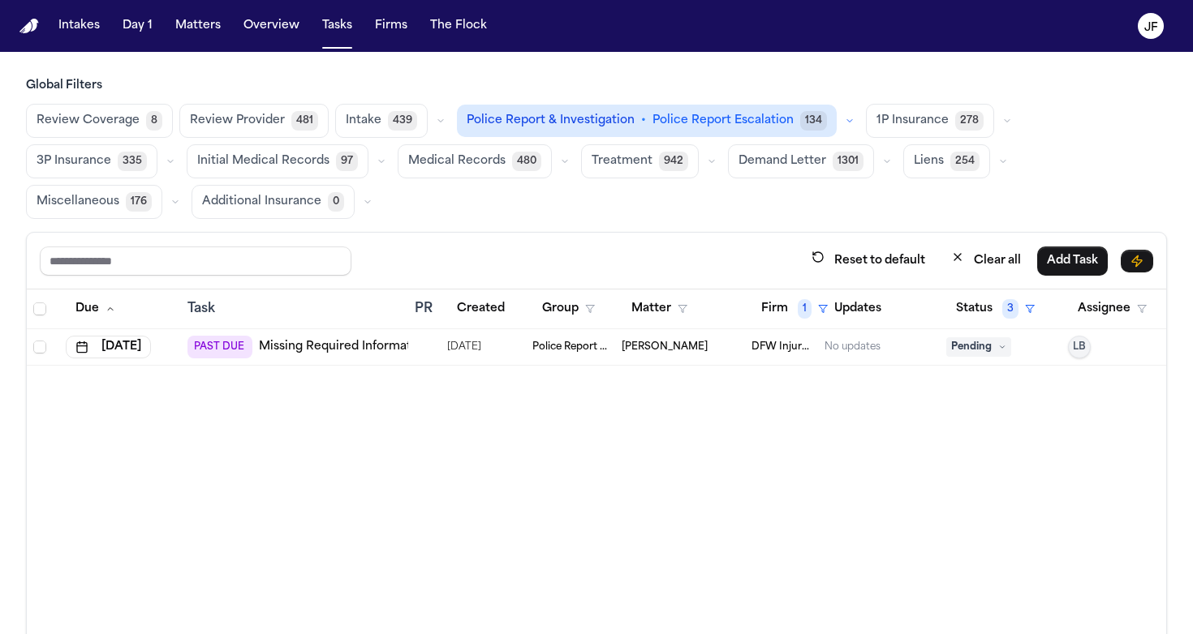
click at [661, 118] on span "Police Report Escalation" at bounding box center [722, 121] width 141 height 16
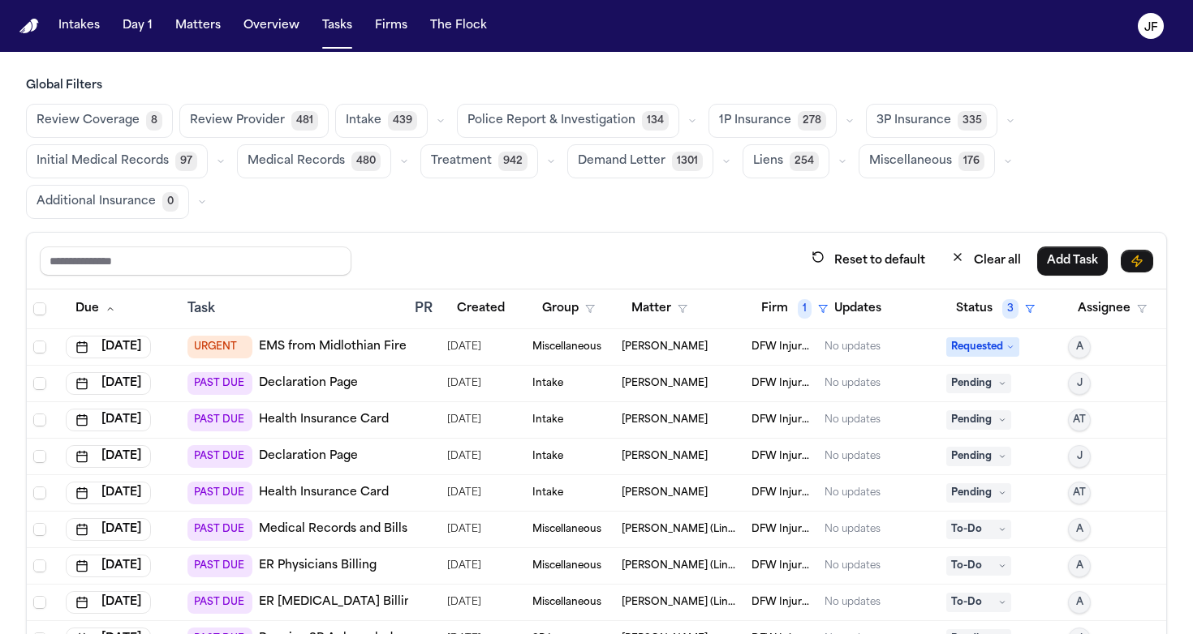
click at [523, 125] on span "Police Report & Investigation" at bounding box center [551, 121] width 168 height 16
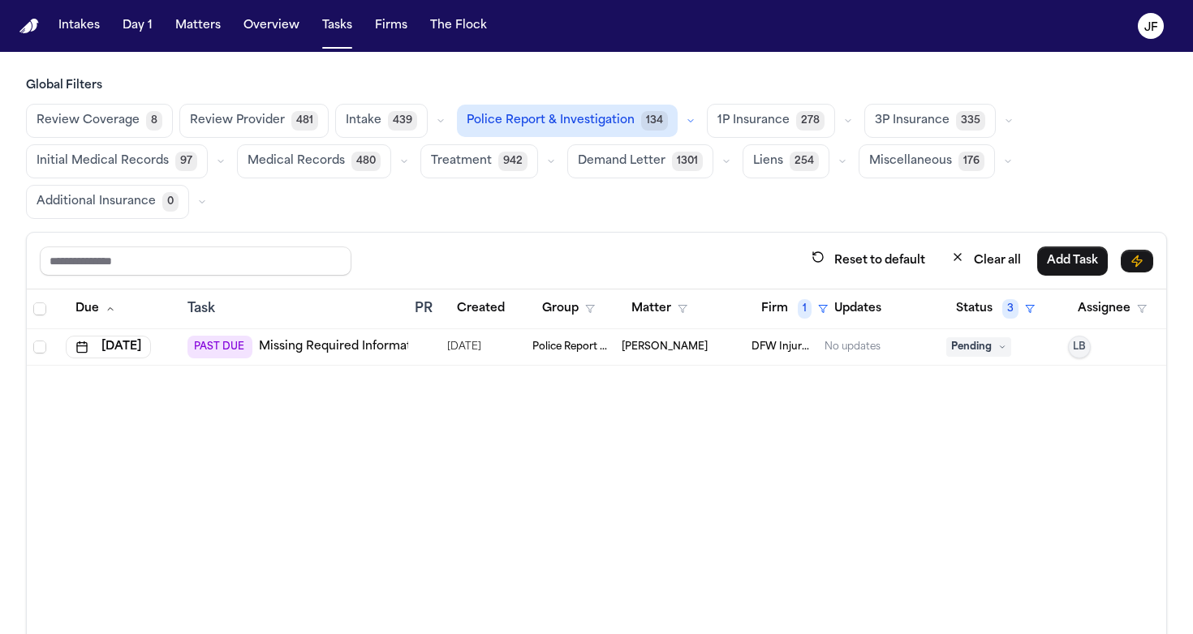
click at [535, 125] on span "Police Report & Investigation" at bounding box center [550, 121] width 168 height 16
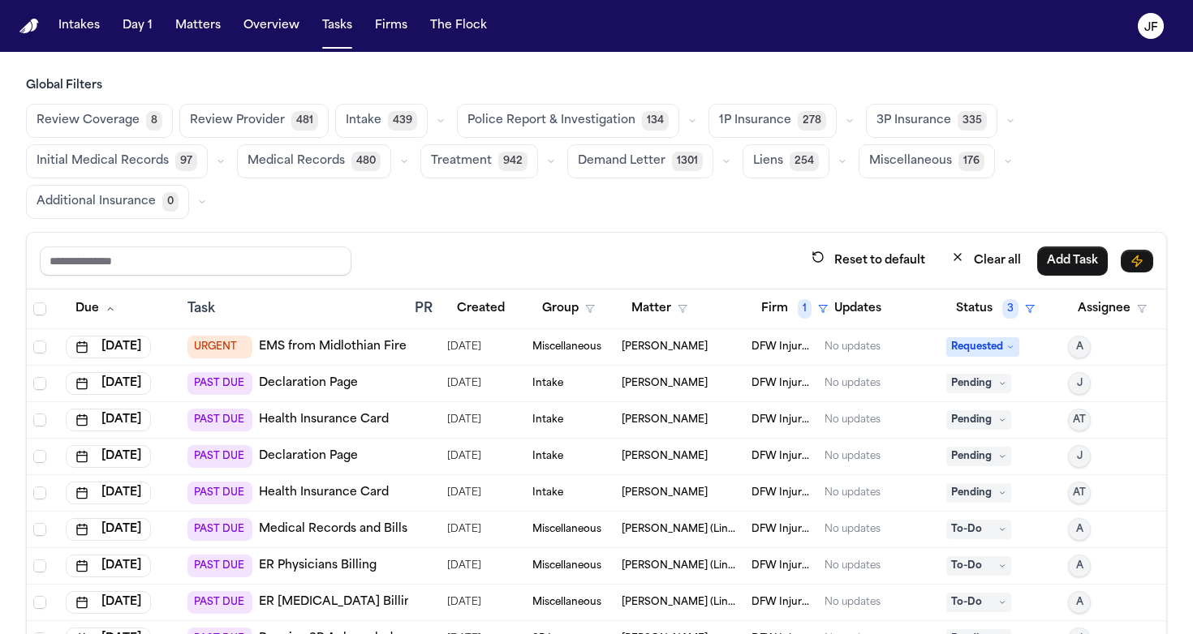
click at [729, 113] on span "1P Insurance" at bounding box center [755, 121] width 72 height 16
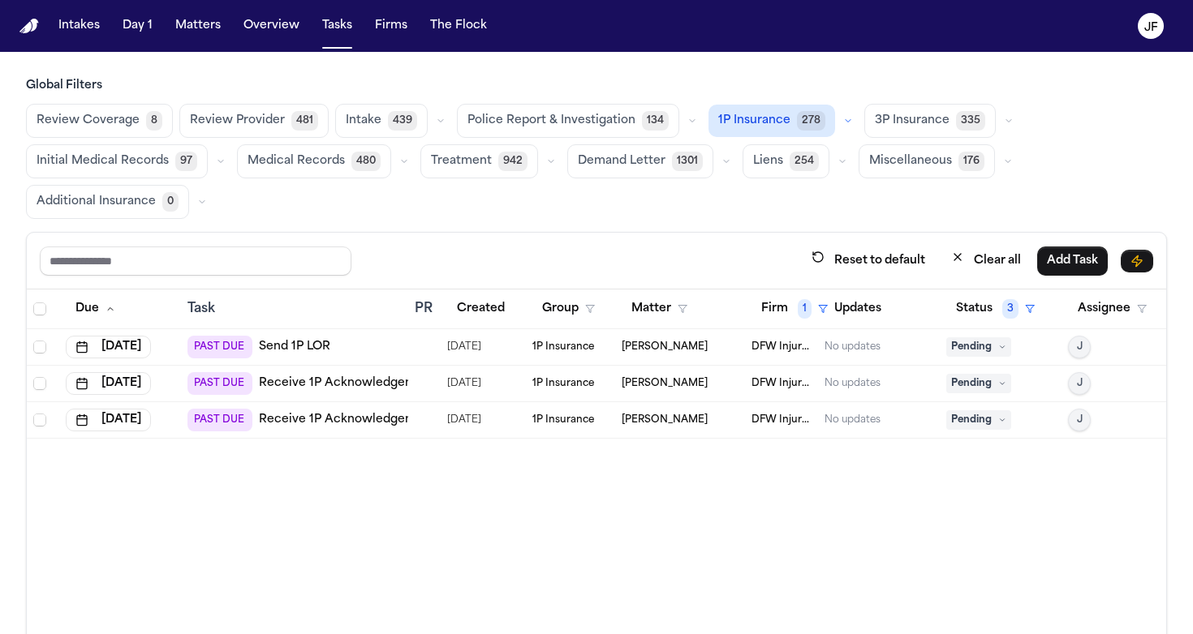
click at [285, 349] on link "Send 1P LOR" at bounding box center [294, 347] width 71 height 16
click at [609, 119] on span "Police Report & Investigation" at bounding box center [551, 121] width 168 height 16
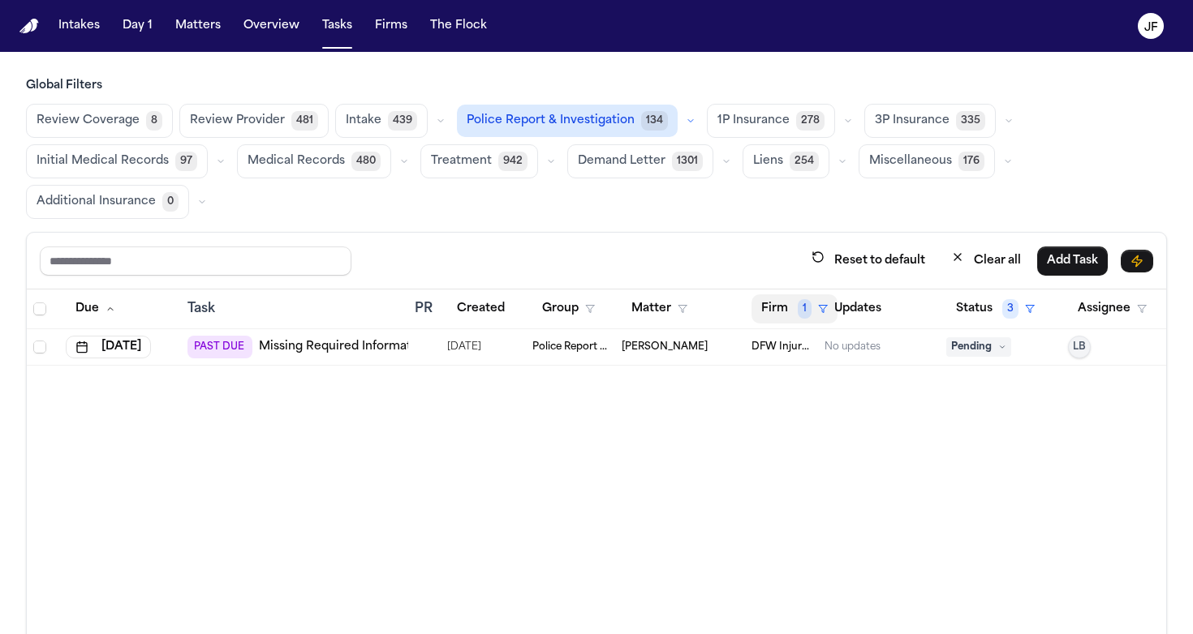
click at [802, 312] on span "1" at bounding box center [804, 308] width 14 height 19
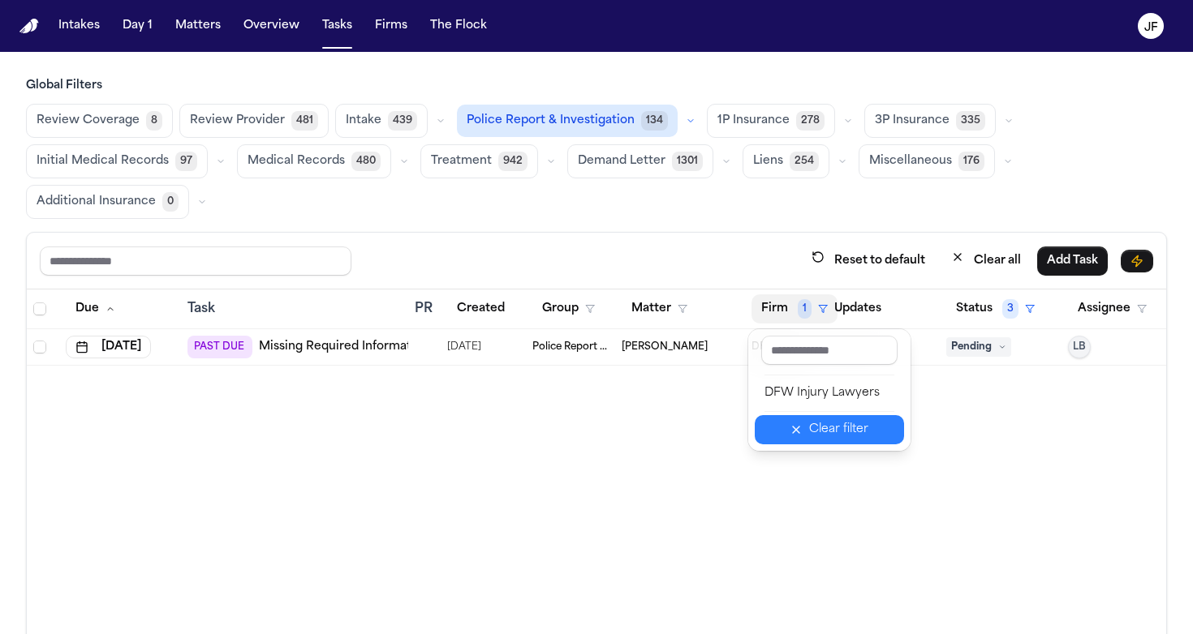
click at [802, 431] on icon "button" at bounding box center [795, 429] width 13 height 13
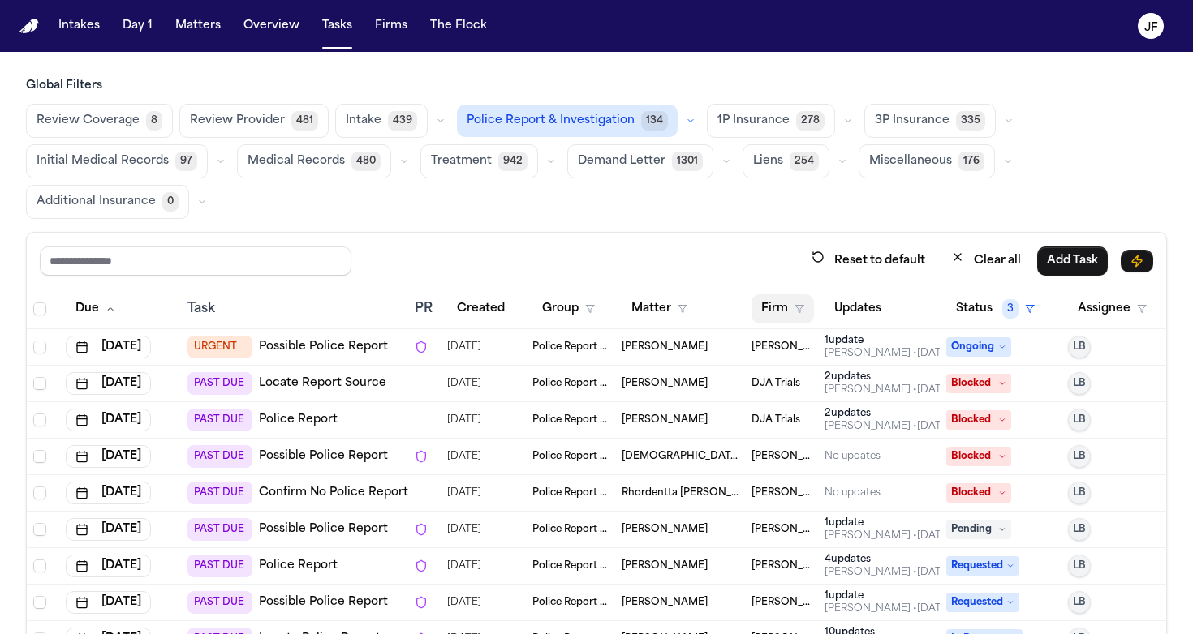
click at [789, 303] on button "Firm" at bounding box center [782, 308] width 62 height 29
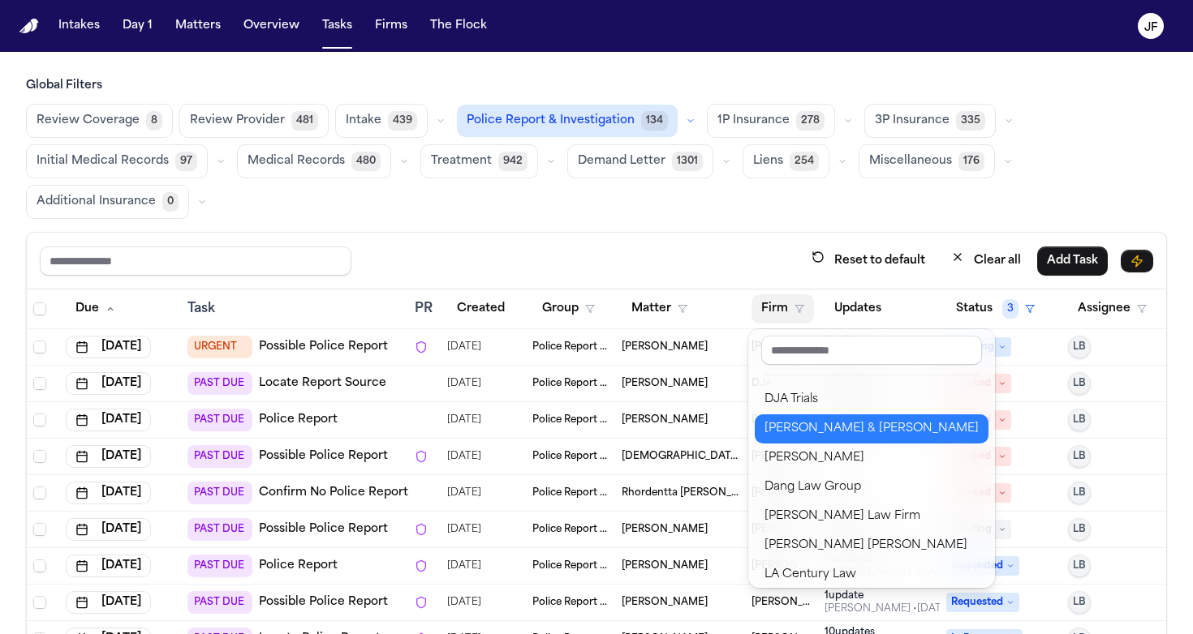
scroll to position [26, 0]
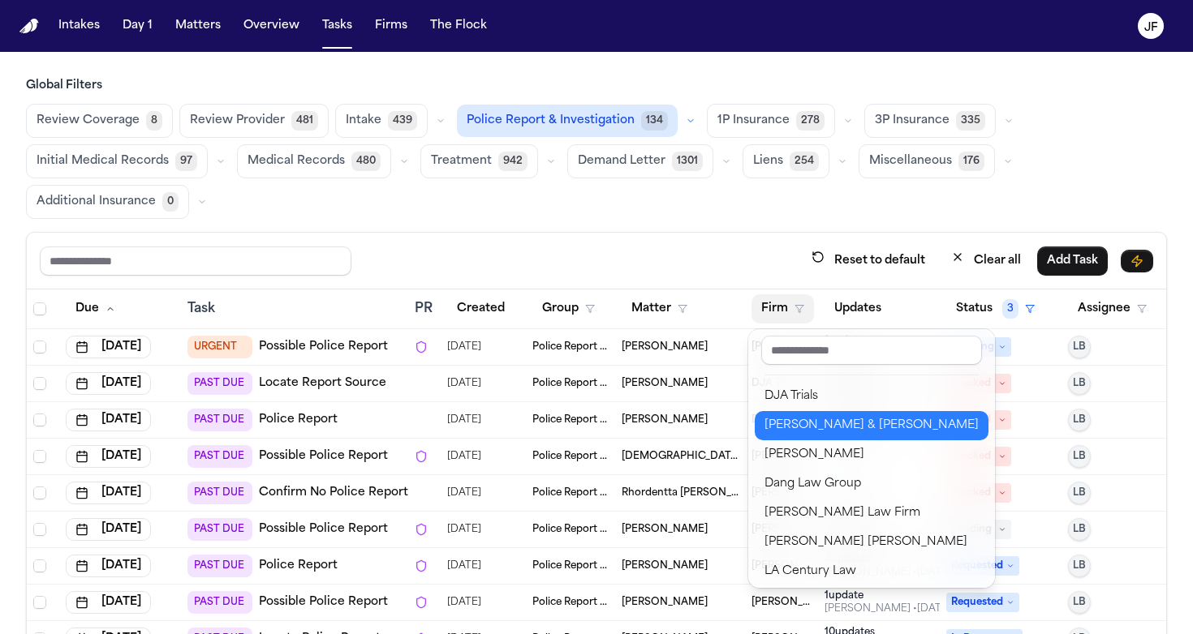
click at [808, 423] on div "[PERSON_NAME] & [PERSON_NAME]" at bounding box center [871, 425] width 214 height 19
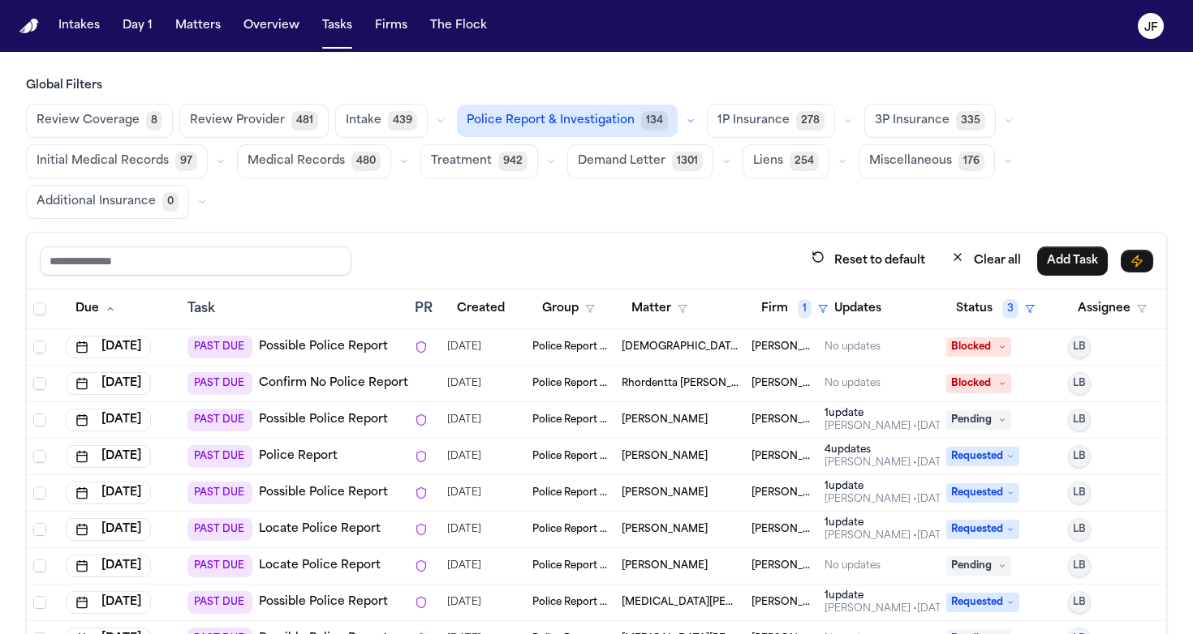
scroll to position [0, 0]
click at [343, 355] on div "PAST DUE Possible Police Report" at bounding box center [287, 347] width 200 height 23
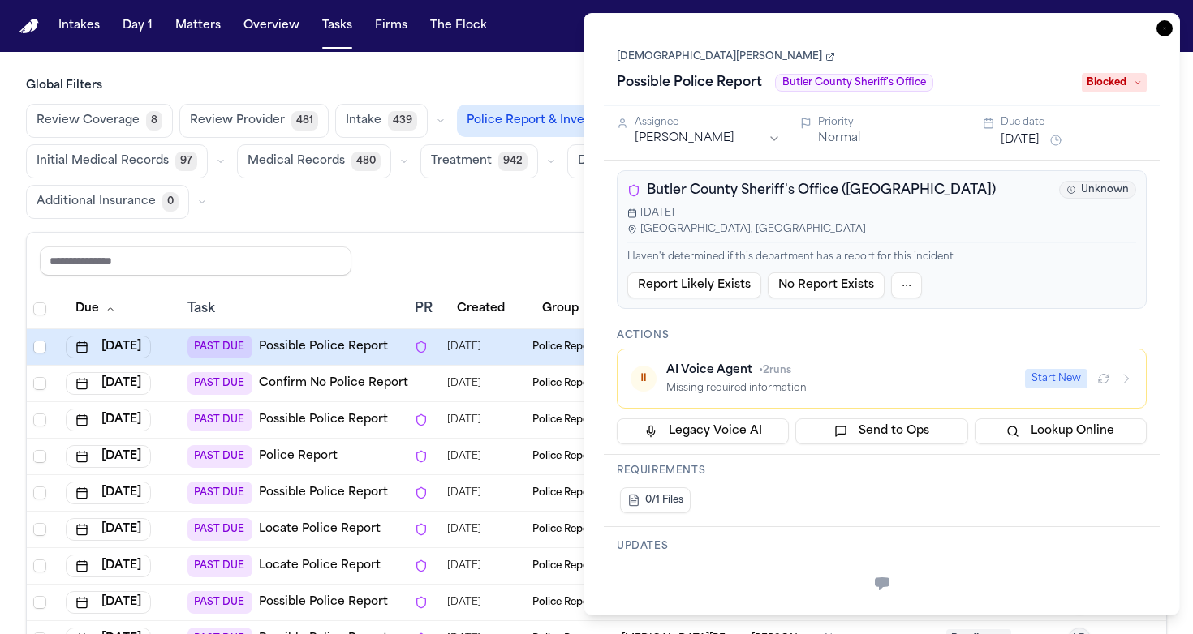
click at [325, 348] on link "Possible Police Report" at bounding box center [323, 347] width 129 height 16
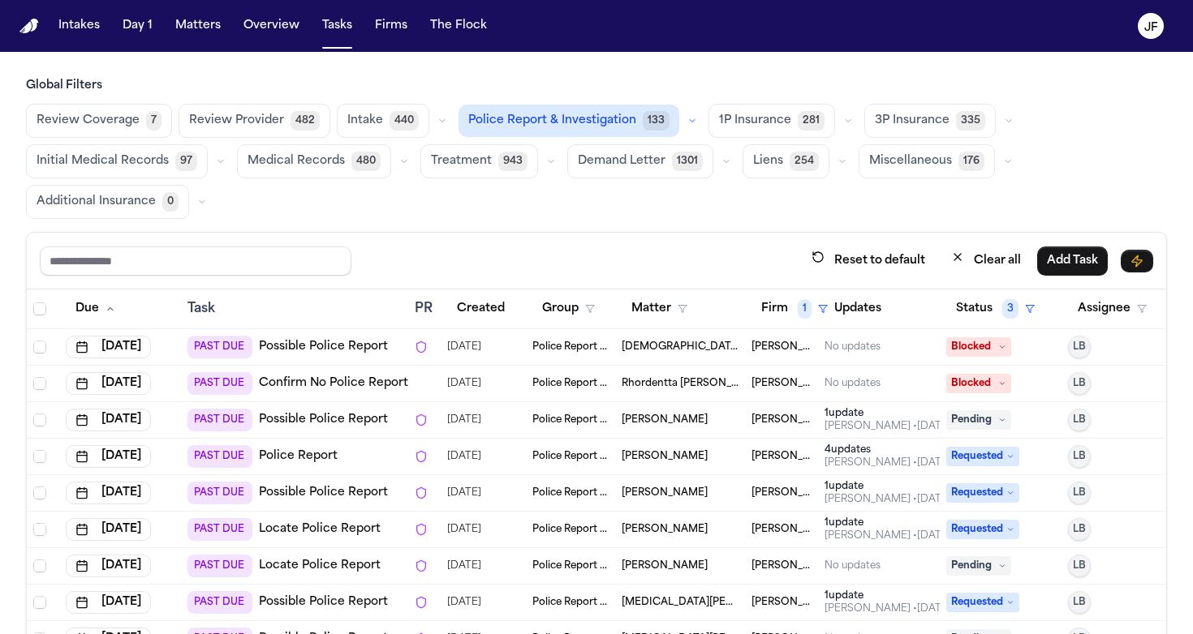
click at [356, 384] on link "Confirm No Police Report Exists" at bounding box center [352, 384] width 186 height 16
click at [311, 417] on link "Possible Police Report" at bounding box center [323, 420] width 129 height 16
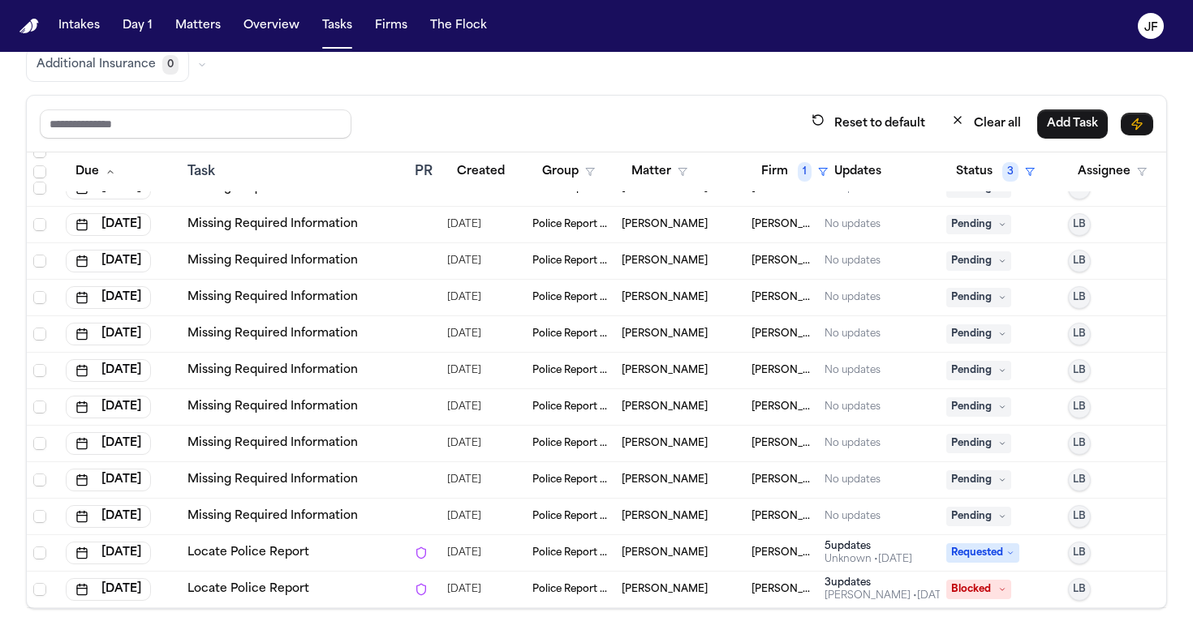
click at [254, 509] on link "Missing Required Information" at bounding box center [272, 517] width 170 height 16
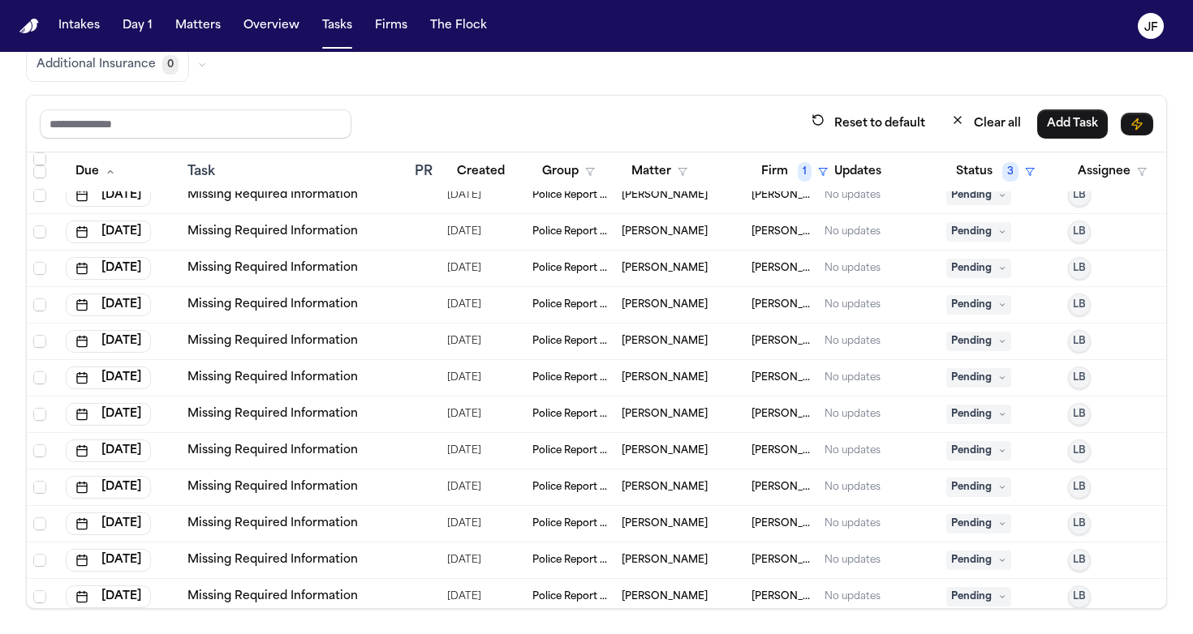
scroll to position [1287, 0]
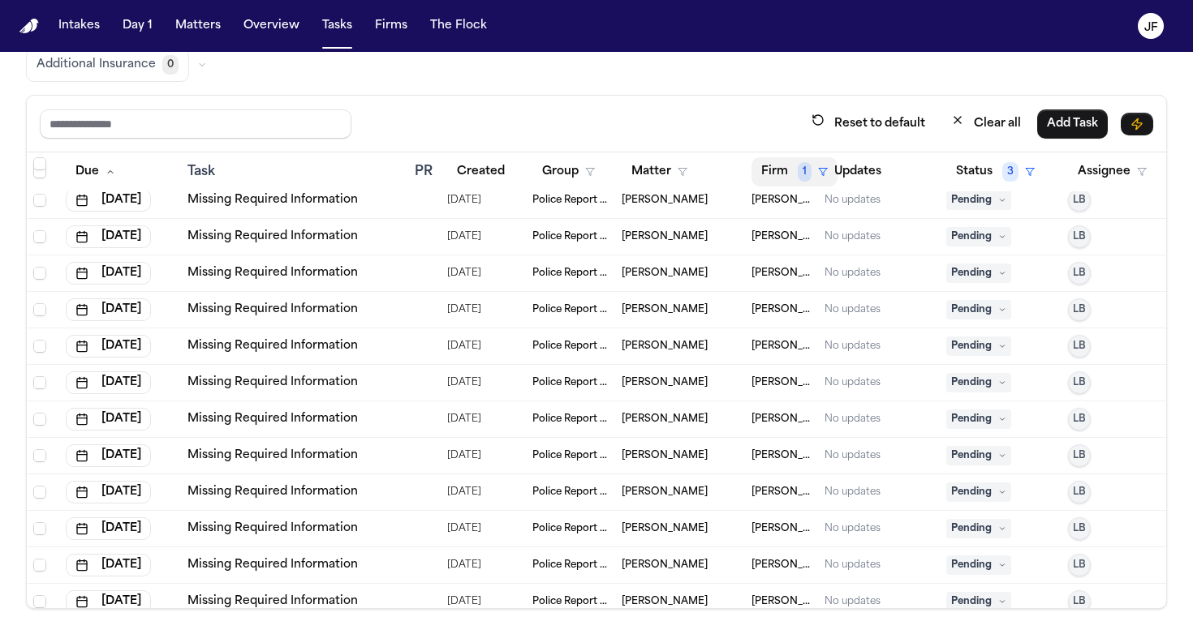
click at [797, 174] on span "1" at bounding box center [804, 171] width 14 height 19
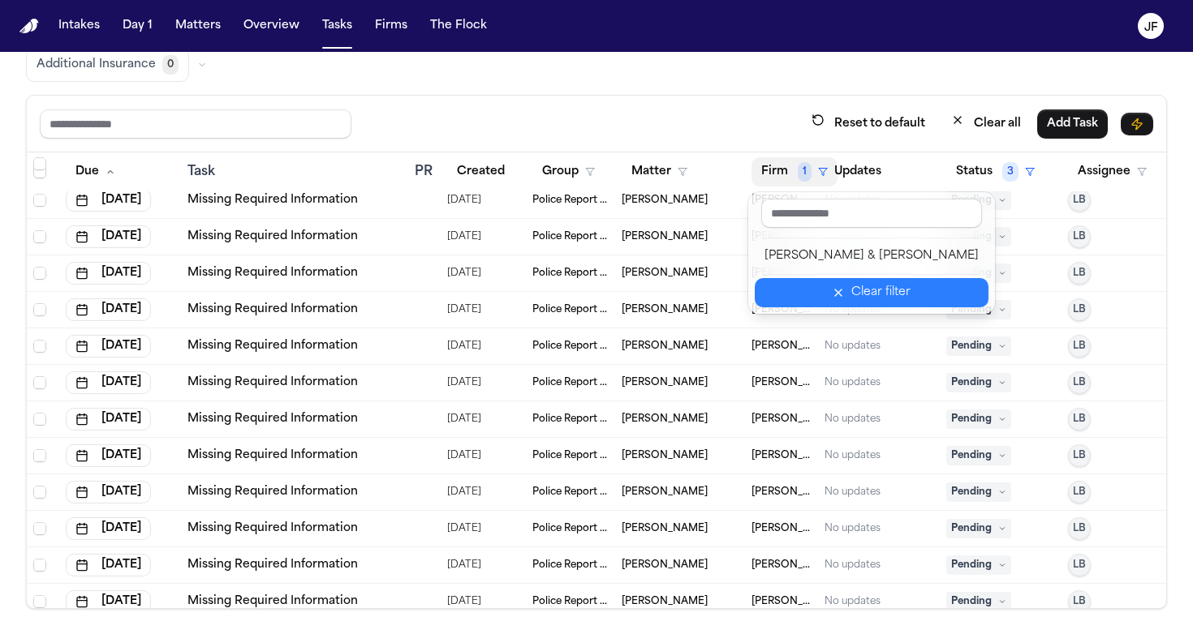
click at [800, 289] on button "Clear filter" at bounding box center [871, 292] width 234 height 29
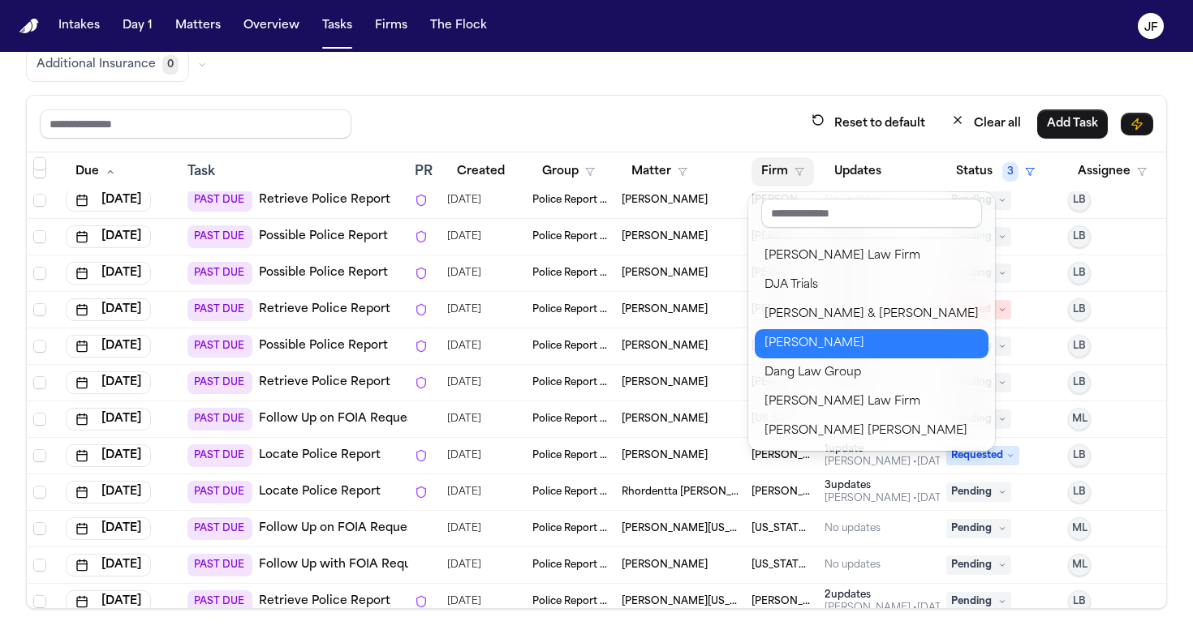
click at [818, 350] on div "Albert Le" at bounding box center [871, 343] width 214 height 19
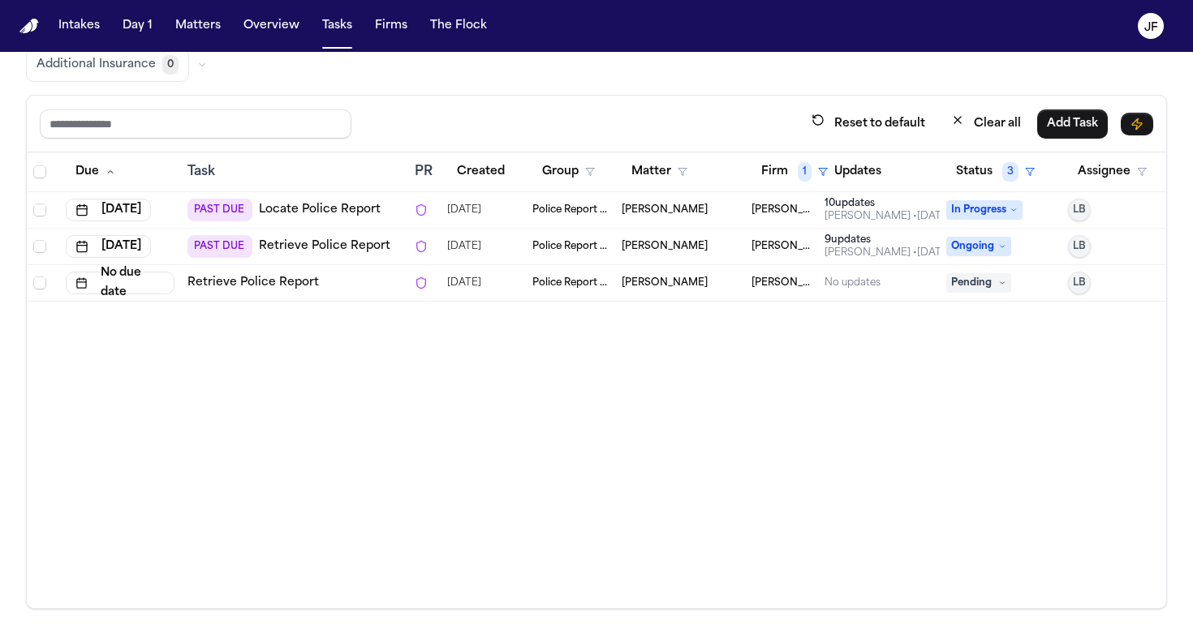
scroll to position [0, 0]
click at [299, 245] on link "Retrieve Police Report" at bounding box center [324, 247] width 131 height 16
click at [800, 169] on span "1" at bounding box center [804, 171] width 14 height 19
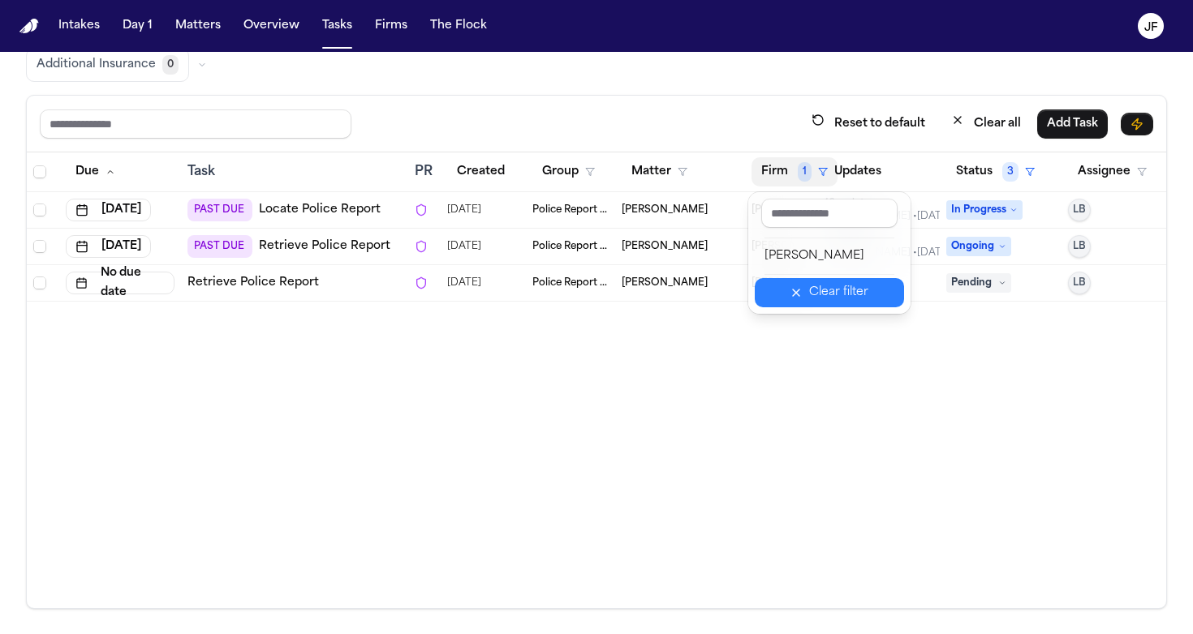
click at [808, 295] on button "Clear filter" at bounding box center [828, 292] width 149 height 29
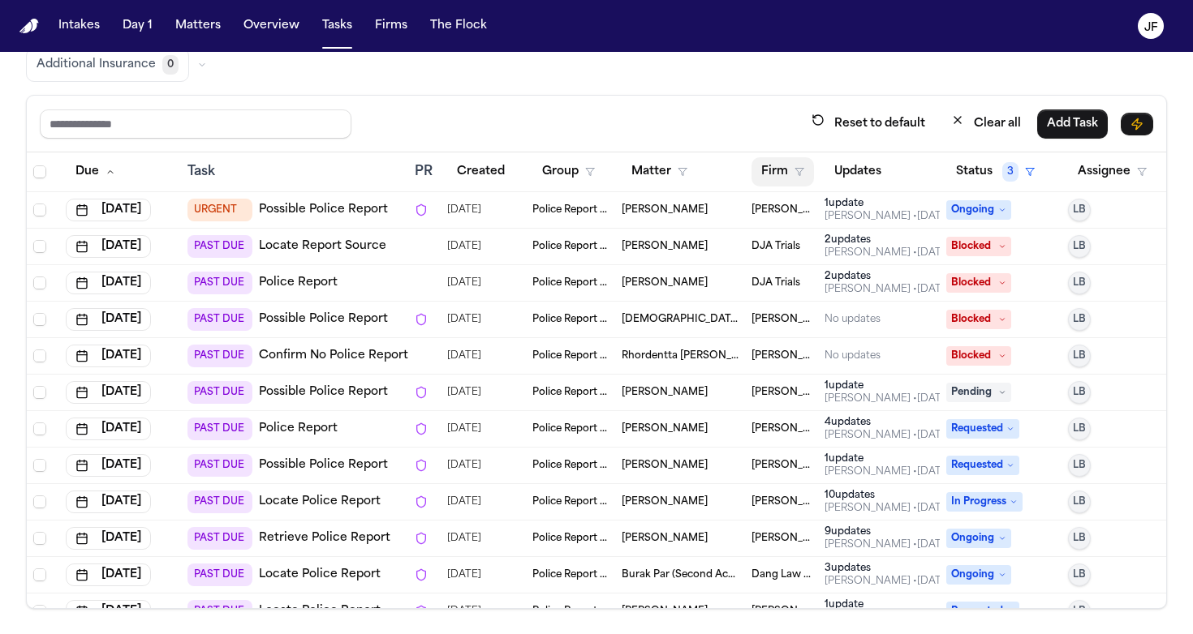
click at [794, 183] on button "Firm" at bounding box center [782, 171] width 62 height 29
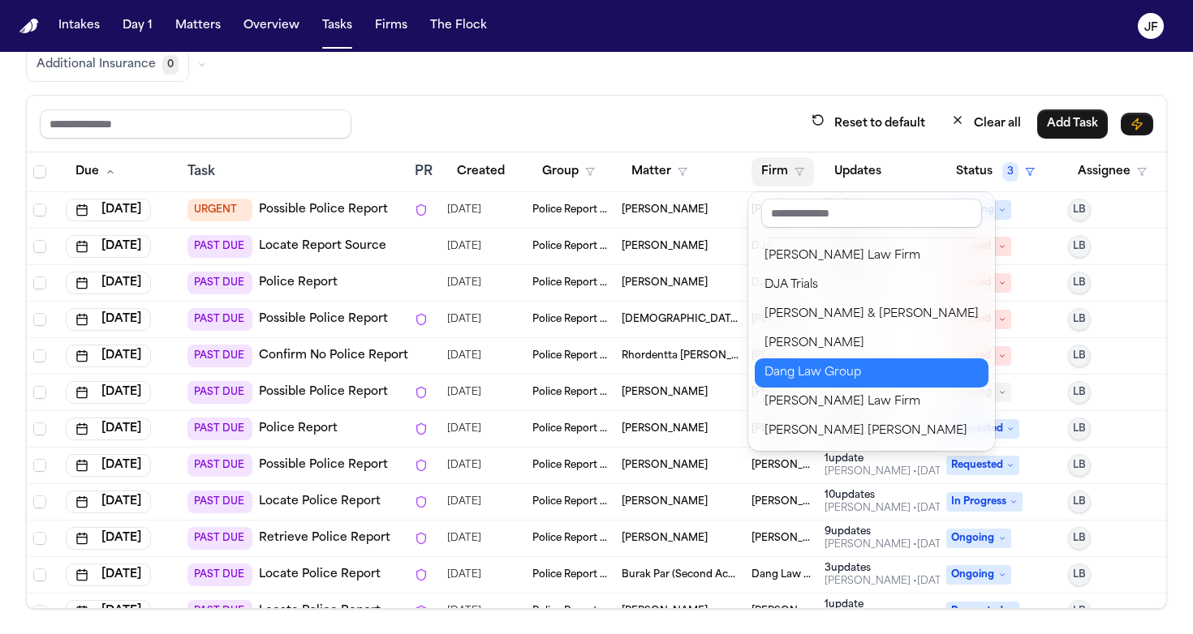
click at [794, 378] on div "Dang Law Group" at bounding box center [871, 372] width 214 height 19
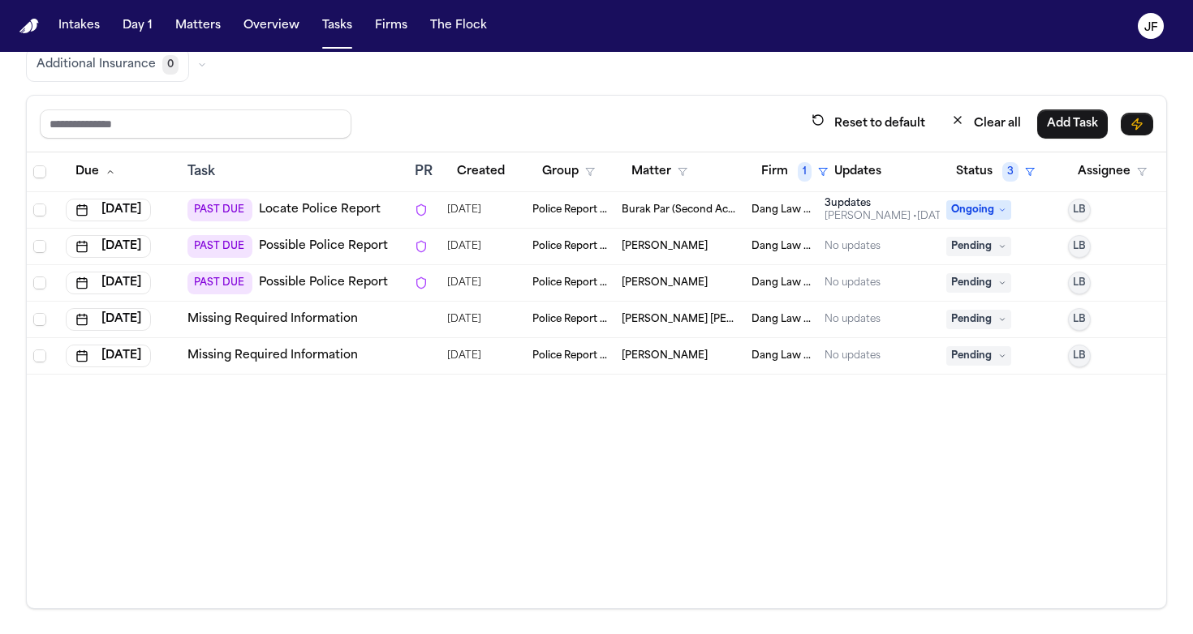
click at [332, 284] on link "Possible Police Report" at bounding box center [323, 283] width 129 height 16
click at [337, 245] on link "Possible Police Report" at bounding box center [323, 247] width 129 height 16
click at [794, 173] on button "Firm 1" at bounding box center [794, 171] width 86 height 29
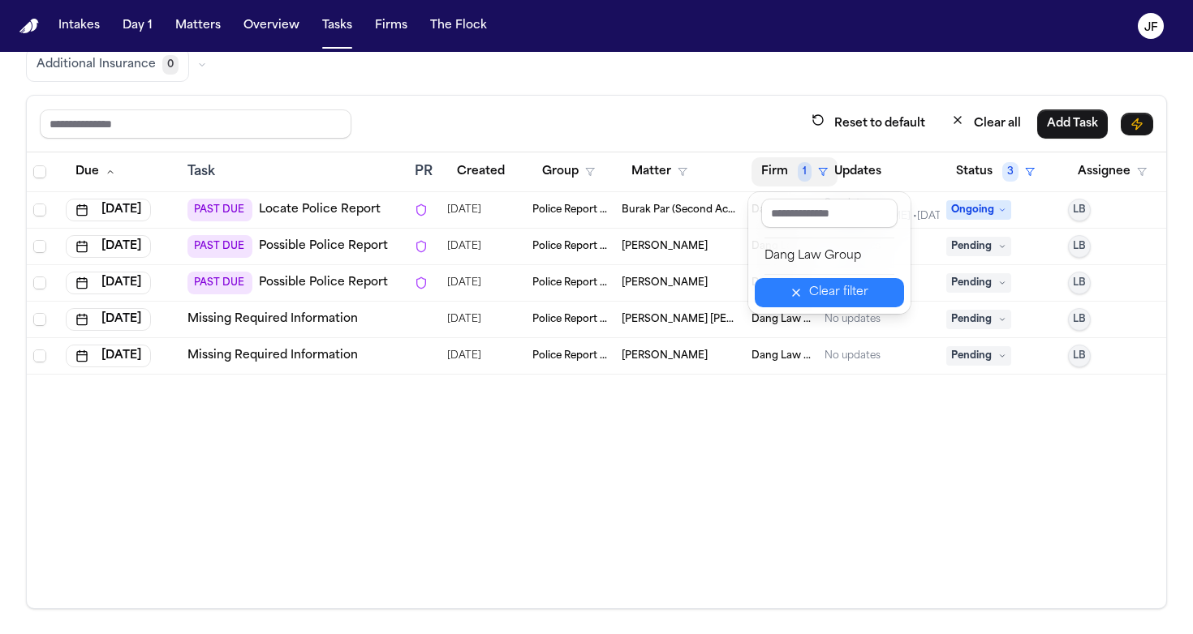
click at [802, 296] on icon "button" at bounding box center [795, 292] width 13 height 13
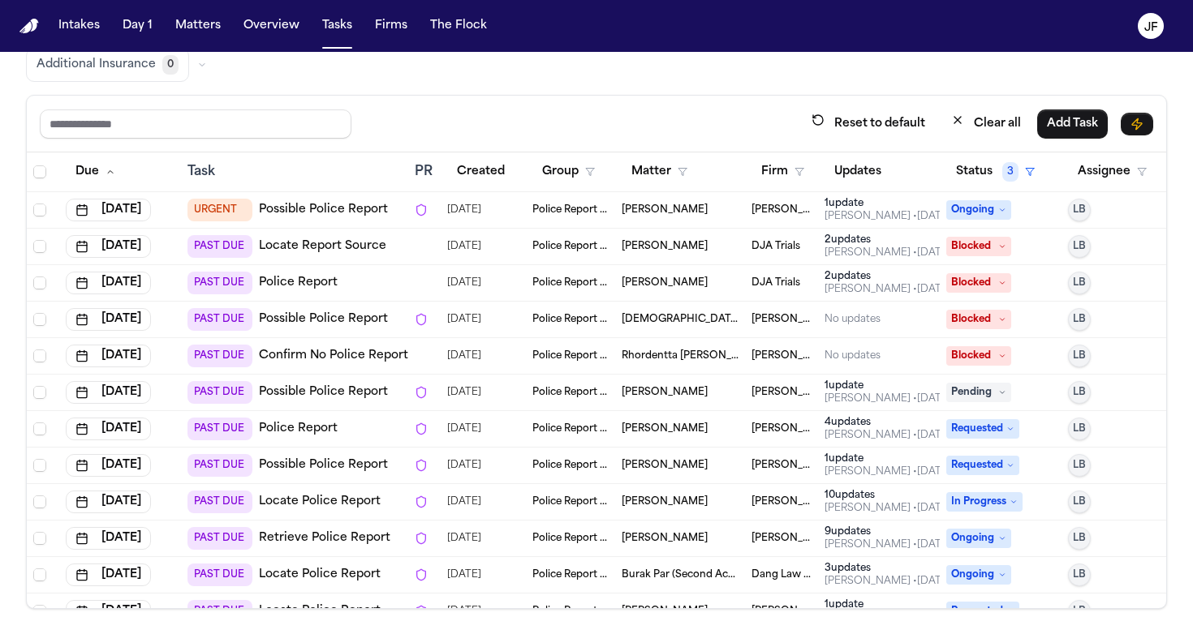
click at [564, 114] on div "Reset to default Clear all Add Task" at bounding box center [596, 124] width 1113 height 30
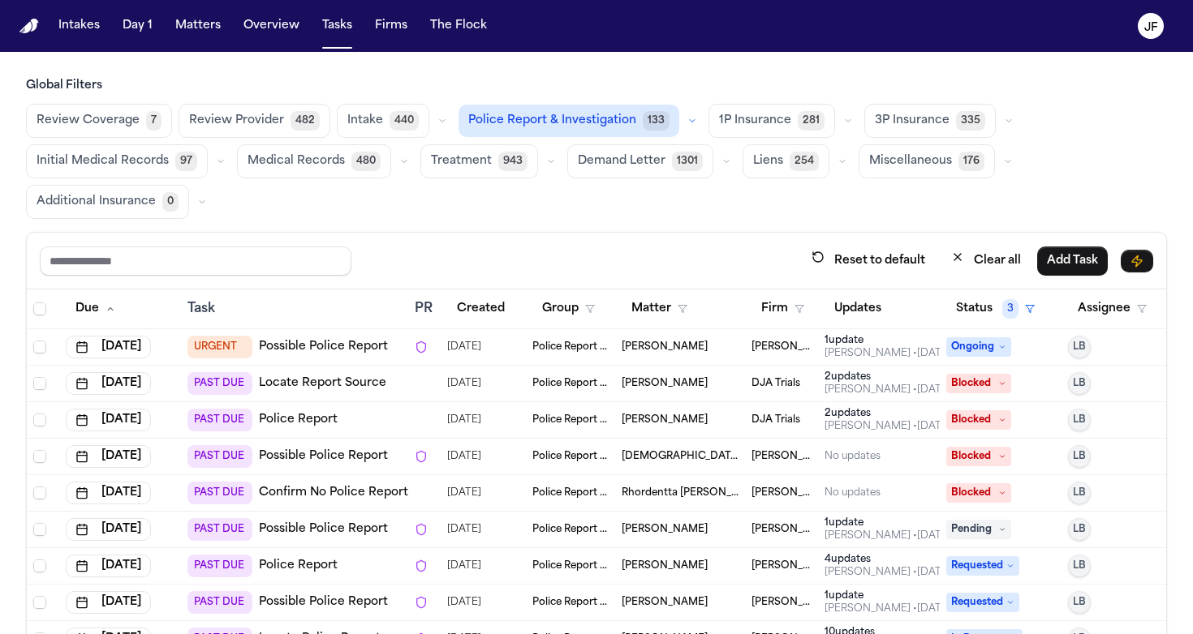
click at [661, 102] on div "Global Filters Review Coverage 7 Review Provider 482 Intake 440 Police Report &…" at bounding box center [596, 148] width 1141 height 141
click at [625, 121] on button "Police Report & Investigation 133" at bounding box center [568, 121] width 221 height 32
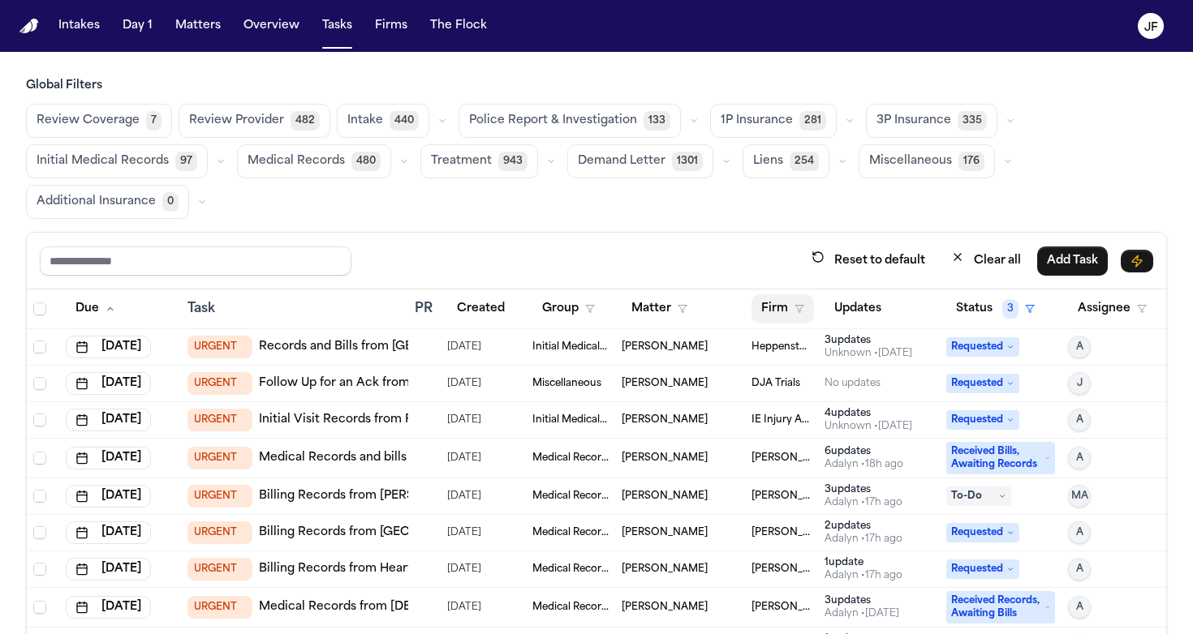
click at [783, 314] on button "Firm" at bounding box center [782, 308] width 62 height 29
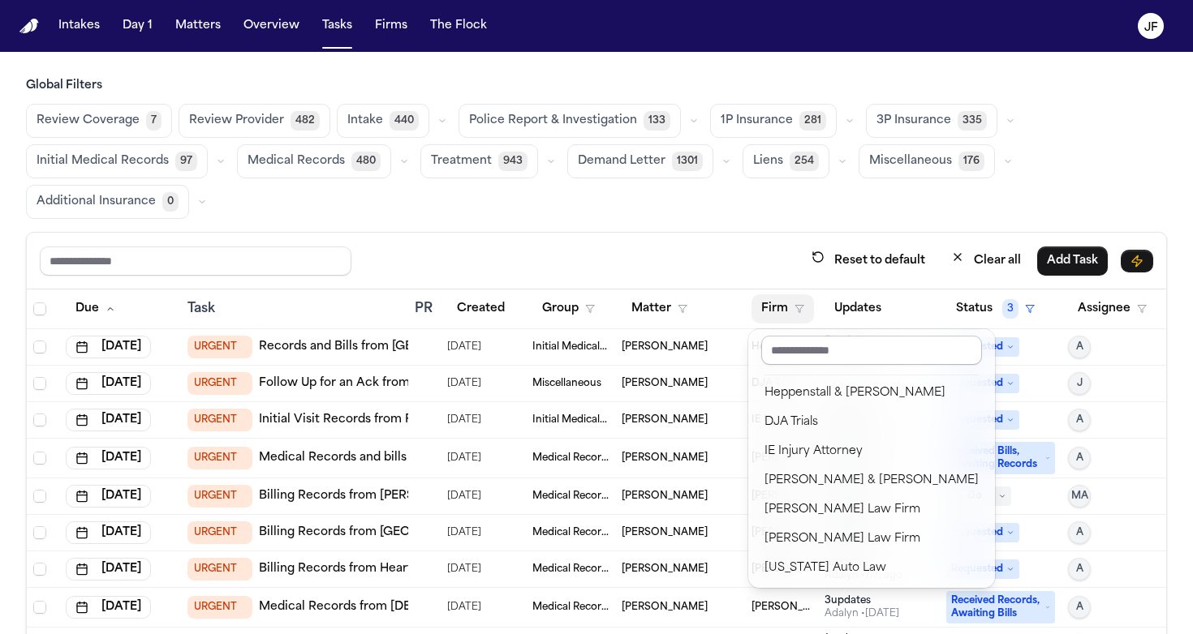
click at [786, 358] on input "text" at bounding box center [871, 350] width 221 height 29
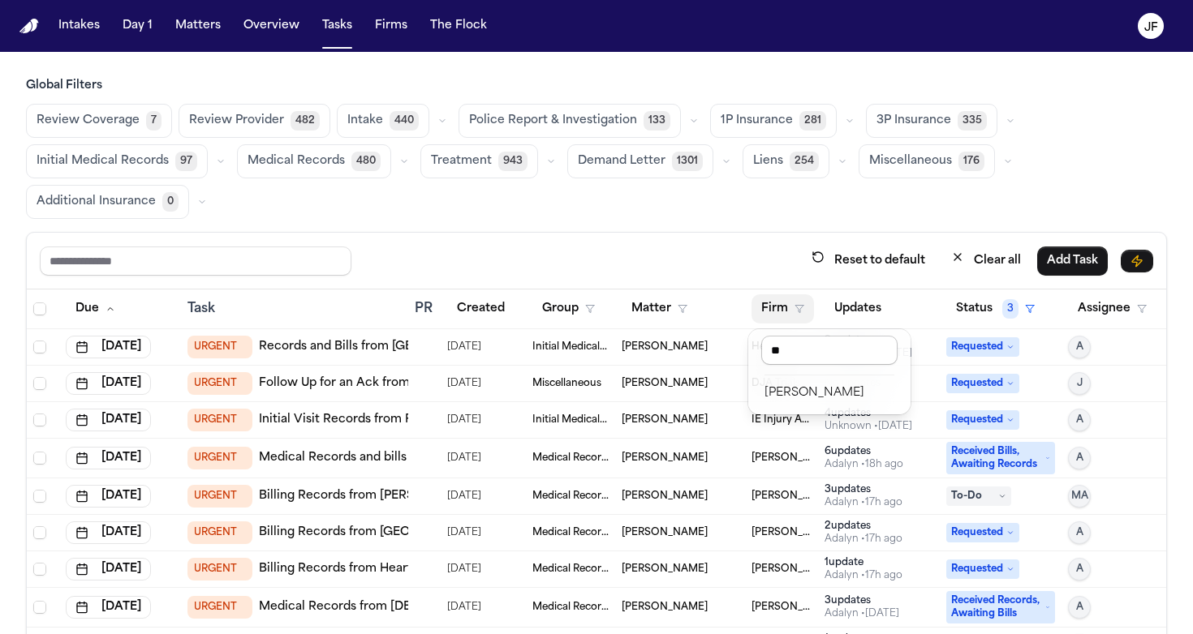
type input "*"
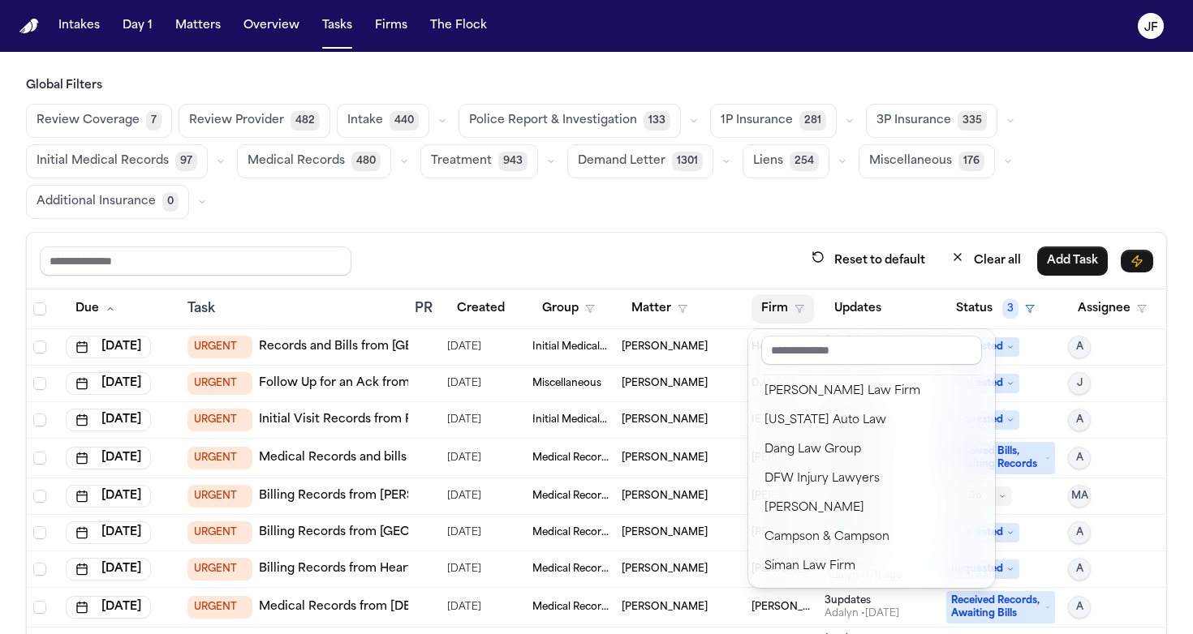
scroll to position [148, 0]
click at [752, 217] on div "Global Filters Review Coverage 7 Review Provider 482 Intake 440 Police Report &…" at bounding box center [596, 412] width 1141 height 668
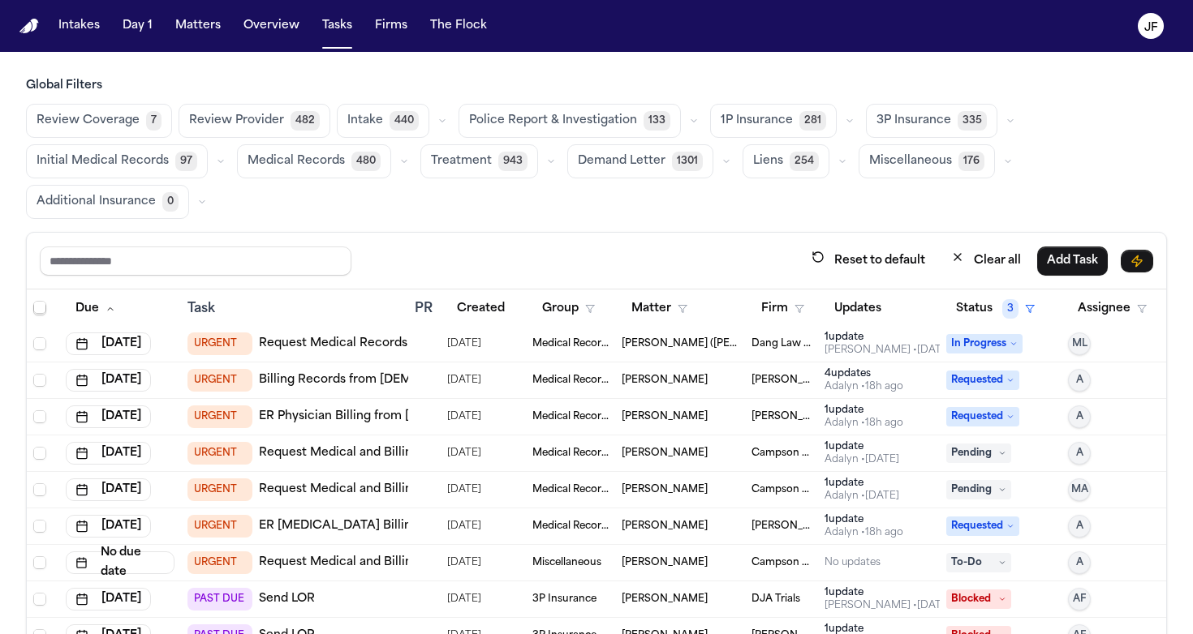
scroll to position [1077, 0]
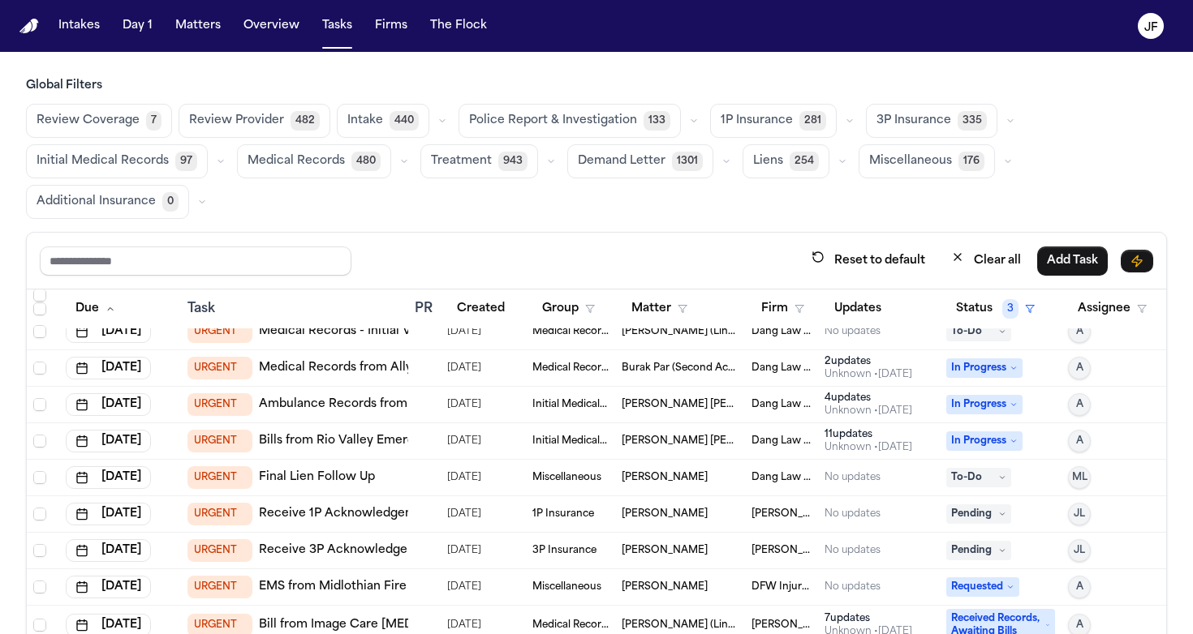
click at [805, 308] on button "Firm" at bounding box center [782, 308] width 62 height 29
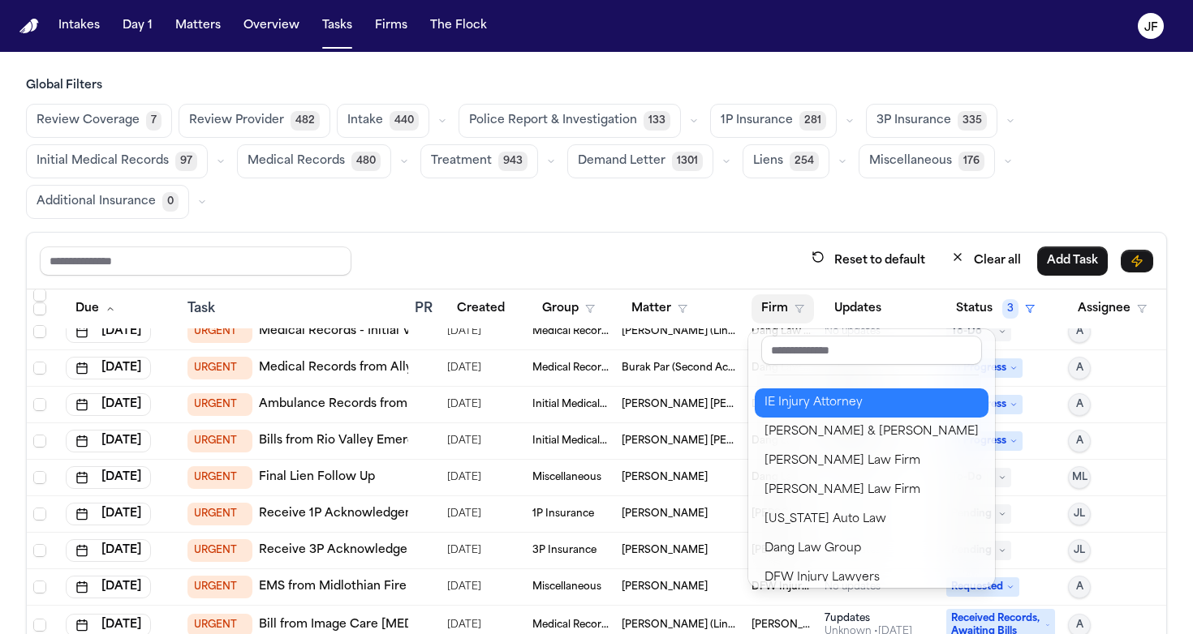
scroll to position [6, 0]
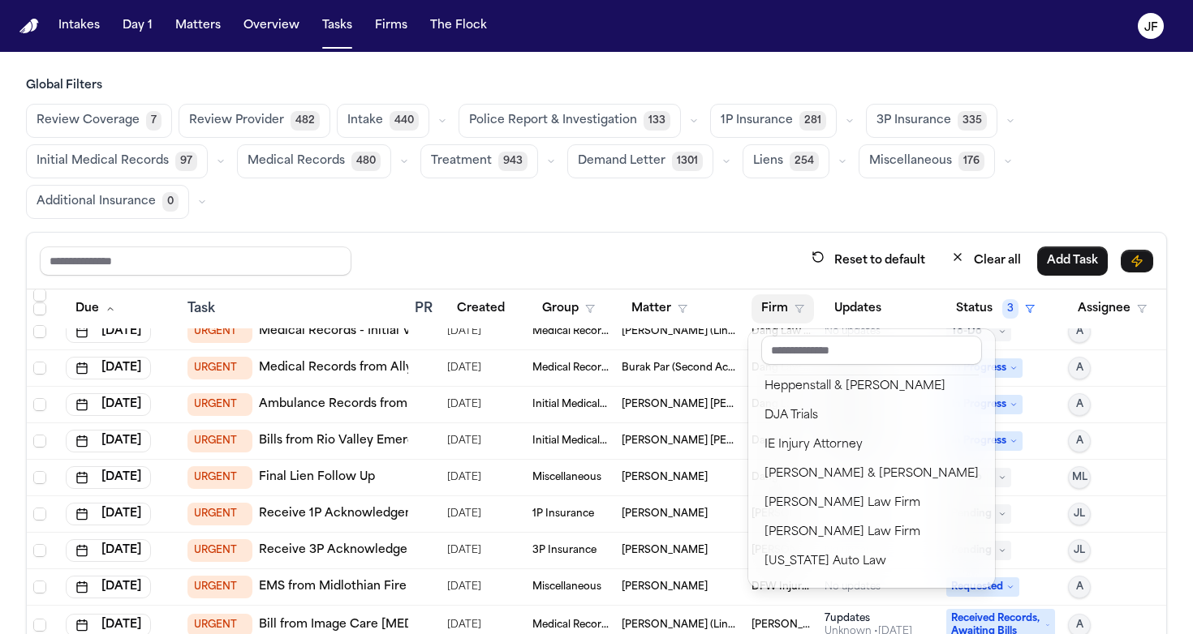
click at [630, 115] on div "Global Filters Review Coverage 7 Review Provider 482 Intake 440 Police Report &…" at bounding box center [596, 412] width 1141 height 668
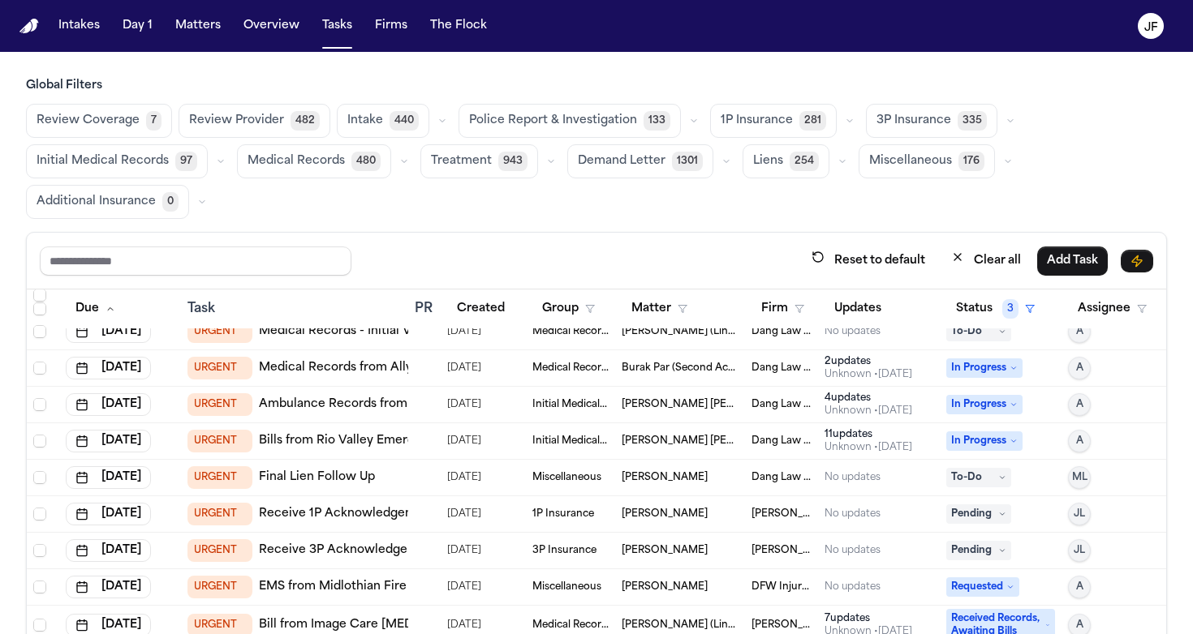
click at [630, 125] on button "Police Report & Investigation 133" at bounding box center [569, 121] width 222 height 34
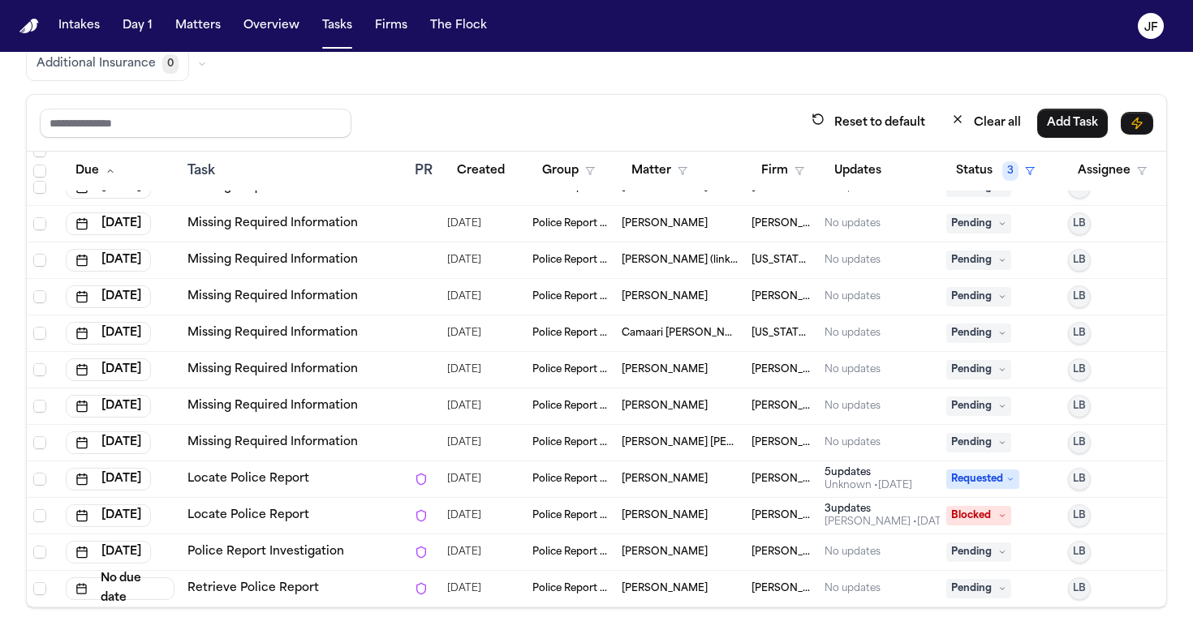
scroll to position [137, 0]
click at [200, 24] on button "Matters" at bounding box center [198, 25] width 58 height 29
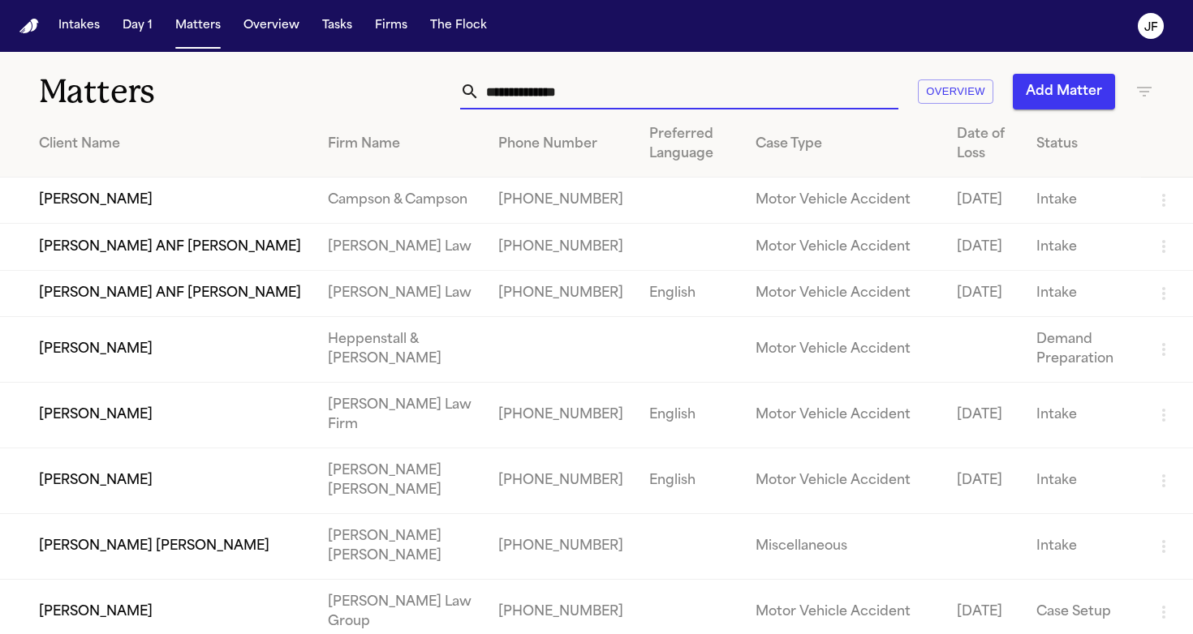
click at [516, 101] on input "text" at bounding box center [688, 92] width 419 height 36
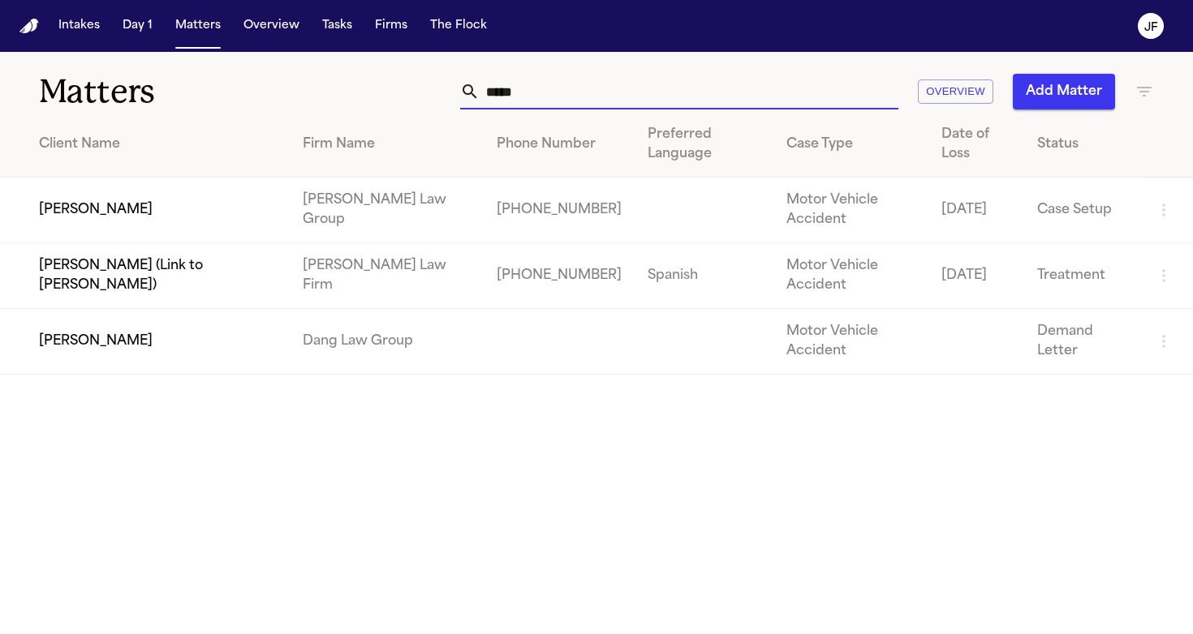
type input "*****"
drag, startPoint x: 516, startPoint y: 102, endPoint x: 87, endPoint y: 213, distance: 443.1
click at [87, 213] on td "Fredy Ramirez" at bounding box center [145, 211] width 290 height 66
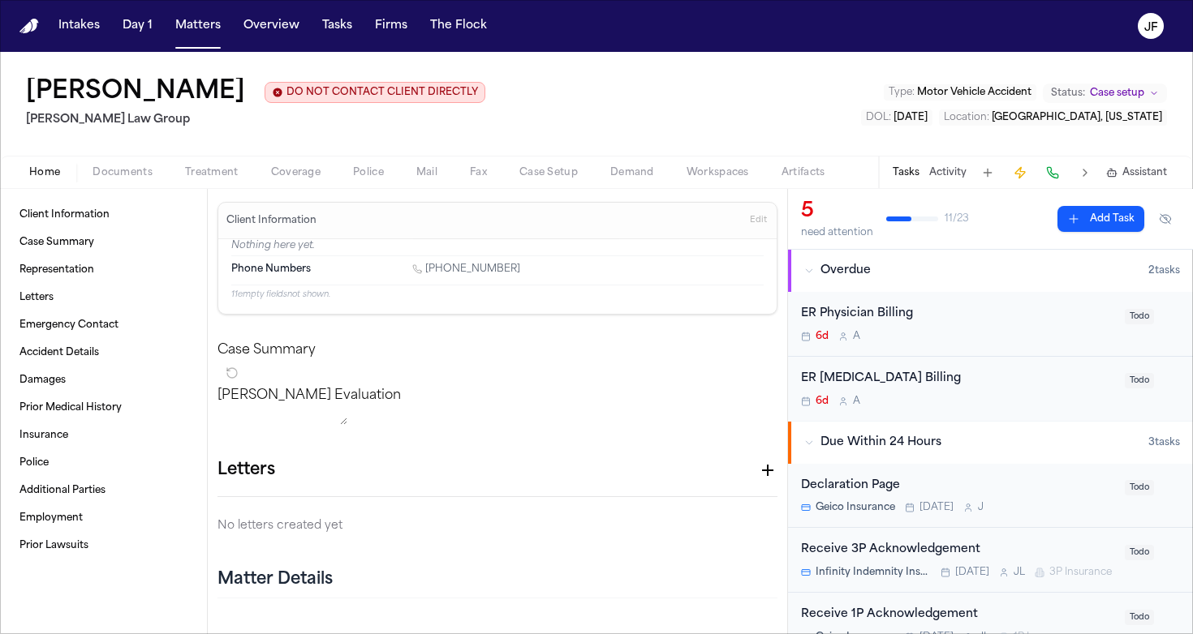
click at [105, 173] on span "Documents" at bounding box center [122, 172] width 60 height 13
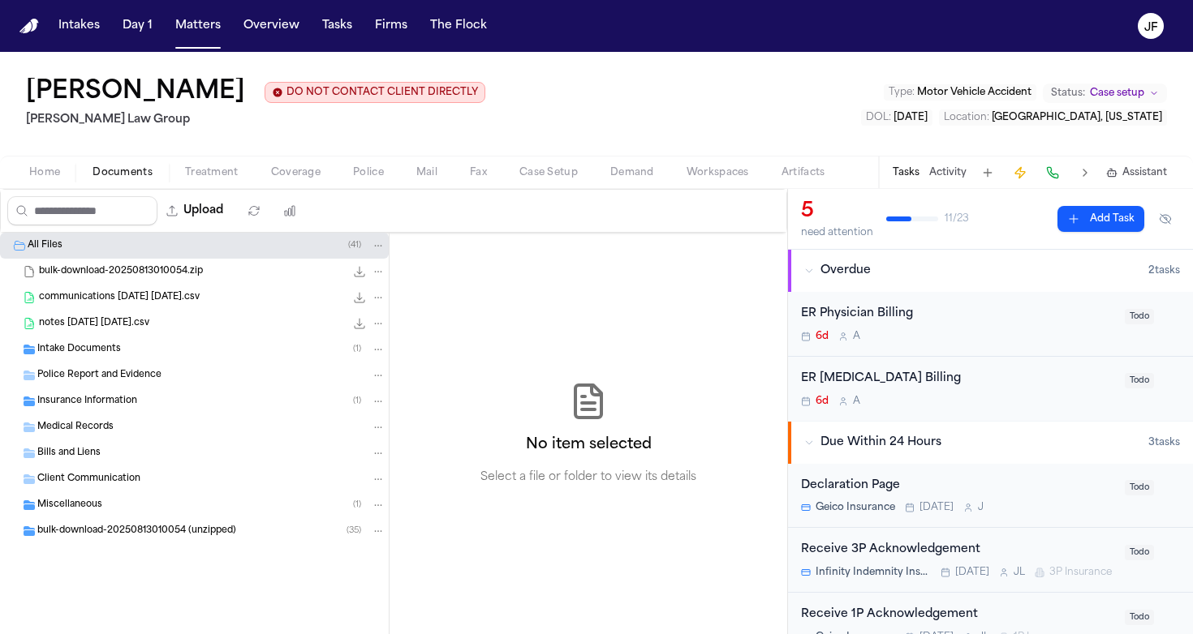
click at [98, 357] on div "Intake Documents ( 1 )" at bounding box center [211, 349] width 348 height 15
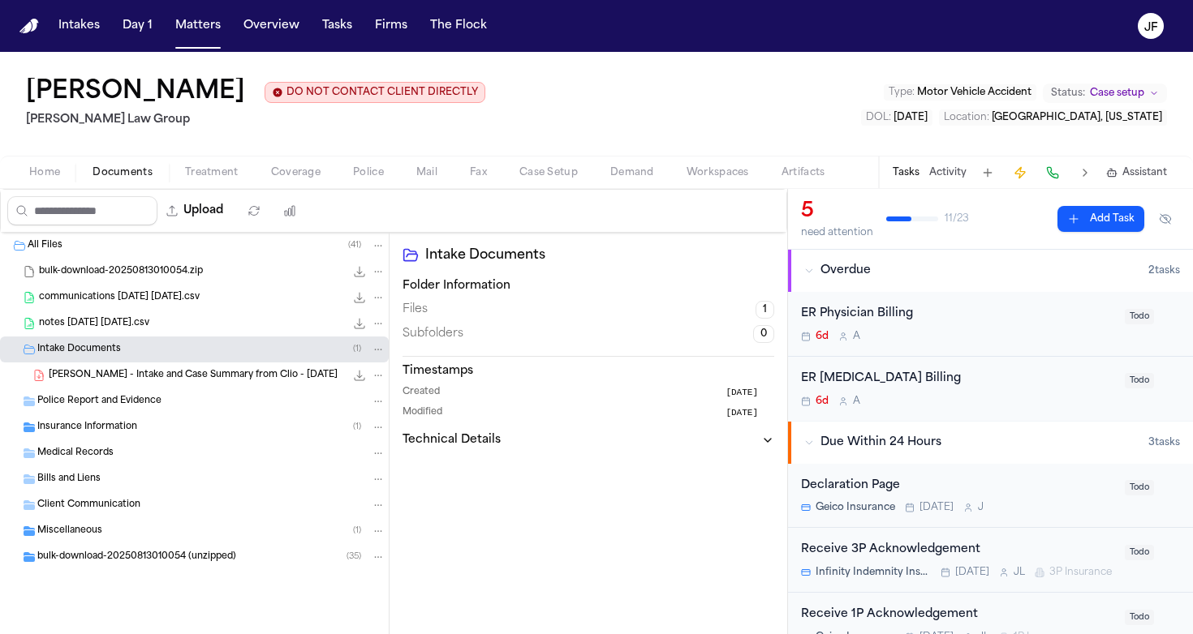
click at [116, 386] on div "F. Ramirez - Intake and Case Summary from Clio - 8.8.25 482.0 KB • PDF" at bounding box center [194, 376] width 389 height 26
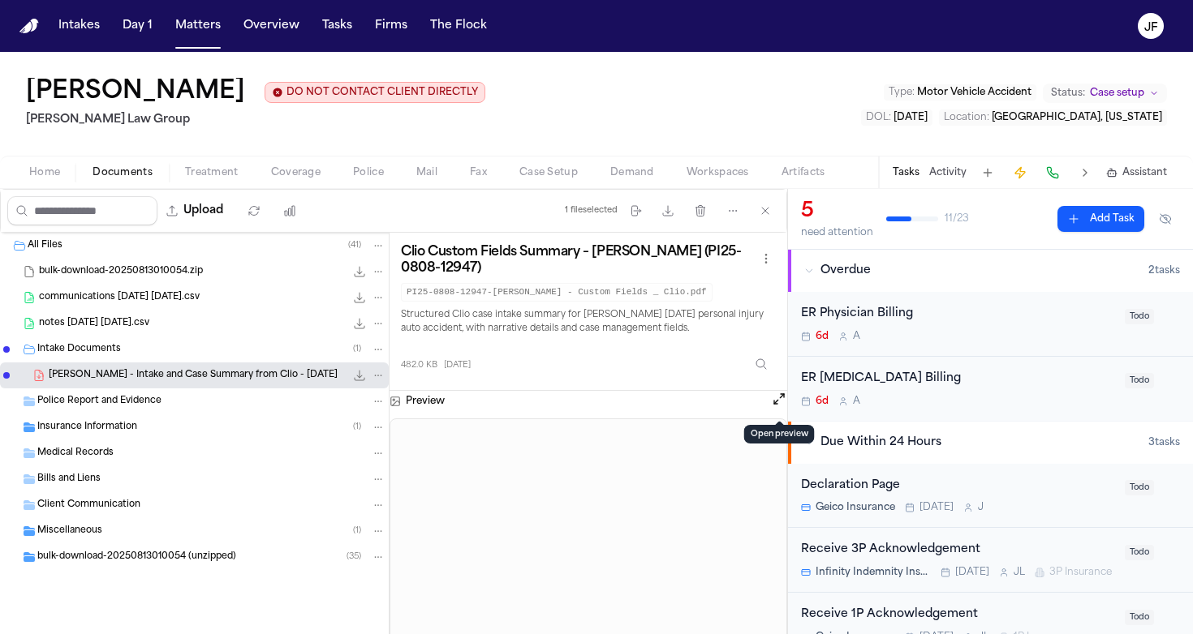
click at [778, 406] on button "Open preview" at bounding box center [779, 399] width 16 height 16
click at [135, 409] on div "Police Report and Evidence" at bounding box center [211, 401] width 348 height 15
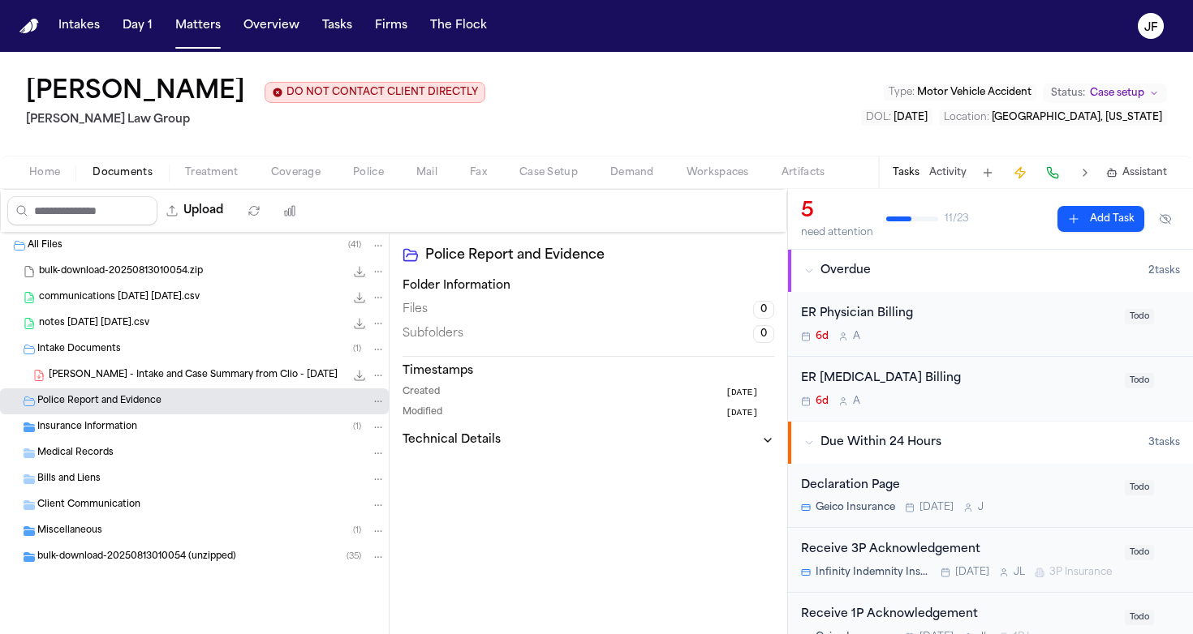
click at [131, 428] on span "Insurance Information" at bounding box center [87, 428] width 100 height 14
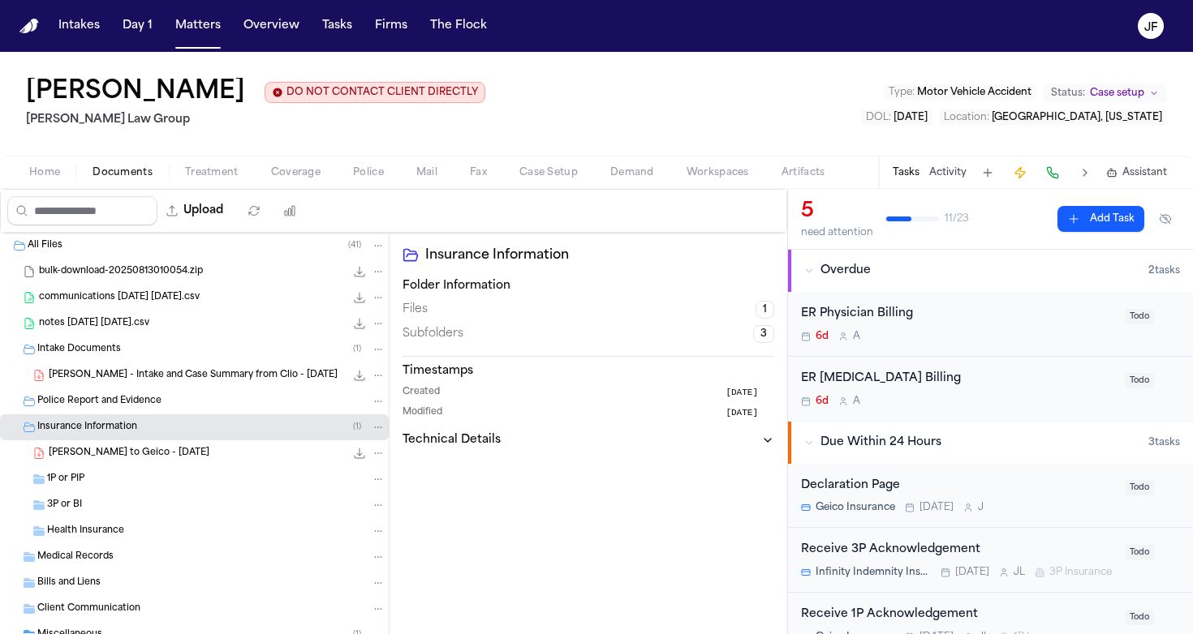
click at [135, 459] on span "F. Ramirez - LOR to Geico - 8.12.25" at bounding box center [129, 454] width 161 height 14
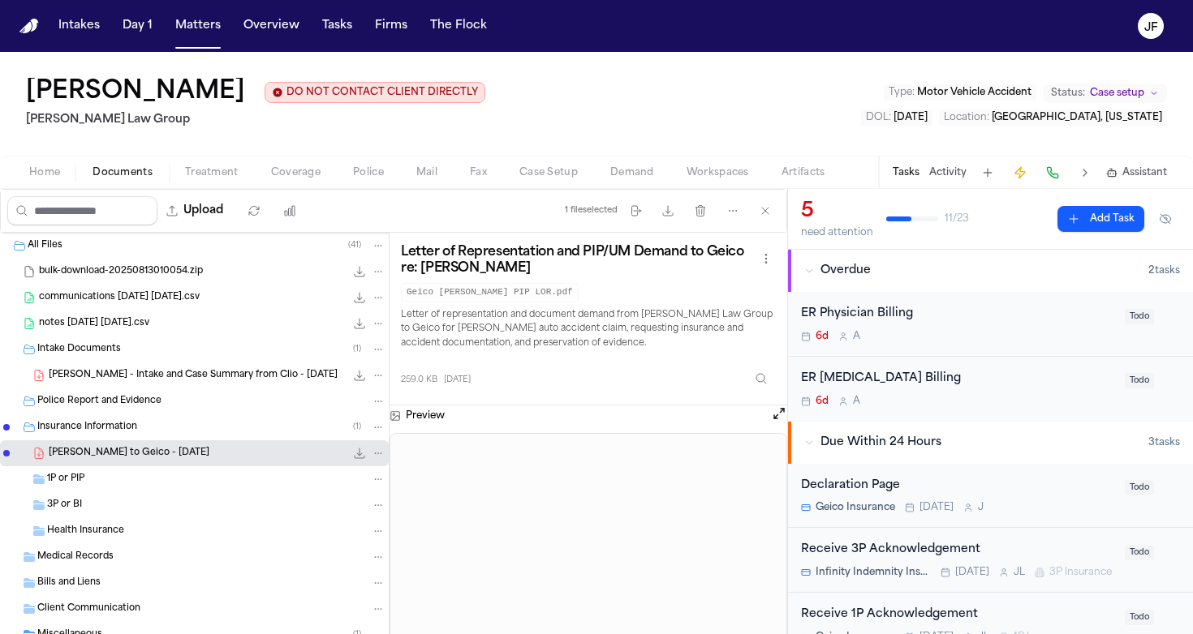
click at [124, 251] on div "All Files ( 41 )" at bounding box center [207, 246] width 358 height 15
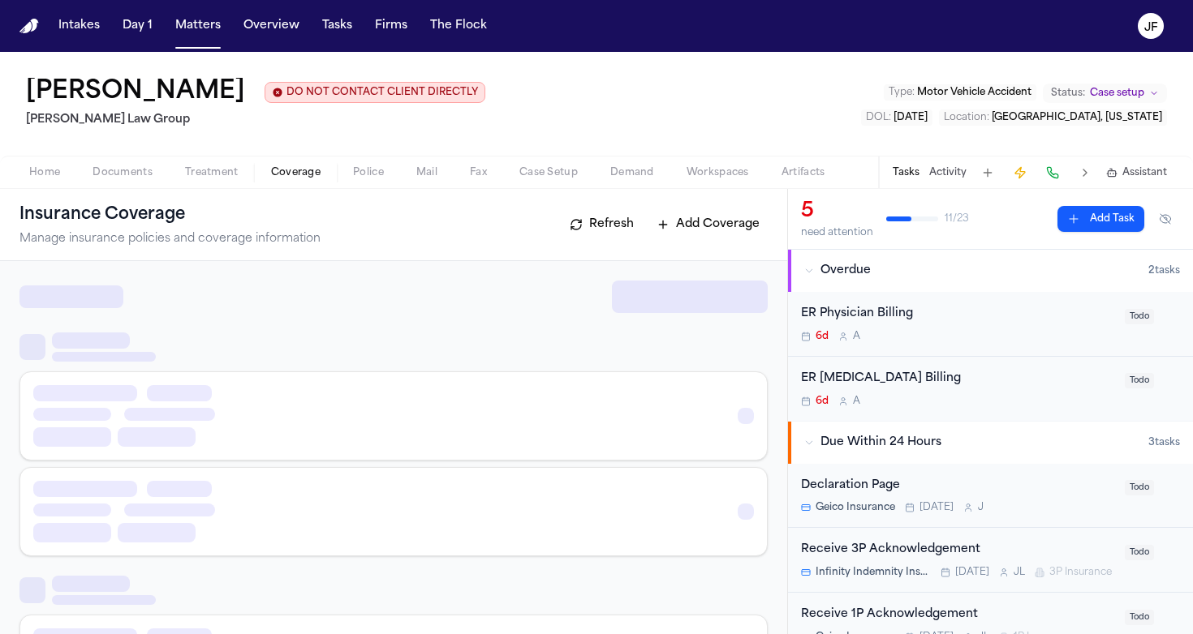
click at [286, 179] on span "Coverage" at bounding box center [295, 172] width 49 height 13
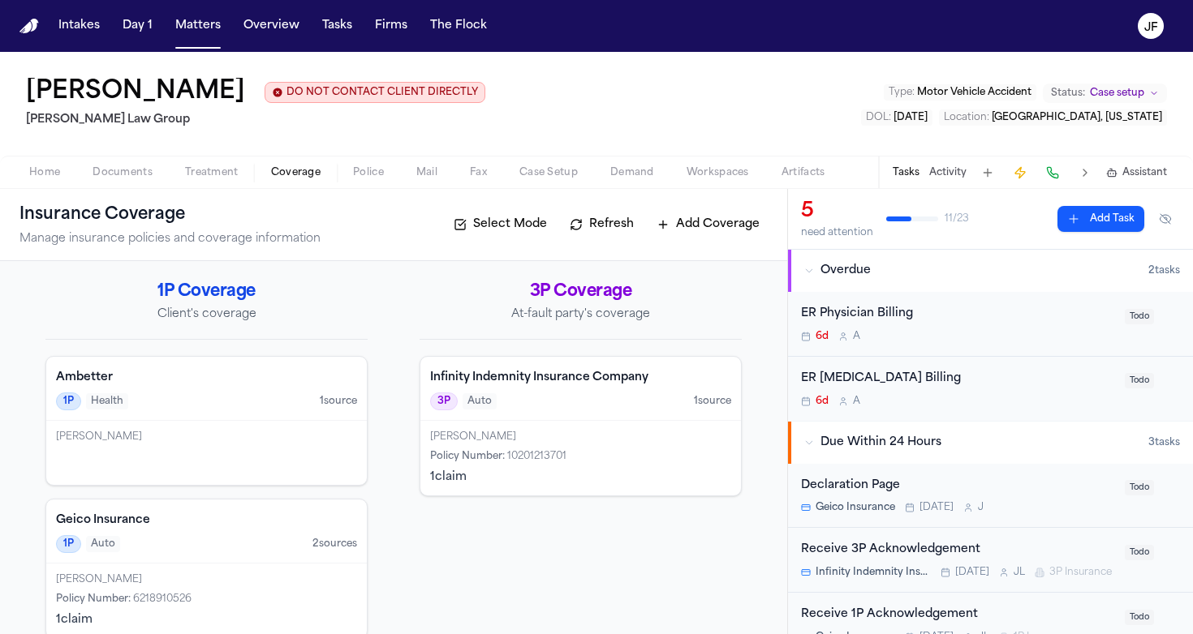
click at [213, 186] on div "Home Documents Treatment Coverage Police Mail Fax Case Setup Demand Workspaces …" at bounding box center [596, 172] width 1193 height 32
click at [133, 186] on div "Home Documents Treatment Coverage Police Mail Fax Case Setup Demand Workspaces …" at bounding box center [596, 172] width 1193 height 32
click at [122, 172] on span "Documents" at bounding box center [122, 172] width 60 height 13
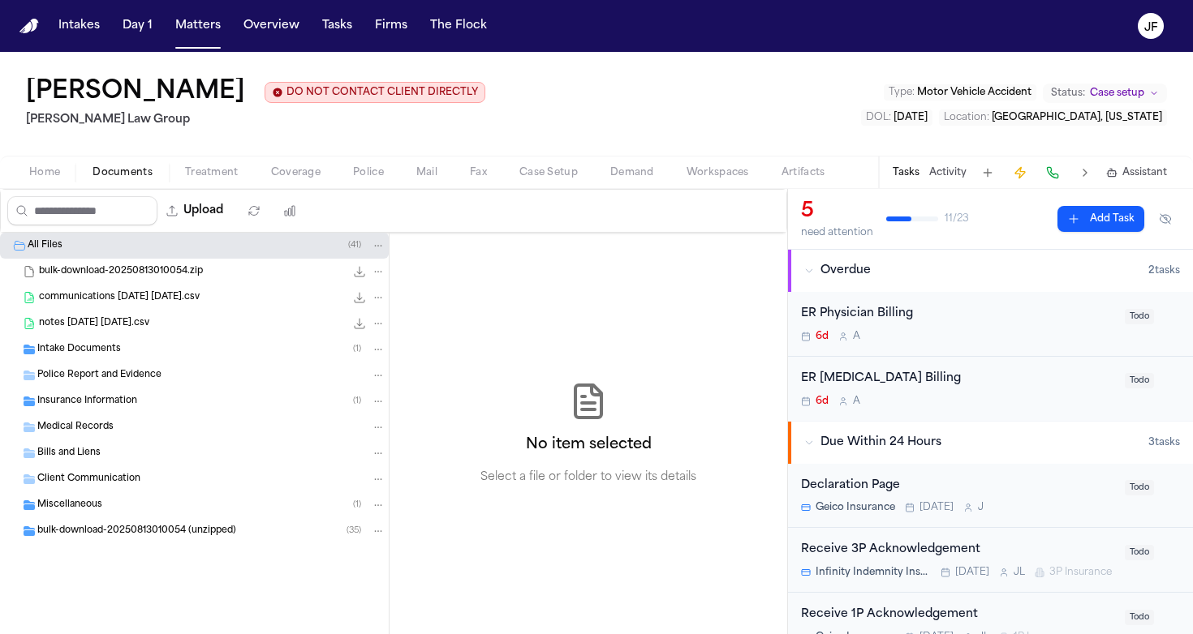
click at [126, 353] on div "Intake Documents ( 1 )" at bounding box center [211, 349] width 348 height 15
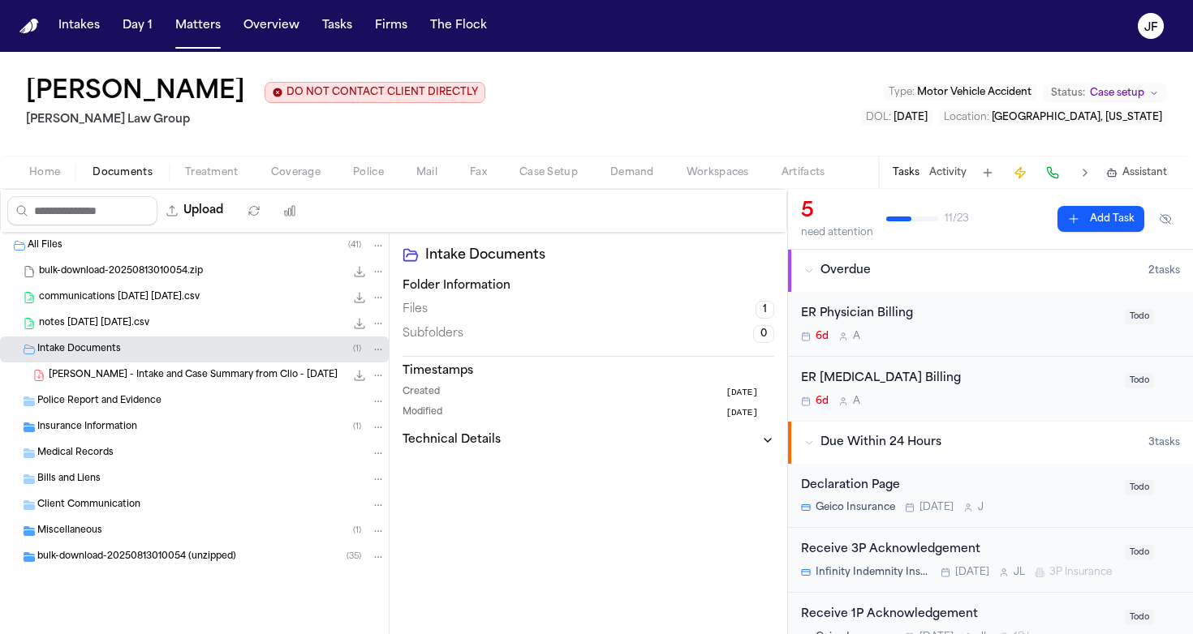
click at [147, 394] on div "Police Report and Evidence" at bounding box center [194, 402] width 389 height 26
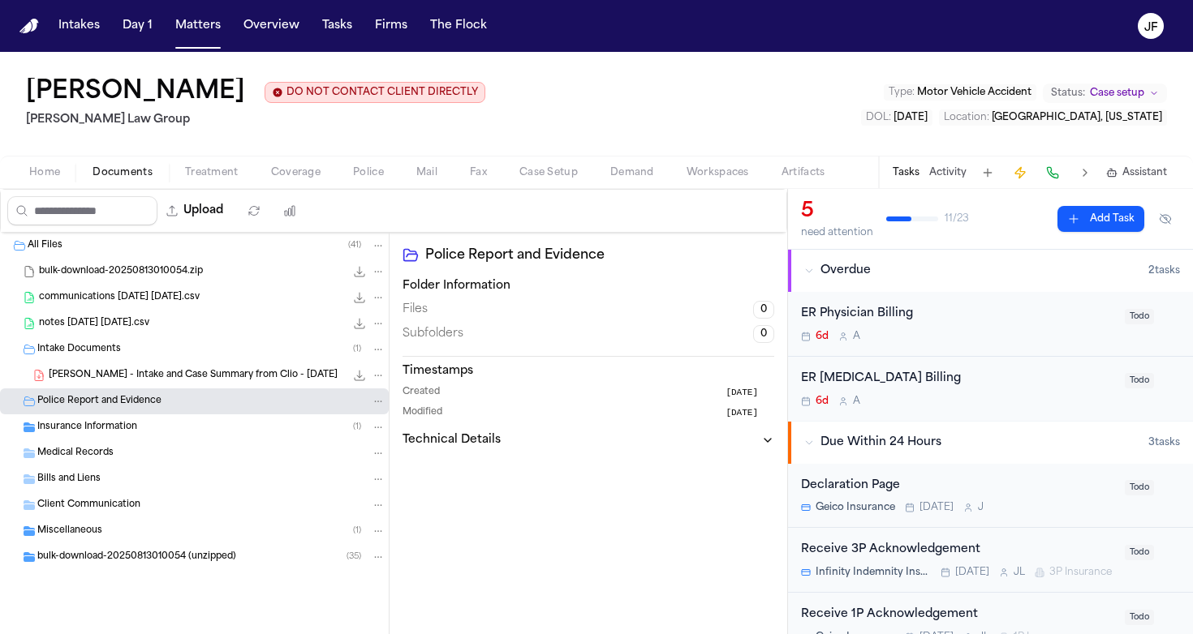
click at [150, 382] on span "F. Ramirez - Intake and Case Summary from Clio - 8.8.25" at bounding box center [193, 376] width 289 height 14
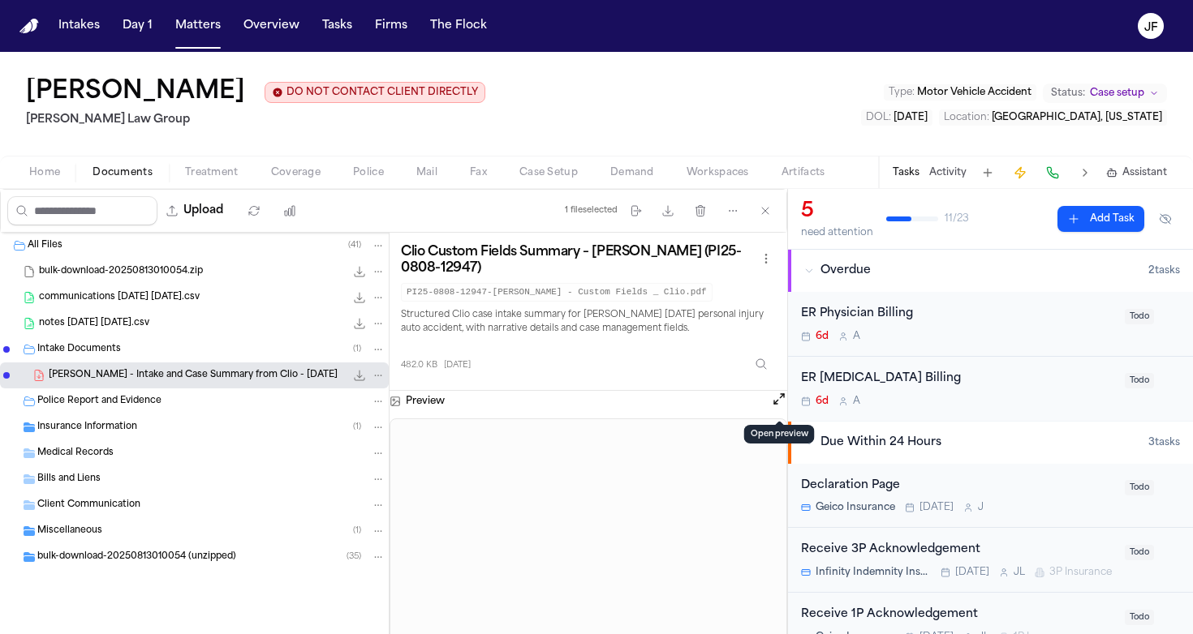
click at [779, 407] on button "Open preview" at bounding box center [779, 399] width 16 height 16
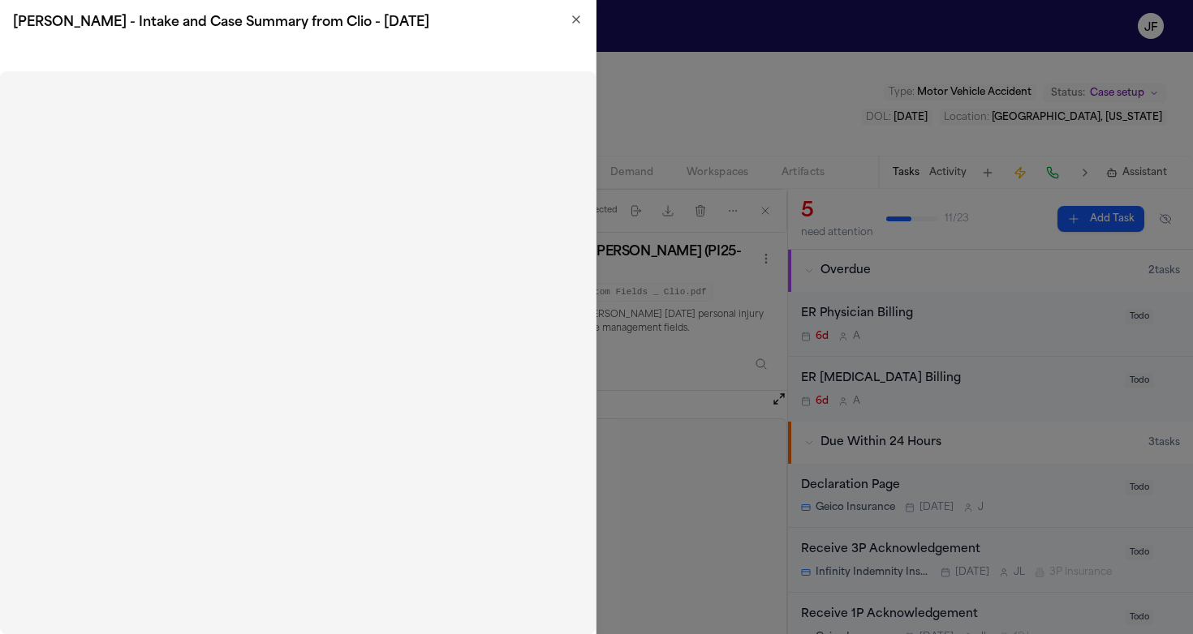
click at [578, 21] on icon "button" at bounding box center [576, 19] width 6 height 6
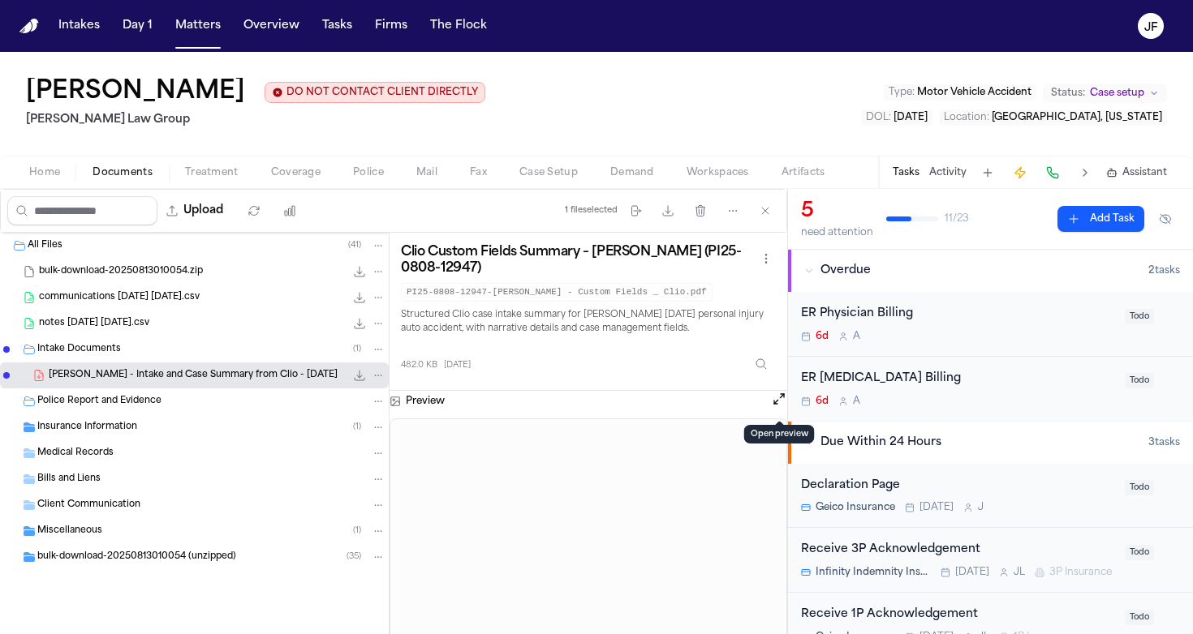
click at [774, 405] on button "Open preview" at bounding box center [779, 399] width 16 height 16
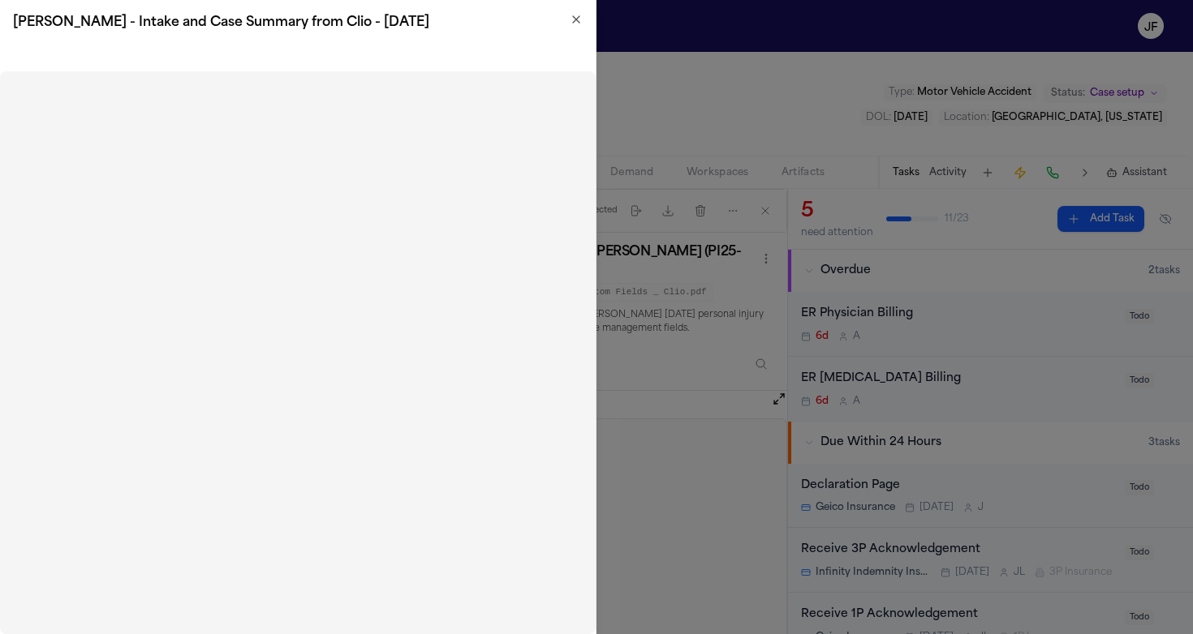
click at [569, 24] on h2 "F. Ramirez - Intake and Case Summary from Clio - 8.8.25" at bounding box center [298, 22] width 570 height 19
click at [578, 19] on icon "button" at bounding box center [576, 19] width 13 height 13
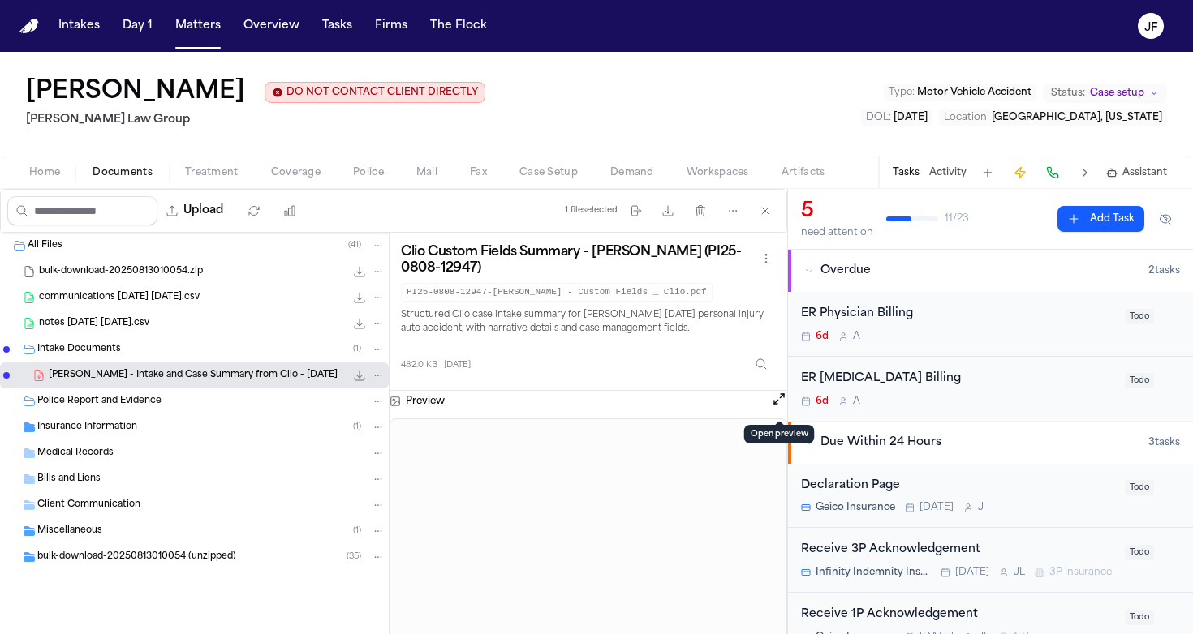
click at [779, 407] on button "Open preview" at bounding box center [779, 399] width 16 height 16
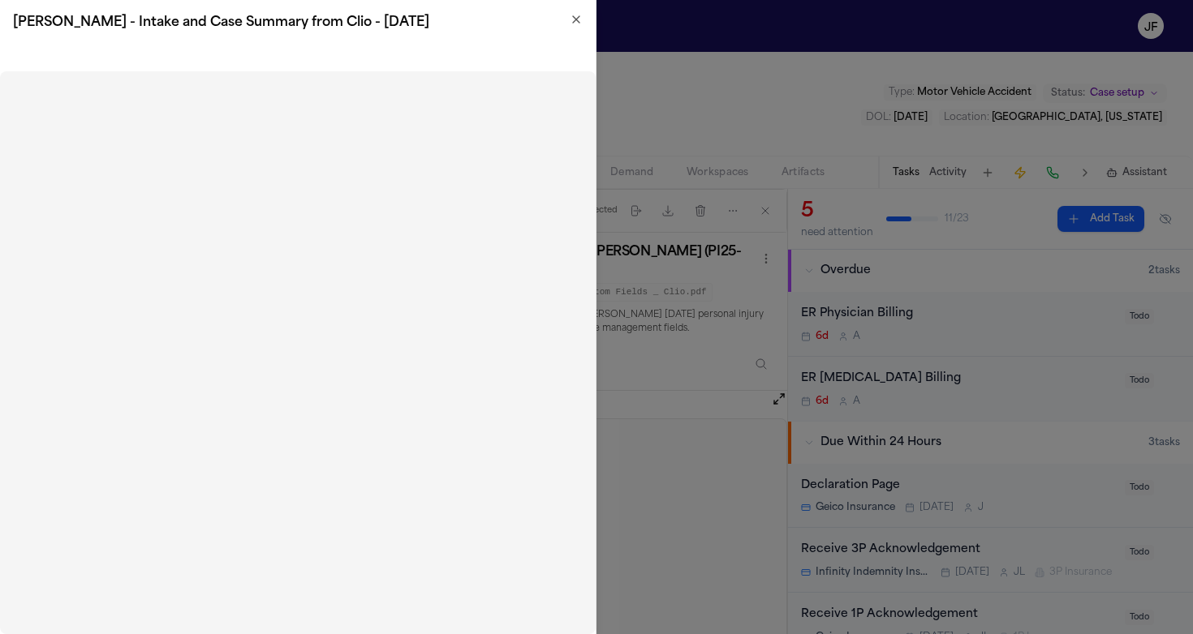
click at [565, 24] on h2 "F. Ramirez - Intake and Case Summary from Clio - 8.8.25" at bounding box center [298, 22] width 570 height 19
click at [579, 24] on icon "button" at bounding box center [576, 19] width 13 height 13
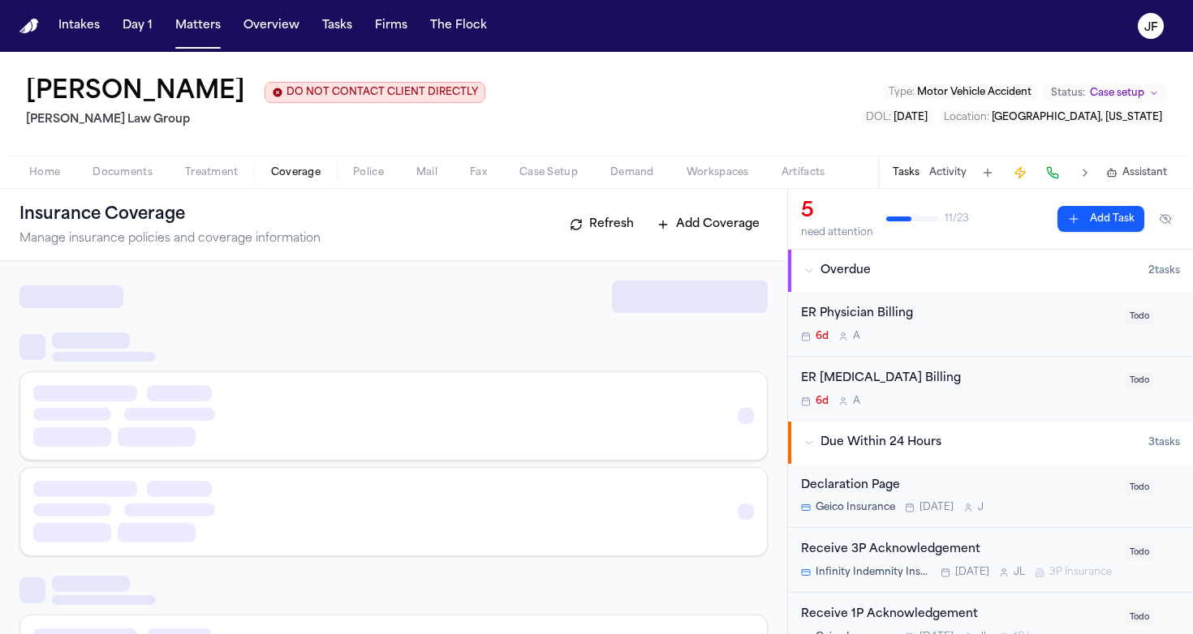
click at [303, 172] on span "Coverage" at bounding box center [295, 172] width 49 height 13
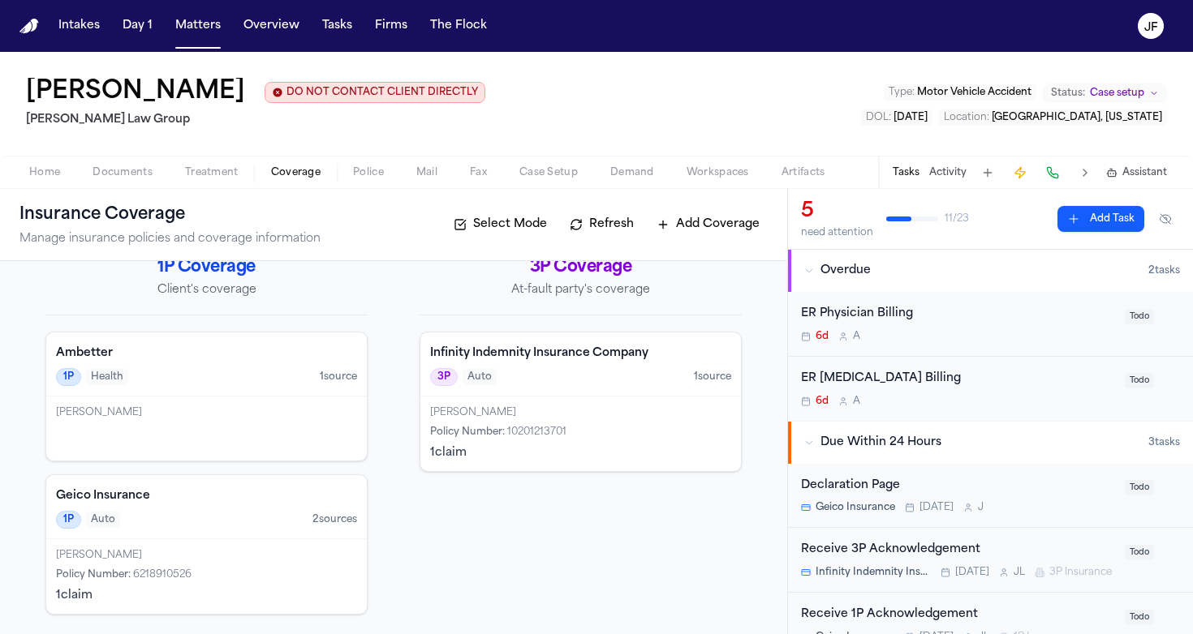
scroll to position [26, 0]
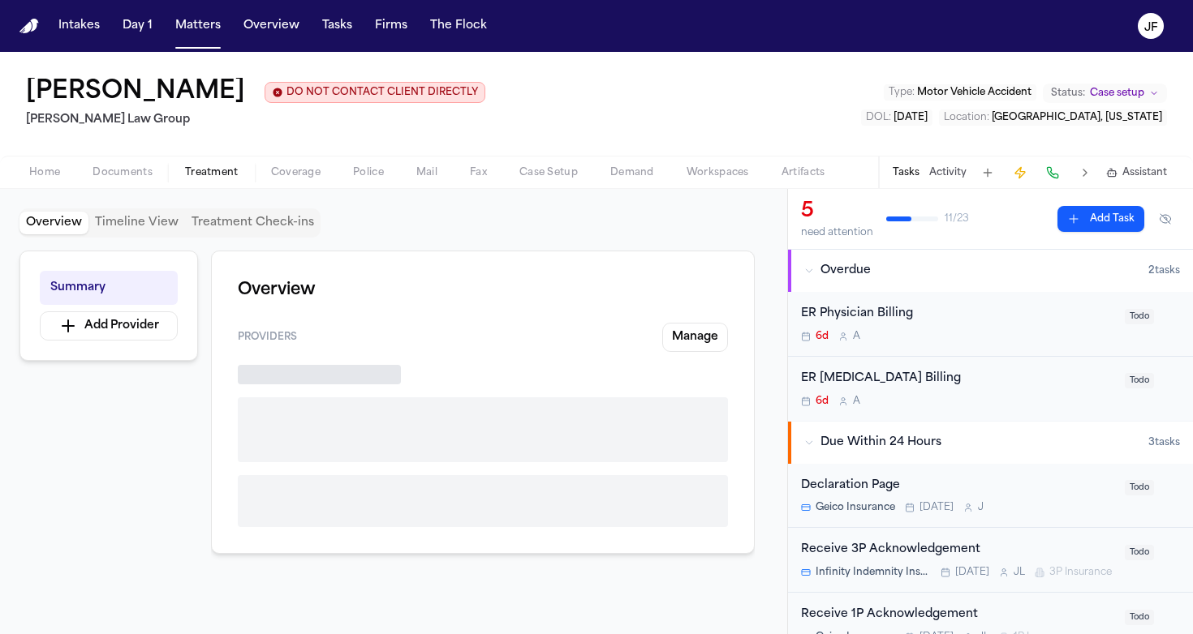
click at [215, 175] on span "Treatment" at bounding box center [212, 172] width 54 height 13
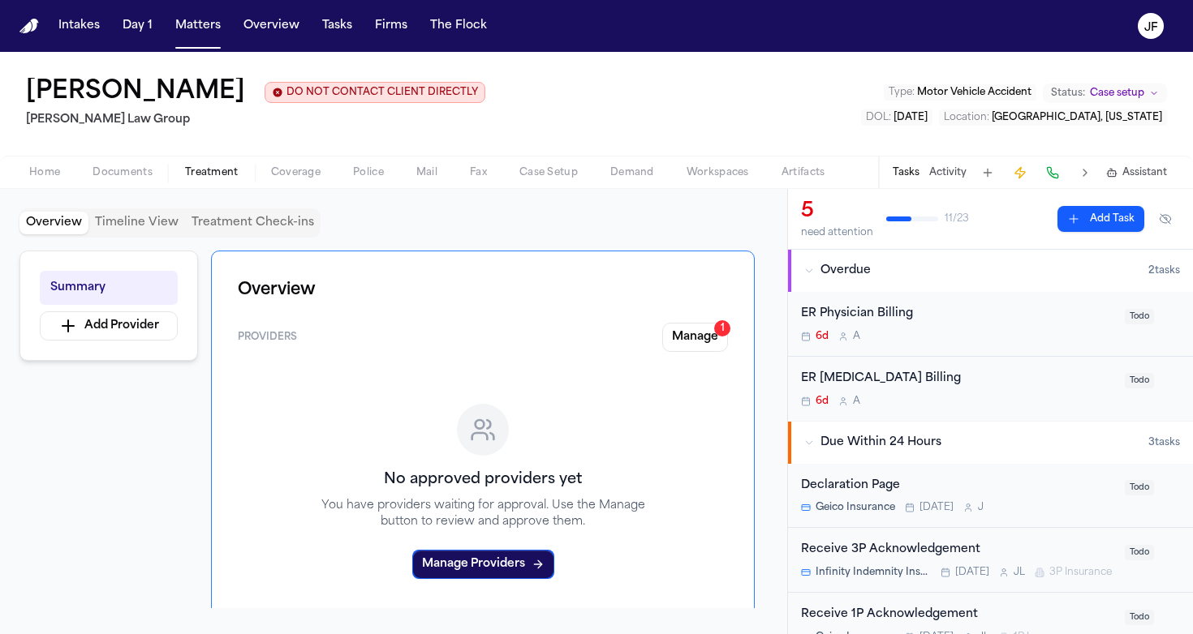
click at [312, 179] on span "Coverage" at bounding box center [295, 172] width 49 height 13
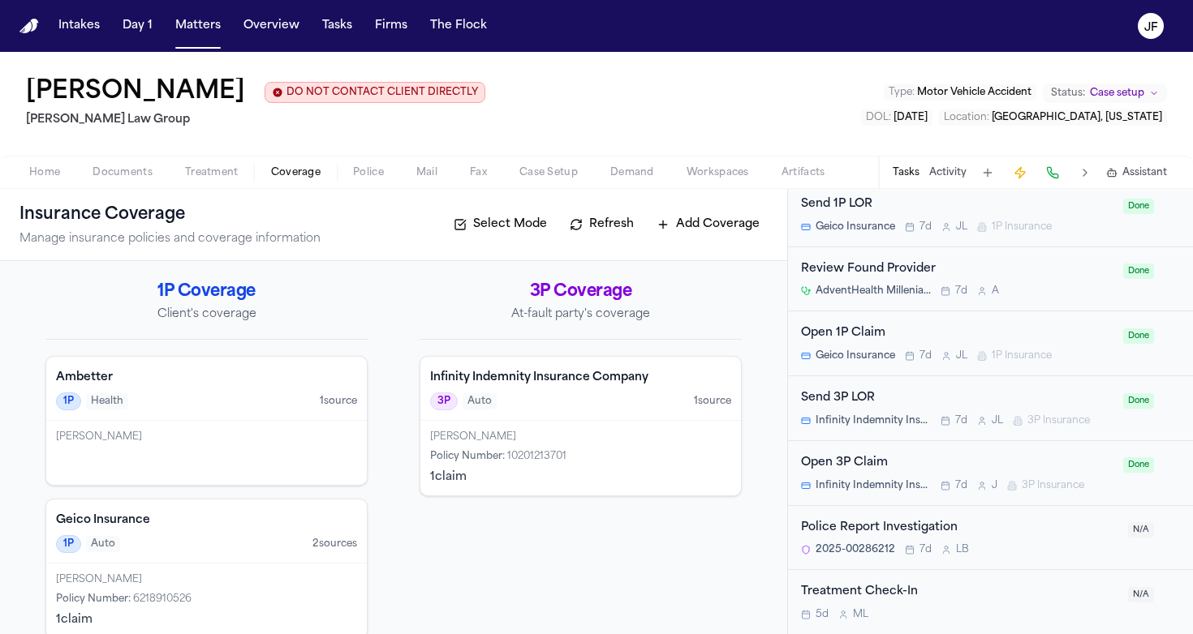
scroll to position [1332, 0]
click at [910, 529] on div "Police Report Investigation" at bounding box center [959, 528] width 317 height 19
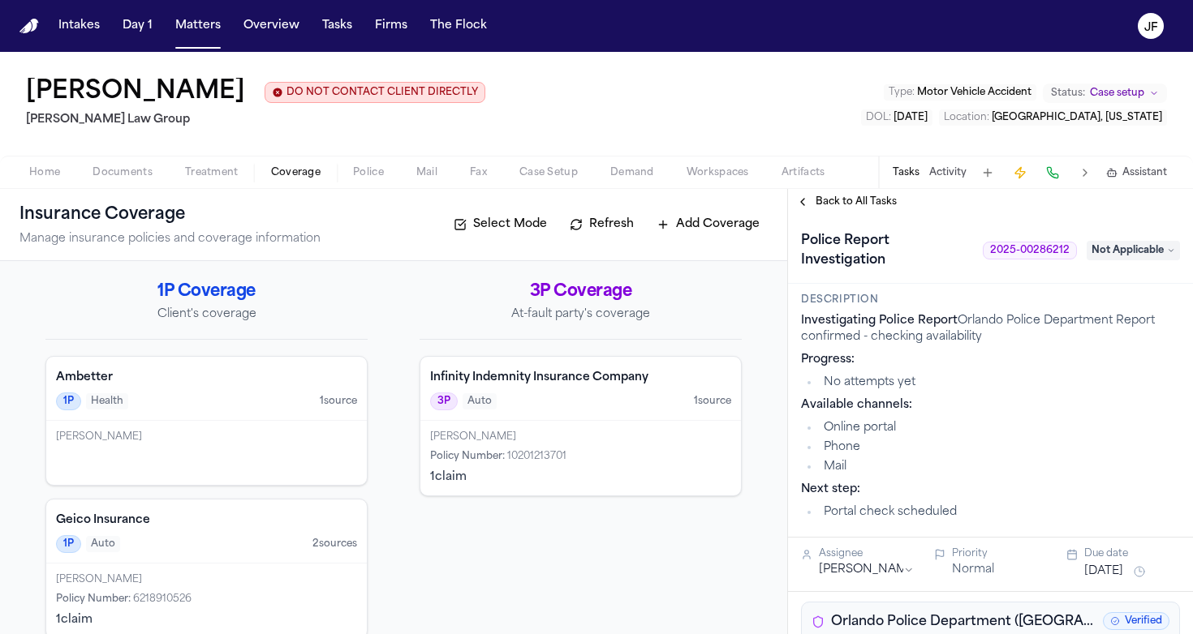
click at [857, 203] on span "Back to All Tasks" at bounding box center [855, 202] width 81 height 13
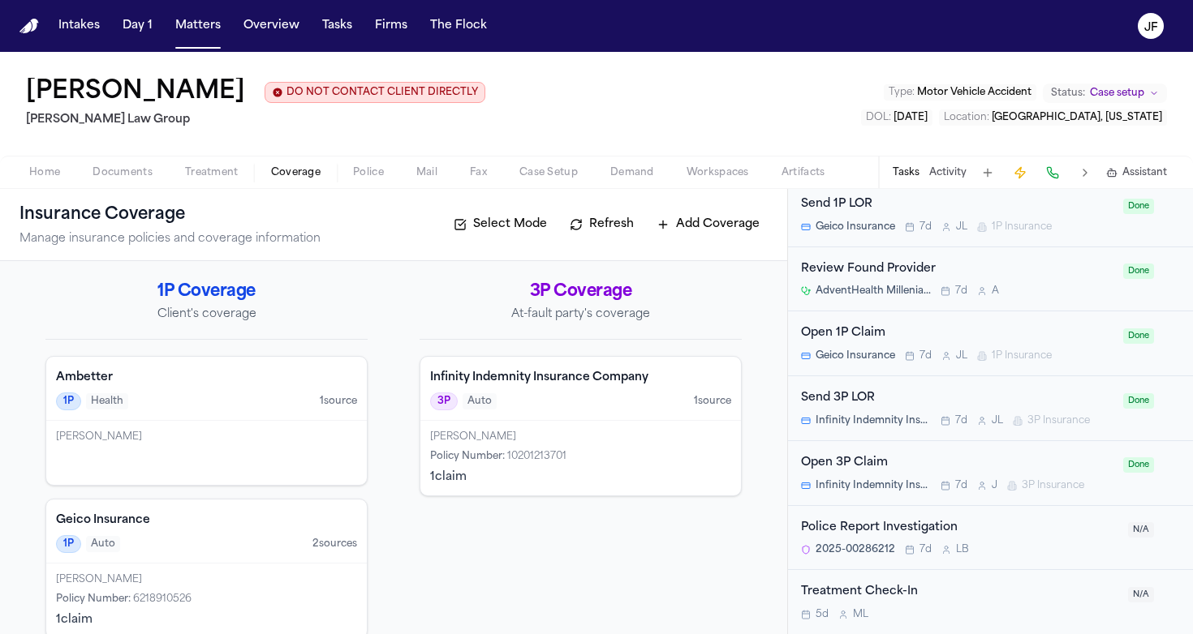
scroll to position [1332, 0]
click at [909, 531] on div "Police Report Investigation" at bounding box center [959, 528] width 317 height 19
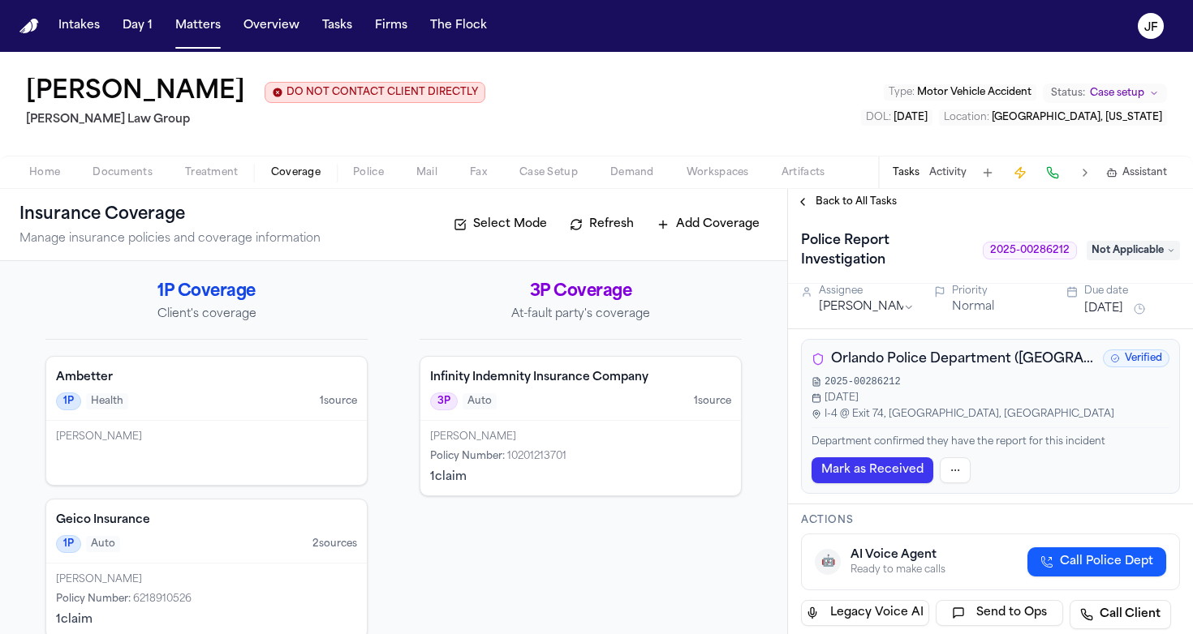
scroll to position [278, 0]
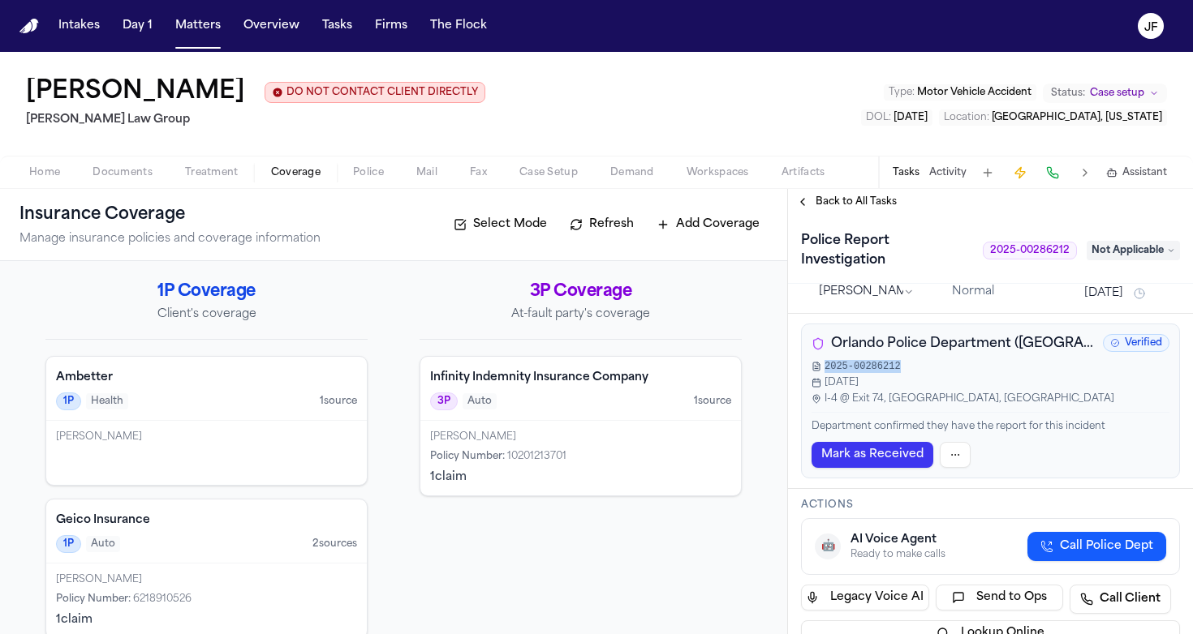
drag, startPoint x: 903, startPoint y: 372, endPoint x: 825, endPoint y: 367, distance: 78.1
click at [825, 367] on div "2025-00286212" at bounding box center [990, 366] width 358 height 13
copy span "2025-00286212"
click at [953, 367] on div "2025-00286212" at bounding box center [990, 366] width 358 height 13
drag, startPoint x: 903, startPoint y: 366, endPoint x: 856, endPoint y: 369, distance: 47.2
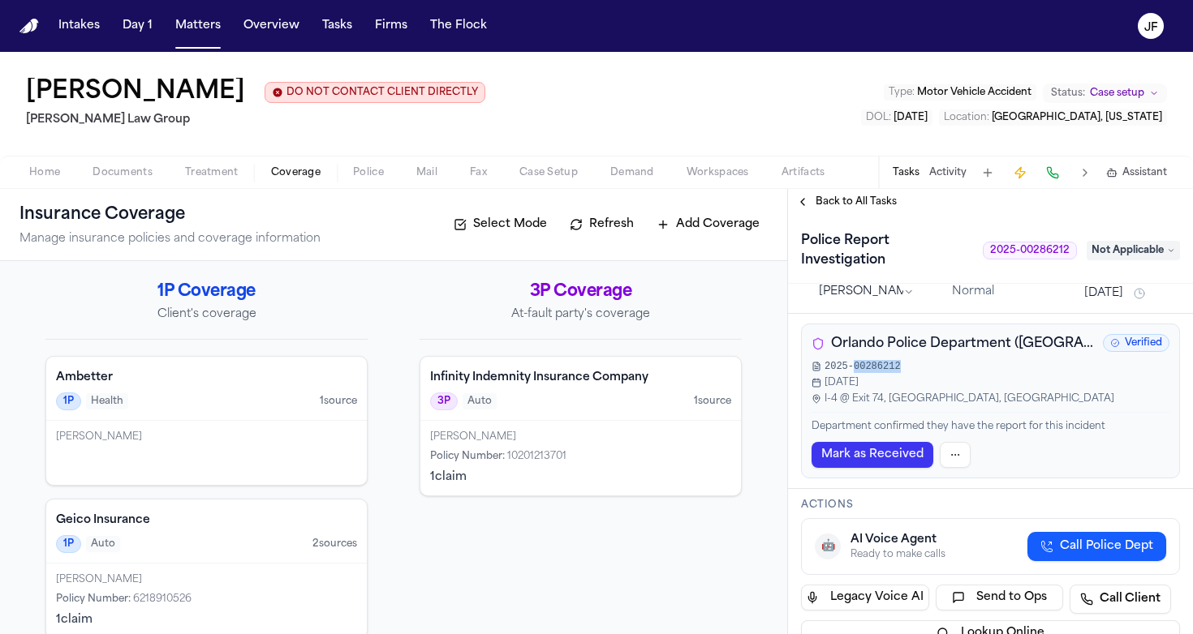
click at [856, 369] on div "2025-00286212" at bounding box center [990, 366] width 358 height 13
copy span "00286212"
click at [317, 535] on div "Geico Insurance 1P Auto 2 source s" at bounding box center [206, 532] width 320 height 64
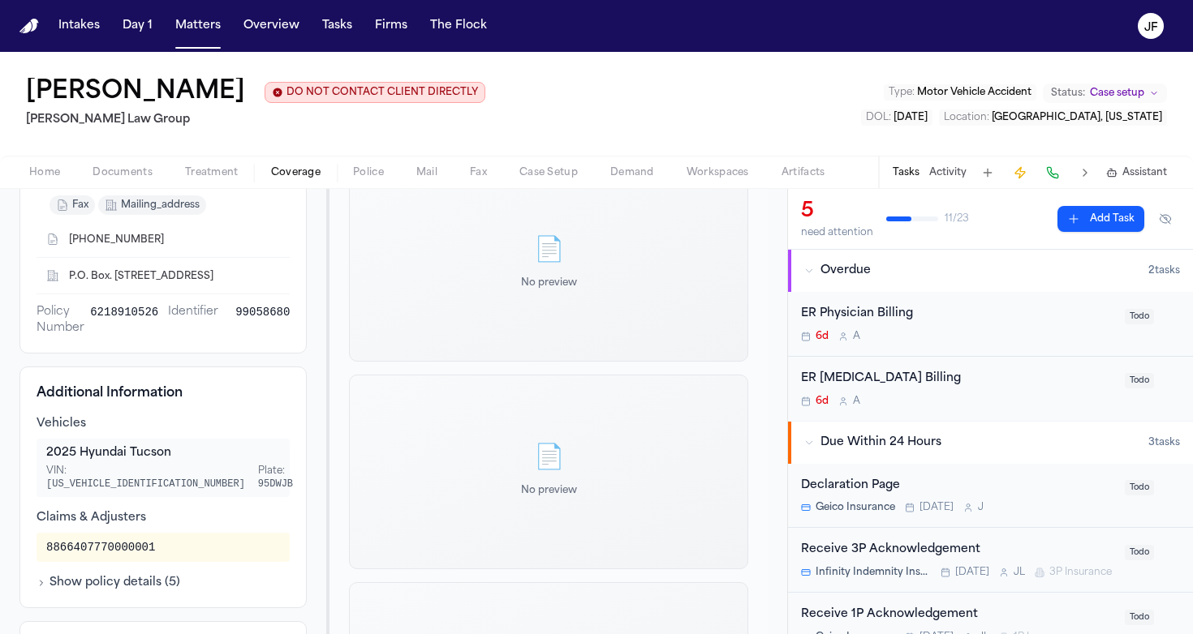
scroll to position [292, 0]
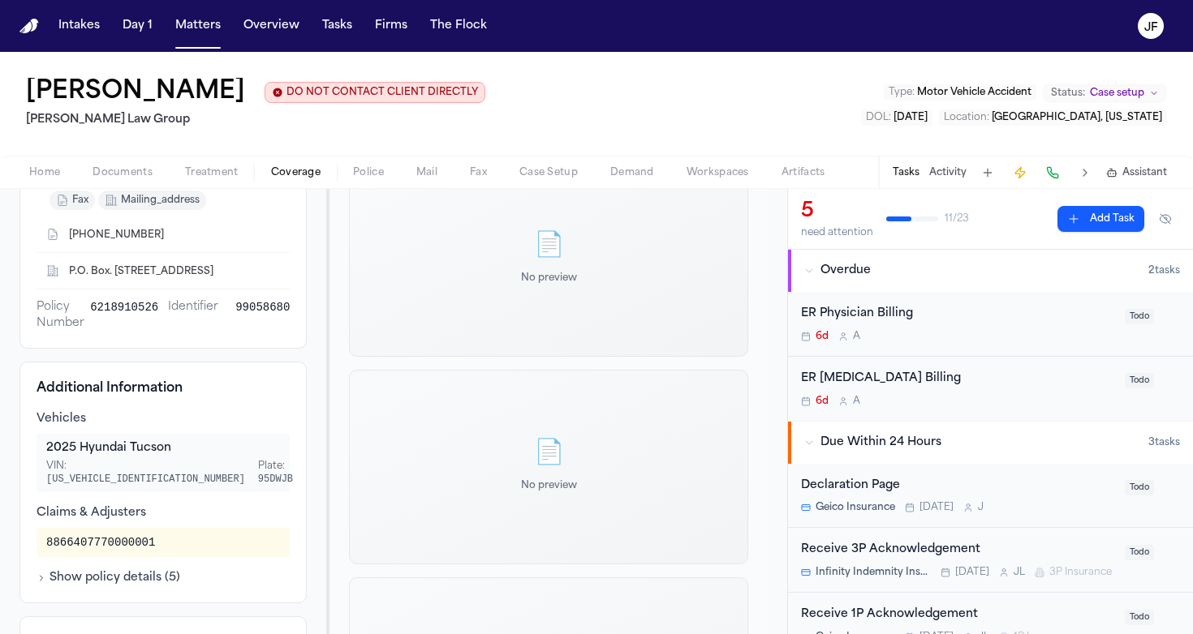
drag, startPoint x: 170, startPoint y: 470, endPoint x: 71, endPoint y: 471, distance: 99.8
click at [71, 474] on span "5NMJB3DE7SH595387" at bounding box center [145, 479] width 199 height 11
copy span "5NMJB3DE7SH595387"
click at [239, 416] on div "Vehicles" at bounding box center [163, 419] width 253 height 16
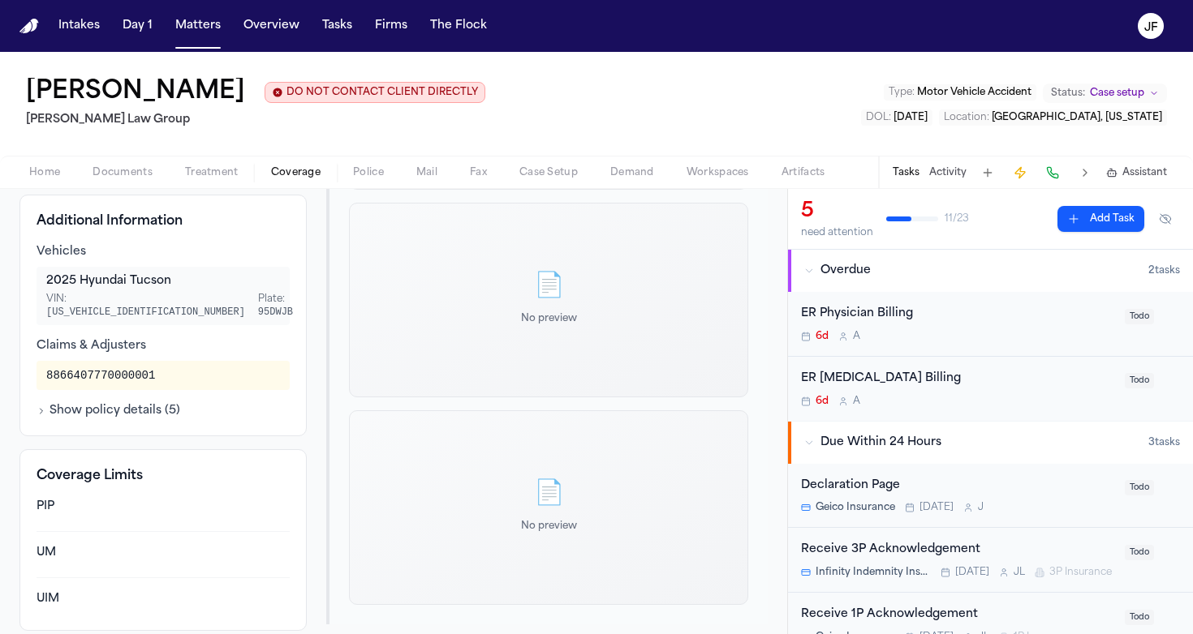
scroll to position [449, 0]
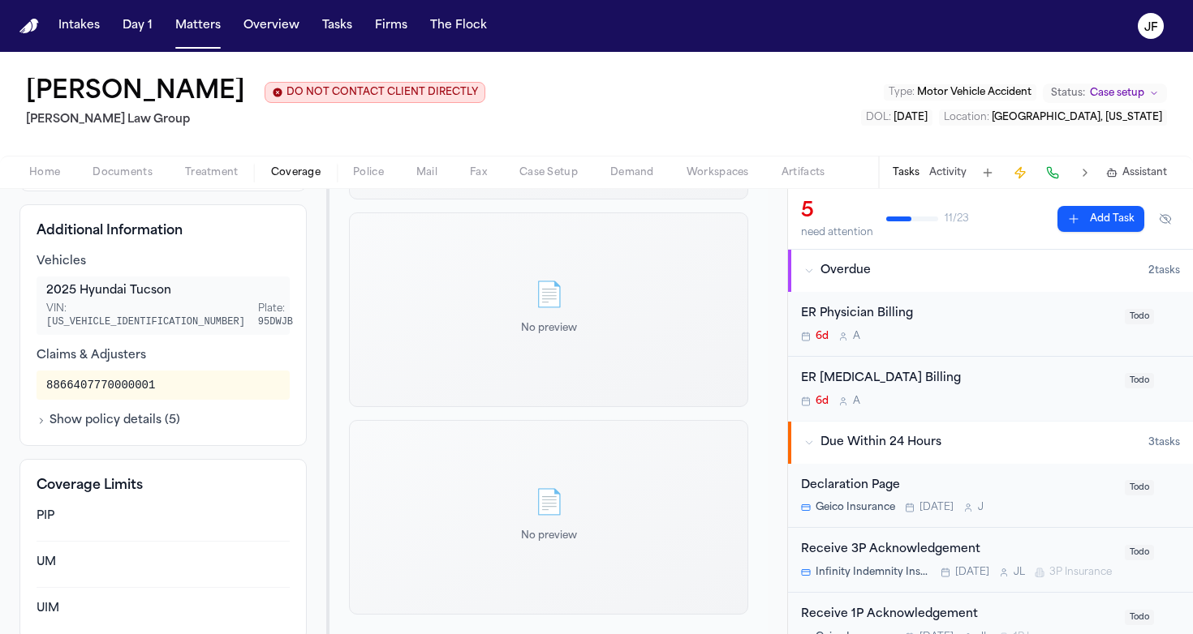
click at [104, 413] on button "Show policy details ( 5 )" at bounding box center [109, 421] width 144 height 16
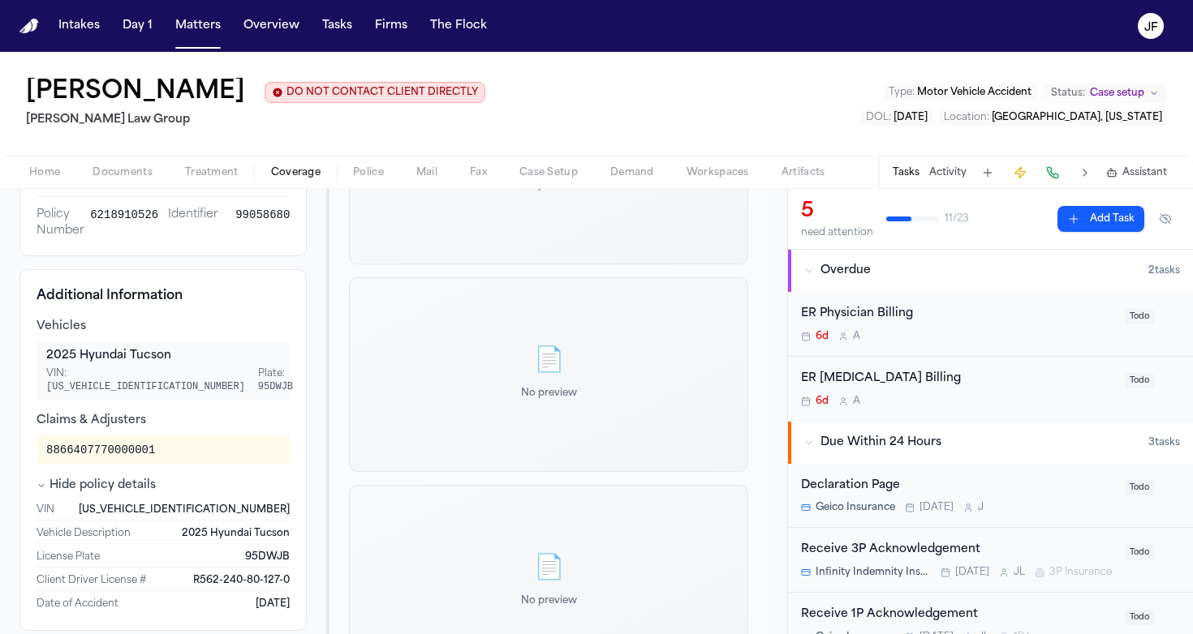
scroll to position [378, 0]
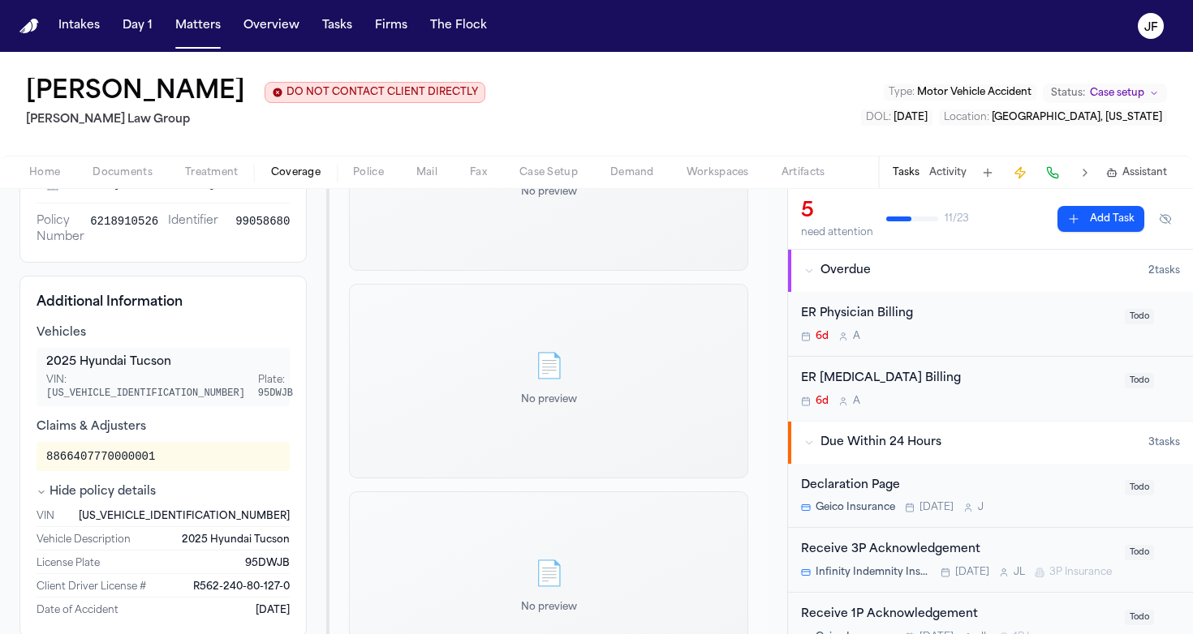
click at [366, 179] on span "Police" at bounding box center [368, 172] width 31 height 13
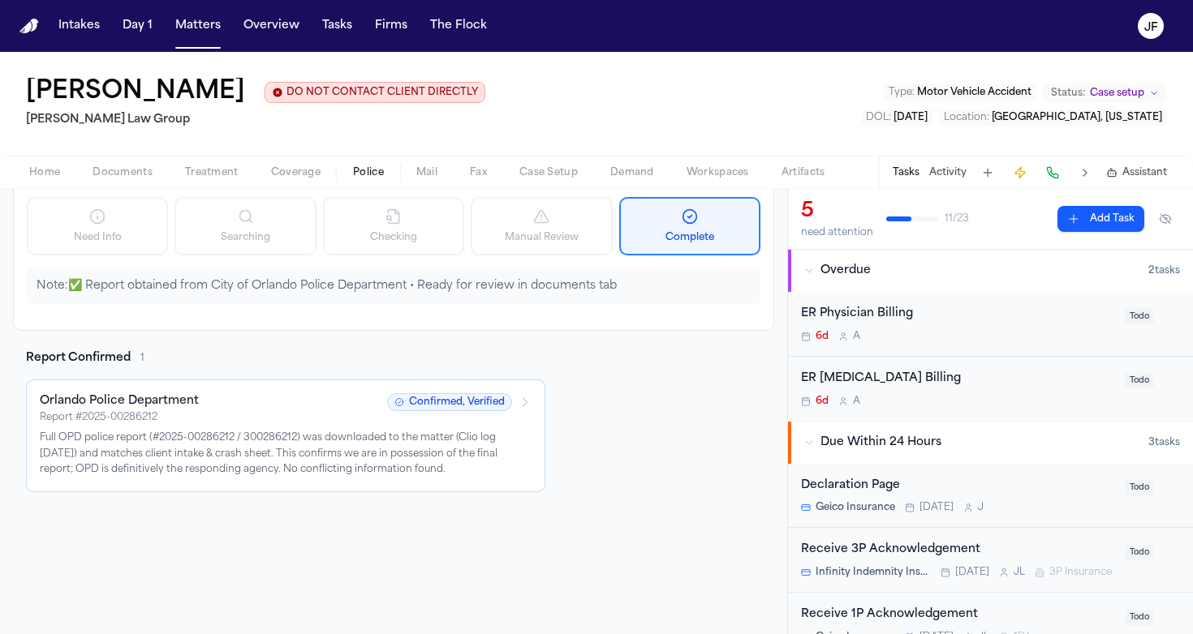
scroll to position [117, 0]
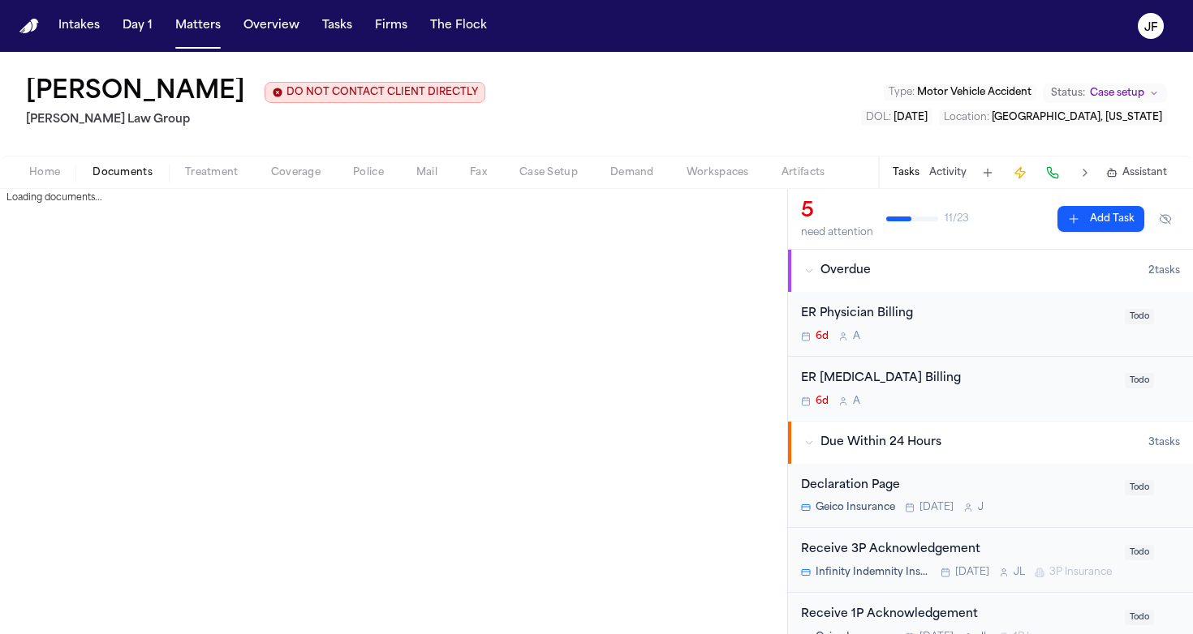
click at [135, 174] on span "Documents" at bounding box center [122, 172] width 60 height 13
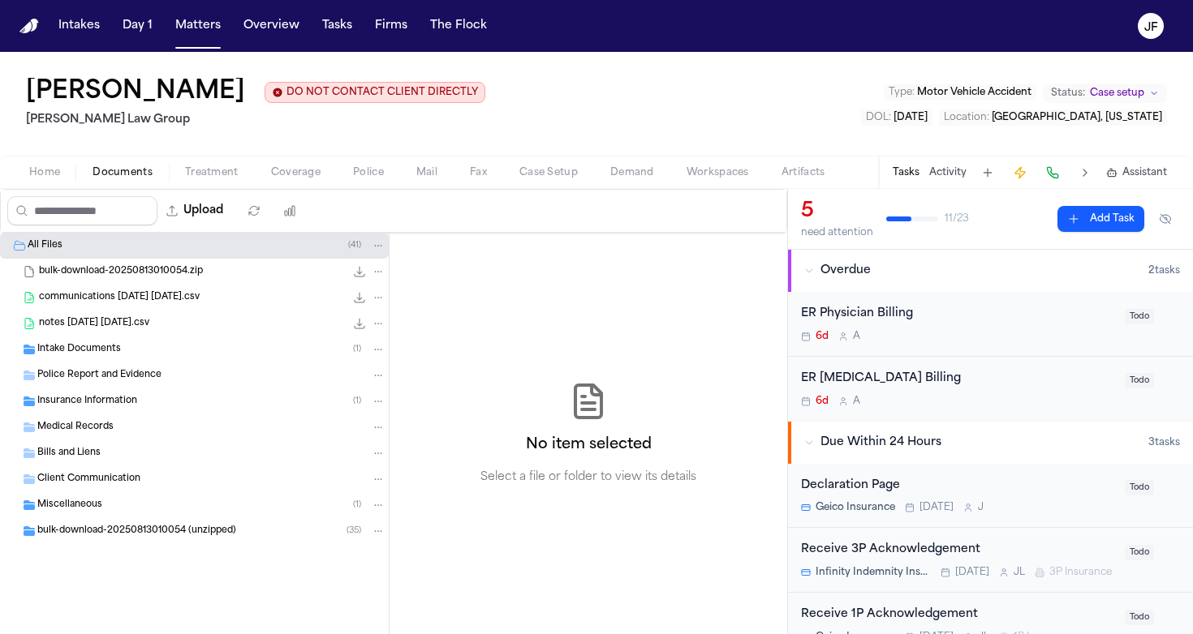
click at [87, 372] on span "Police Report and Evidence" at bounding box center [99, 376] width 124 height 14
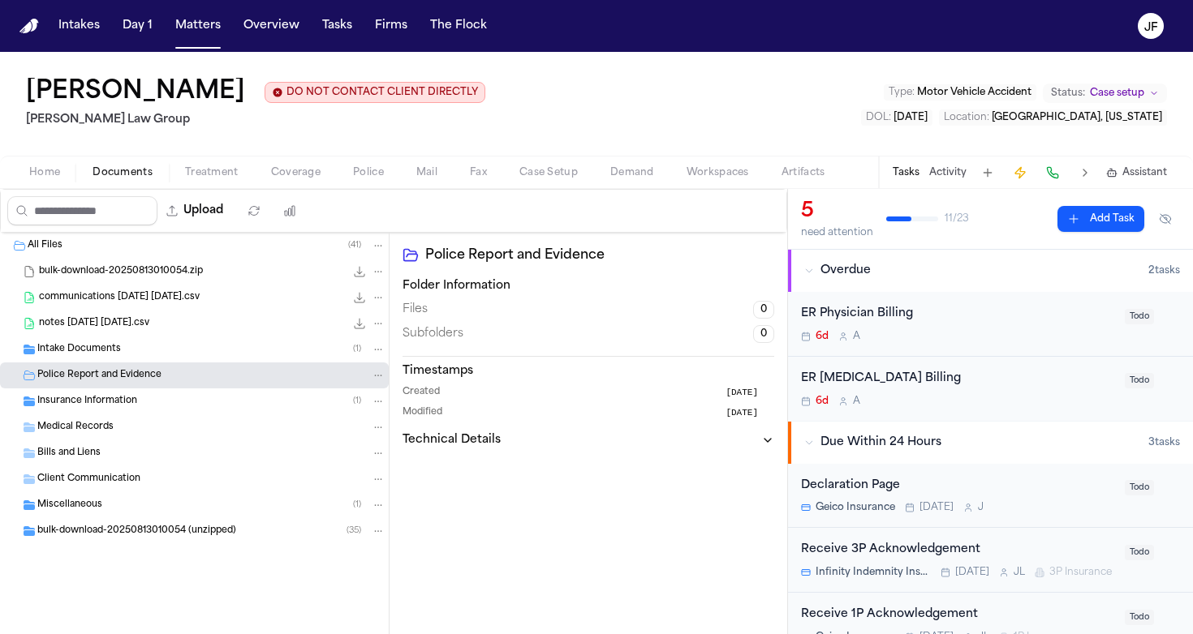
click at [118, 336] on div "notes 2025-08-12 21-01-11.csv 24.9 KB • CSV" at bounding box center [194, 324] width 389 height 26
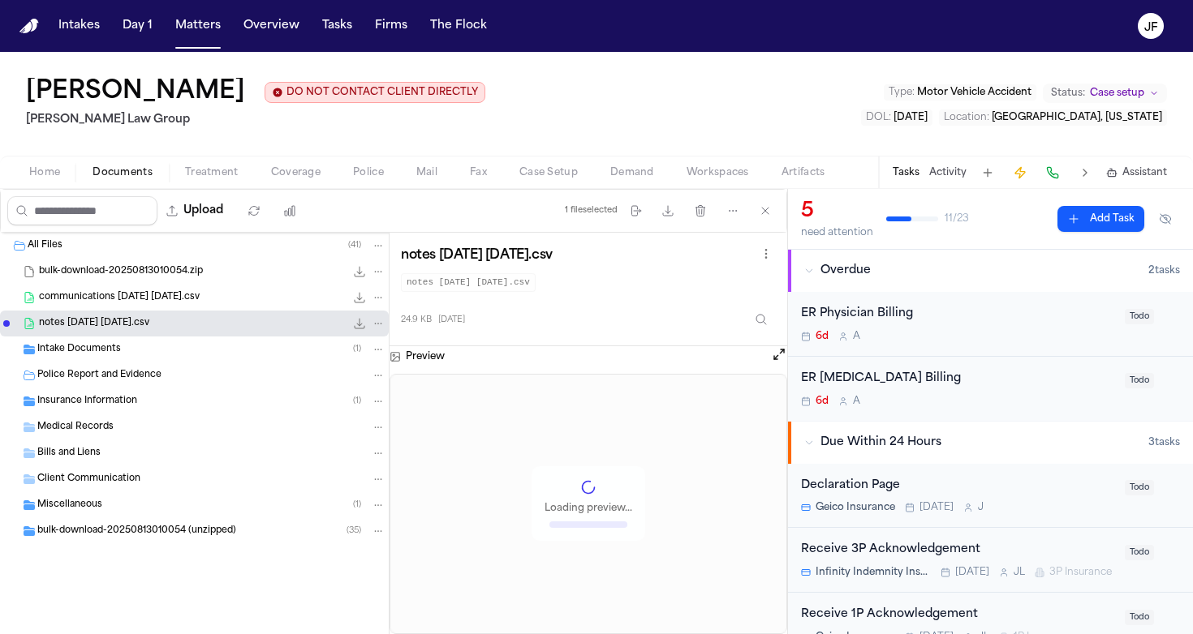
click at [113, 357] on span "Intake Documents" at bounding box center [79, 350] width 84 height 14
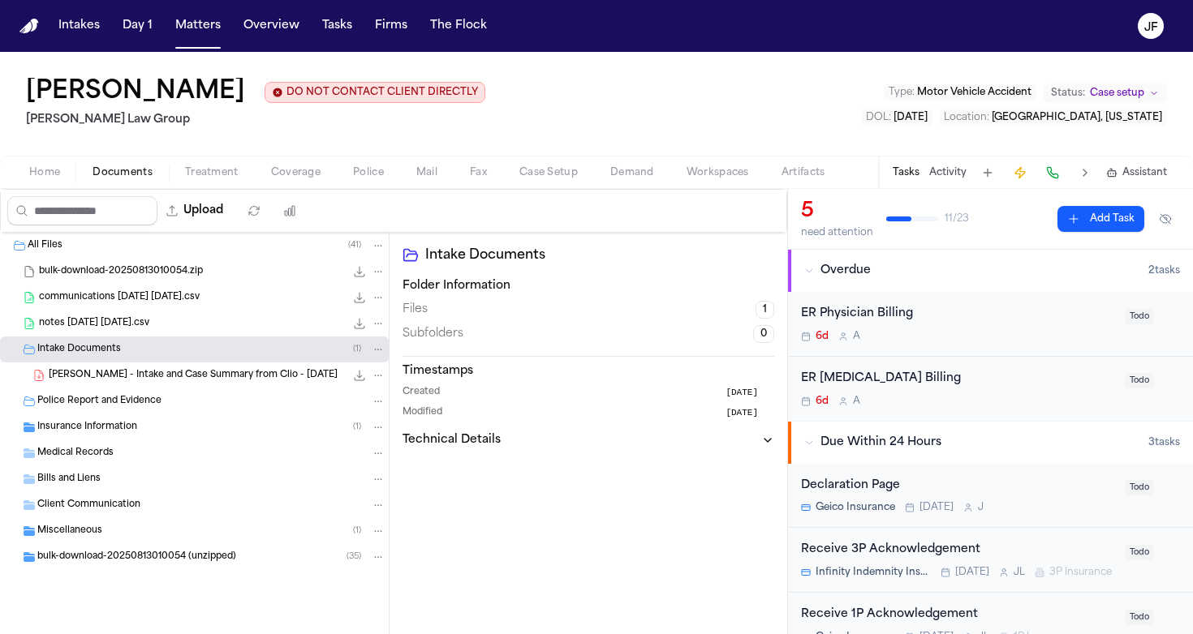
click at [0, 0] on span "482.0 KB • PDF" at bounding box center [0, 0] width 0 height 0
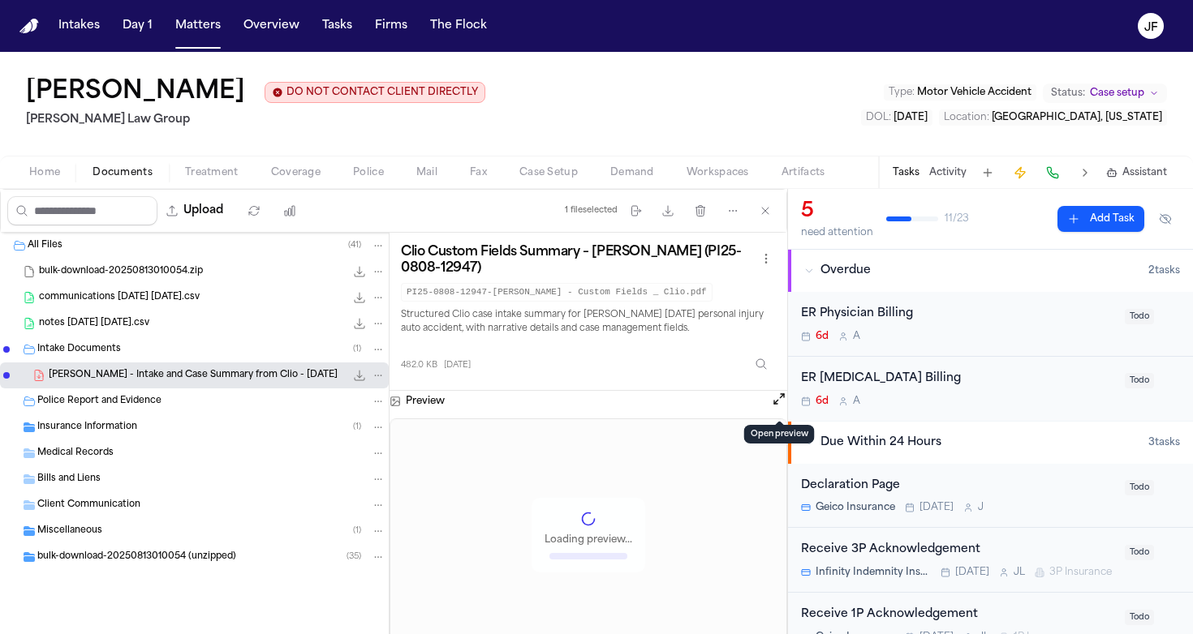
click at [776, 402] on button "Open preview" at bounding box center [779, 399] width 16 height 16
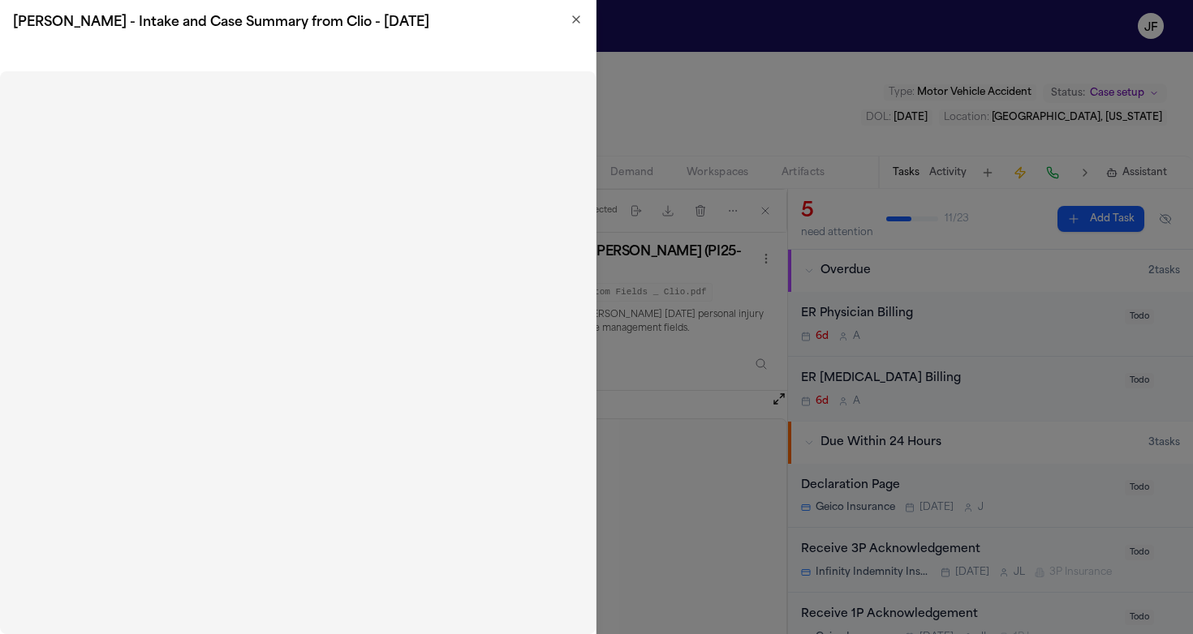
click at [574, 19] on icon "button" at bounding box center [576, 19] width 13 height 13
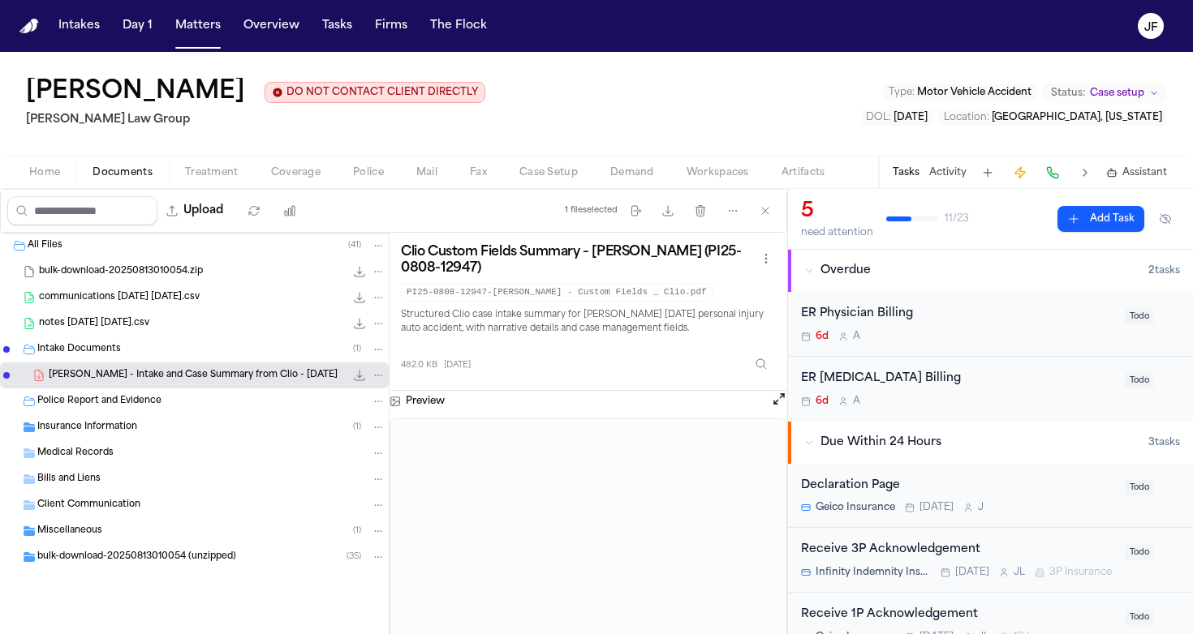
click at [187, 183] on span "button" at bounding box center [211, 182] width 73 height 2
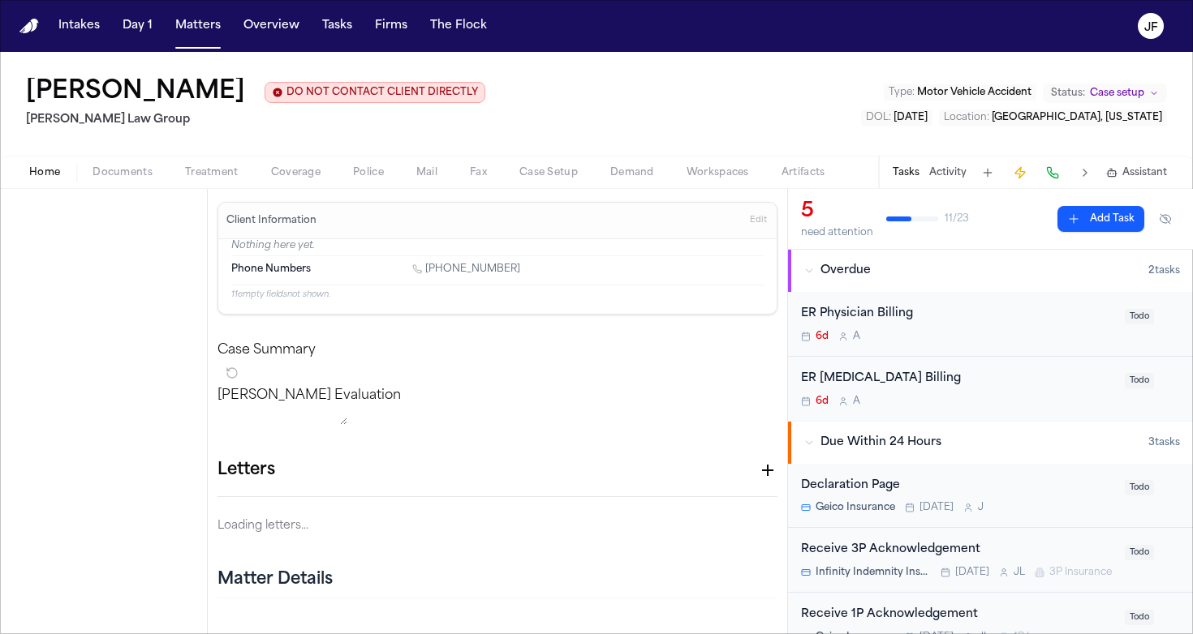
click at [28, 183] on span "button" at bounding box center [44, 182] width 50 height 2
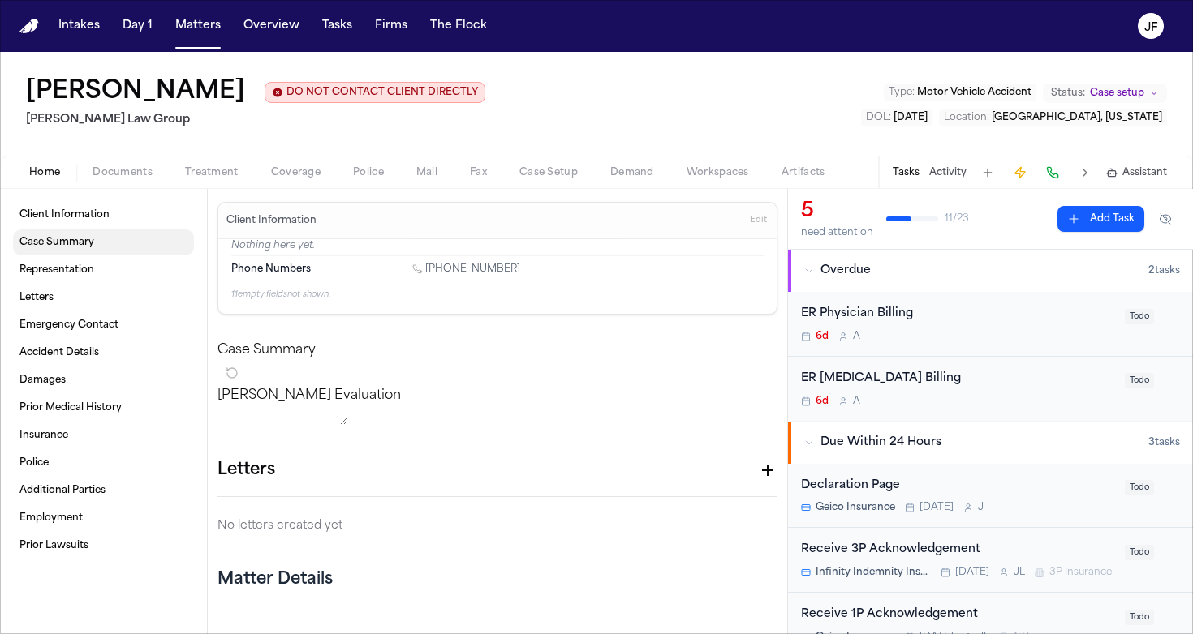
click at [85, 219] on span "Client Information" at bounding box center [64, 214] width 90 height 13
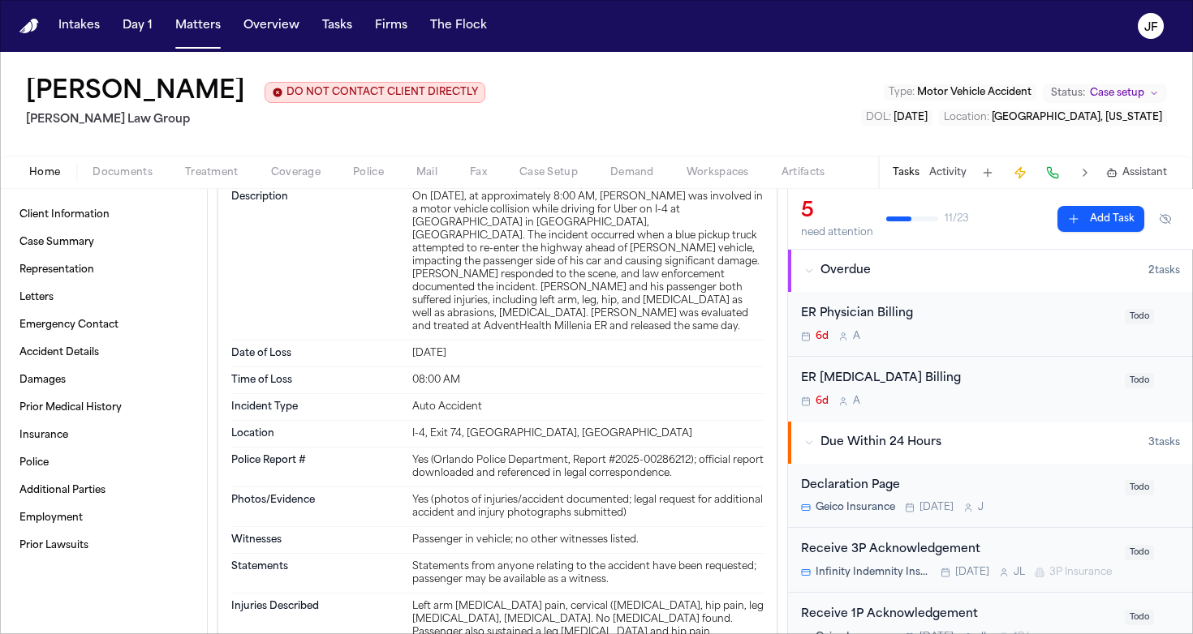
scroll to position [589, 0]
click at [202, 34] on button "Matters" at bounding box center [198, 25] width 58 height 29
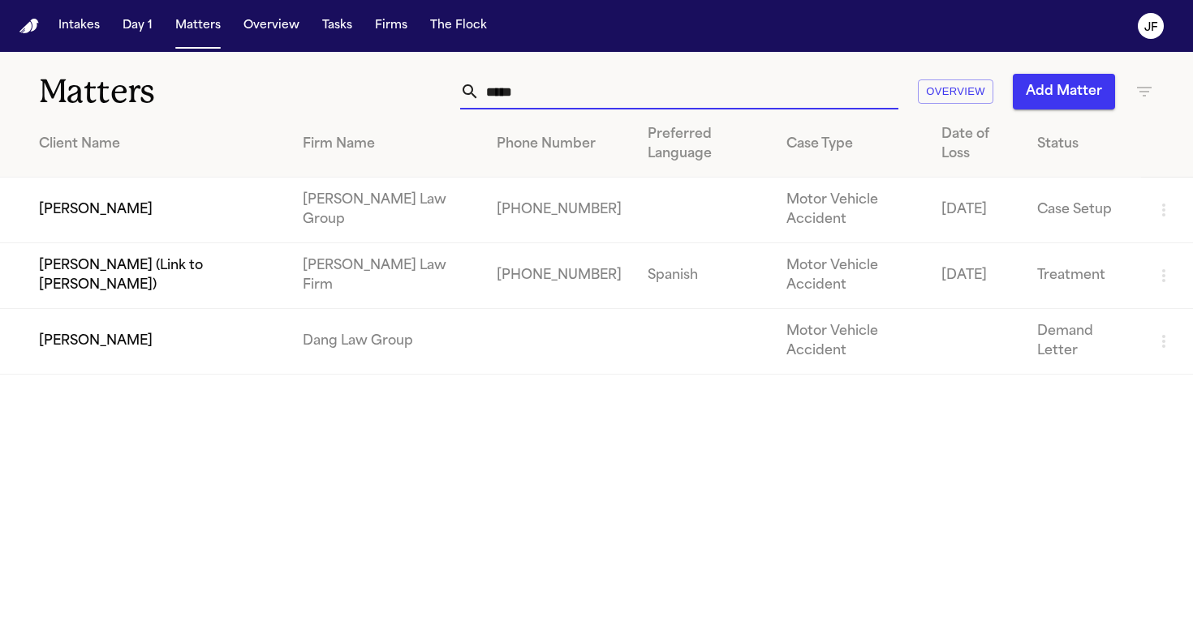
drag, startPoint x: 568, startPoint y: 96, endPoint x: 476, endPoint y: 91, distance: 91.8
click at [476, 91] on div "*****" at bounding box center [679, 92] width 438 height 36
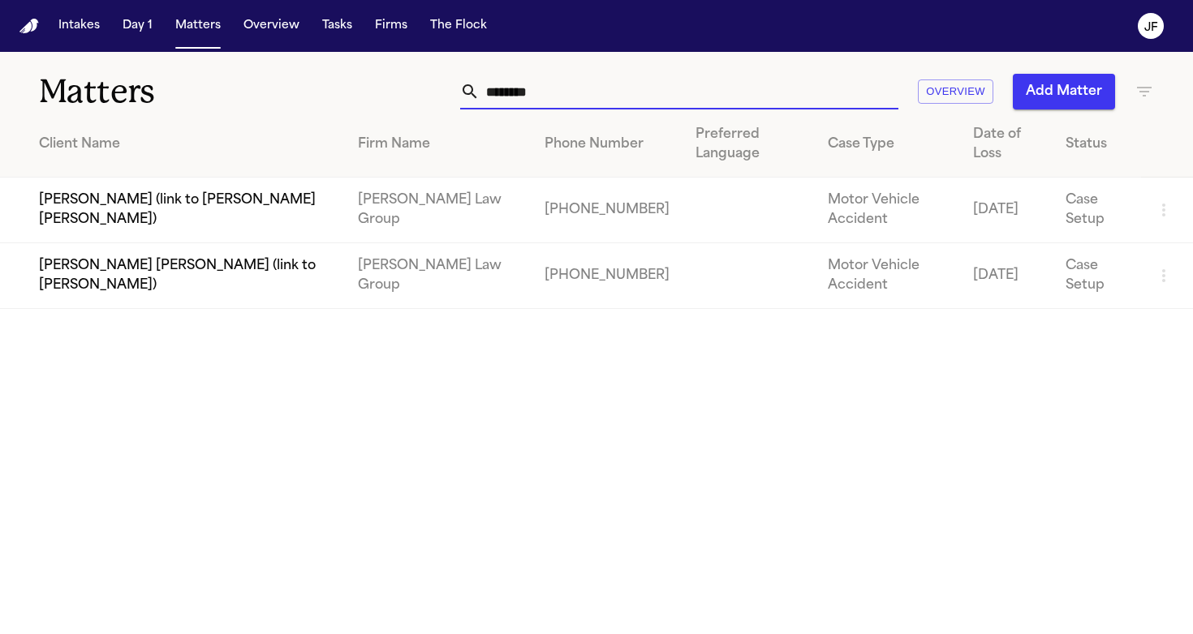
type input "********"
click at [138, 278] on td "Luis Santana Cabrera (link to Belgica Garcia)" at bounding box center [172, 276] width 345 height 66
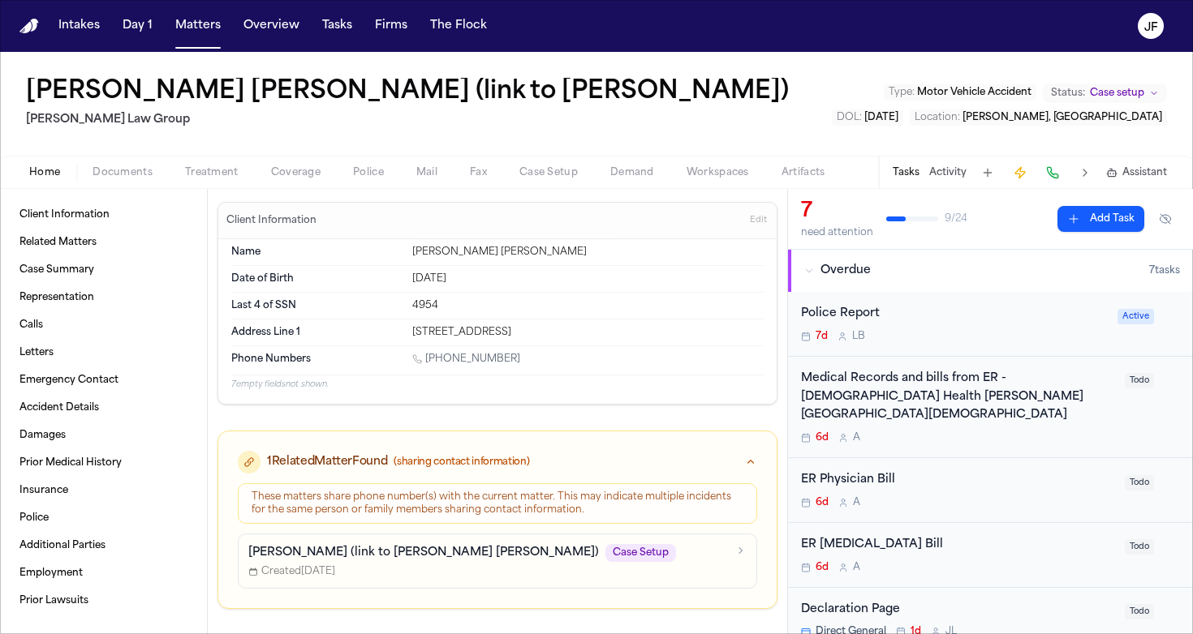
click at [855, 323] on div "Police Report 7d L B" at bounding box center [954, 324] width 307 height 38
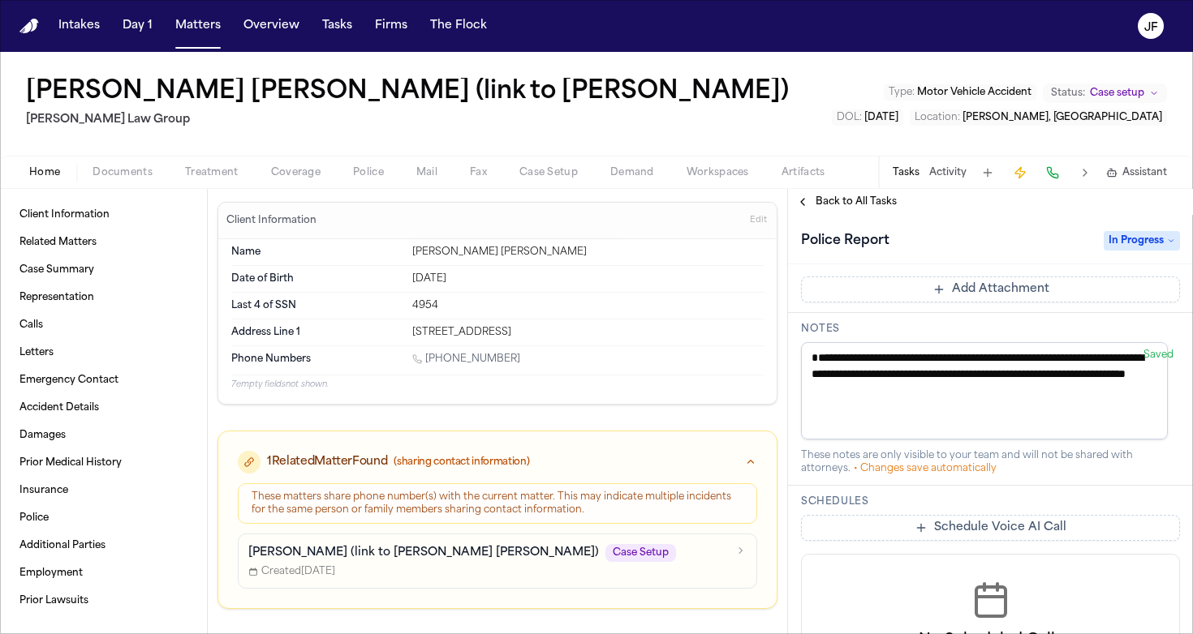
scroll to position [524, 0]
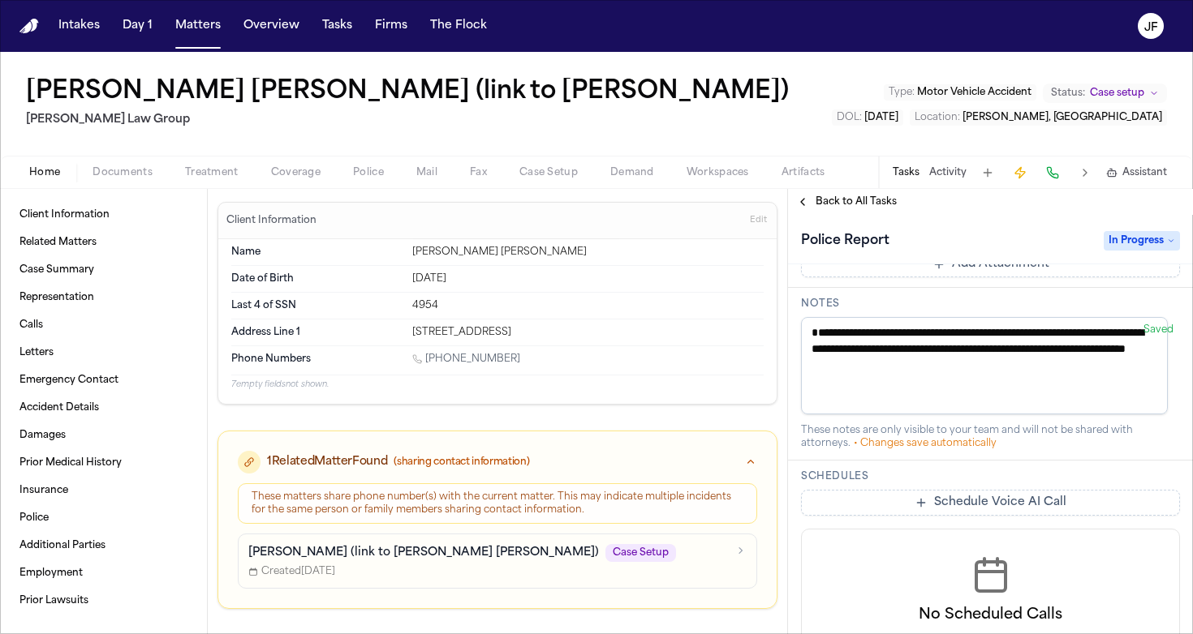
click at [101, 185] on div "Home Documents Treatment Coverage Police Mail Fax Case Setup Demand Workspaces …" at bounding box center [596, 172] width 1193 height 32
click at [121, 169] on span "Documents" at bounding box center [122, 172] width 60 height 13
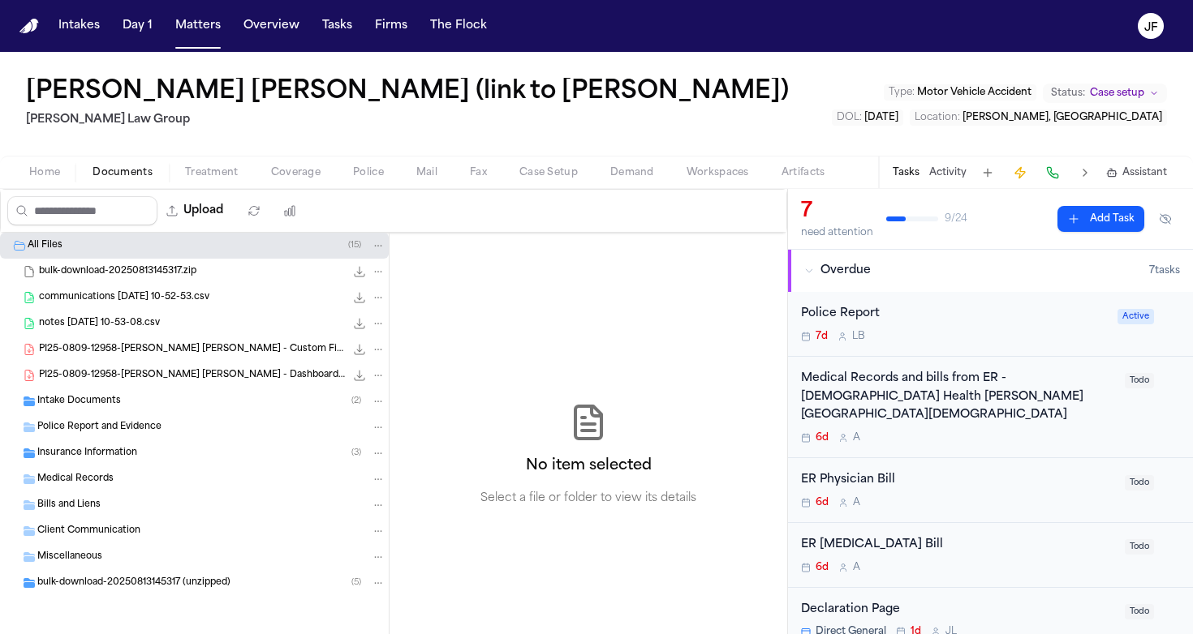
click at [130, 400] on div "Intake Documents ( 2 )" at bounding box center [211, 401] width 348 height 15
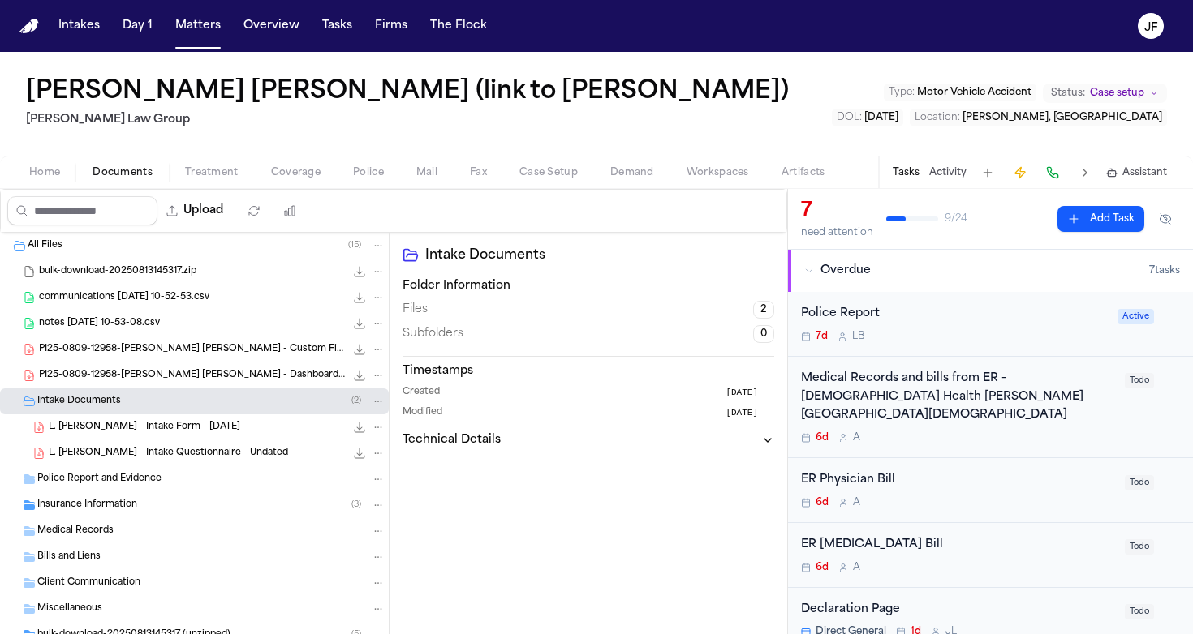
click at [140, 432] on span "L. Santana Cabrera - Intake Form - 8.7.25" at bounding box center [144, 428] width 191 height 14
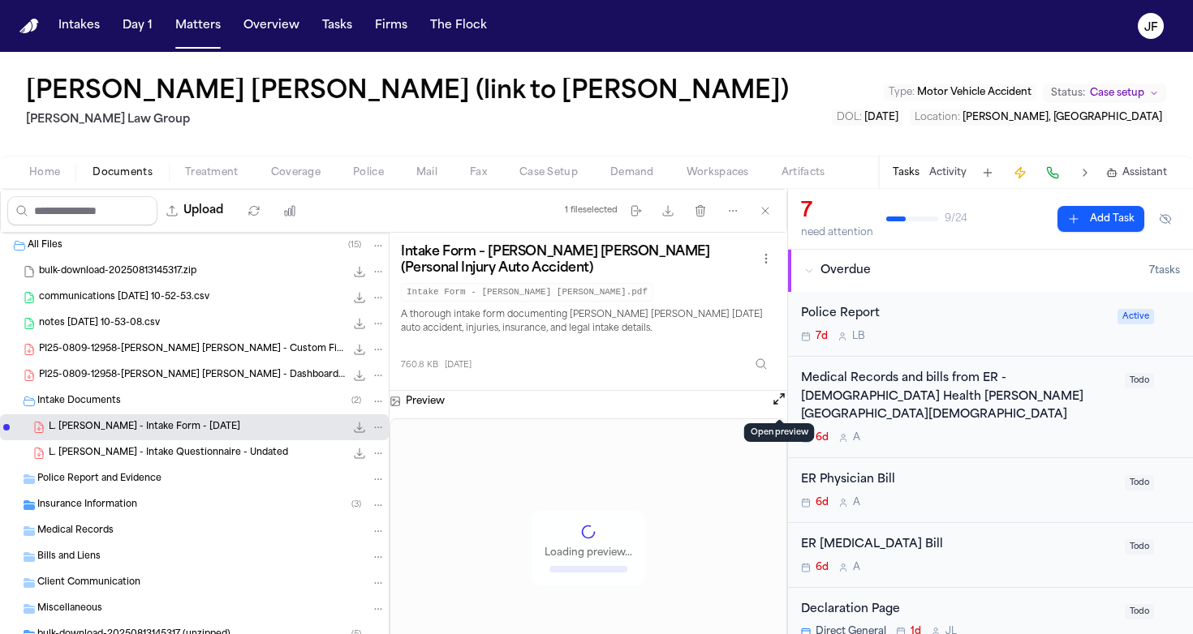
click at [775, 407] on button "Open preview" at bounding box center [779, 399] width 16 height 16
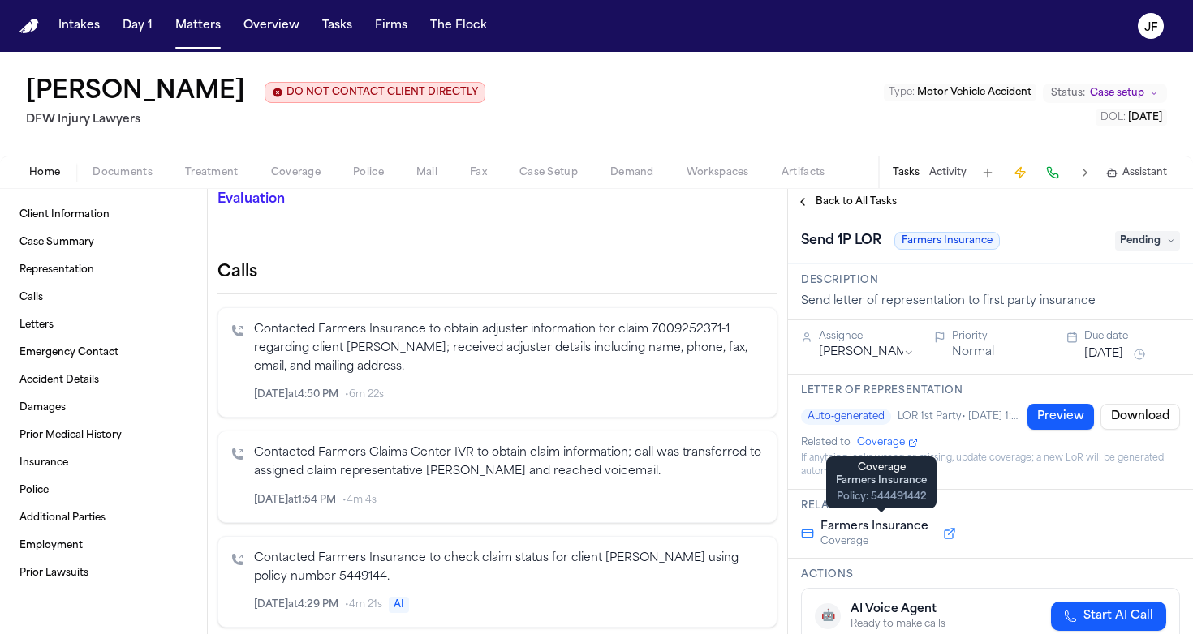
scroll to position [261, 0]
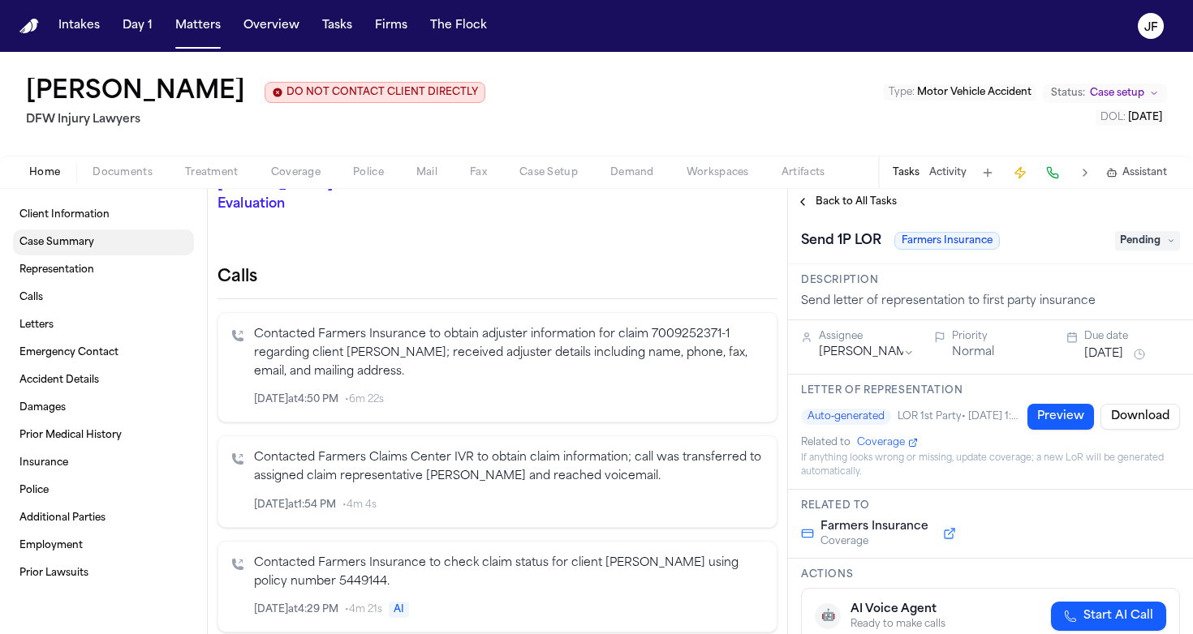
click at [81, 246] on span "Case Summary" at bounding box center [56, 242] width 75 height 13
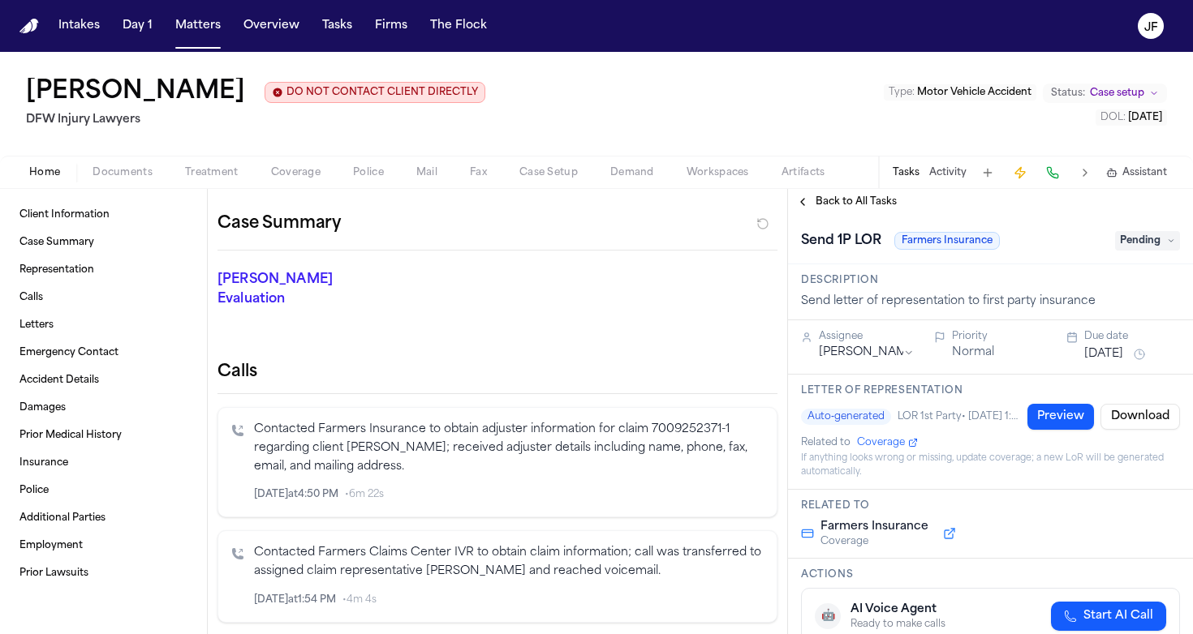
click at [293, 186] on div "Home Documents Treatment Coverage Police Mail Fax Case Setup Demand Workspaces …" at bounding box center [596, 172] width 1193 height 32
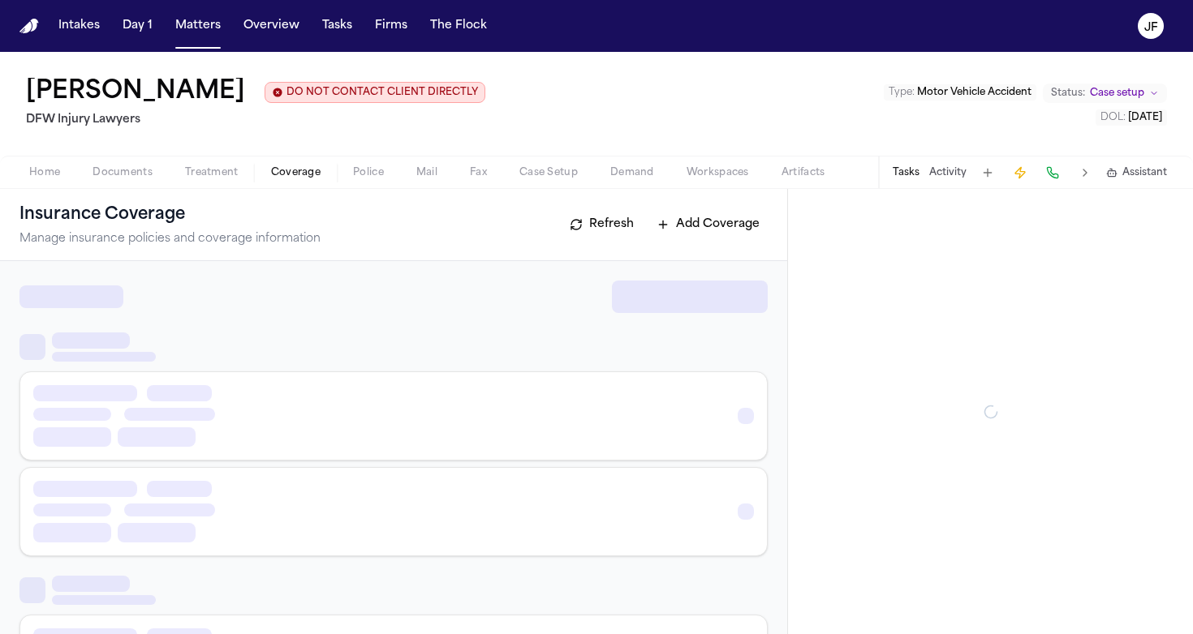
click at [298, 176] on span "Coverage" at bounding box center [295, 172] width 49 height 13
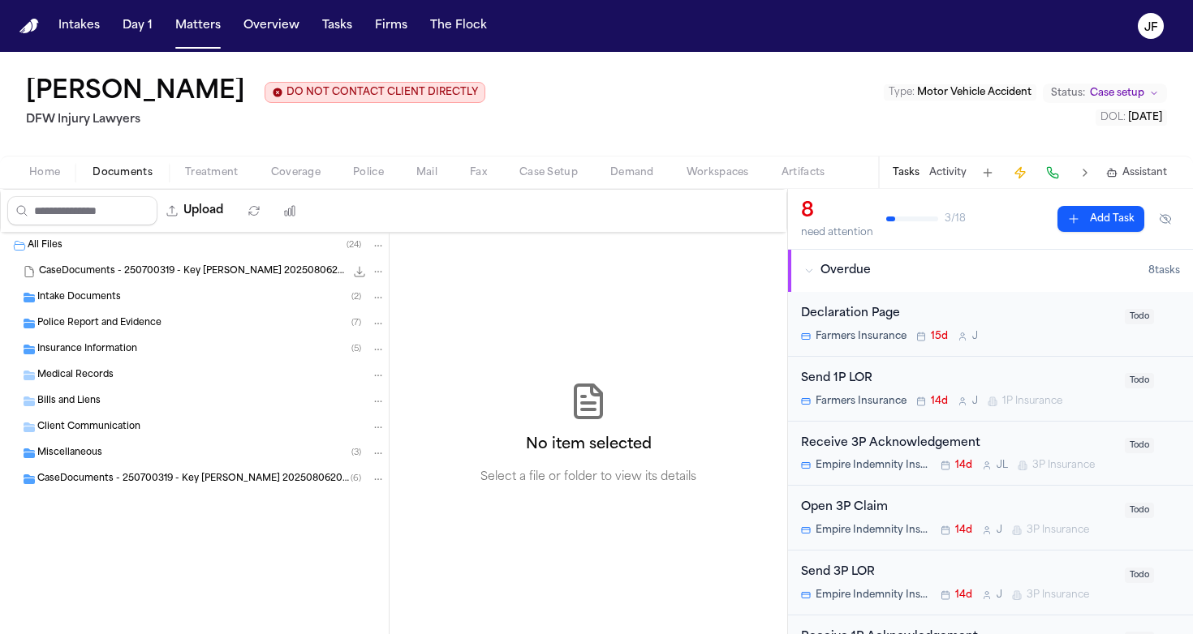
click at [121, 174] on span "Documents" at bounding box center [122, 172] width 60 height 13
click at [119, 290] on div "Intake Documents ( 2 )" at bounding box center [194, 298] width 389 height 26
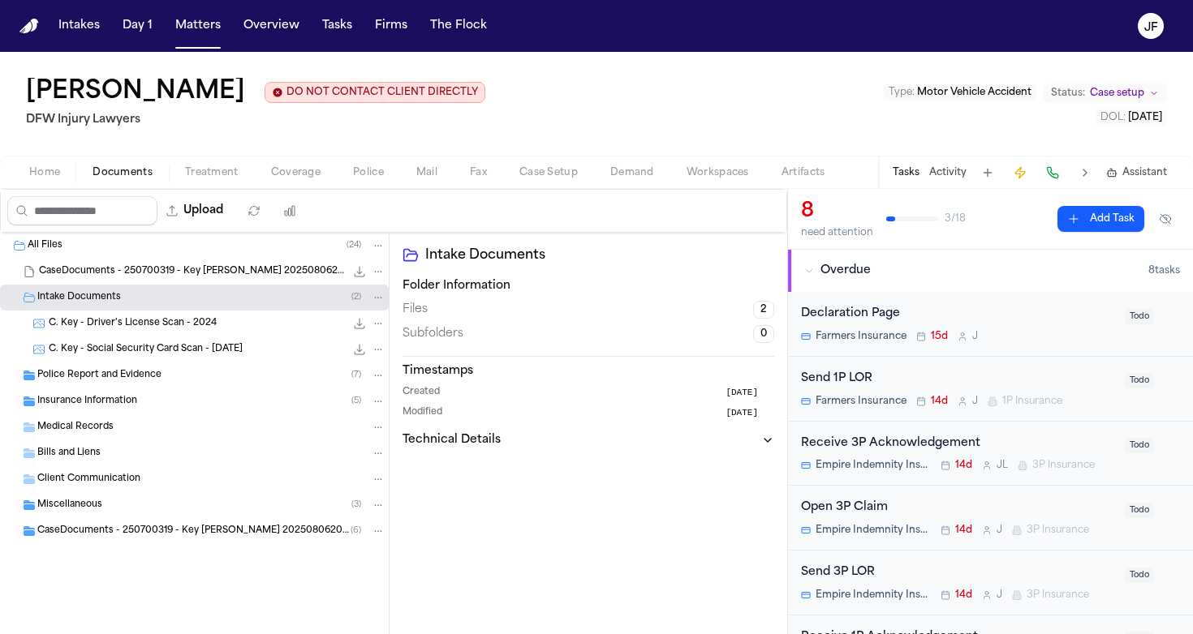
click at [103, 374] on span "Police Report and Evidence" at bounding box center [99, 376] width 124 height 14
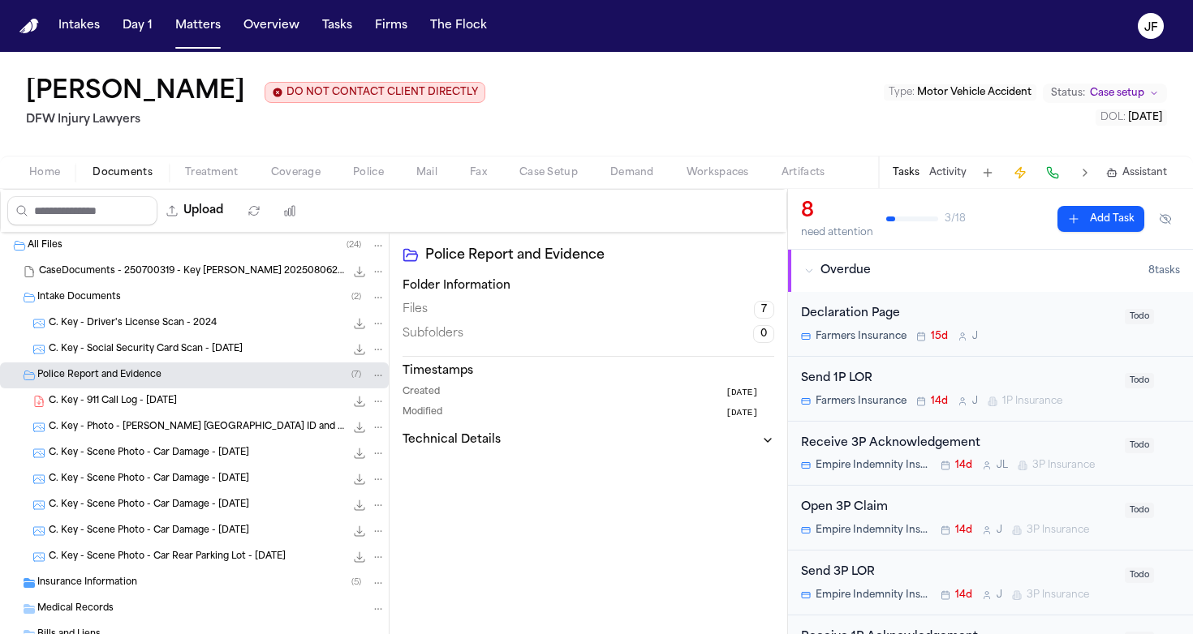
click at [117, 405] on span "C. Key - 911 Call Log - 7.29.25" at bounding box center [113, 402] width 128 height 14
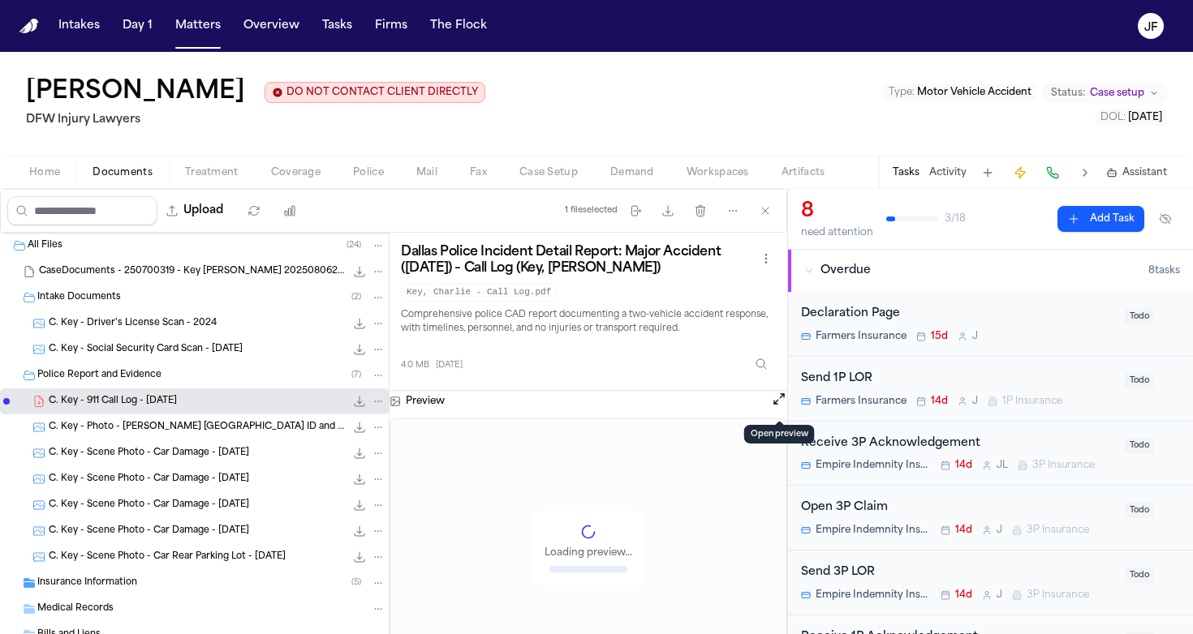
click at [771, 402] on button at bounding box center [779, 401] width 16 height 21
click at [781, 403] on button "Open preview" at bounding box center [779, 399] width 16 height 16
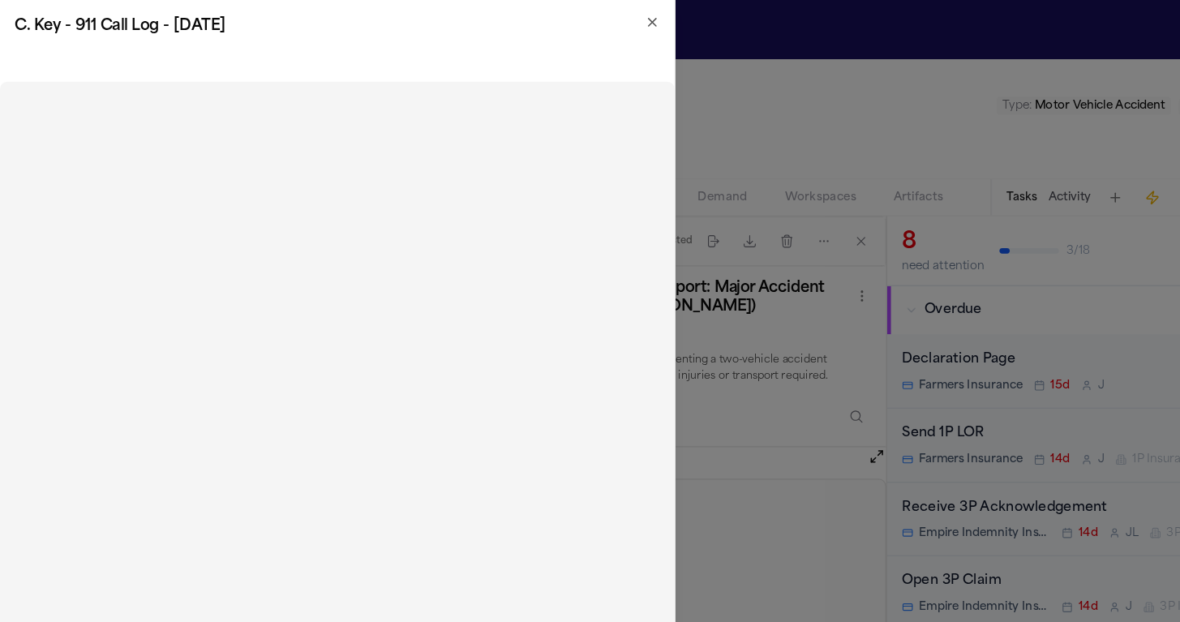
click at [565, 22] on icon "button" at bounding box center [570, 19] width 13 height 13
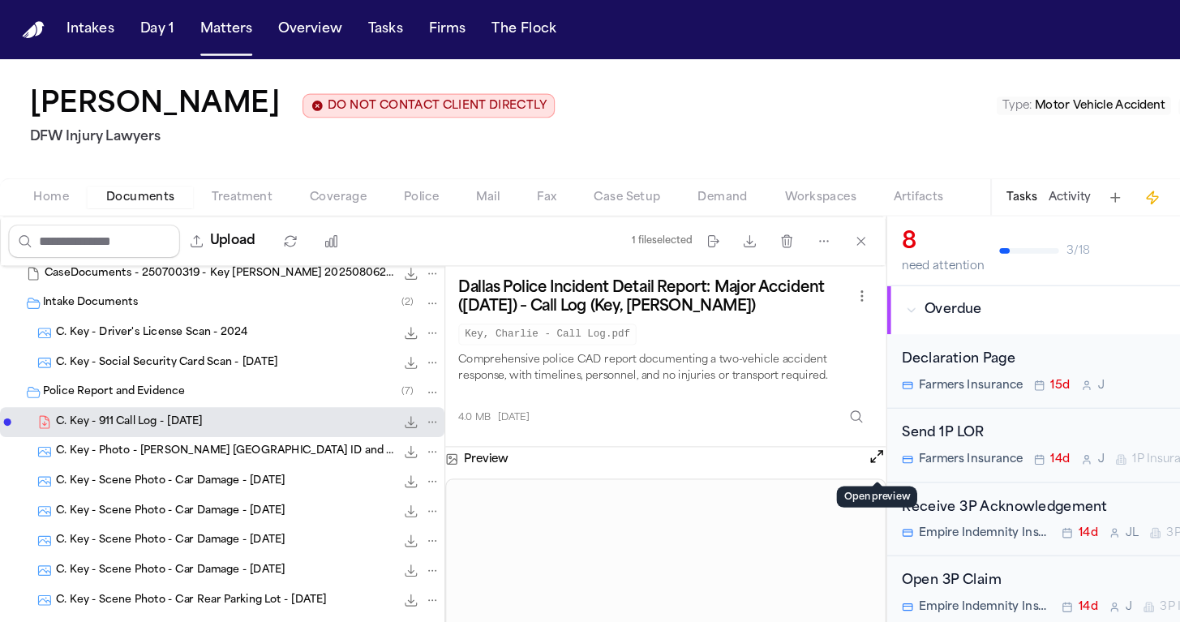
scroll to position [41, 0]
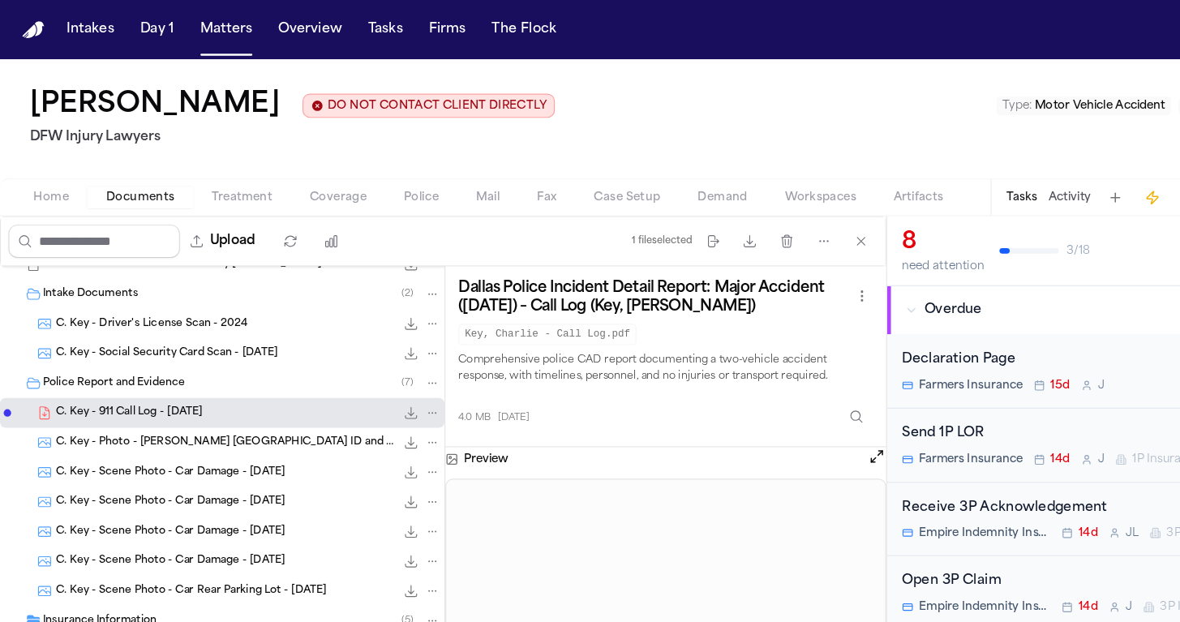
click at [244, 377] on div "C. Key - Photo - Elizabeth Johnson TX ID and Lone Star Motorcars Letter - 7.30.…" at bounding box center [194, 387] width 389 height 26
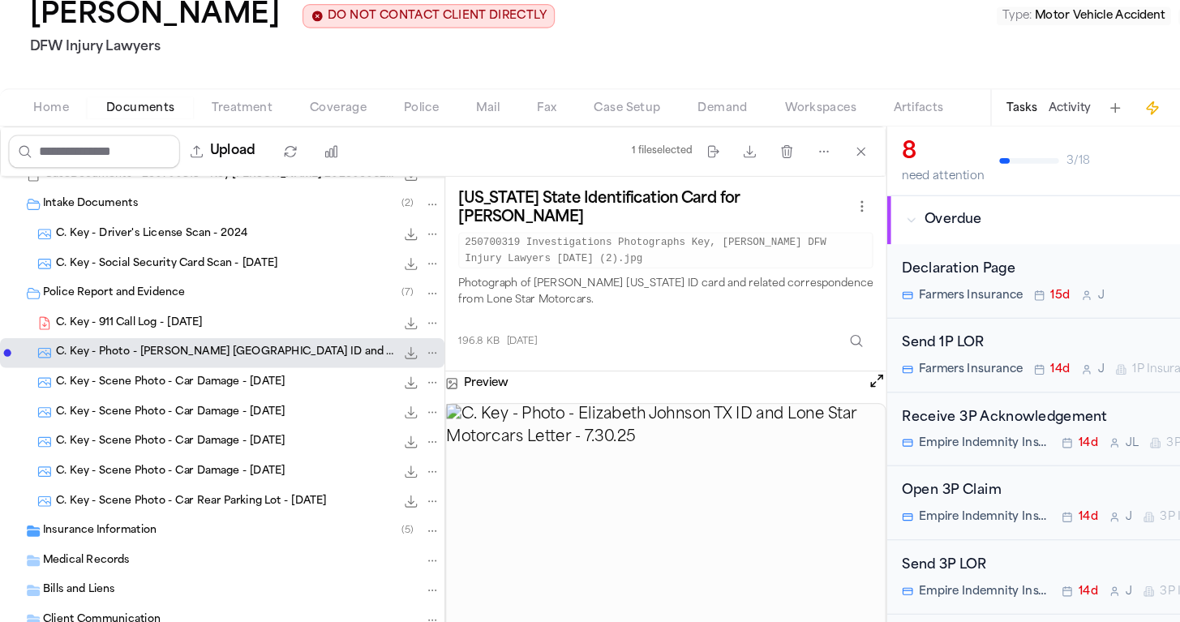
scroll to position [12, 0]
click at [213, 406] on span "C. Key - Scene Photo - Car Damage - 7.30.25" at bounding box center [149, 413] width 200 height 14
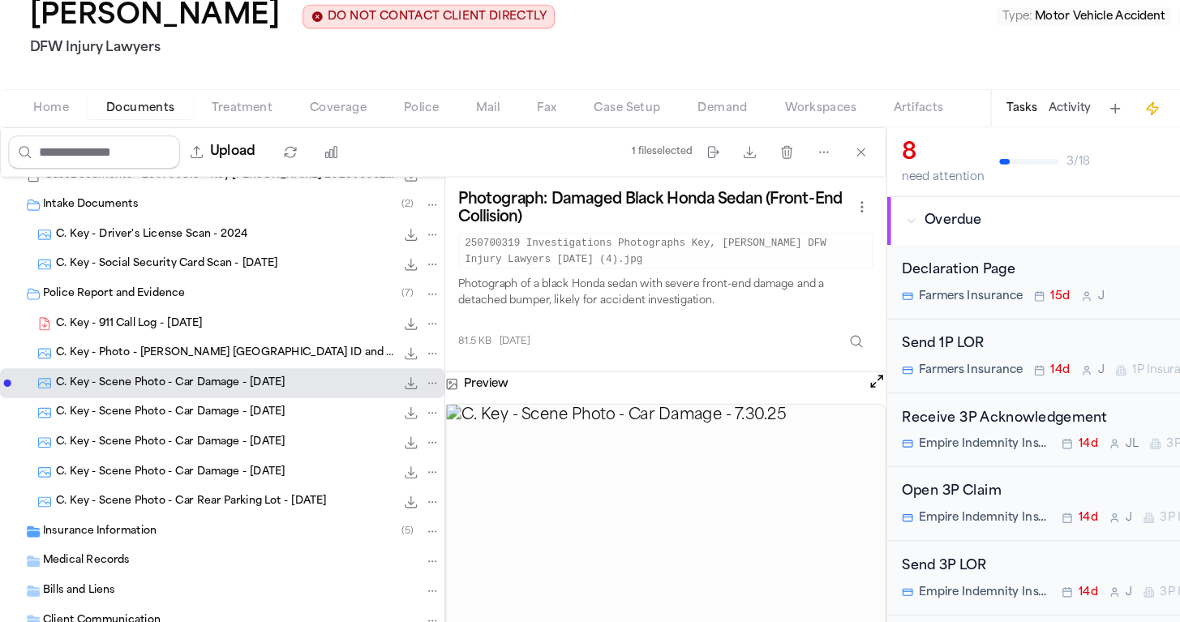
click at [216, 432] on span "C. Key - Scene Photo - Car Damage - 7.30.25" at bounding box center [149, 439] width 200 height 14
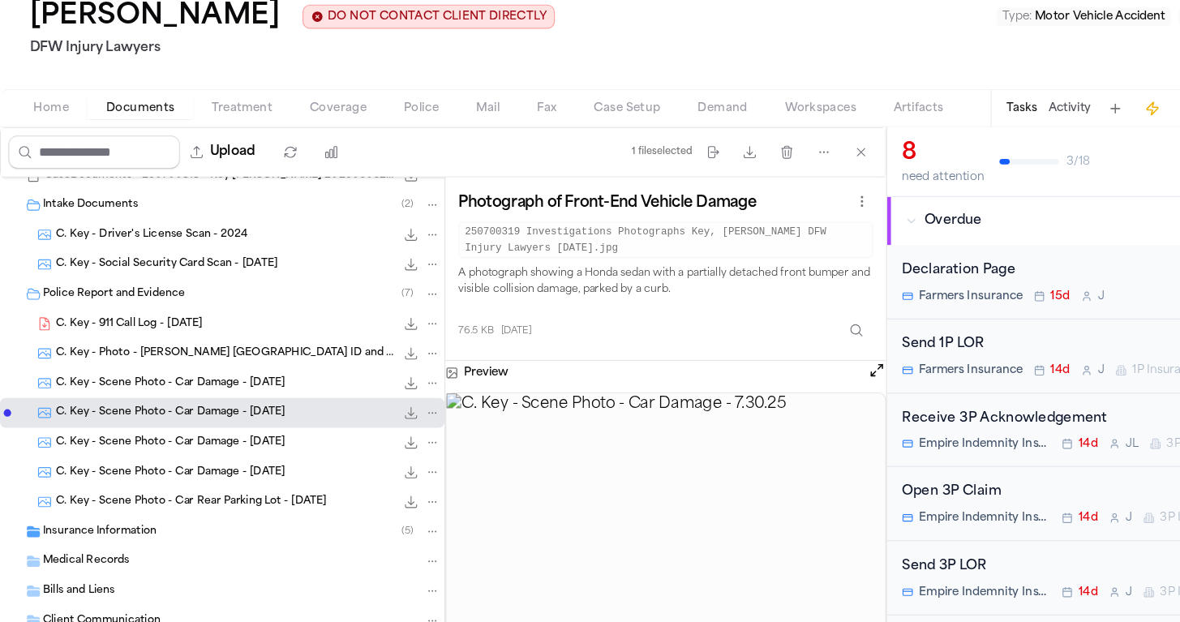
click at [213, 452] on div "C. Key - Scene Photo - Car Damage - 7.31.25 366.9 KB • JPG" at bounding box center [194, 465] width 389 height 26
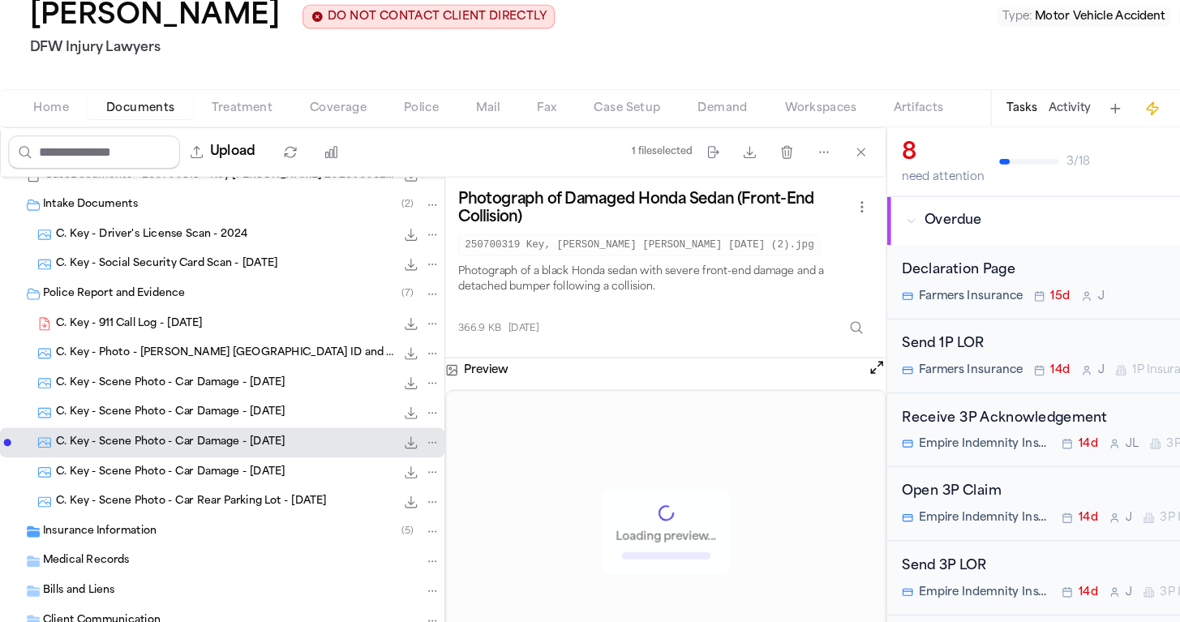
click at [211, 484] on span "C. Key - Scene Photo - Car Damage - 7.31.25" at bounding box center [149, 491] width 200 height 14
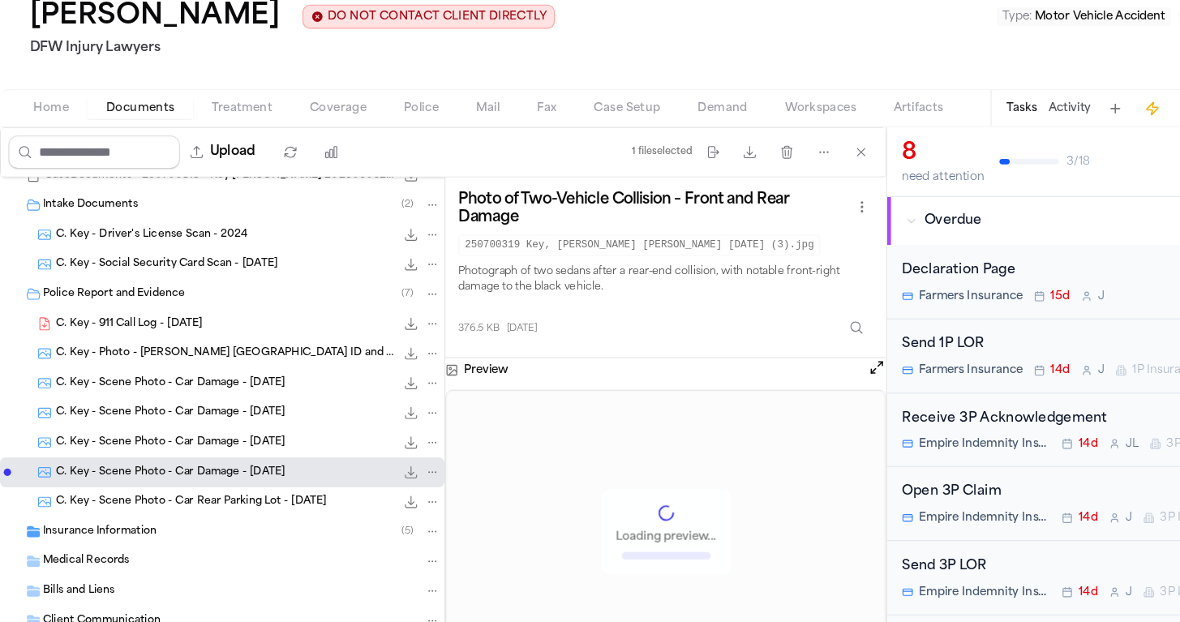
click at [213, 510] on span "C. Key - Scene Photo - Car Rear Parking Lot - 7.30.25" at bounding box center [167, 517] width 237 height 14
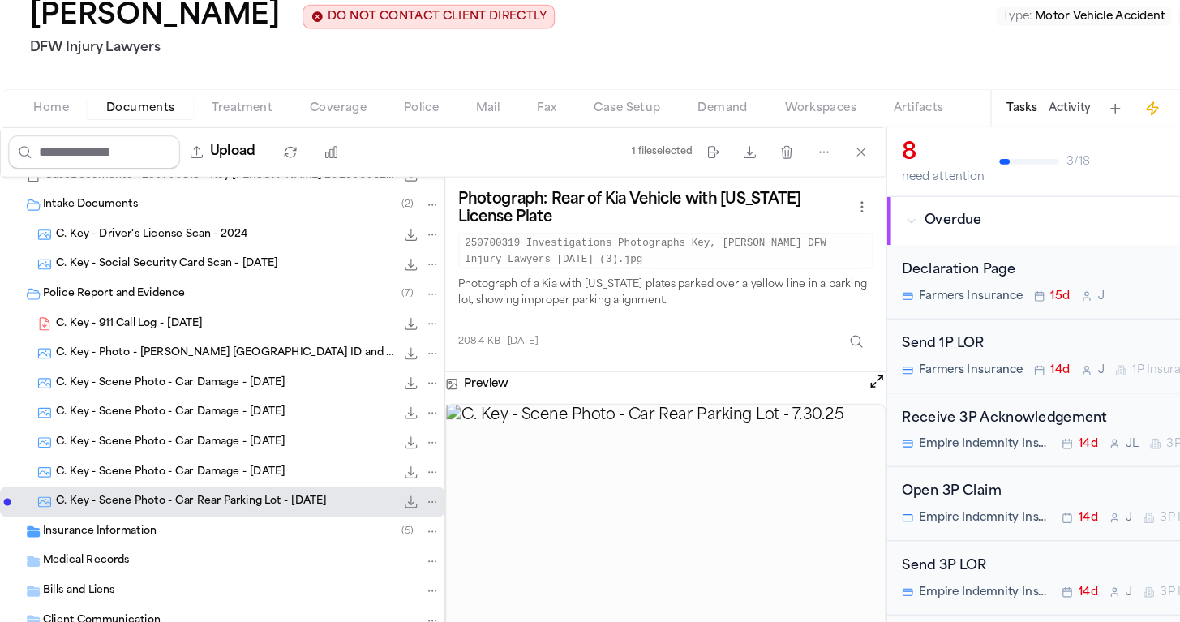
click at [199, 484] on span "C. Key - Scene Photo - Car Damage - 7.31.25" at bounding box center [149, 491] width 200 height 14
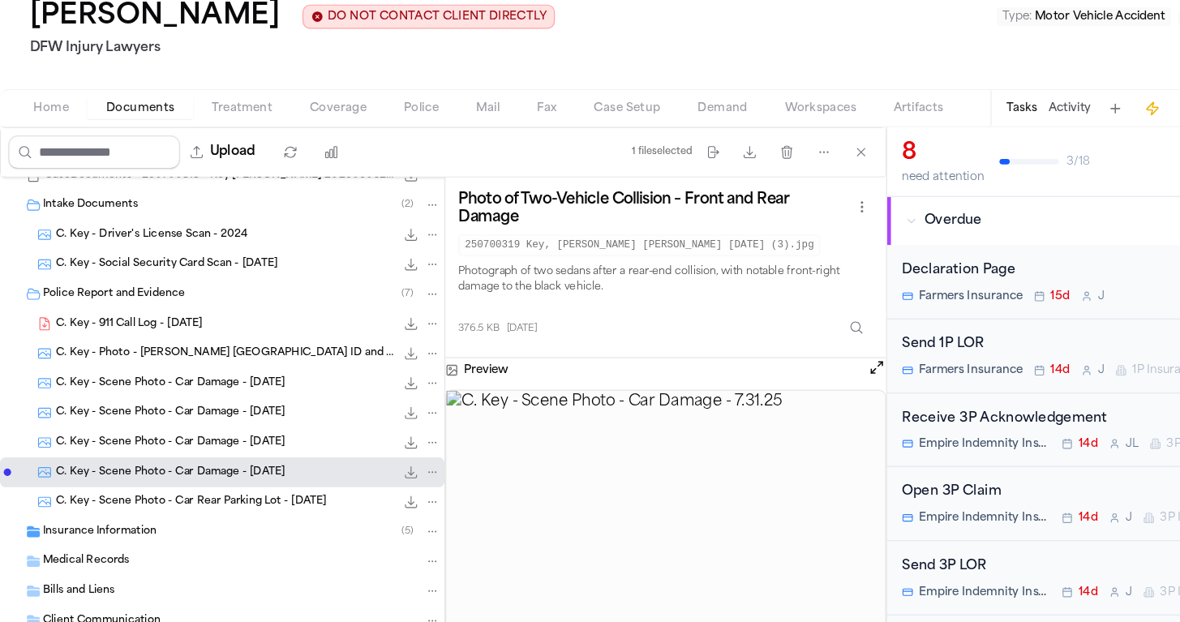
click at [199, 452] on div "C. Key - Scene Photo - Car Damage - 7.31.25 366.9 KB • JPG" at bounding box center [194, 465] width 389 height 26
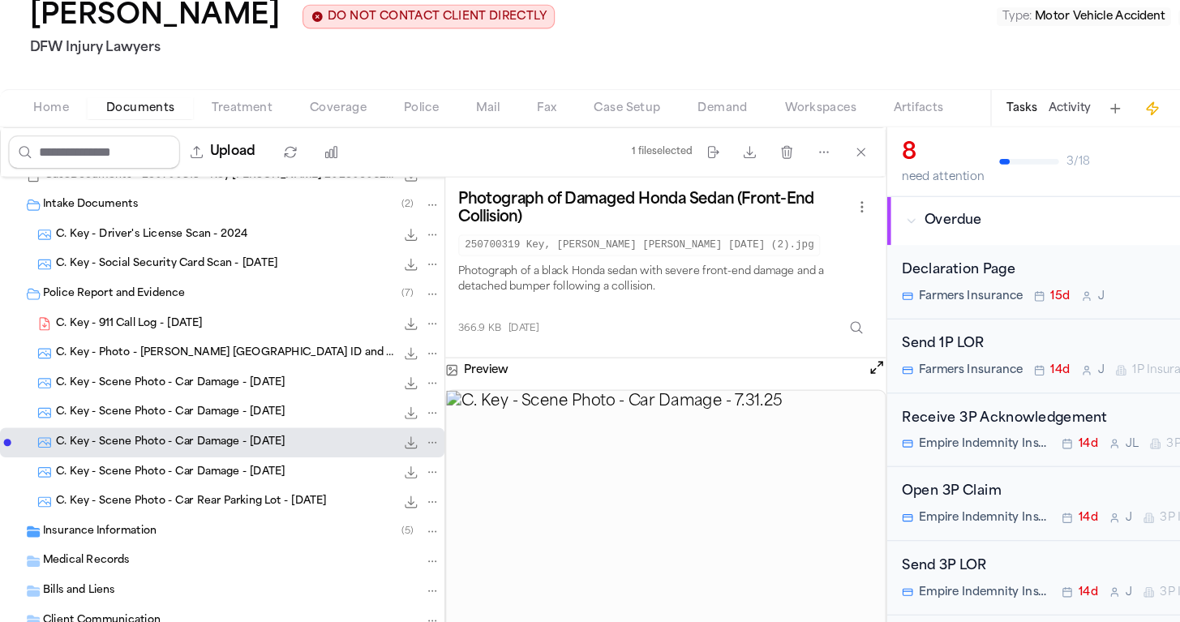
click at [202, 432] on span "C. Key - Scene Photo - Car Damage - 7.30.25" at bounding box center [149, 439] width 200 height 14
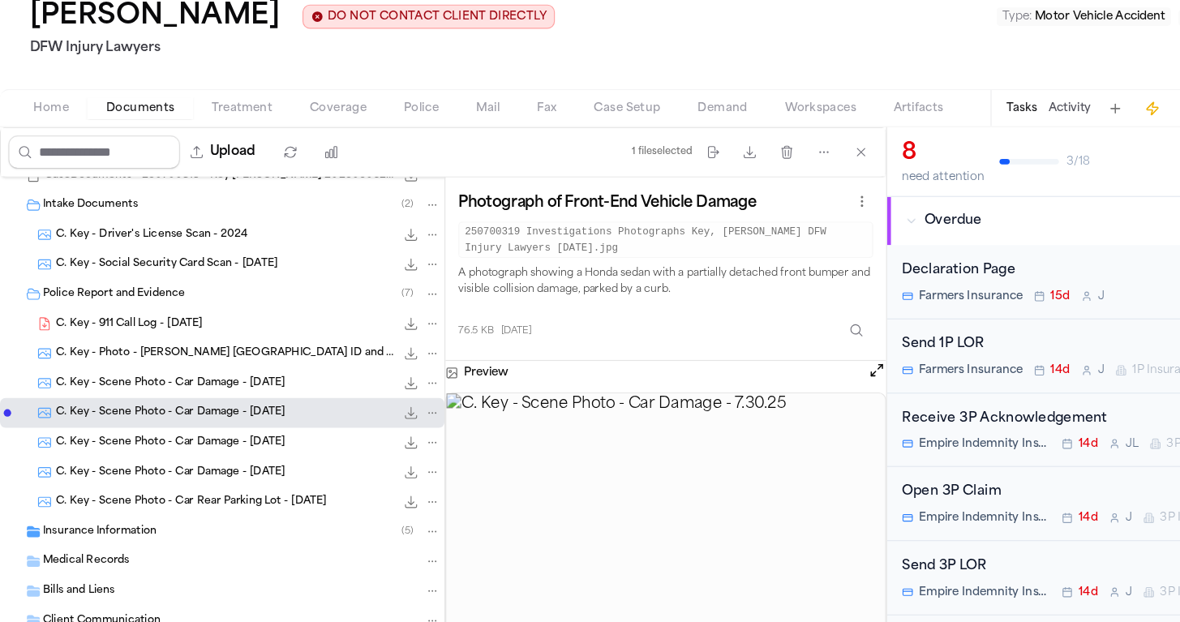
click at [182, 353] on div "C. Key - 911 Call Log - 7.29.25 4.0 MB • PDF" at bounding box center [217, 361] width 337 height 16
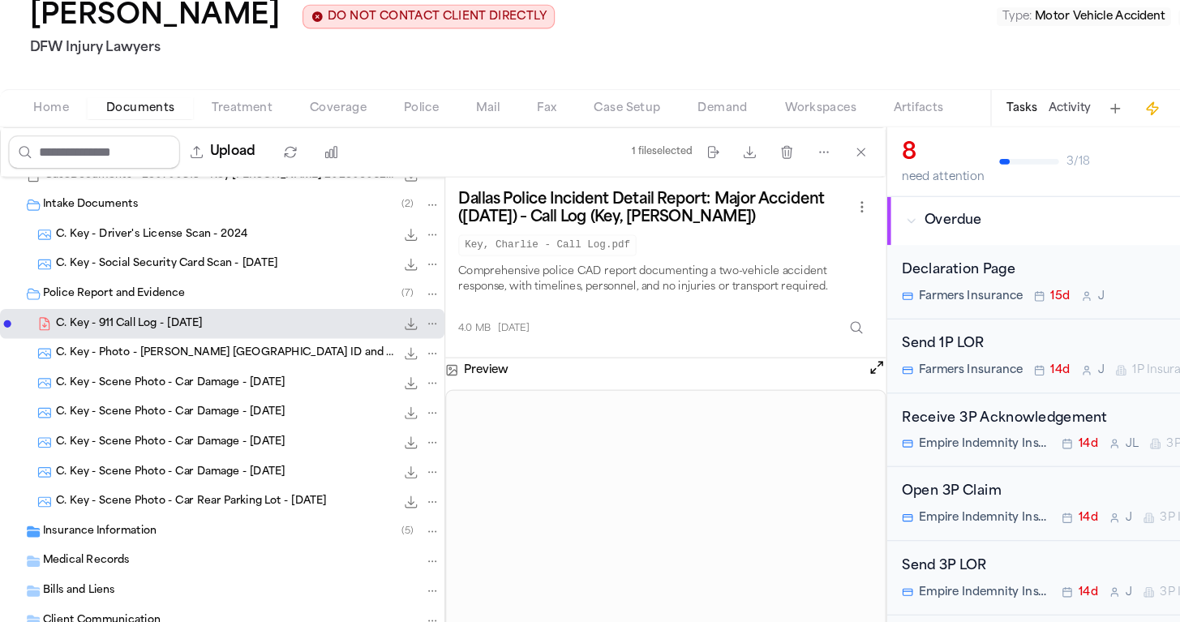
click at [764, 391] on button "Open preview" at bounding box center [767, 399] width 16 height 16
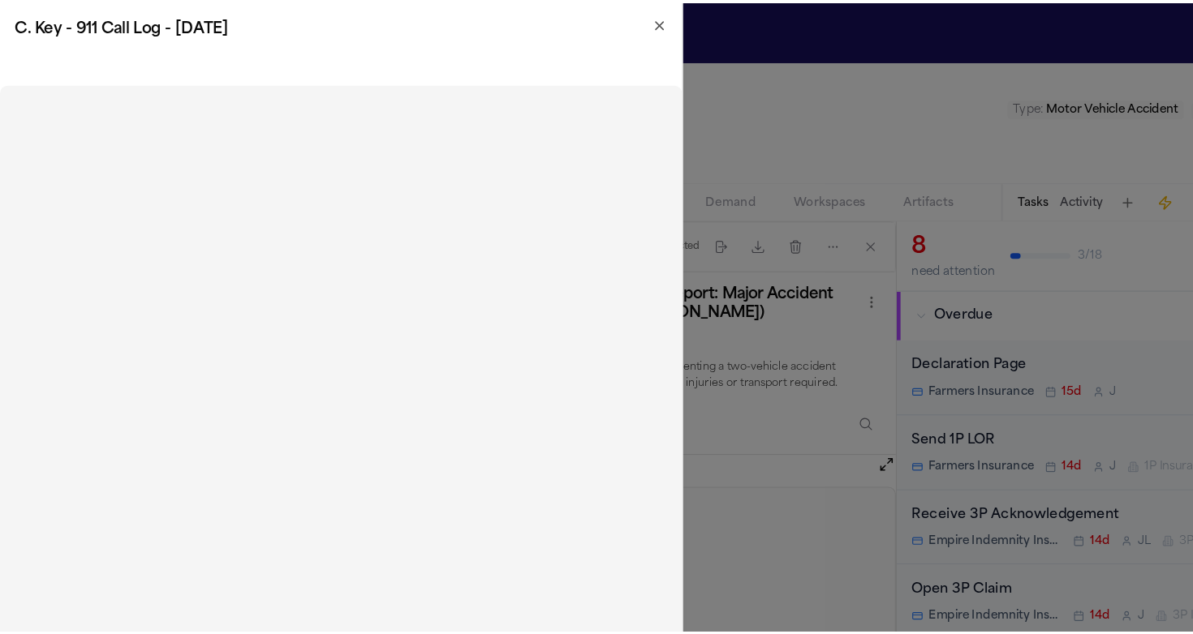
scroll to position [0, 0]
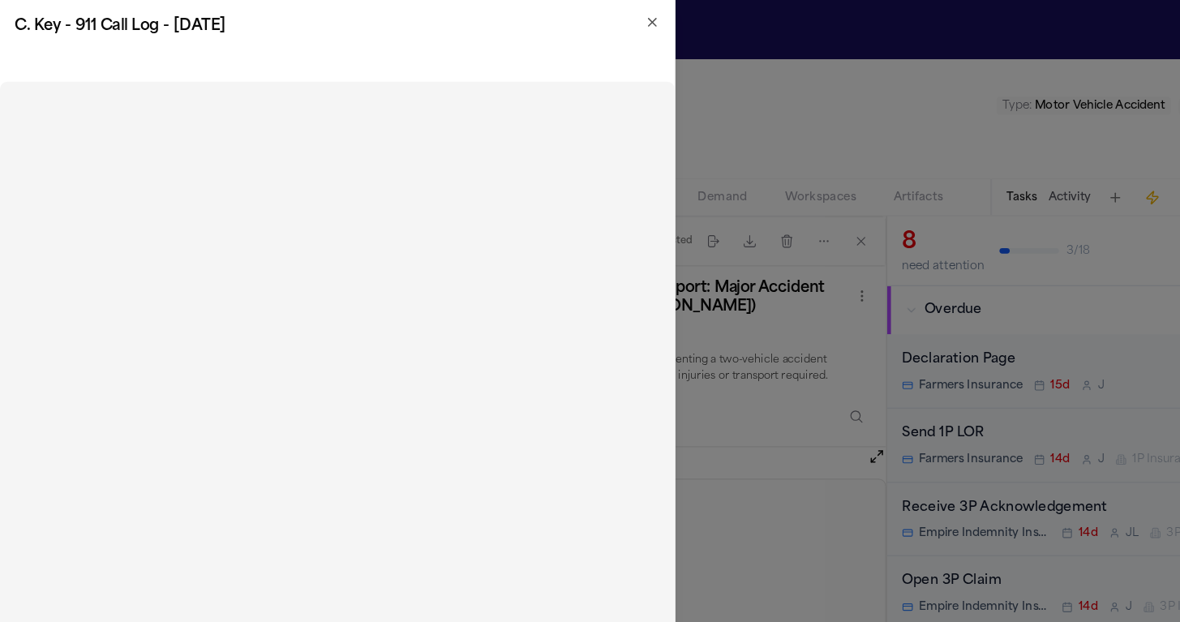
click at [568, 20] on icon "button" at bounding box center [570, 19] width 6 height 6
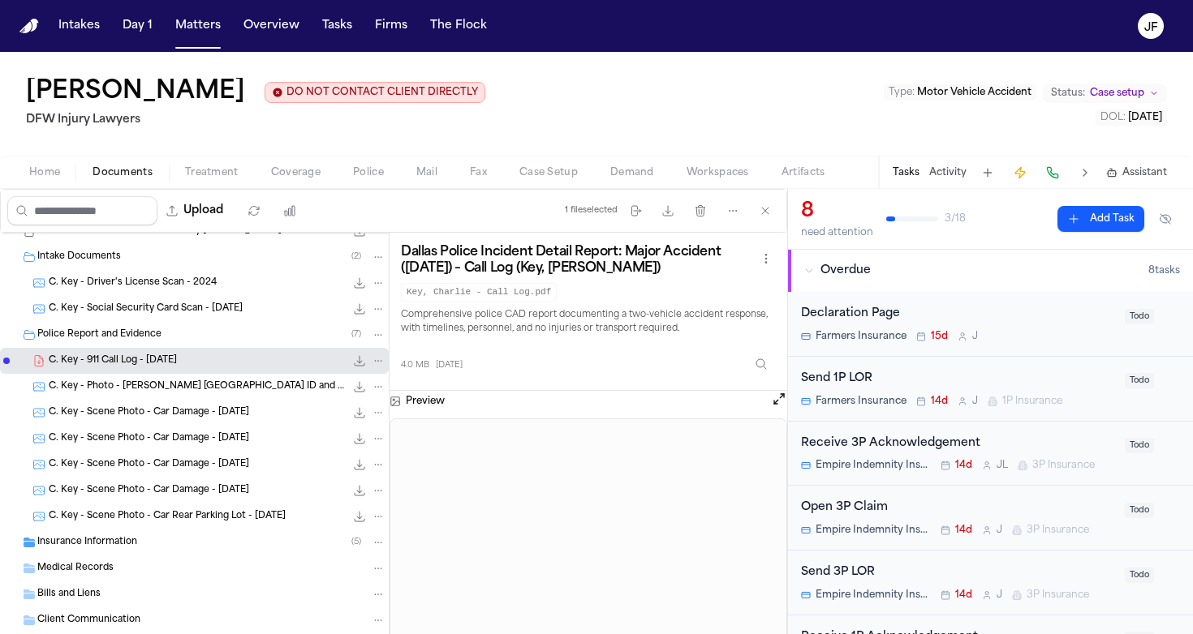
click at [222, 193] on div "Upload" at bounding box center [156, 211] width 310 height 42
click at [208, 162] on div "Home Documents Treatment Coverage Police Mail Fax Case Setup Demand Workspaces …" at bounding box center [596, 172] width 1193 height 32
click at [250, 168] on button "Treatment" at bounding box center [212, 172] width 86 height 19
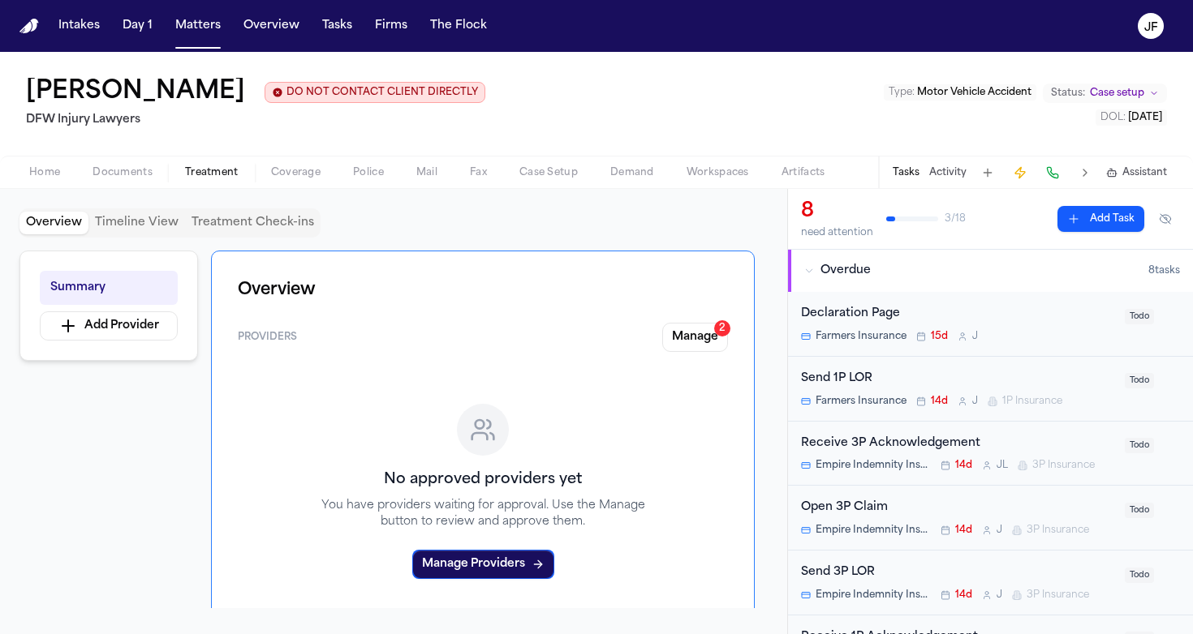
click at [304, 168] on span "Coverage" at bounding box center [295, 172] width 49 height 13
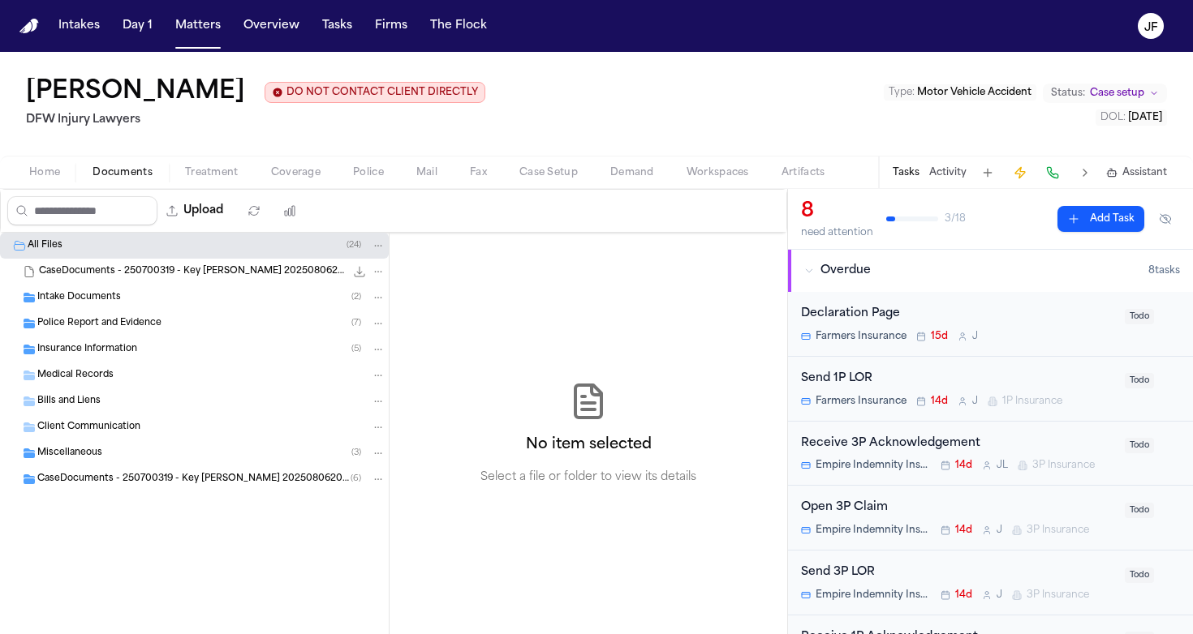
click at [111, 166] on span "Documents" at bounding box center [122, 172] width 60 height 13
click at [359, 178] on span "Police" at bounding box center [368, 172] width 31 height 13
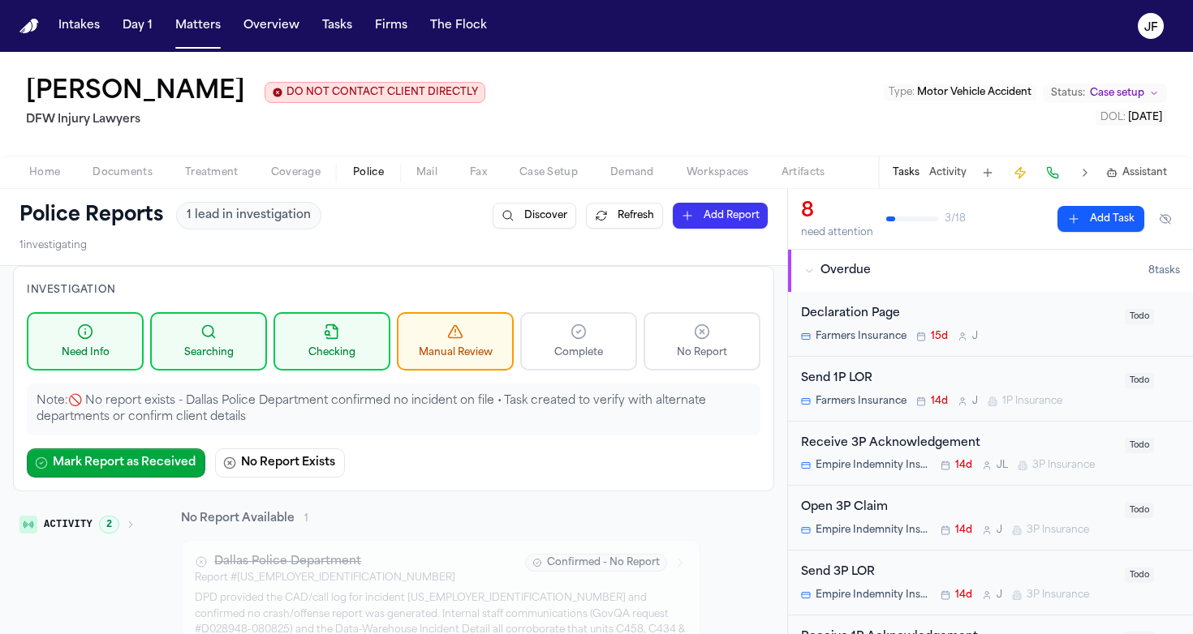
click at [863, 282] on button "Overdue 8 task s" at bounding box center [990, 271] width 405 height 42
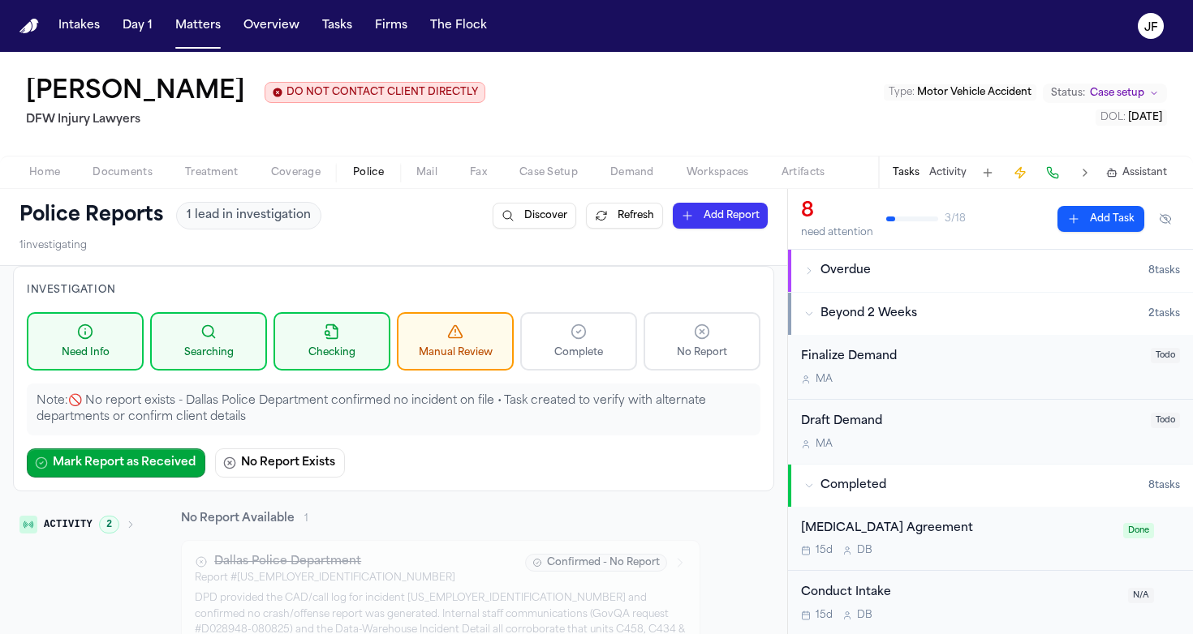
click at [862, 273] on span "Overdue" at bounding box center [845, 271] width 50 height 16
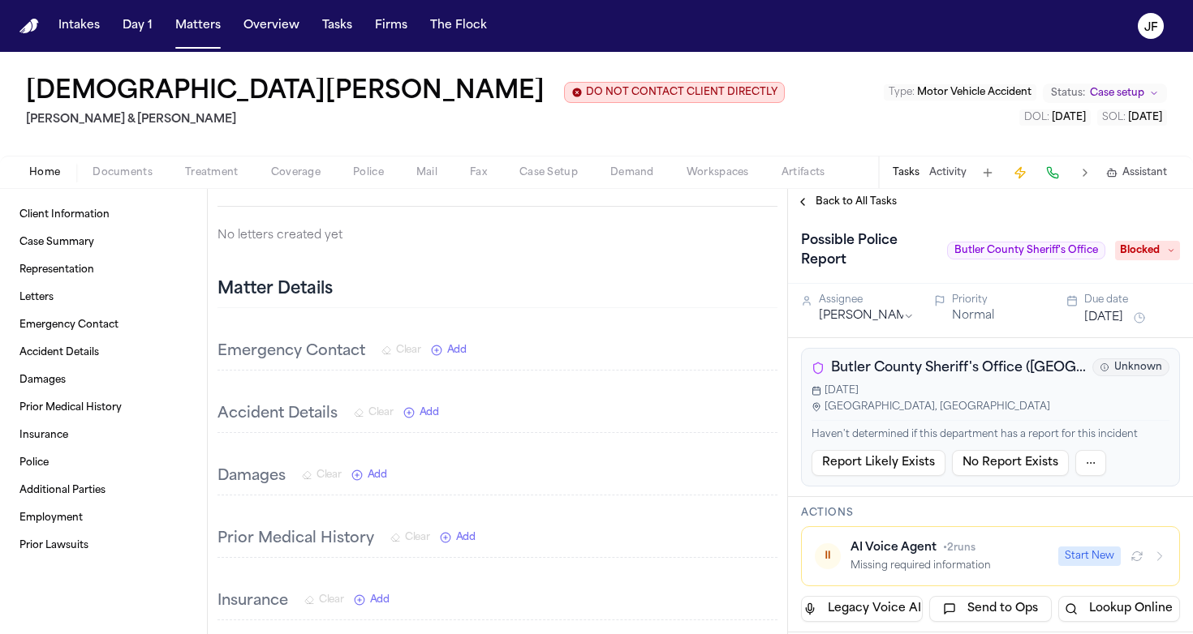
click at [995, 374] on span "Butler County Sheriff's Office ([GEOGRAPHIC_DATA])" at bounding box center [958, 368] width 255 height 19
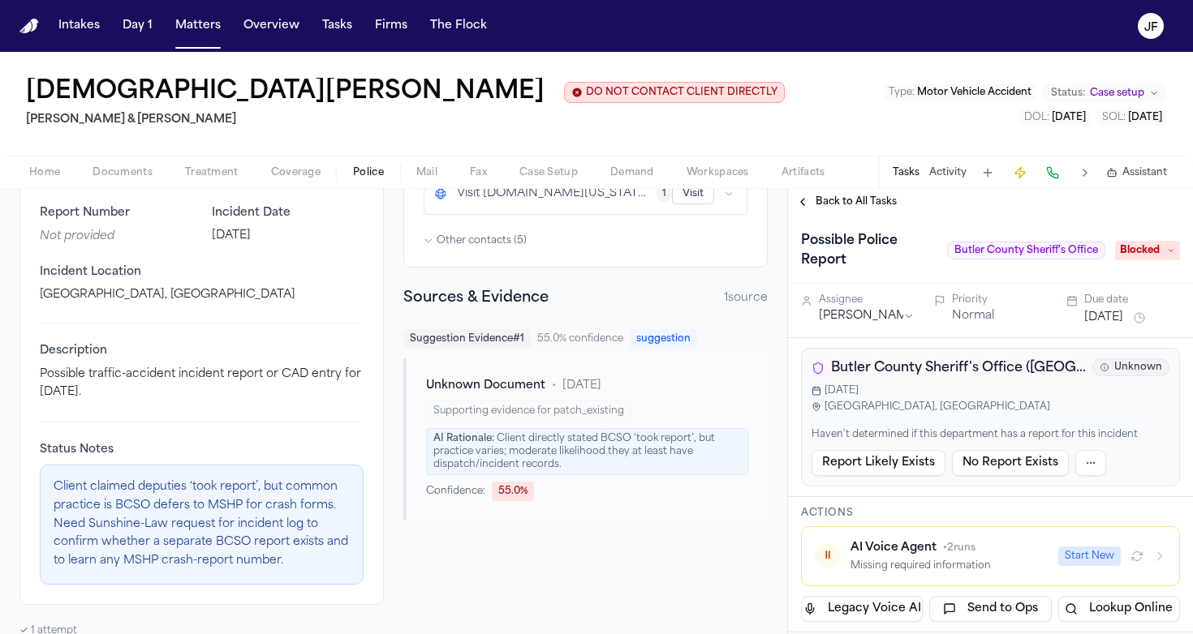
scroll to position [274, 0]
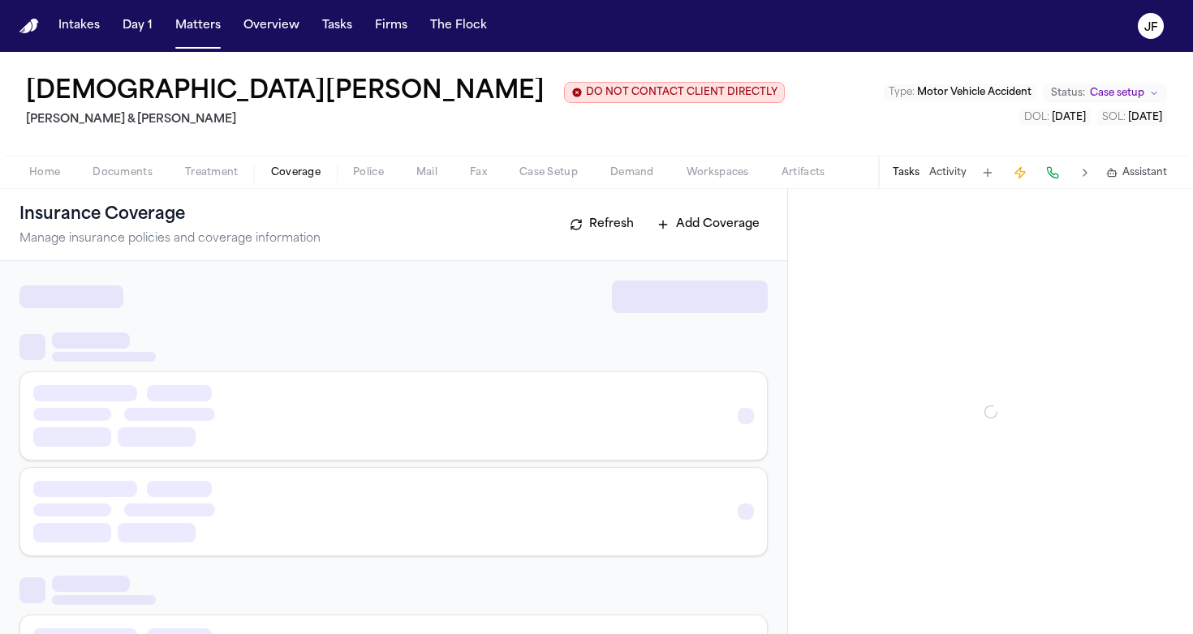
click at [300, 169] on span "Coverage" at bounding box center [295, 172] width 49 height 13
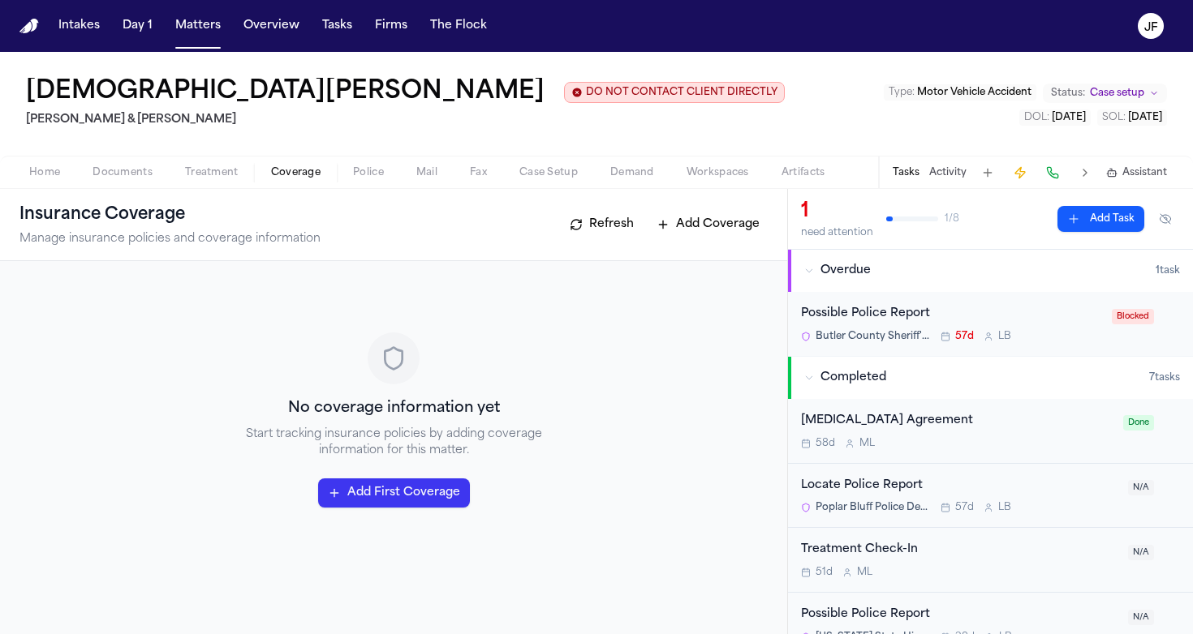
click at [127, 183] on span "button" at bounding box center [123, 182] width 80 height 2
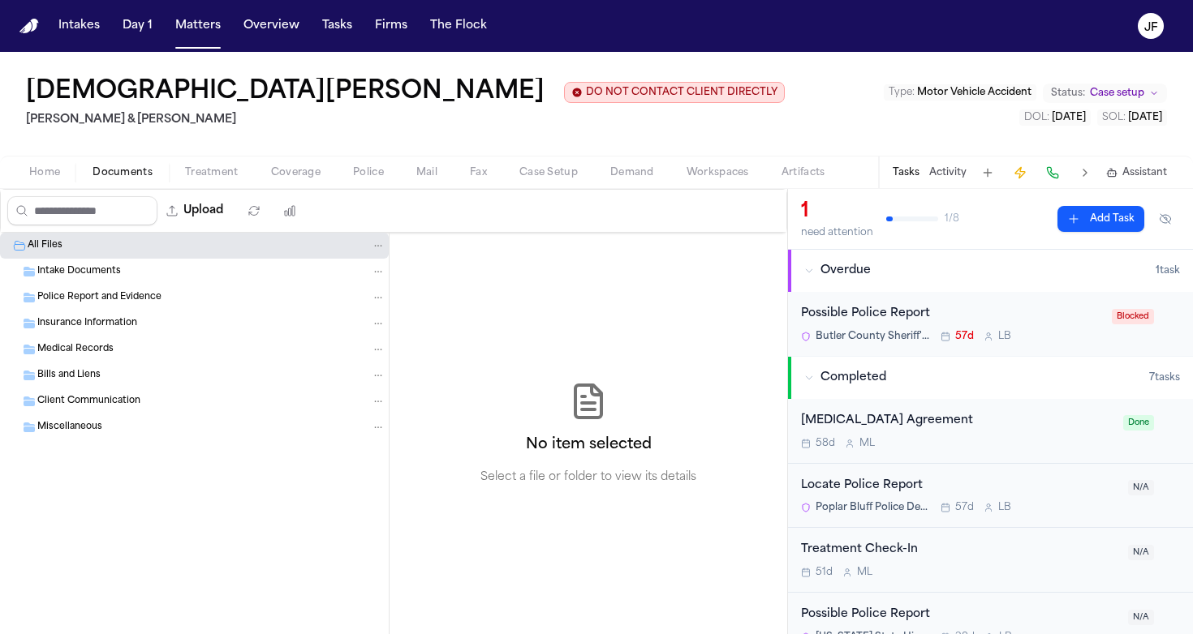
click at [130, 275] on div "Intake Documents" at bounding box center [211, 271] width 348 height 15
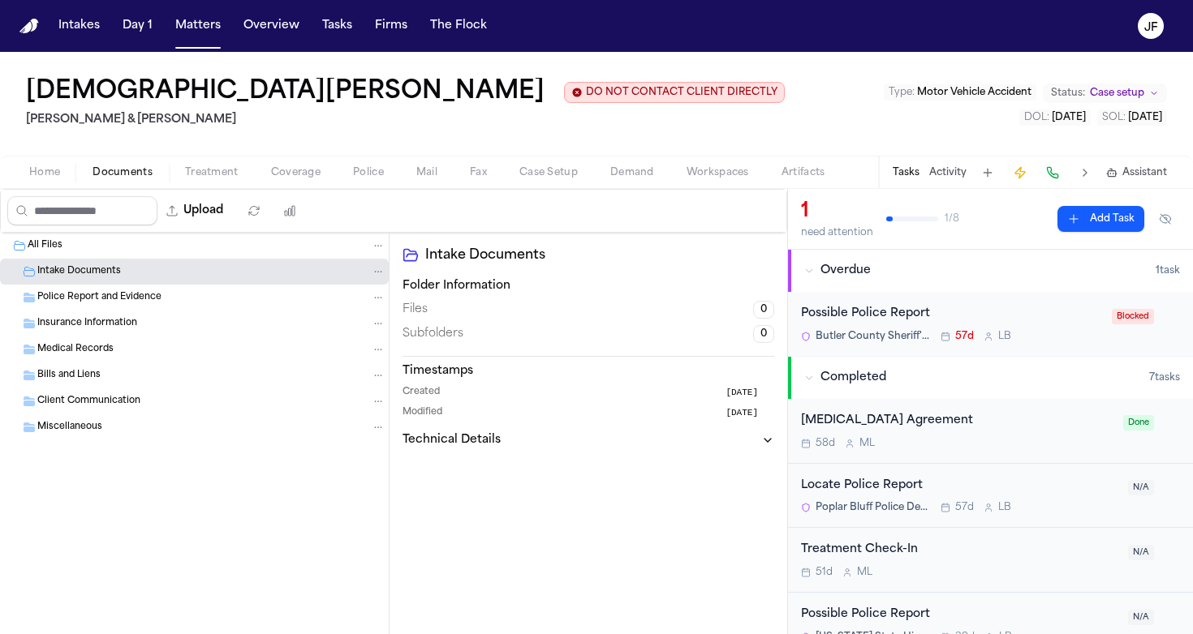
click at [132, 291] on div "Police Report and Evidence" at bounding box center [194, 298] width 389 height 26
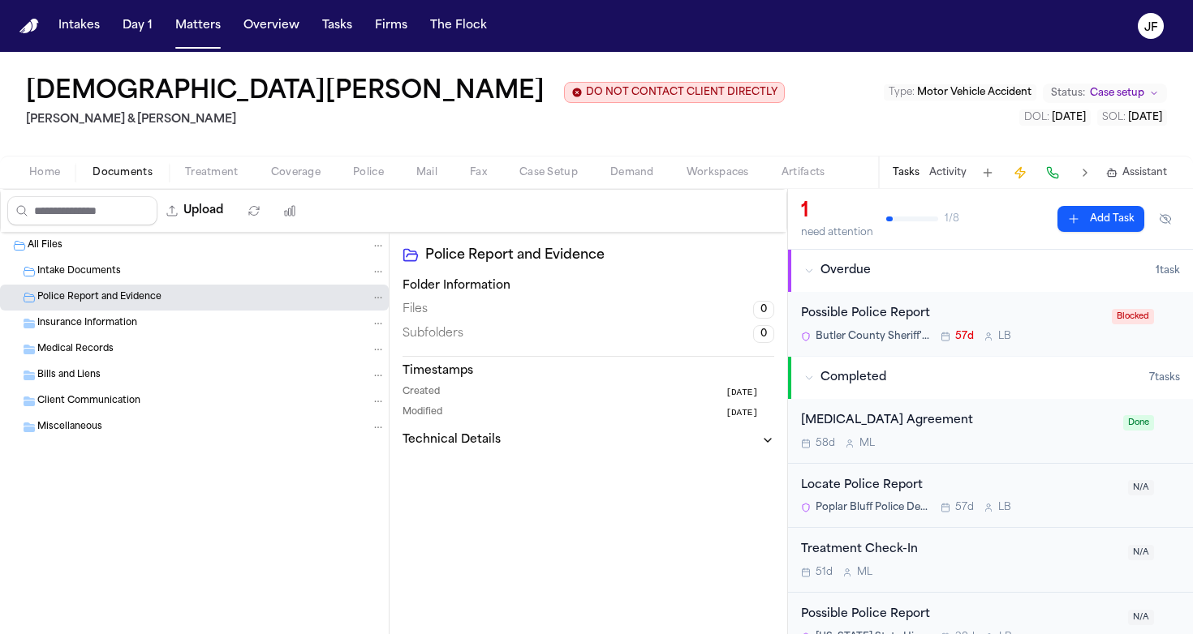
click at [129, 335] on div "Insurance Information" at bounding box center [194, 324] width 389 height 26
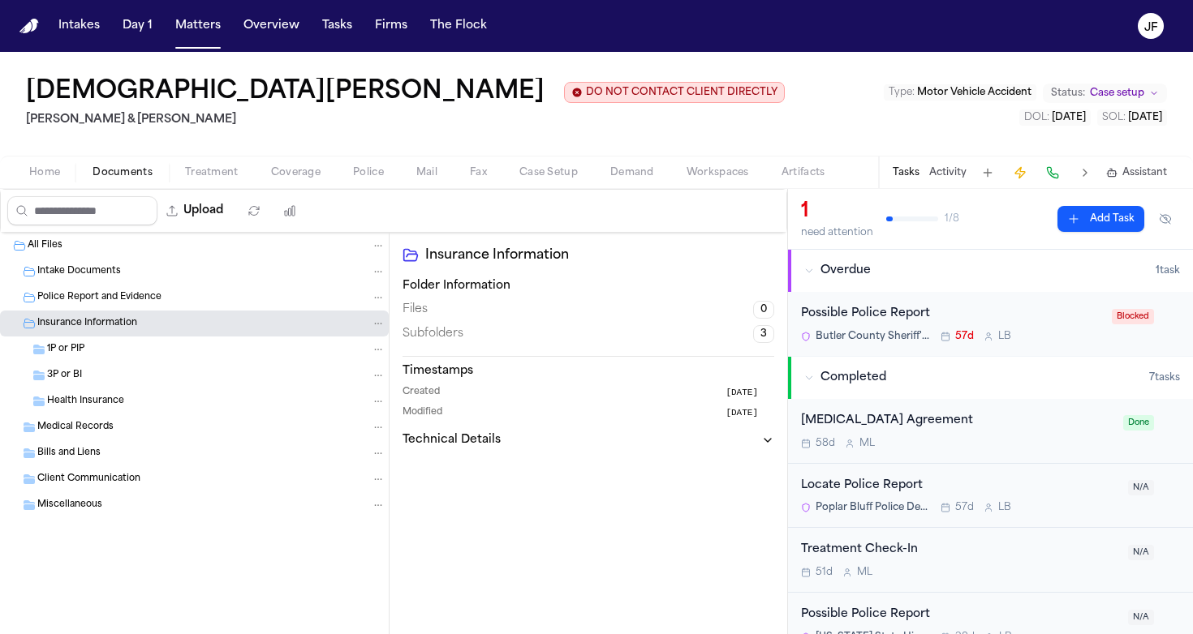
click at [150, 309] on div "Police Report and Evidence" at bounding box center [194, 298] width 389 height 26
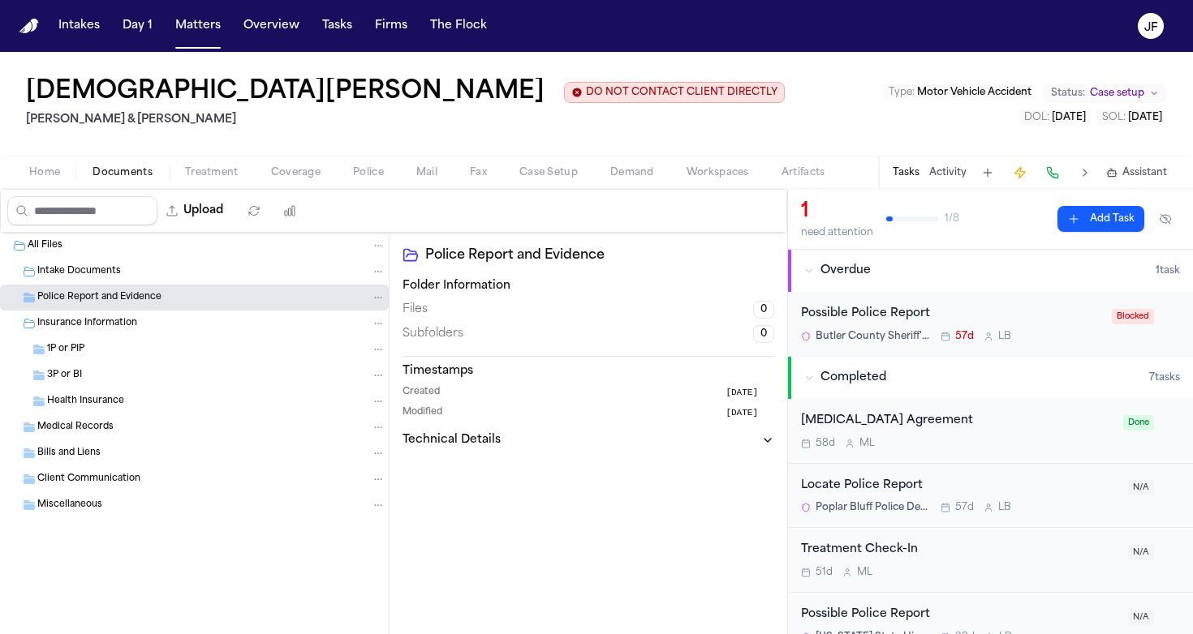
click at [162, 316] on div "Insurance Information" at bounding box center [194, 324] width 389 height 26
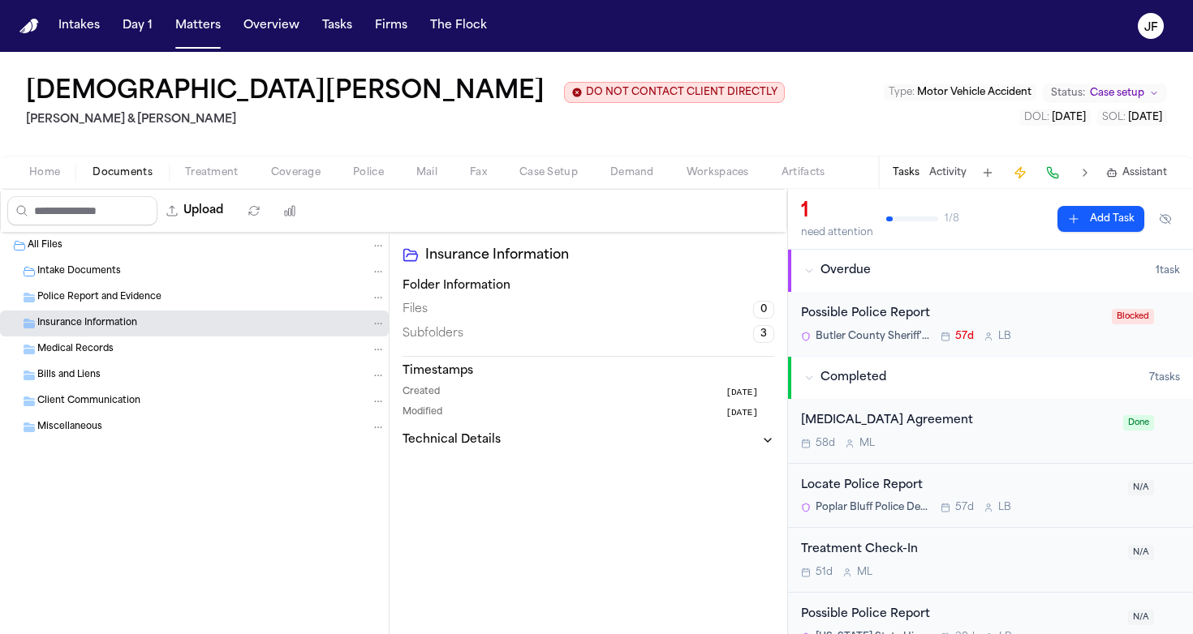
click at [167, 286] on div "Police Report and Evidence" at bounding box center [194, 298] width 389 height 26
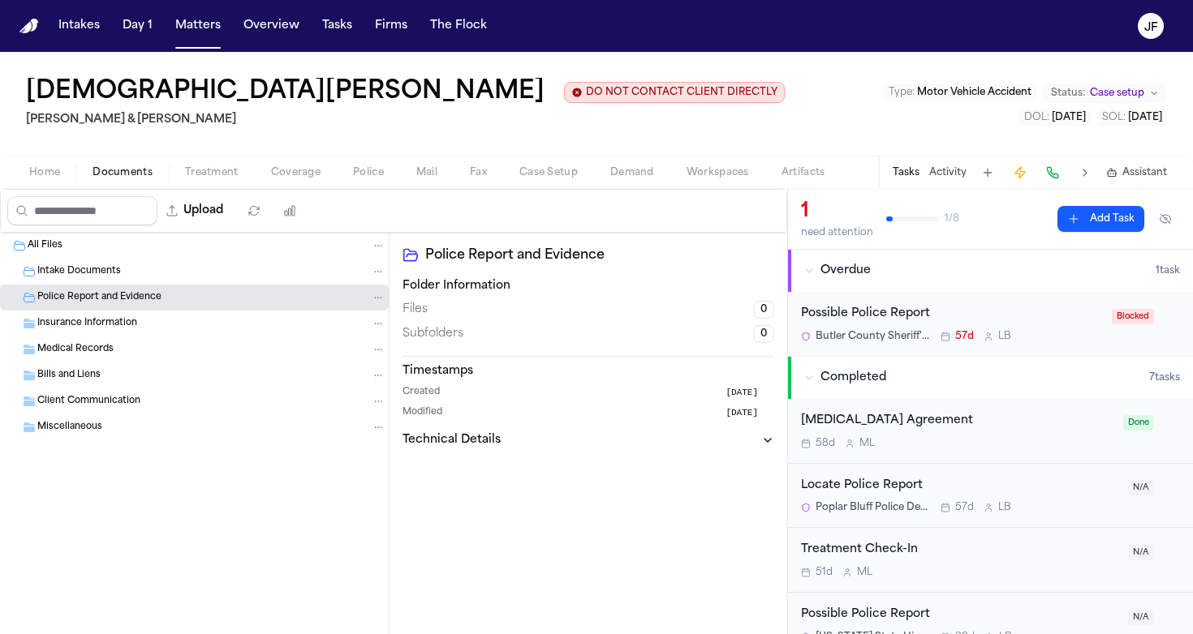
click at [167, 278] on div "Intake Documents" at bounding box center [211, 271] width 348 height 15
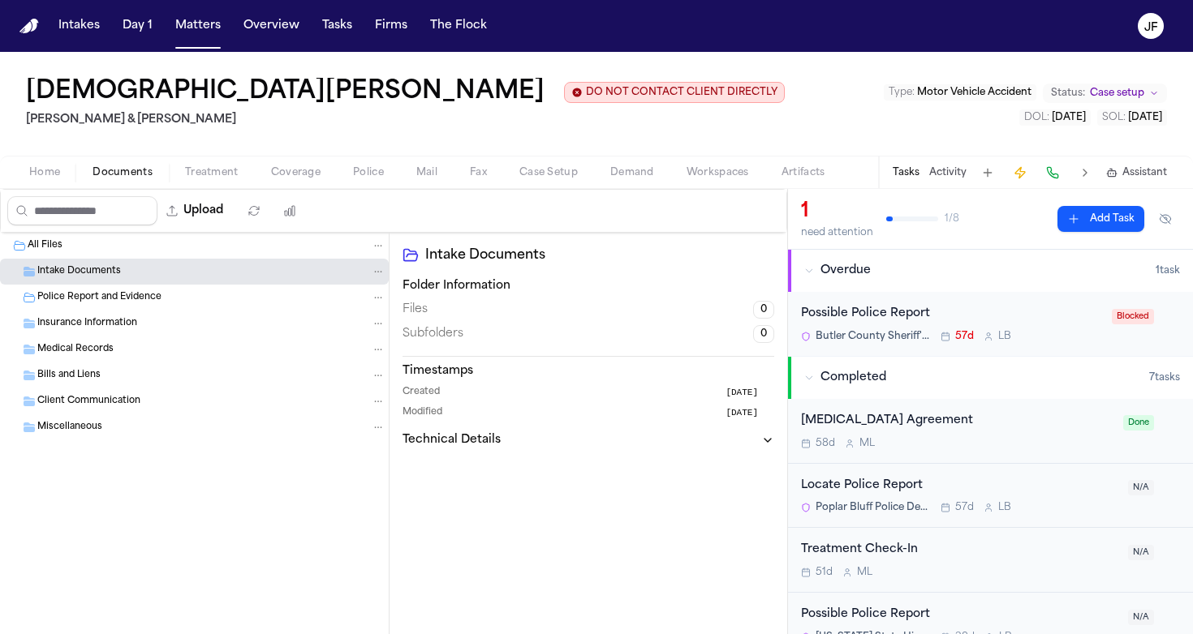
click at [162, 303] on div "Police Report and Evidence" at bounding box center [211, 297] width 348 height 15
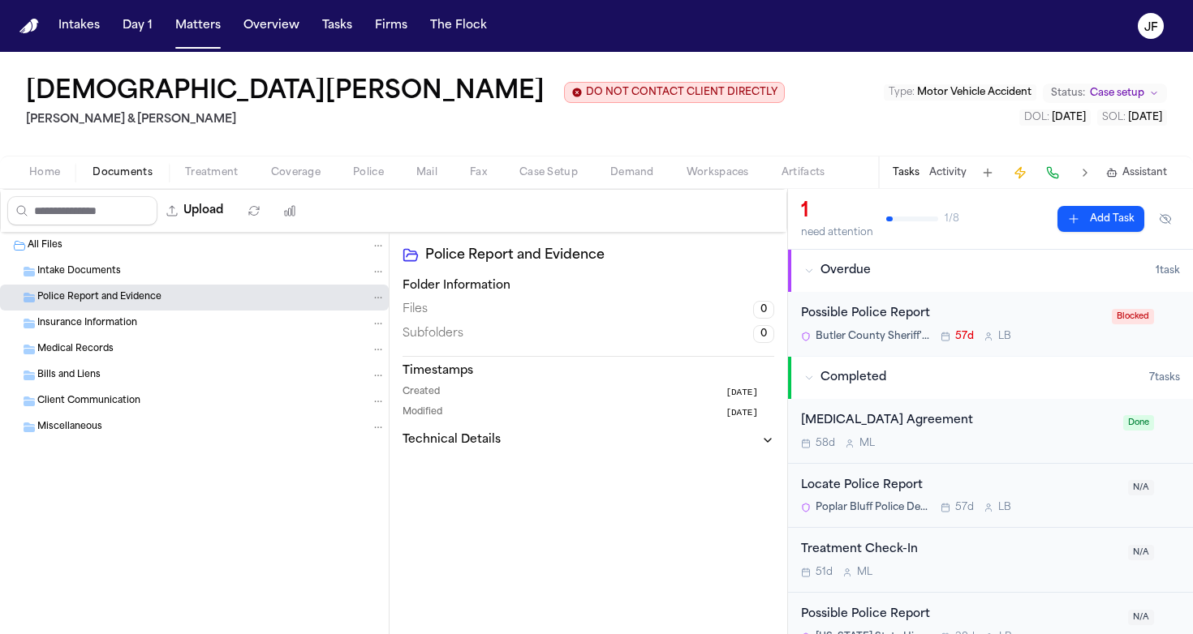
click at [168, 244] on div "All Files" at bounding box center [207, 246] width 358 height 15
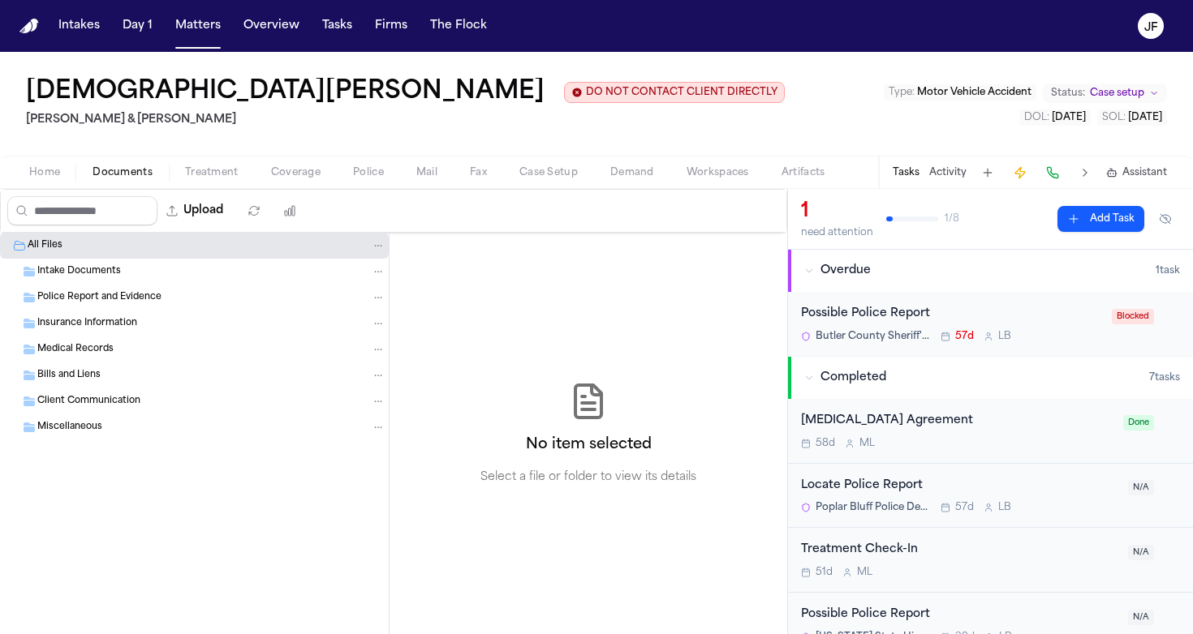
click at [249, 170] on button "Treatment" at bounding box center [212, 172] width 86 height 19
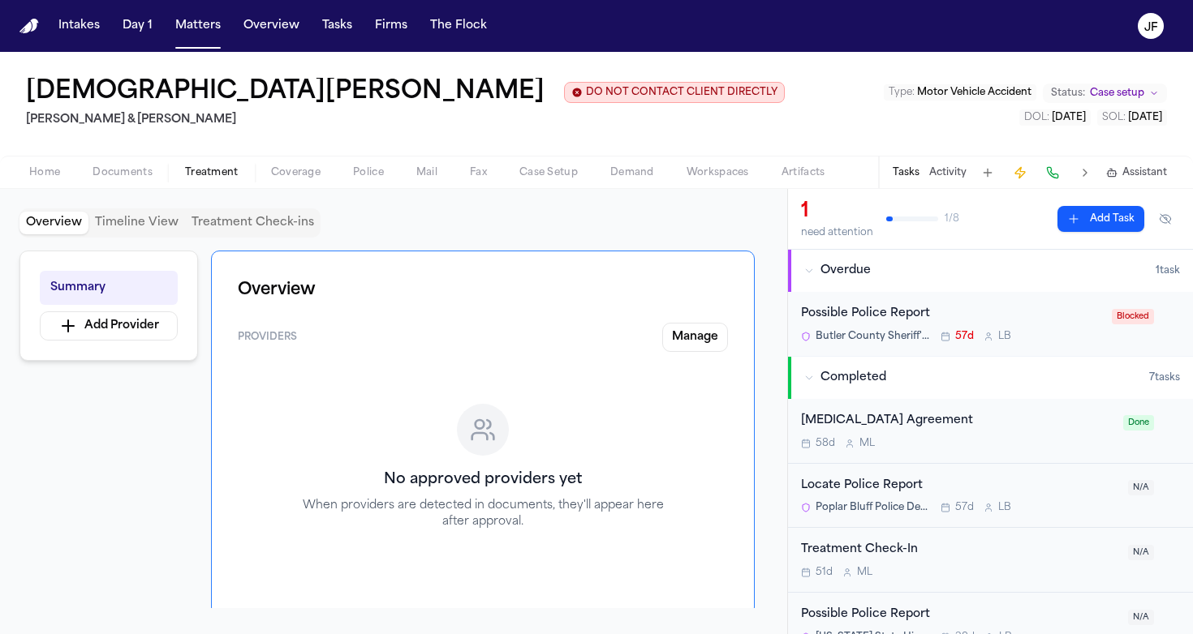
click at [303, 170] on span "Coverage" at bounding box center [295, 172] width 49 height 13
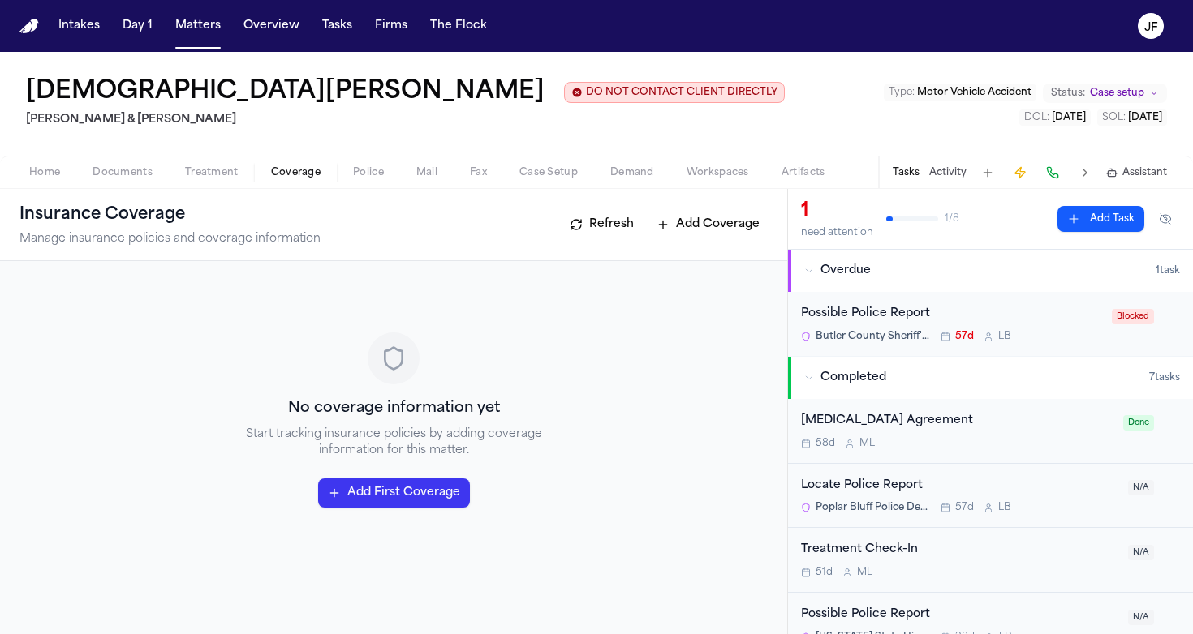
click at [879, 316] on div "Possible Police Report" at bounding box center [951, 314] width 301 height 19
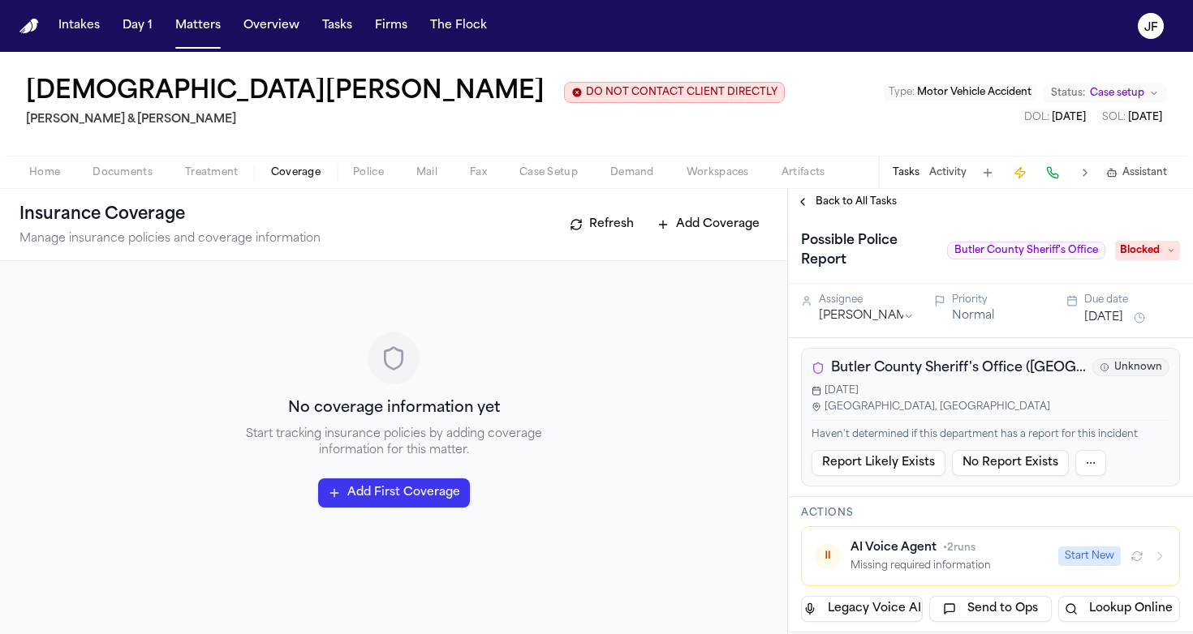
click at [870, 204] on span "Back to All Tasks" at bounding box center [855, 202] width 81 height 13
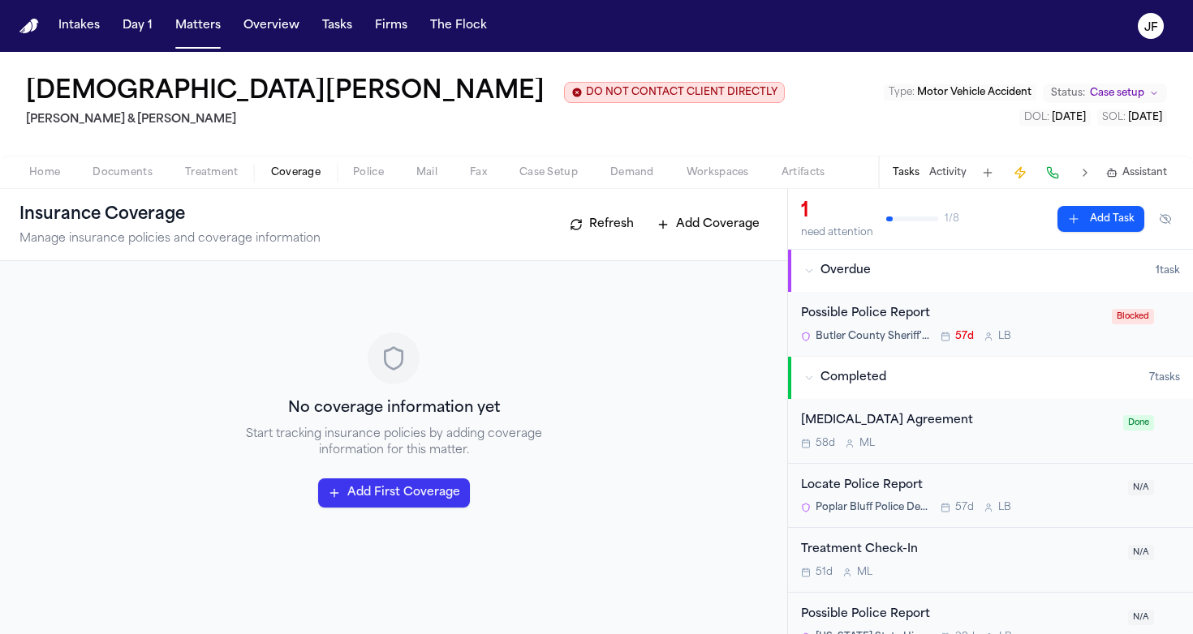
click at [639, 2] on nav "Intakes Day 1 Matters Overview Tasks Firms The Flock JF" at bounding box center [596, 26] width 1193 height 52
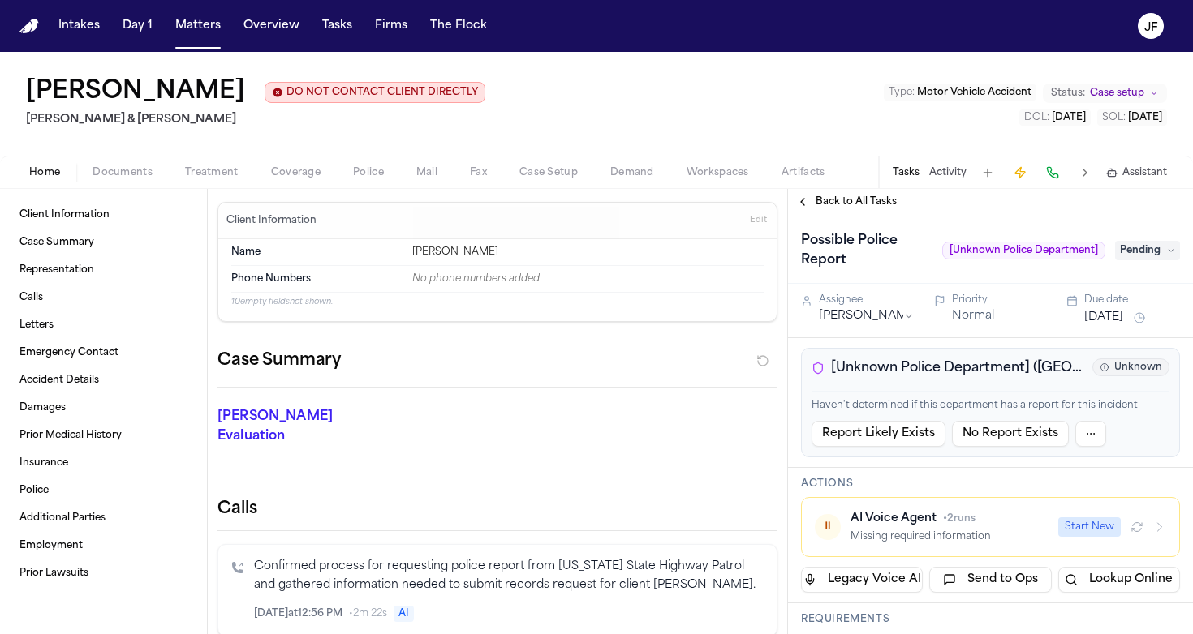
click at [114, 177] on span "Documents" at bounding box center [122, 172] width 60 height 13
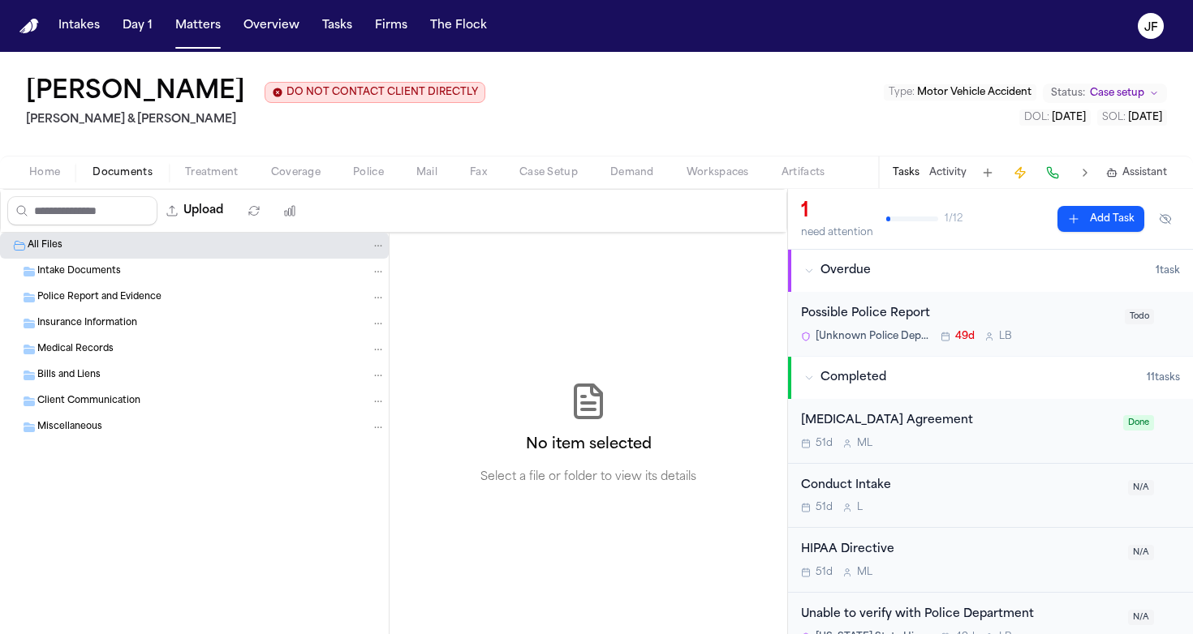
click at [866, 321] on div "Possible Police Report" at bounding box center [958, 314] width 314 height 19
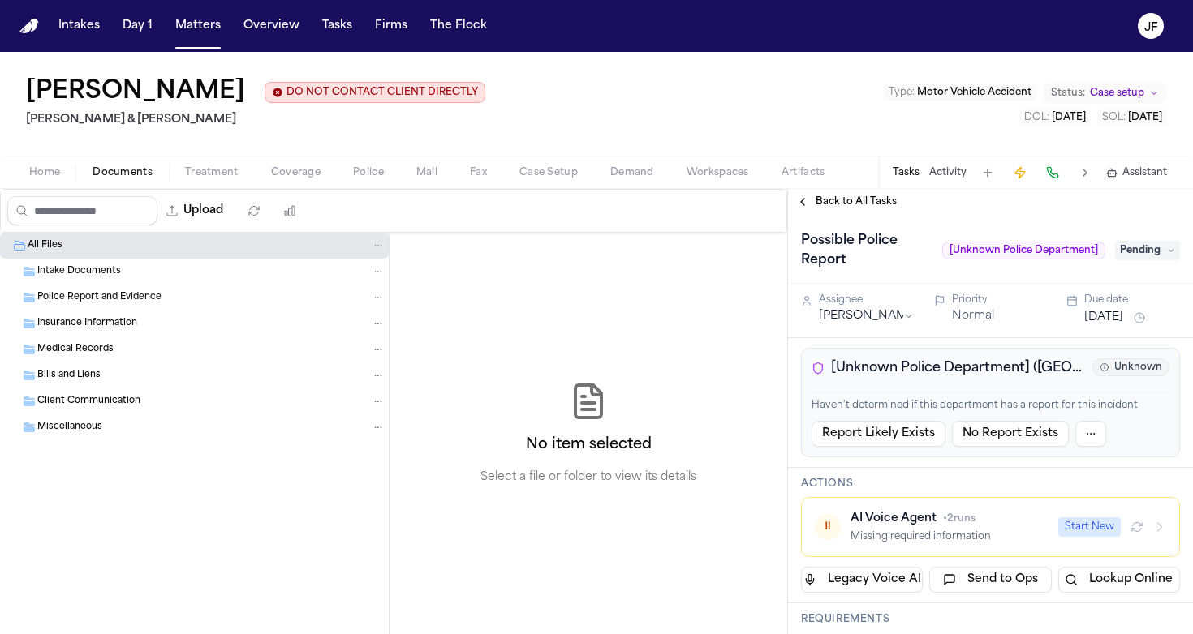
click at [852, 198] on span "Back to All Tasks" at bounding box center [855, 202] width 81 height 13
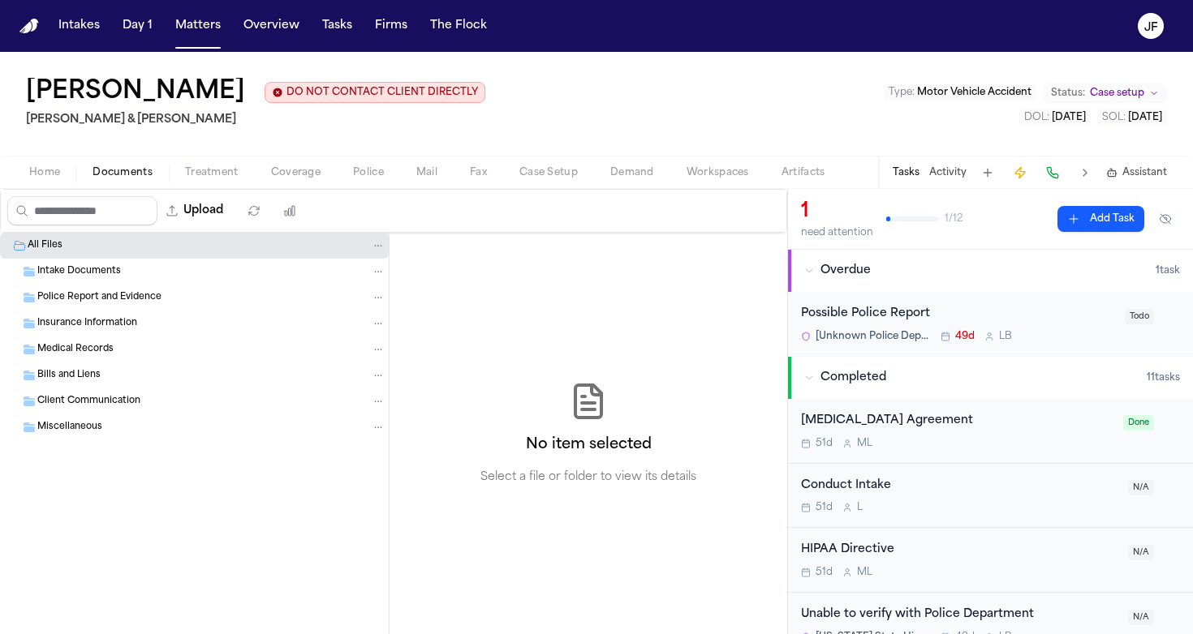
click at [938, 176] on button "Activity" at bounding box center [947, 172] width 37 height 13
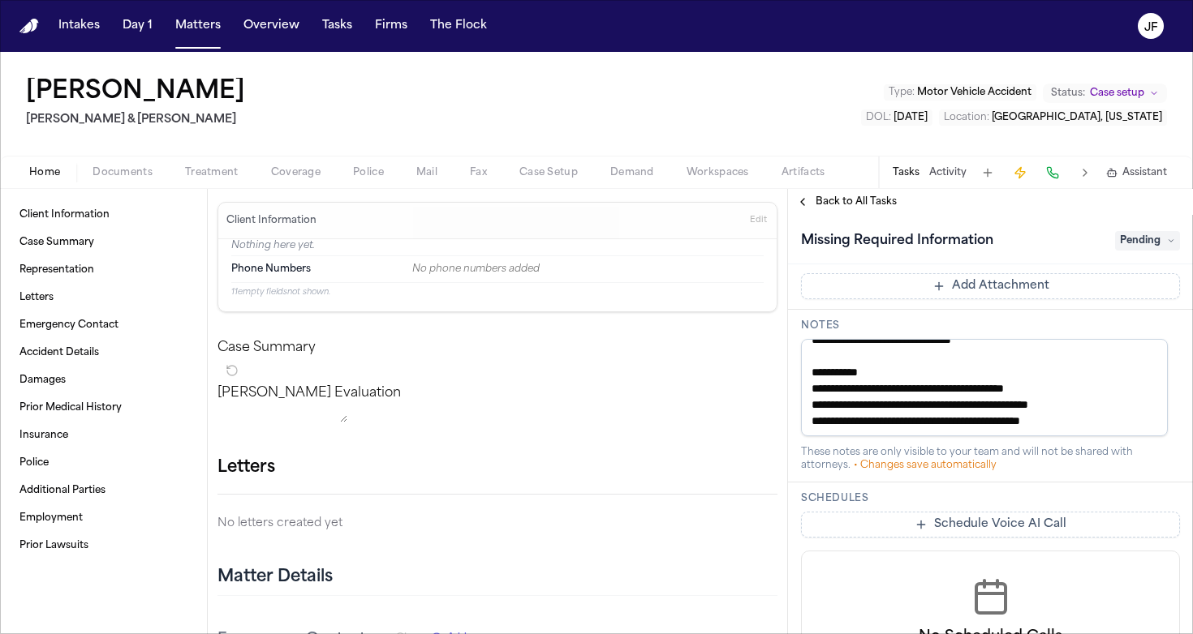
scroll to position [642, 0]
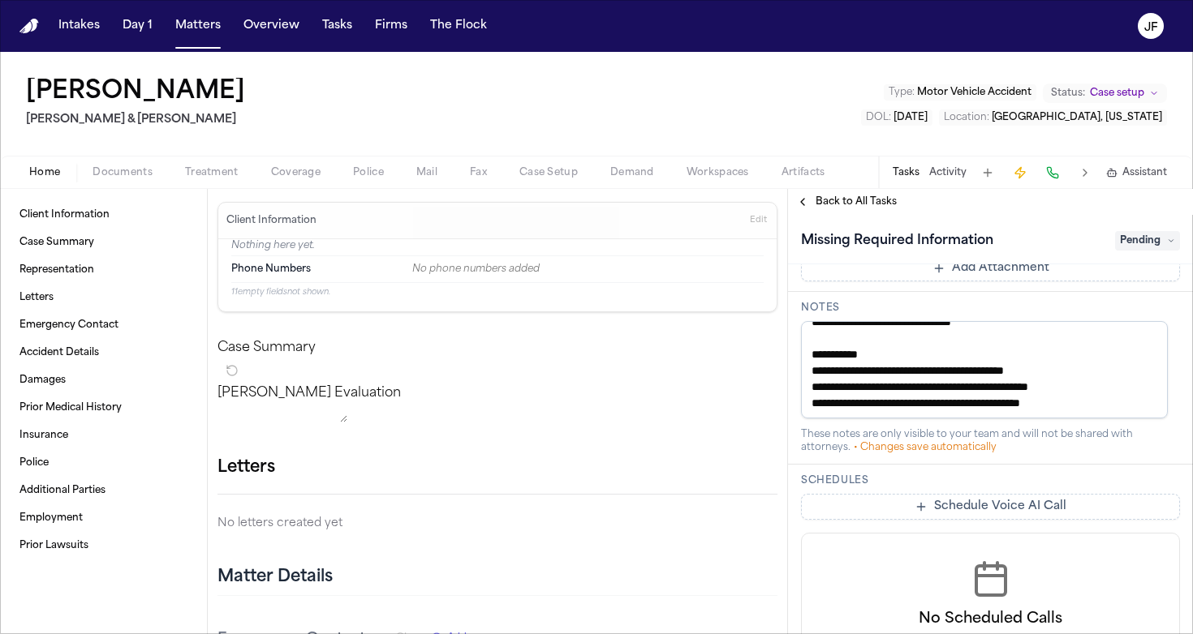
click at [108, 171] on span "Documents" at bounding box center [122, 172] width 60 height 13
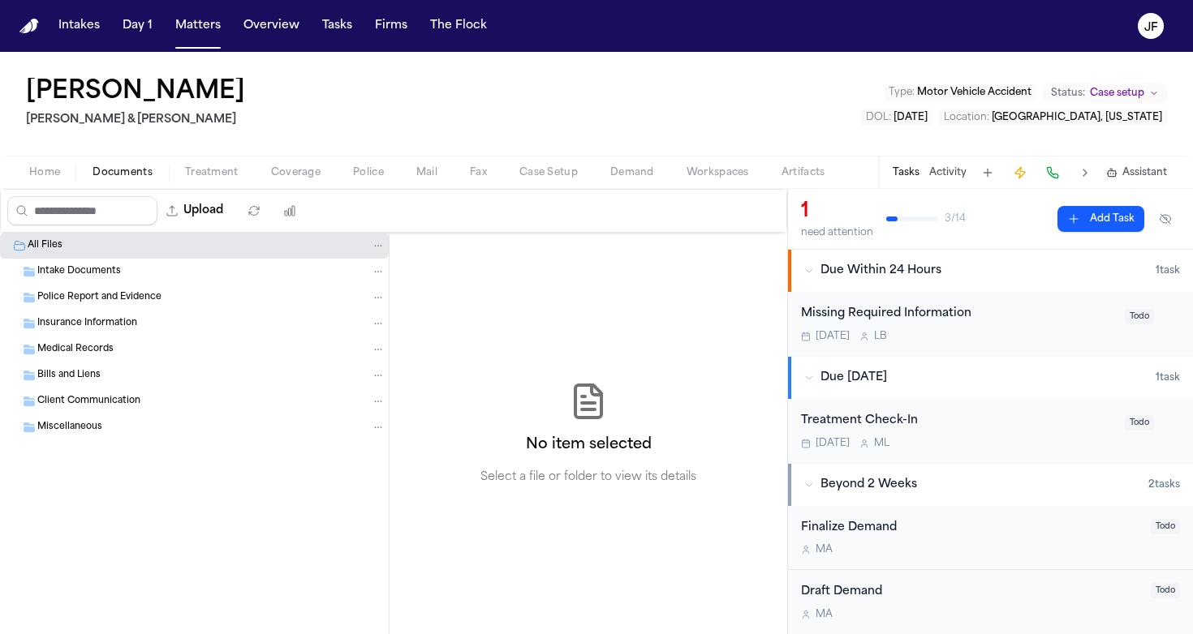
click at [79, 264] on div "Intake Documents" at bounding box center [211, 271] width 348 height 15
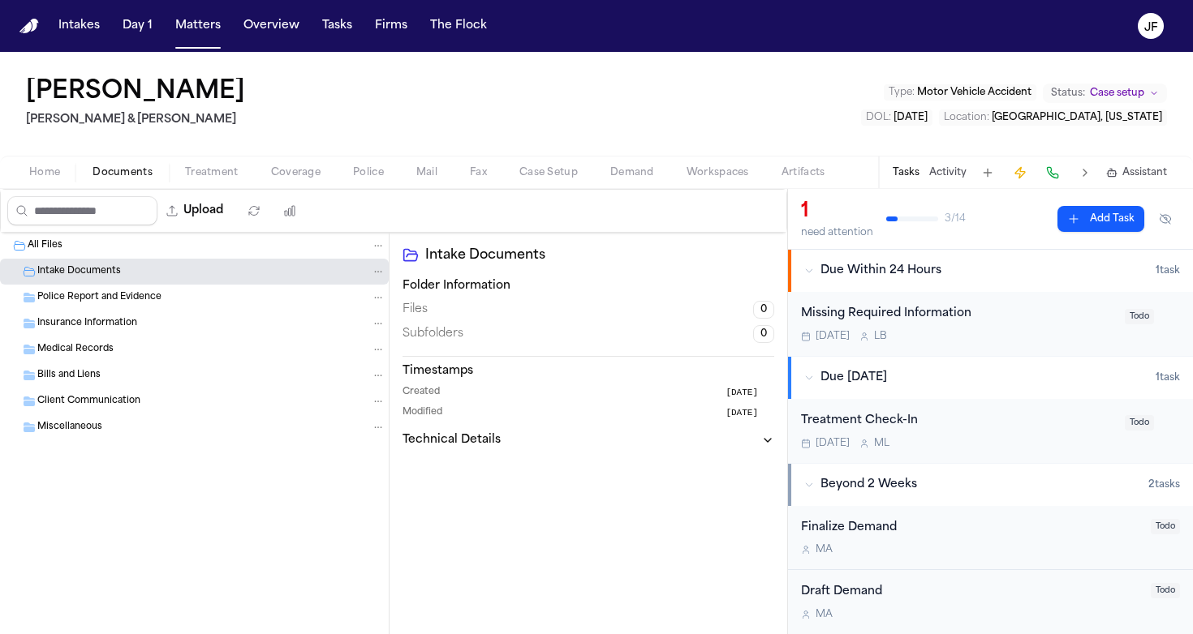
click at [80, 264] on div "Intake Documents" at bounding box center [194, 272] width 389 height 26
click at [82, 247] on div "All Files" at bounding box center [207, 246] width 358 height 15
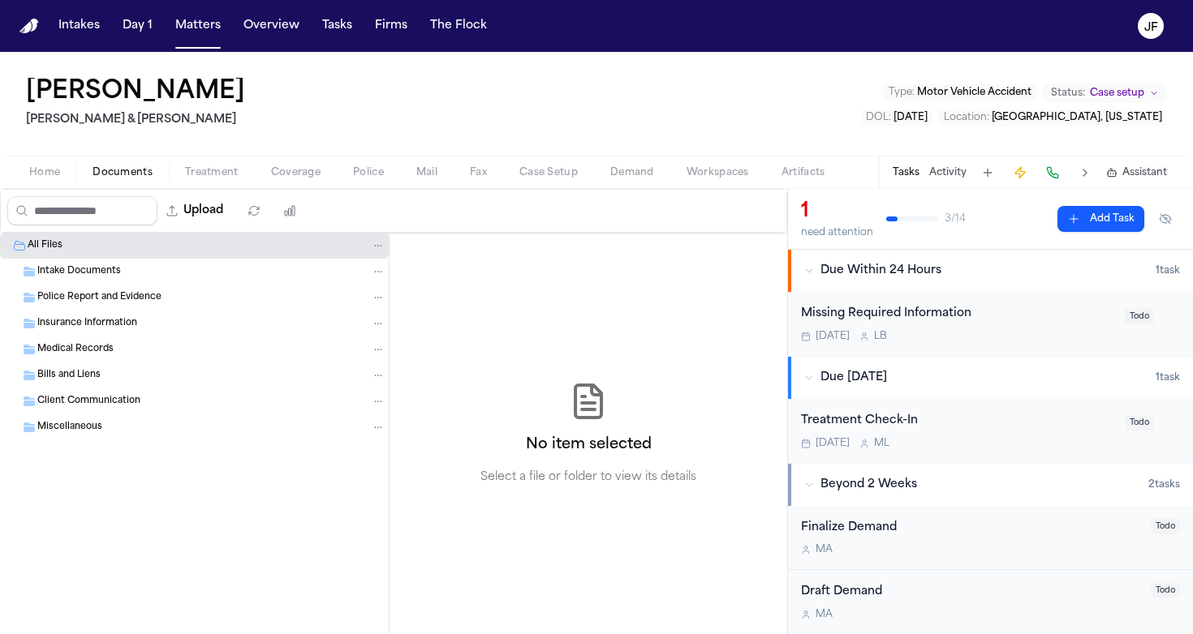
click at [80, 431] on span "Miscellaneous" at bounding box center [69, 428] width 65 height 14
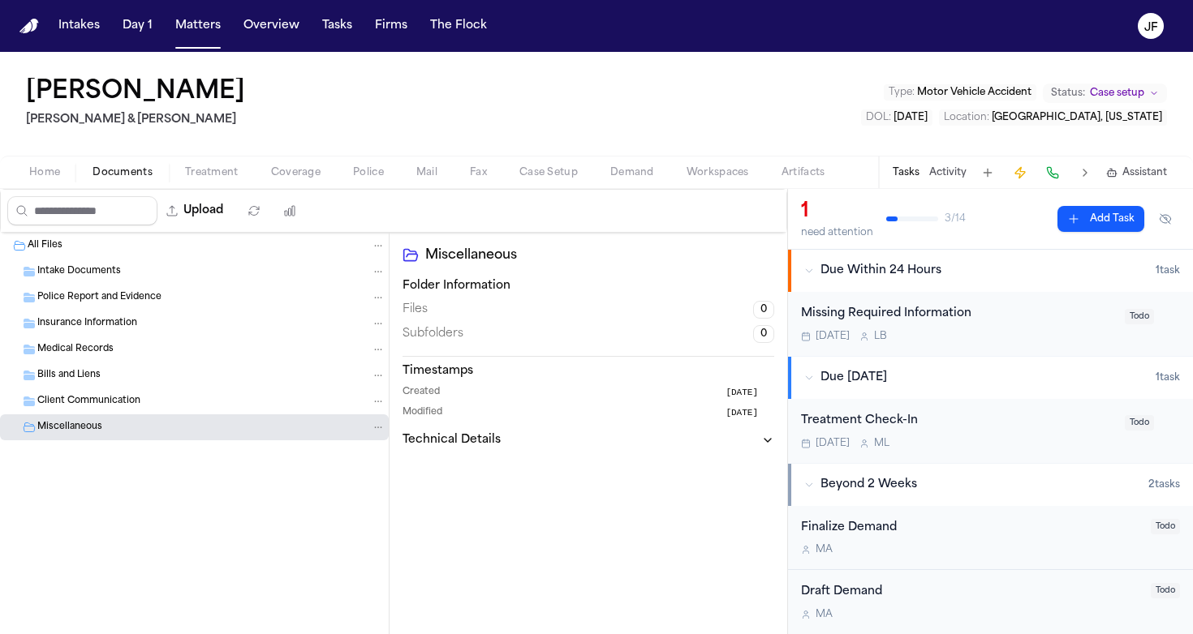
click at [88, 415] on div "Miscellaneous" at bounding box center [194, 428] width 389 height 26
click at [92, 399] on span "Client Communication" at bounding box center [88, 402] width 103 height 14
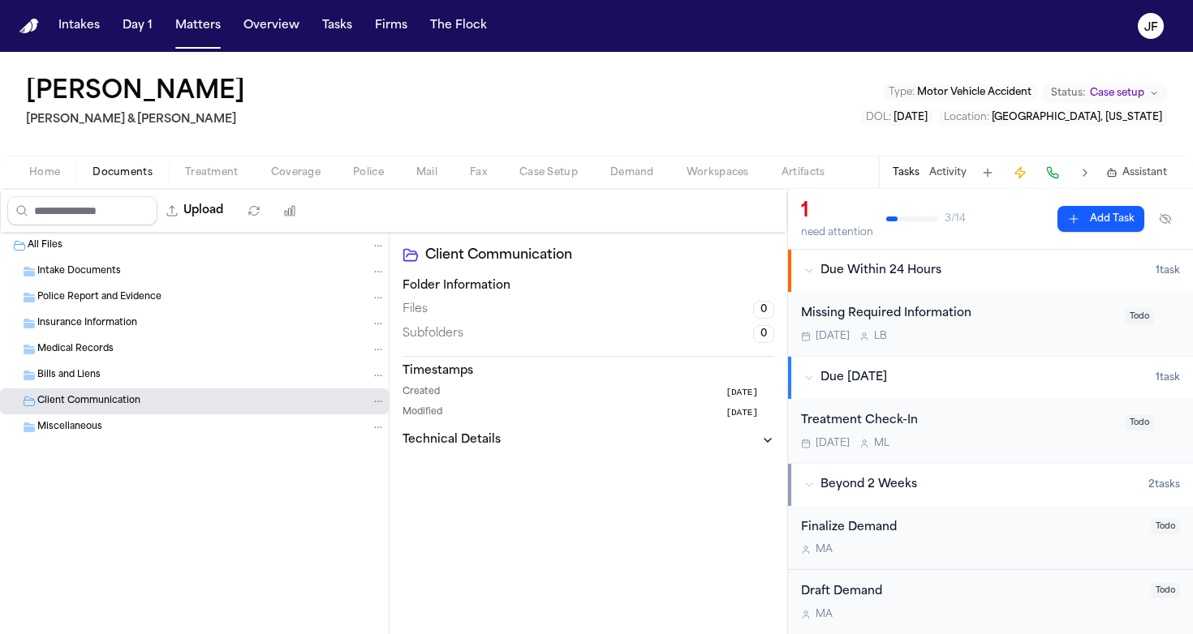
click at [95, 383] on div "Bills and Liens" at bounding box center [194, 376] width 389 height 26
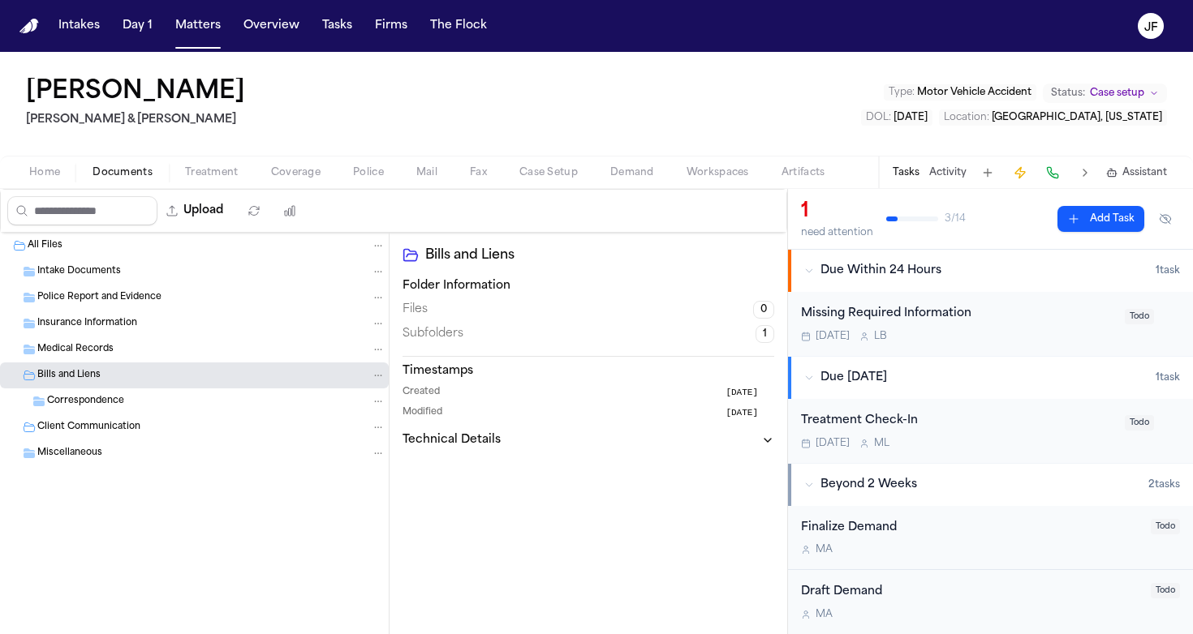
click at [101, 366] on div "Bills and Liens" at bounding box center [194, 376] width 389 height 26
click at [118, 340] on div "Medical Records" at bounding box center [194, 350] width 389 height 26
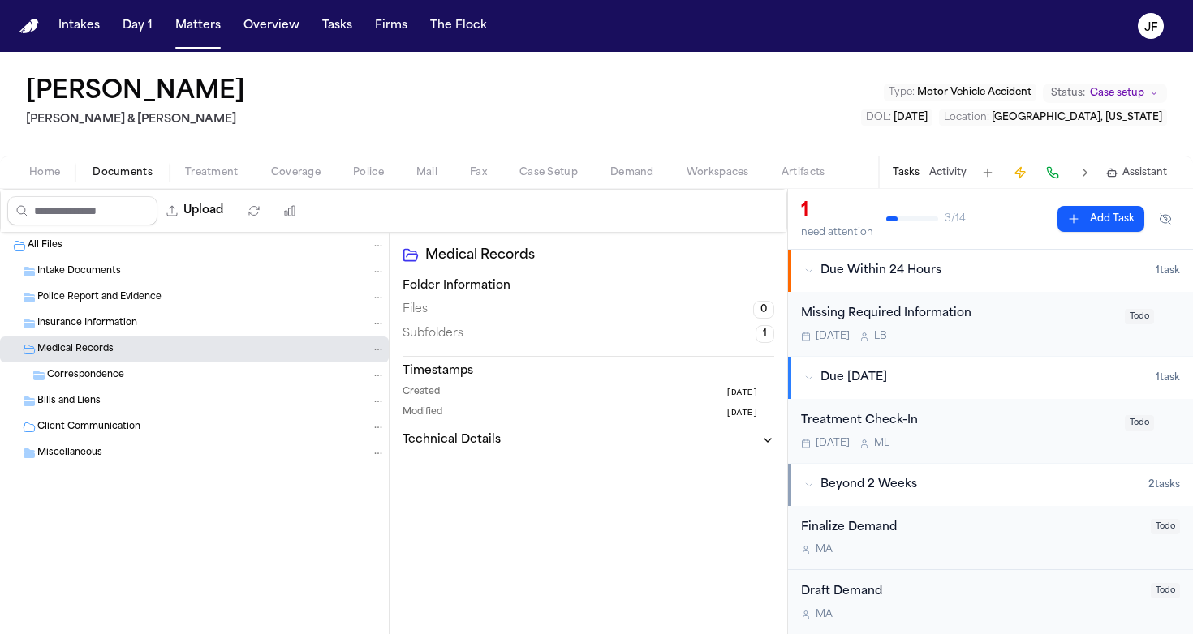
click at [121, 247] on div "All Files" at bounding box center [207, 246] width 358 height 15
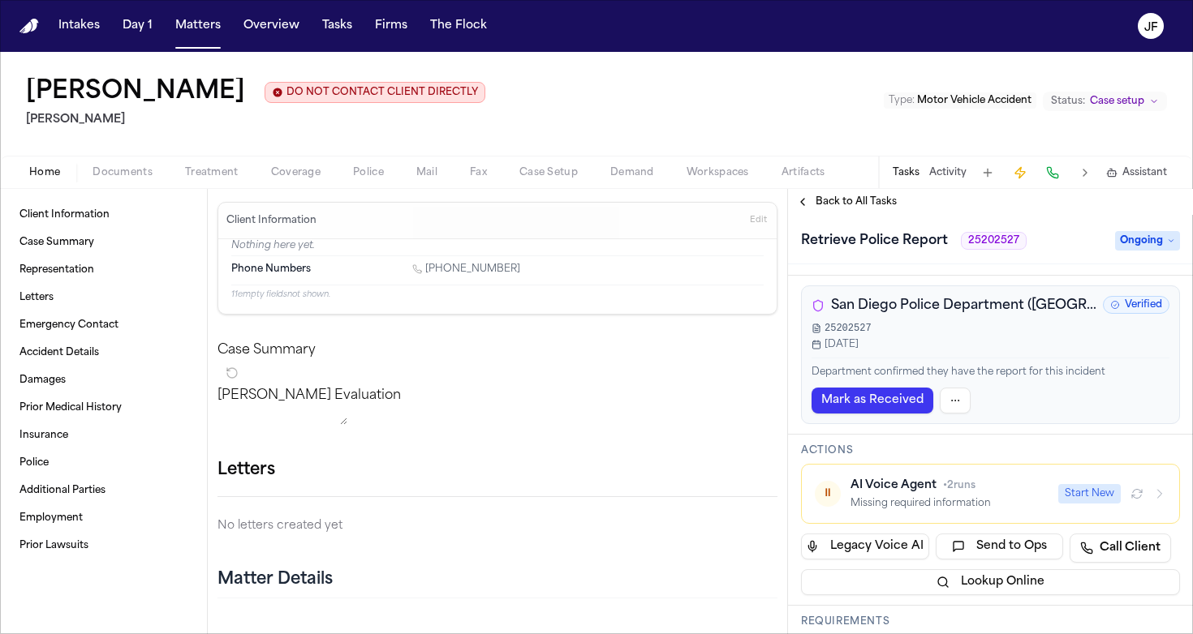
scroll to position [44, 0]
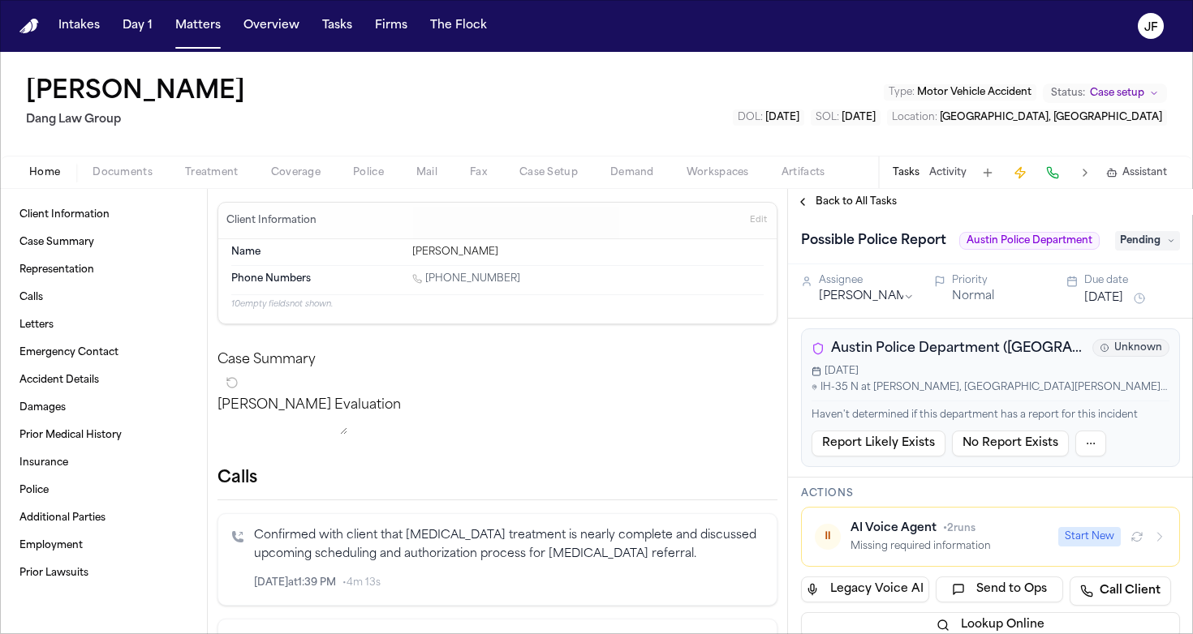
click at [1084, 0] on nav "Intakes Day 1 Matters Overview Tasks Firms The [PERSON_NAME]" at bounding box center [596, 26] width 1193 height 52
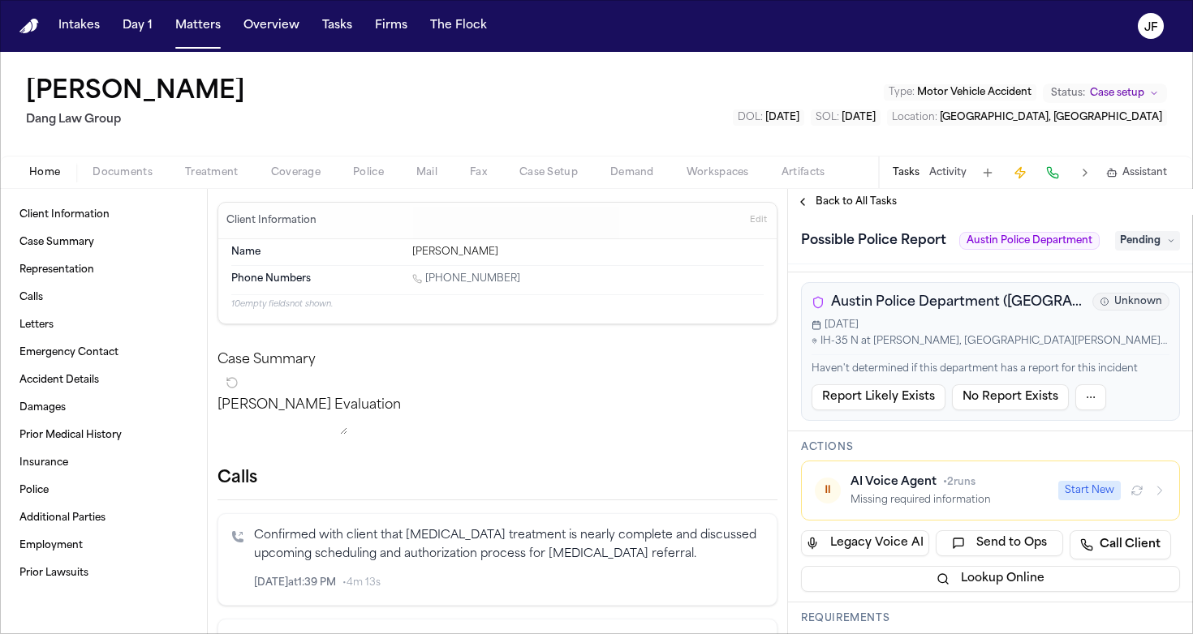
scroll to position [62, 0]
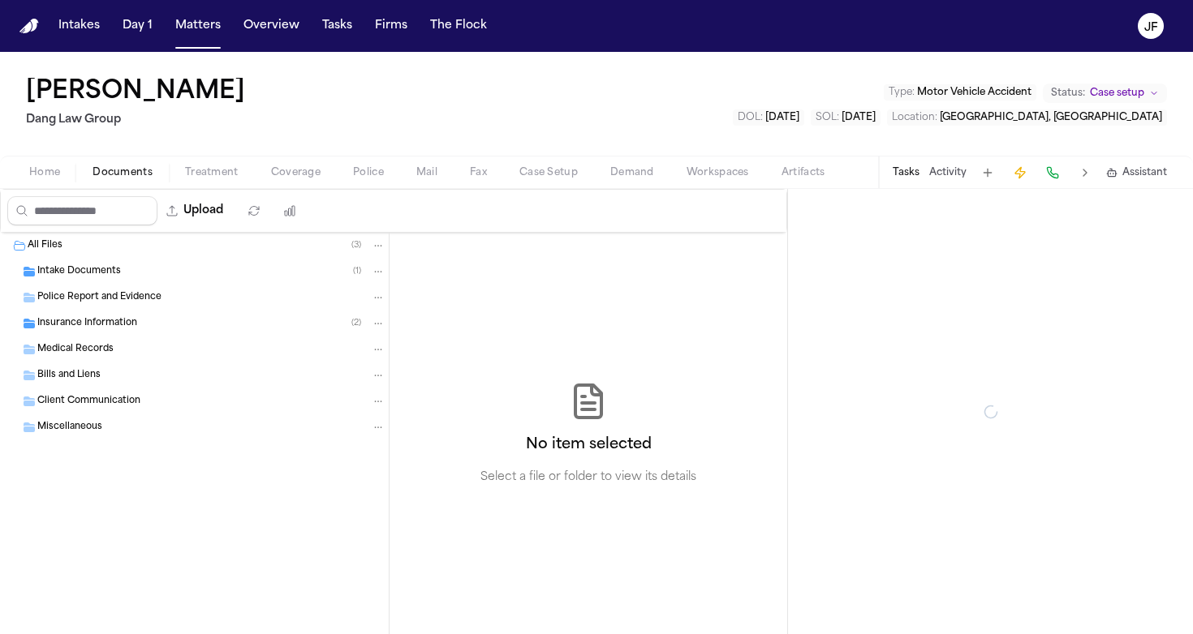
click at [113, 173] on span "Documents" at bounding box center [122, 172] width 60 height 13
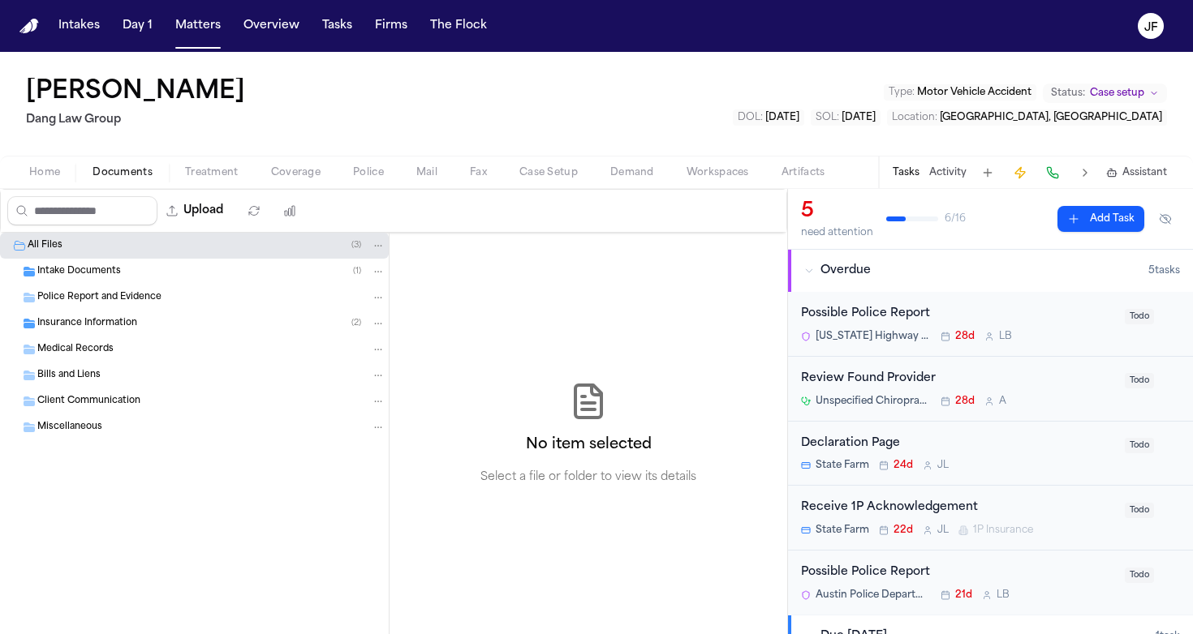
click at [110, 287] on div "Police Report and Evidence" at bounding box center [194, 298] width 389 height 26
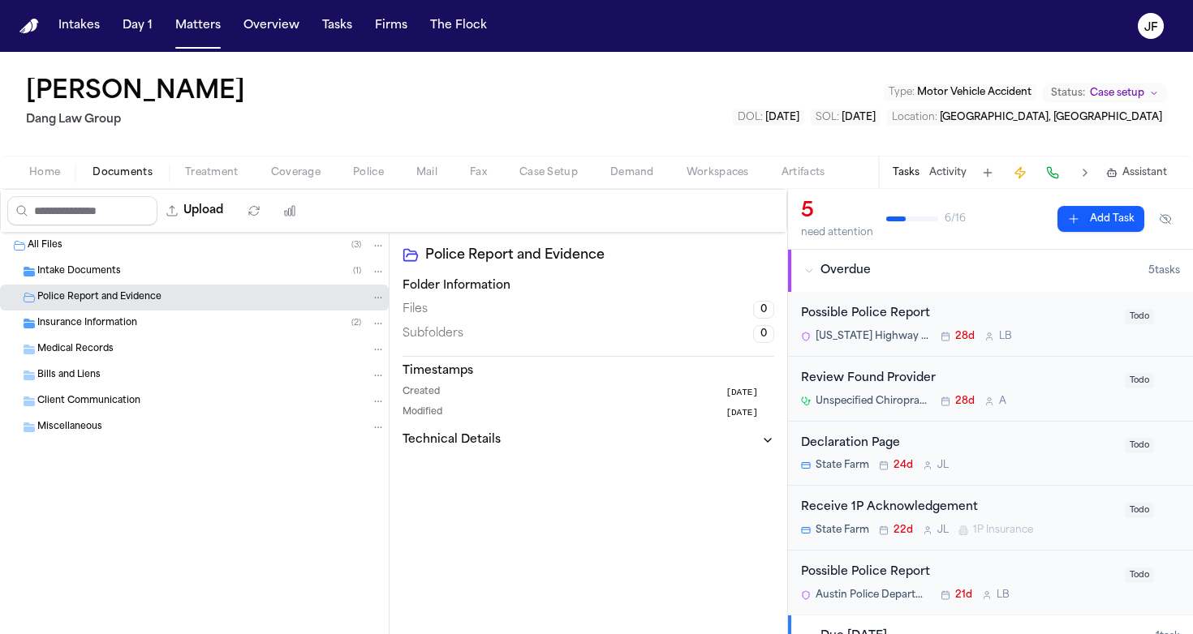
click at [121, 276] on div "Intake Documents ( 1 )" at bounding box center [211, 271] width 348 height 15
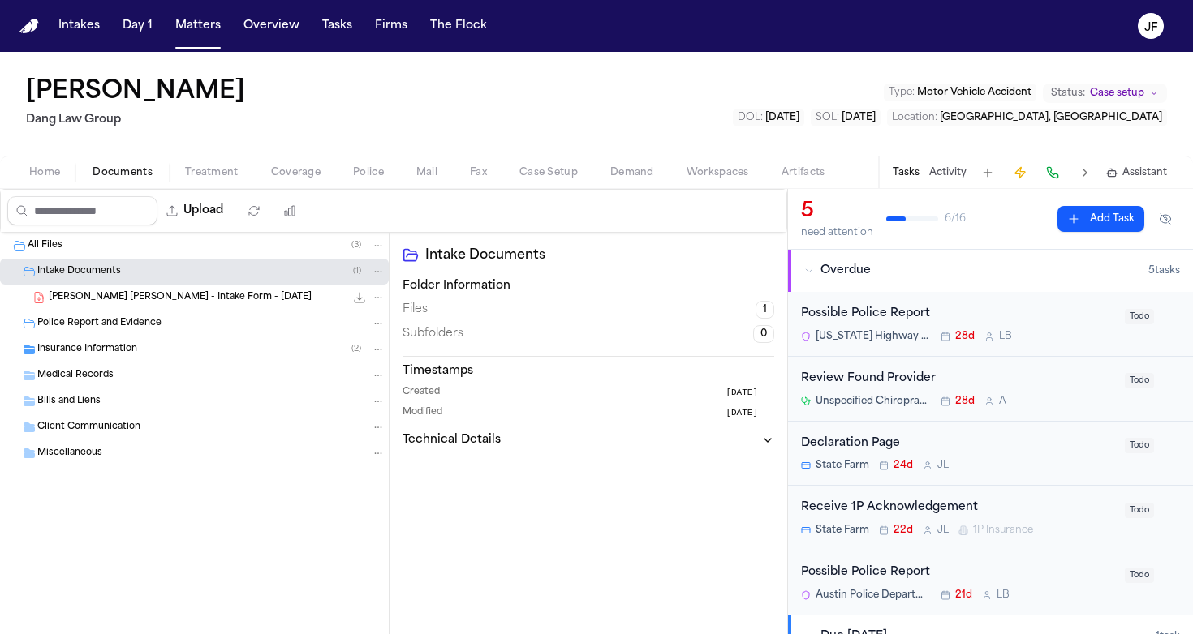
click at [158, 300] on span "V. Benitez Lopez - Intake Form - 7.22.25" at bounding box center [180, 298] width 263 height 14
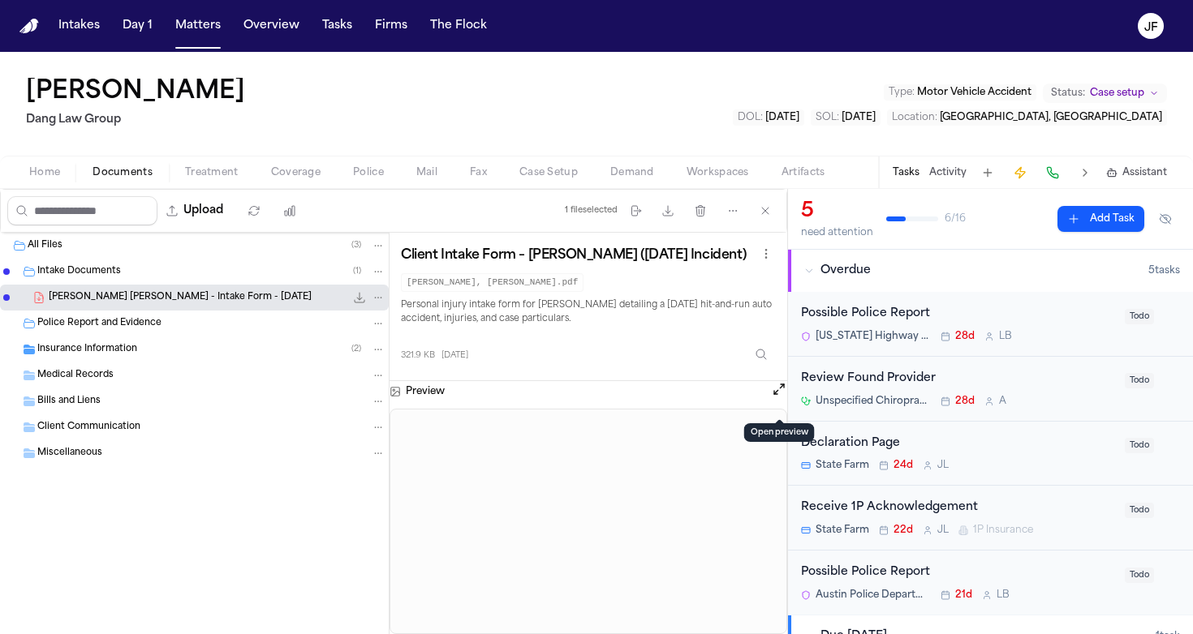
click at [772, 398] on button "Open preview" at bounding box center [779, 389] width 16 height 16
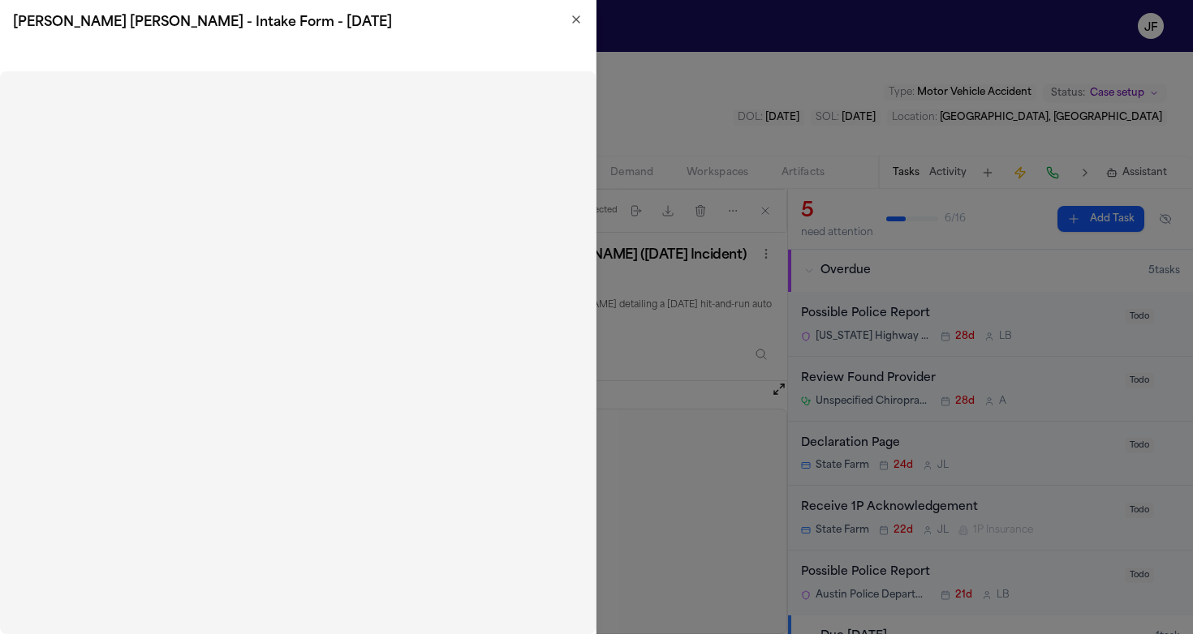
click at [570, 23] on icon "button" at bounding box center [576, 19] width 13 height 13
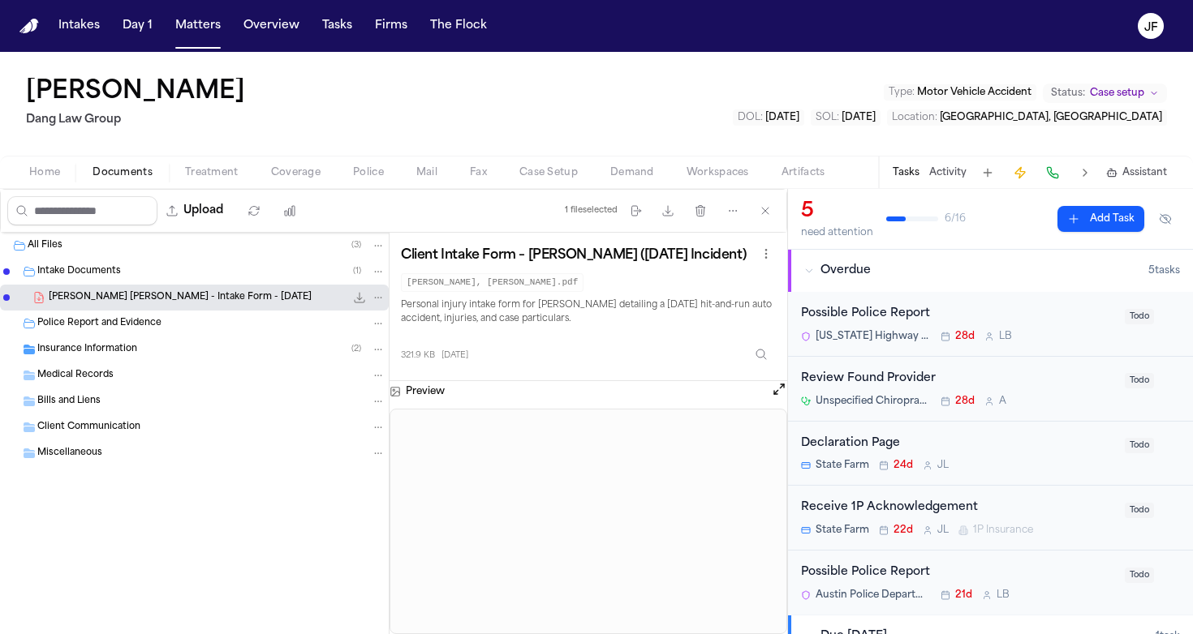
click at [148, 339] on div "Insurance Information ( 2 )" at bounding box center [194, 350] width 389 height 26
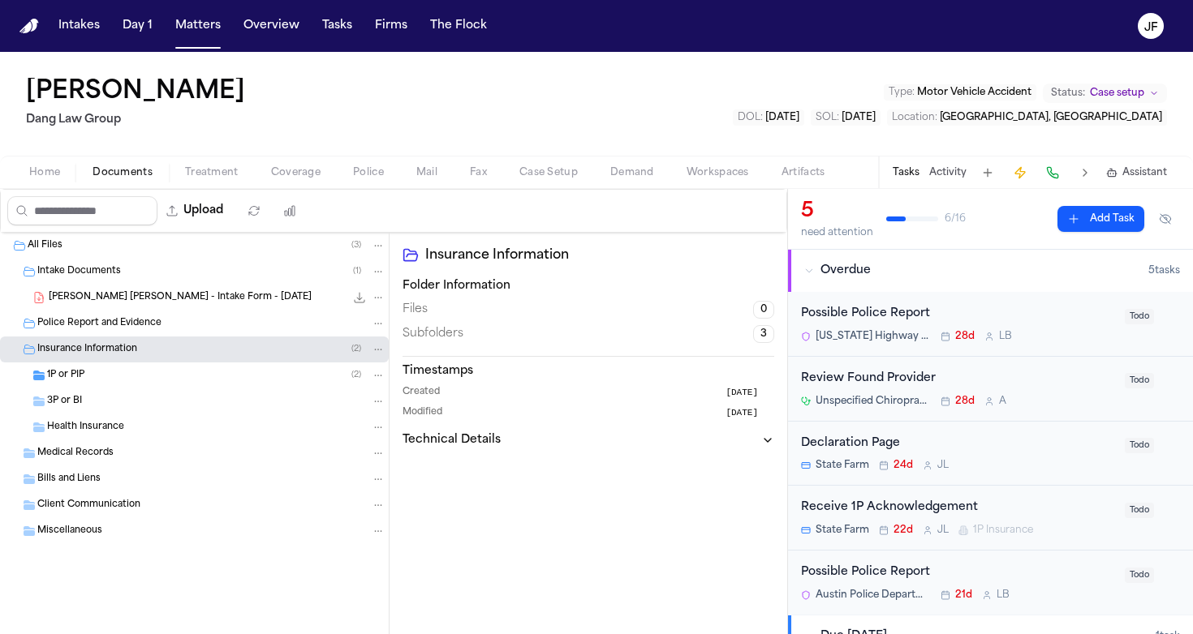
click at [145, 372] on div "1P or PIP ( 2 )" at bounding box center [216, 375] width 338 height 15
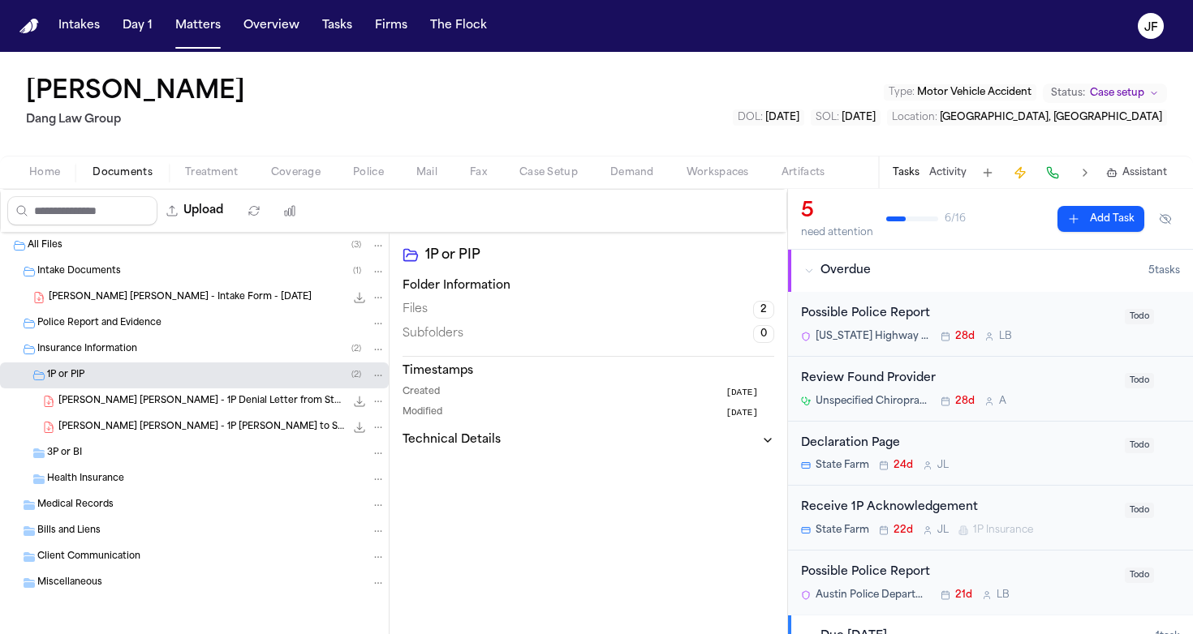
click at [169, 405] on span "V. Benitez Lopez - 1P Denial Letter from State Farm - 8.8.25" at bounding box center [201, 402] width 286 height 14
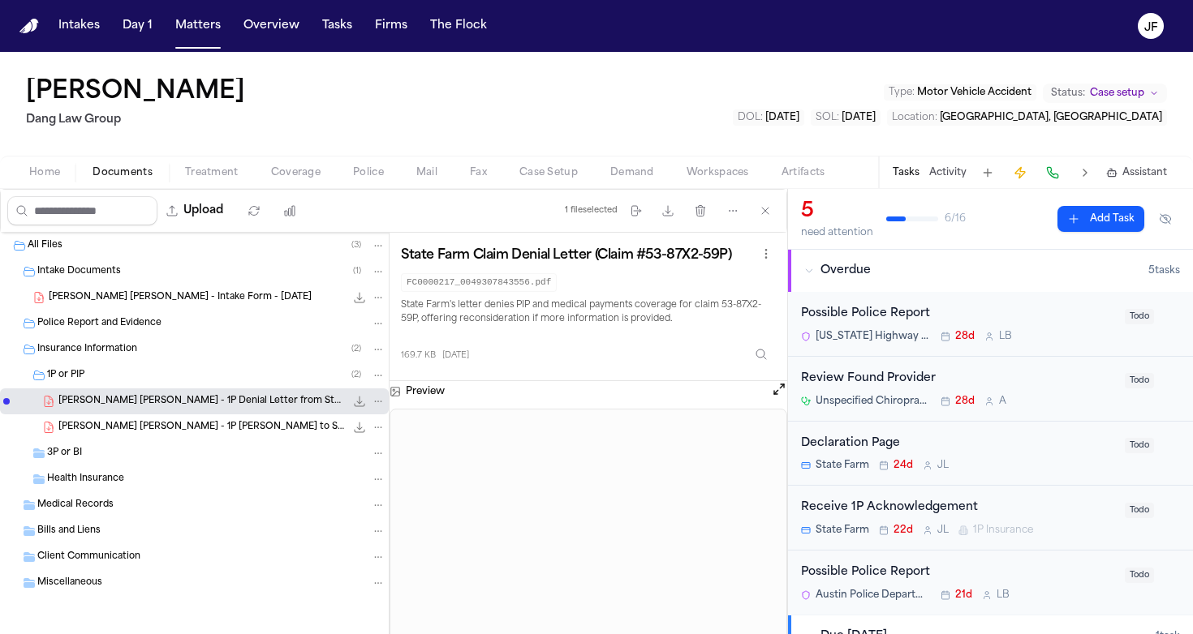
click at [781, 388] on button "Open preview" at bounding box center [779, 389] width 16 height 16
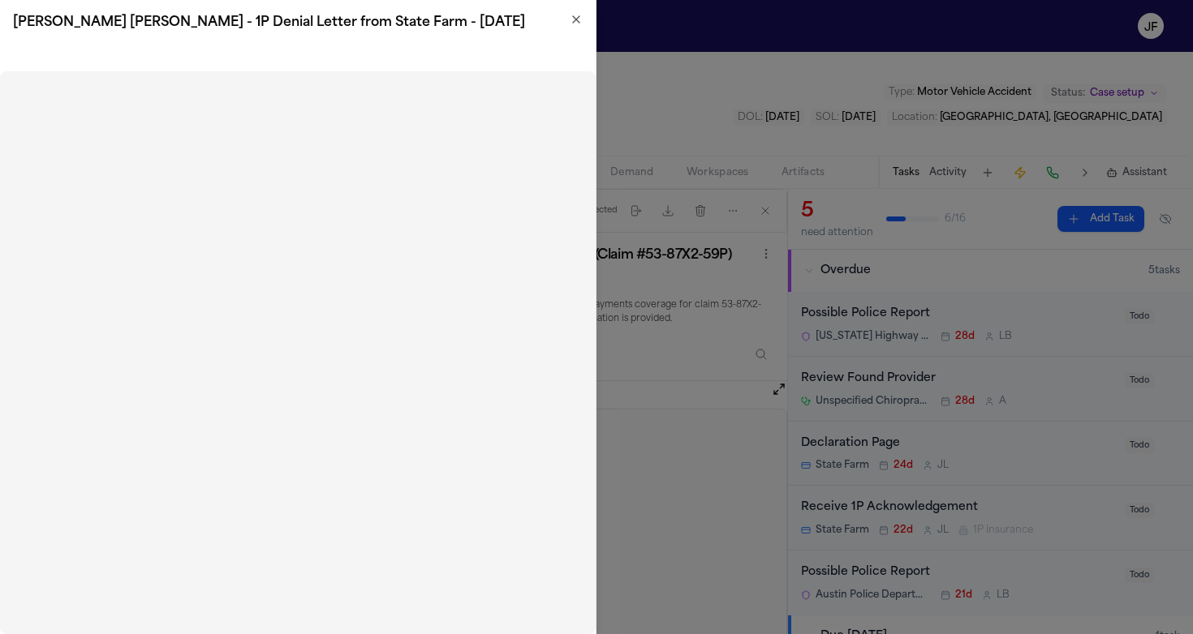
click at [579, 20] on icon "button" at bounding box center [576, 19] width 13 height 13
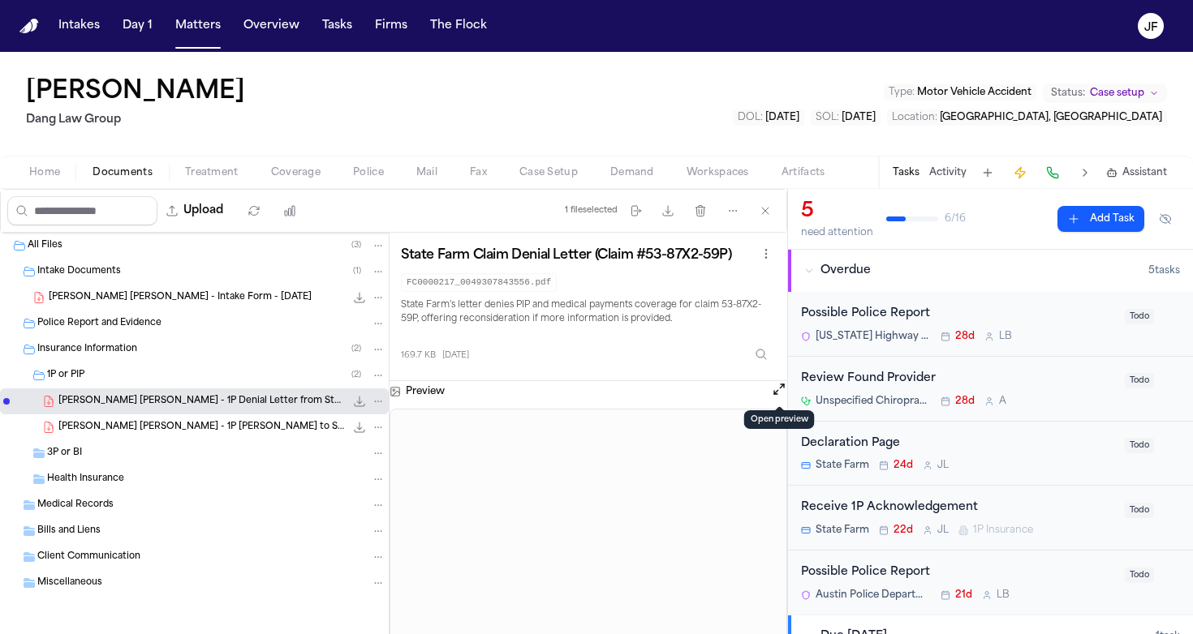
click at [223, 428] on span "V. Benitez Lopez - 1P LOR to STATE FARM - 7.24.25" at bounding box center [201, 428] width 286 height 14
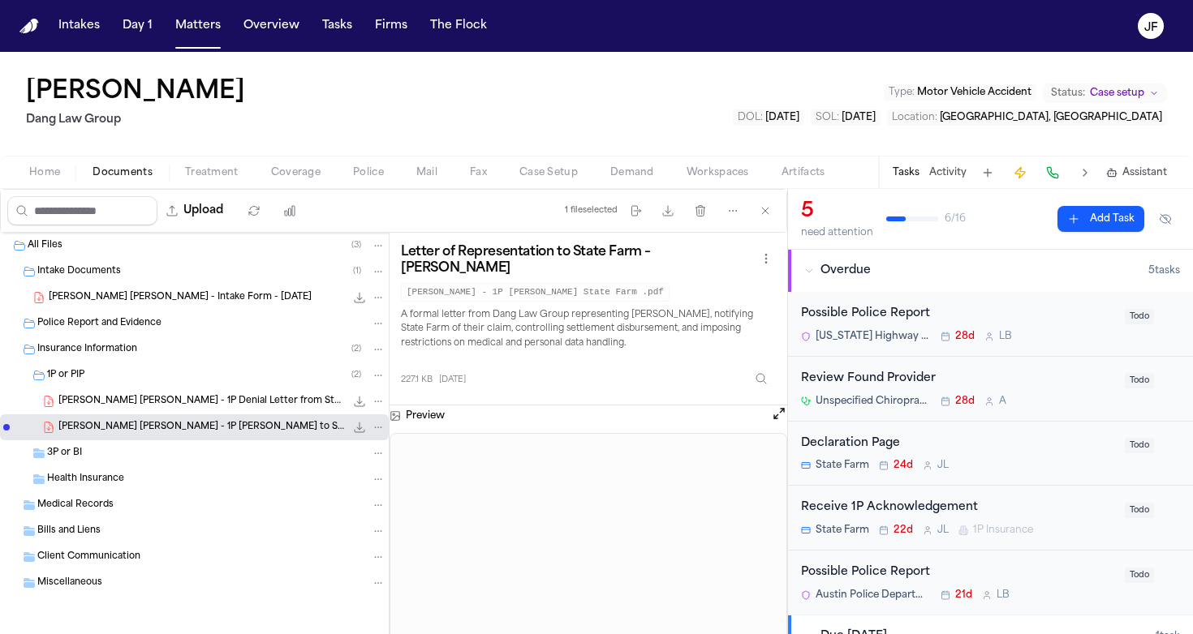
click at [153, 442] on div "3P or BI" at bounding box center [194, 454] width 389 height 26
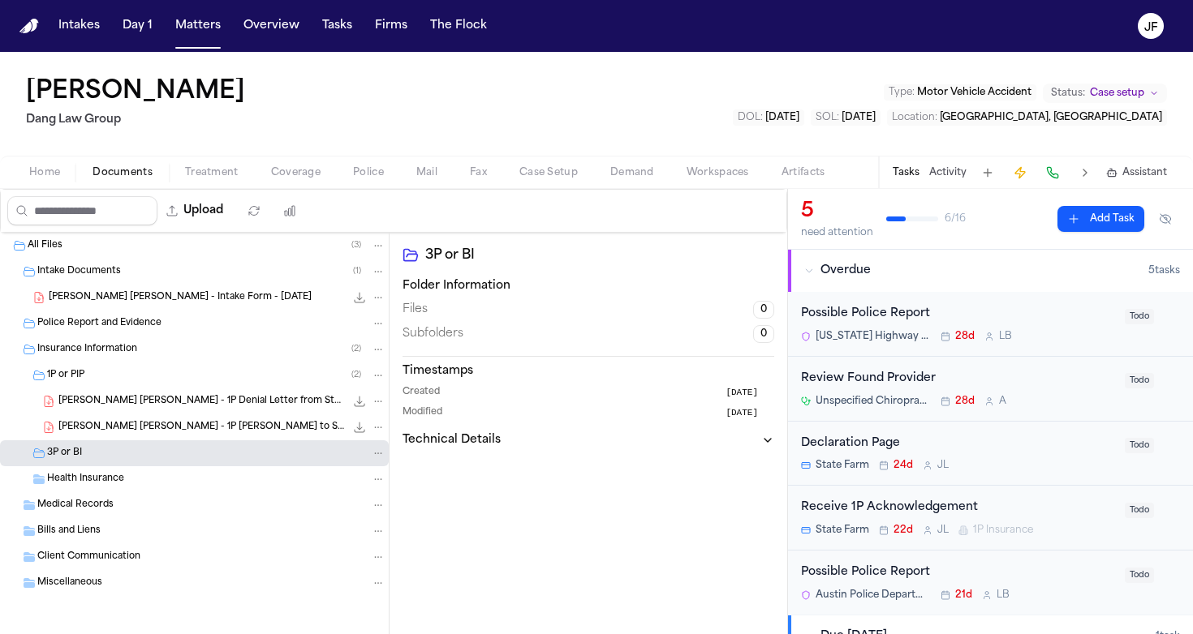
click at [175, 373] on div "1P or PIP ( 2 )" at bounding box center [216, 375] width 338 height 15
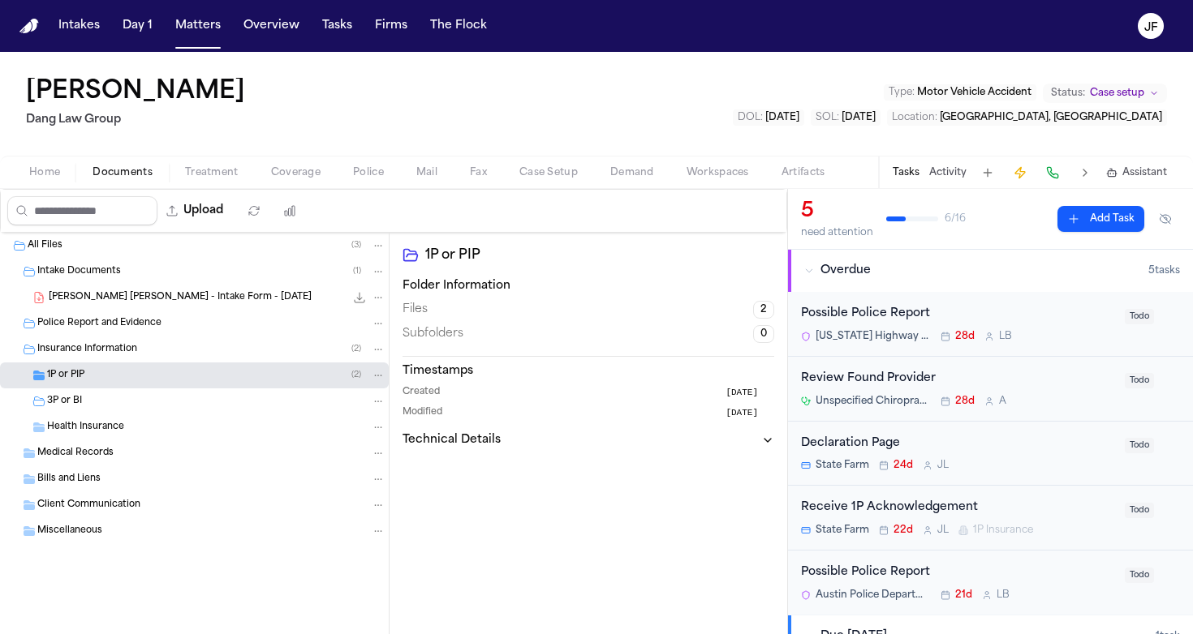
click at [301, 179] on span "Coverage" at bounding box center [295, 172] width 49 height 13
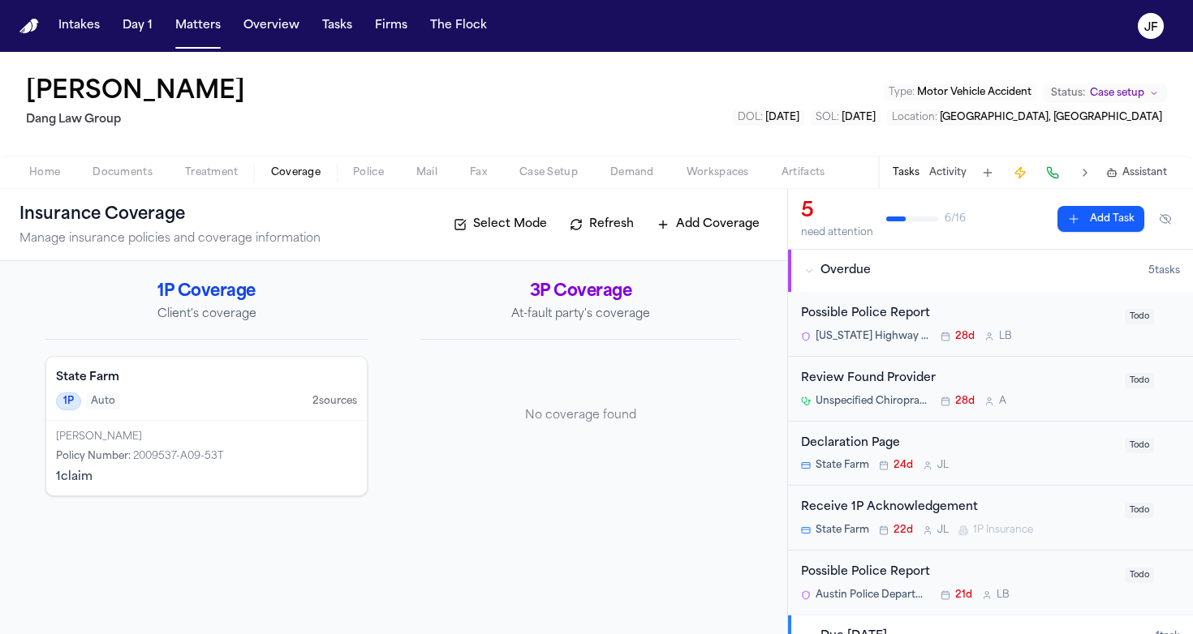
click at [890, 316] on div "Possible Police Report" at bounding box center [958, 314] width 314 height 19
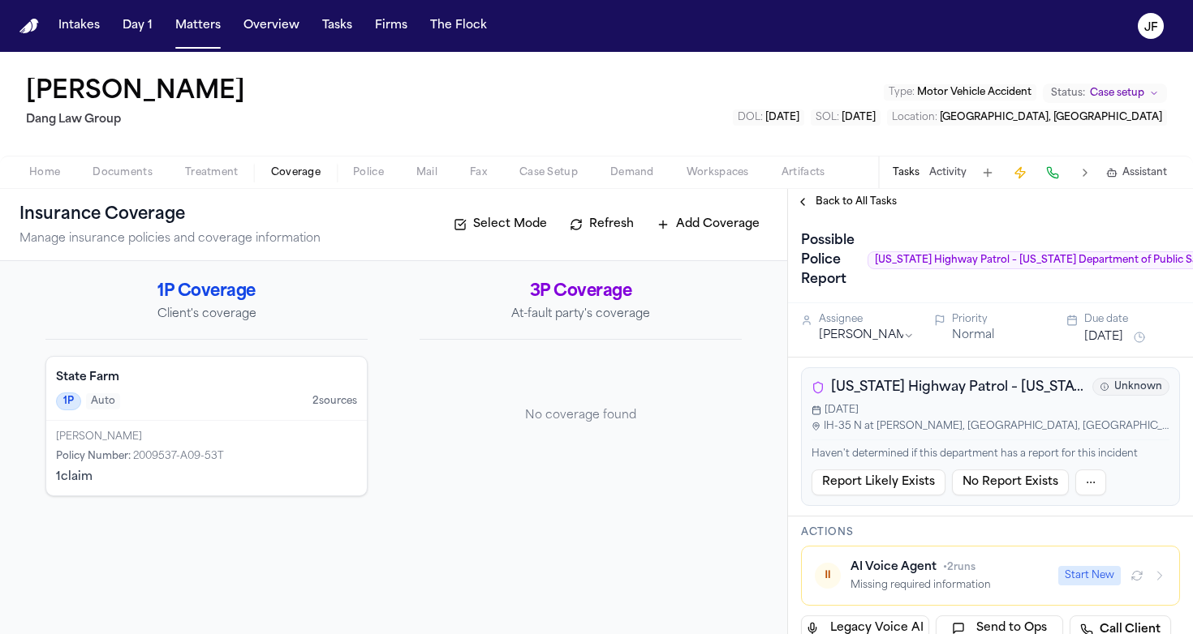
click at [853, 204] on span "Back to All Tasks" at bounding box center [855, 202] width 81 height 13
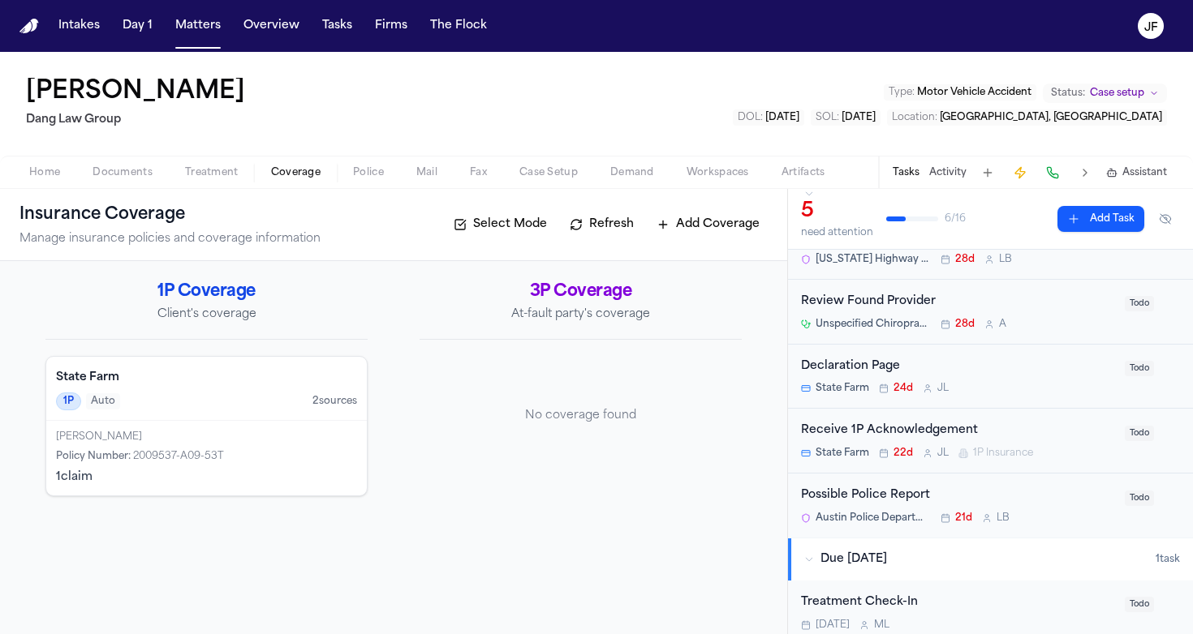
scroll to position [85, 0]
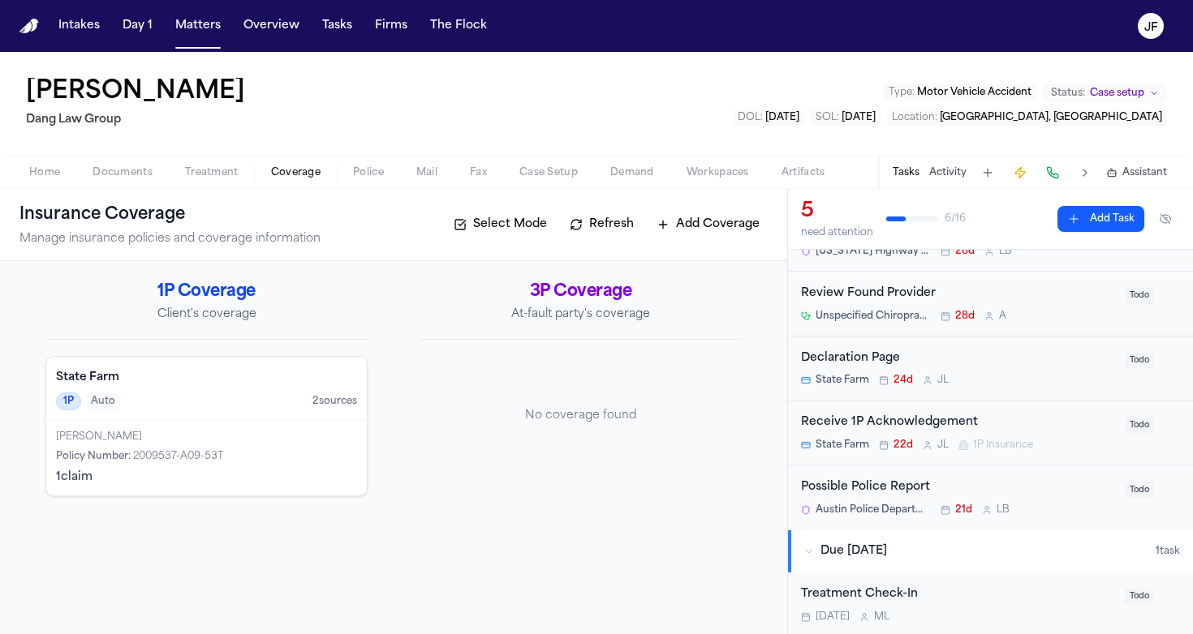
click at [868, 485] on div "Possible Police Report" at bounding box center [958, 488] width 314 height 19
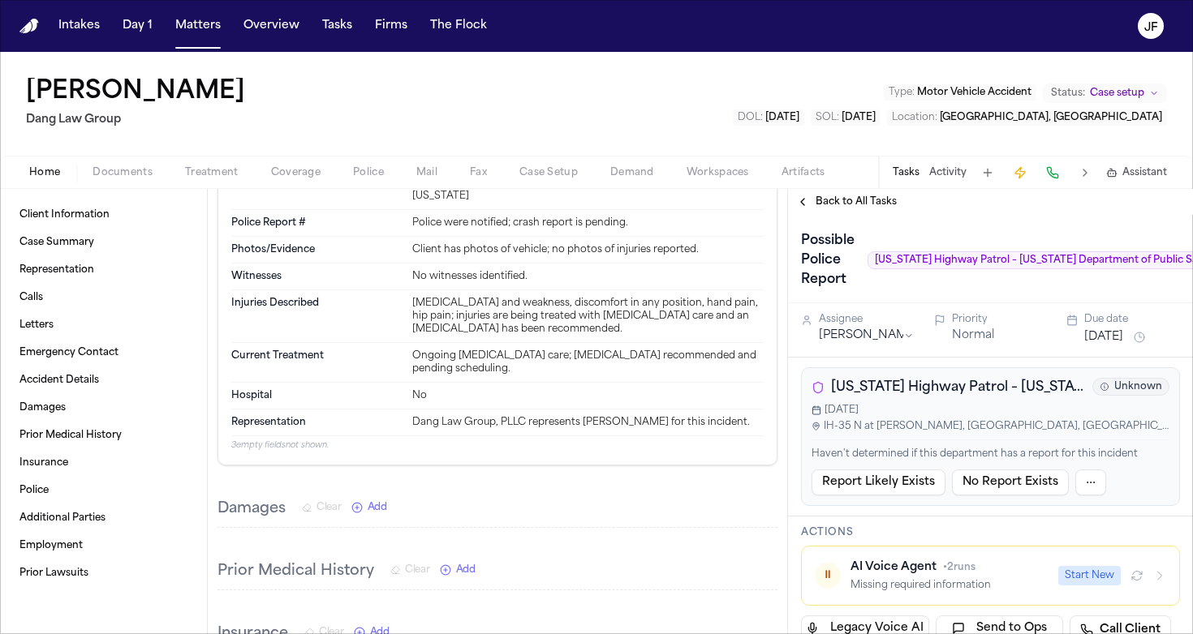
scroll to position [1177, 0]
click at [197, 19] on button "Matters" at bounding box center [198, 25] width 58 height 29
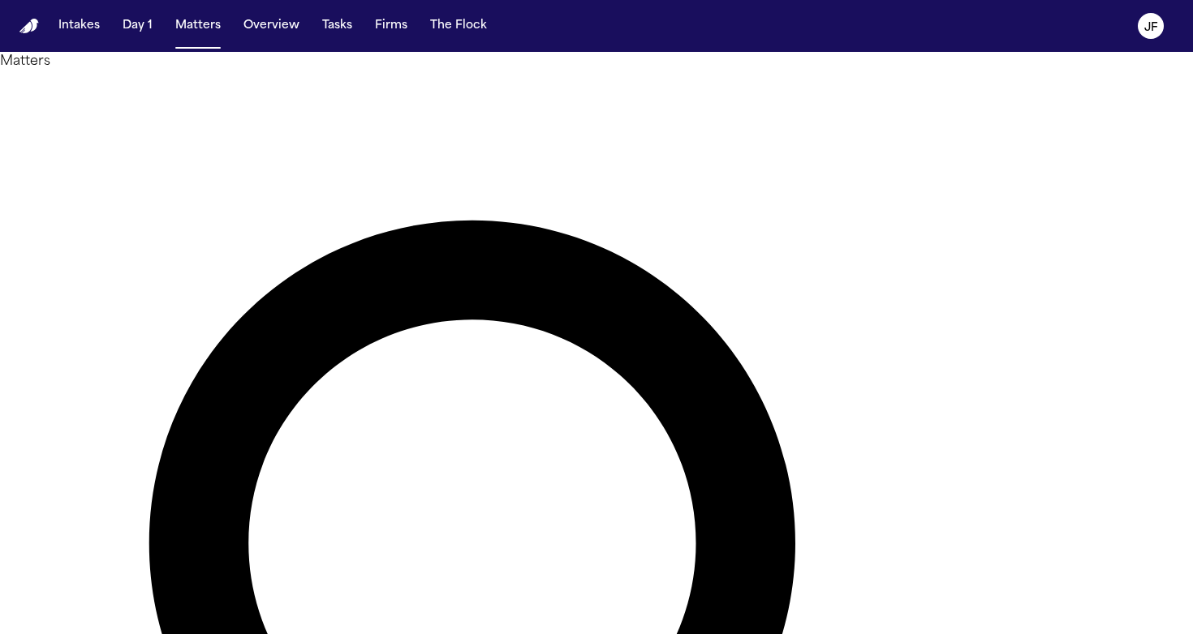
type input "*****"
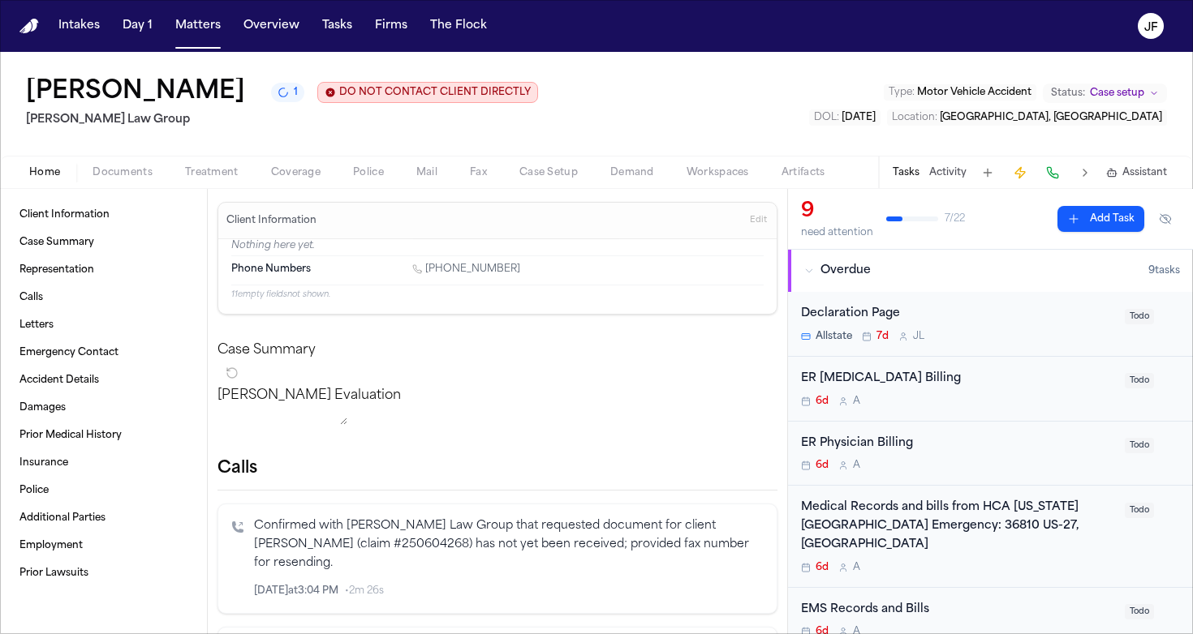
click at [127, 179] on span "Documents" at bounding box center [122, 172] width 60 height 13
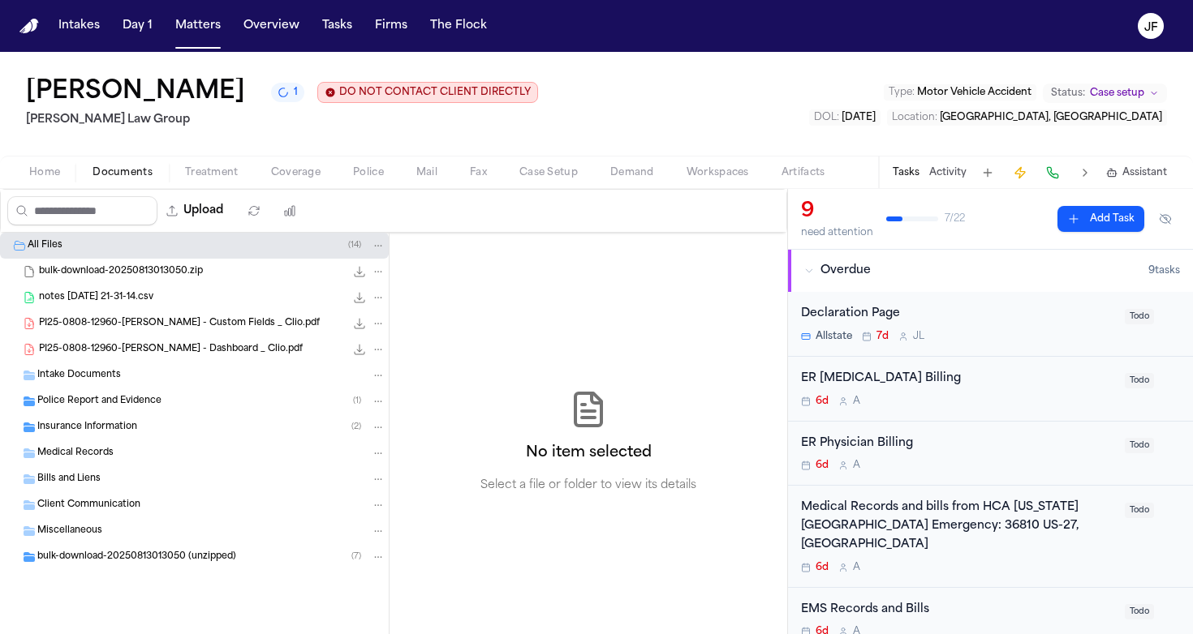
click at [108, 398] on span "Police Report and Evidence" at bounding box center [99, 402] width 124 height 14
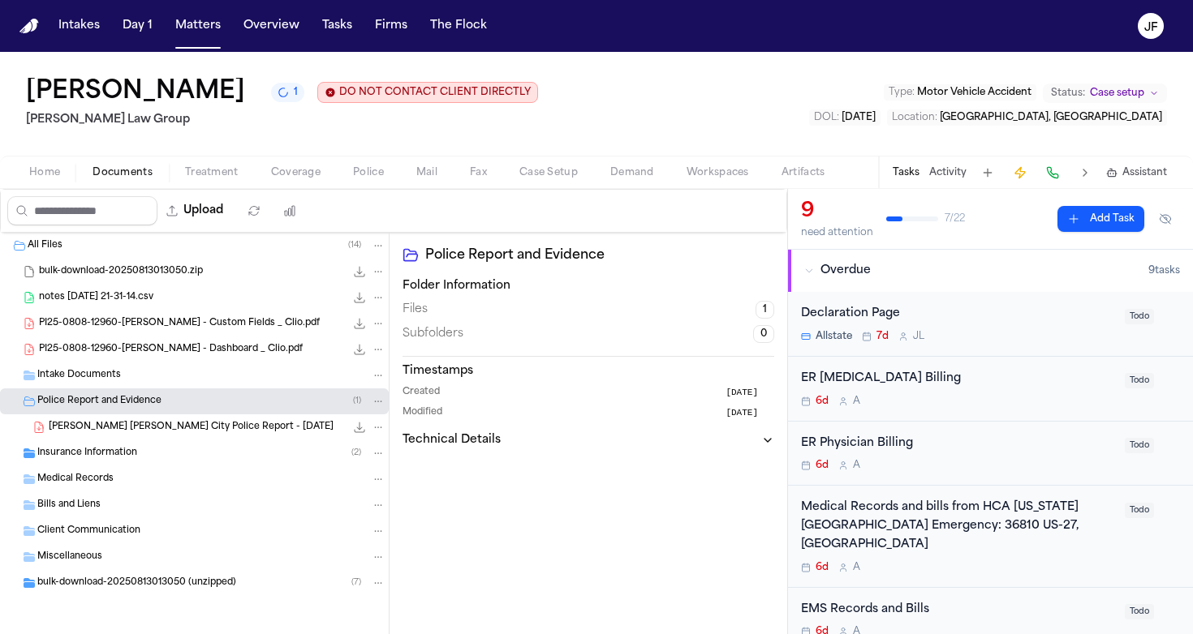
click at [143, 432] on span "R. Valencia Rodriguez - Haines City Police Report - 7.25.25" at bounding box center [191, 428] width 285 height 14
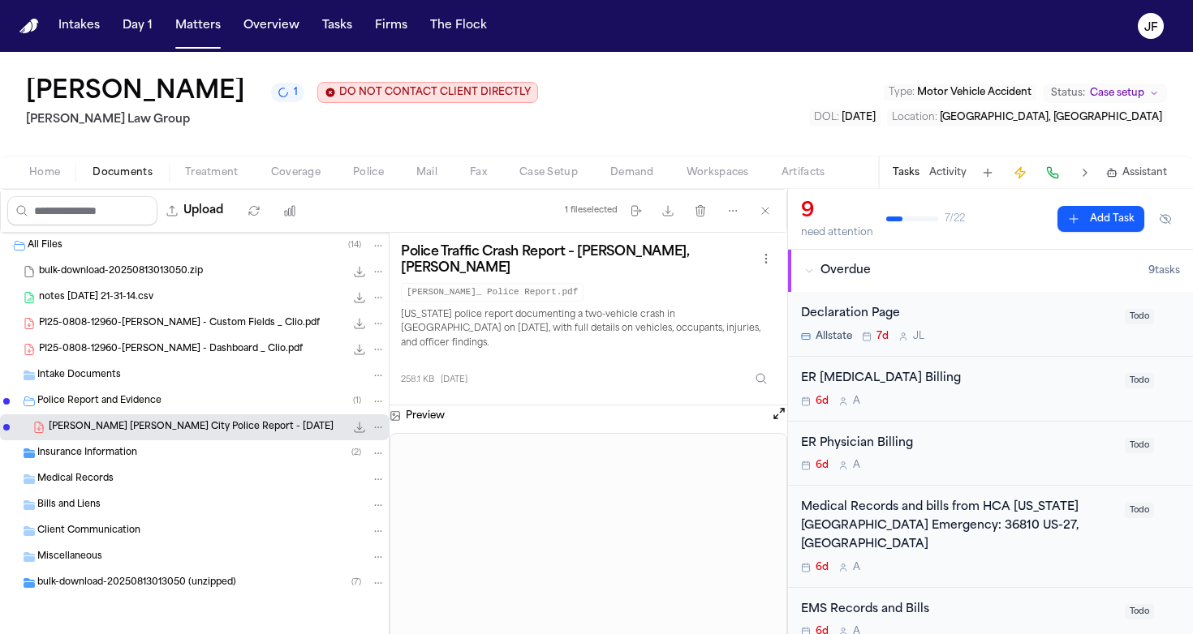
click at [783, 406] on button "Open preview" at bounding box center [779, 414] width 16 height 16
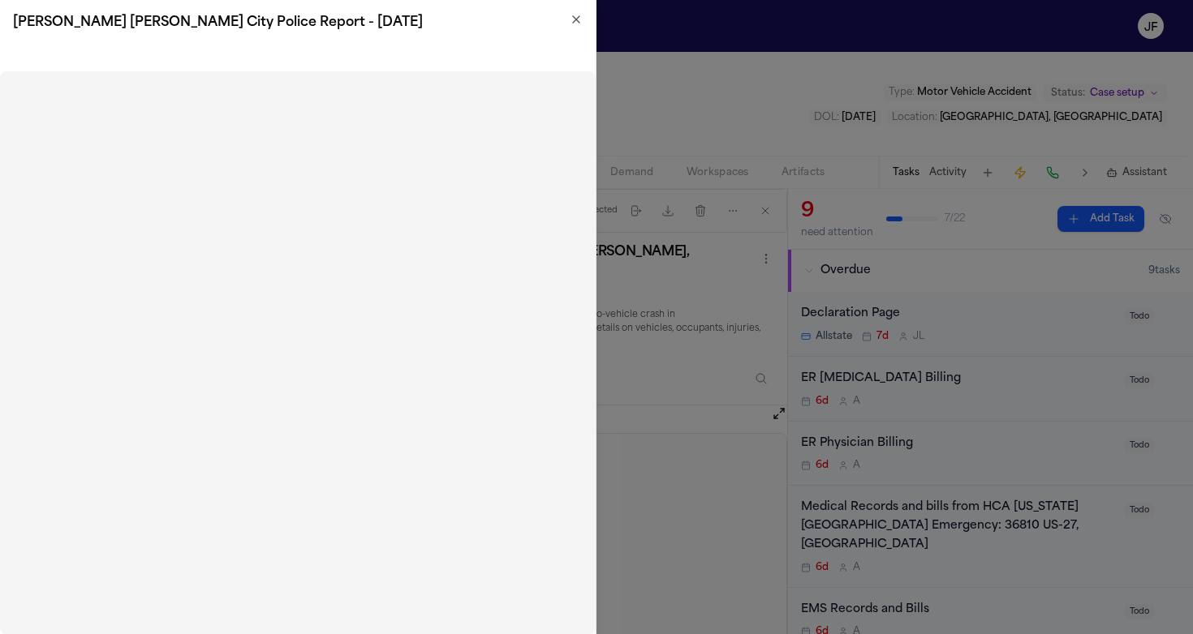
click at [572, 14] on icon "button" at bounding box center [576, 19] width 13 height 13
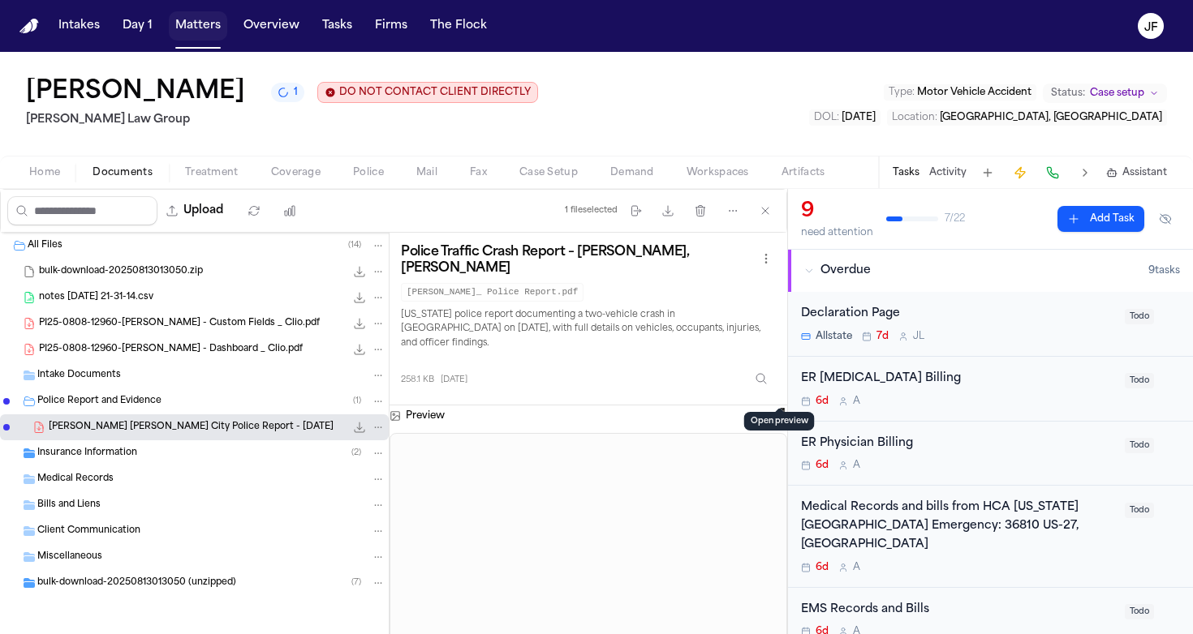
click at [191, 24] on button "Matters" at bounding box center [198, 25] width 58 height 29
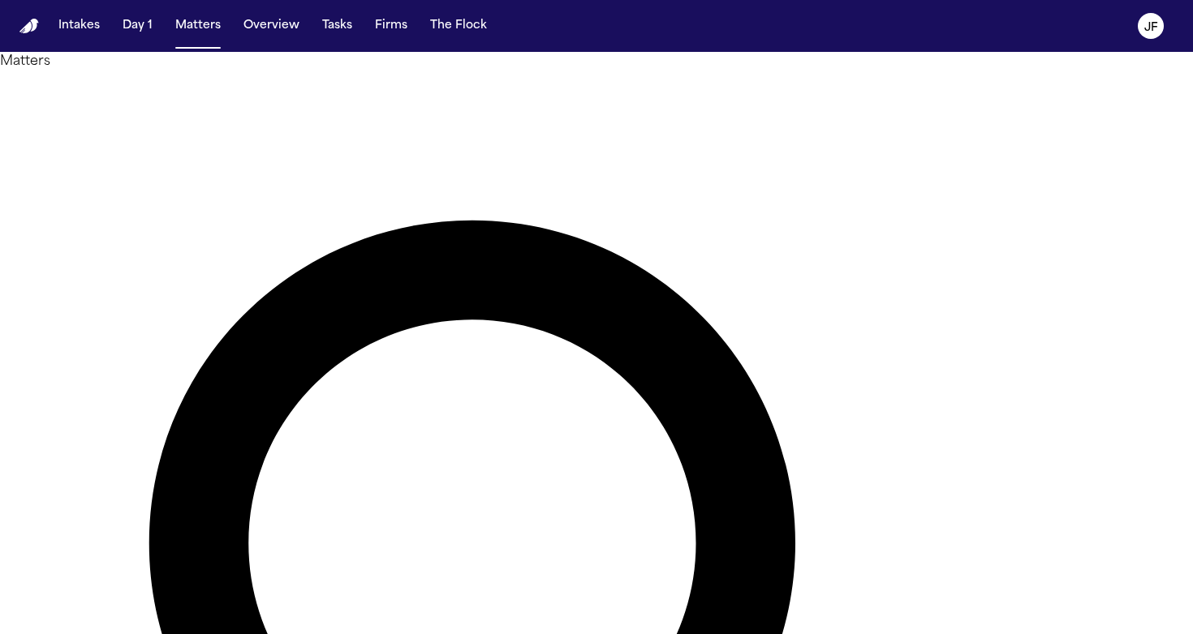
drag, startPoint x: 579, startPoint y: 93, endPoint x: 390, endPoint y: 85, distance: 189.2
type input "*********"
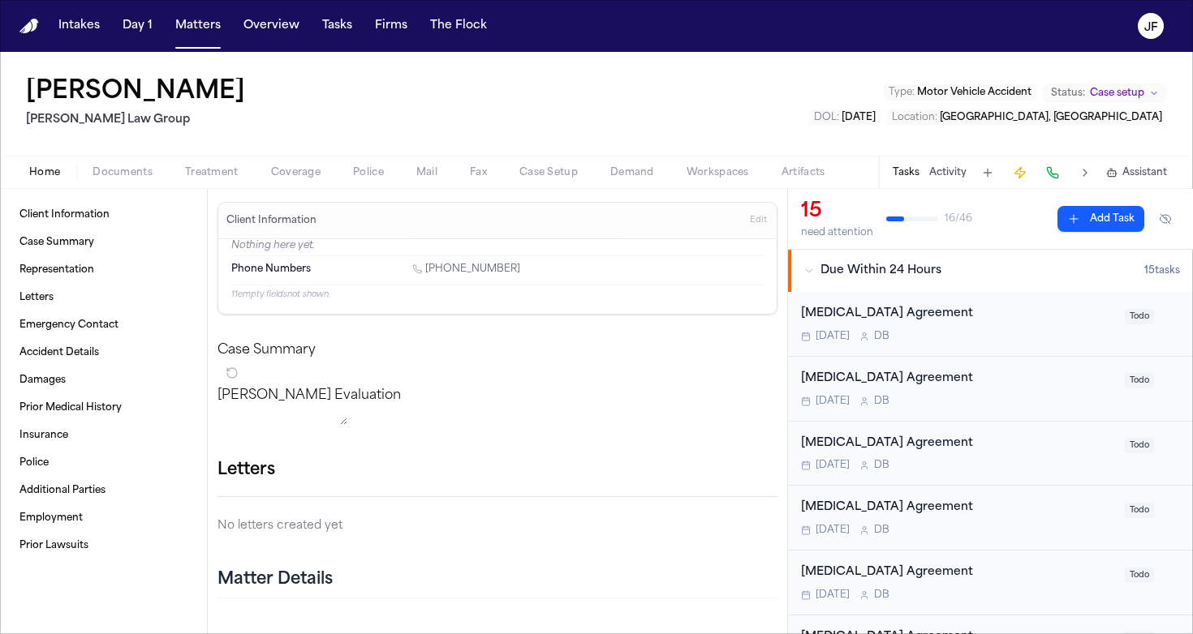
click at [100, 166] on span "Documents" at bounding box center [122, 172] width 60 height 13
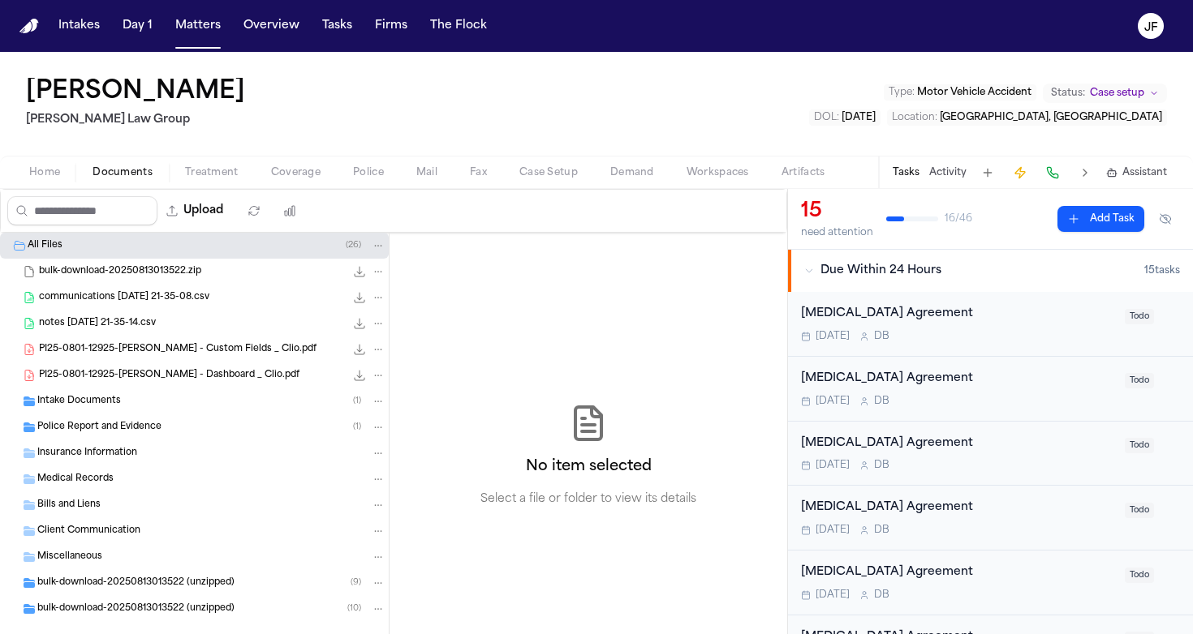
click at [87, 402] on span "Intake Documents" at bounding box center [79, 402] width 84 height 14
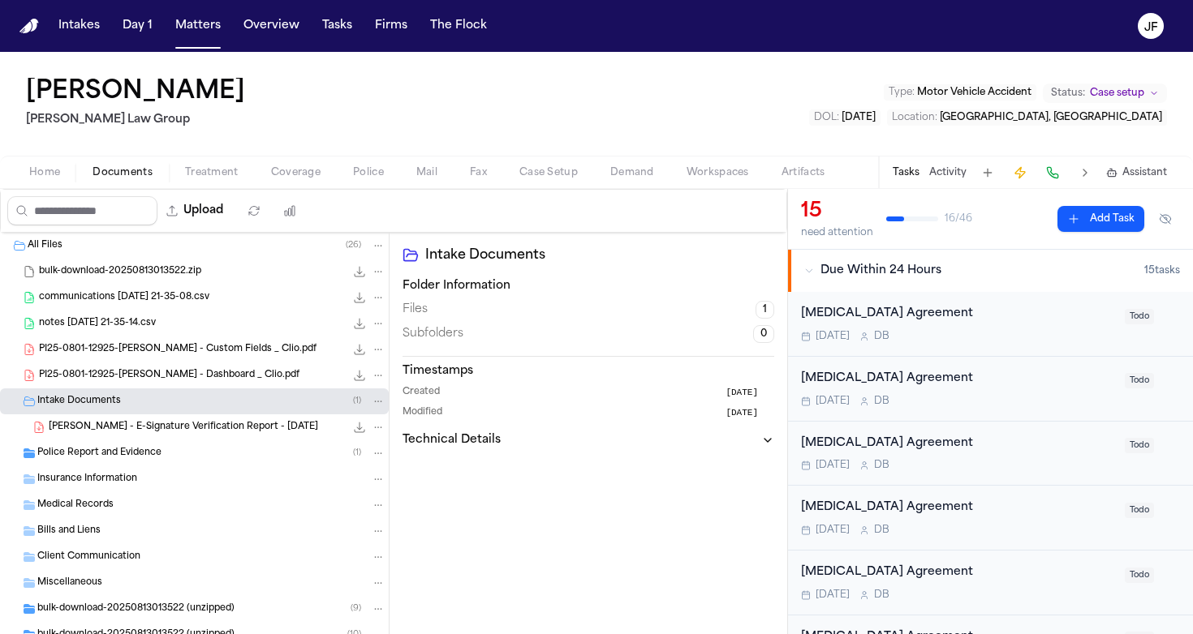
click at [82, 463] on div "Police Report and Evidence ( 1 )" at bounding box center [194, 454] width 389 height 26
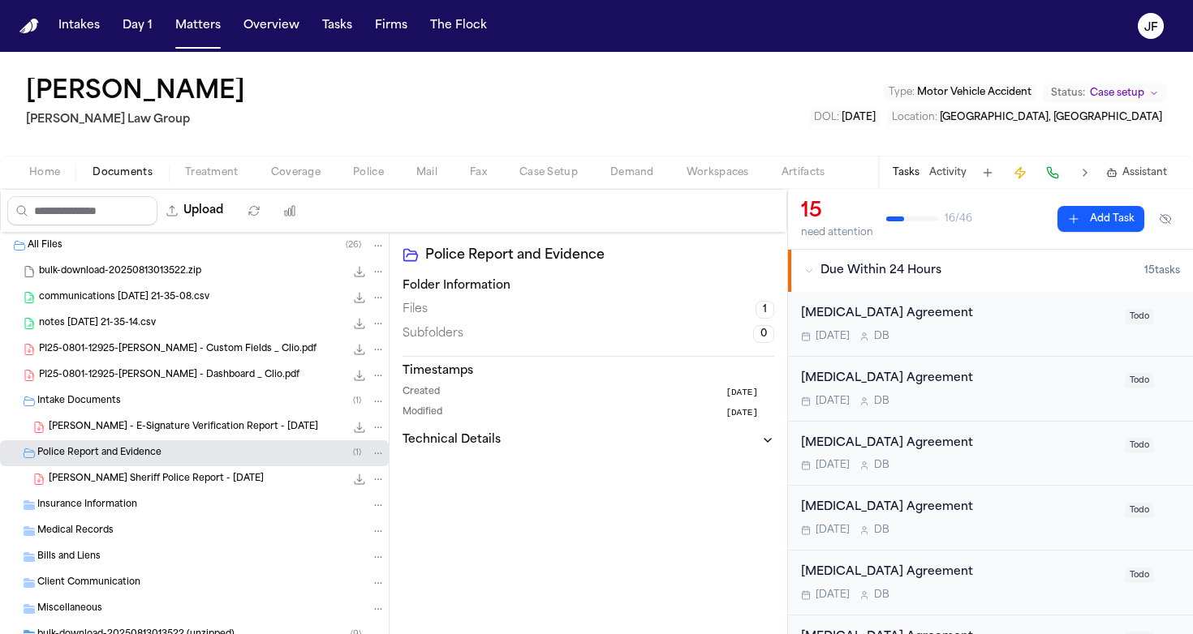
click at [84, 483] on span "W. Pierre - Broward Sheriff Police Report - 4.14.25" at bounding box center [156, 480] width 215 height 14
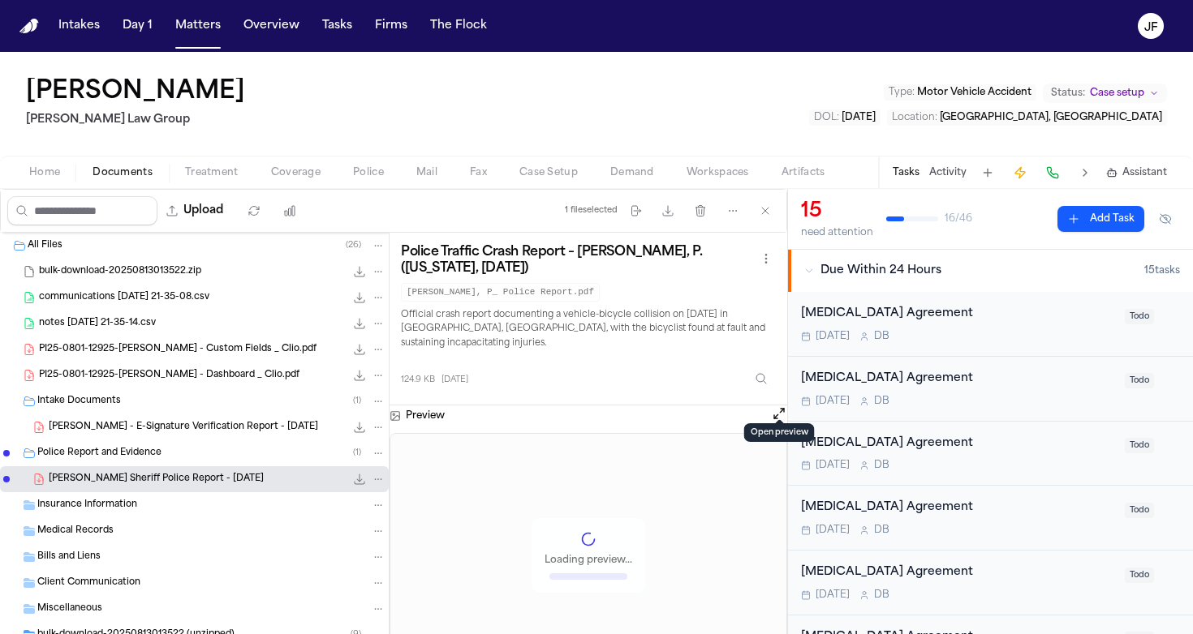
click at [775, 406] on button "Open preview" at bounding box center [779, 414] width 16 height 16
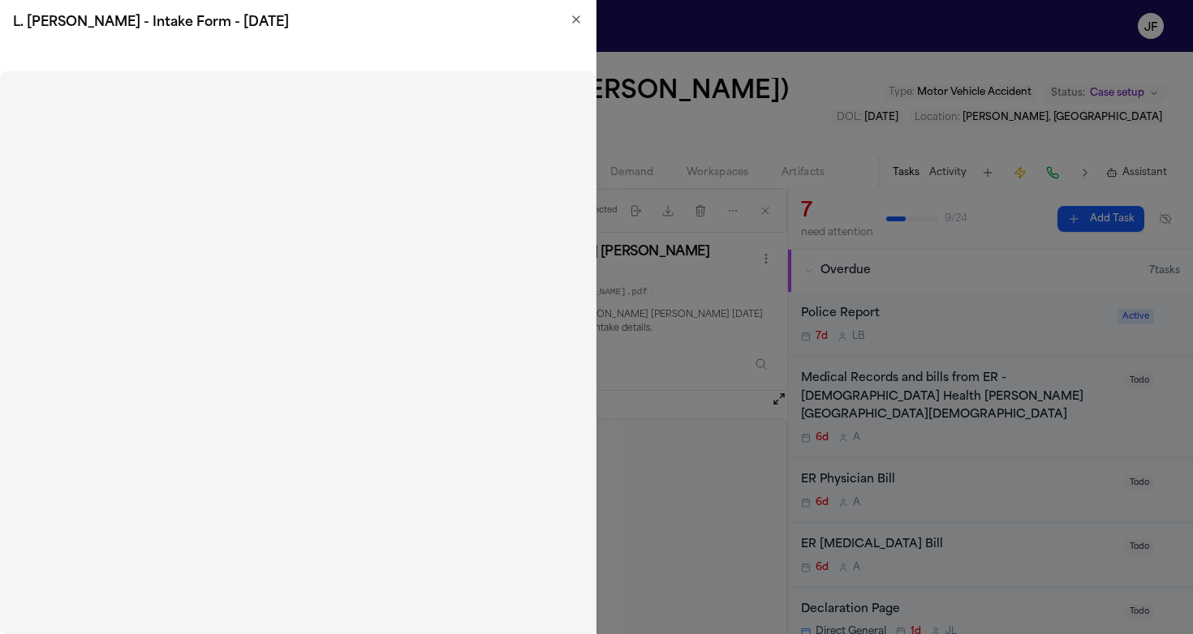
click at [572, 11] on div "L. [PERSON_NAME] - Intake Form - [DATE]" at bounding box center [297, 22] width 595 height 45
click at [580, 25] on icon "button" at bounding box center [576, 19] width 13 height 13
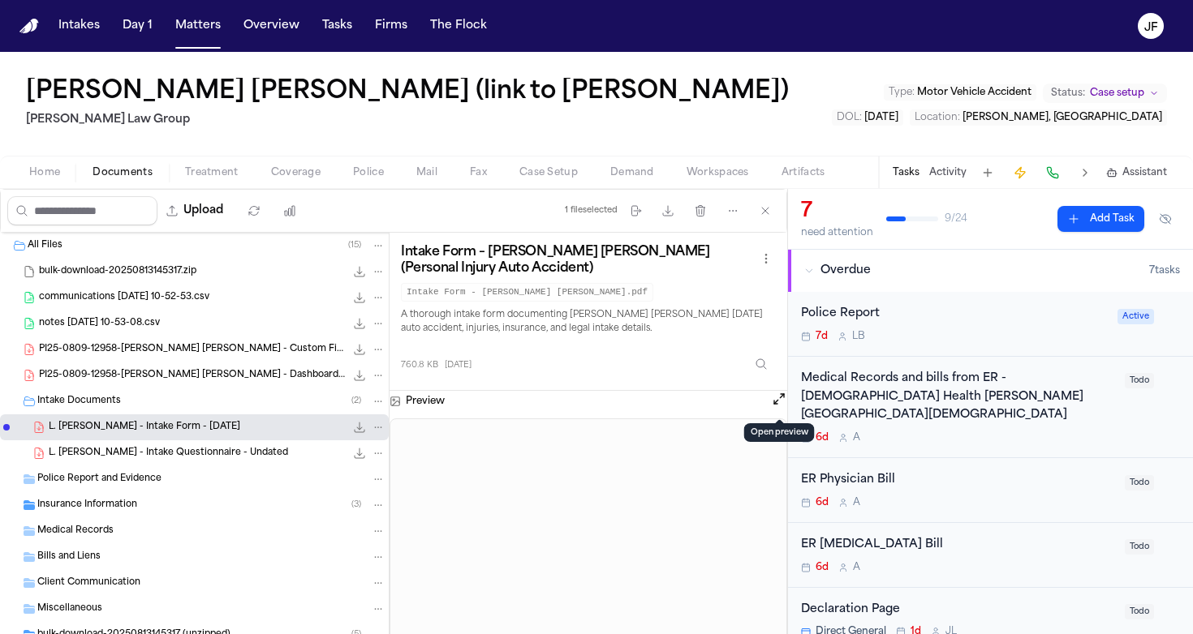
click at [782, 402] on button "Open preview" at bounding box center [779, 399] width 16 height 16
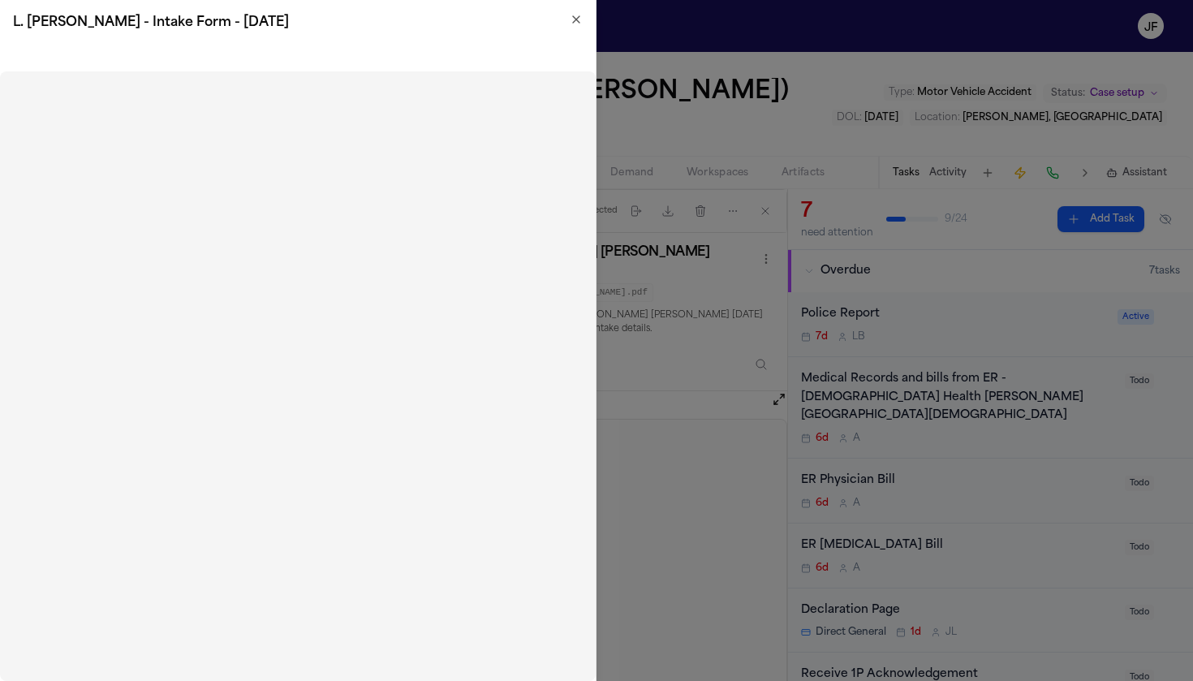
click at [575, 24] on icon "button" at bounding box center [576, 19] width 13 height 13
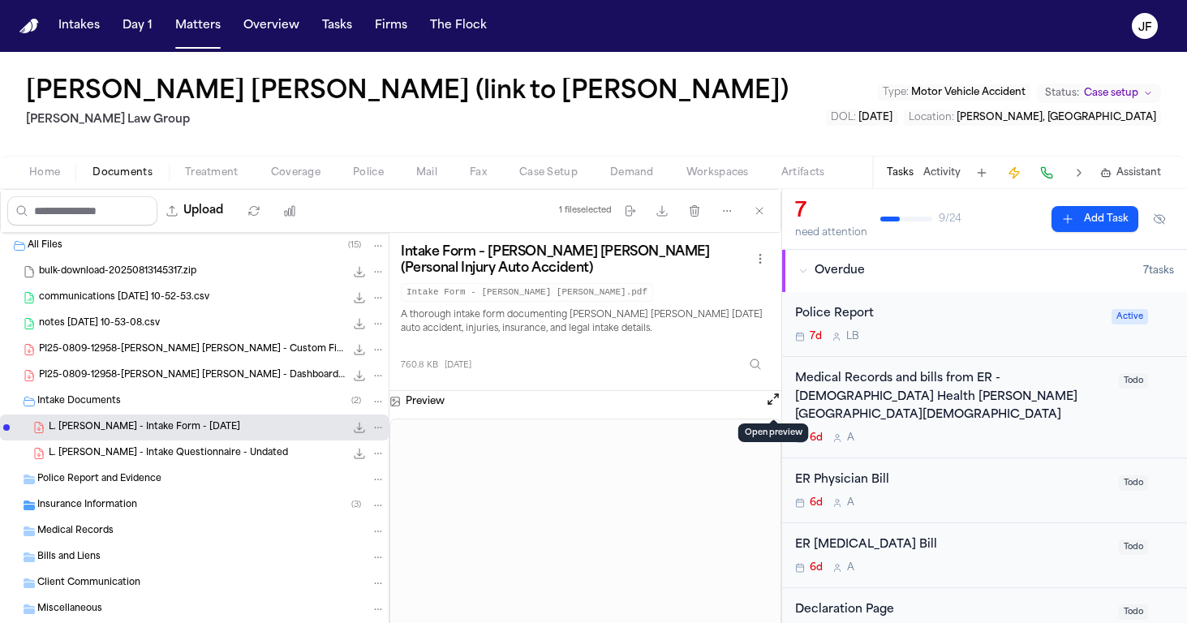
click at [131, 175] on span "Documents" at bounding box center [122, 172] width 60 height 13
click at [866, 318] on div "Police Report" at bounding box center [948, 314] width 307 height 19
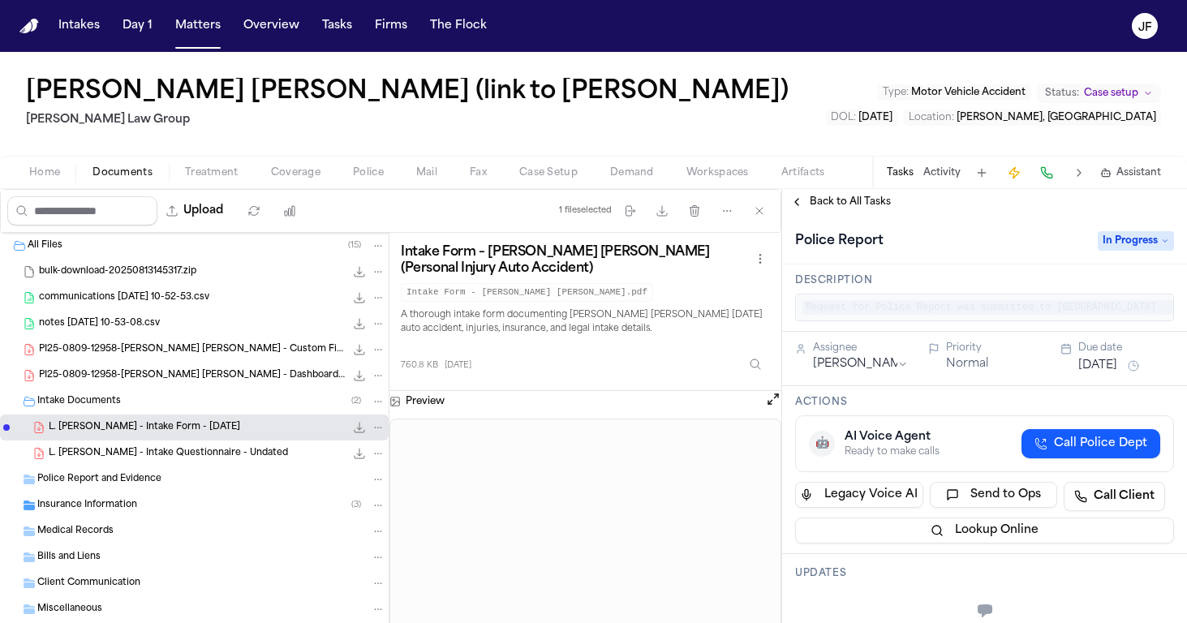
click at [63, 481] on span "Police Report and Evidence" at bounding box center [99, 480] width 124 height 14
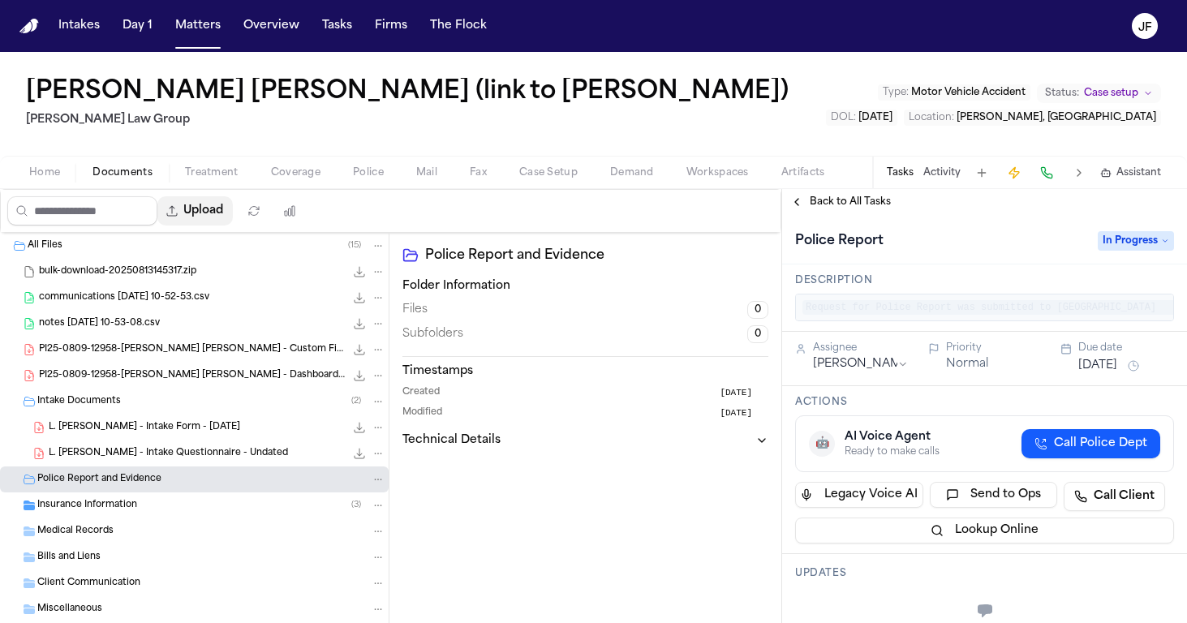
click at [233, 213] on button "Upload" at bounding box center [194, 210] width 75 height 29
select select "**********"
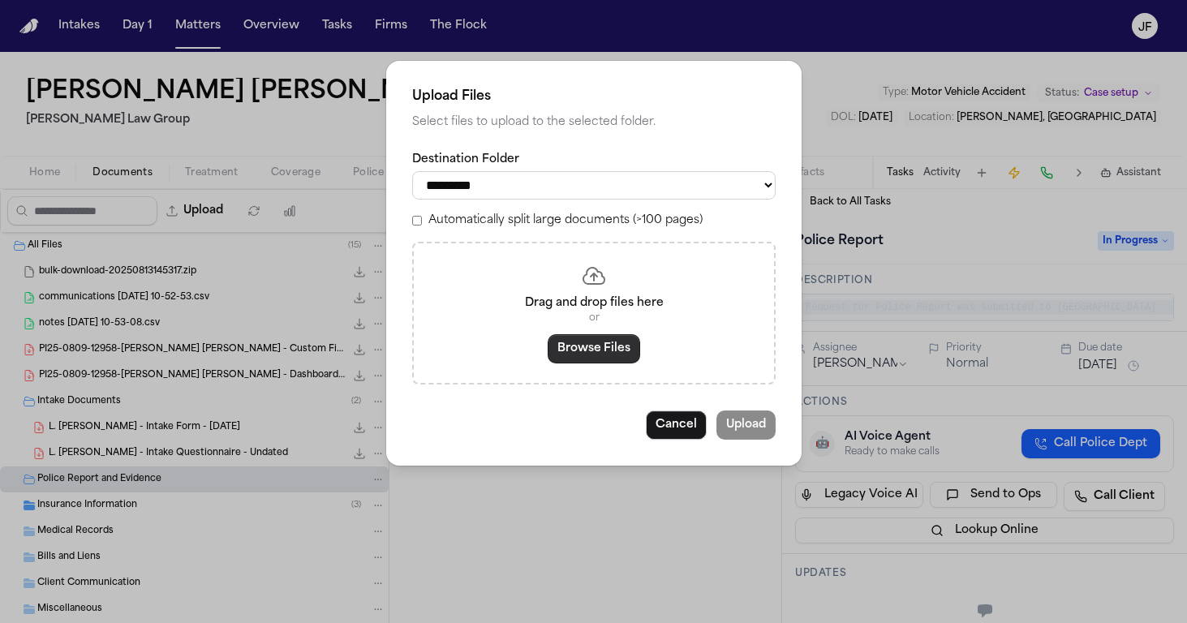
click at [616, 349] on button "Browse Files" at bounding box center [594, 348] width 92 height 29
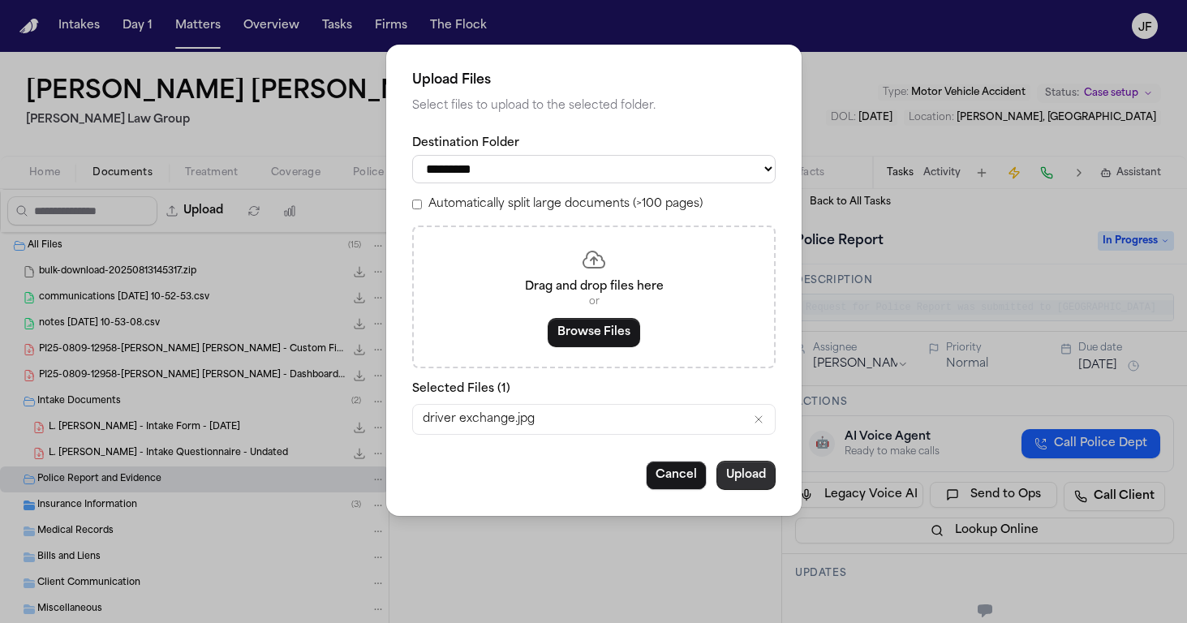
click at [743, 477] on button "Upload" at bounding box center [745, 475] width 59 height 29
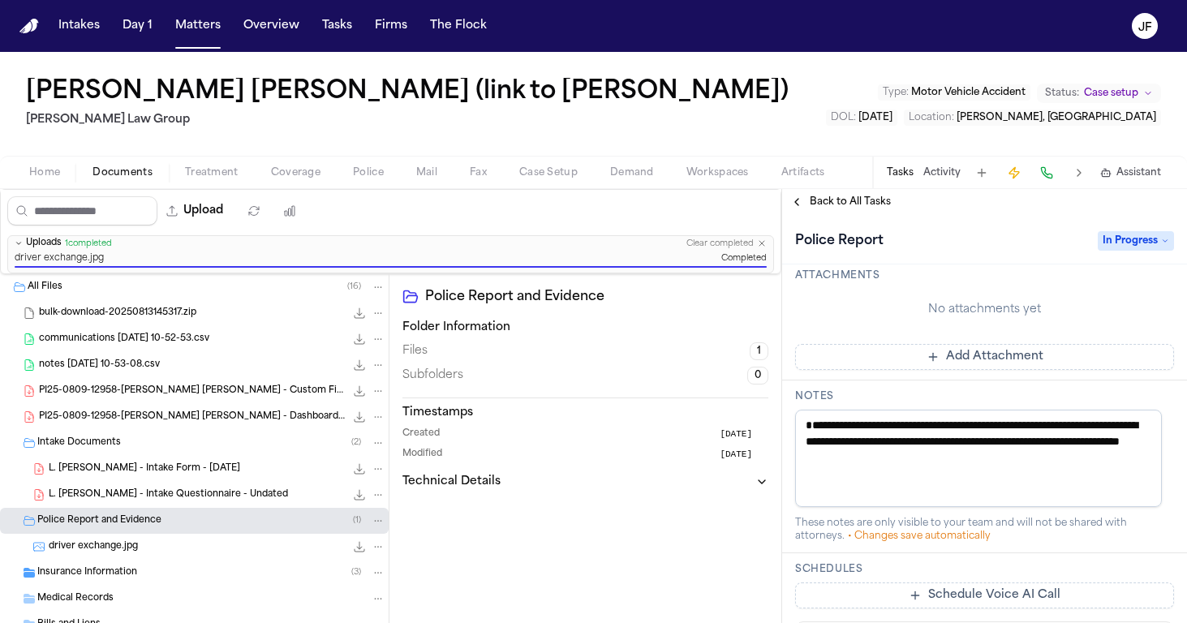
scroll to position [436, 0]
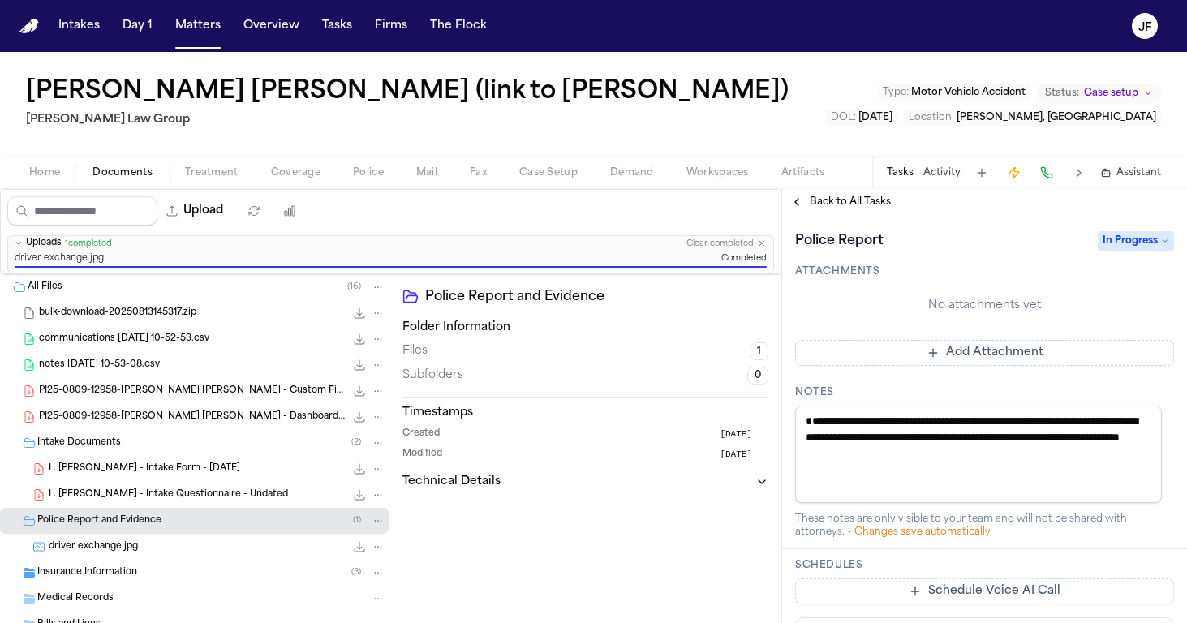
click at [1019, 478] on textarea "**********" at bounding box center [978, 454] width 367 height 97
drag, startPoint x: 1109, startPoint y: 474, endPoint x: 774, endPoint y: 411, distance: 340.8
click at [774, 411] on div "Upload 0 files selected Move files Download files Delete files More actions Cle…" at bounding box center [593, 406] width 1187 height 434
type textarea "*"
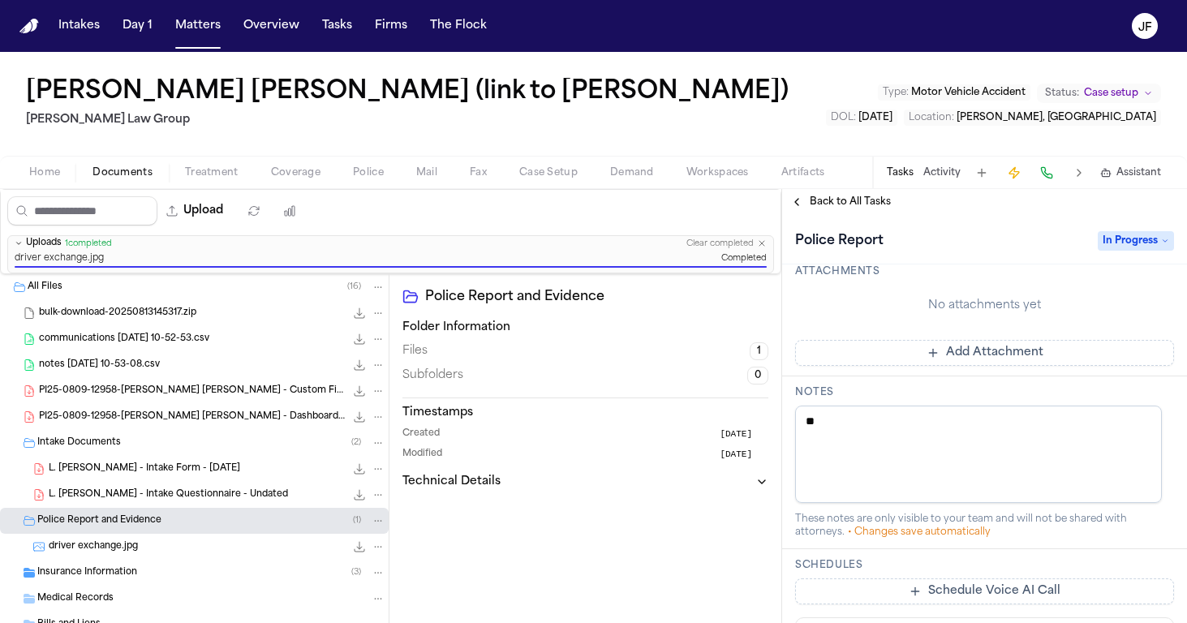
type textarea "*"
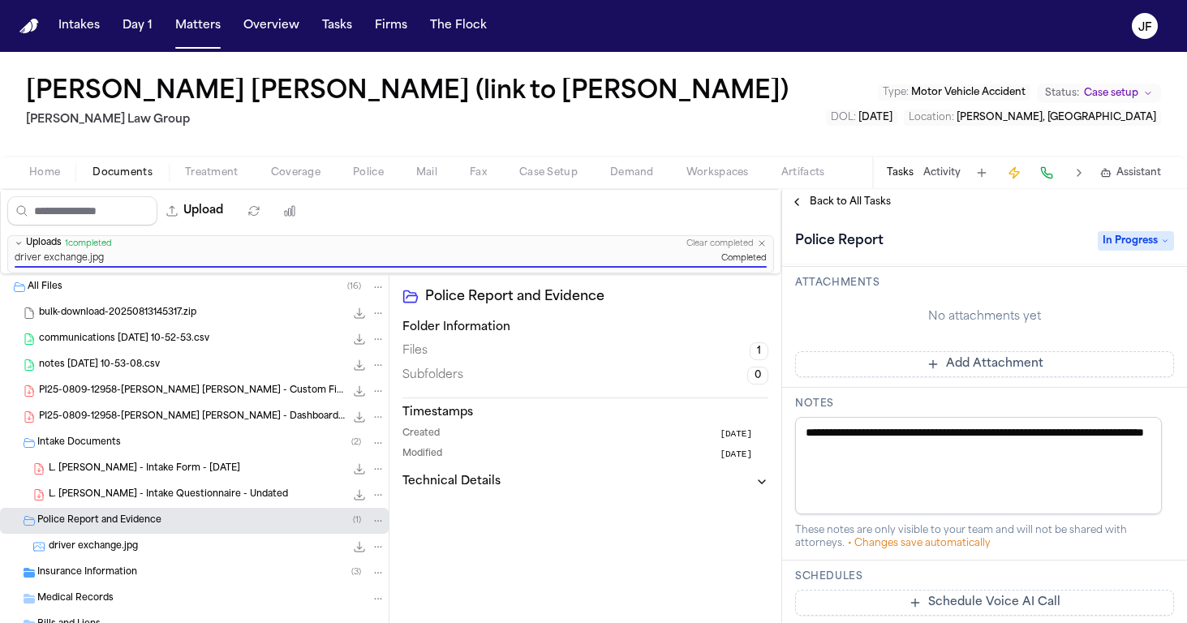
type textarea "**********"
click at [501, 0] on nav "Intakes Day 1 Matters Overview Tasks Firms The [PERSON_NAME]" at bounding box center [593, 26] width 1187 height 52
click at [823, 204] on span "Back to All Tasks" at bounding box center [850, 202] width 81 height 13
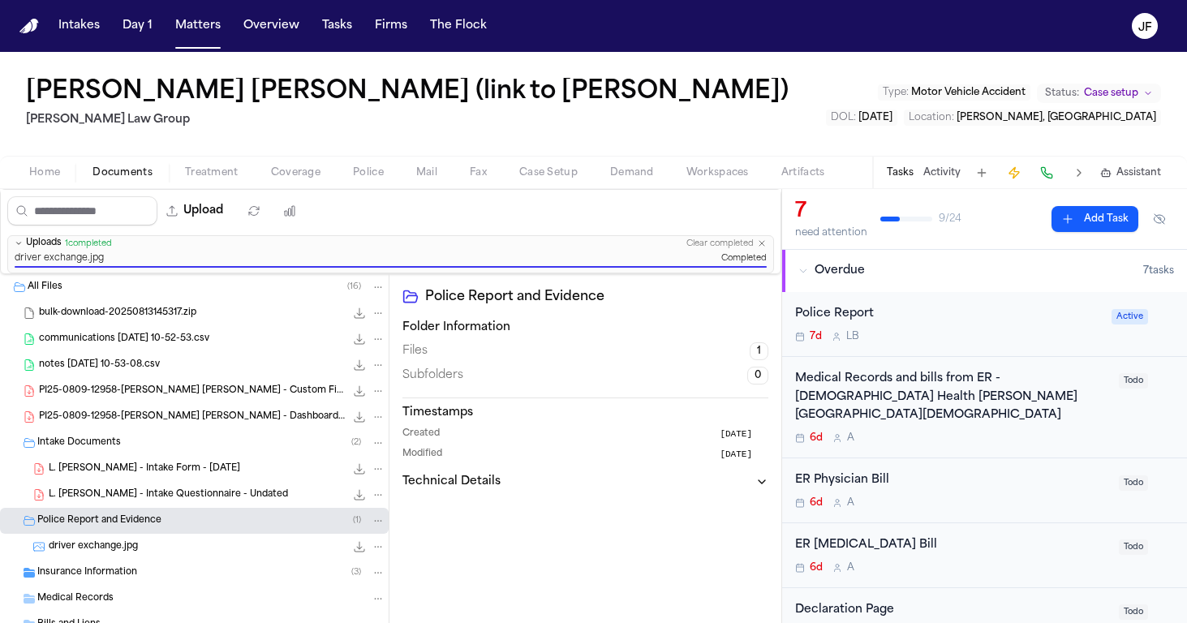
click at [831, 268] on span "Overdue" at bounding box center [840, 271] width 50 height 16
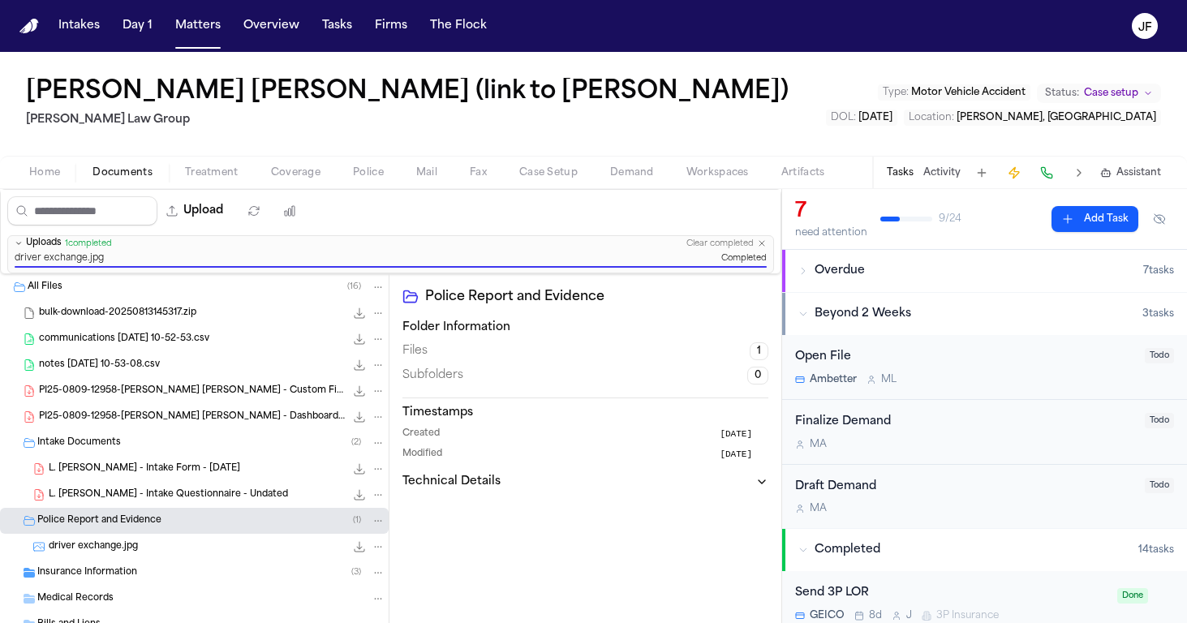
click at [831, 268] on span "Overdue" at bounding box center [840, 271] width 50 height 16
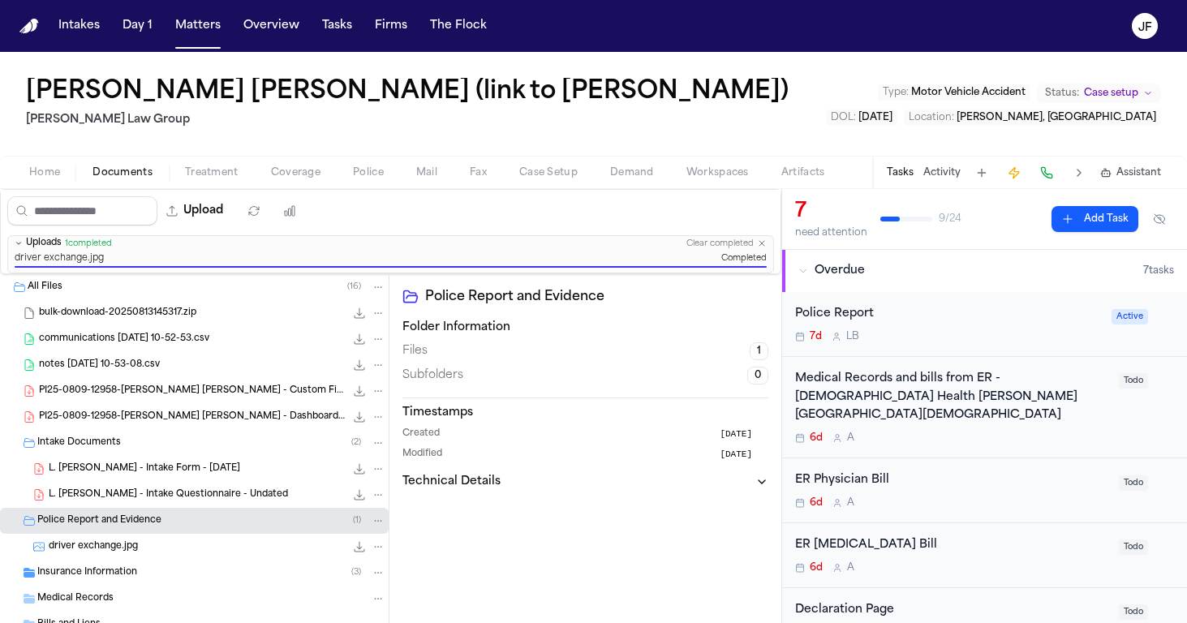
click at [853, 311] on div "Police Report" at bounding box center [948, 314] width 307 height 19
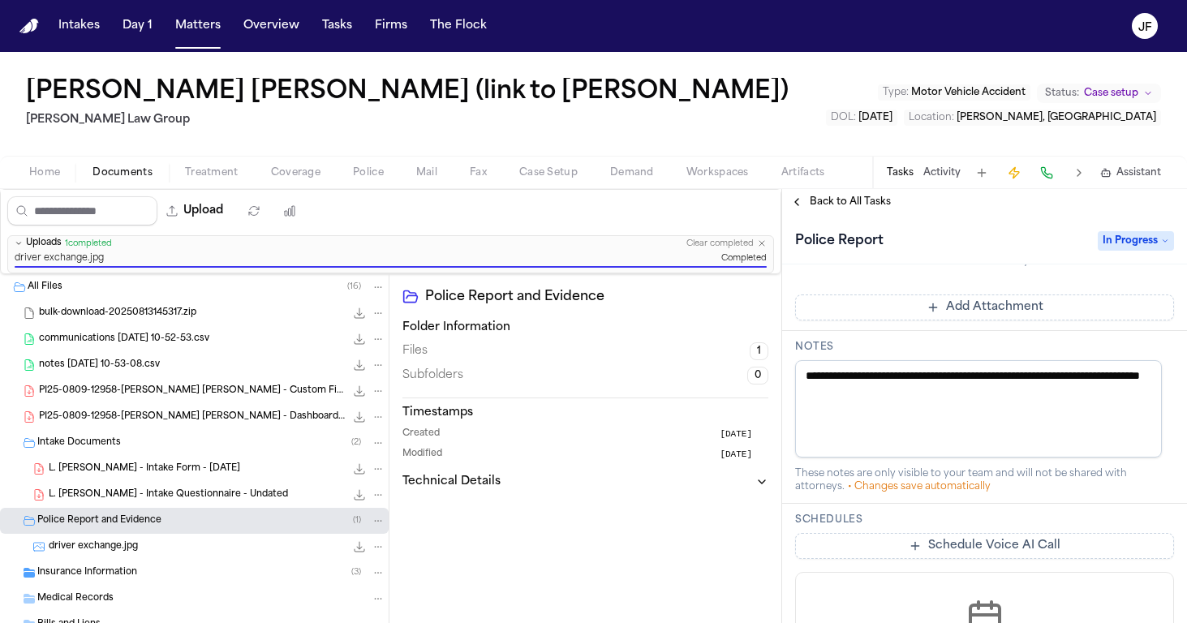
scroll to position [497, 0]
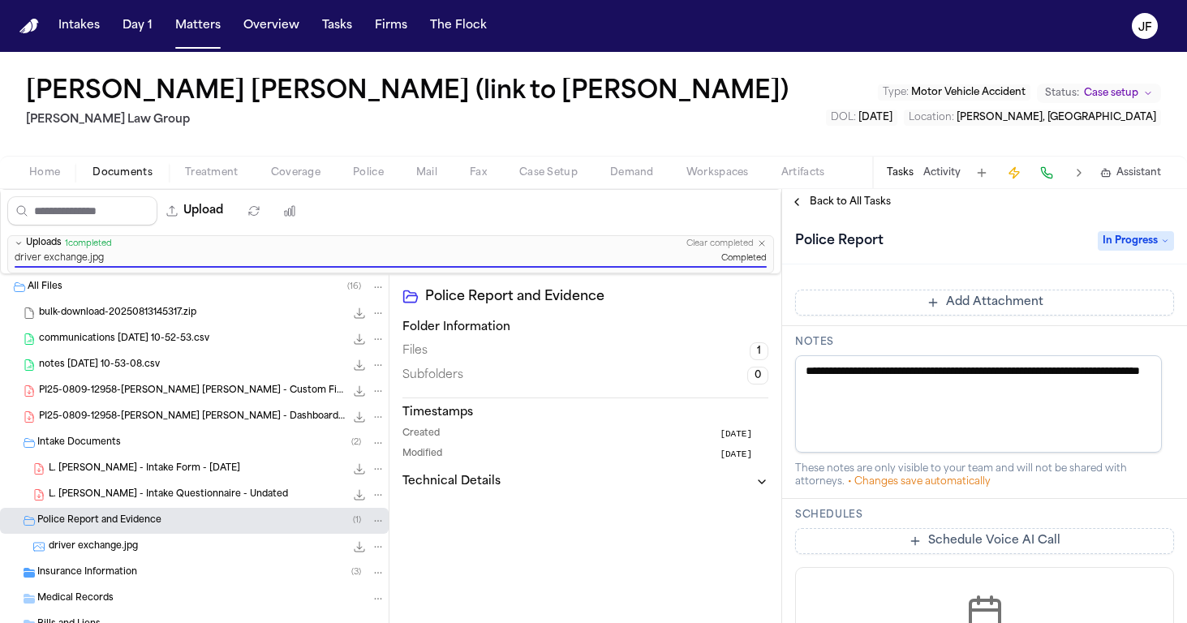
click at [692, 82] on div "Luis Santana Cabrera (link to Belgica Garcia) Morgan Law Group Type : Motor Veh…" at bounding box center [593, 104] width 1187 height 104
click at [974, 402] on textarea "**********" at bounding box center [978, 403] width 367 height 97
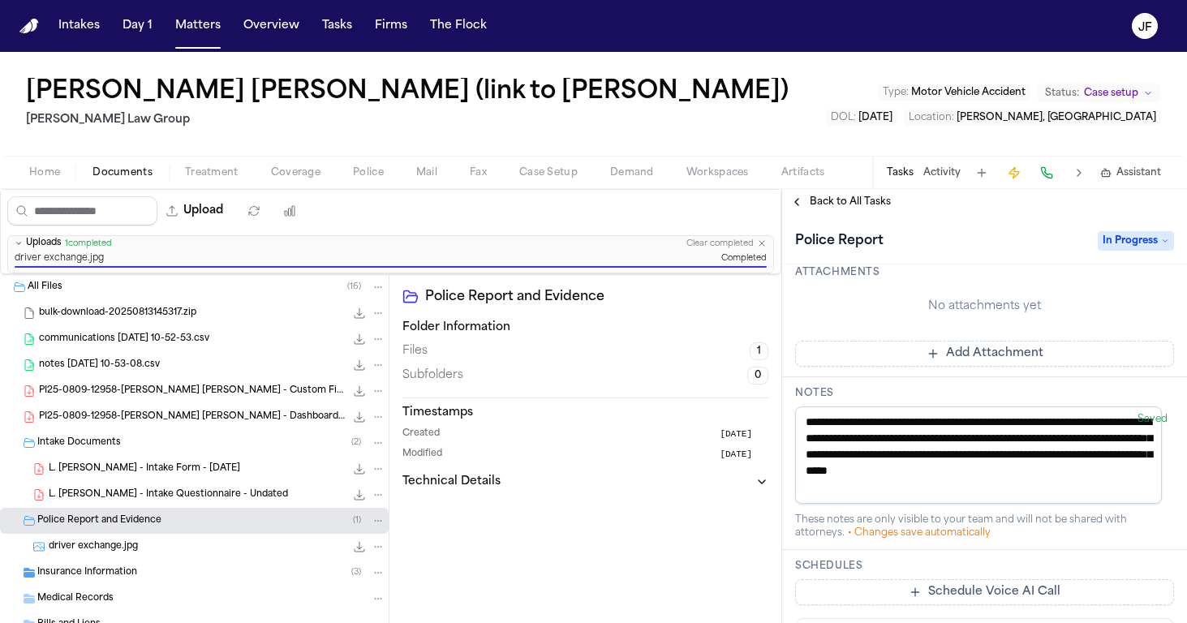
scroll to position [450, 0]
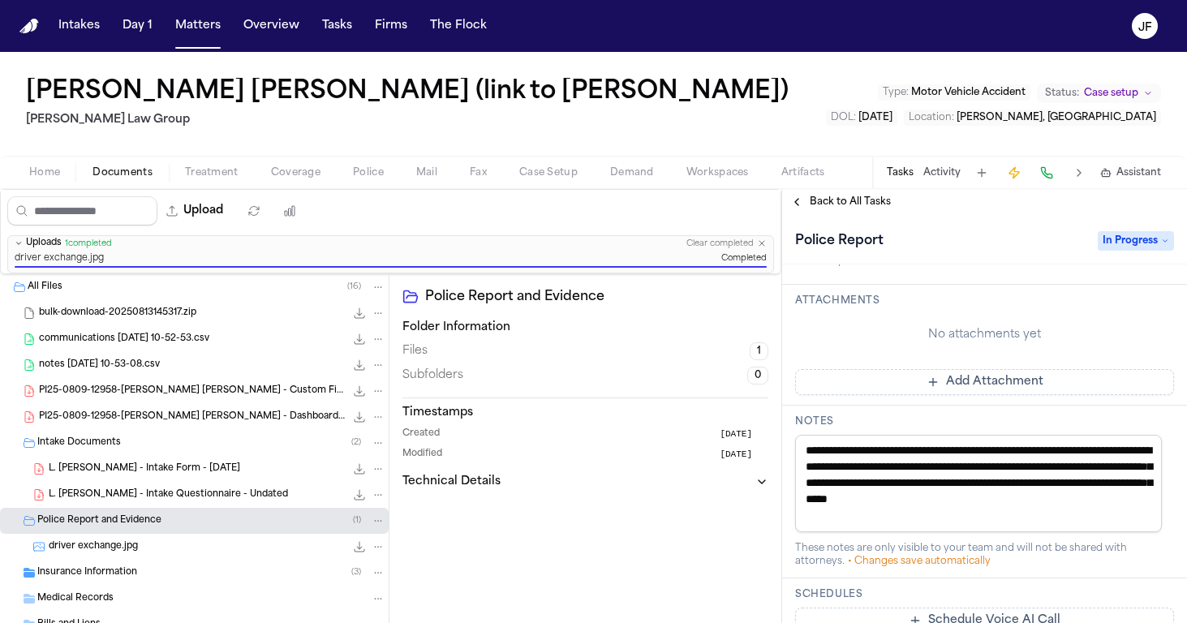
drag, startPoint x: 980, startPoint y: 536, endPoint x: 801, endPoint y: 454, distance: 197.1
click at [801, 454] on textarea "**********" at bounding box center [978, 483] width 367 height 97
type textarea "**********"
click at [827, 207] on span "Back to All Tasks" at bounding box center [850, 202] width 81 height 13
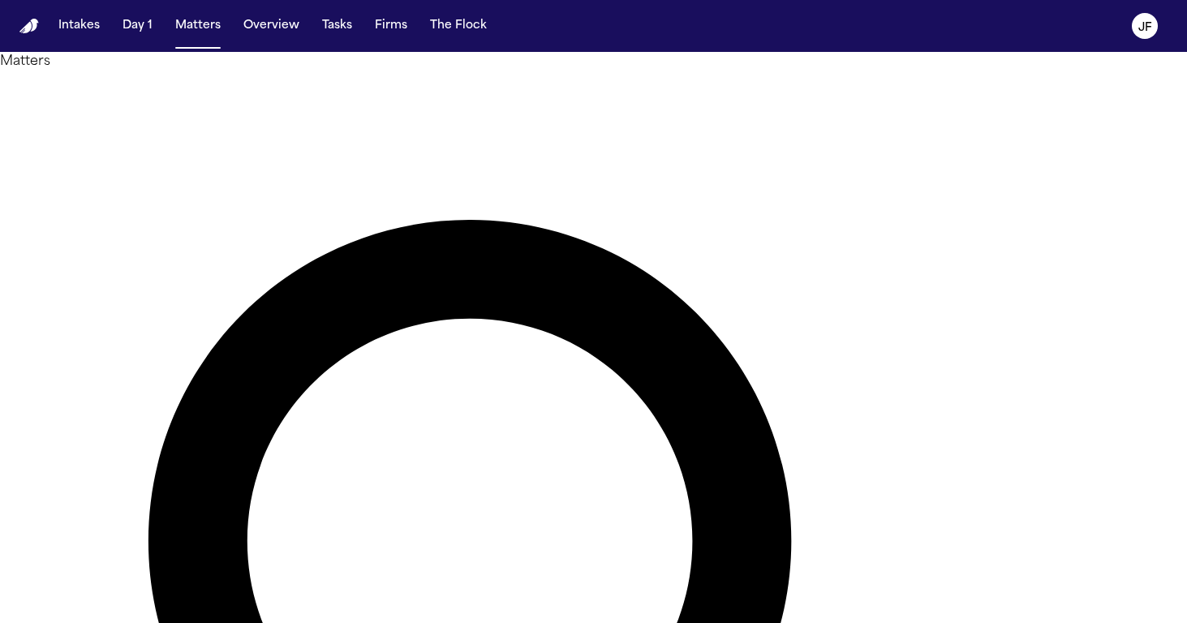
type input "******"
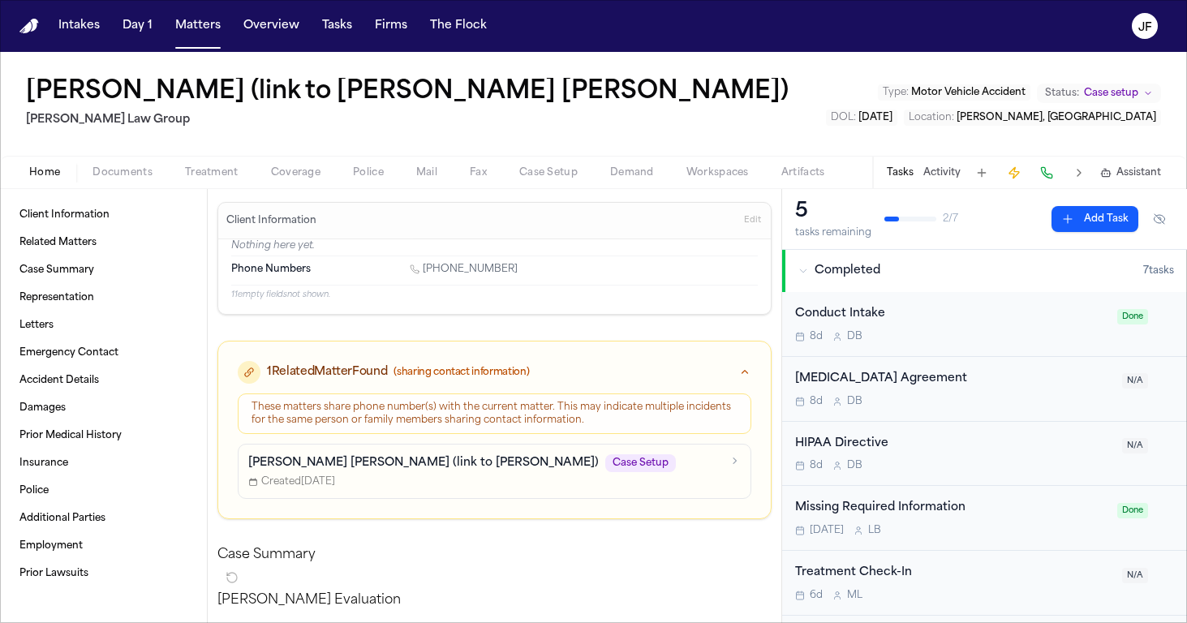
click at [124, 170] on span "Documents" at bounding box center [122, 172] width 60 height 13
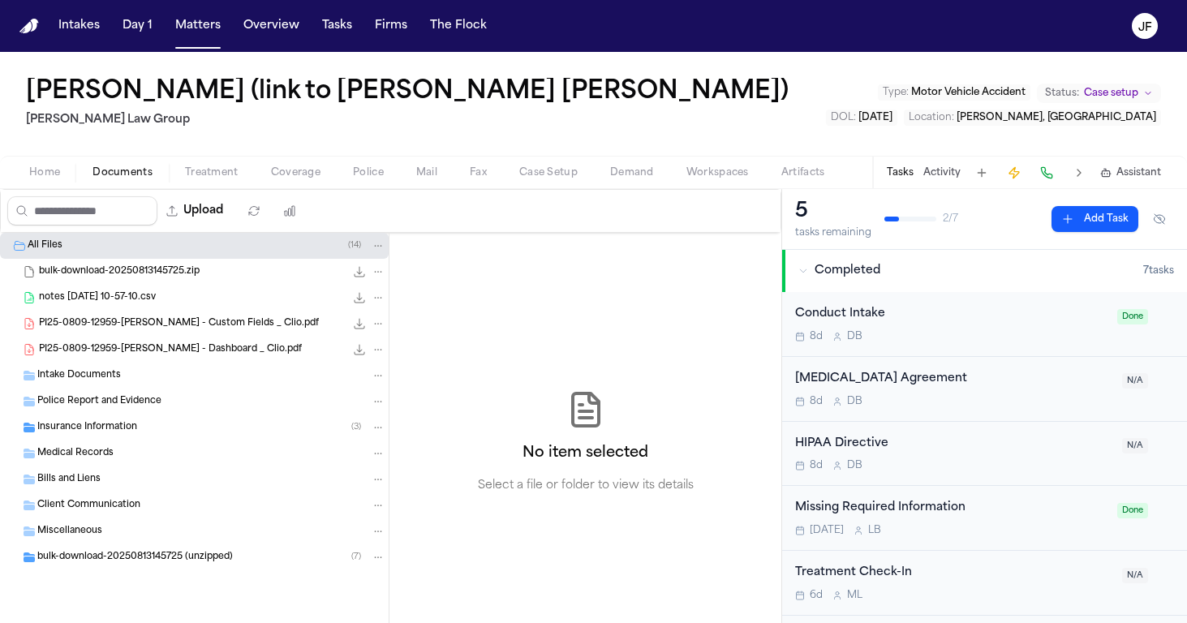
click at [107, 406] on span "Police Report and Evidence" at bounding box center [99, 402] width 124 height 14
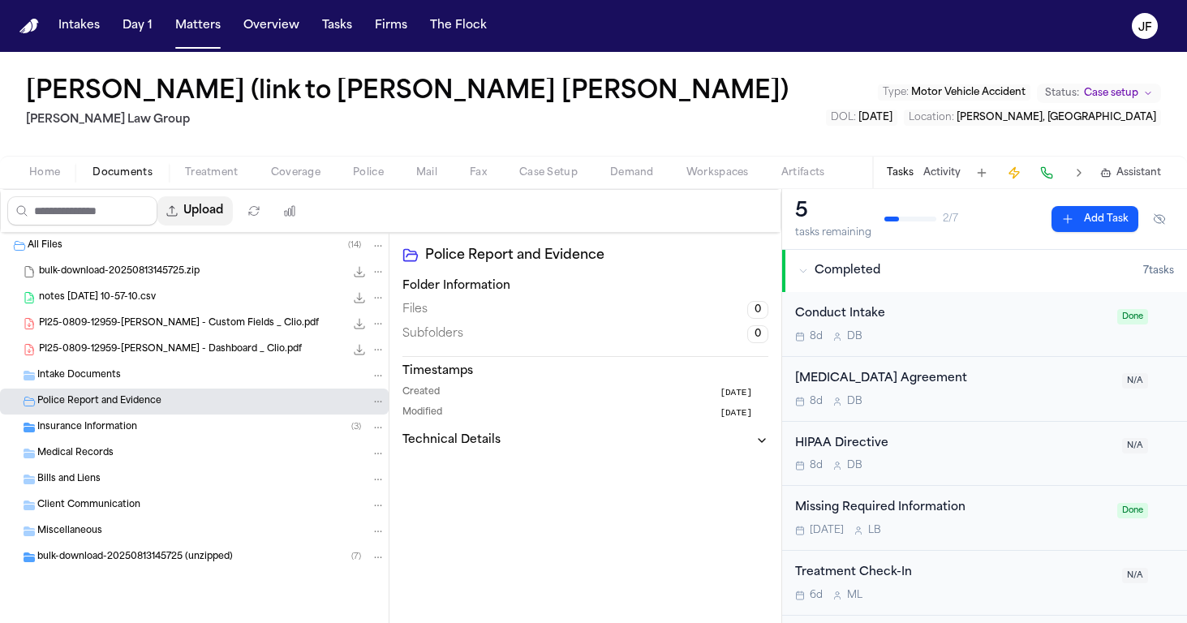
click at [233, 207] on button "Upload" at bounding box center [194, 210] width 75 height 29
select select "**********"
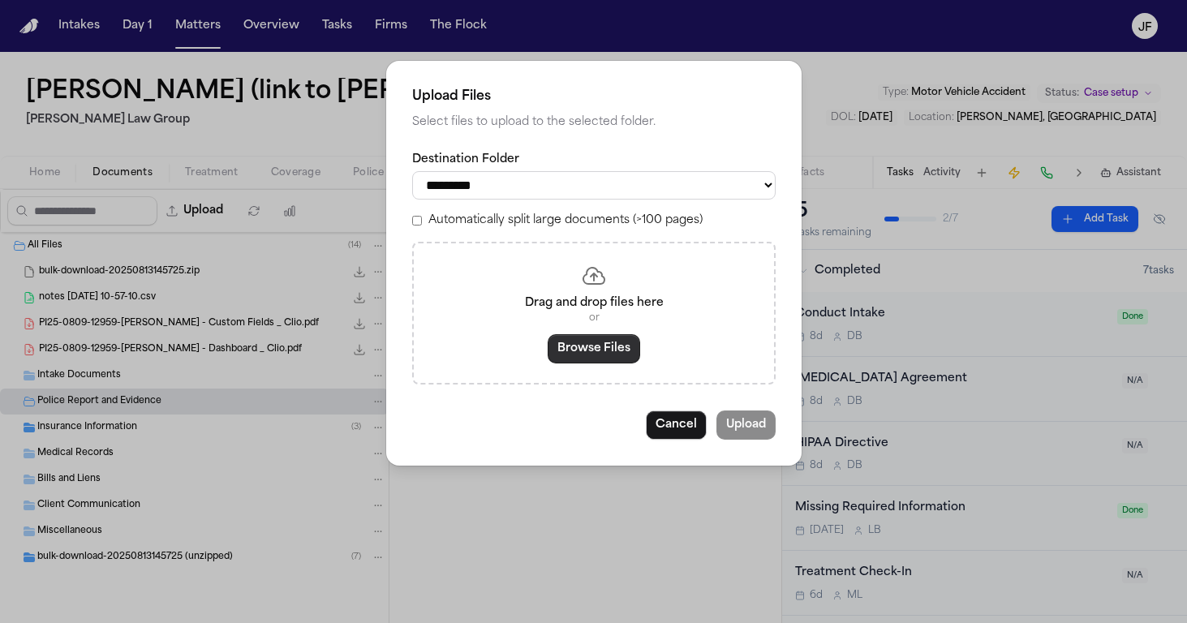
click at [591, 340] on button "Browse Files" at bounding box center [594, 348] width 92 height 29
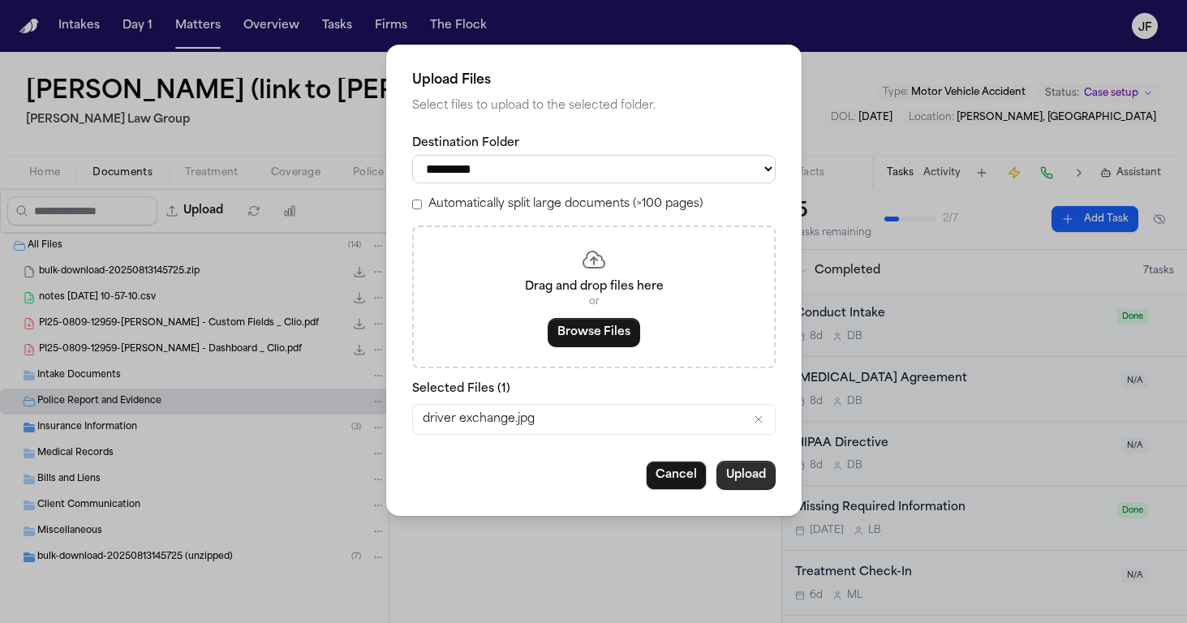
click at [763, 469] on button "Upload" at bounding box center [745, 475] width 59 height 29
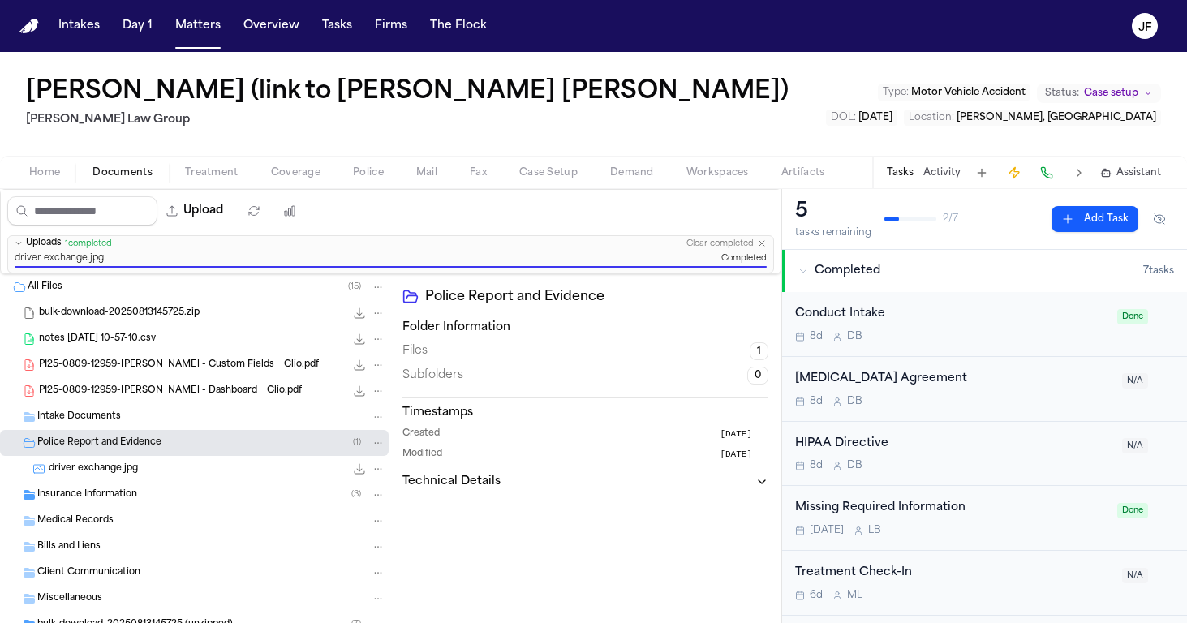
click at [175, 464] on div "driver exchange.jpg 968.8 KB • JPG" at bounding box center [217, 469] width 337 height 16
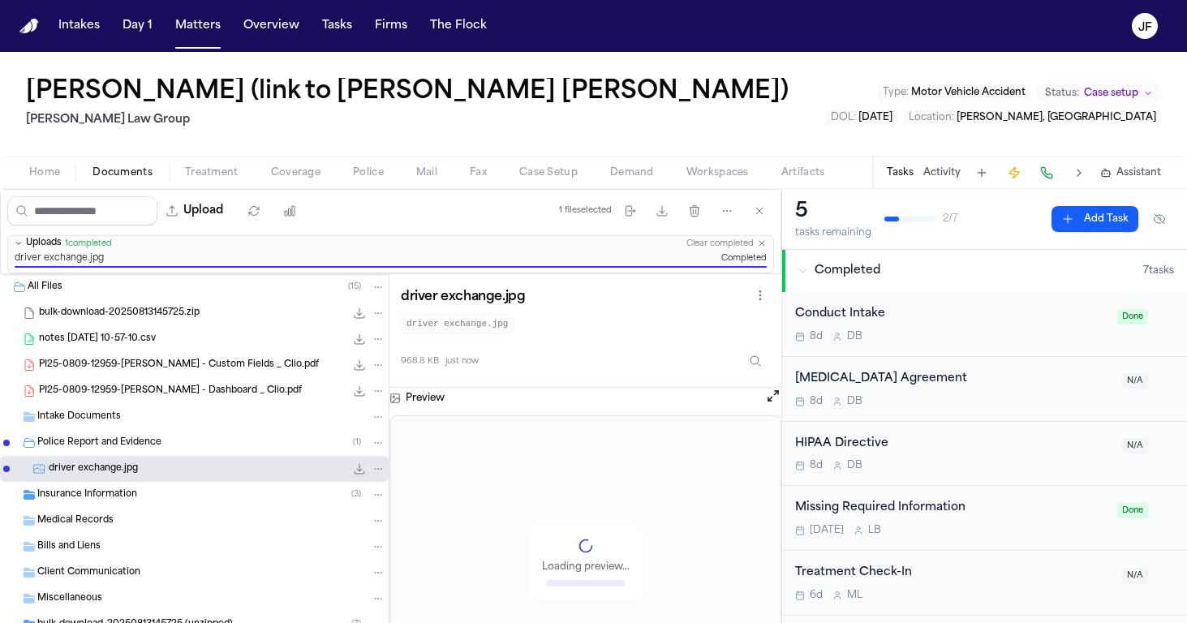
click at [353, 470] on icon "File: driver exchange.jpg" at bounding box center [359, 468] width 13 height 13
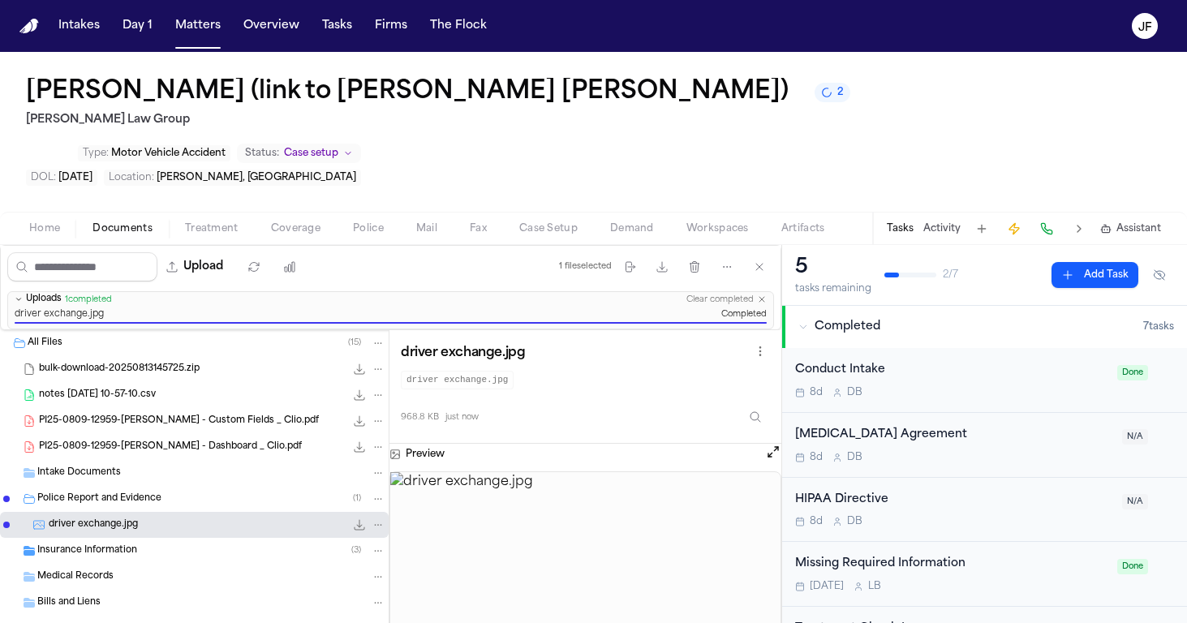
click at [539, 1] on nav "Intakes Day 1 Matters Overview Tasks Firms The [PERSON_NAME]" at bounding box center [593, 26] width 1187 height 52
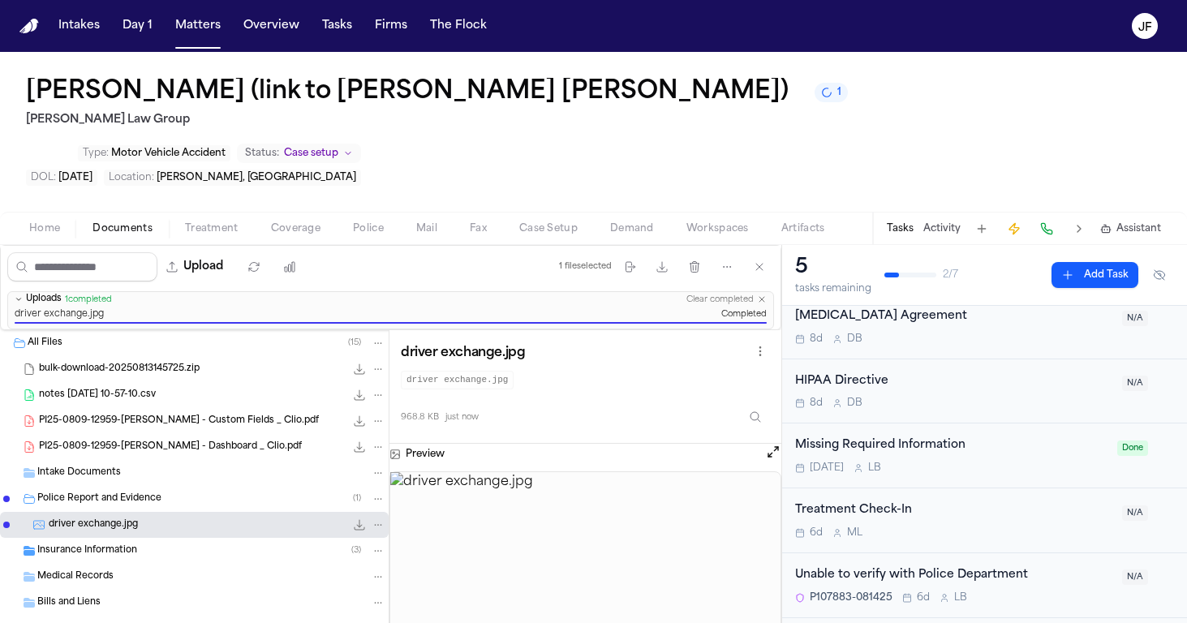
scroll to position [118, 0]
click at [907, 567] on div "Unable to verify with Police Department" at bounding box center [953, 576] width 317 height 19
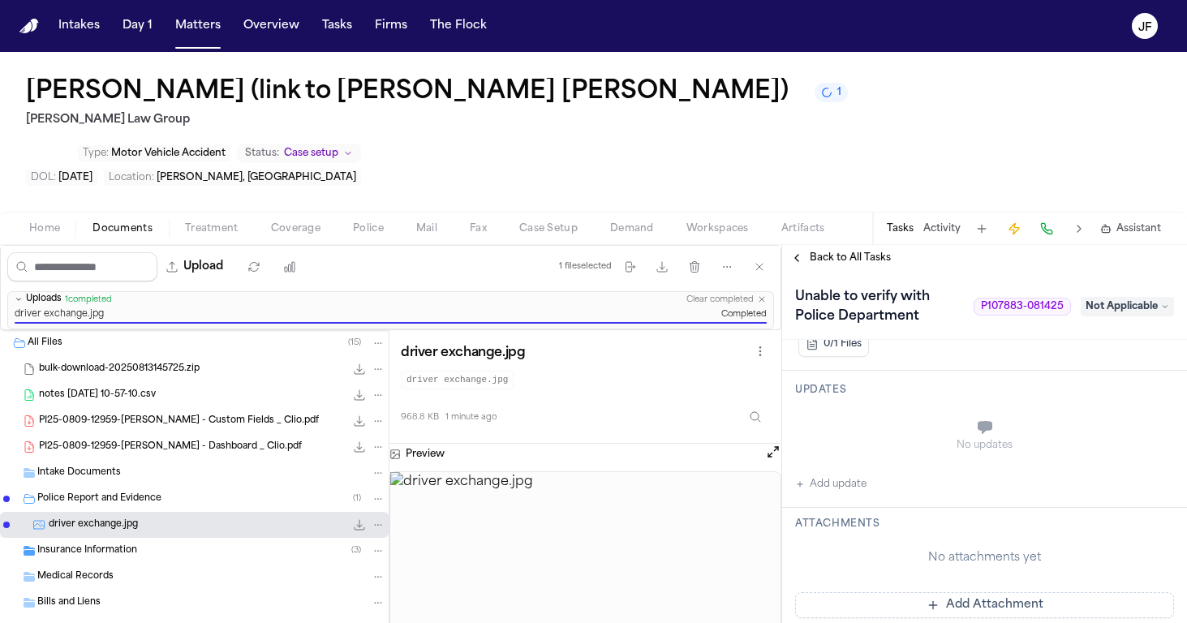
scroll to position [566, 0]
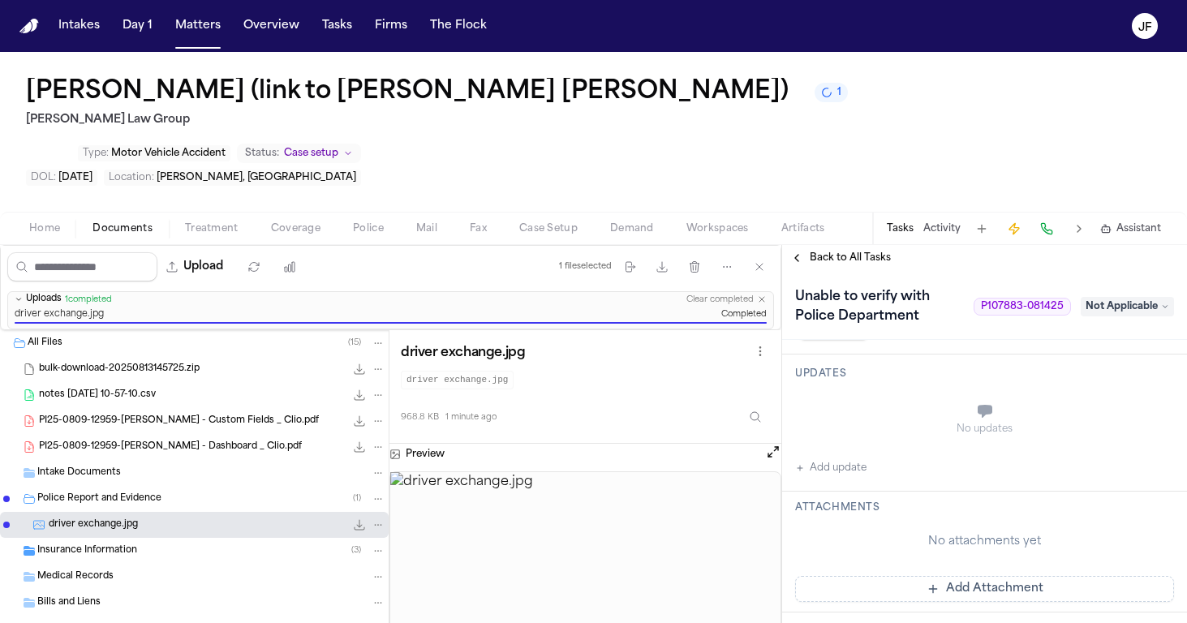
click at [815, 251] on span "Back to All Tasks" at bounding box center [850, 257] width 81 height 13
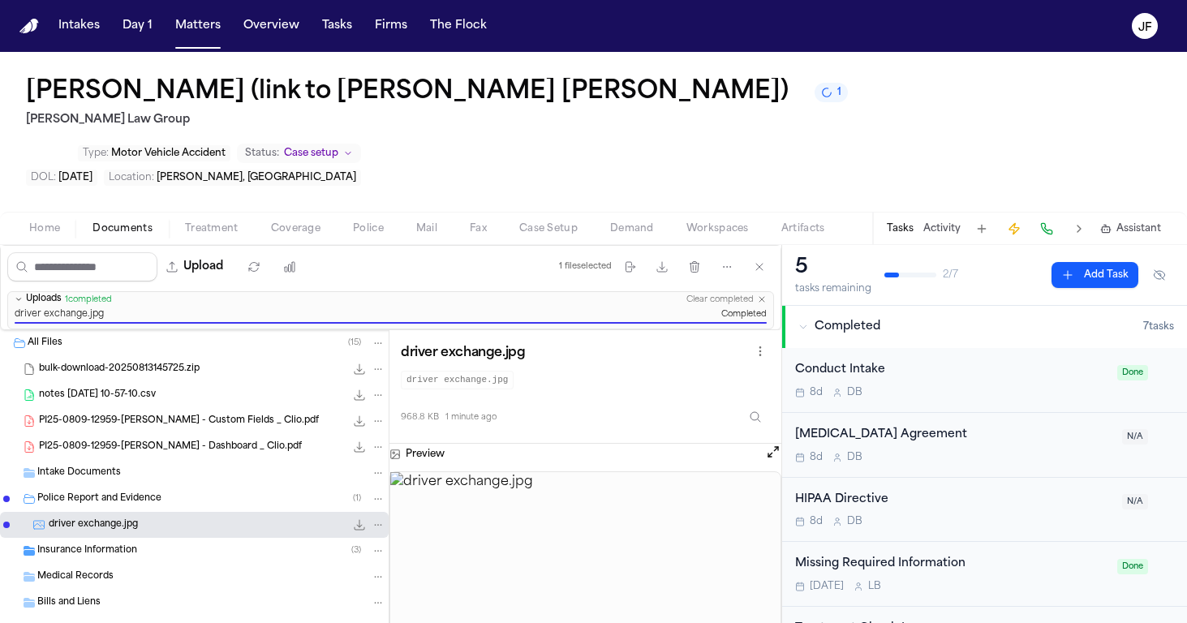
click at [108, 518] on span "driver exchange.jpg" at bounding box center [93, 525] width 89 height 14
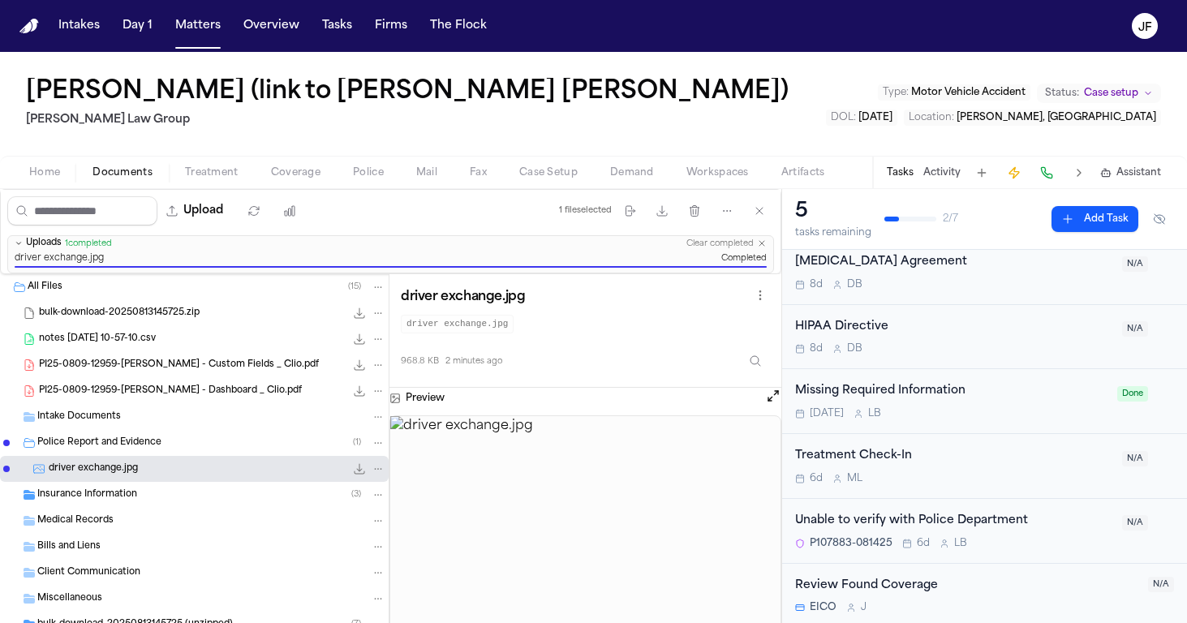
click at [617, 479] on img at bounding box center [585, 562] width 390 height 292
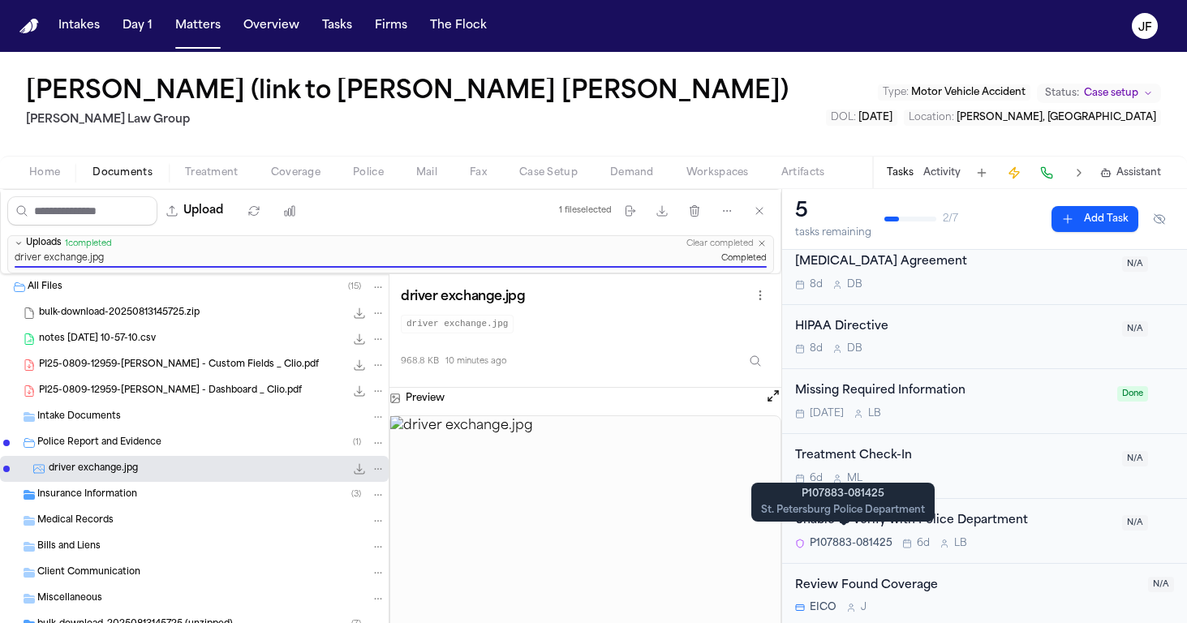
click at [866, 537] on span "P107883-081425" at bounding box center [851, 543] width 83 height 13
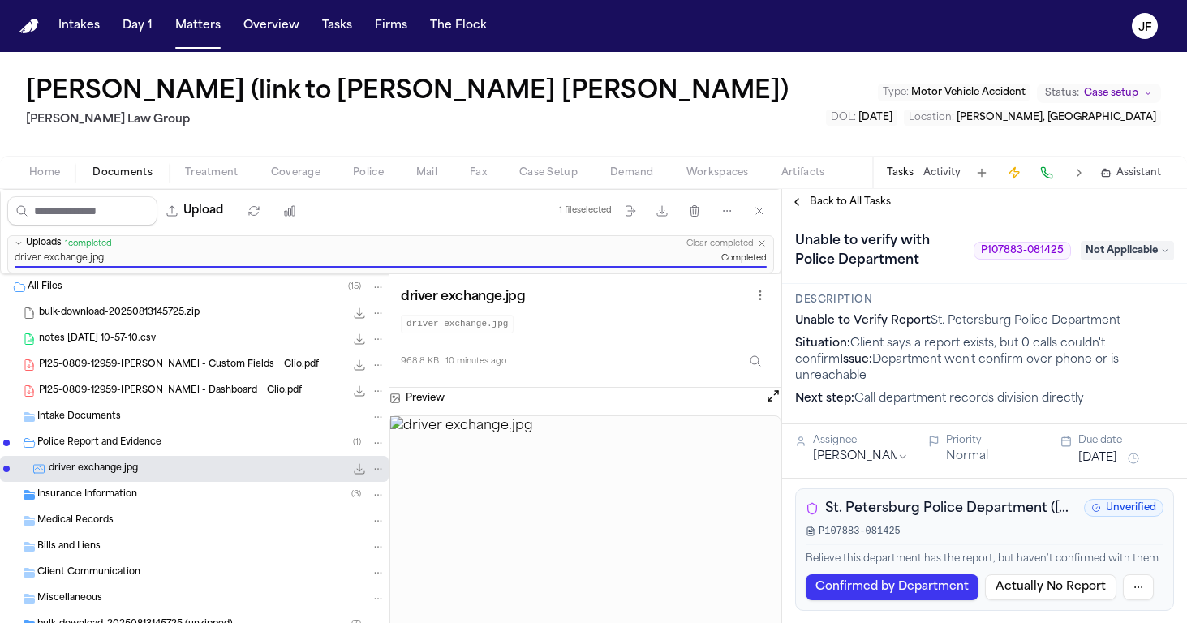
click at [850, 206] on span "Back to All Tasks" at bounding box center [850, 202] width 81 height 13
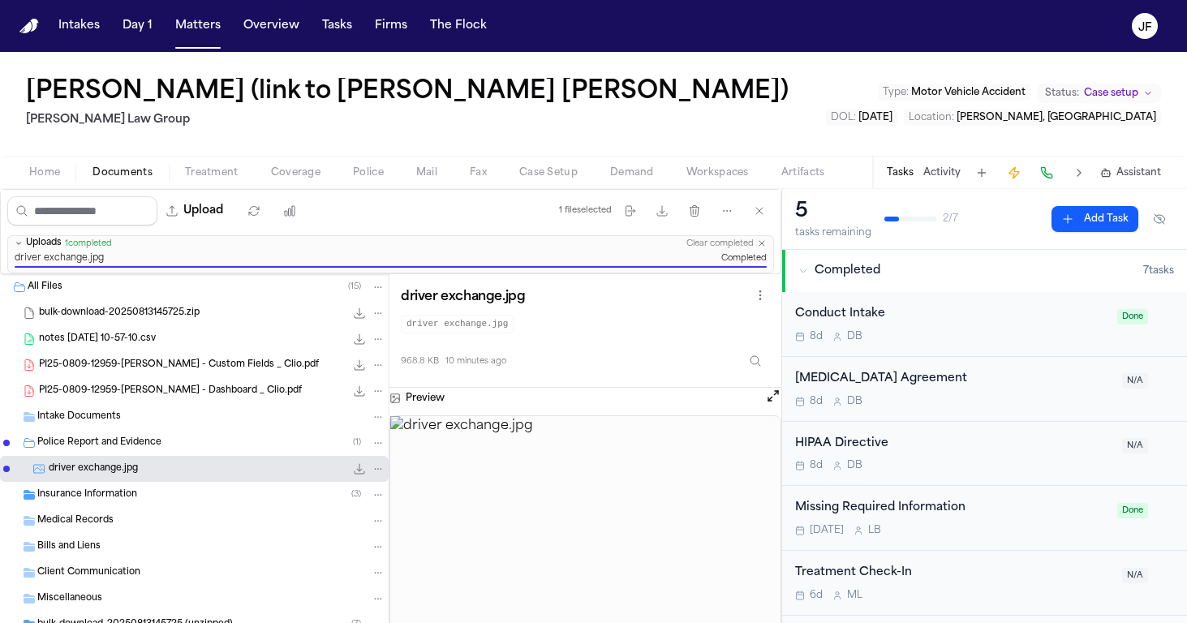
click at [805, 267] on icon "button" at bounding box center [803, 271] width 10 height 10
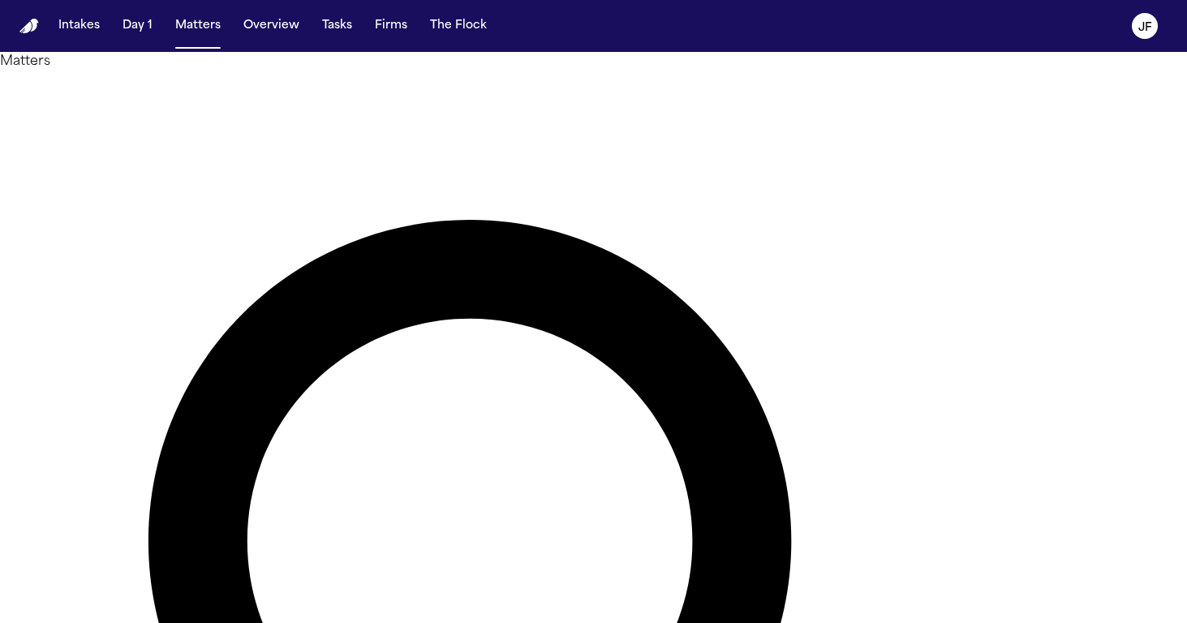
type input "**********"
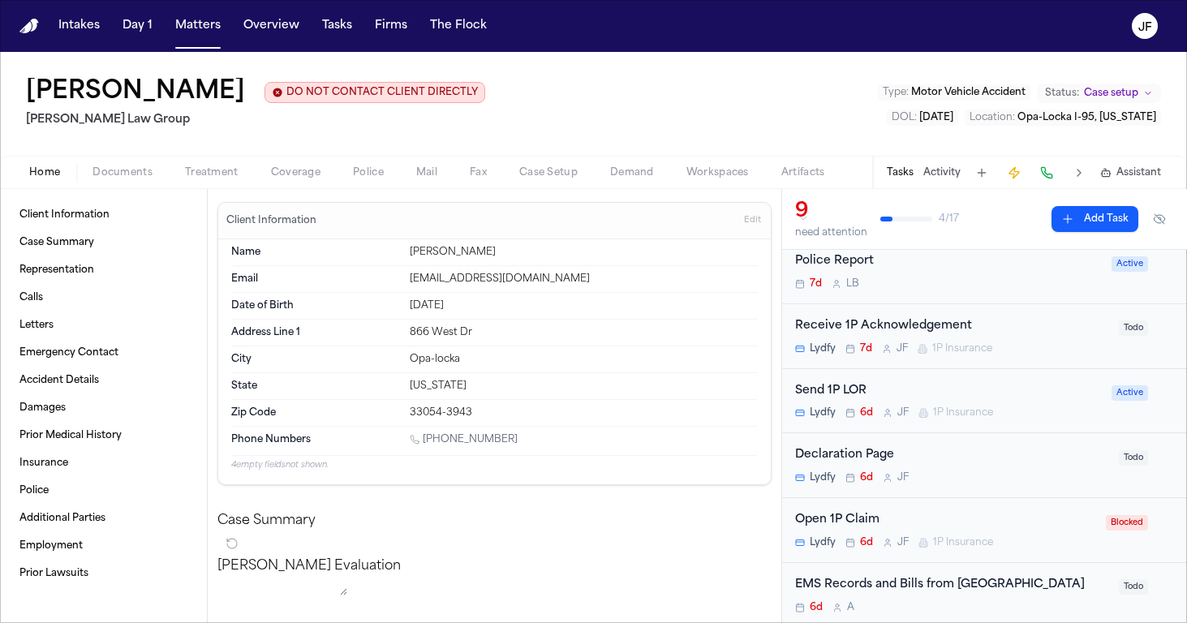
scroll to position [54, 0]
click at [302, 183] on span "button" at bounding box center [295, 182] width 69 height 2
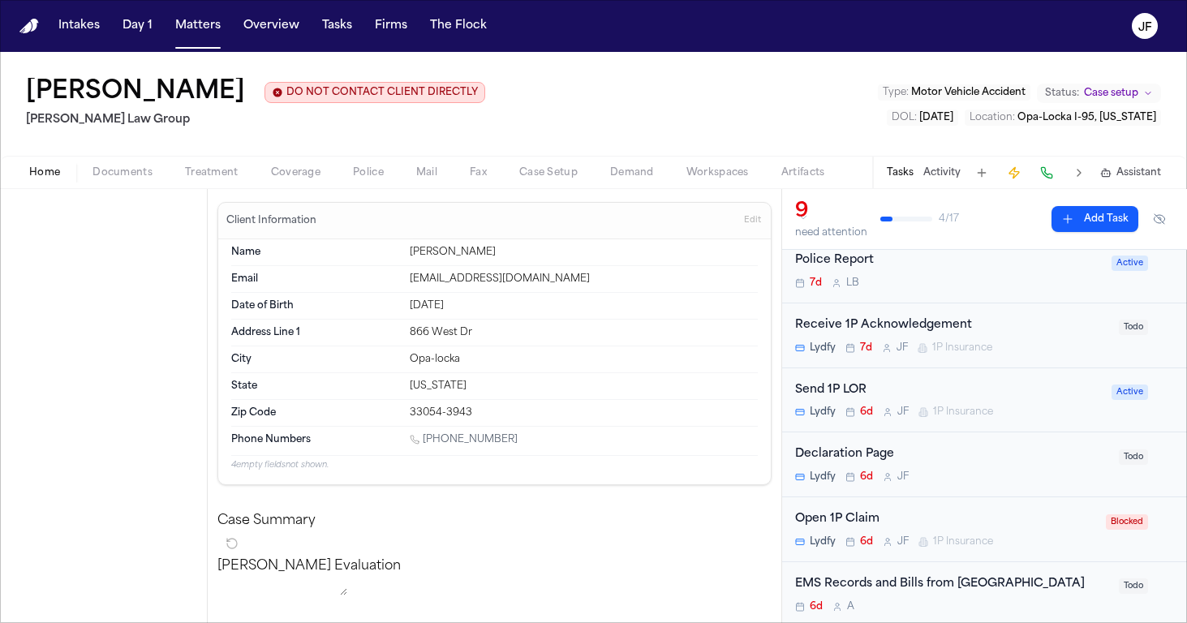
click at [54, 179] on span "Home" at bounding box center [44, 172] width 31 height 13
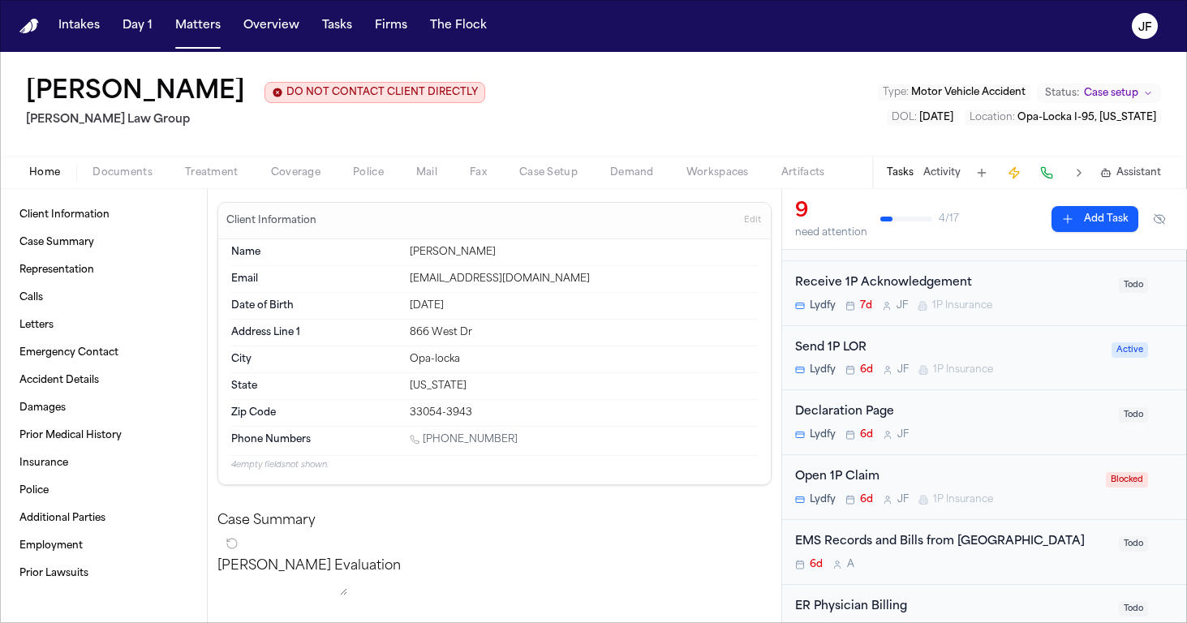
scroll to position [101, 0]
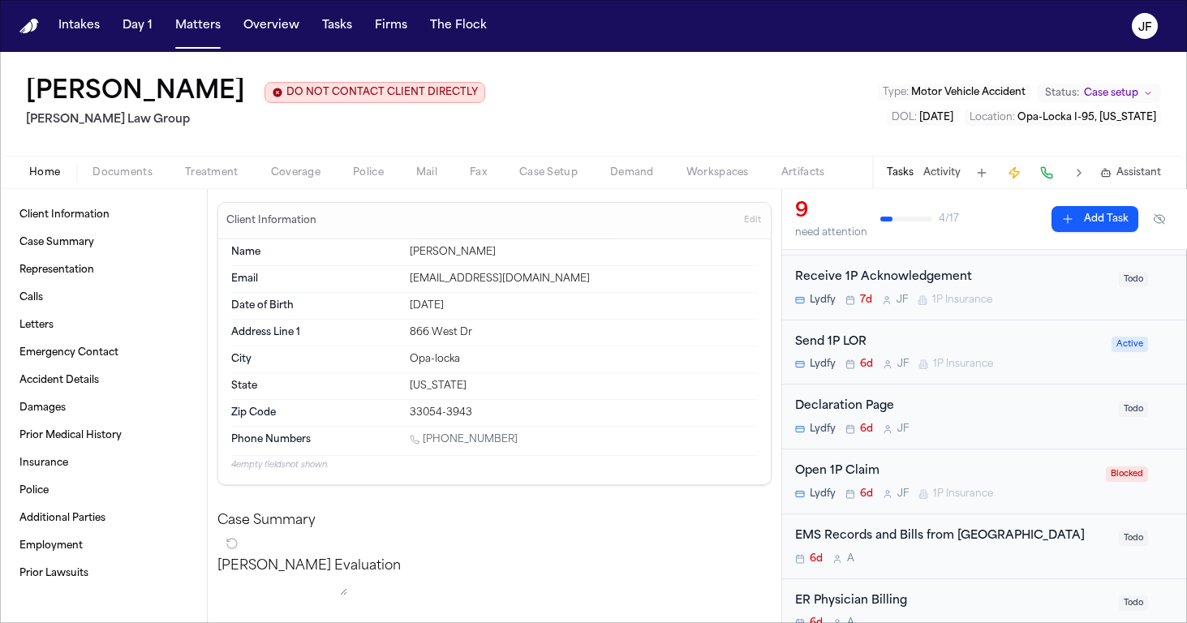
click at [92, 230] on div "Client Information Case Summary Representation Calls Letters Emergency Contact …" at bounding box center [103, 394] width 181 height 385
click at [128, 170] on span "Documents" at bounding box center [122, 172] width 60 height 13
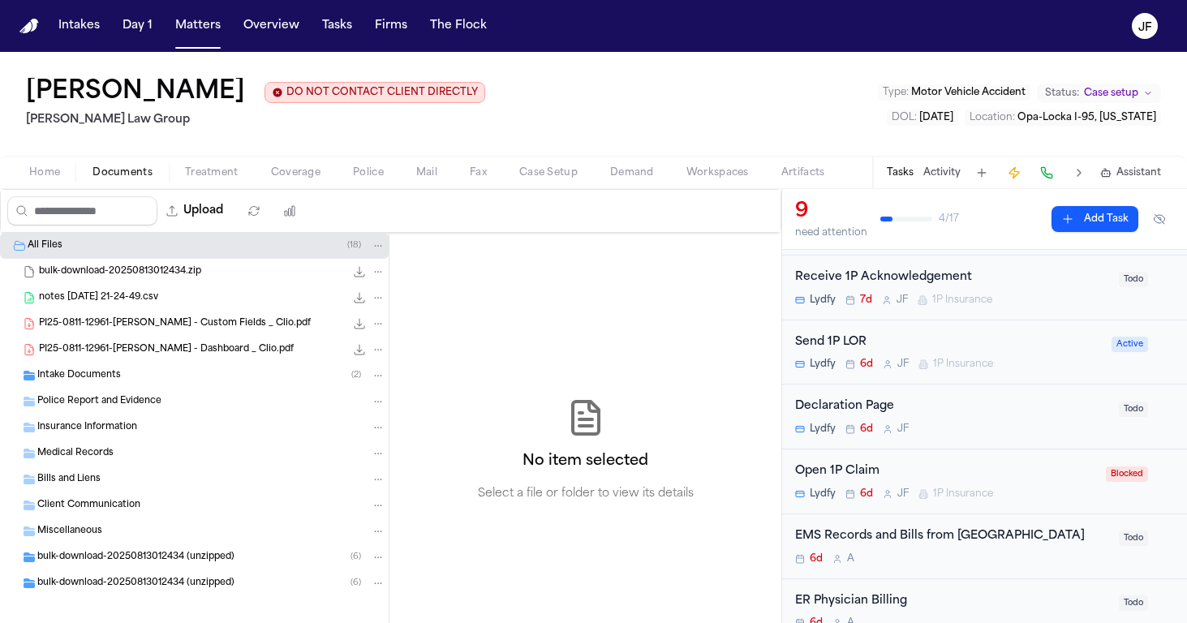
click at [76, 380] on span "Intake Documents" at bounding box center [79, 376] width 84 height 14
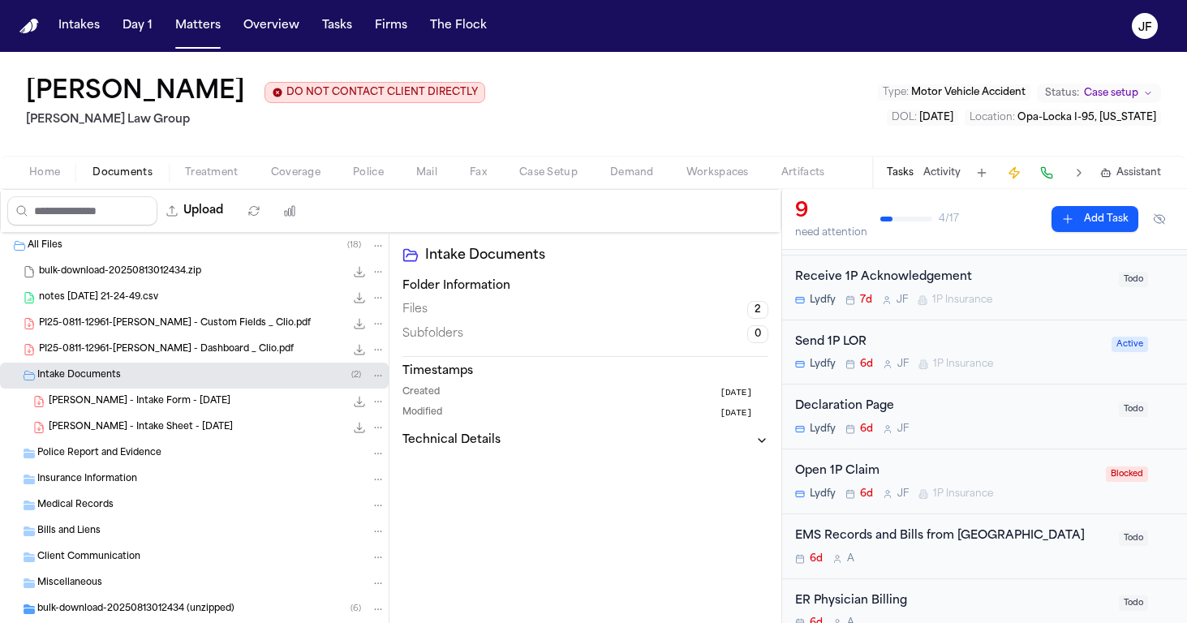
click at [87, 403] on span "A. Walker - Intake Form - 8.11.25" at bounding box center [140, 402] width 182 height 14
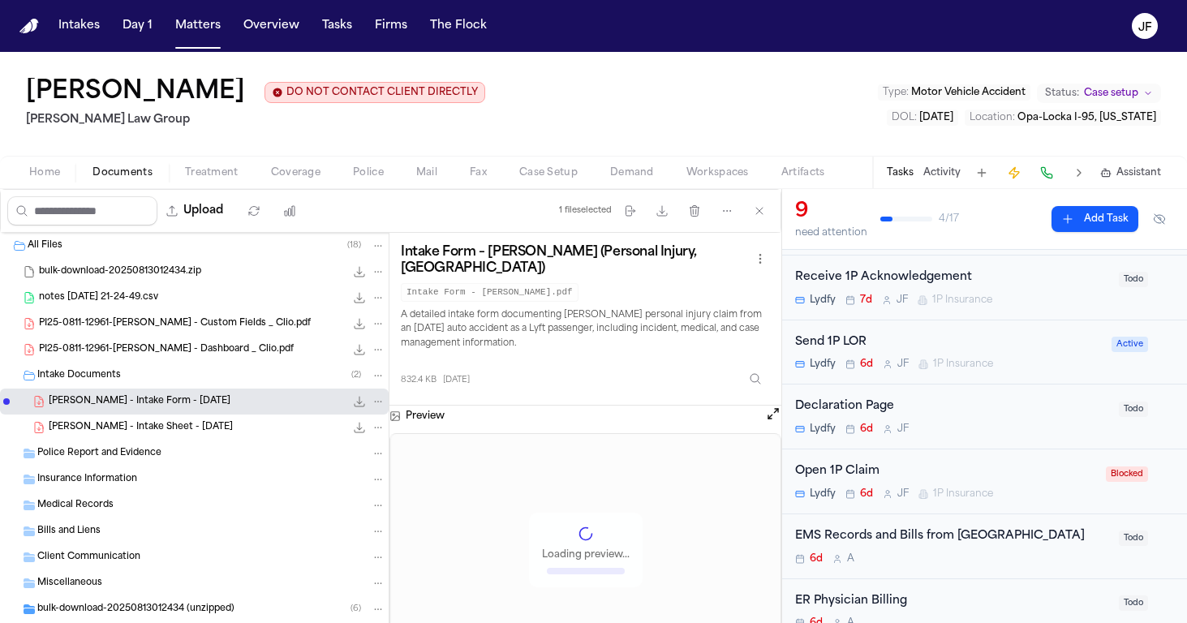
click at [767, 406] on button "Open preview" at bounding box center [773, 414] width 16 height 16
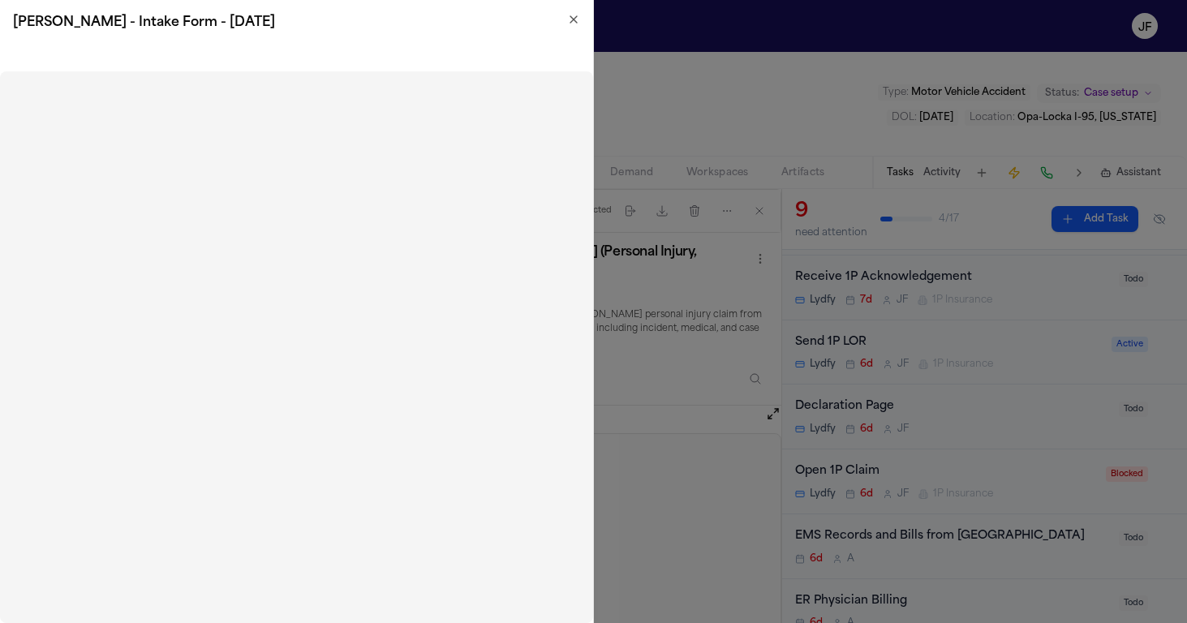
click at [580, 11] on div "A. Walker - Intake Form - 8.11.25" at bounding box center [296, 22] width 593 height 45
click at [570, 25] on icon "button" at bounding box center [573, 19] width 13 height 13
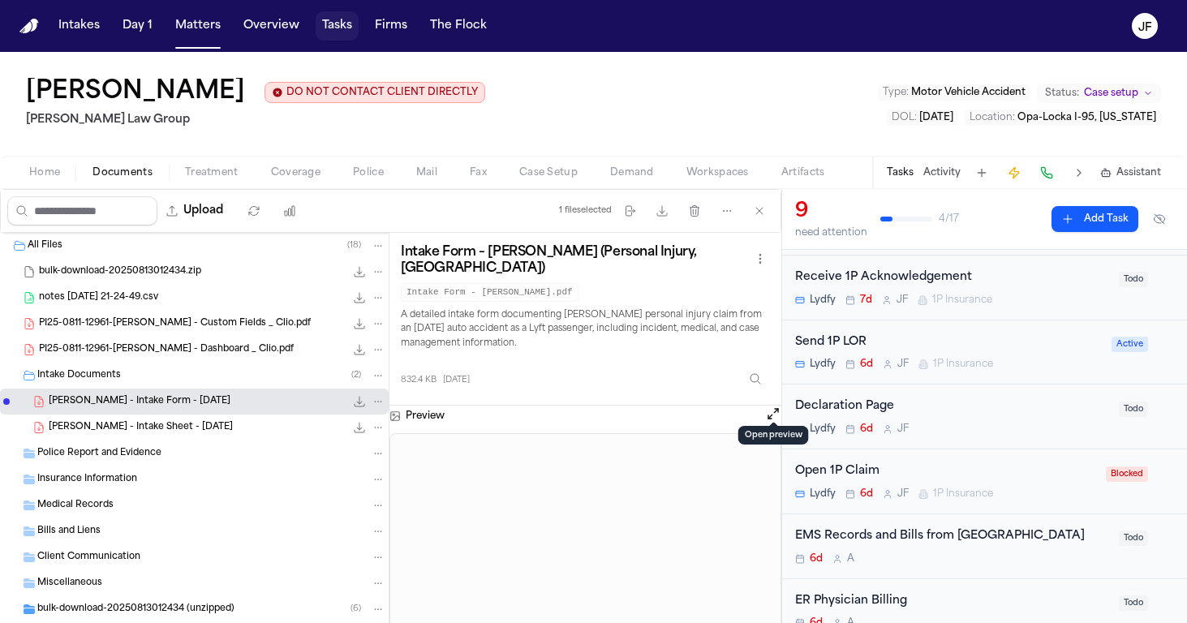
click at [327, 22] on button "Tasks" at bounding box center [337, 25] width 43 height 29
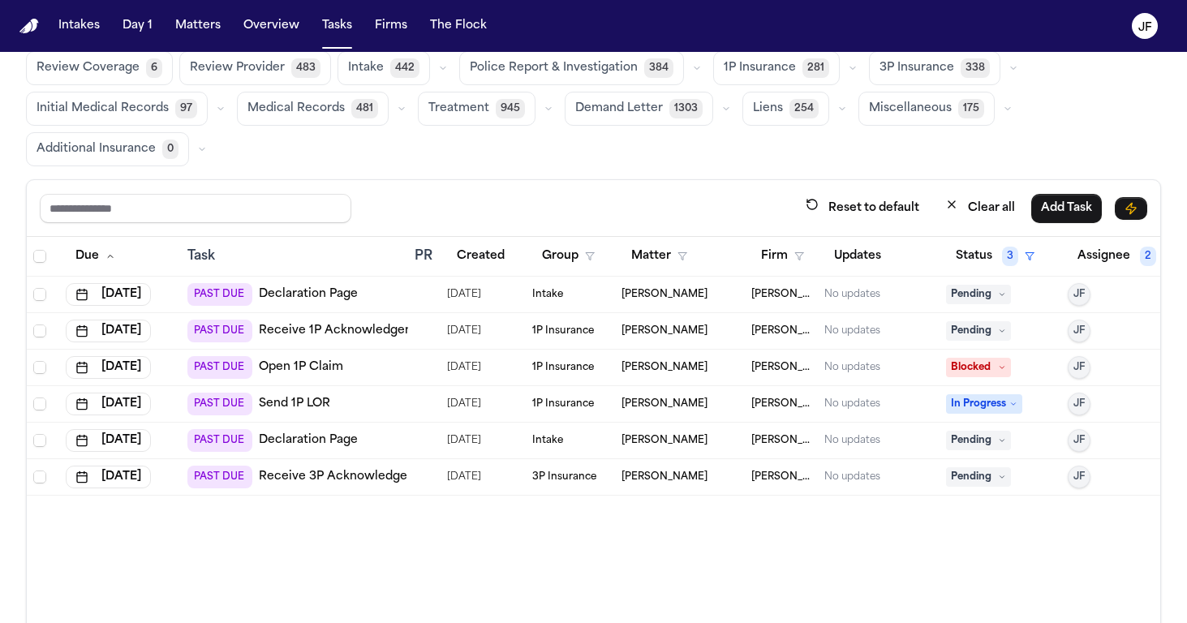
scroll to position [57, 0]
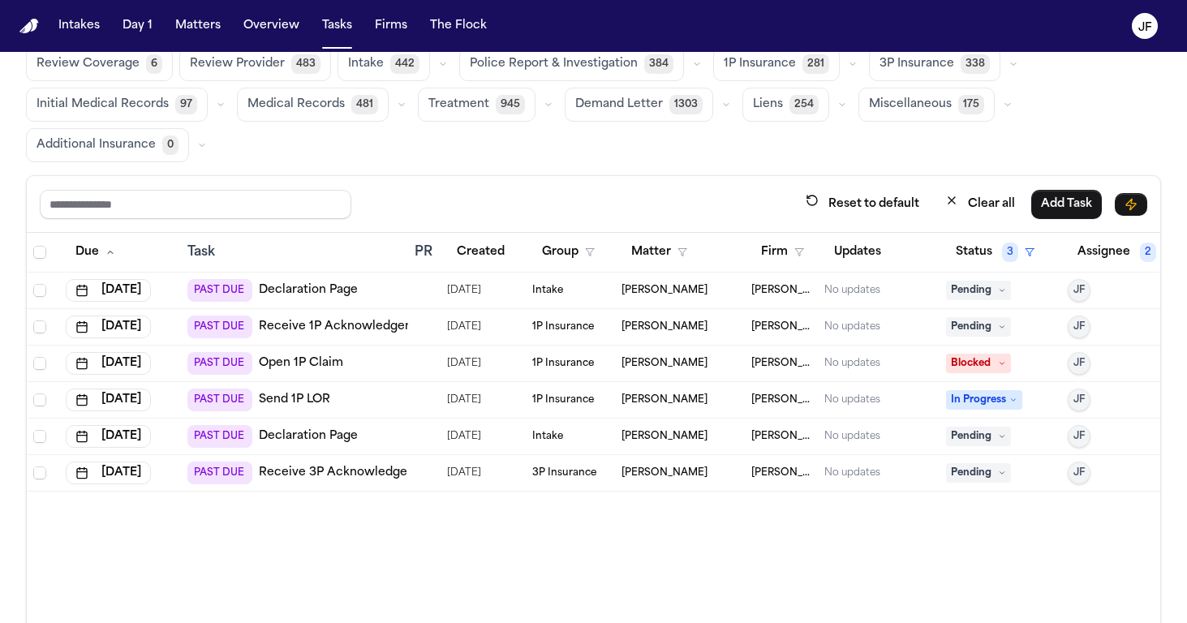
click at [312, 398] on link "Send 1P LOR" at bounding box center [294, 400] width 71 height 16
click at [644, 67] on span "384" at bounding box center [658, 63] width 29 height 19
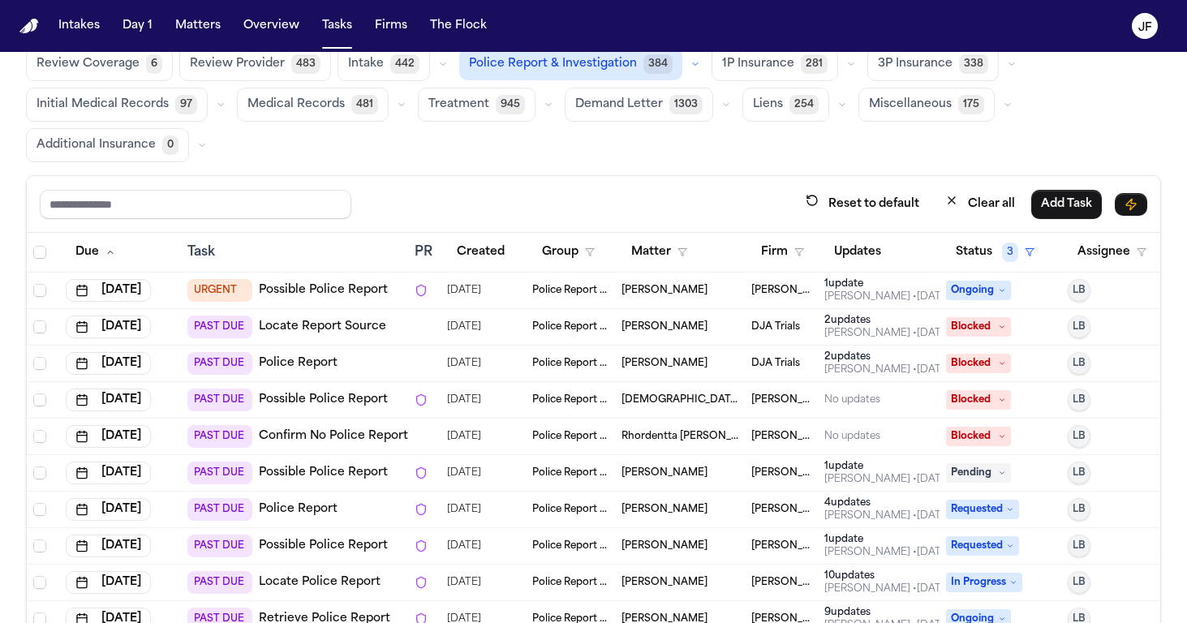
click at [645, 75] on button "Police Report & Investigation 384" at bounding box center [570, 64] width 223 height 32
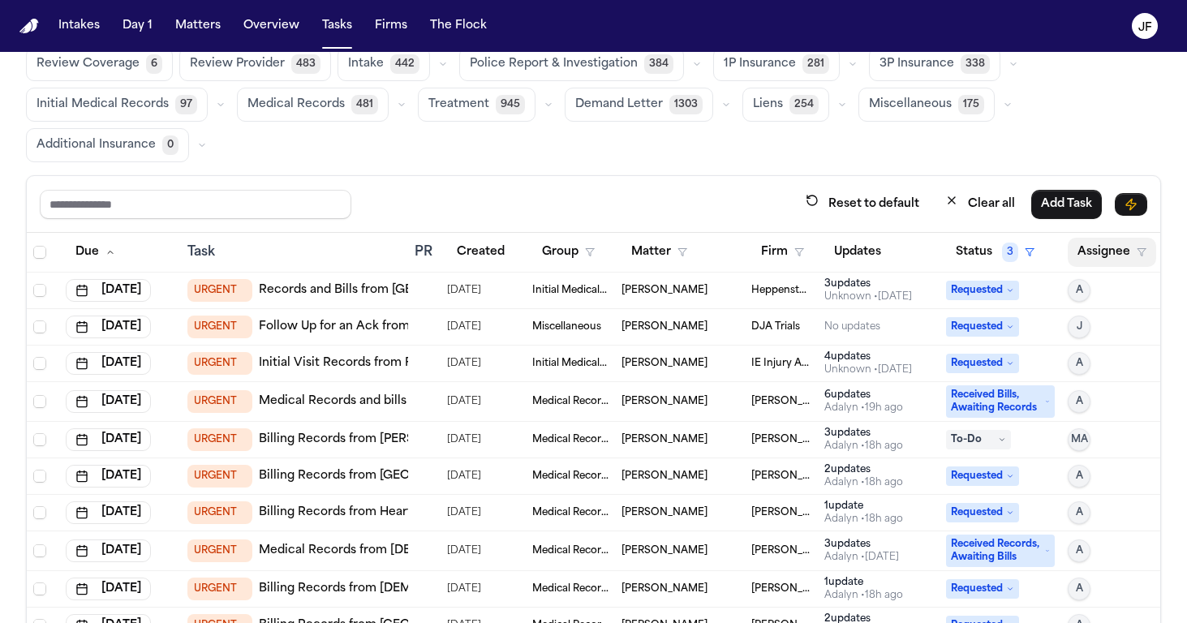
click at [1085, 262] on button "Assignee" at bounding box center [1112, 252] width 88 height 29
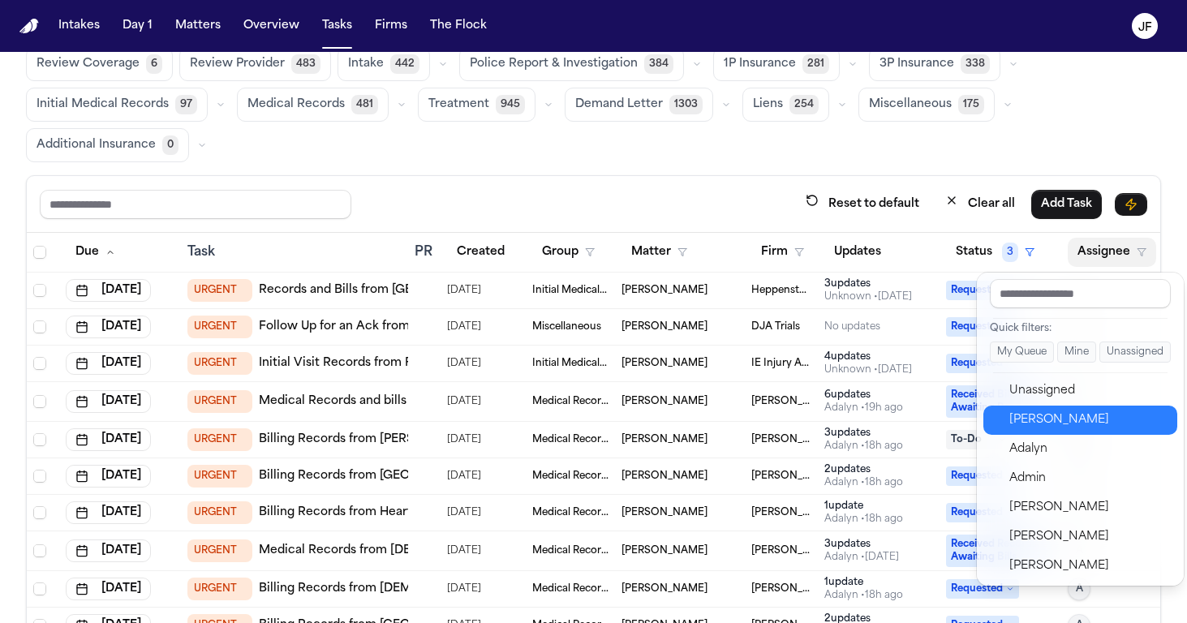
click at [1018, 419] on div "Julia Forza" at bounding box center [1088, 419] width 158 height 19
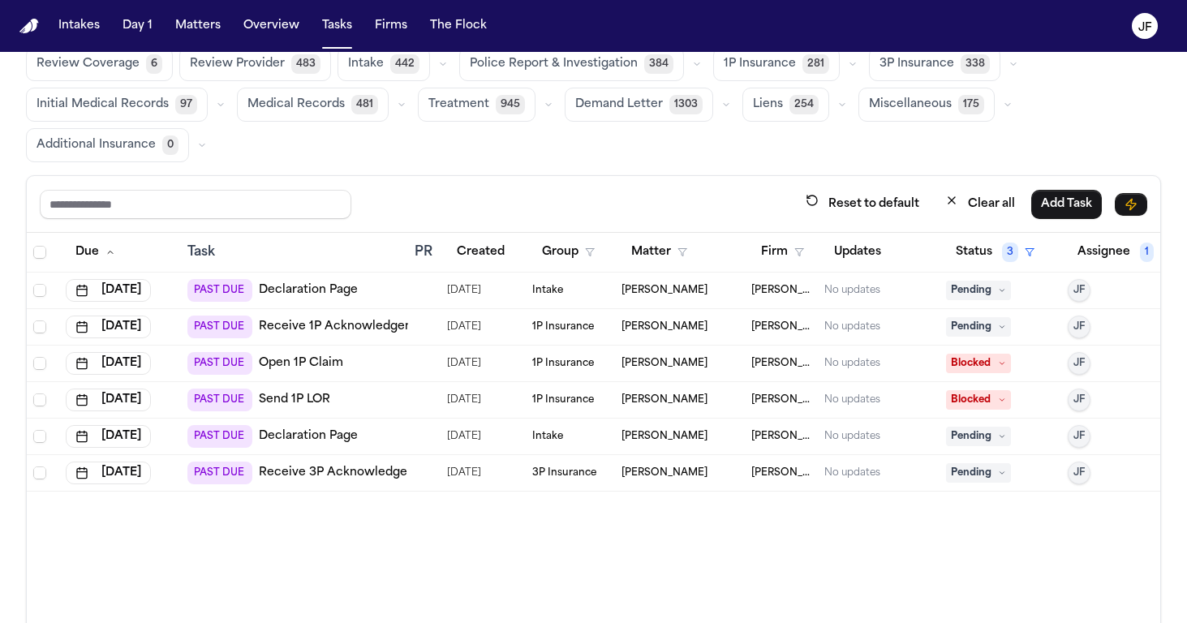
click at [727, 173] on div "Global Filters Review Coverage 6 Review Provider 483 Intake 442 Police Report &…" at bounding box center [593, 349] width 1135 height 657
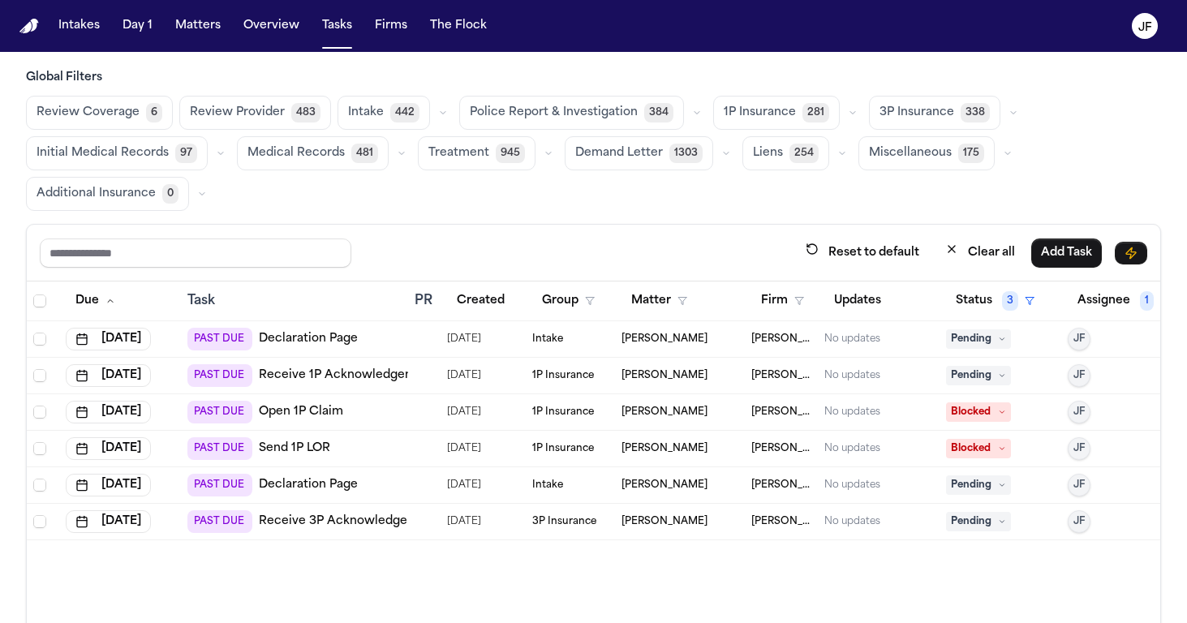
scroll to position [6, 0]
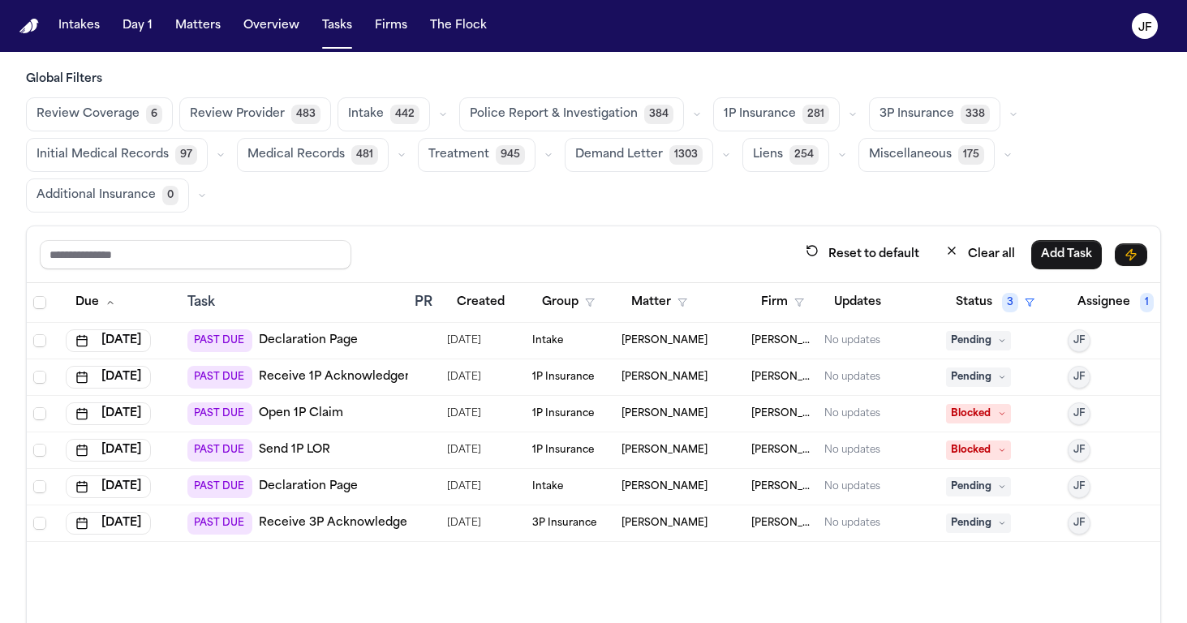
click at [519, 114] on span "Police Report & Investigation" at bounding box center [554, 114] width 168 height 16
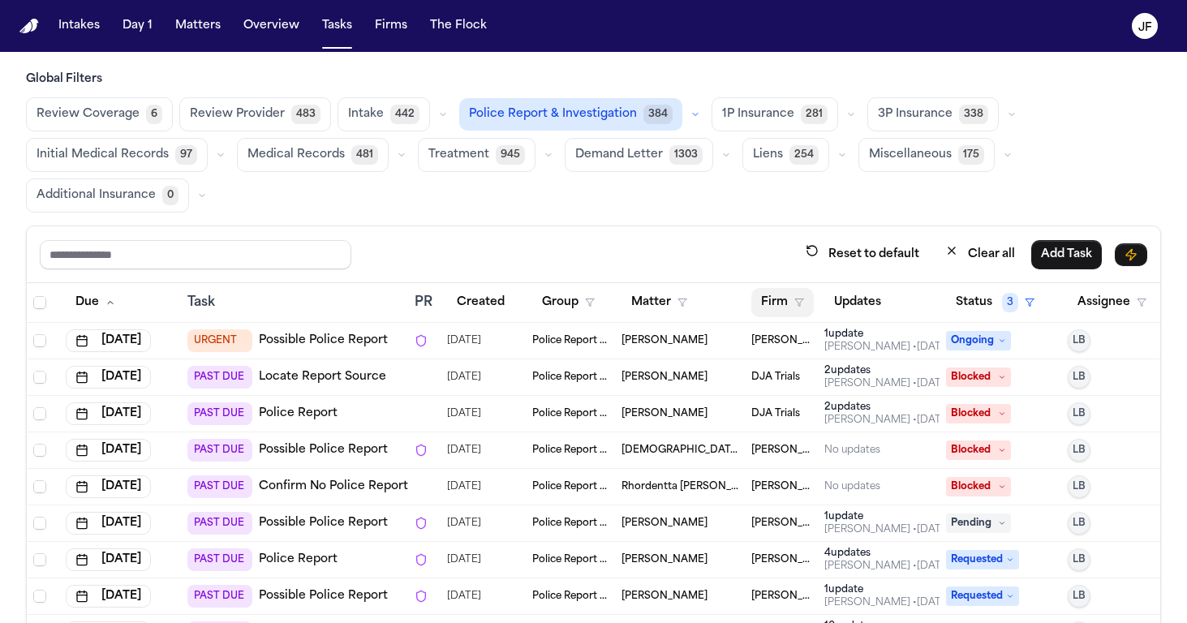
click at [801, 311] on button "Firm" at bounding box center [782, 302] width 62 height 29
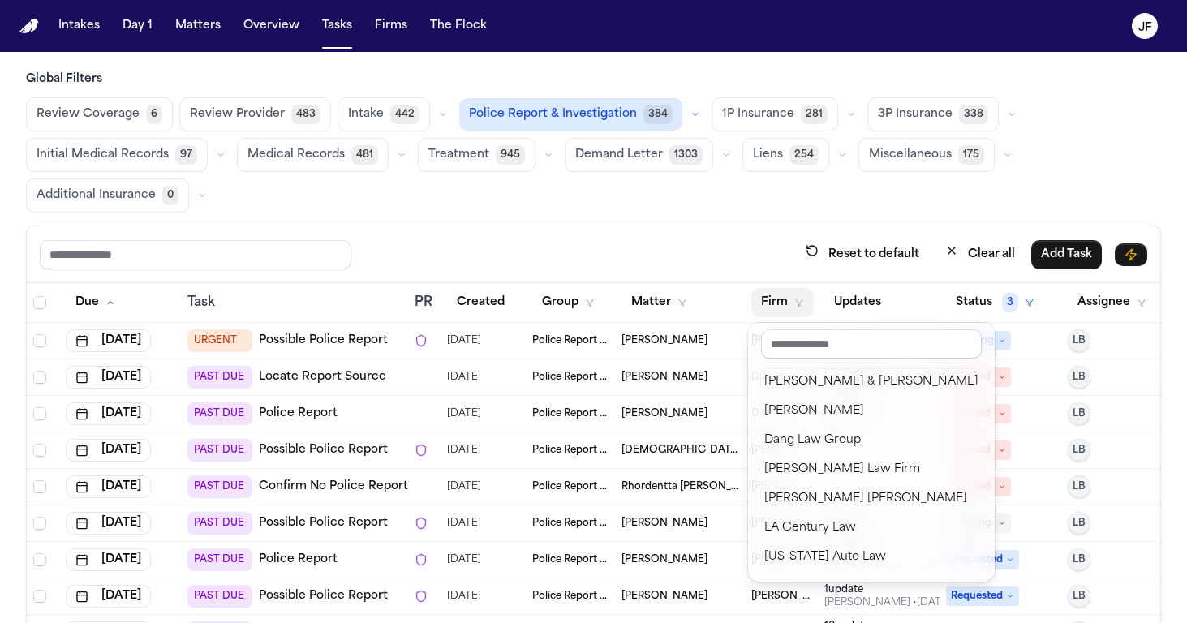
scroll to position [65, 0]
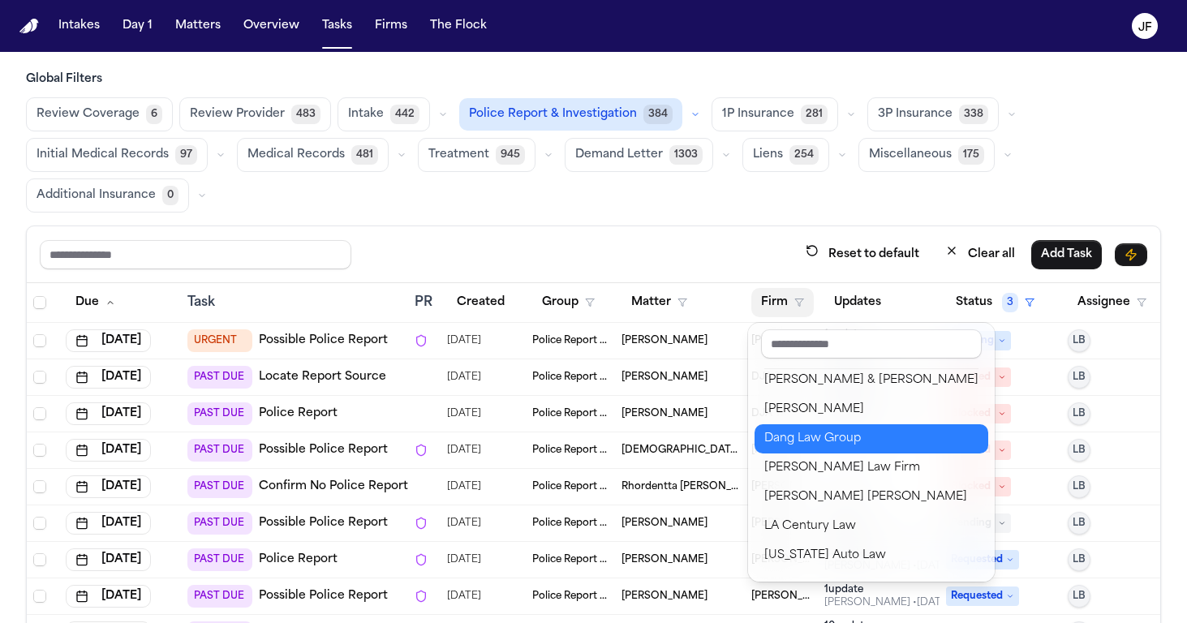
click at [795, 435] on div "Dang Law Group" at bounding box center [871, 438] width 214 height 19
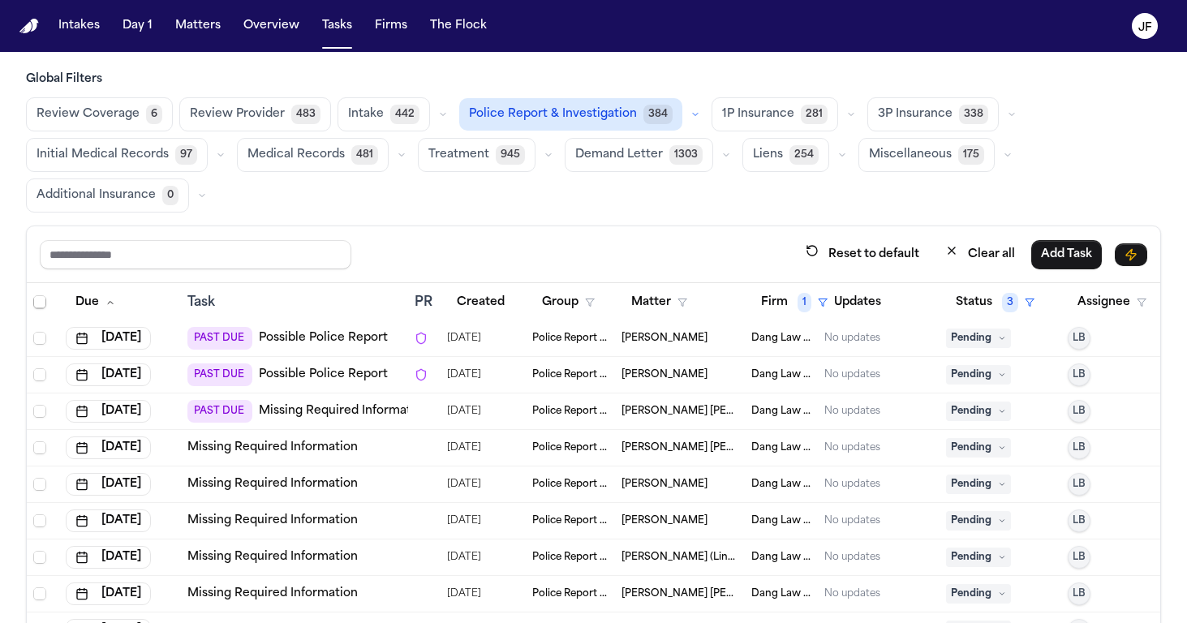
scroll to position [47, 0]
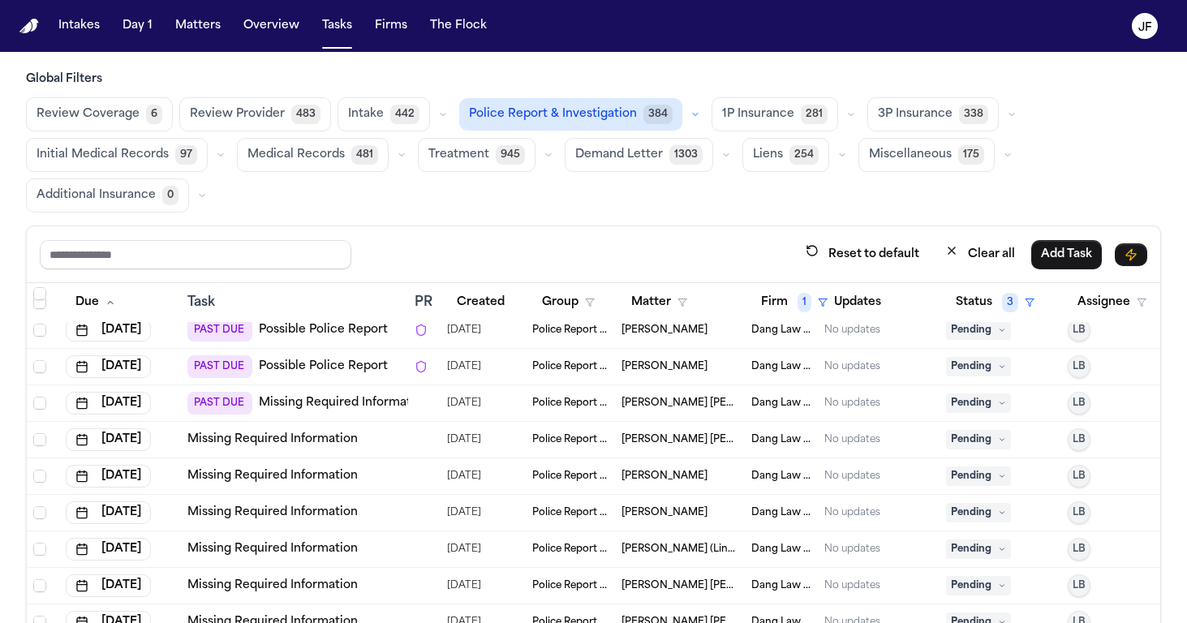
click at [323, 441] on link "Missing Required Information" at bounding box center [272, 440] width 170 height 16
click at [996, 438] on span "Pending" at bounding box center [978, 439] width 65 height 19
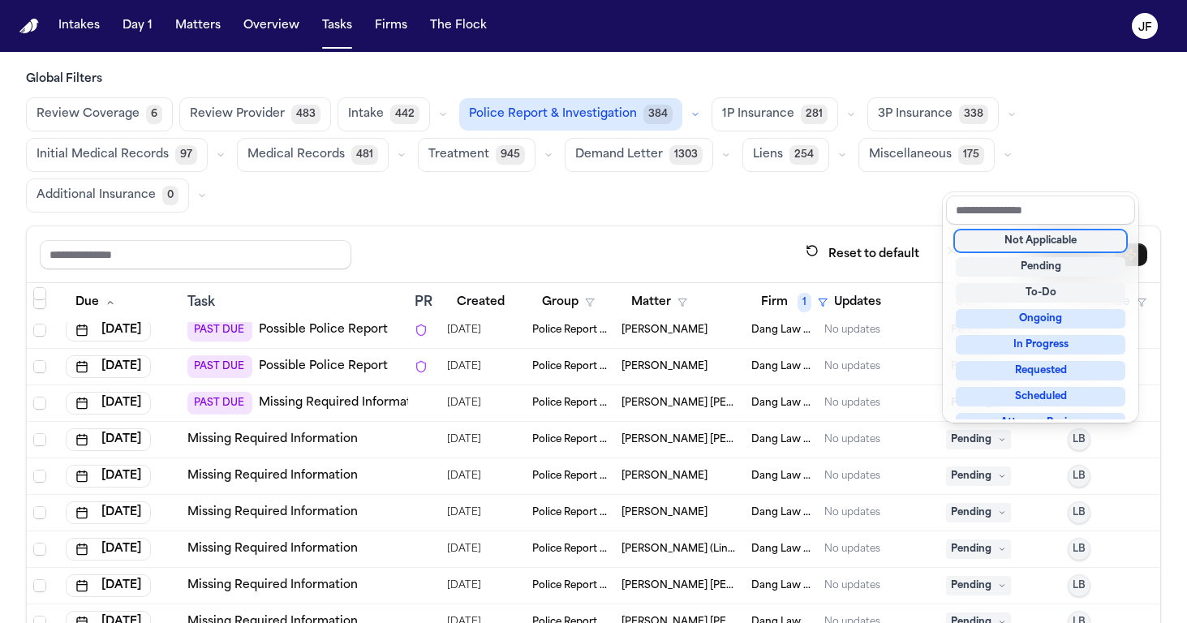
click at [1026, 242] on div "Not Applicable" at bounding box center [1041, 240] width 170 height 19
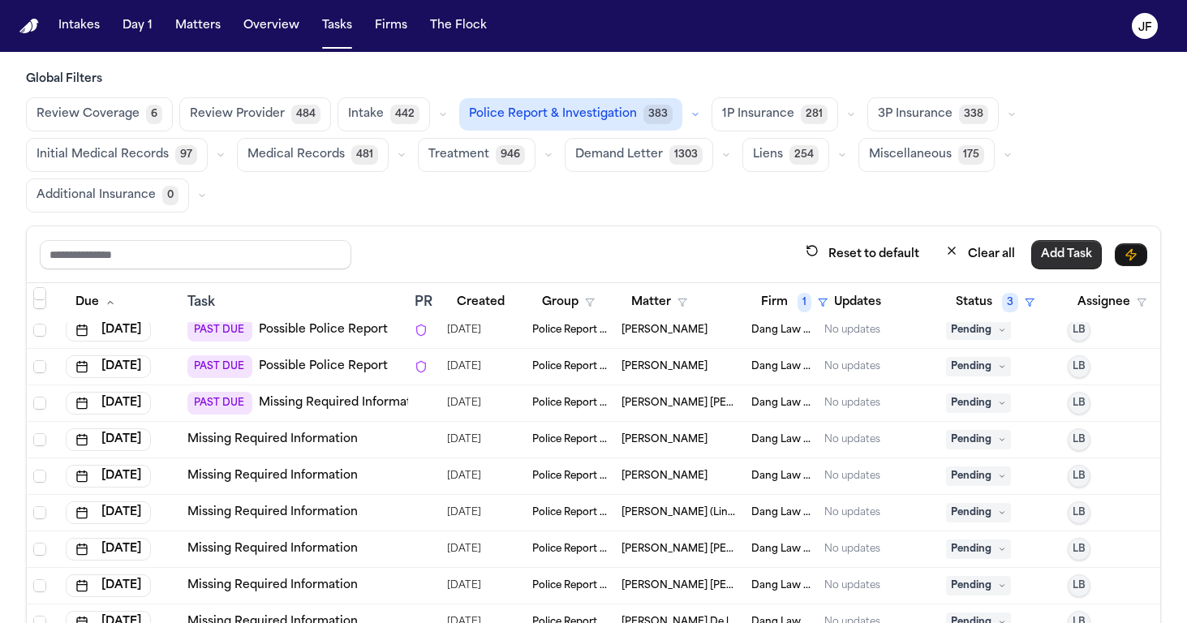
click at [1031, 243] on button "Add Task" at bounding box center [1066, 254] width 71 height 29
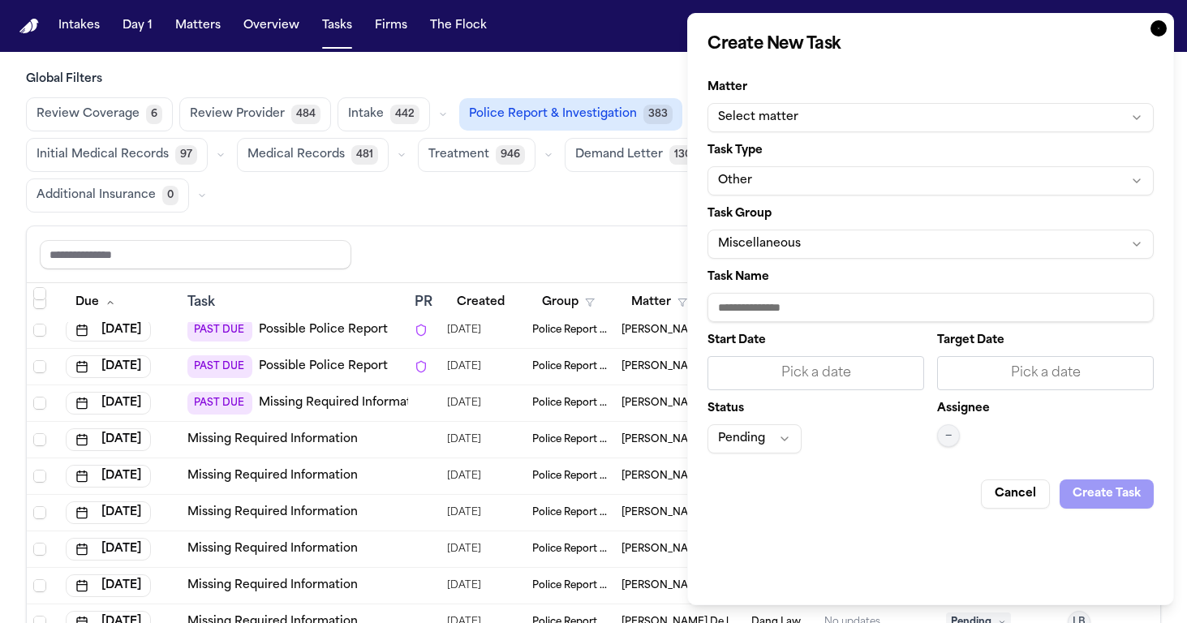
click at [1156, 28] on icon "button" at bounding box center [1158, 28] width 16 height 16
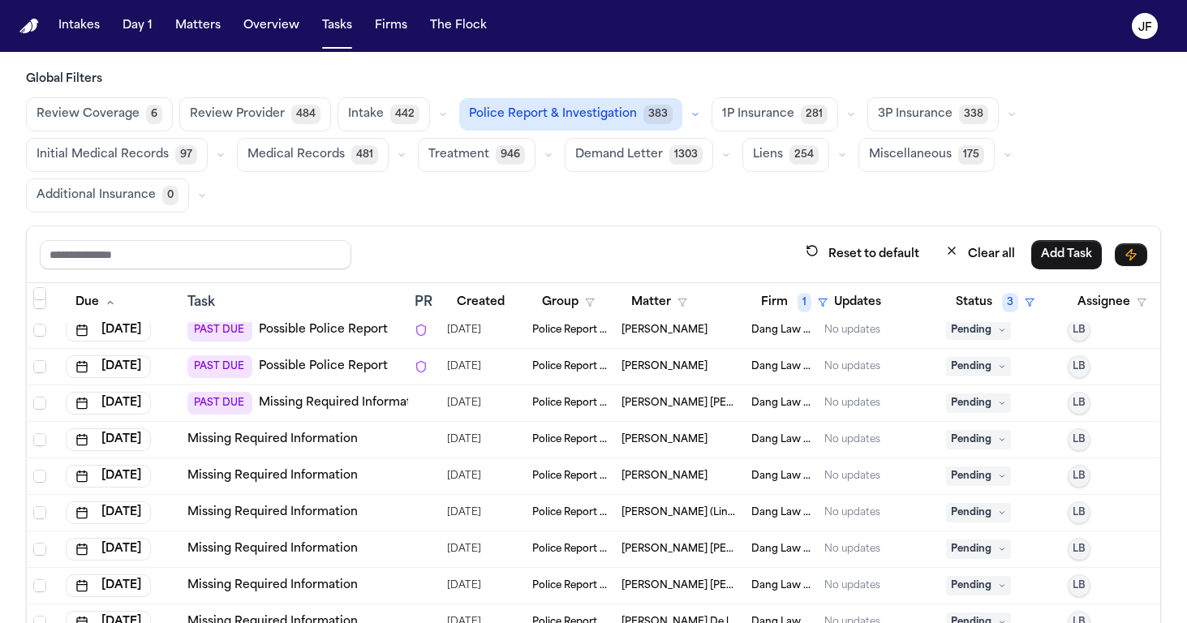
click at [664, 197] on div "Review Coverage 6 Review Provider 484 Intake 442 Police Report & Investigation …" at bounding box center [593, 154] width 1135 height 115
click at [272, 444] on link "Missing Required Information" at bounding box center [272, 440] width 170 height 16
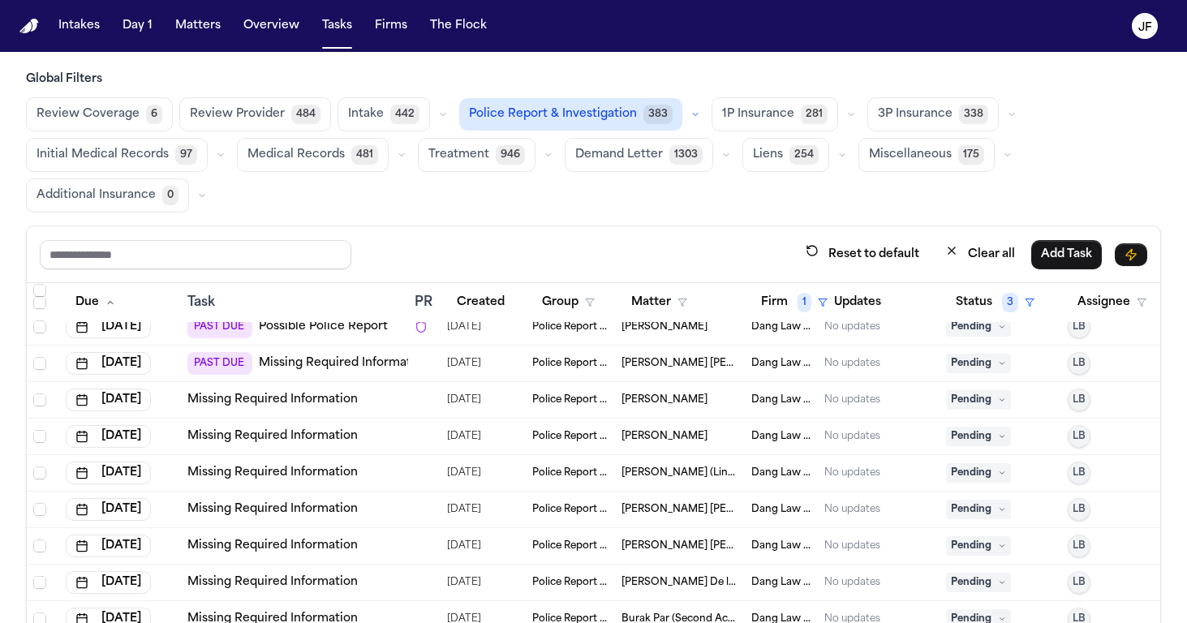
scroll to position [92, 0]
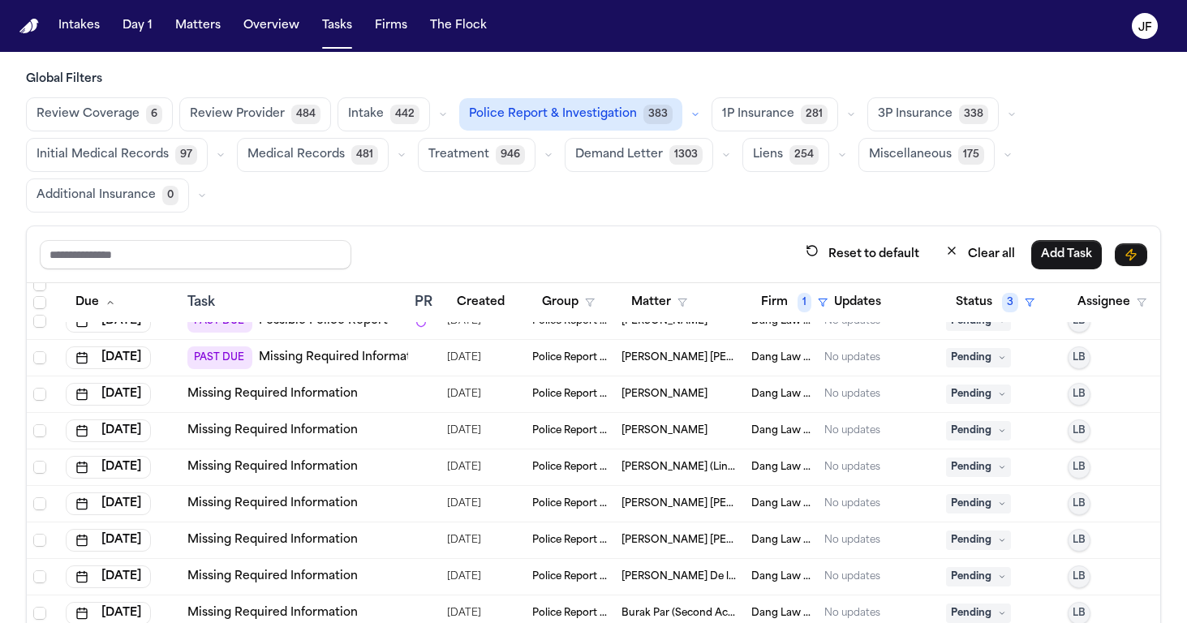
click at [987, 391] on span "Pending" at bounding box center [978, 394] width 65 height 19
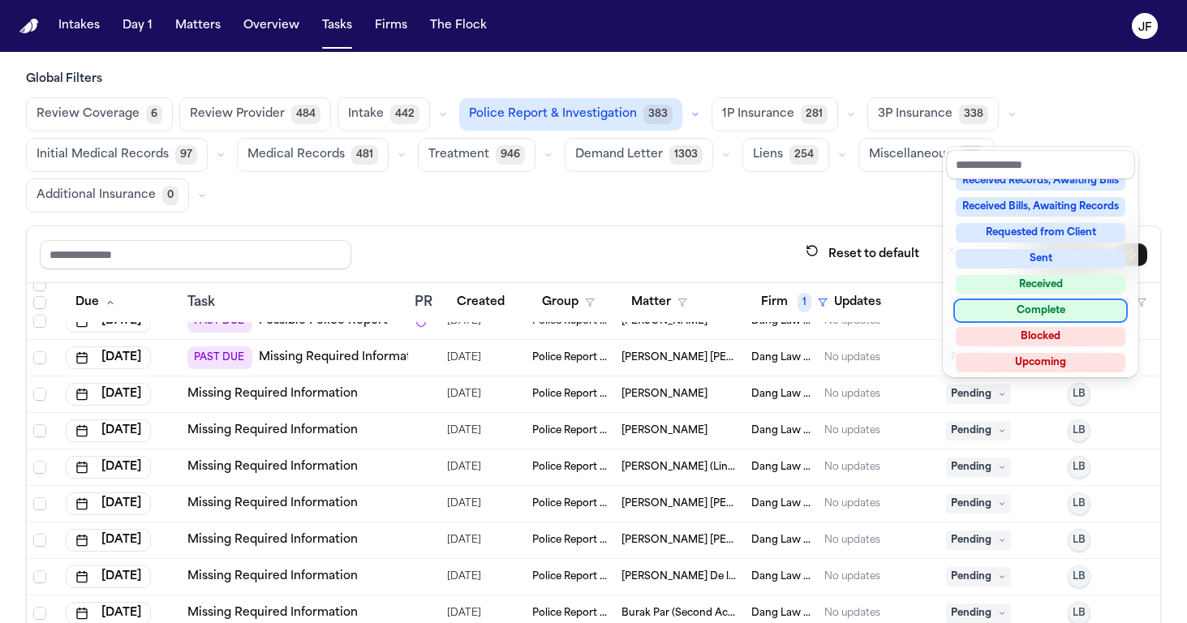
click at [1028, 307] on div "Complete" at bounding box center [1041, 310] width 170 height 19
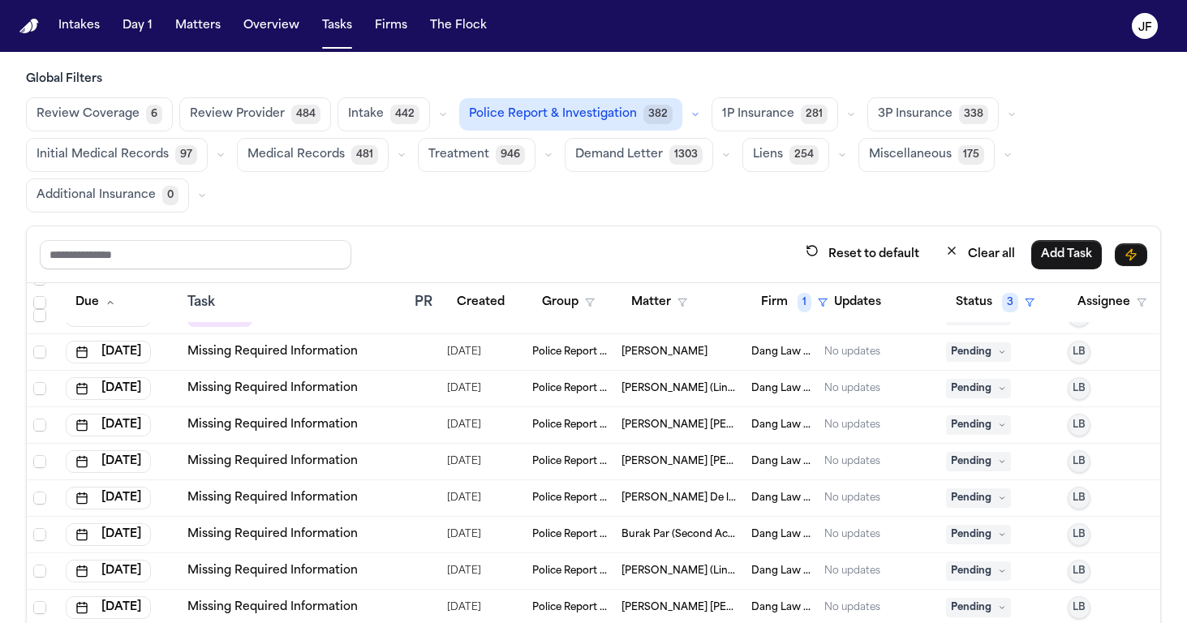
scroll to position [118, 0]
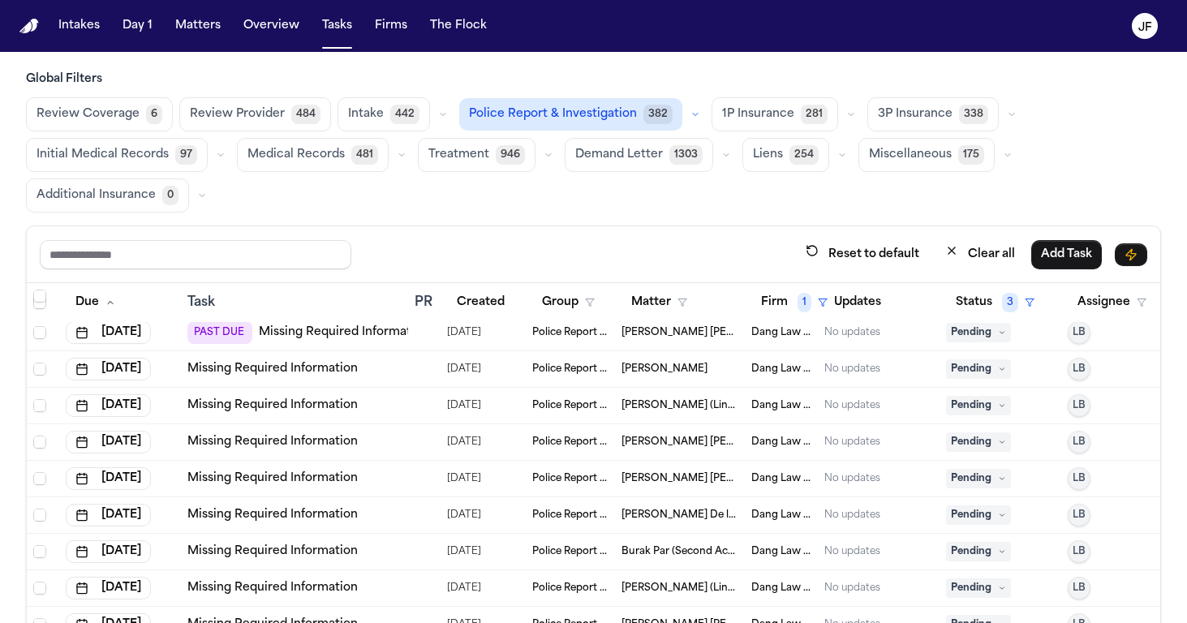
click at [291, 370] on link "Missing Required Information" at bounding box center [272, 369] width 170 height 16
click at [191, 31] on button "Matters" at bounding box center [198, 25] width 58 height 29
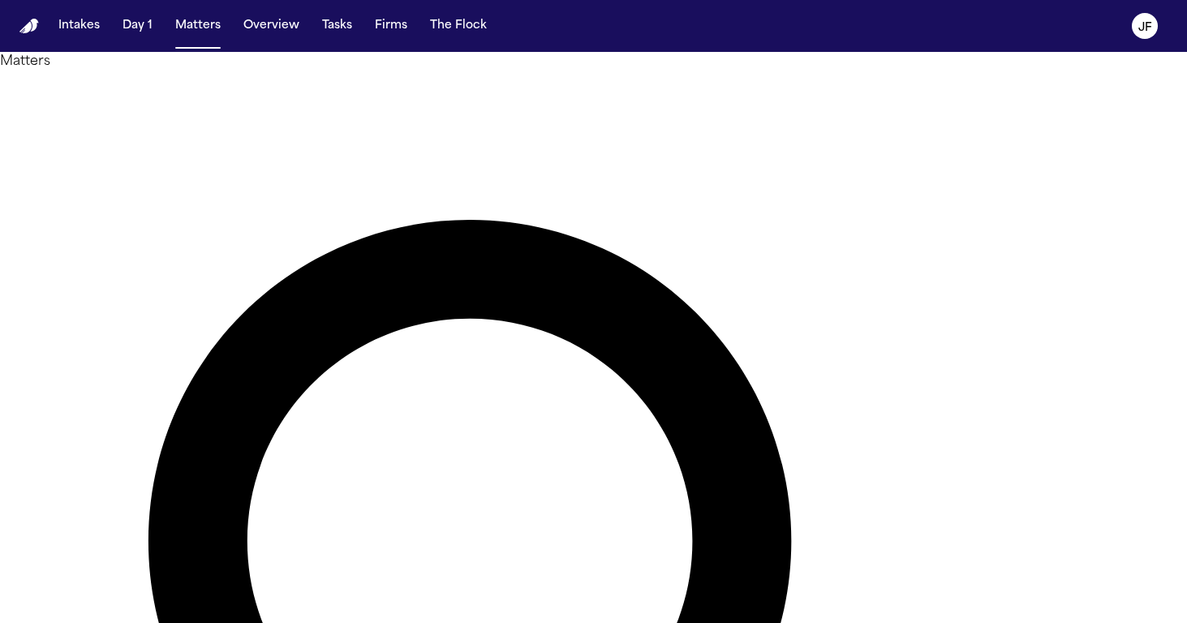
drag, startPoint x: 591, startPoint y: 104, endPoint x: 400, endPoint y: 101, distance: 190.7
type input "********"
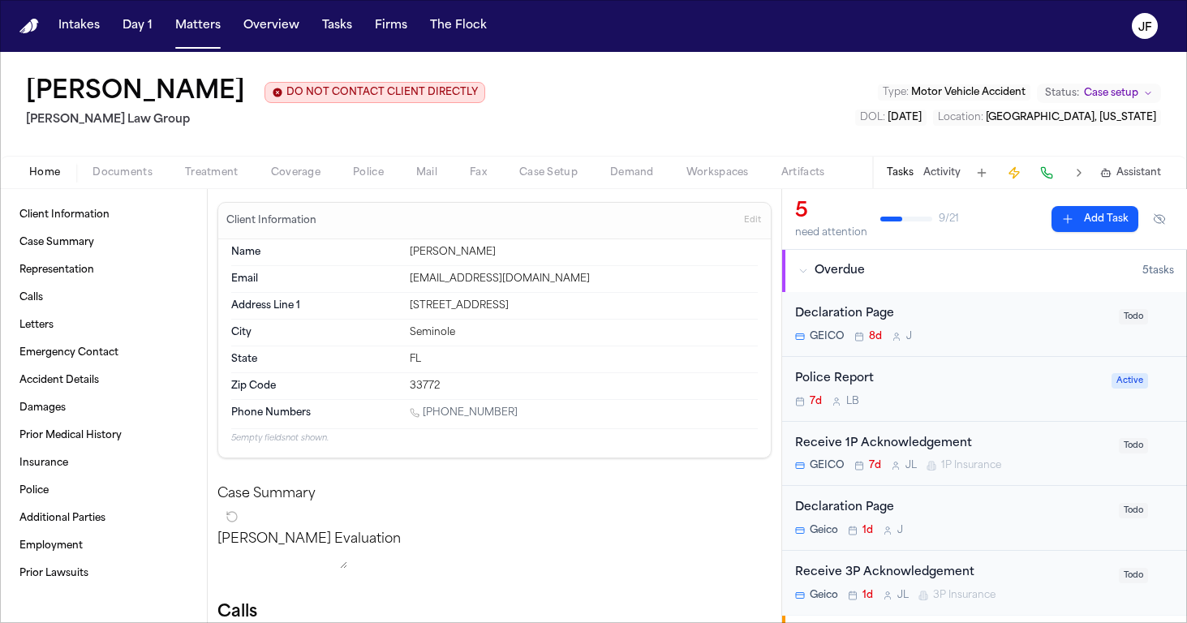
drag, startPoint x: 387, startPoint y: 97, endPoint x: 29, endPoint y: 96, distance: 357.8
click at [29, 96] on div "Cristopher Castro Arredondo DO NOT CONTACT CLIENT DIRECTLY DO NOT CONTACT" at bounding box center [255, 92] width 459 height 29
copy h1 "Cristopher Castro Arredondo"
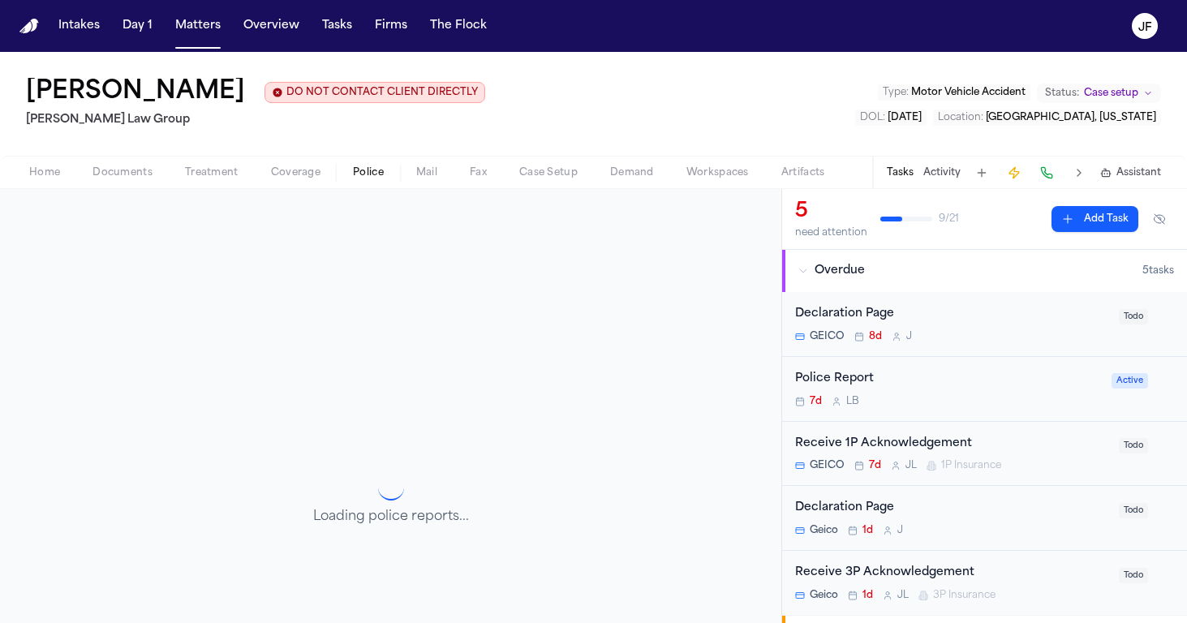
click at [368, 179] on span "Police" at bounding box center [368, 172] width 31 height 13
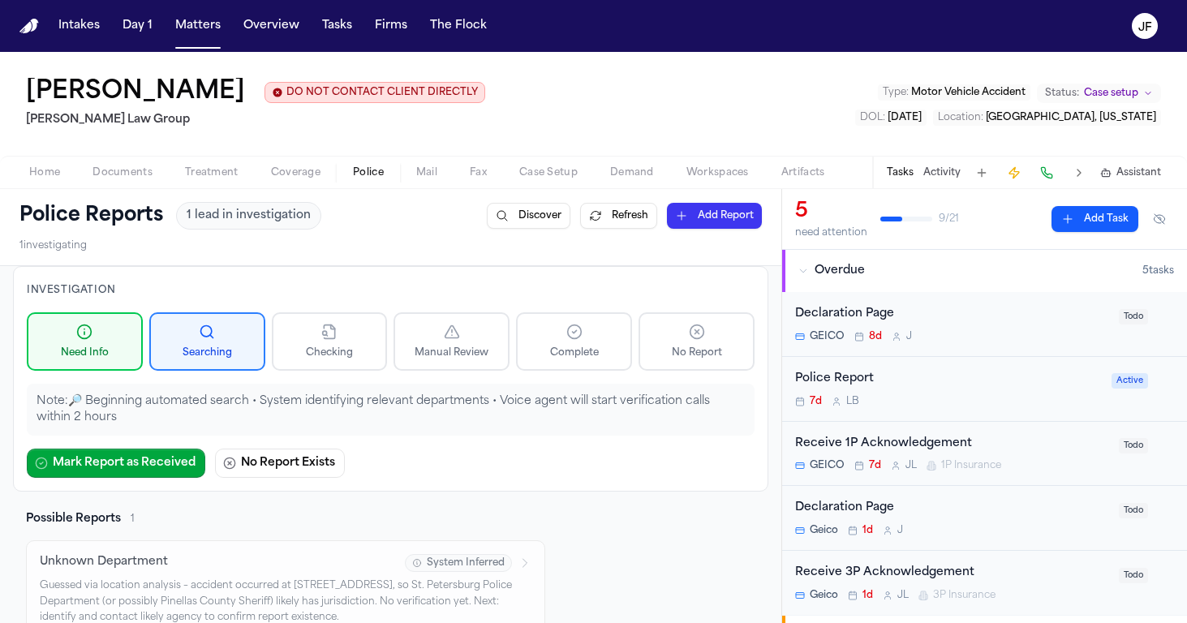
click at [901, 185] on div "Tasks Activity Assistant" at bounding box center [1023, 173] width 302 height 32
click at [854, 372] on div "Police Report" at bounding box center [948, 379] width 307 height 19
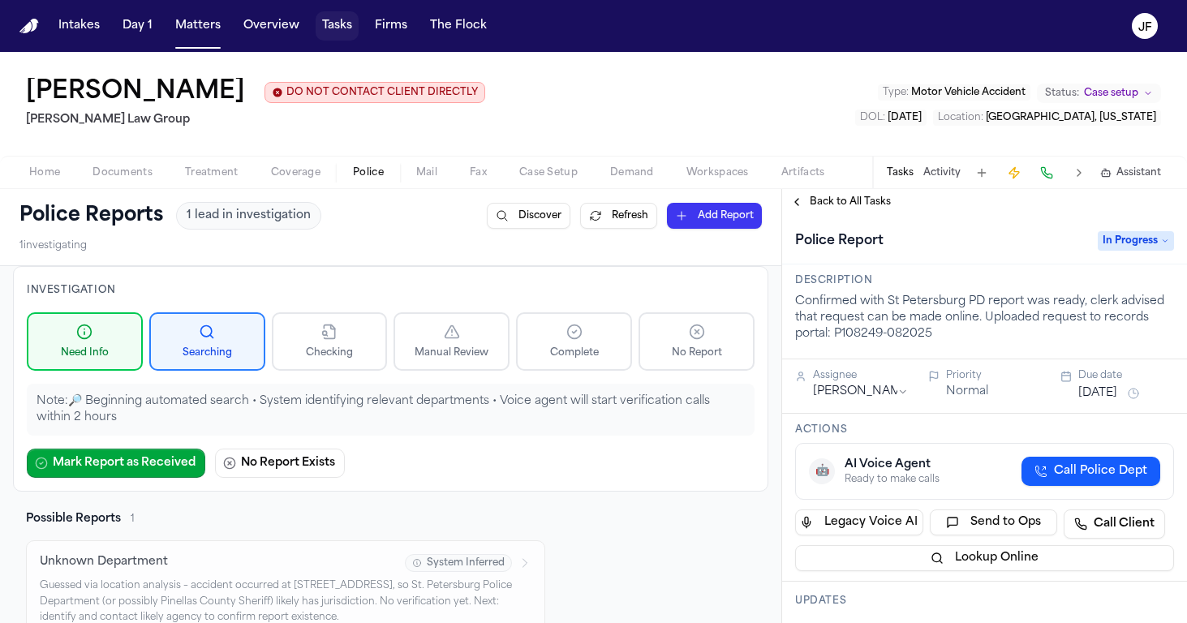
click at [335, 24] on button "Tasks" at bounding box center [337, 25] width 43 height 29
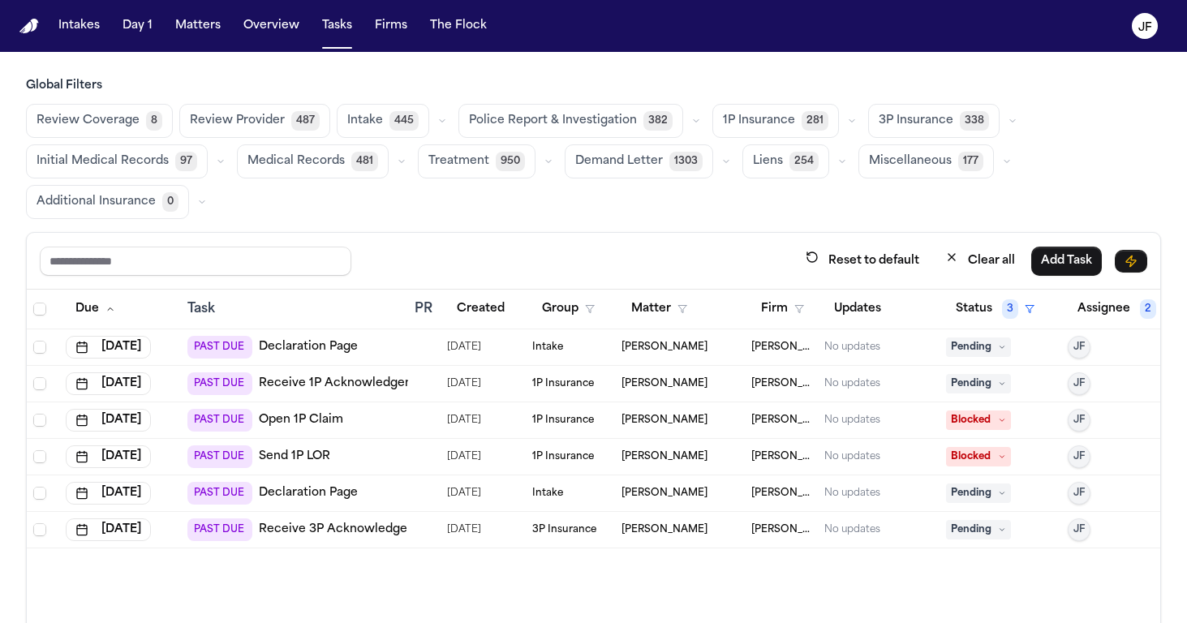
click at [196, 37] on button "Matters" at bounding box center [198, 25] width 58 height 29
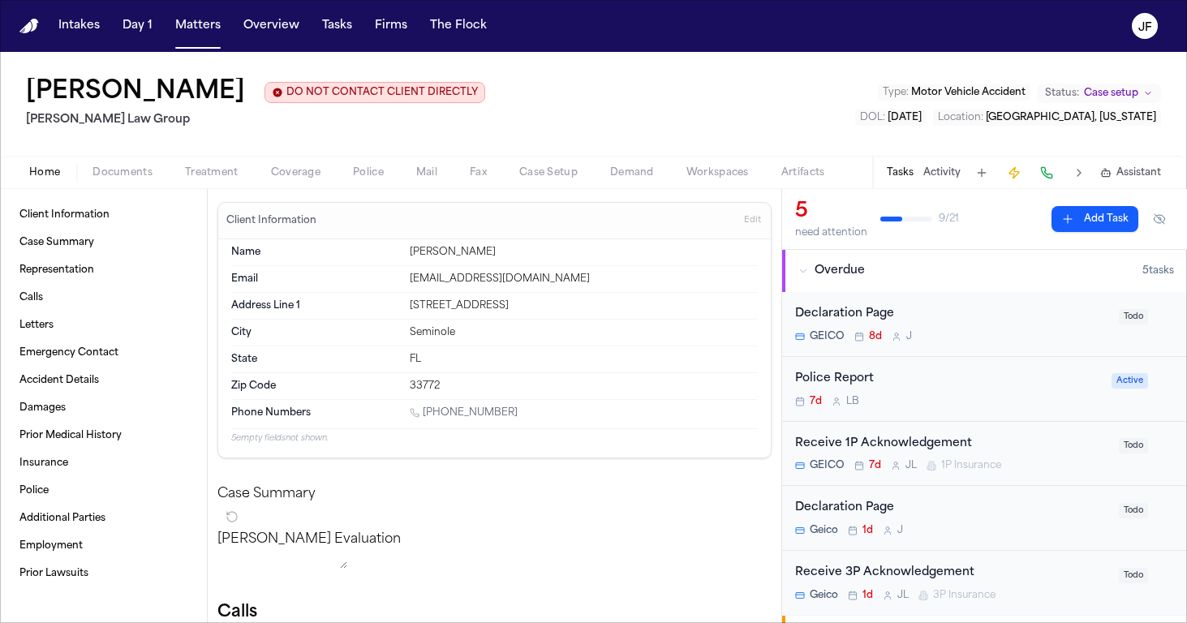
drag, startPoint x: 892, startPoint y: 120, endPoint x: 827, endPoint y: 119, distance: 65.7
click at [855, 119] on div "DOL : 2025-08-09 Location : 1st Ave N & 11th St N St. Petersburg, Florida" at bounding box center [1008, 118] width 306 height 16
copy button "2025-08-09"
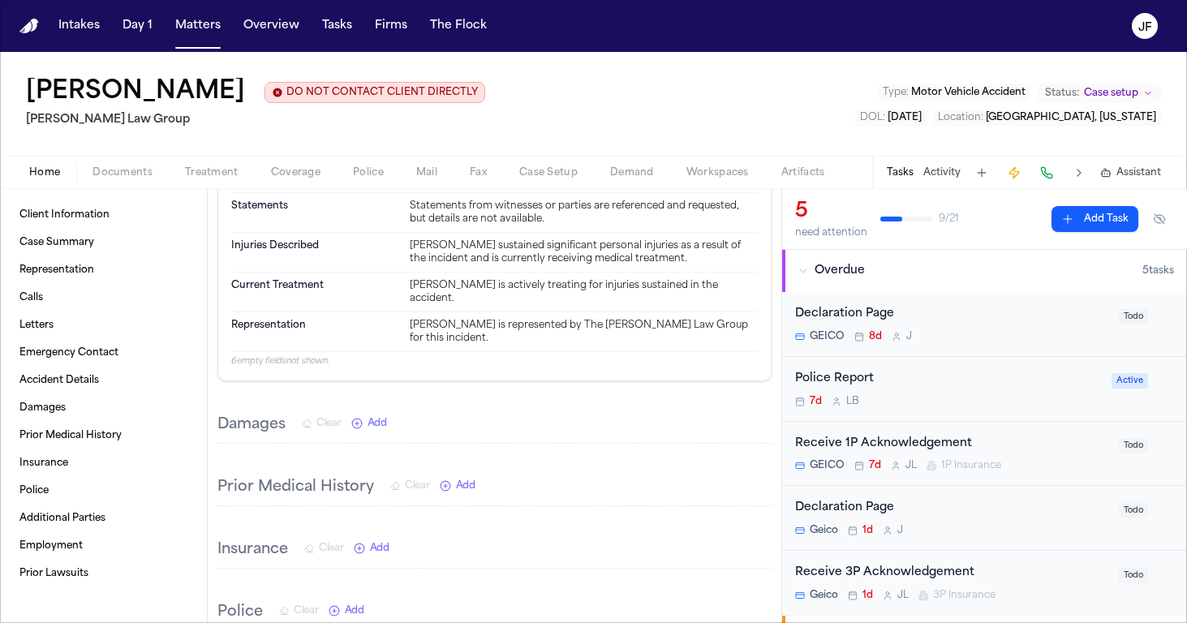
scroll to position [1229, 0]
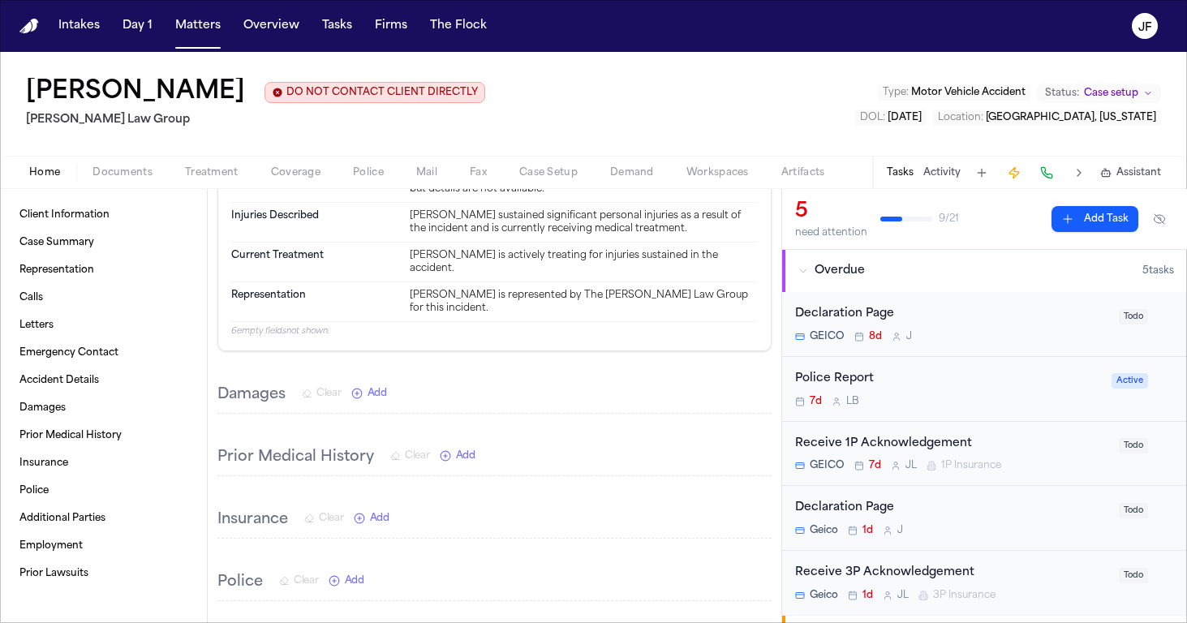
click at [116, 177] on span "Documents" at bounding box center [122, 172] width 60 height 13
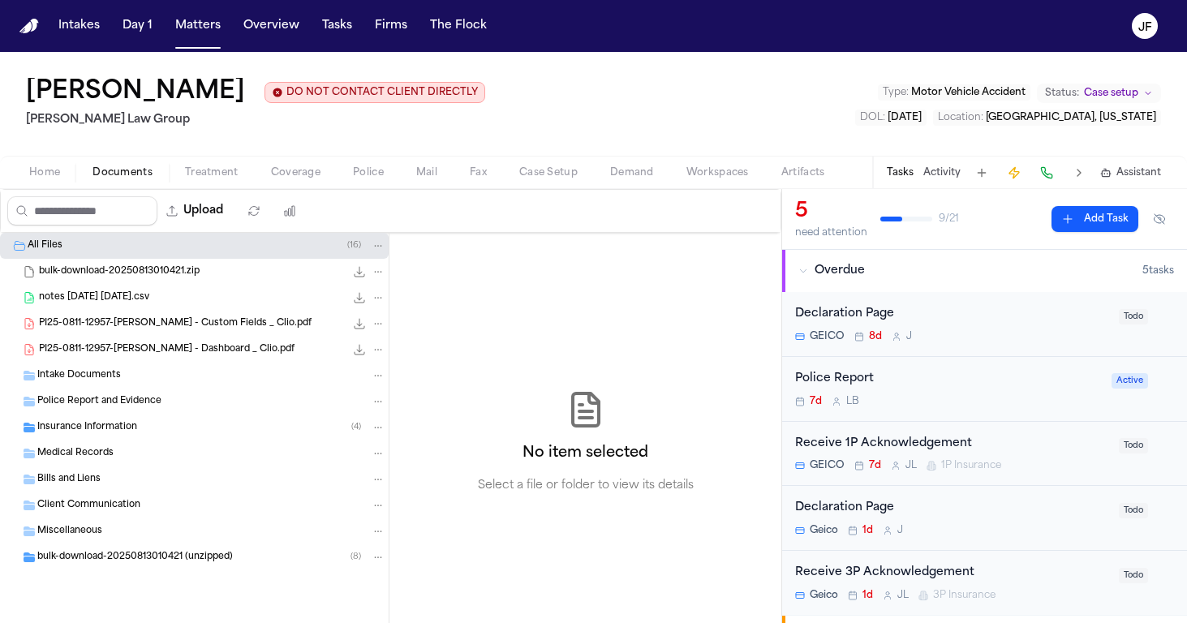
click at [118, 385] on div "Intake Documents" at bounding box center [194, 376] width 389 height 26
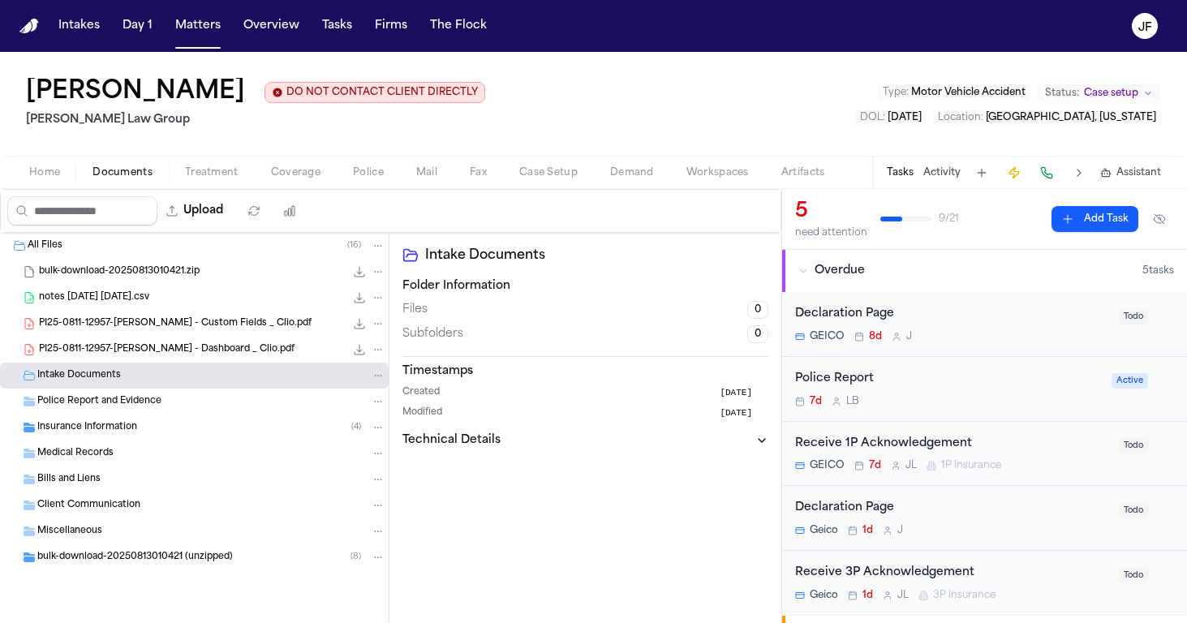
click at [118, 385] on div "Intake Documents" at bounding box center [194, 376] width 389 height 26
click at [145, 337] on div "PI25-0811-12957-Cristopher Castro Arredondo - Custom Fields _ Clio.pdf 465.3 KB…" at bounding box center [194, 324] width 389 height 26
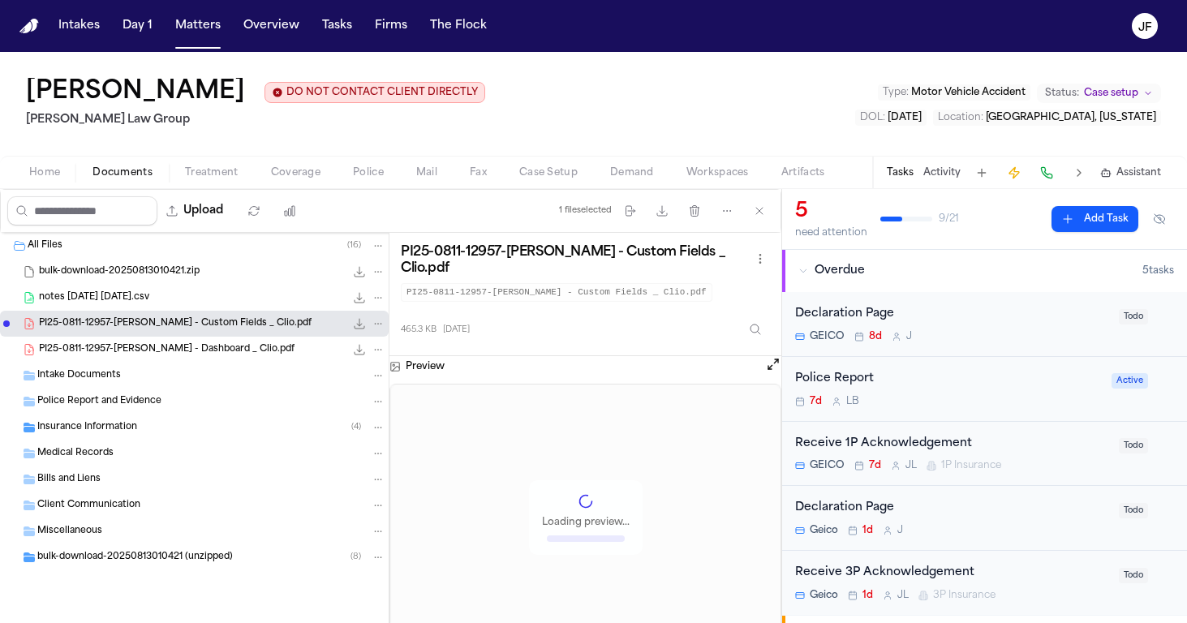
click at [359, 317] on button "File: PI25-0811-12957-Cristopher Castro Arredondo - Custom Fields _ Clio.pdf" at bounding box center [359, 324] width 16 height 16
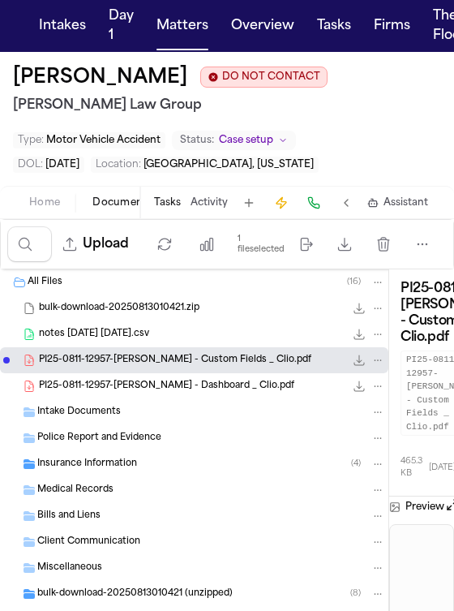
click at [128, 204] on span "Documents" at bounding box center [122, 202] width 60 height 13
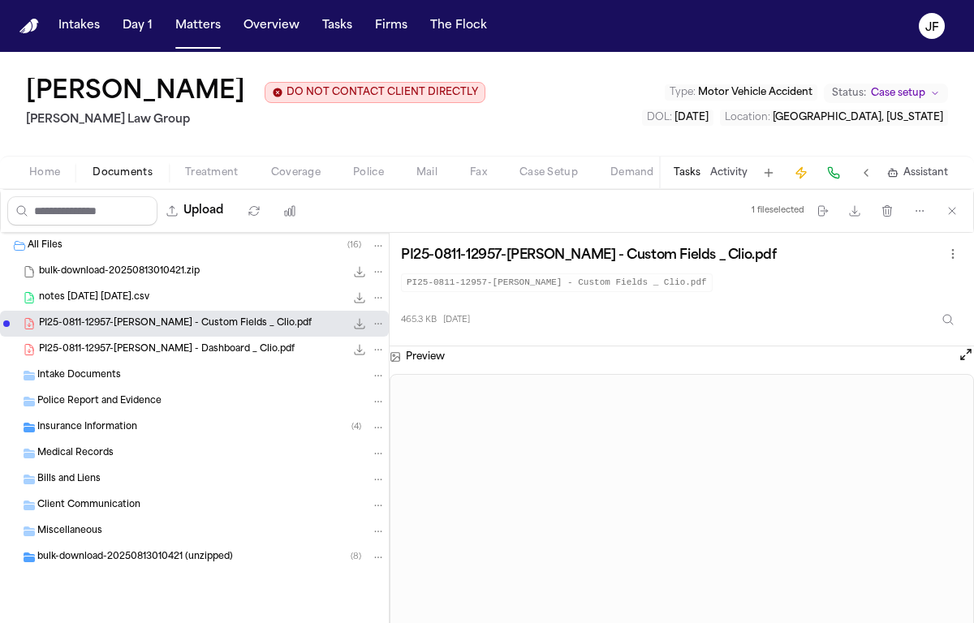
click at [269, 183] on button "Coverage" at bounding box center [296, 172] width 82 height 19
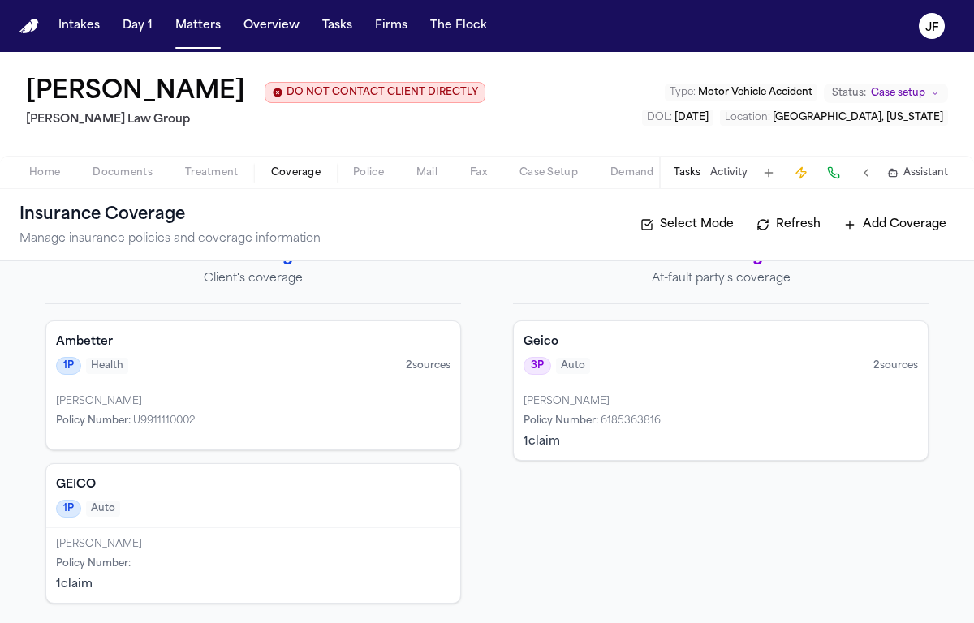
scroll to position [82, 0]
click at [638, 407] on div "Joseph Woodworth" at bounding box center [720, 401] width 394 height 13
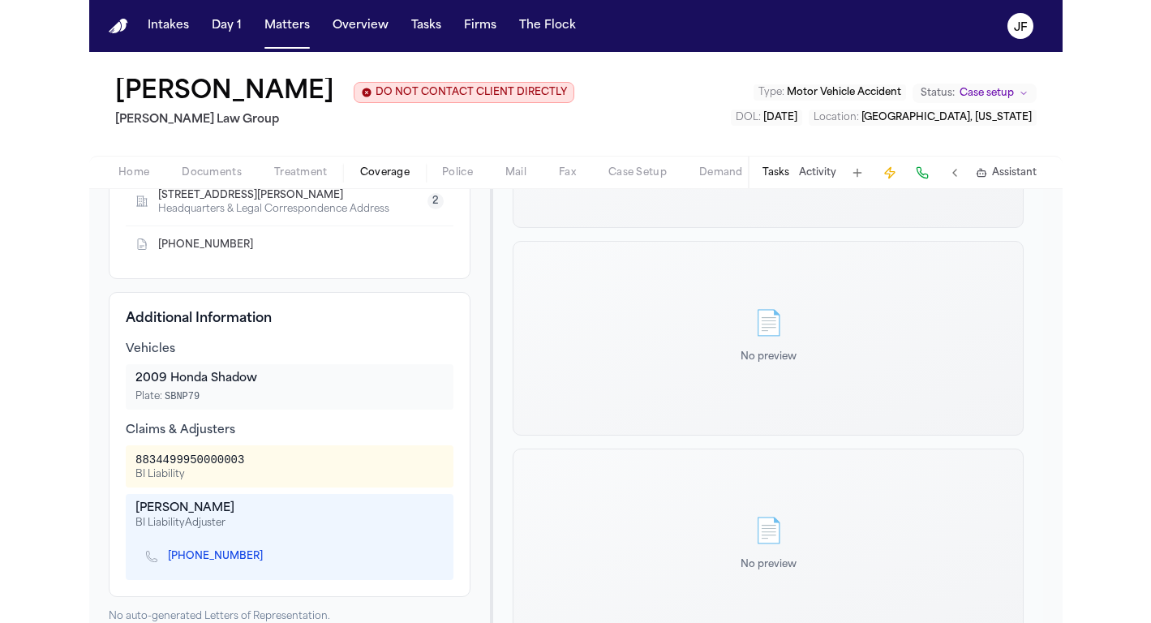
scroll to position [441, 0]
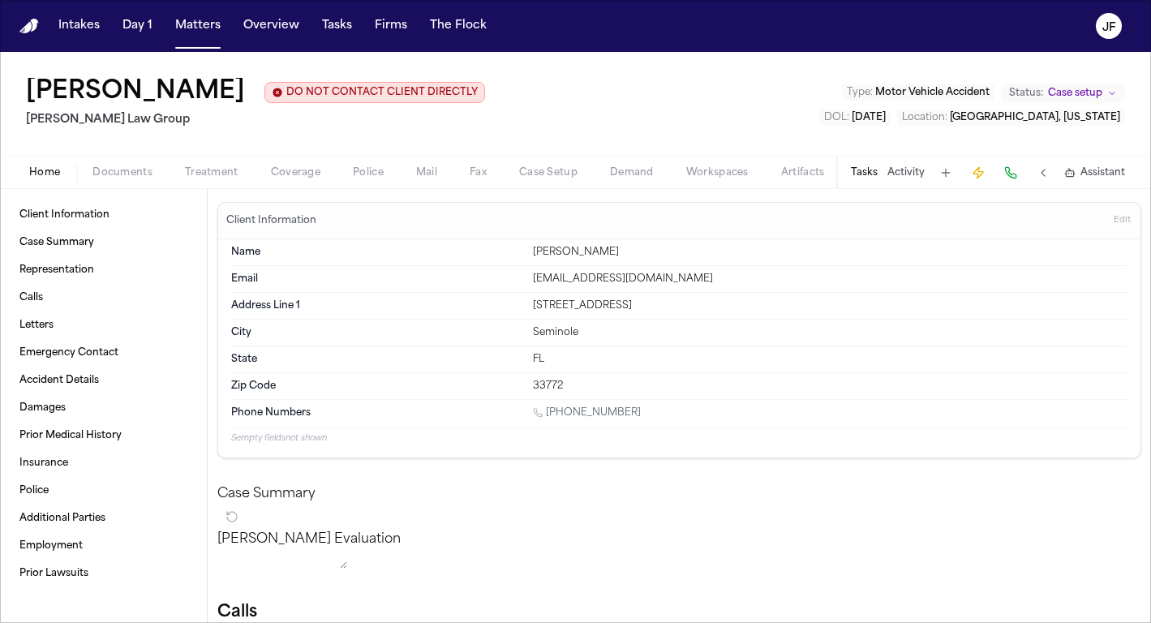
click at [42, 164] on button "Home" at bounding box center [44, 172] width 63 height 19
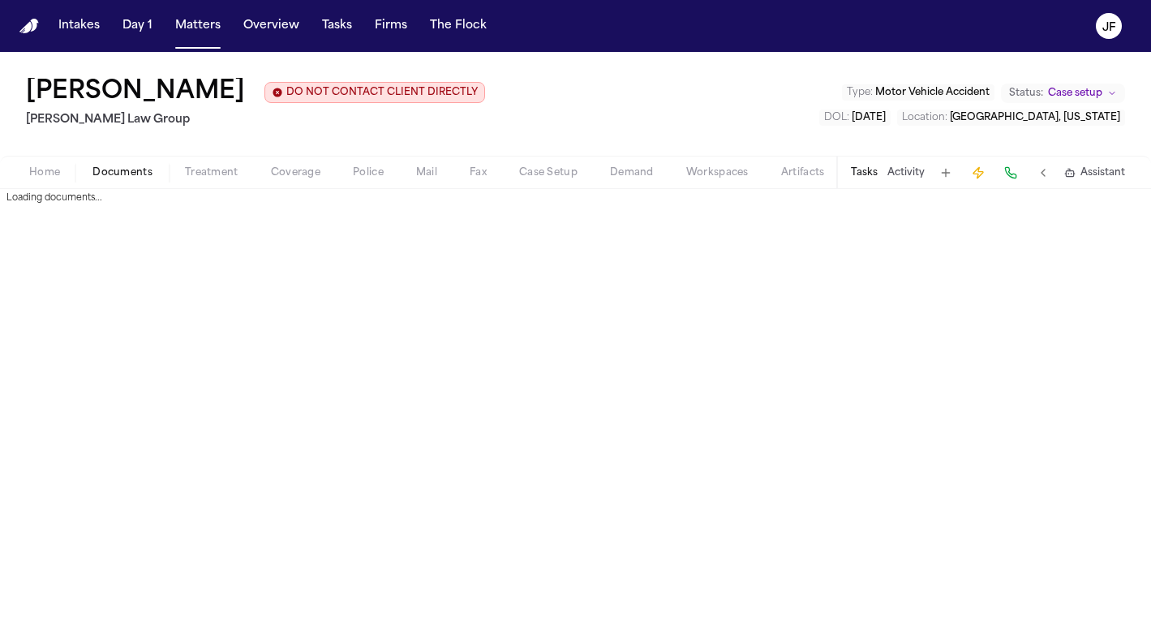
click at [134, 165] on button "Documents" at bounding box center [122, 172] width 92 height 19
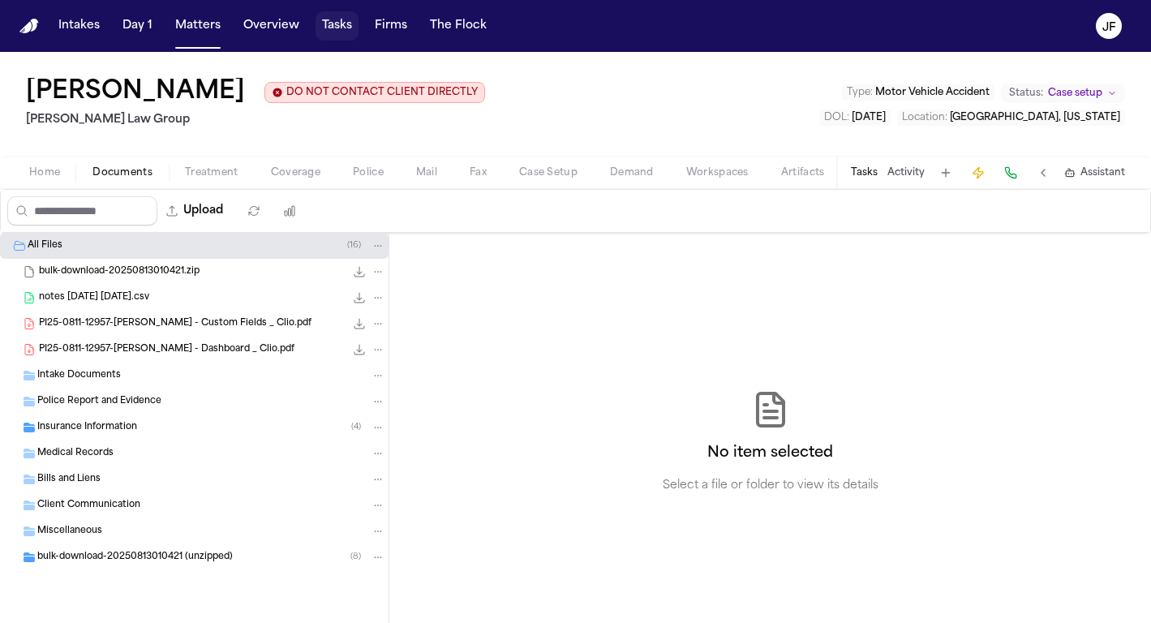
click at [333, 11] on button "Tasks" at bounding box center [337, 25] width 43 height 29
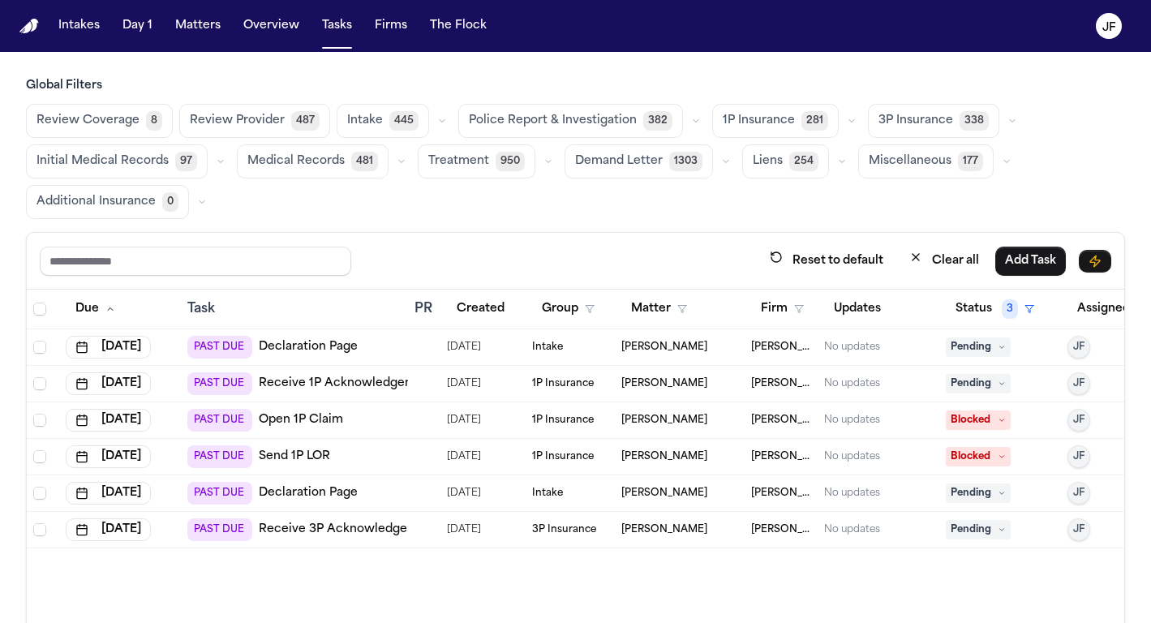
click at [600, 120] on span "Police Report & Investigation" at bounding box center [553, 121] width 168 height 16
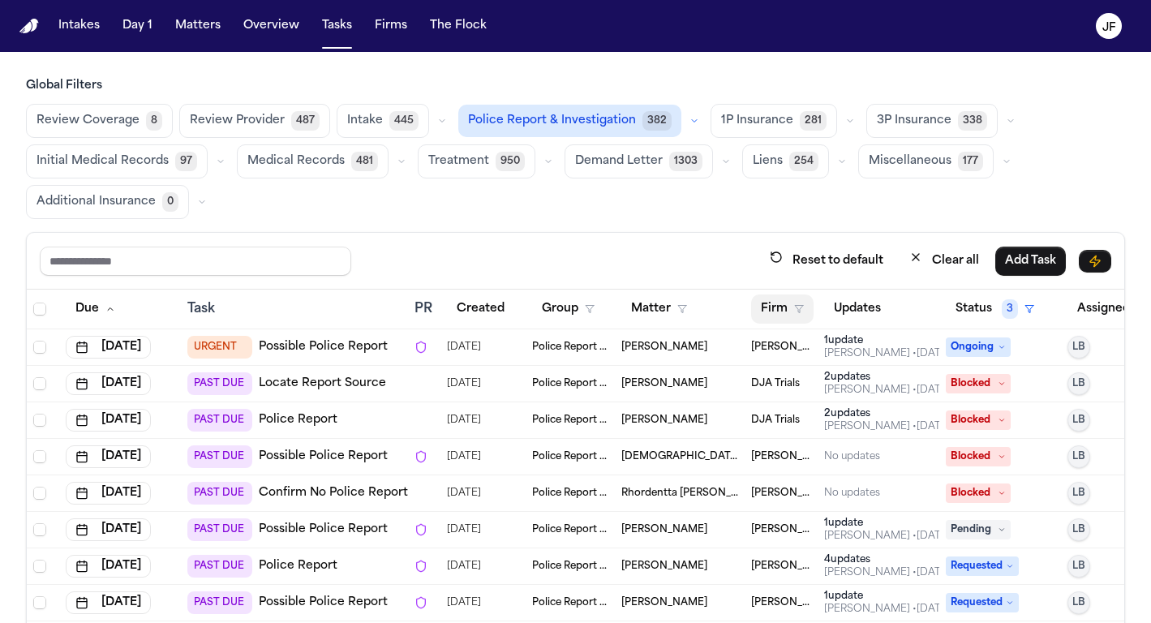
click at [781, 316] on button "Firm" at bounding box center [782, 308] width 62 height 29
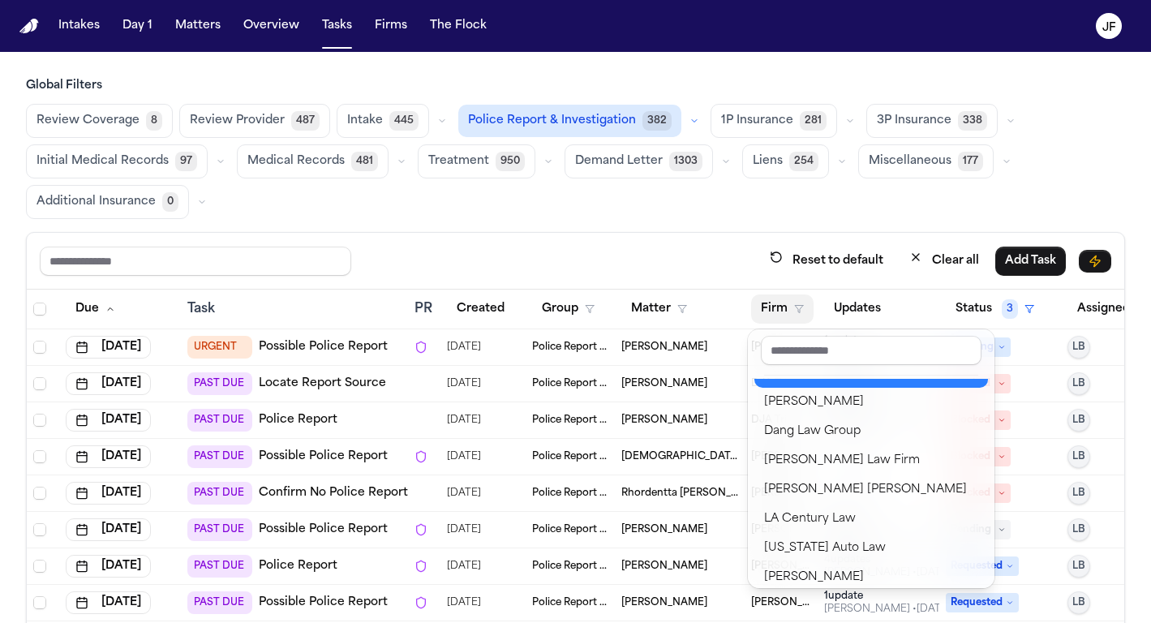
scroll to position [84, 0]
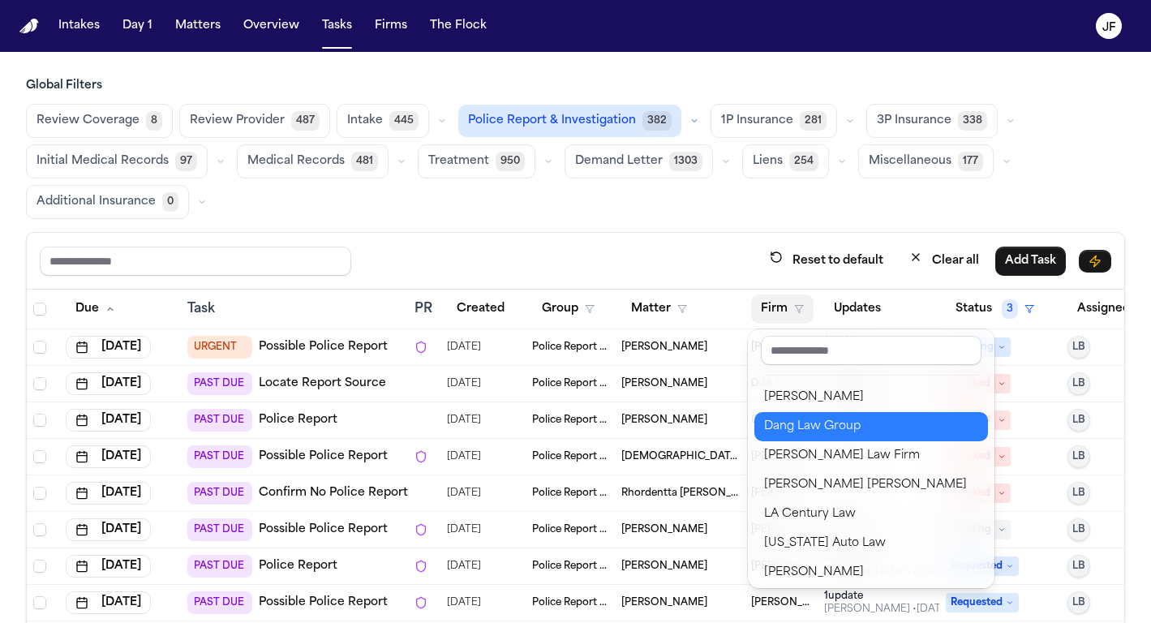
click at [829, 424] on div "Dang Law Group" at bounding box center [871, 426] width 214 height 19
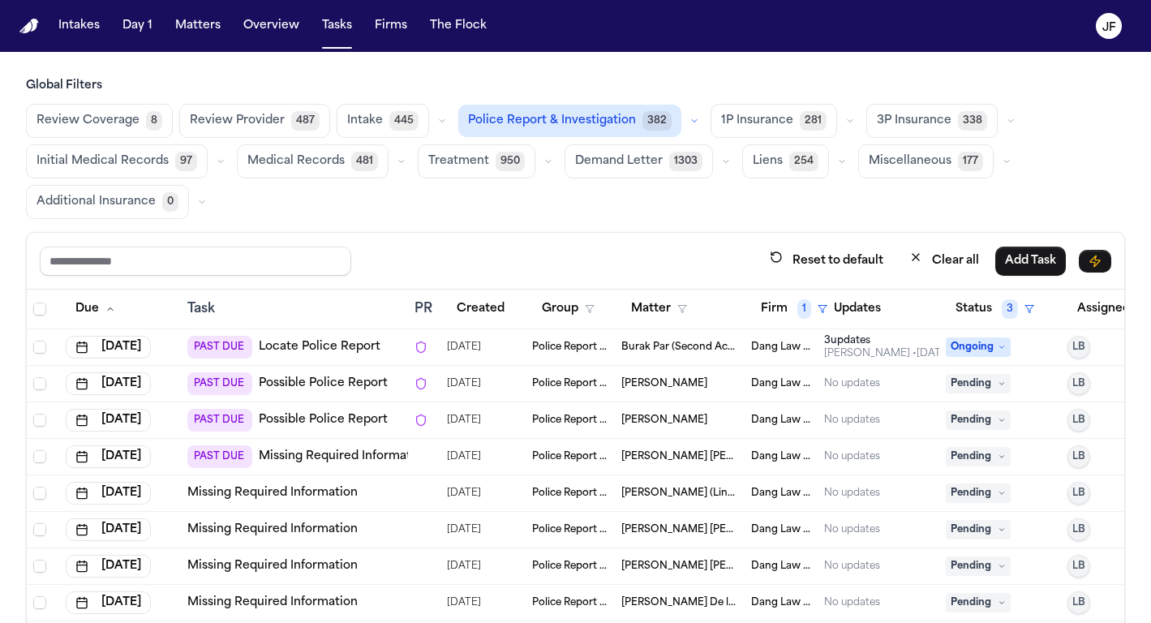
click at [527, 234] on div "Reset to default Clear all Add Task" at bounding box center [576, 261] width 1098 height 57
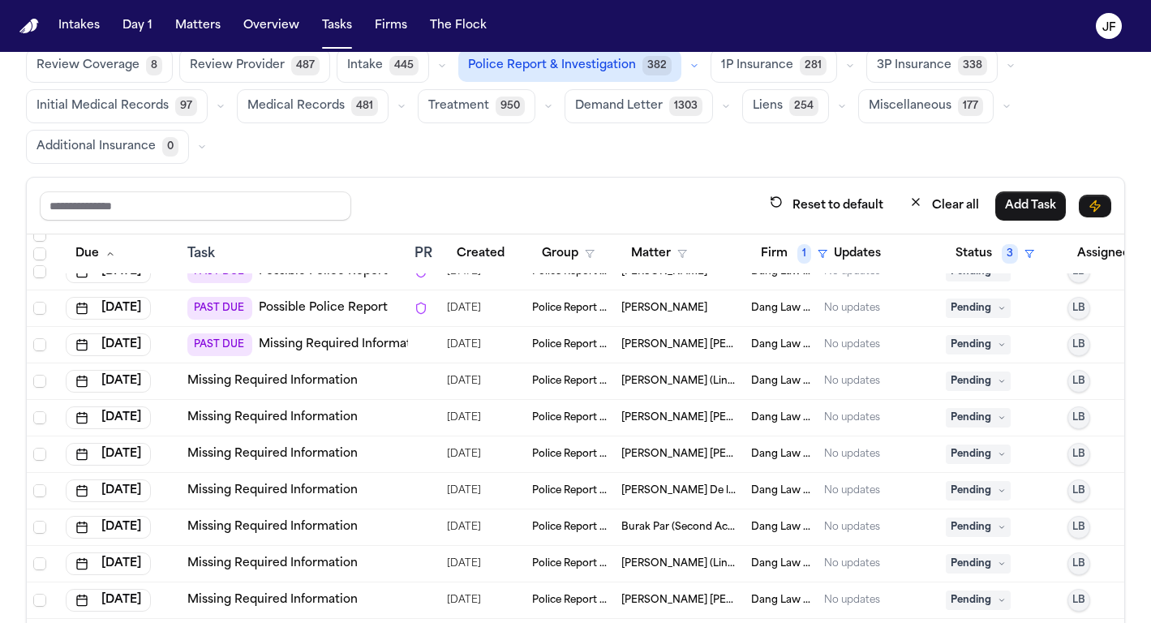
scroll to position [62, 0]
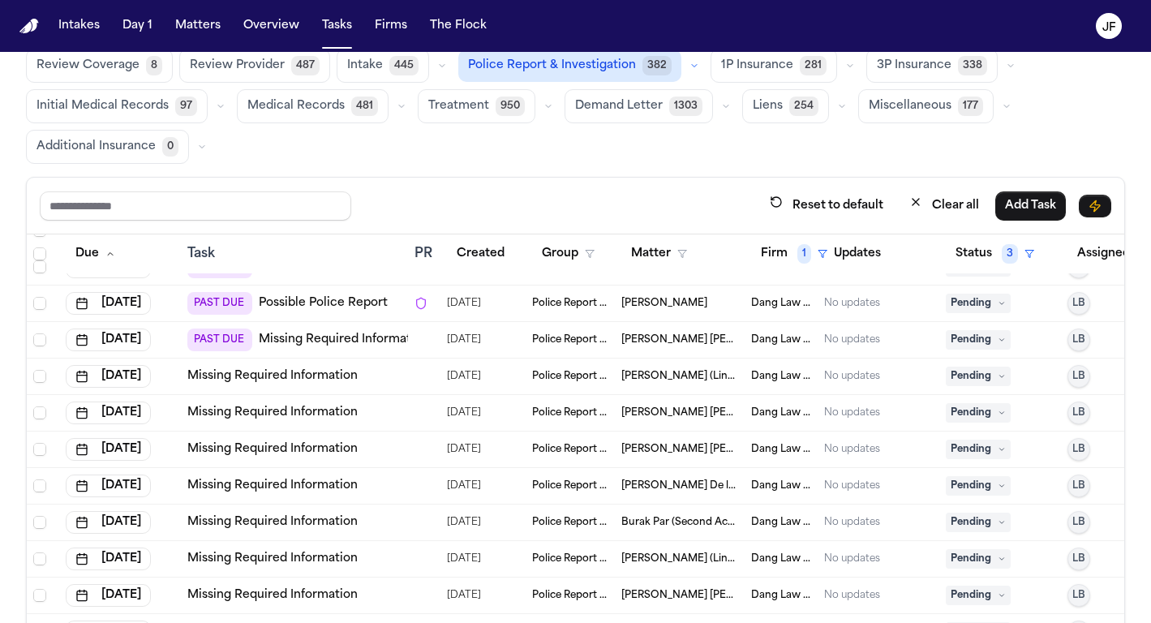
click at [311, 380] on link "Missing Required Information" at bounding box center [272, 376] width 170 height 16
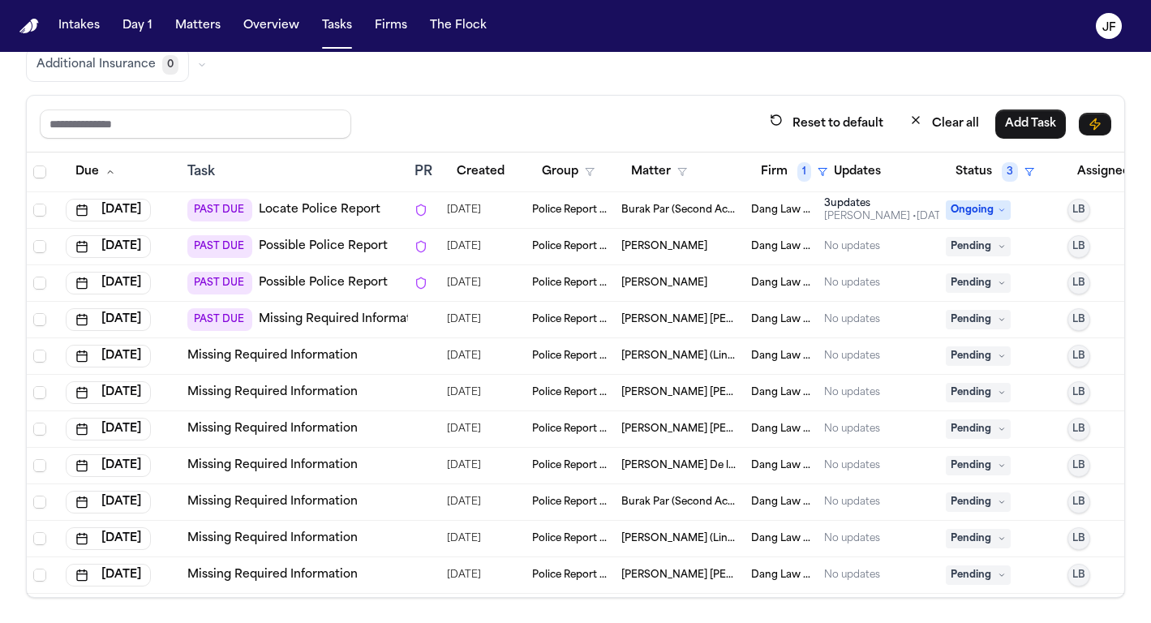
scroll to position [0, 0]
click at [171, 25] on button "Matters" at bounding box center [198, 25] width 58 height 29
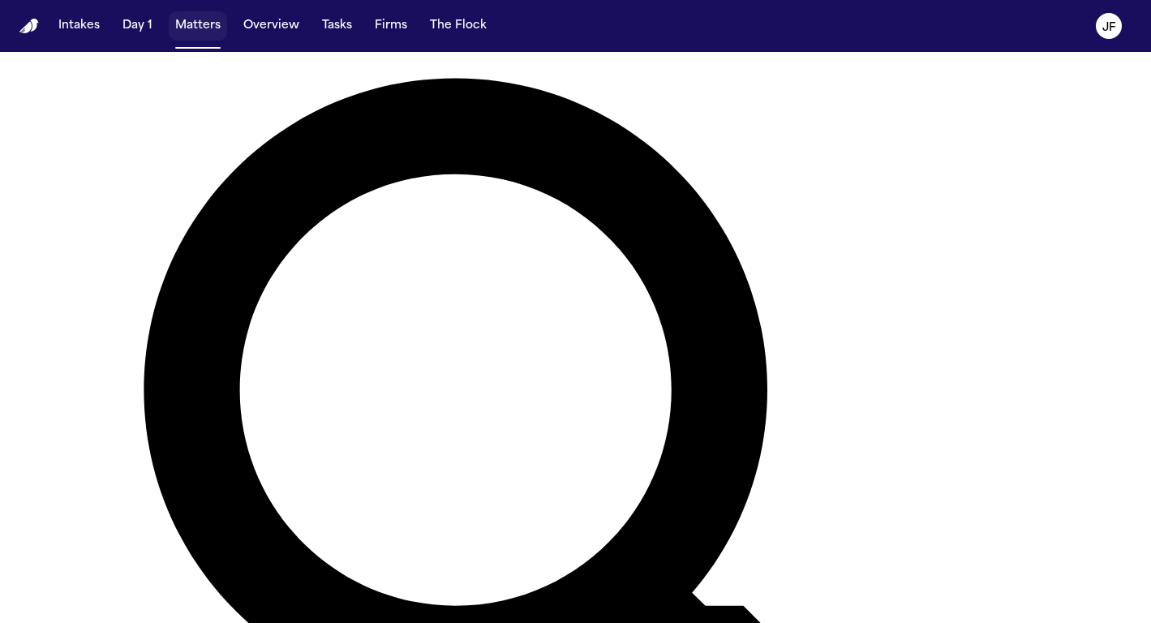
click at [180, 29] on button "Matters" at bounding box center [198, 25] width 58 height 29
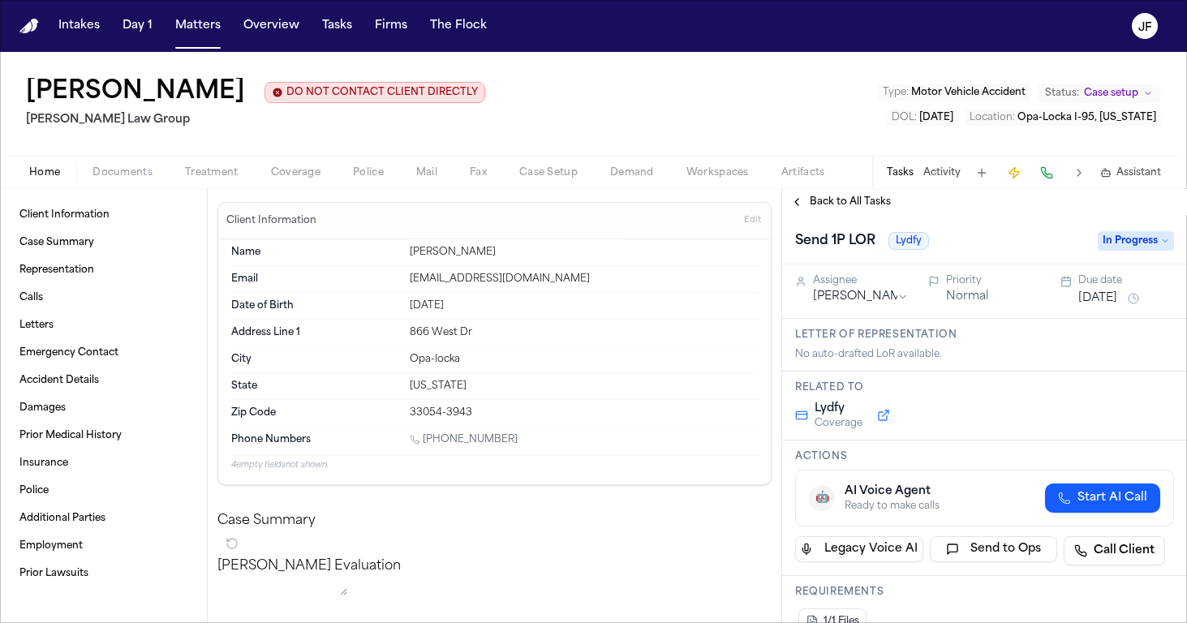
click at [1115, 239] on span "In Progress" at bounding box center [1136, 240] width 76 height 19
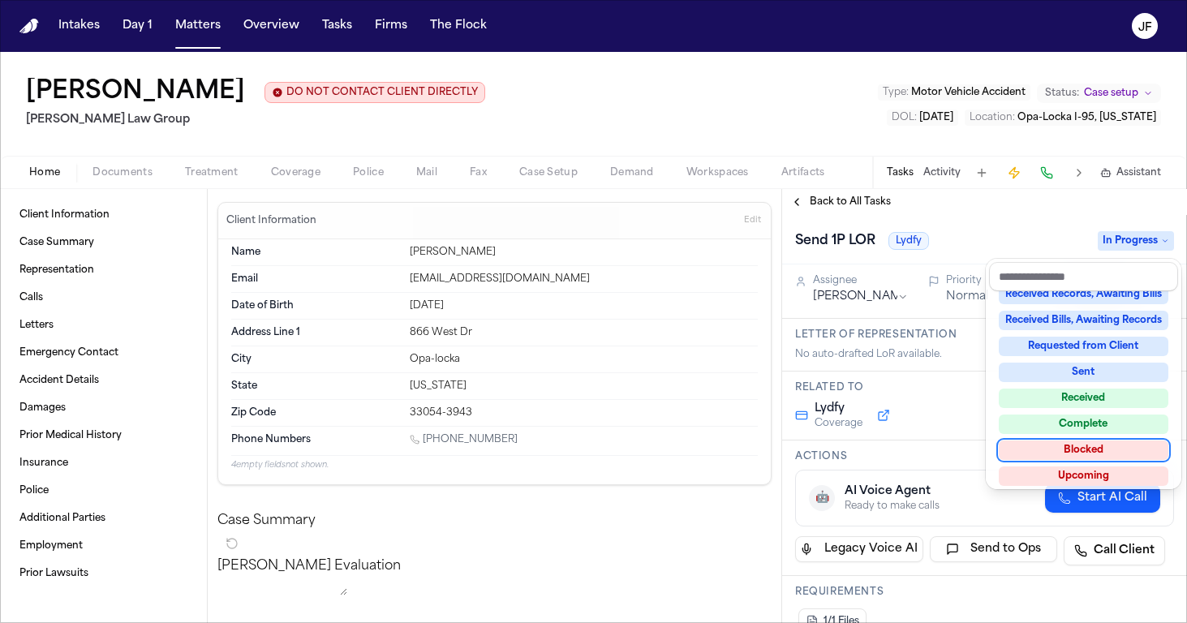
click at [1052, 443] on div "Blocked" at bounding box center [1084, 450] width 170 height 19
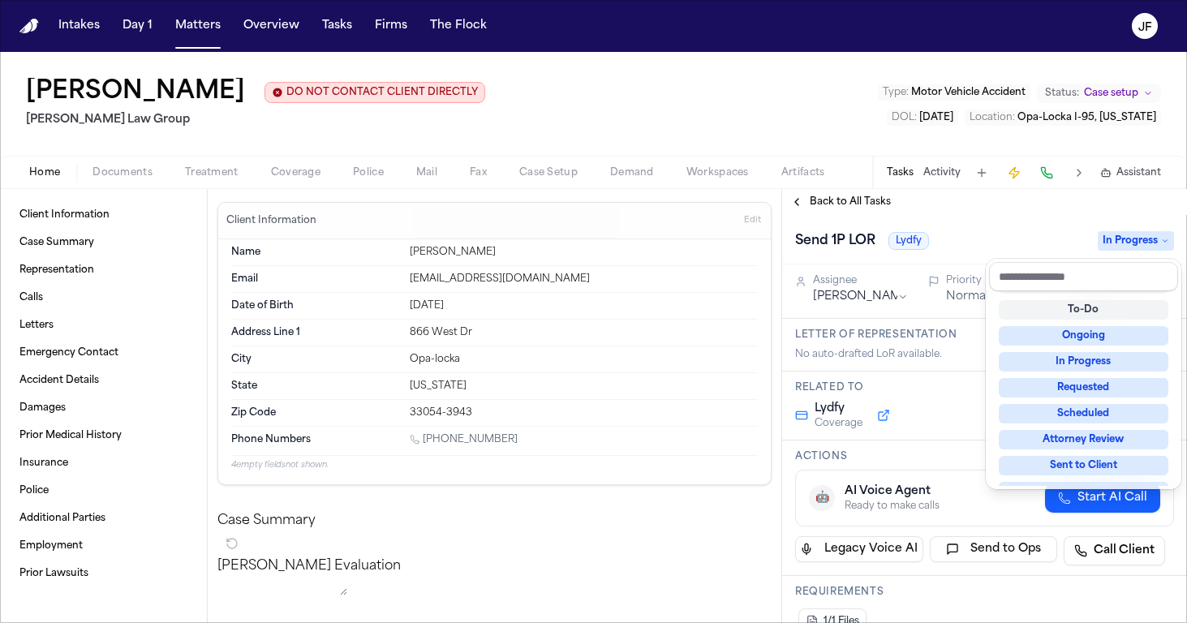
scroll to position [6, 0]
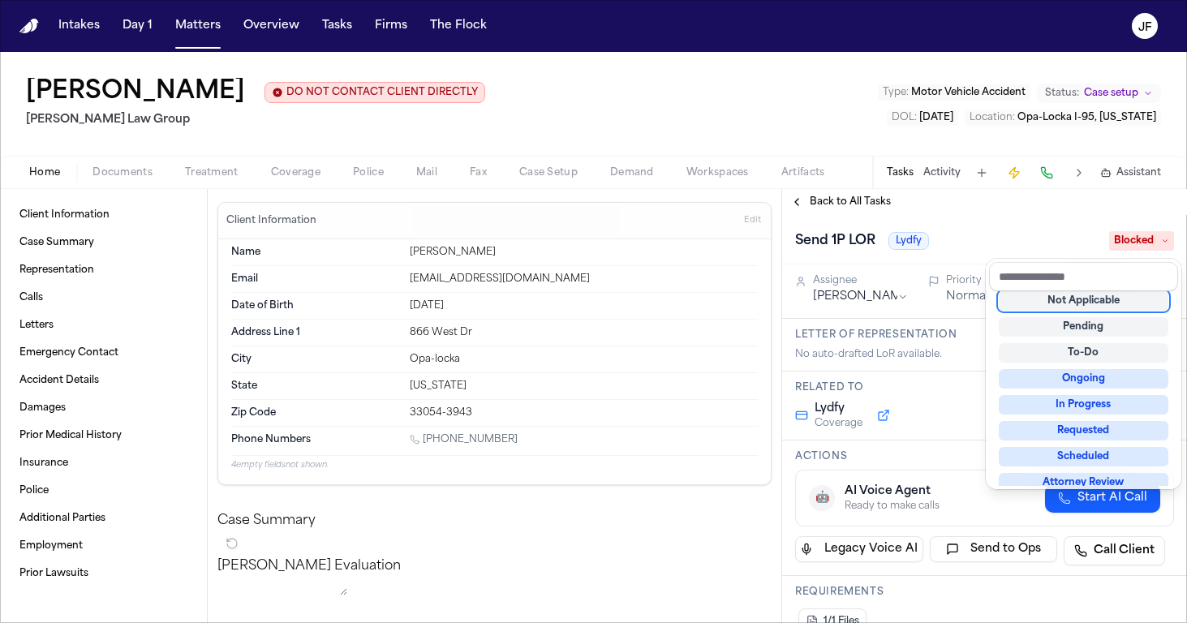
click at [836, 205] on div "Back to All Tasks Send 1P LOR Lydfy Blocked Assignee [PERSON_NAME] Priority Nor…" at bounding box center [984, 406] width 405 height 434
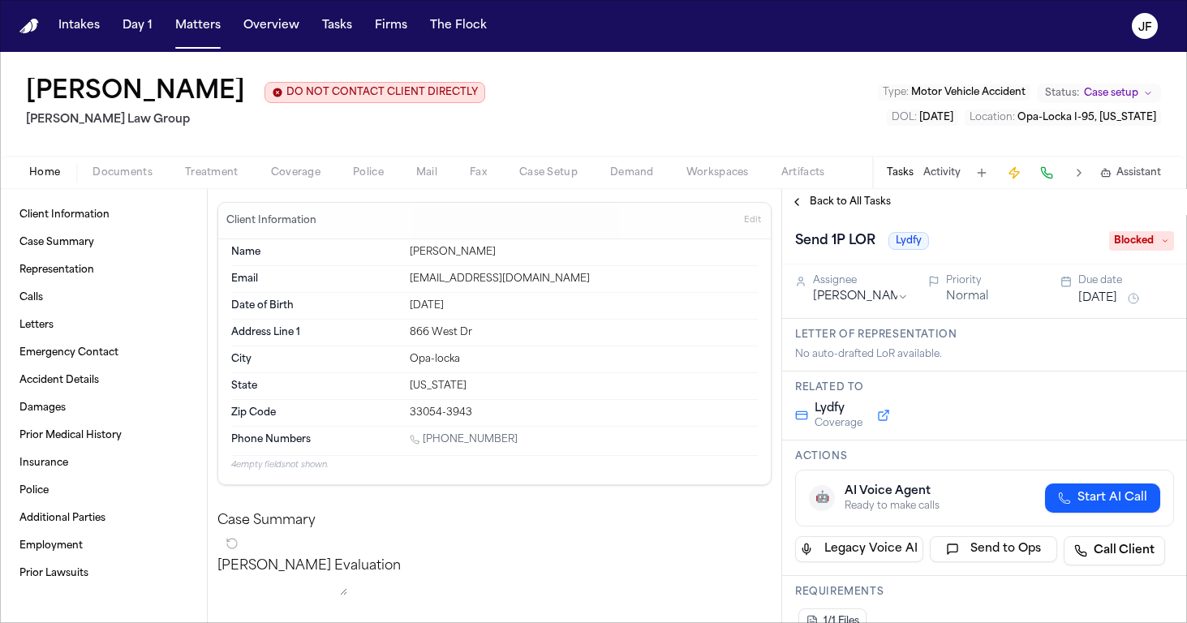
click at [836, 205] on span "Back to All Tasks" at bounding box center [850, 202] width 81 height 13
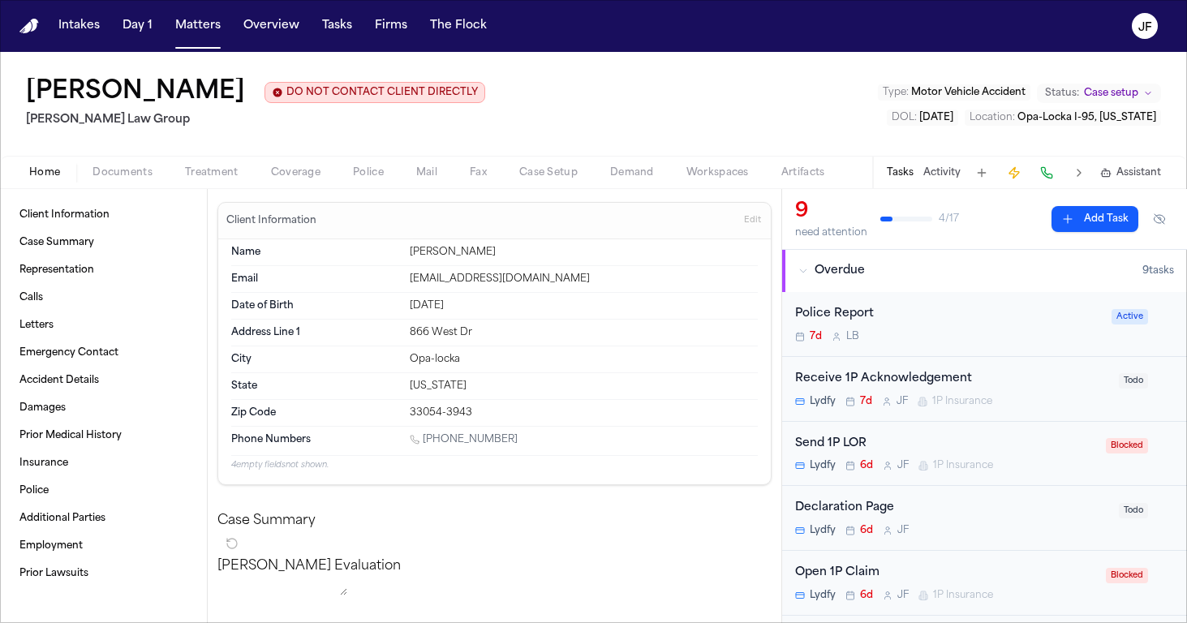
click at [764, 1] on nav "Intakes Day 1 Matters Overview Tasks Firms The [PERSON_NAME]" at bounding box center [593, 26] width 1187 height 52
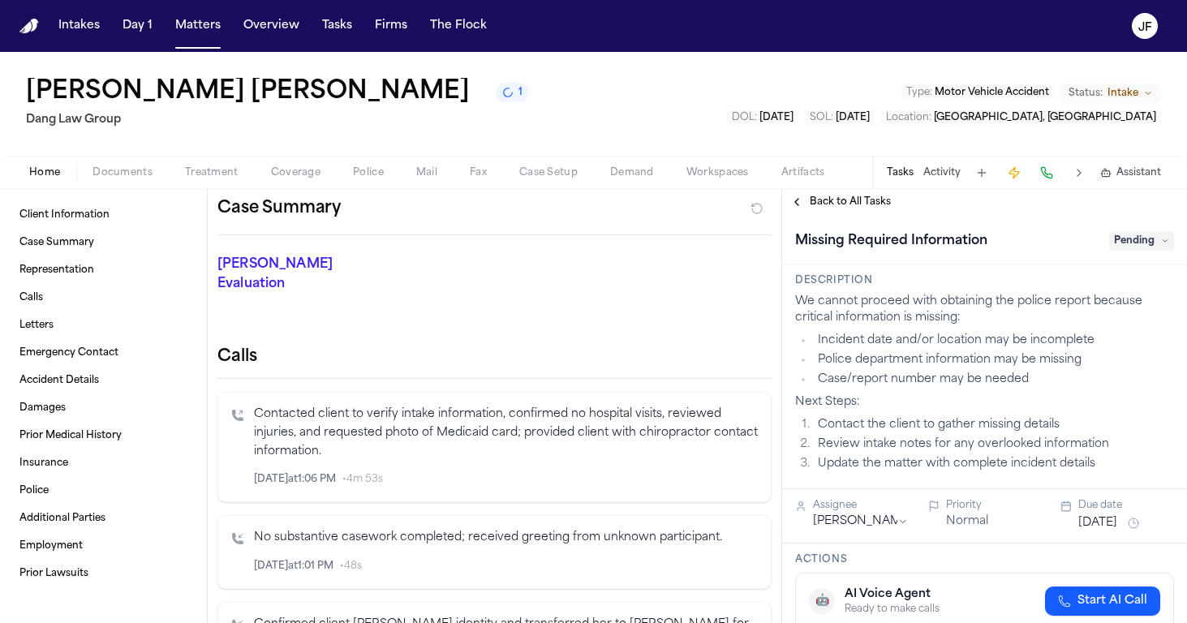
scroll to position [153, 0]
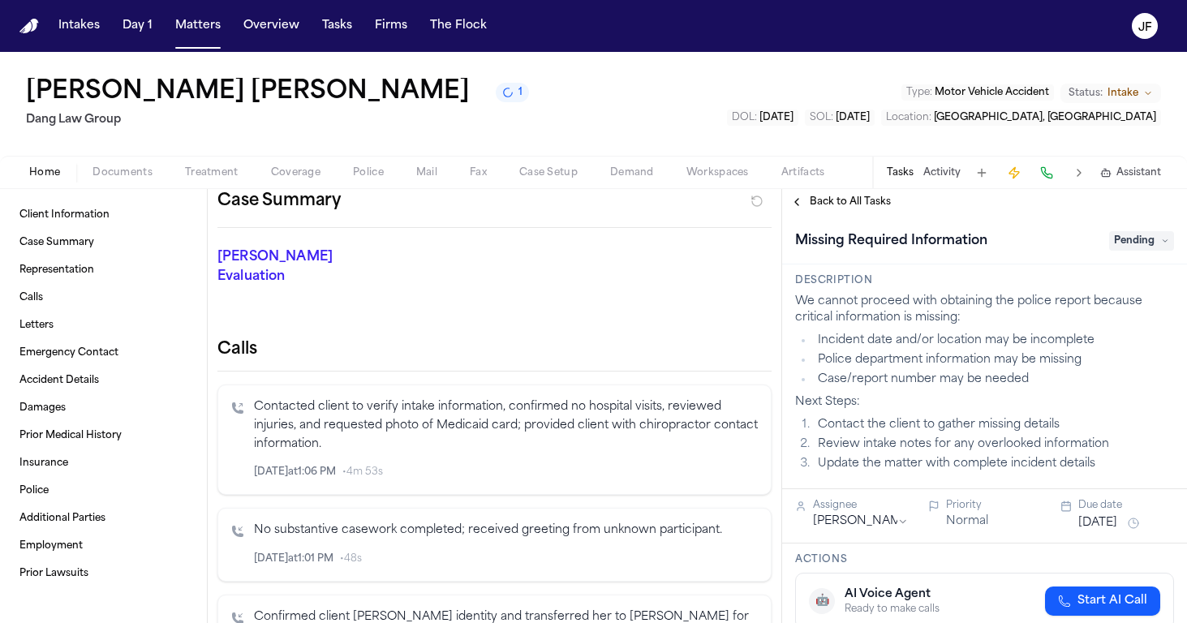
click at [150, 176] on span "Documents" at bounding box center [122, 172] width 60 height 13
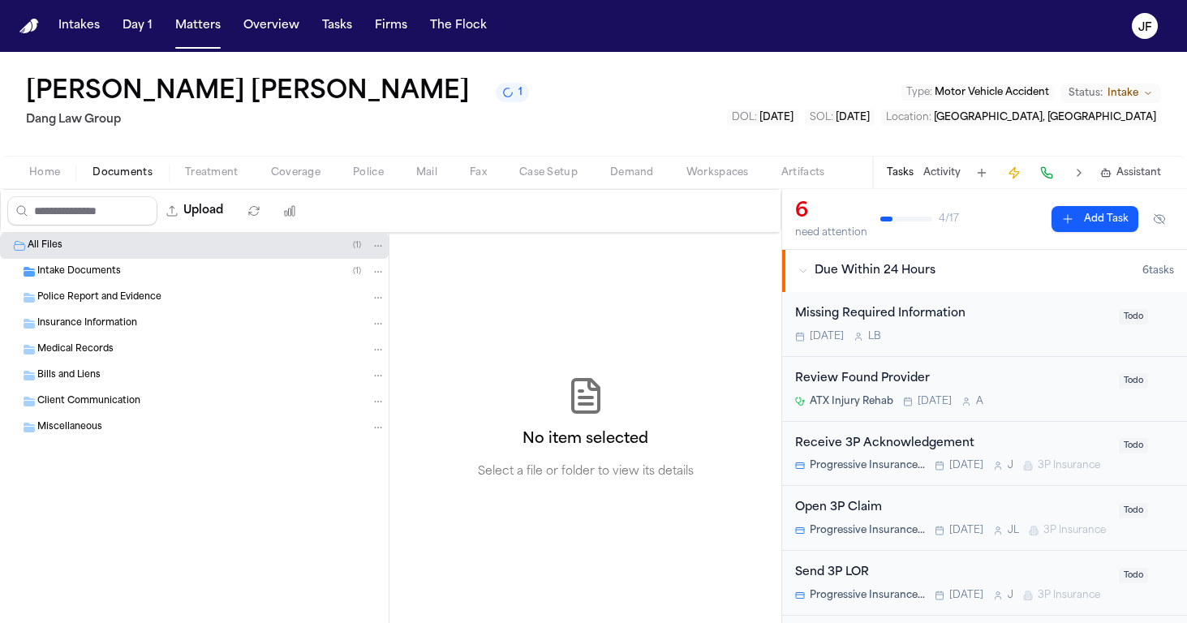
click at [111, 280] on div "Intake Documents ( 1 )" at bounding box center [194, 272] width 389 height 26
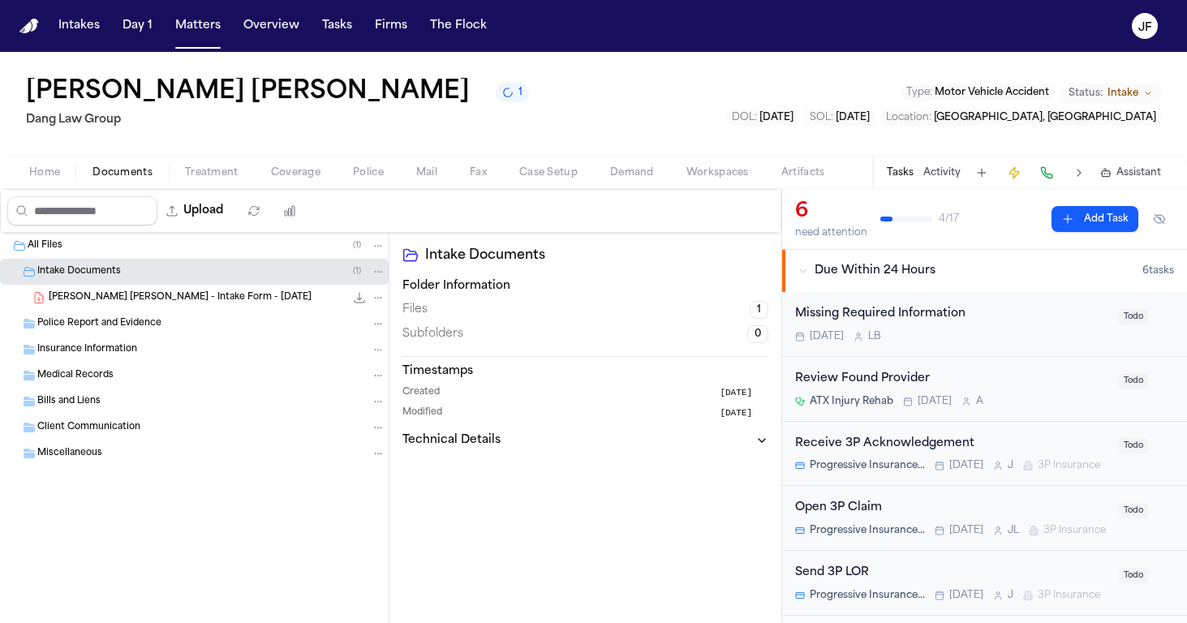
click at [116, 300] on span "[PERSON_NAME] [PERSON_NAME] - Intake Form - [DATE]" at bounding box center [180, 298] width 263 height 14
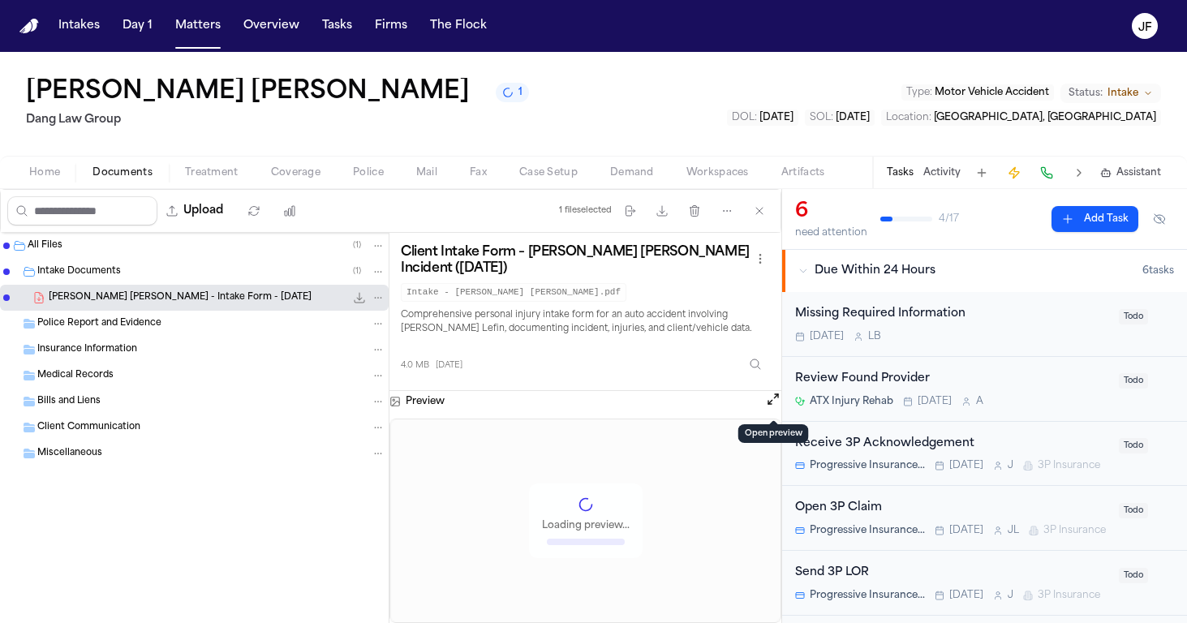
click at [769, 402] on button "Open preview" at bounding box center [773, 399] width 16 height 16
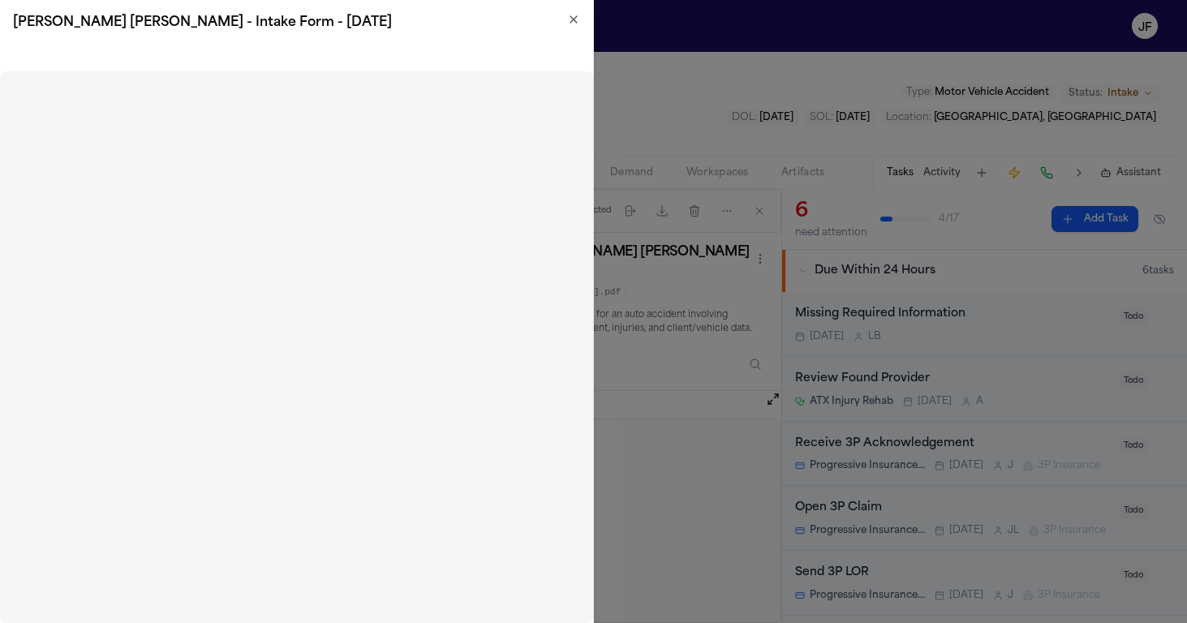
click at [573, 27] on h2 "[PERSON_NAME] [PERSON_NAME] - Intake Form - [DATE]" at bounding box center [296, 22] width 567 height 19
click at [573, 24] on icon "button" at bounding box center [573, 19] width 13 height 13
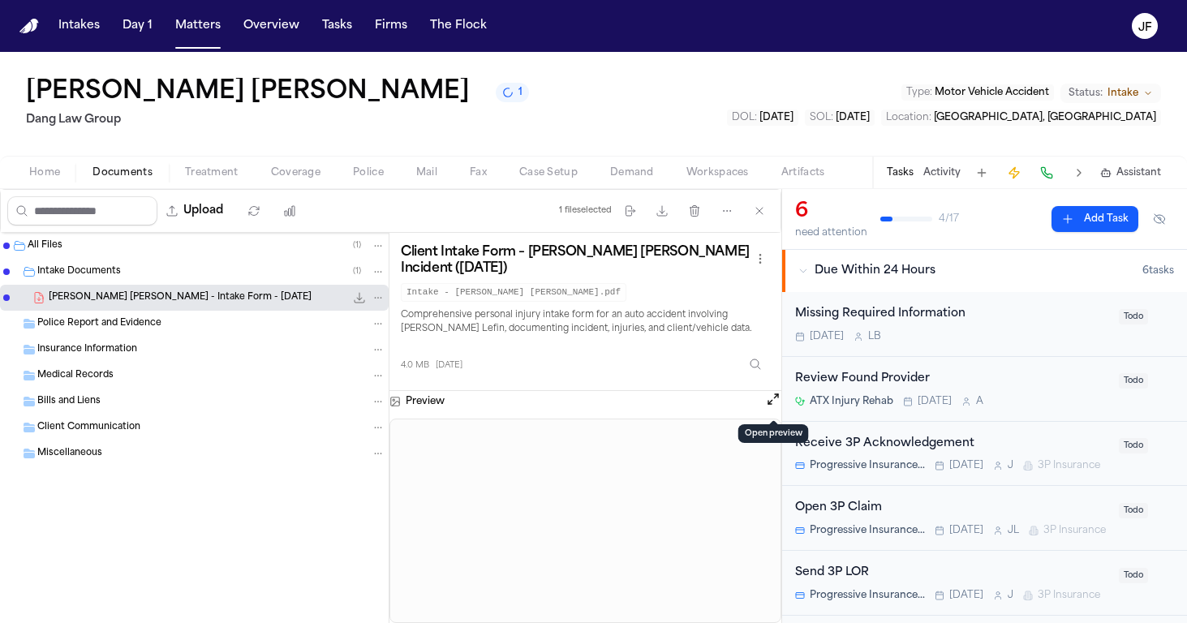
click at [355, 299] on icon "File: N. Vasquez Lopez - Intake Form - 8.19.25" at bounding box center [359, 297] width 13 height 13
click at [77, 326] on span "Police Report and Evidence" at bounding box center [99, 324] width 124 height 14
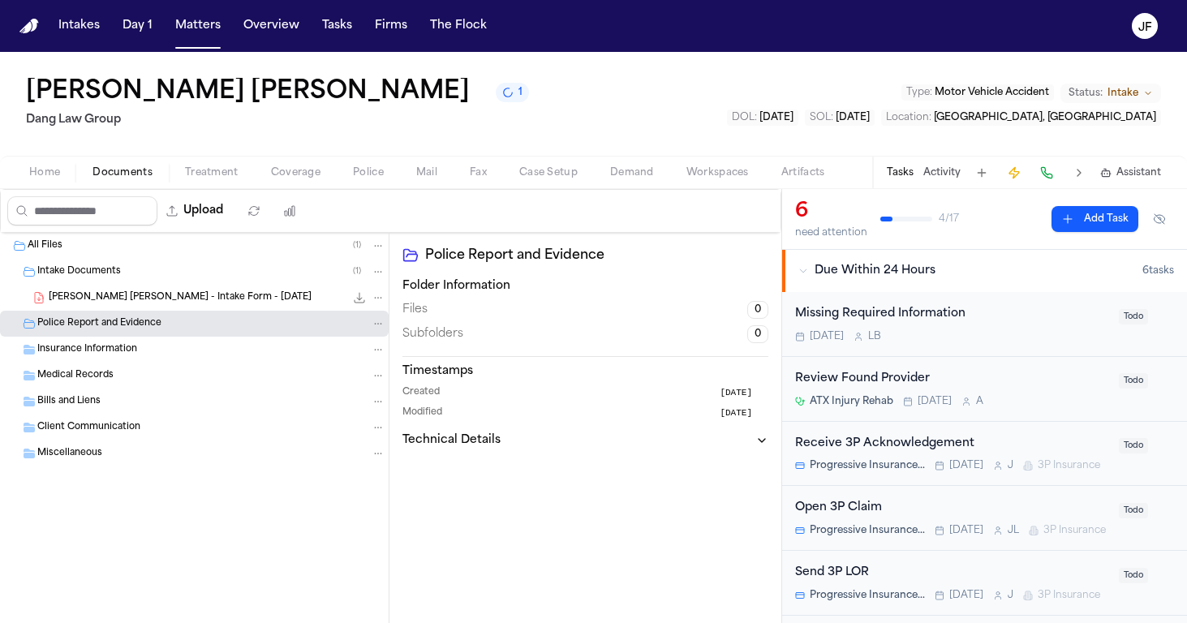
click at [75, 282] on div "Intake Documents ( 1 )" at bounding box center [194, 272] width 389 height 26
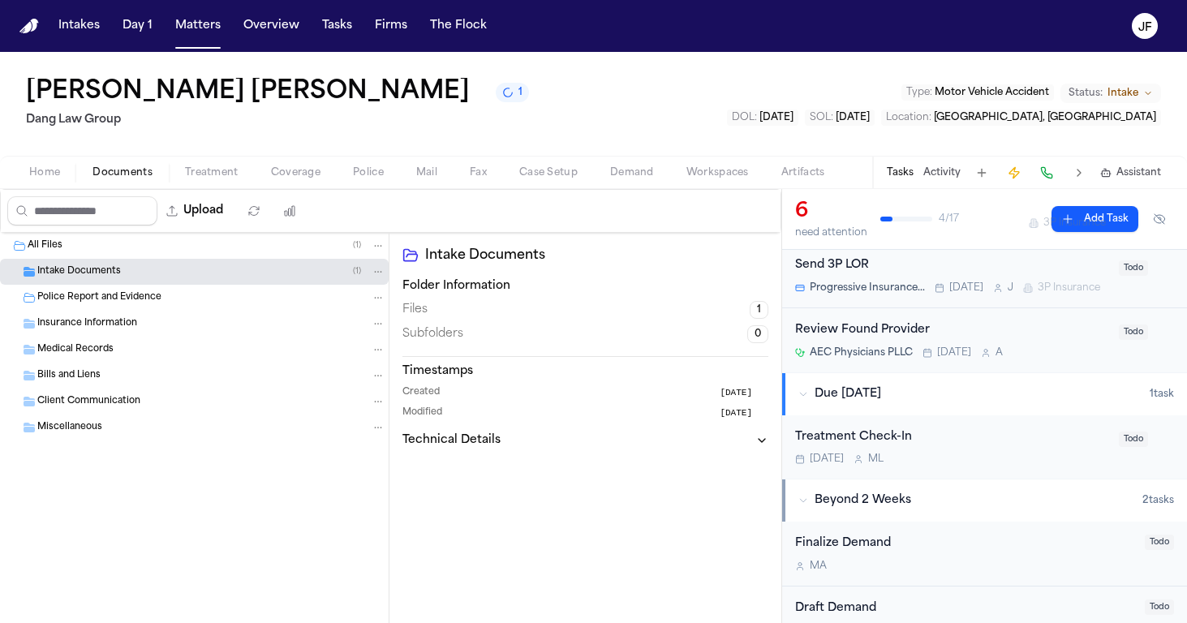
scroll to position [512, 0]
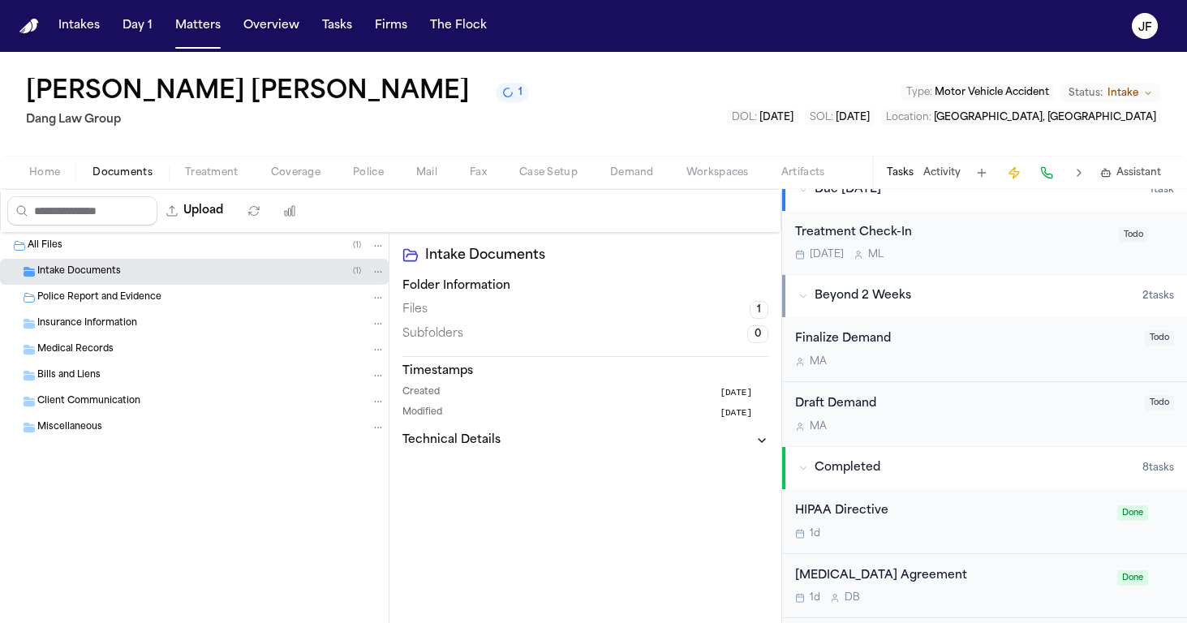
click at [279, 159] on div "Home Documents Treatment Coverage Police Mail Fax Case Setup Demand Workspaces …" at bounding box center [593, 172] width 1187 height 32
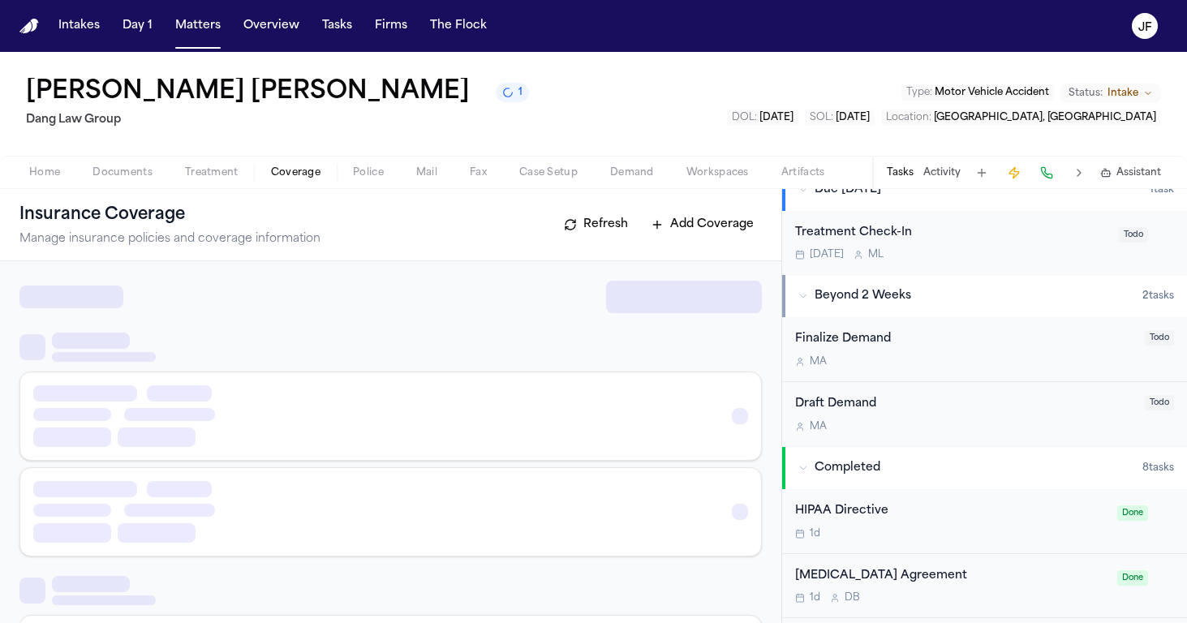
click at [279, 164] on button "Coverage" at bounding box center [296, 172] width 82 height 19
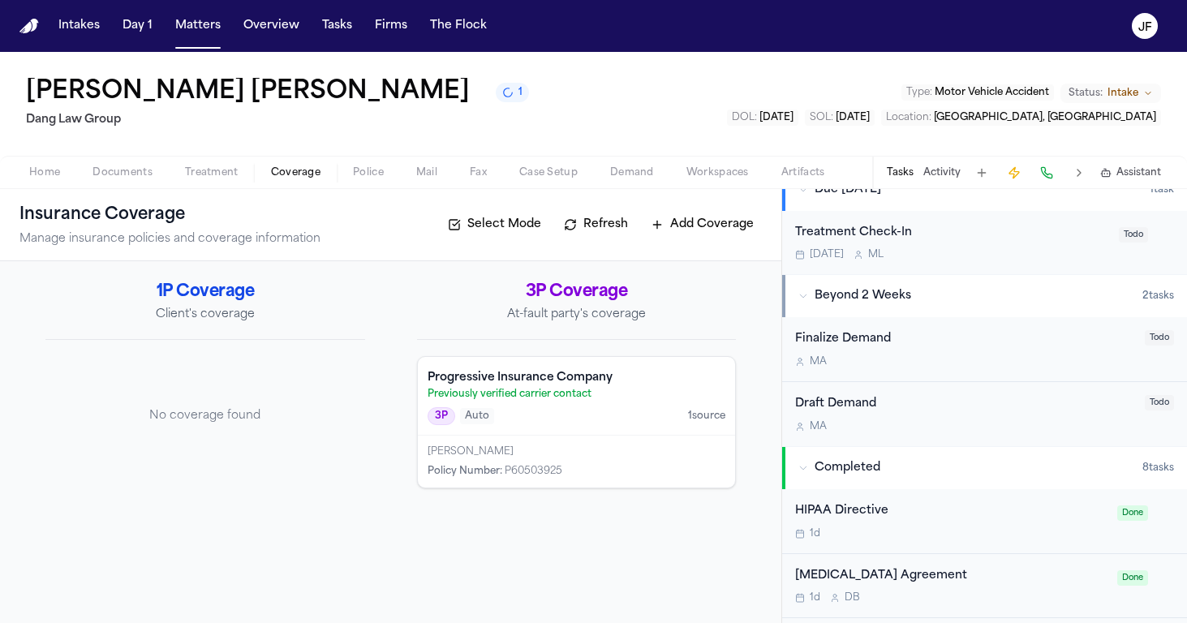
click at [54, 170] on span "Home" at bounding box center [44, 172] width 31 height 13
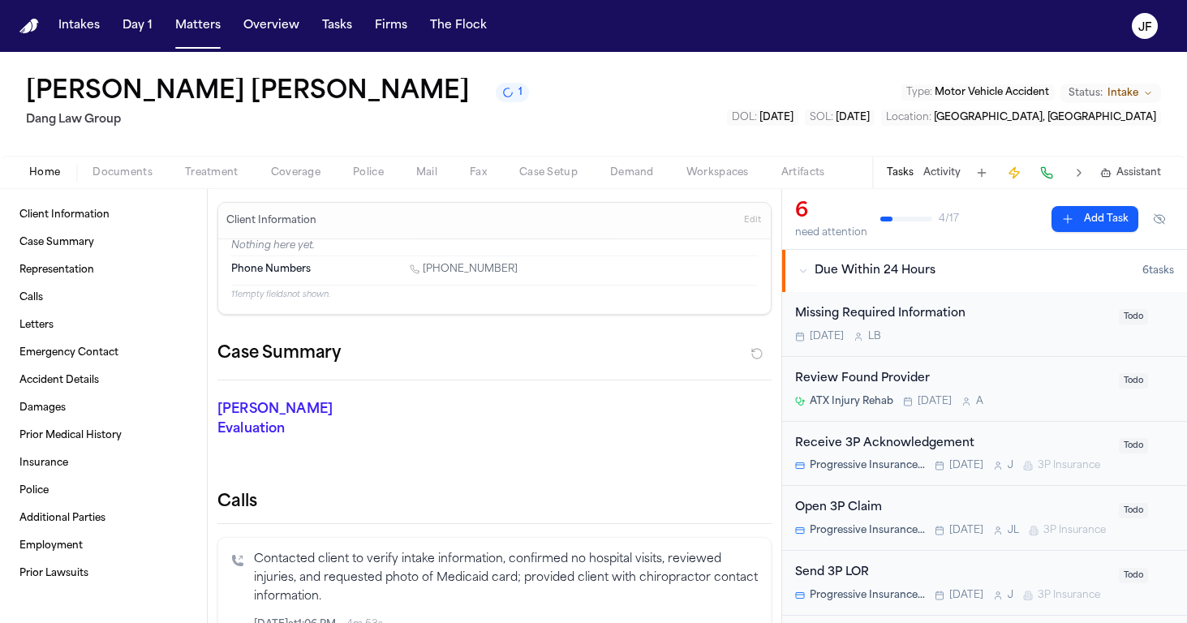
click at [866, 317] on div "Missing Required Information" at bounding box center [952, 314] width 314 height 19
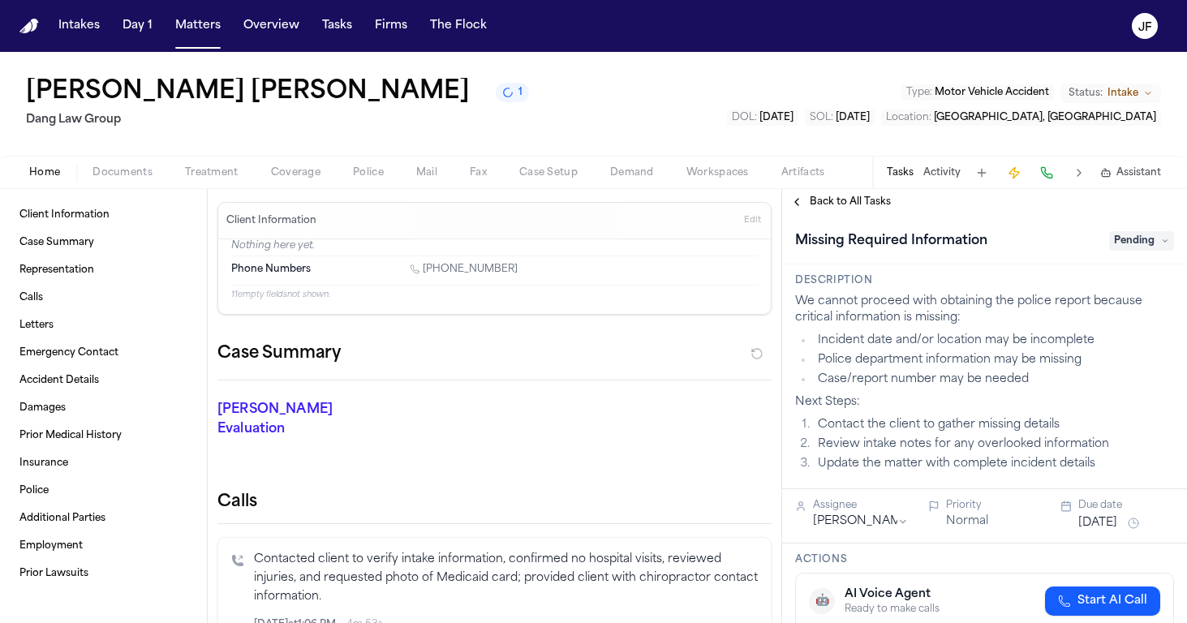
click at [1124, 248] on span "Pending" at bounding box center [1141, 240] width 65 height 19
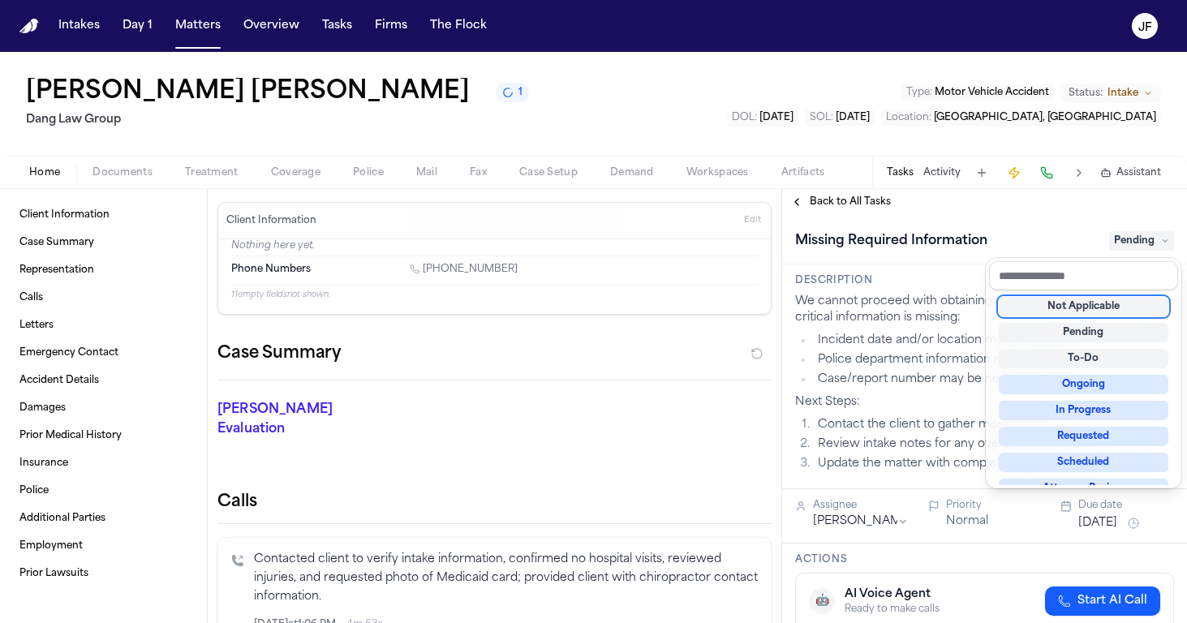
click at [1081, 312] on div "Not Applicable" at bounding box center [1084, 306] width 170 height 19
click at [1039, 203] on div "Back to All Tasks Missing Required Information Not Applicable Description We ca…" at bounding box center [984, 406] width 405 height 434
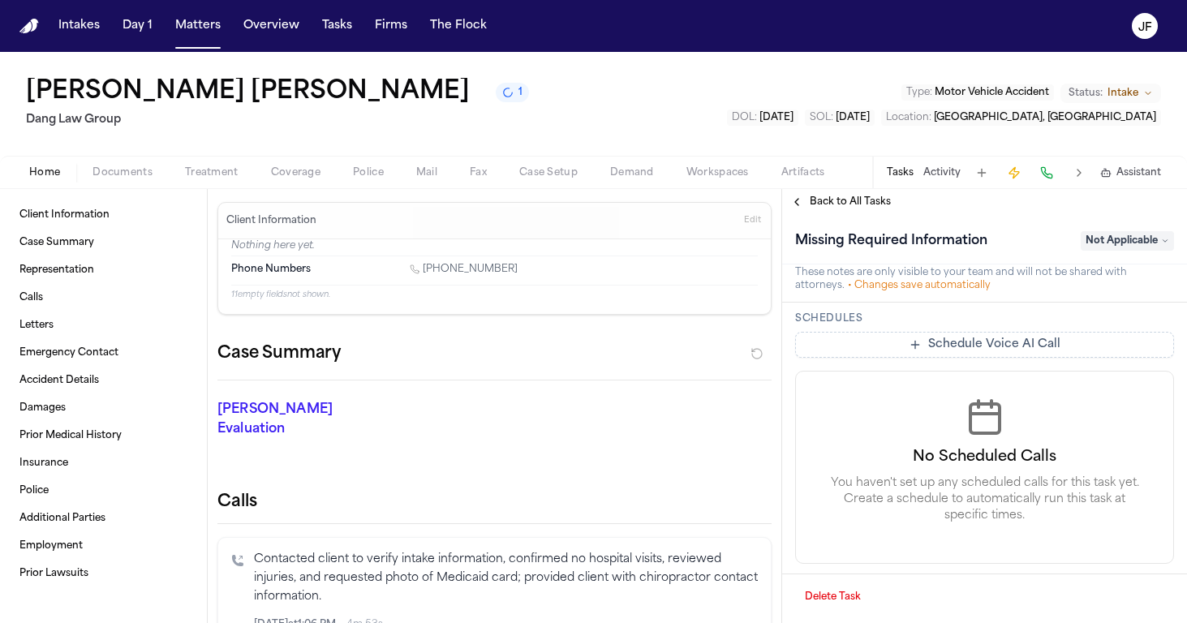
scroll to position [808, 0]
click at [852, 206] on span "Back to All Tasks" at bounding box center [850, 202] width 81 height 13
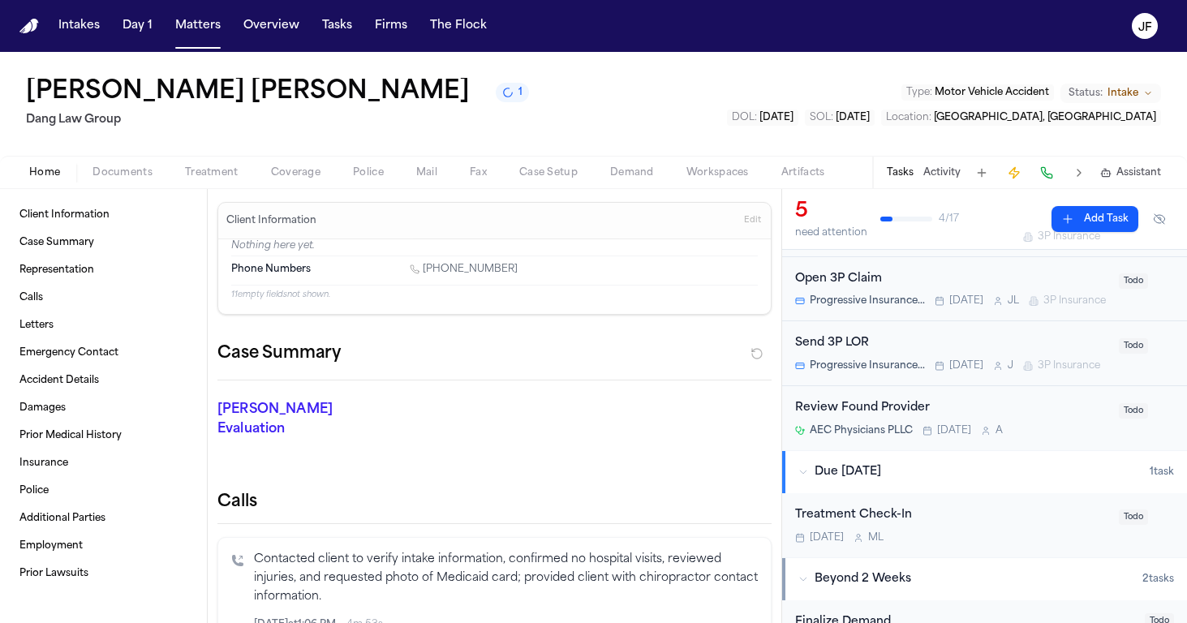
scroll to position [165, 0]
click at [297, 178] on span "Coverage" at bounding box center [295, 172] width 49 height 13
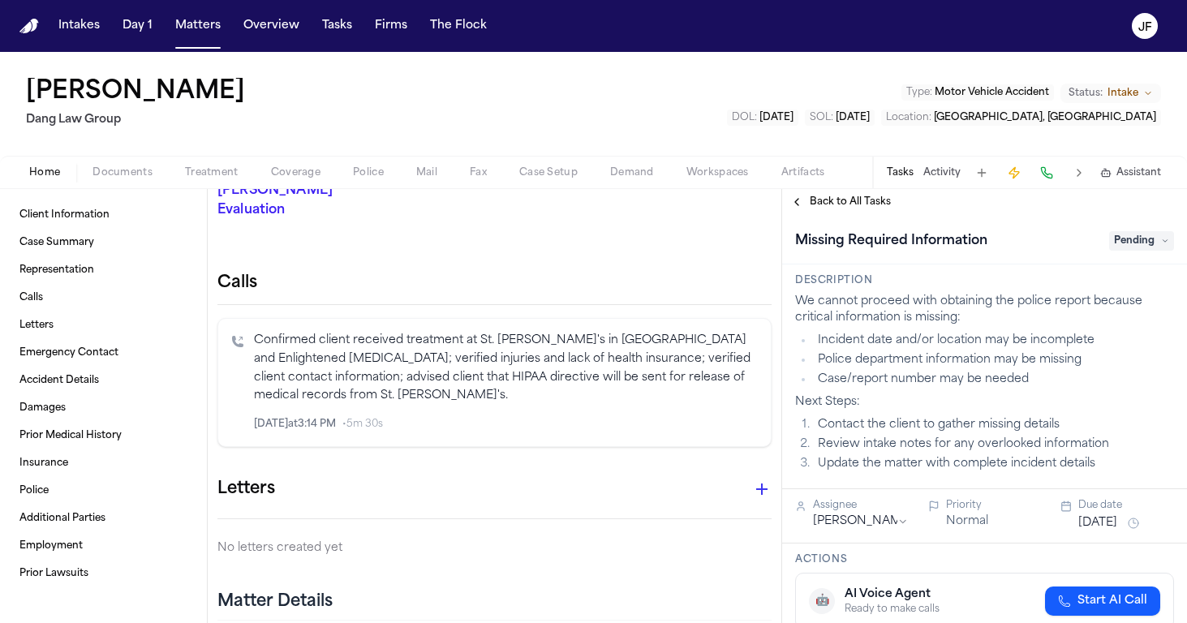
scroll to position [232, 0]
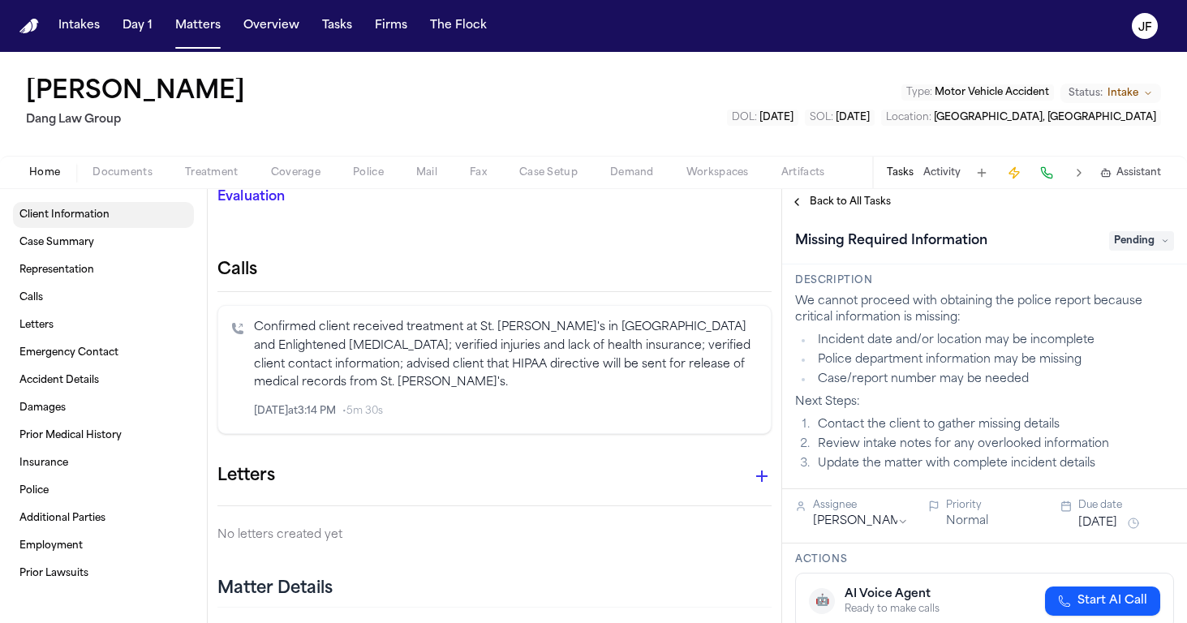
click at [84, 220] on span "Client Information" at bounding box center [64, 214] width 90 height 13
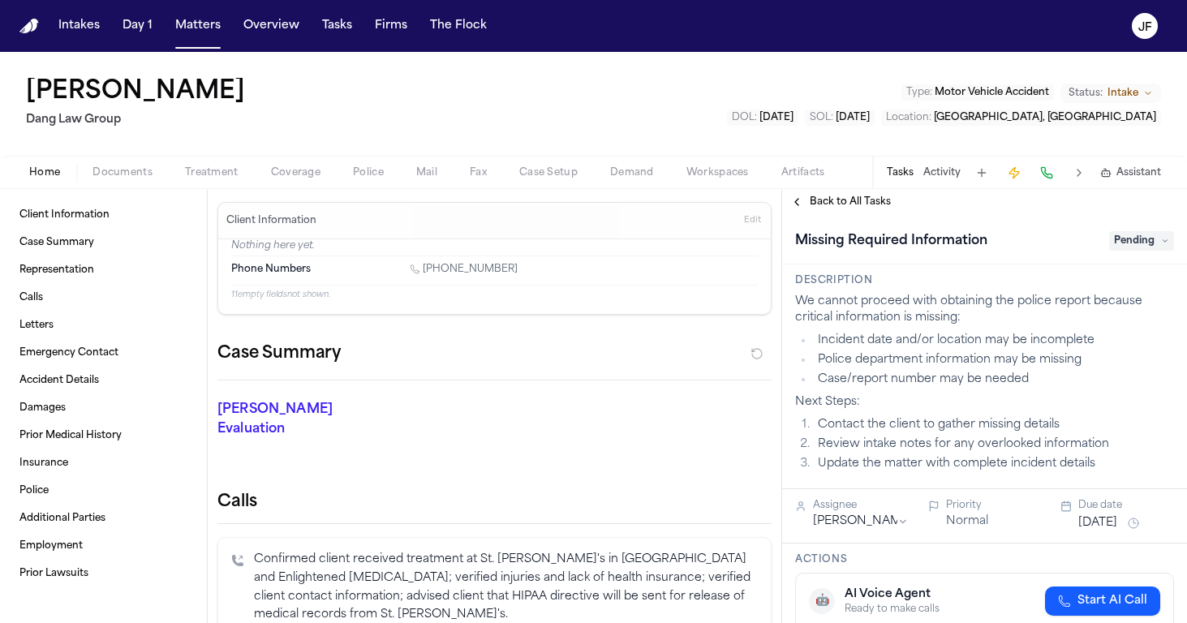
click at [117, 184] on div "Home Documents Treatment Coverage Police Mail Fax Case Setup Demand Workspaces …" at bounding box center [593, 172] width 1187 height 32
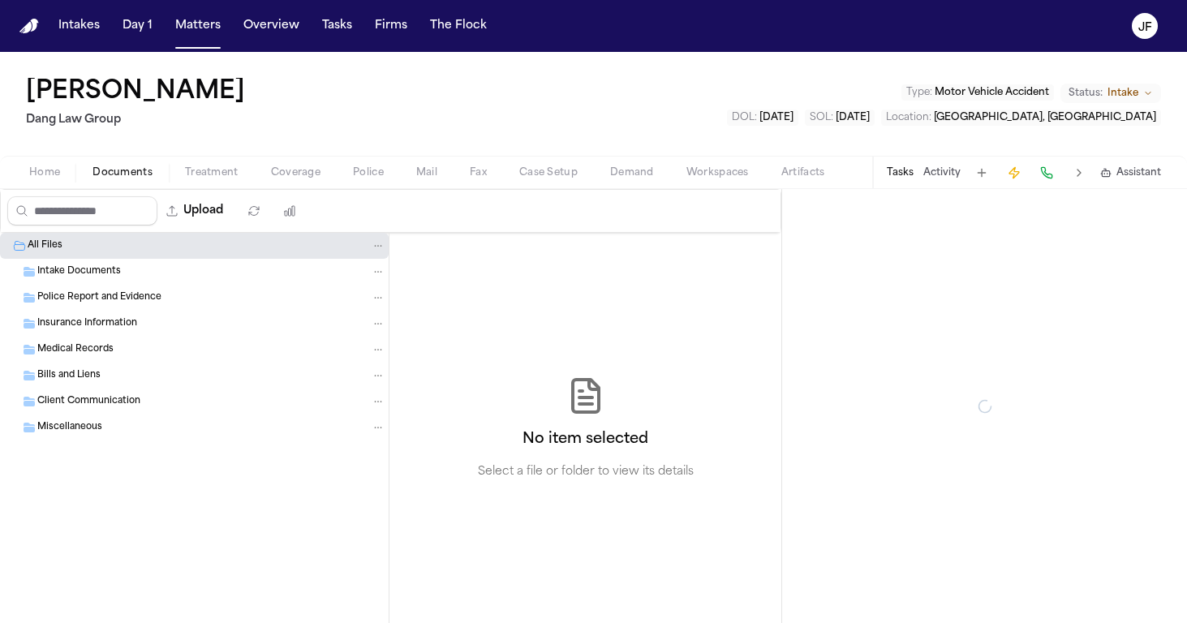
click at [121, 178] on span "Documents" at bounding box center [122, 172] width 60 height 13
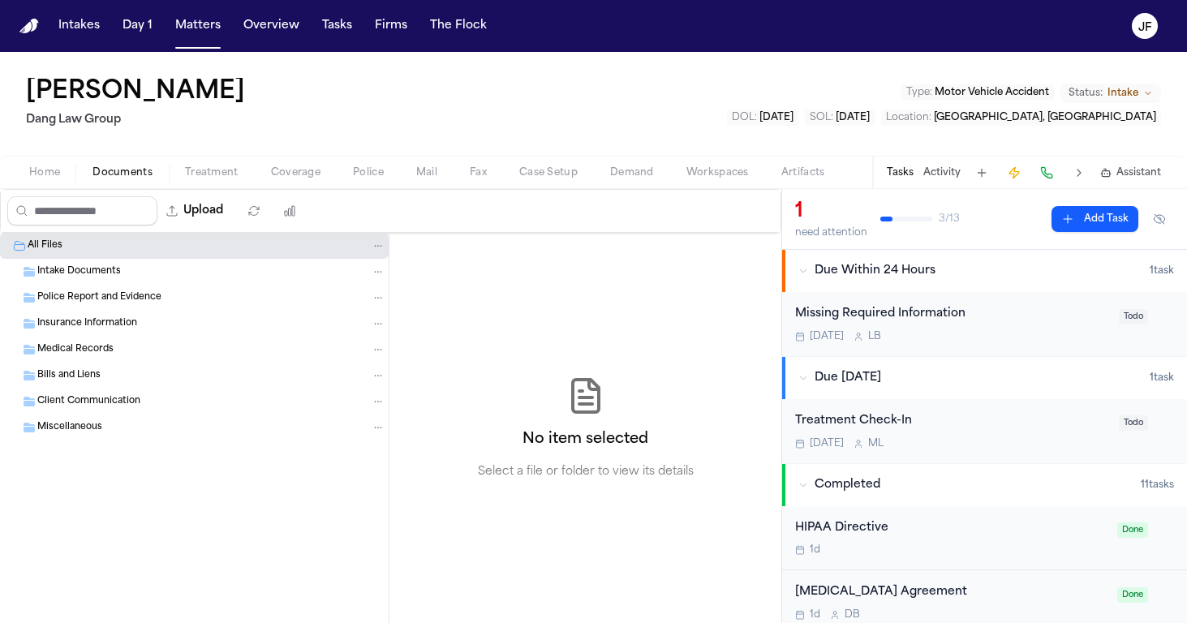
click at [96, 270] on span "Intake Documents" at bounding box center [79, 272] width 84 height 14
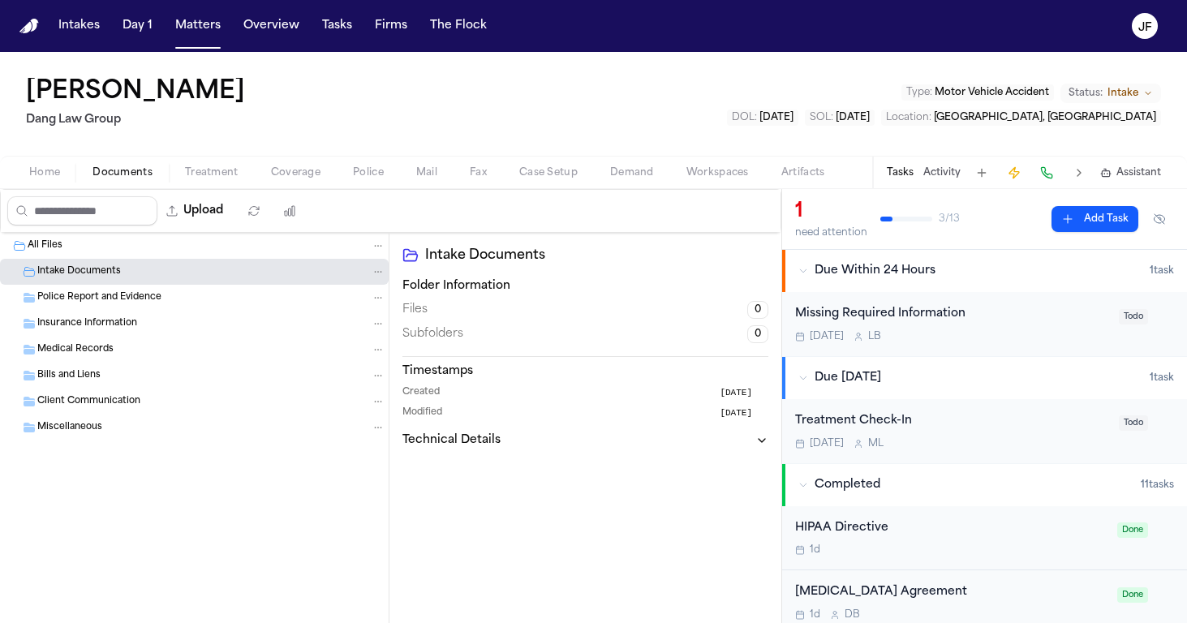
click at [96, 270] on span "Intake Documents" at bounding box center [79, 272] width 84 height 14
click at [96, 248] on div "All Files" at bounding box center [207, 246] width 358 height 15
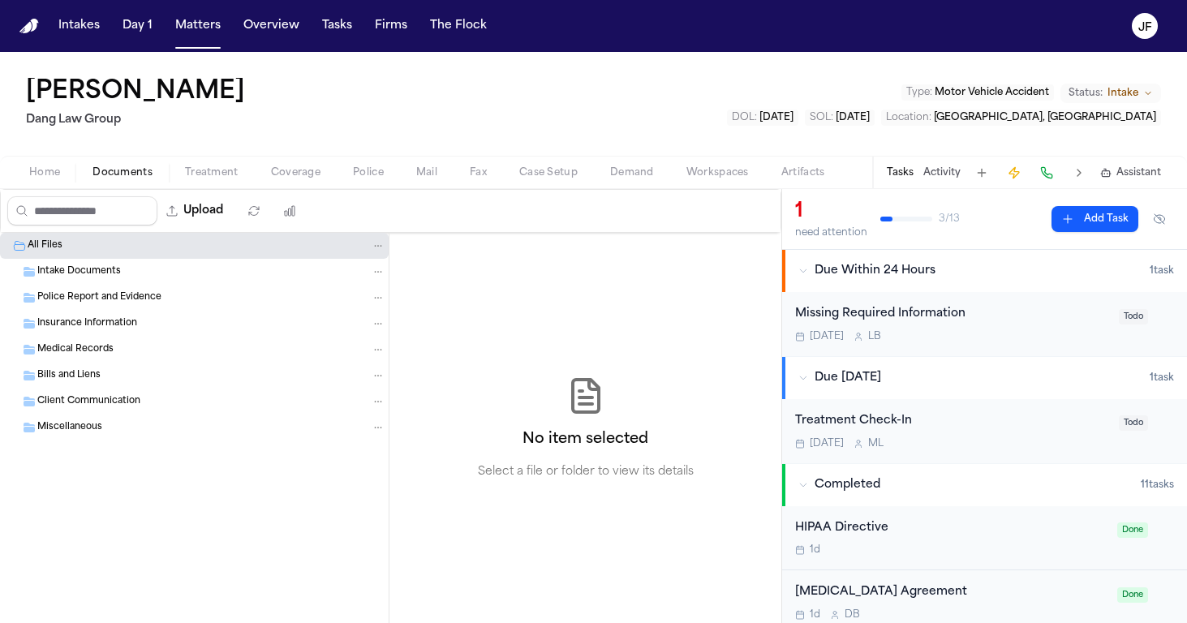
click at [106, 182] on span "button" at bounding box center [123, 182] width 80 height 2
click at [44, 174] on span "Home" at bounding box center [44, 172] width 31 height 13
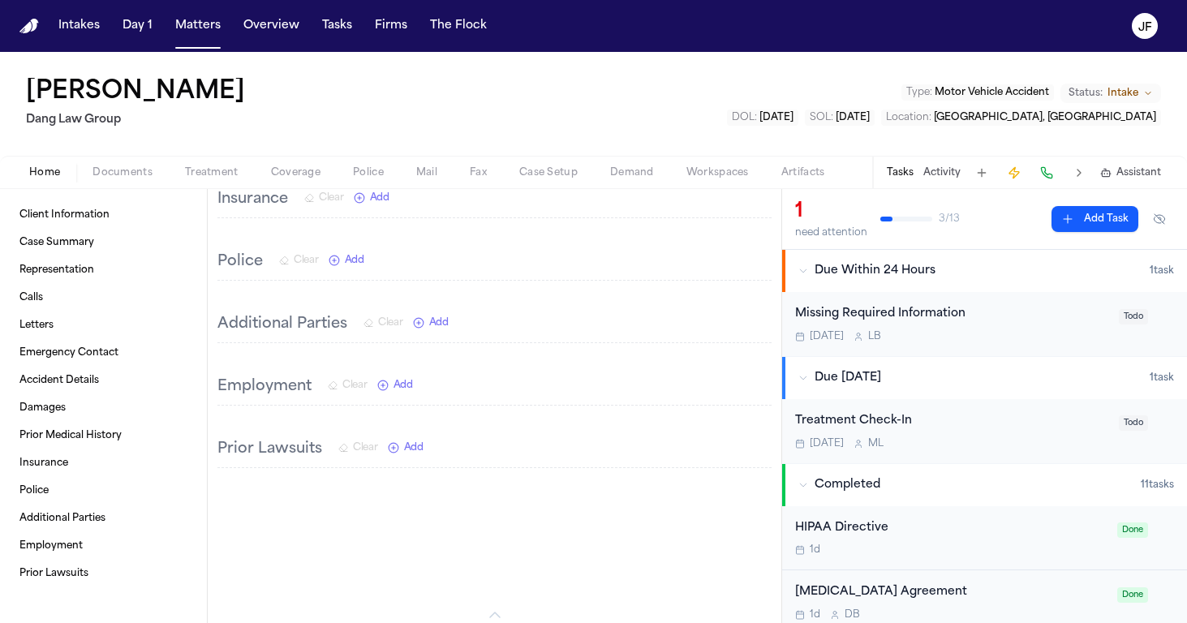
scroll to position [1150, 0]
click at [125, 174] on span "Documents" at bounding box center [122, 172] width 60 height 13
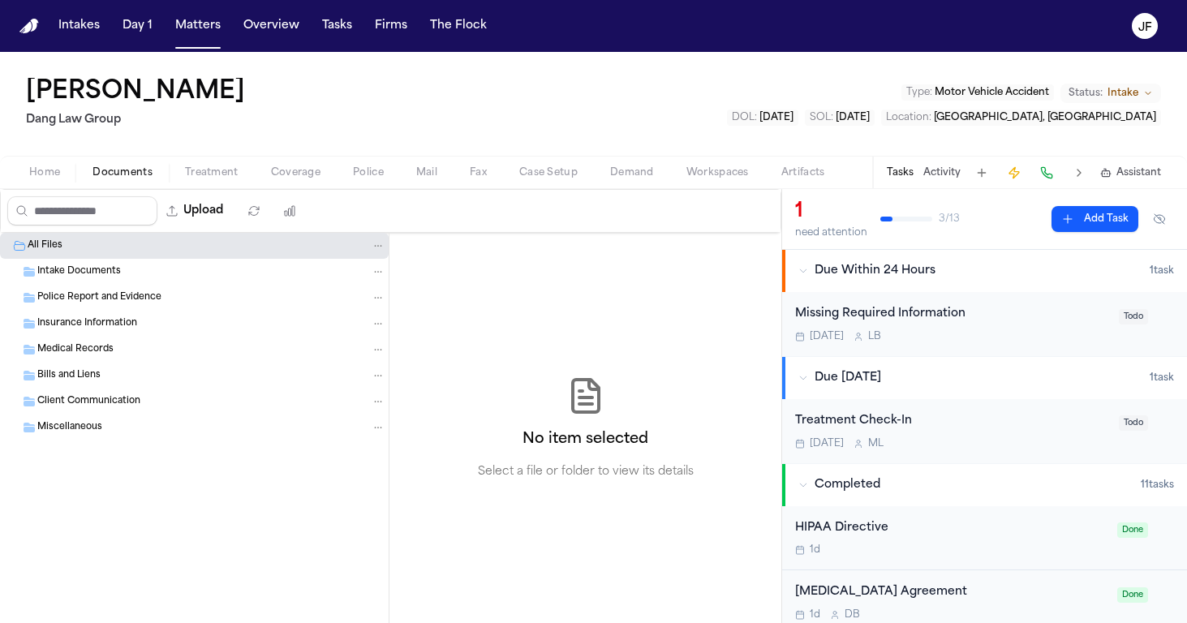
click at [379, 174] on span "Police" at bounding box center [368, 172] width 31 height 13
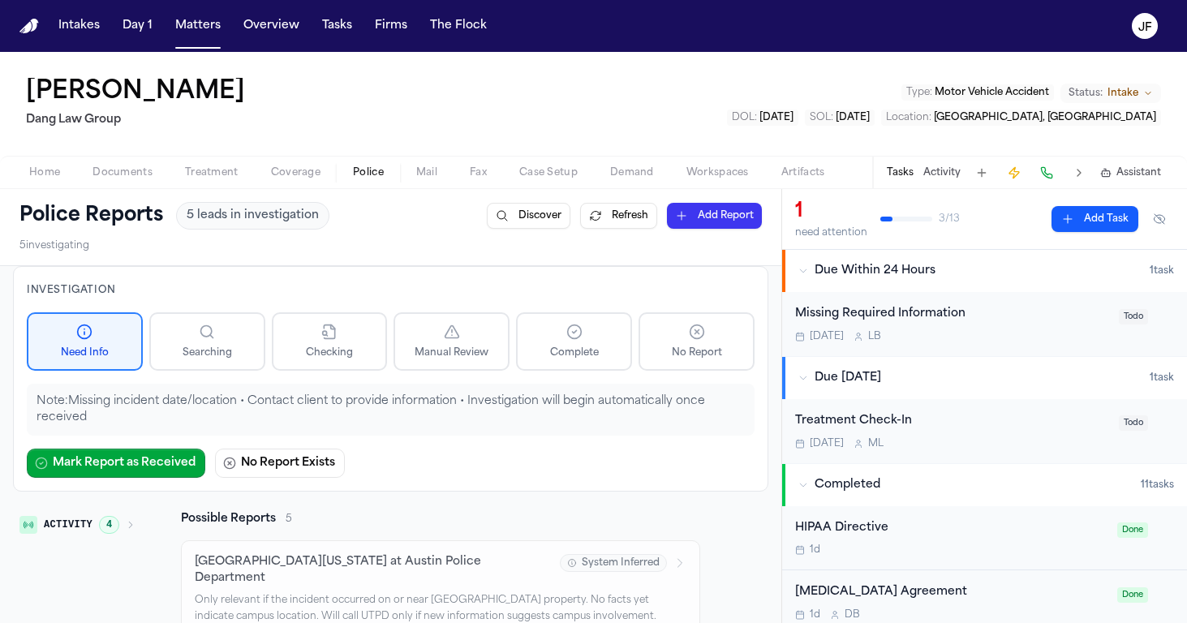
click at [111, 178] on span "Documents" at bounding box center [122, 172] width 60 height 13
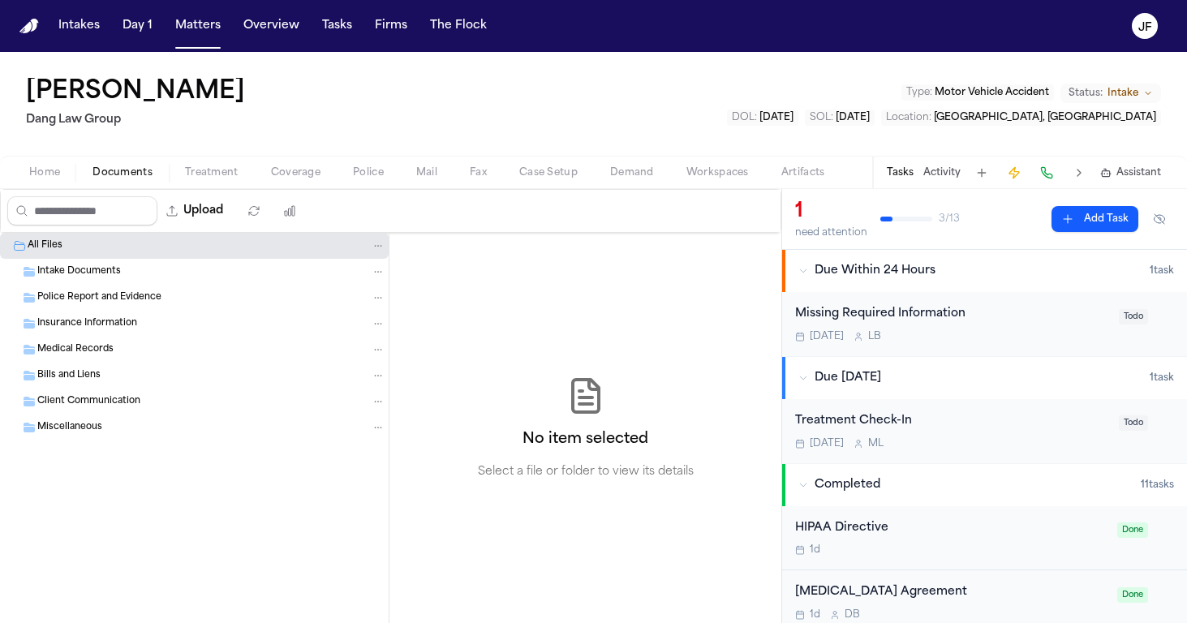
click at [110, 296] on span "Police Report and Evidence" at bounding box center [99, 298] width 124 height 14
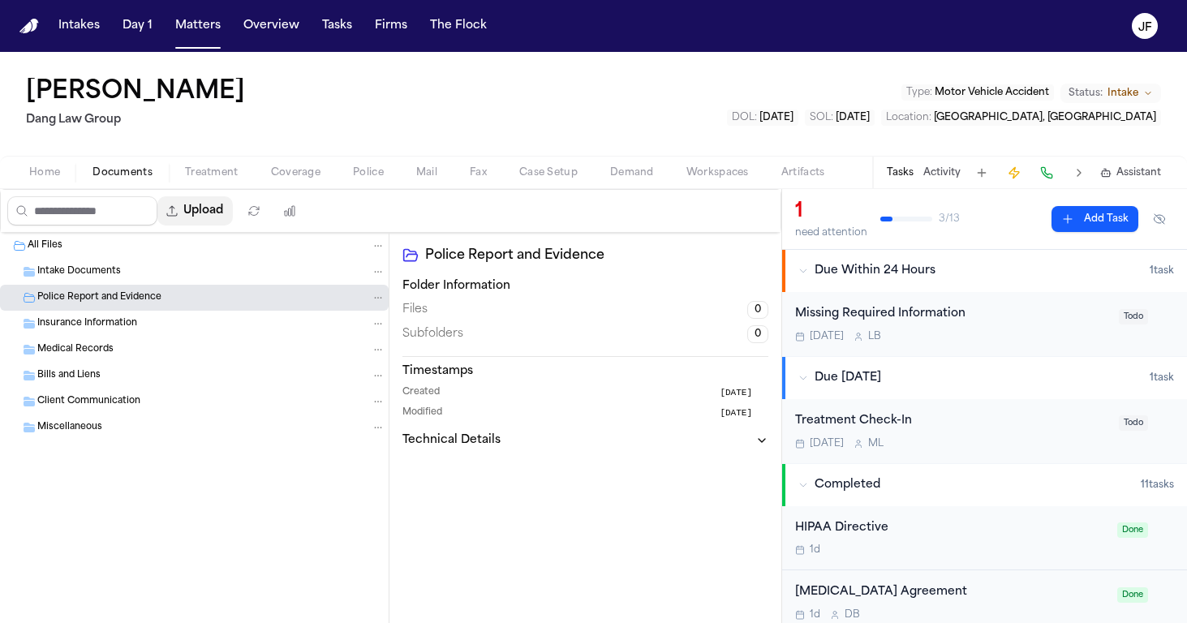
click at [233, 223] on button "Upload" at bounding box center [194, 210] width 75 height 29
select select "**********"
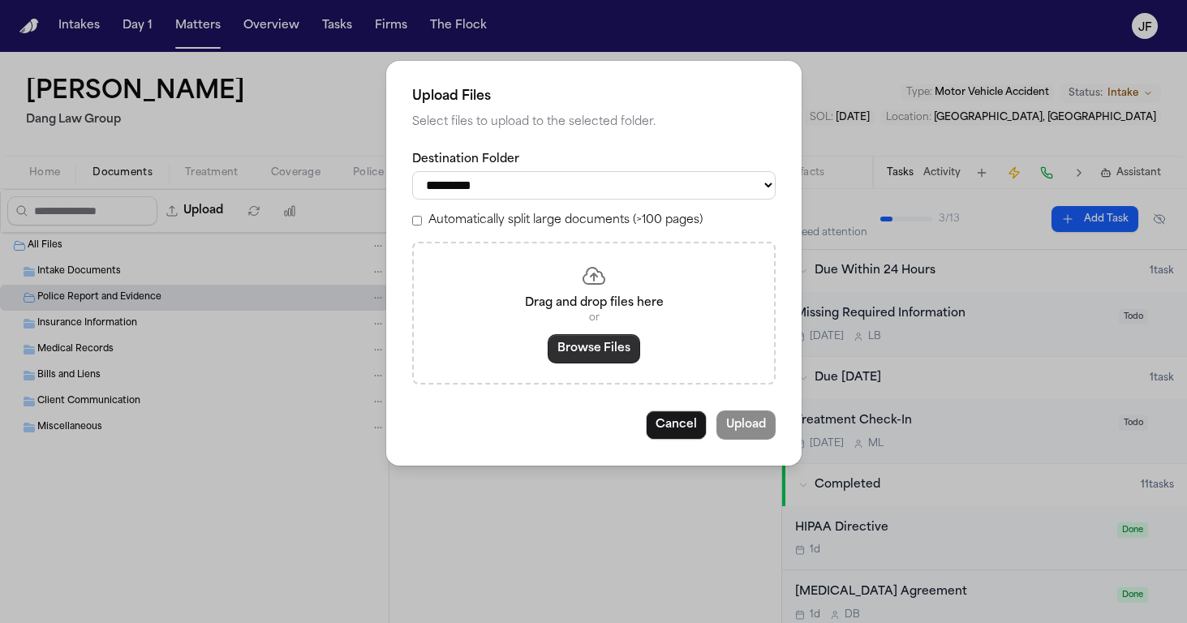
click at [587, 346] on button "Browse Files" at bounding box center [594, 348] width 92 height 29
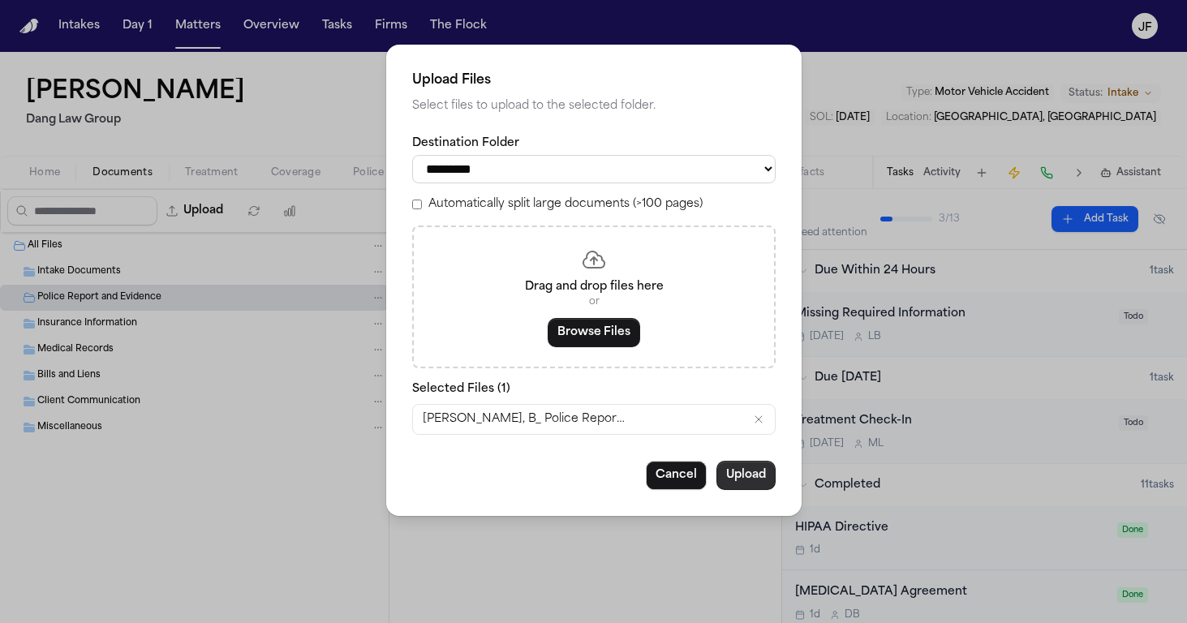
click at [749, 475] on button "Upload" at bounding box center [745, 475] width 59 height 29
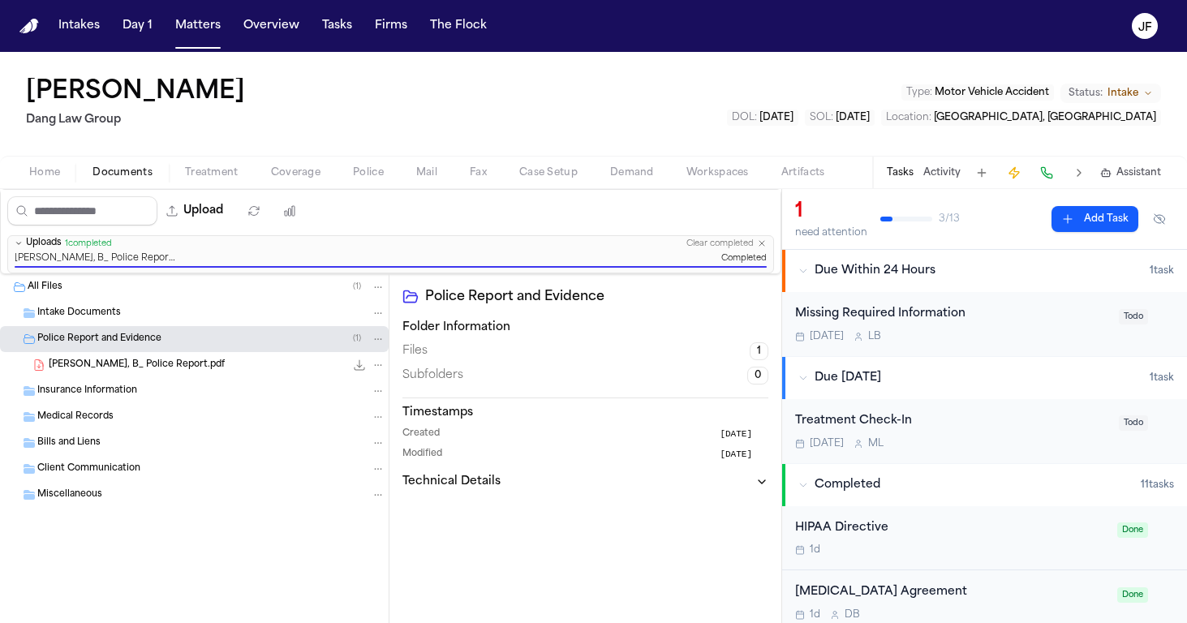
click at [355, 367] on icon "File: Molina Penaloza, B_ Police Report.pdf" at bounding box center [359, 365] width 13 height 13
click at [206, 177] on span "Treatment" at bounding box center [212, 172] width 54 height 13
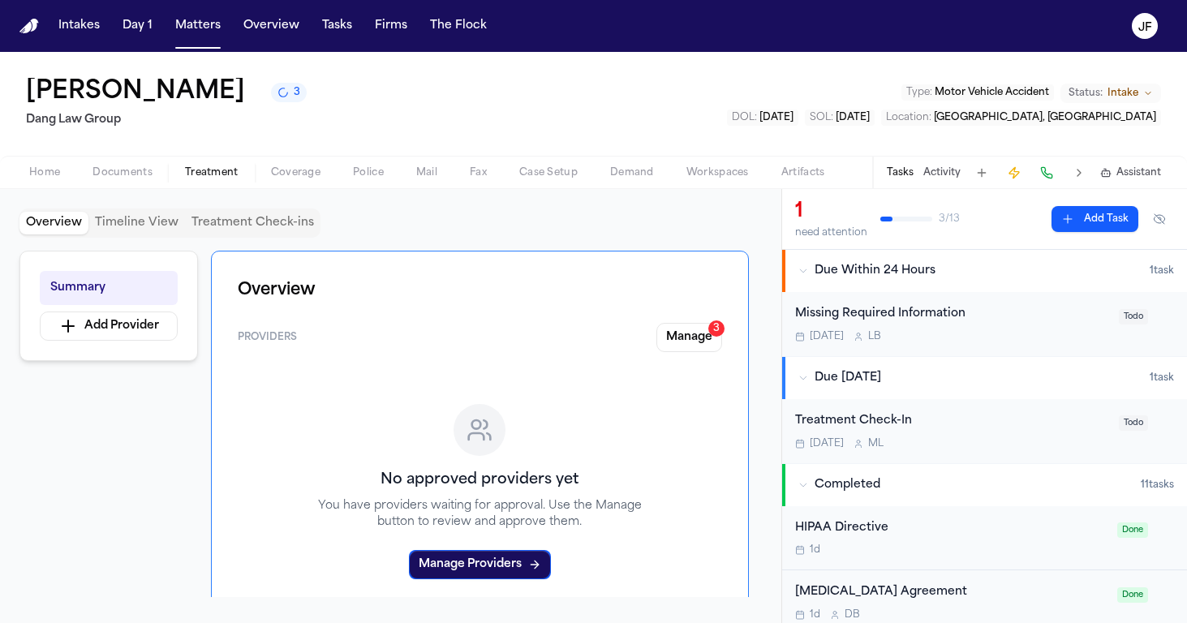
click at [142, 175] on span "Documents" at bounding box center [122, 172] width 60 height 13
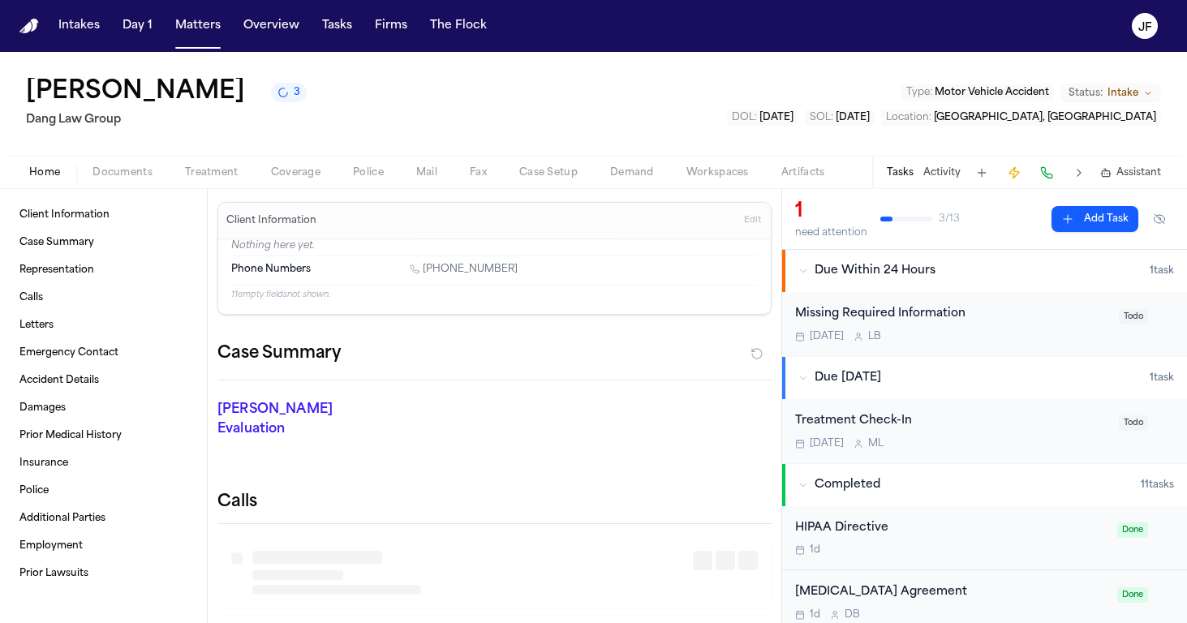
click at [34, 179] on span "Home" at bounding box center [44, 172] width 31 height 13
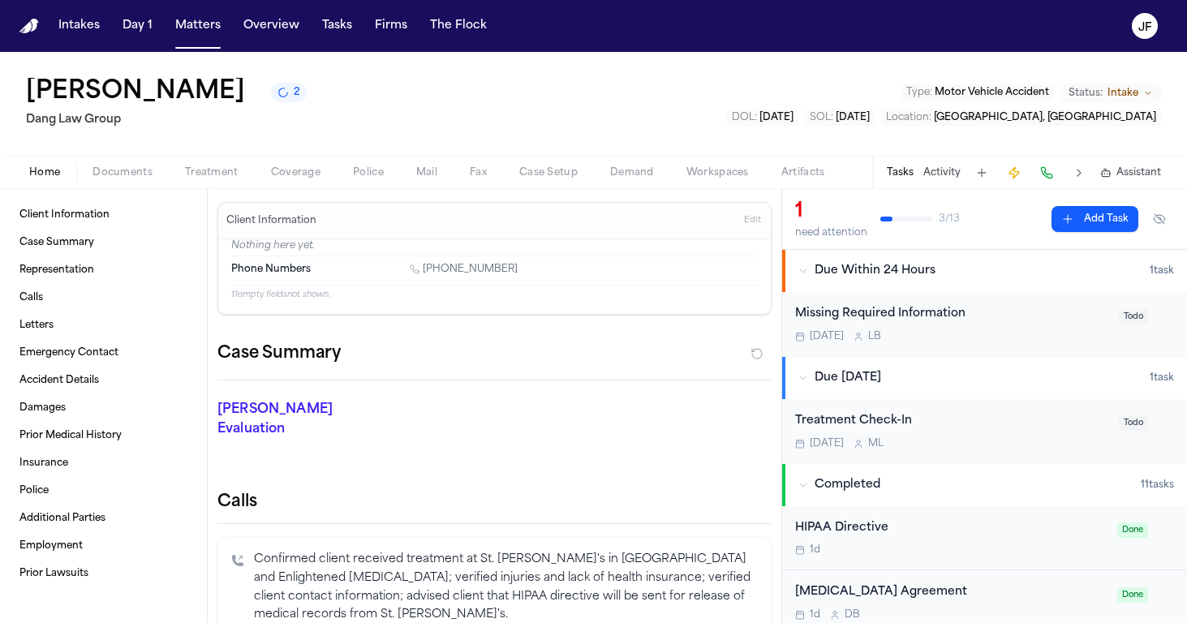
click at [913, 312] on div "Missing Required Information" at bounding box center [952, 314] width 314 height 19
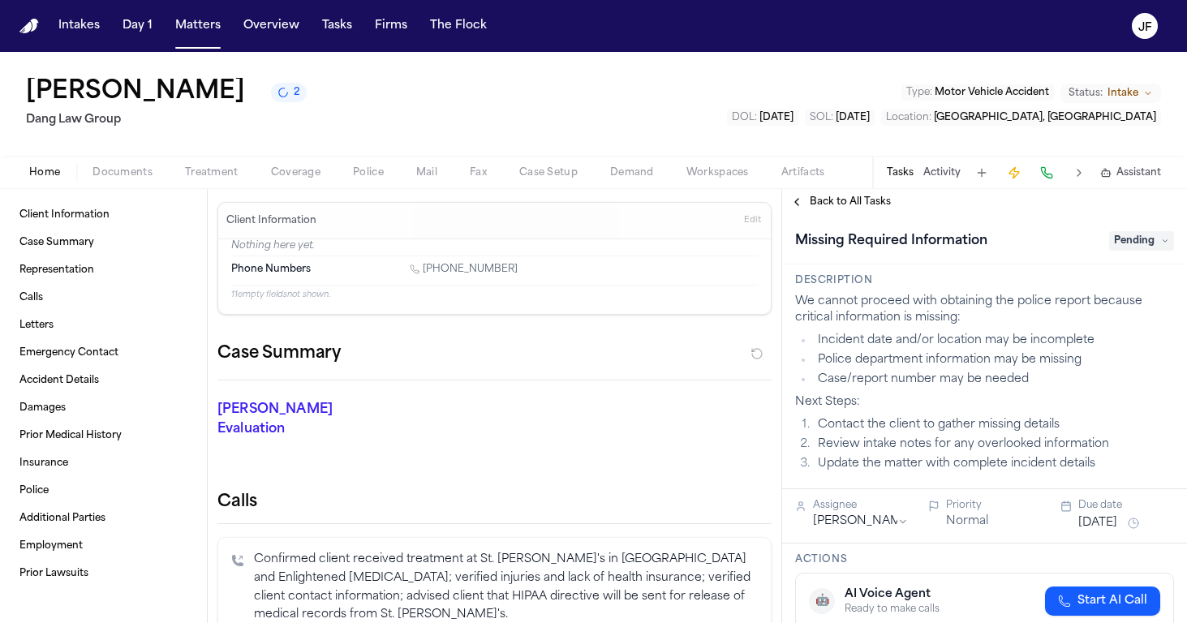
click at [1151, 244] on span "Pending" at bounding box center [1141, 240] width 65 height 19
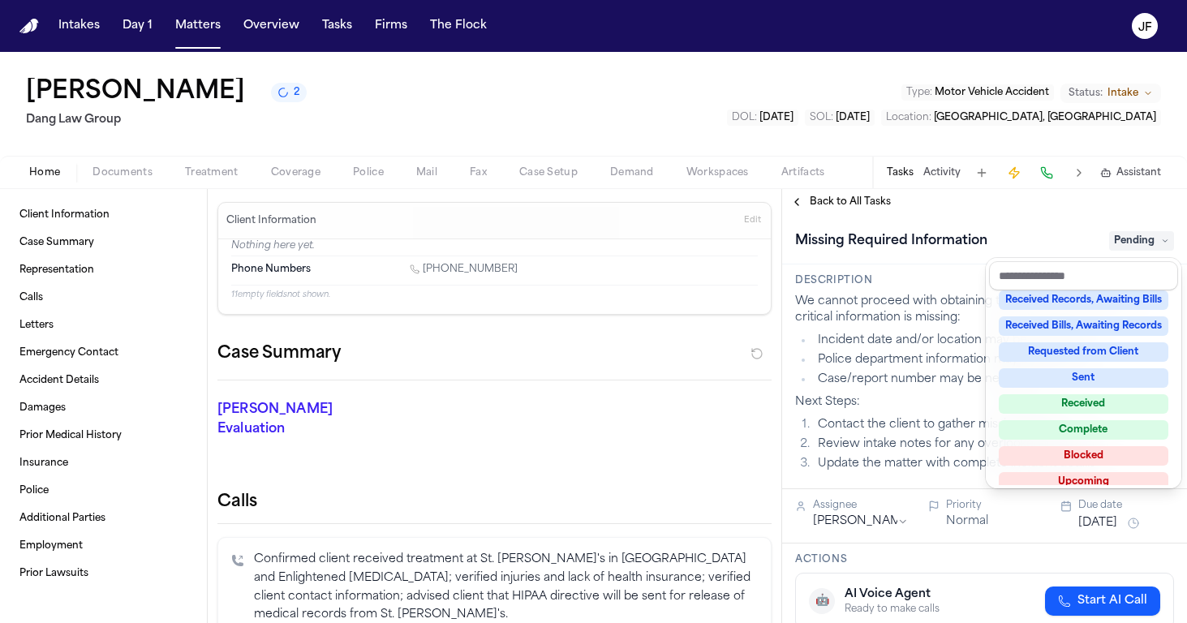
scroll to position [237, 0]
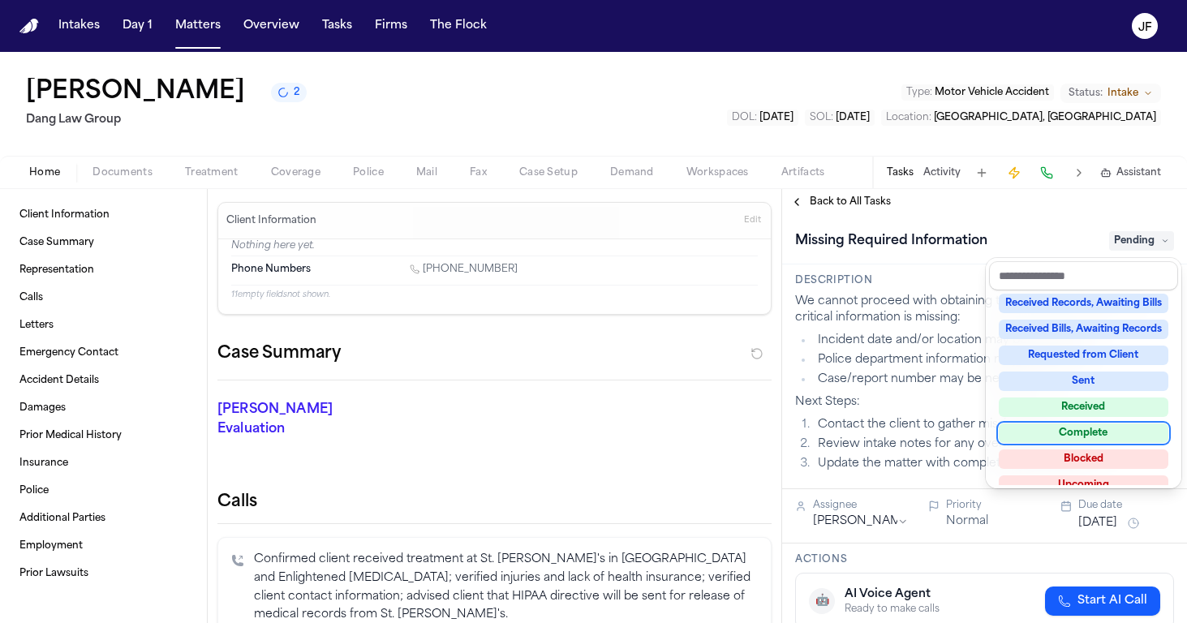
click at [1061, 434] on div "Complete" at bounding box center [1084, 432] width 170 height 19
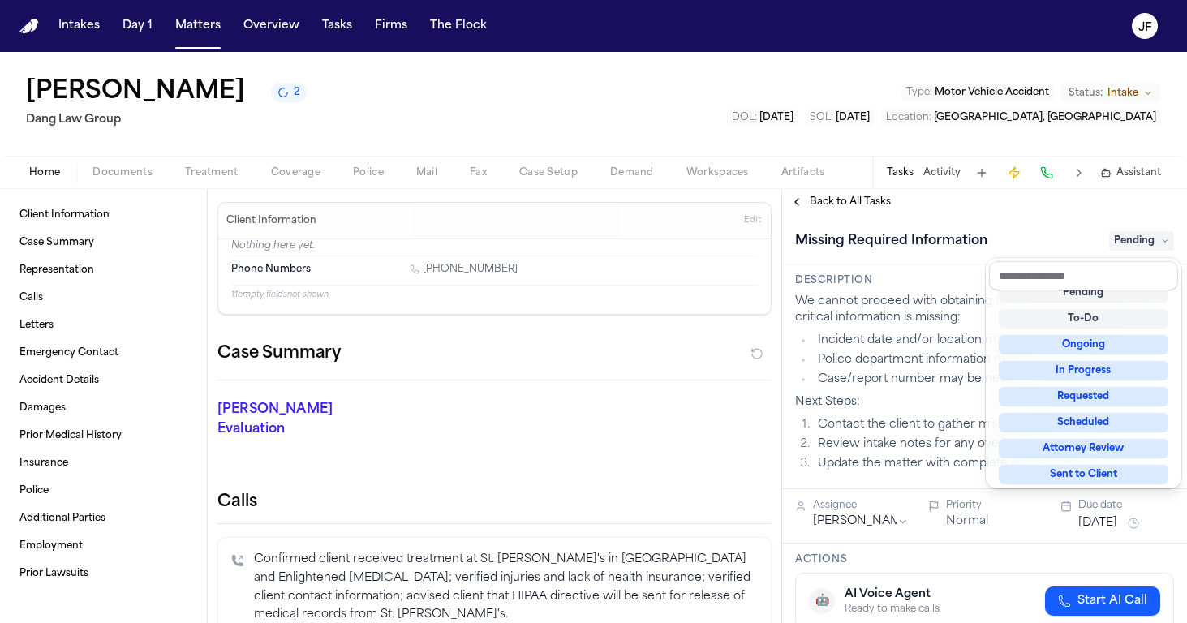
scroll to position [6, 0]
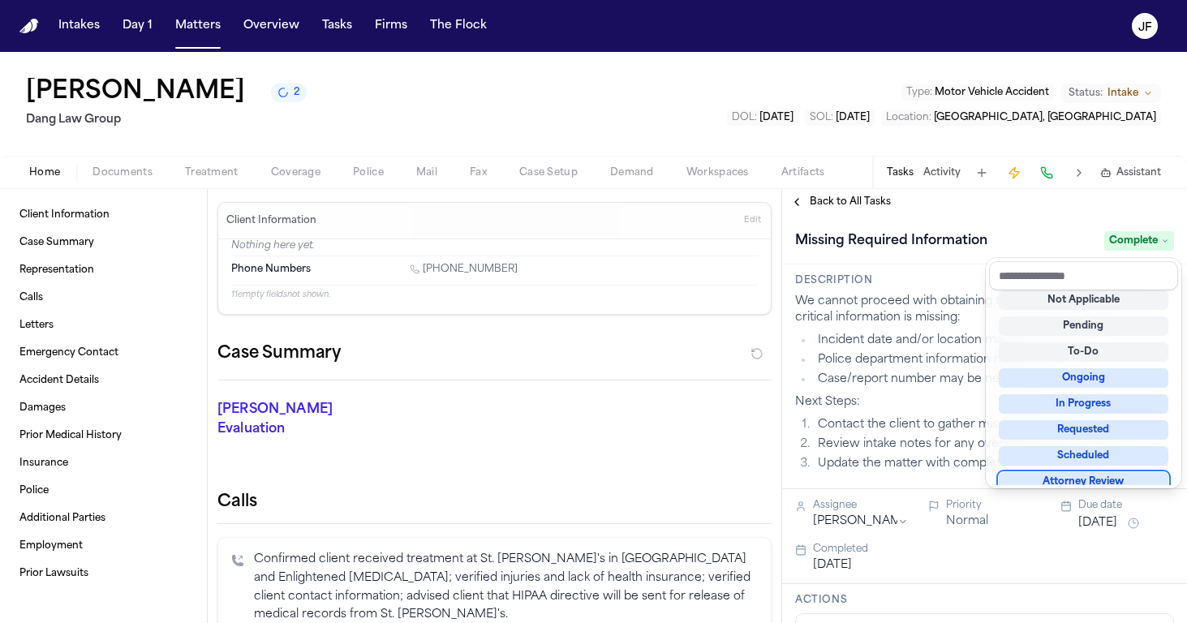
click at [751, 116] on div "Brian Molina Penaloza 2 Dang Law Group Type : Motor Vehicle Accident Status: In…" at bounding box center [593, 337] width 1187 height 571
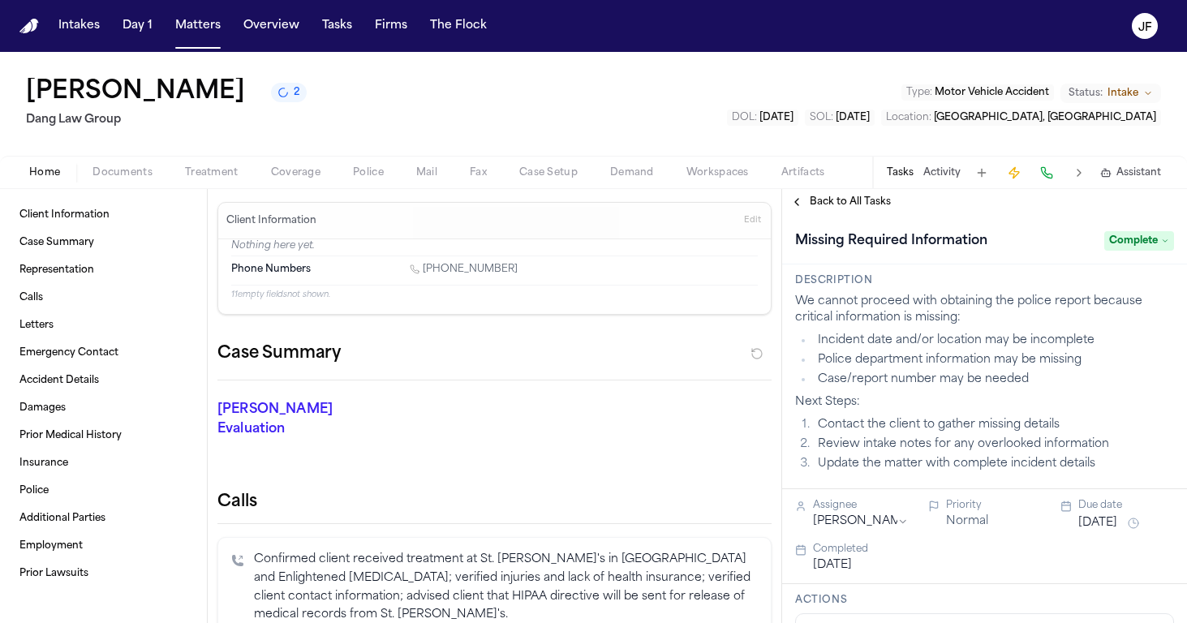
click at [290, 170] on span "Coverage" at bounding box center [295, 172] width 49 height 13
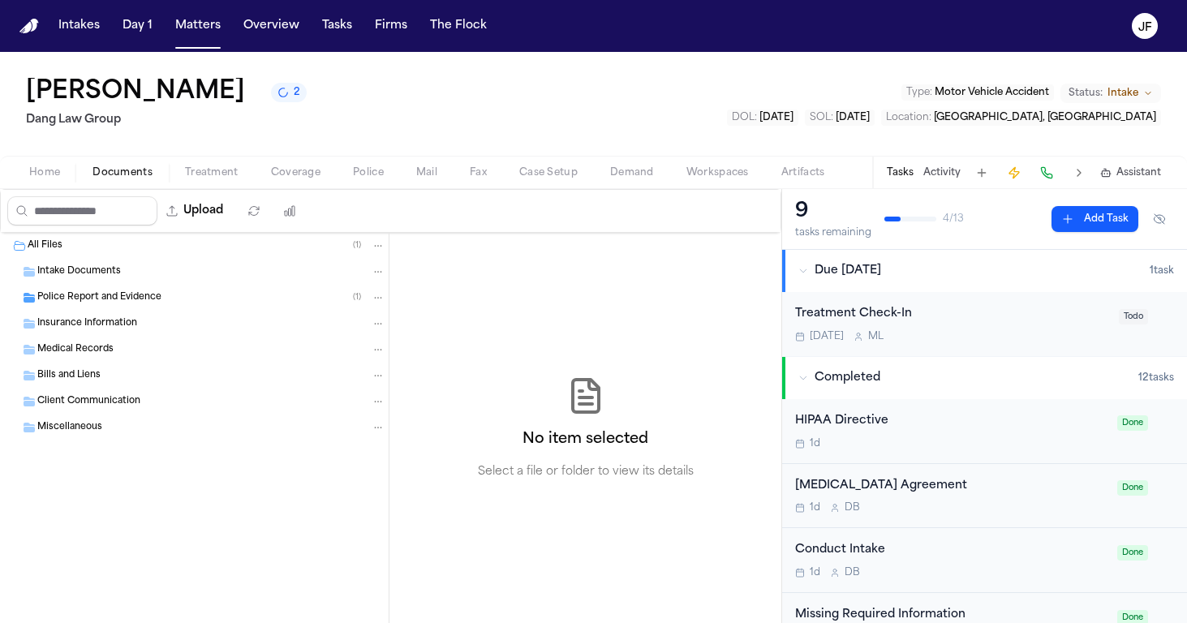
click at [115, 177] on span "Documents" at bounding box center [122, 172] width 60 height 13
click at [135, 307] on div "Police Report and Evidence ( 1 )" at bounding box center [194, 298] width 389 height 26
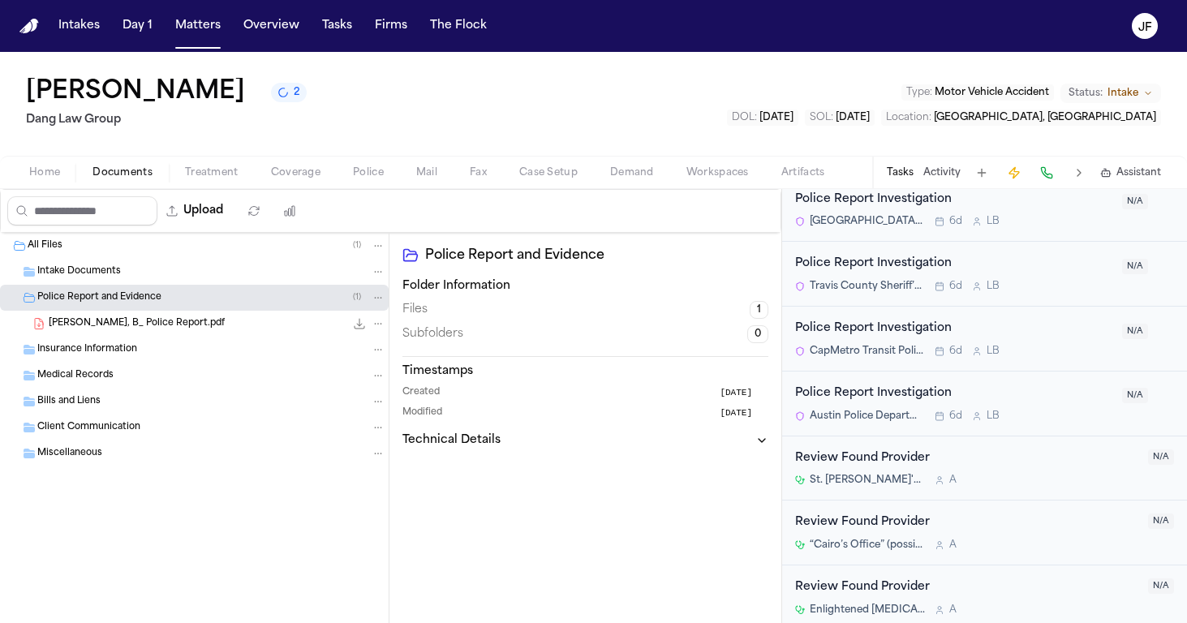
scroll to position [544, 0]
click at [887, 390] on div "Police Report Investigation" at bounding box center [953, 394] width 317 height 19
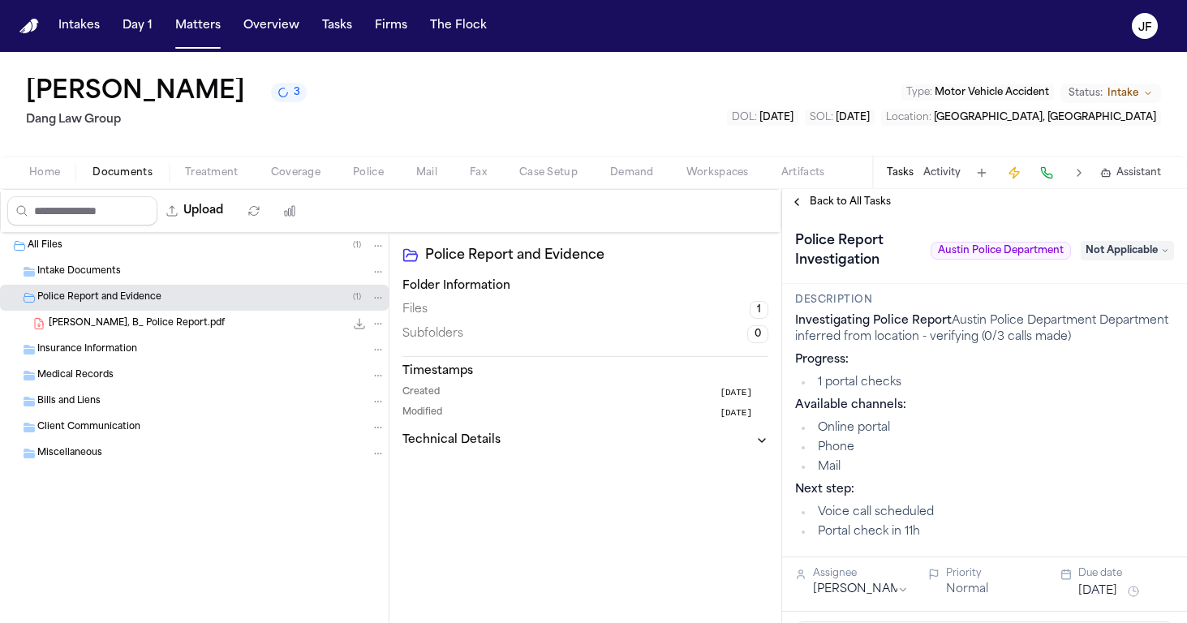
click at [1089, 256] on span "Not Applicable" at bounding box center [1127, 250] width 93 height 19
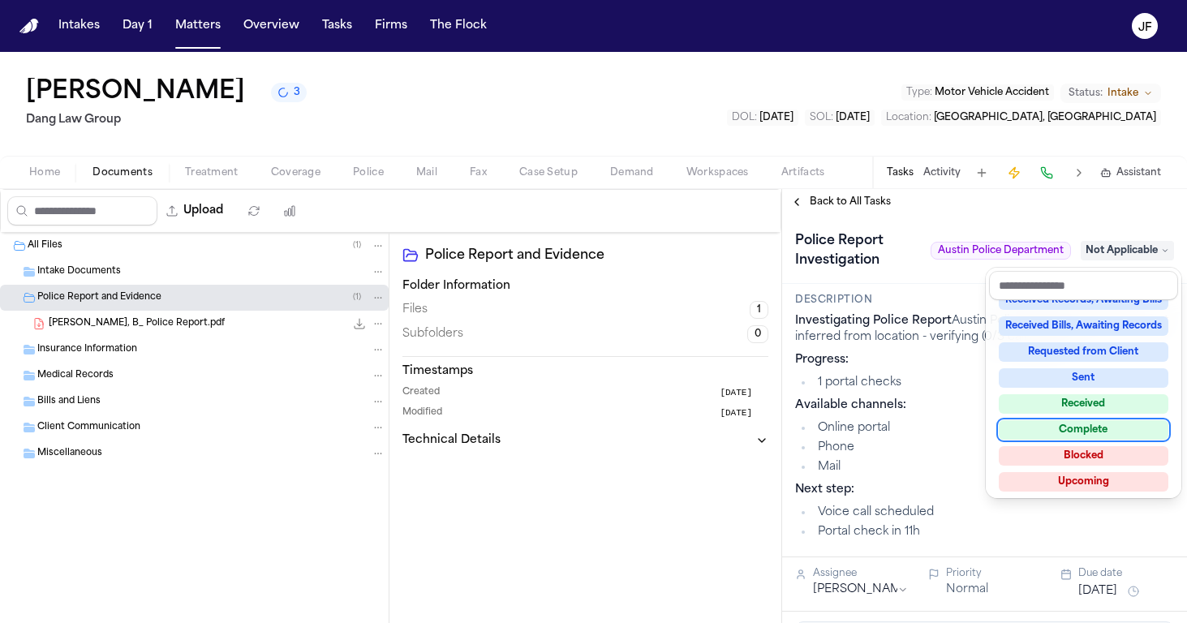
click at [1059, 426] on div "Complete" at bounding box center [1084, 429] width 170 height 19
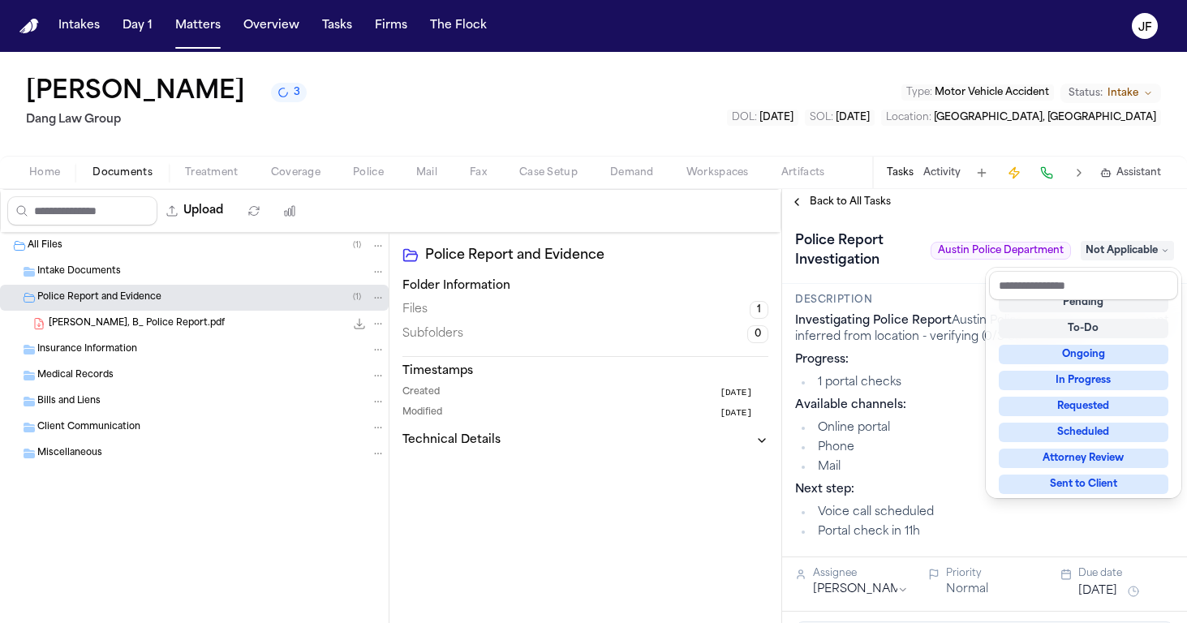
scroll to position [6, 0]
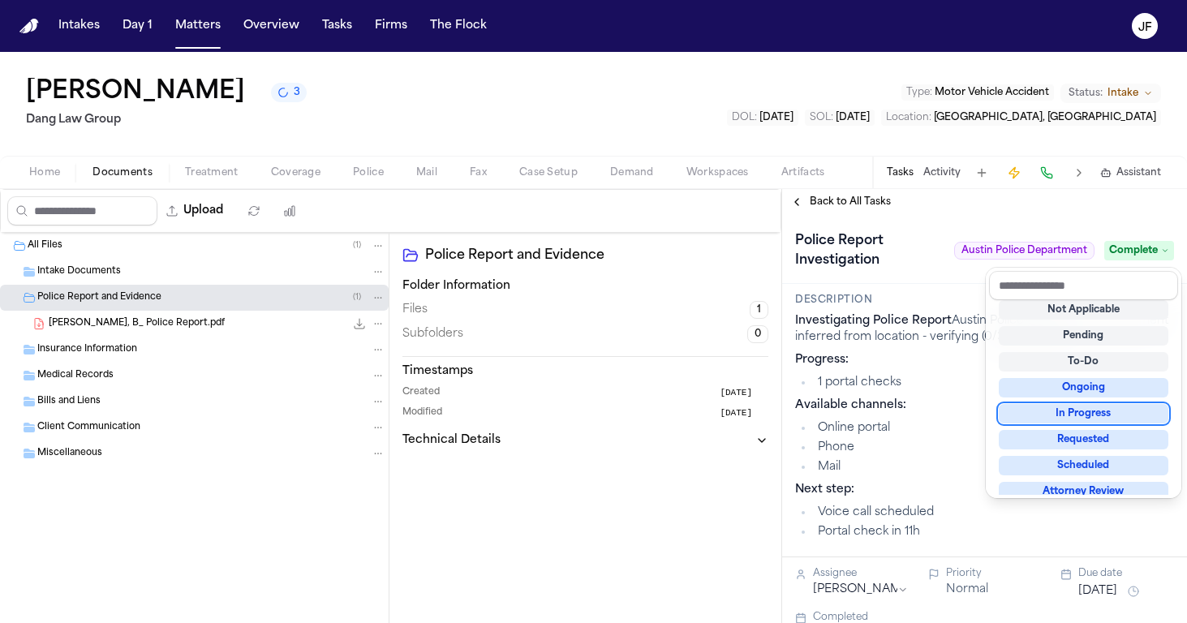
click at [808, 200] on div "Back to All Tasks Police Report Investigation Austin Police Department Complete…" at bounding box center [984, 406] width 405 height 434
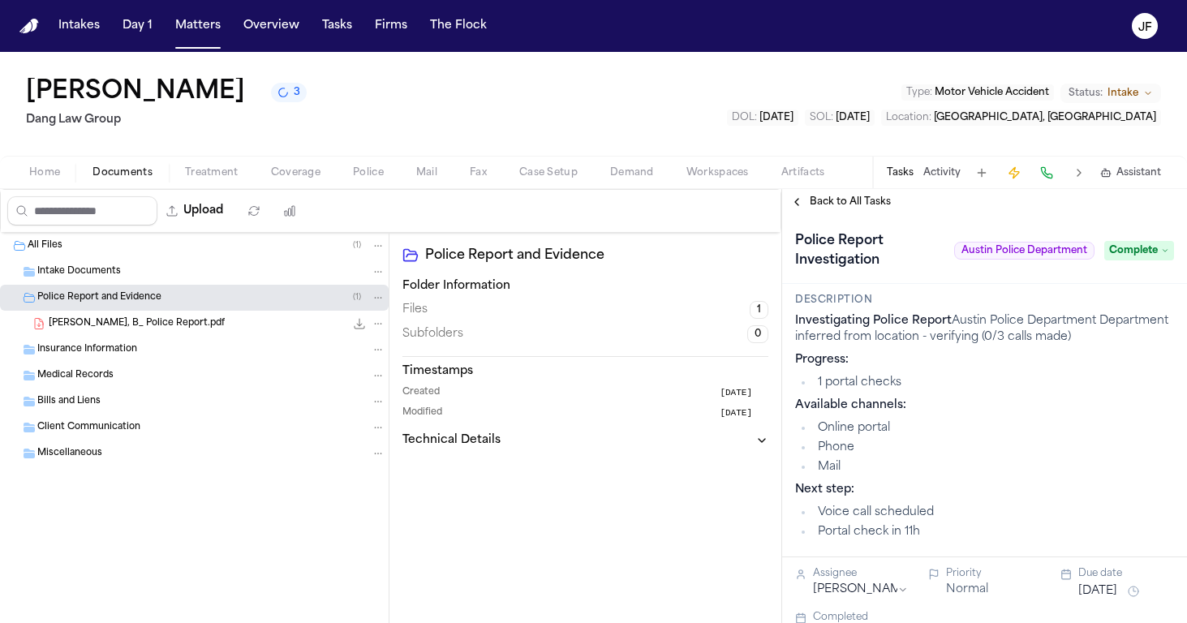
click at [797, 200] on button "Back to All Tasks" at bounding box center [840, 202] width 117 height 13
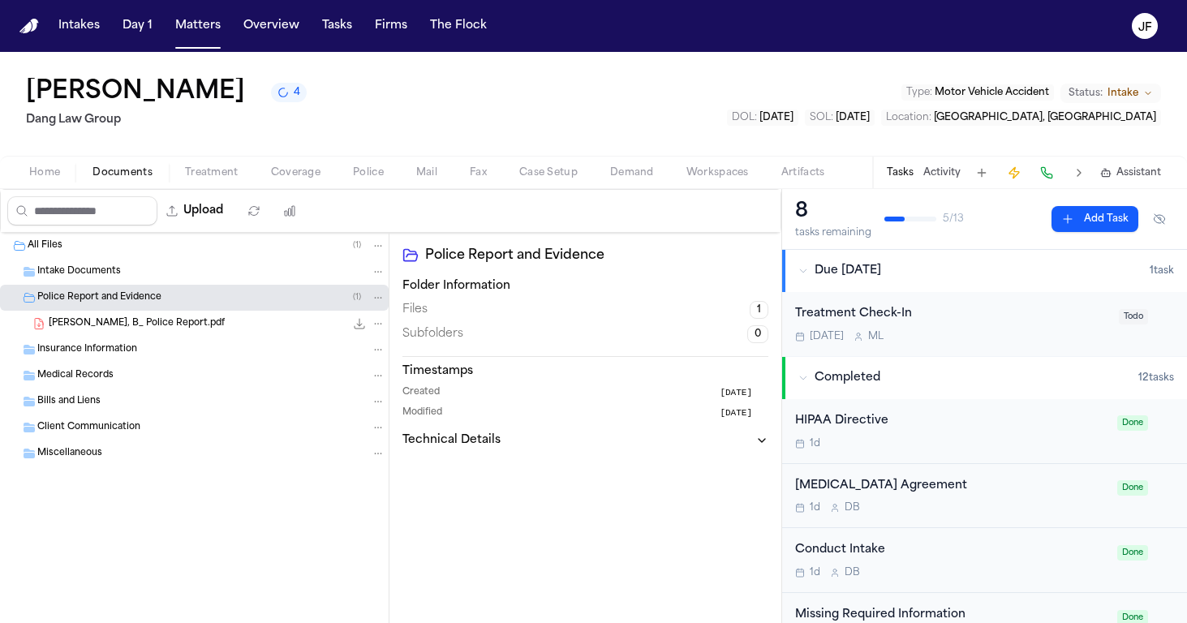
click at [836, 377] on span "Completed" at bounding box center [848, 378] width 66 height 16
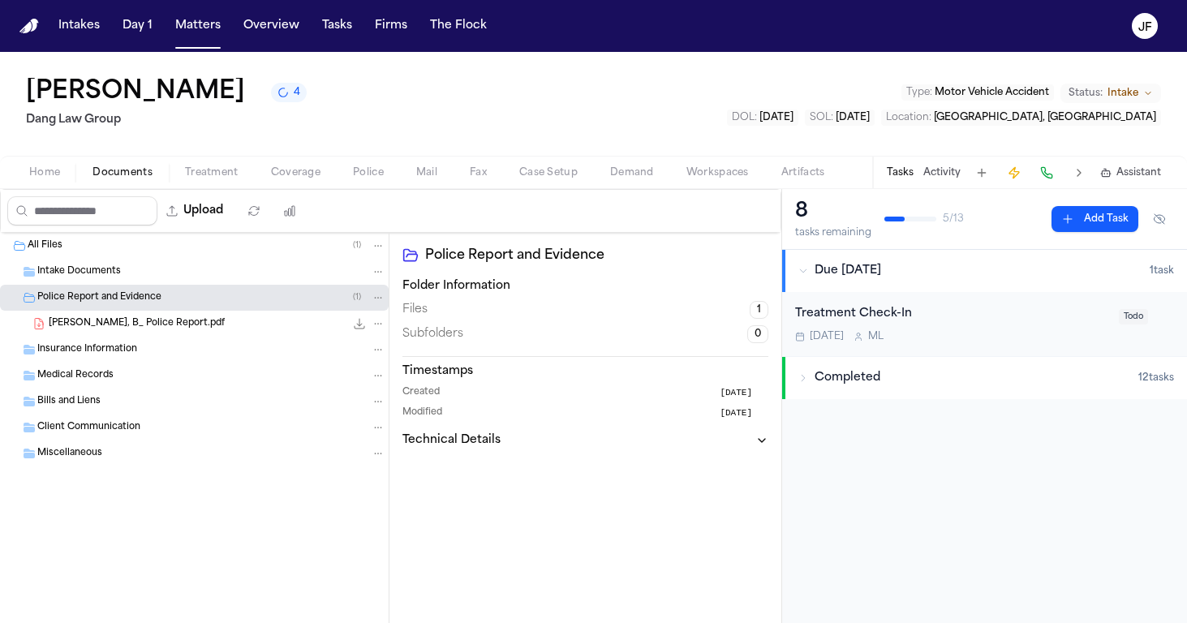
click at [836, 377] on span "Completed" at bounding box center [848, 378] width 66 height 16
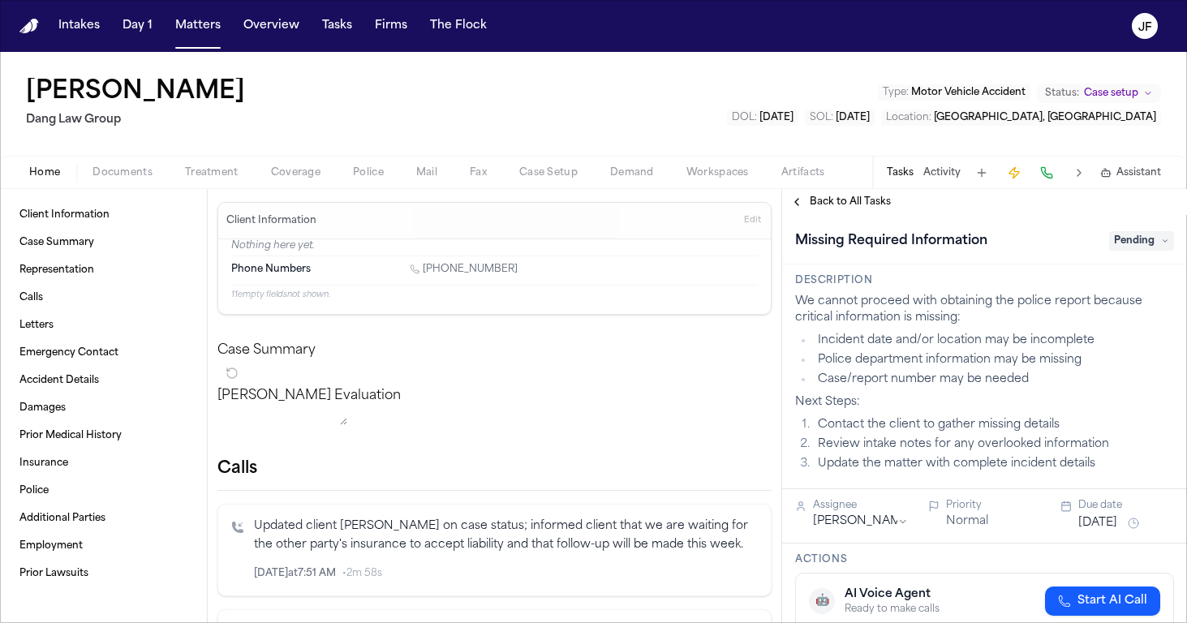
click at [71, 229] on div "Client Information Case Summary Representation Calls Letters Emergency Contact …" at bounding box center [103, 394] width 181 height 385
click at [77, 226] on link "Client Information" at bounding box center [103, 215] width 181 height 26
click at [77, 243] on span "Case Summary" at bounding box center [56, 242] width 75 height 13
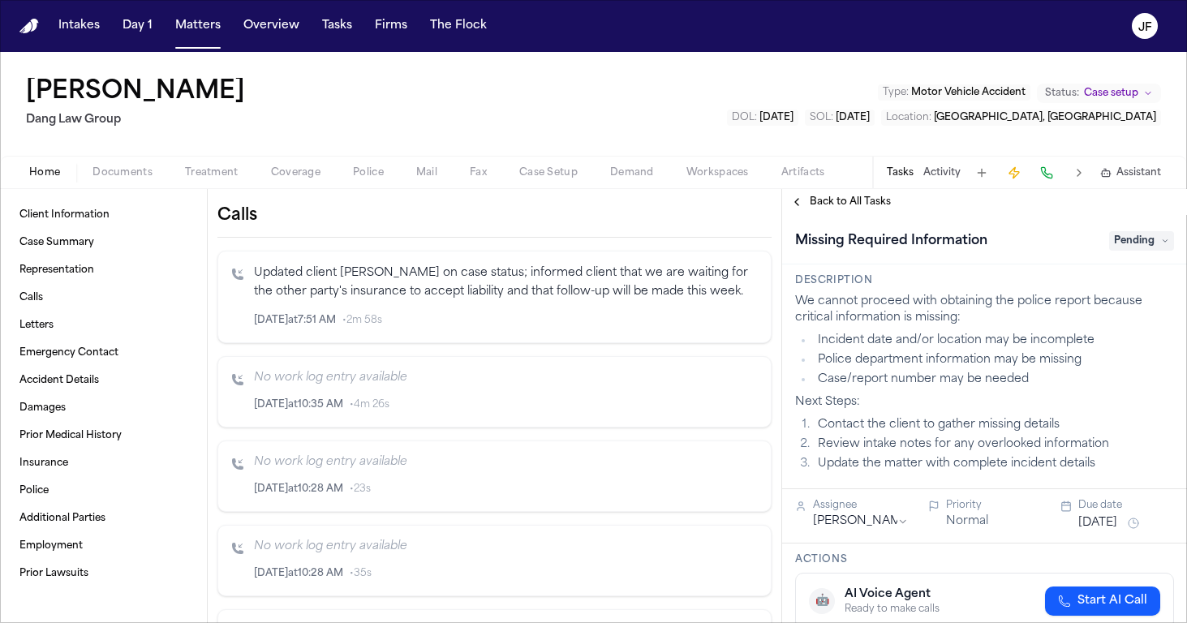
scroll to position [260, 0]
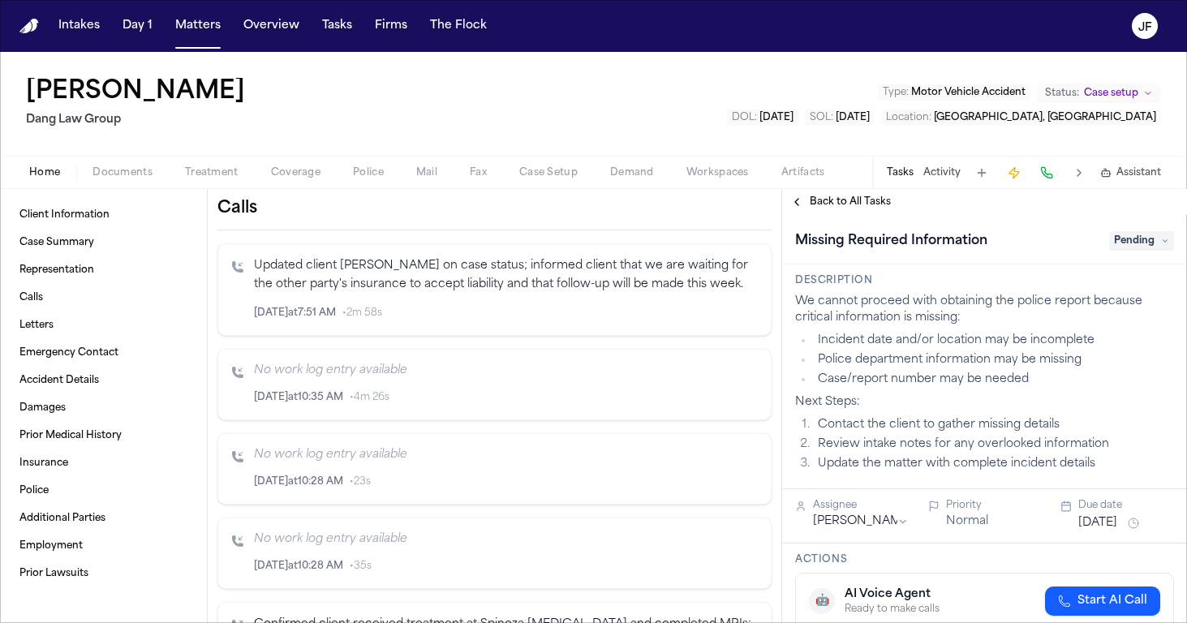
click at [118, 179] on span "Documents" at bounding box center [122, 172] width 60 height 13
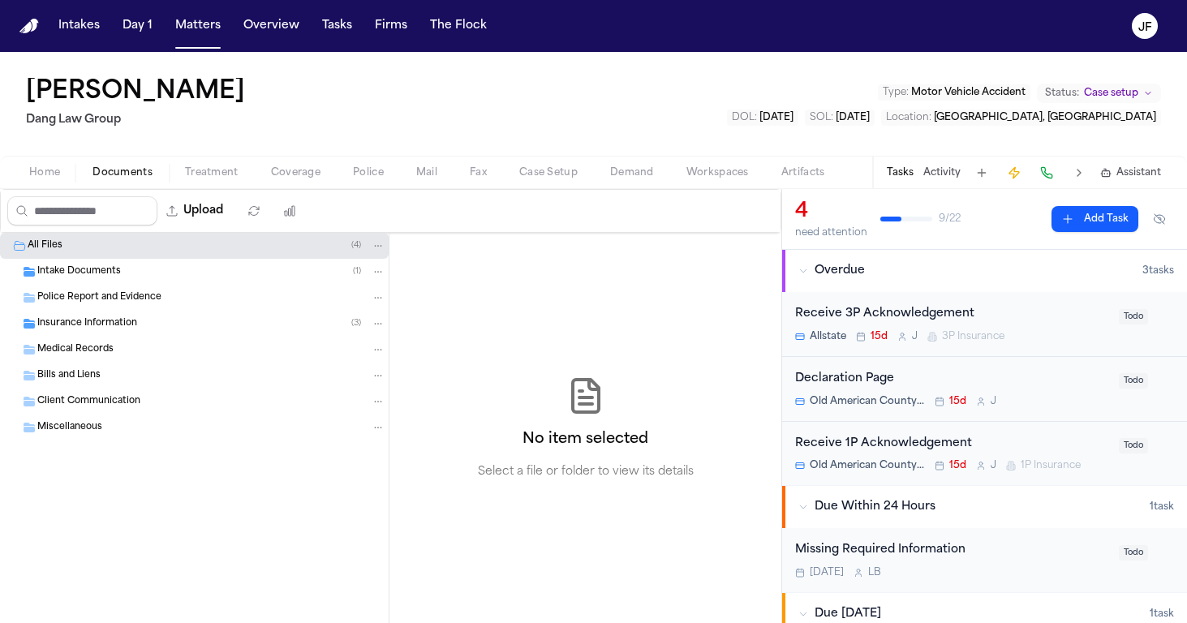
click at [74, 277] on span "Intake Documents" at bounding box center [79, 272] width 84 height 14
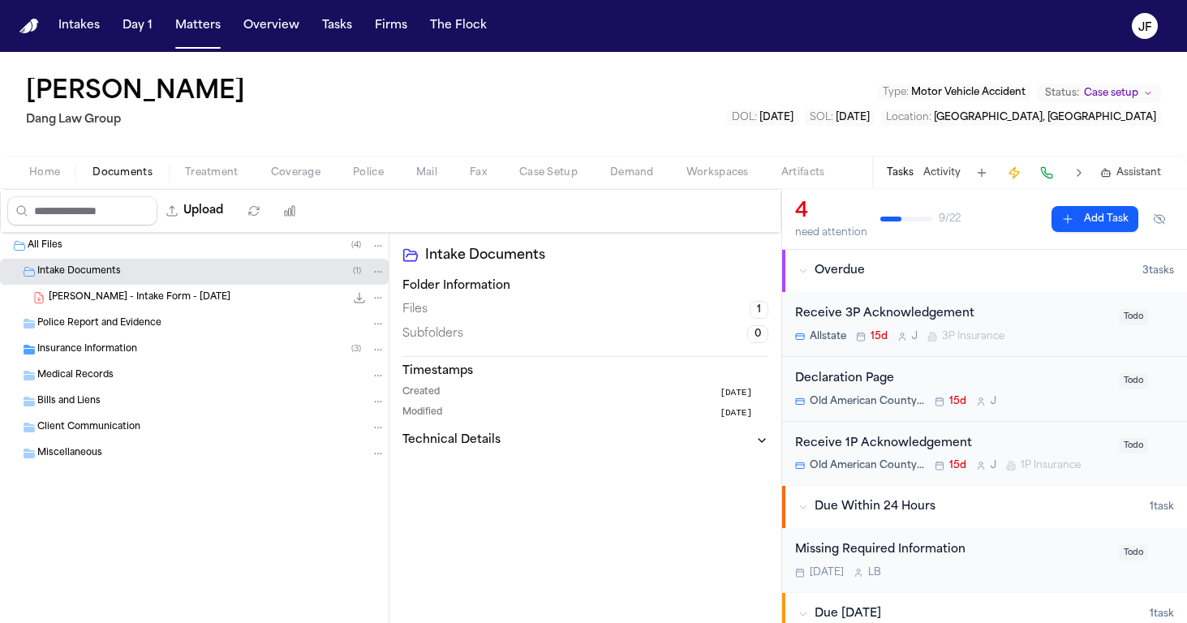
click at [96, 306] on div "[PERSON_NAME] - Intake Form - [DATE] 304.3 KB • PDF" at bounding box center [194, 298] width 389 height 26
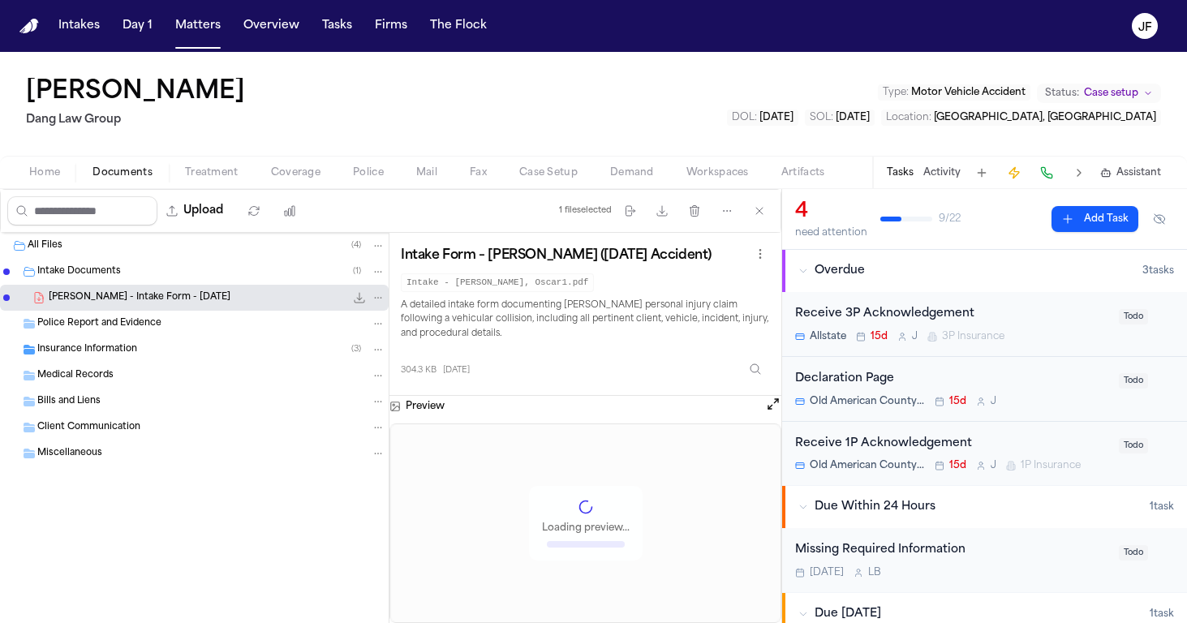
click at [360, 298] on icon "File: O. Grifaldo - Intake Form - 7.23.25" at bounding box center [359, 297] width 13 height 13
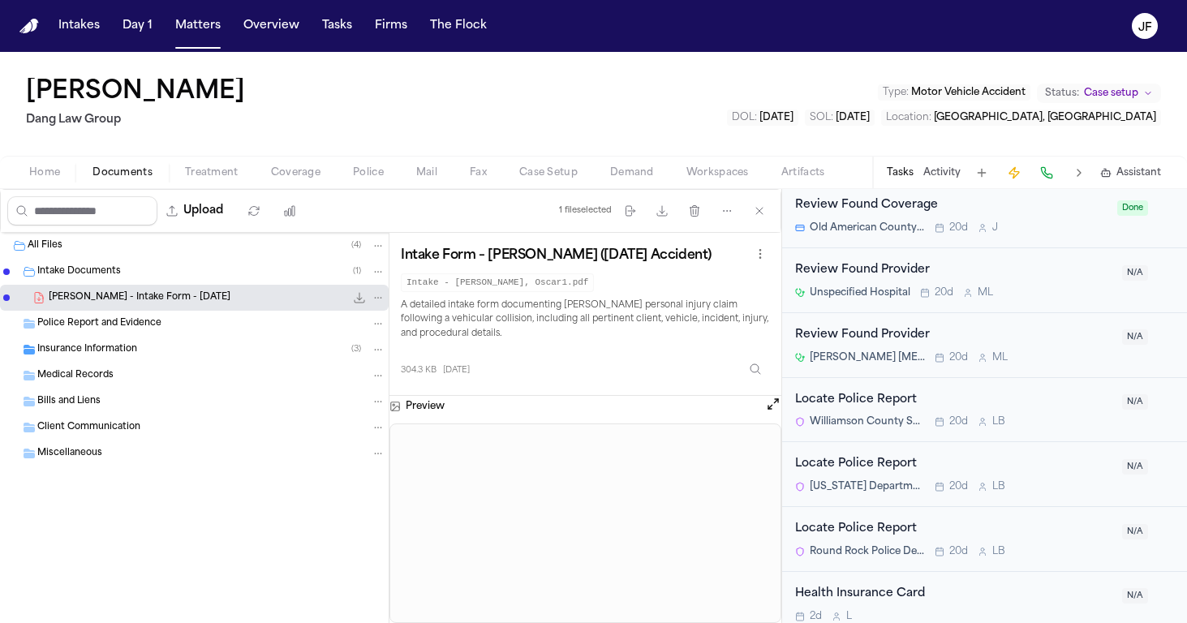
scroll to position [1247, 0]
click at [112, 350] on span "Insurance Information" at bounding box center [87, 350] width 100 height 14
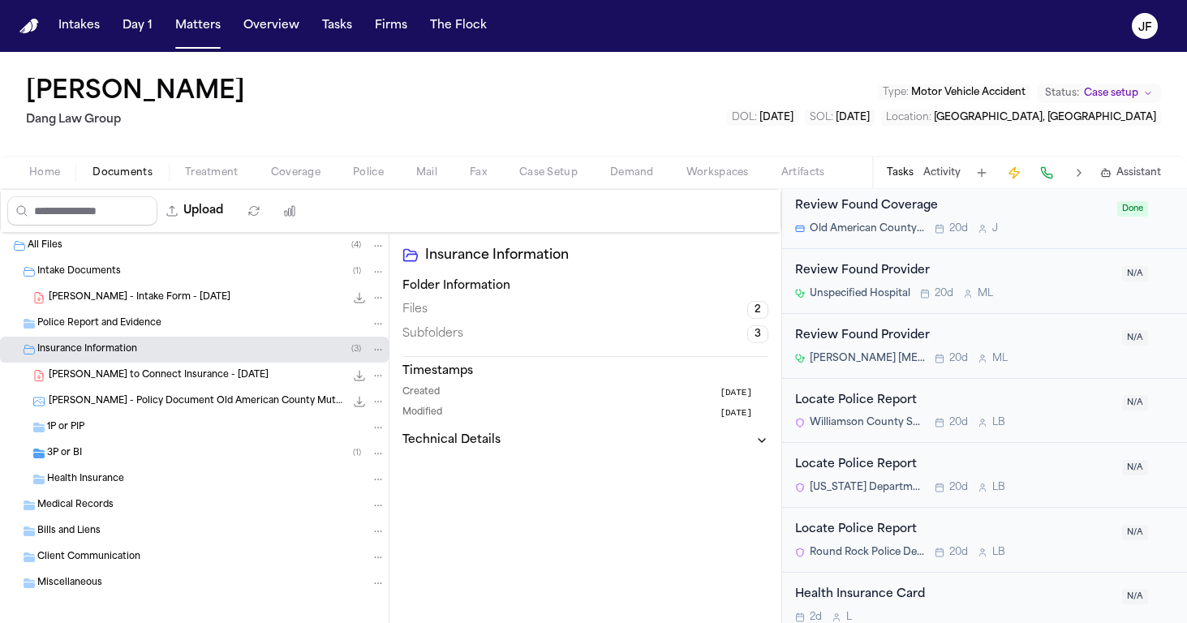
click at [134, 384] on div "[PERSON_NAME] to Connect Insurance - [DATE] 265.2 KB • PDF" at bounding box center [194, 376] width 389 height 26
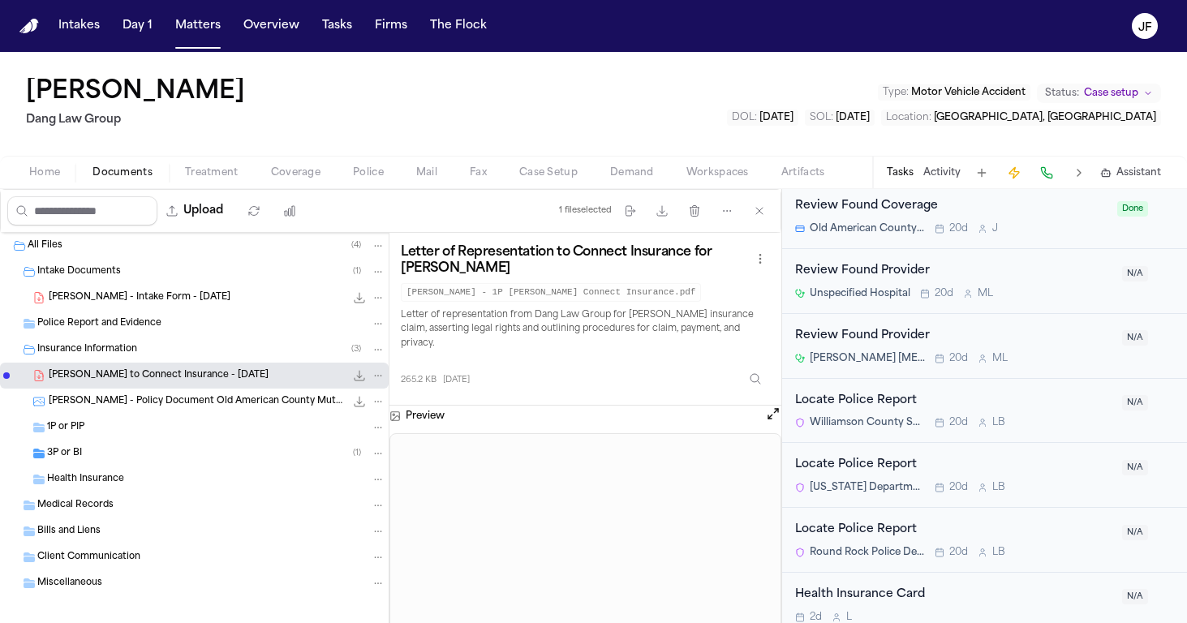
click at [133, 422] on div "1P or PIP" at bounding box center [216, 427] width 338 height 15
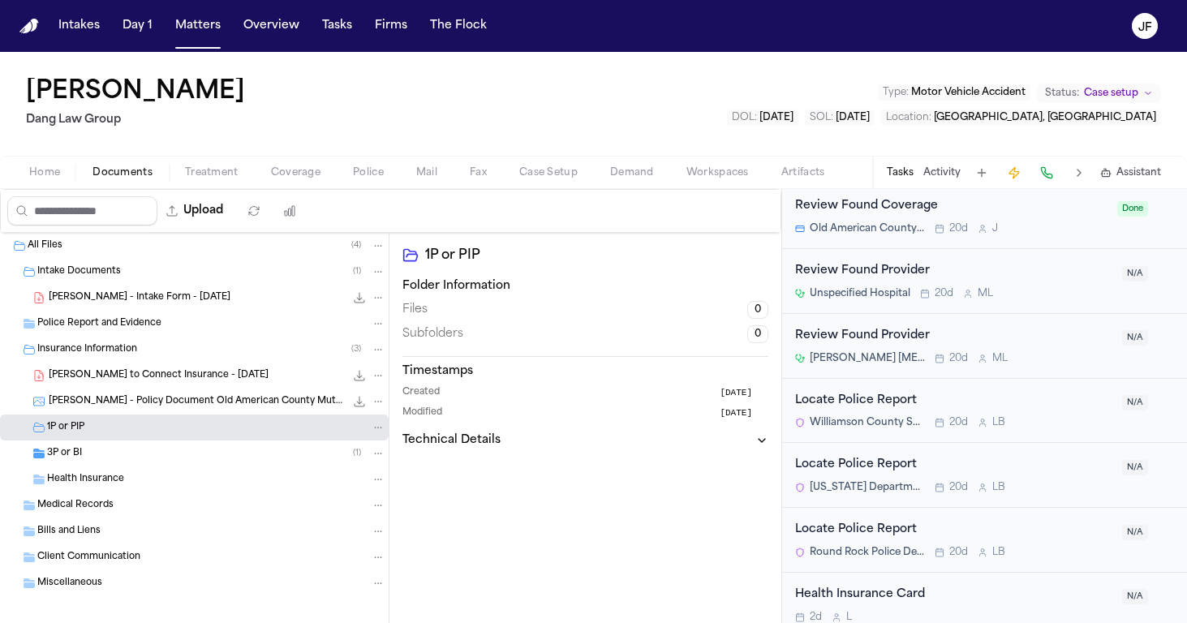
click at [133, 422] on div "1P or PIP" at bounding box center [216, 427] width 338 height 15
click at [145, 447] on div "3P or BI ( 1 )" at bounding box center [216, 453] width 338 height 15
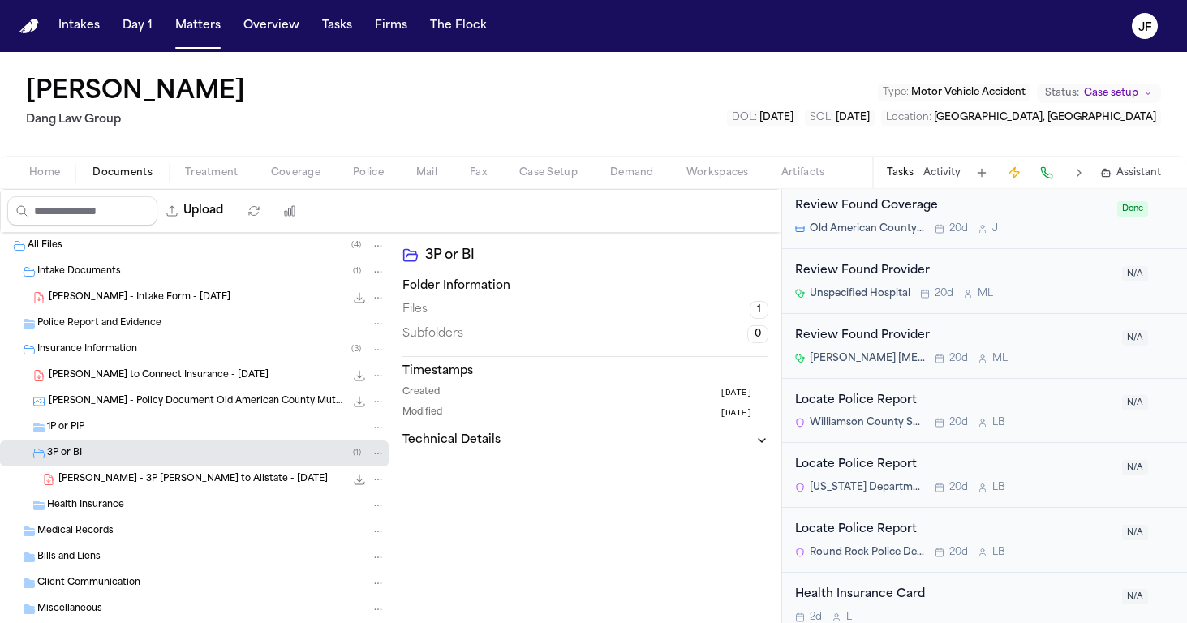
click at [148, 492] on div "Health Insurance" at bounding box center [194, 505] width 389 height 26
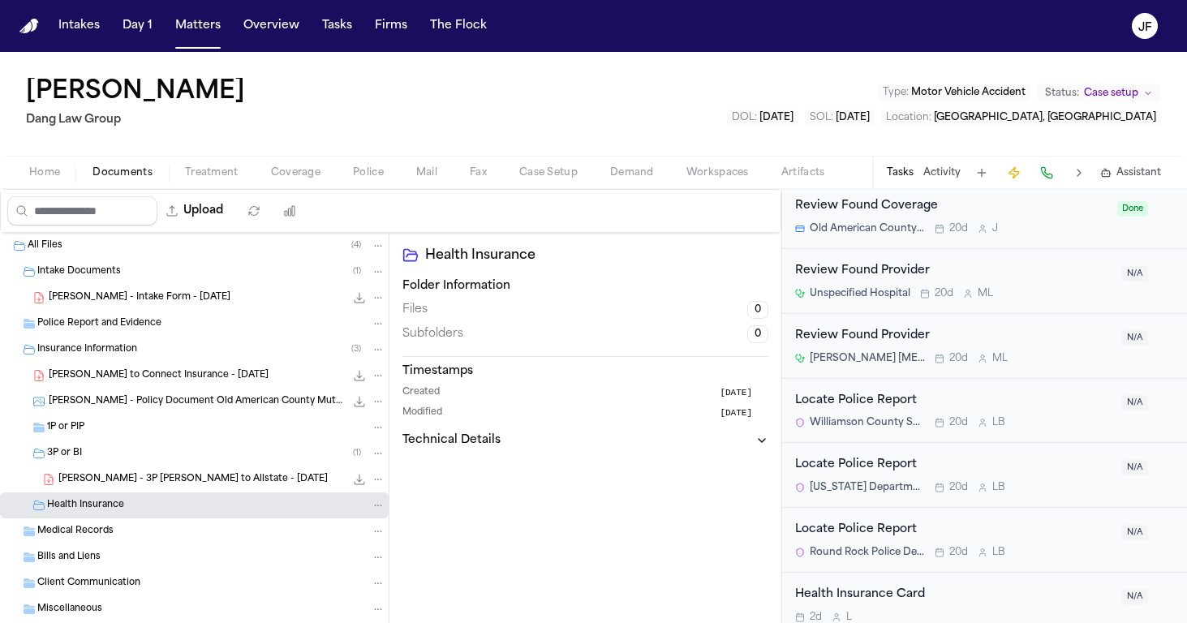
click at [154, 483] on span "[PERSON_NAME] - 3P [PERSON_NAME] to Allstate - [DATE]" at bounding box center [192, 480] width 269 height 14
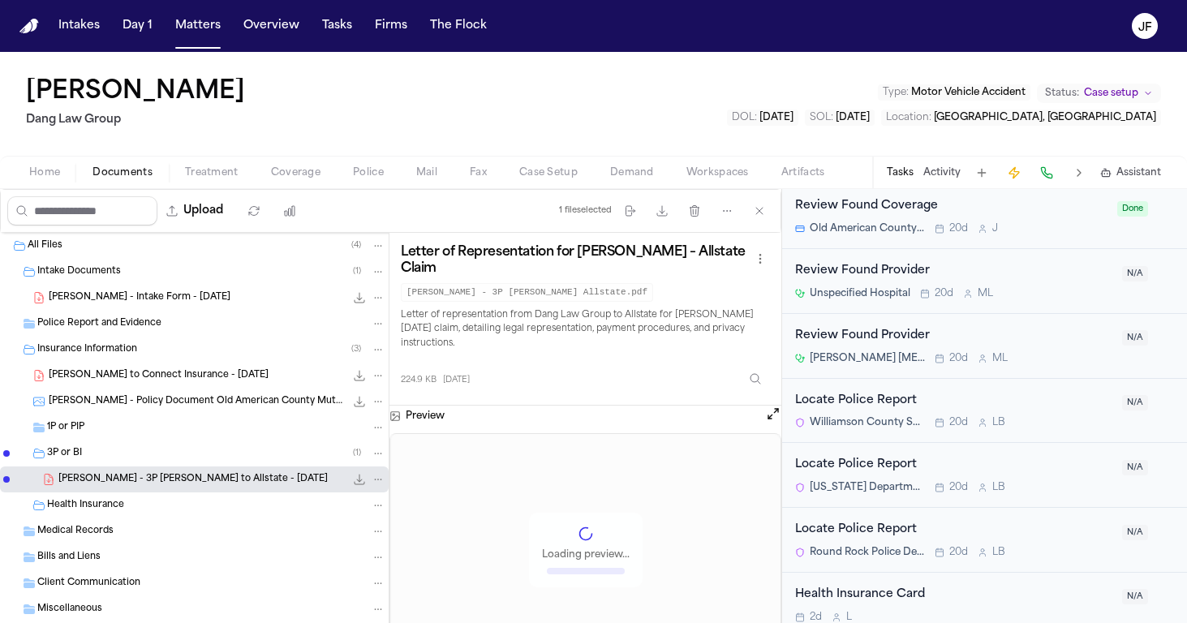
click at [134, 449] on div "3P or BI ( 1 )" at bounding box center [216, 453] width 338 height 15
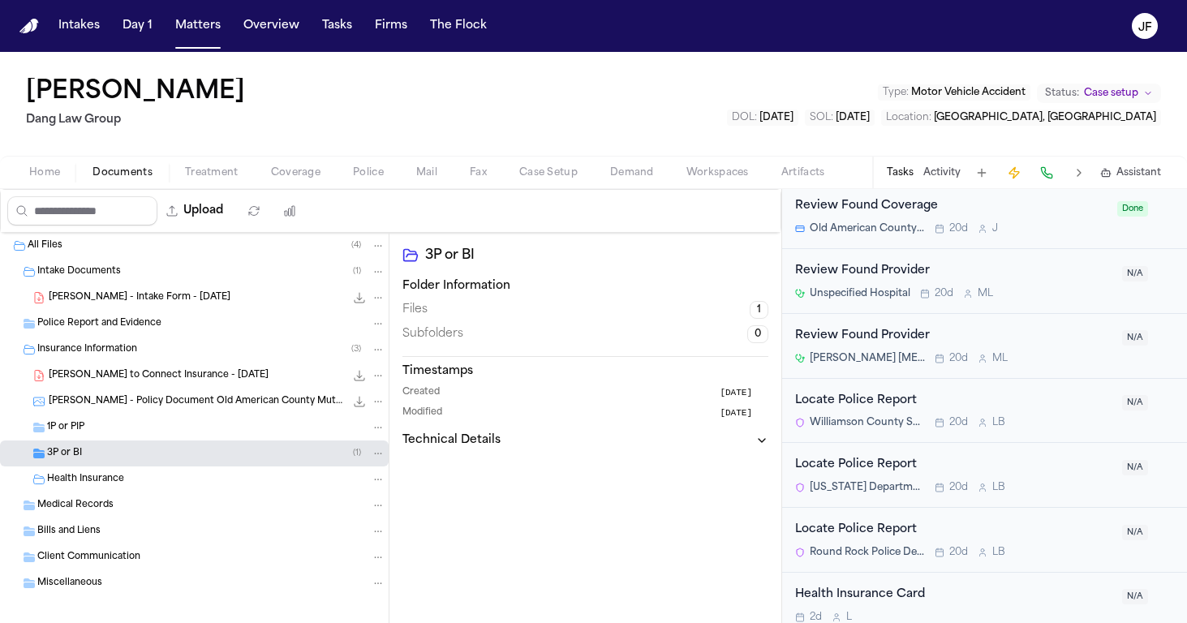
click at [168, 378] on span "[PERSON_NAME] to Connect Insurance - [DATE]" at bounding box center [159, 376] width 220 height 14
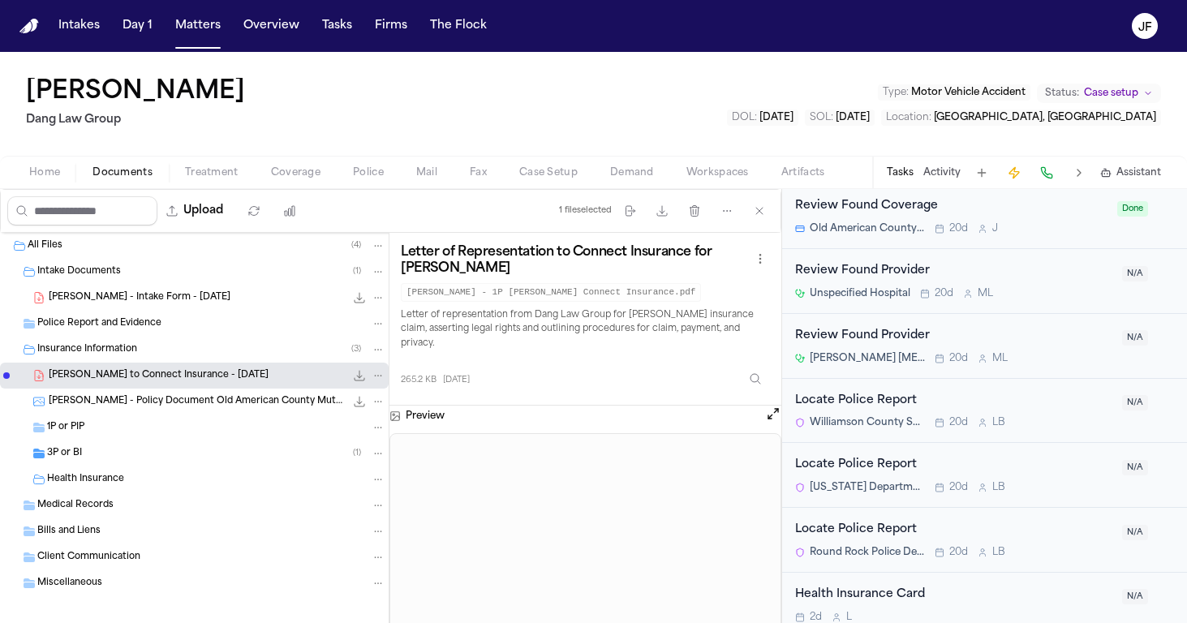
click at [208, 407] on span "[PERSON_NAME] - Policy Document Old American County Mutual - [DATE]" at bounding box center [197, 402] width 296 height 14
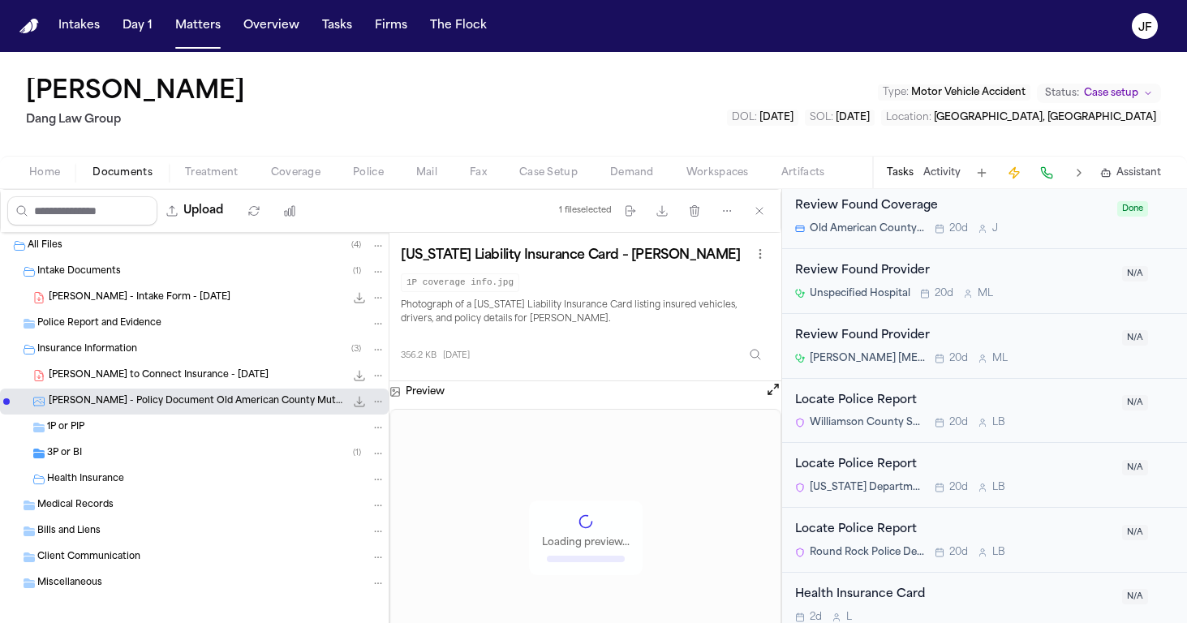
click at [206, 383] on div "[PERSON_NAME] to Connect Insurance - [DATE] 265.2 KB • PDF" at bounding box center [217, 375] width 337 height 16
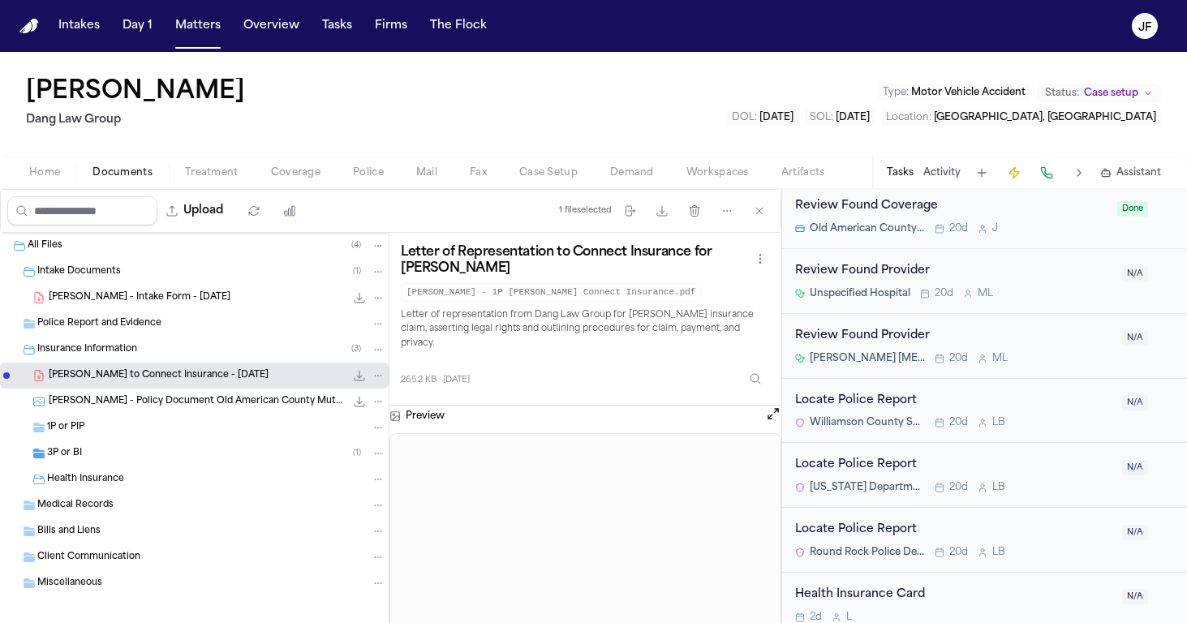
click at [353, 374] on icon "File: O. Grifaldo - LOR to Connect Insurance - 7.31.25" at bounding box center [359, 375] width 13 height 13
click at [170, 300] on span "[PERSON_NAME] - Intake Form - [DATE]" at bounding box center [140, 298] width 182 height 14
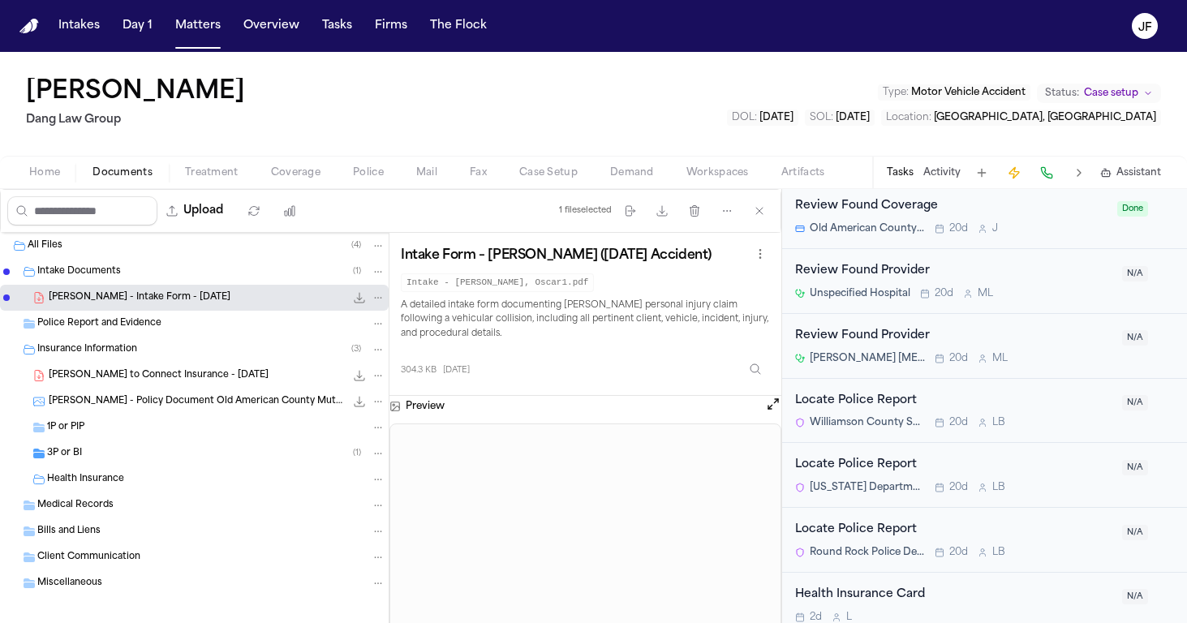
click at [355, 298] on icon "File: O. Grifaldo - Intake Form - 7.23.25" at bounding box center [360, 298] width 11 height 11
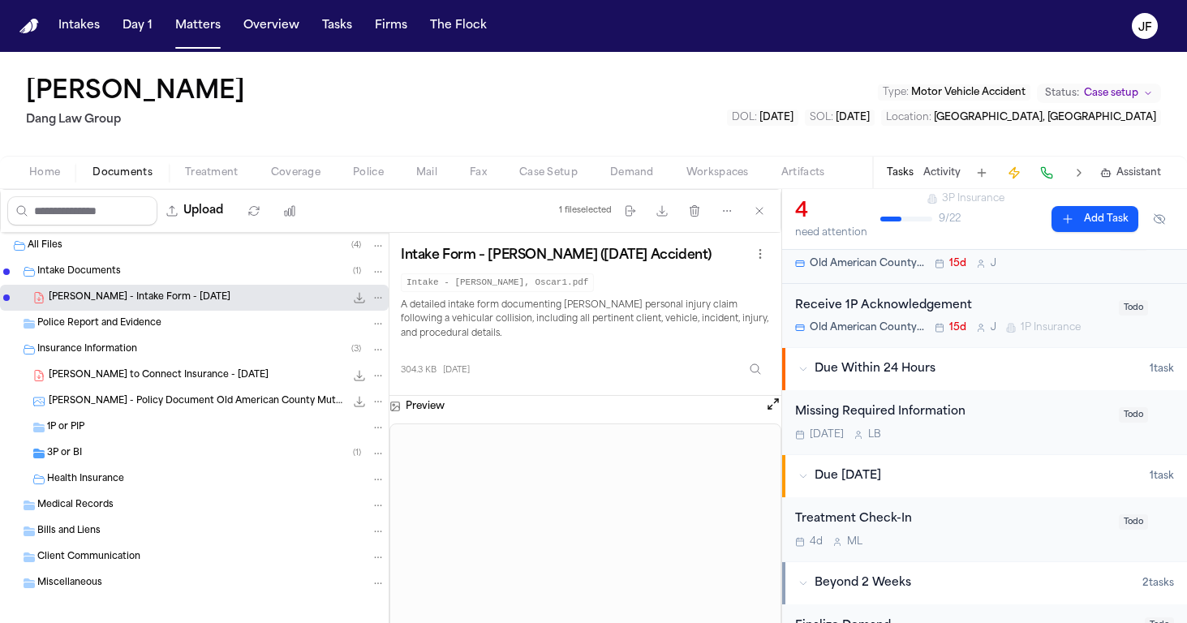
scroll to position [110, 0]
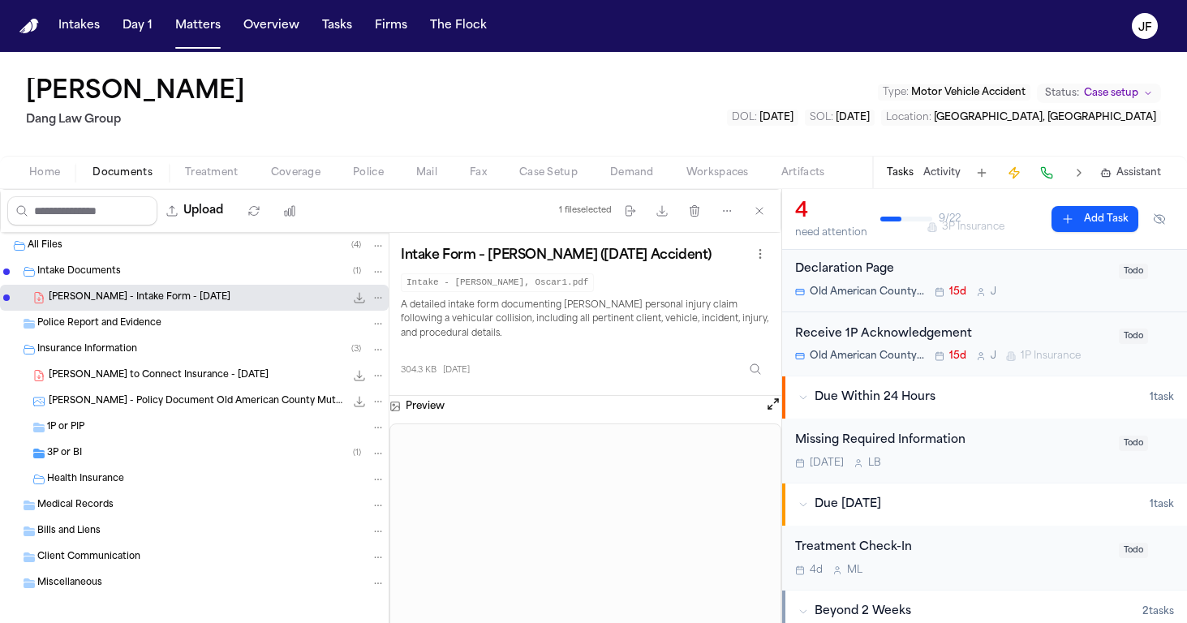
click at [935, 457] on div "[DATE] L B" at bounding box center [952, 463] width 314 height 13
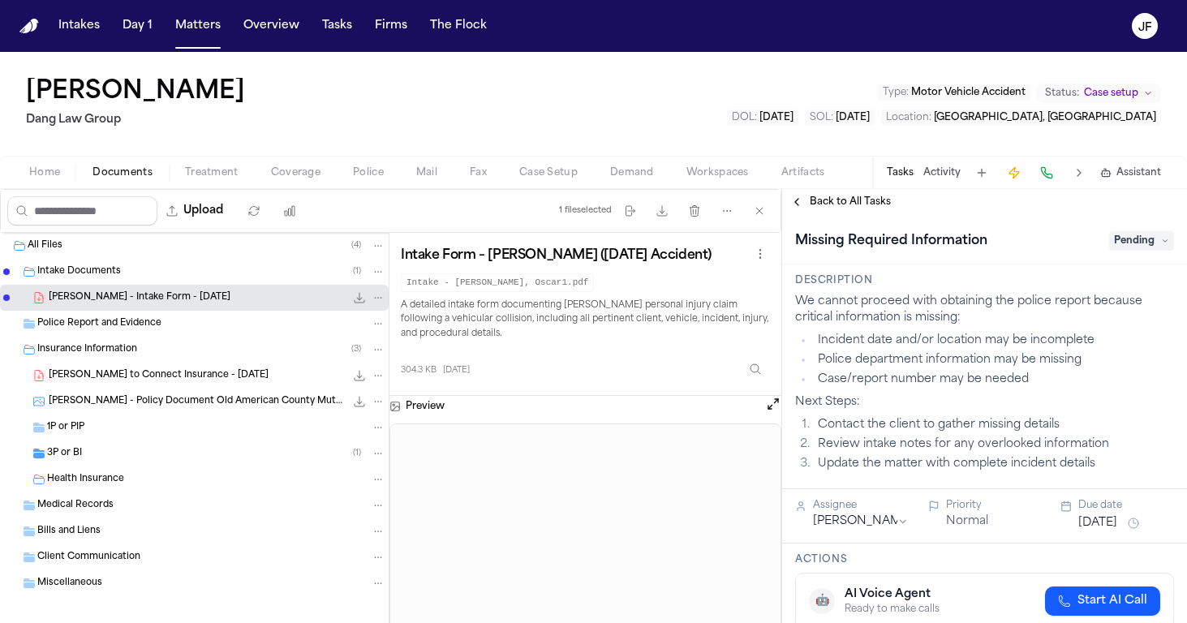
click at [1143, 243] on span "Pending" at bounding box center [1141, 240] width 65 height 19
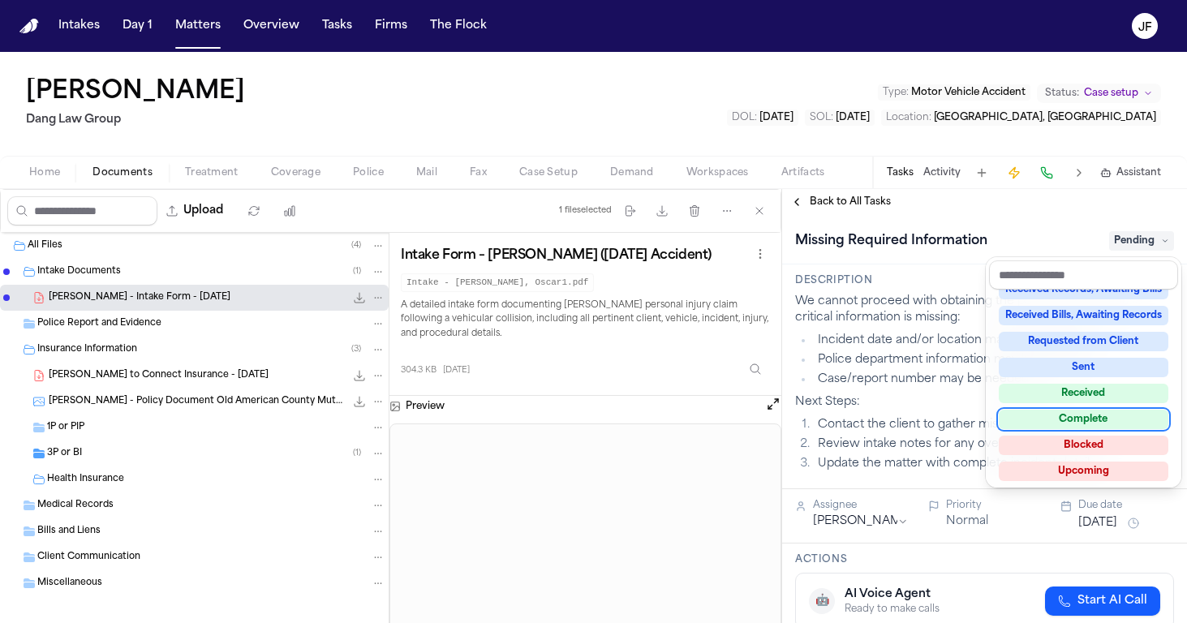
click at [1060, 419] on div "Complete" at bounding box center [1084, 419] width 170 height 19
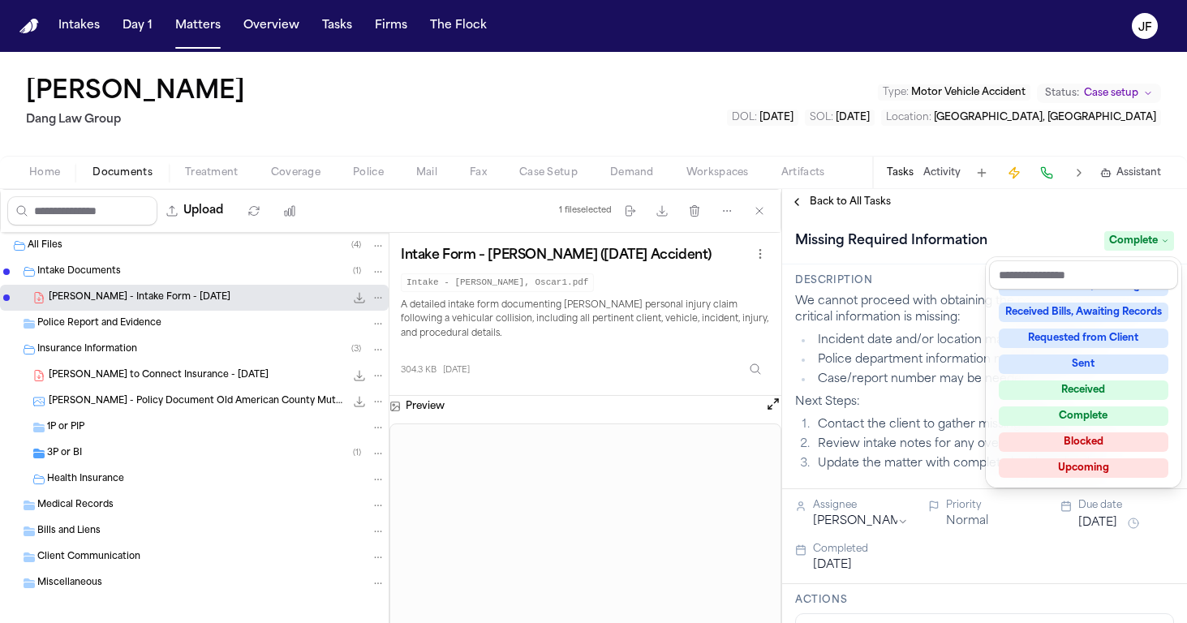
scroll to position [254, 0]
click at [882, 433] on div "Missing Required Information Complete Description We cannot proceed with obtain…" at bounding box center [984, 419] width 405 height 408
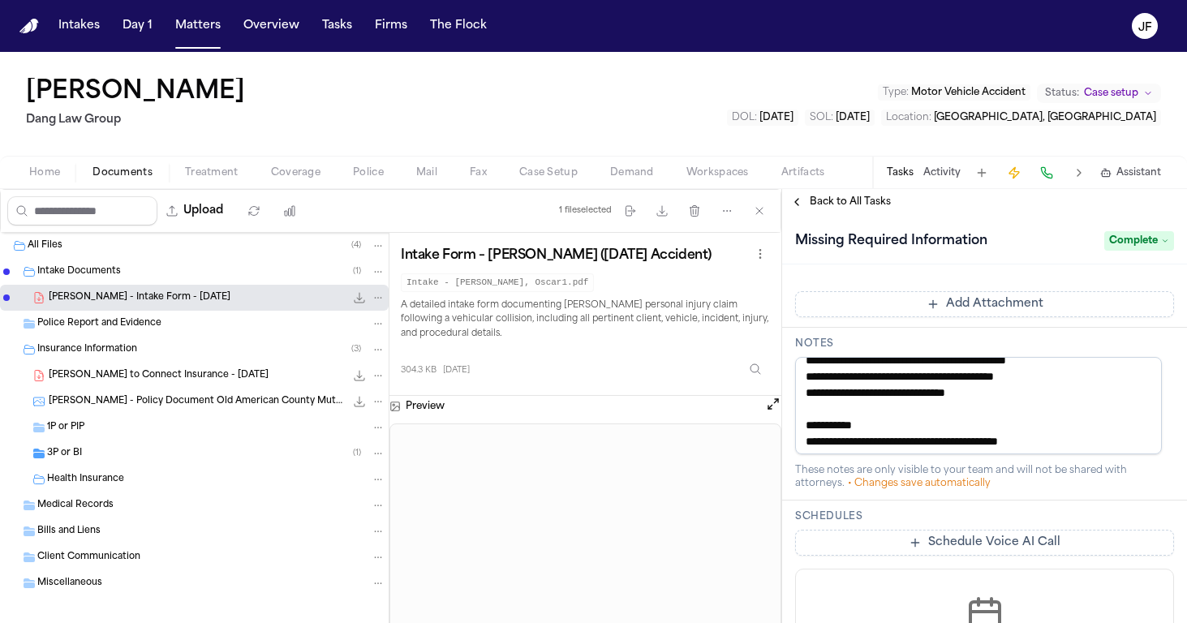
scroll to position [0, 0]
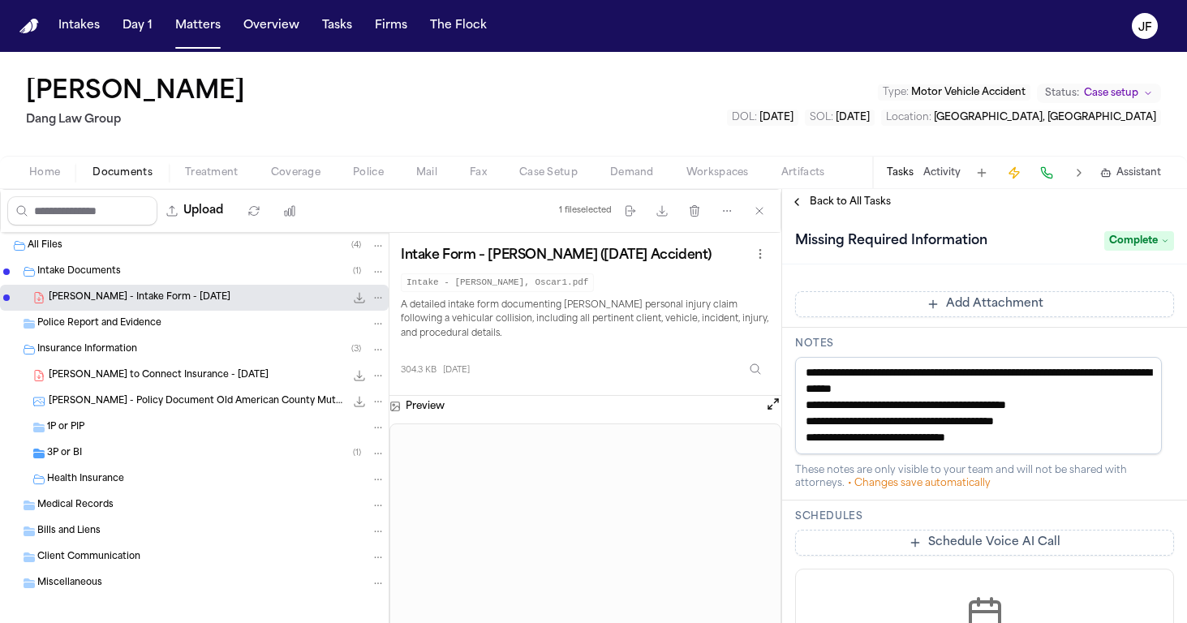
drag, startPoint x: 1106, startPoint y: 441, endPoint x: 776, endPoint y: 323, distance: 349.7
click at [776, 323] on div "Upload 1 file selected Move files Download files Delete files More actions Clea…" at bounding box center [593, 406] width 1187 height 434
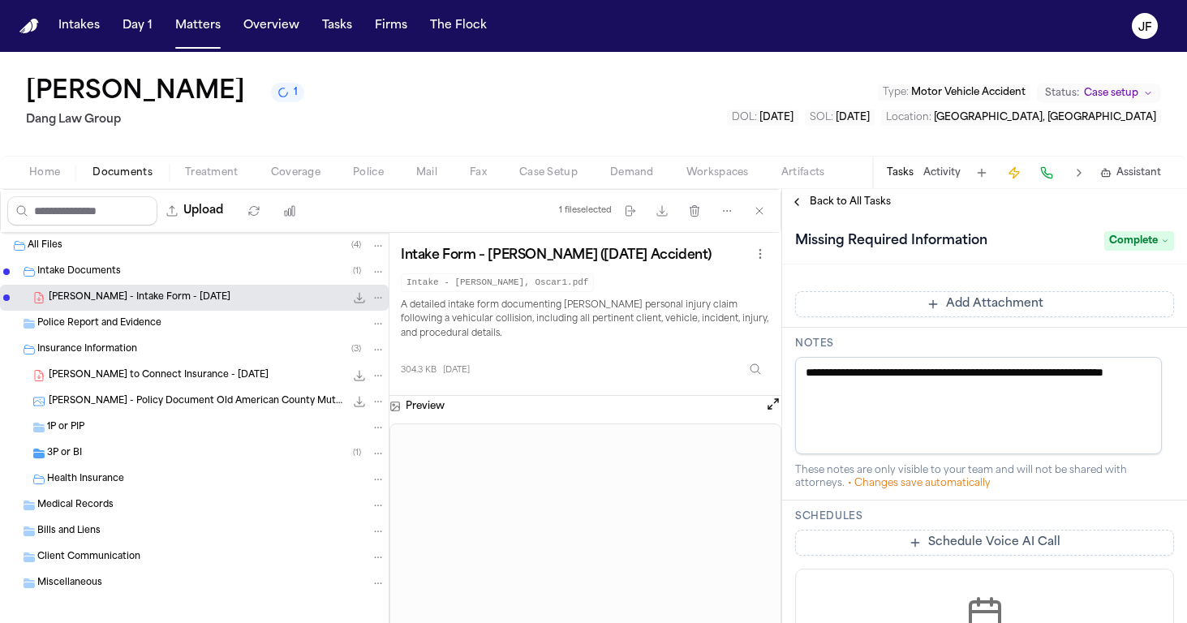
type textarea "**********"
click at [701, 113] on div "Oscar Grifaldo 1 Dang Law Group Type : Motor Vehicle Accident Status: Case setu…" at bounding box center [593, 104] width 1187 height 104
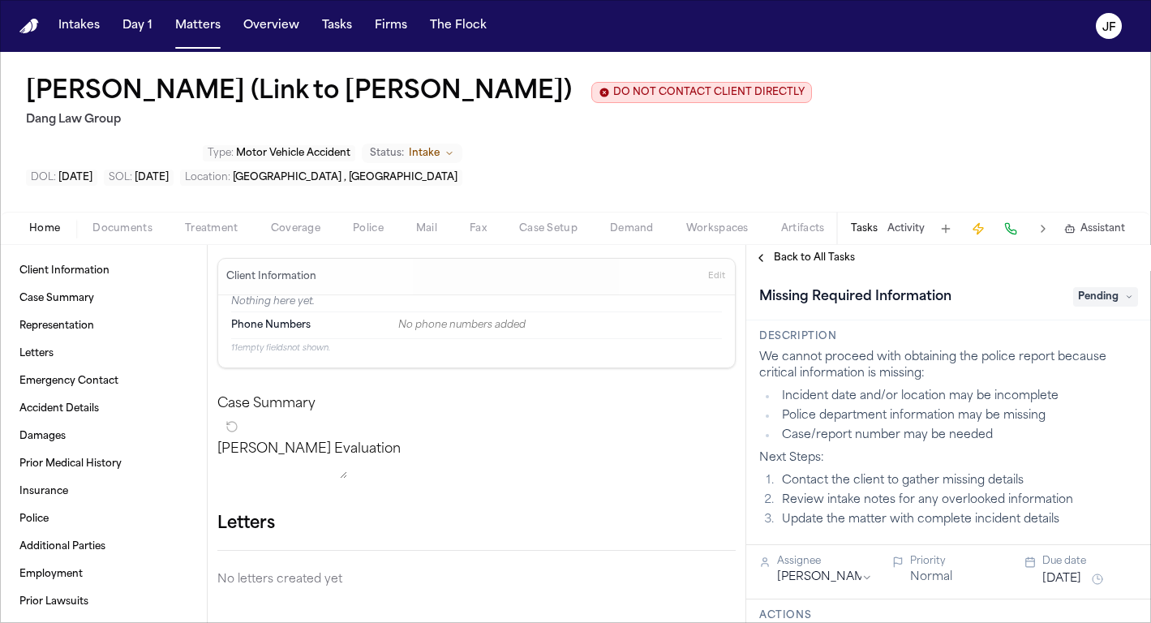
click at [114, 235] on span "Documents" at bounding box center [122, 228] width 60 height 13
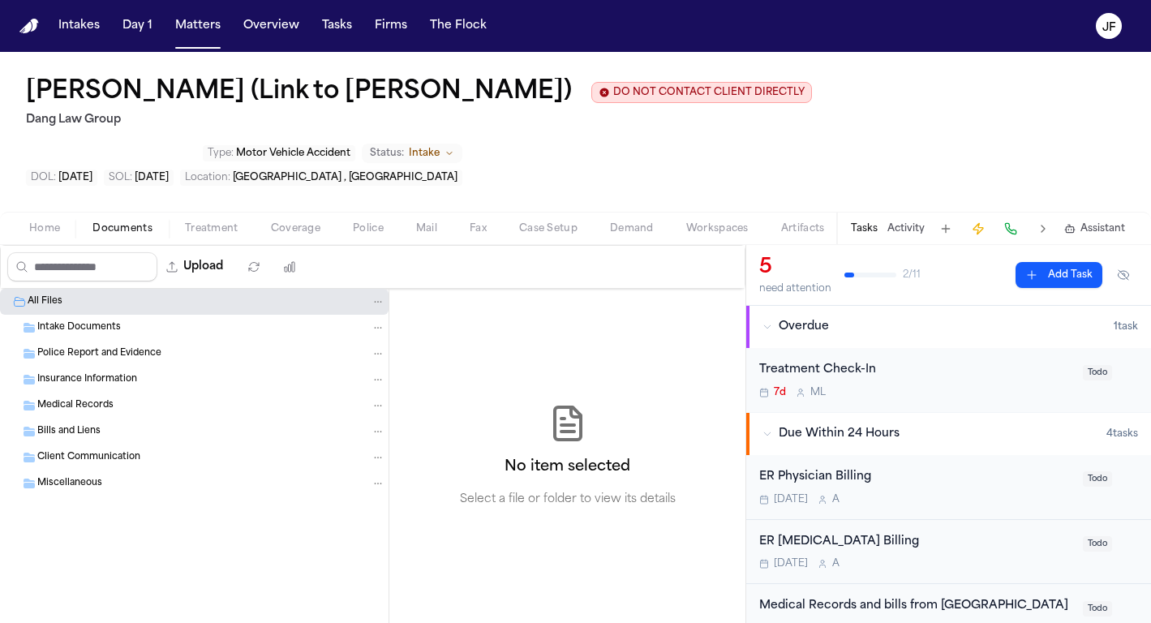
click at [118, 333] on span "Intake Documents" at bounding box center [79, 328] width 84 height 14
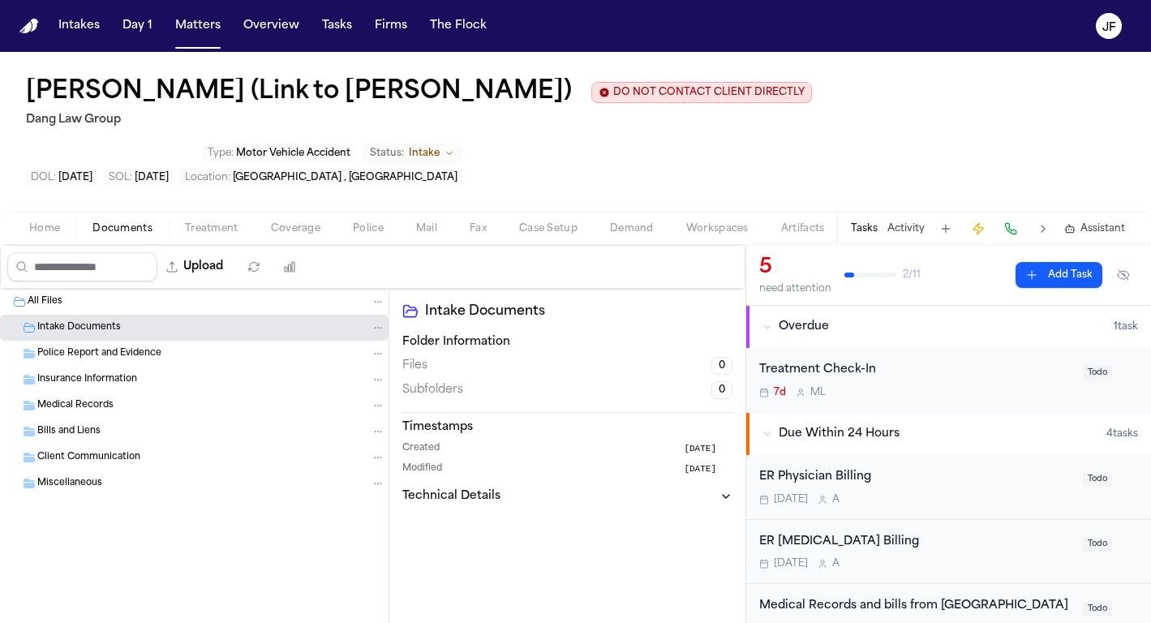
click at [118, 333] on span "Intake Documents" at bounding box center [79, 328] width 84 height 14
click at [37, 216] on div "Home Documents Treatment Coverage Police Mail Fax Case Setup Demand Workspaces …" at bounding box center [575, 228] width 1151 height 32
click at [41, 222] on span "Home" at bounding box center [44, 228] width 31 height 13
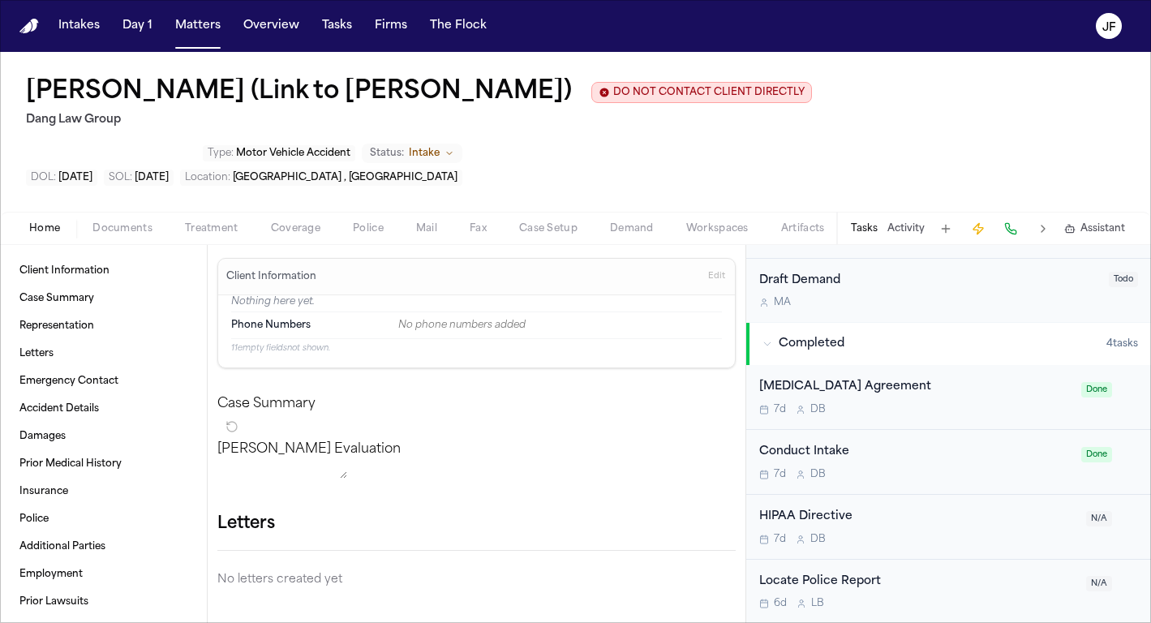
click at [802, 582] on div "Locate Police Report" at bounding box center [917, 582] width 317 height 19
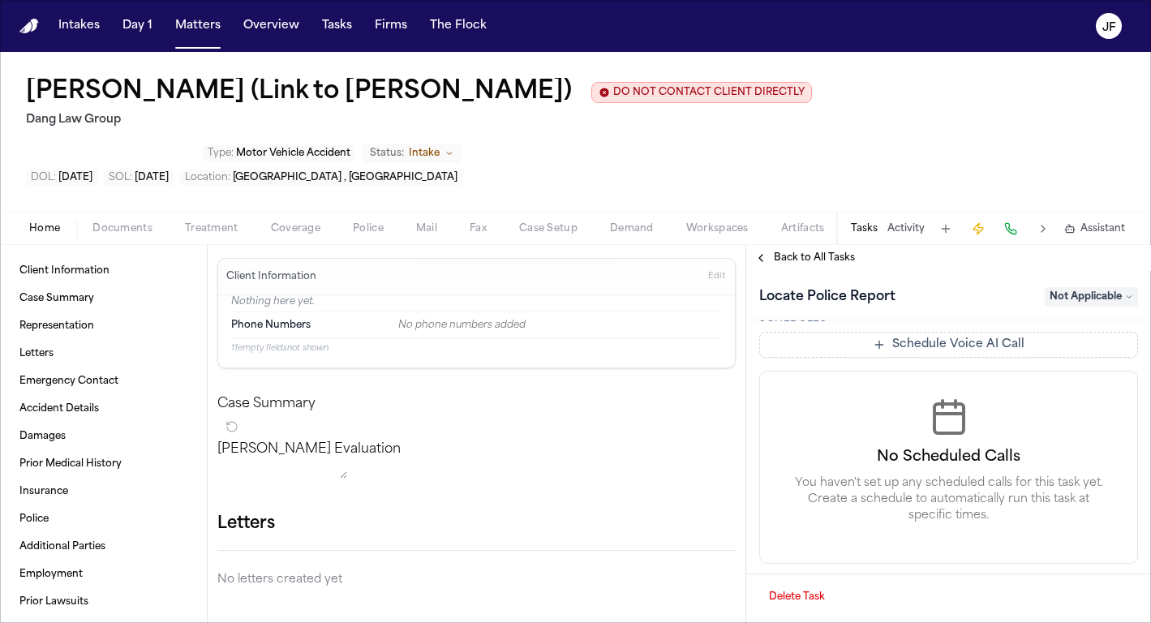
scroll to position [766, 0]
click at [113, 241] on div "Home Documents Treatment Coverage Police Mail Fax Case Setup Demand Workspaces …" at bounding box center [575, 228] width 1151 height 32
click at [115, 230] on span "Documents" at bounding box center [122, 228] width 60 height 13
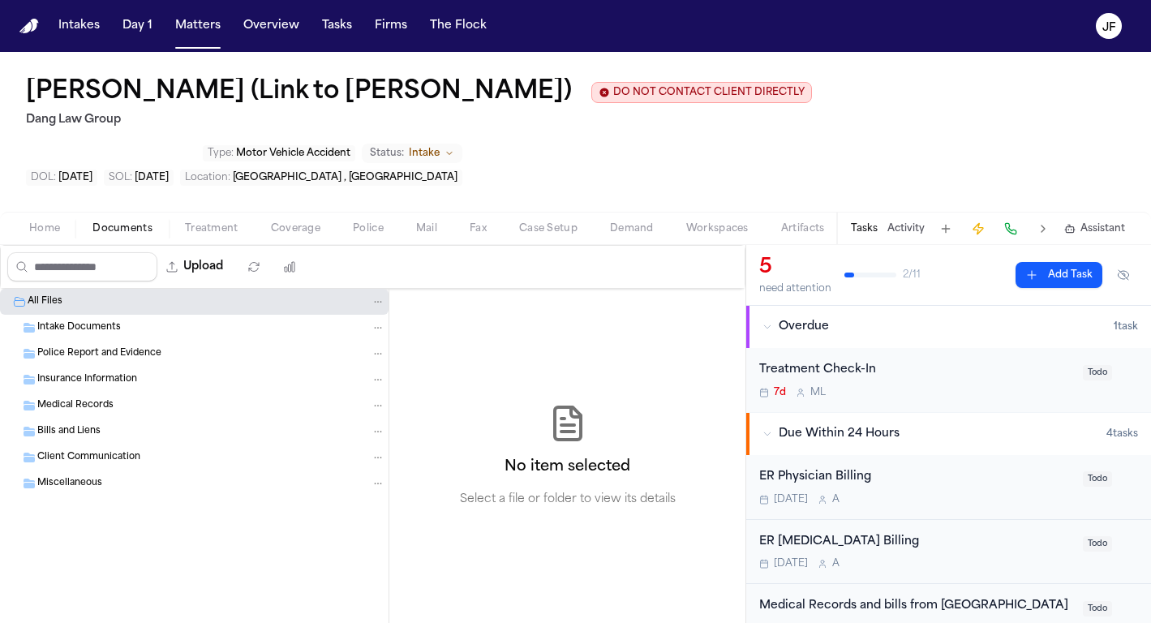
click at [112, 328] on span "Intake Documents" at bounding box center [79, 328] width 84 height 14
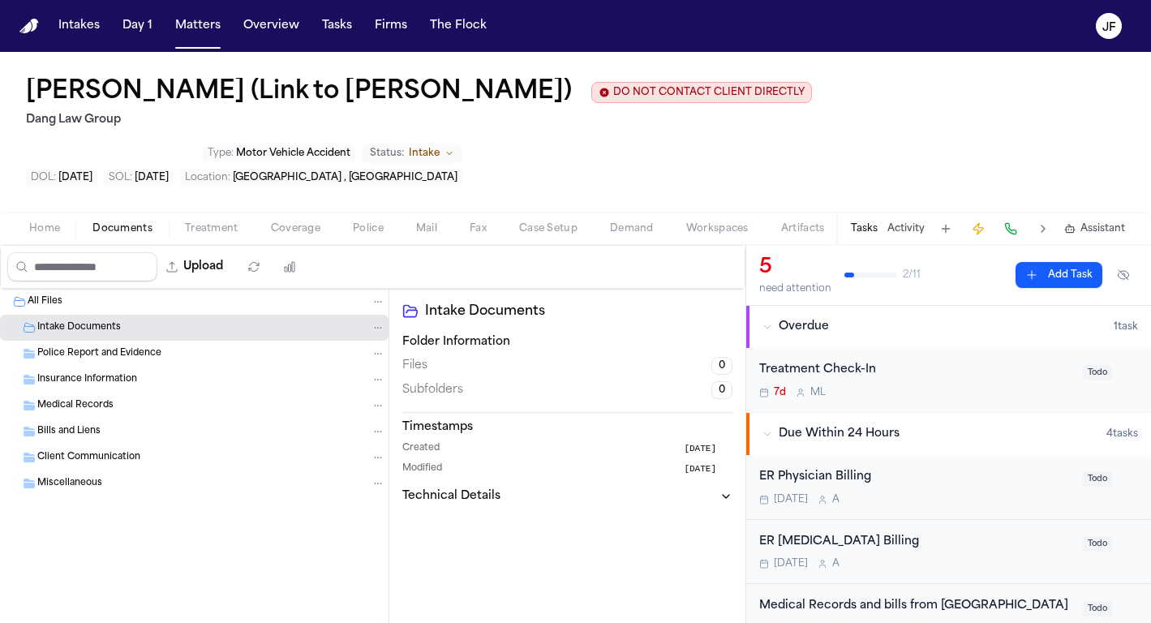
click at [112, 328] on span "Intake Documents" at bounding box center [79, 328] width 84 height 14
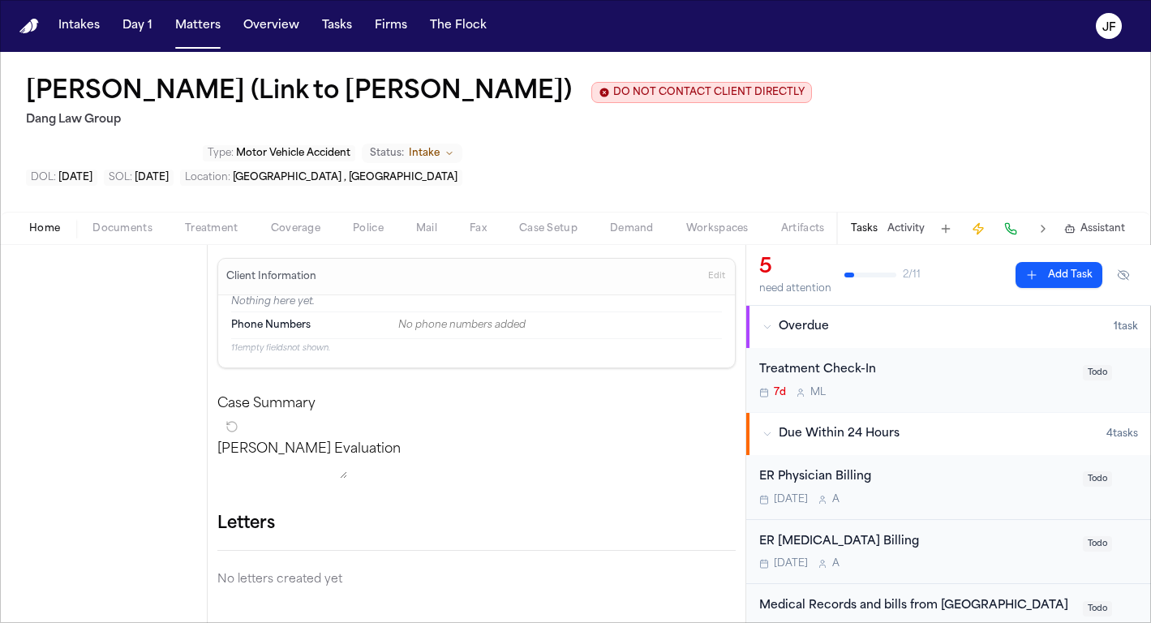
click at [58, 233] on span "Home" at bounding box center [44, 228] width 31 height 13
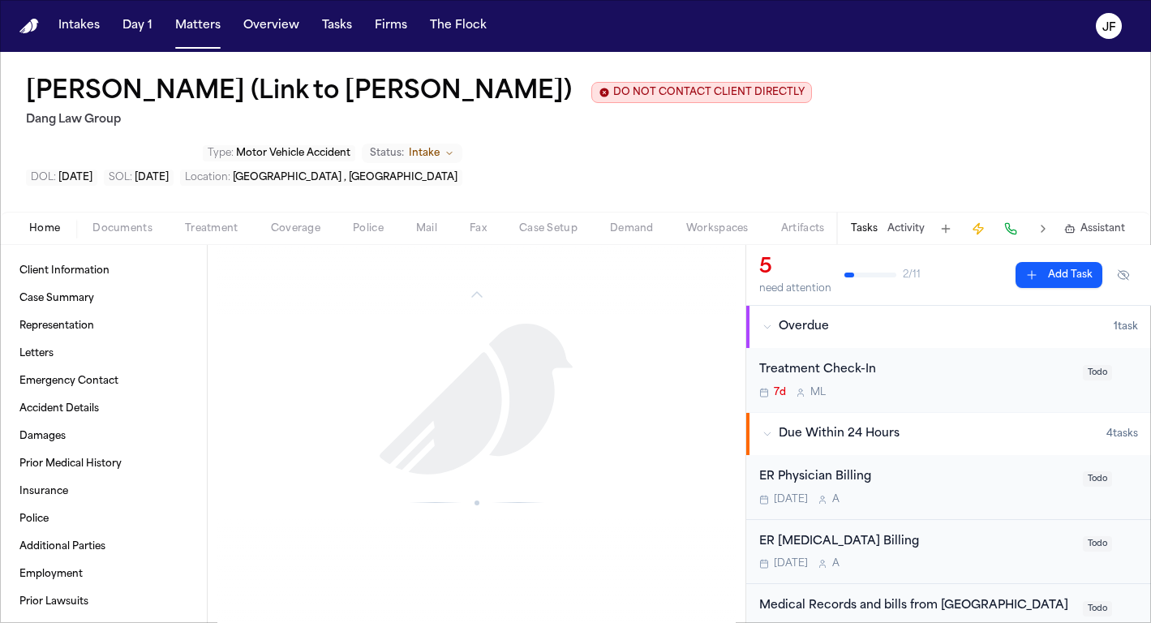
click at [859, 595] on div "Medical Records and bills from St. David's South Medical Center Today A Todo" at bounding box center [948, 616] width 405 height 65
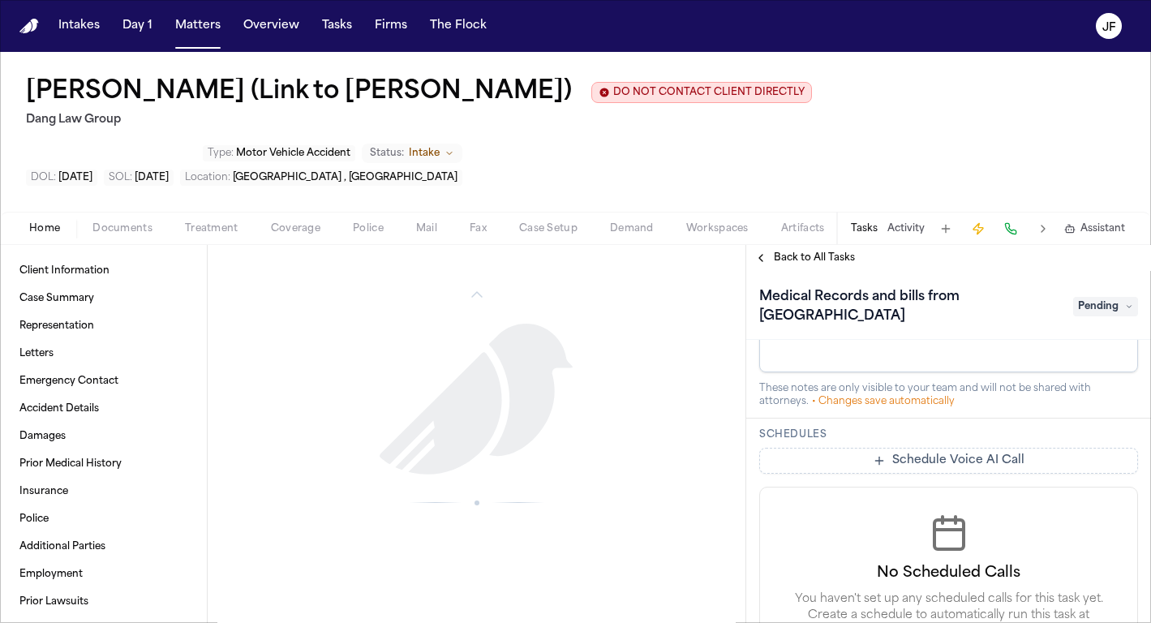
scroll to position [548, 0]
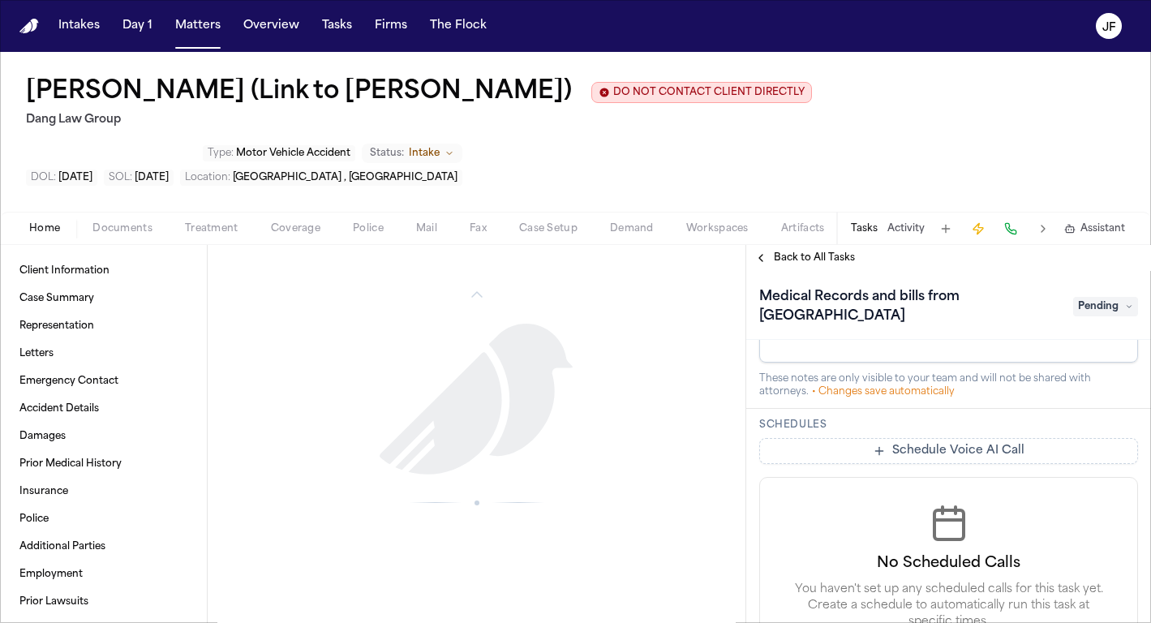
click at [787, 264] on span "Back to All Tasks" at bounding box center [814, 257] width 81 height 13
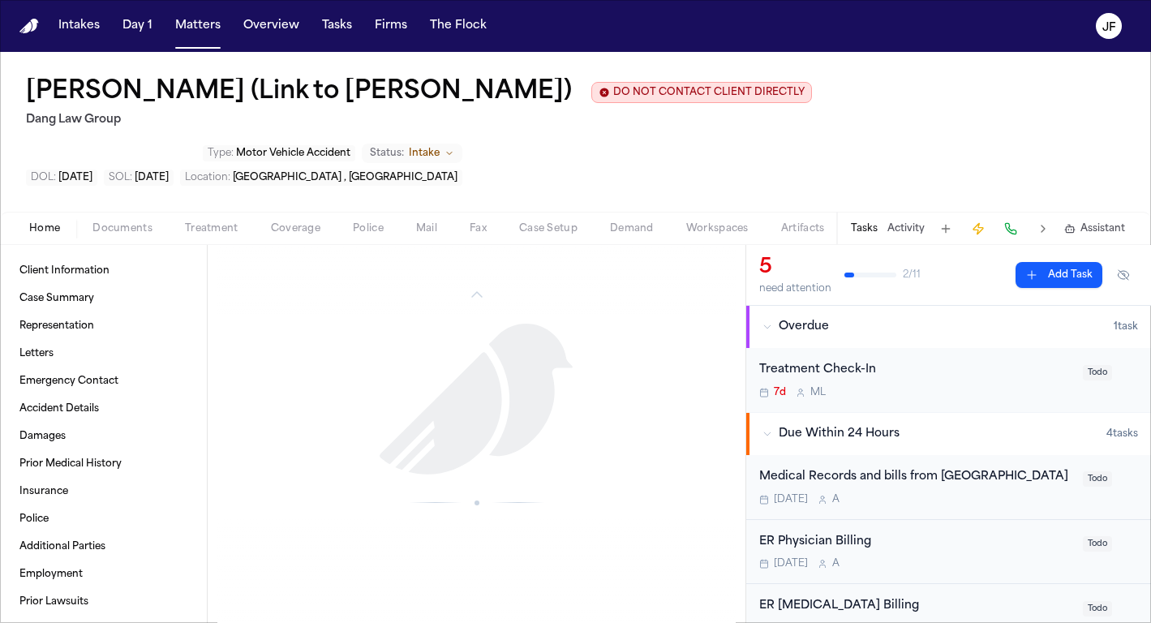
click at [923, 223] on button "Activity" at bounding box center [906, 228] width 37 height 13
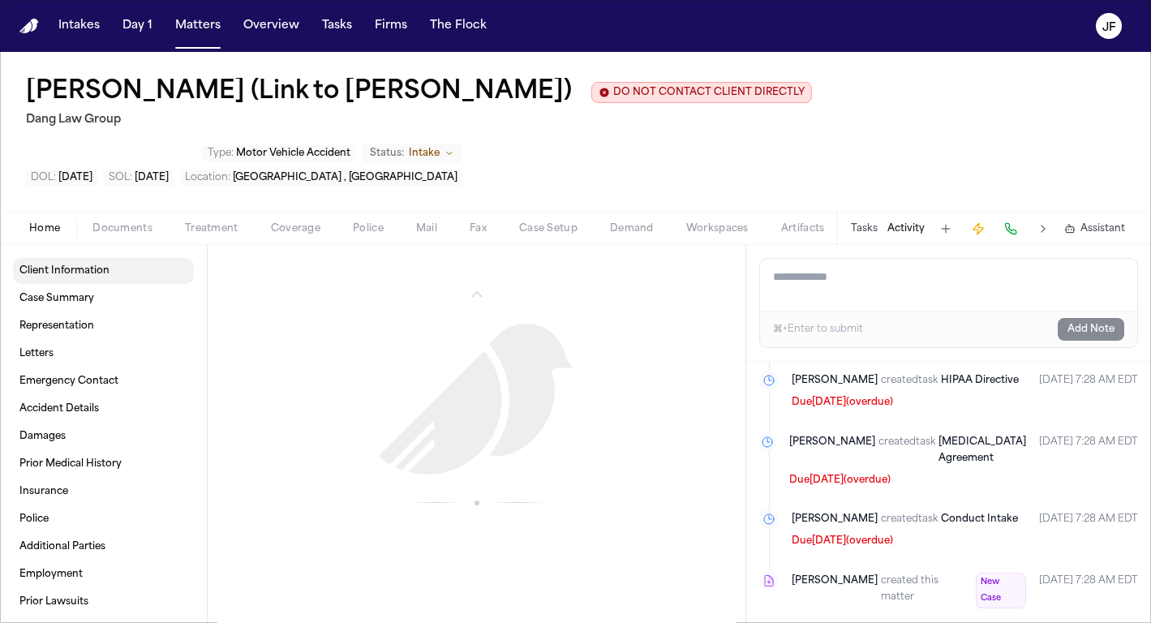
click at [86, 277] on span "Client Information" at bounding box center [64, 270] width 90 height 13
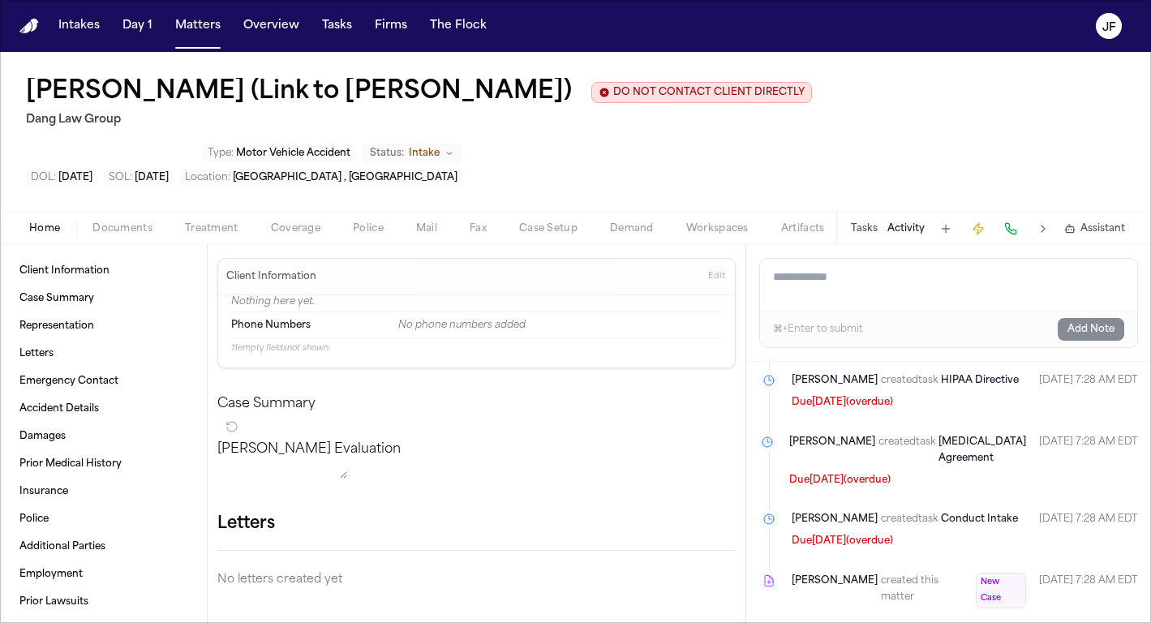
click at [108, 243] on div "Home Documents Treatment Coverage Police Mail Fax Case Setup Demand Workspaces …" at bounding box center [575, 228] width 1151 height 32
click at [117, 228] on span "Documents" at bounding box center [122, 228] width 60 height 13
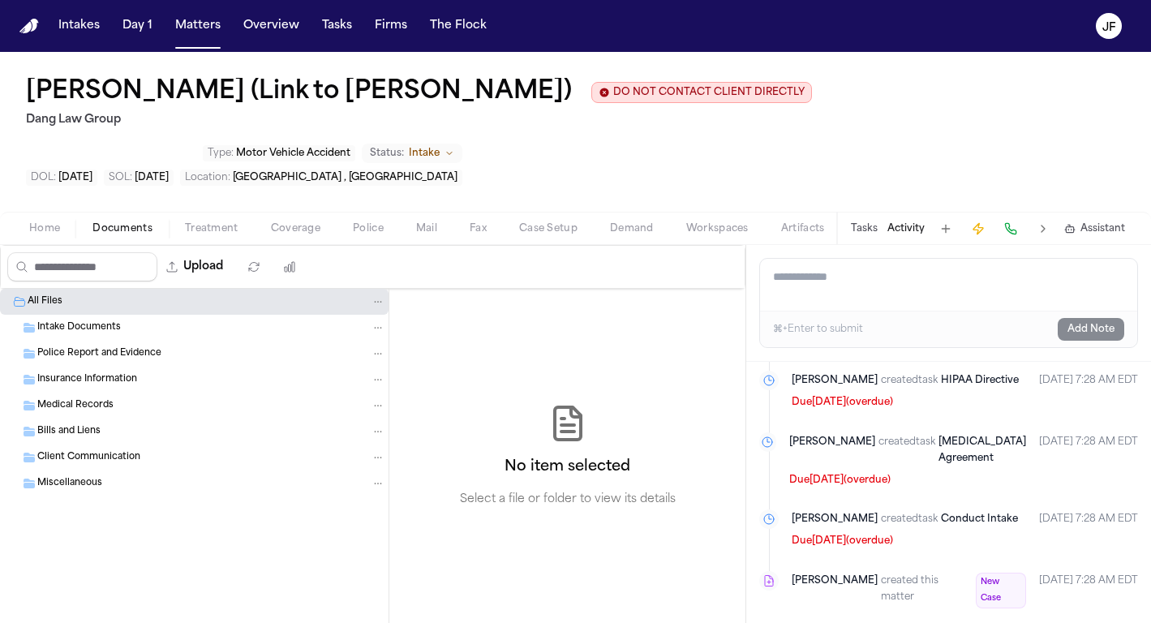
click at [92, 357] on span "Police Report and Evidence" at bounding box center [99, 354] width 124 height 14
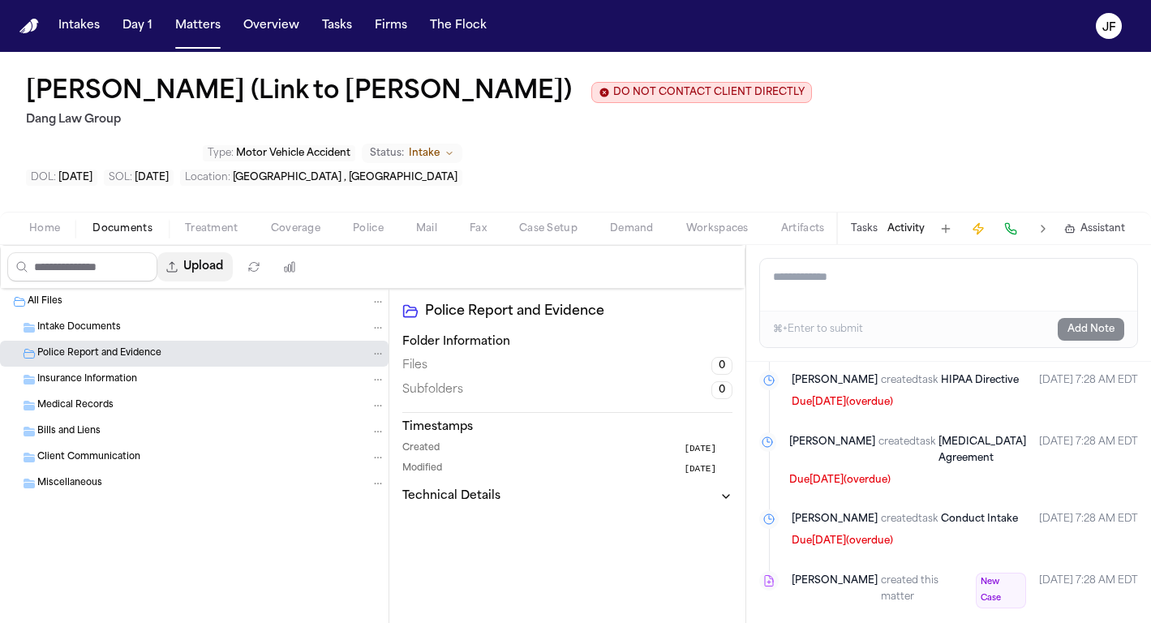
click at [233, 267] on button "Upload" at bounding box center [194, 266] width 75 height 29
select select "**********"
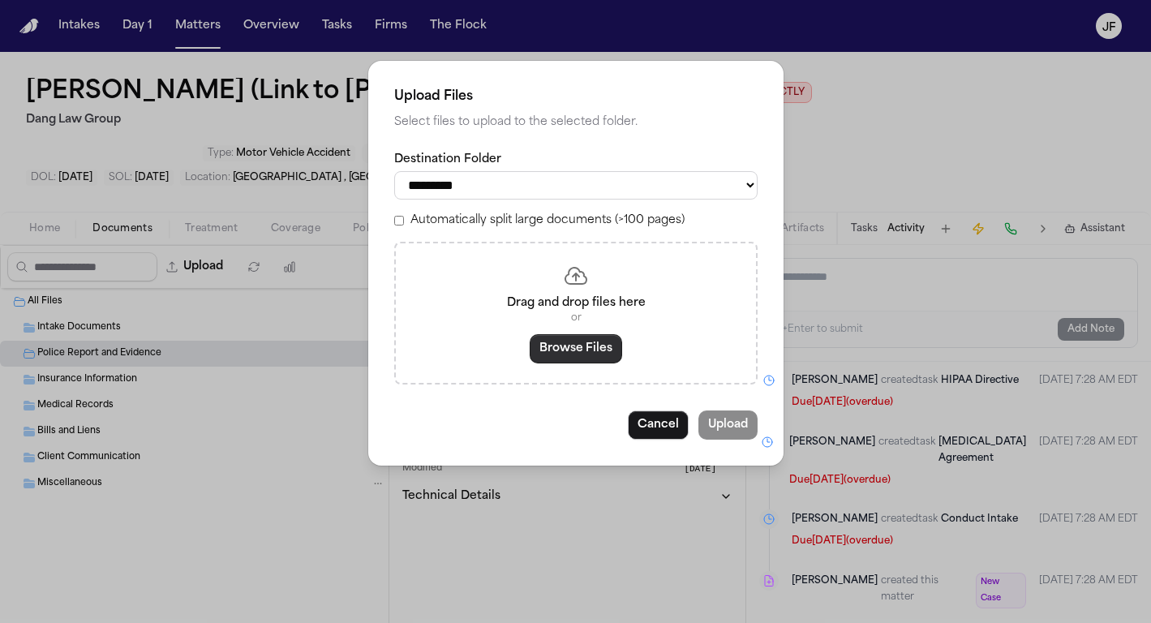
click at [563, 357] on button "Browse Files" at bounding box center [576, 348] width 92 height 29
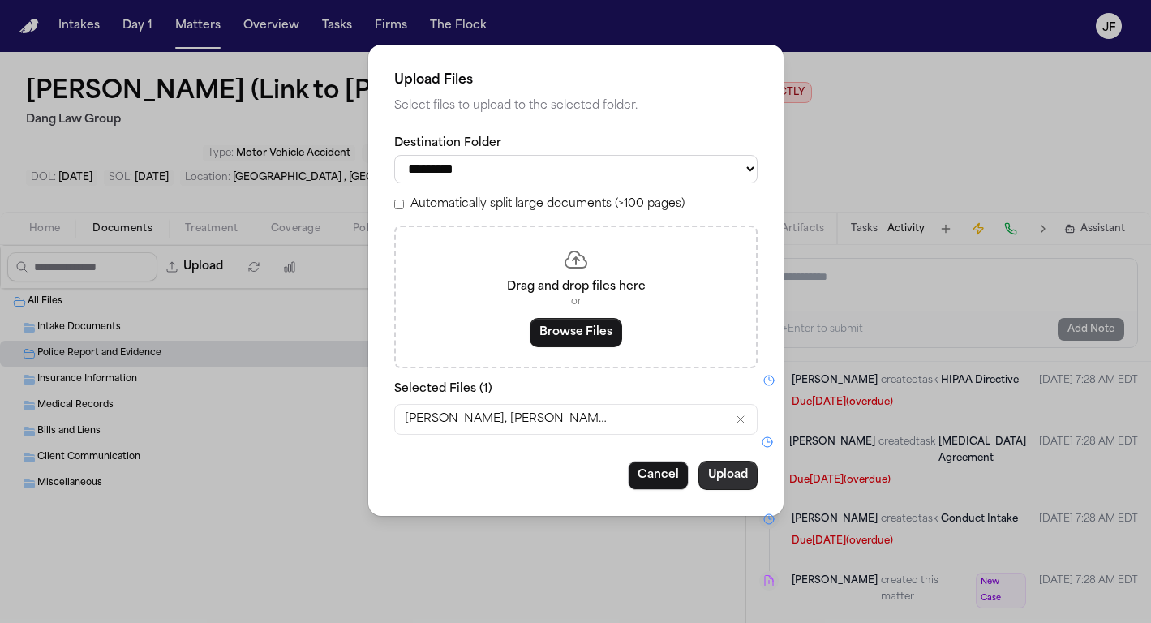
click at [714, 472] on button "Upload" at bounding box center [727, 475] width 59 height 29
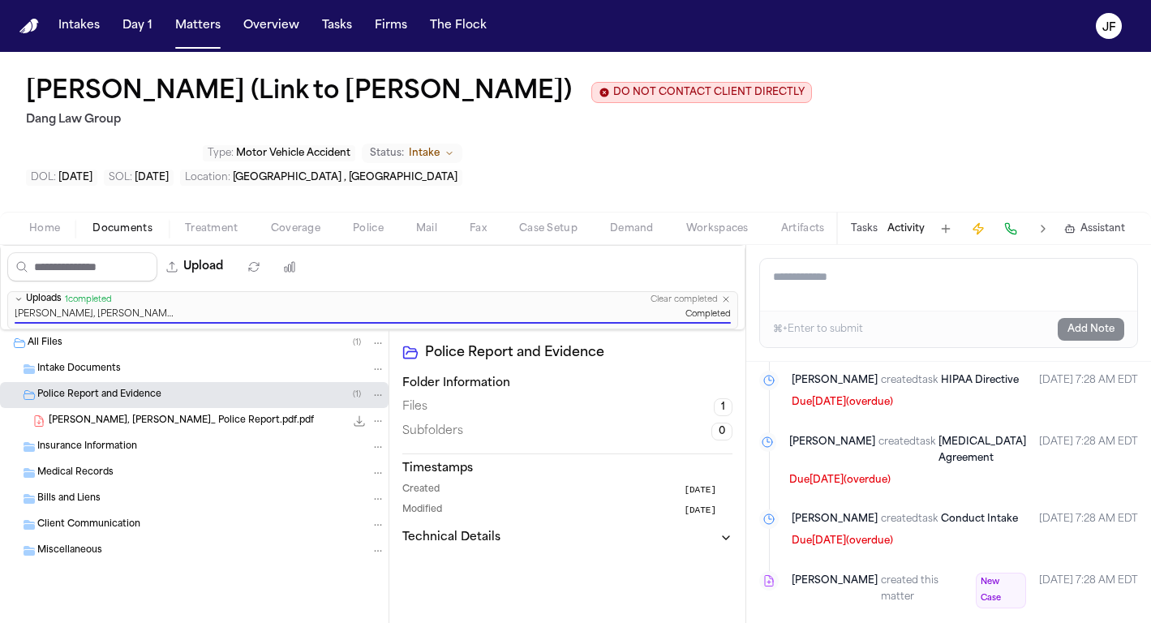
click at [853, 235] on button "Tasks" at bounding box center [864, 228] width 27 height 13
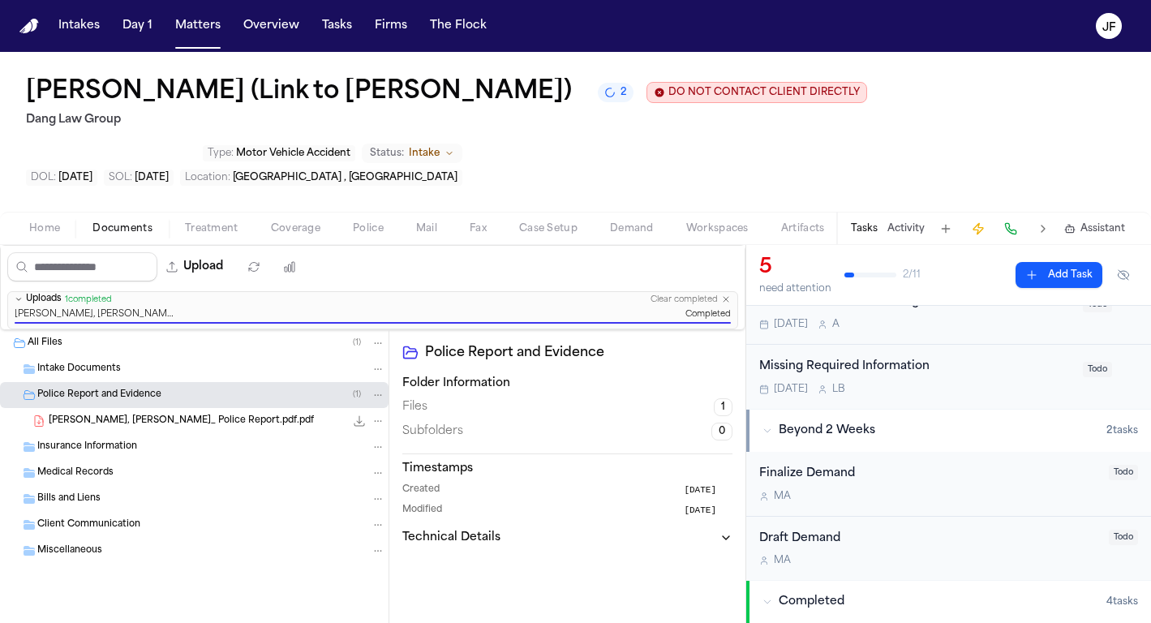
scroll to position [302, 0]
click at [884, 379] on div "Missing Required Information" at bounding box center [916, 369] width 314 height 19
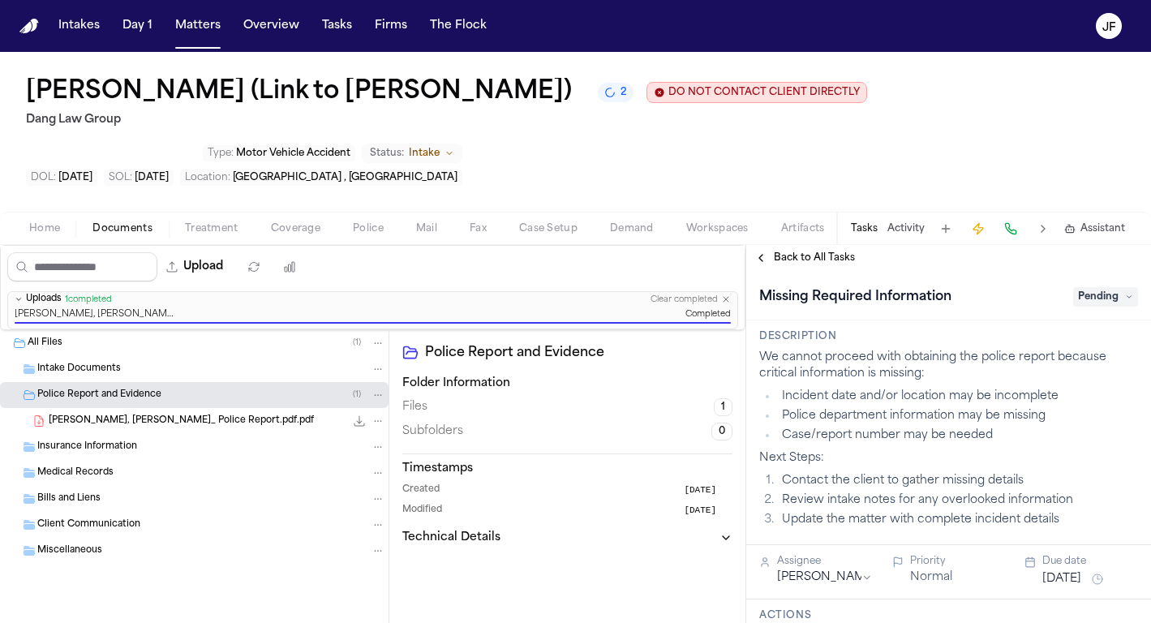
click at [1103, 297] on span "Pending" at bounding box center [1105, 296] width 65 height 19
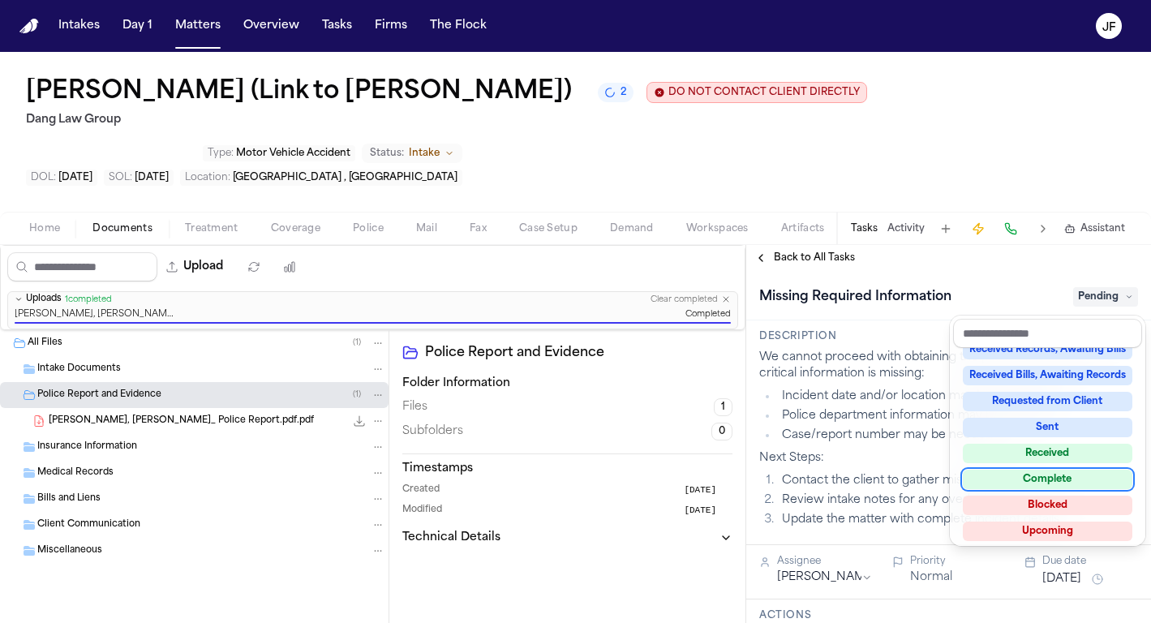
click at [1034, 482] on div "Complete" at bounding box center [1048, 479] width 170 height 19
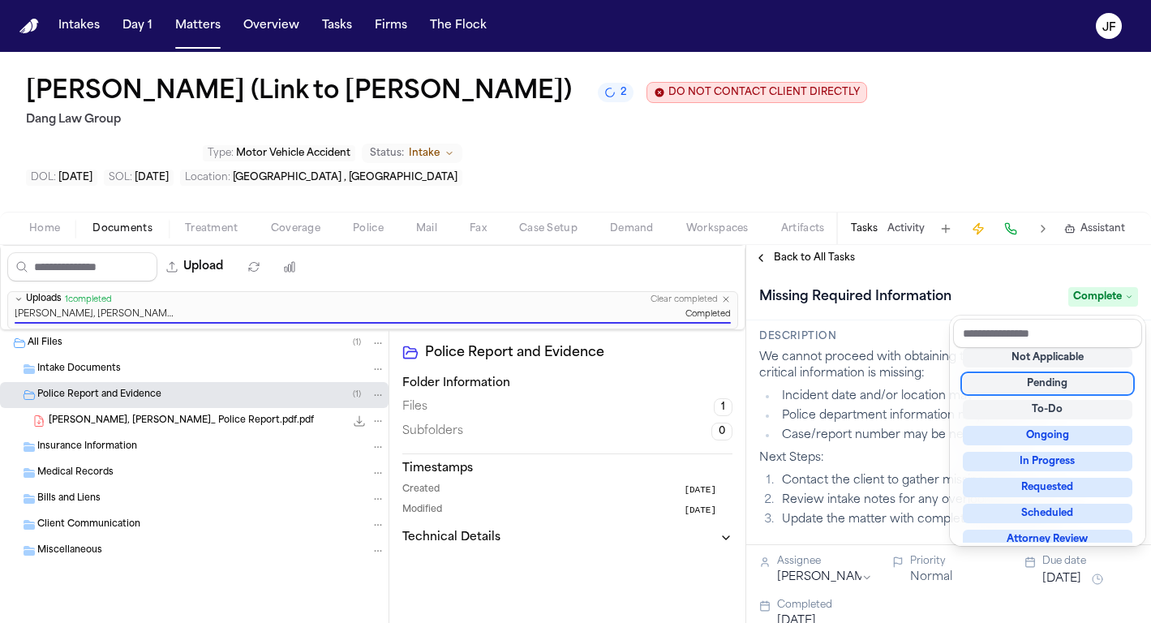
click at [970, 125] on div "Jesus Osvaldo Tovar (Link to Bridget Aleman) 2 DO NOT CONTACT CLIENT DIRECTLY D…" at bounding box center [575, 337] width 1151 height 571
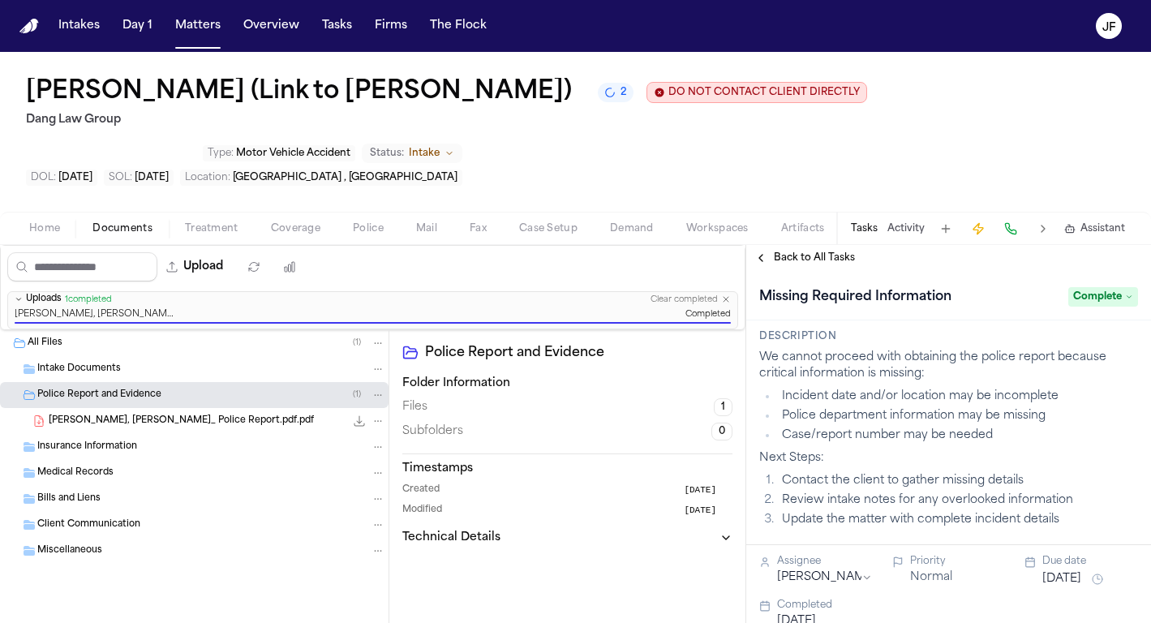
click at [808, 263] on span "Back to All Tasks" at bounding box center [814, 257] width 81 height 13
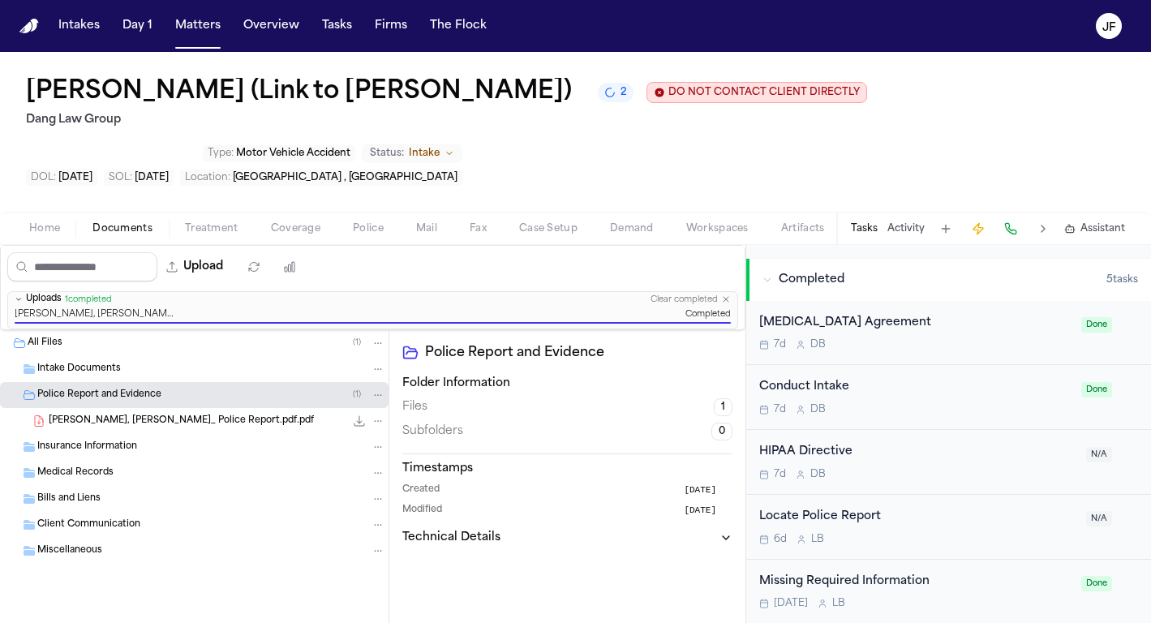
scroll to position [576, 0]
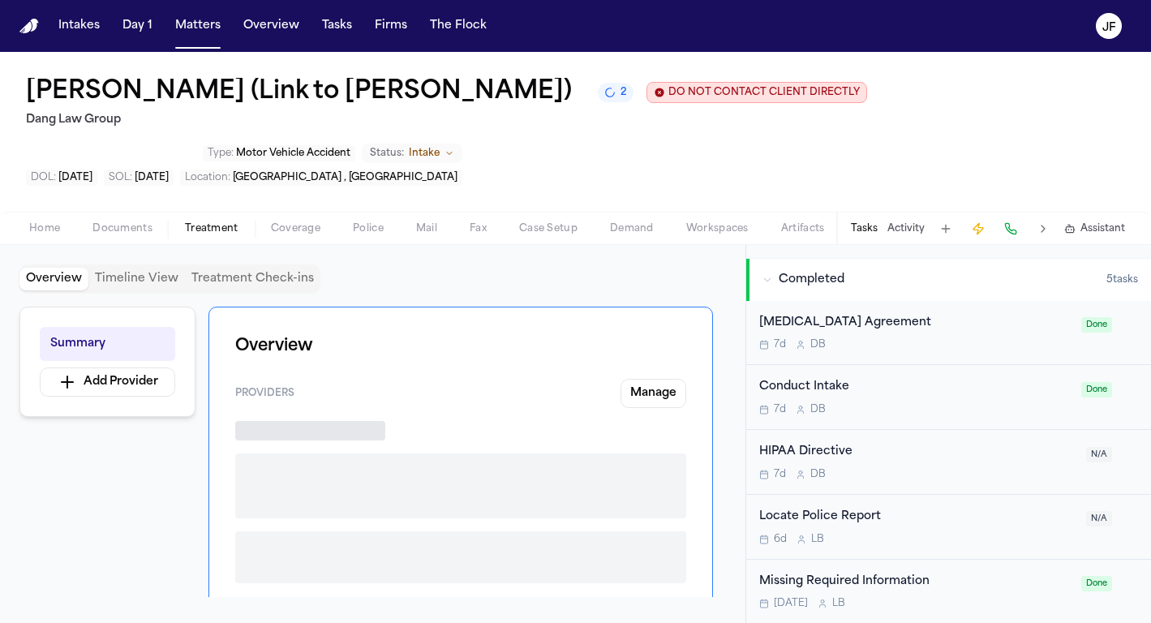
click at [226, 235] on span "Treatment" at bounding box center [212, 228] width 54 height 13
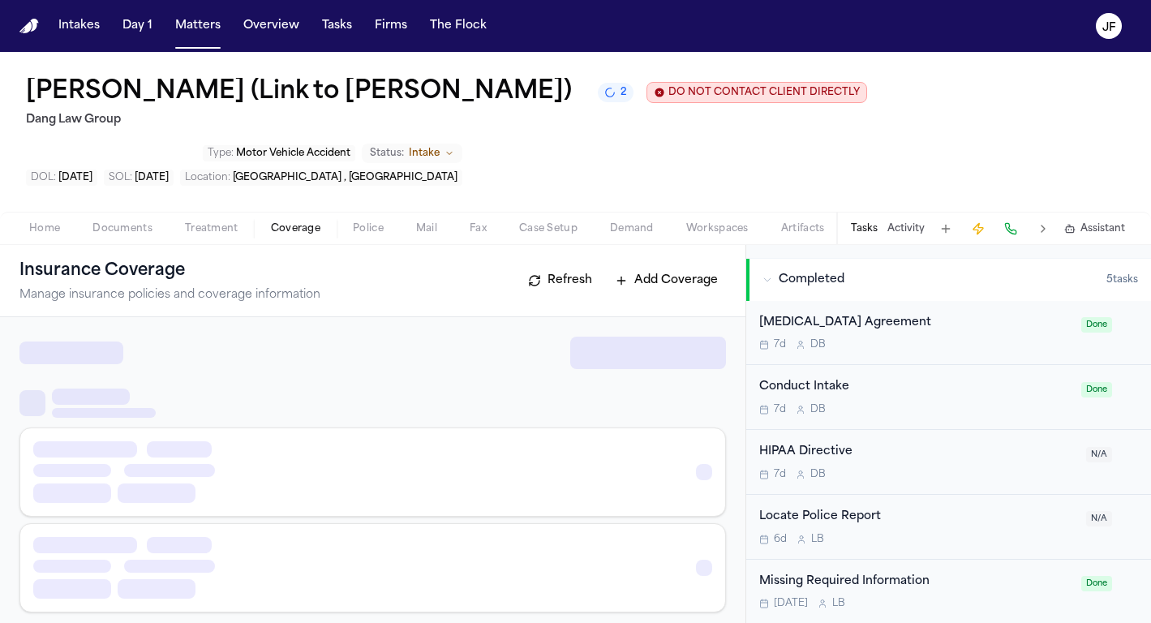
click at [281, 234] on span "Coverage" at bounding box center [295, 228] width 49 height 13
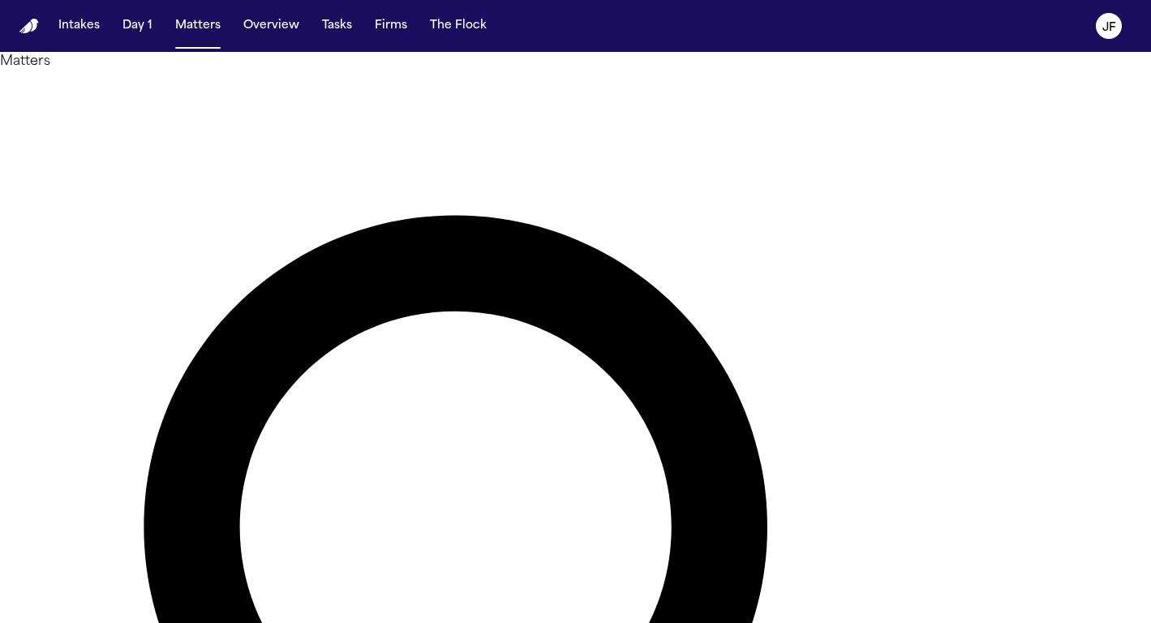
type input "**********"
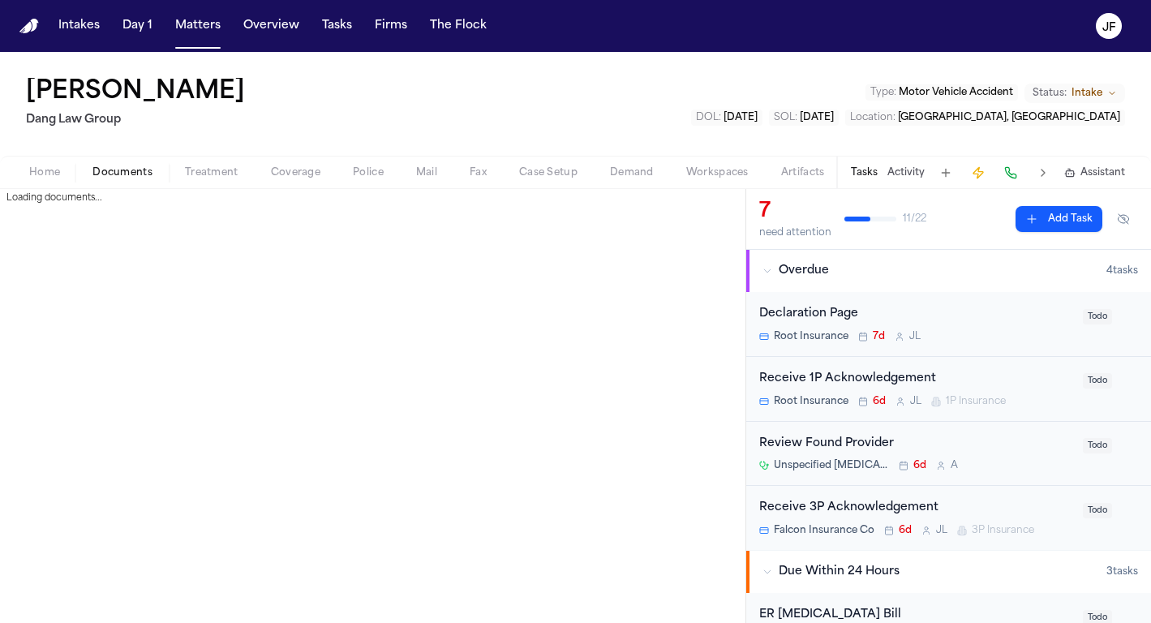
click at [128, 177] on span "Documents" at bounding box center [122, 172] width 60 height 13
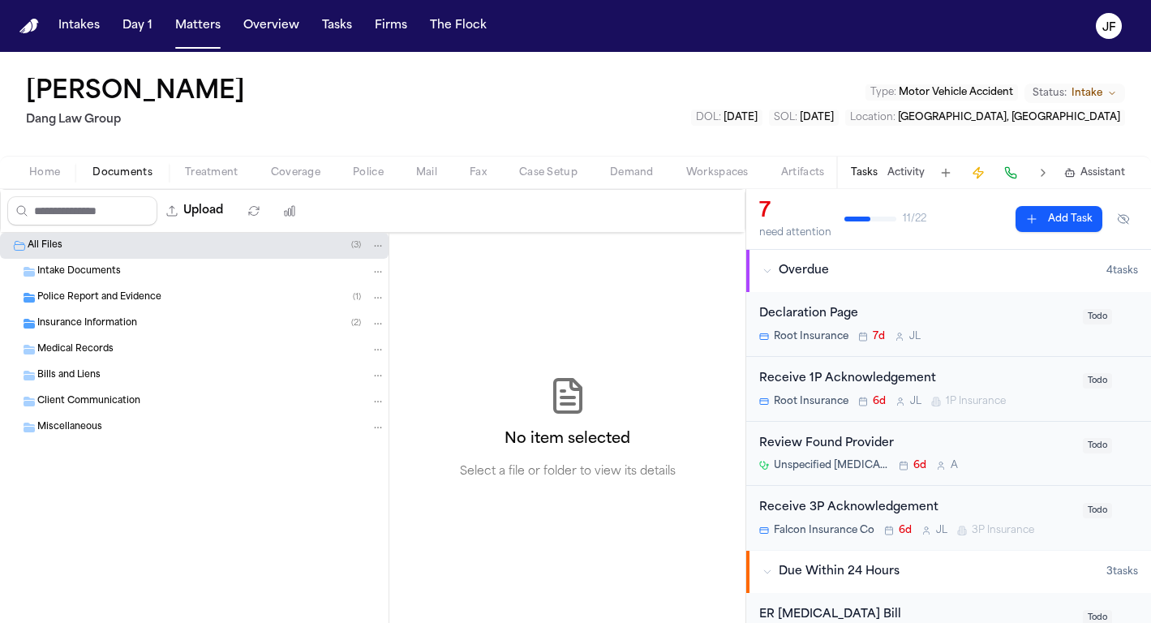
click at [103, 303] on span "Police Report and Evidence" at bounding box center [99, 298] width 124 height 14
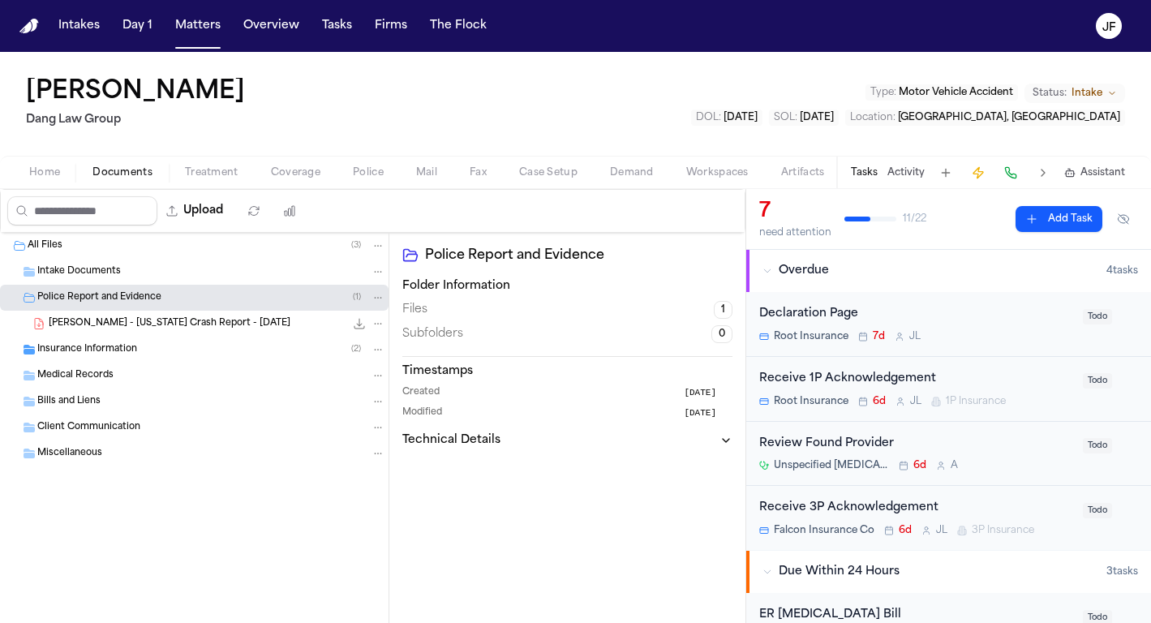
click at [113, 321] on span "[PERSON_NAME] - [US_STATE] Crash Report - [DATE]" at bounding box center [170, 324] width 242 height 14
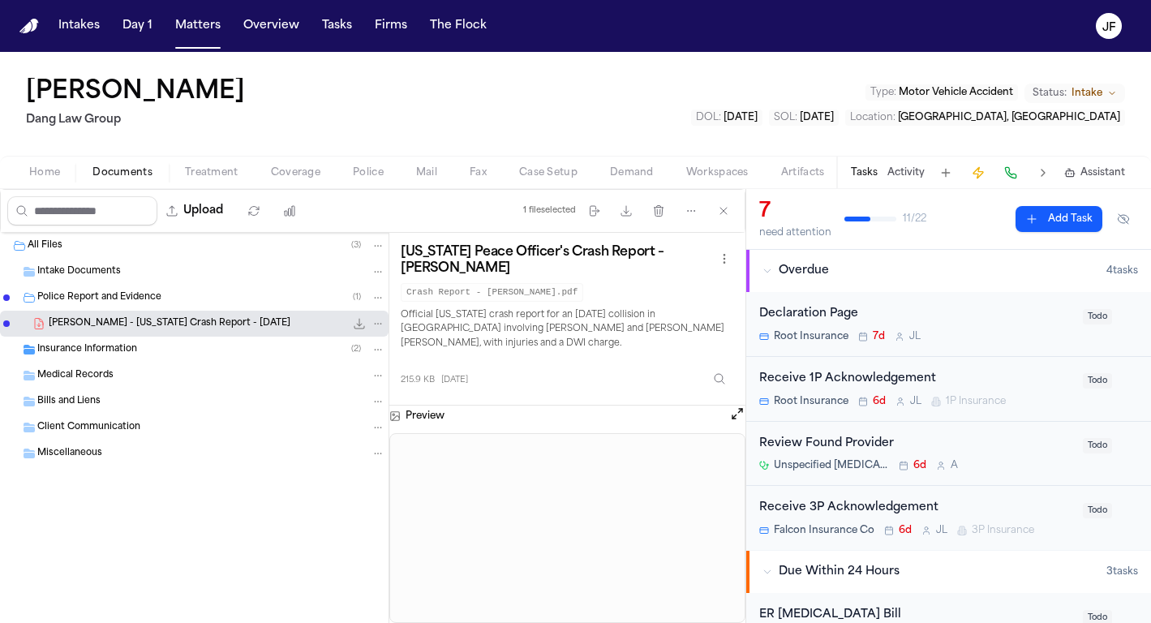
click at [359, 323] on icon "File: B. Aleman - Texas Crash Report - 8.7.25" at bounding box center [360, 324] width 11 height 11
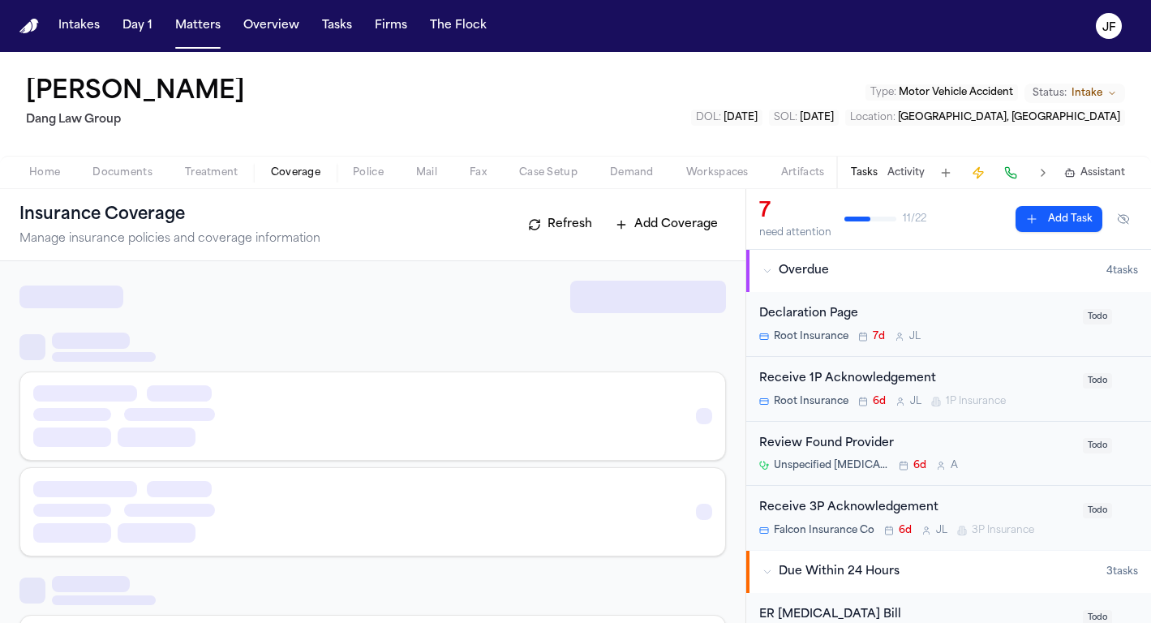
click at [286, 166] on span "Coverage" at bounding box center [295, 172] width 49 height 13
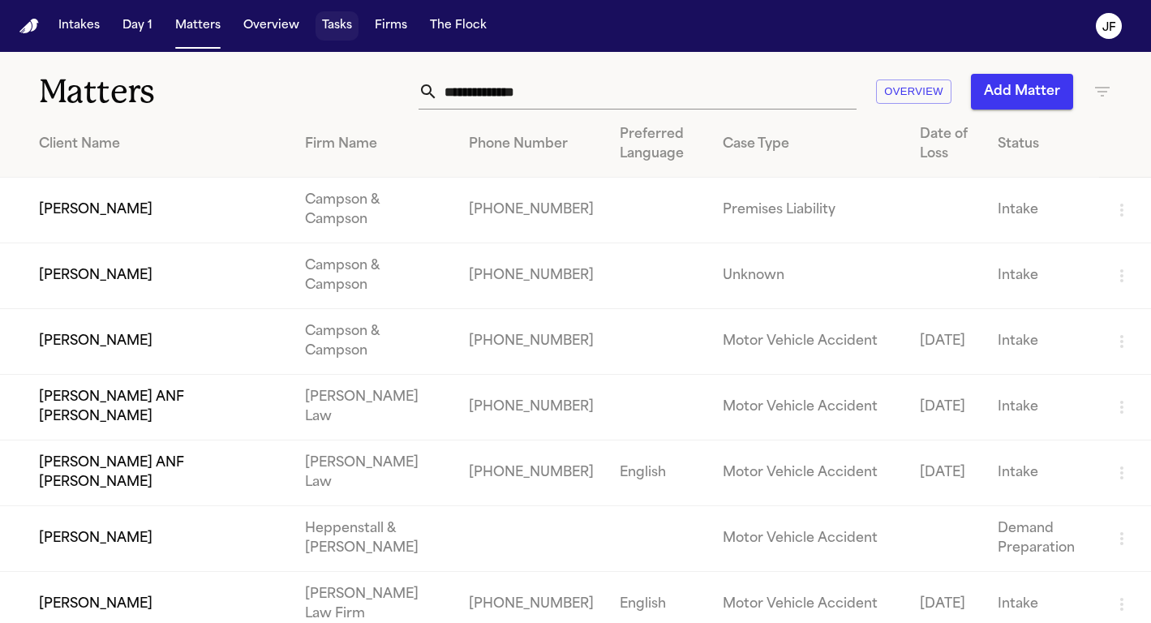
click at [332, 24] on button "Tasks" at bounding box center [337, 25] width 43 height 29
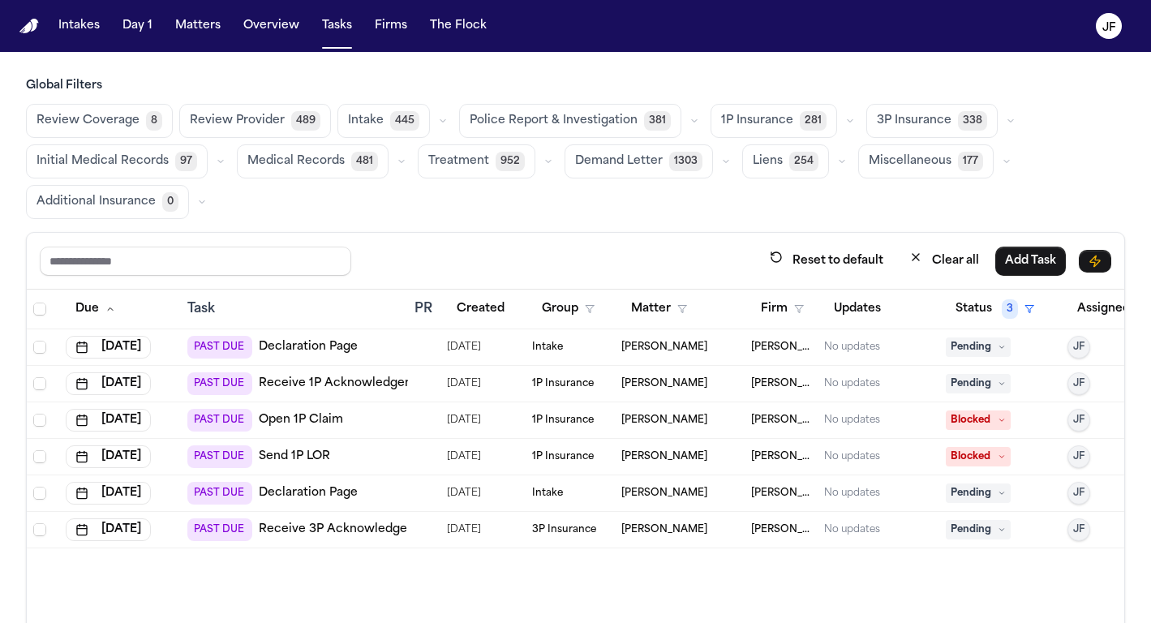
click at [605, 124] on span "Police Report & Investigation" at bounding box center [554, 121] width 168 height 16
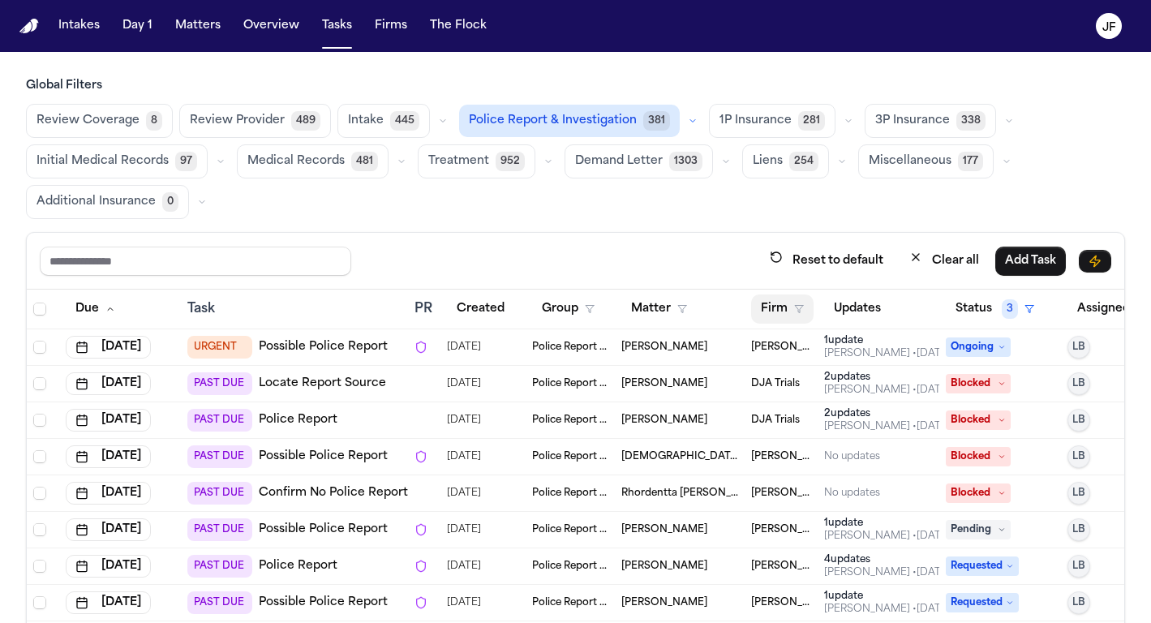
click at [804, 311] on button "Firm" at bounding box center [782, 308] width 62 height 29
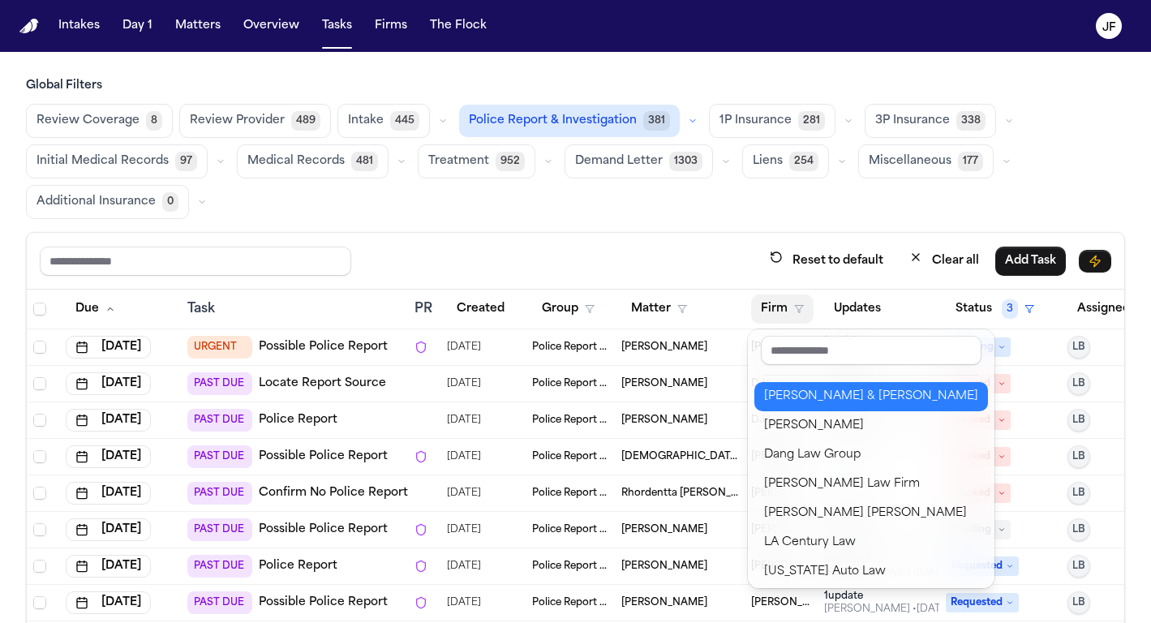
scroll to position [58, 0]
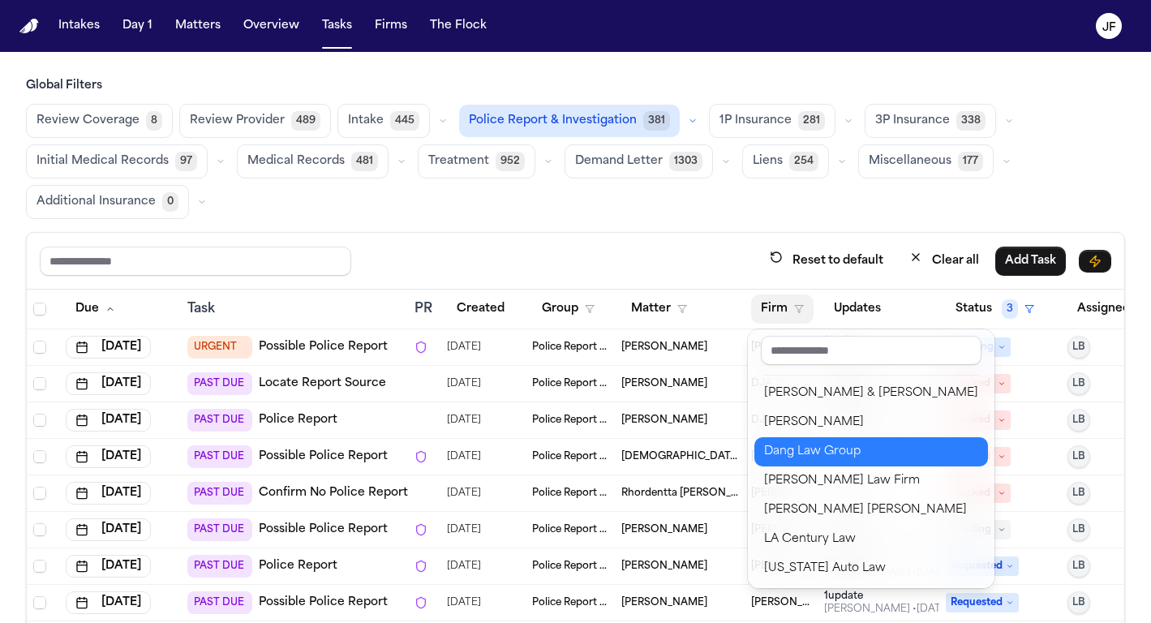
click at [783, 455] on div "Dang Law Group" at bounding box center [871, 451] width 214 height 19
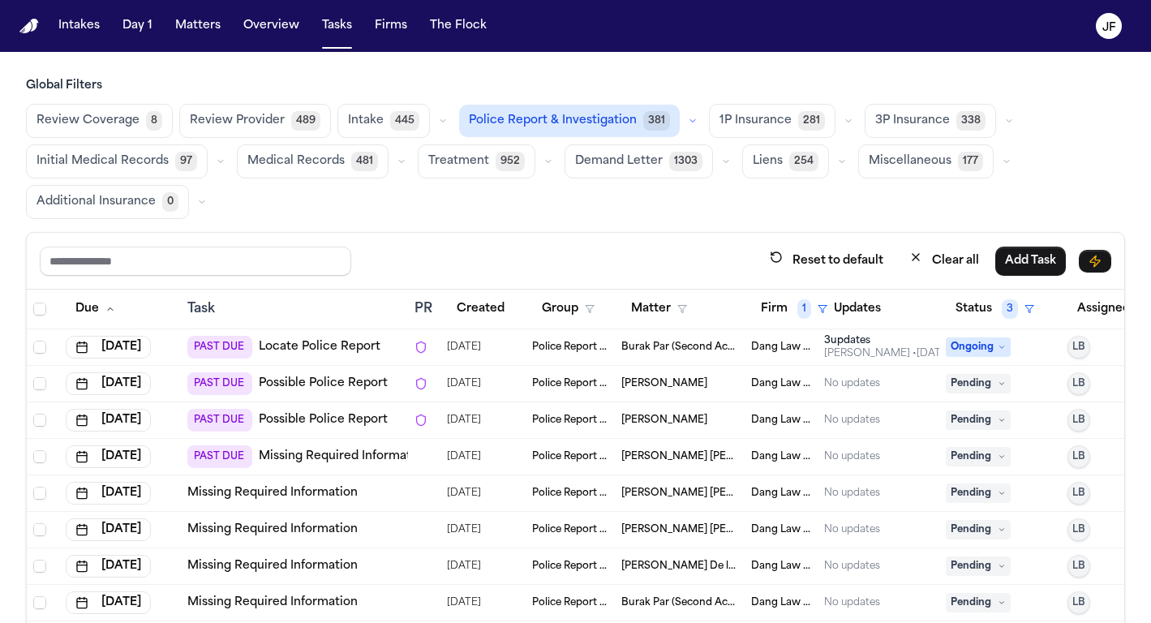
click at [616, 207] on div "Review Coverage 8 Review Provider 489 Intake 445 Police Report & Investigation …" at bounding box center [575, 161] width 1099 height 115
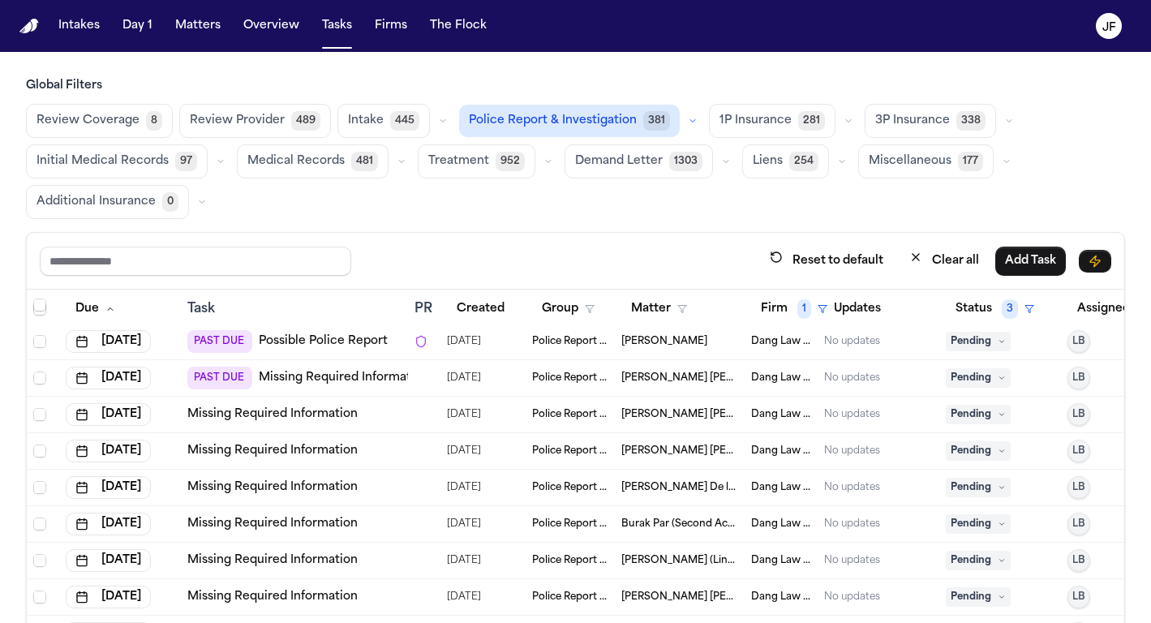
scroll to position [84, 0]
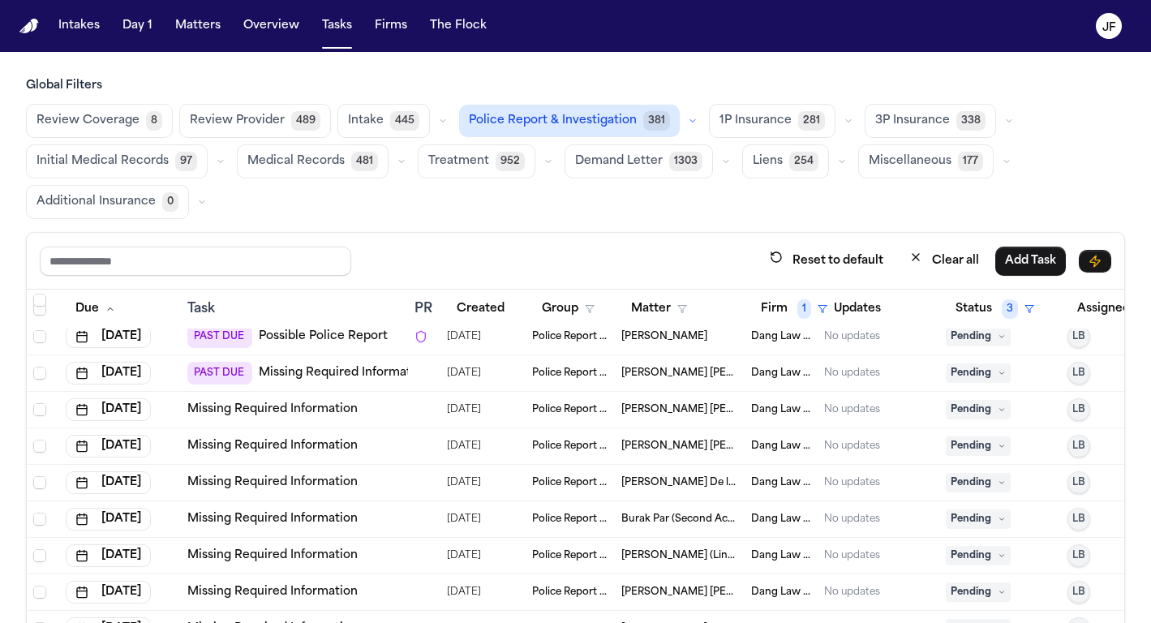
click at [978, 409] on span "Pending" at bounding box center [978, 409] width 65 height 19
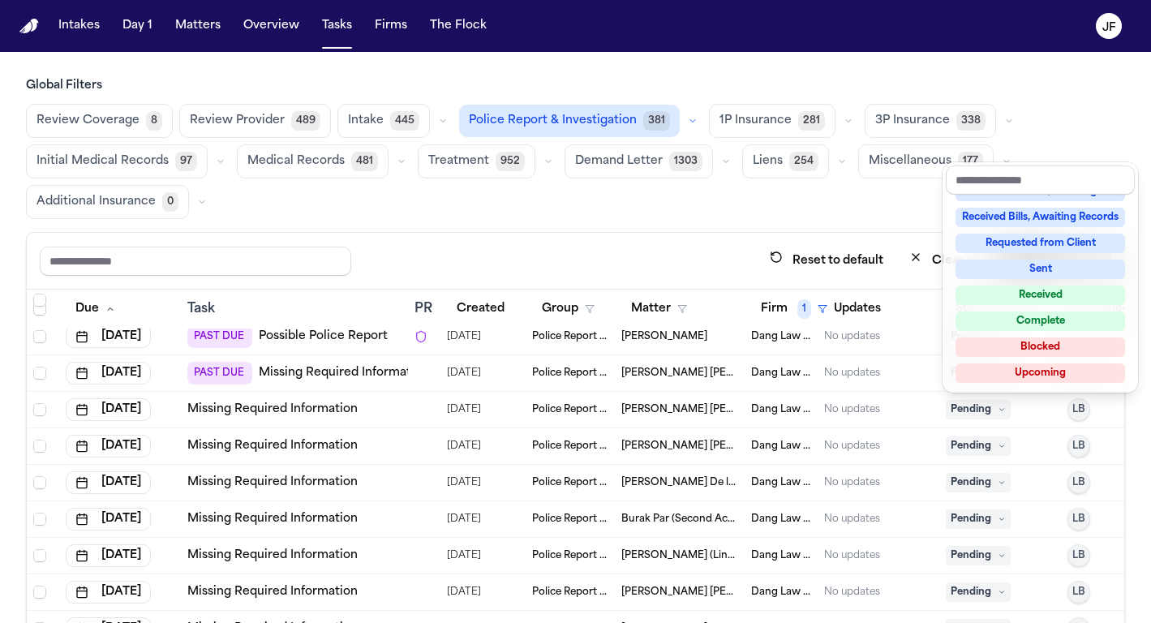
scroll to position [250, 0]
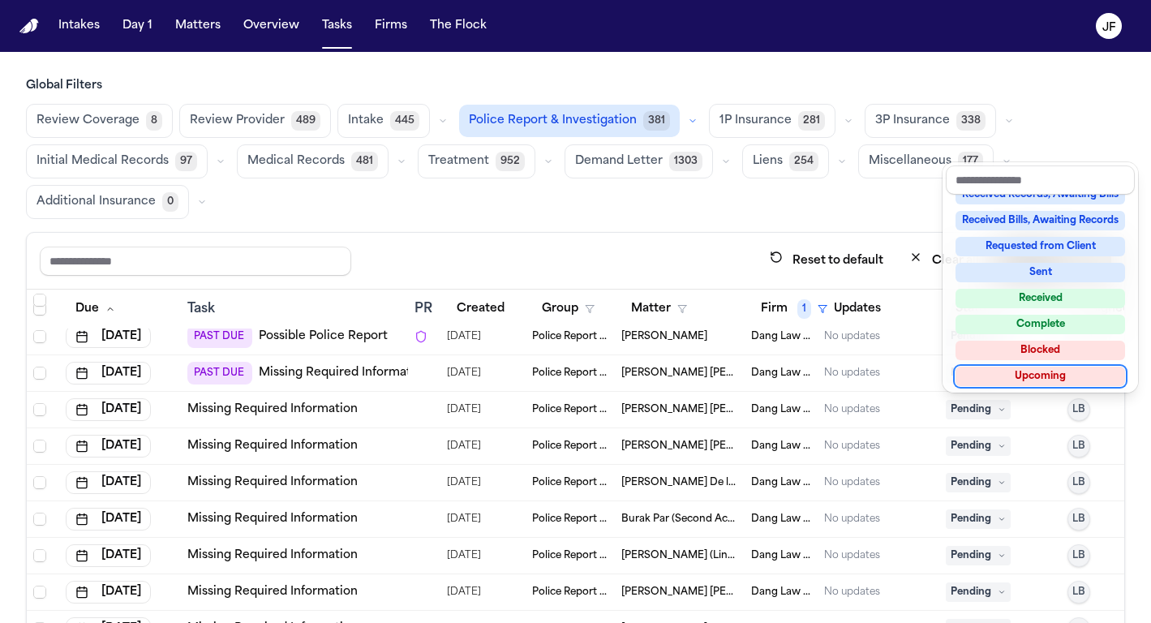
click at [660, 415] on table "Due Task PR Created Group Matter Firm 1 Updates Status 3 Assignee Jul 7, 2025 P…" at bounding box center [601, 481] width 1148 height 551
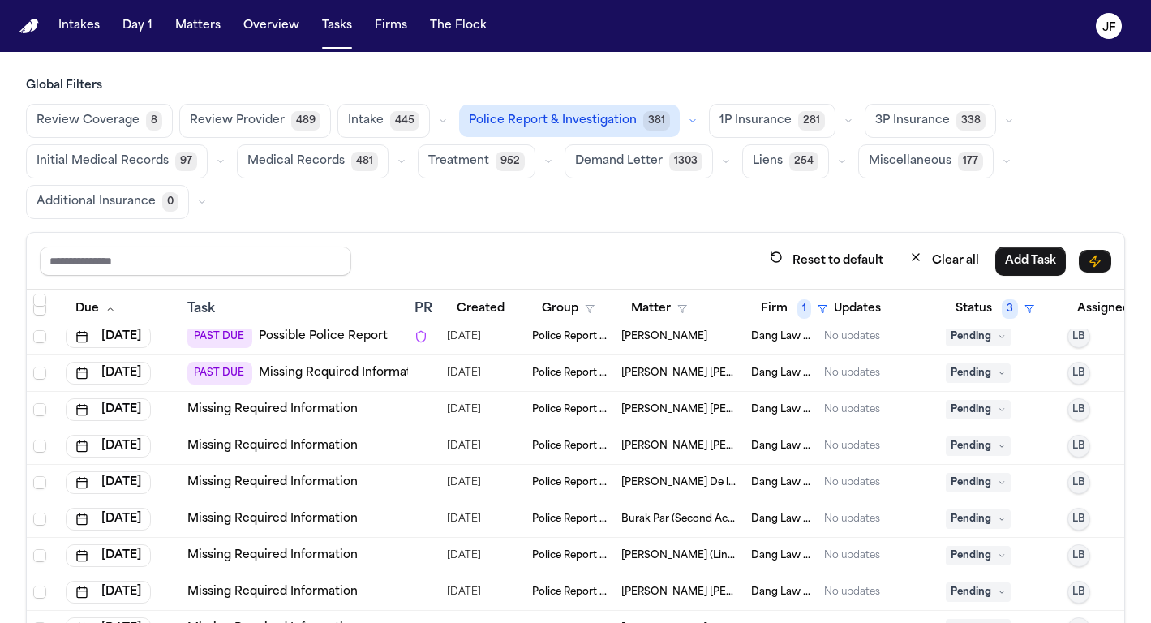
click at [322, 402] on link "Missing Required Information" at bounding box center [272, 410] width 170 height 16
click at [969, 411] on span "Pending" at bounding box center [978, 409] width 65 height 19
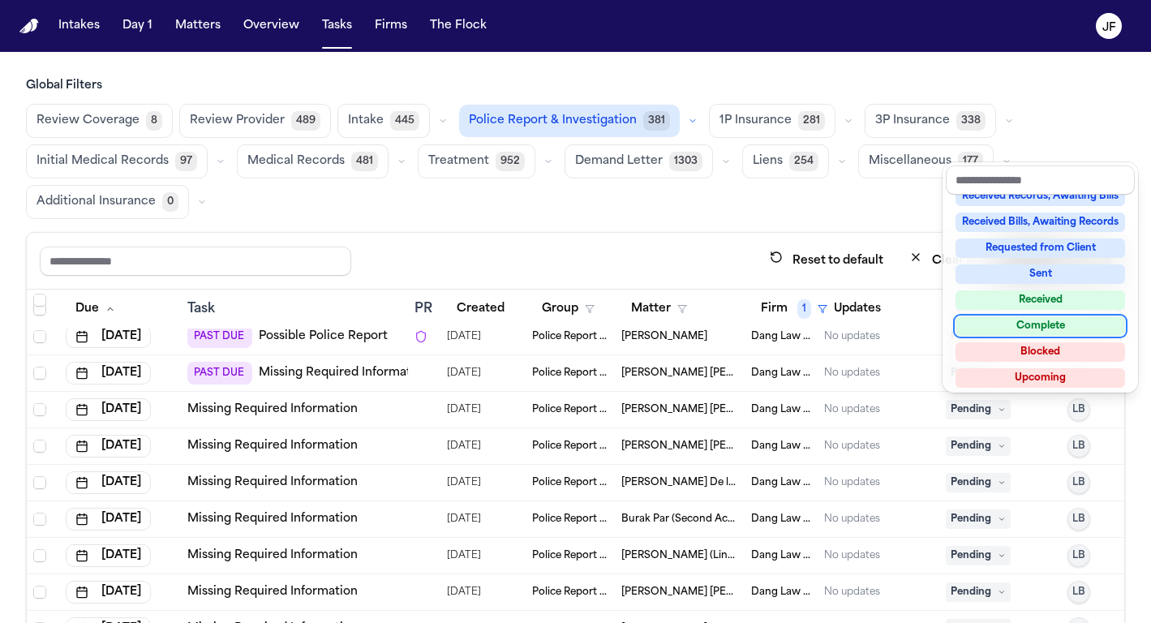
click at [1020, 333] on div "Complete" at bounding box center [1041, 325] width 170 height 19
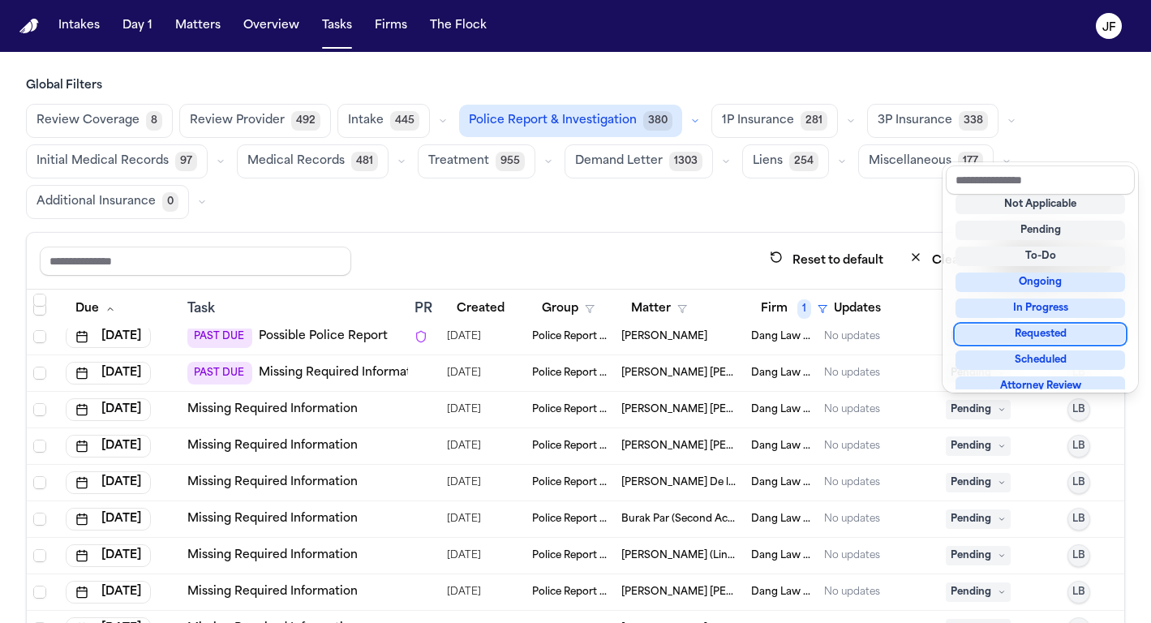
scroll to position [82, 0]
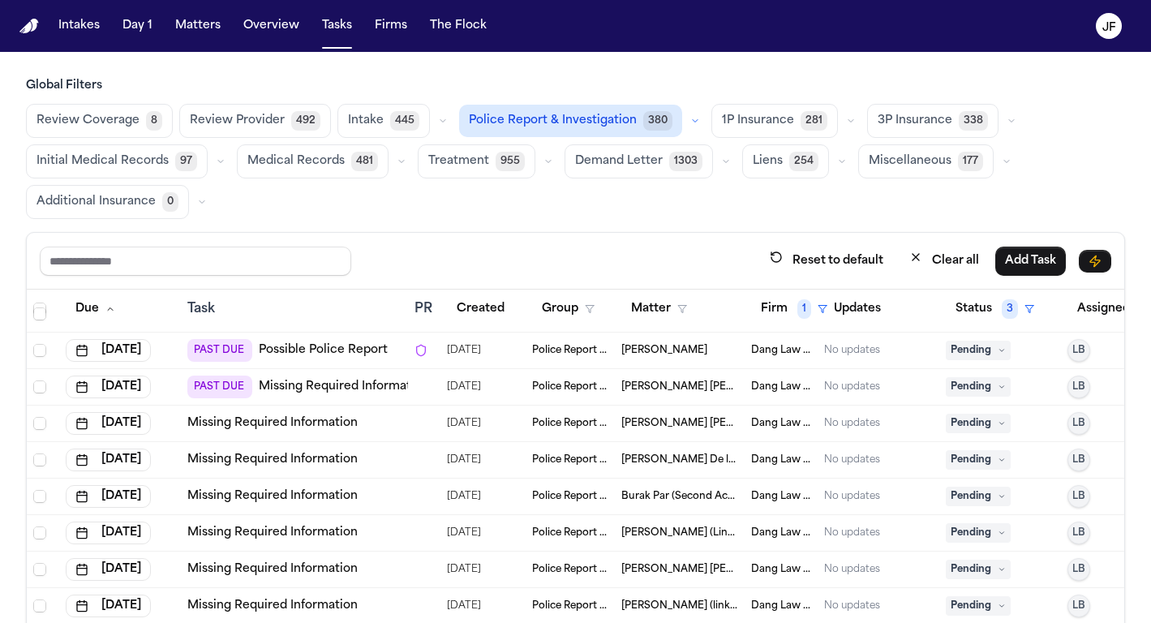
click at [738, 243] on div "Reset to default Clear all Add Task" at bounding box center [576, 261] width 1098 height 57
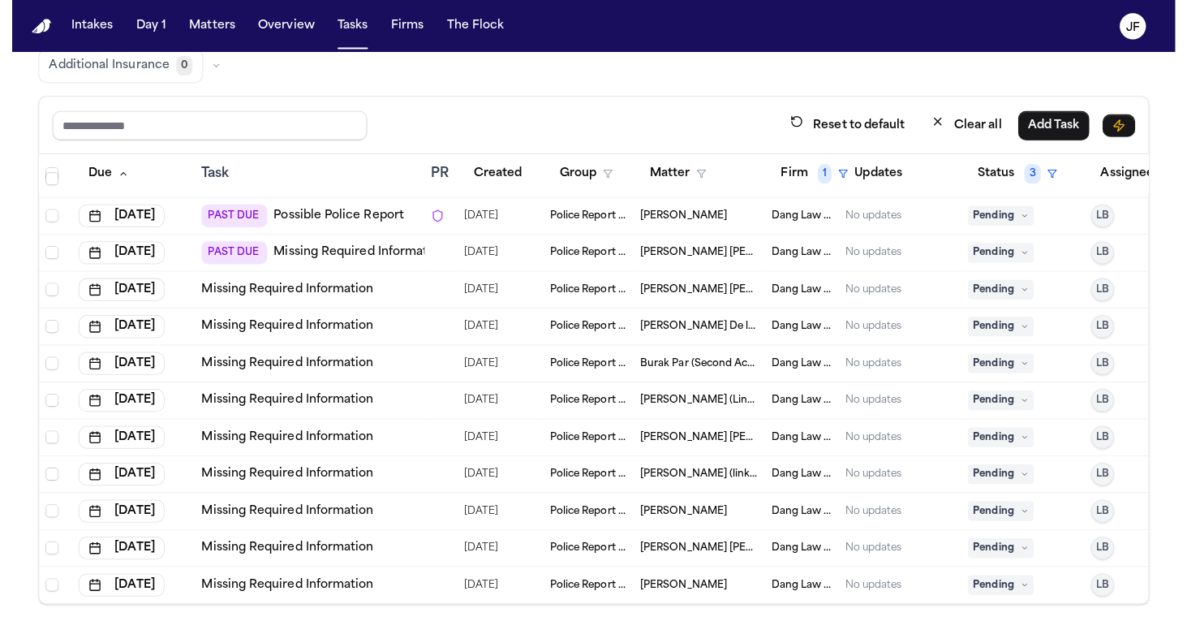
scroll to position [65, 0]
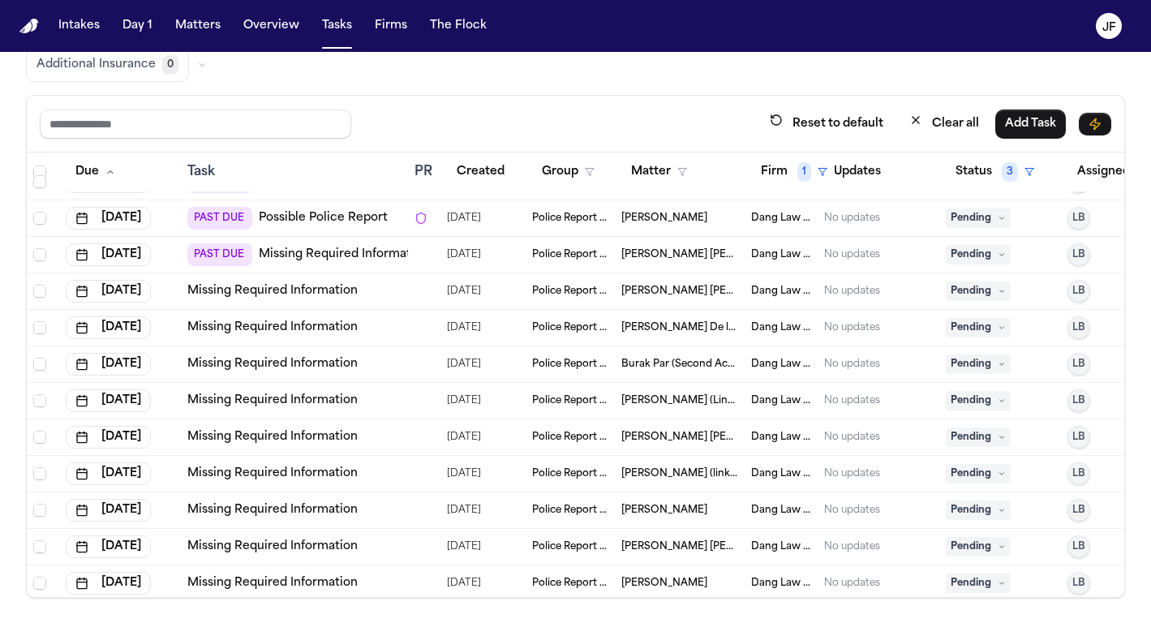
click at [289, 291] on link "Missing Required Information" at bounding box center [272, 291] width 170 height 16
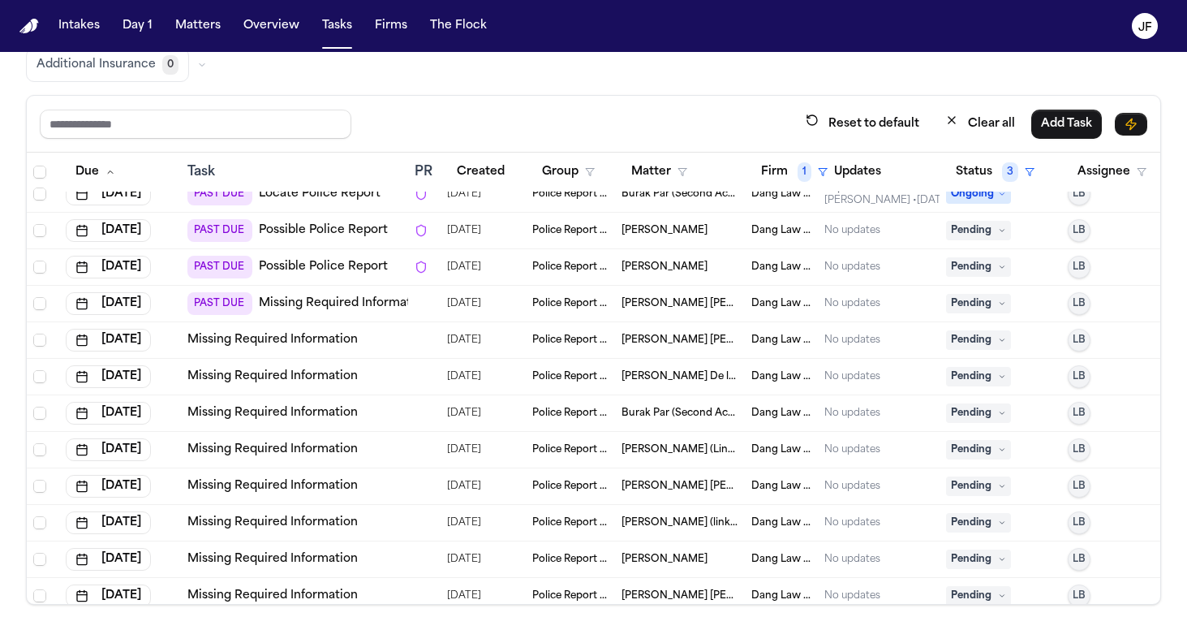
scroll to position [39, 0]
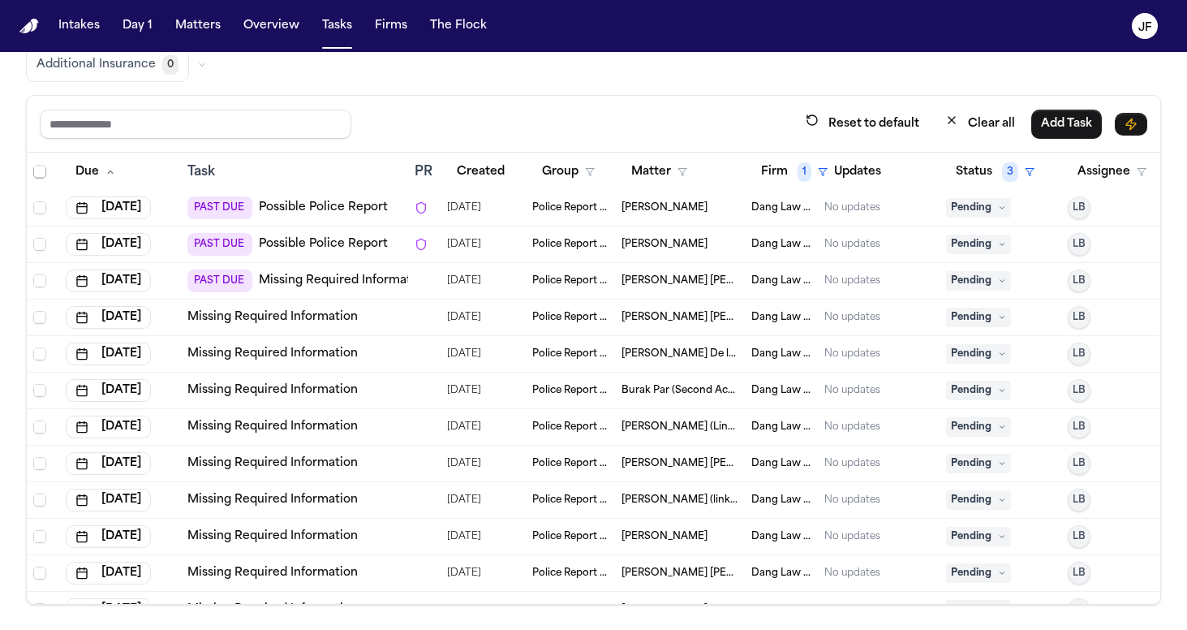
click at [987, 323] on span "Pending" at bounding box center [978, 316] width 65 height 19
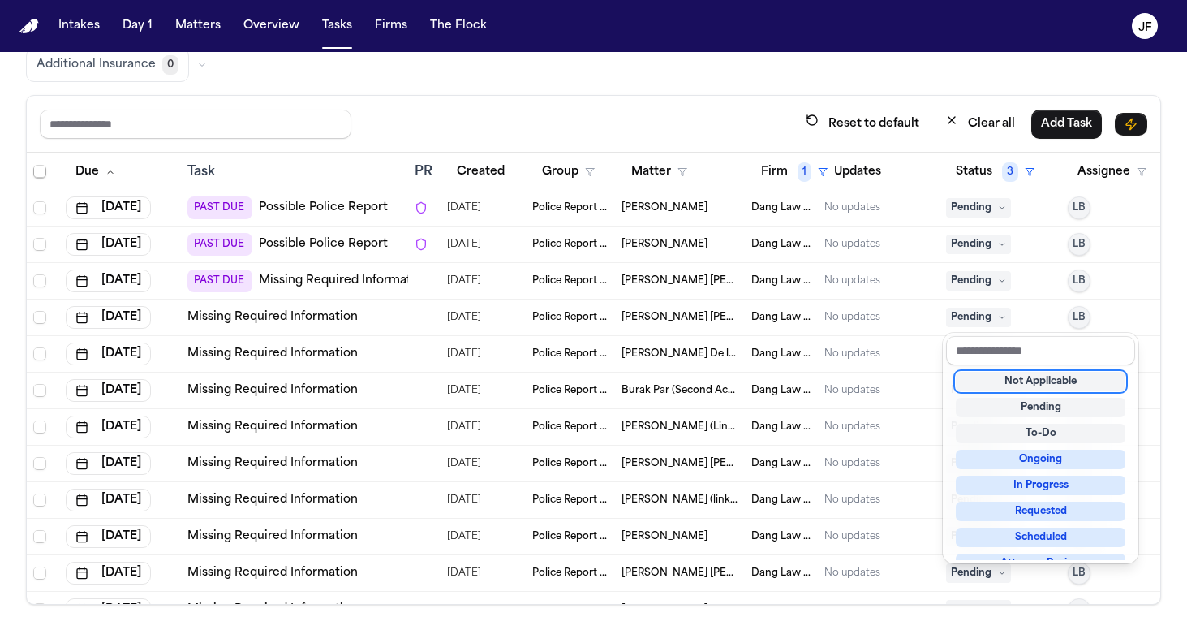
click at [1002, 380] on div "Not Applicable" at bounding box center [1041, 381] width 170 height 19
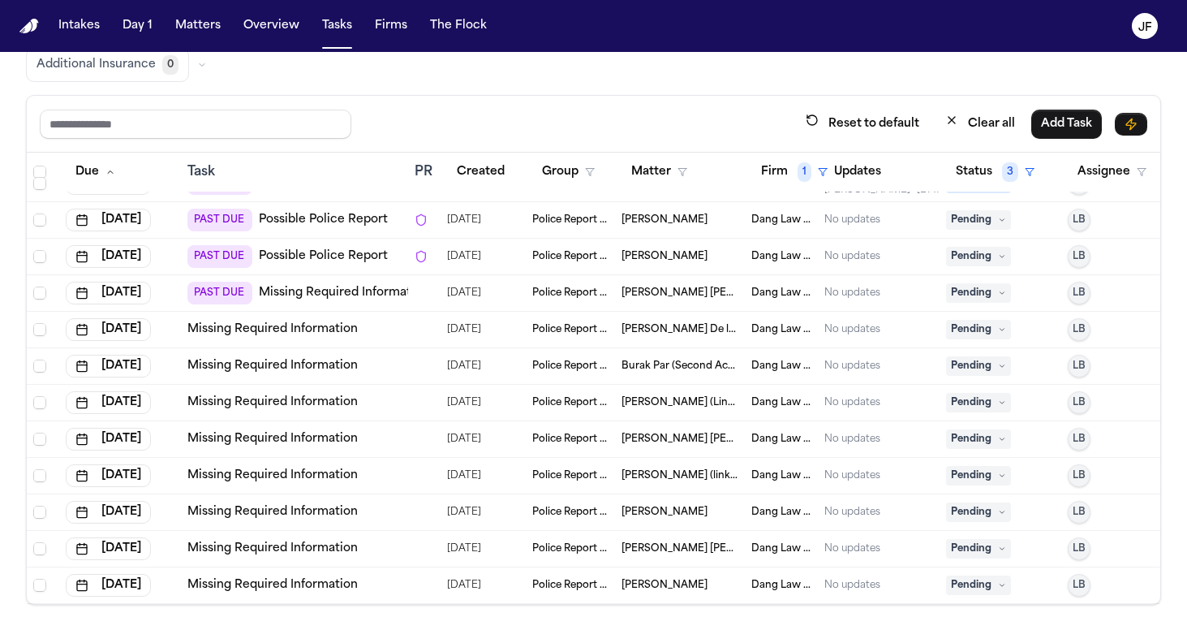
click at [342, 321] on link "Missing Required Information" at bounding box center [272, 329] width 170 height 16
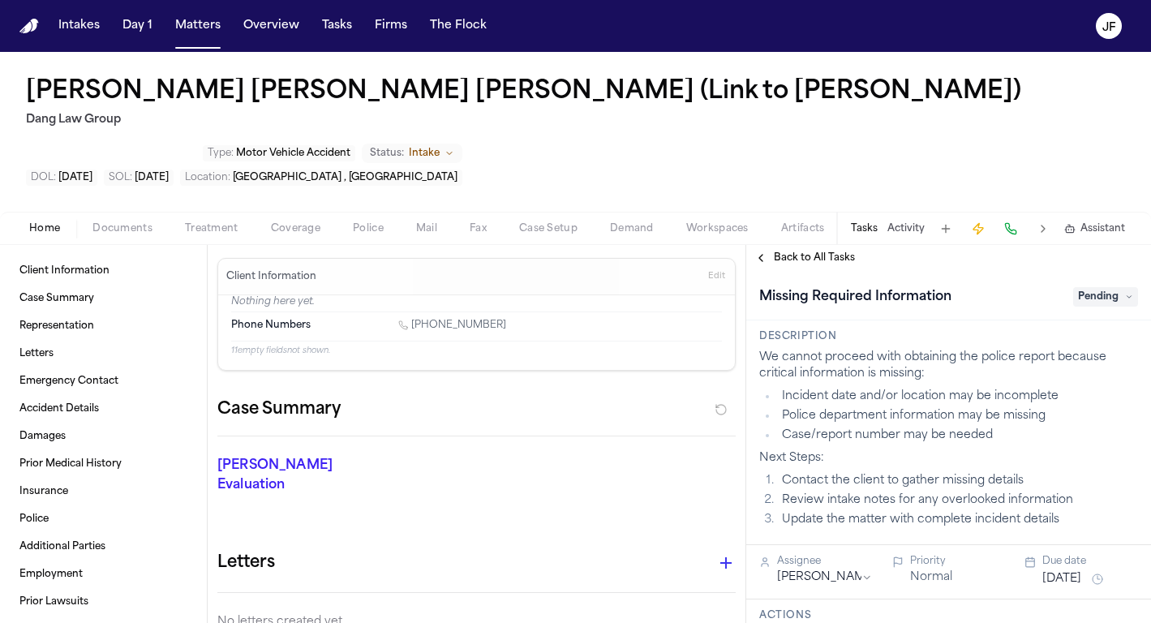
click at [780, 113] on div "[PERSON_NAME] [PERSON_NAME] [PERSON_NAME] (Link to [PERSON_NAME]) Dang Law Grou…" at bounding box center [575, 132] width 1151 height 160
click at [116, 222] on span "Documents" at bounding box center [122, 228] width 60 height 13
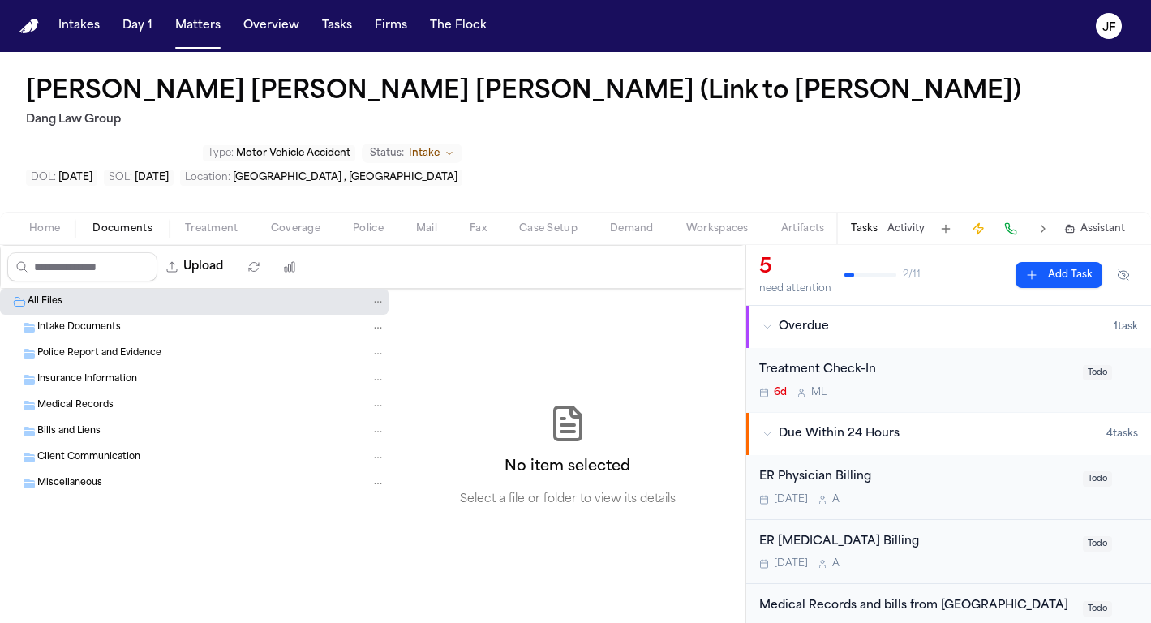
click at [102, 347] on span "Police Report and Evidence" at bounding box center [99, 354] width 124 height 14
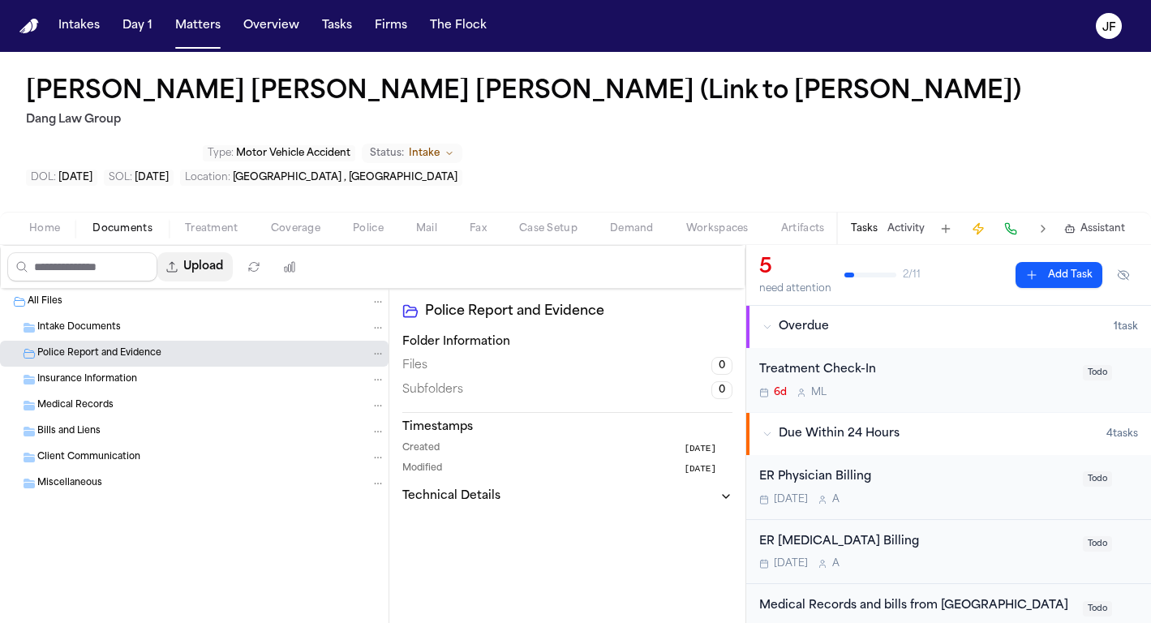
click at [225, 252] on button "Upload" at bounding box center [194, 266] width 75 height 29
select select "**********"
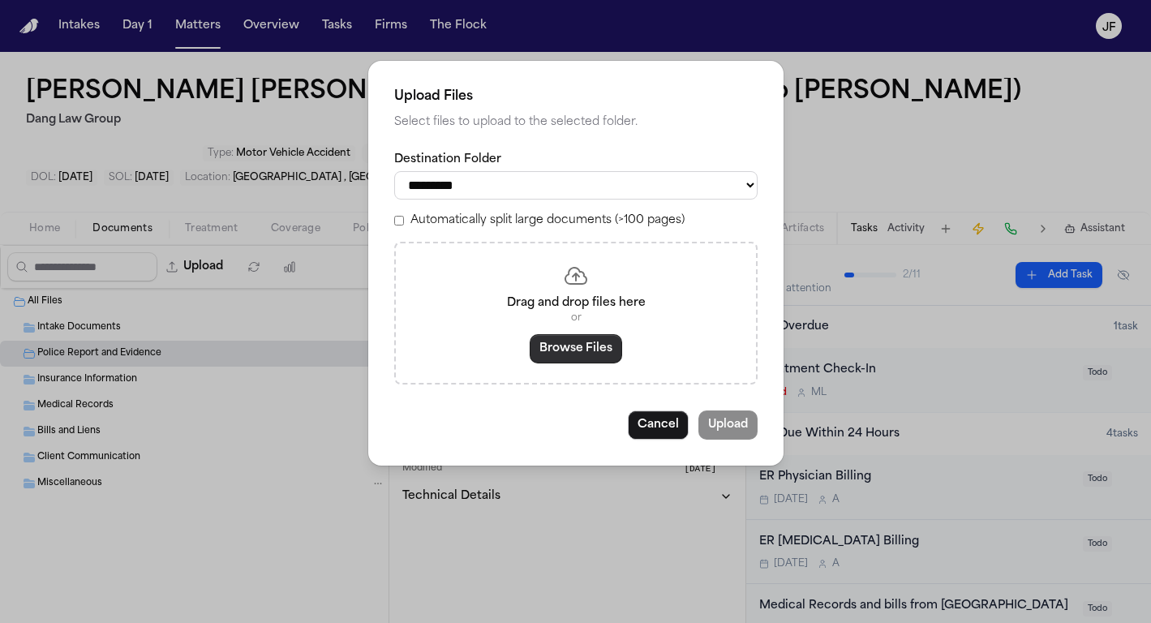
click at [549, 350] on button "Browse Files" at bounding box center [576, 348] width 92 height 29
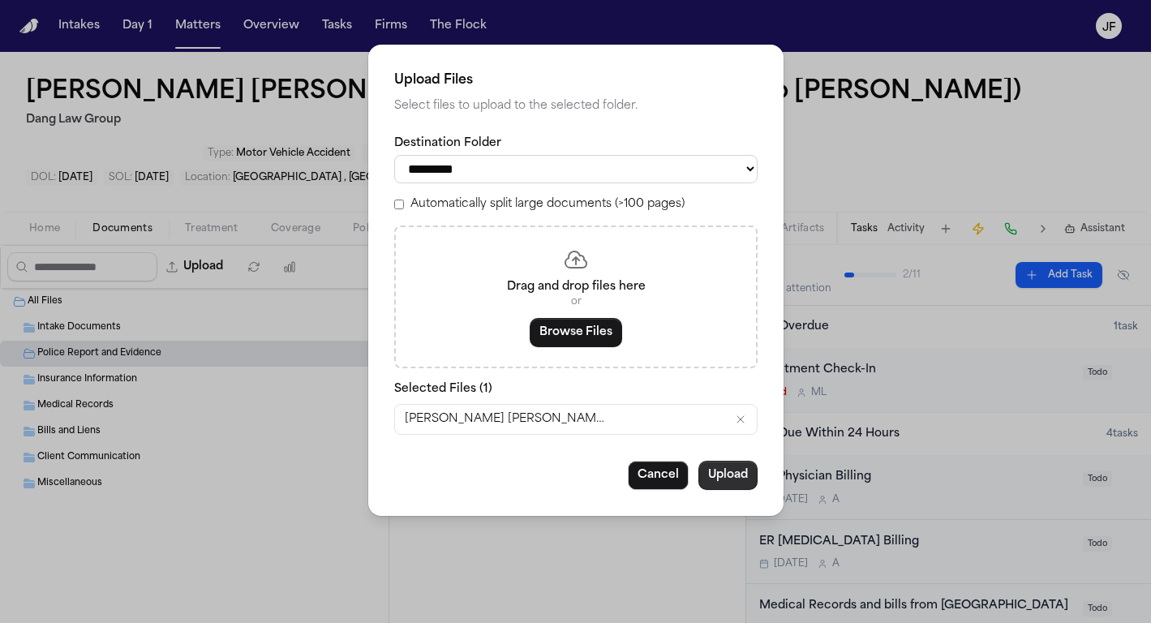
click at [717, 481] on button "Upload" at bounding box center [727, 475] width 59 height 29
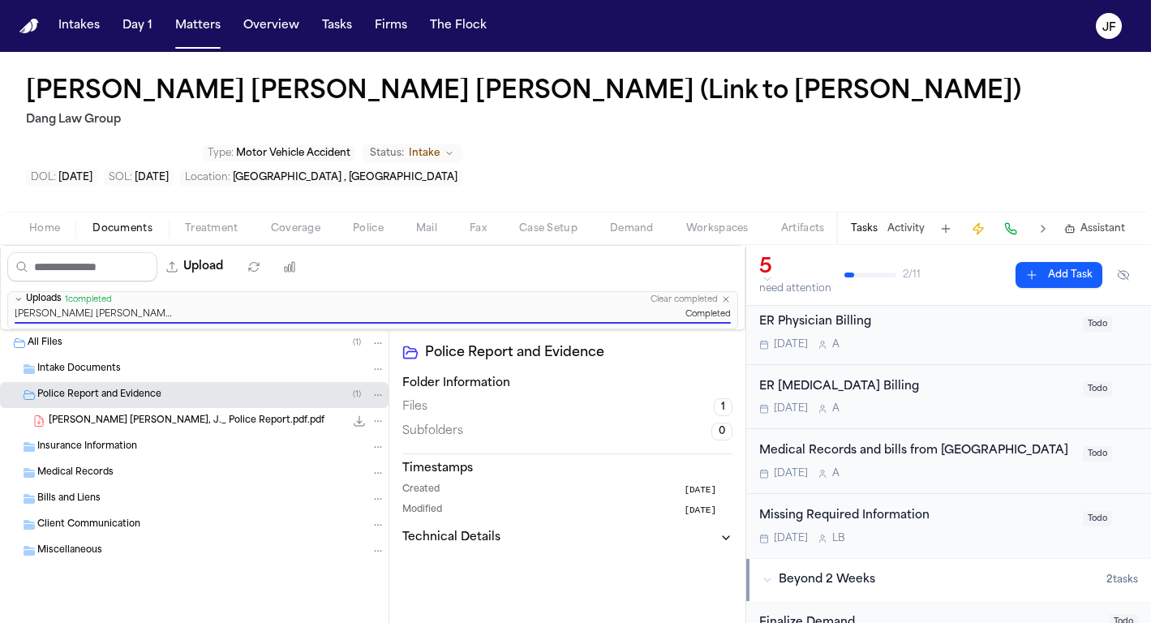
scroll to position [157, 0]
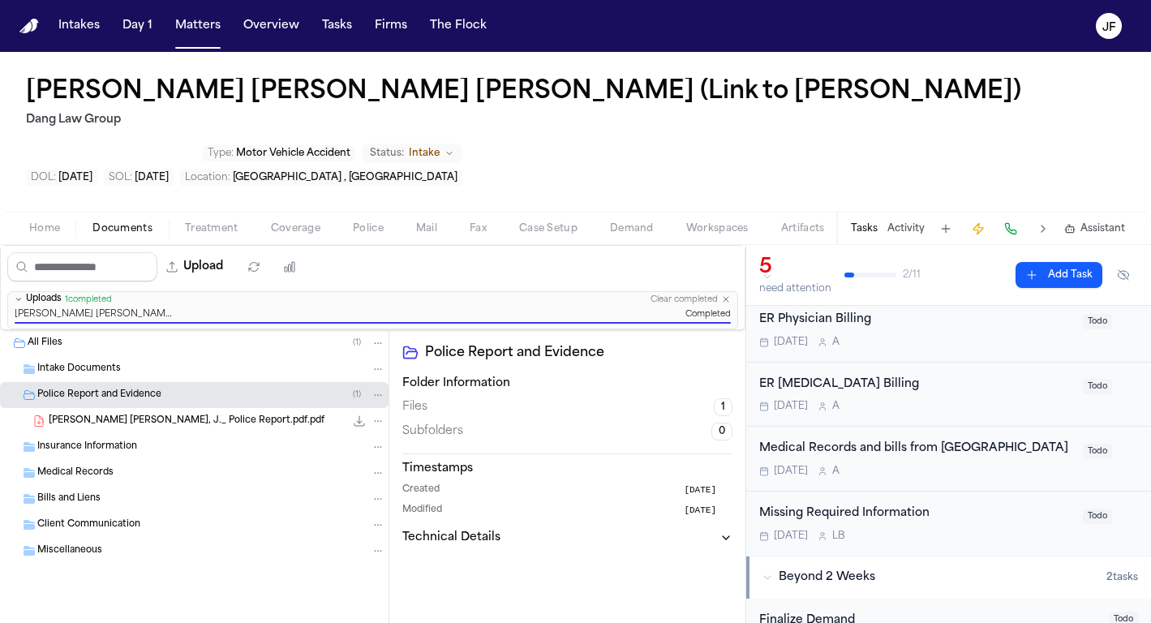
click at [859, 505] on div "Missing Required Information" at bounding box center [916, 514] width 314 height 19
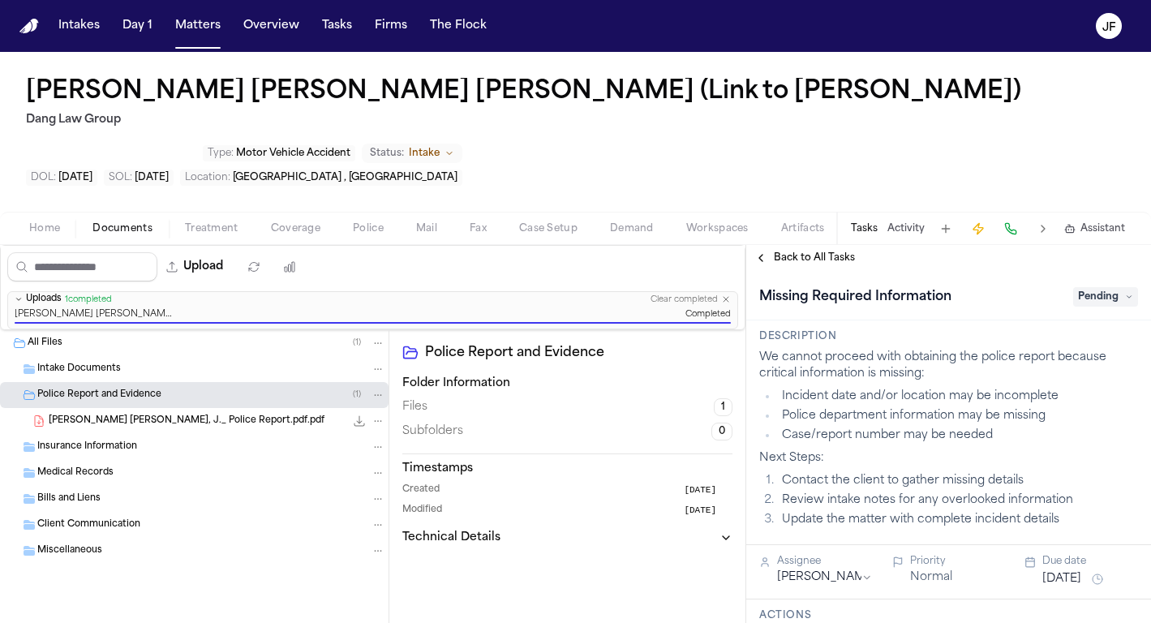
click at [1102, 287] on span "Pending" at bounding box center [1105, 296] width 65 height 19
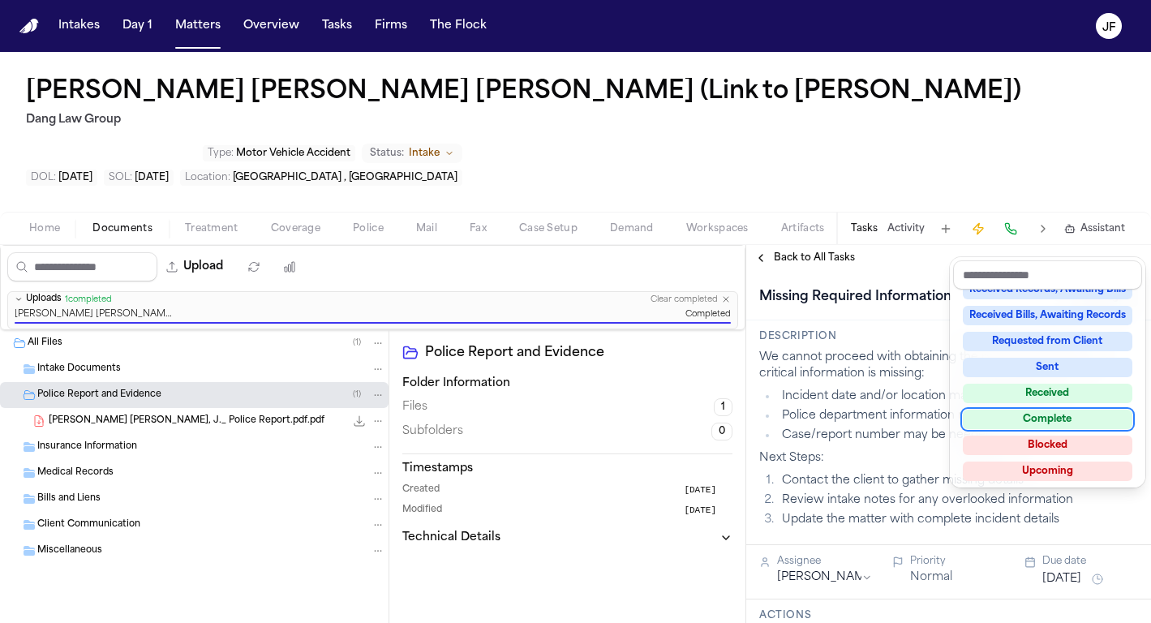
click at [1035, 424] on div "Complete" at bounding box center [1048, 419] width 170 height 19
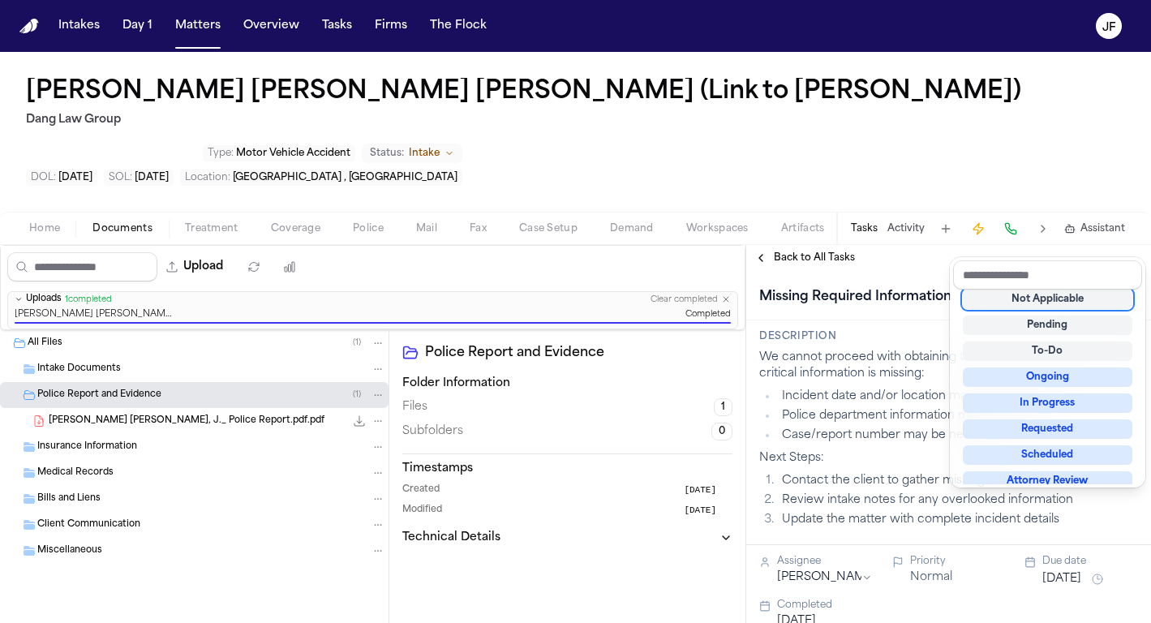
click at [976, 284] on div "Missing Required Information Complete" at bounding box center [948, 297] width 379 height 26
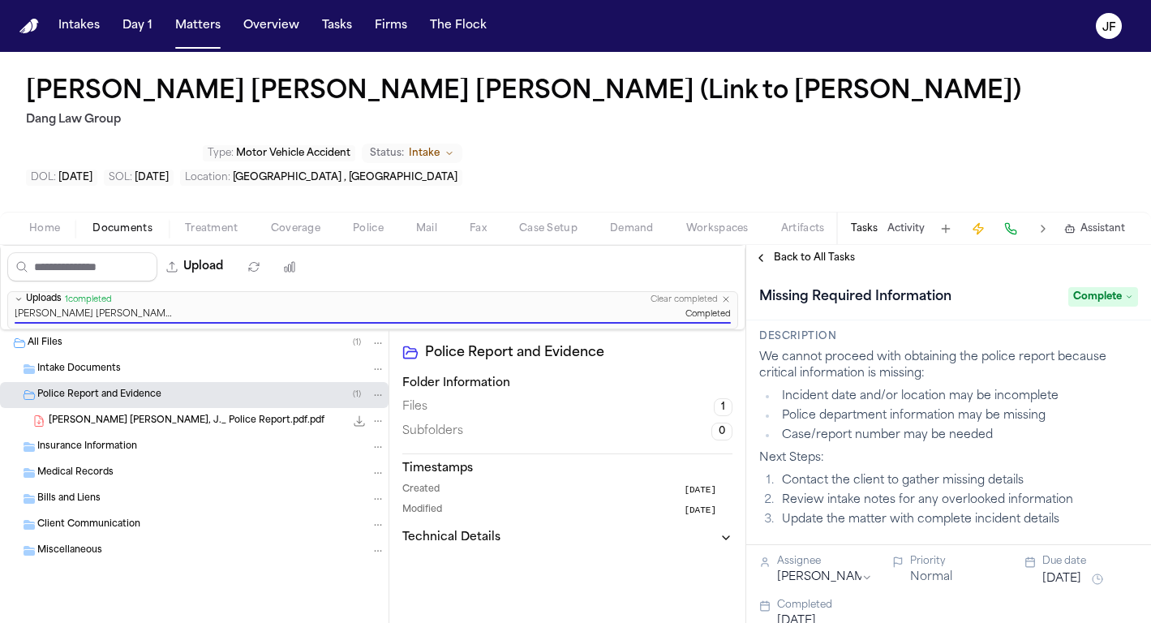
click at [844, 251] on span "Back to All Tasks" at bounding box center [814, 257] width 81 height 13
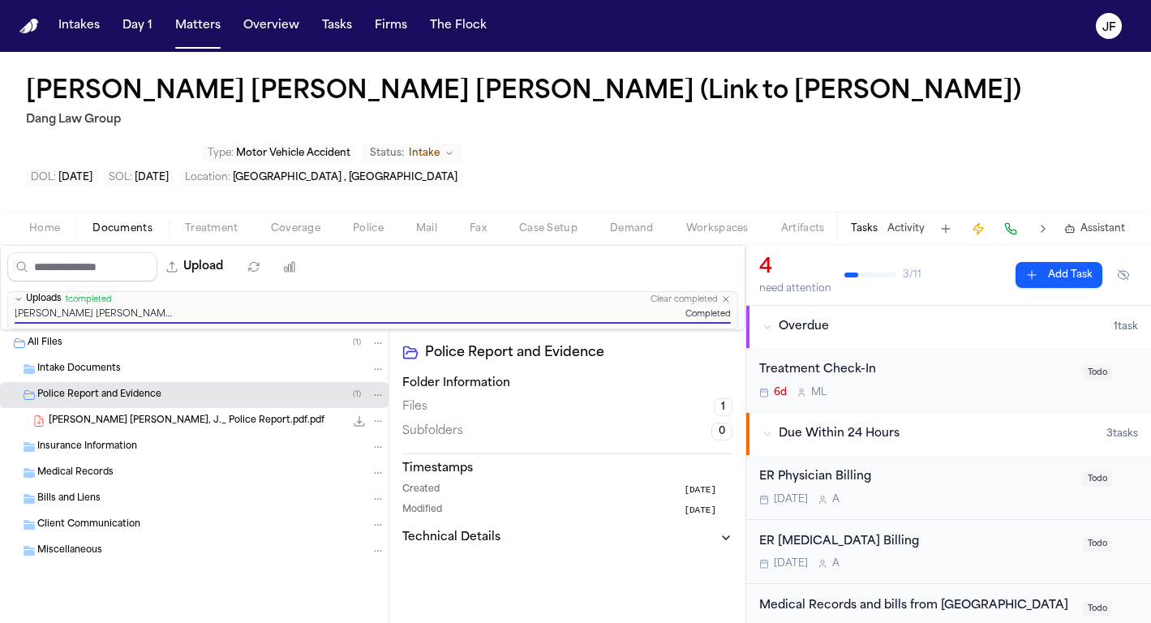
click at [815, 4] on nav "Intakes Day 1 Matters Overview Tasks Firms The [PERSON_NAME]" at bounding box center [575, 26] width 1151 height 52
click at [815, 2] on nav "Intakes Day 1 Matters Overview Tasks Firms The [PERSON_NAME]" at bounding box center [575, 26] width 1151 height 52
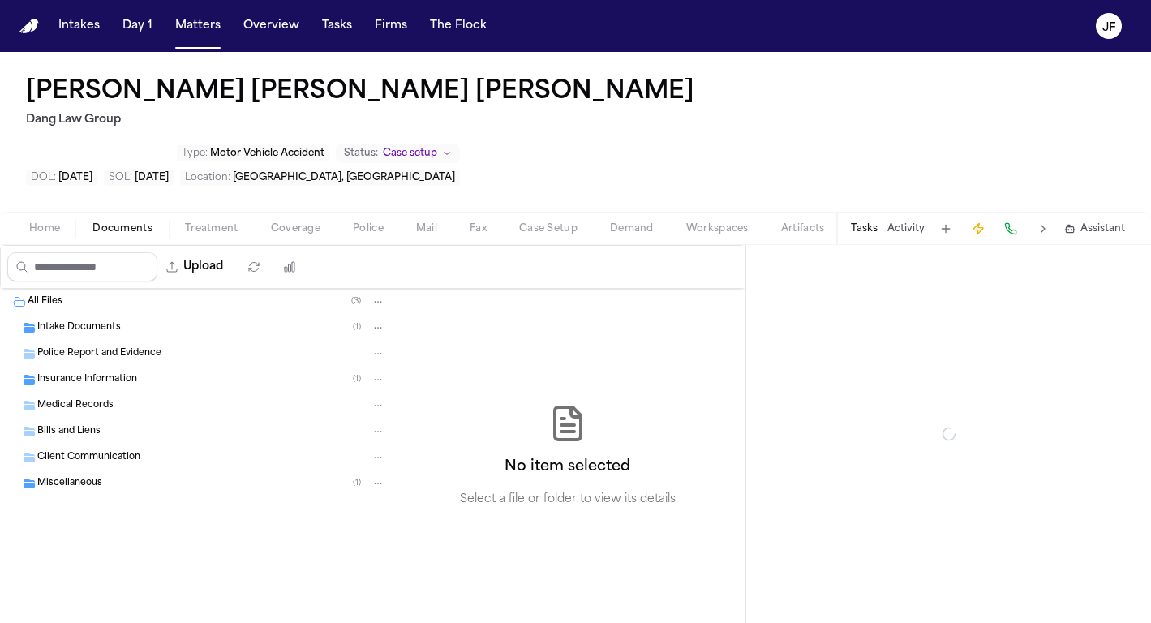
click at [116, 222] on span "Documents" at bounding box center [122, 228] width 60 height 13
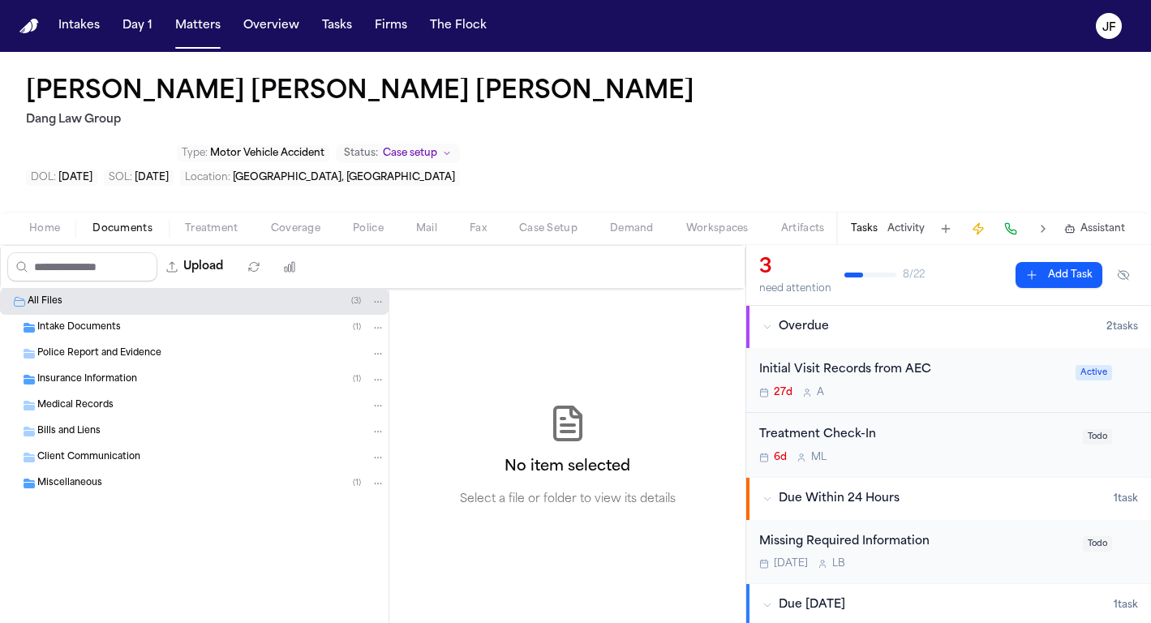
click at [121, 320] on div "Intake Documents ( 1 )" at bounding box center [211, 327] width 348 height 15
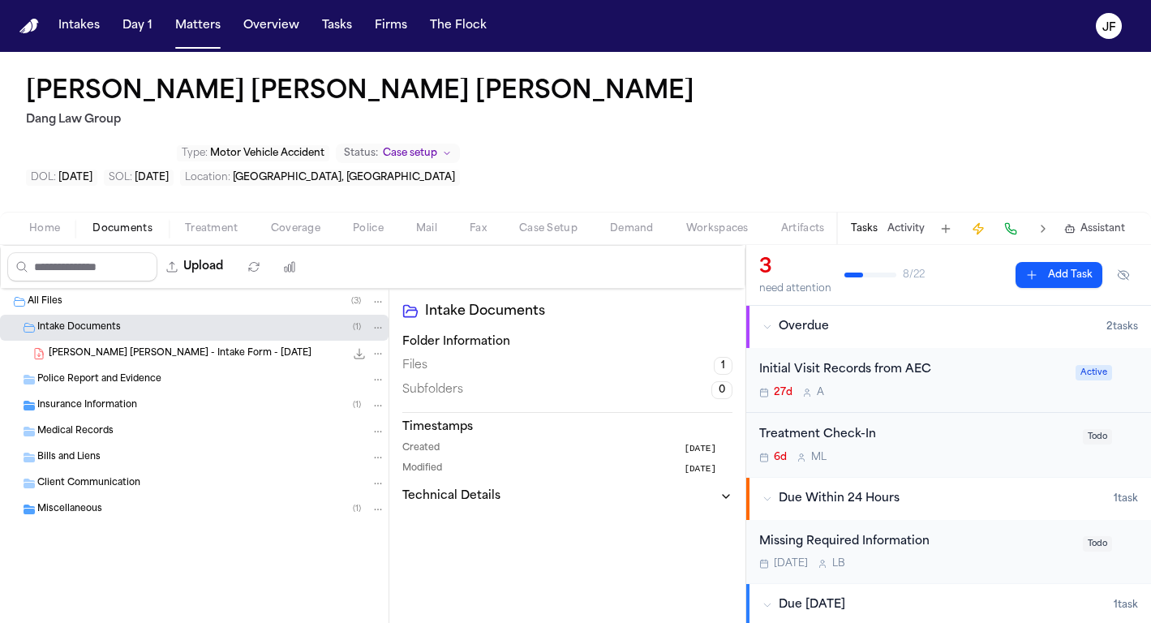
click at [239, 346] on div "[PERSON_NAME] [PERSON_NAME] - Intake Form - [DATE] 324.7 KB • PDF" at bounding box center [217, 354] width 337 height 16
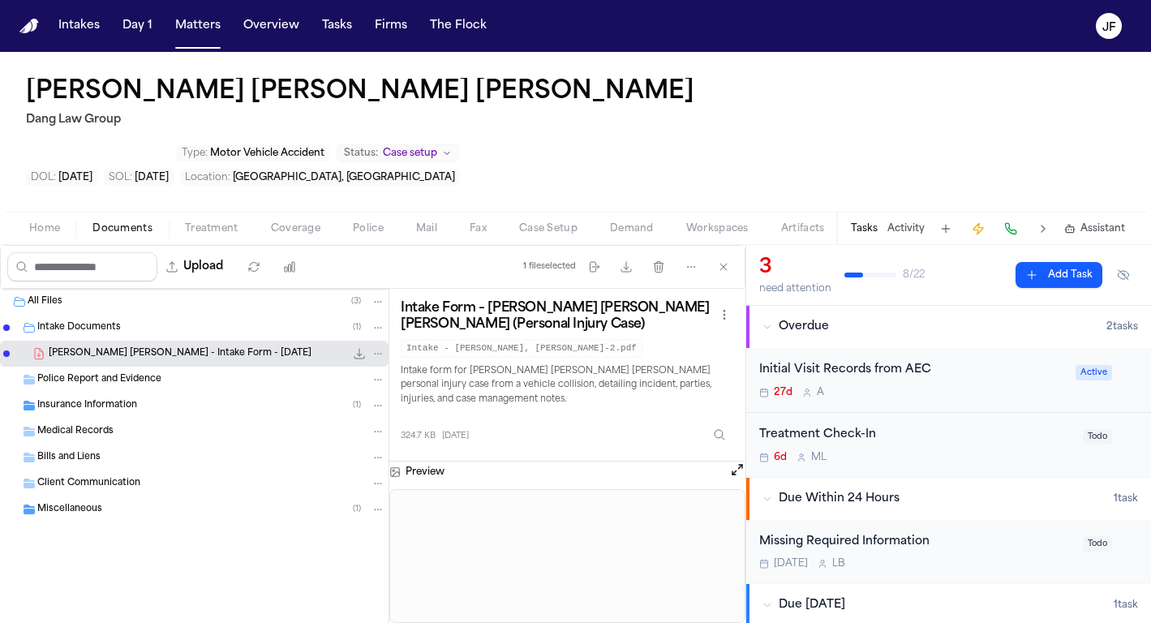
click at [360, 347] on icon "File: J. Gonzalez Rivero - Intake Form - 5.24.25" at bounding box center [359, 353] width 13 height 13
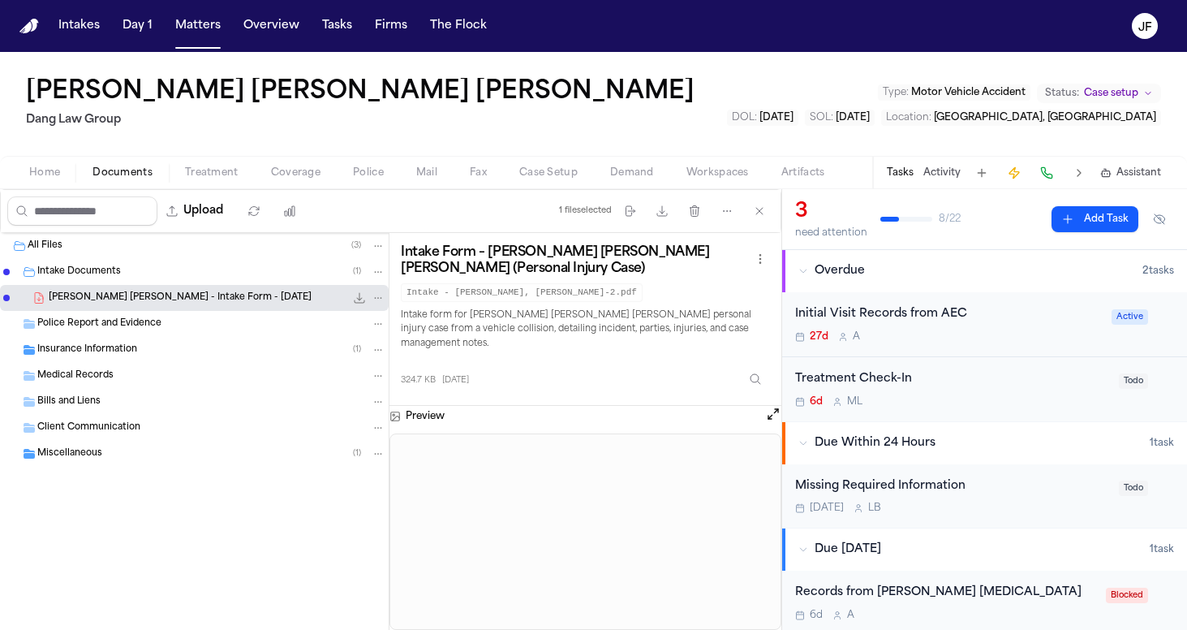
click at [155, 360] on div "Insurance Information ( 1 )" at bounding box center [194, 350] width 389 height 26
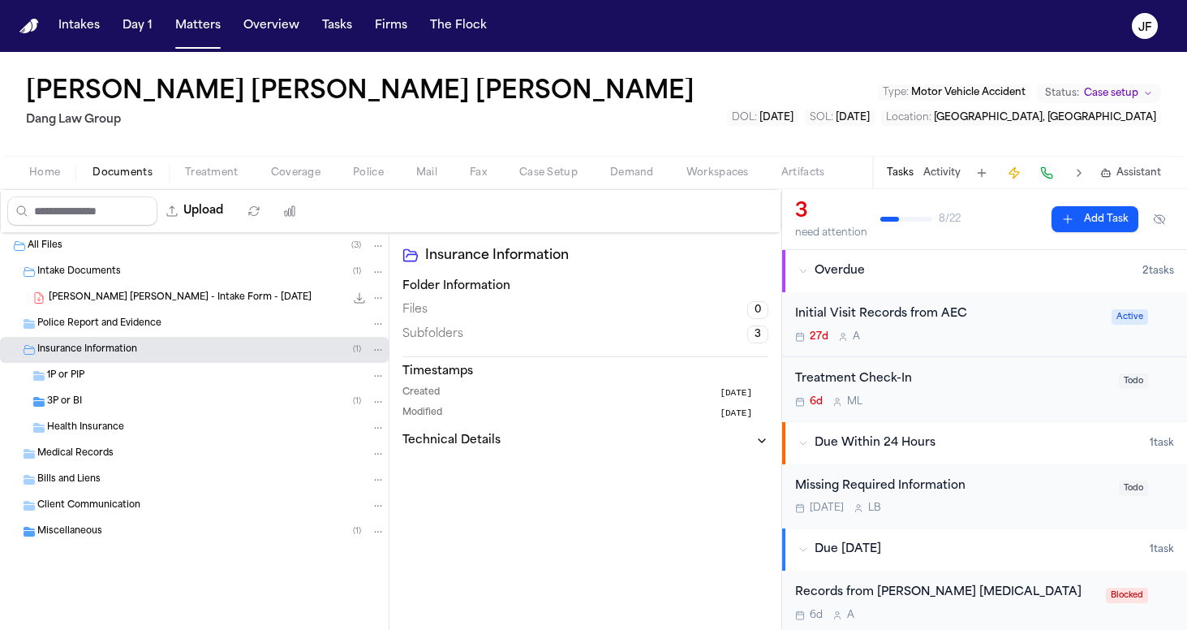
click at [144, 378] on div "1P or PIP" at bounding box center [216, 375] width 338 height 15
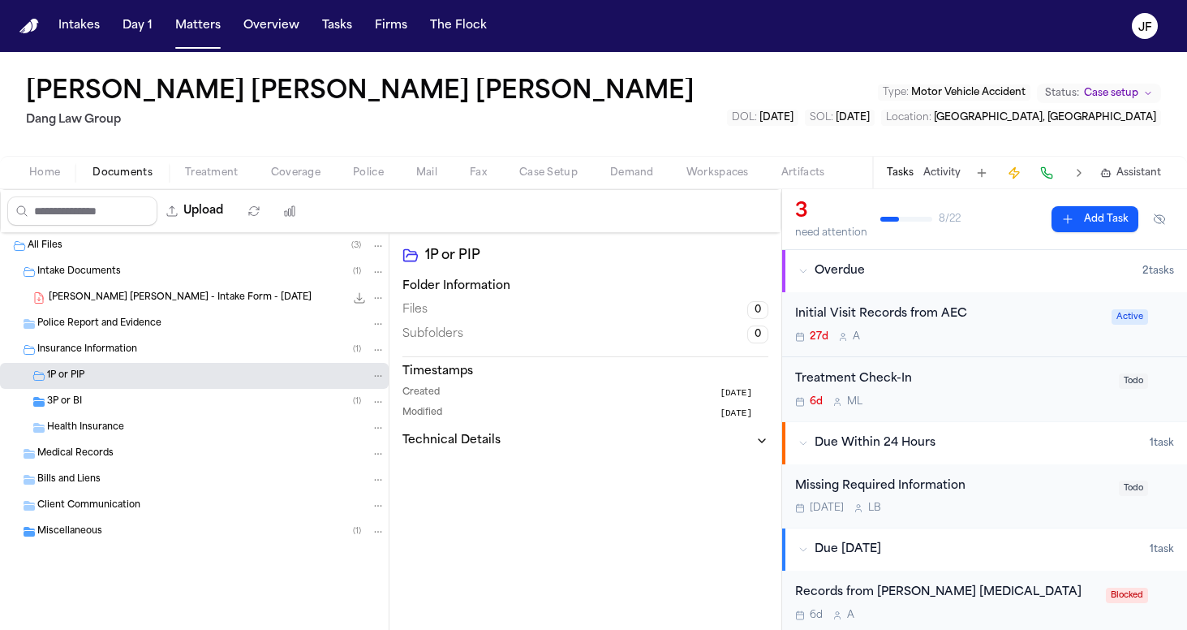
click at [135, 402] on div "3P or BI ( 1 )" at bounding box center [216, 401] width 338 height 15
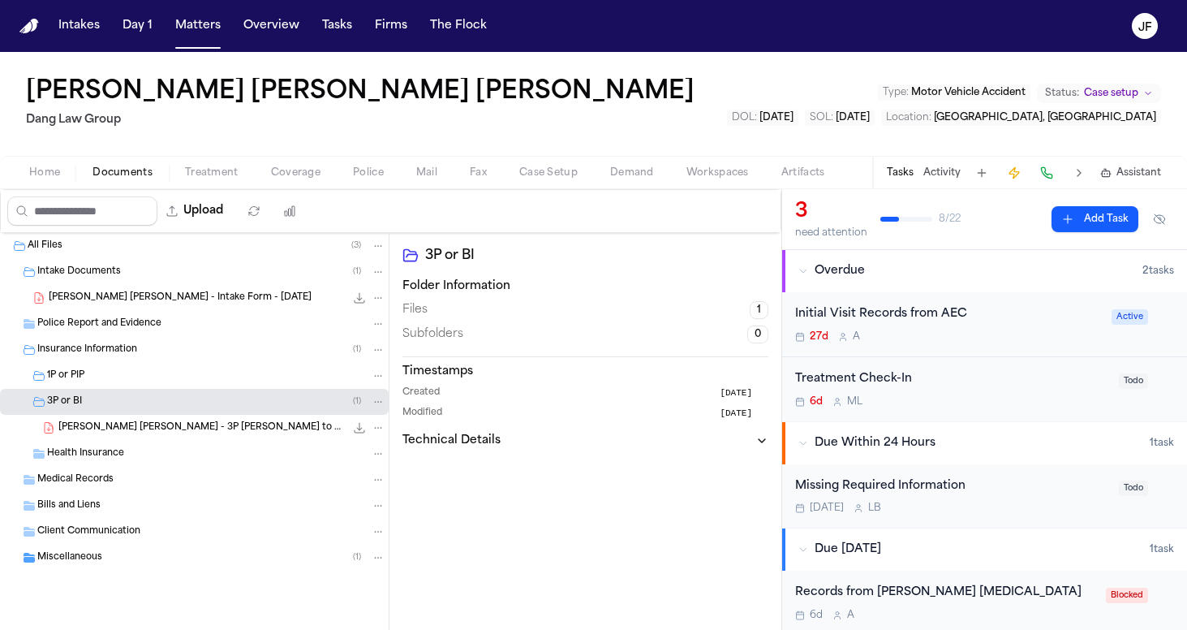
click at [140, 408] on div "3P or BI ( 1 )" at bounding box center [216, 401] width 338 height 15
click at [143, 404] on div "3P or BI ( 1 )" at bounding box center [216, 401] width 338 height 15
click at [143, 421] on span "J. Gonzalez Rivero - 3P LOR to GEICO - 5.29.25" at bounding box center [201, 428] width 286 height 14
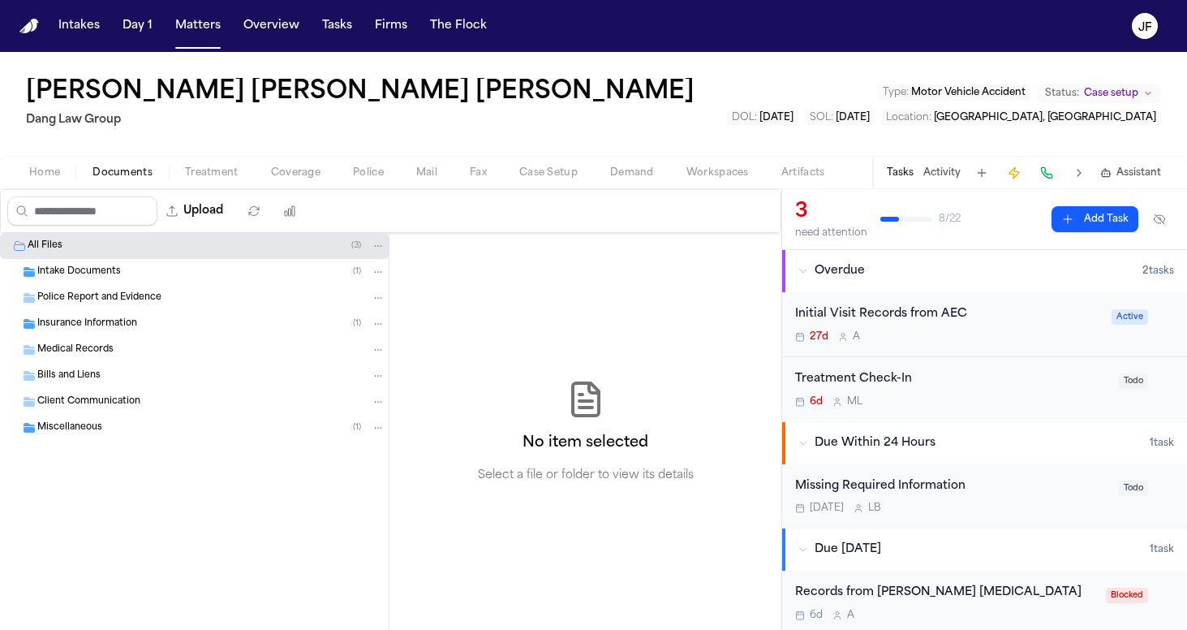
click at [595, 121] on div "Juan Carlos Gonzalez Rivero Dang Law Group Type : Motor Vehicle Accident Status…" at bounding box center [593, 104] width 1187 height 104
click at [595, 3] on nav "Intakes Day 1 Matters Overview Tasks Firms The [PERSON_NAME]" at bounding box center [593, 26] width 1187 height 52
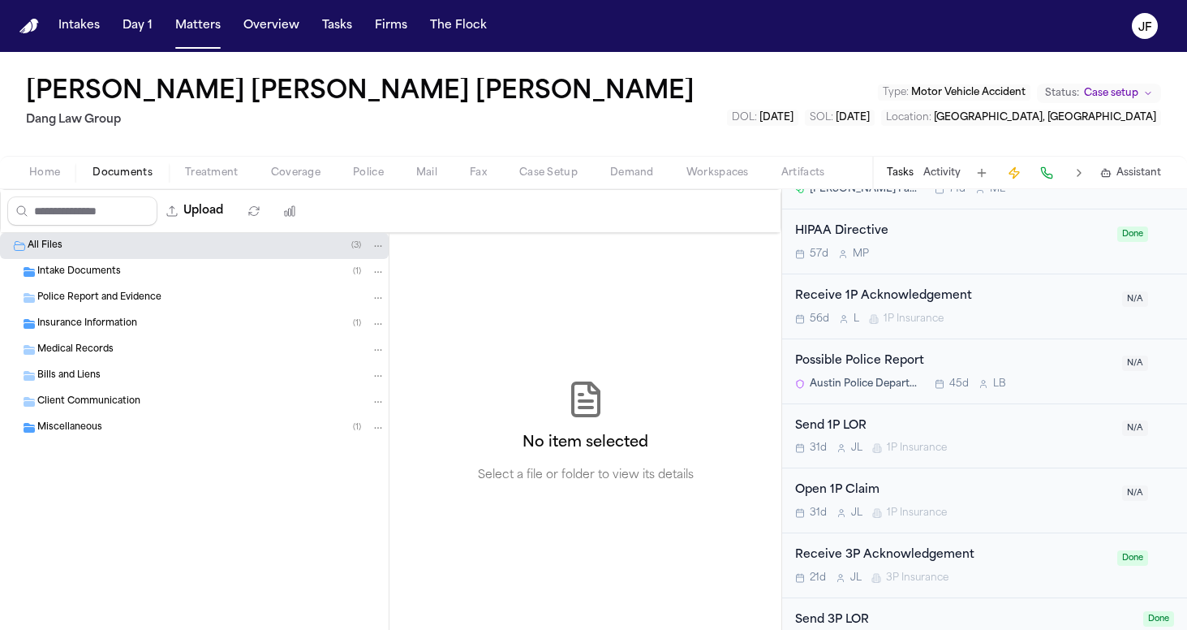
scroll to position [1223, 0]
click at [878, 355] on div "Possible Police Report" at bounding box center [953, 359] width 317 height 19
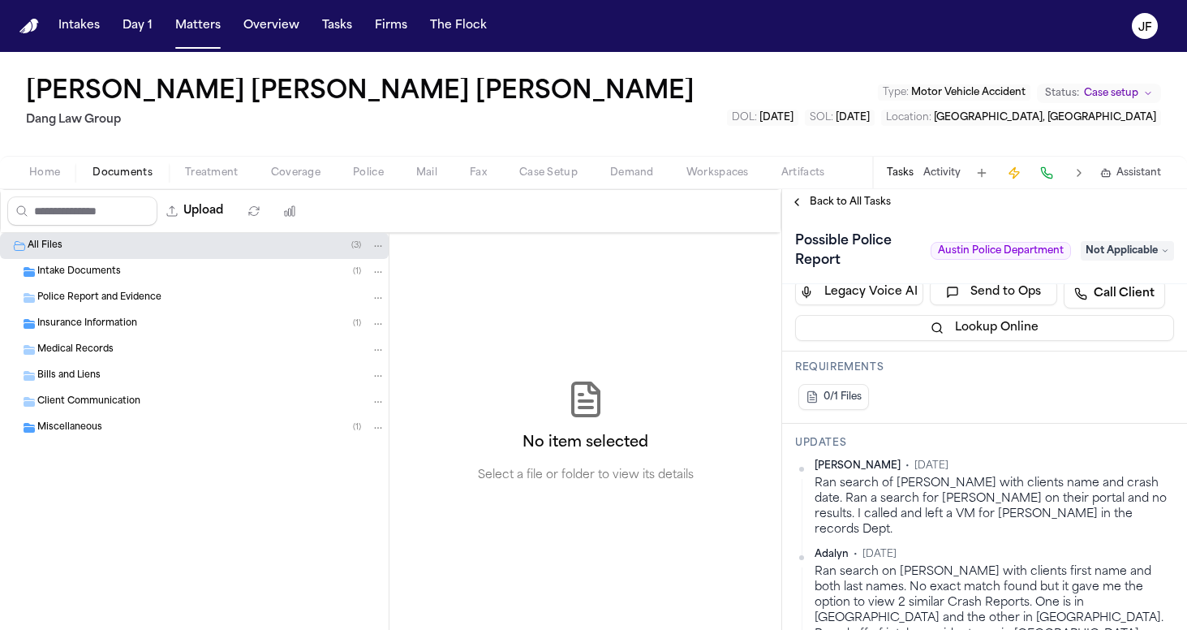
scroll to position [303, 0]
click at [844, 208] on span "Back to All Tasks" at bounding box center [850, 202] width 81 height 13
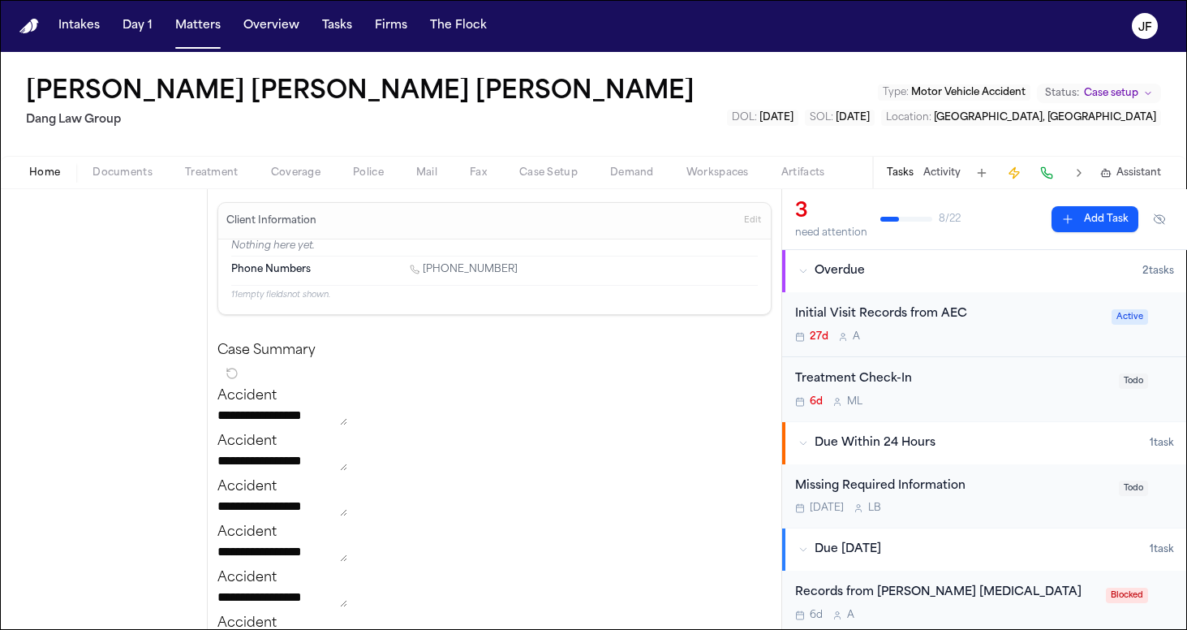
click at [72, 170] on button "Home" at bounding box center [44, 172] width 63 height 19
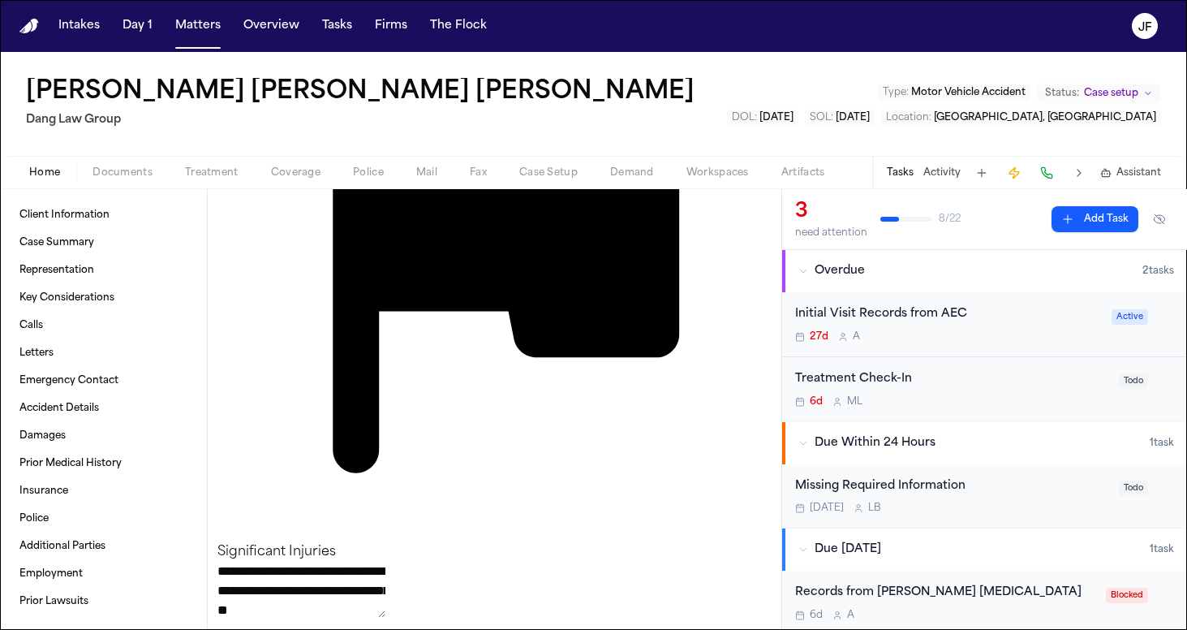
scroll to position [1960, 0]
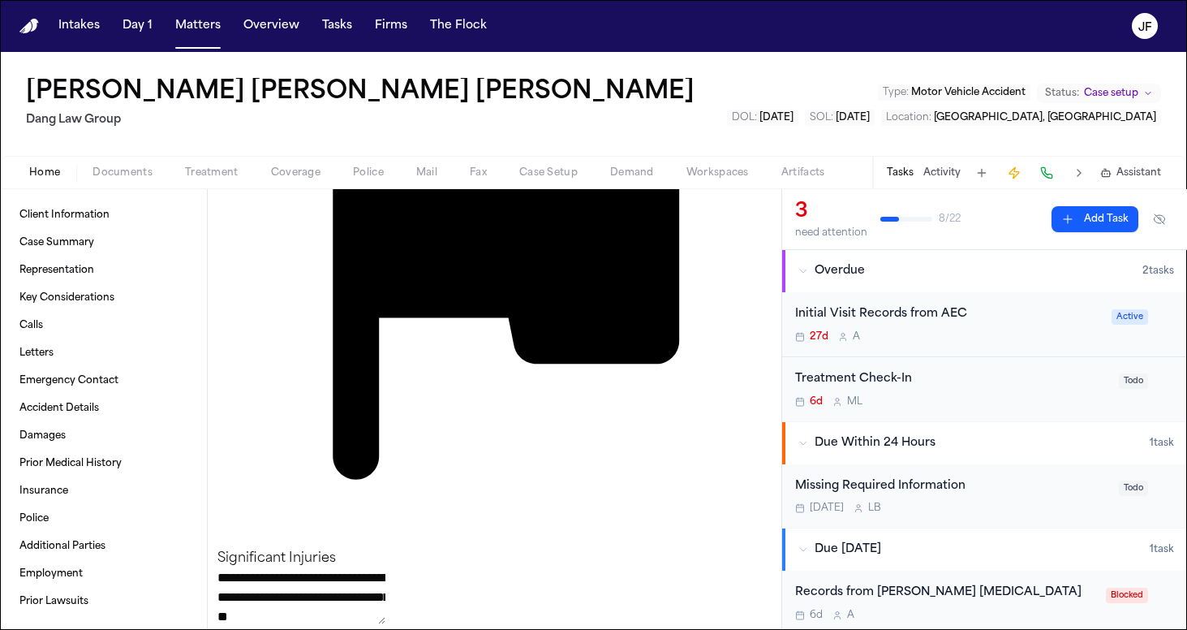
click at [914, 484] on div "Missing Required Information" at bounding box center [952, 486] width 314 height 19
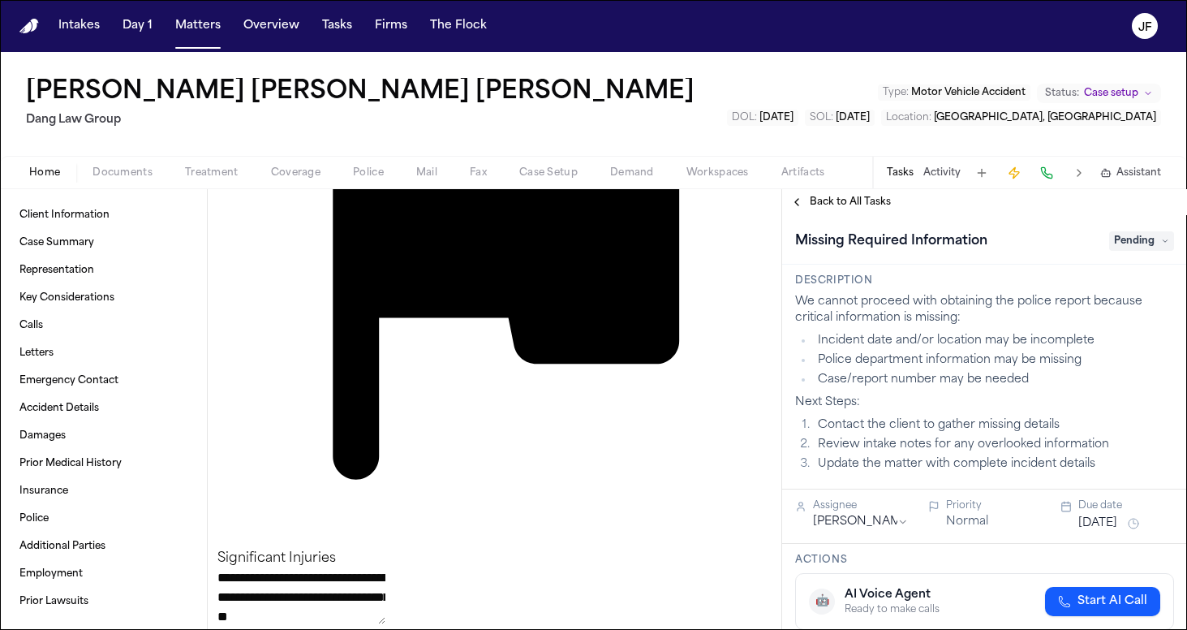
click at [1132, 240] on span "Pending" at bounding box center [1141, 240] width 65 height 19
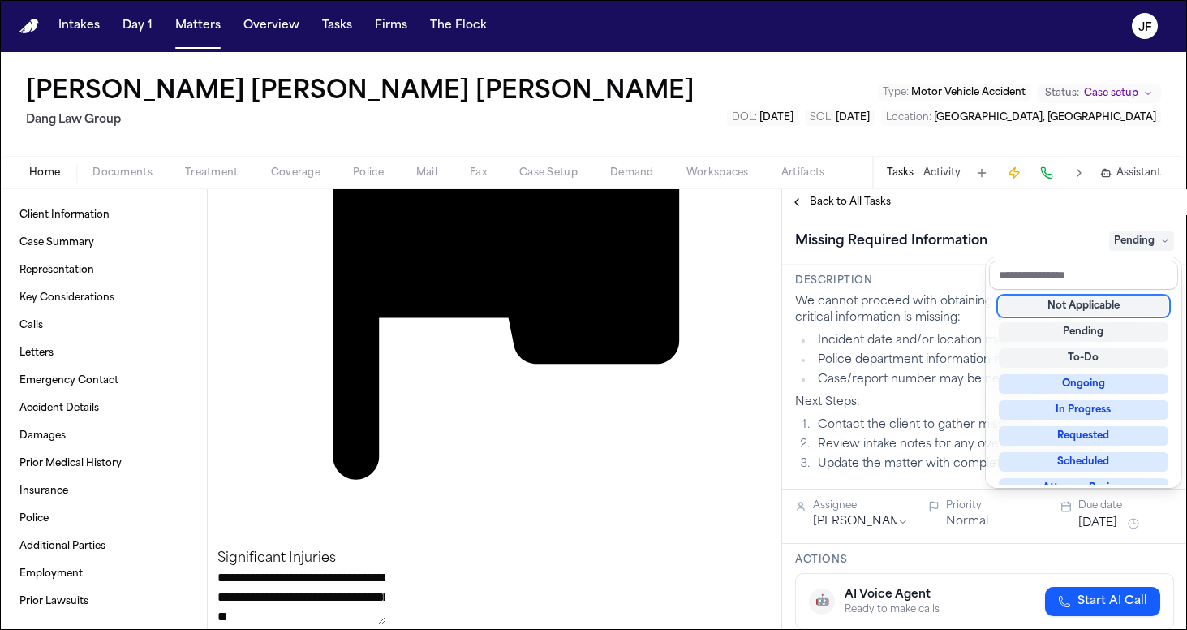
click at [1084, 307] on div "Not Applicable" at bounding box center [1084, 305] width 170 height 19
click at [862, 203] on div "Back to All Tasks Missing Required Information Not Applicable Description We ca…" at bounding box center [984, 409] width 405 height 441
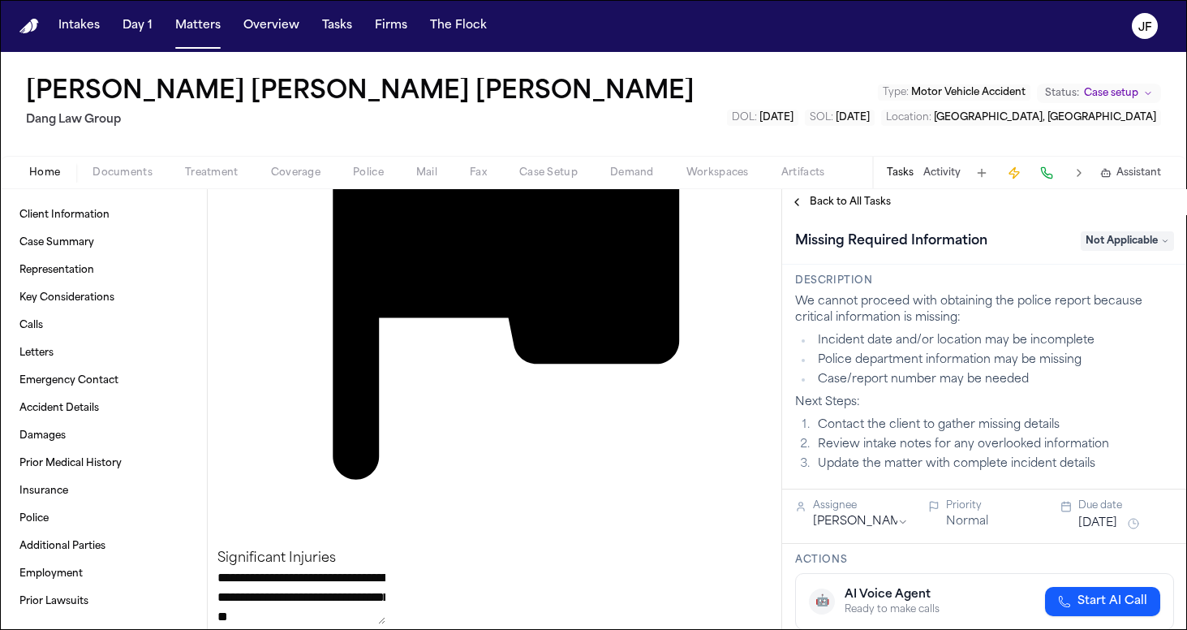
click at [825, 205] on span "Back to All Tasks" at bounding box center [850, 202] width 81 height 13
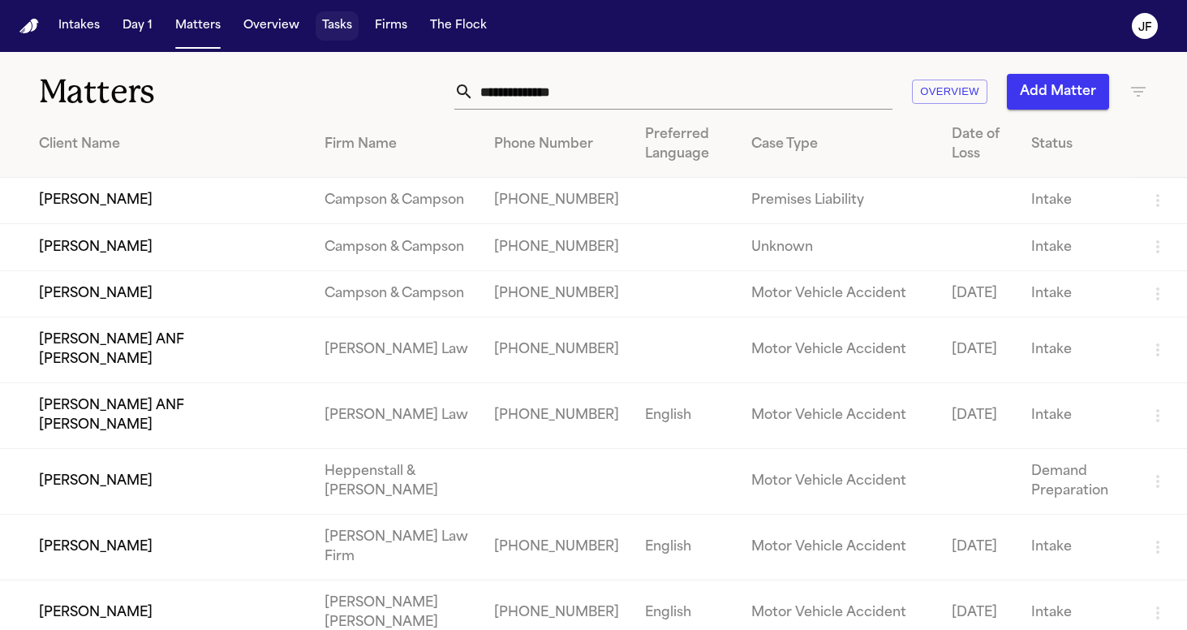
click at [340, 34] on button "Tasks" at bounding box center [337, 25] width 43 height 29
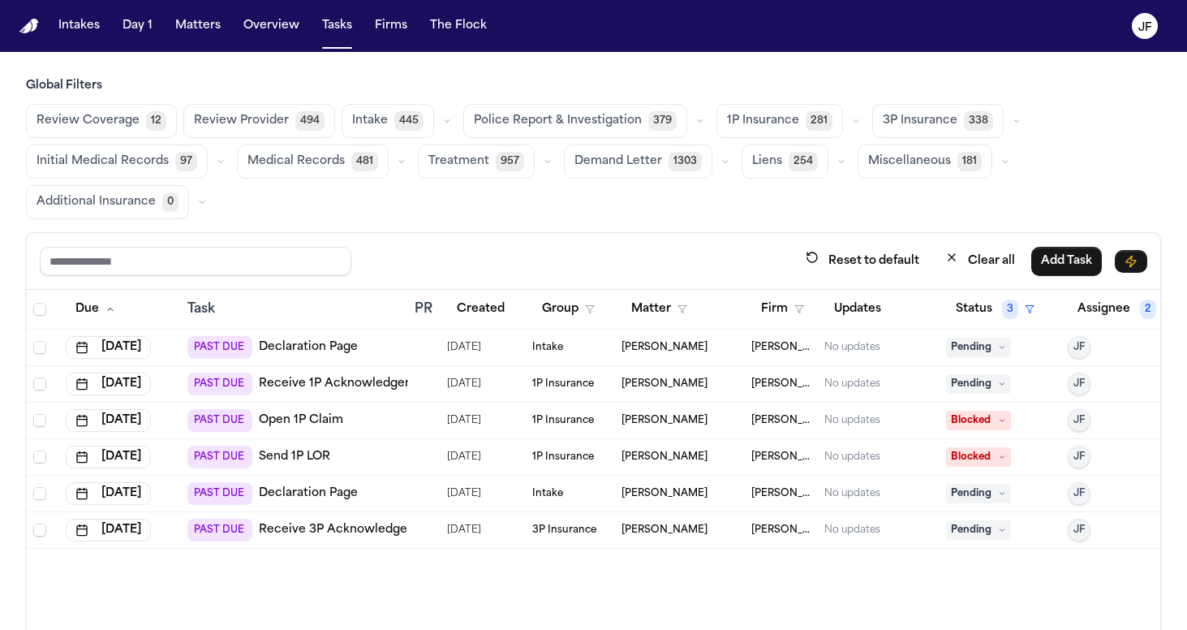
click at [583, 122] on span "Police Report & Investigation" at bounding box center [558, 121] width 168 height 16
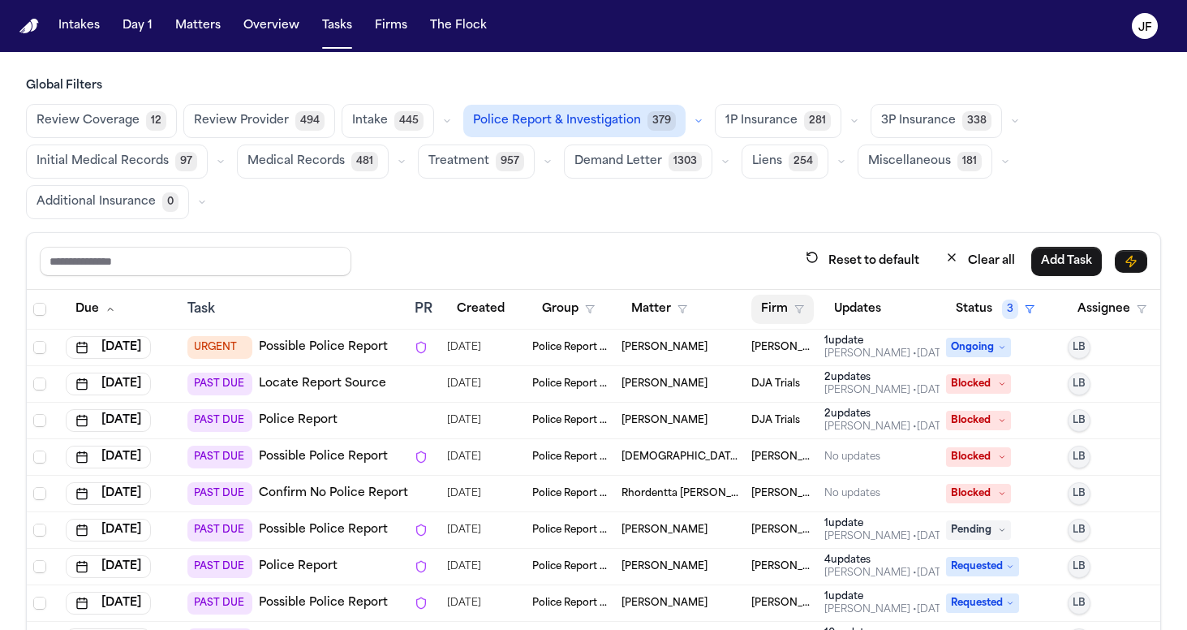
click at [796, 307] on polygon "button" at bounding box center [799, 309] width 8 height 7
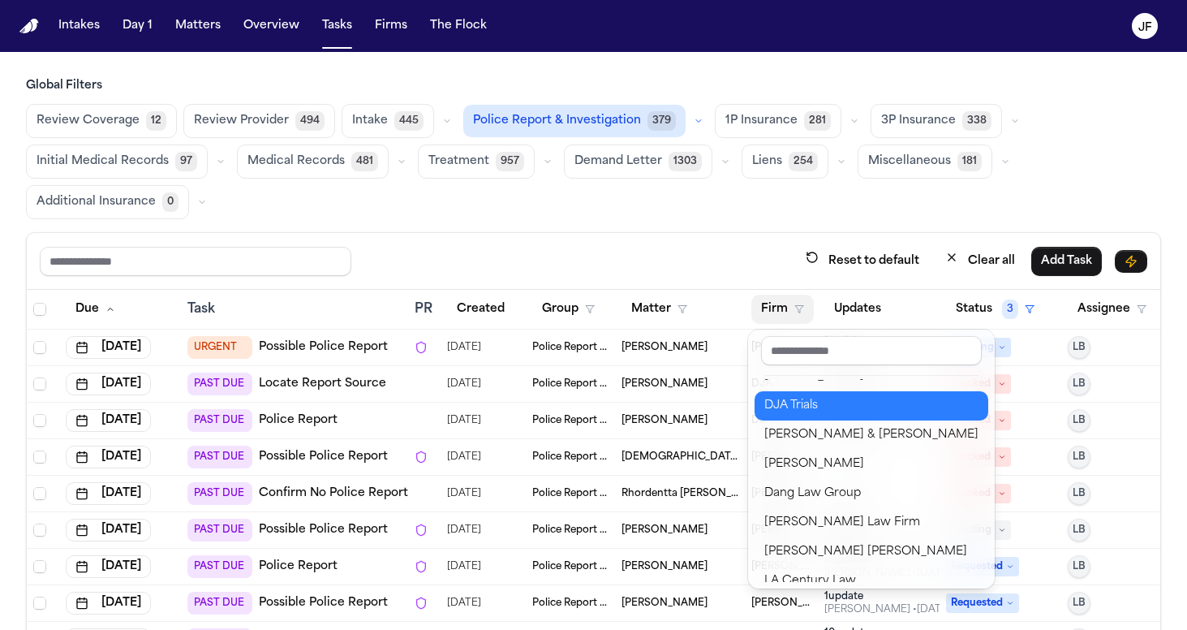
scroll to position [28, 0]
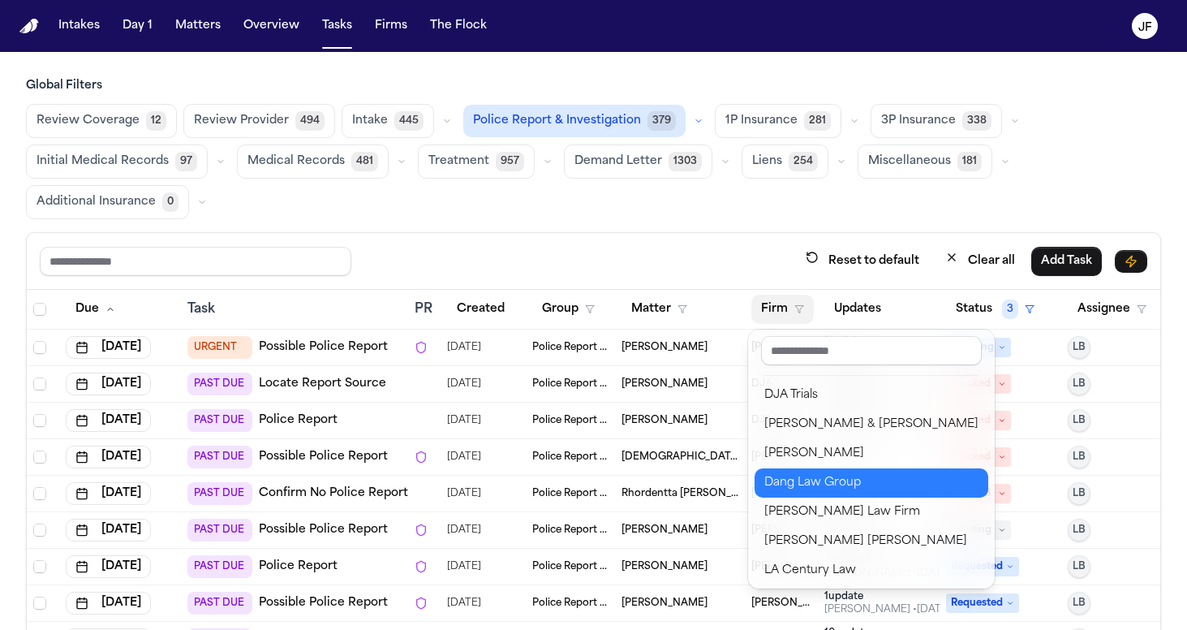
click at [787, 473] on div "Dang Law Group" at bounding box center [871, 482] width 214 height 19
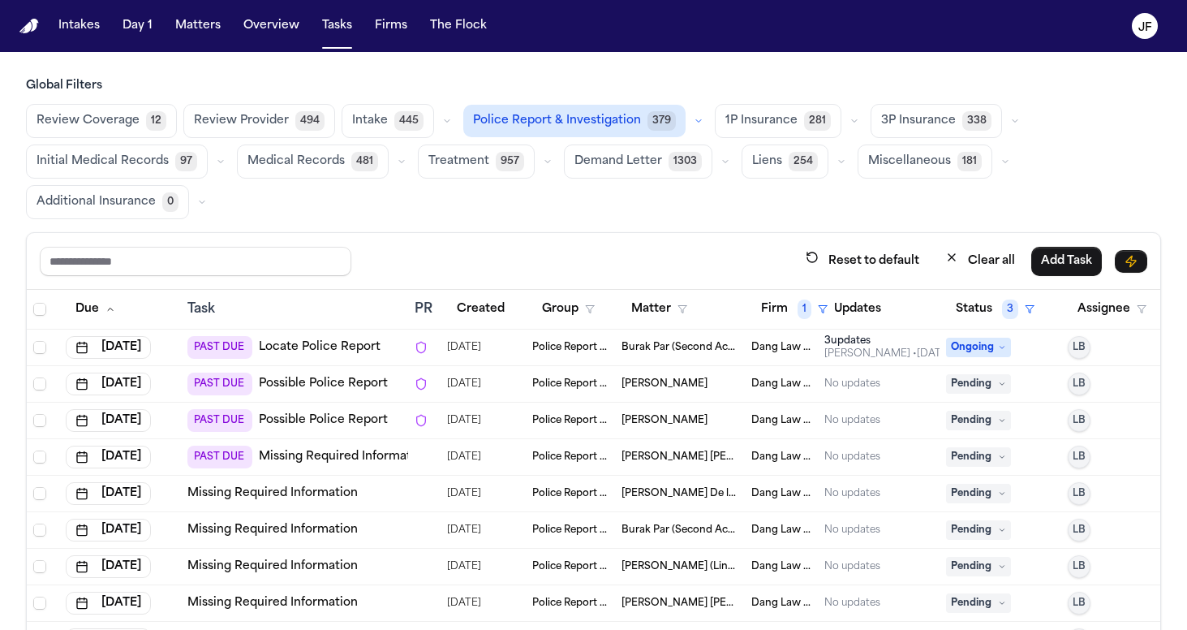
click at [729, 234] on div "Reset to default Clear all Add Task" at bounding box center [593, 261] width 1133 height 57
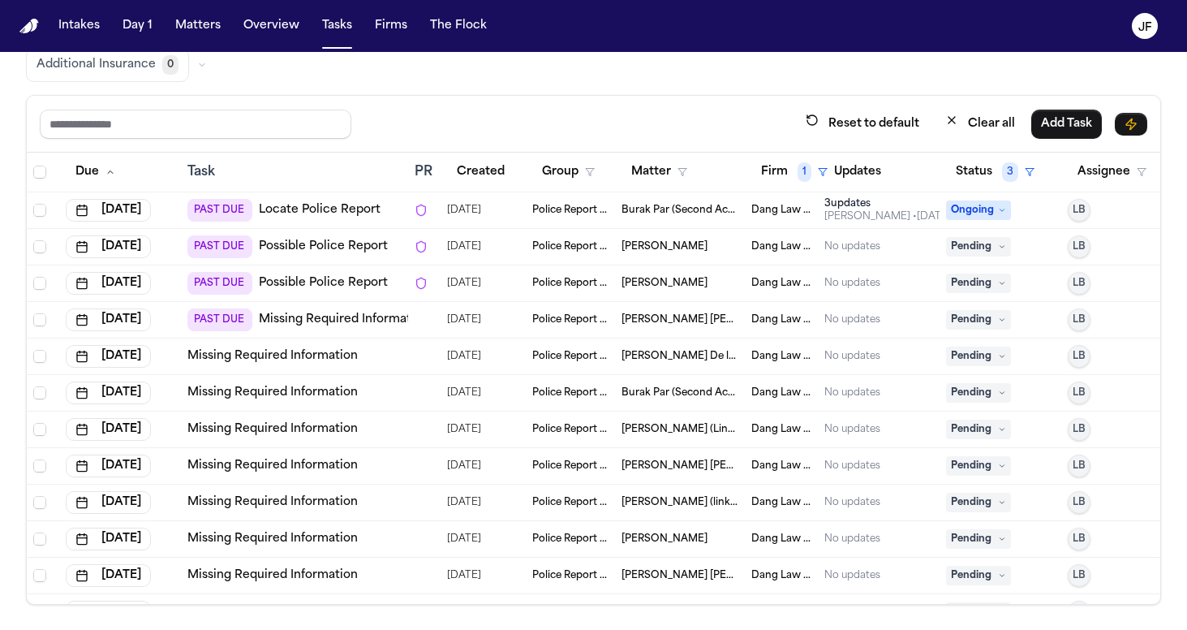
scroll to position [0, 0]
click at [333, 359] on link "Missing Required Information" at bounding box center [272, 356] width 170 height 16
click at [660, 0] on nav "Intakes Day 1 Matters Overview Tasks Firms The [PERSON_NAME]" at bounding box center [593, 26] width 1187 height 52
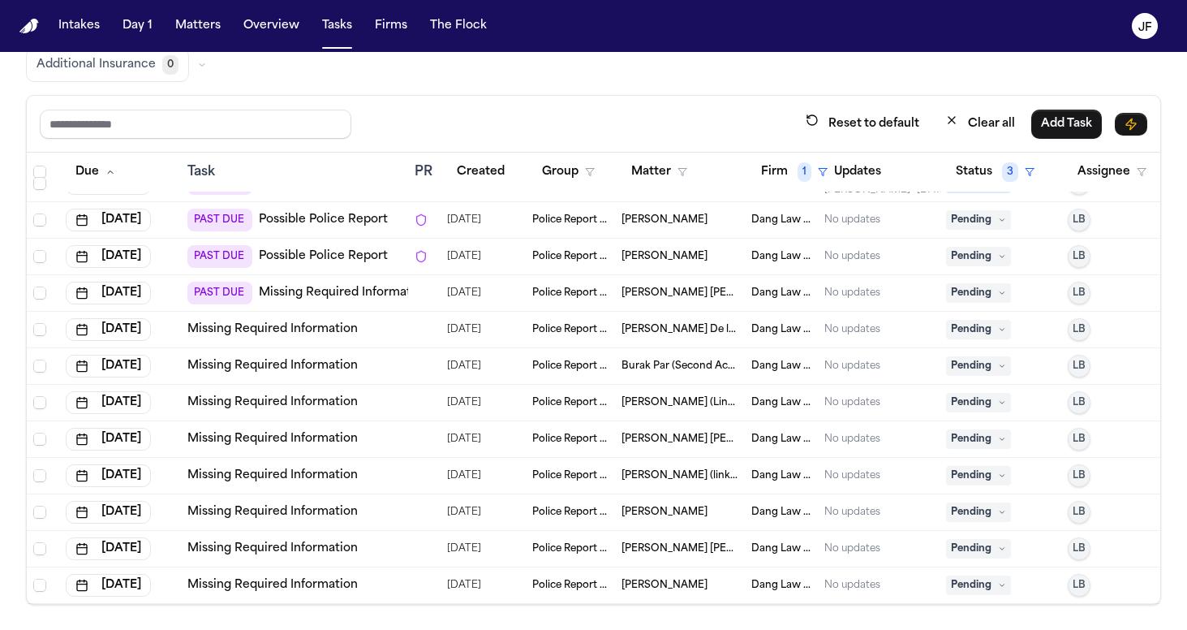
scroll to position [39, 0]
click at [330, 358] on link "Missing Required Information" at bounding box center [272, 366] width 170 height 16
click at [304, 358] on link "Missing Required Information" at bounding box center [272, 366] width 170 height 16
click at [985, 357] on span "Pending" at bounding box center [978, 365] width 65 height 19
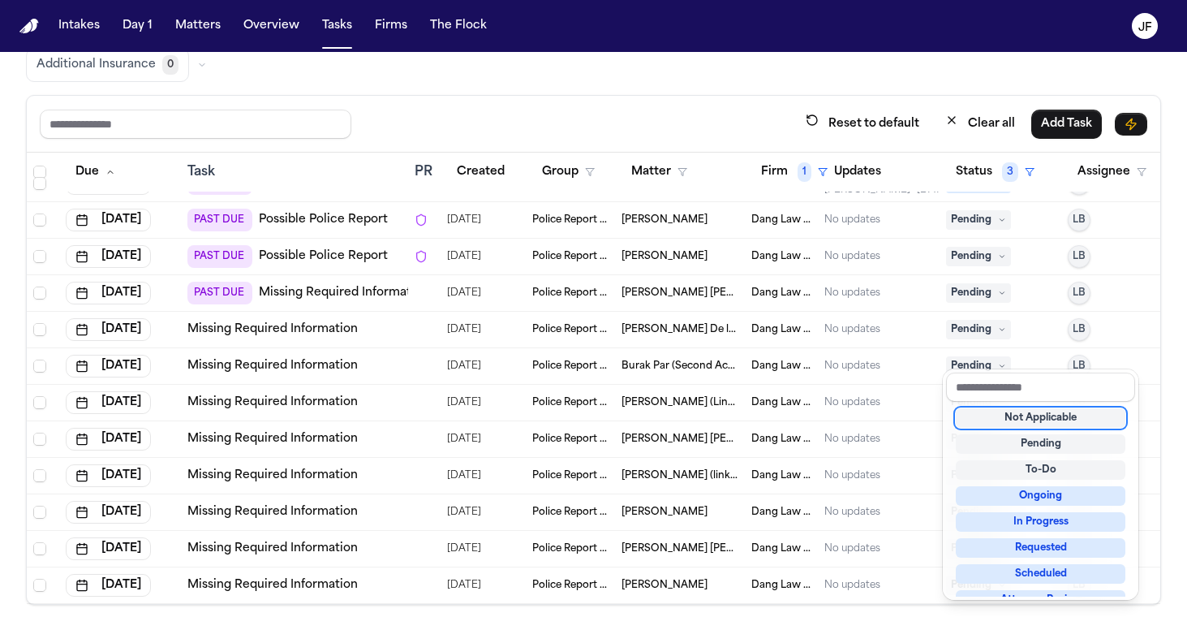
click at [991, 421] on div "Not Applicable" at bounding box center [1041, 417] width 170 height 19
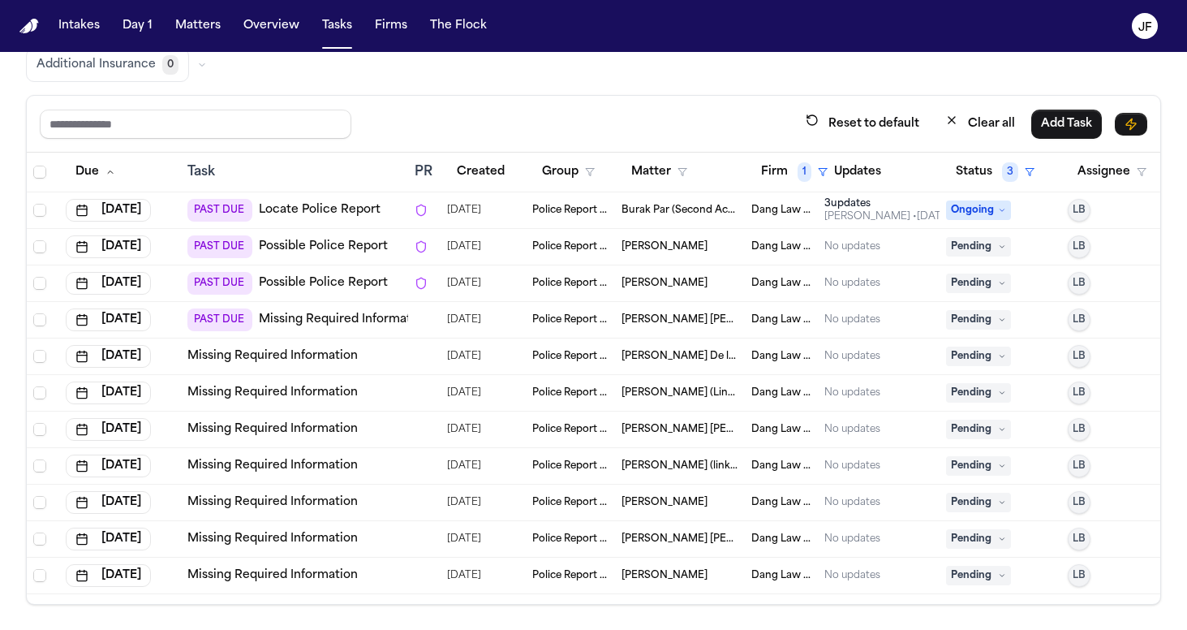
scroll to position [2, 0]
click at [327, 392] on link "Missing Required Information" at bounding box center [272, 393] width 170 height 16
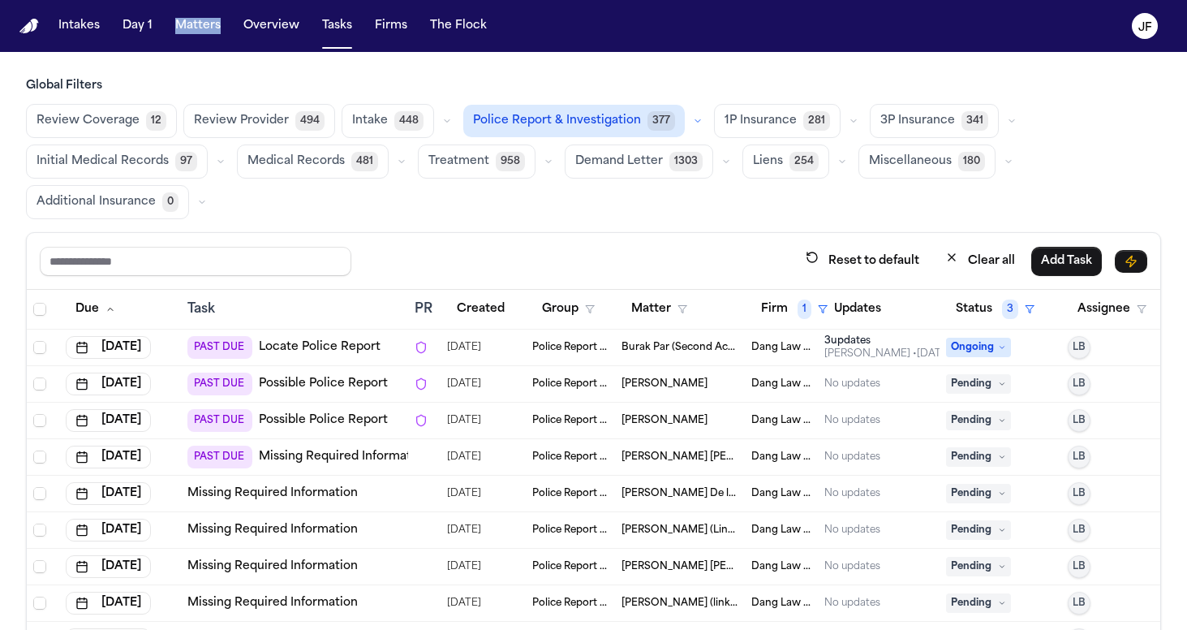
scroll to position [0, 0]
click at [1048, 6] on nav "Intakes Day 1 Matters Overview Tasks Firms The [PERSON_NAME]" at bounding box center [593, 26] width 1187 height 52
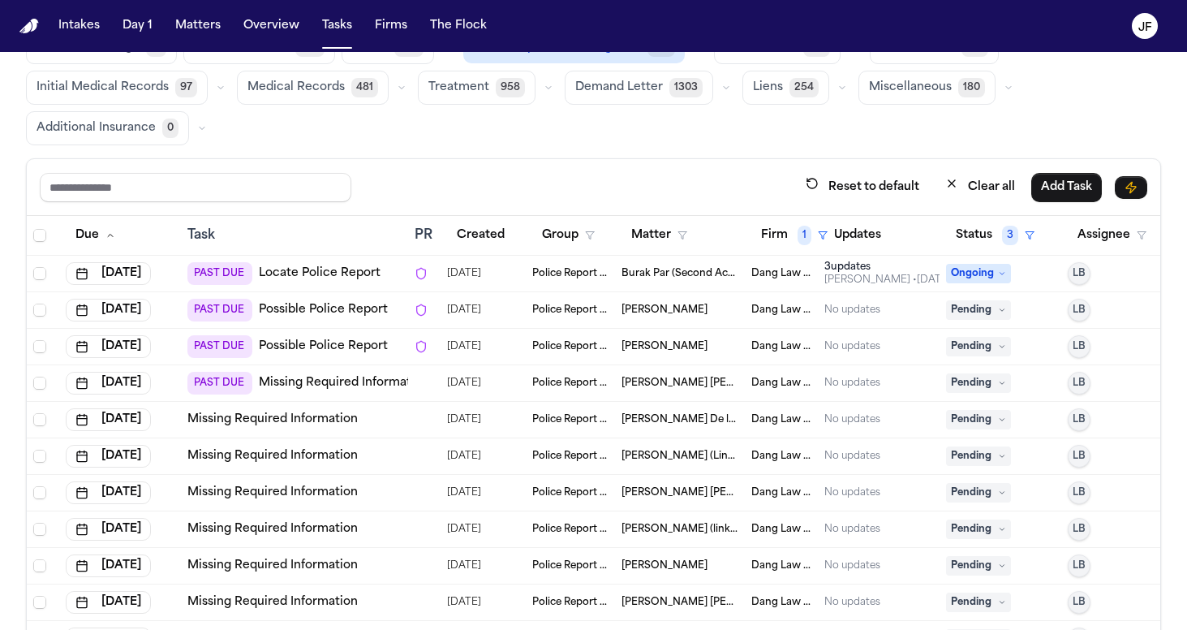
scroll to position [81, 0]
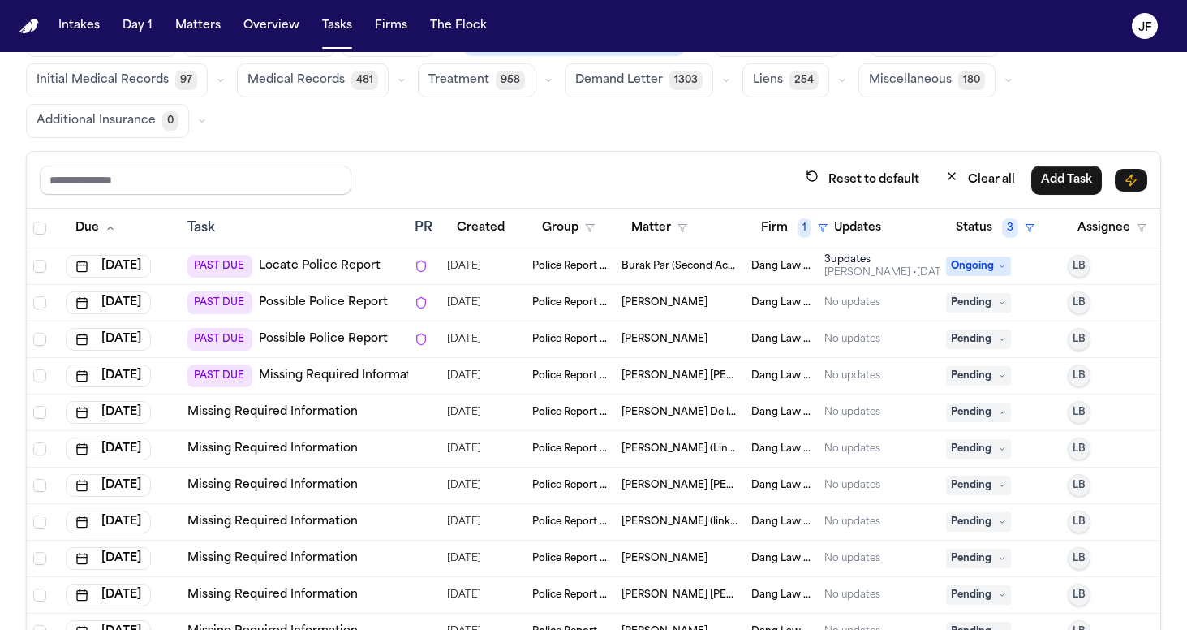
click at [965, 441] on span "Pending" at bounding box center [978, 448] width 65 height 19
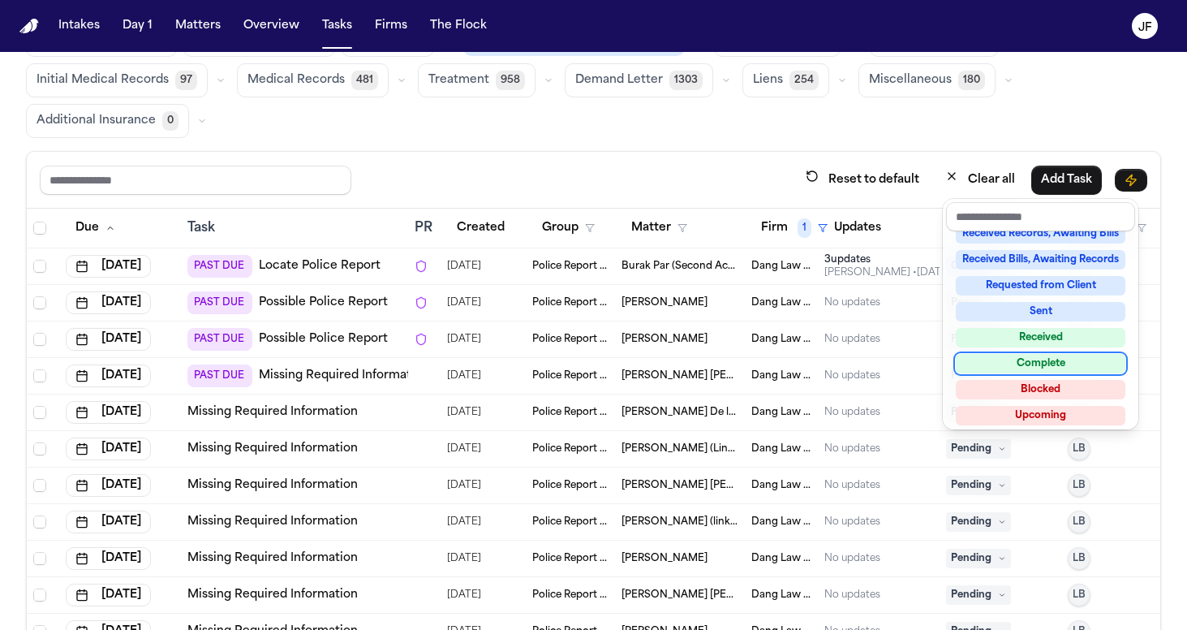
click at [1021, 365] on div "Complete" at bounding box center [1041, 363] width 170 height 19
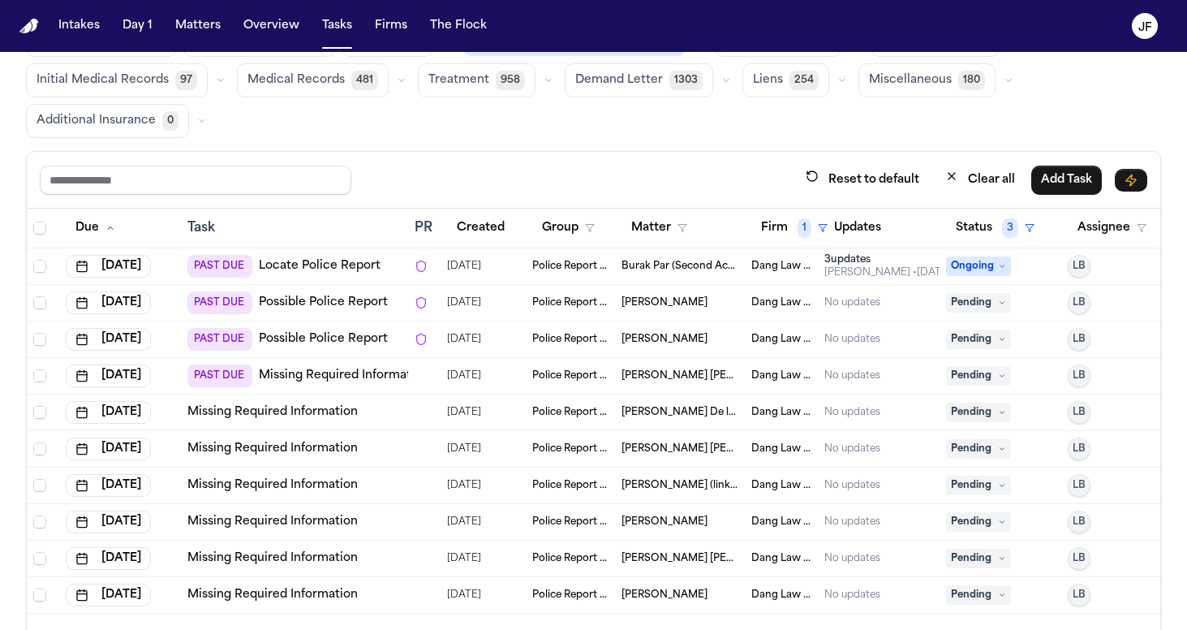
click at [738, 153] on div "Reset to default Clear all Add Task" at bounding box center [593, 180] width 1133 height 57
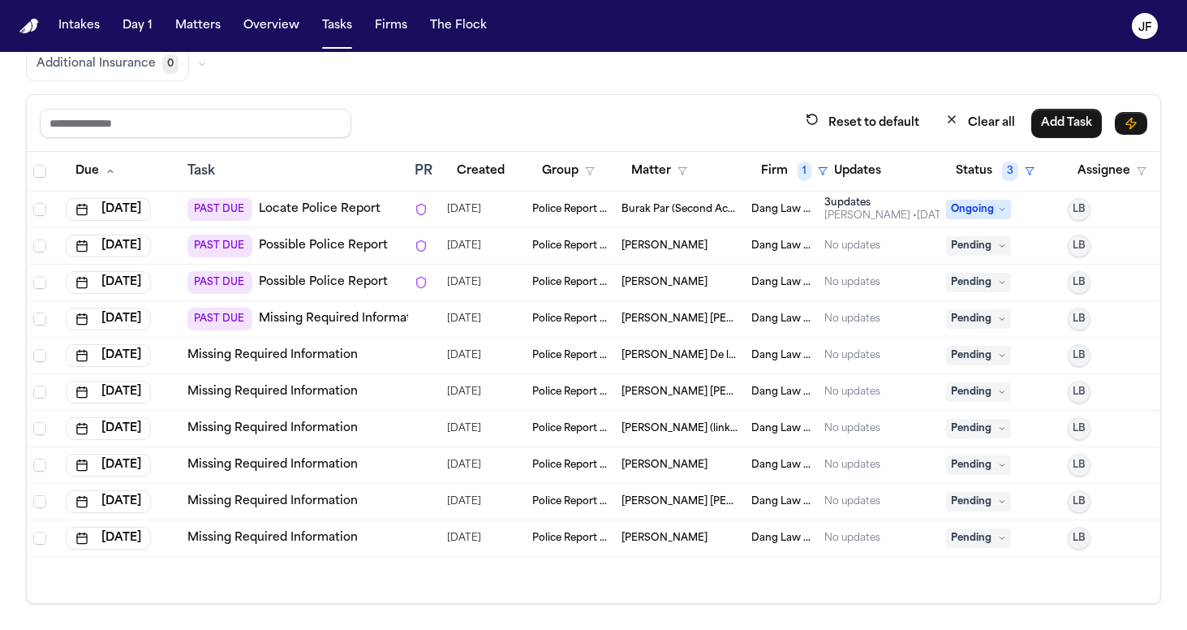
scroll to position [137, 0]
click at [307, 389] on link "Missing Required Information" at bounding box center [272, 393] width 170 height 16
click at [1039, 0] on nav "Intakes Day 1 Matters Overview Tasks Firms The Flock JF" at bounding box center [593, 26] width 1187 height 52
click at [953, 390] on span "Pending" at bounding box center [978, 392] width 65 height 19
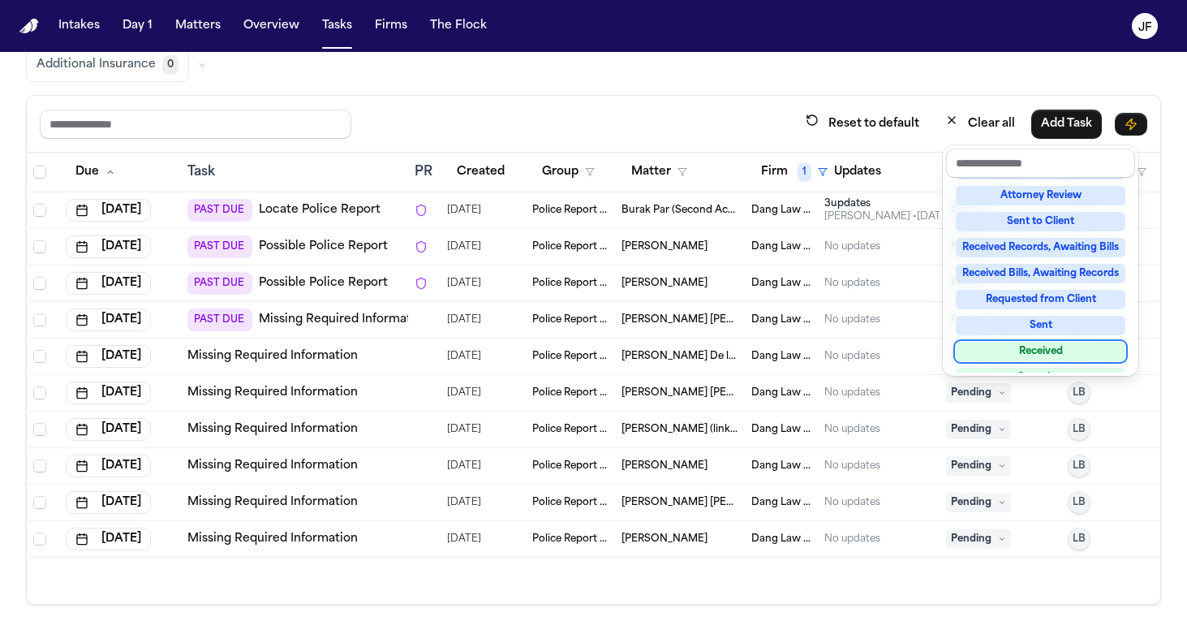
scroll to position [230, 0]
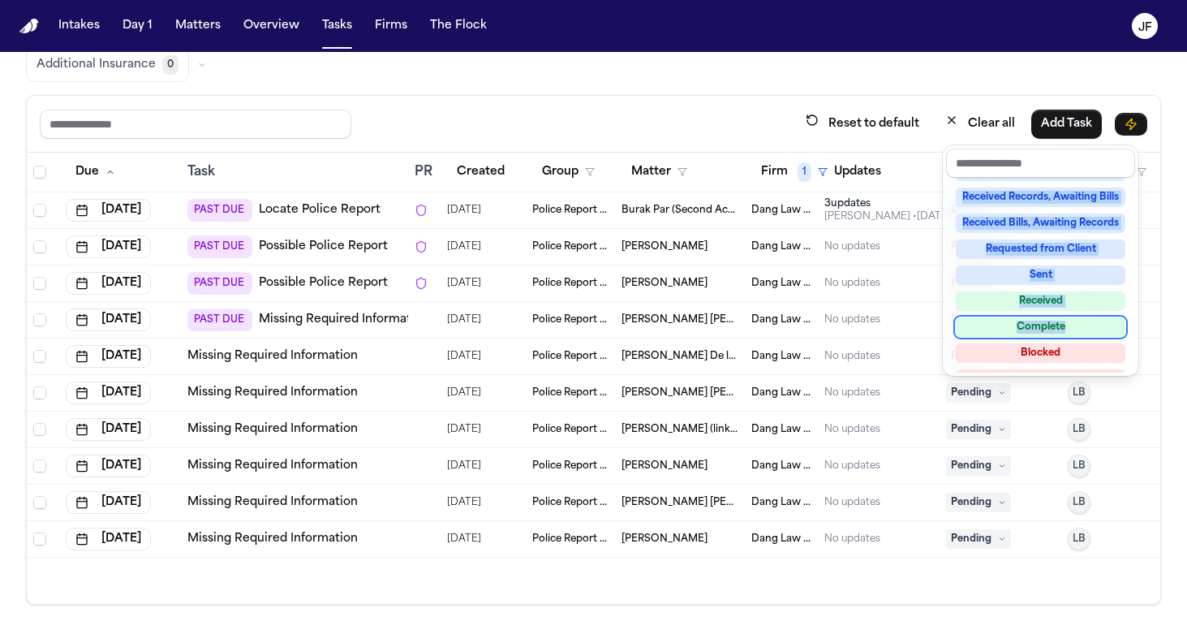
click at [1029, 335] on div "Not Applicable Pending To-Do Ongoing In Progress Requested Scheduled Attorney R…" at bounding box center [1040, 275] width 189 height 195
click at [1015, 327] on div "Complete" at bounding box center [1041, 326] width 170 height 19
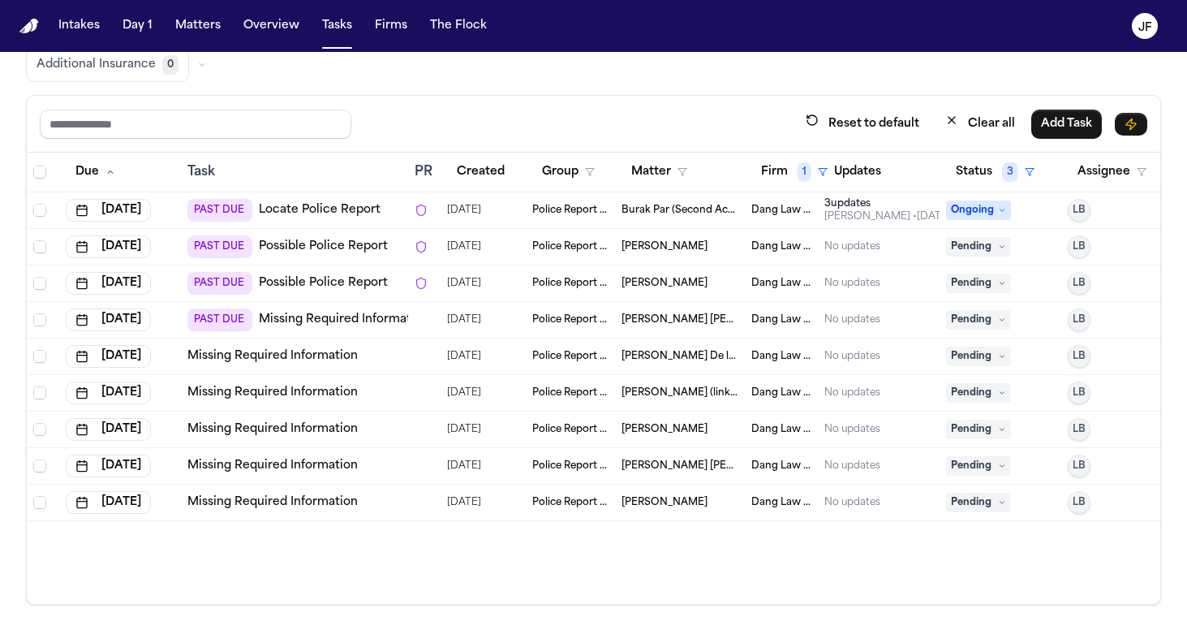
scroll to position [0, 0]
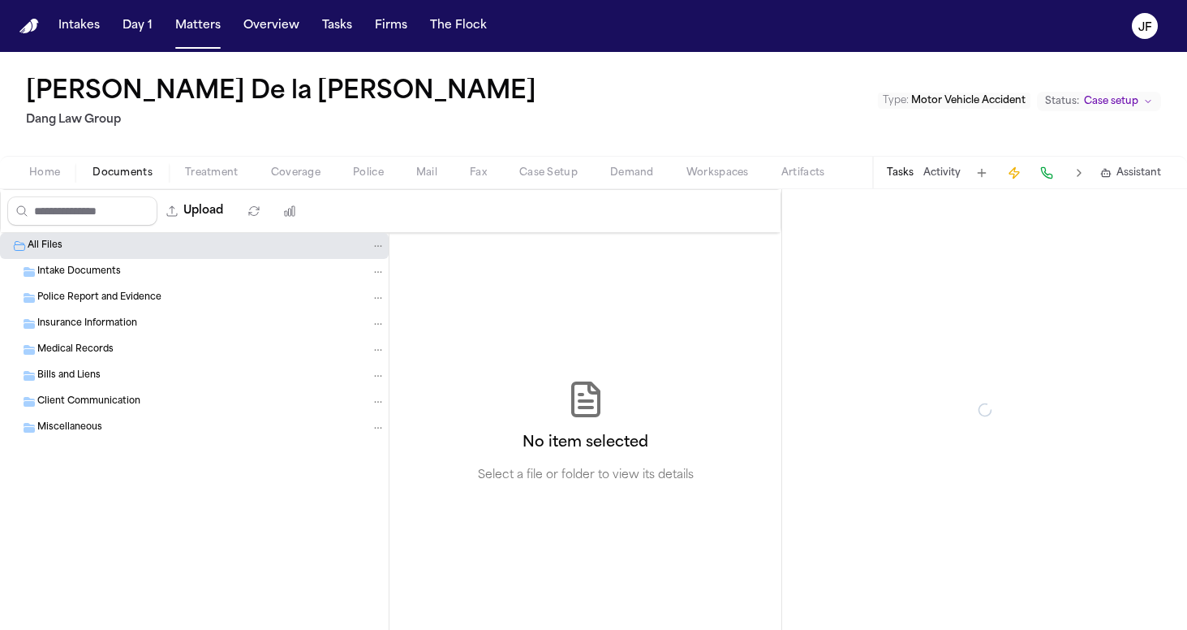
click at [118, 163] on button "Documents" at bounding box center [122, 172] width 92 height 19
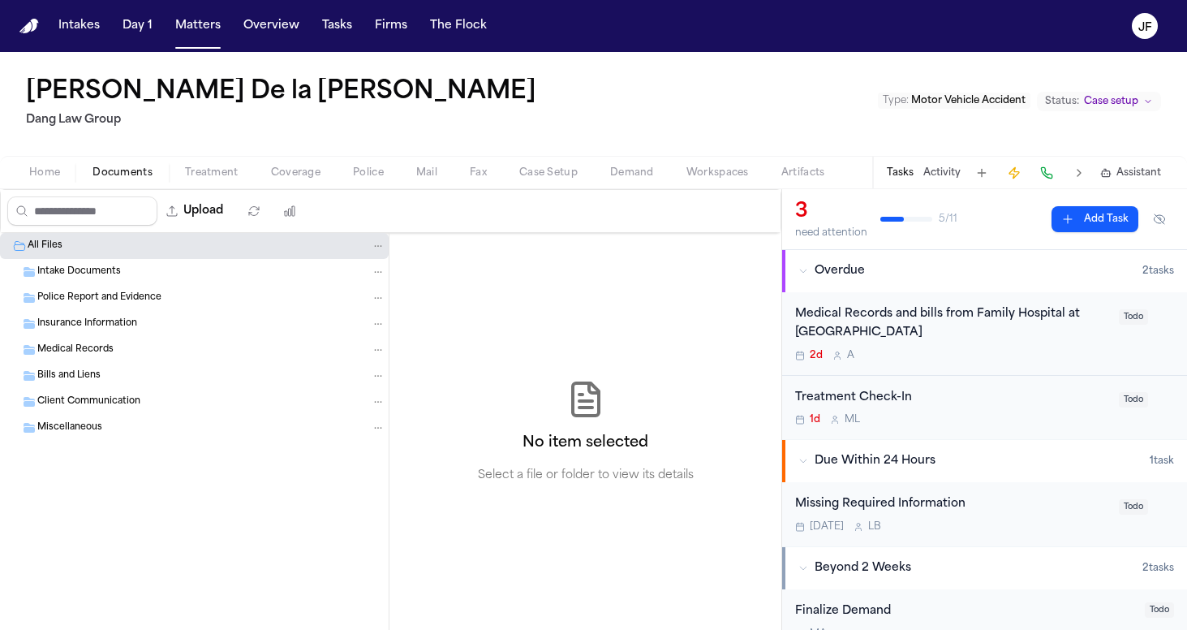
click at [105, 271] on span "Intake Documents" at bounding box center [79, 272] width 84 height 14
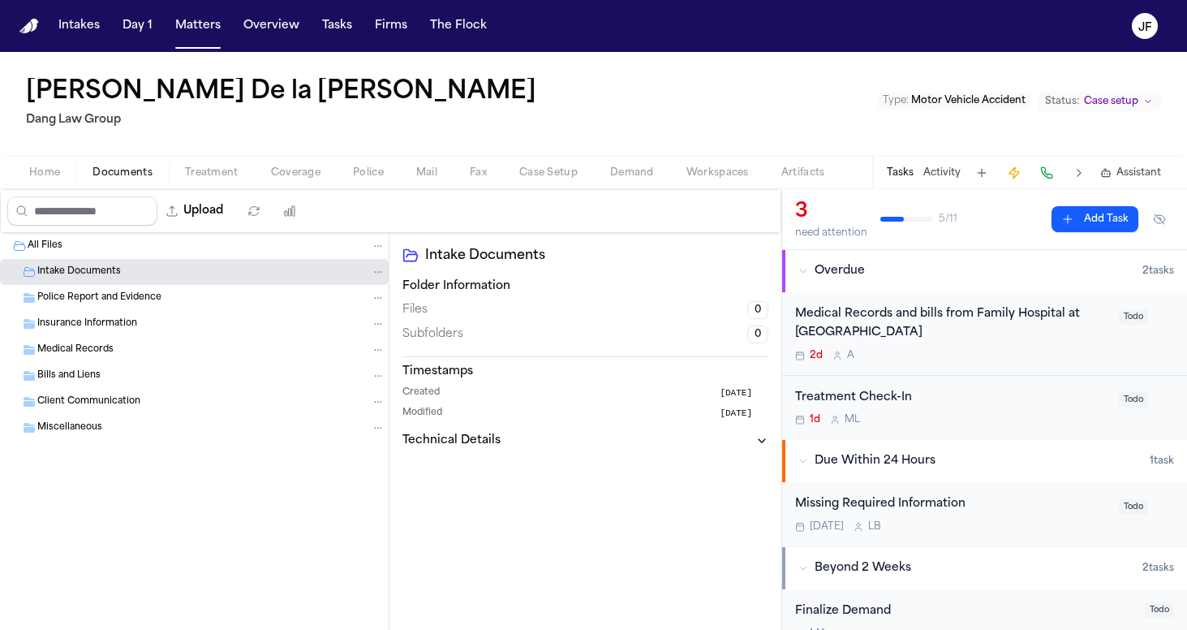
click at [109, 294] on span "Police Report and Evidence" at bounding box center [99, 298] width 124 height 14
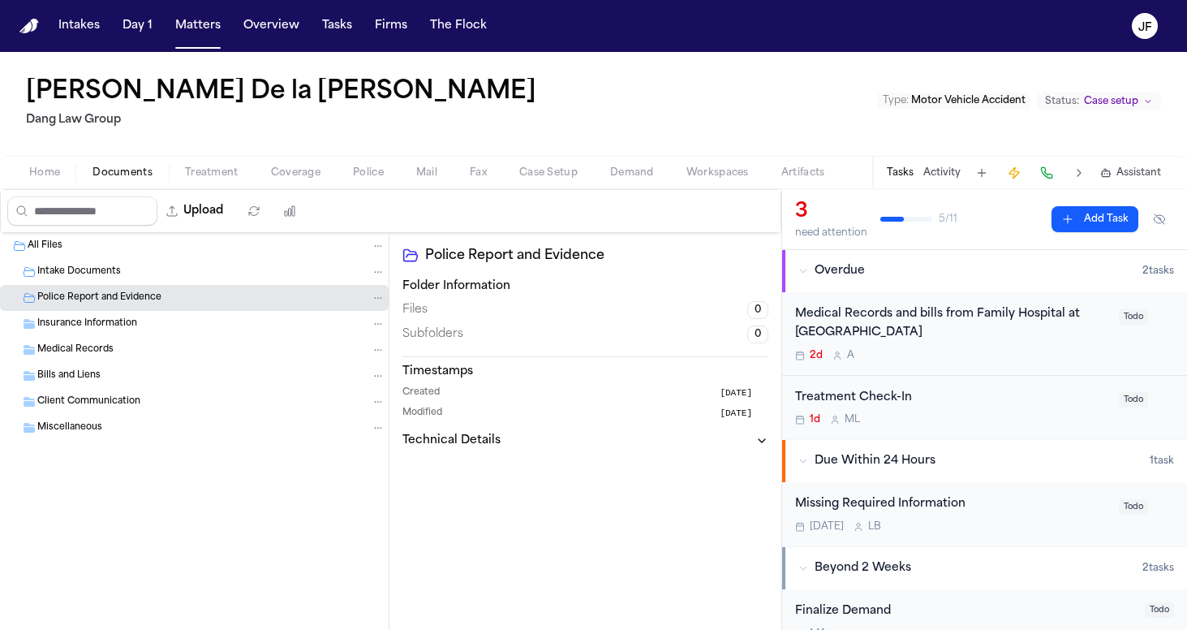
click at [109, 325] on span "Insurance Information" at bounding box center [87, 324] width 100 height 14
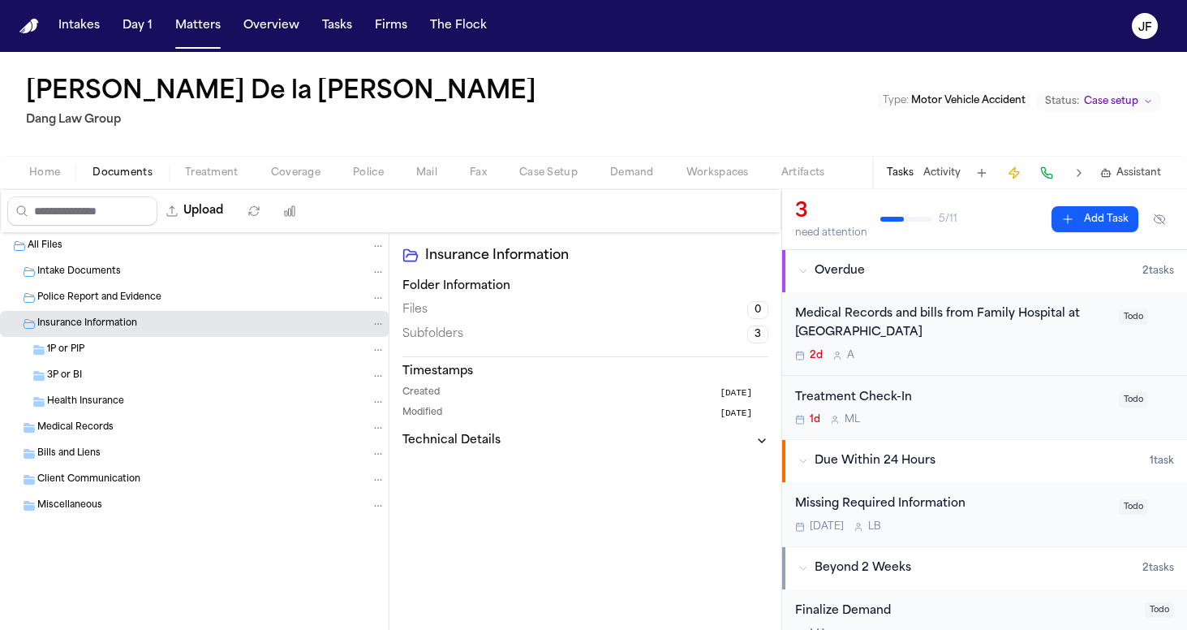
click at [106, 335] on div "Insurance Information" at bounding box center [194, 324] width 389 height 26
click at [114, 319] on span "Insurance Information" at bounding box center [87, 324] width 100 height 14
click at [114, 333] on div "Insurance Information" at bounding box center [194, 324] width 389 height 26
click at [122, 312] on div "Insurance Information" at bounding box center [194, 324] width 389 height 26
click at [111, 360] on div "1P or PIP" at bounding box center [194, 350] width 389 height 26
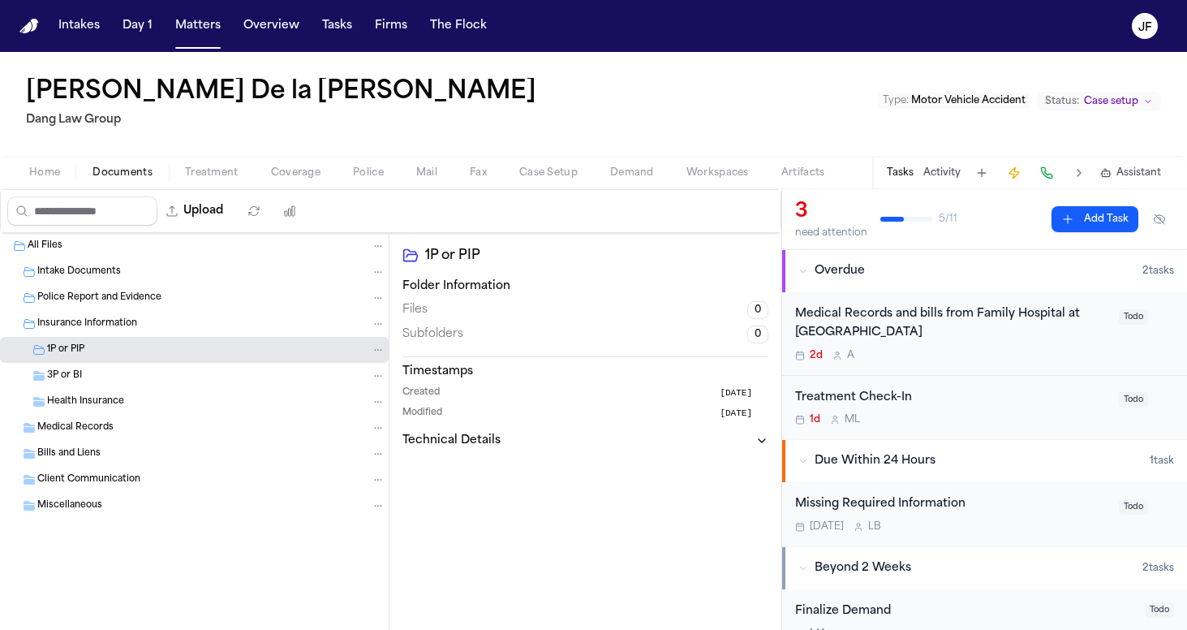
click at [111, 378] on div "3P or BI" at bounding box center [216, 375] width 338 height 15
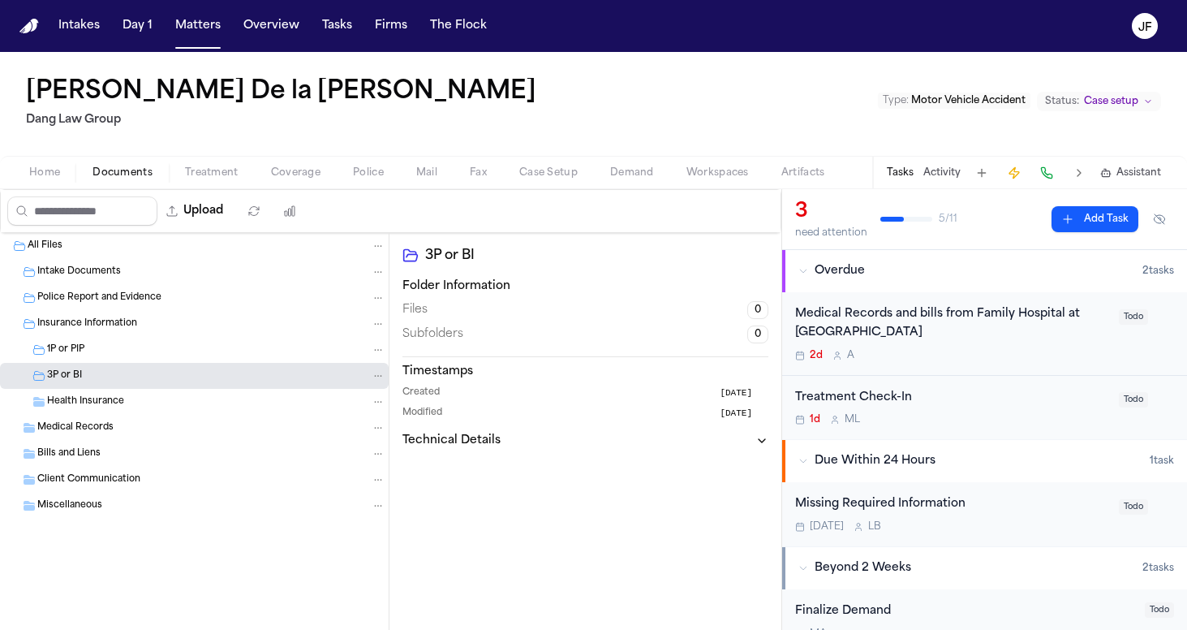
click at [117, 354] on div "1P or PIP" at bounding box center [216, 349] width 338 height 15
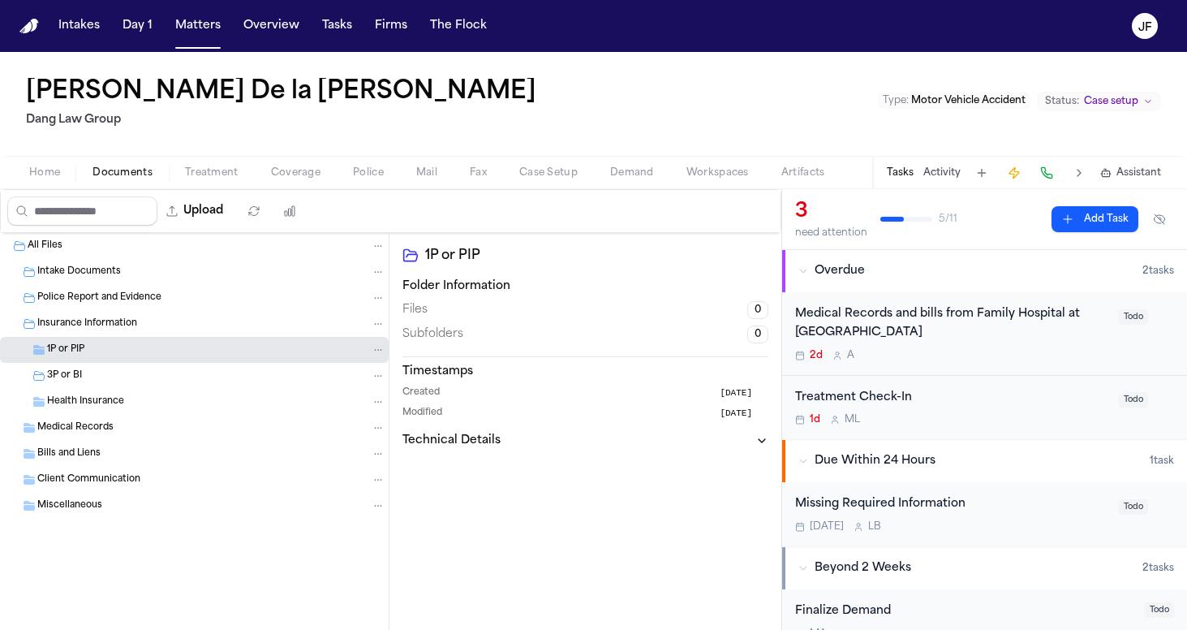
click at [117, 349] on div "1P or PIP" at bounding box center [216, 349] width 338 height 15
click at [118, 368] on div "3P or BI" at bounding box center [216, 375] width 338 height 15
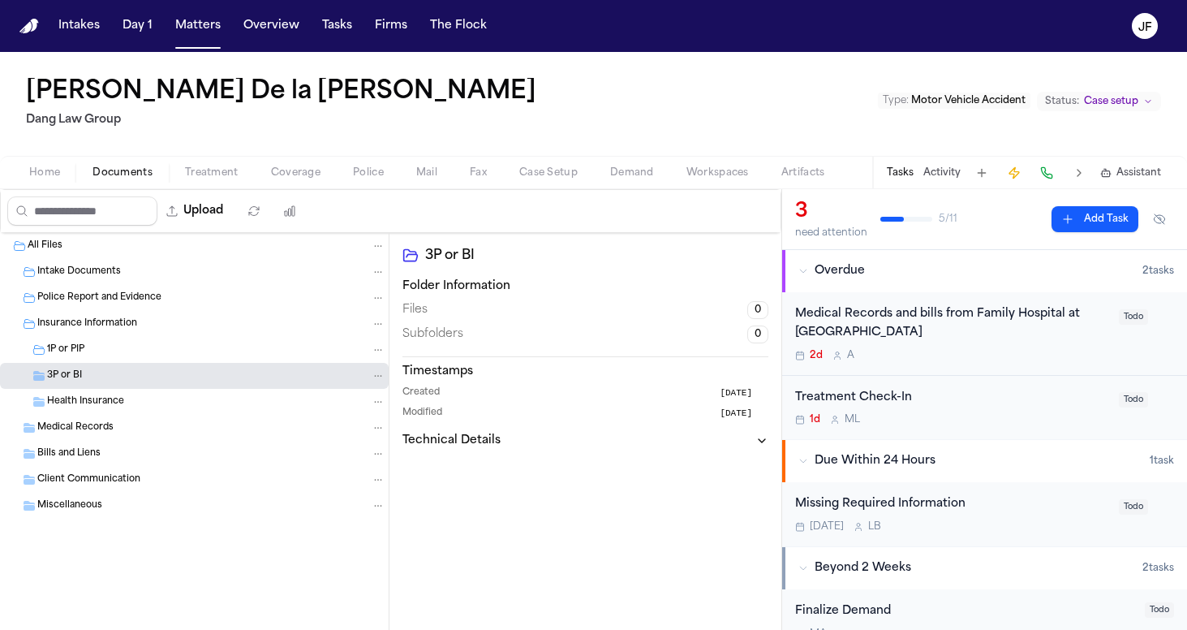
click at [118, 360] on div "1P or PIP" at bounding box center [194, 350] width 389 height 26
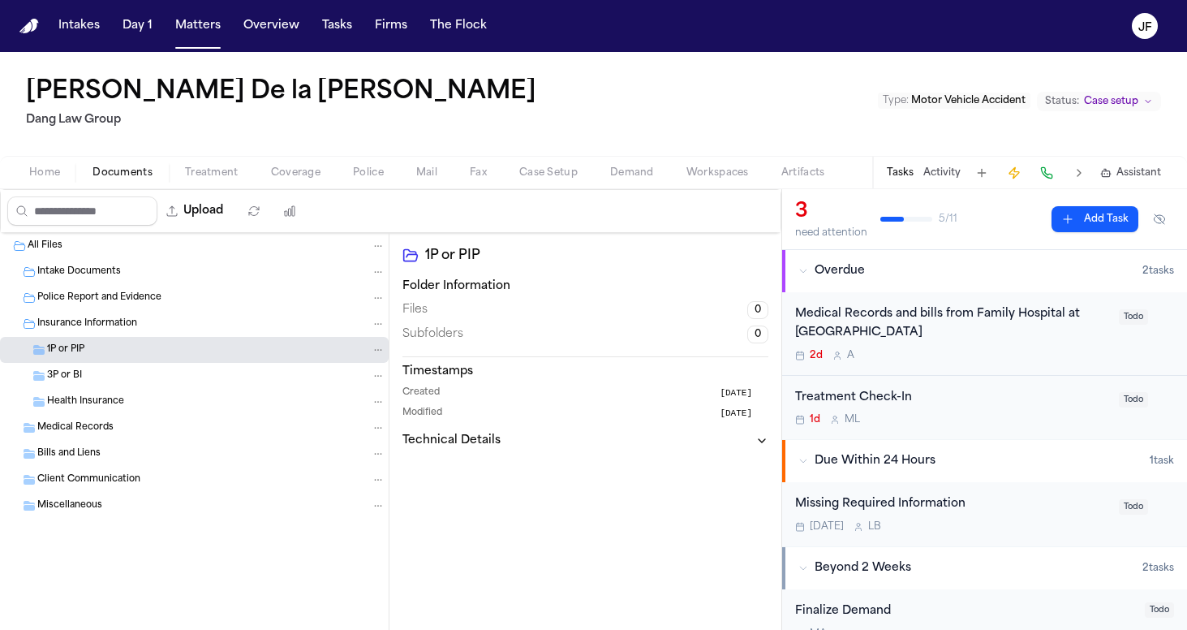
click at [130, 331] on div "Insurance Information" at bounding box center [194, 324] width 389 height 26
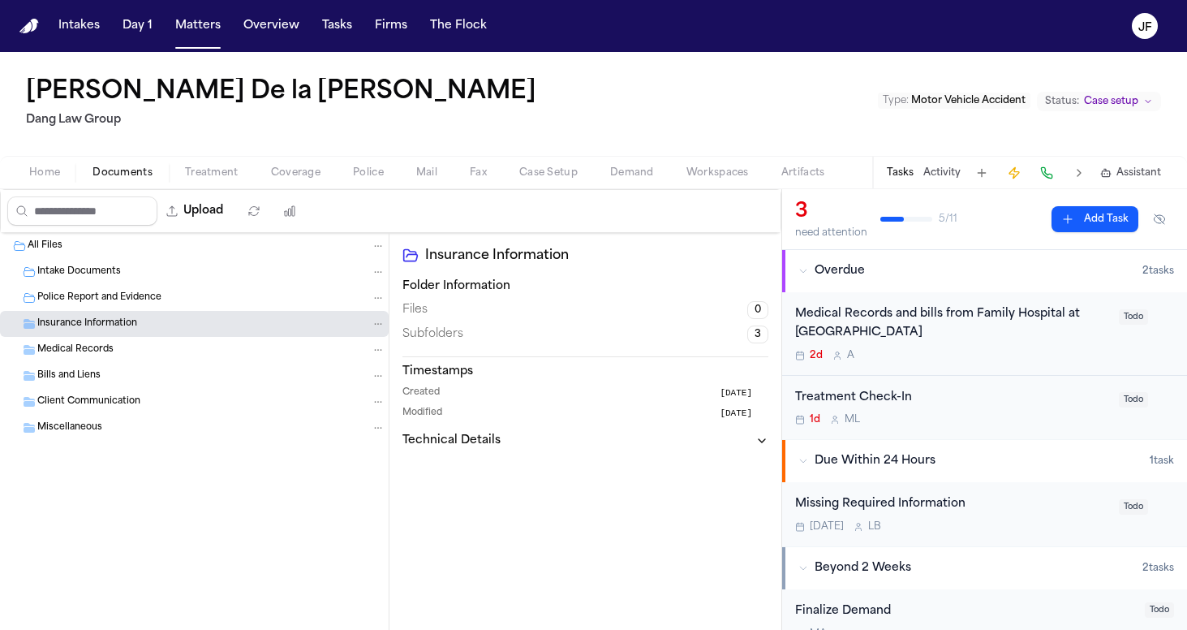
click at [144, 293] on span "Police Report and Evidence" at bounding box center [99, 298] width 124 height 14
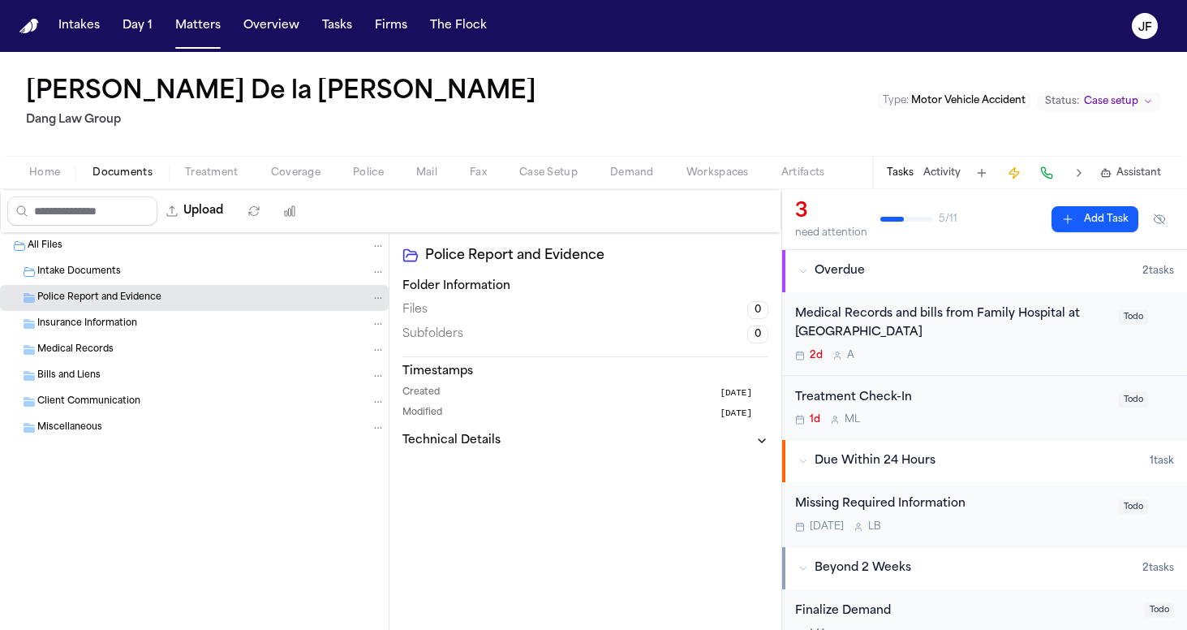
click at [144, 273] on div "Intake Documents" at bounding box center [211, 271] width 348 height 15
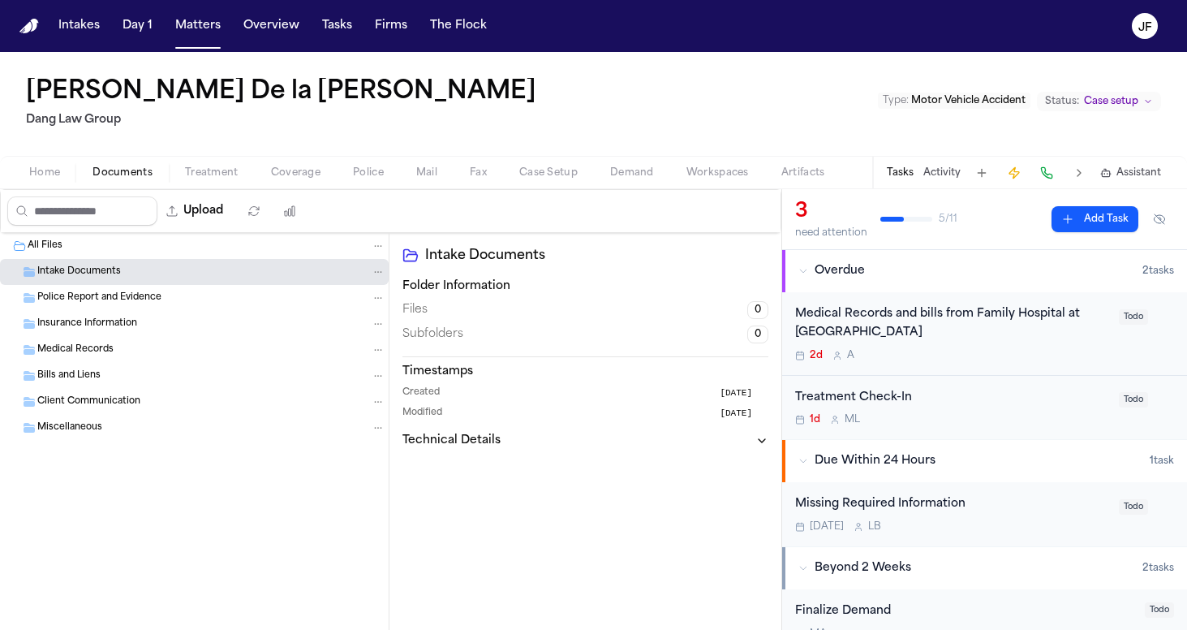
click at [132, 355] on div "Medical Records" at bounding box center [211, 349] width 348 height 15
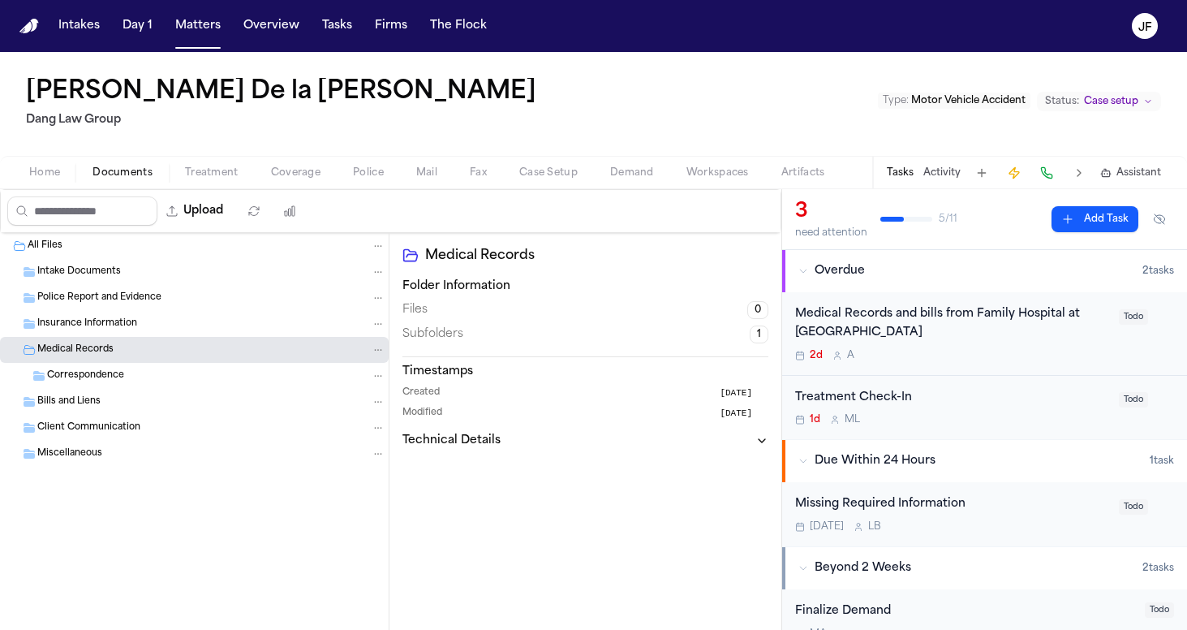
click at [132, 355] on div "Medical Records" at bounding box center [211, 349] width 348 height 15
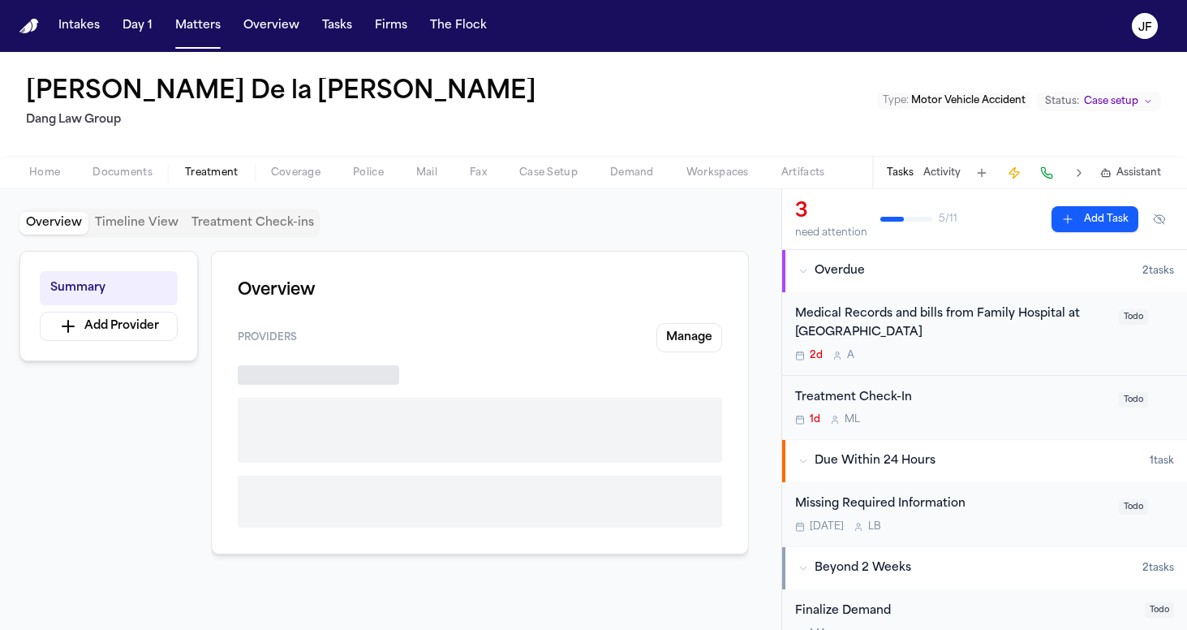
click at [203, 175] on span "Treatment" at bounding box center [212, 172] width 54 height 13
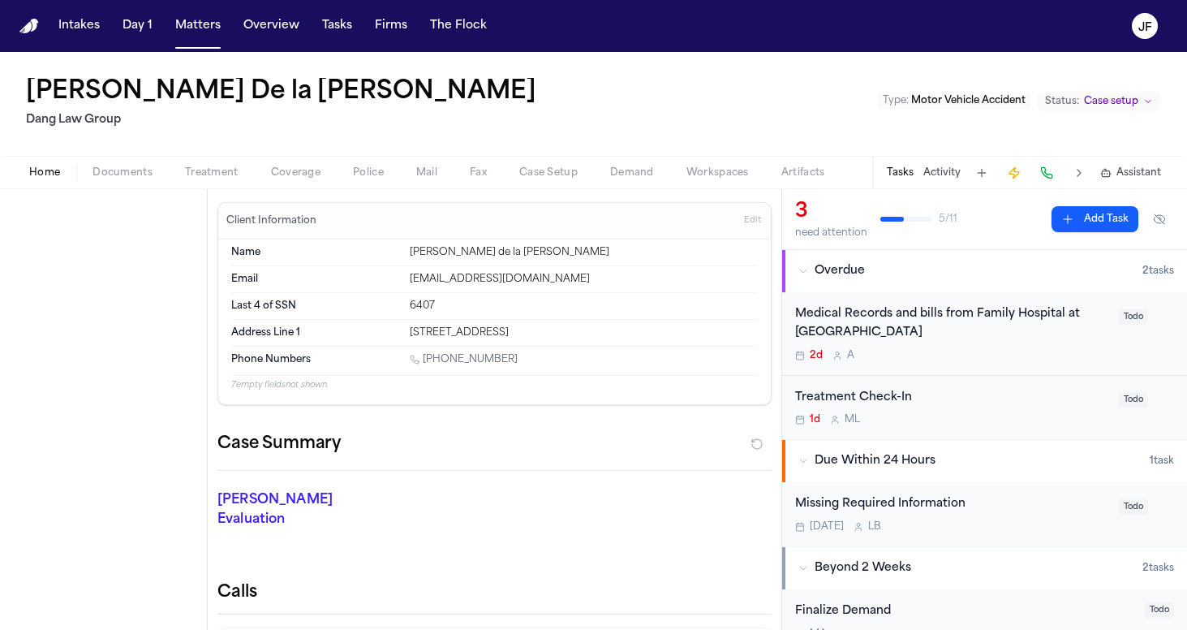
click at [35, 170] on span "Home" at bounding box center [44, 172] width 31 height 13
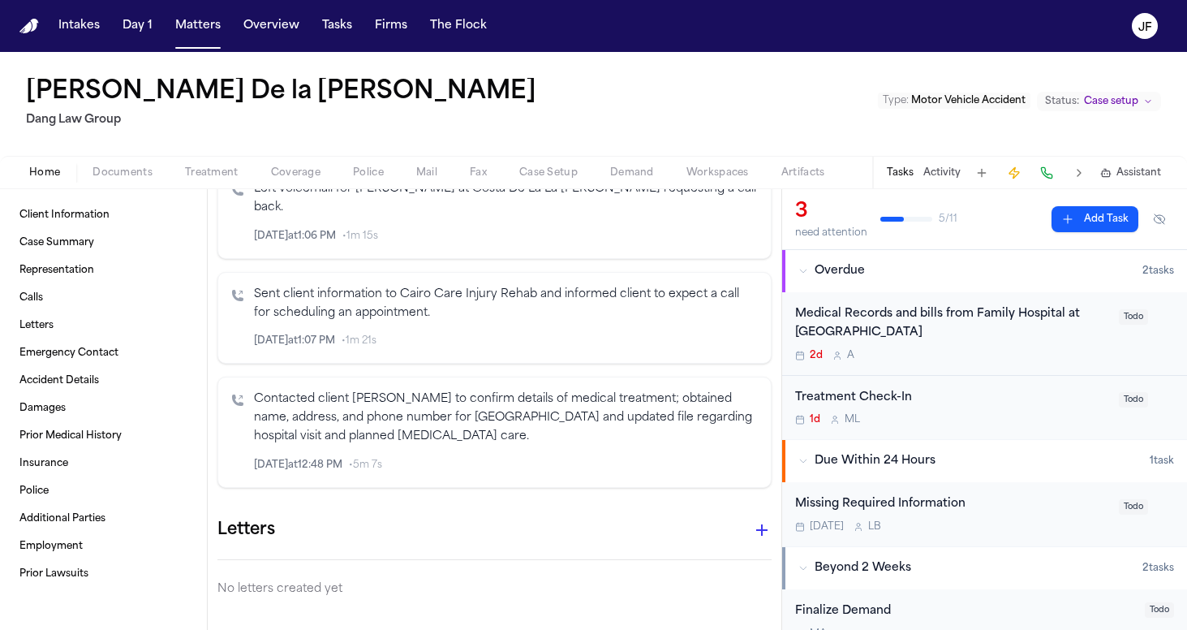
scroll to position [595, 0]
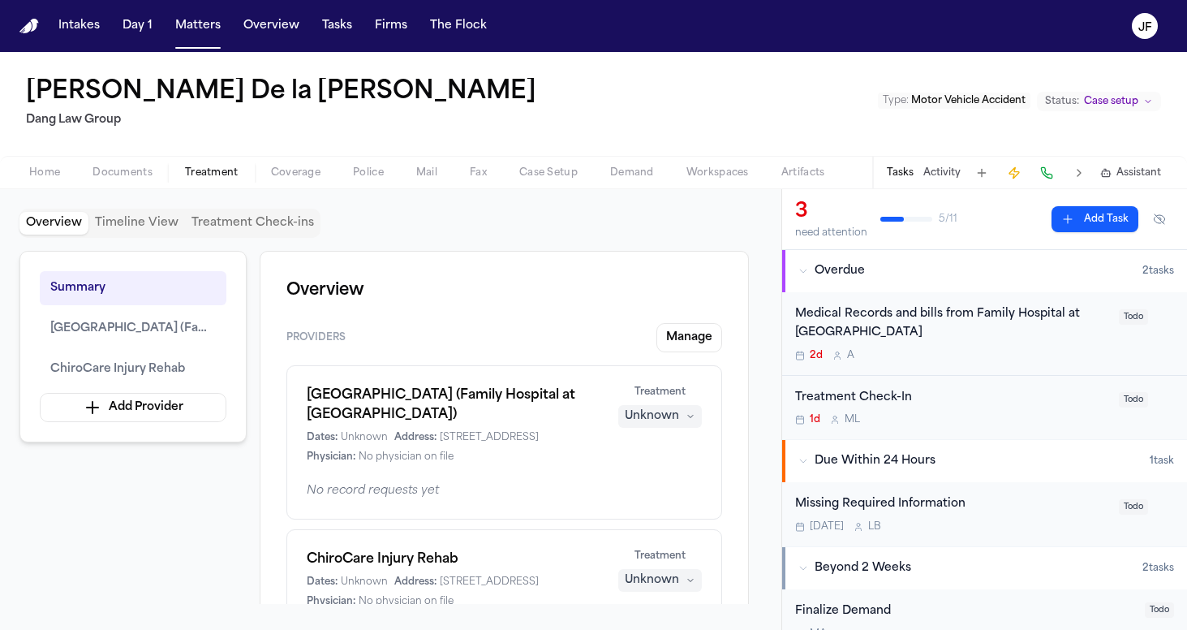
click at [205, 178] on span "Treatment" at bounding box center [212, 172] width 54 height 13
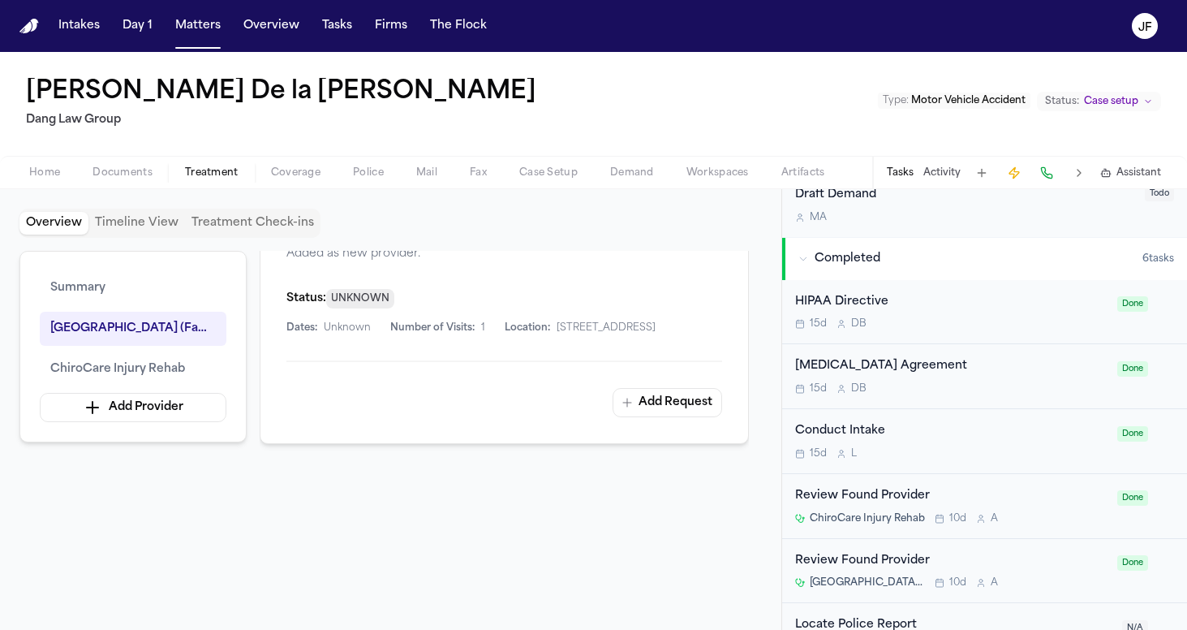
scroll to position [506, 0]
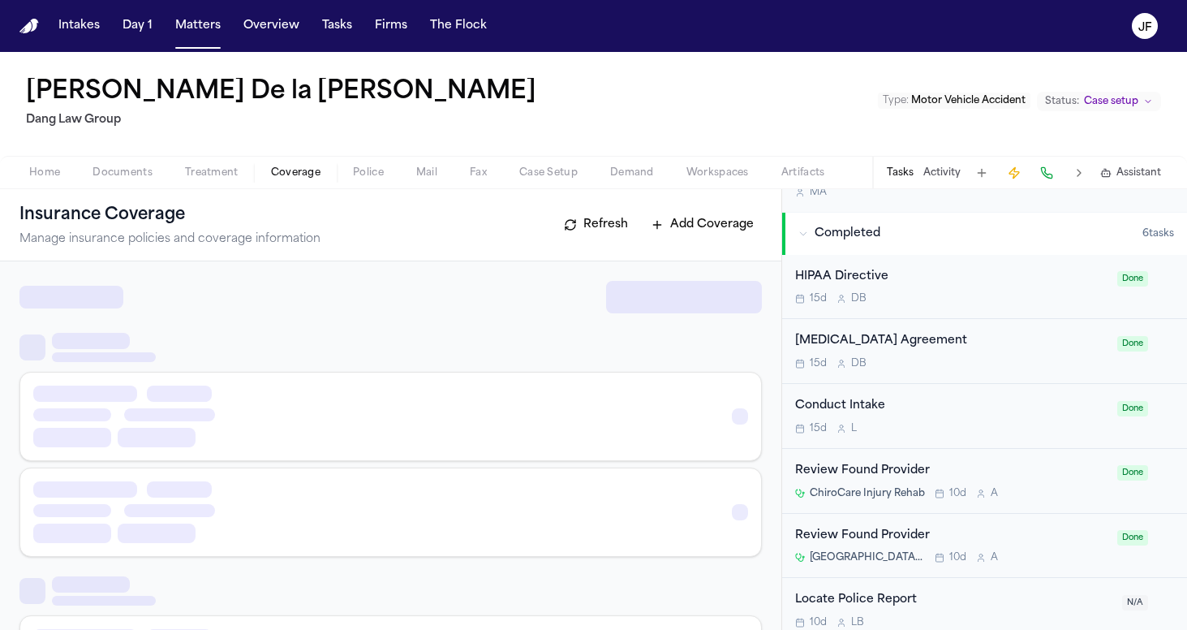
click at [296, 177] on span "Coverage" at bounding box center [295, 172] width 49 height 13
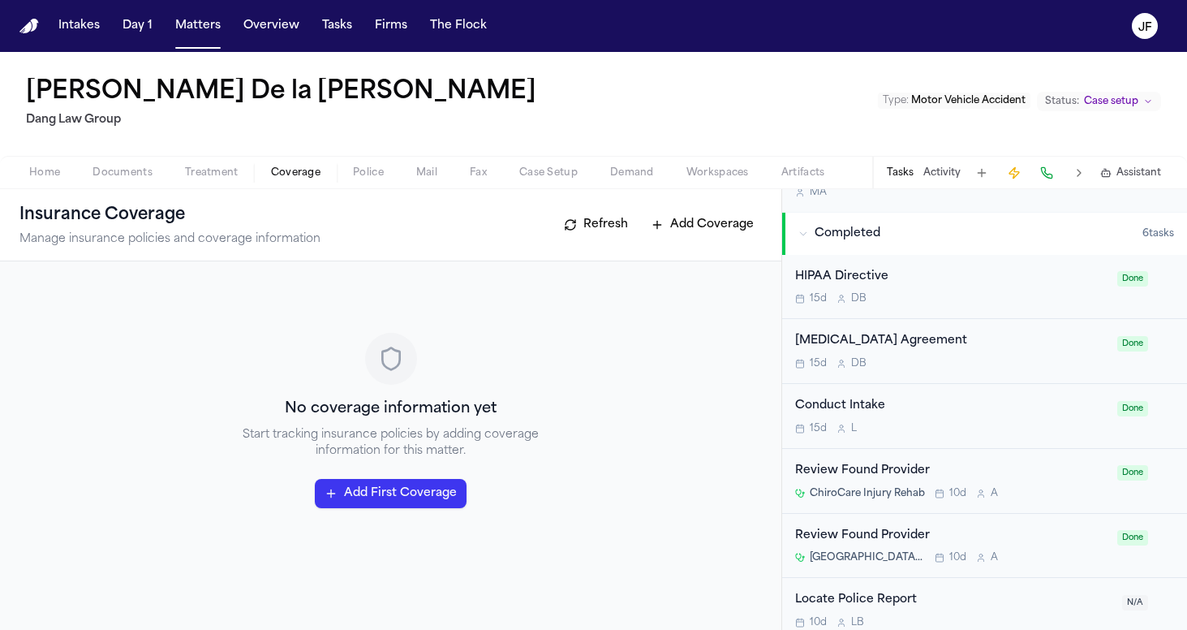
click at [360, 174] on span "Police" at bounding box center [368, 172] width 31 height 13
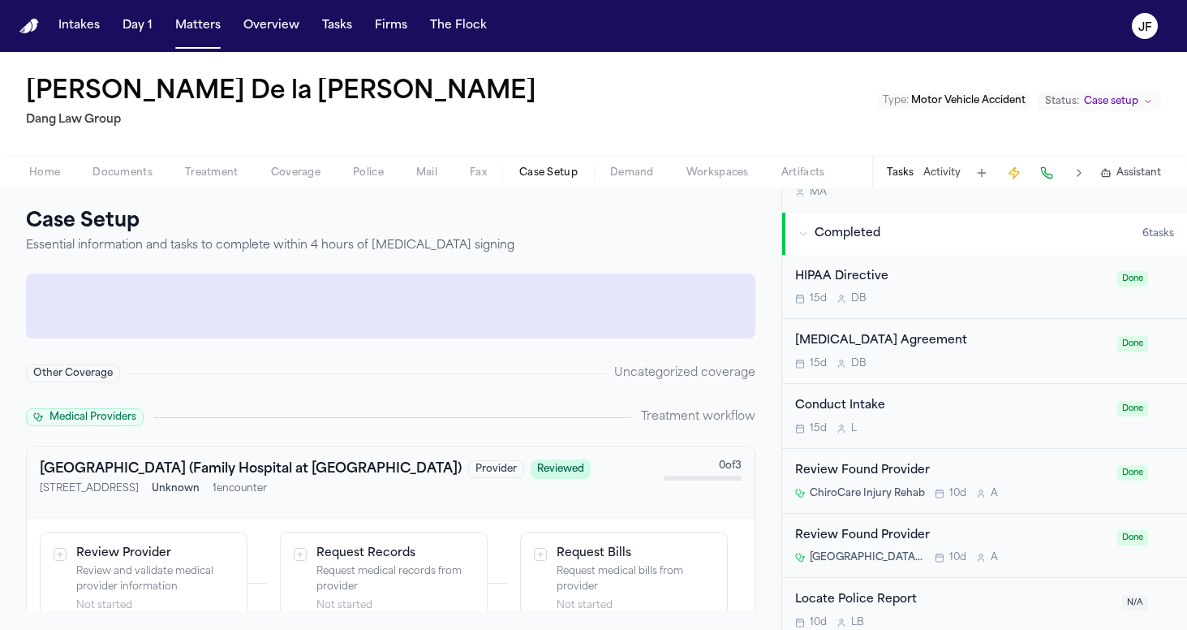
click at [572, 168] on span "Case Setup" at bounding box center [548, 172] width 58 height 13
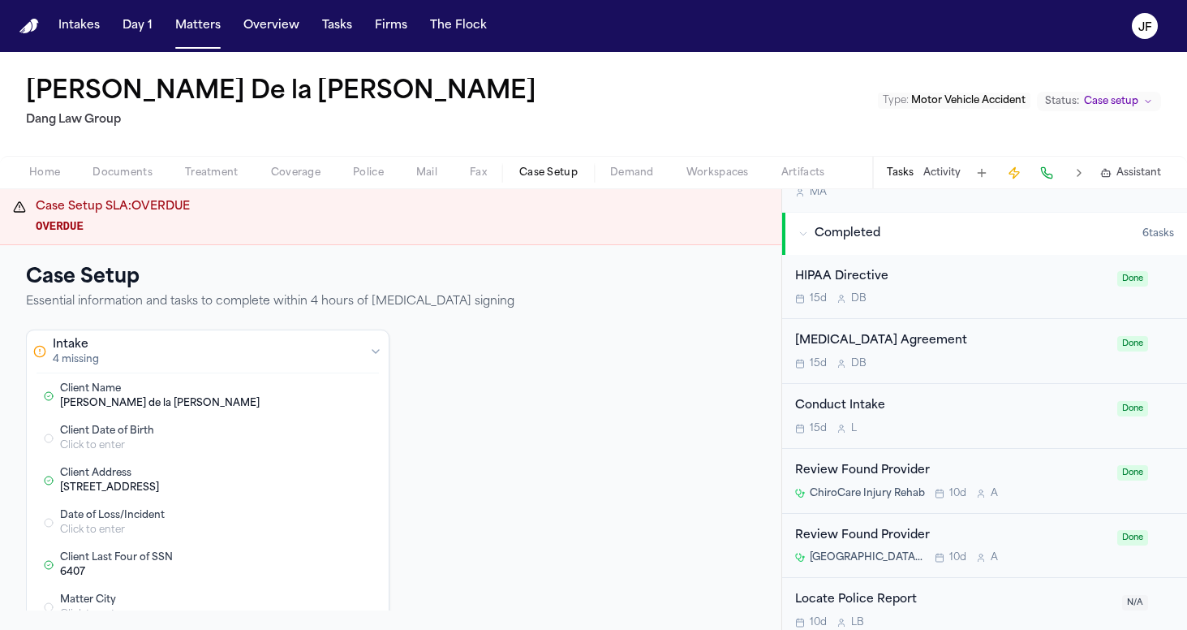
click at [127, 174] on span "Documents" at bounding box center [122, 172] width 60 height 13
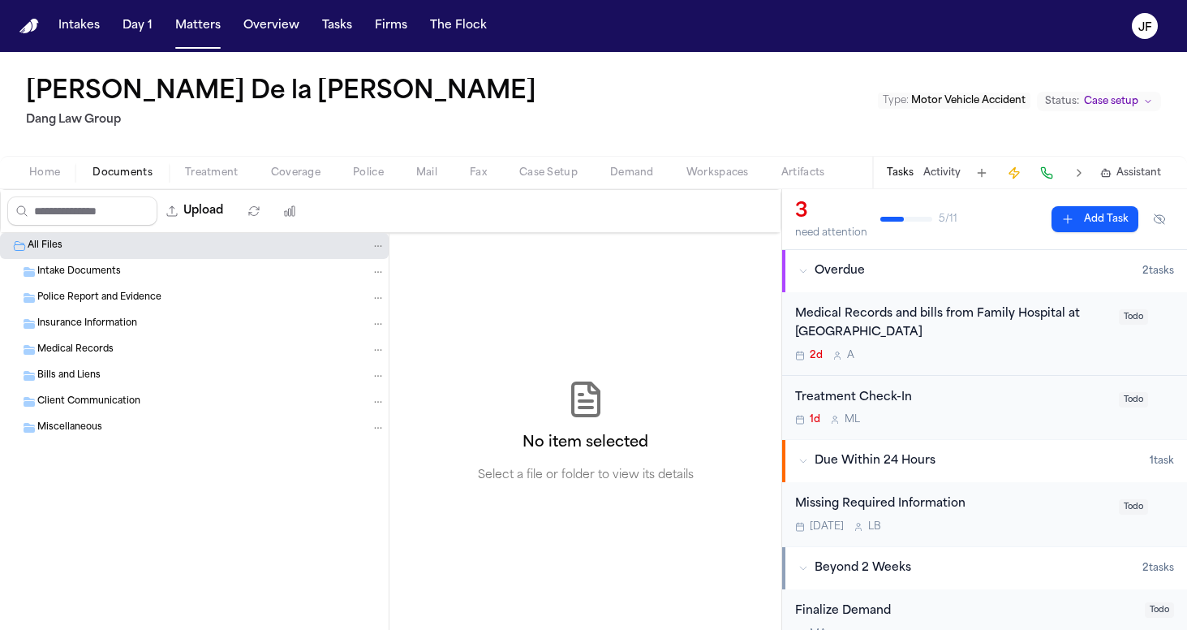
click at [937, 501] on div "Missing Required Information" at bounding box center [952, 504] width 314 height 19
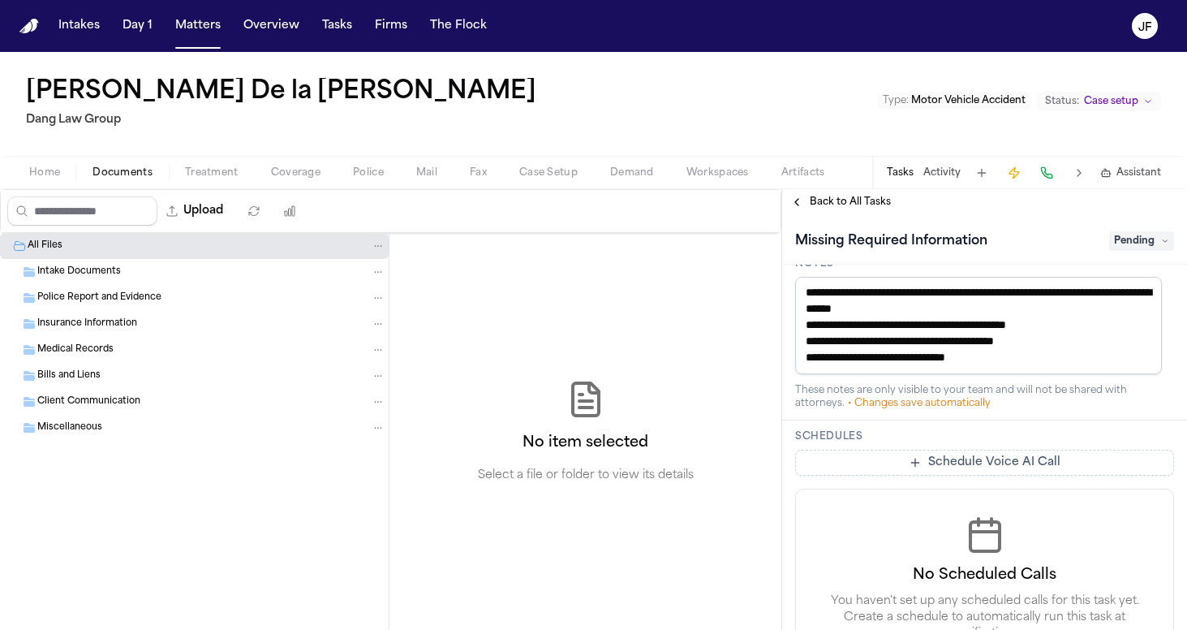
scroll to position [651, 0]
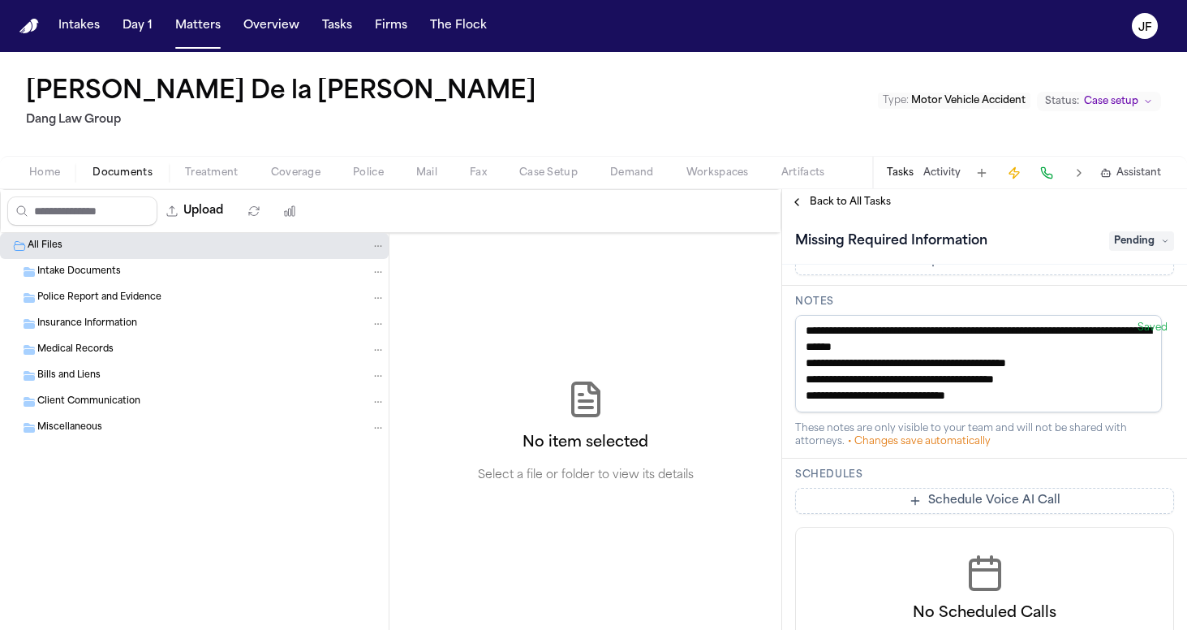
click at [1035, 398] on textarea "**********" at bounding box center [978, 363] width 367 height 97
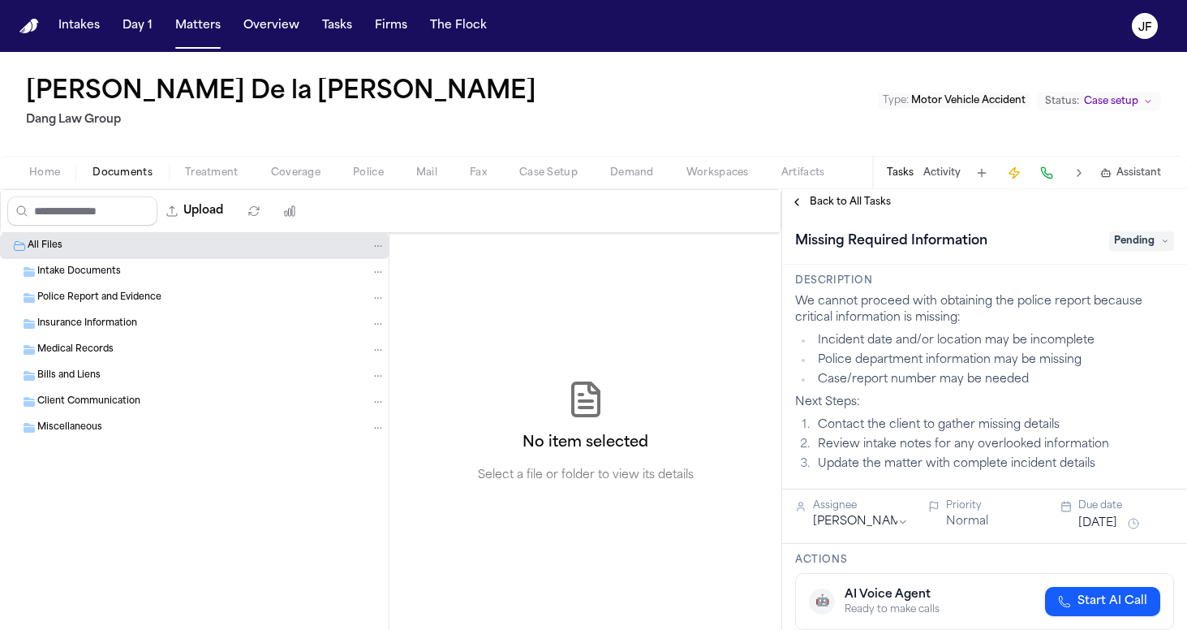
scroll to position [0, 0]
click at [882, 207] on span "Back to All Tasks" at bounding box center [850, 202] width 81 height 13
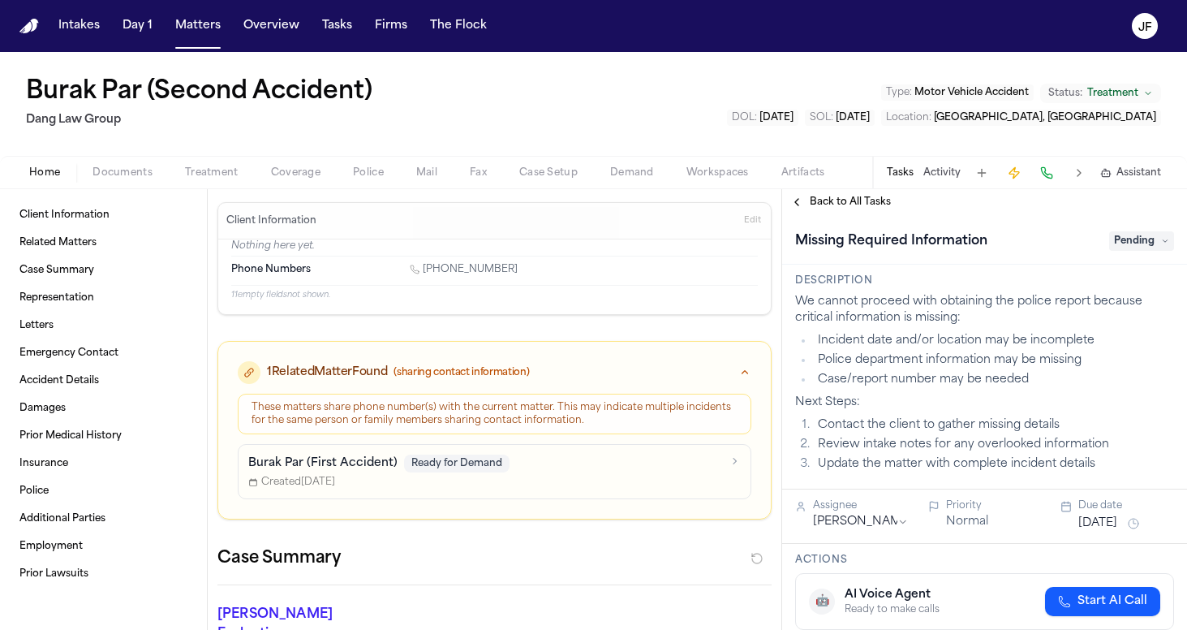
click at [638, 2] on nav "Intakes Day 1 Matters Overview Tasks Firms The [PERSON_NAME]" at bounding box center [593, 26] width 1187 height 52
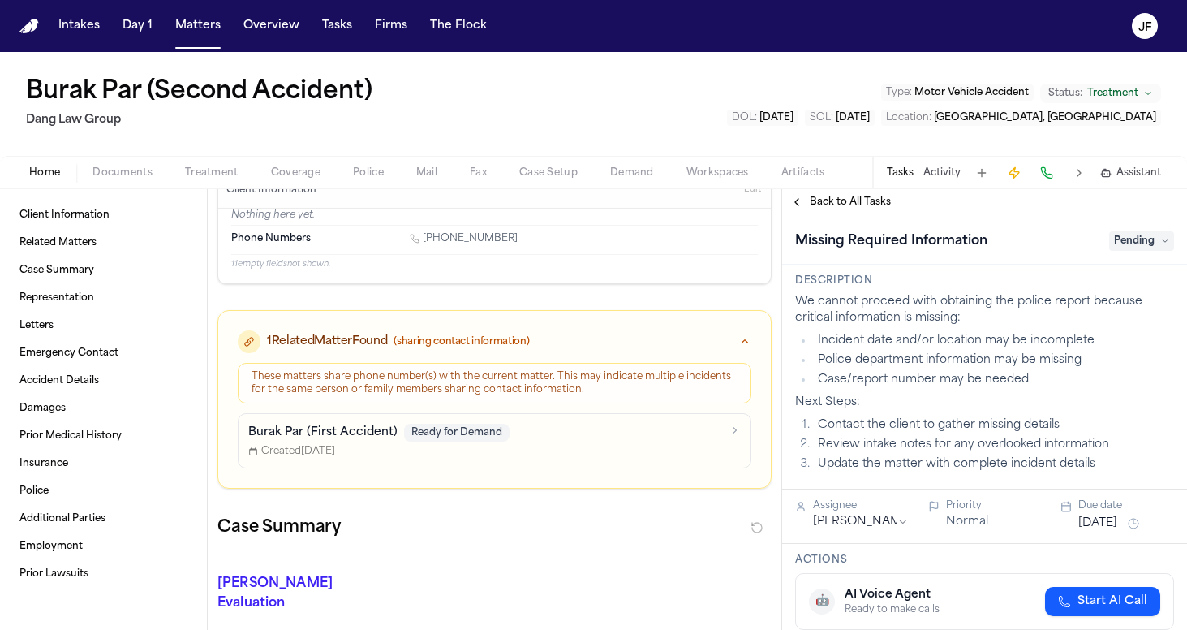
click at [116, 173] on span "Documents" at bounding box center [122, 172] width 60 height 13
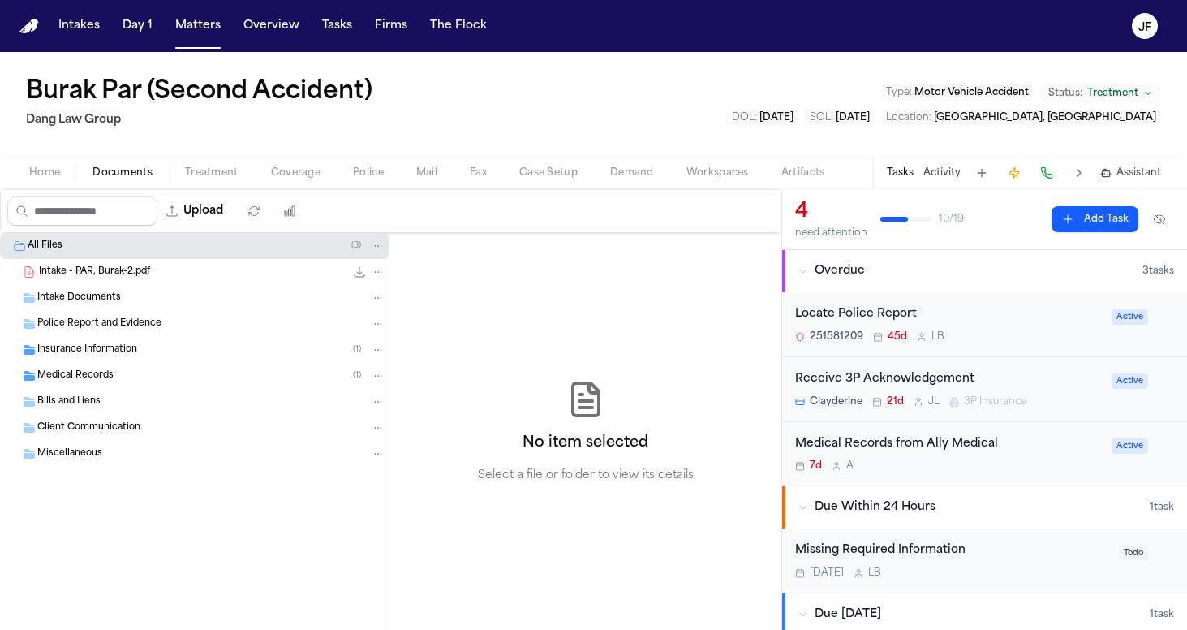
click at [96, 267] on span "Intake - PAR, Burak-2.pdf" at bounding box center [94, 272] width 111 height 14
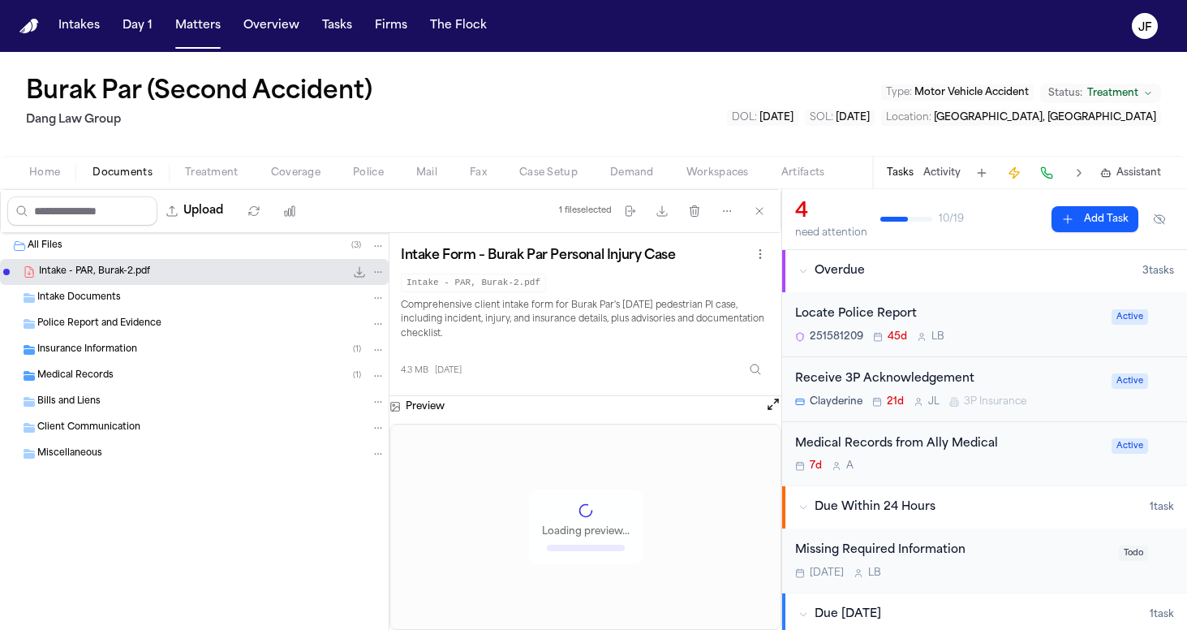
click at [359, 275] on icon "File: Intake - PAR, Burak-2.pdf" at bounding box center [359, 271] width 13 height 13
click at [1021, 2] on nav "Intakes Day 1 Matters Overview Tasks Firms The [PERSON_NAME]" at bounding box center [593, 26] width 1187 height 52
click at [870, 319] on div "Locate Police Report" at bounding box center [948, 314] width 307 height 19
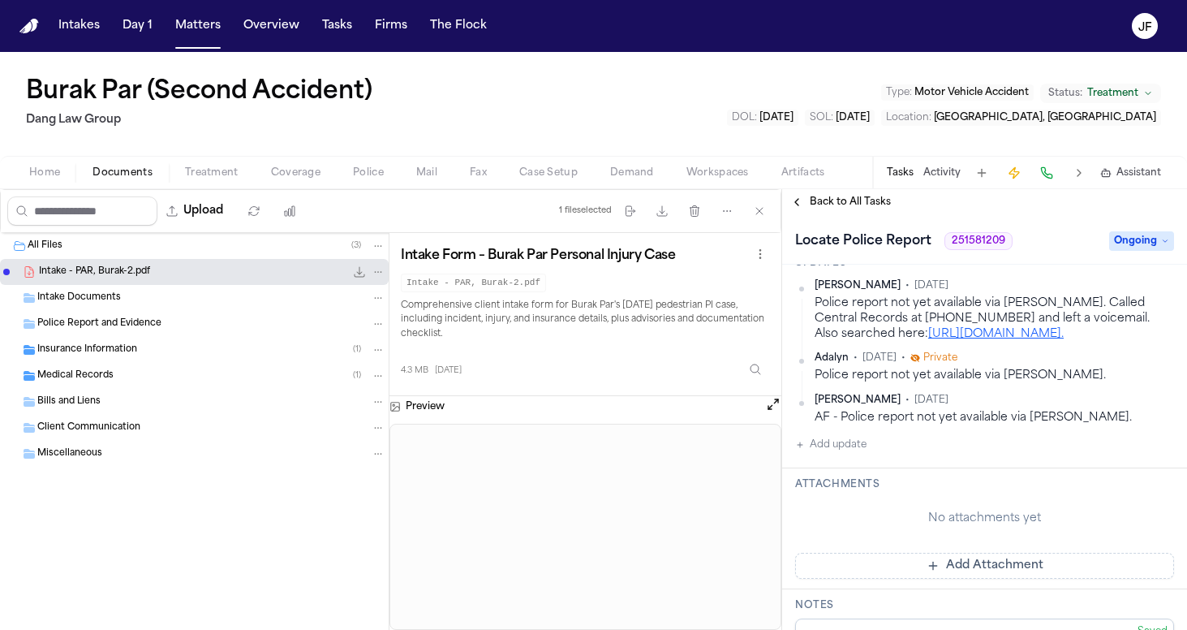
scroll to position [480, 0]
click at [943, 337] on link "[URL][DOMAIN_NAME]." at bounding box center [995, 331] width 135 height 12
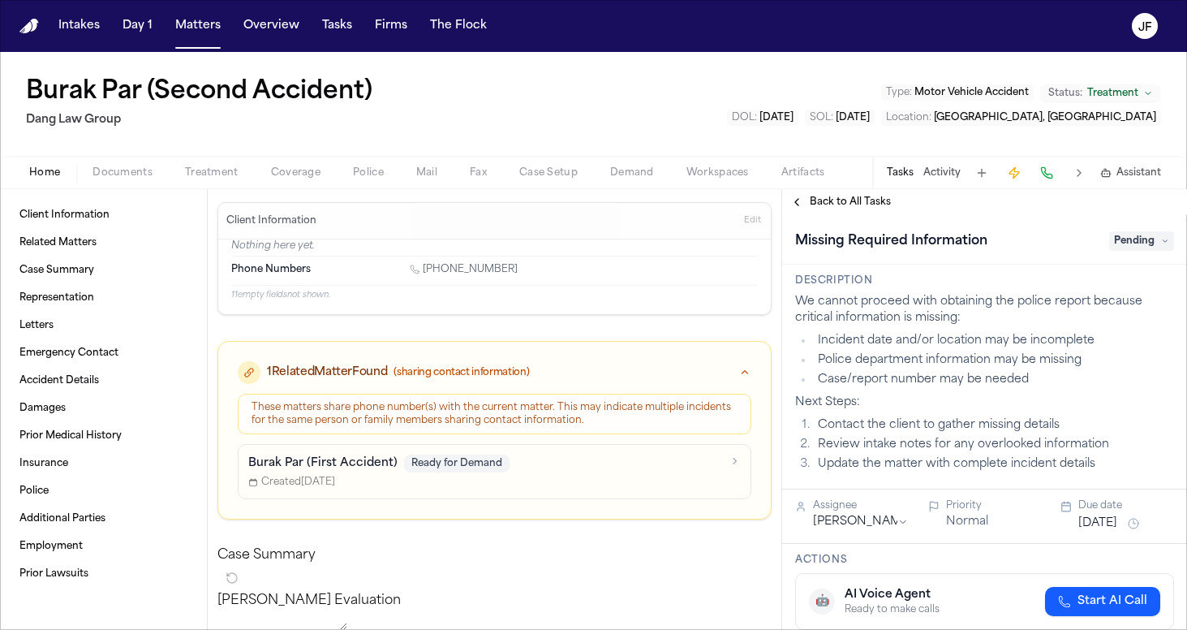
click at [817, 202] on span "Back to All Tasks" at bounding box center [850, 202] width 81 height 13
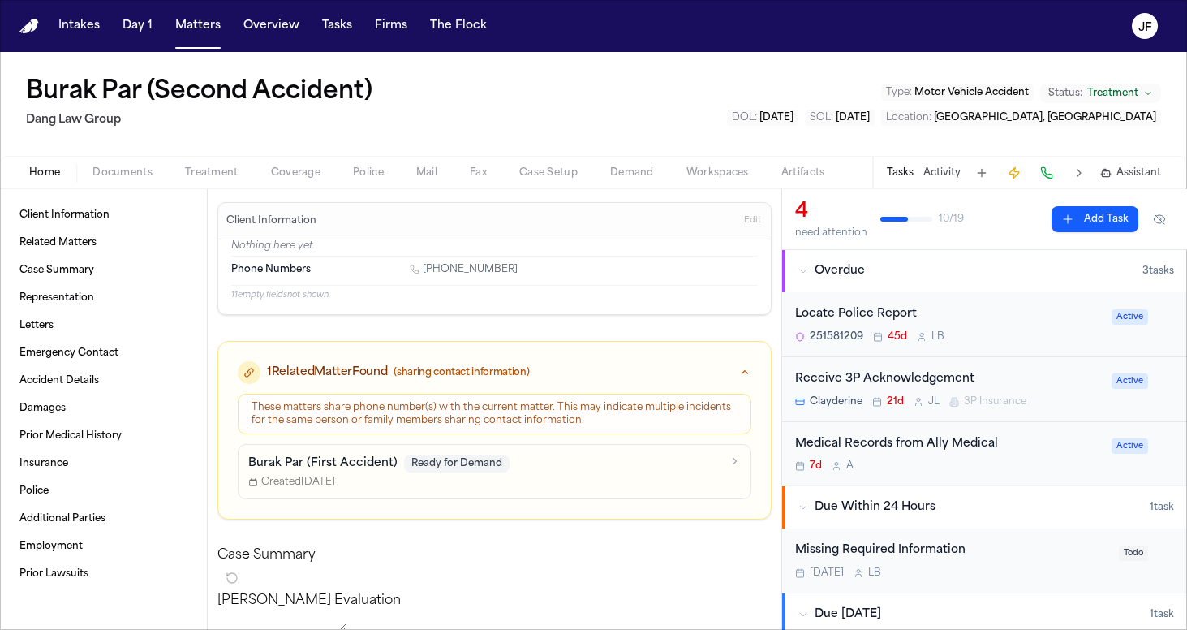
click at [828, 319] on div "Locate Police Report" at bounding box center [948, 314] width 307 height 19
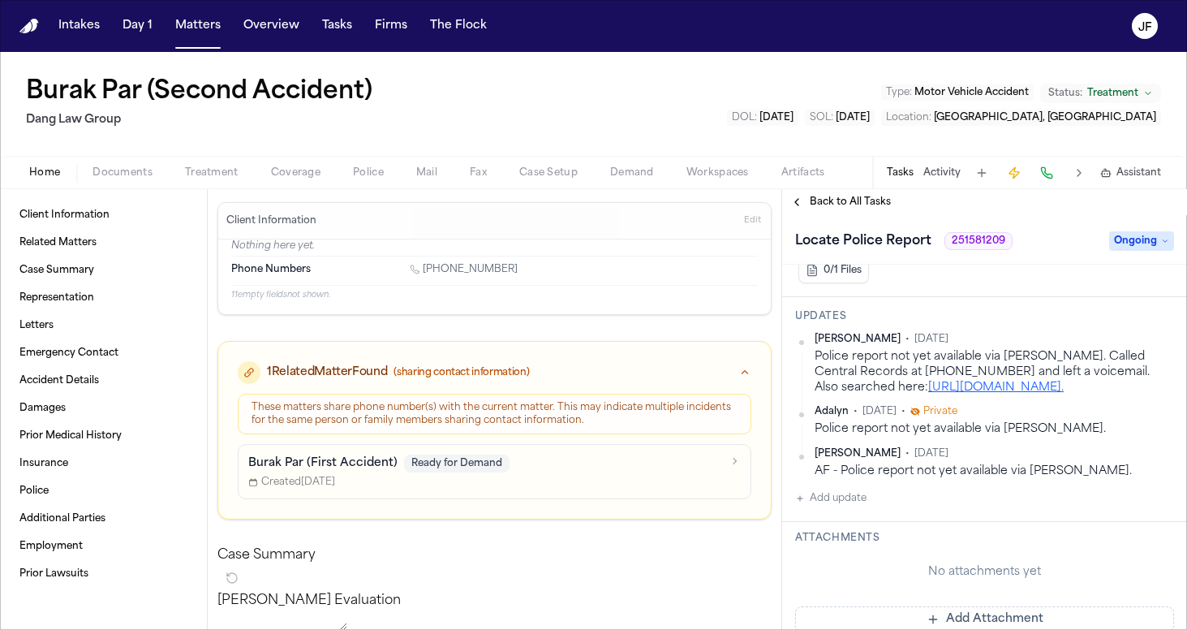
scroll to position [428, 0]
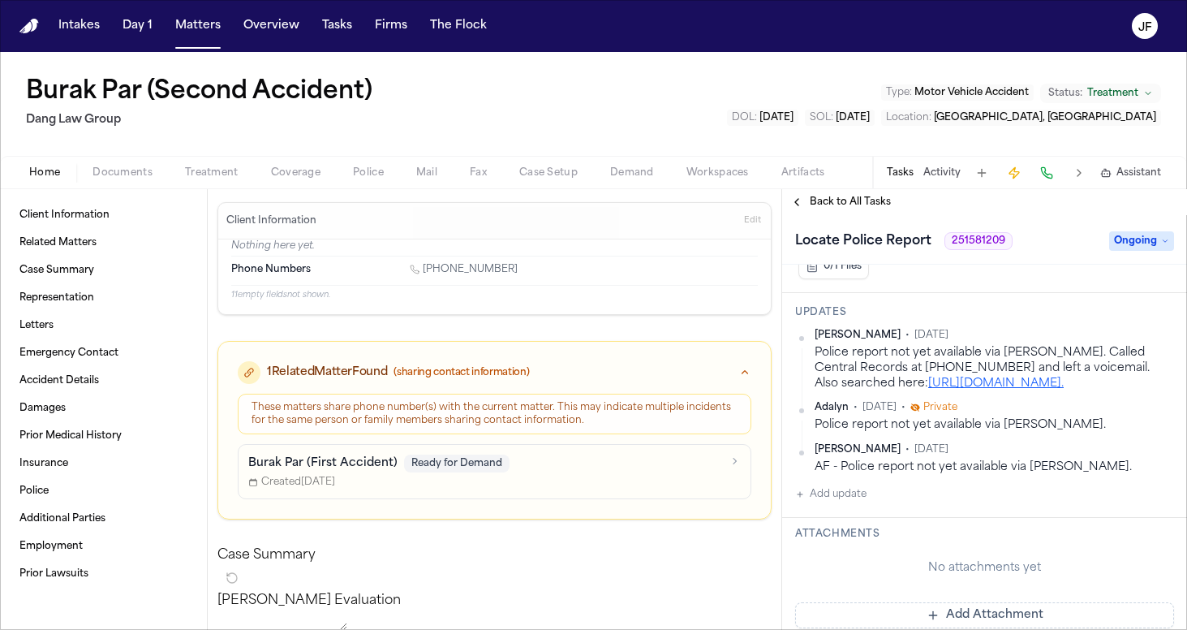
click at [832, 205] on span "Back to All Tasks" at bounding box center [850, 202] width 81 height 13
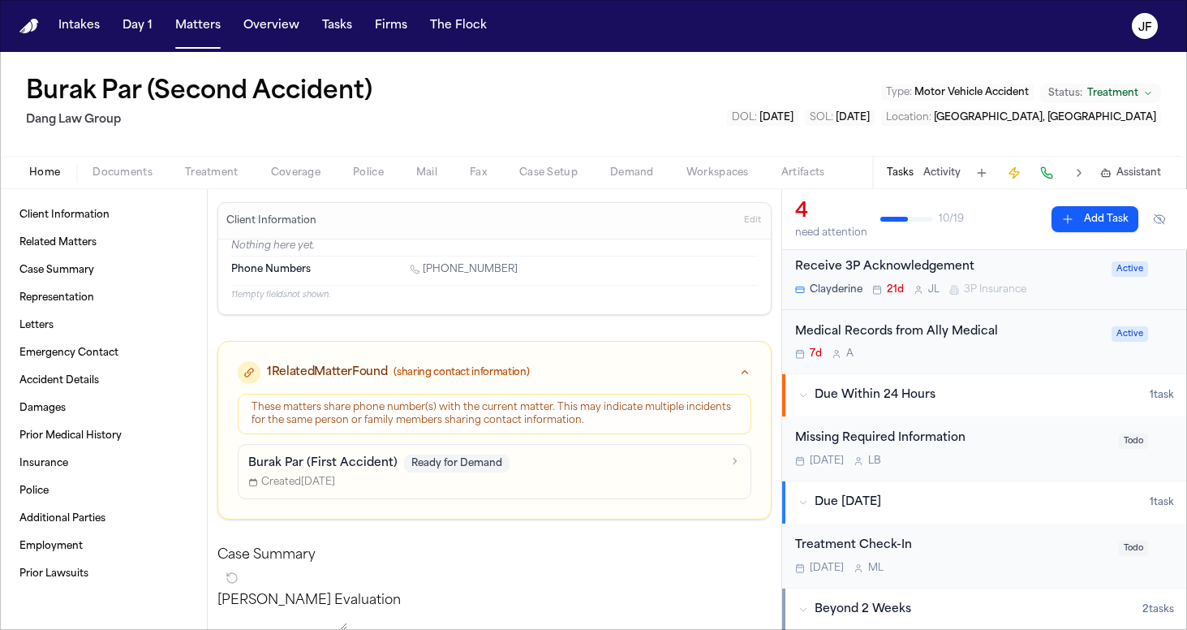
scroll to position [114, 0]
click at [917, 432] on div "Missing Required Information" at bounding box center [952, 437] width 314 height 19
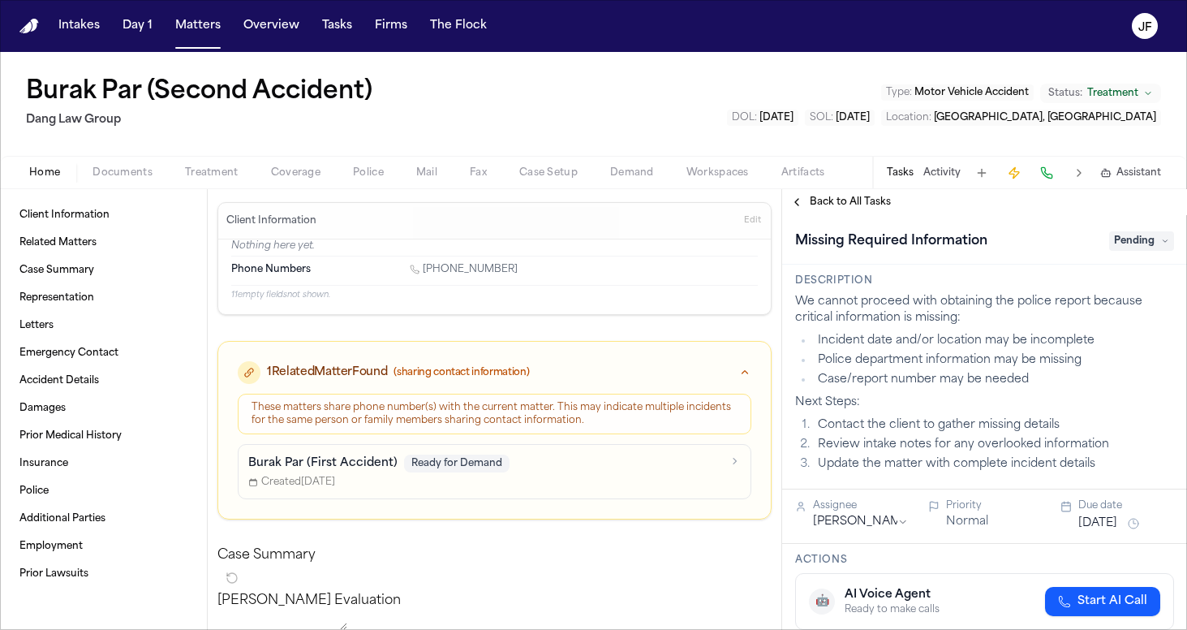
click at [1133, 252] on div "Missing Required Information Pending" at bounding box center [984, 241] width 379 height 26
click at [1133, 243] on span "Pending" at bounding box center [1141, 240] width 65 height 19
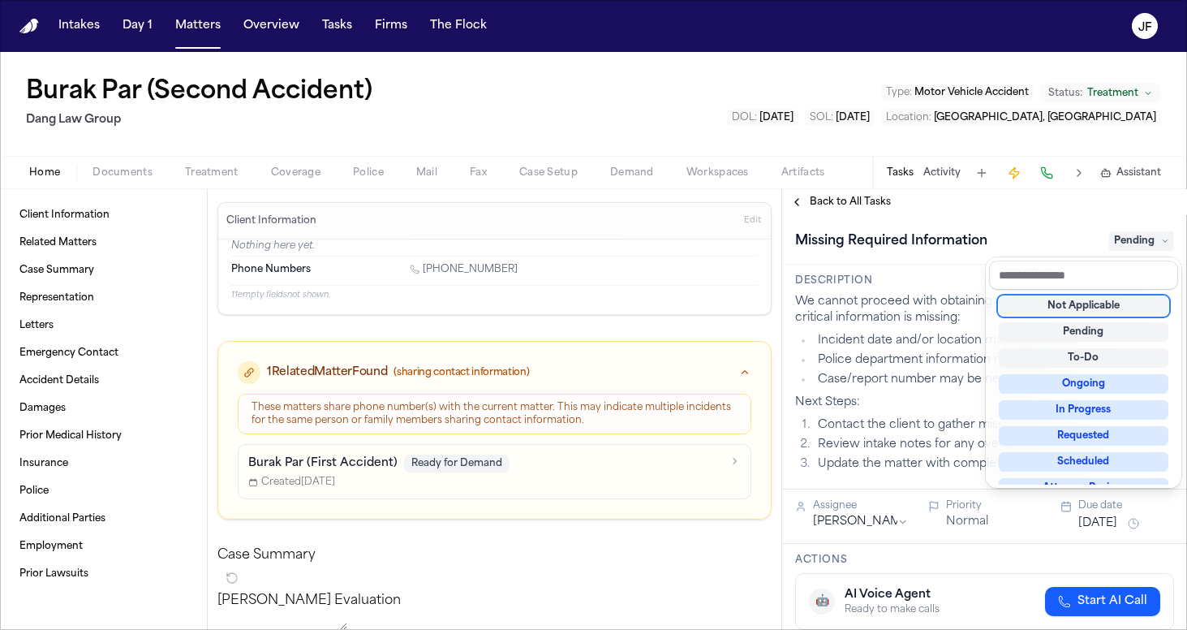
click at [1100, 311] on div "Not Applicable" at bounding box center [1084, 305] width 170 height 19
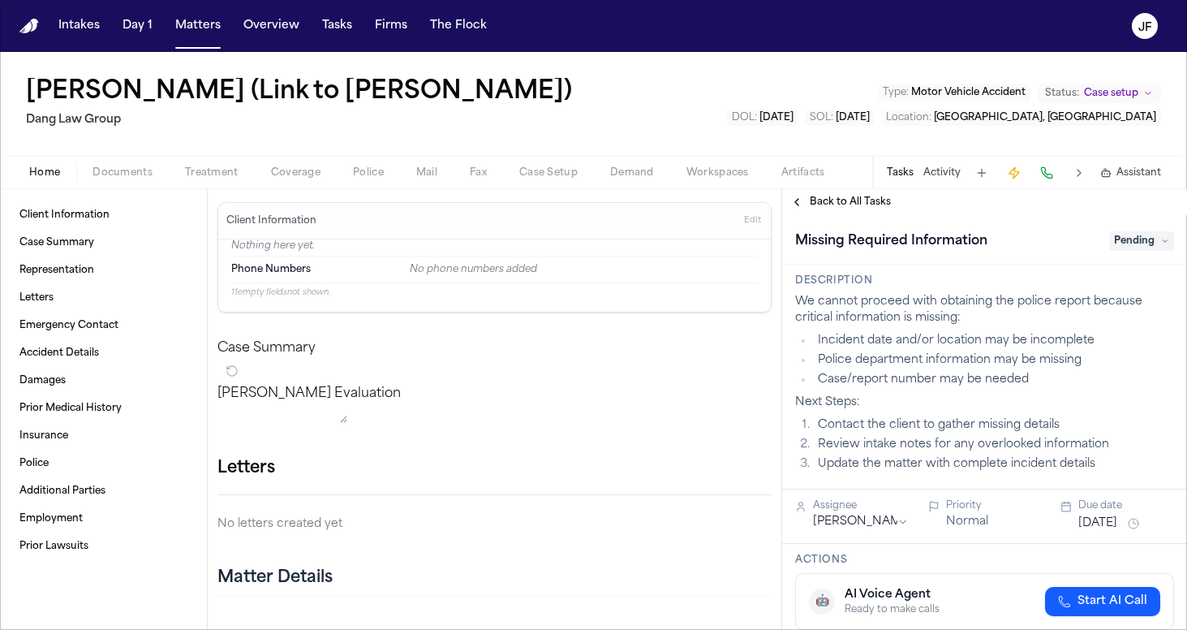
click at [643, 14] on nav "Intakes Day 1 Matters Overview Tasks Firms The [PERSON_NAME]" at bounding box center [593, 26] width 1187 height 52
click at [650, 6] on nav "Intakes Day 1 Matters Overview Tasks Firms The [PERSON_NAME]" at bounding box center [593, 26] width 1187 height 52
click at [127, 181] on span "button" at bounding box center [123, 182] width 80 height 2
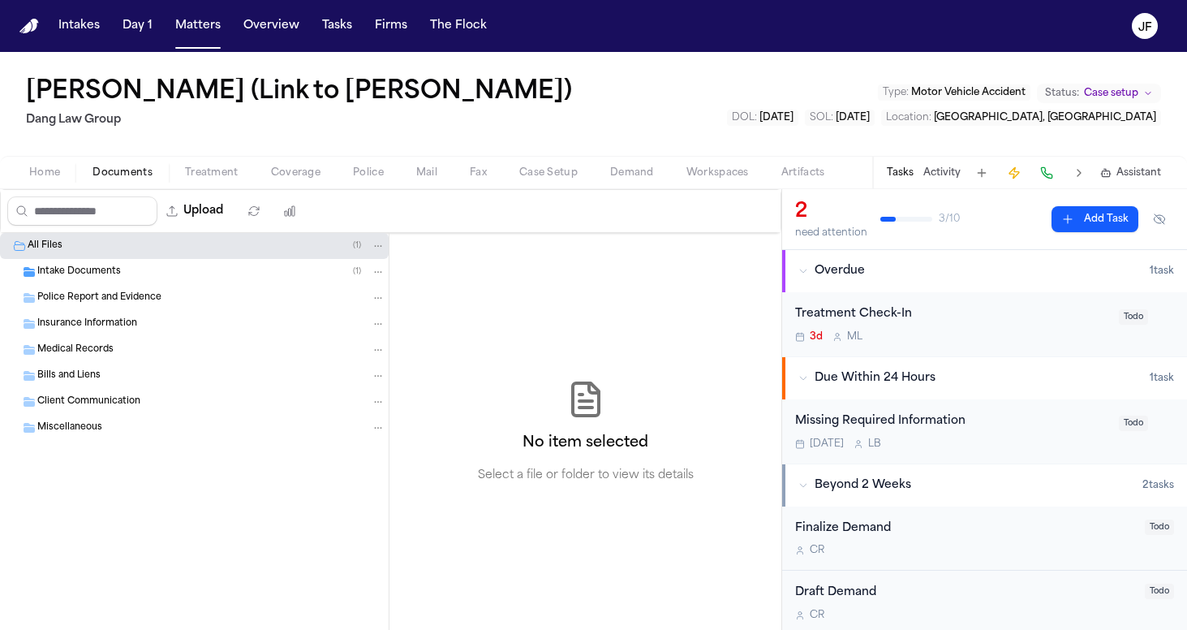
click at [94, 300] on span "Police Report and Evidence" at bounding box center [99, 298] width 124 height 14
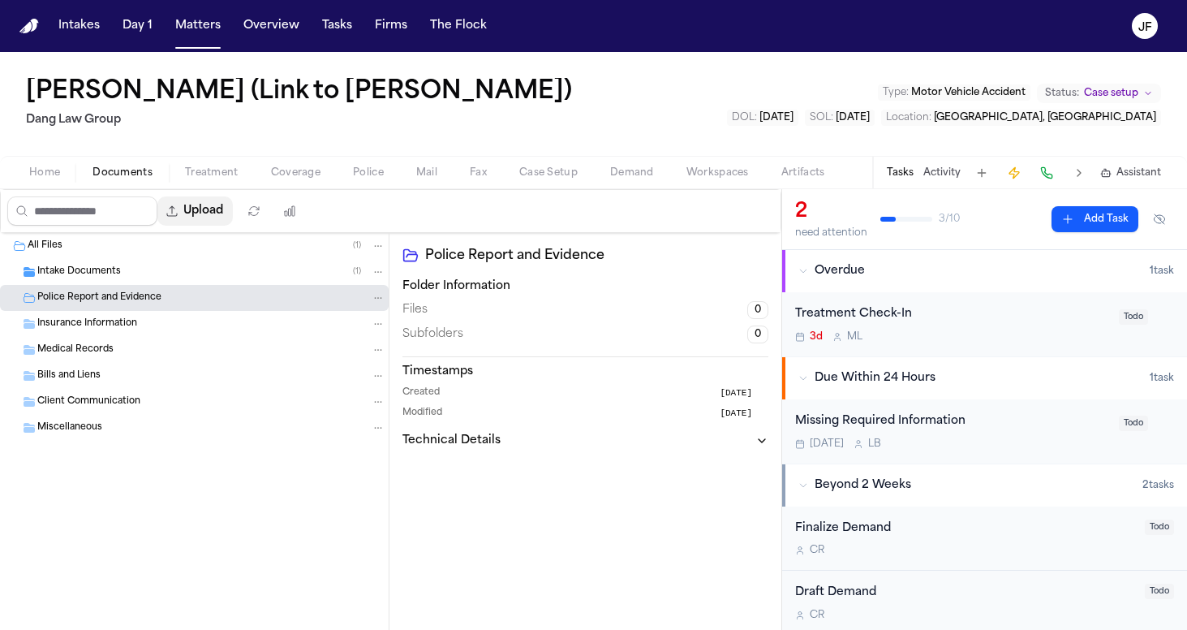
click at [233, 208] on button "Upload" at bounding box center [194, 210] width 75 height 29
select select "**********"
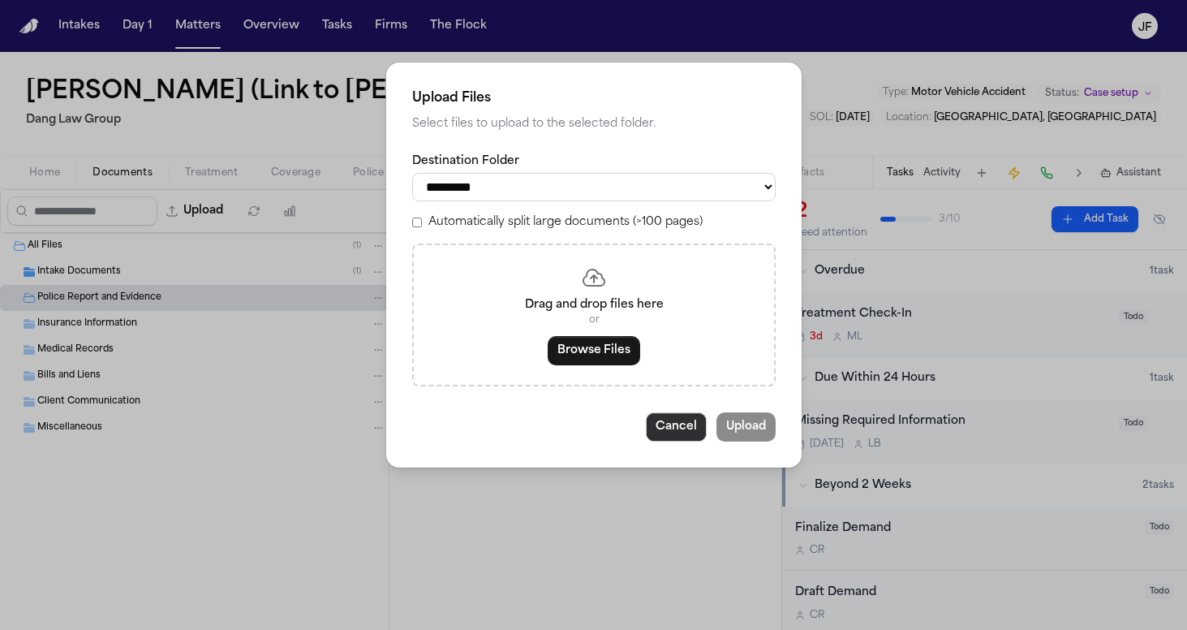
click at [686, 430] on button "Cancel" at bounding box center [676, 426] width 61 height 29
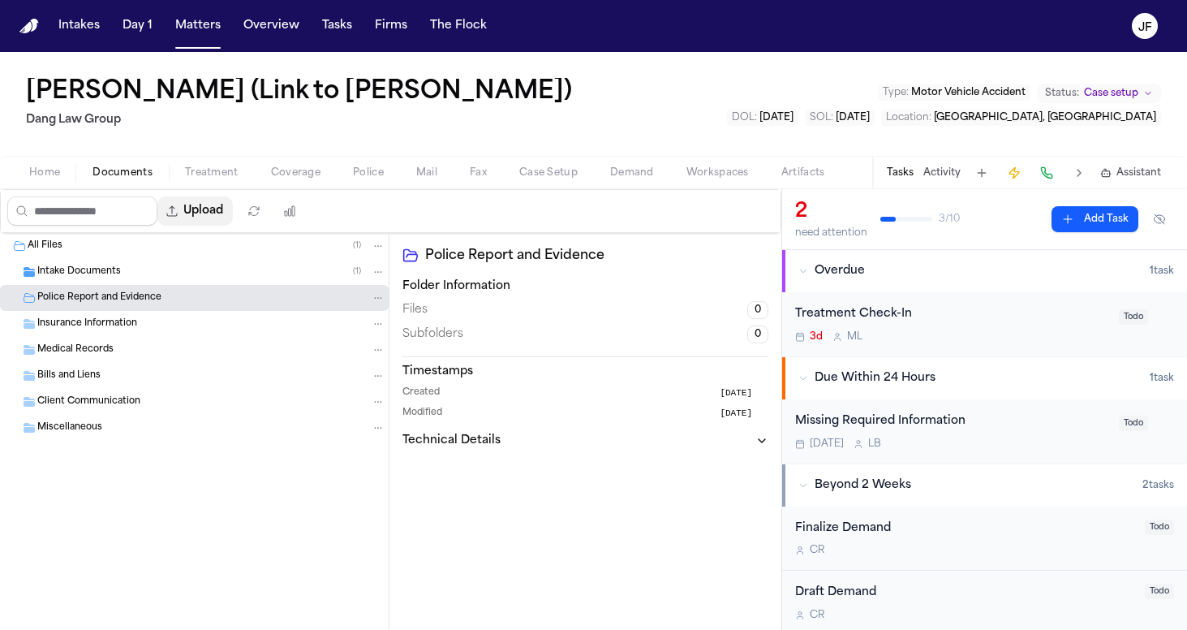
click at [230, 201] on button "Upload" at bounding box center [194, 210] width 75 height 29
select select "**********"
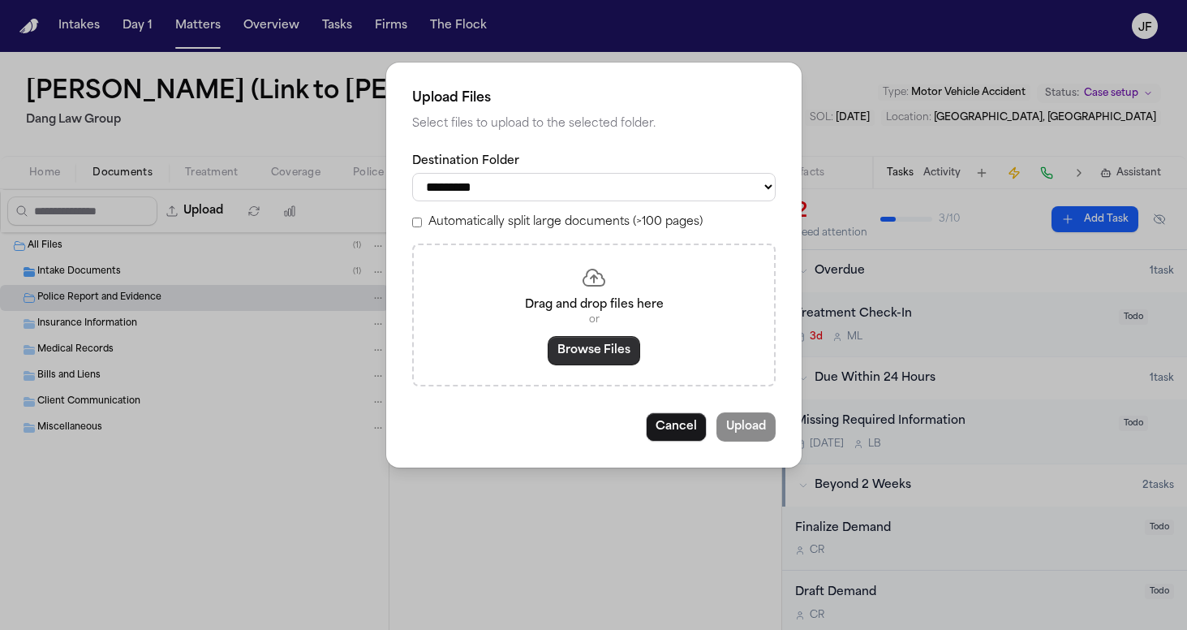
click at [591, 357] on button "Browse Files" at bounding box center [594, 350] width 92 height 29
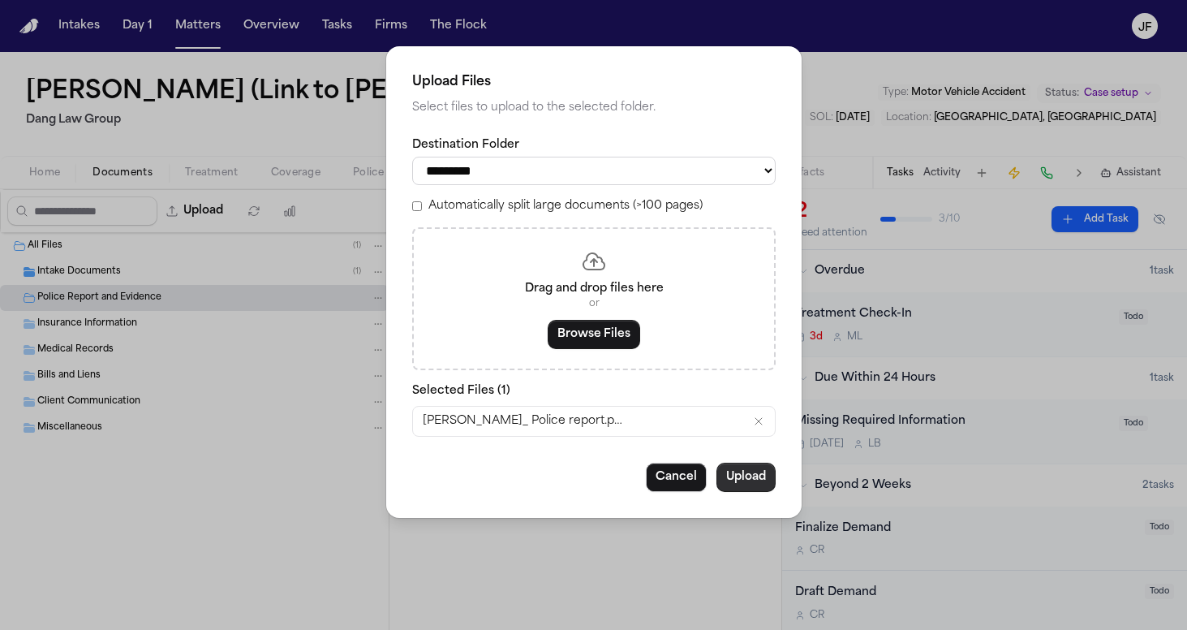
click at [746, 473] on button "Upload" at bounding box center [745, 476] width 59 height 29
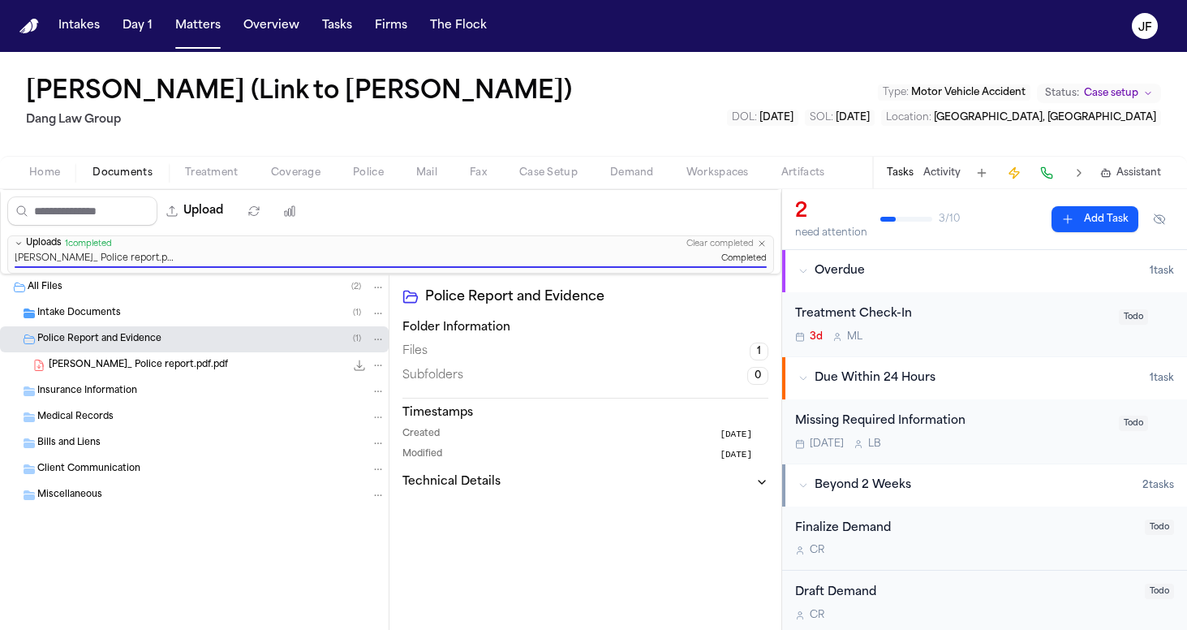
click at [875, 419] on div "Missing Required Information" at bounding box center [952, 421] width 314 height 19
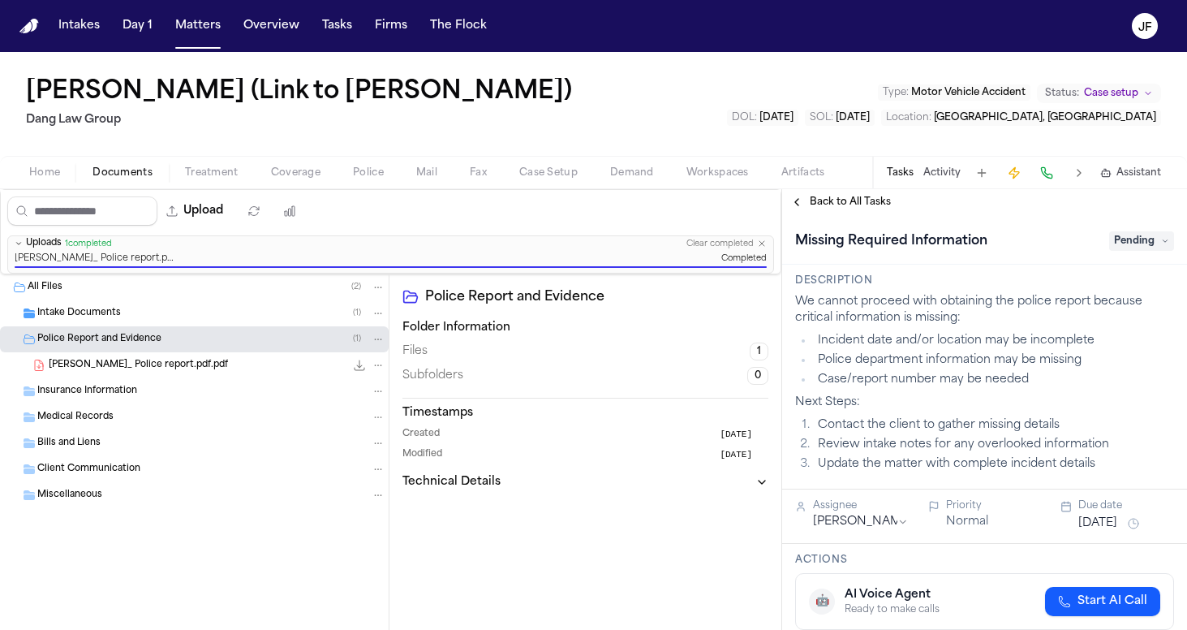
click at [1132, 237] on span "Pending" at bounding box center [1141, 240] width 65 height 19
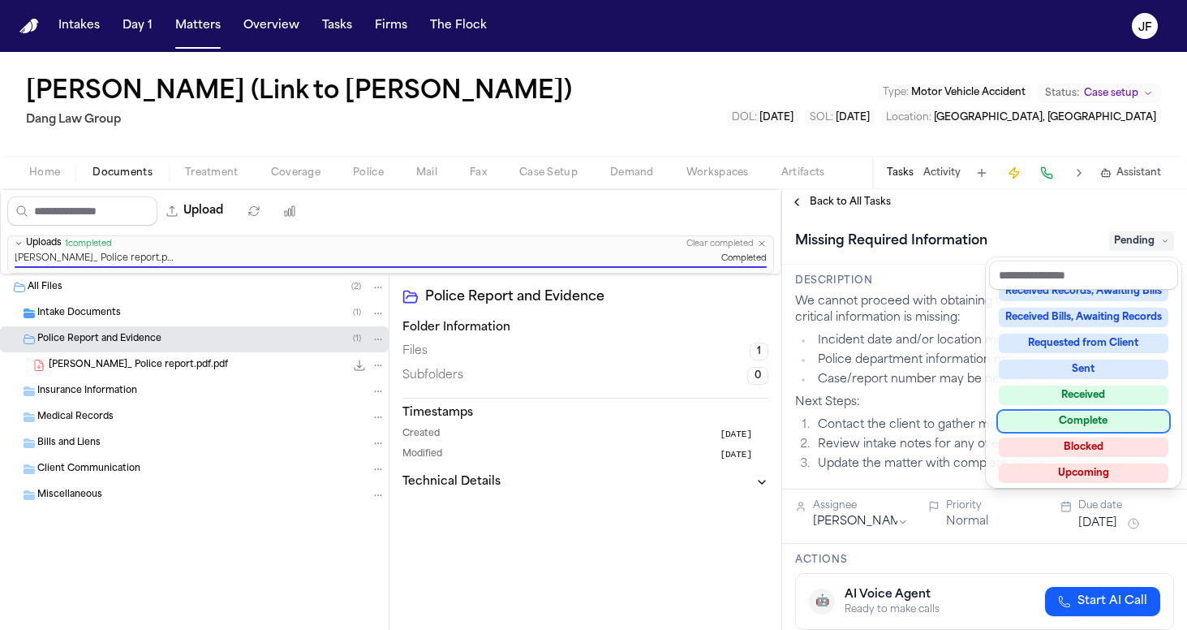
click at [1061, 422] on div "Complete" at bounding box center [1084, 420] width 170 height 19
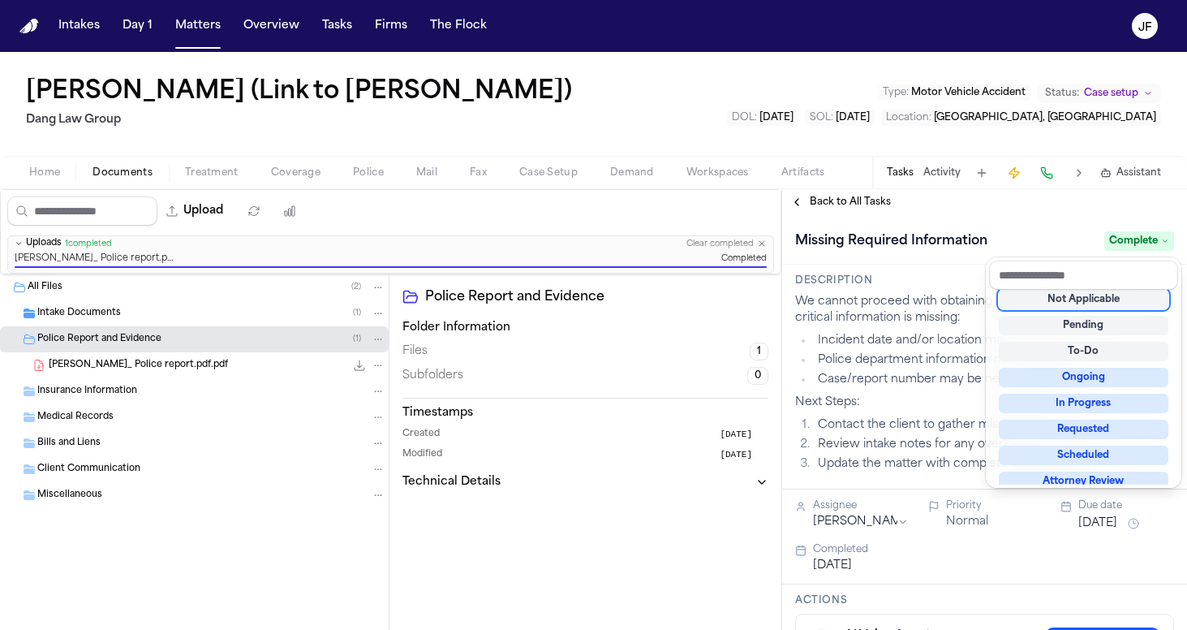
click at [1052, 226] on div "Missing Required Information Complete" at bounding box center [984, 239] width 405 height 49
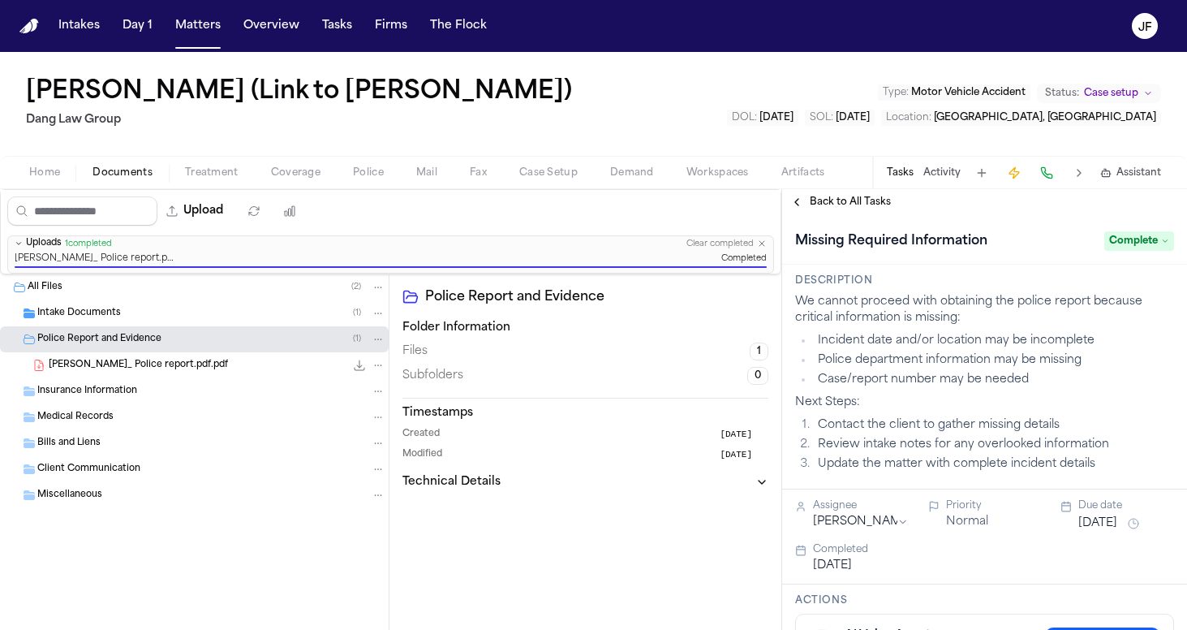
click at [874, 196] on span "Back to All Tasks" at bounding box center [850, 202] width 81 height 13
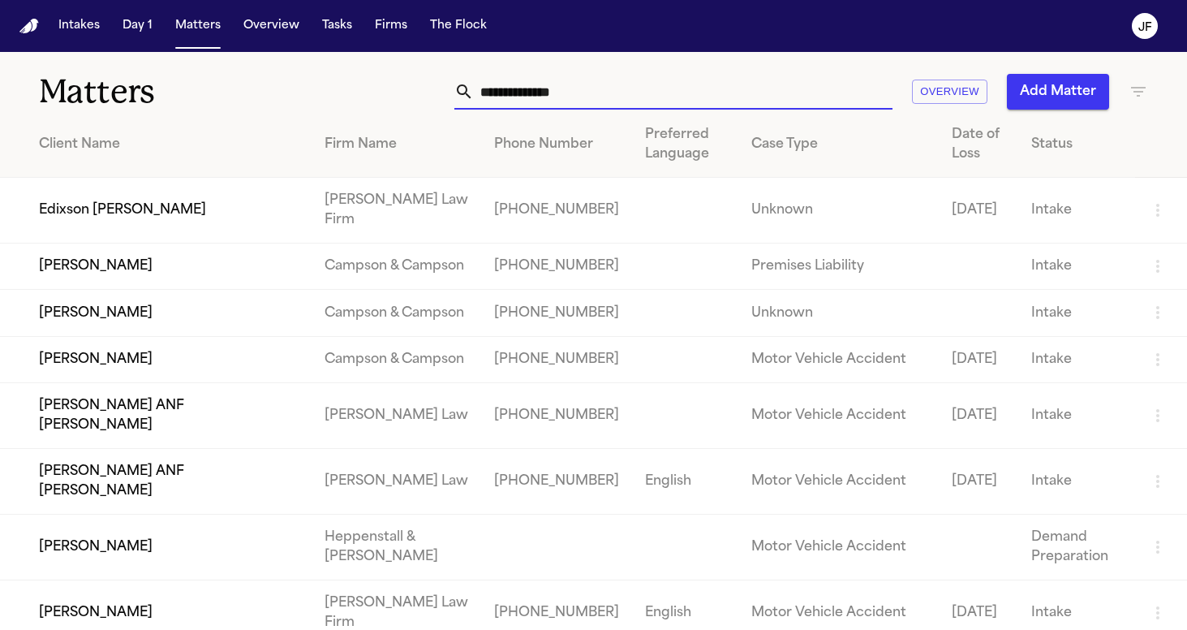
click at [601, 91] on input "text" at bounding box center [683, 92] width 419 height 36
type input "*"
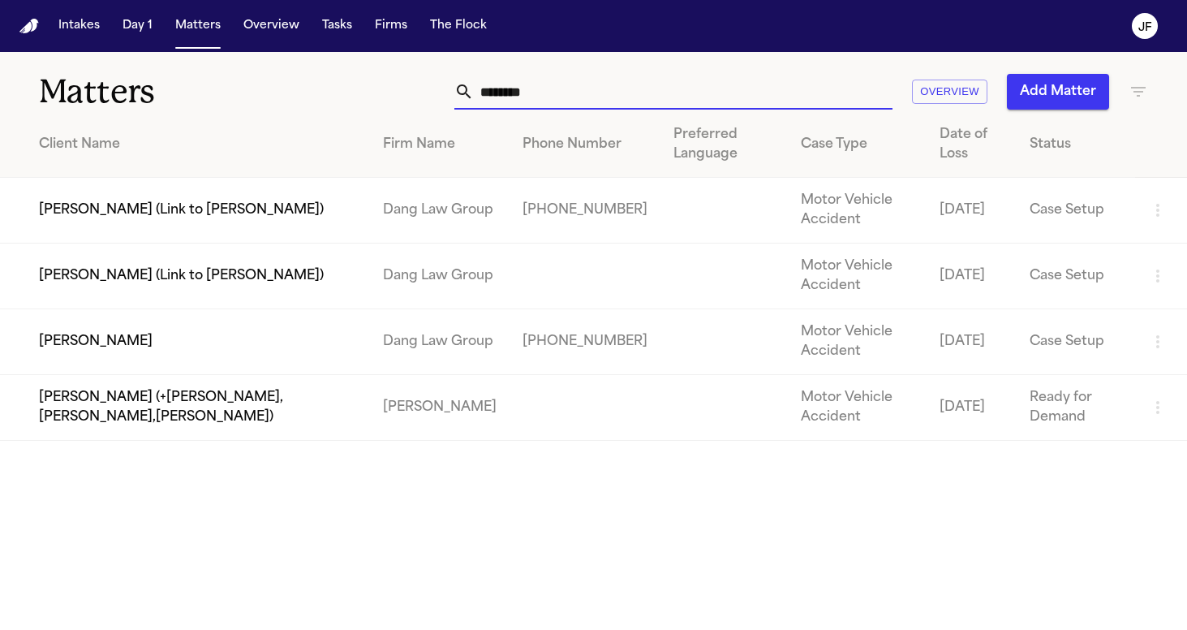
type input "********"
drag, startPoint x: 601, startPoint y: 91, endPoint x: 175, endPoint y: 340, distance: 493.4
click at [175, 340] on td "Cornelia Benitez Carvajal" at bounding box center [185, 342] width 370 height 66
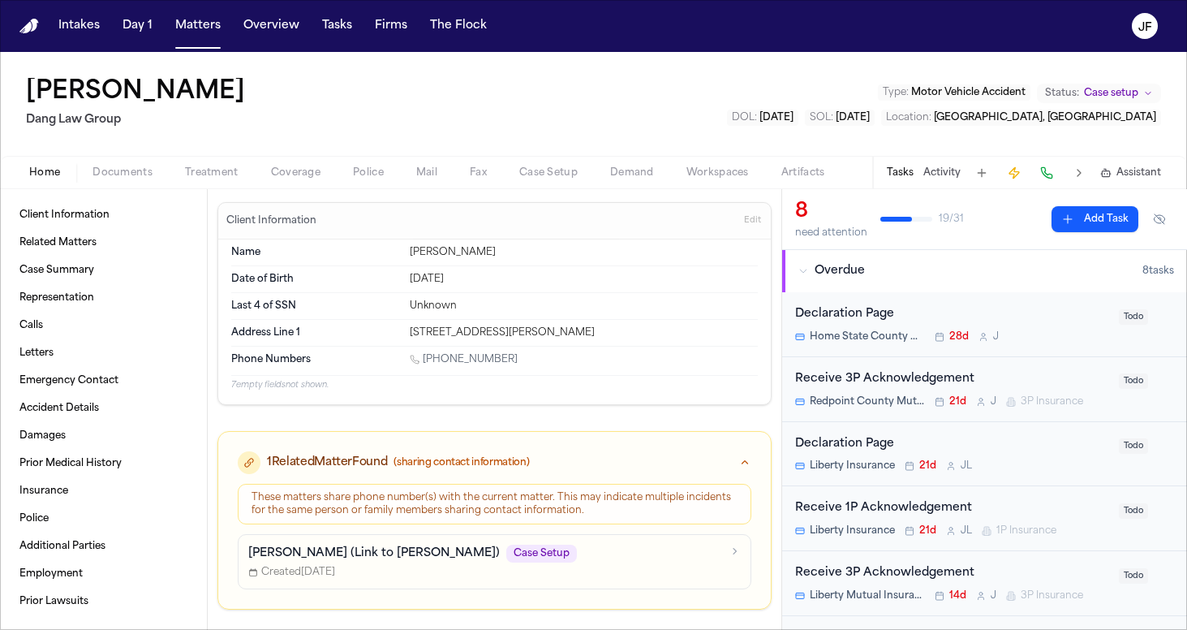
click at [125, 197] on div "Client Information Related Matters Case Summary Representation Calls Letters Em…" at bounding box center [103, 409] width 207 height 441
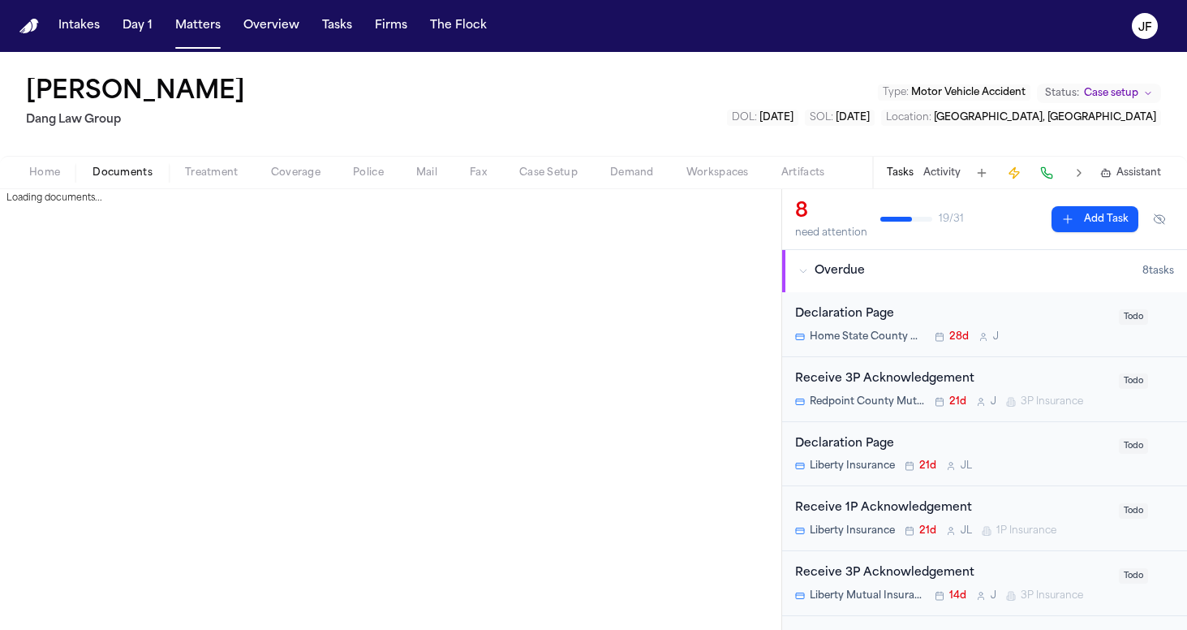
click at [118, 181] on span "button" at bounding box center [123, 182] width 80 height 2
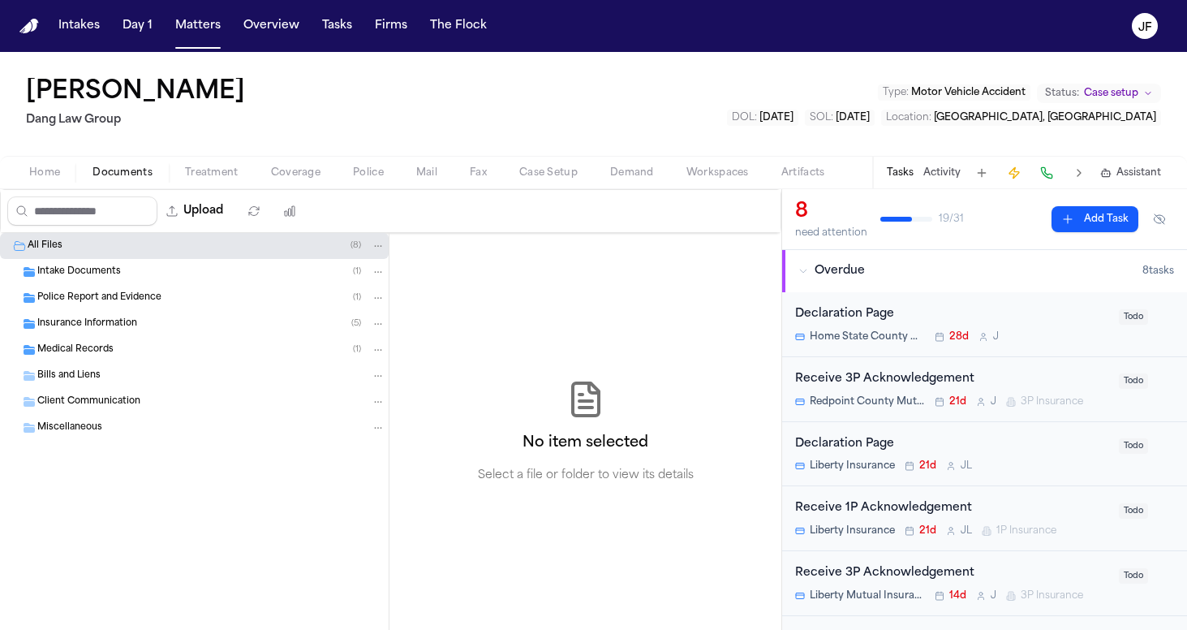
click at [105, 305] on div "Police Report and Evidence ( 1 )" at bounding box center [194, 298] width 389 height 26
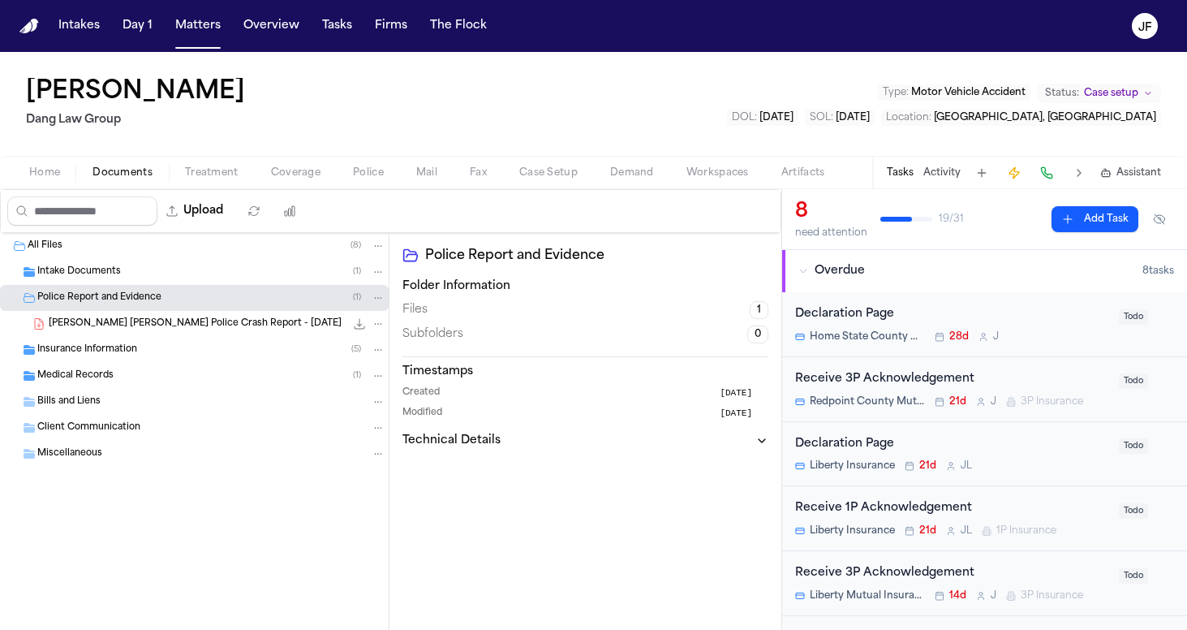
click at [113, 331] on div "C. Benitez Carvajal - Manor Police Crash Report - 7.11.25 238.5 KB • PDF" at bounding box center [217, 324] width 337 height 16
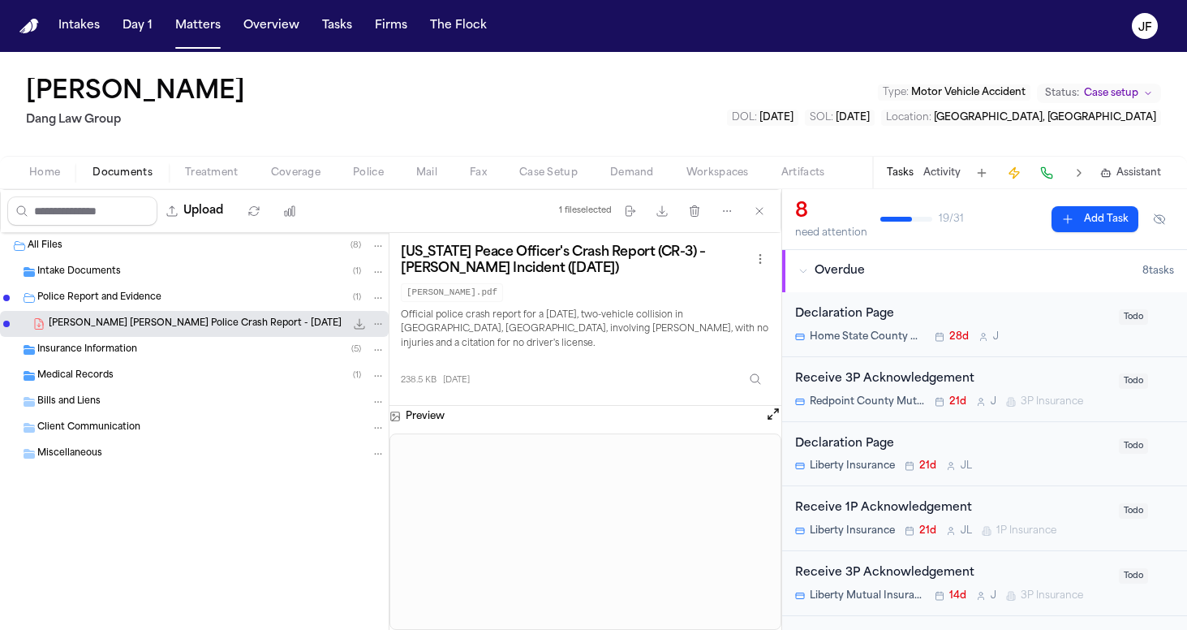
click at [359, 318] on icon "File: C. Benitez Carvajal - Manor Police Crash Report - 7.11.25" at bounding box center [359, 323] width 13 height 13
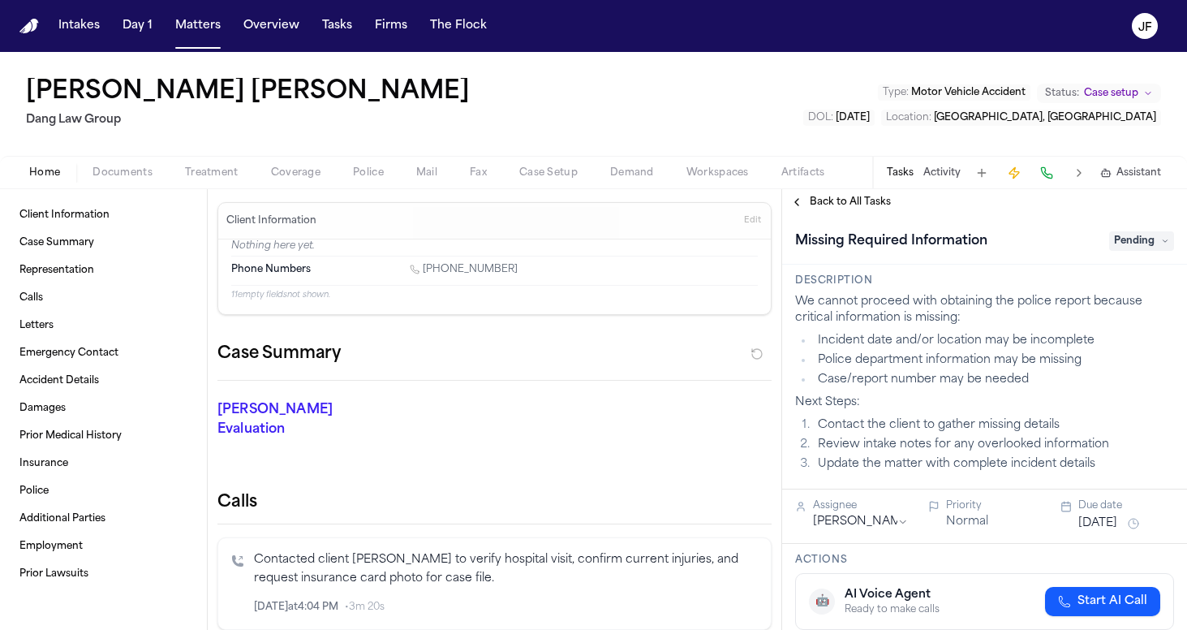
click at [152, 171] on button "Documents" at bounding box center [122, 172] width 92 height 19
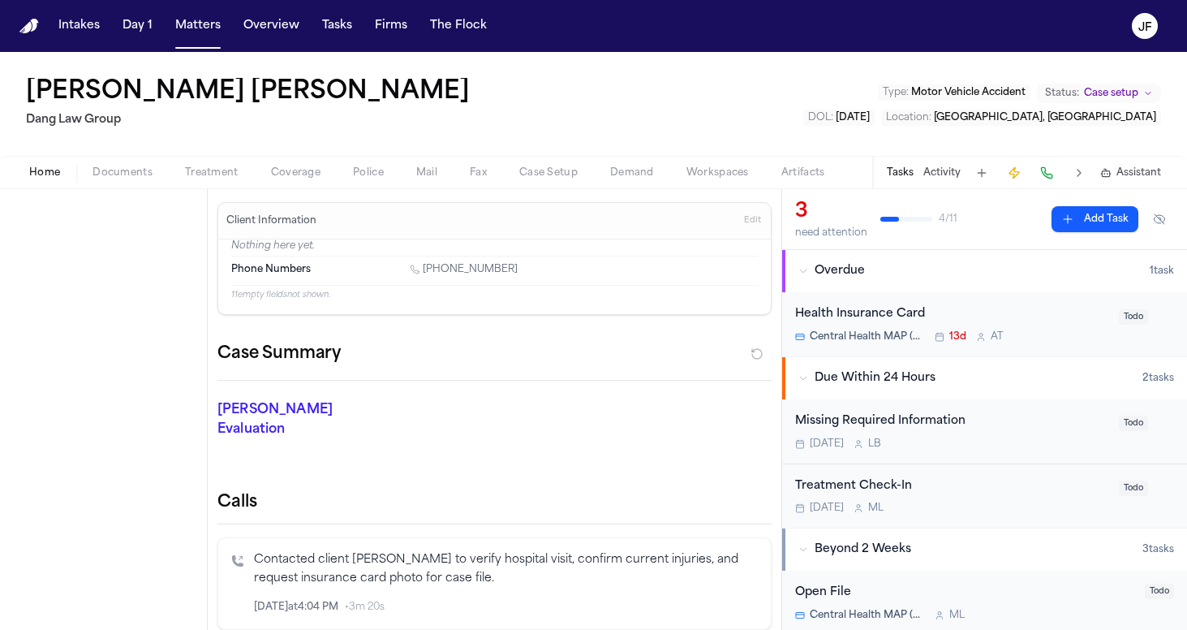
click at [44, 168] on span "Home" at bounding box center [44, 172] width 31 height 13
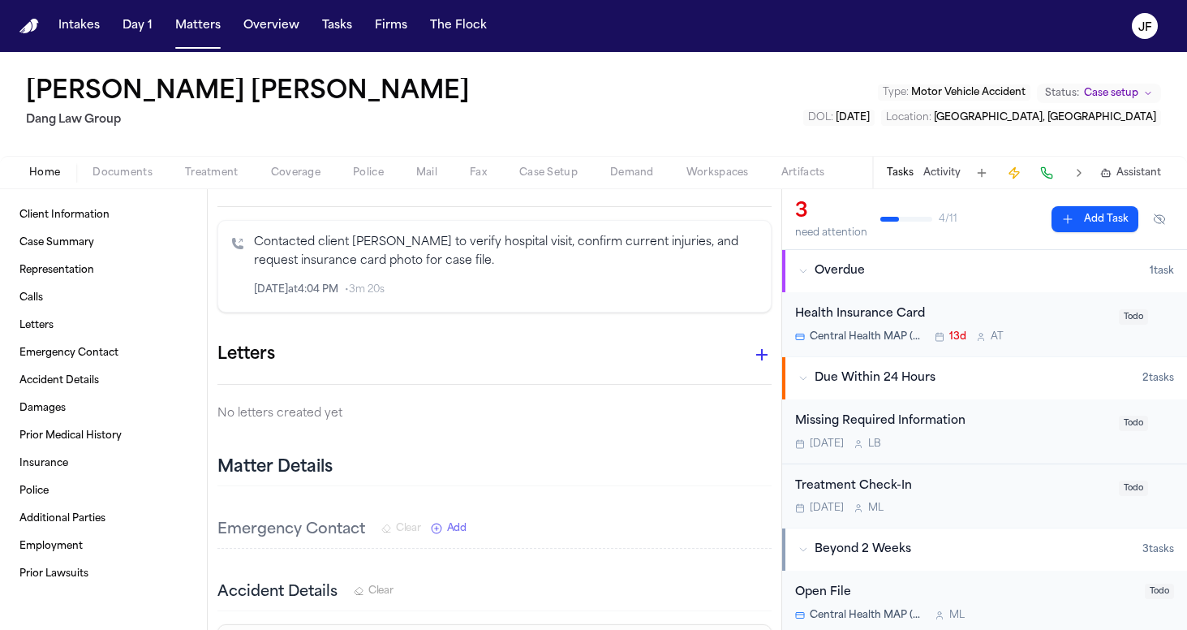
scroll to position [256, 0]
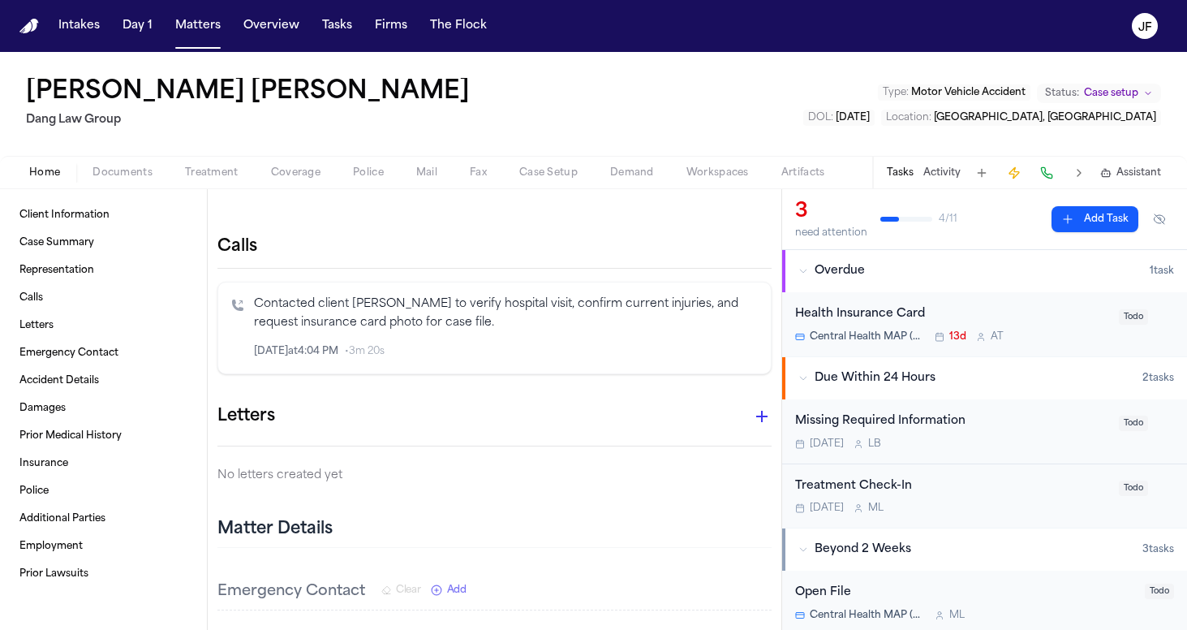
click at [133, 166] on span "Documents" at bounding box center [122, 172] width 60 height 13
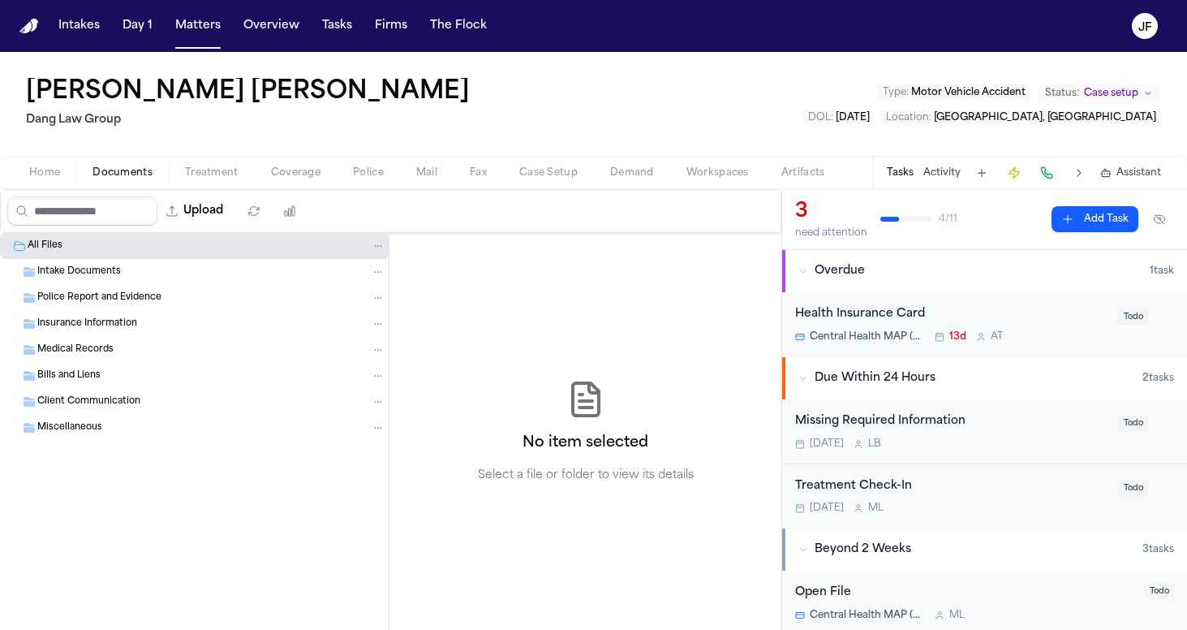
click at [68, 268] on span "Intake Documents" at bounding box center [79, 272] width 84 height 14
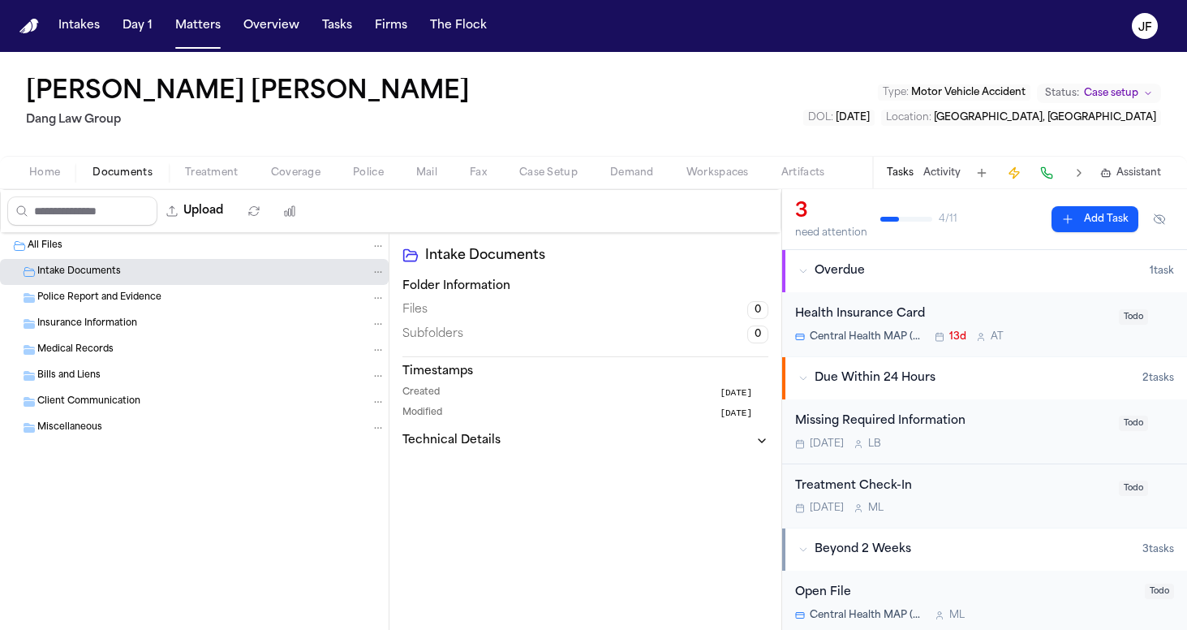
click at [68, 268] on span "Intake Documents" at bounding box center [79, 272] width 84 height 14
click at [68, 246] on div "All Files" at bounding box center [207, 246] width 358 height 15
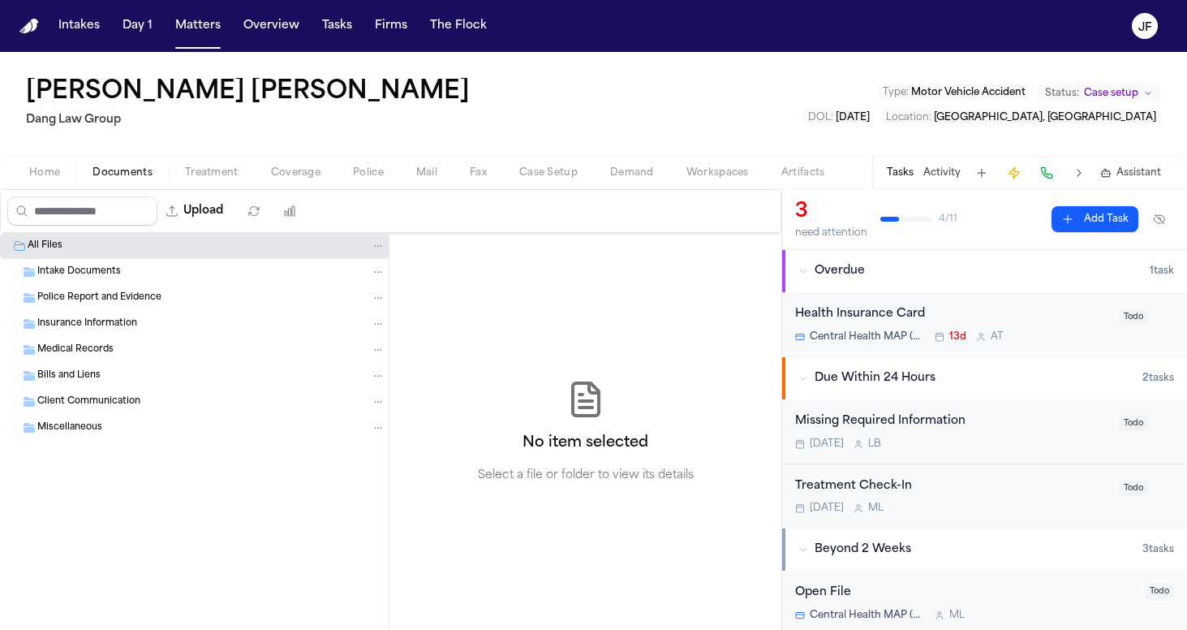
click at [20, 161] on div "Home Documents Treatment Coverage Police Mail Fax Case Setup Demand Workspaces …" at bounding box center [593, 172] width 1187 height 32
click at [29, 166] on span "Home" at bounding box center [44, 172] width 31 height 13
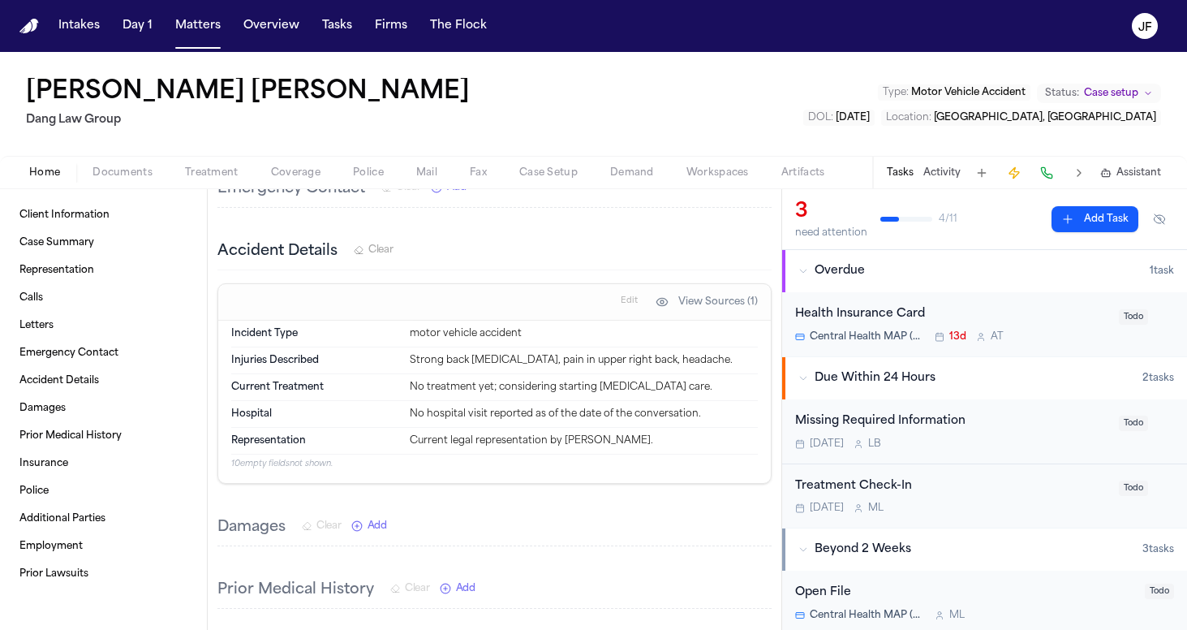
scroll to position [659, 0]
click at [133, 170] on span "Documents" at bounding box center [122, 172] width 60 height 13
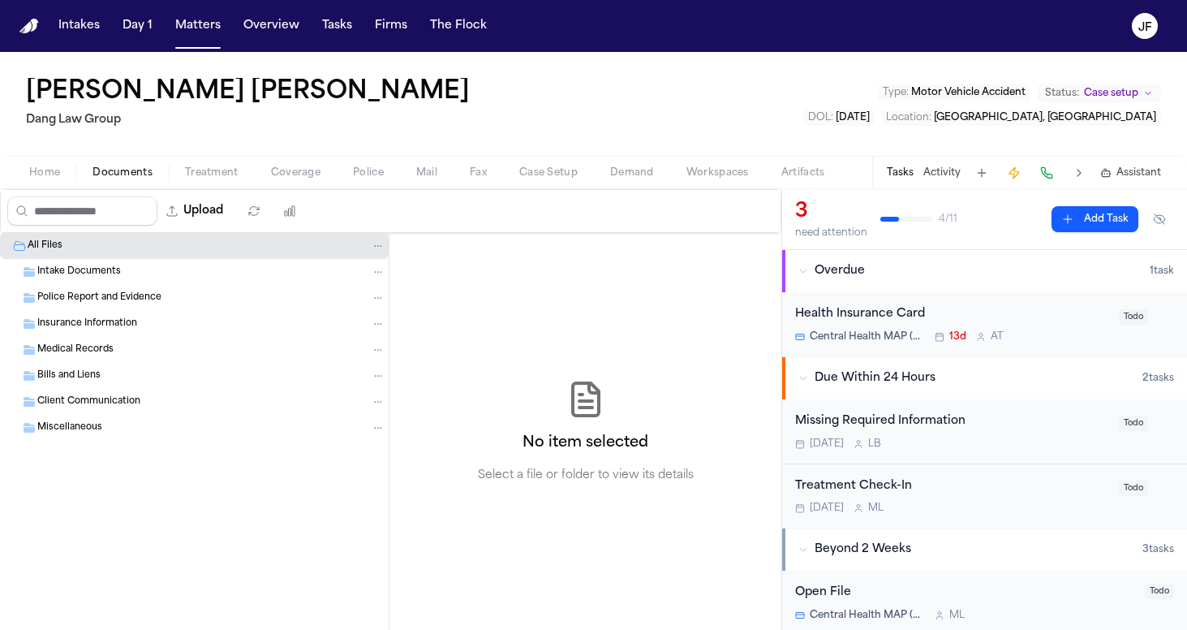
click at [125, 307] on div "Police Report and Evidence" at bounding box center [194, 298] width 389 height 26
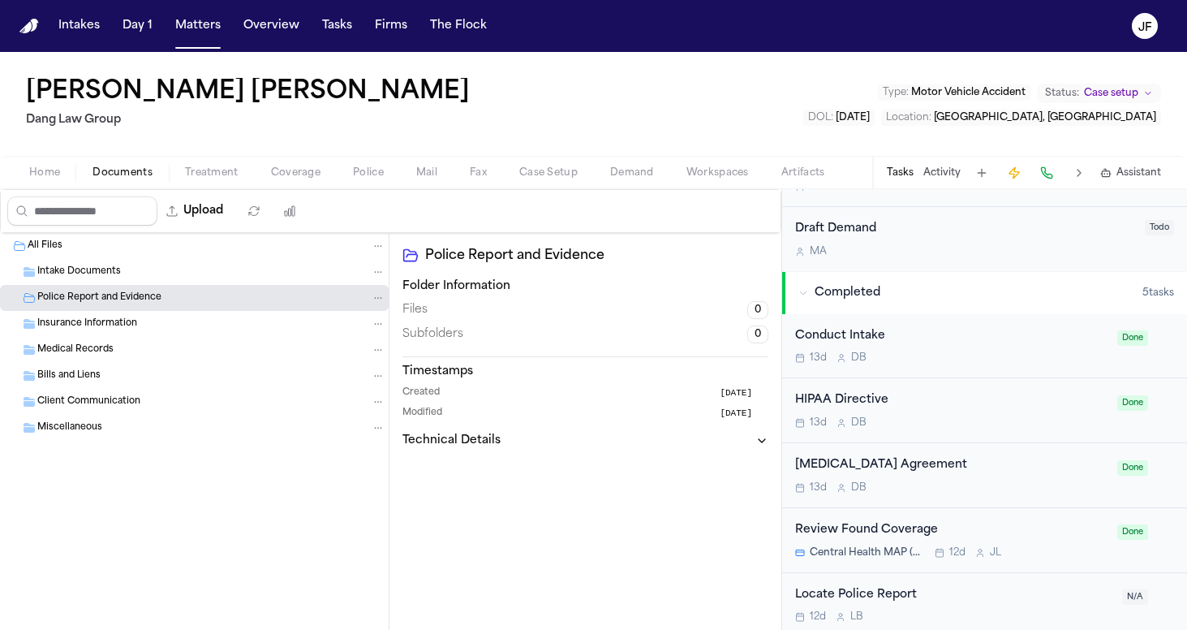
click at [860, 589] on div "Locate Police Report" at bounding box center [953, 595] width 317 height 19
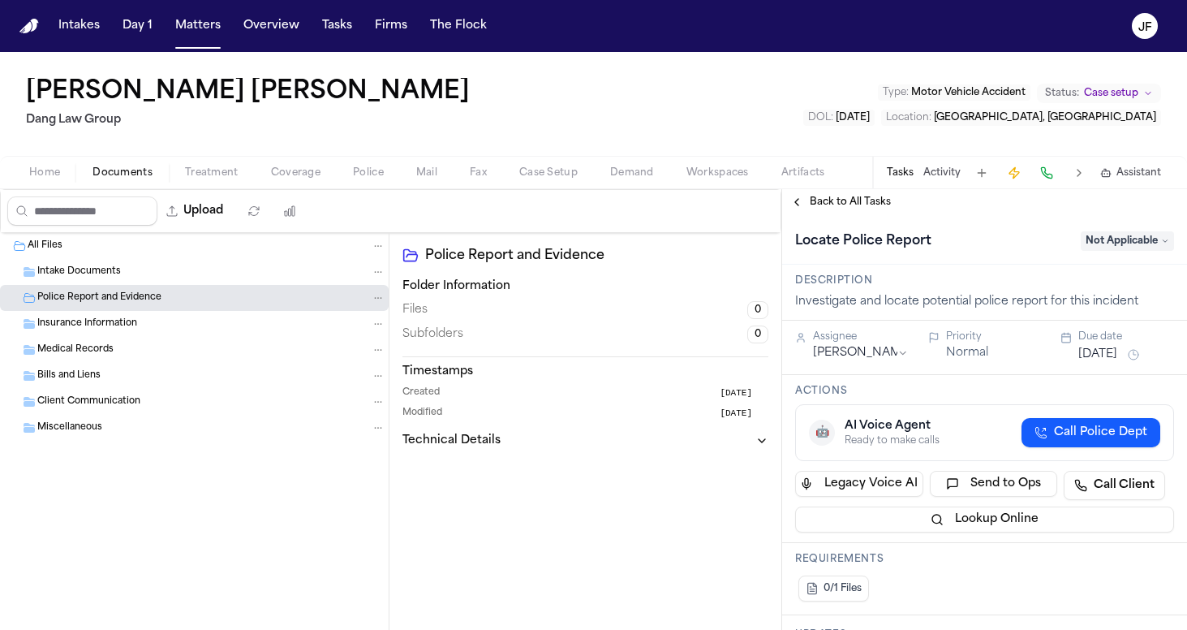
click at [849, 200] on span "Back to All Tasks" at bounding box center [850, 202] width 81 height 13
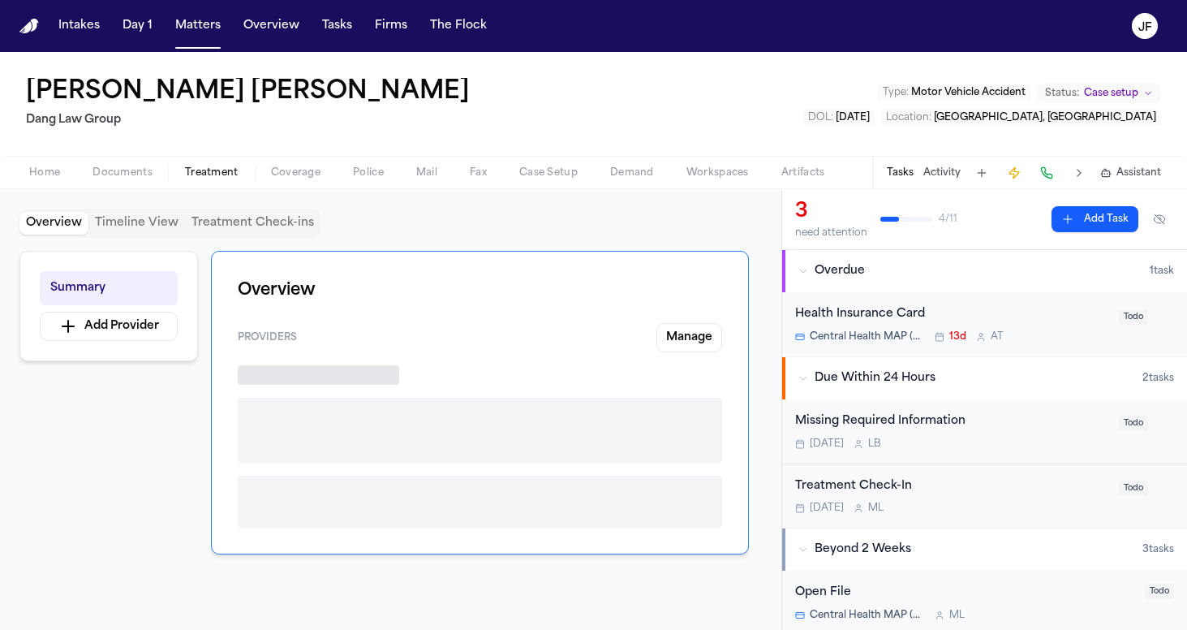
click at [182, 175] on button "Treatment" at bounding box center [212, 172] width 86 height 19
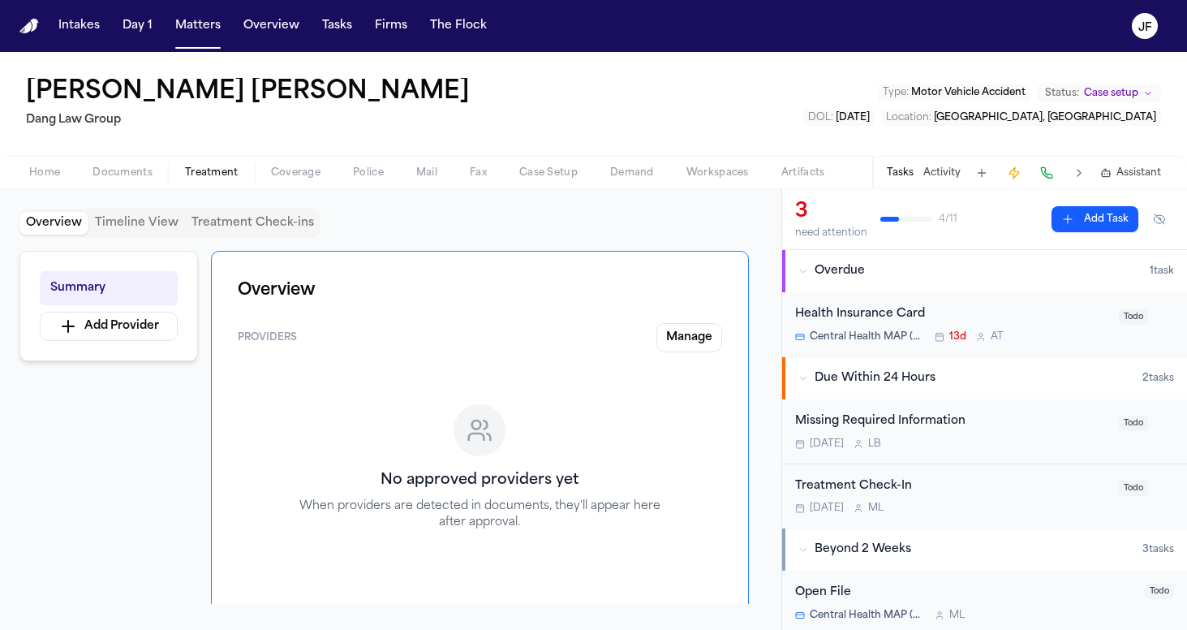
click at [108, 174] on span "Documents" at bounding box center [122, 172] width 60 height 13
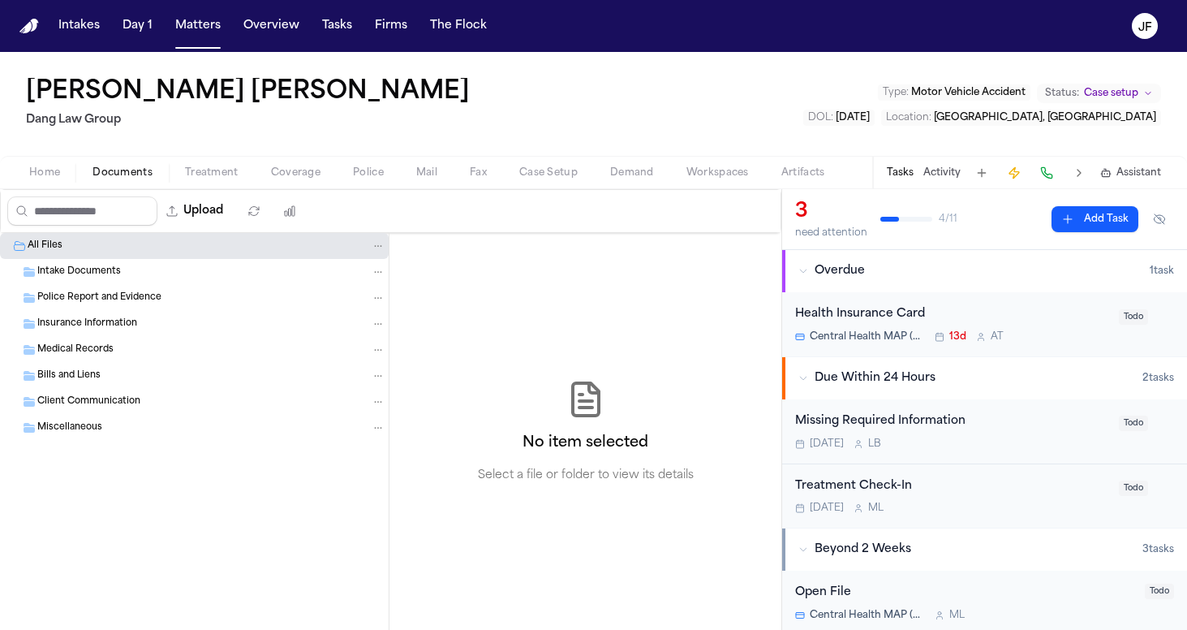
click at [61, 169] on button "Home" at bounding box center [44, 172] width 63 height 19
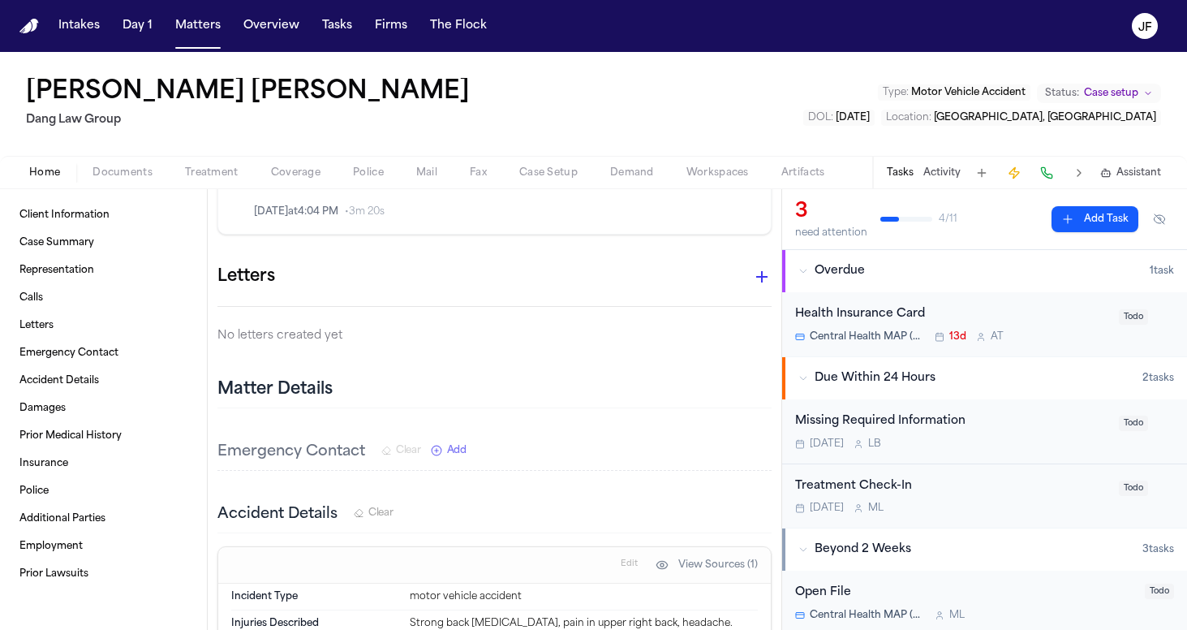
scroll to position [385, 0]
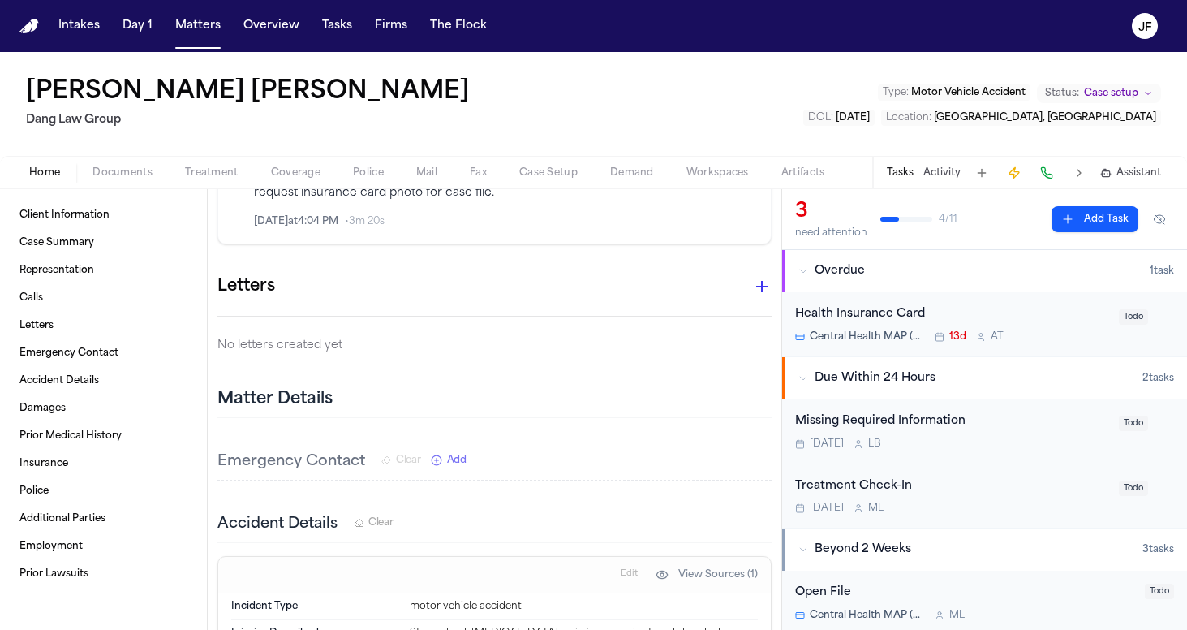
click at [119, 178] on span "Documents" at bounding box center [122, 172] width 60 height 13
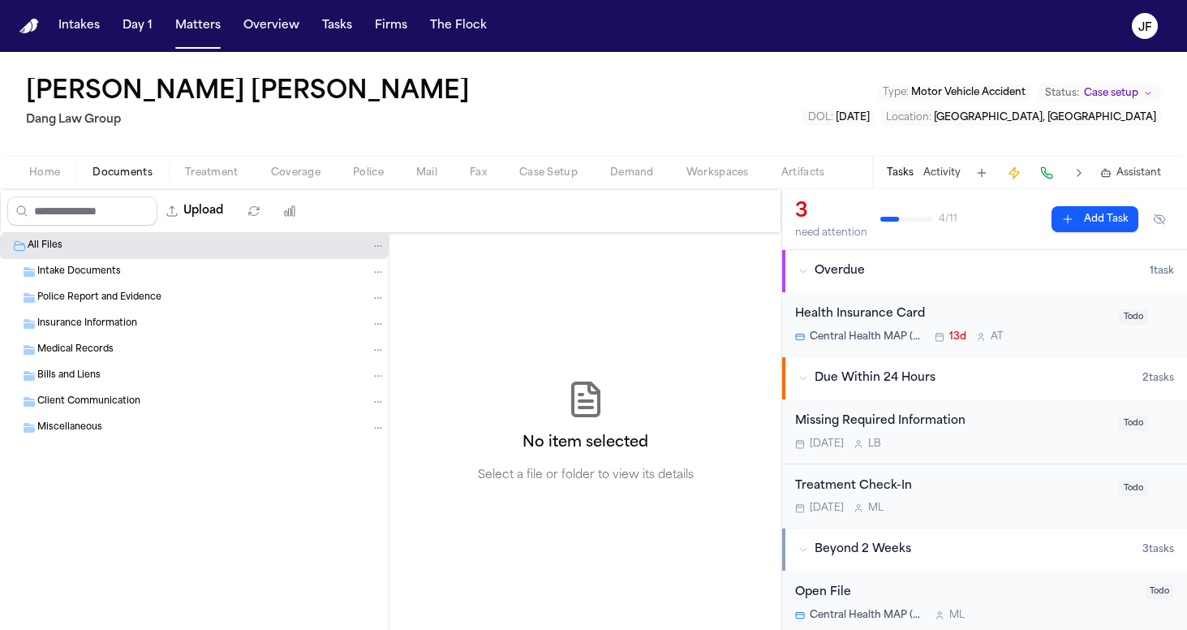
click at [74, 300] on span "Police Report and Evidence" at bounding box center [99, 298] width 124 height 14
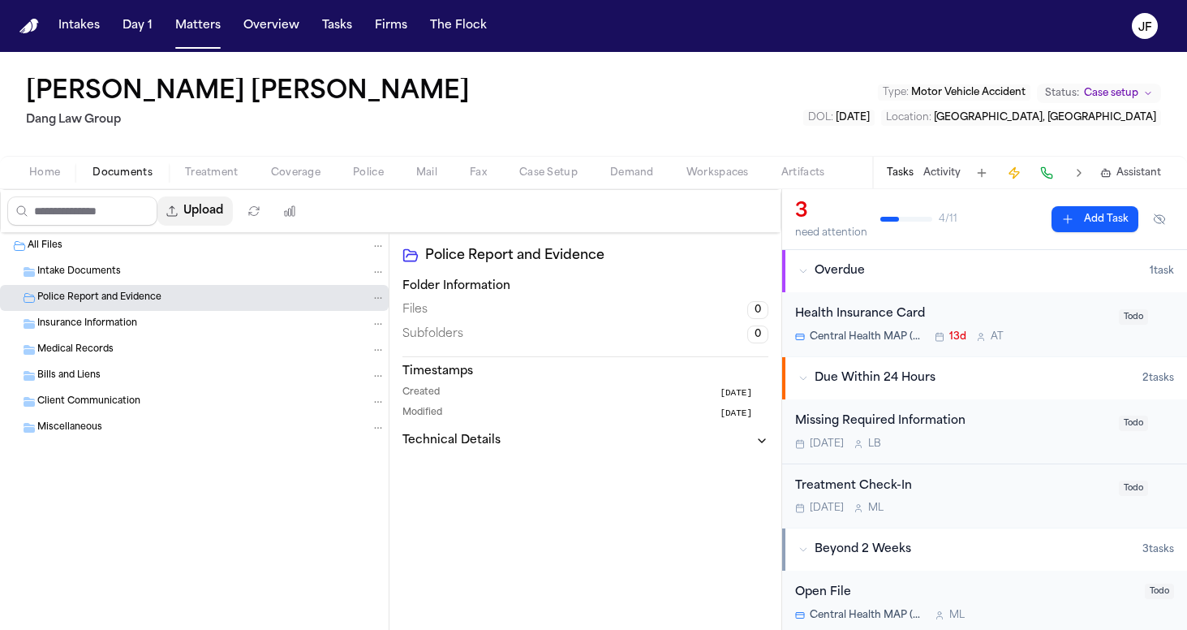
click at [229, 217] on button "Upload" at bounding box center [194, 210] width 75 height 29
select select "**********"
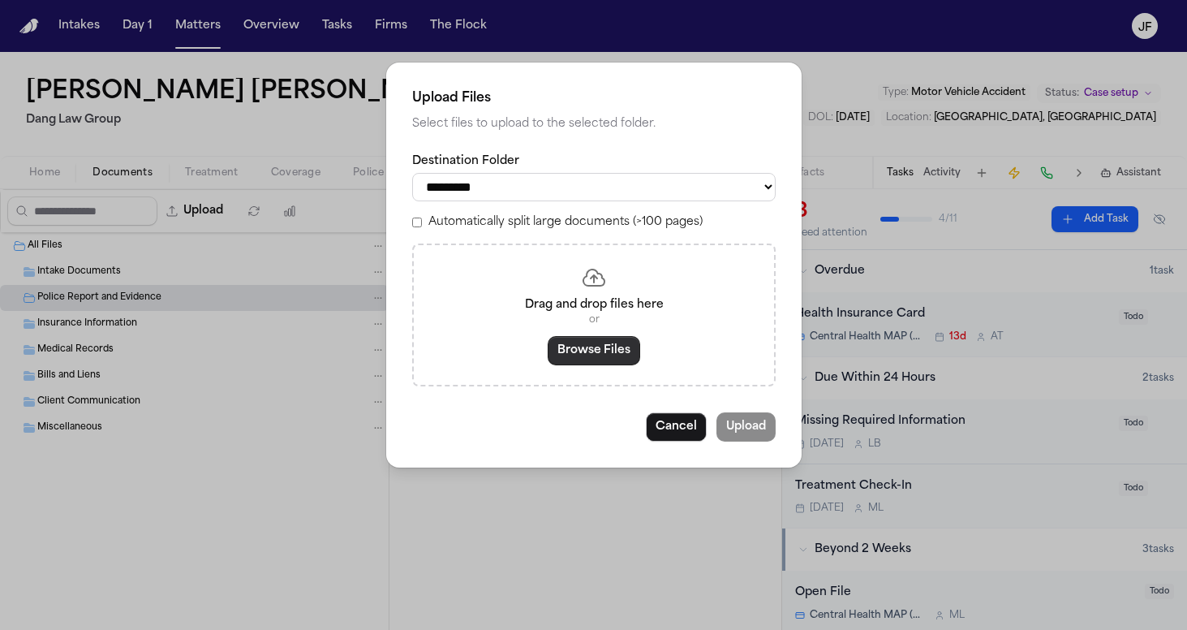
click at [579, 361] on button "Browse Files" at bounding box center [594, 350] width 92 height 29
click at [578, 363] on button "Browse Files" at bounding box center [594, 350] width 92 height 29
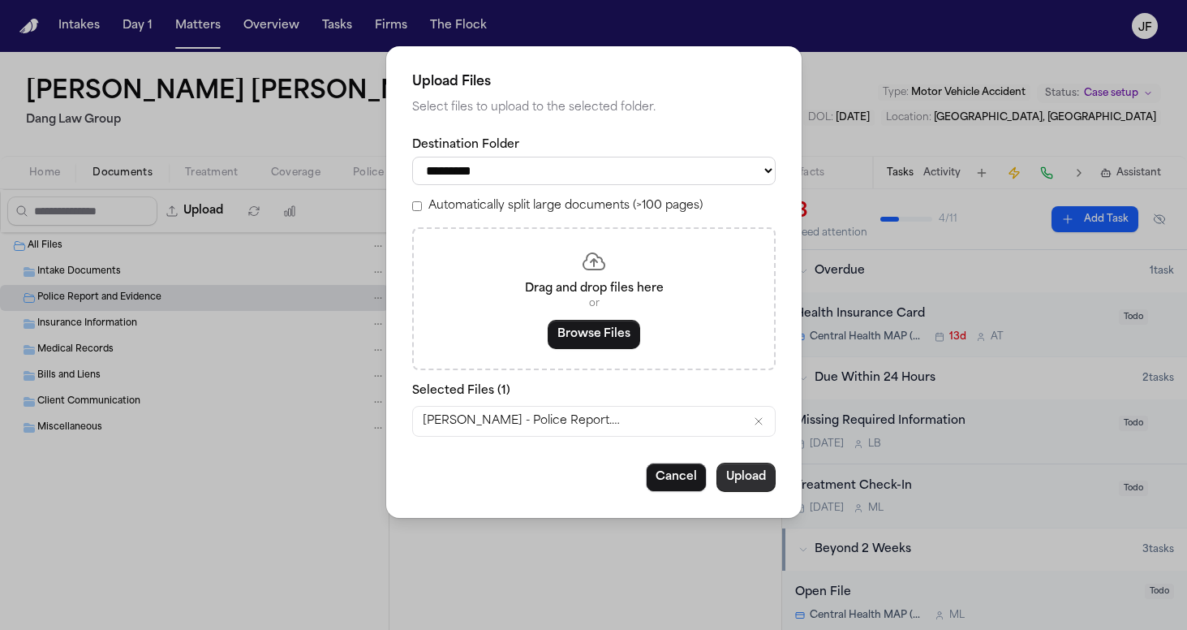
click at [760, 478] on button "Upload" at bounding box center [745, 476] width 59 height 29
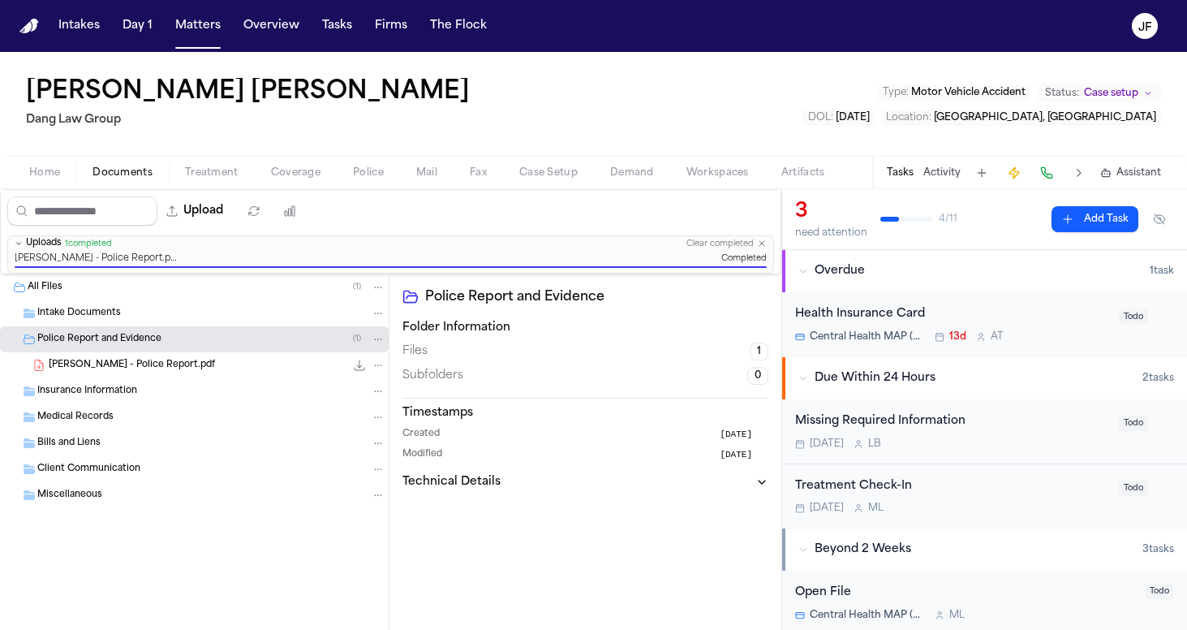
click at [897, 420] on div "Missing Required Information" at bounding box center [952, 421] width 314 height 19
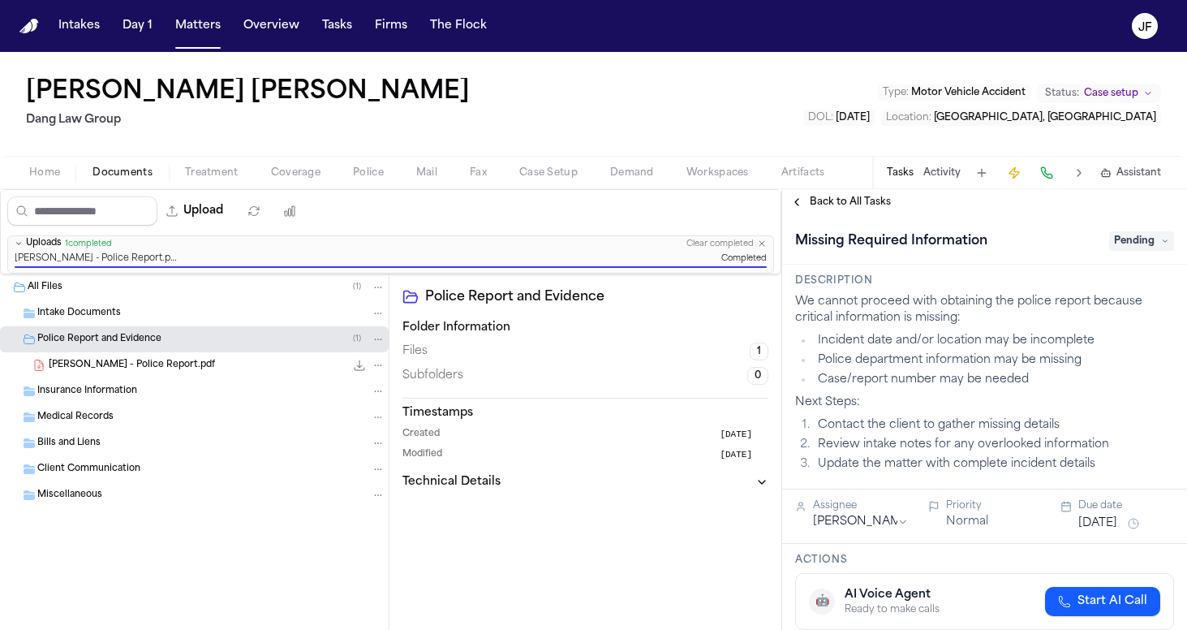
click at [1139, 246] on span "Pending" at bounding box center [1141, 240] width 65 height 19
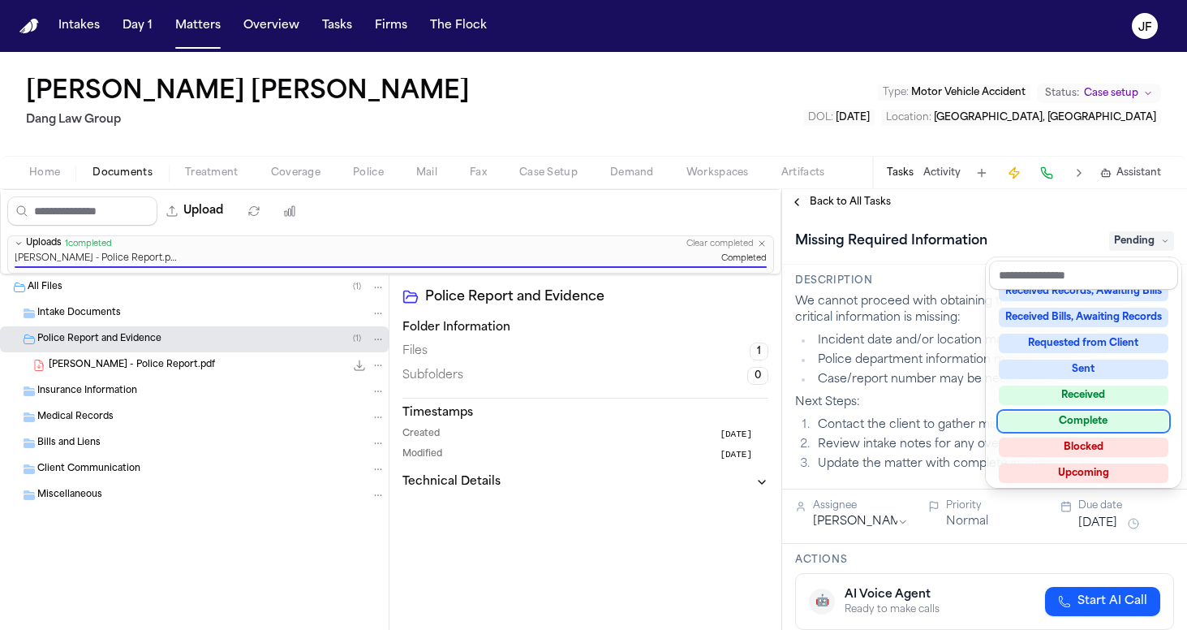
click at [1063, 423] on div "Complete" at bounding box center [1084, 420] width 170 height 19
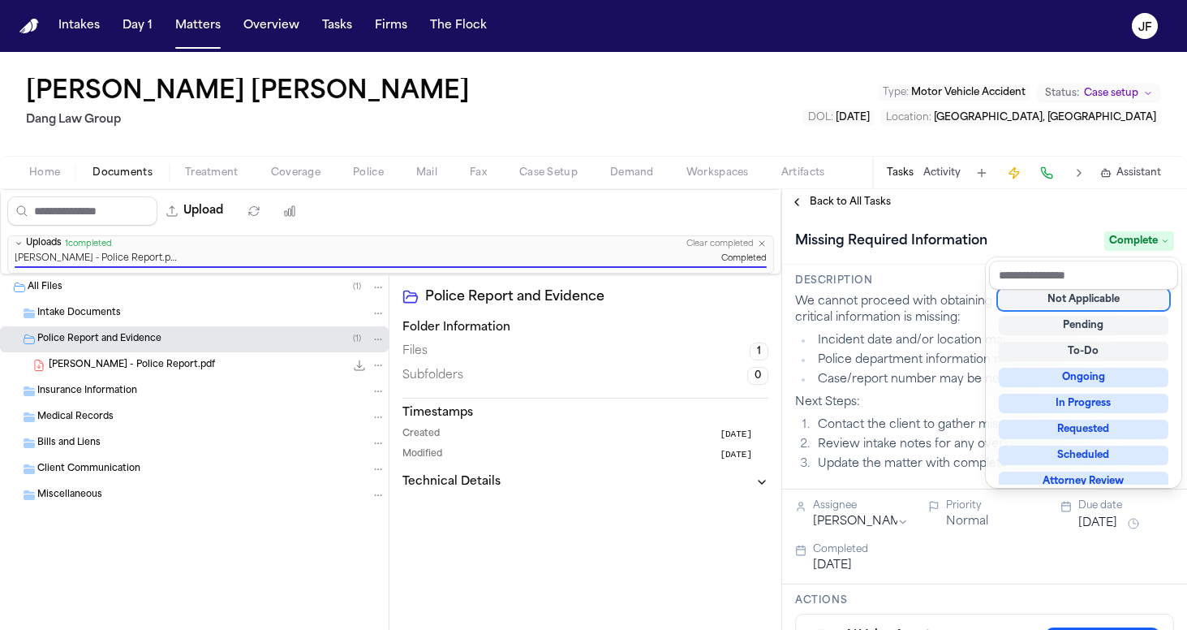
click at [1049, 225] on div "Missing Required Information Complete" at bounding box center [984, 239] width 405 height 49
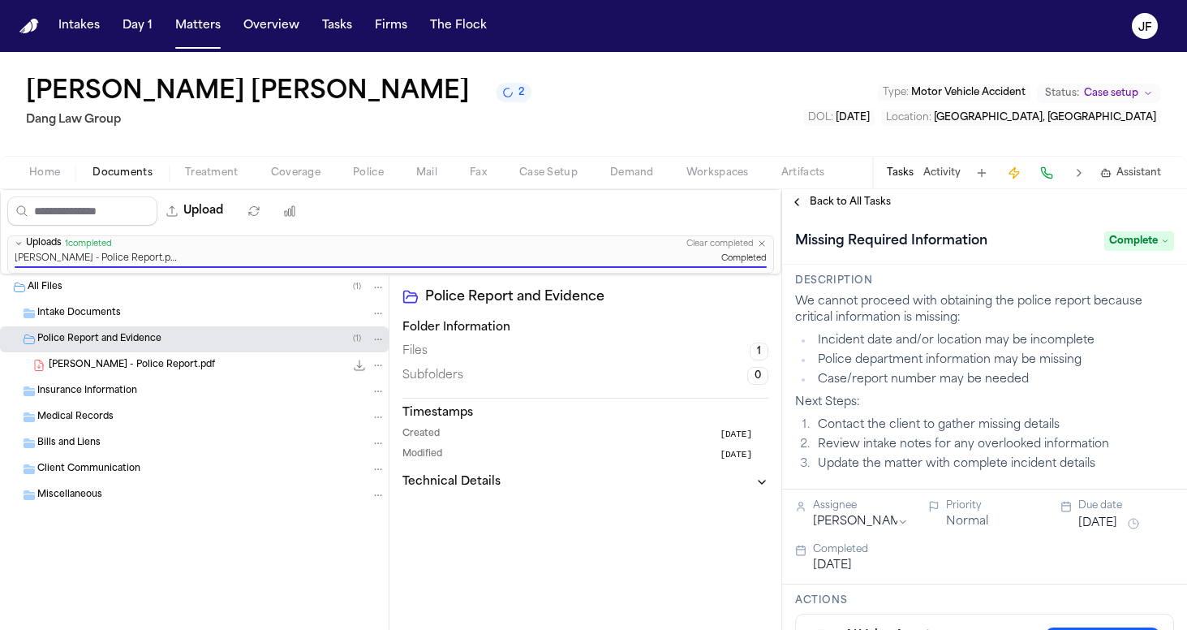
click at [649, 114] on div "[PERSON_NAME] [PERSON_NAME] 2 Dang Law Group Type : Motor Vehicle Accident Stat…" at bounding box center [593, 104] width 1187 height 104
click at [187, 369] on span "[PERSON_NAME] - Police Report.pdf" at bounding box center [132, 366] width 166 height 14
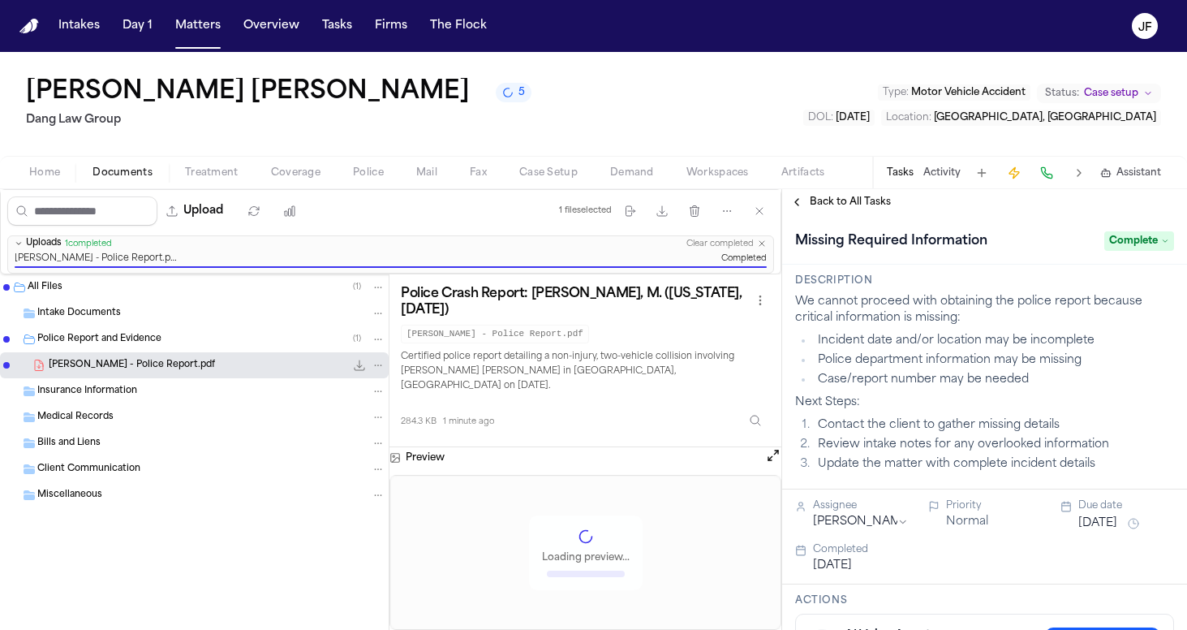
click at [858, 206] on span "Back to All Tasks" at bounding box center [850, 202] width 81 height 13
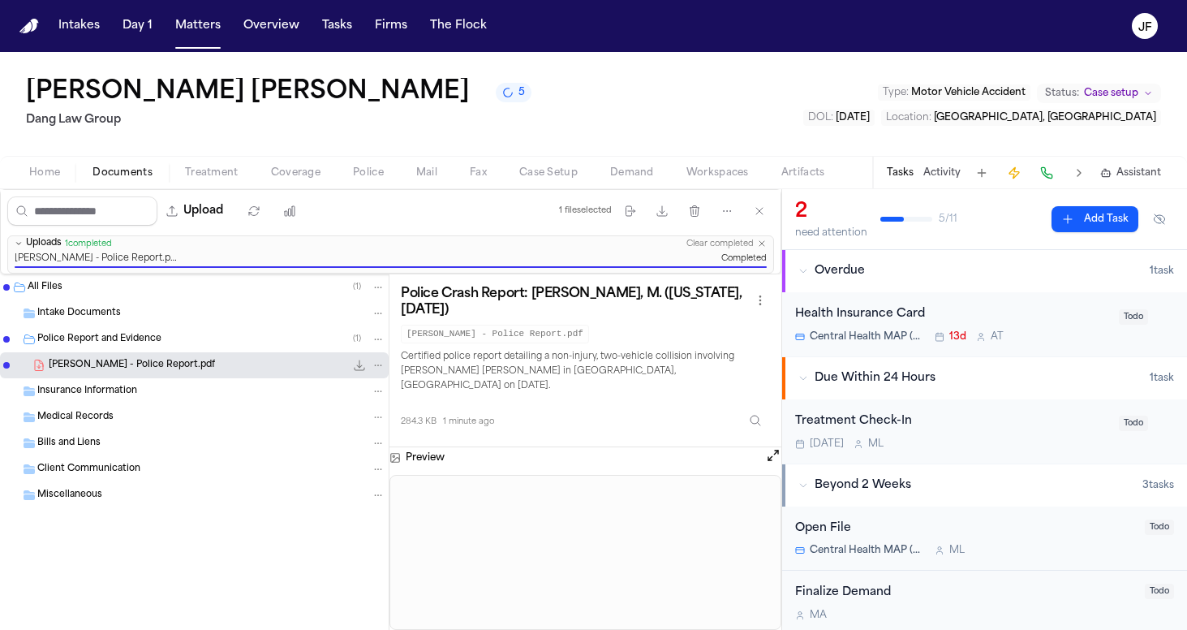
click at [19, 191] on div "Upload" at bounding box center [156, 211] width 310 height 42
click at [31, 185] on div "Home Documents Treatment Coverage Police Mail Fax Case Setup Demand Workspaces …" at bounding box center [593, 172] width 1187 height 32
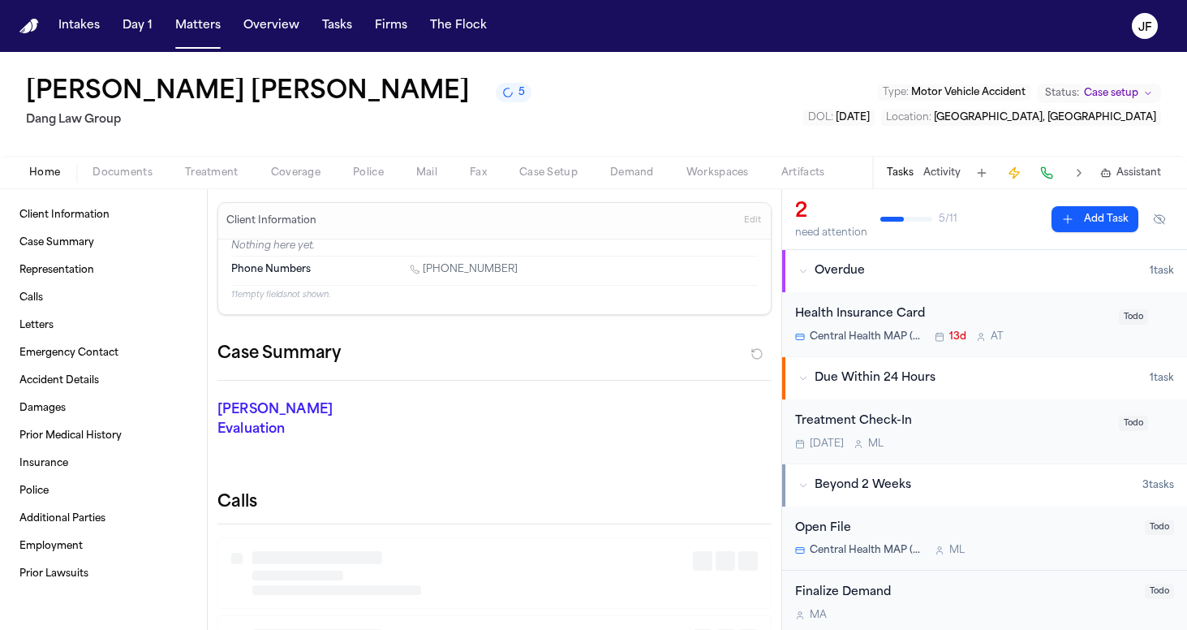
click at [35, 170] on span "Home" at bounding box center [44, 172] width 31 height 13
